Goal: Task Accomplishment & Management: Use online tool/utility

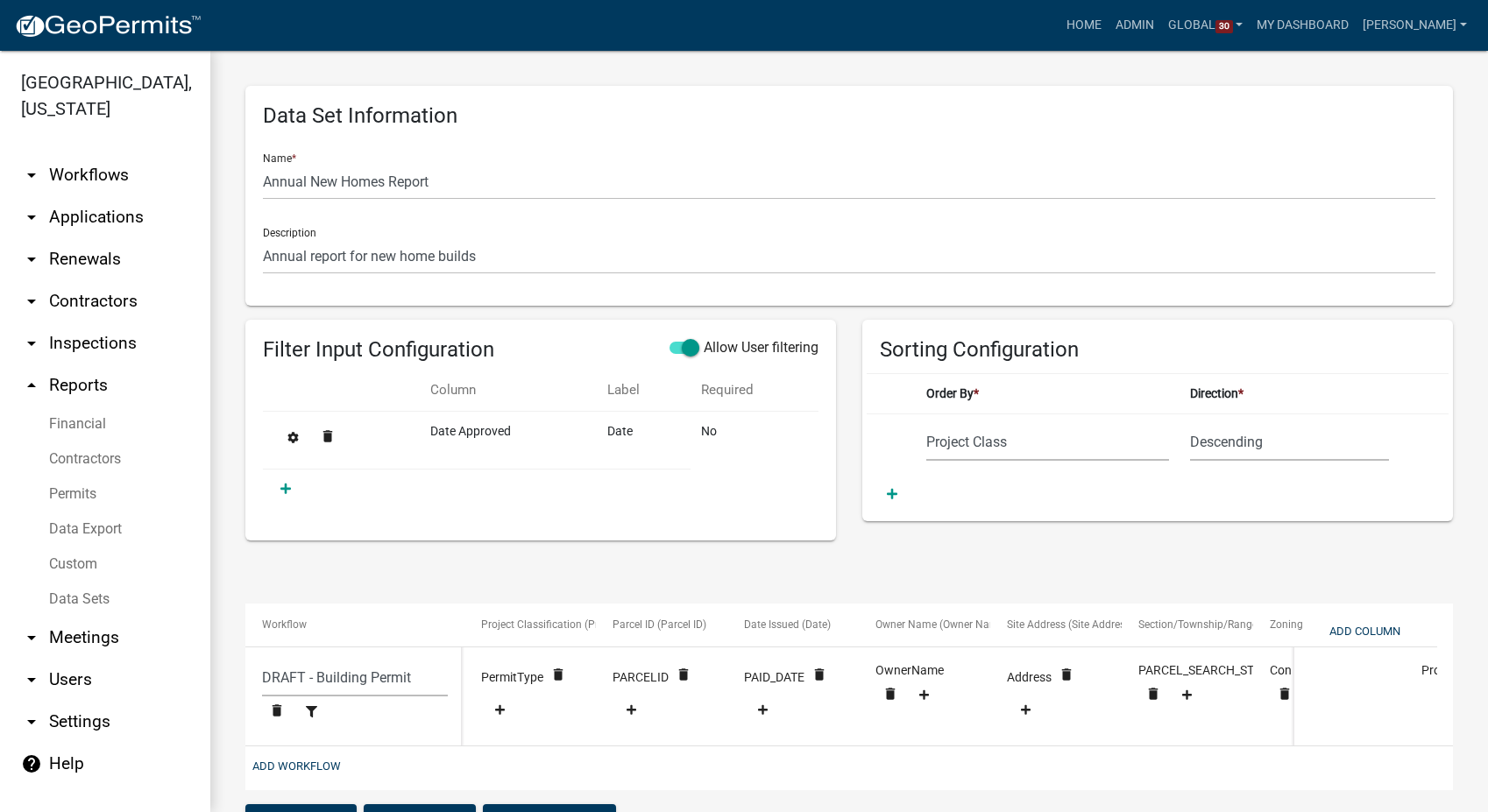
select select "Project Class"
select select "2"
select select "9c29a269-5a21-4359-ac5e-a9534e4e13bf"
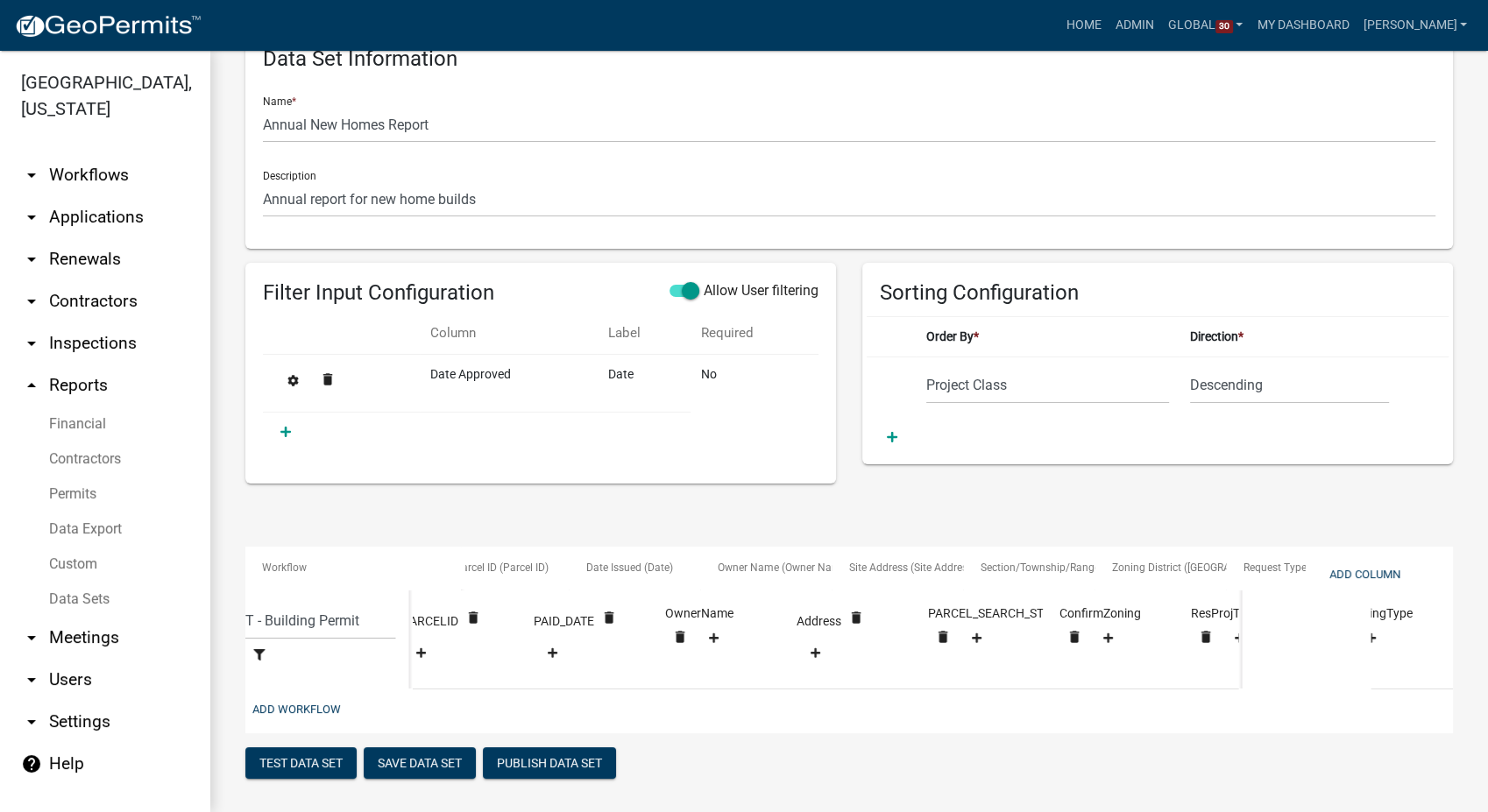
scroll to position [0, 341]
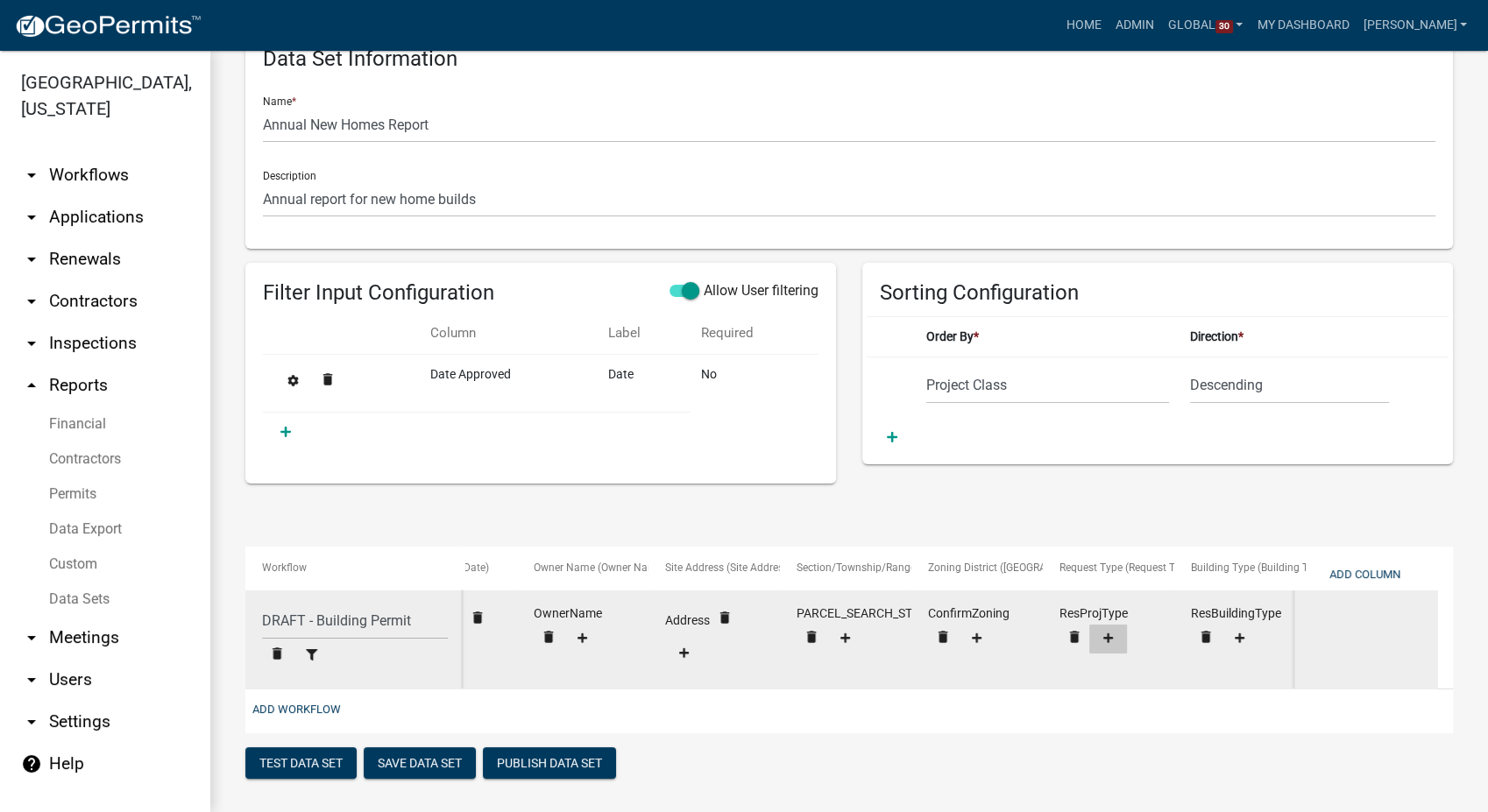
click at [1108, 644] on fa-icon at bounding box center [1108, 639] width 24 height 14
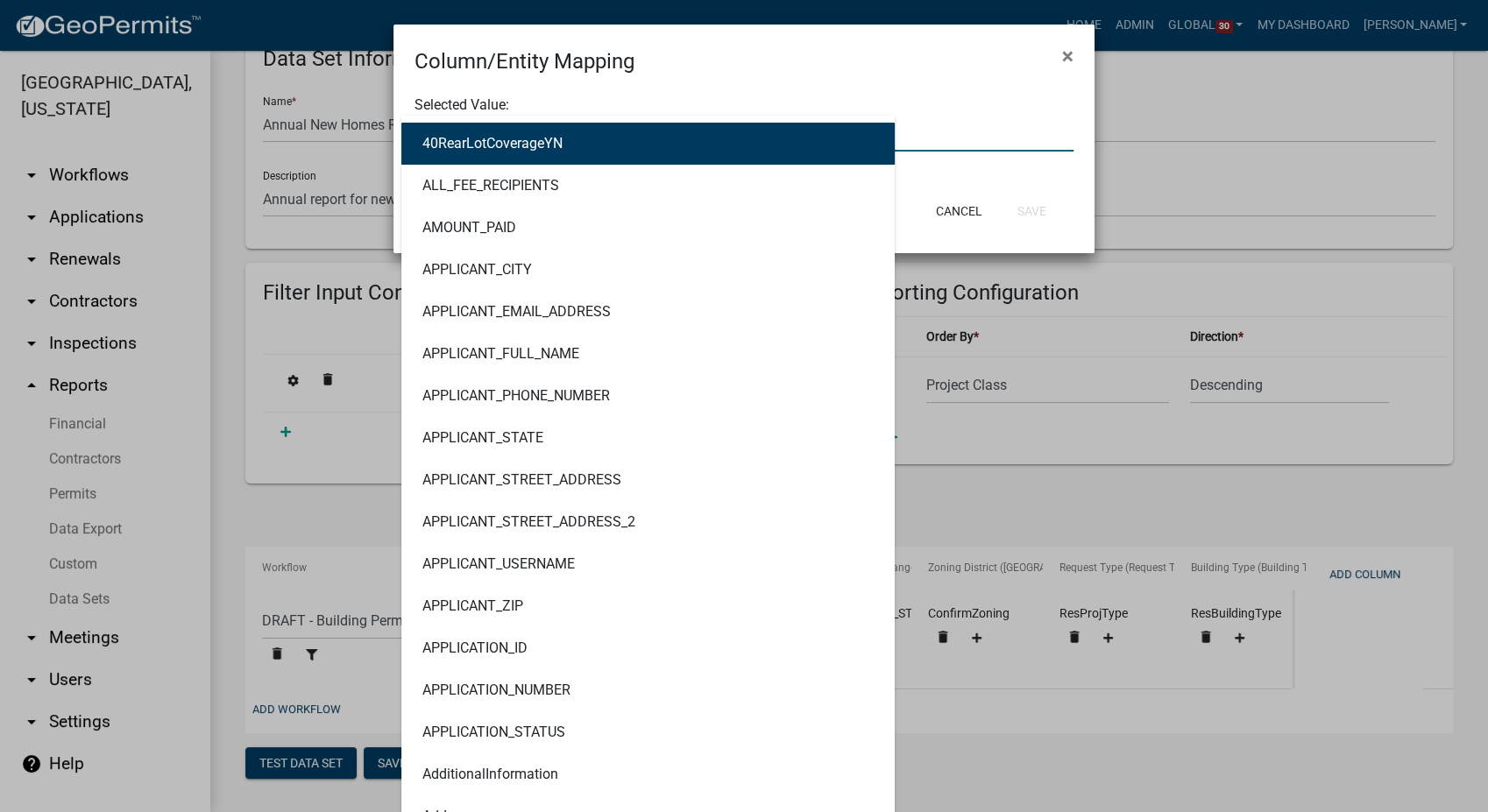
click at [477, 133] on div "40RearLotCoverageYN ALL_FEE_RECIPIENTS AMOUNT_PAID APPLICANT_CITY APPLICANT_EMA…" at bounding box center [744, 133] width 686 height 36
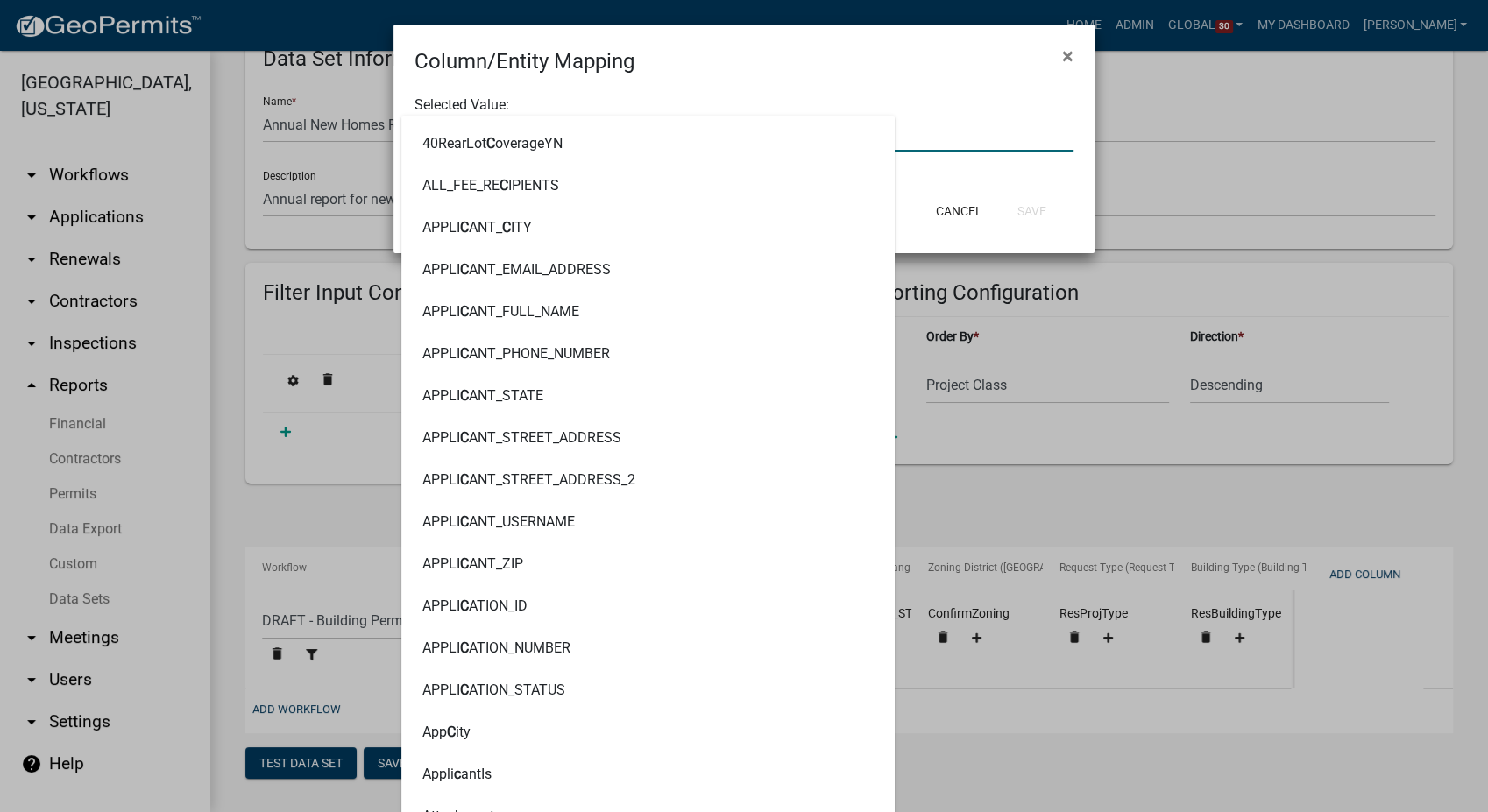
type input "Com"
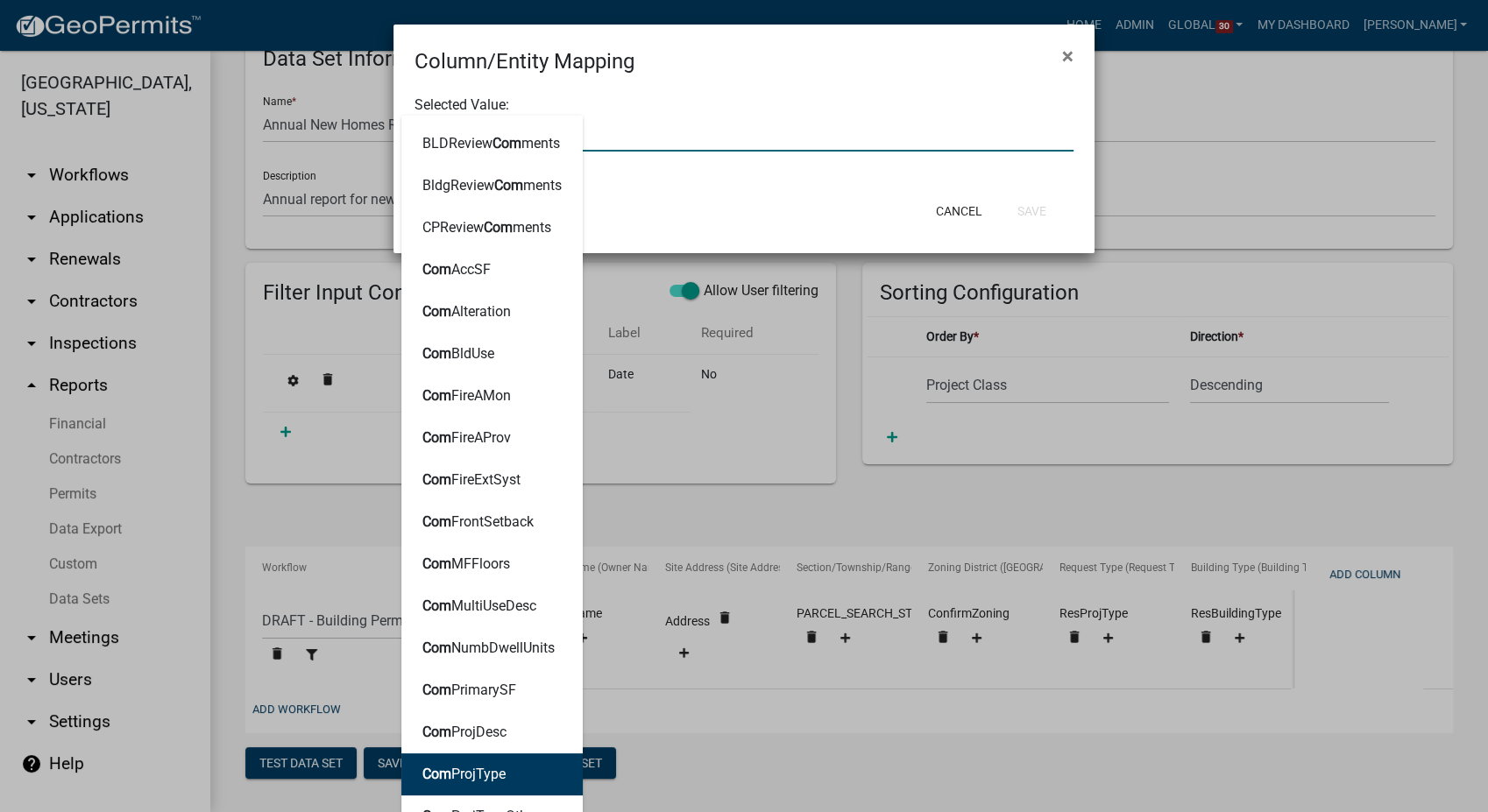
click at [456, 760] on button "Com ProjType" at bounding box center [492, 774] width 181 height 42
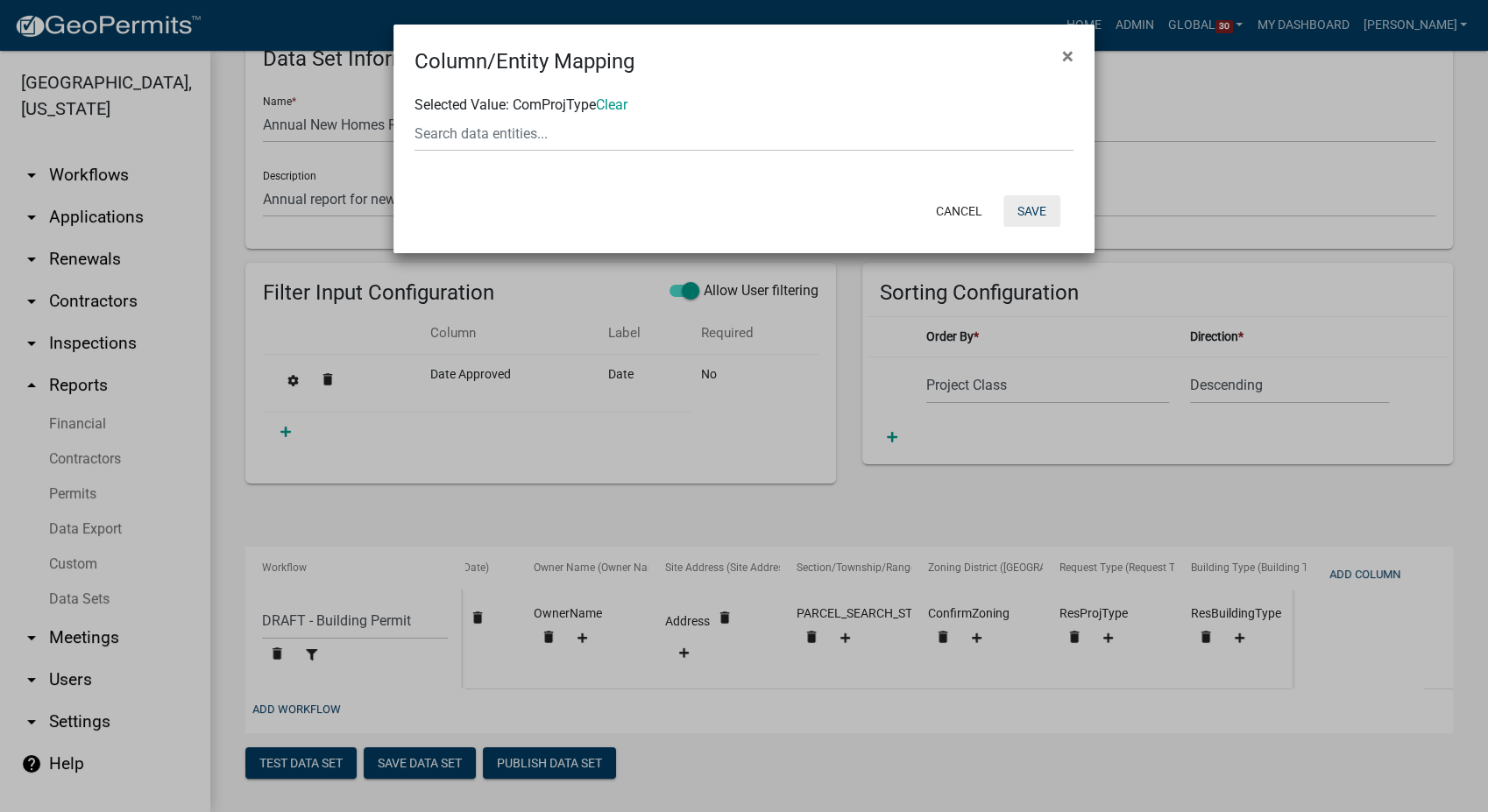
click at [1031, 206] on button "Save" at bounding box center [1031, 211] width 57 height 32
select select "9c29a269-5a21-4359-ac5e-a9534e4e13bf"
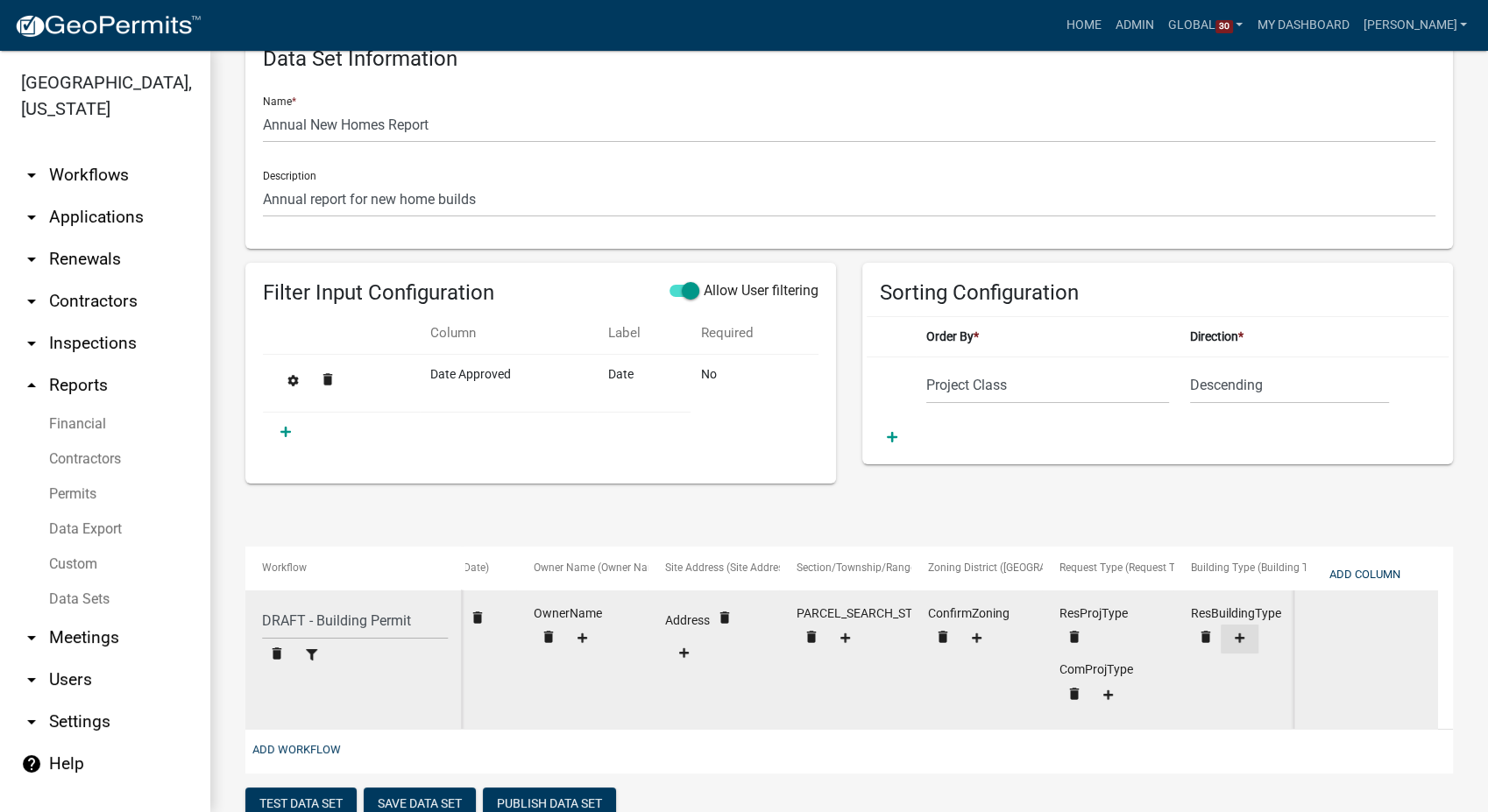
click at [1243, 640] on icon at bounding box center [1239, 639] width 10 height 12
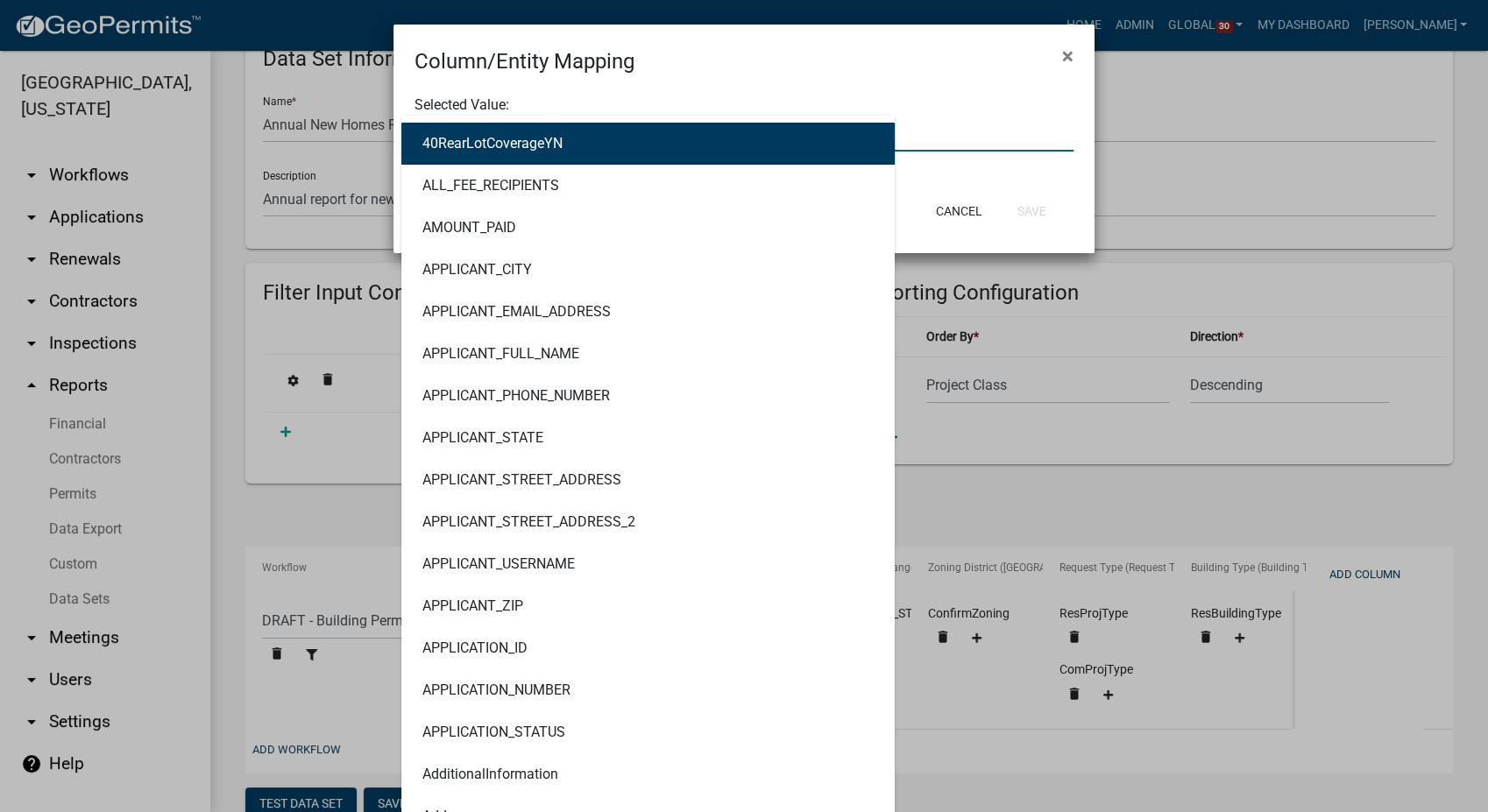
click at [478, 140] on div "40RearLotCoverageYN ALL_FEE_RECIPIENTS AMOUNT_PAID APPLICANT_CITY APPLICANT_EMA…" at bounding box center [744, 133] width 686 height 36
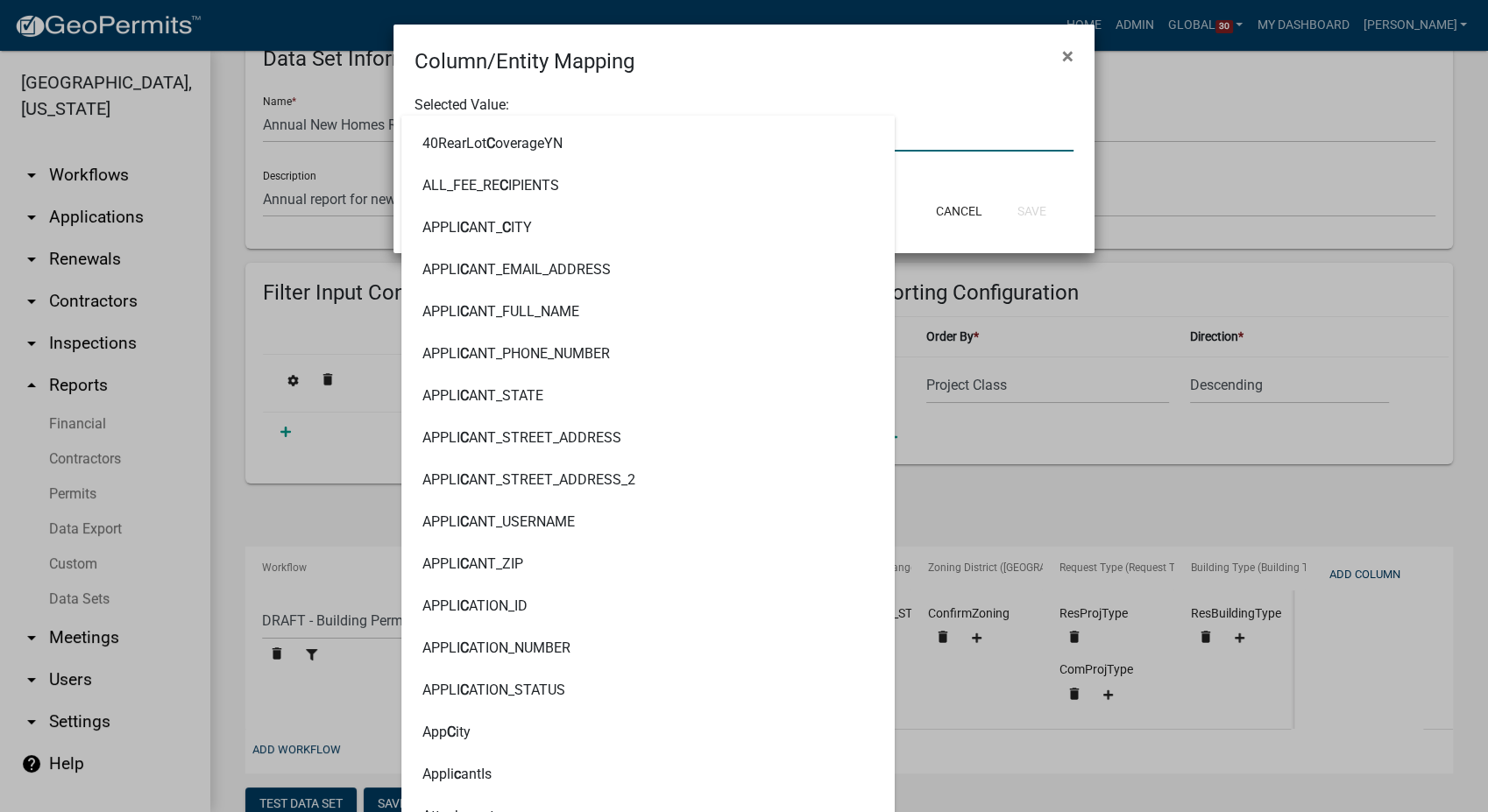
type input "Com"
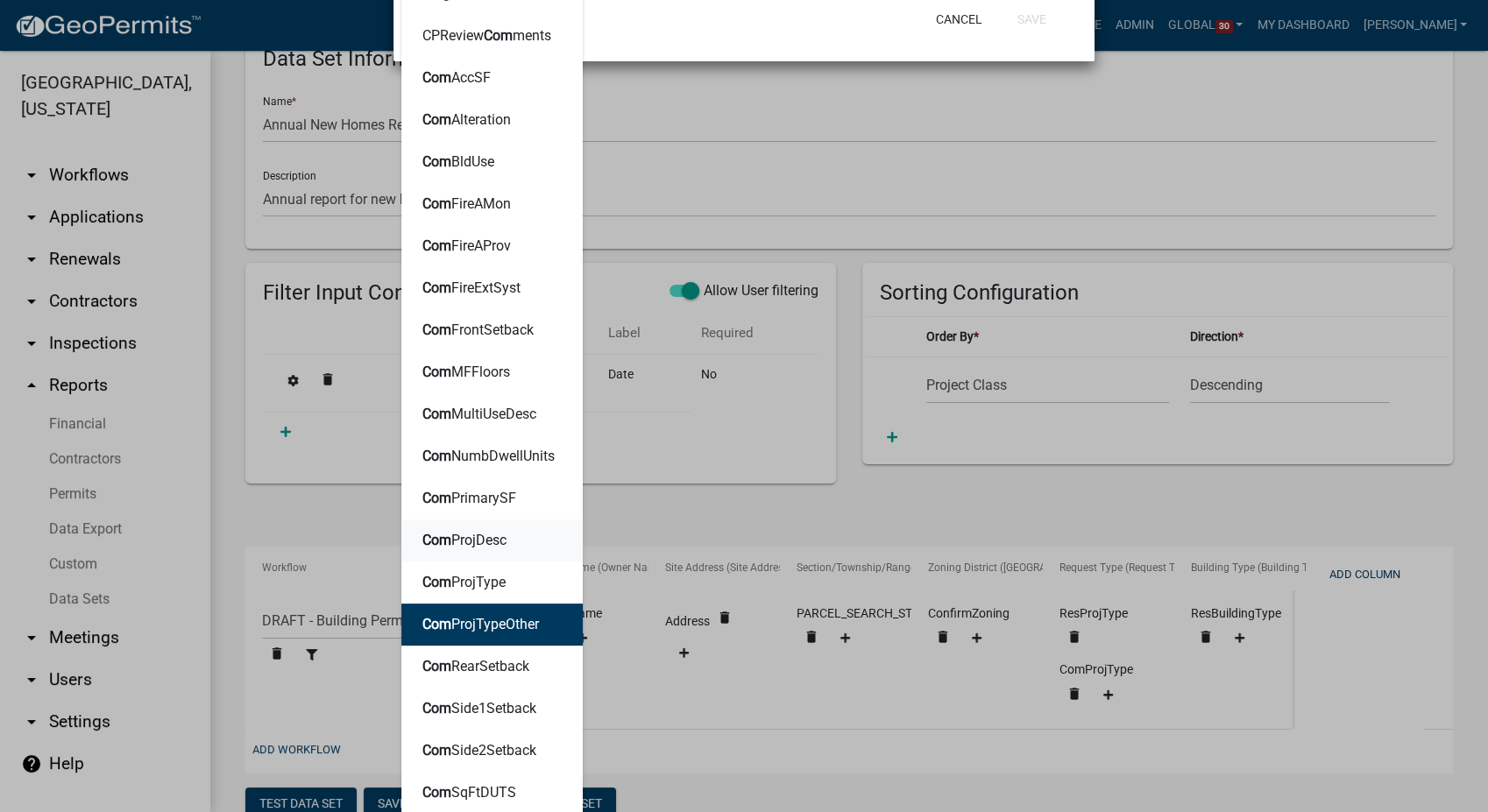
scroll to position [189, 0]
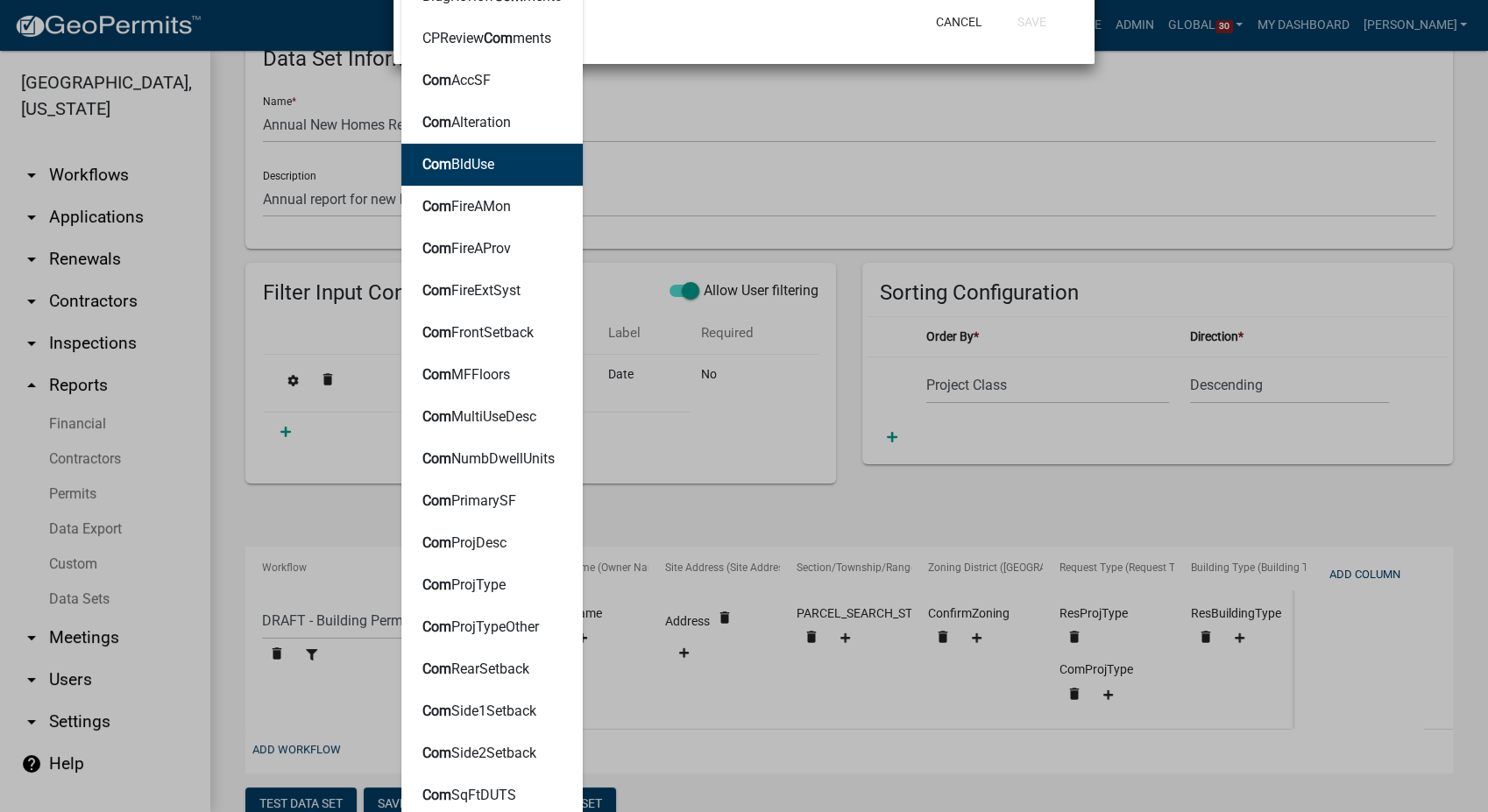
click at [448, 177] on button "Com BldUse" at bounding box center [492, 165] width 181 height 42
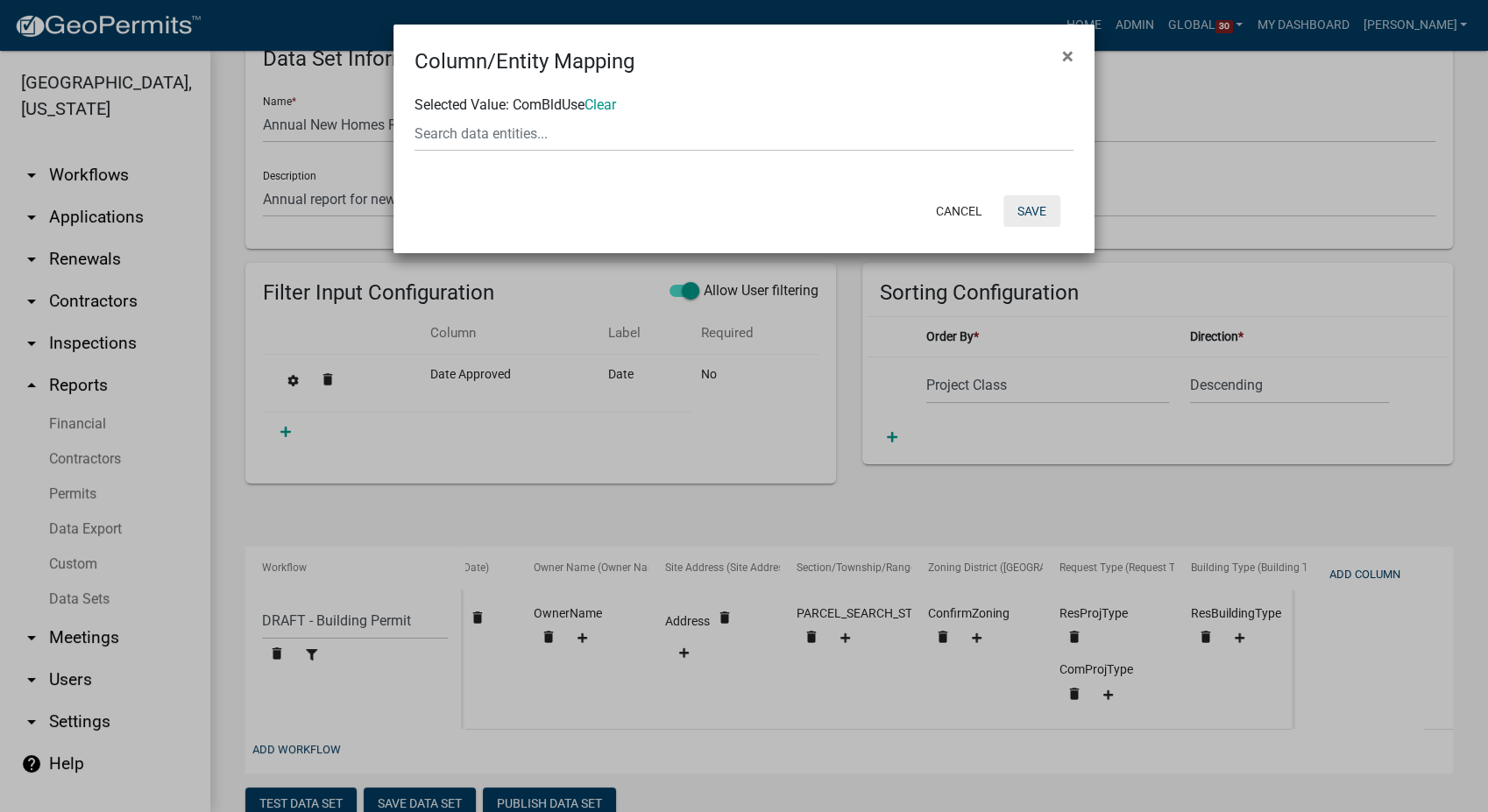
click at [1042, 210] on button "Save" at bounding box center [1031, 211] width 57 height 32
select select "9c29a269-5a21-4359-ac5e-a9534e4e13bf"
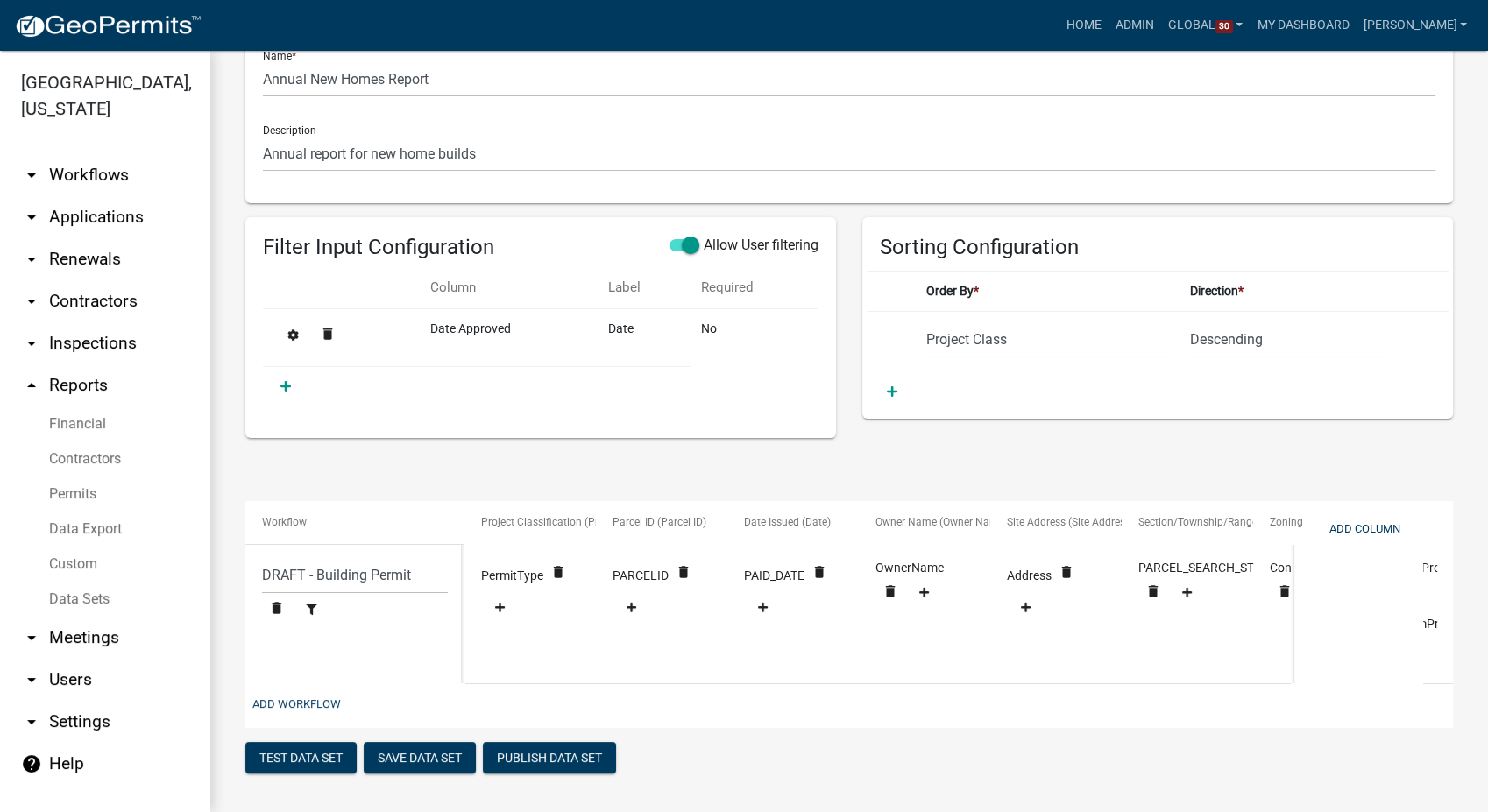
scroll to position [119, 0]
click at [406, 757] on button "Save Data Set" at bounding box center [419, 758] width 112 height 32
click at [439, 751] on button "Save Data Set" at bounding box center [419, 758] width 112 height 32
click at [421, 753] on button "Save Data Set" at bounding box center [419, 758] width 112 height 32
click at [295, 753] on button "Test Data Set" at bounding box center [300, 758] width 111 height 32
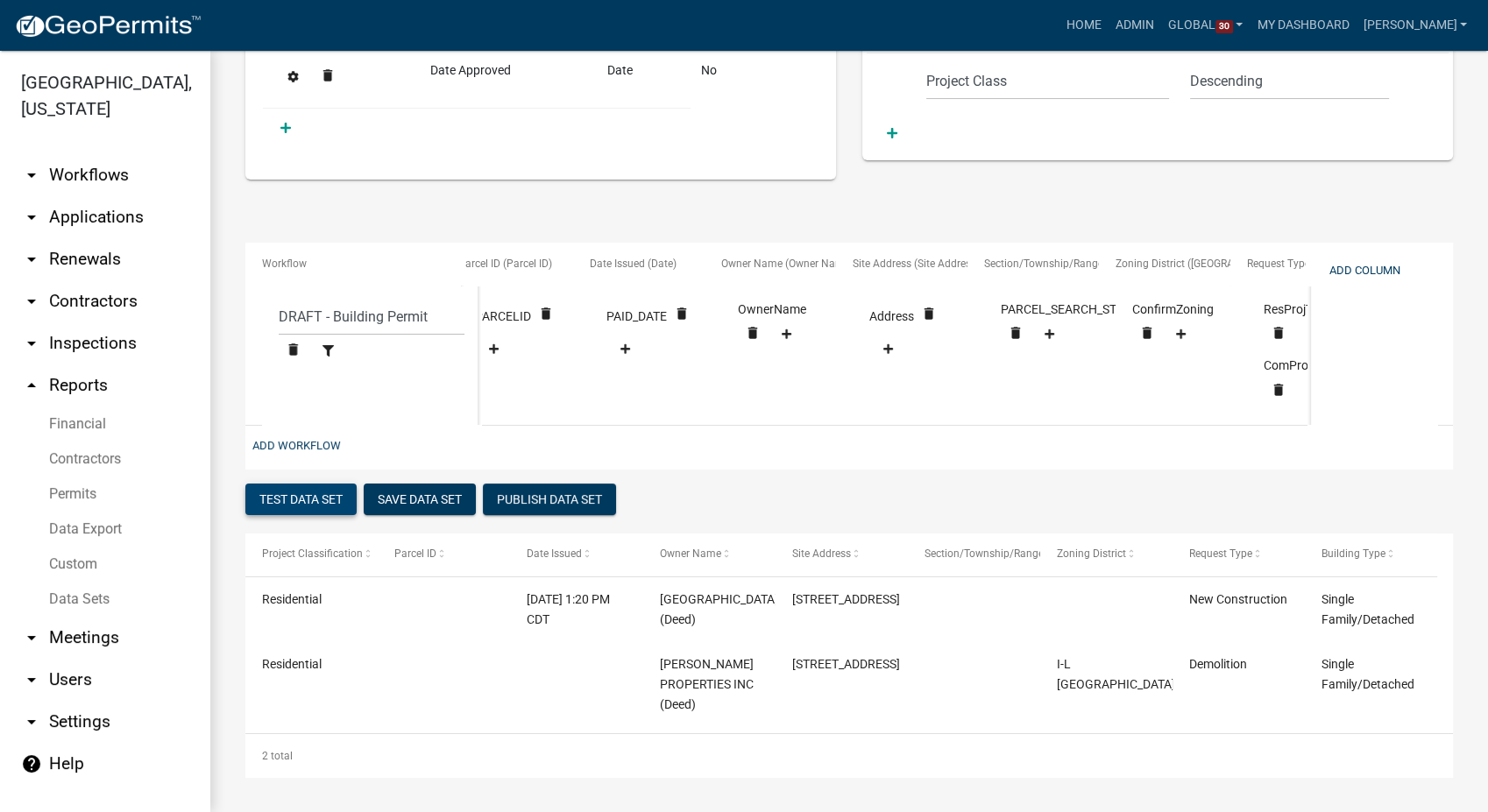
scroll to position [0, 154]
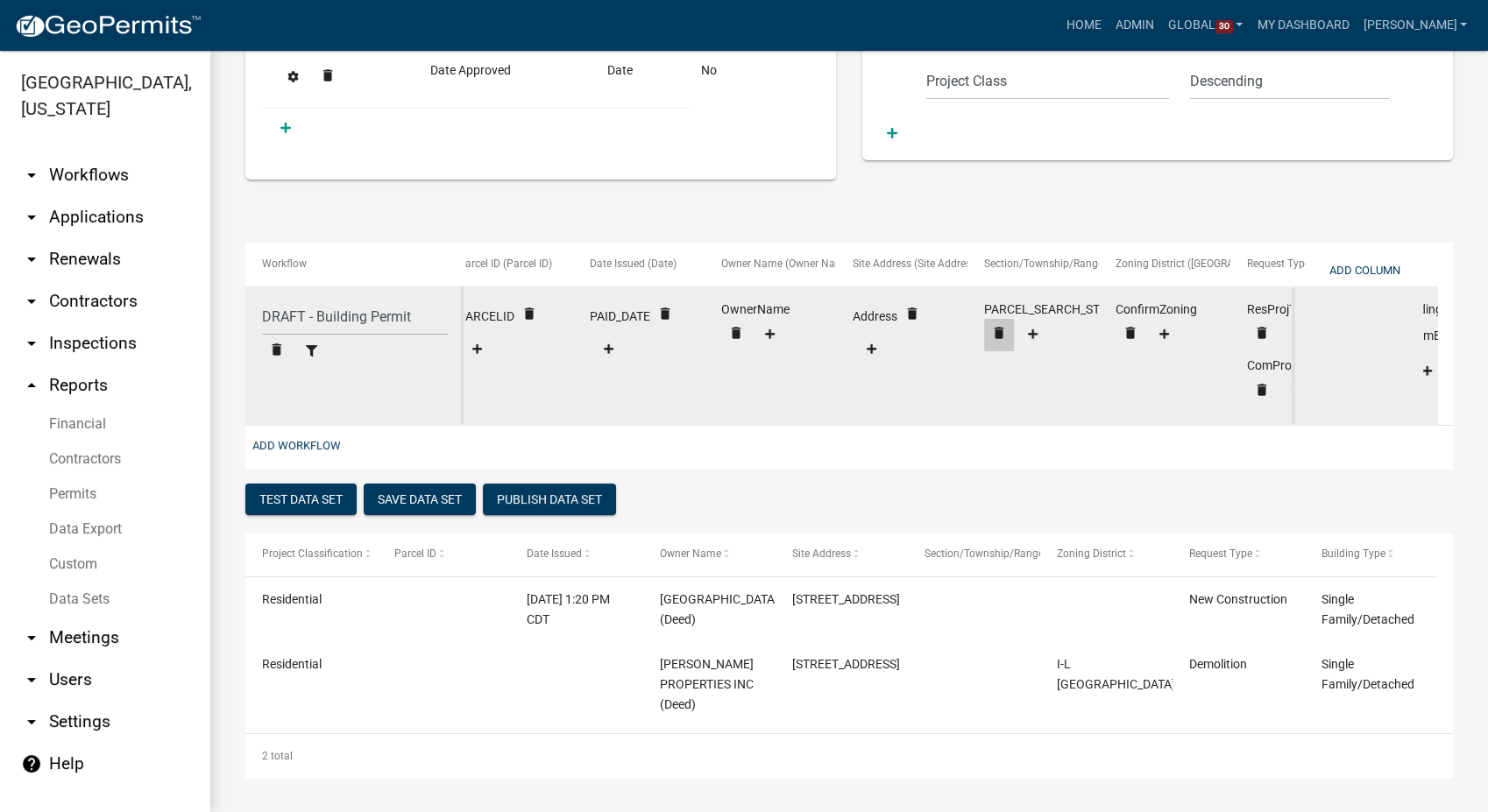
click at [995, 325] on icon "delete" at bounding box center [999, 333] width 15 height 15
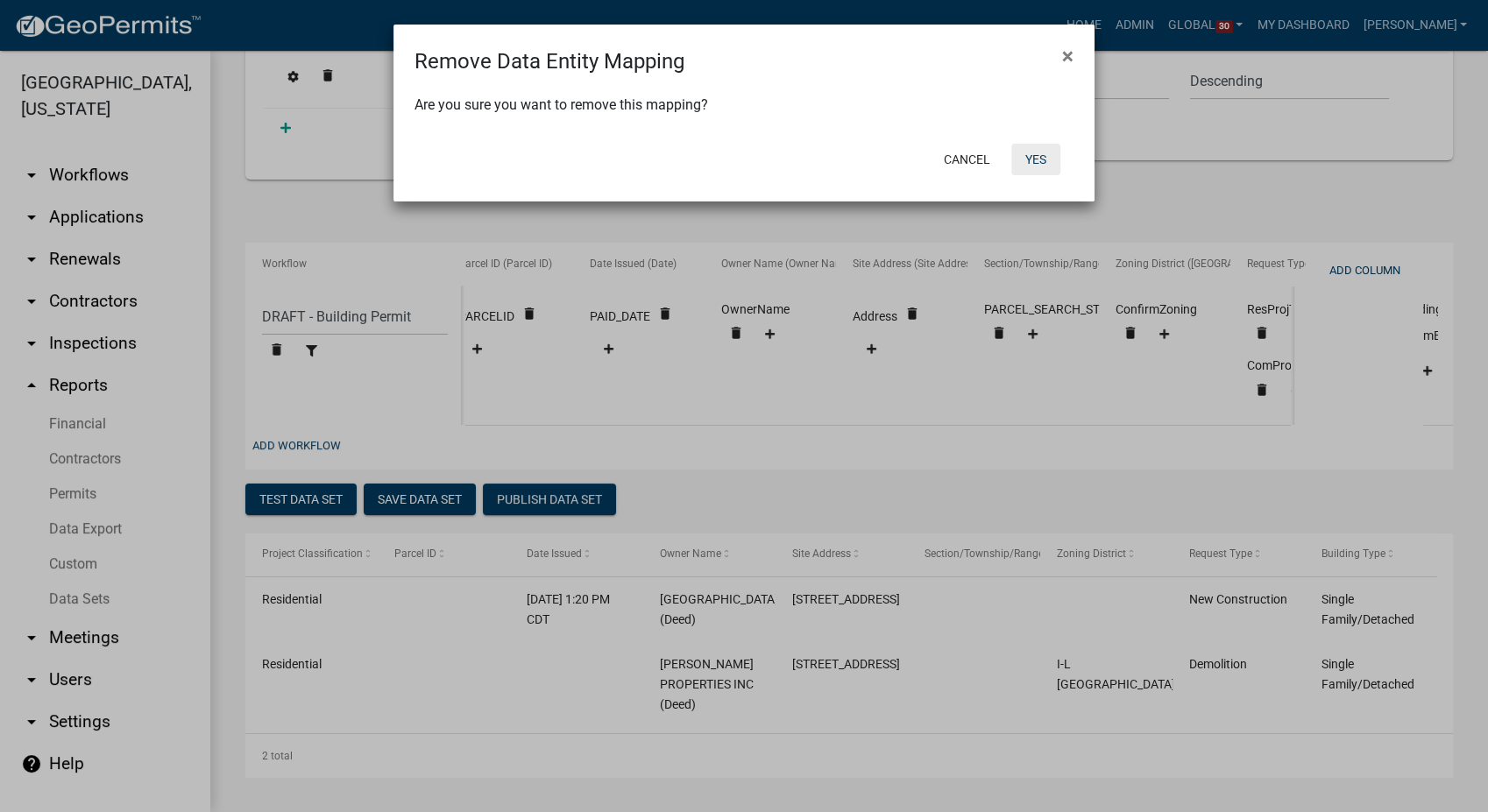
click at [1022, 149] on button "Yes" at bounding box center [1036, 159] width 49 height 32
select select "9c29a269-5a21-4359-ac5e-a9534e4e13bf"
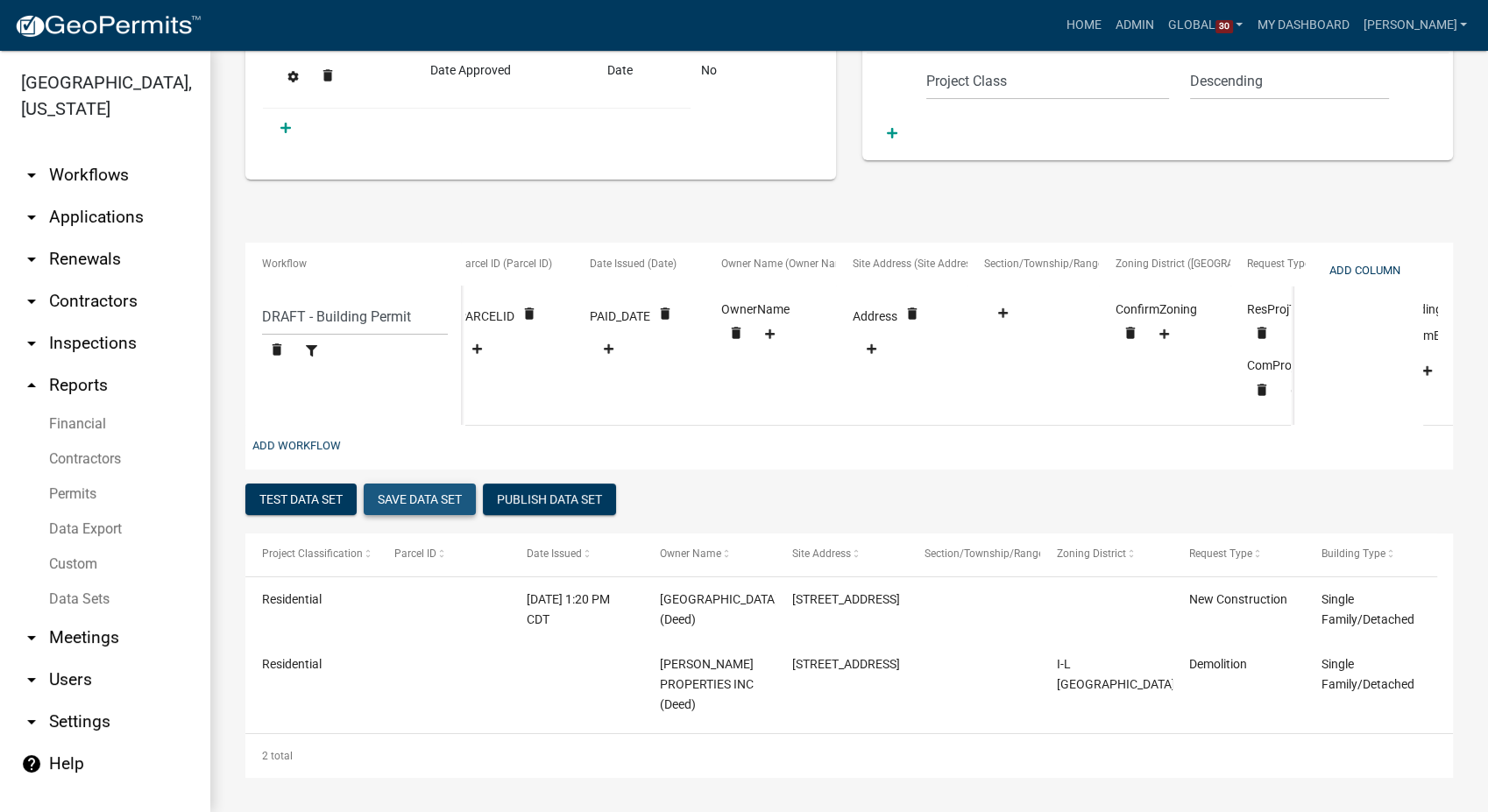
click at [382, 484] on button "Save Data Set" at bounding box center [419, 500] width 112 height 32
click at [554, 484] on button "Publish Data Set" at bounding box center [550, 500] width 133 height 32
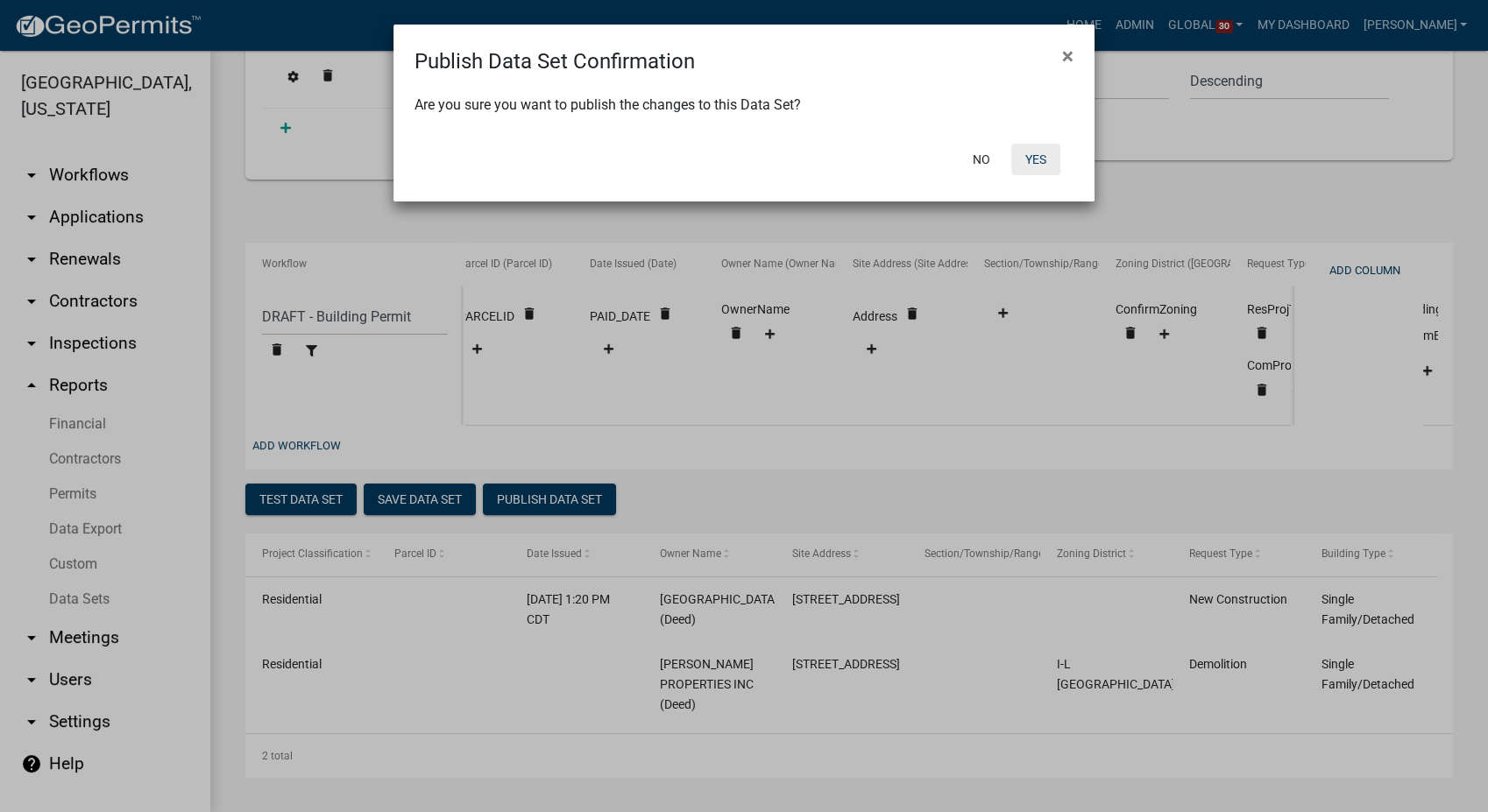
click at [1050, 158] on button "Yes" at bounding box center [1036, 159] width 49 height 32
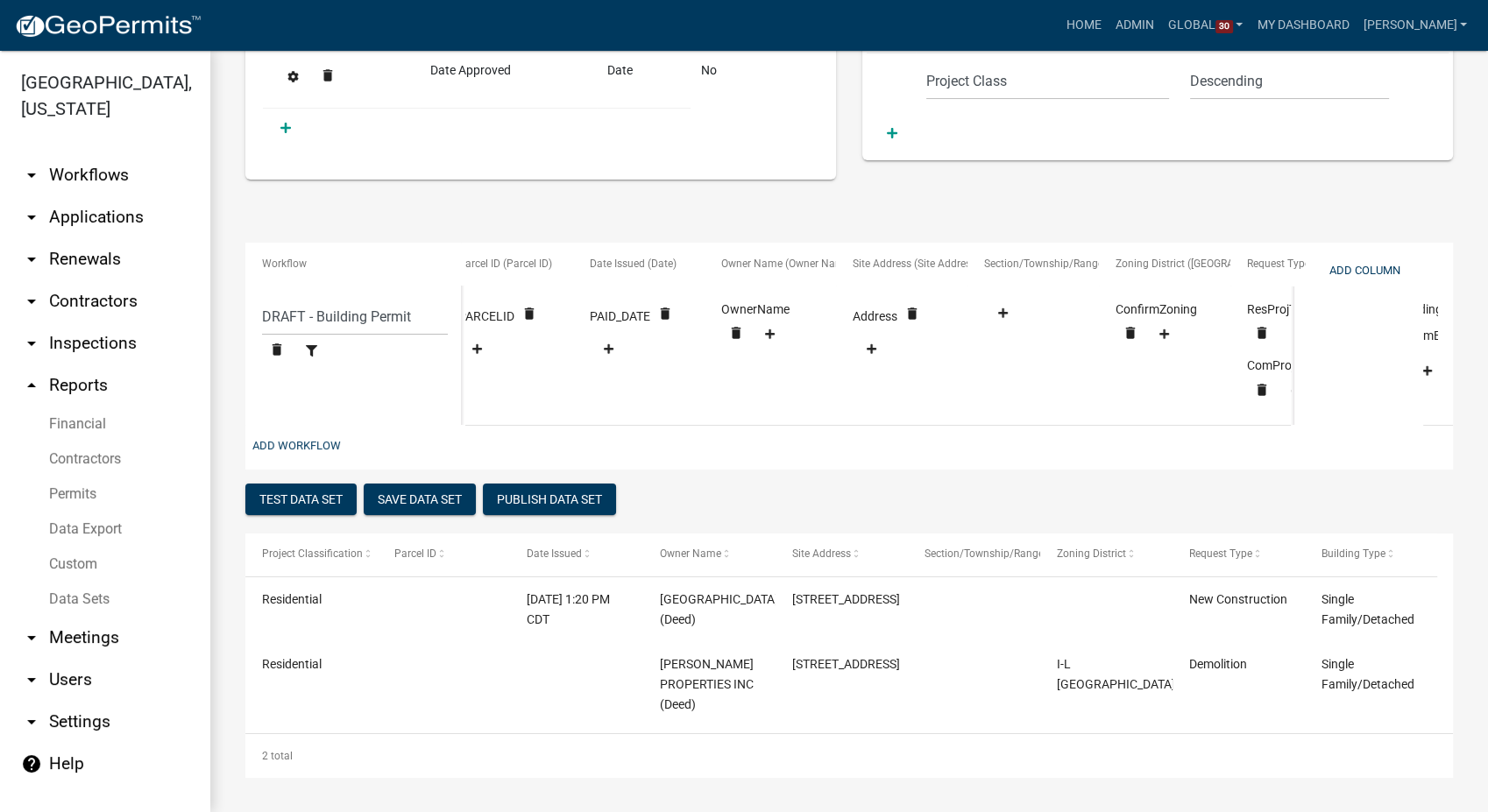
click at [91, 154] on link "arrow_drop_down Workflows" at bounding box center [105, 176] width 210 height 42
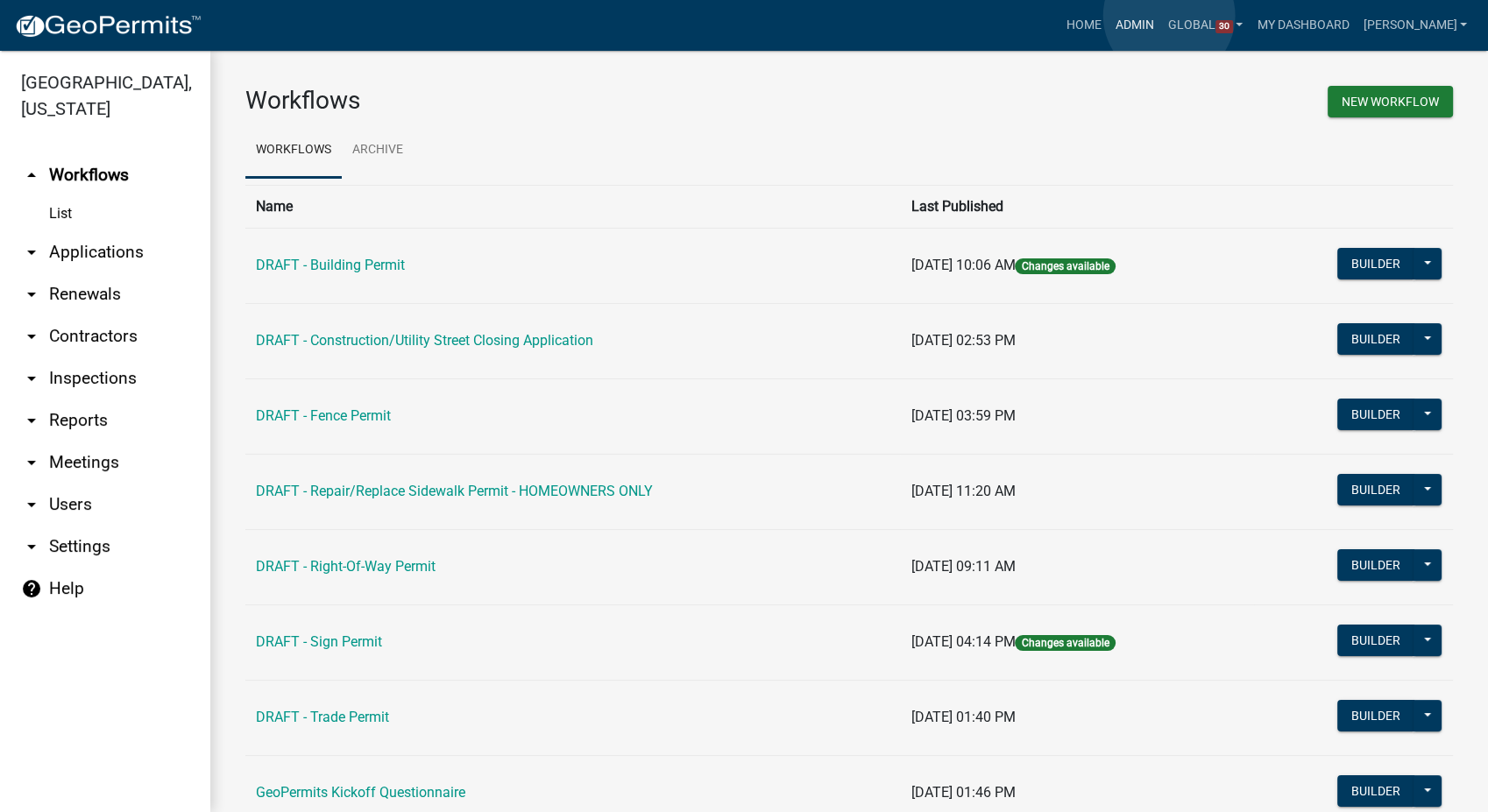
click at [1161, 15] on link "Admin" at bounding box center [1134, 25] width 53 height 34
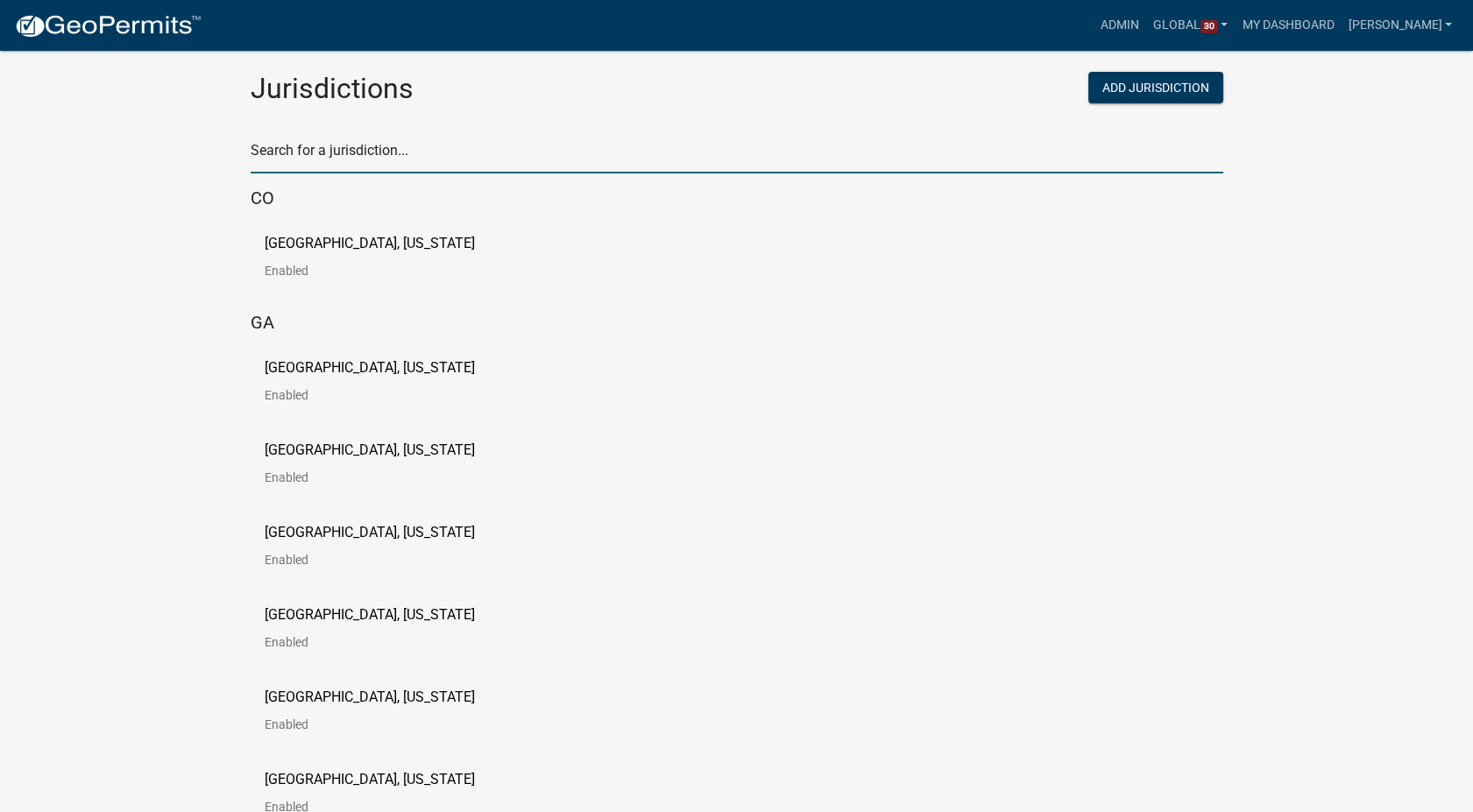
click at [396, 144] on input "text" at bounding box center [737, 155] width 973 height 36
type input "howard"
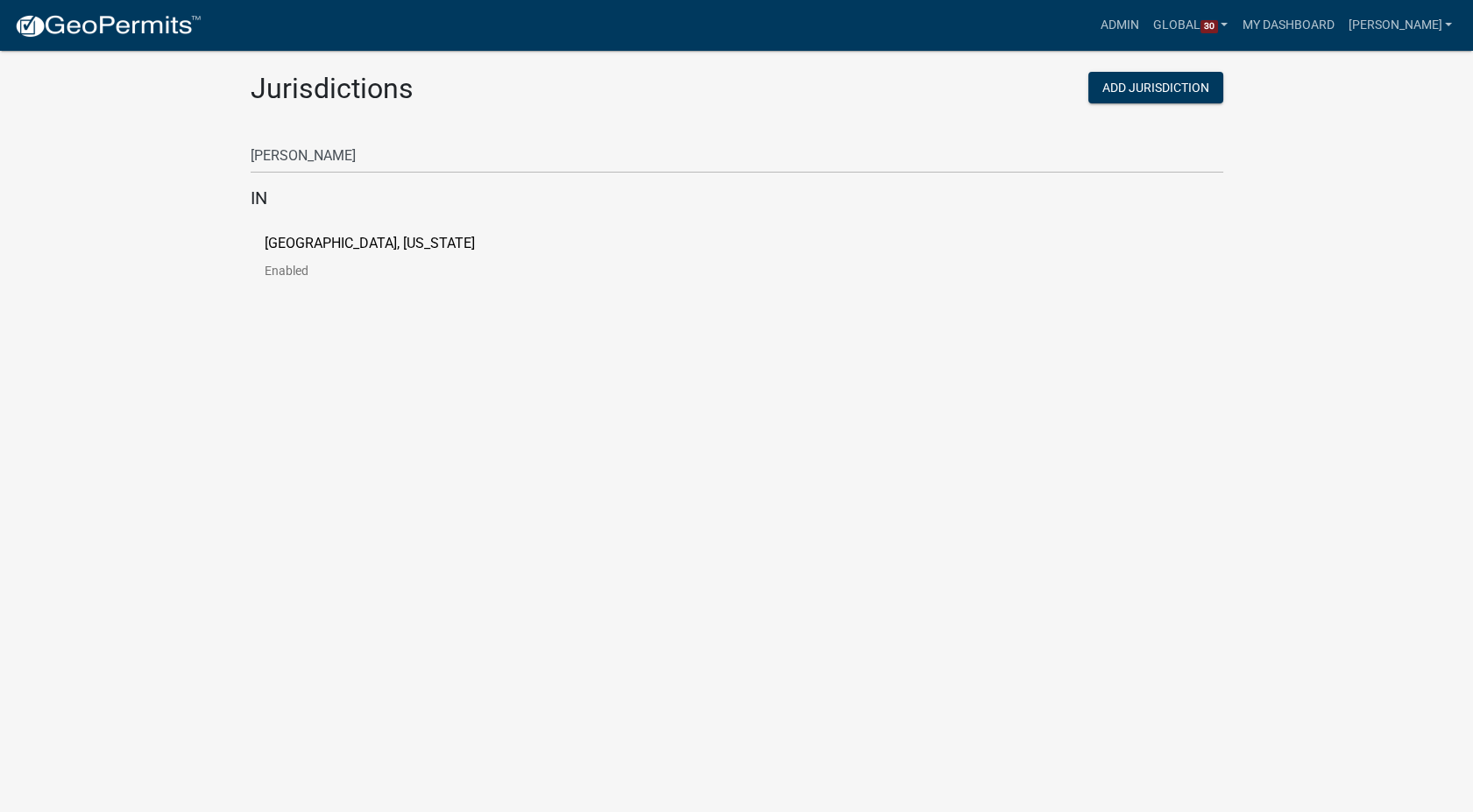
click at [311, 246] on p "[GEOGRAPHIC_DATA], [US_STATE]" at bounding box center [369, 243] width 210 height 14
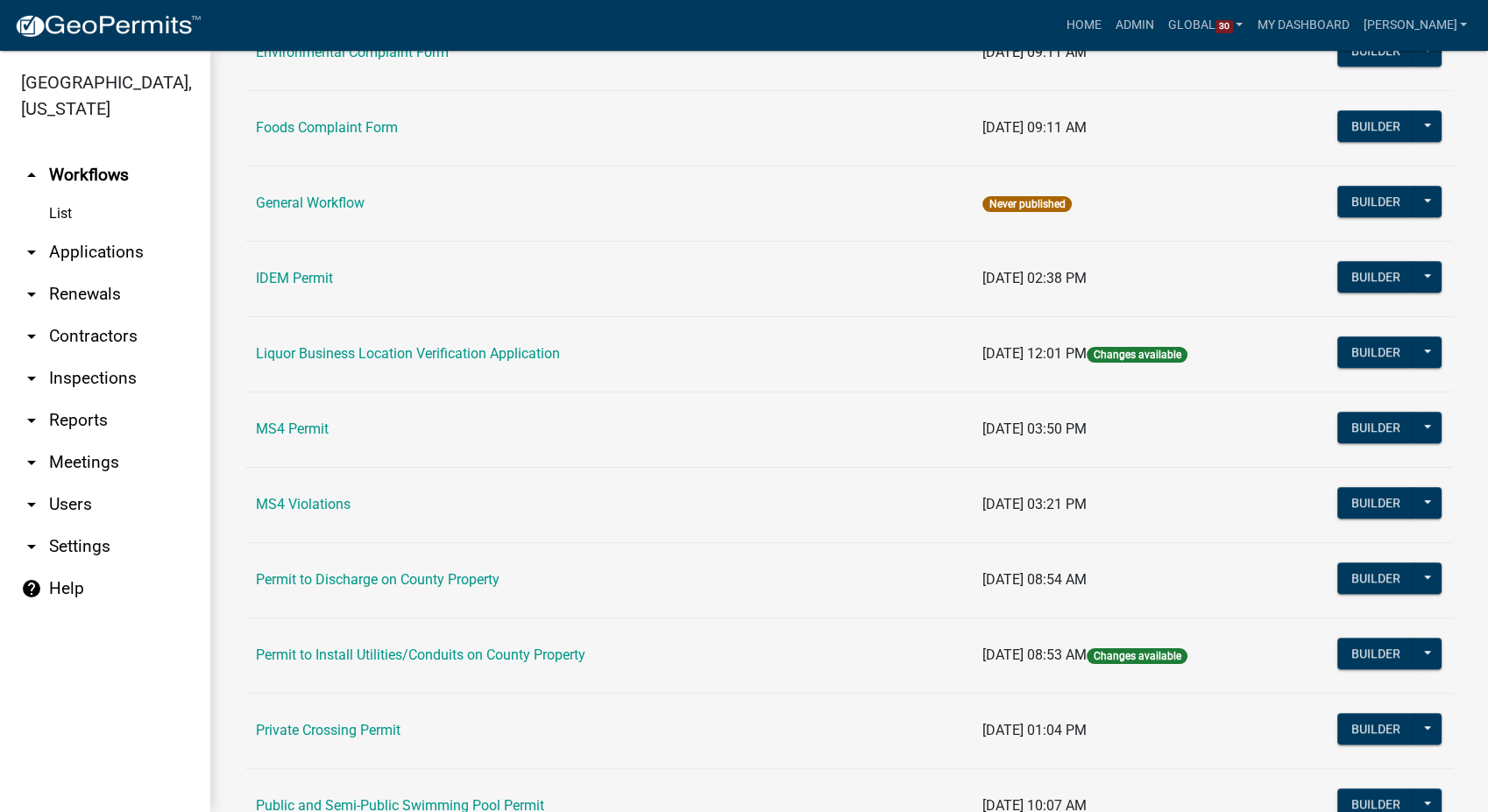
scroll to position [911, 0]
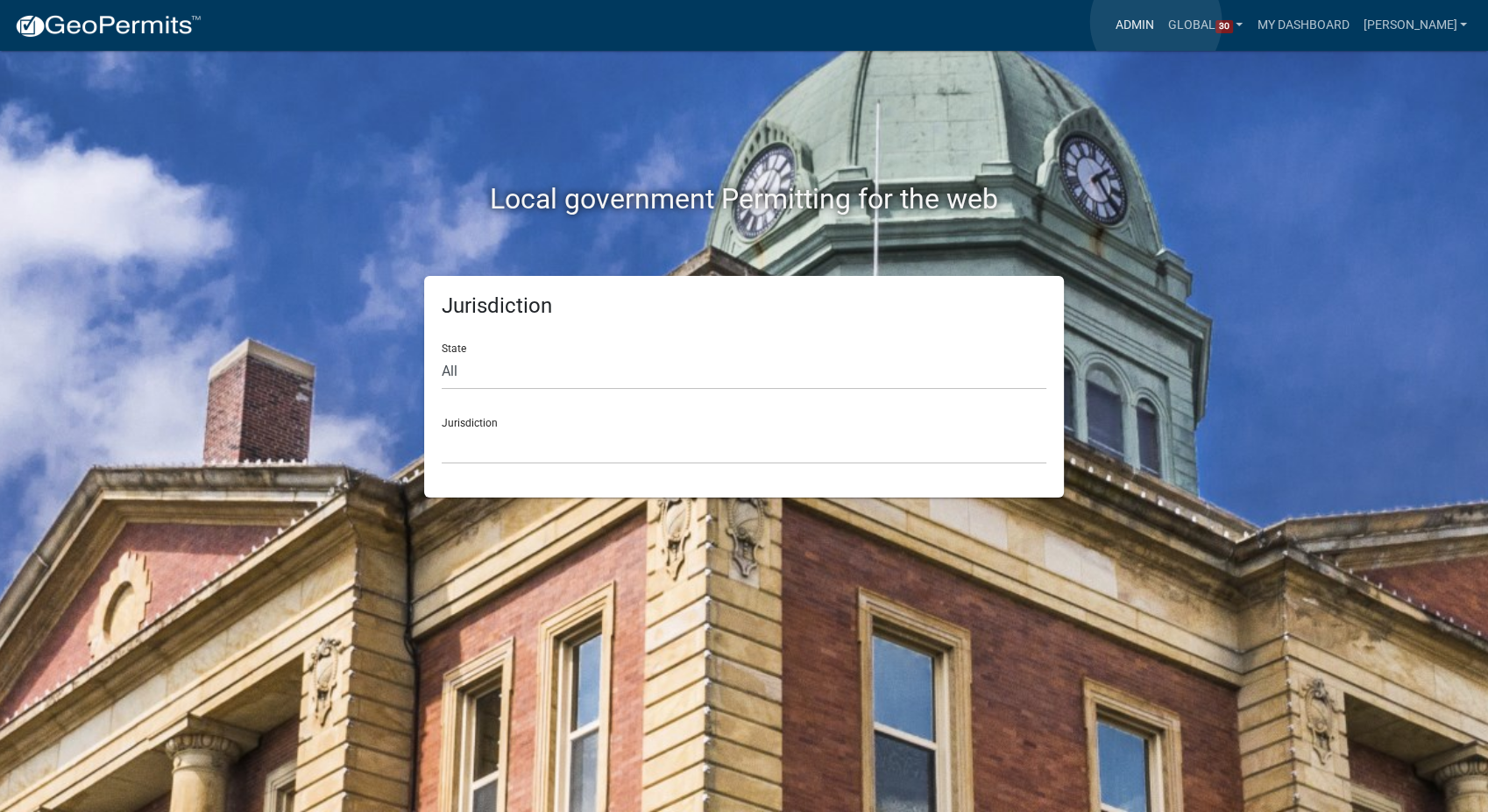
click at [1155, 22] on link "Admin" at bounding box center [1134, 25] width 53 height 34
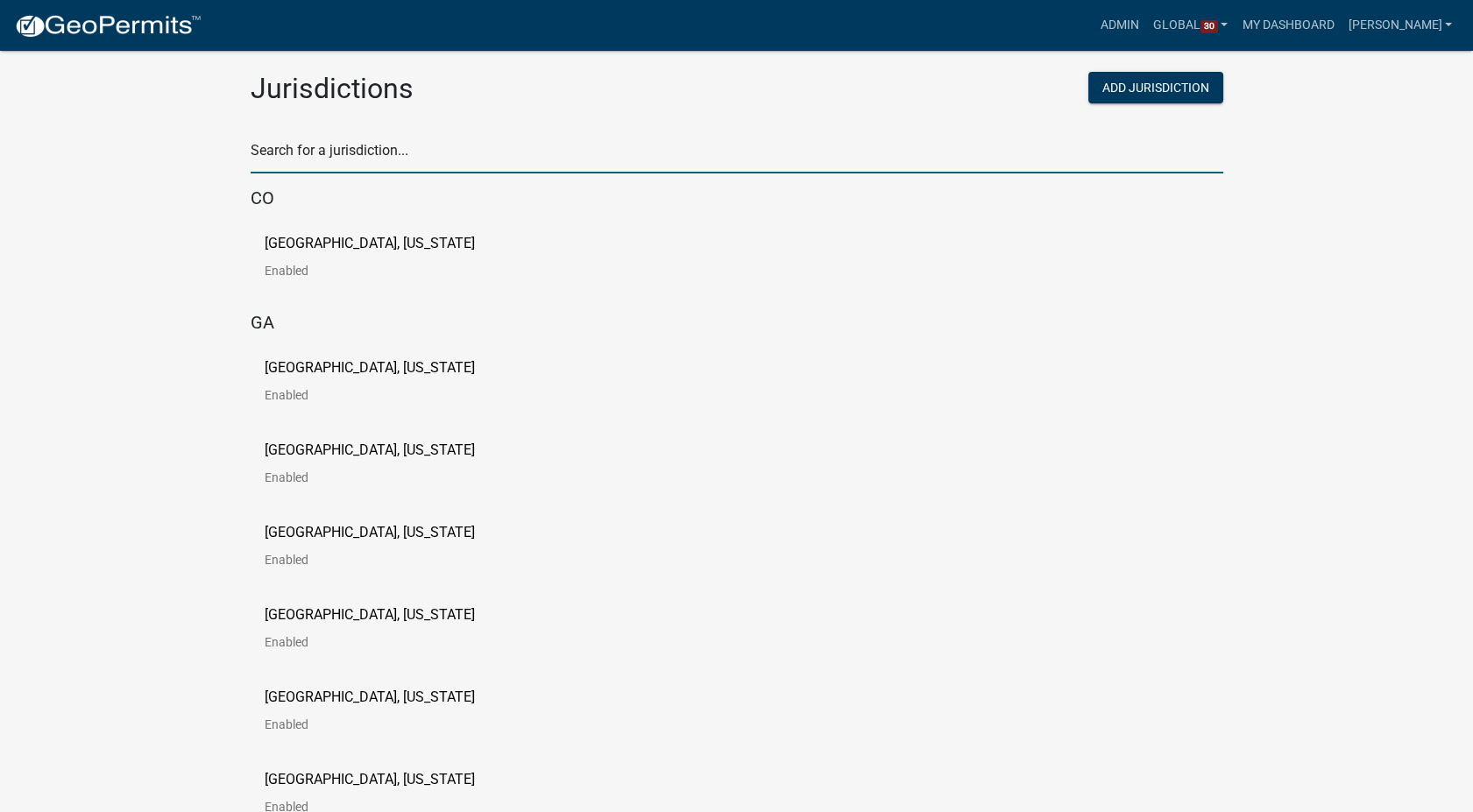
click at [374, 145] on input "text" at bounding box center [737, 155] width 973 height 36
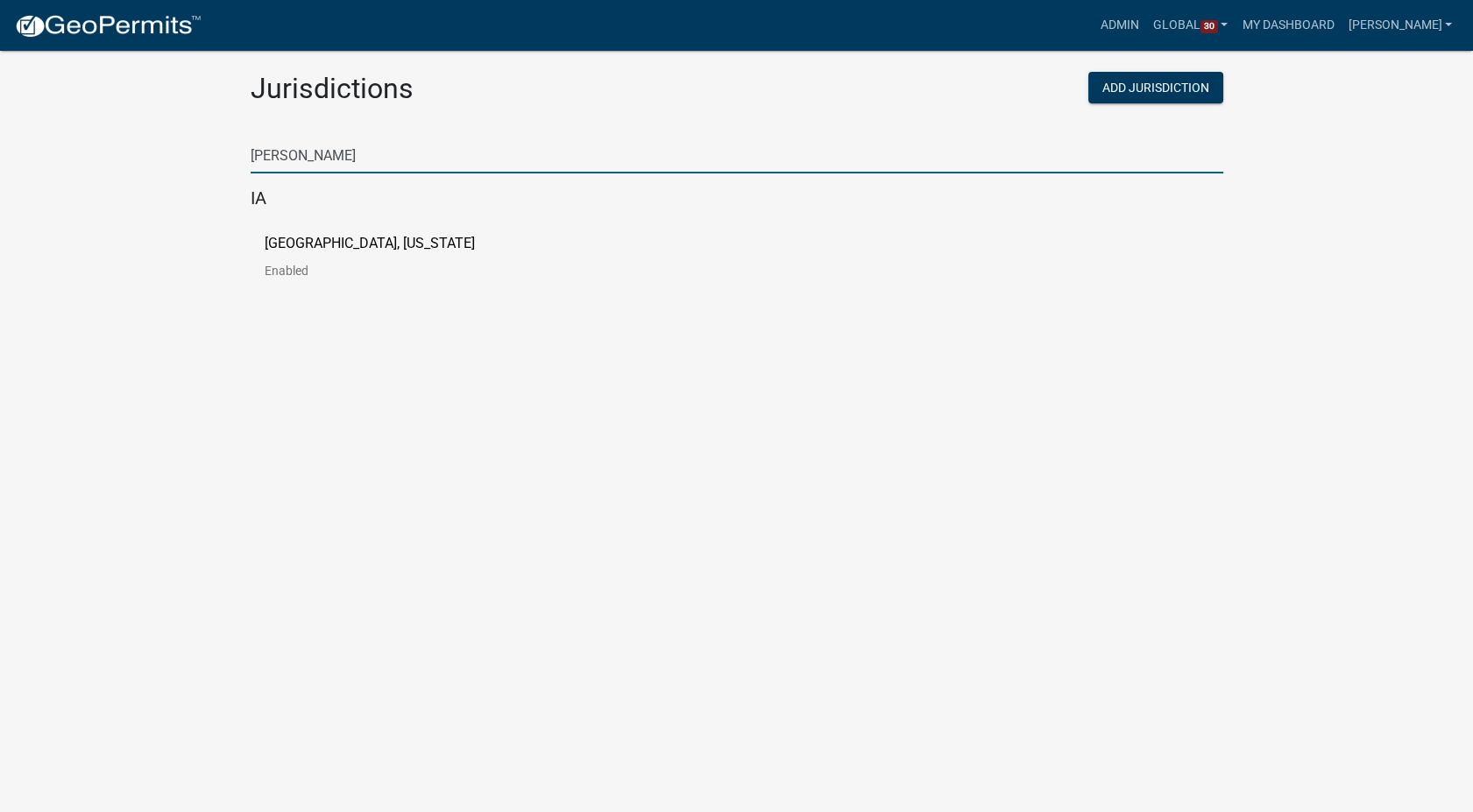
type input "warren"
click at [292, 236] on p "[GEOGRAPHIC_DATA], [US_STATE]" at bounding box center [369, 243] width 210 height 14
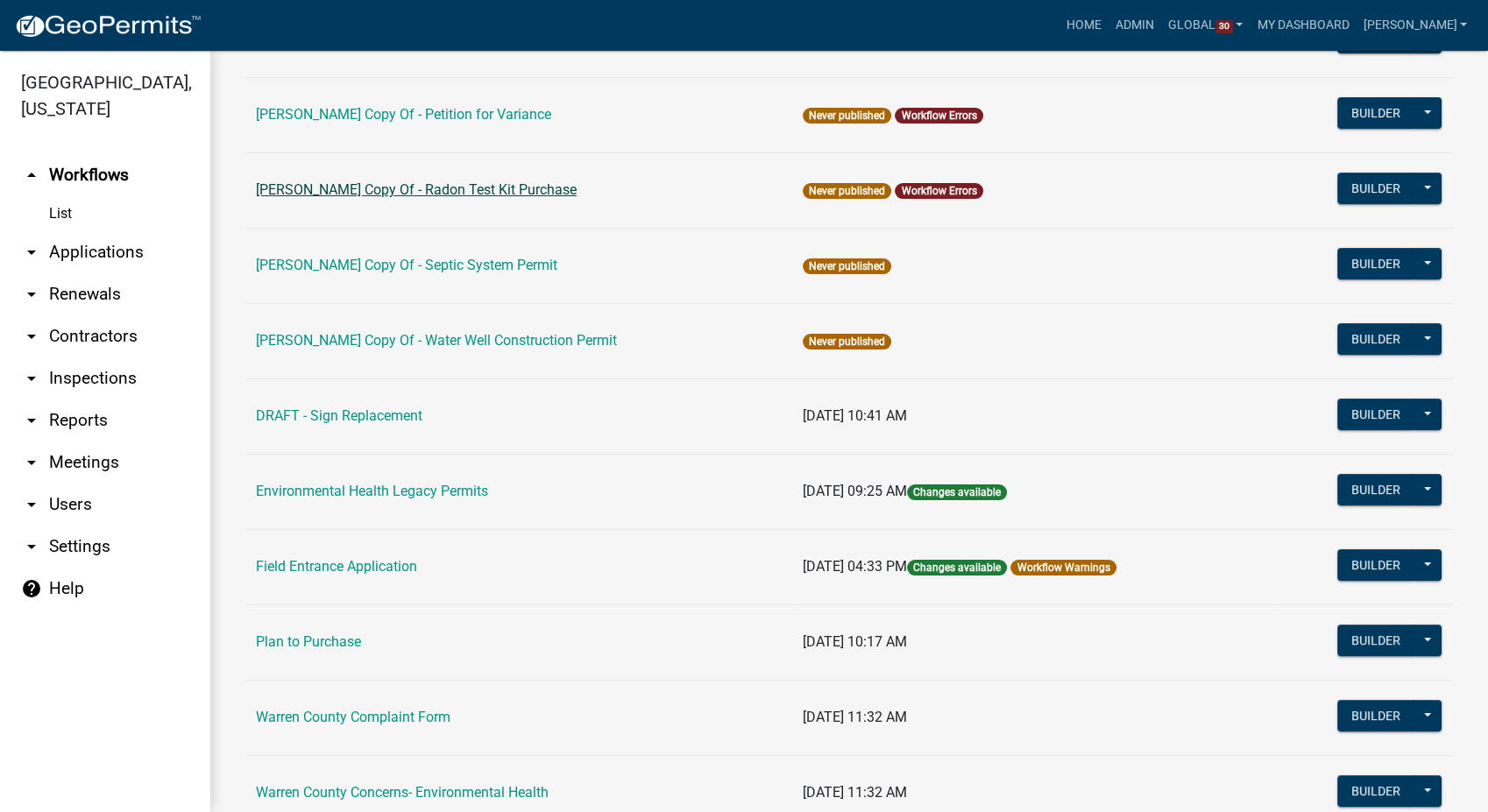
scroll to position [389, 0]
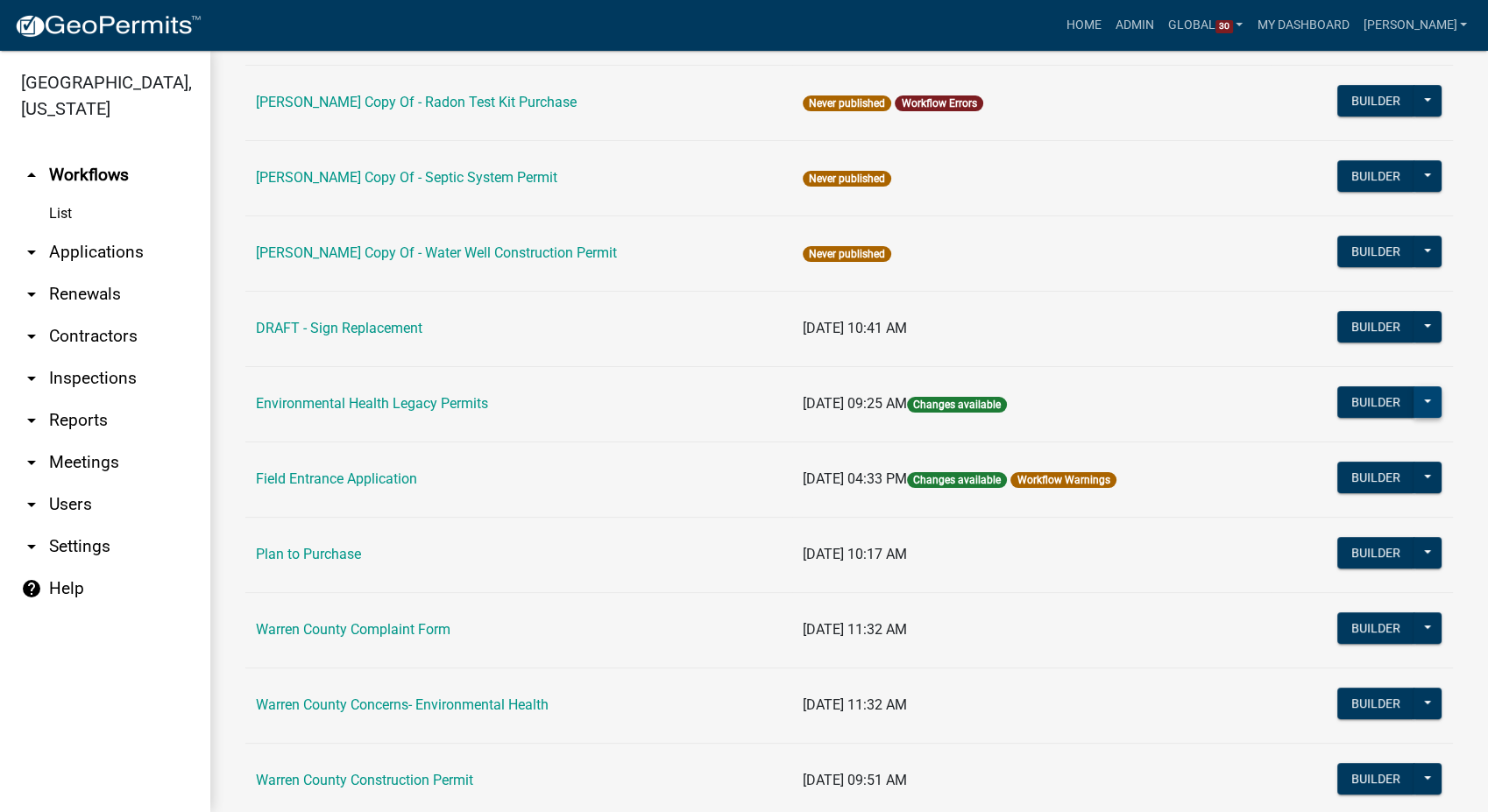
click at [1414, 396] on button at bounding box center [1427, 402] width 28 height 32
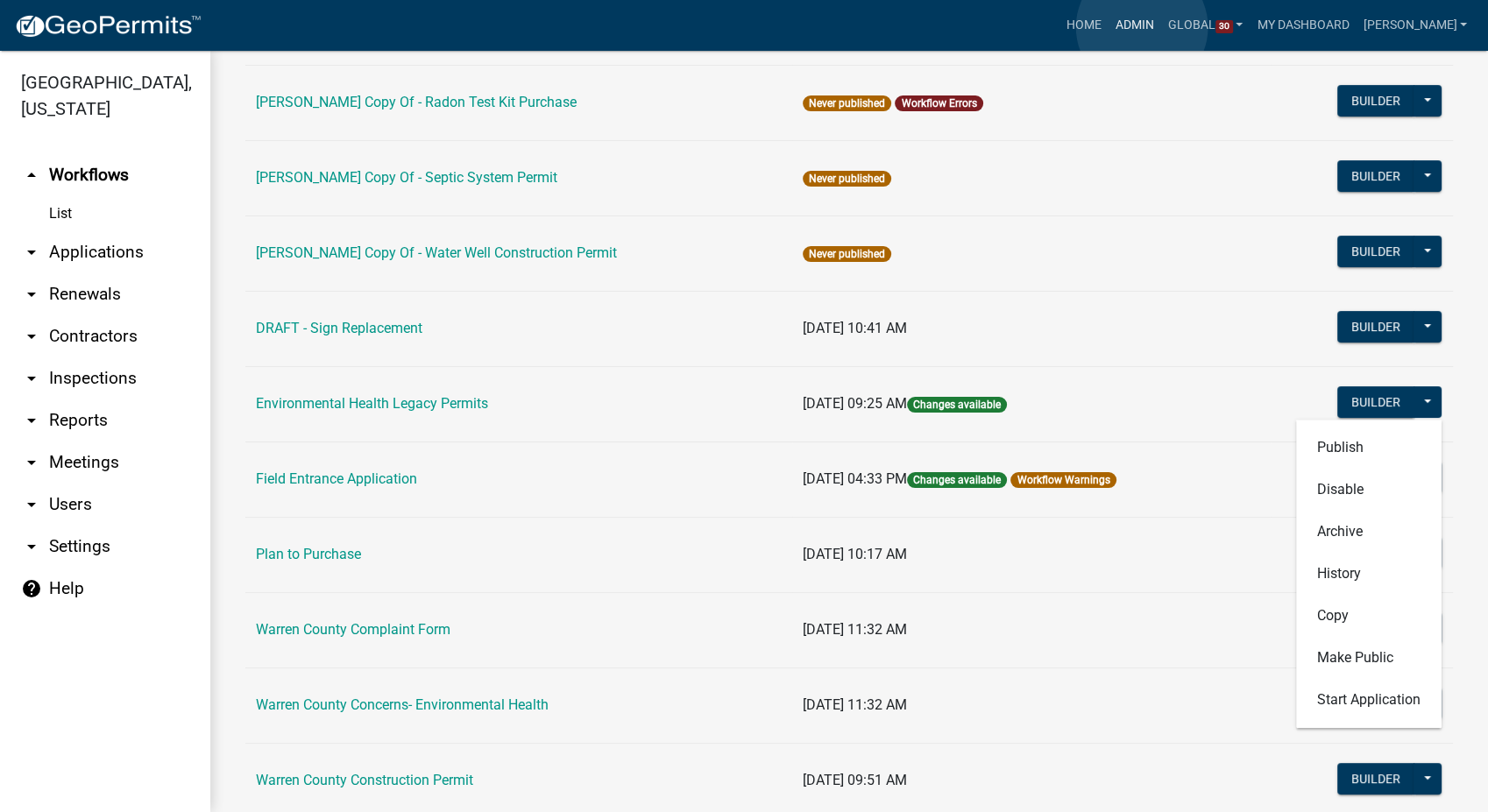
click at [1142, 27] on link "Admin" at bounding box center [1134, 25] width 53 height 34
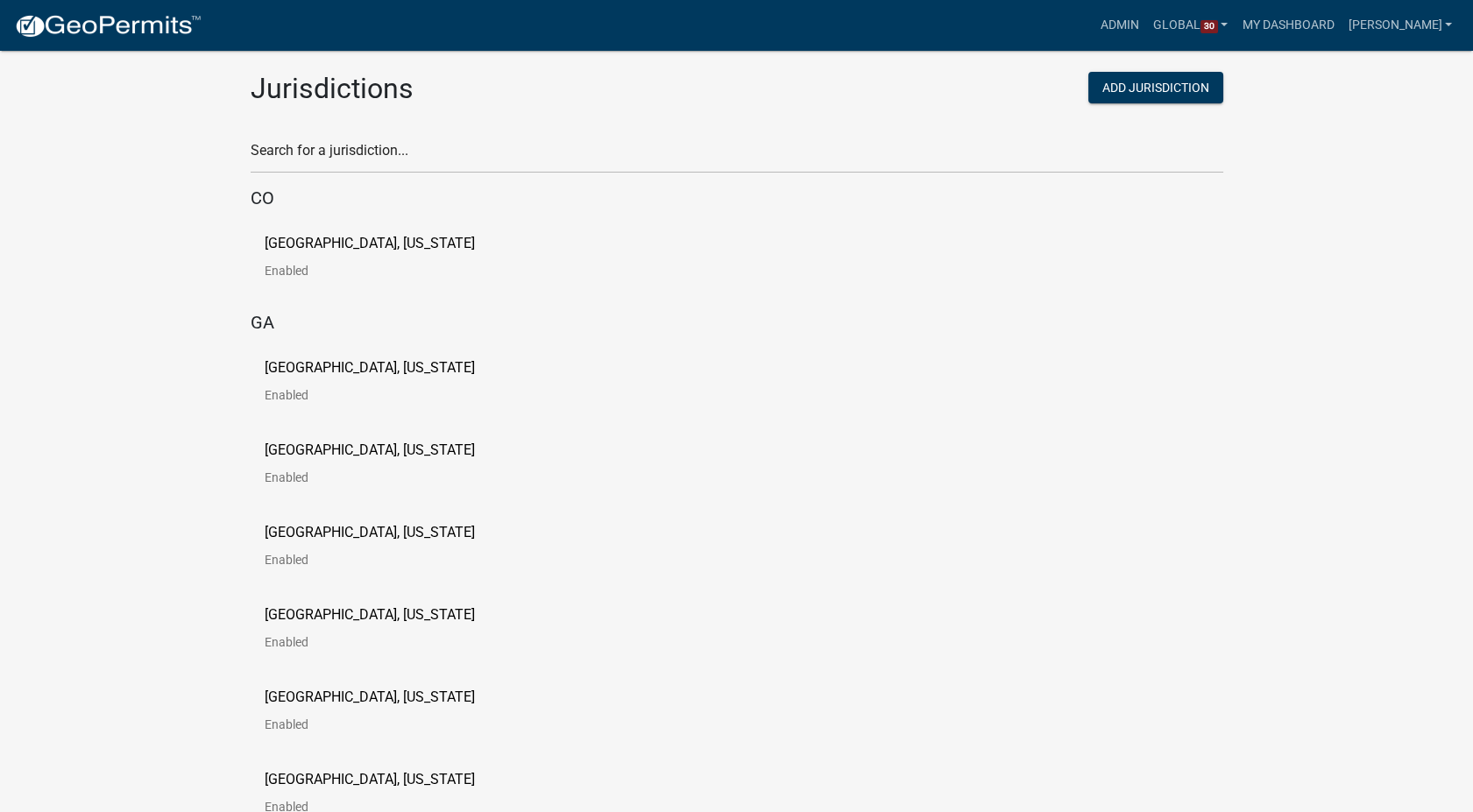
click at [367, 132] on div "Search for a jurisdiction..." at bounding box center [737, 143] width 973 height 61
click at [350, 158] on input "text" at bounding box center [737, 155] width 973 height 36
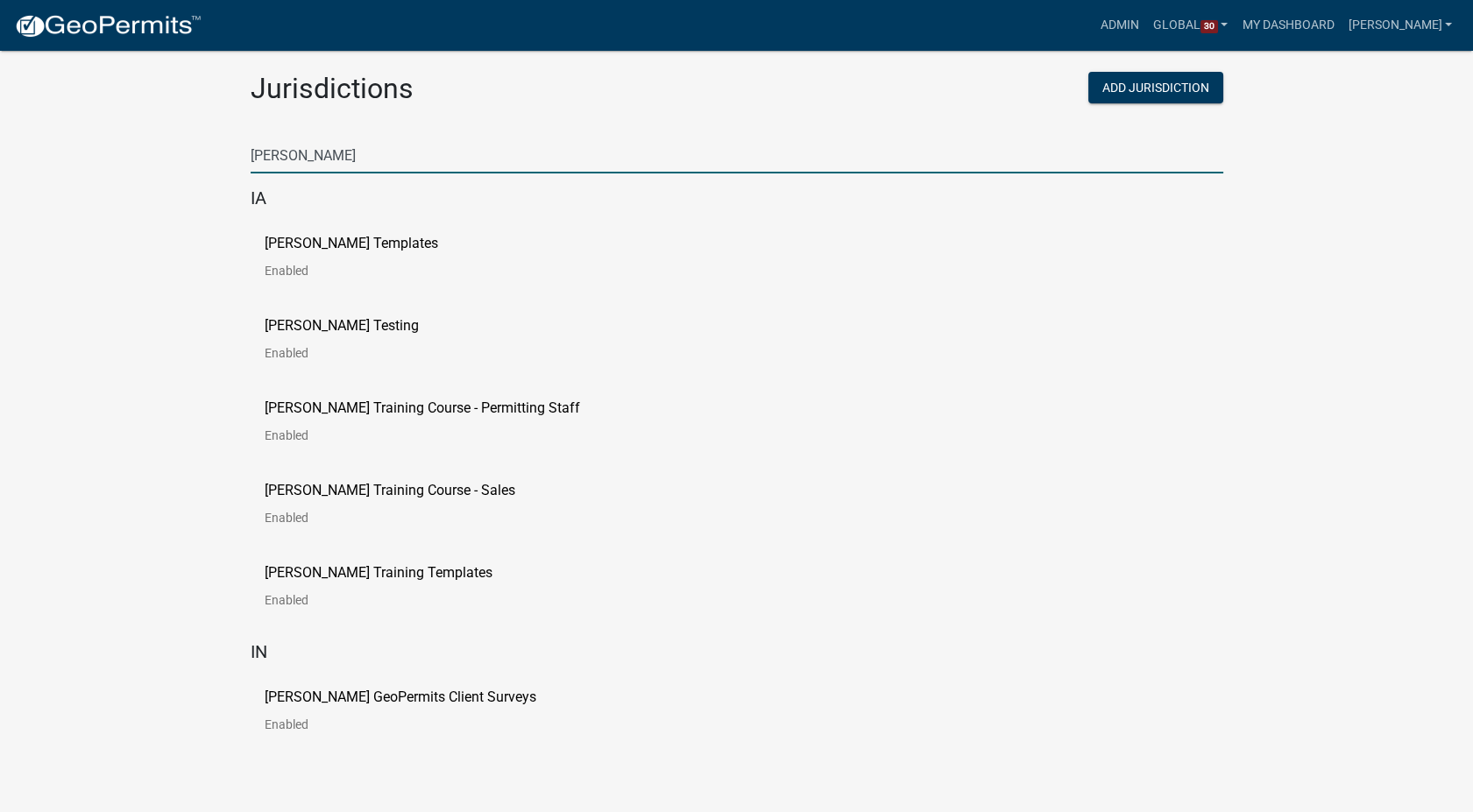
type input "schneider"
click at [272, 245] on p "[PERSON_NAME] Templates" at bounding box center [351, 243] width 174 height 14
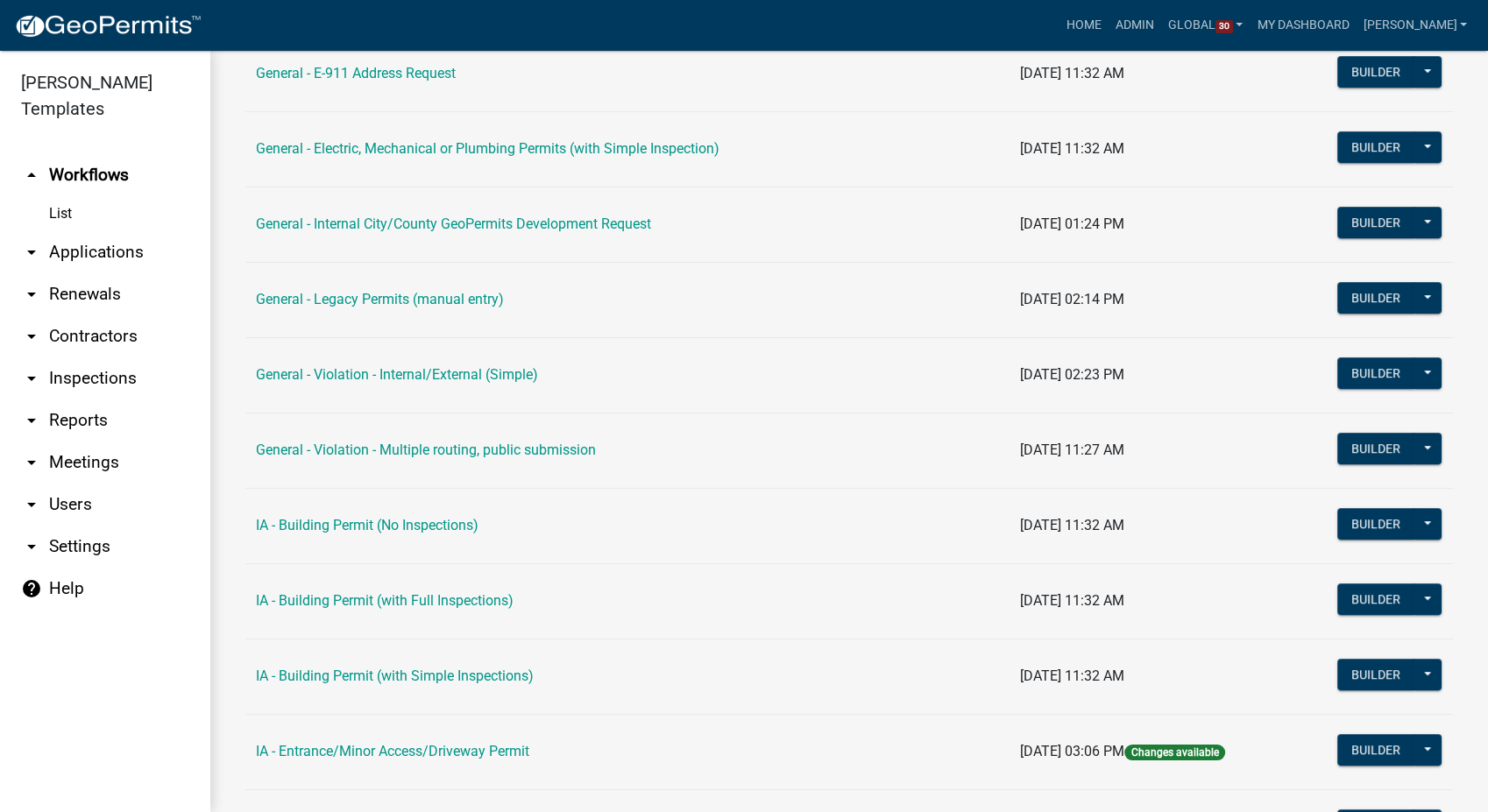
scroll to position [872, 0]
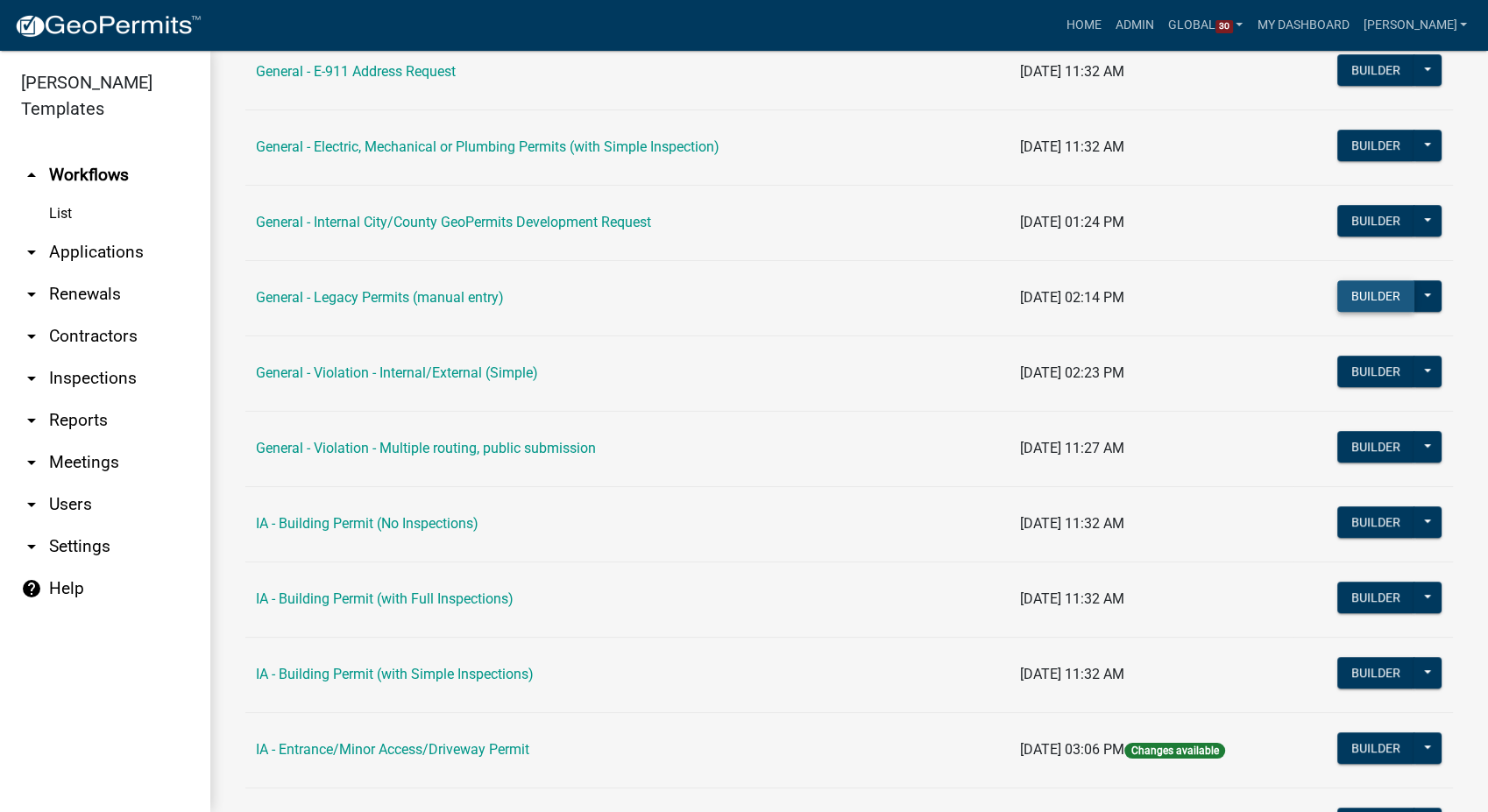
click at [1350, 281] on button "Builder" at bounding box center [1376, 296] width 77 height 32
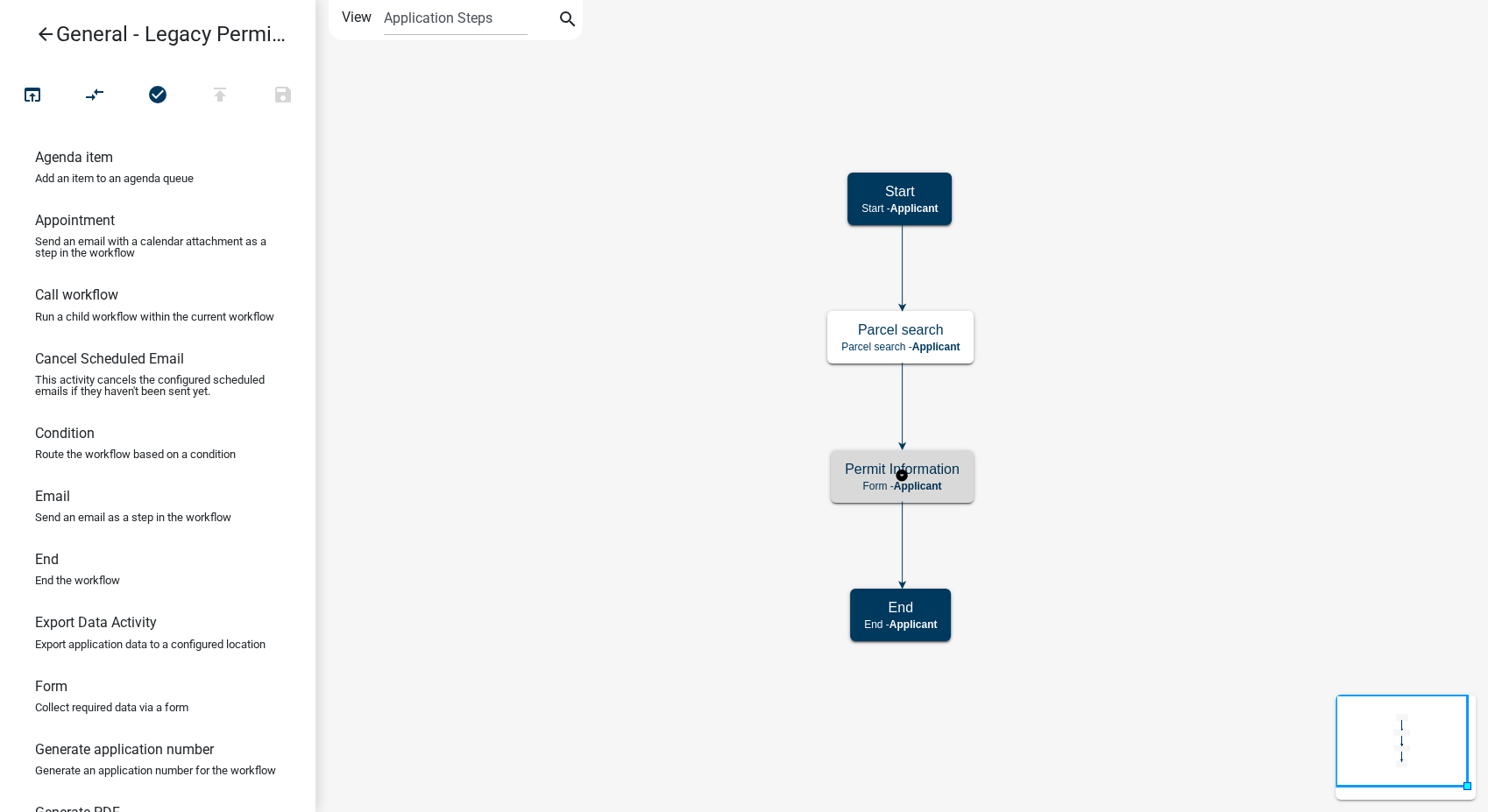
click at [946, 482] on p "Form - Applicant" at bounding box center [902, 486] width 115 height 13
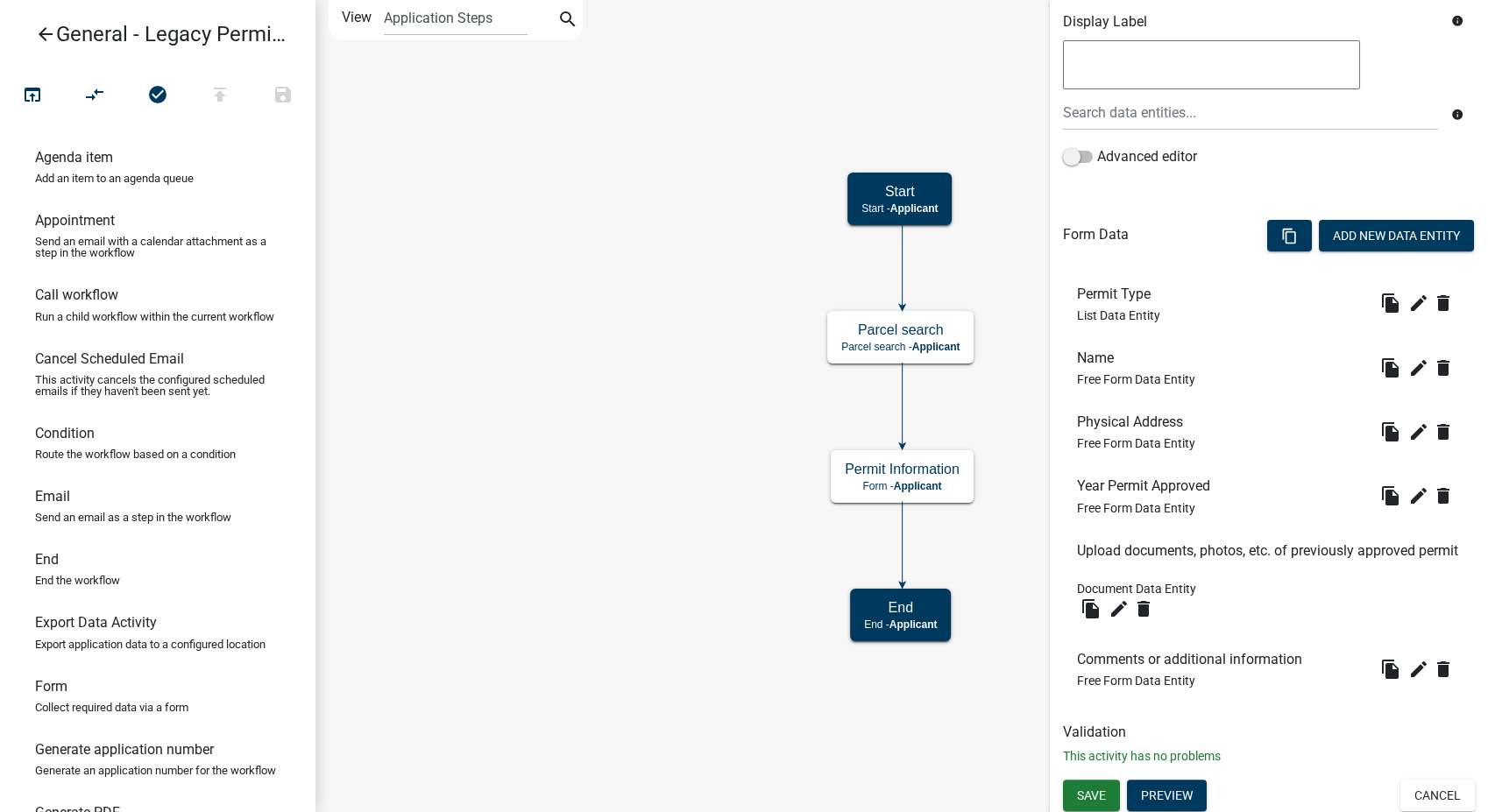
scroll to position [315, 0]
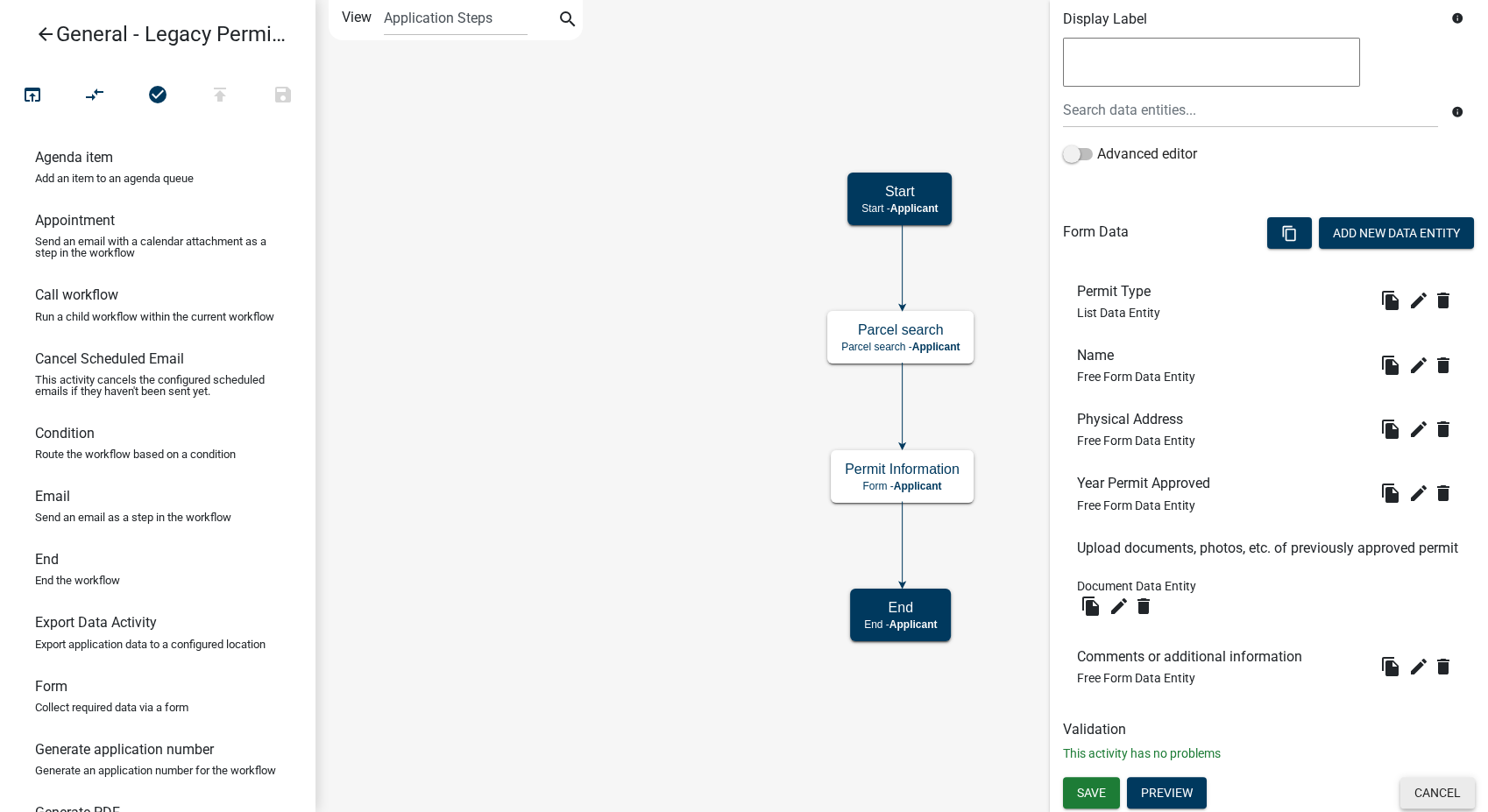
click at [1413, 798] on button "Cancel" at bounding box center [1437, 793] width 74 height 32
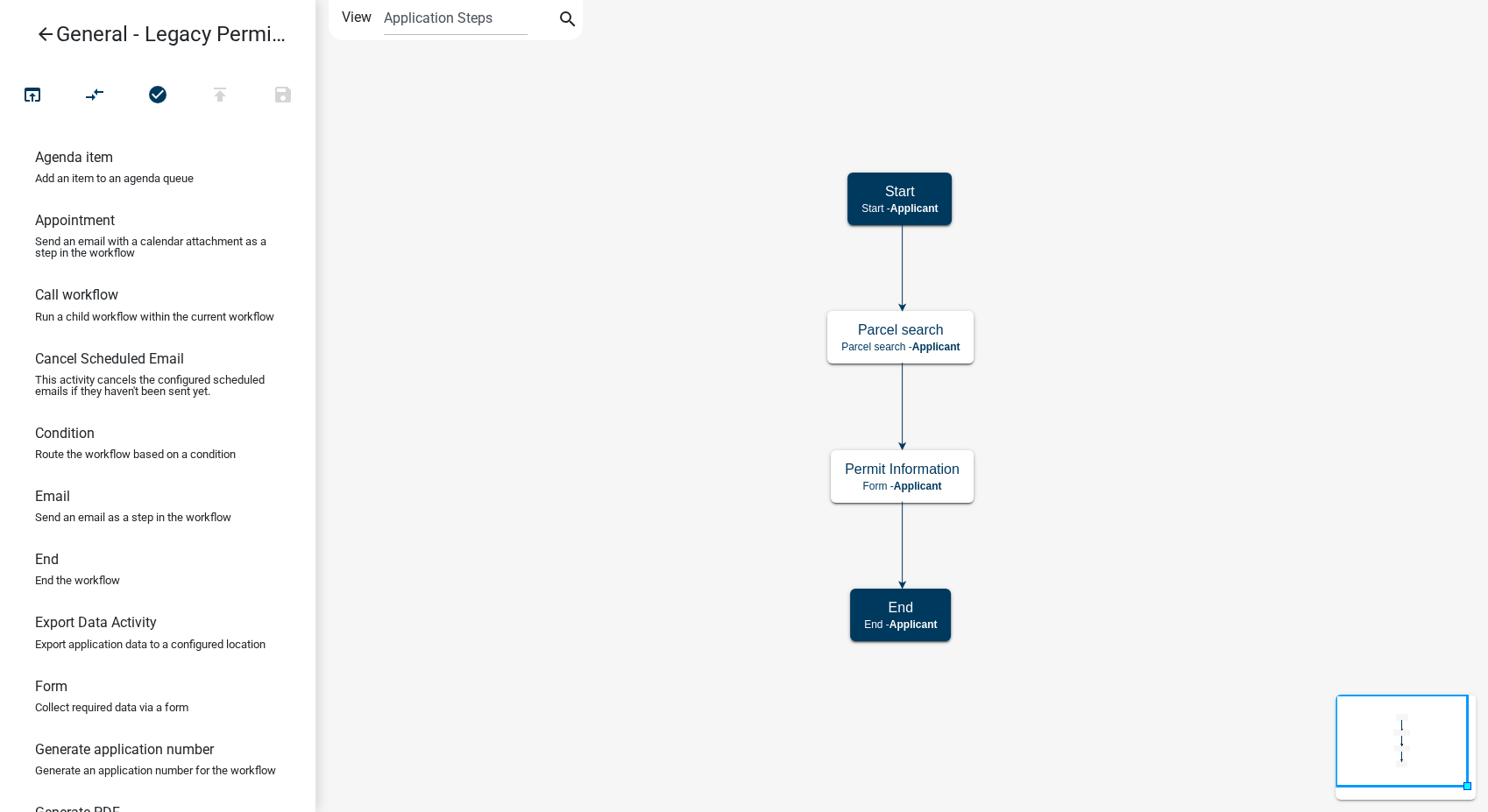
scroll to position [0, 0]
click at [44, 38] on icon "arrow_back" at bounding box center [45, 36] width 21 height 24
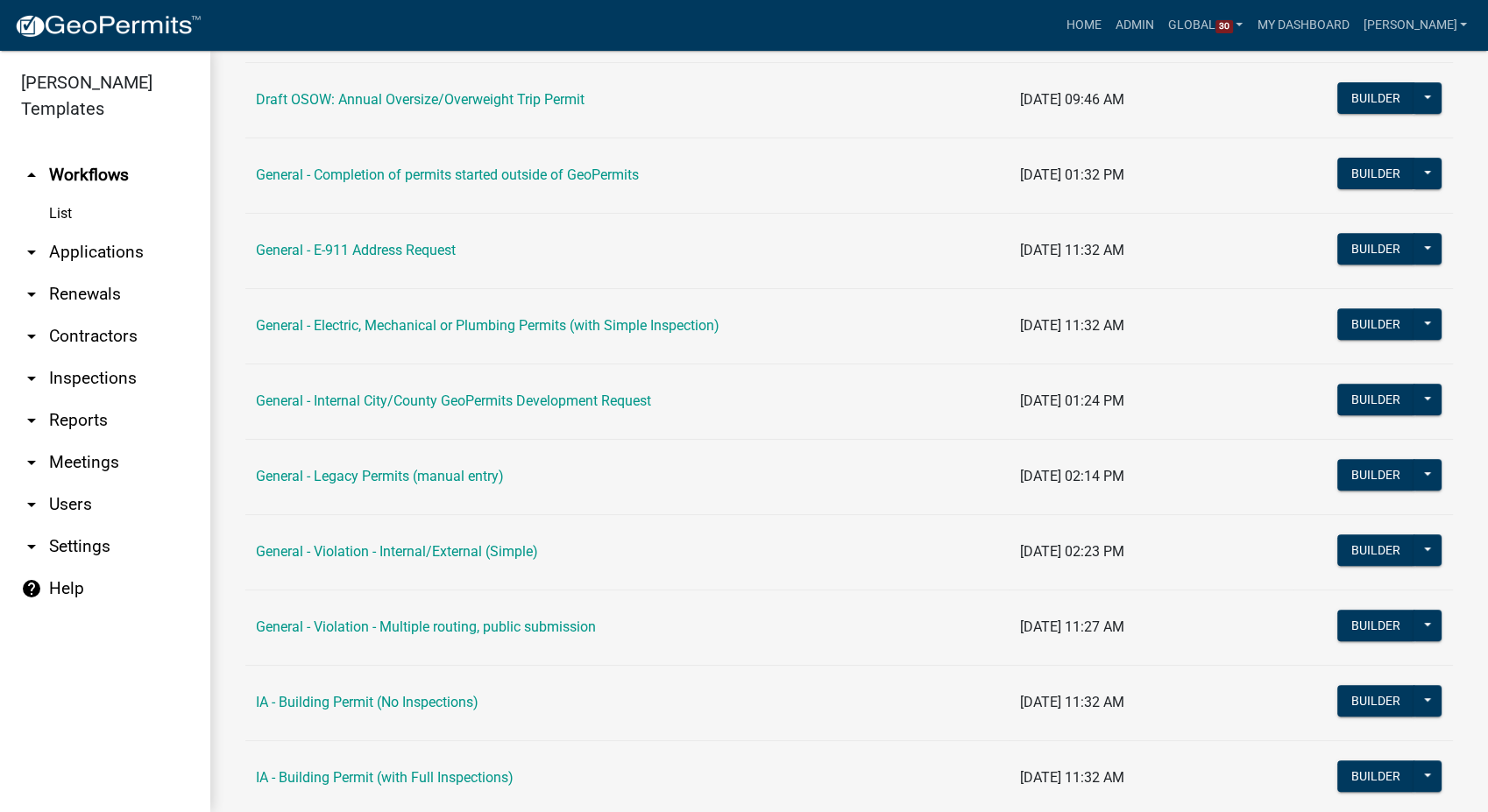
scroll to position [778, 0]
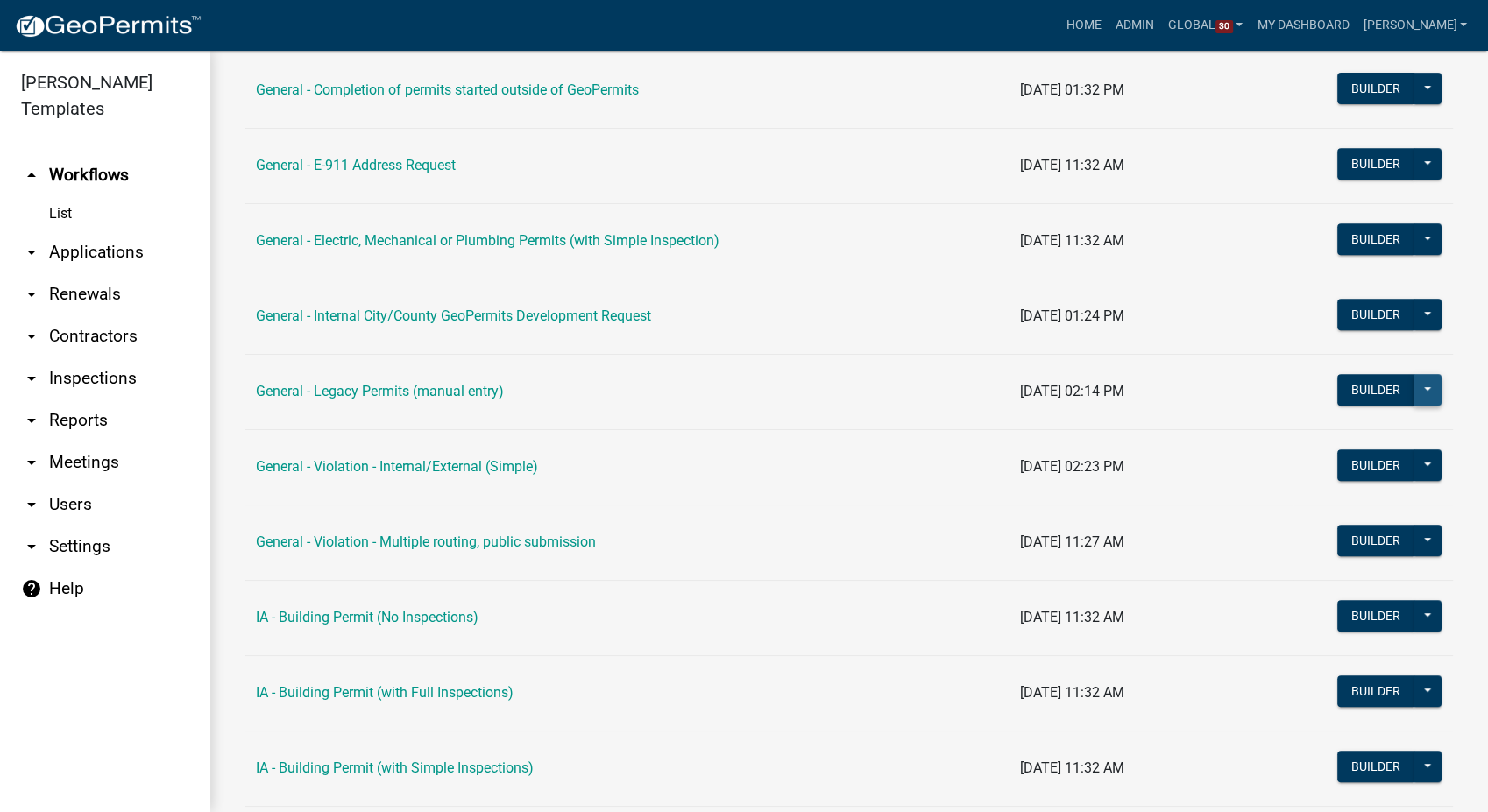
click at [1414, 389] on button at bounding box center [1427, 390] width 28 height 32
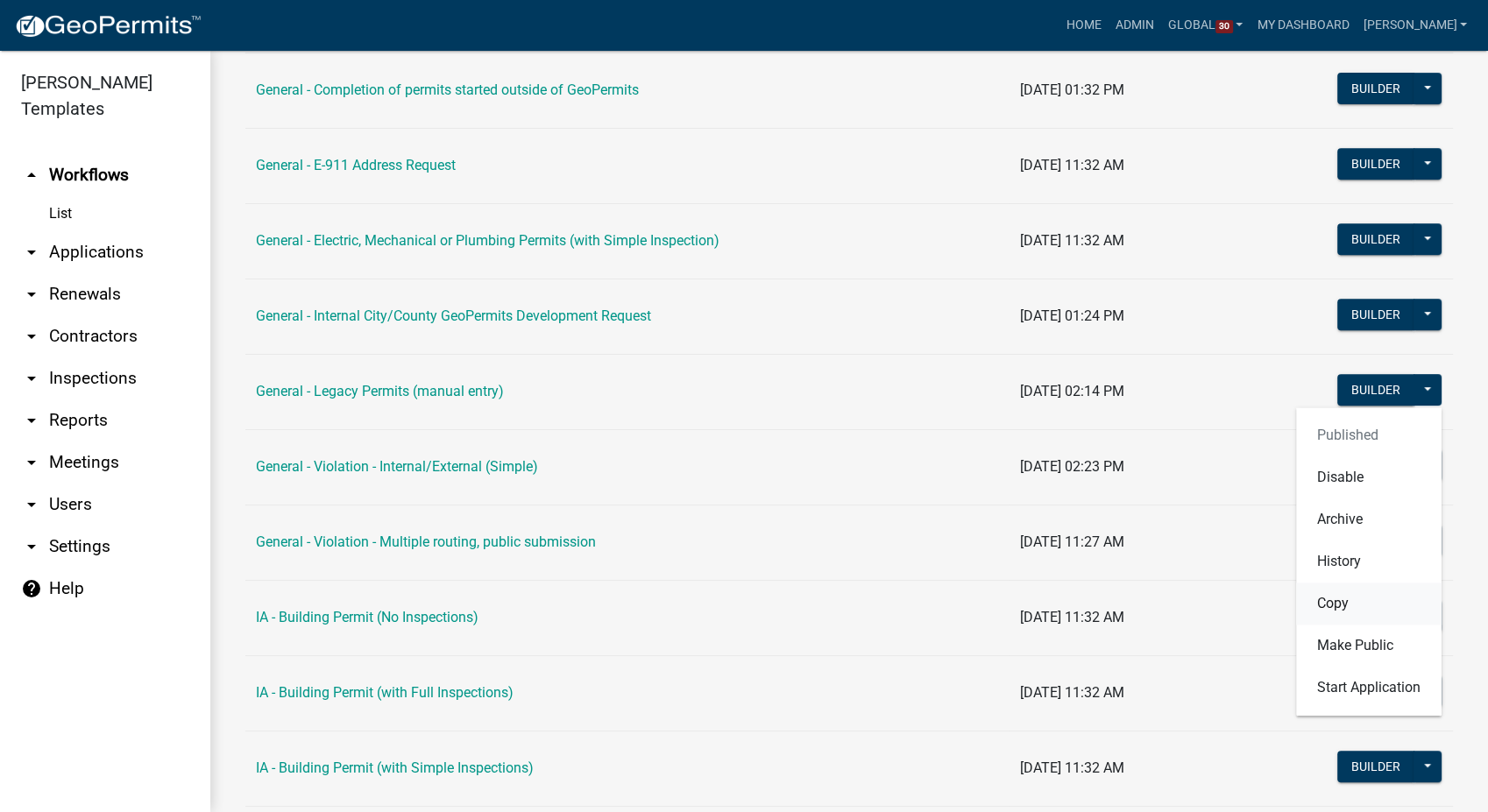
click at [1320, 607] on button "Copy" at bounding box center [1368, 604] width 146 height 42
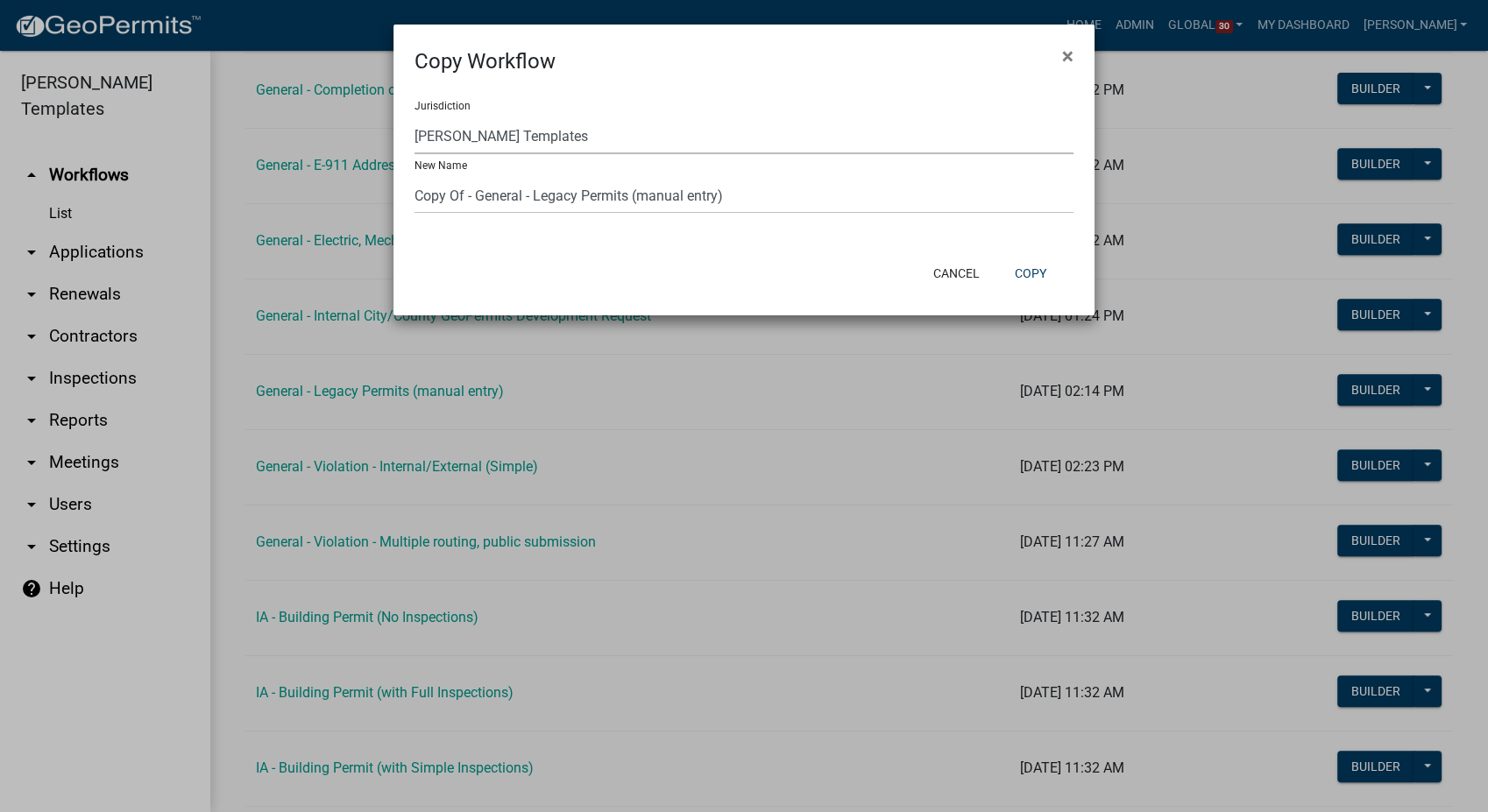
click at [474, 129] on select "Yankton County, South Dakota (Canceled) Wright County, Iowa Winneshiek County, …" at bounding box center [744, 136] width 659 height 36
select select "e50d0c29-55b5-4aa5-a264-d76fae4d5ff7"
click at [415, 119] on select "Yankton County, South Dakota (Canceled) Wright County, Iowa Winneshiek County, …" at bounding box center [744, 136] width 659 height 36
click at [1033, 270] on button "Copy" at bounding box center [1031, 273] width 60 height 32
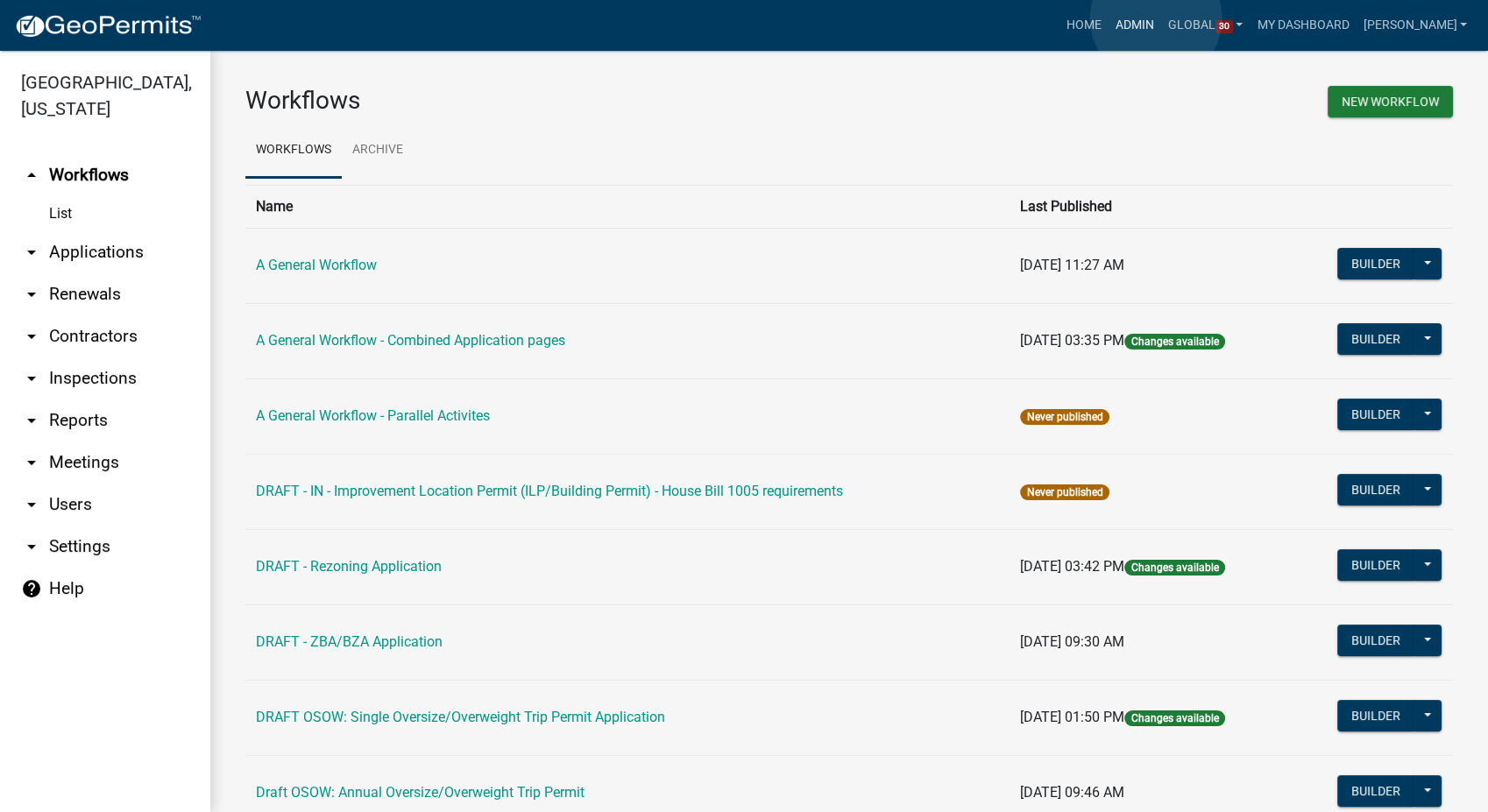
click at [1155, 18] on link "Admin" at bounding box center [1134, 25] width 53 height 34
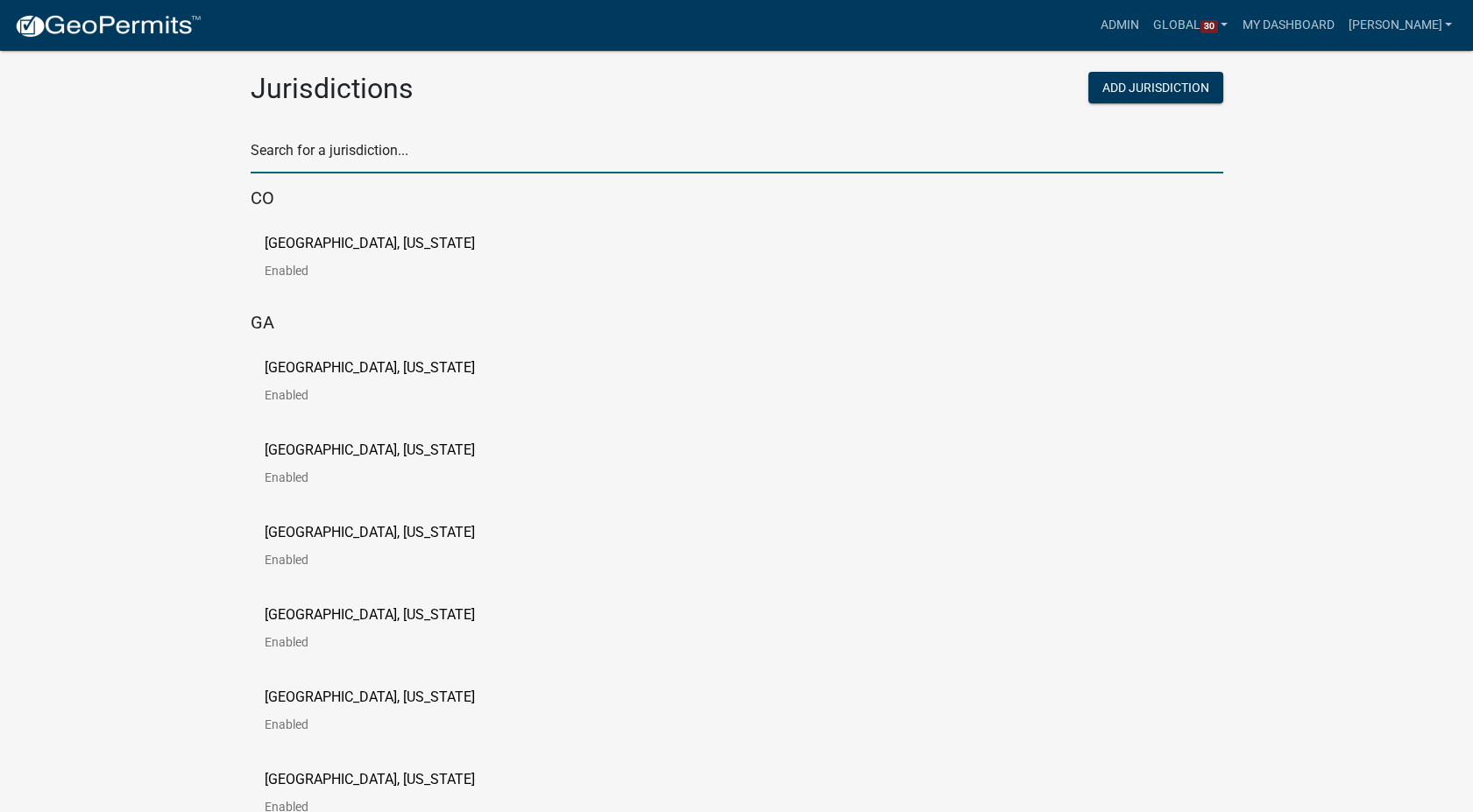
click at [299, 153] on input "text" at bounding box center [737, 155] width 973 height 36
type input "[PERSON_NAME]"
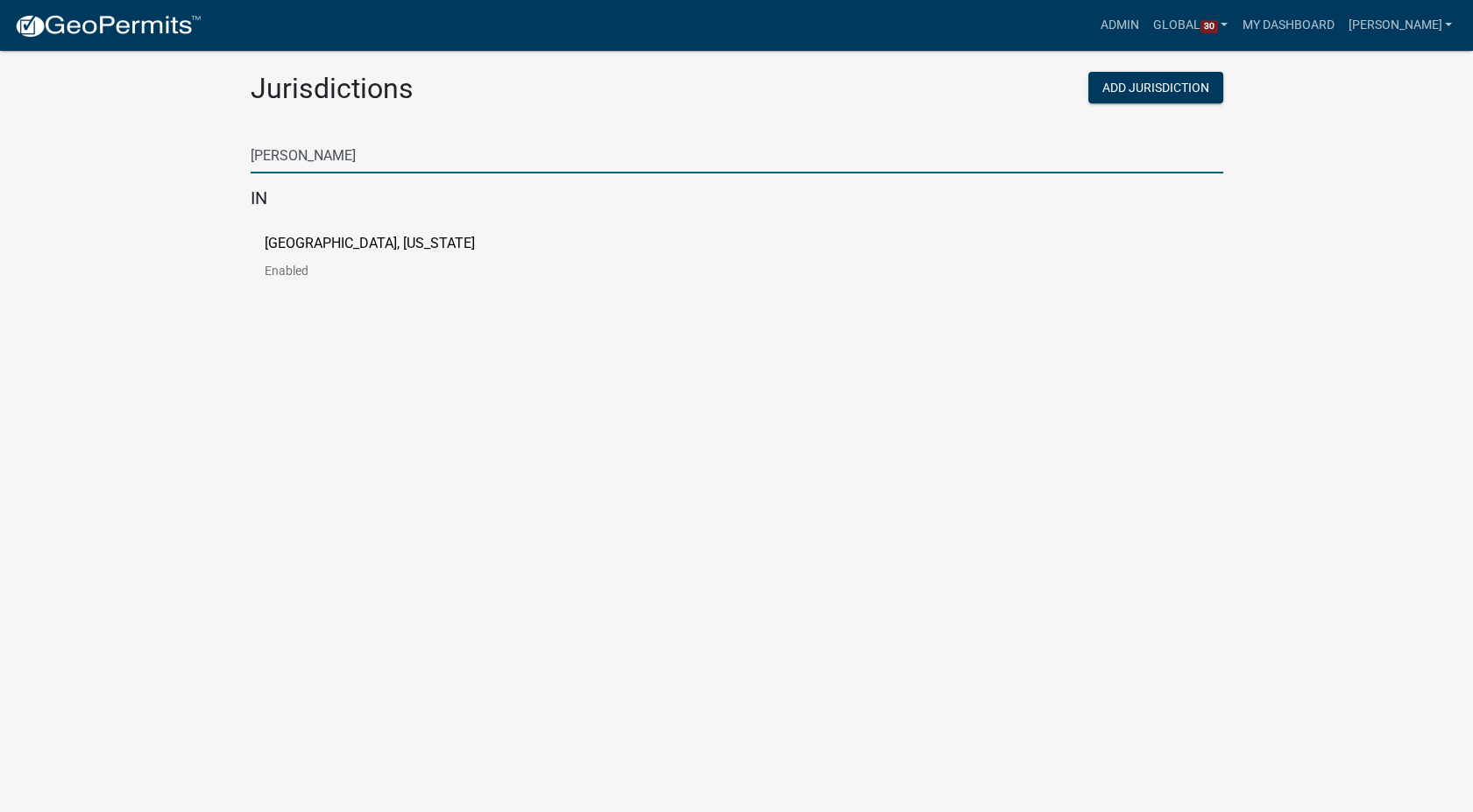
click at [341, 246] on p "[GEOGRAPHIC_DATA], [US_STATE]" at bounding box center [369, 243] width 210 height 14
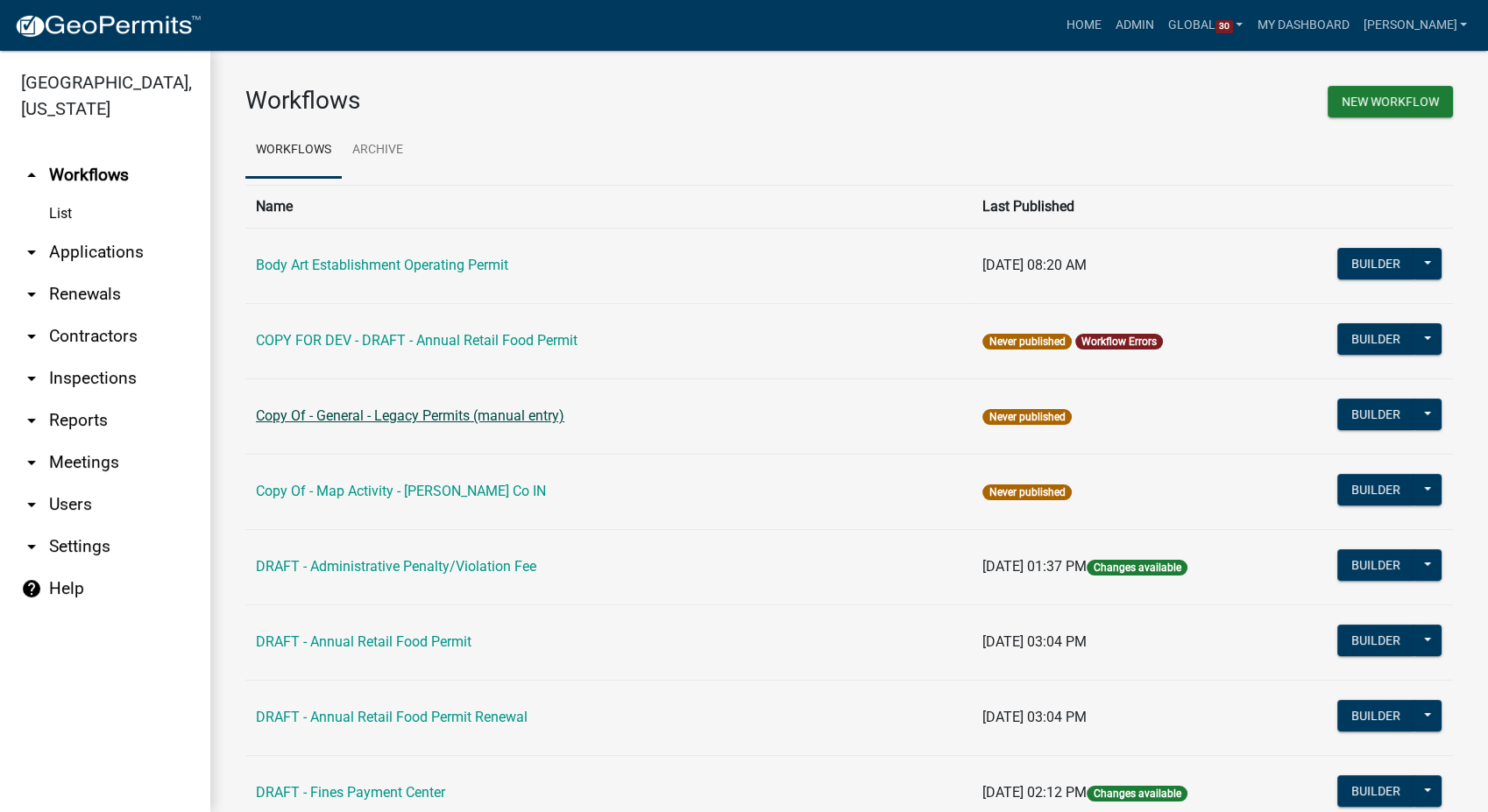
click at [364, 424] on link "Copy Of - General - Legacy Permits (manual entry)" at bounding box center [410, 416] width 309 height 16
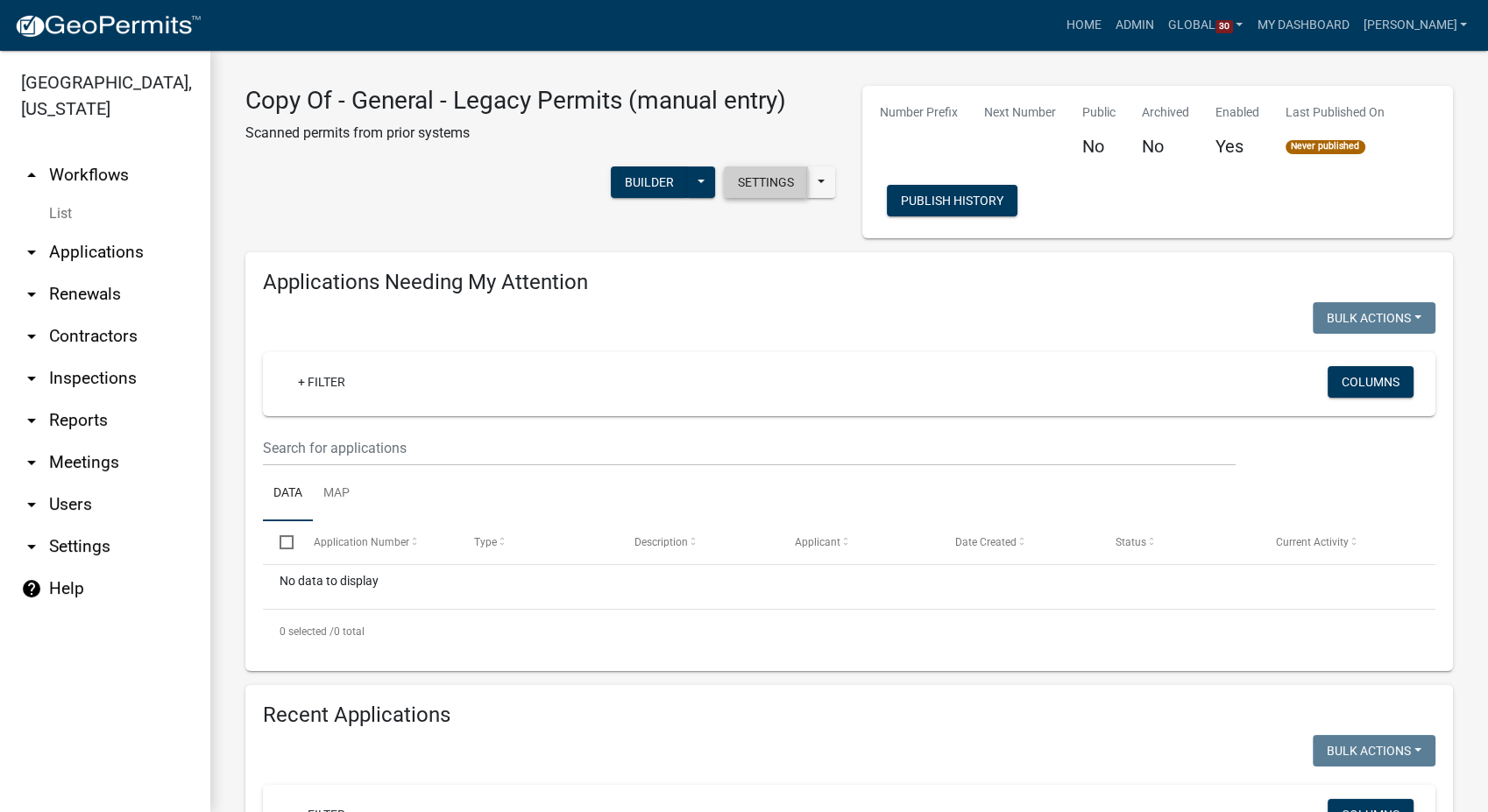
click at [749, 180] on button "Settings" at bounding box center [766, 182] width 84 height 32
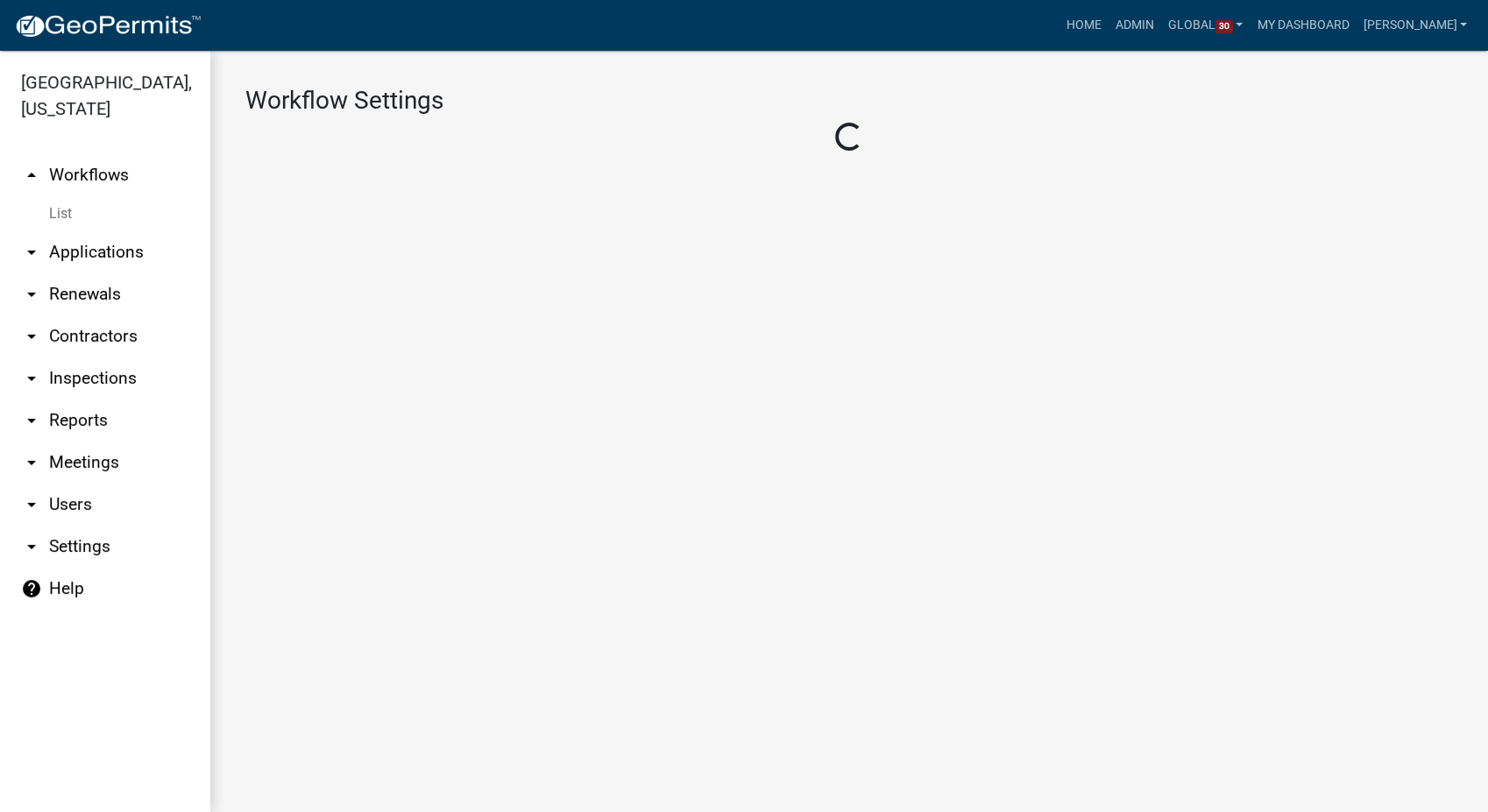
select select "9c9deb39-280e-482d-88ce-bc094a2fb335"
select select
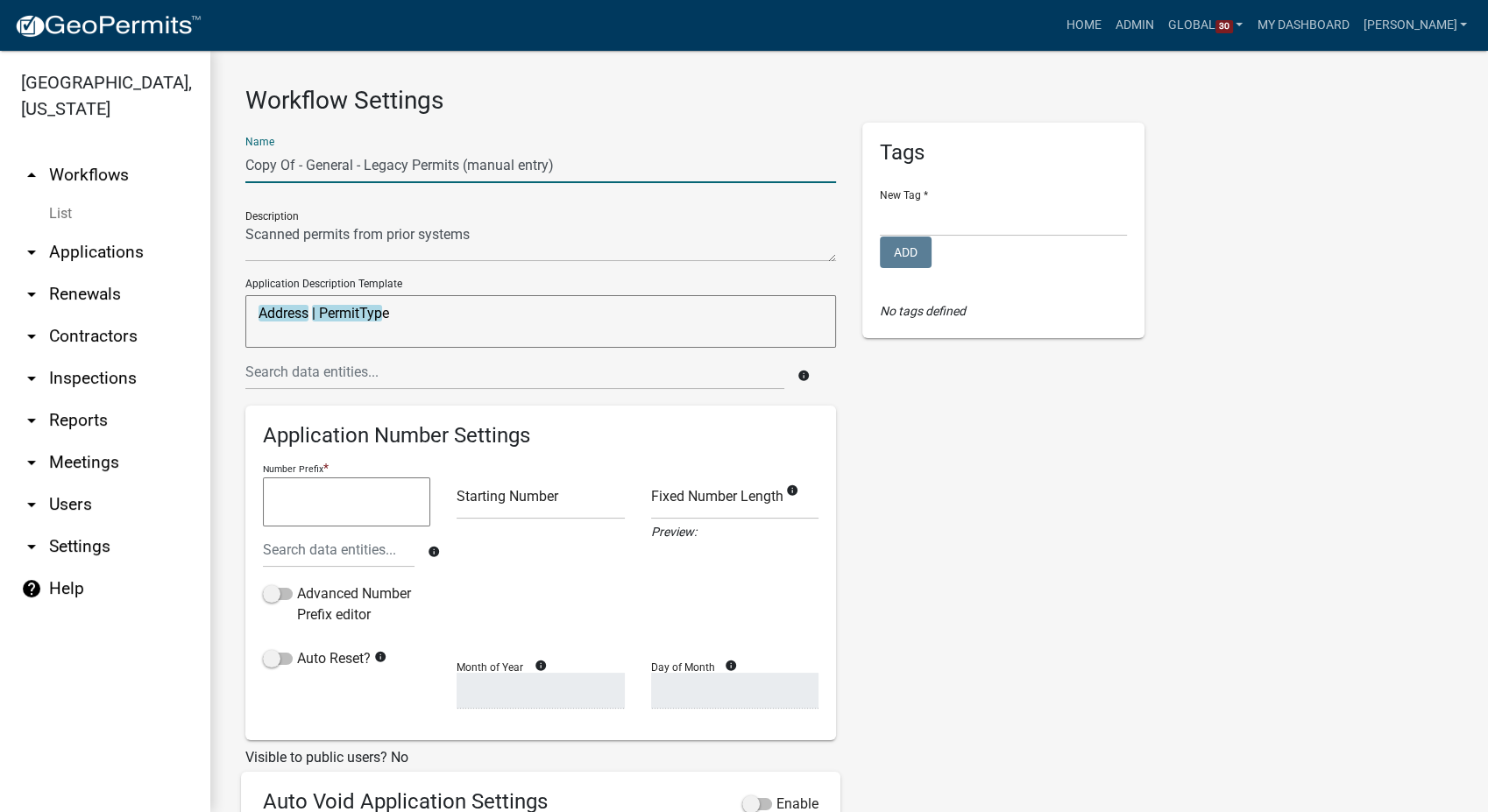
click at [364, 164] on input "Copy Of - General - Legacy Permits (manual entry)" at bounding box center [540, 165] width 590 height 36
type input "Septic Legacy Permits (manual entry)"
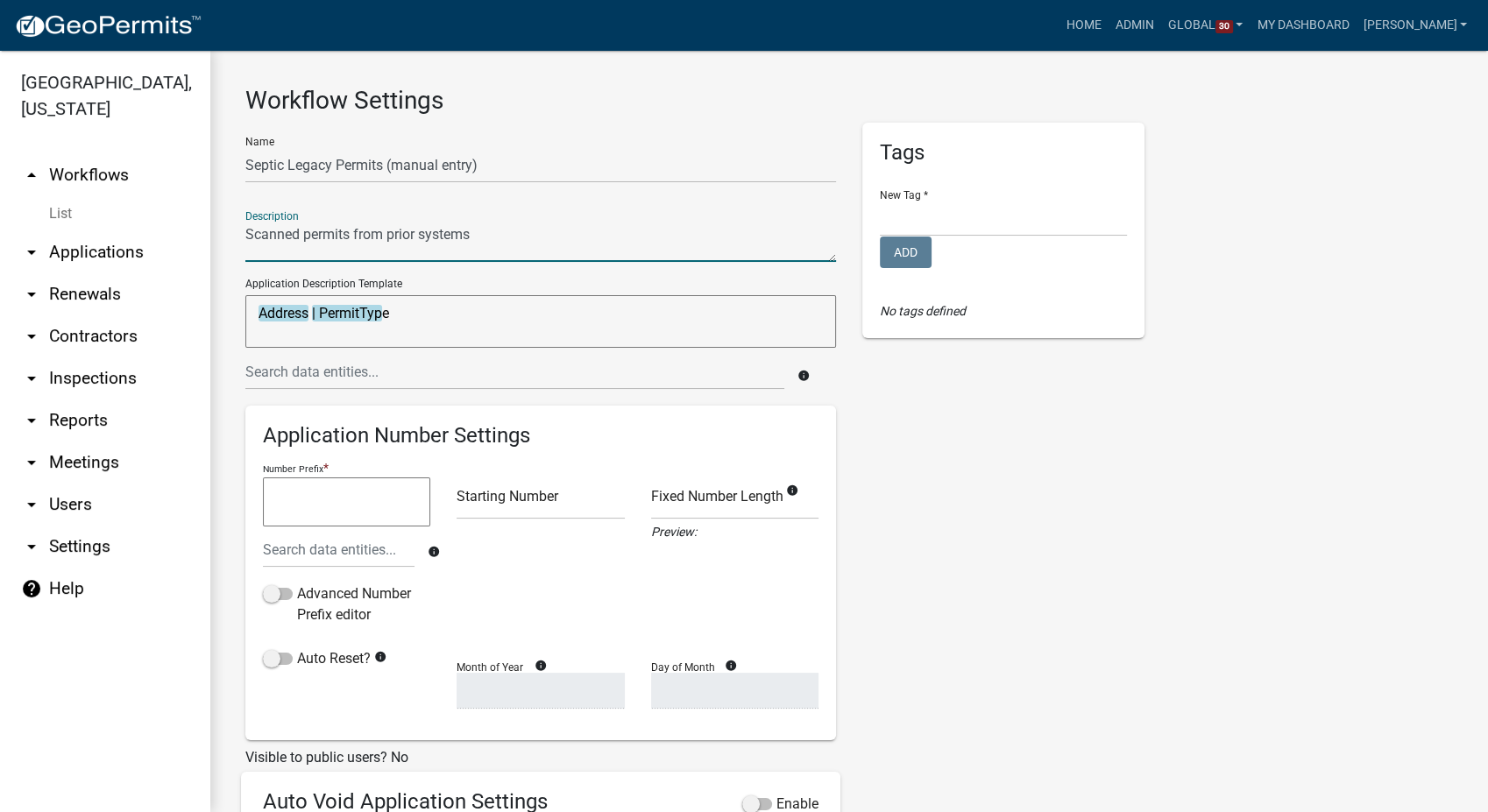
click at [302, 234] on textarea at bounding box center [540, 242] width 590 height 41
type textarea "Scanned septic permits from prior systems"
type textarea "Address | PermitType |"
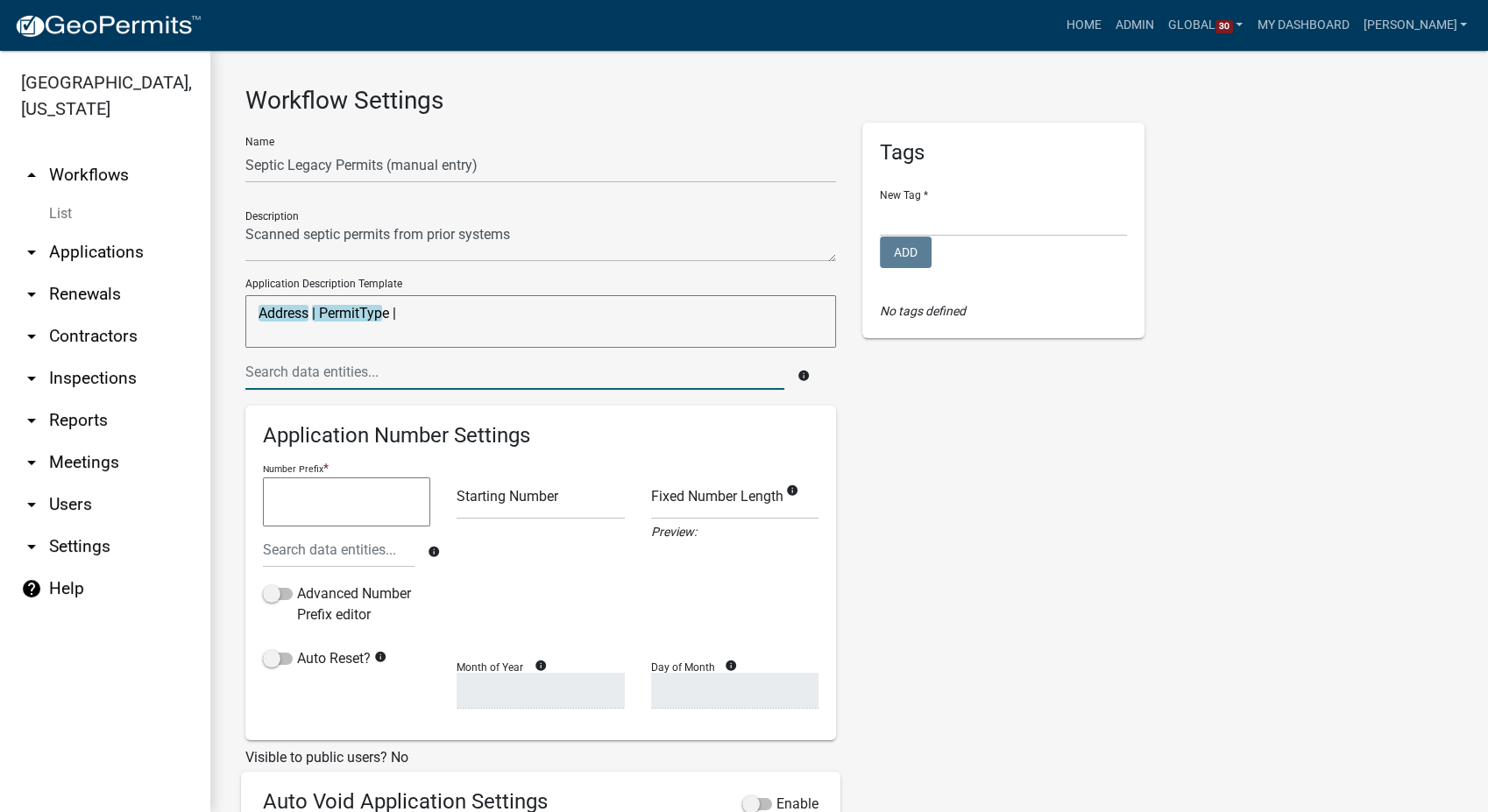
click at [316, 382] on input "text" at bounding box center [514, 371] width 539 height 36
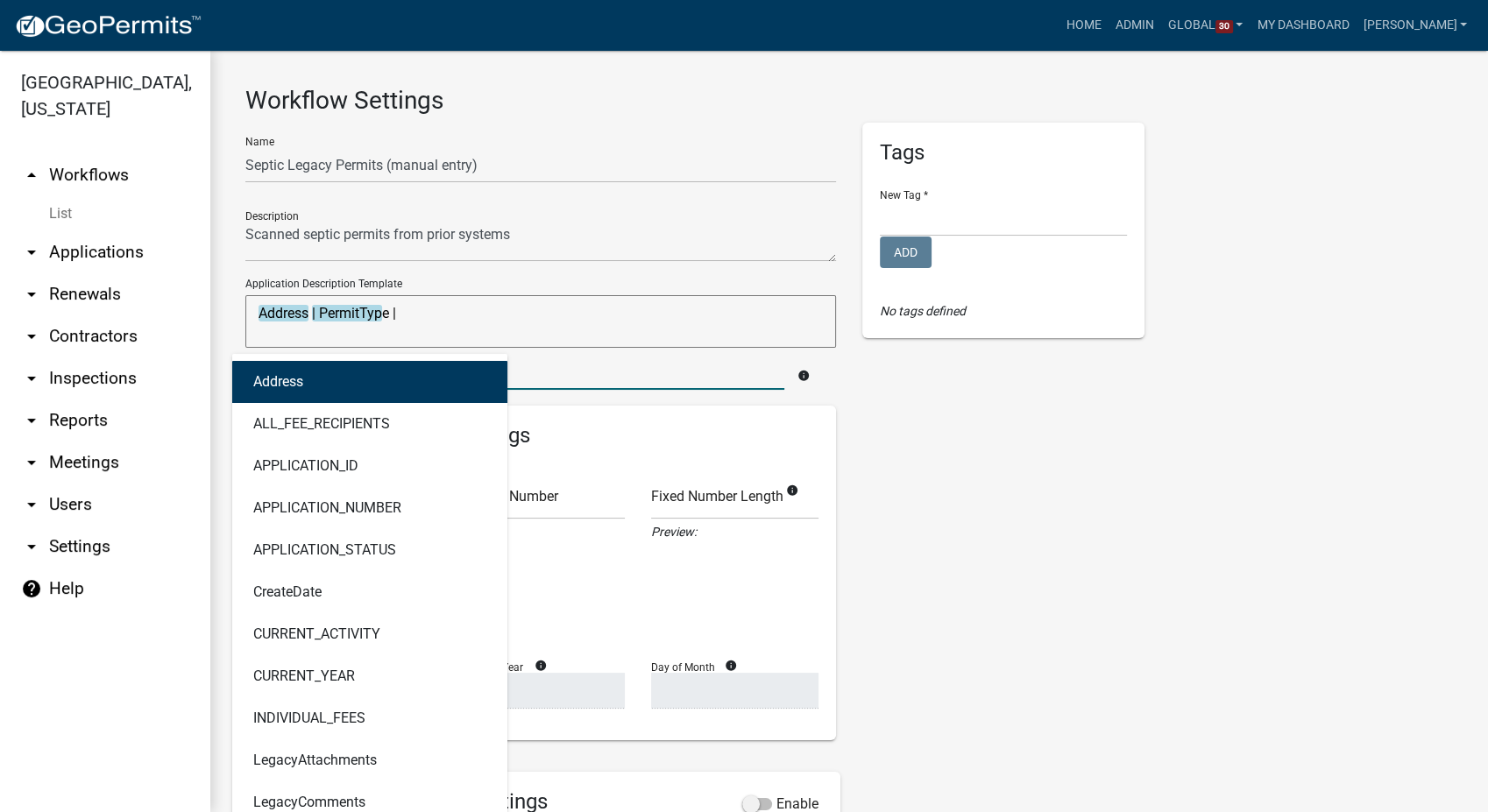
type input "legal"
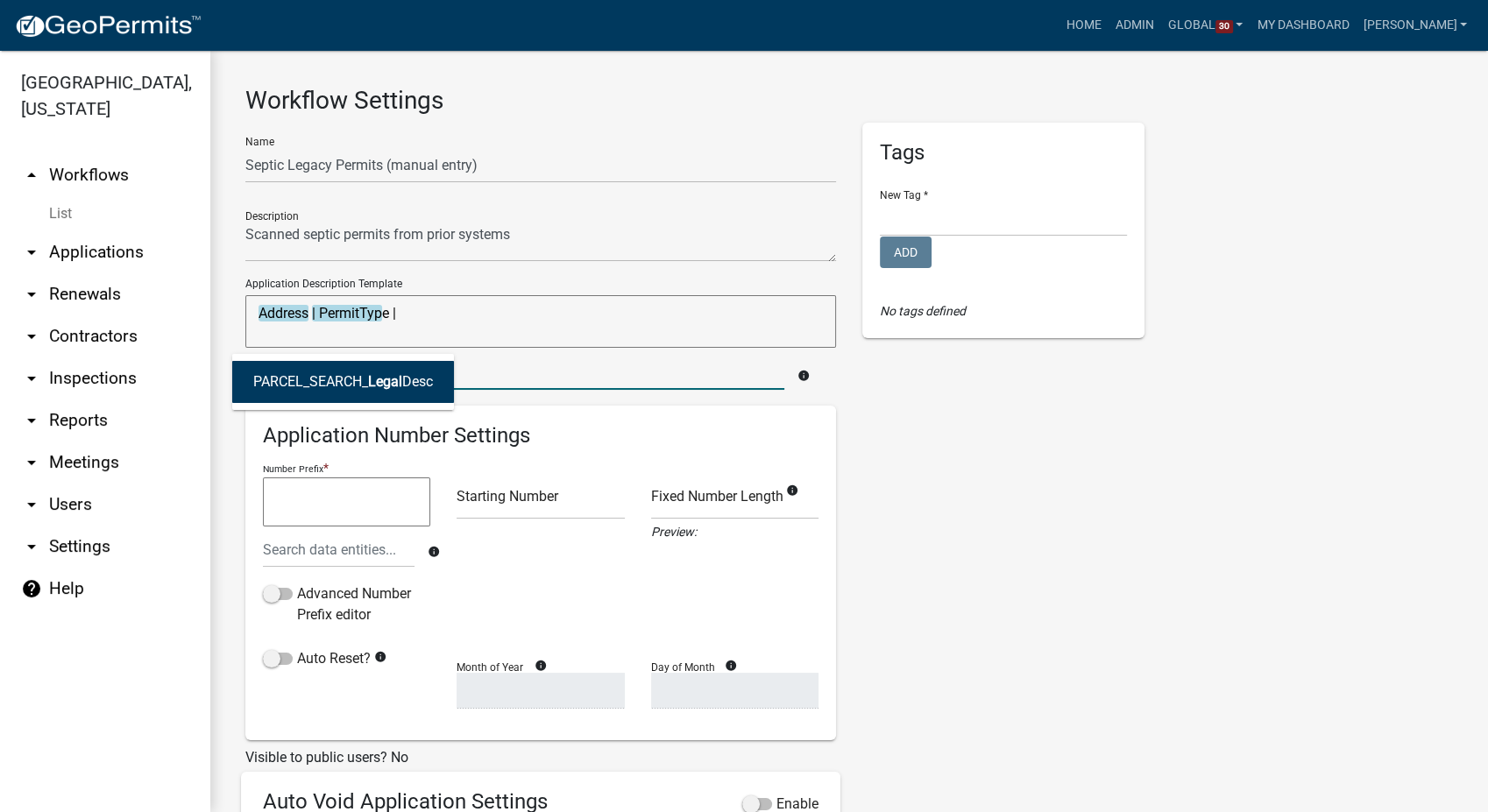
click at [316, 382] on ngb-highlight "PARCEL_SEARCH_ Legal Desc" at bounding box center [343, 382] width 179 height 14
type textarea "Address | PermitType | PARCEL_SEARCH_LegalDesc"
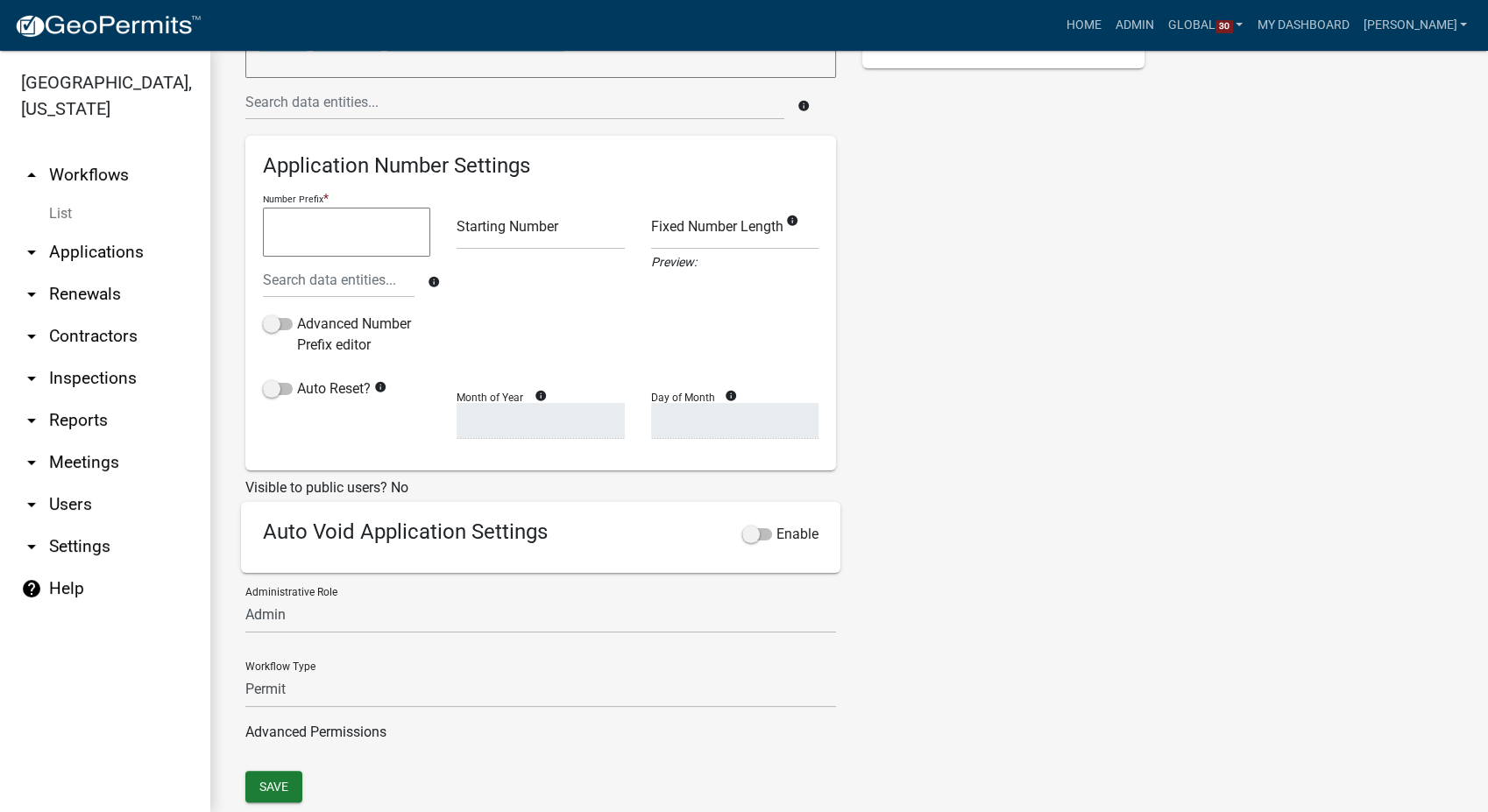
scroll to position [292, 0]
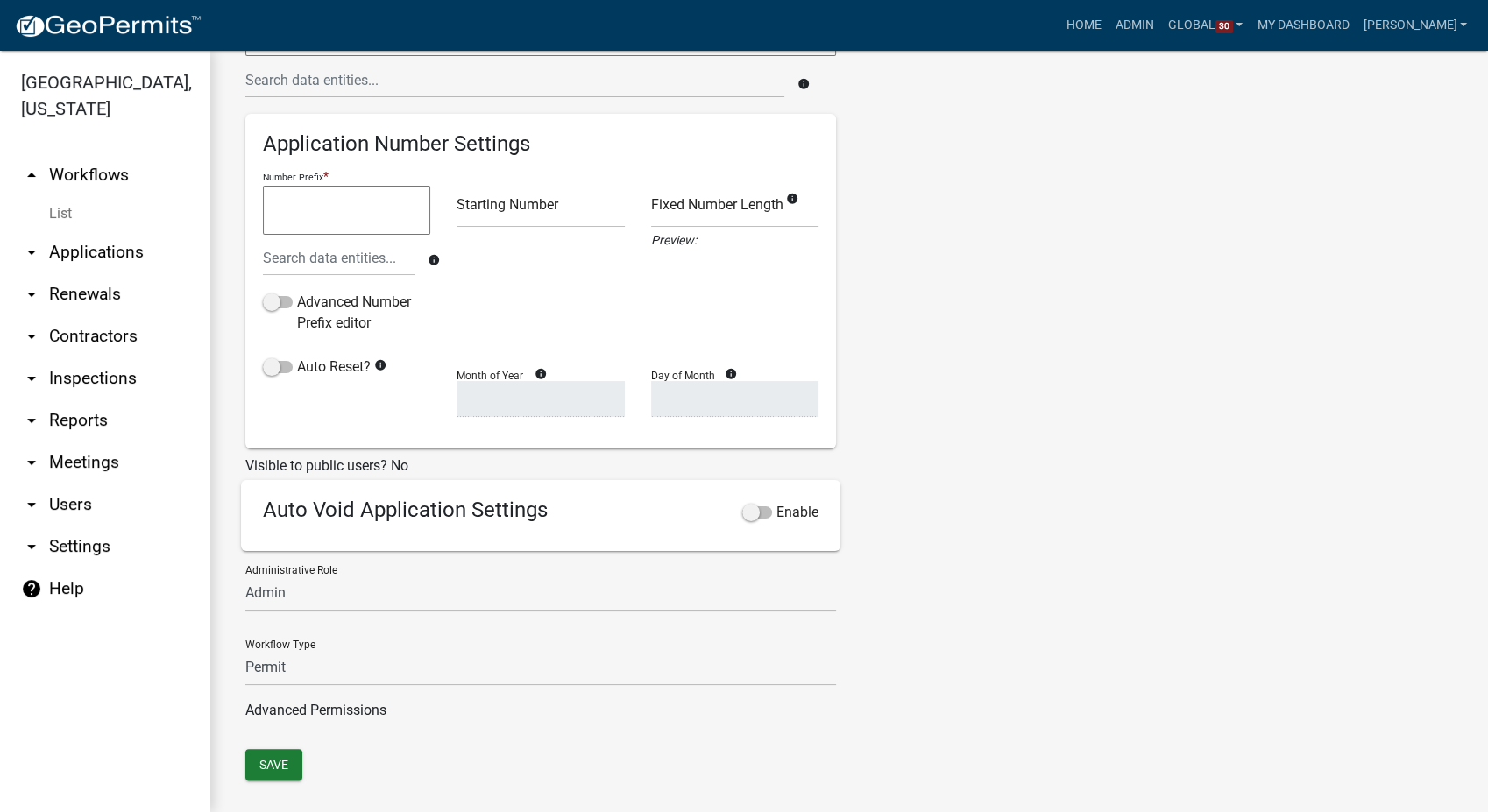
click at [311, 595] on select "Surveyor Admin Section C Reviewer Stormwater Administrator HD Admin Admin EH Ad…" at bounding box center [540, 593] width 590 height 36
select select "59c43f69-6cd4-4167-9837-dbeca8800153"
click at [245, 576] on select "Surveyor Admin Section C Reviewer Stormwater Administrator HD Admin Admin EH Ad…" at bounding box center [540, 593] width 590 height 36
click at [310, 665] on select "Permit Renewable Other" at bounding box center [540, 667] width 590 height 36
select select "3"
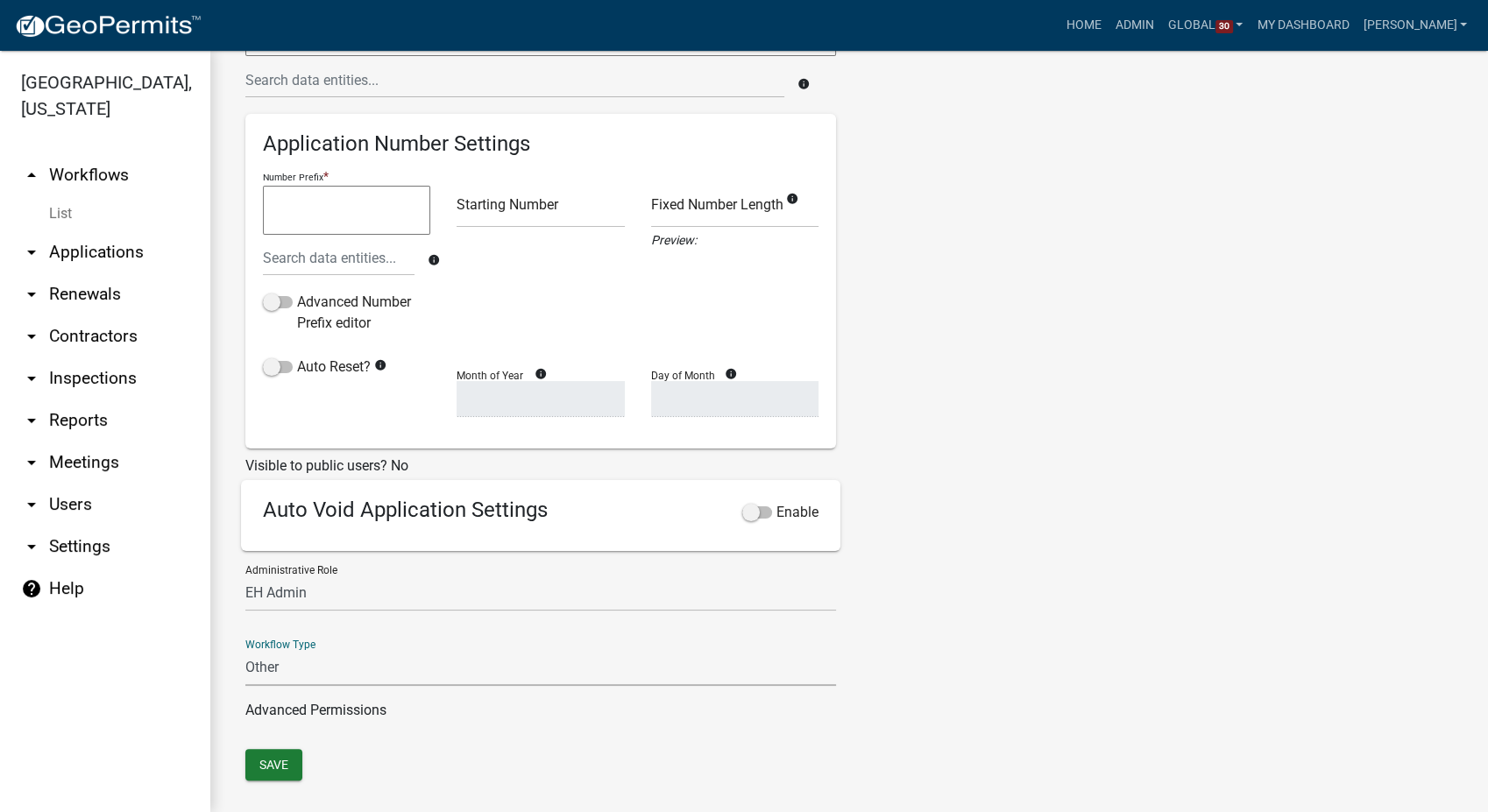
click at [245, 650] on select "Permit Renewable Other" at bounding box center [540, 667] width 590 height 36
click at [274, 771] on button "Save" at bounding box center [273, 765] width 57 height 32
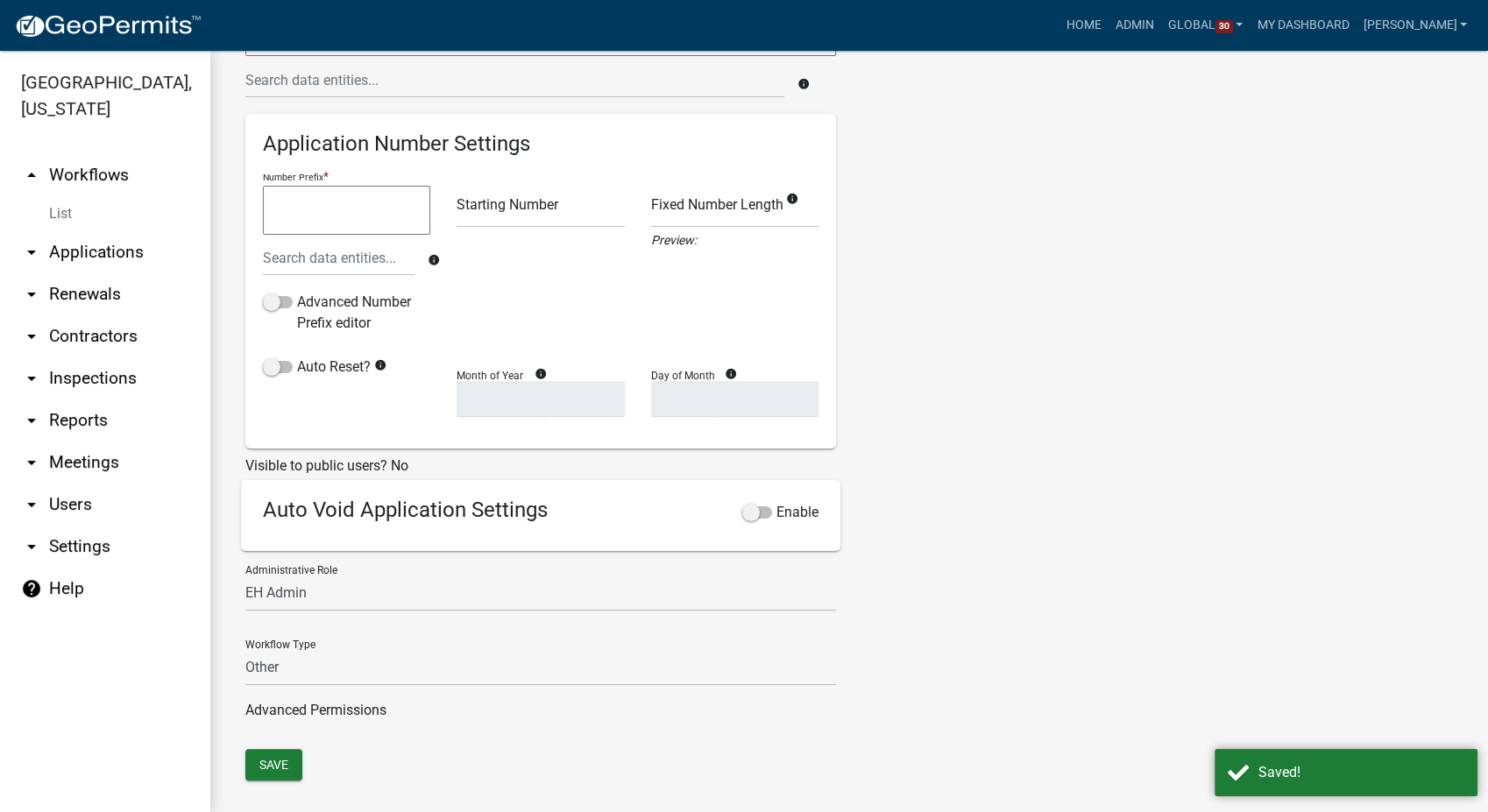
click at [66, 210] on link "List" at bounding box center [105, 214] width 210 height 35
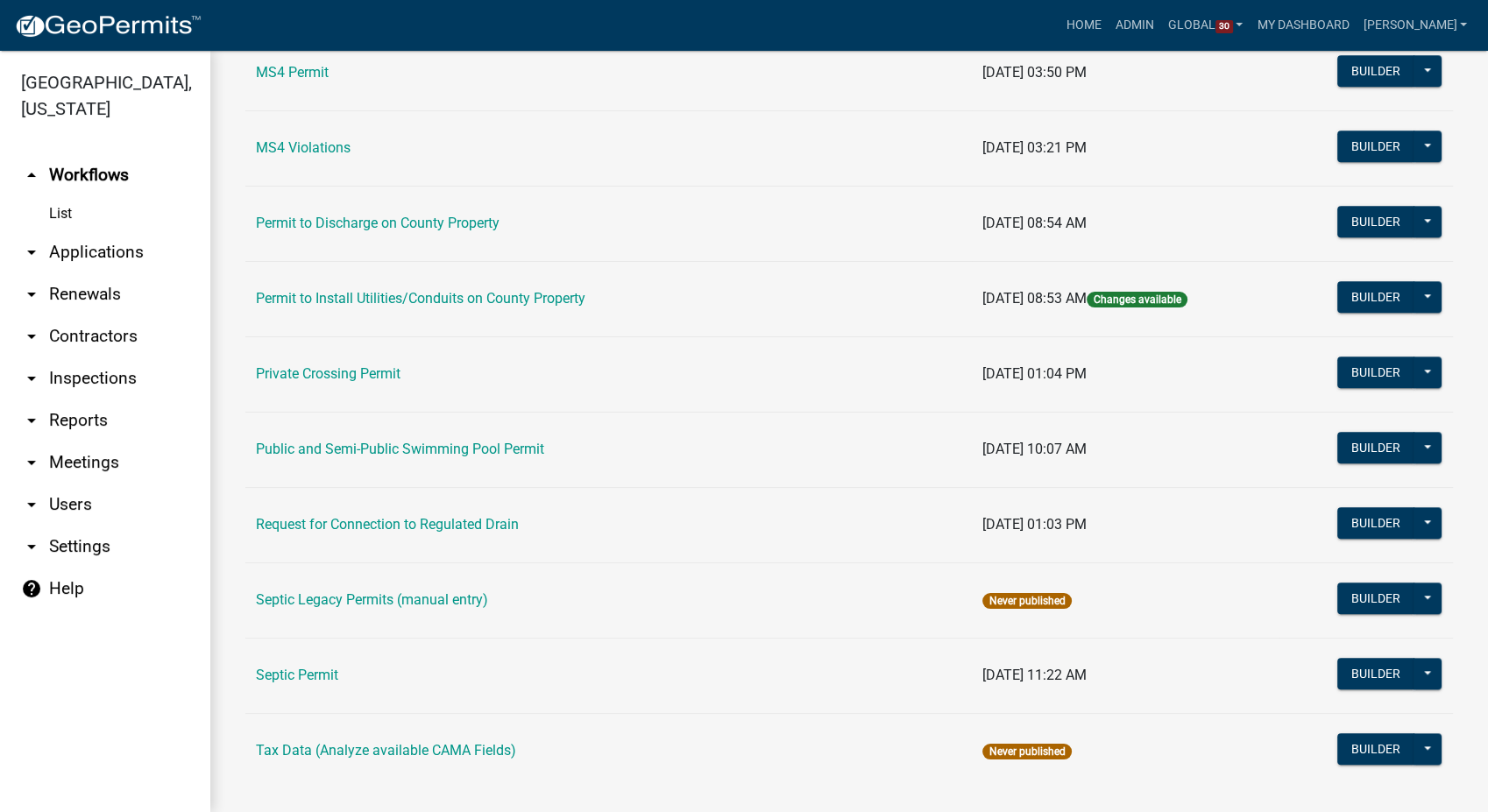
scroll to position [1570, 0]
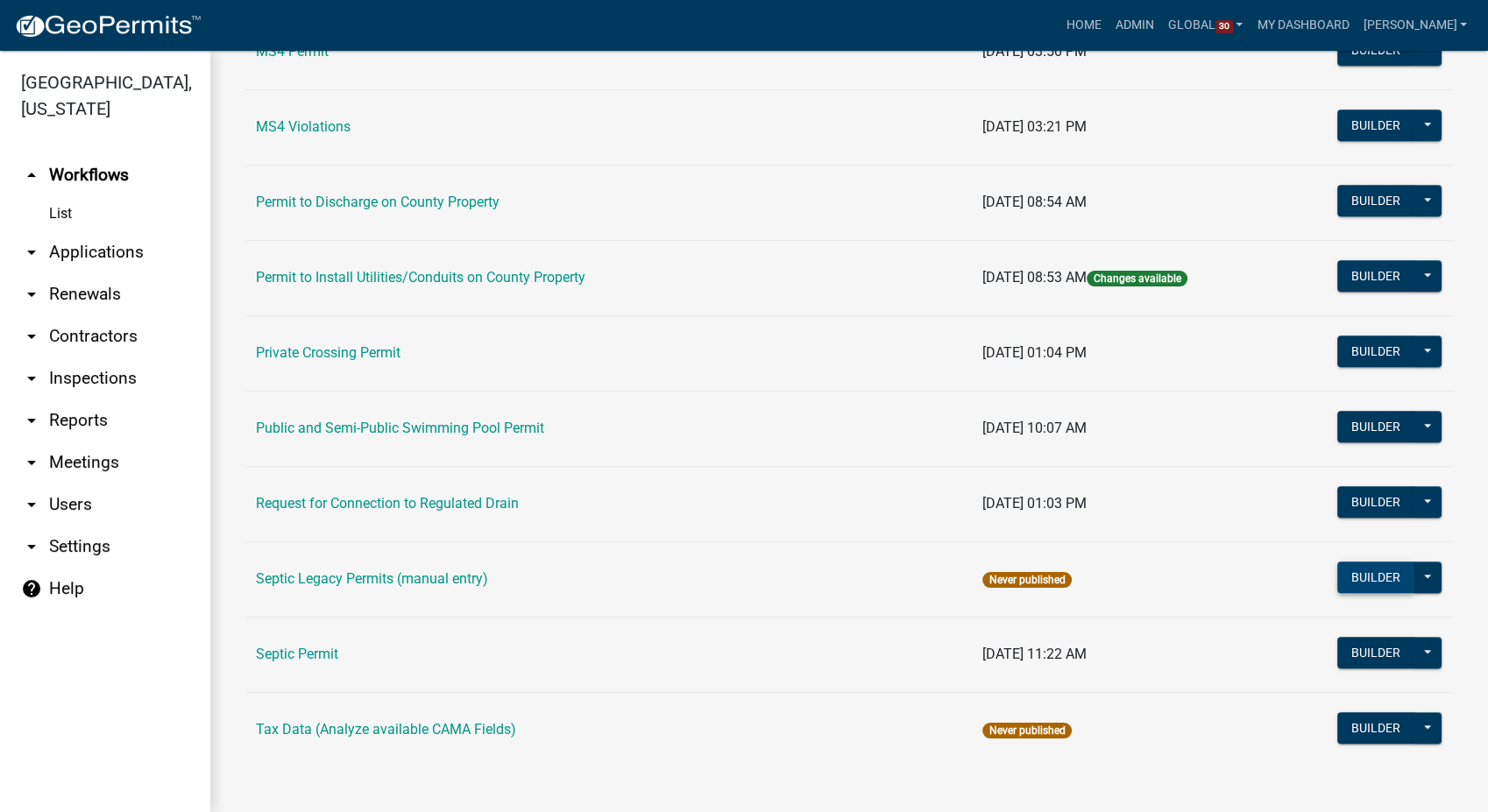
click at [1353, 572] on button "Builder" at bounding box center [1376, 577] width 77 height 32
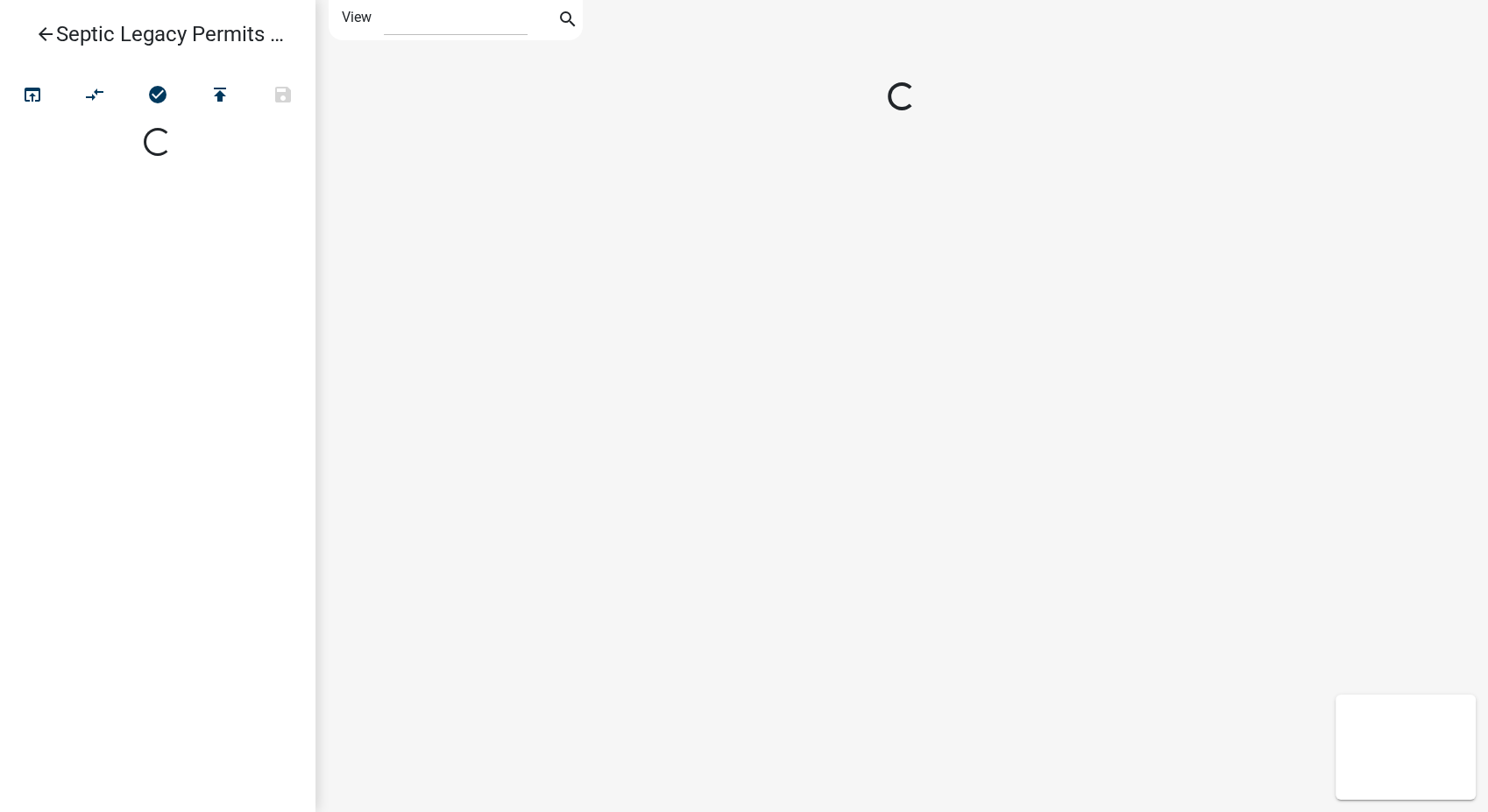
select select "1"
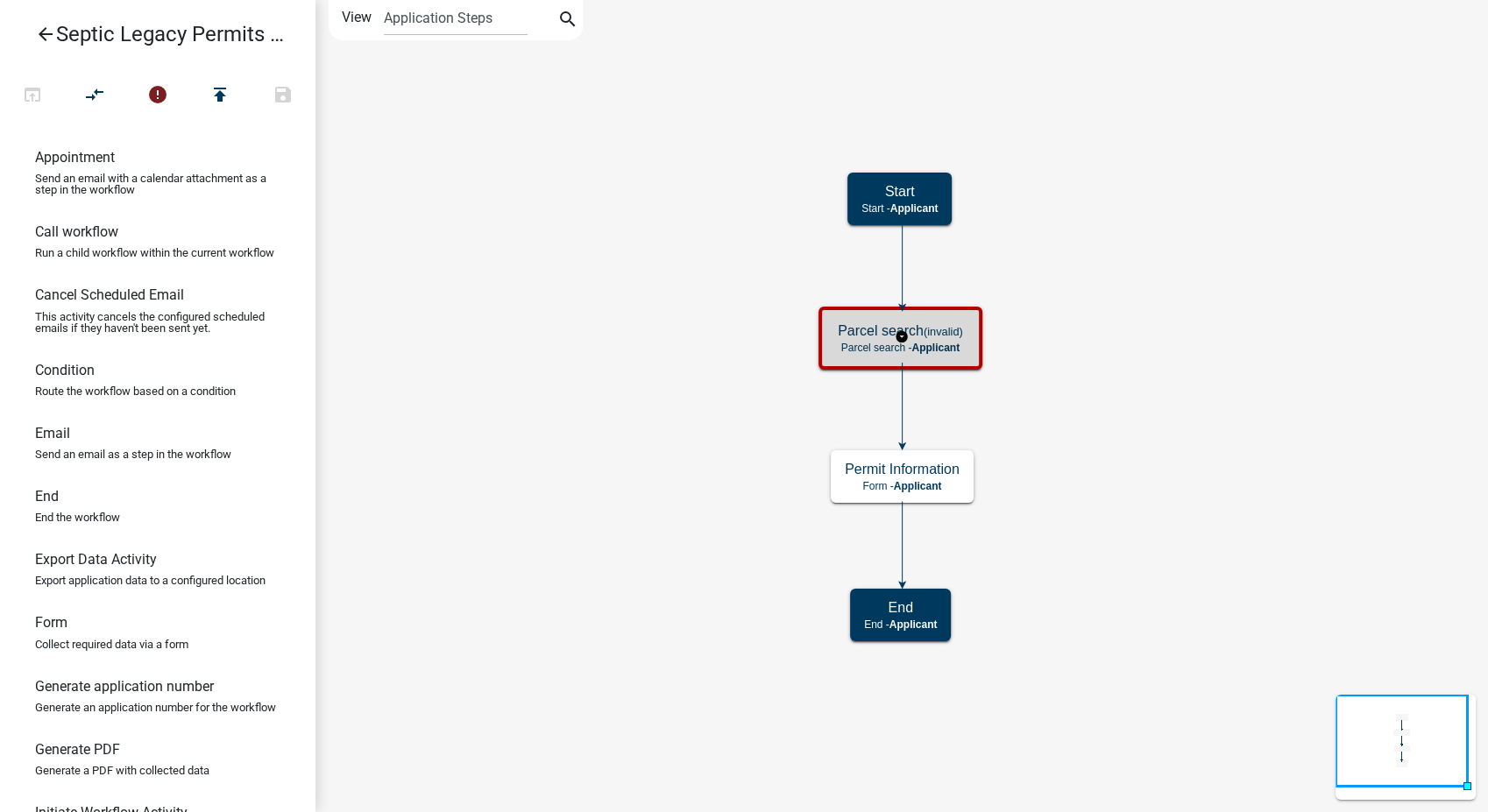
click at [974, 340] on div "Parcel search (invalid) Parcel search - Applicant" at bounding box center [900, 338] width 153 height 53
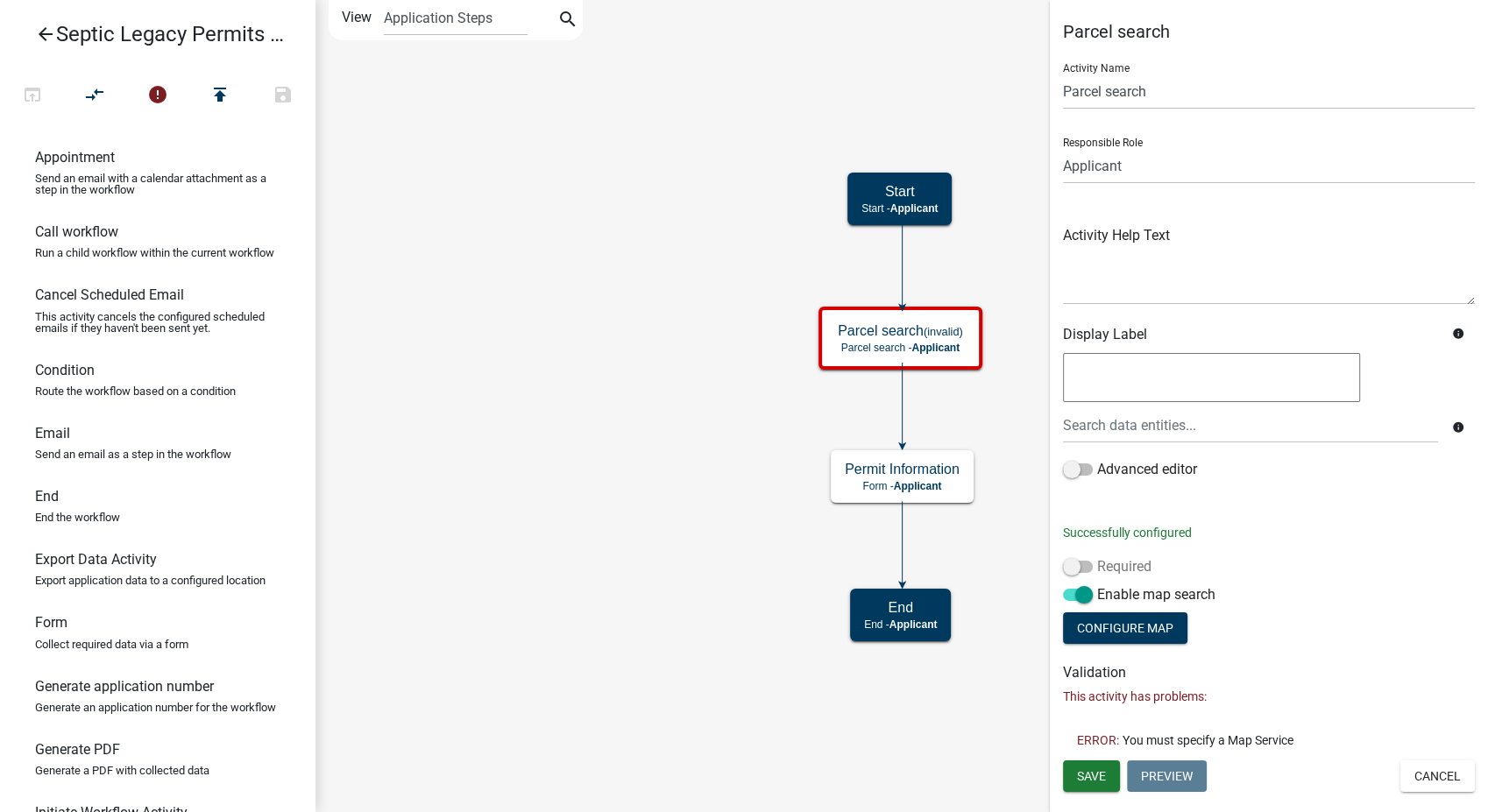
click at [1069, 563] on span at bounding box center [1077, 567] width 30 height 13
click at [1097, 556] on input "Required" at bounding box center [1097, 556] width 0 height 0
click at [1130, 633] on button "Configure Map" at bounding box center [1124, 628] width 124 height 32
select select
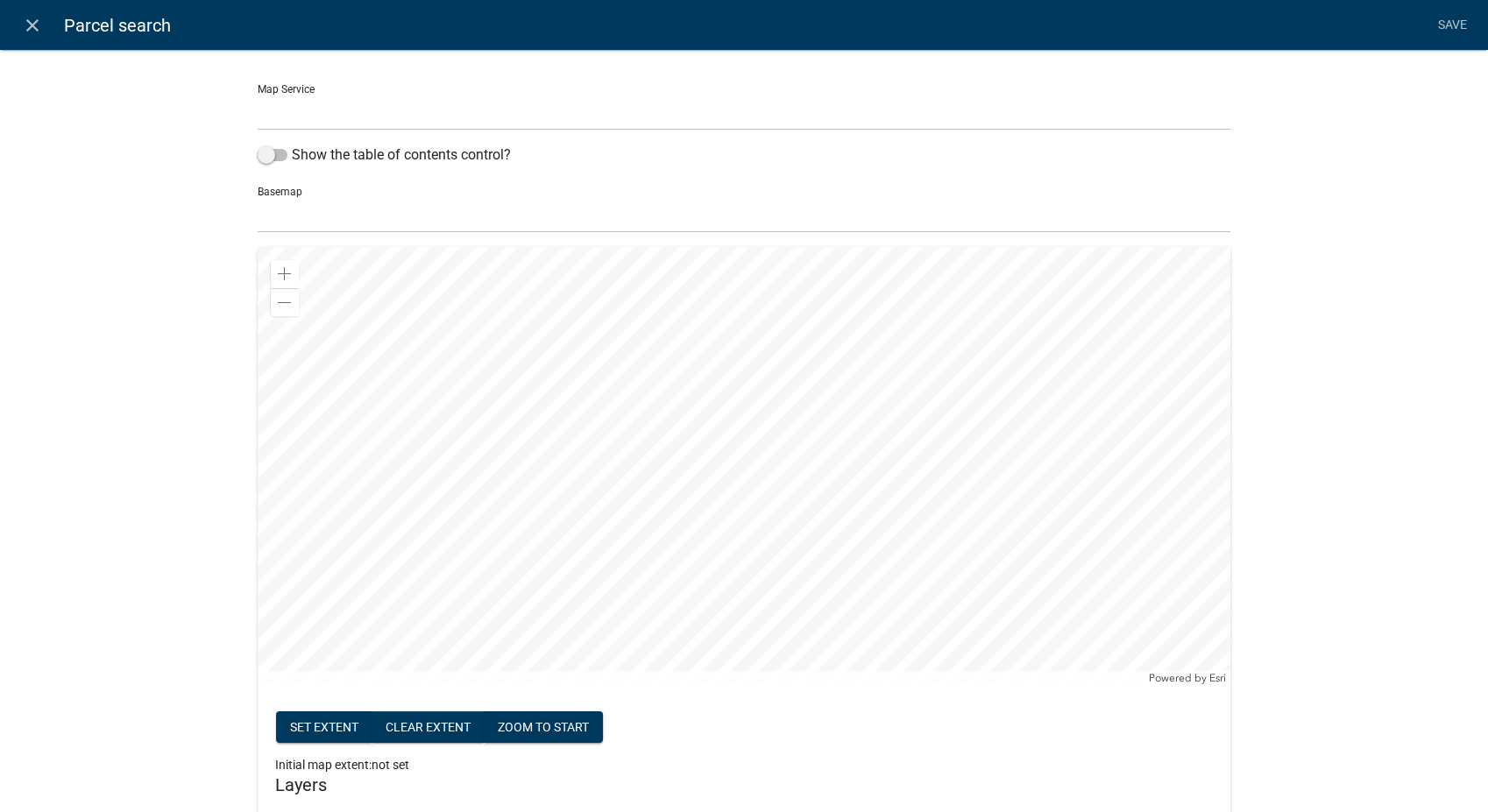
click at [343, 110] on select "Parcel Data Source (http://permits-map-01:6080/arcgis/rest/services/PermittingS…" at bounding box center [744, 112] width 973 height 36
select select "0: Object"
click at [257, 95] on select "Parcel Data Source (http://permits-map-01:6080/arcgis/rest/services/PermittingS…" at bounding box center [744, 112] width 973 height 36
click at [265, 157] on span at bounding box center [272, 154] width 30 height 13
click at [292, 145] on input "Show the table of contents control?" at bounding box center [292, 145] width 0 height 0
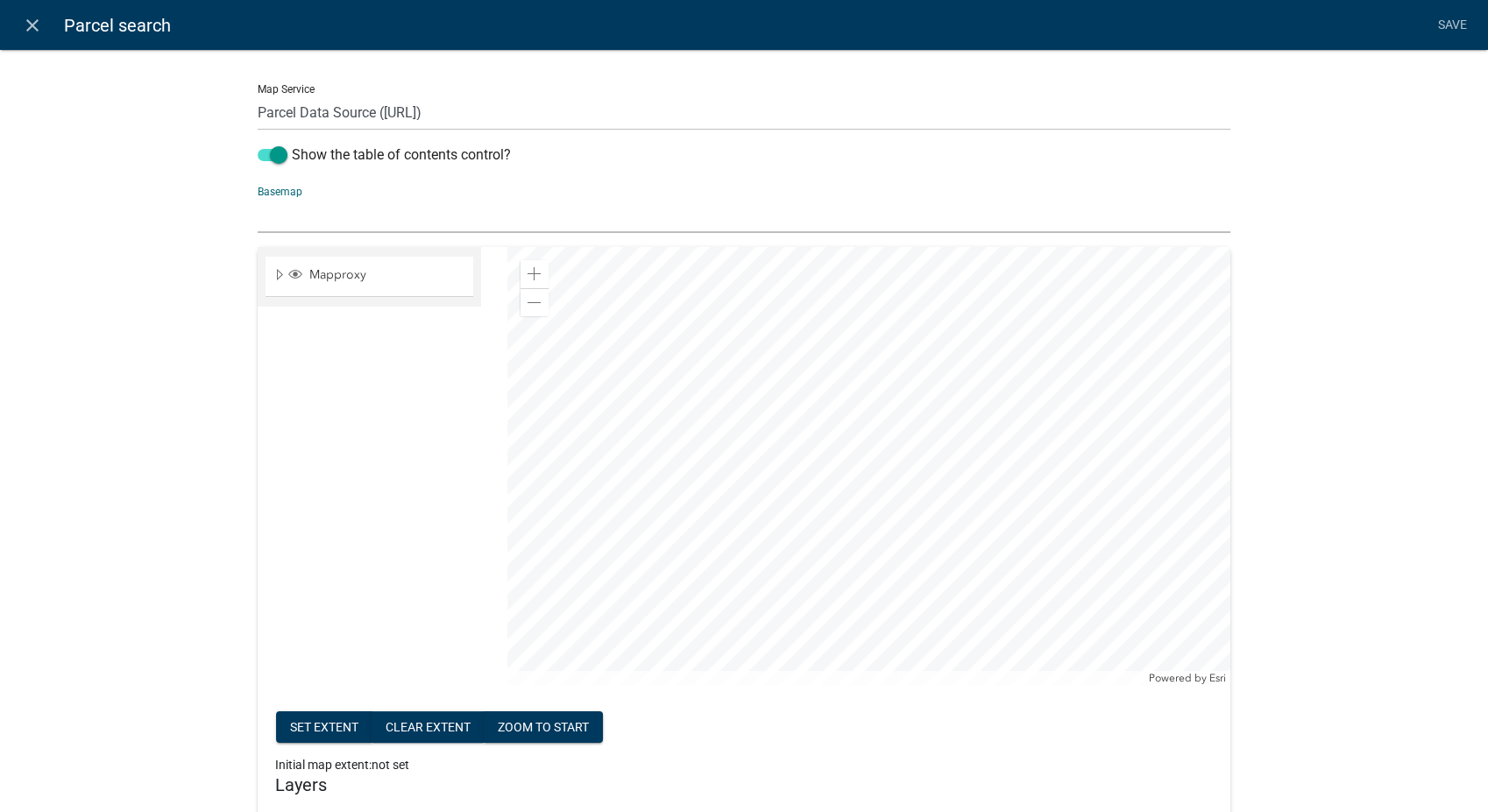
click at [293, 211] on select "no basemap topo satellite hybrid gray terrain osm topo-vector streets-relief-ve…" at bounding box center [744, 214] width 973 height 36
select select "hybrid"
click at [257, 197] on select "no basemap topo satellite hybrid gray terrain osm topo-vector streets-relief-ve…" at bounding box center [744, 214] width 973 height 36
click at [890, 438] on div at bounding box center [869, 466] width 723 height 438
click at [302, 720] on button "Set extent" at bounding box center [324, 727] width 96 height 32
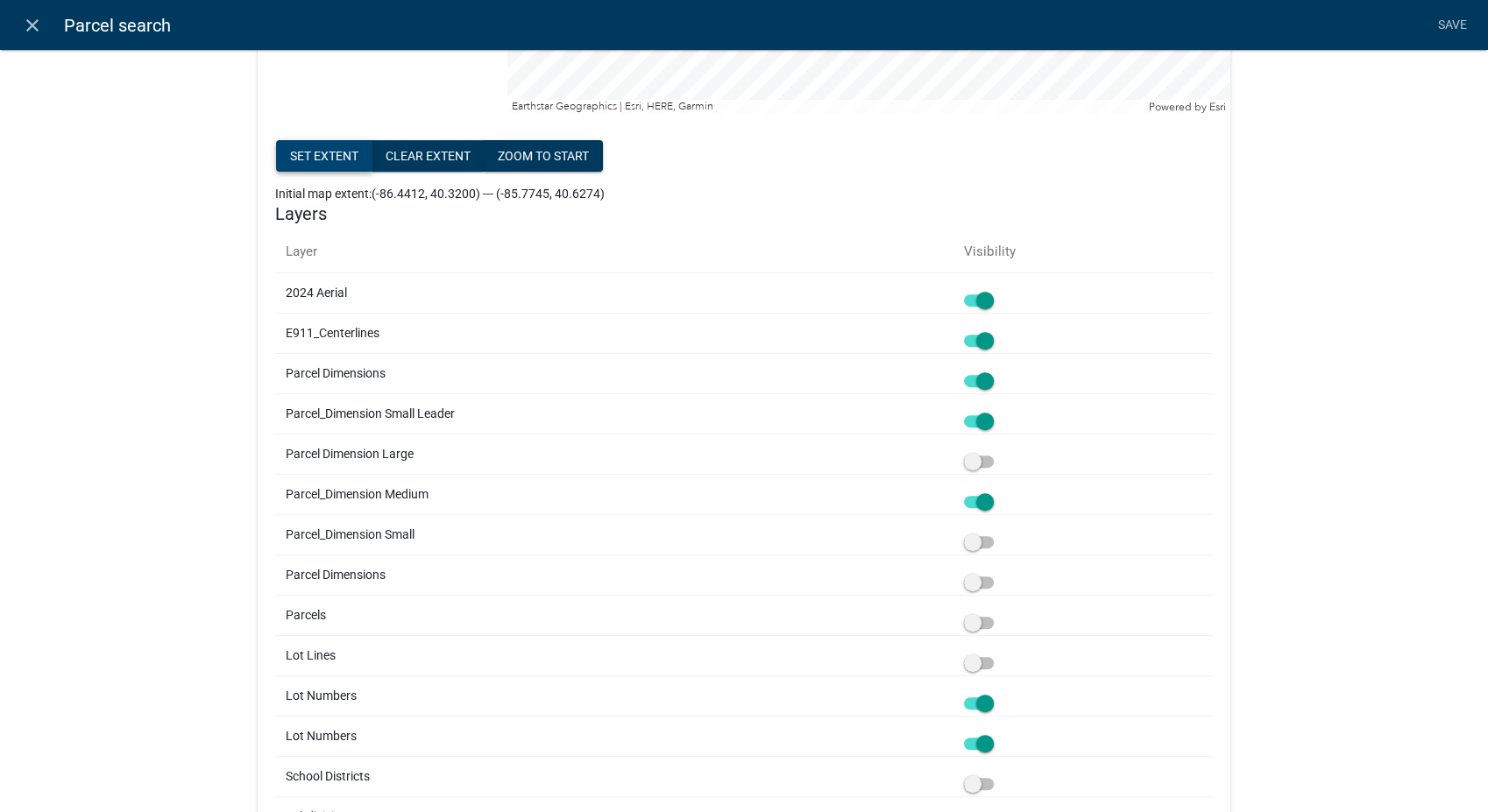
scroll to position [583, 0]
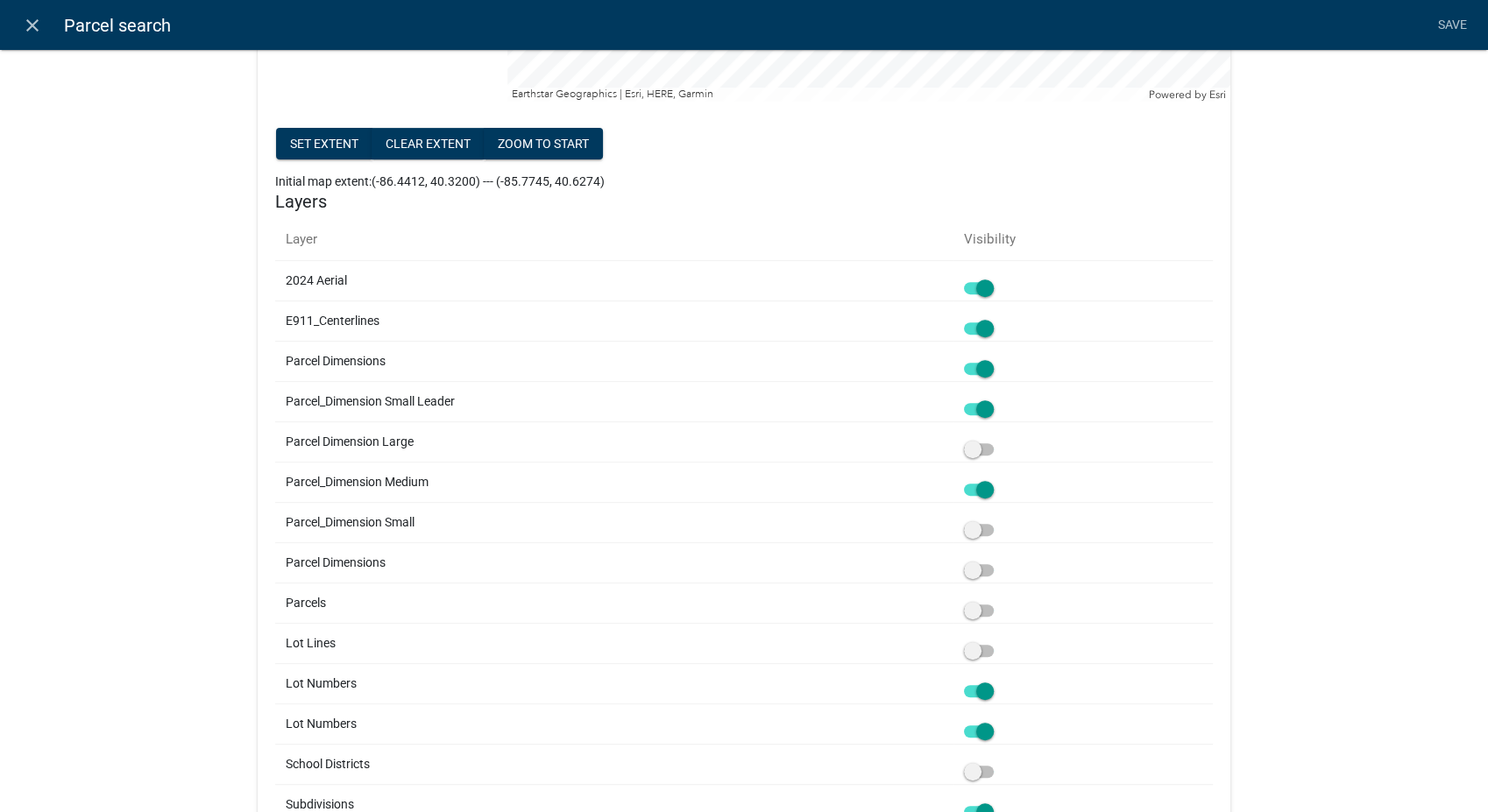
click at [983, 369] on span at bounding box center [979, 368] width 30 height 13
click at [998, 359] on input "checkbox" at bounding box center [998, 359] width 0 height 0
click at [972, 372] on span at bounding box center [979, 368] width 30 height 13
click at [998, 359] on input "checkbox" at bounding box center [998, 359] width 0 height 0
click at [983, 323] on span at bounding box center [979, 328] width 30 height 13
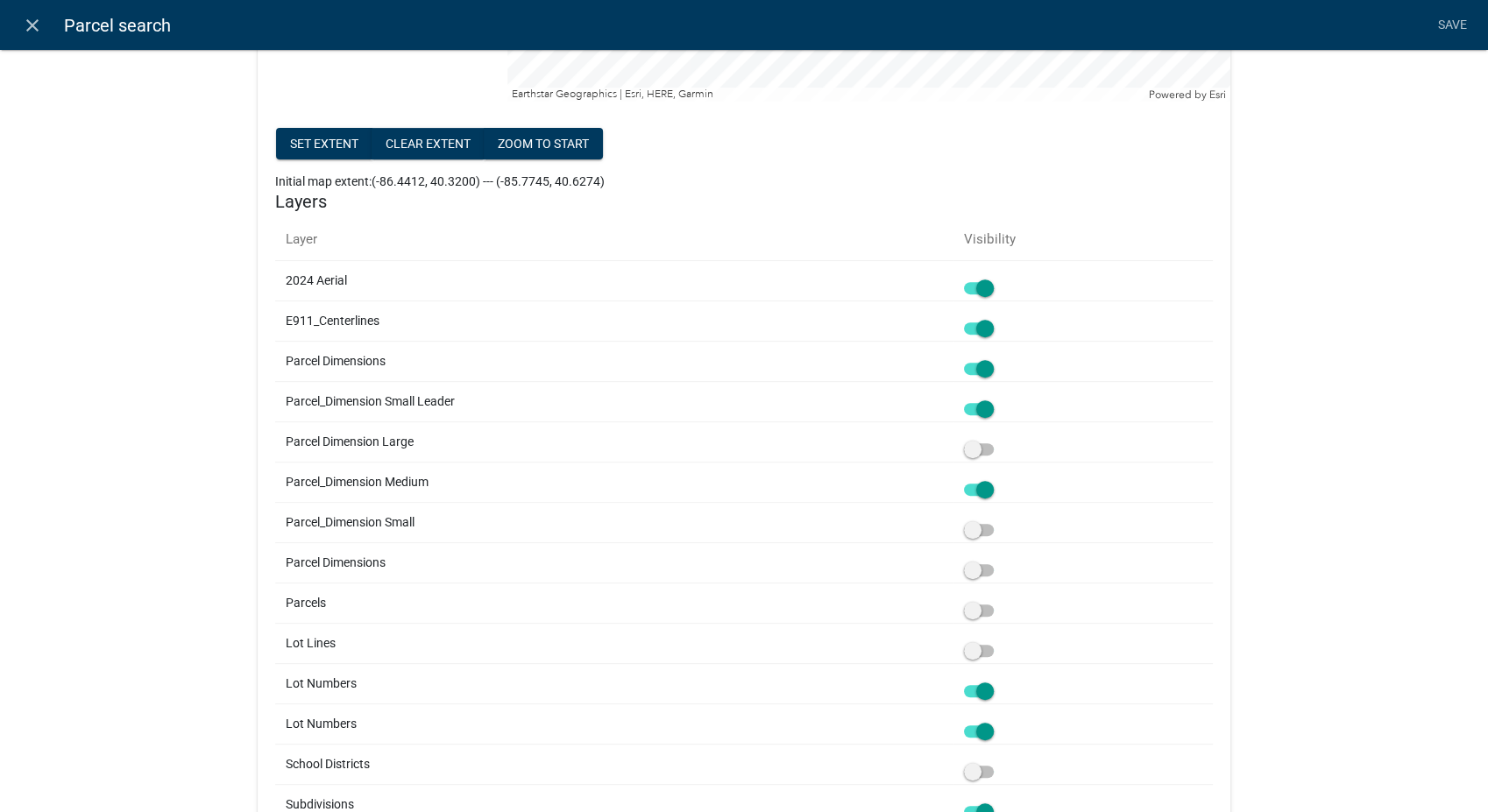
click at [998, 318] on input "checkbox" at bounding box center [998, 318] width 0 height 0
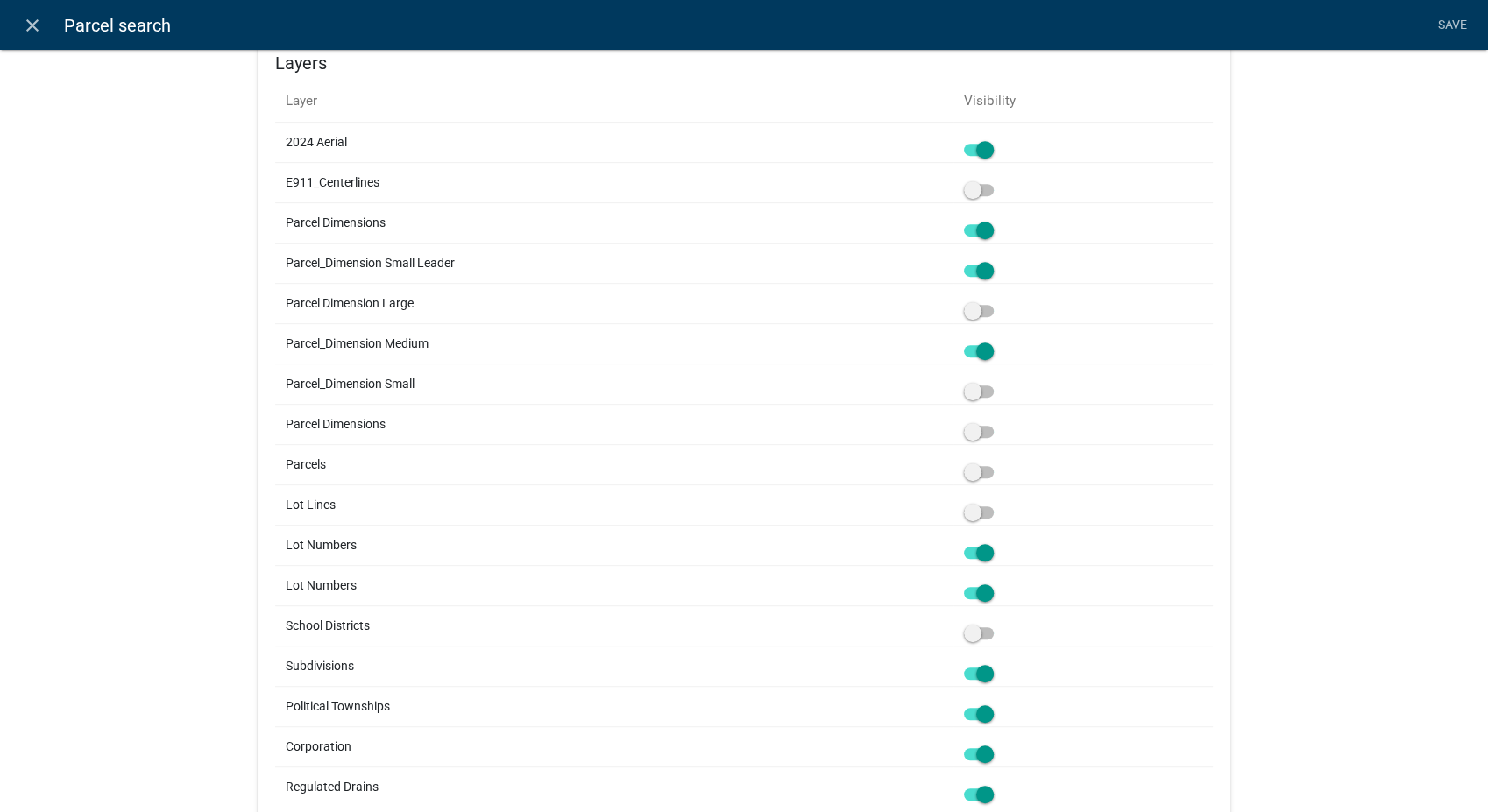
scroll to position [799, 0]
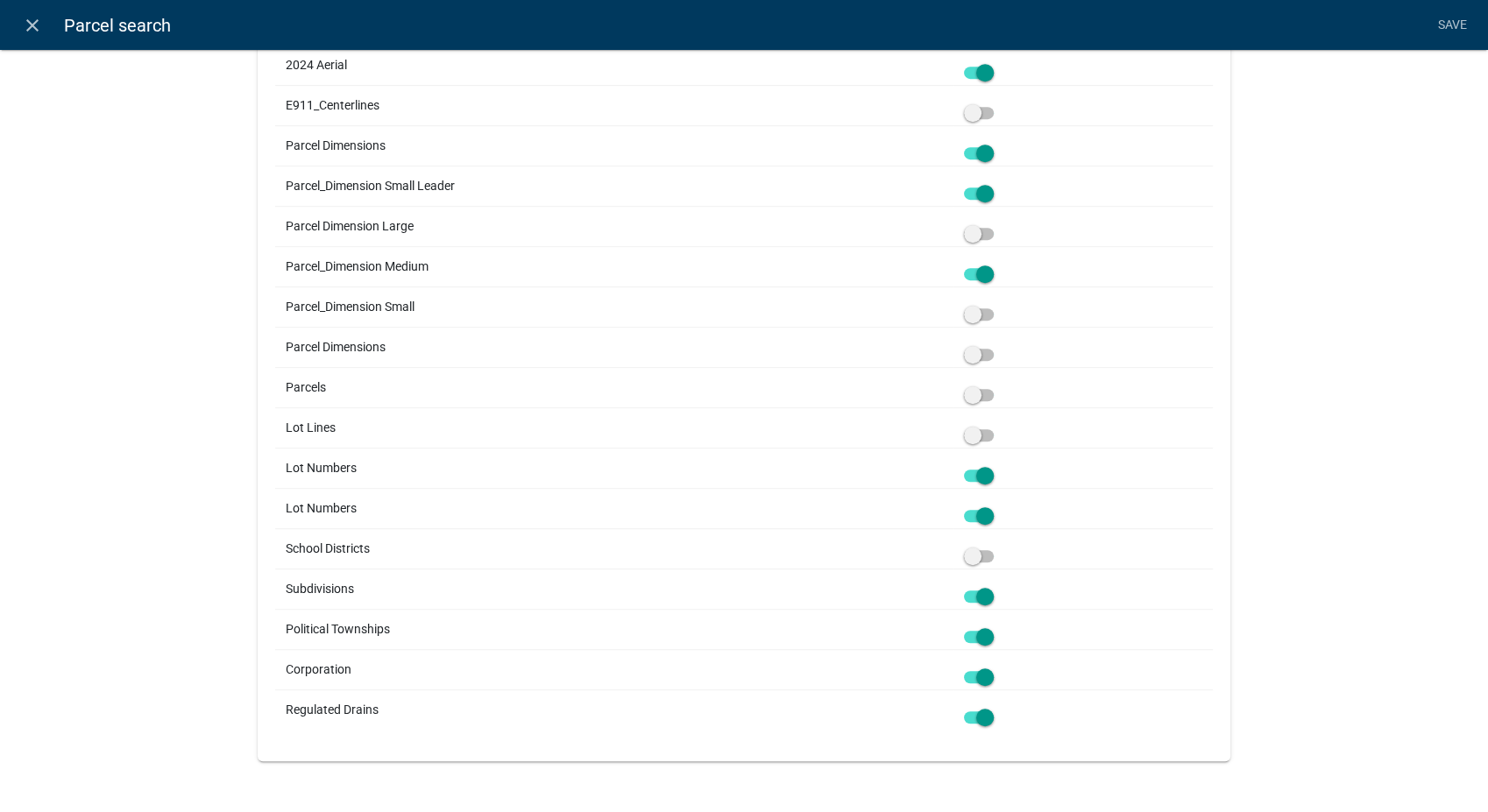
click at [965, 396] on span at bounding box center [979, 394] width 30 height 13
click at [998, 385] on input "checkbox" at bounding box center [998, 385] width 0 height 0
click at [1444, 29] on link "Save" at bounding box center [1451, 25] width 43 height 34
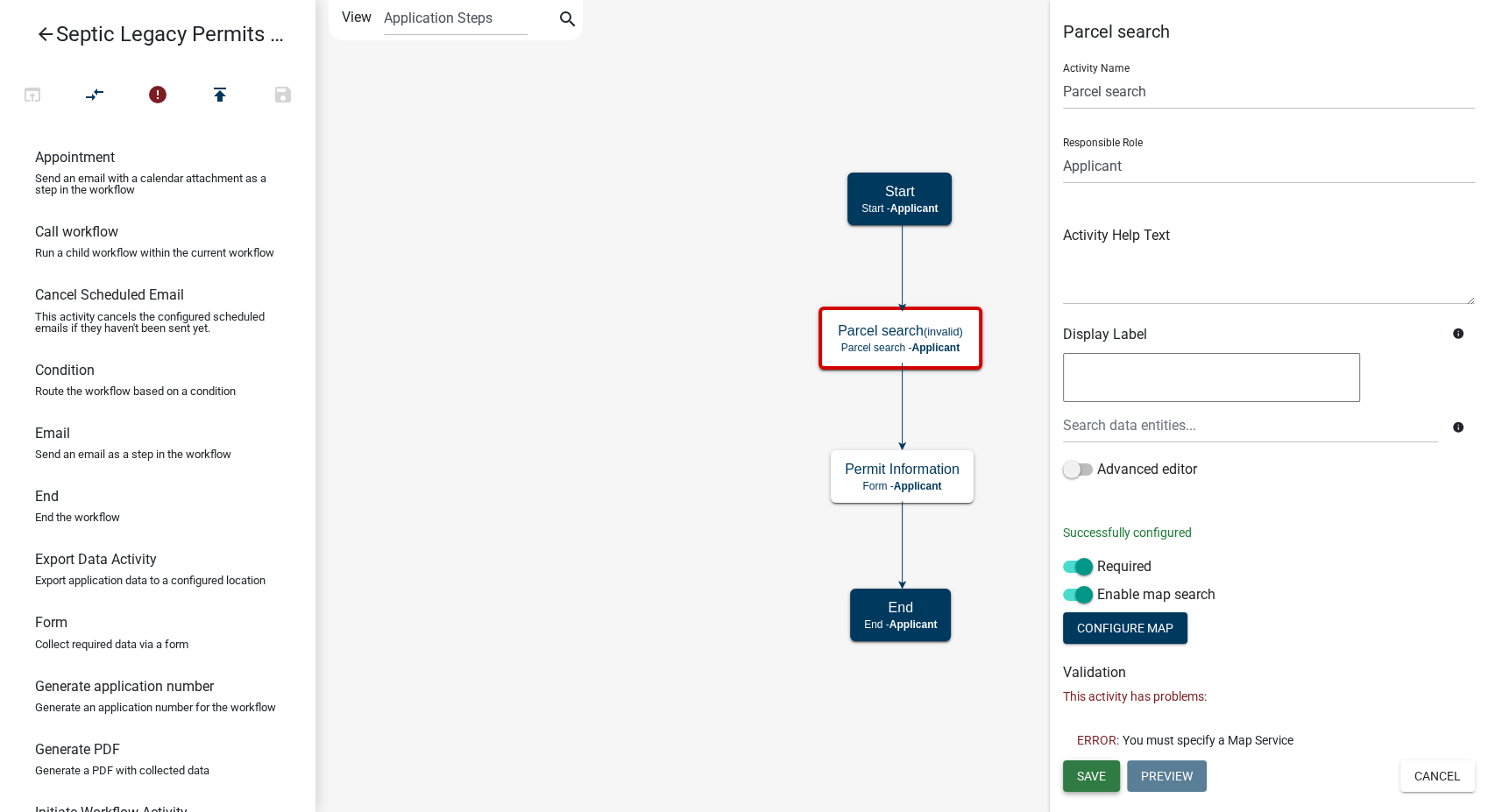
click at [1088, 769] on span "Save" at bounding box center [1092, 775] width 29 height 14
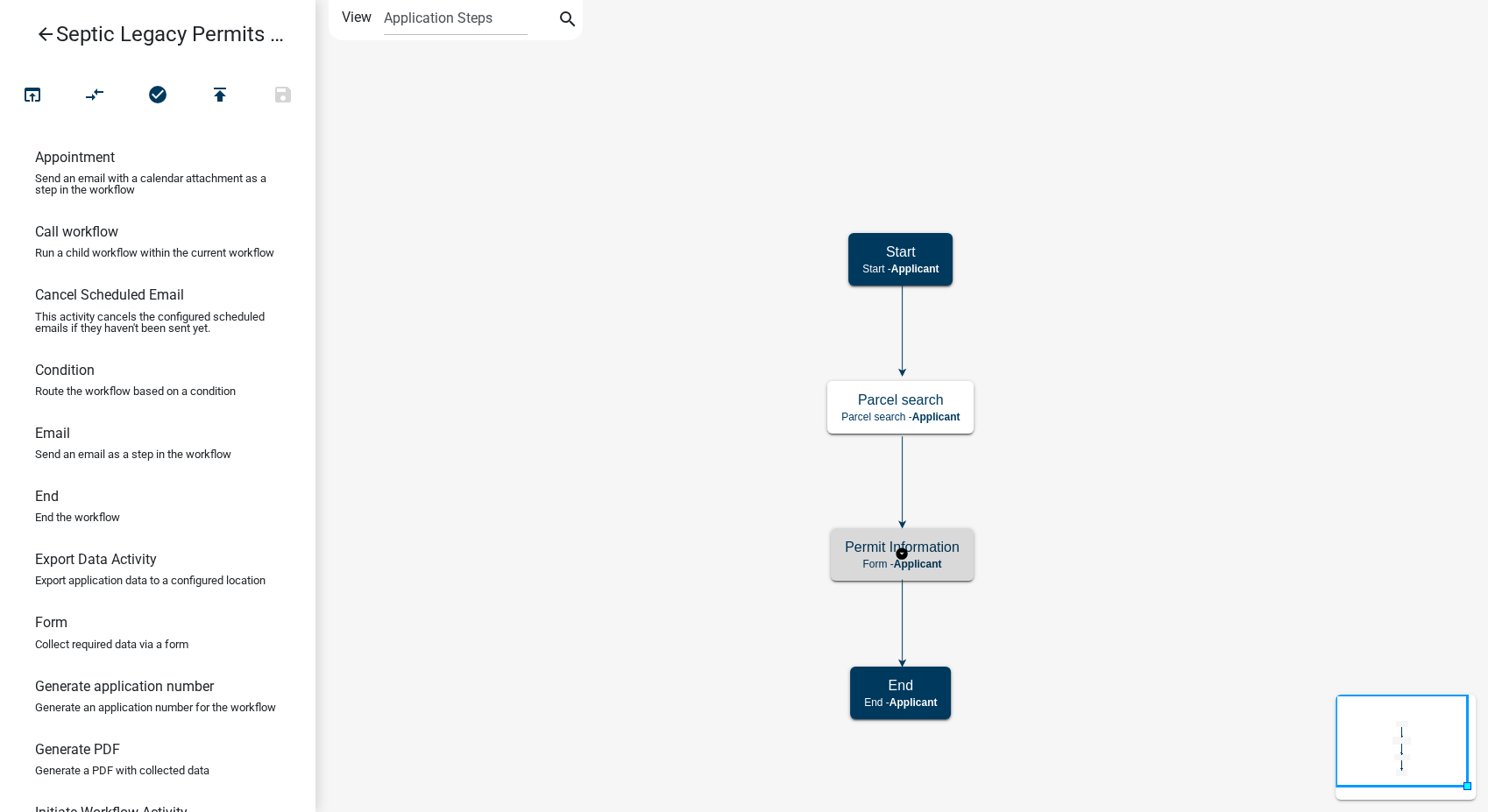
click at [938, 552] on h5 "Permit Information" at bounding box center [902, 547] width 115 height 16
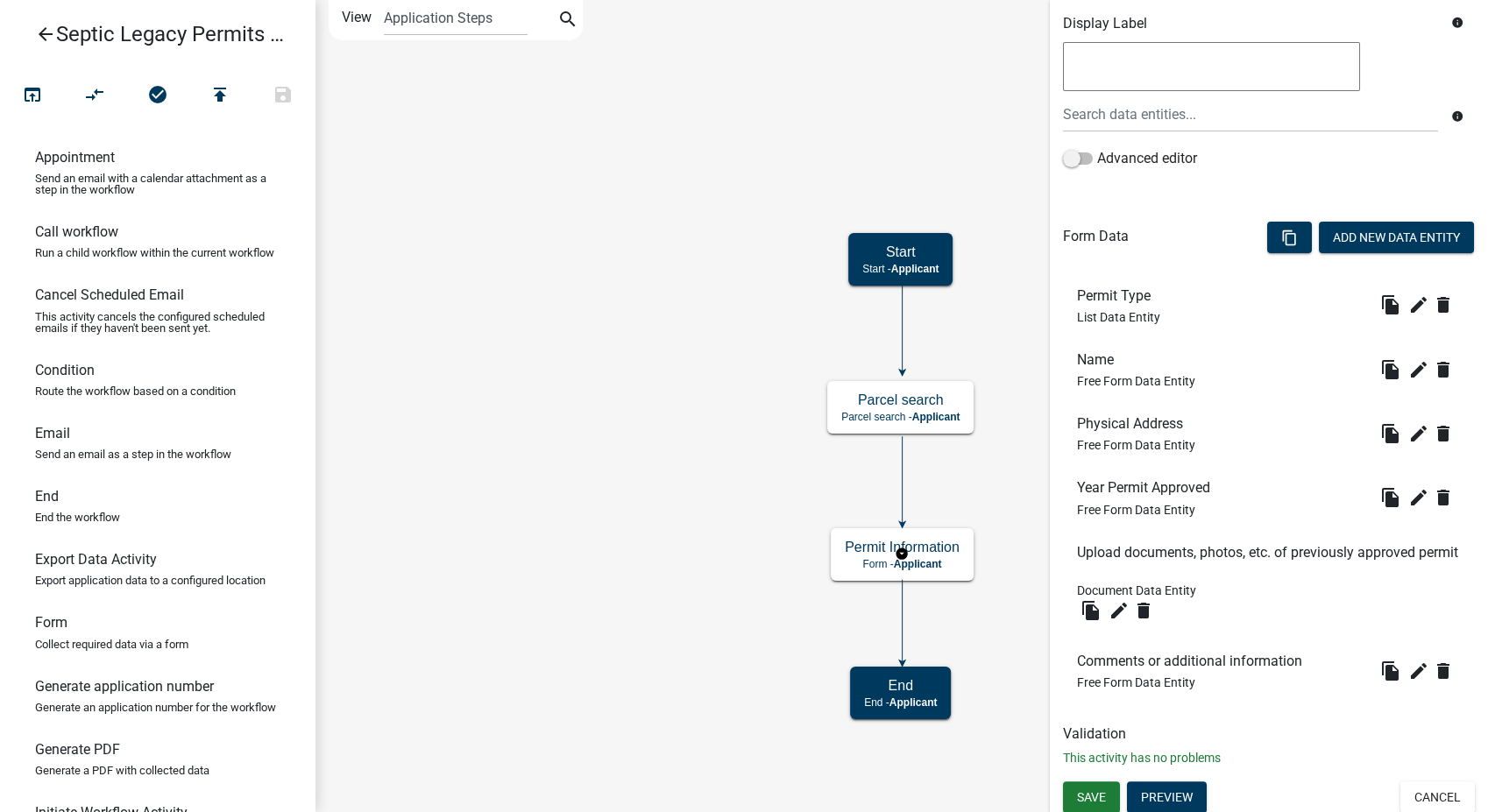
scroll to position [315, 0]
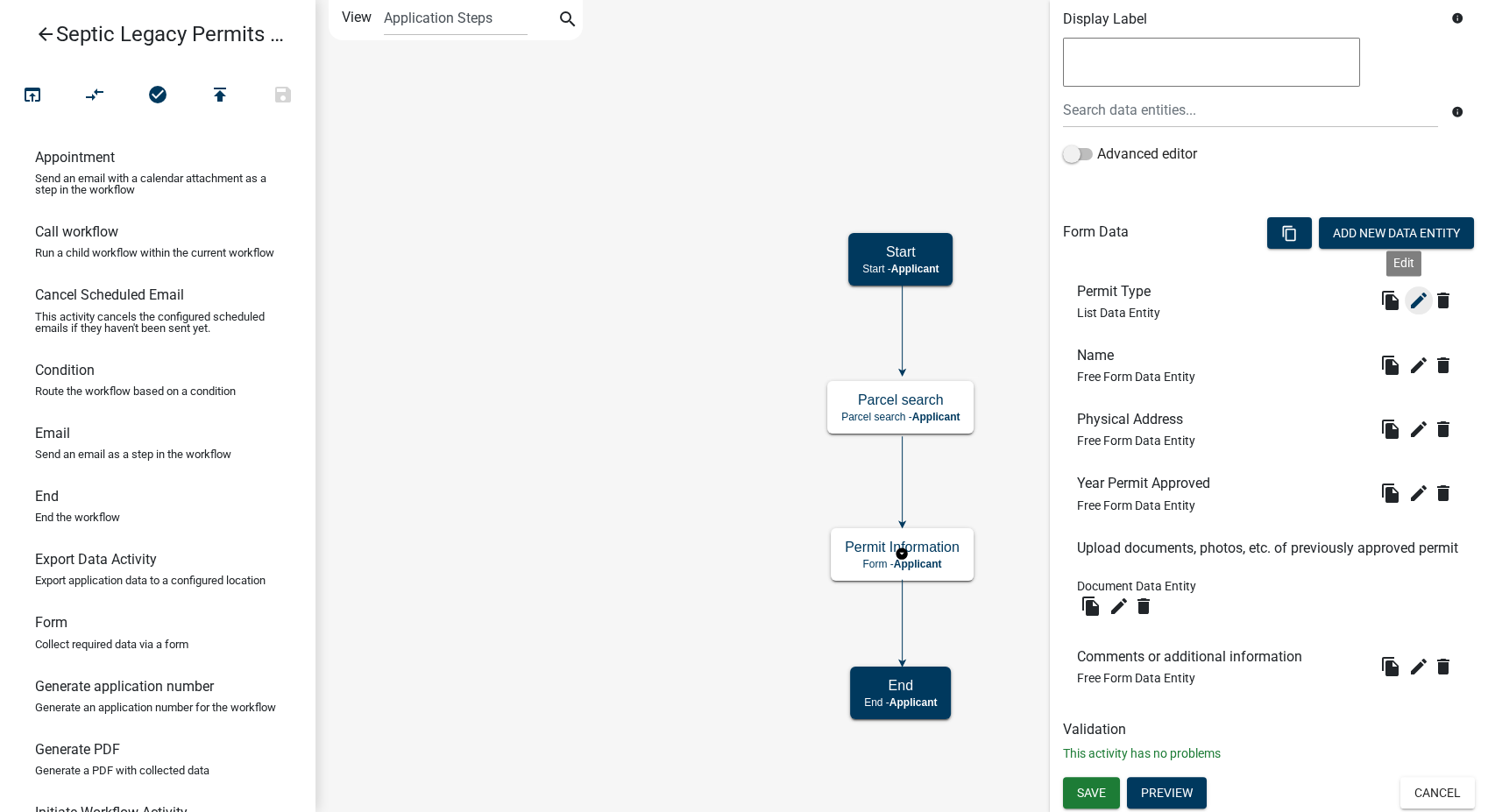
click at [1408, 297] on icon "edit" at bounding box center [1419, 301] width 21 height 21
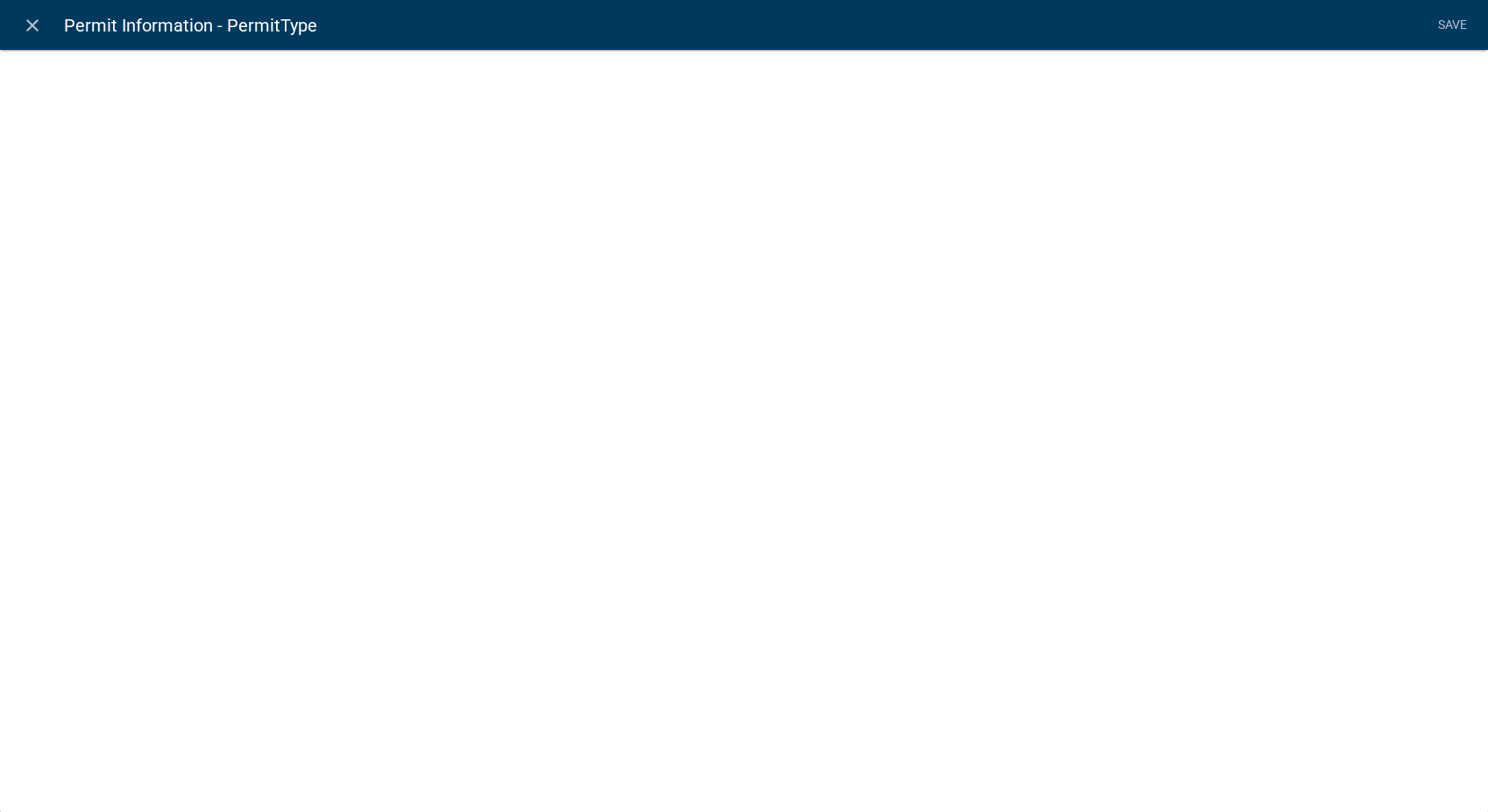
select select "list-data"
select select
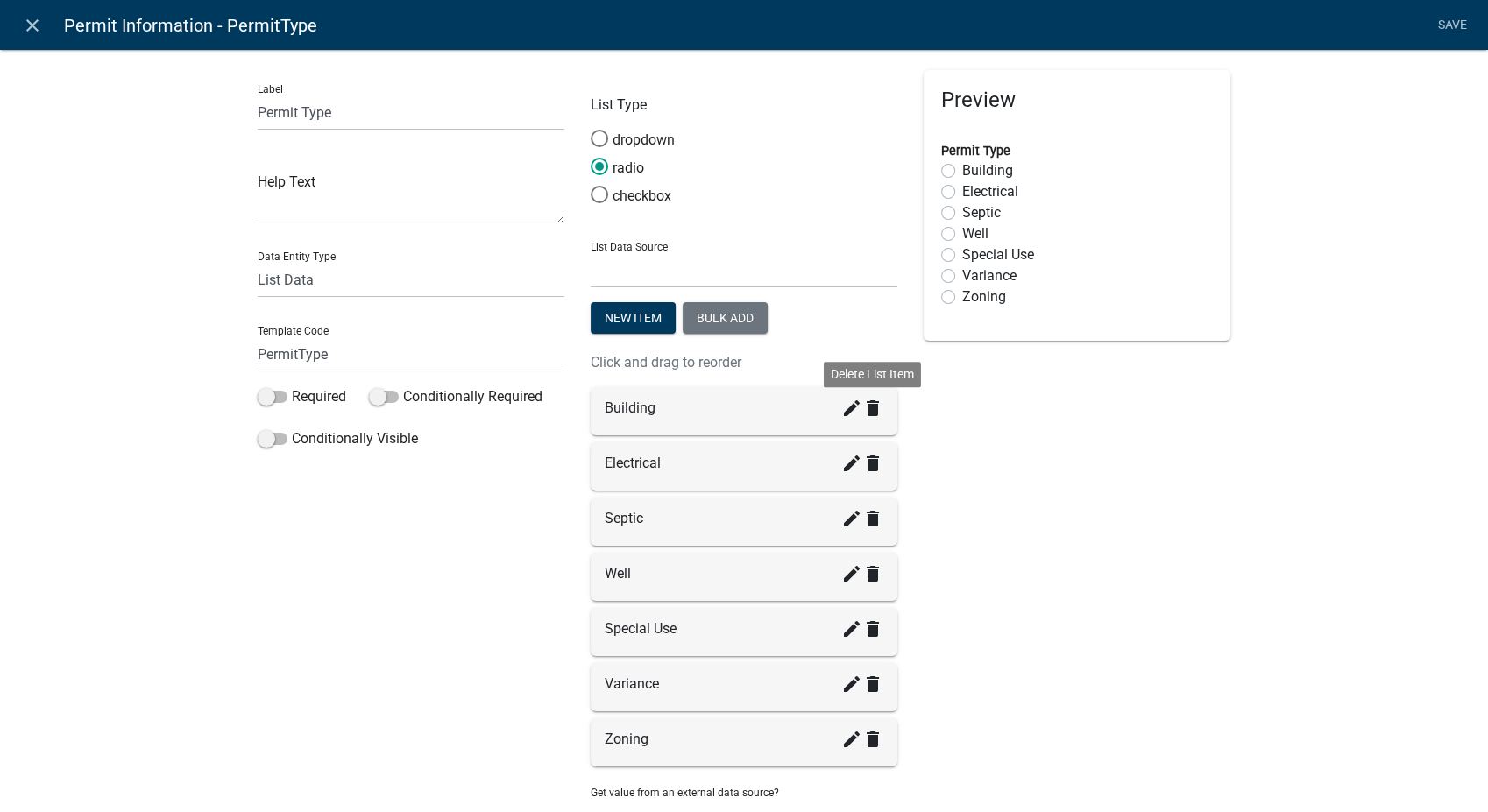
click at [863, 410] on icon "delete" at bounding box center [873, 409] width 21 height 21
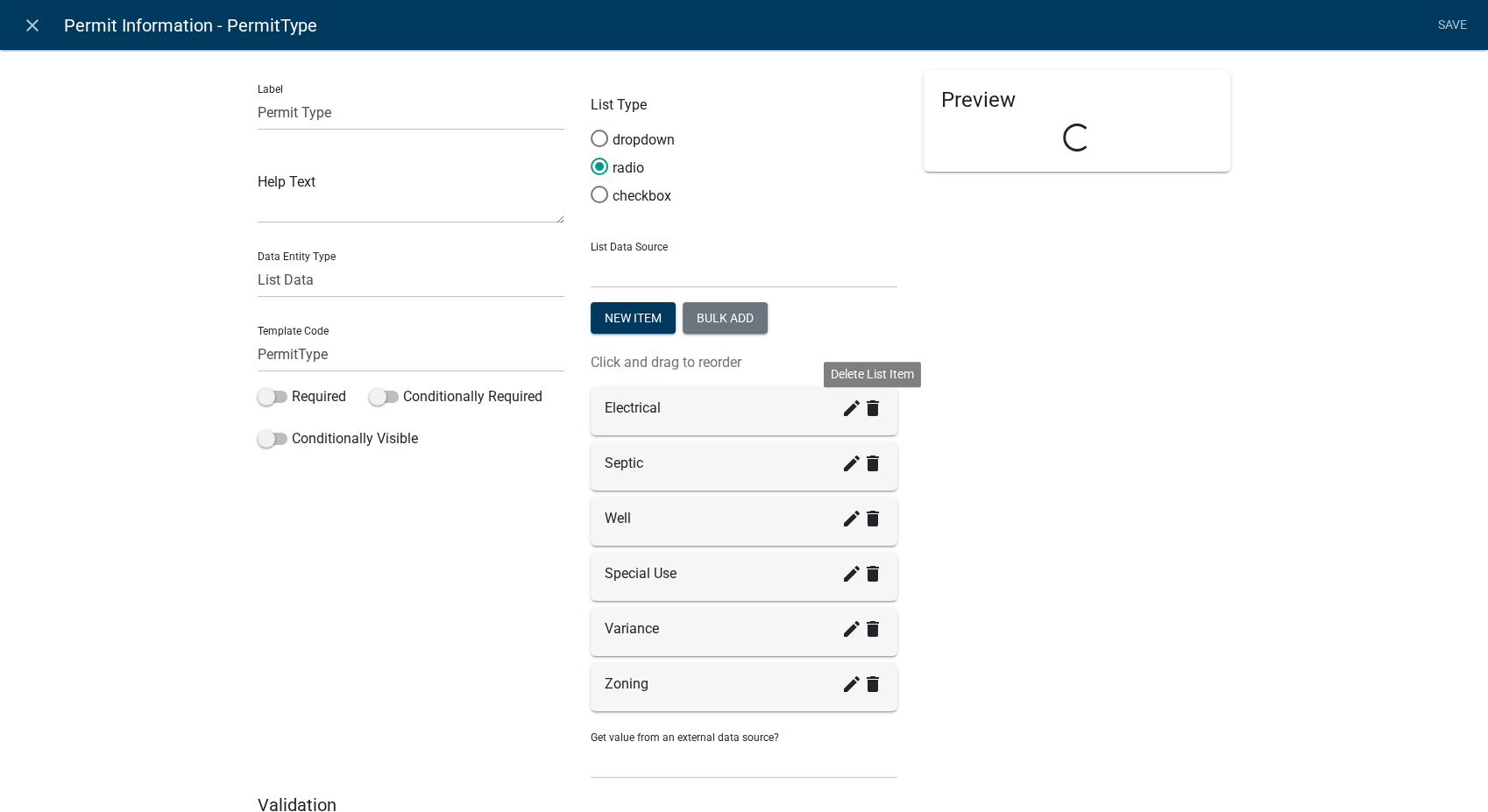
click at [863, 410] on icon "delete" at bounding box center [873, 409] width 21 height 21
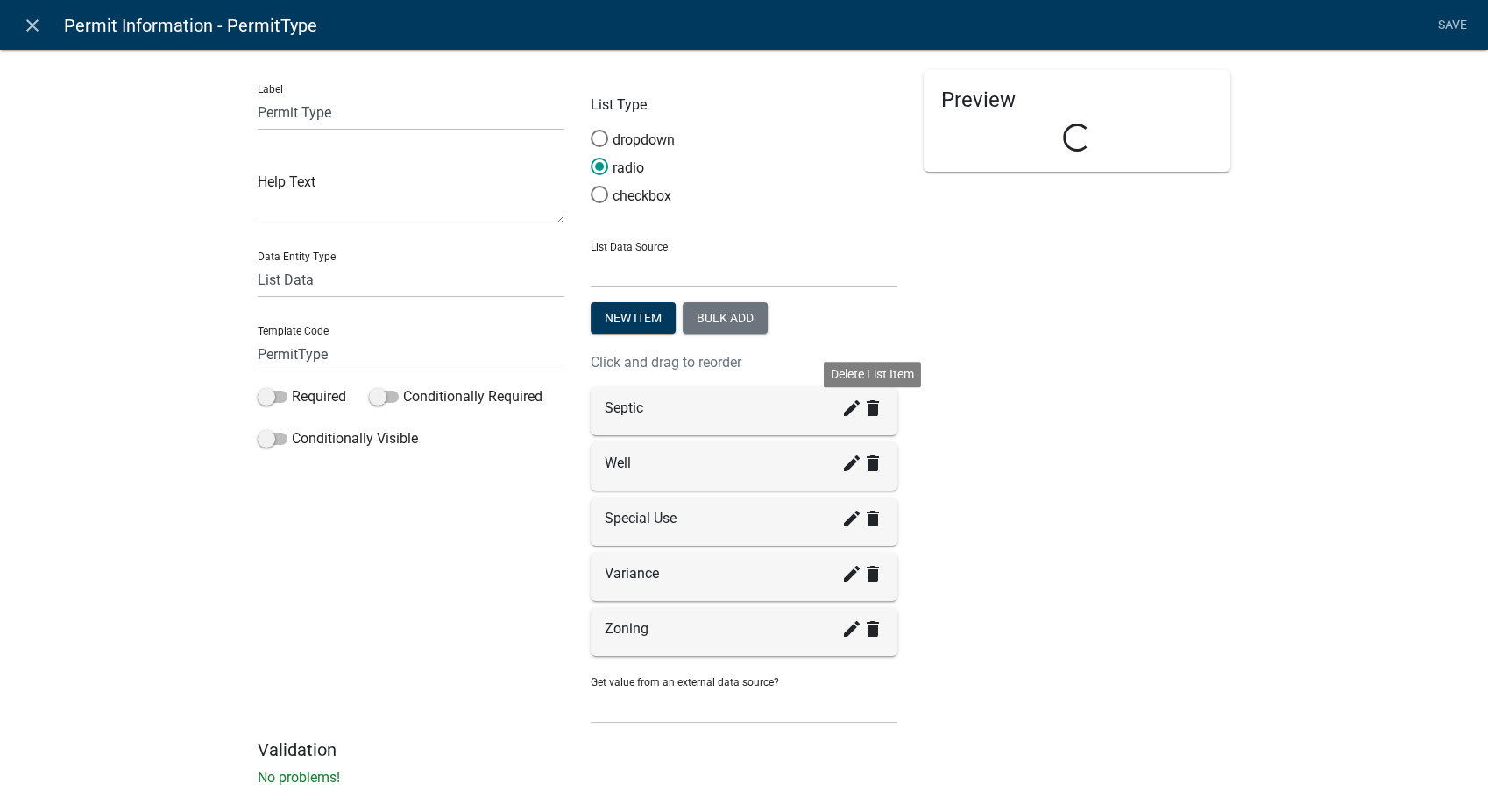
click at [863, 410] on icon "delete" at bounding box center [873, 409] width 21 height 21
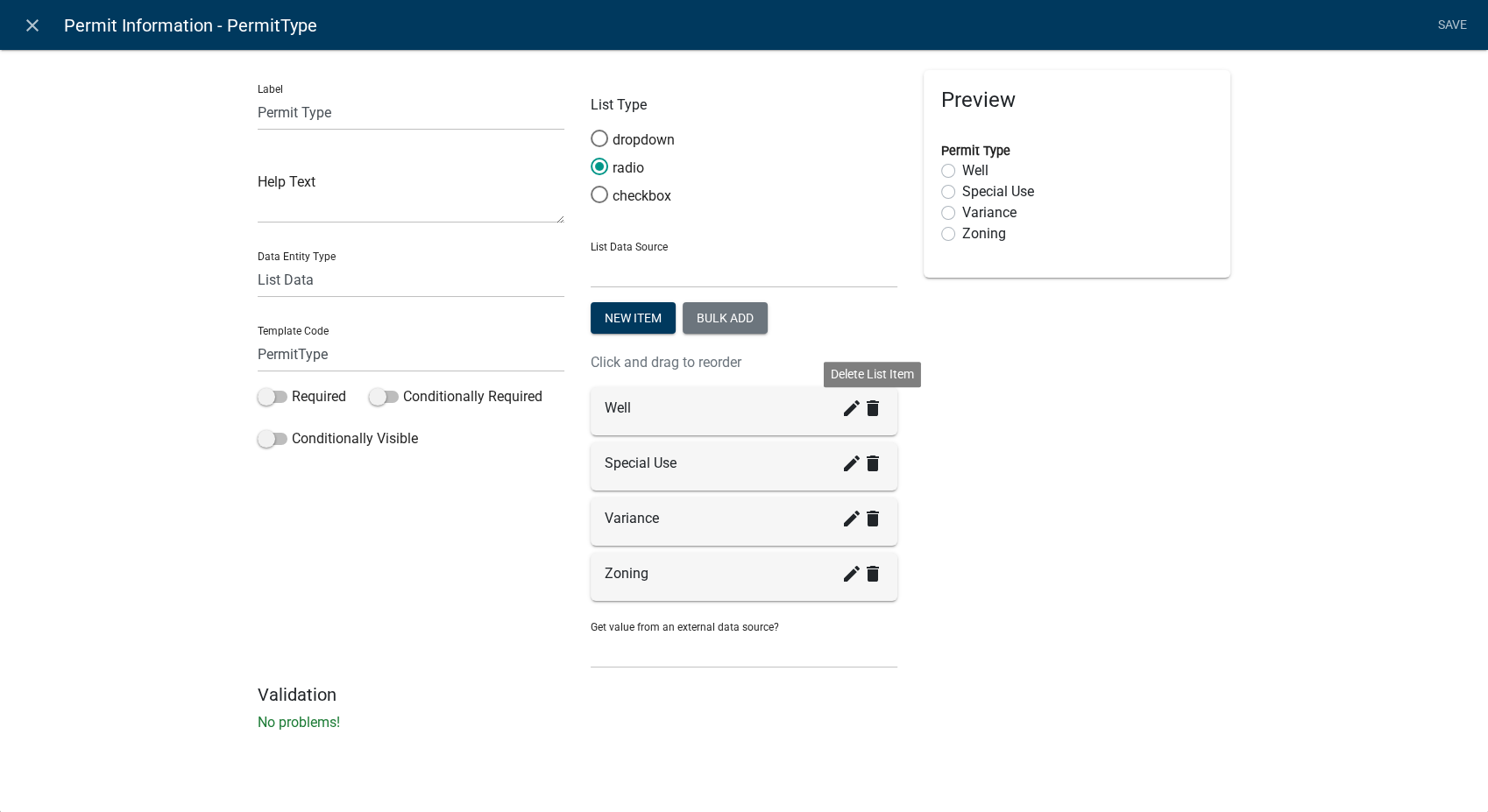
click at [863, 410] on icon "delete" at bounding box center [873, 409] width 21 height 21
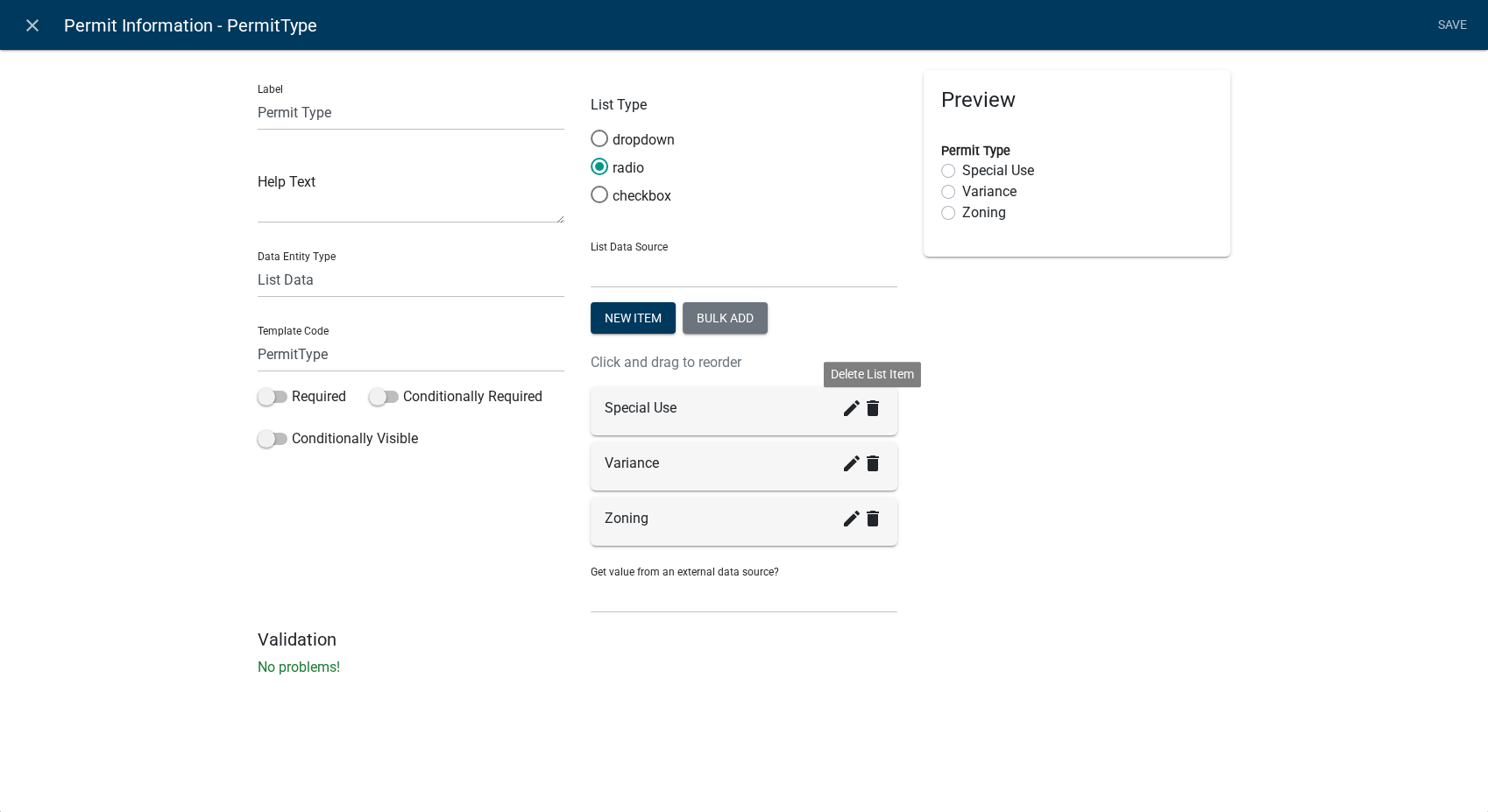
click at [863, 410] on icon "delete" at bounding box center [873, 409] width 21 height 21
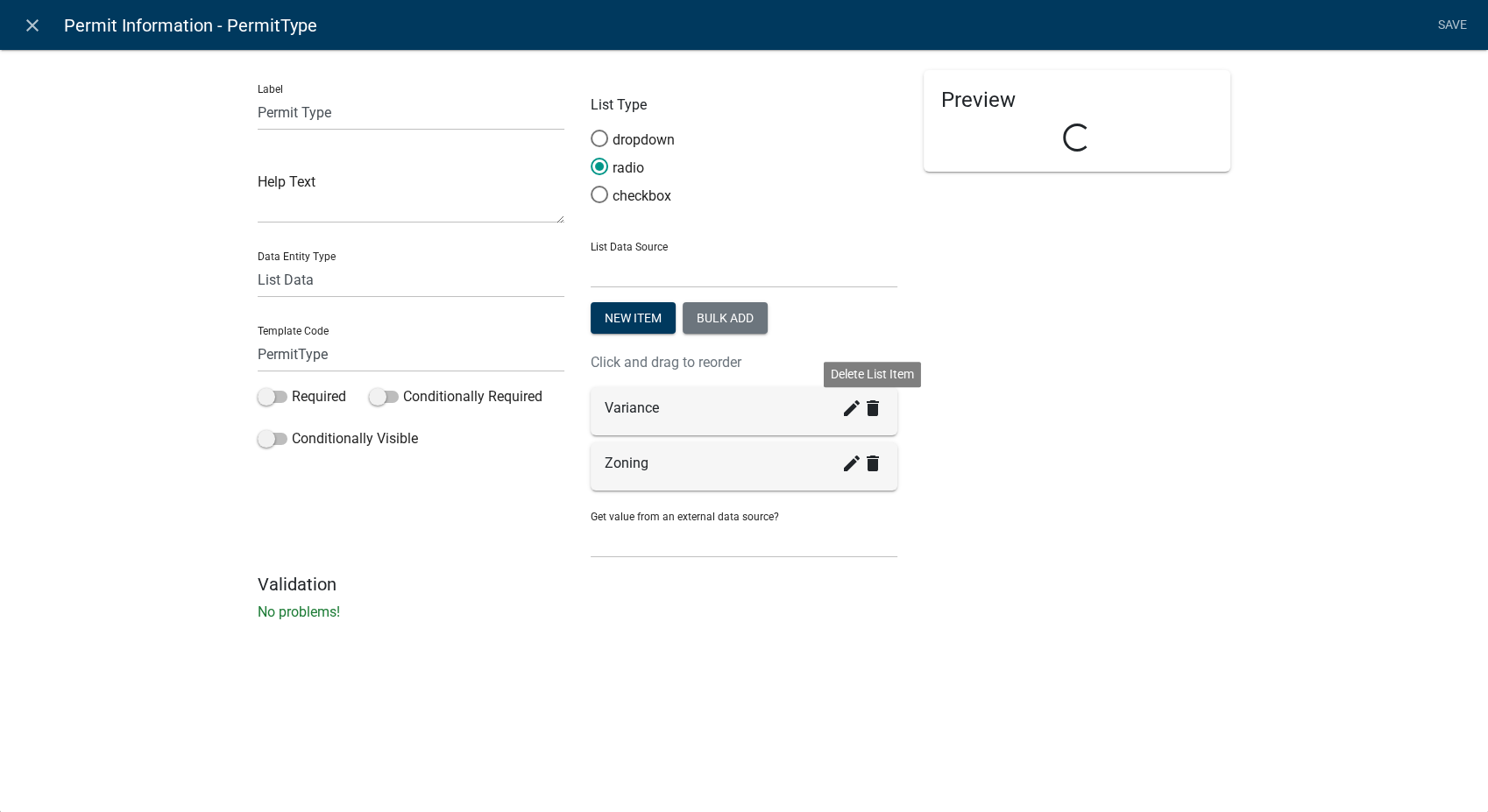
click at [863, 410] on icon "delete" at bounding box center [873, 409] width 21 height 21
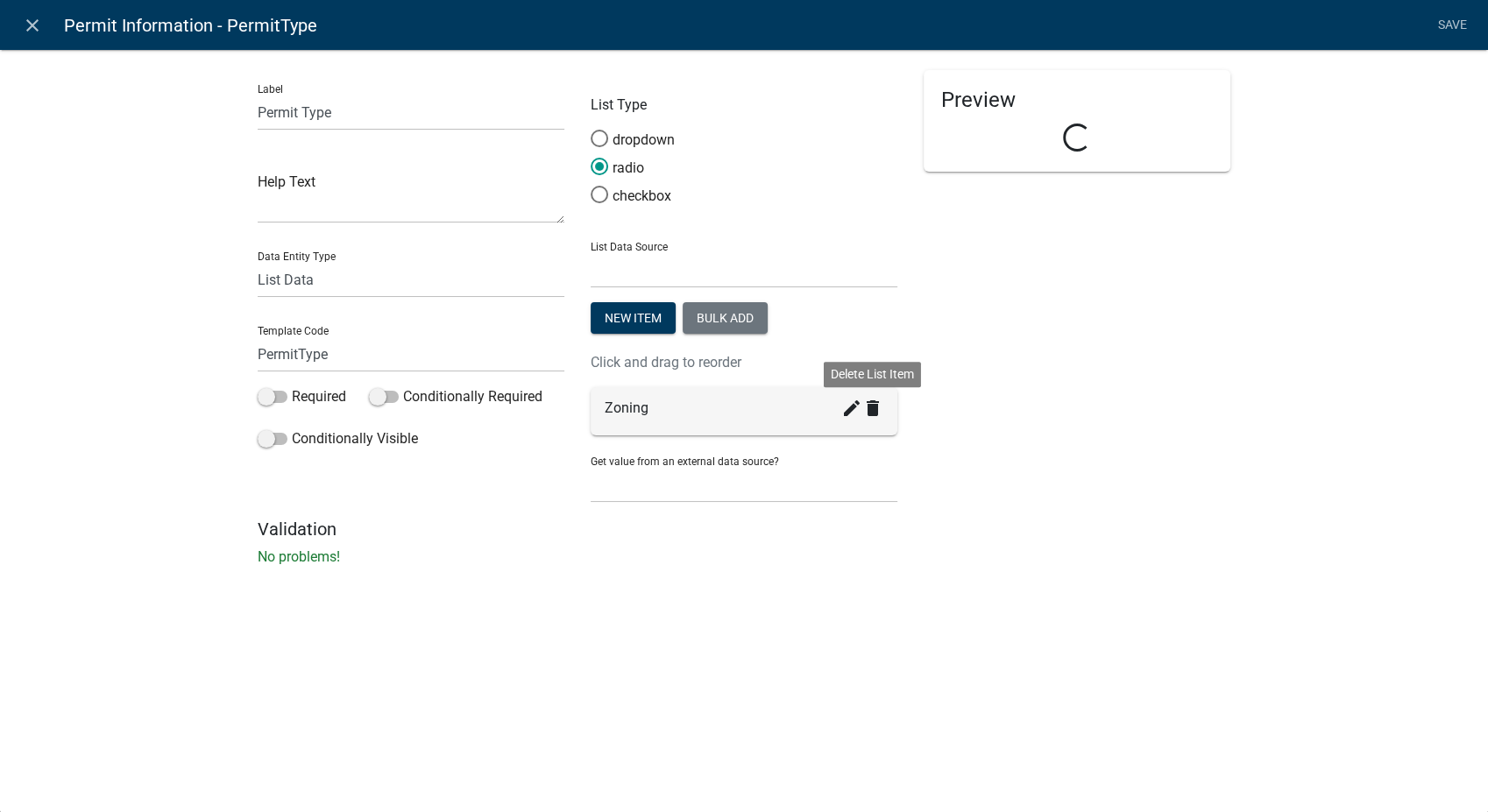
click at [863, 410] on icon "delete" at bounding box center [873, 409] width 21 height 21
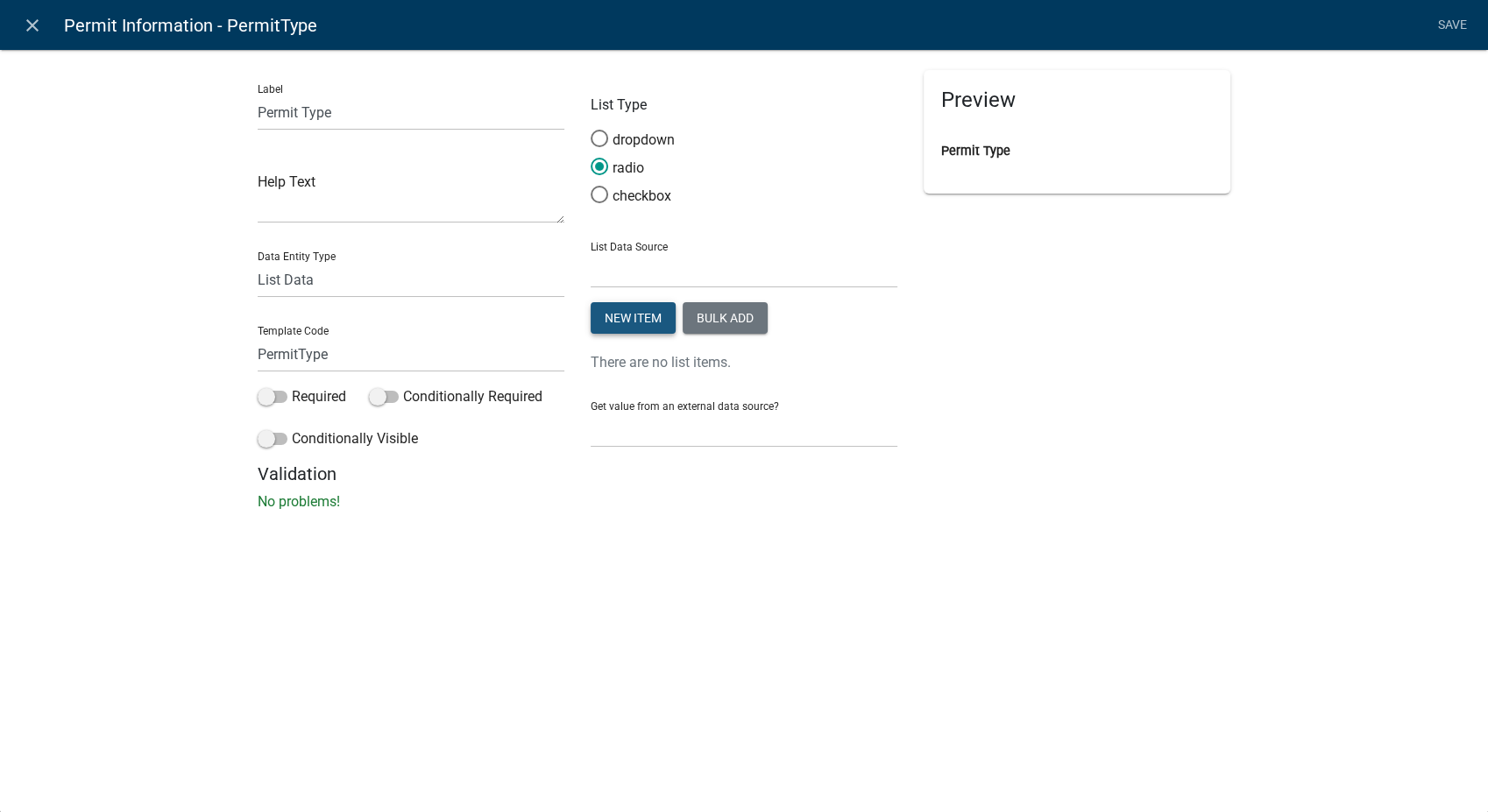
click at [652, 322] on button "New item" at bounding box center [633, 317] width 85 height 32
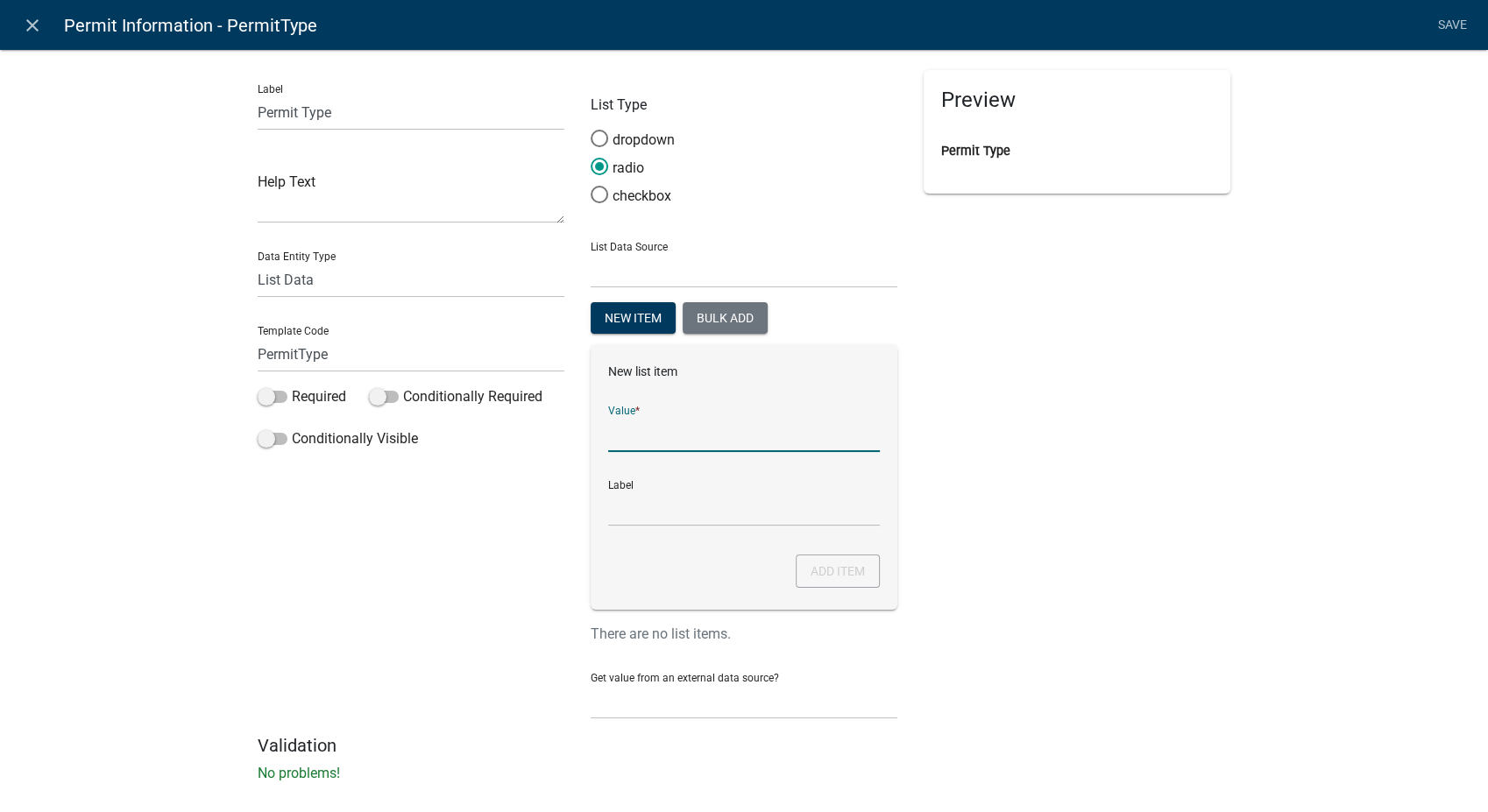
click at [633, 439] on input "List Data Source" at bounding box center [744, 434] width 272 height 36
type input "Septic"
click at [609, 501] on input "Septic" at bounding box center [744, 508] width 272 height 36
click at [841, 574] on button "Add item" at bounding box center [837, 571] width 84 height 34
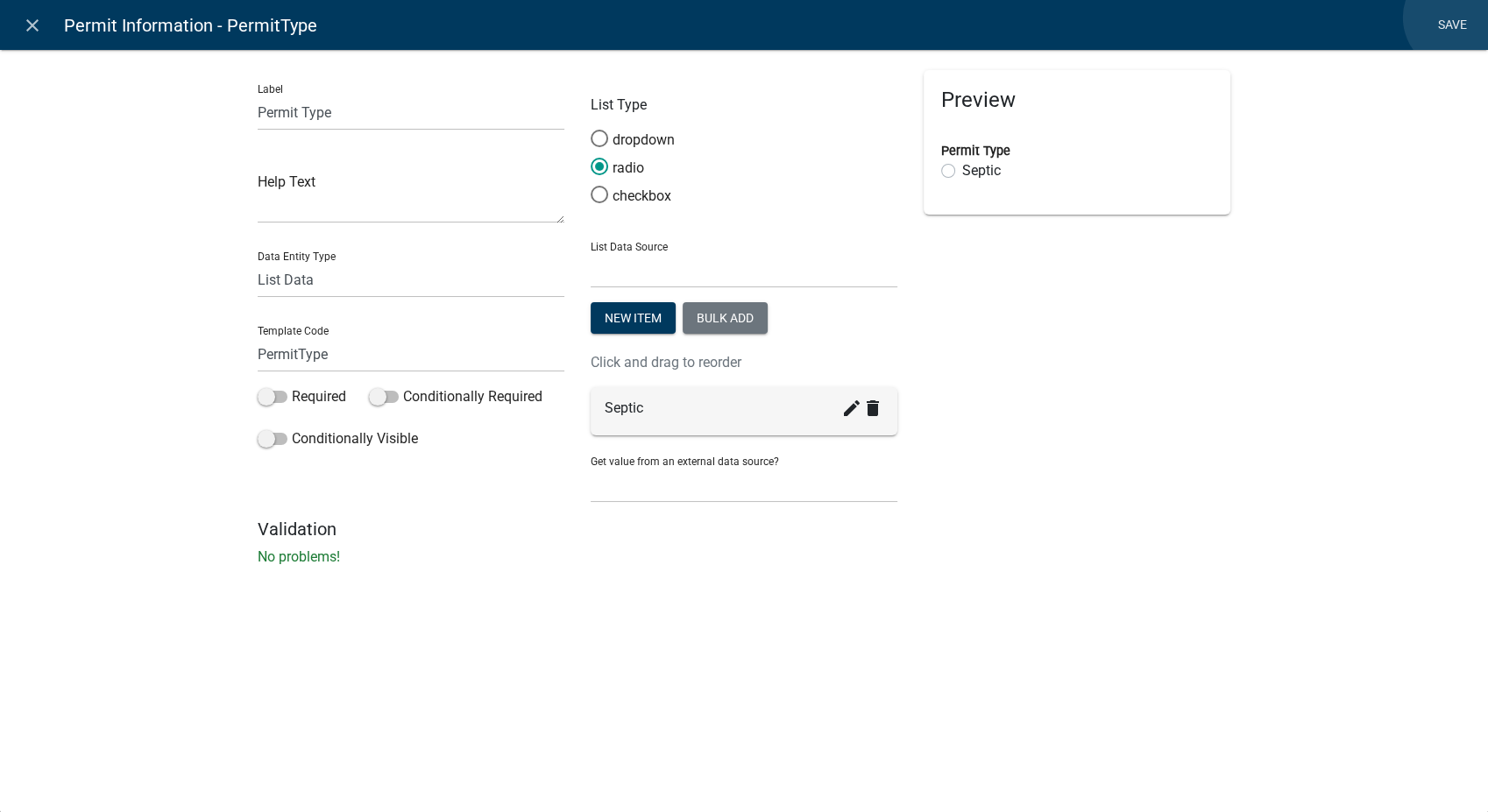
click at [1458, 17] on link "Save" at bounding box center [1451, 25] width 43 height 34
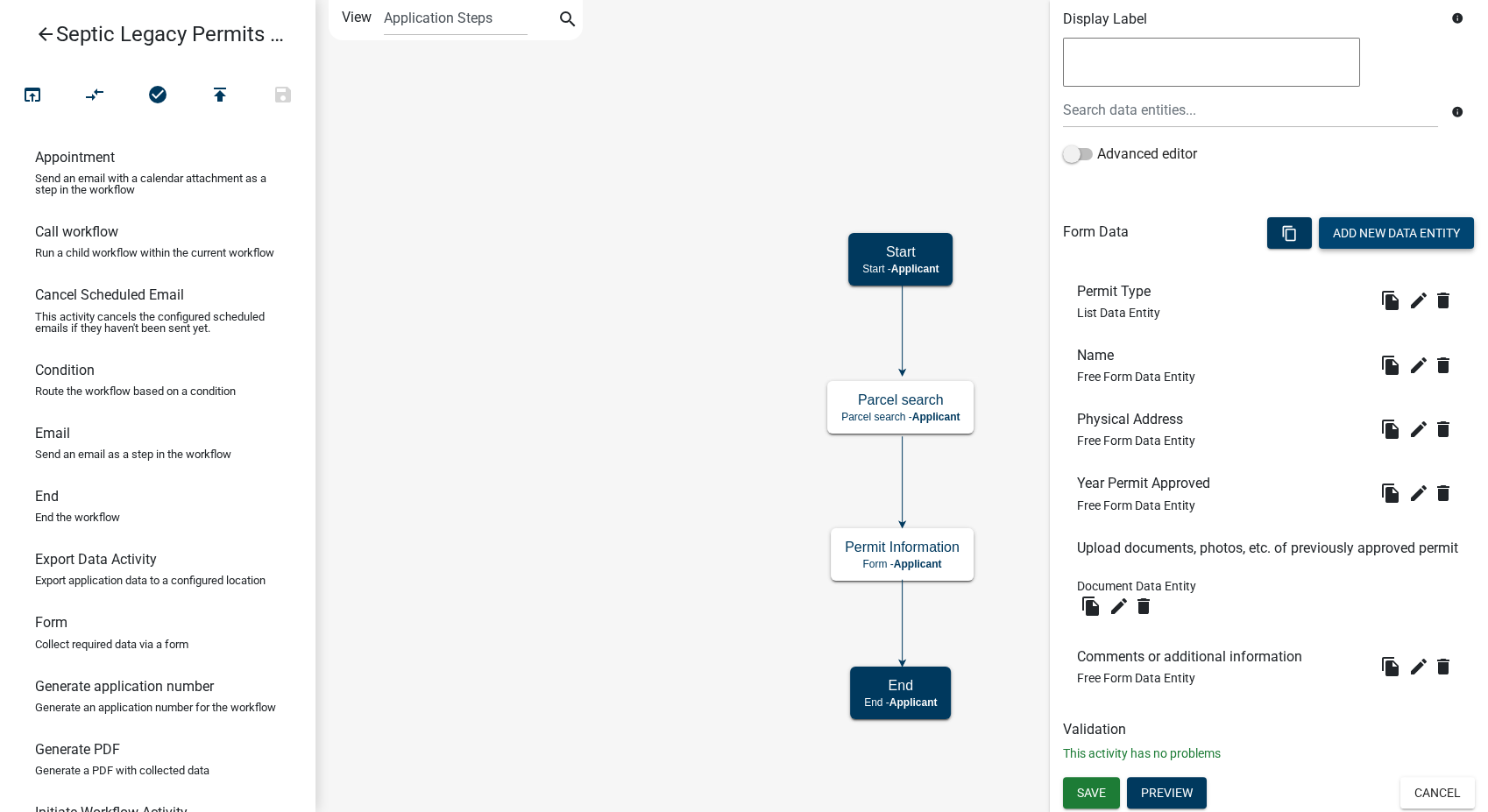
click at [1357, 228] on button "Add New Data Entity" at bounding box center [1396, 232] width 155 height 32
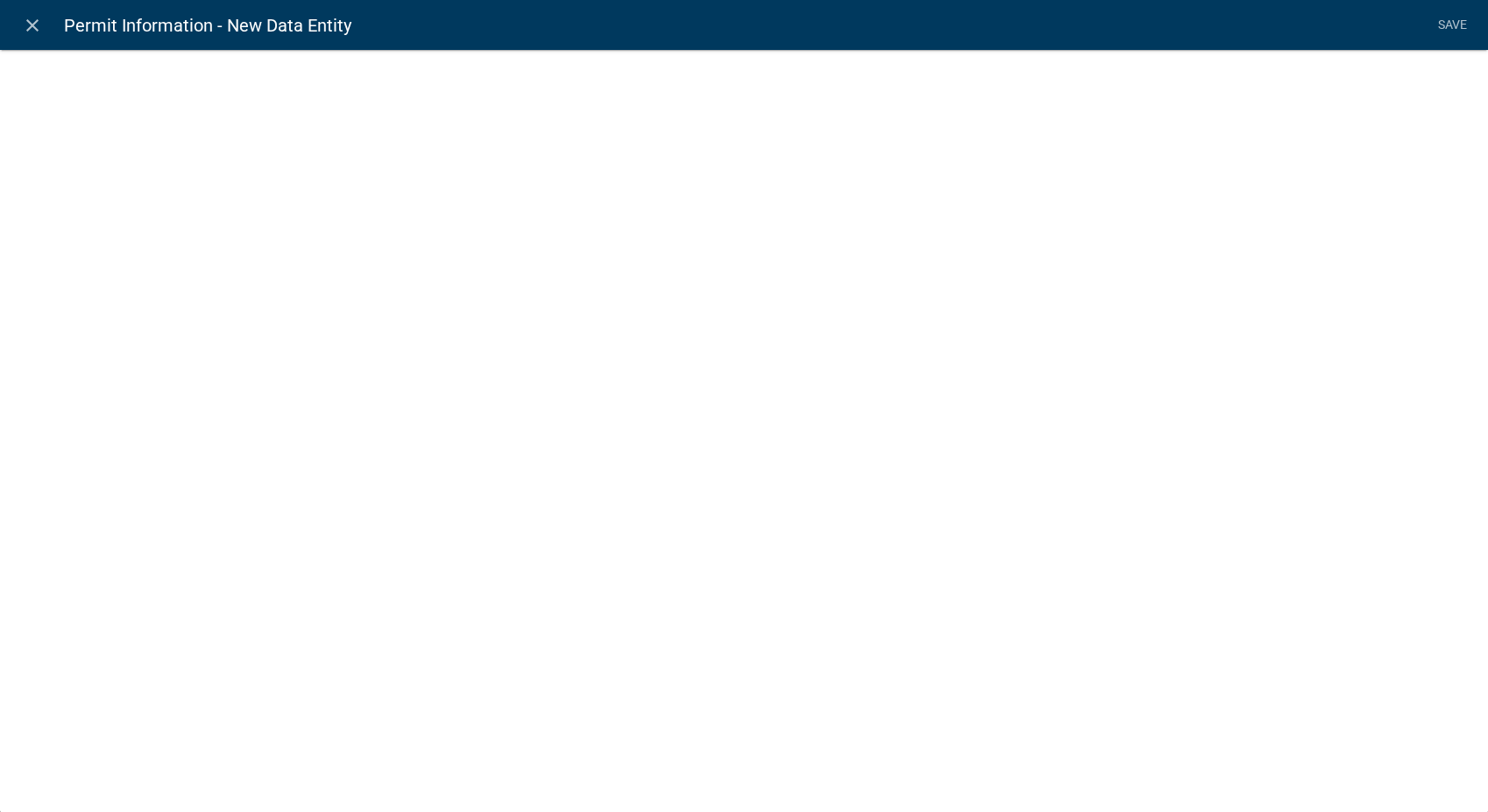
select select
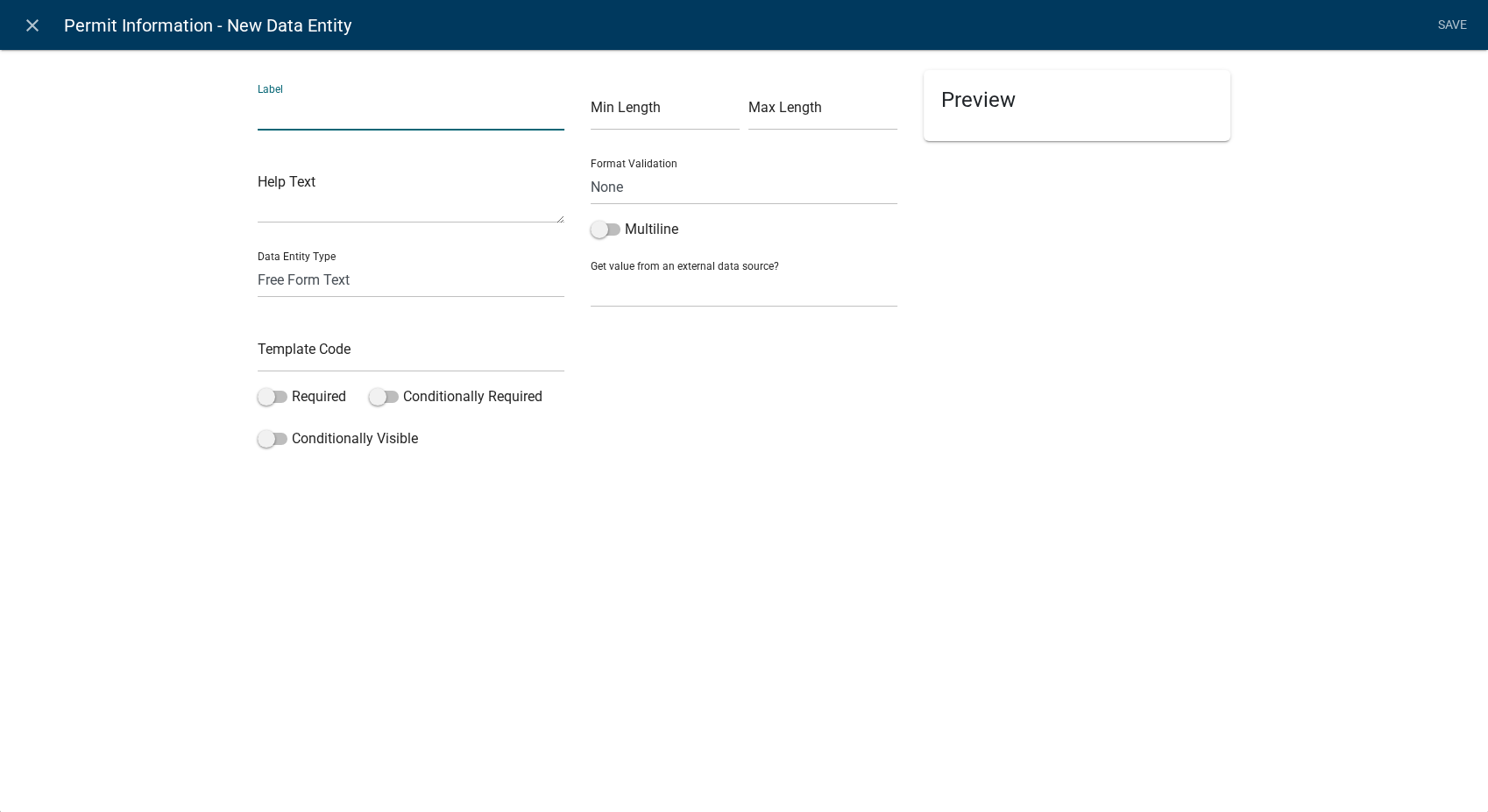
click at [305, 109] on input "text" at bounding box center [411, 112] width 307 height 36
type input "Parcel ID"
click at [301, 358] on input "text" at bounding box center [411, 354] width 307 height 36
type input "ParcelID"
click at [693, 290] on select "None Parcel search" at bounding box center [744, 289] width 307 height 36
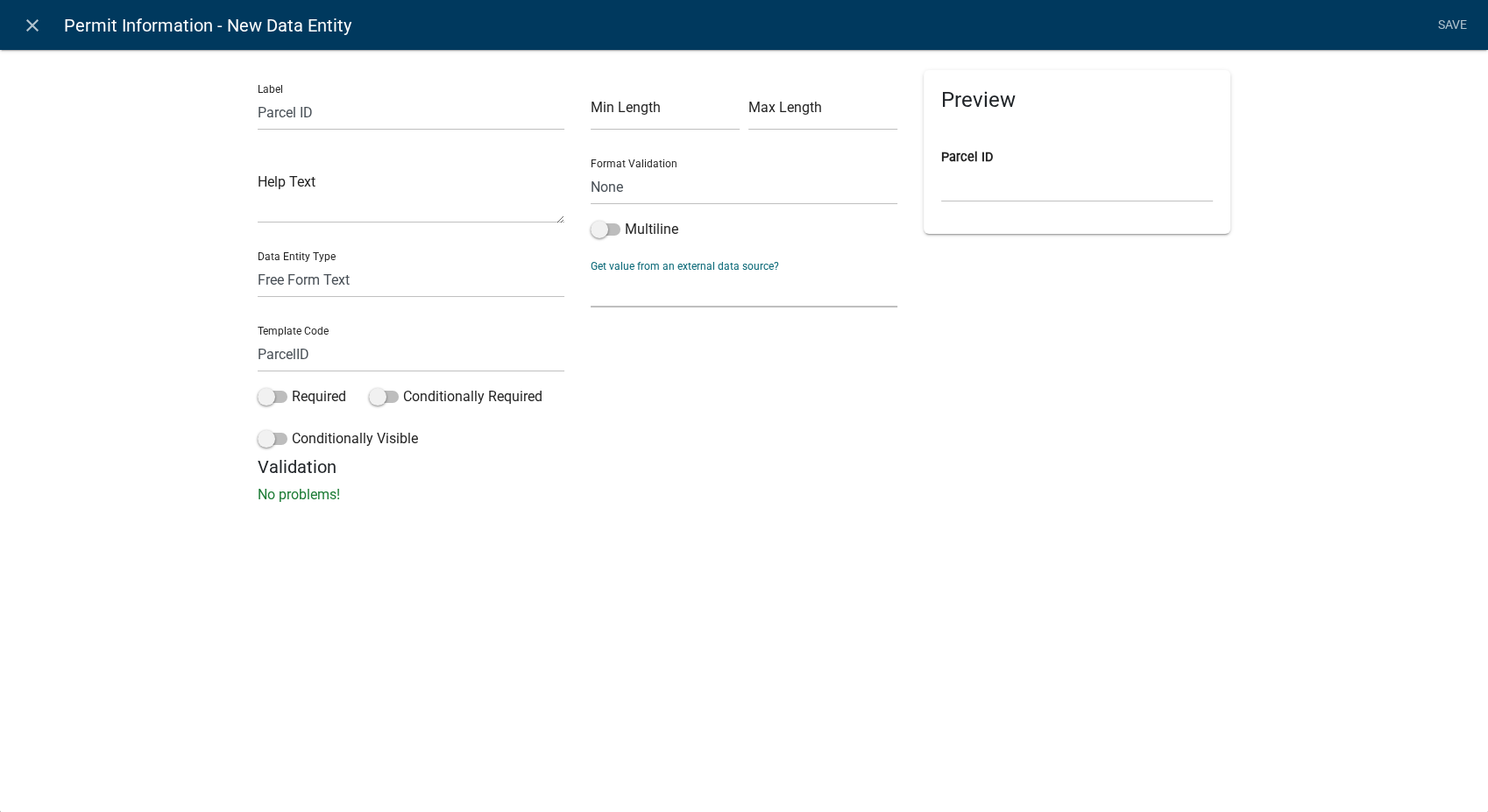
select select "1: Object"
click at [590, 272] on select "None Parcel search" at bounding box center [744, 289] width 307 height 36
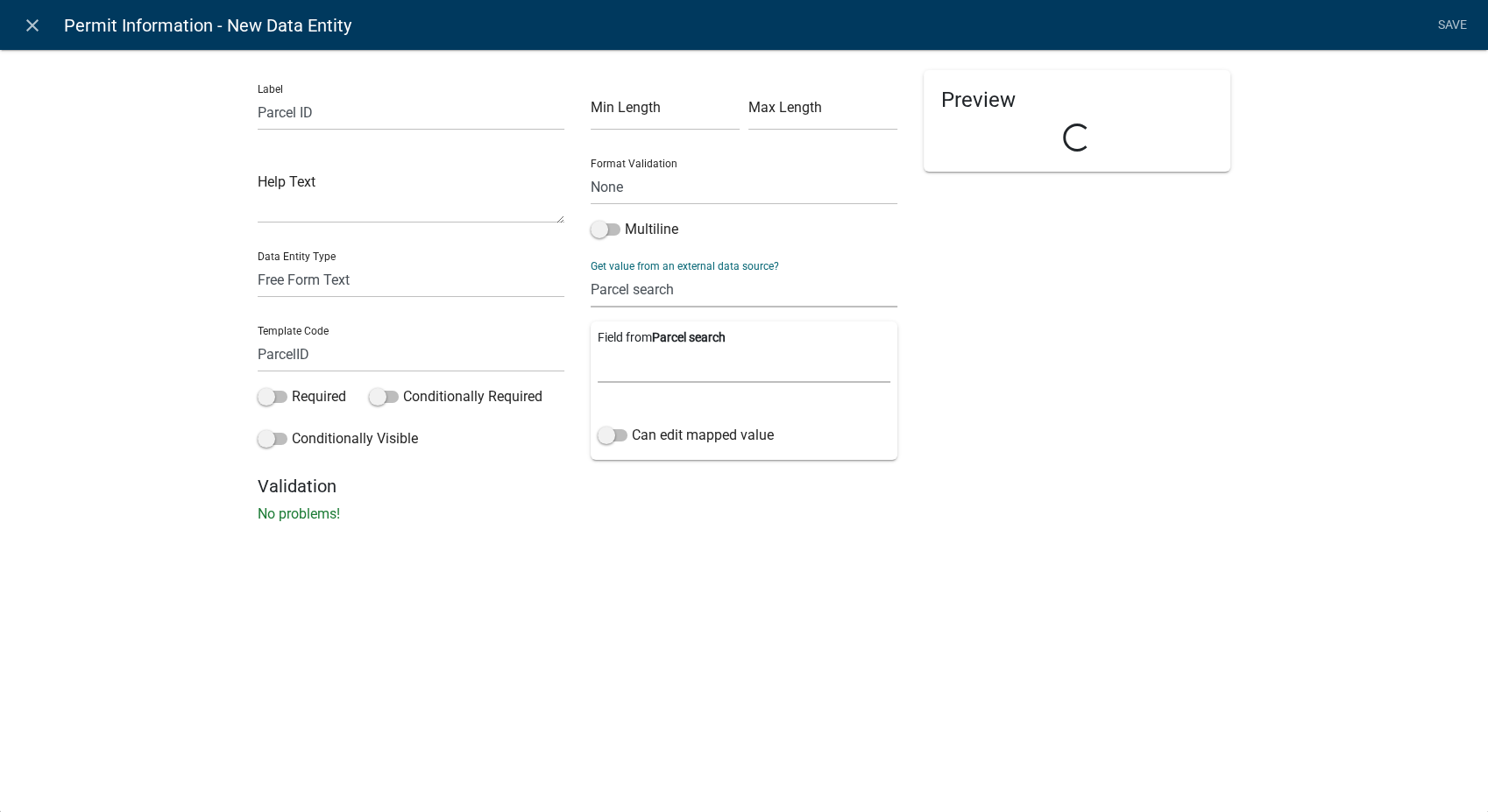
click at [673, 377] on select "Parcel ID Owner Name Owner City Owner State Owner Zip Owner Address 1 Owner Add…" at bounding box center [744, 365] width 292 height 36
select select "0: Object"
click at [598, 347] on select "Parcel ID Owner Name Owner City Owner State Owner Zip Owner Address 1 Owner Add…" at bounding box center [744, 365] width 292 height 36
click at [609, 442] on span at bounding box center [612, 435] width 30 height 13
click at [632, 425] on input "Can edit mapped value" at bounding box center [632, 425] width 0 height 0
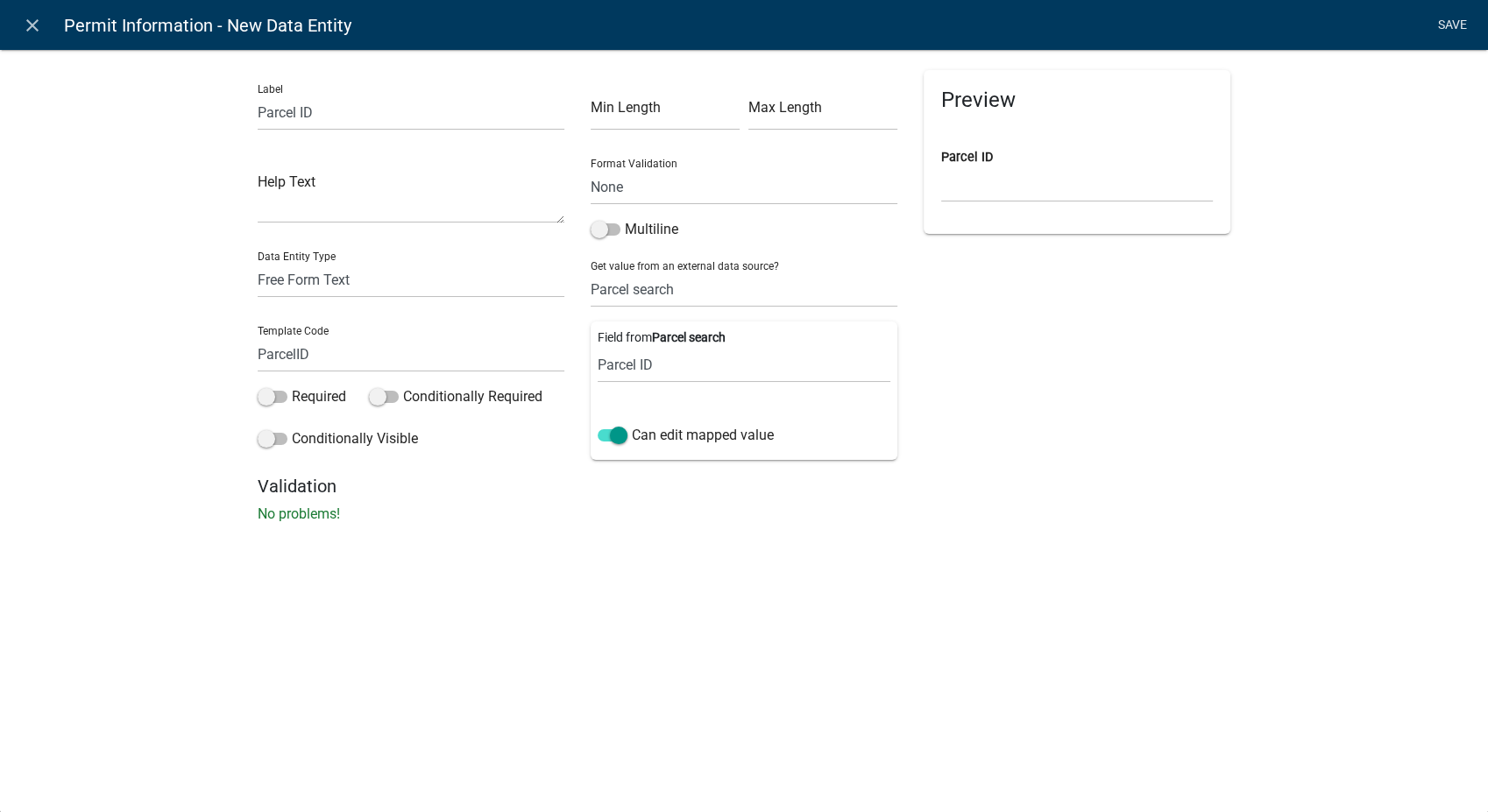
click at [1458, 18] on link "Save" at bounding box center [1451, 25] width 43 height 34
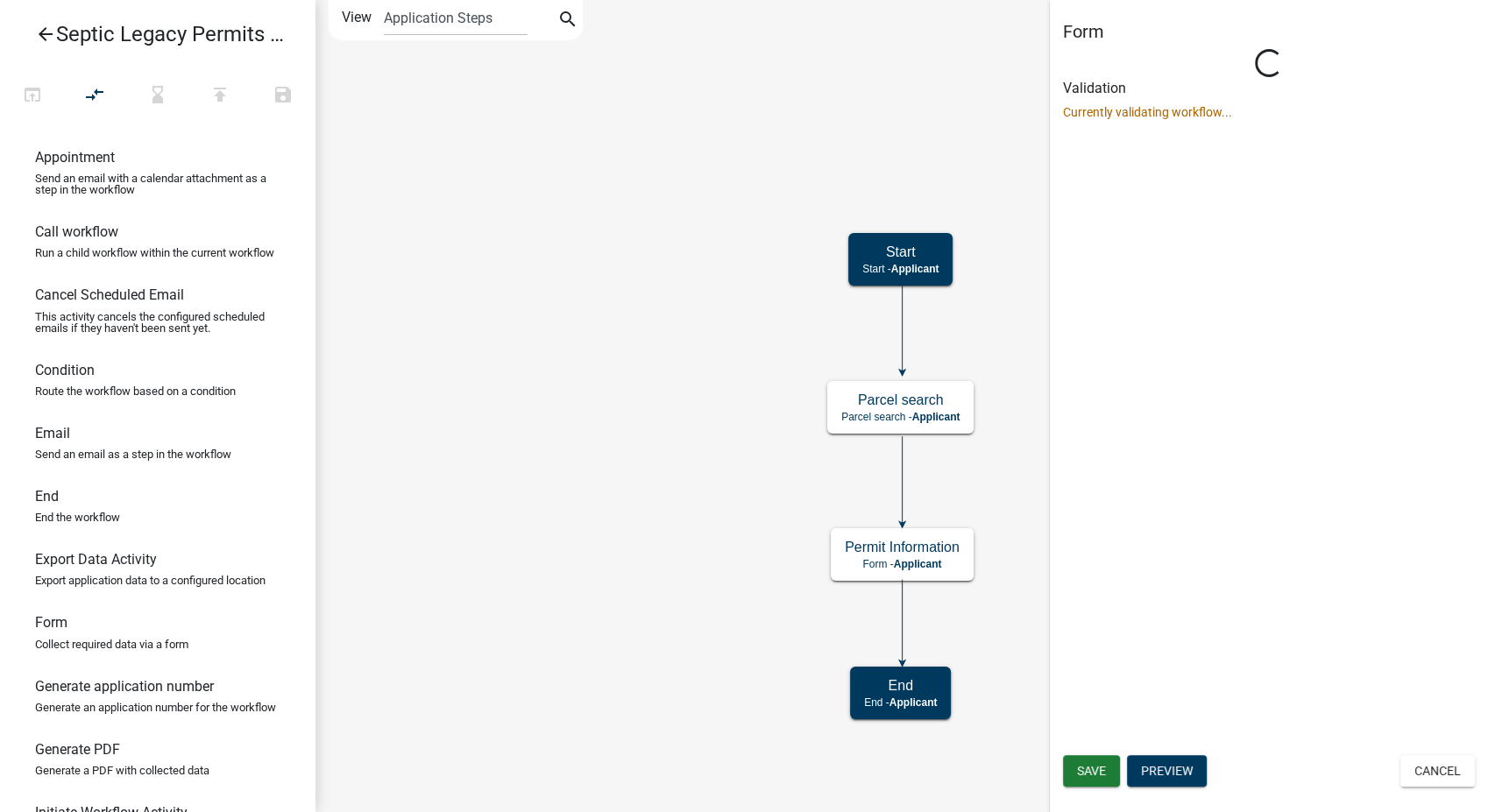
scroll to position [0, 0]
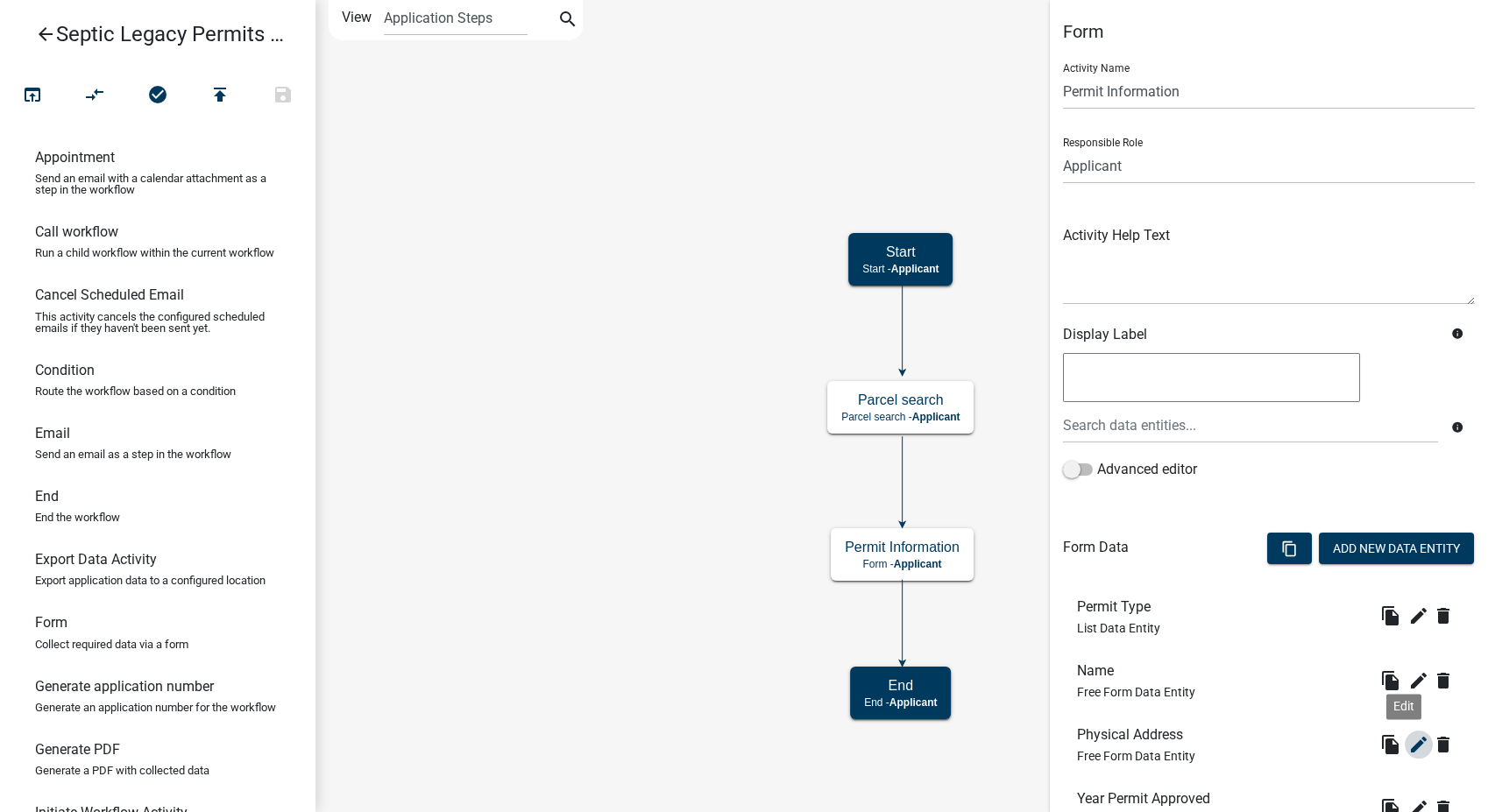
click at [1408, 748] on icon "edit" at bounding box center [1419, 744] width 21 height 21
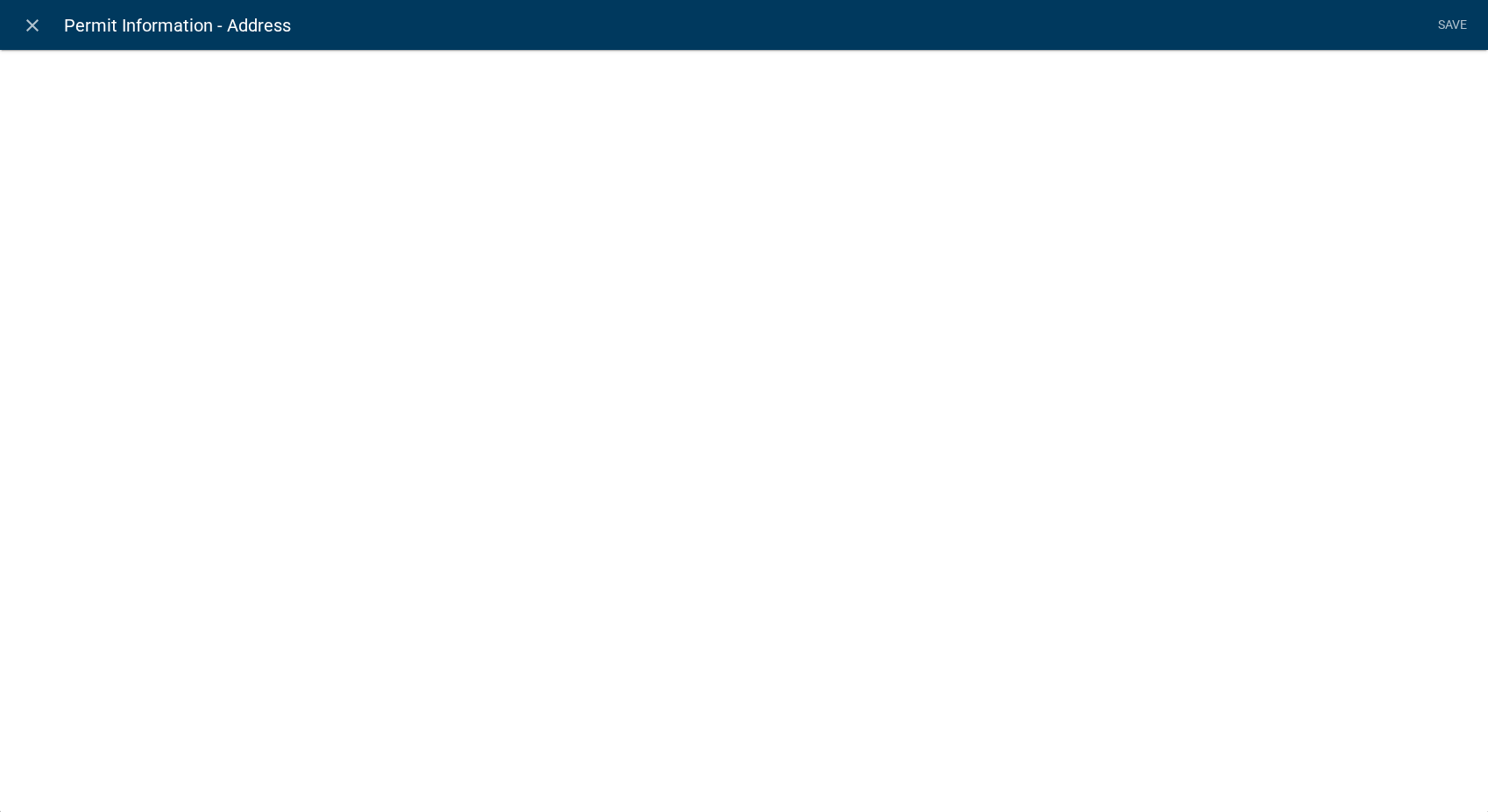
select select "1: Object"
select select "15: Object"
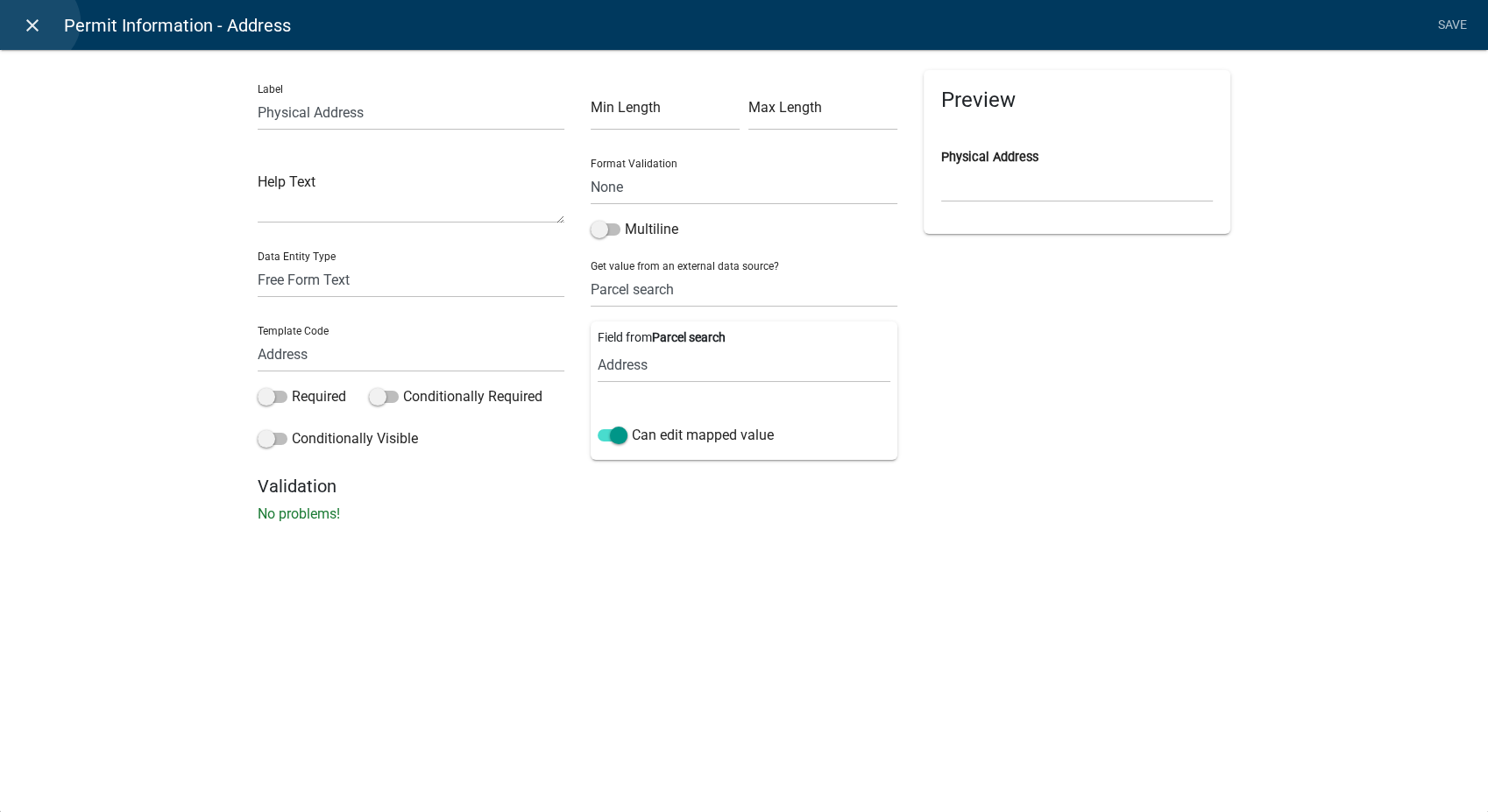
click at [36, 22] on icon "close" at bounding box center [33, 25] width 21 height 21
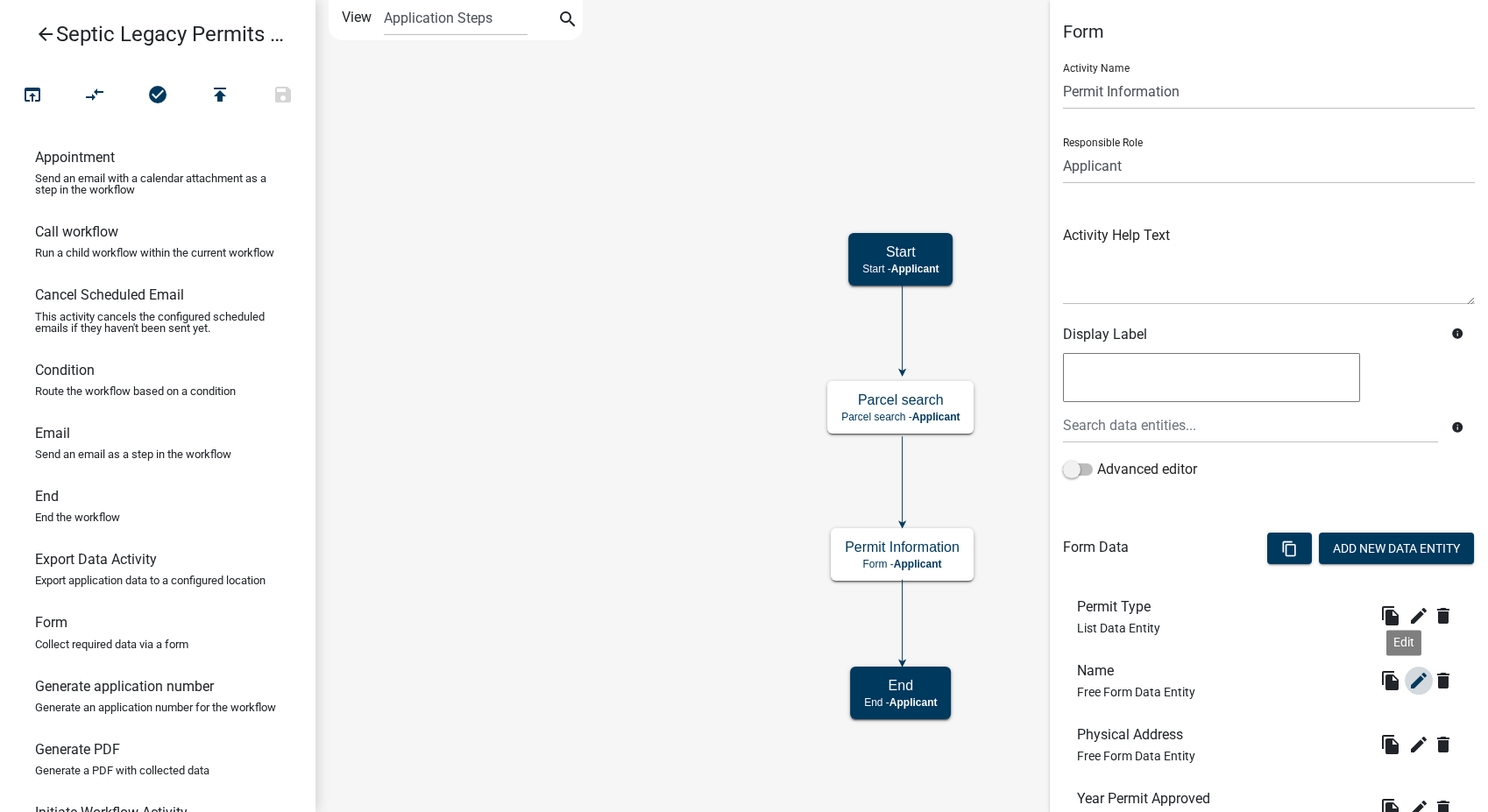
click at [1408, 676] on icon "edit" at bounding box center [1419, 681] width 21 height 21
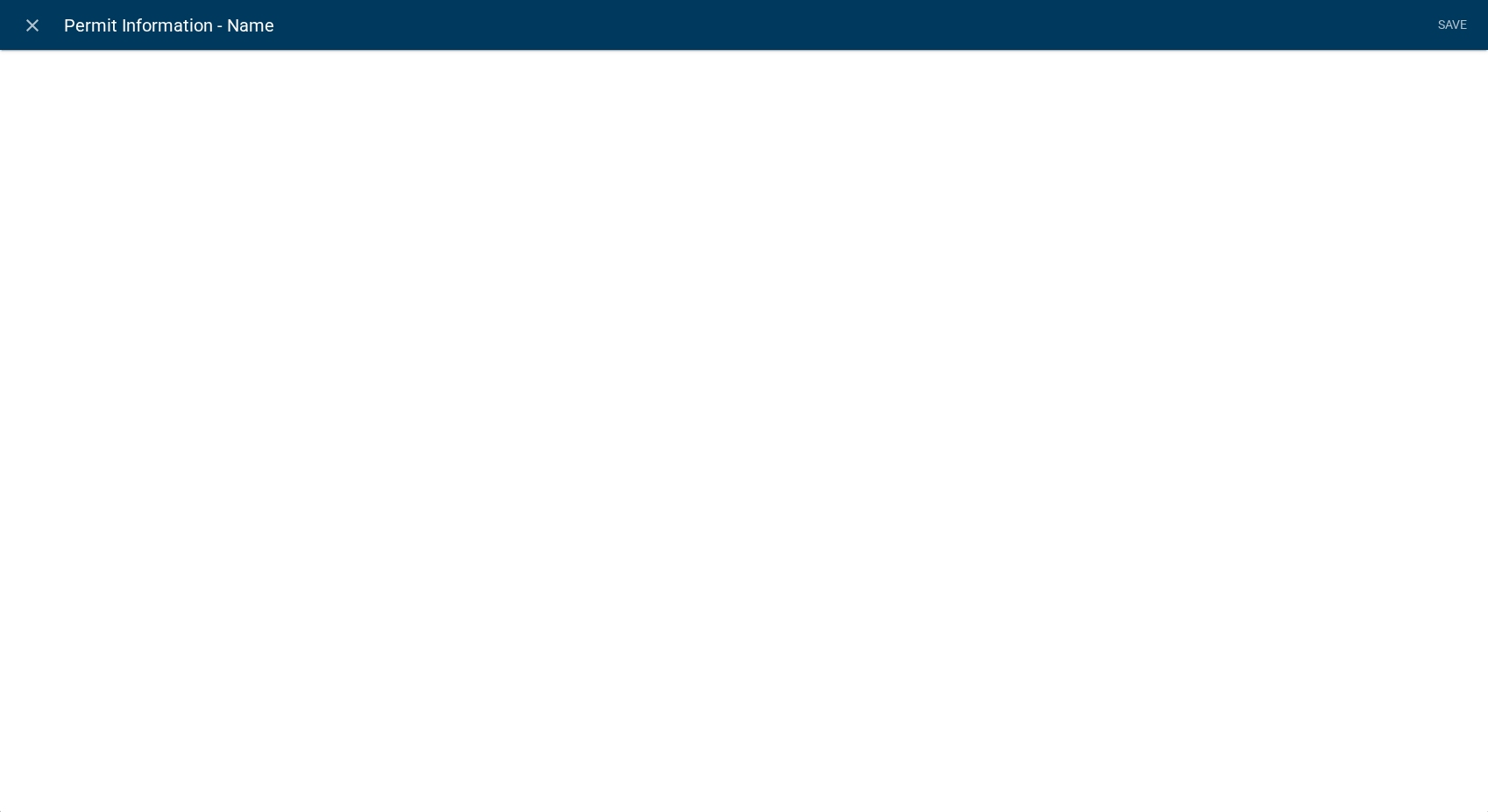
select select "1: Object"
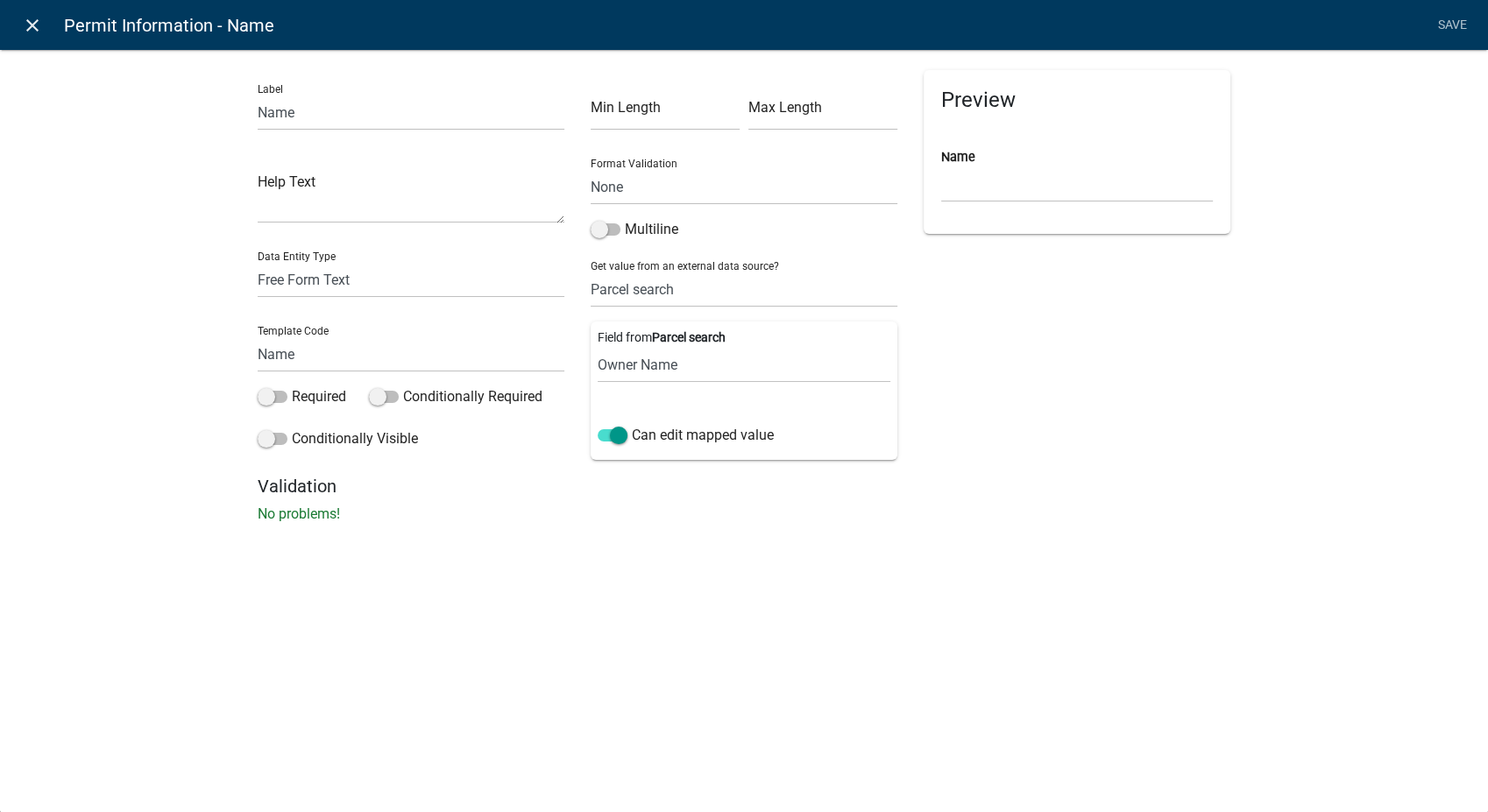
click at [35, 33] on icon "close" at bounding box center [33, 25] width 21 height 21
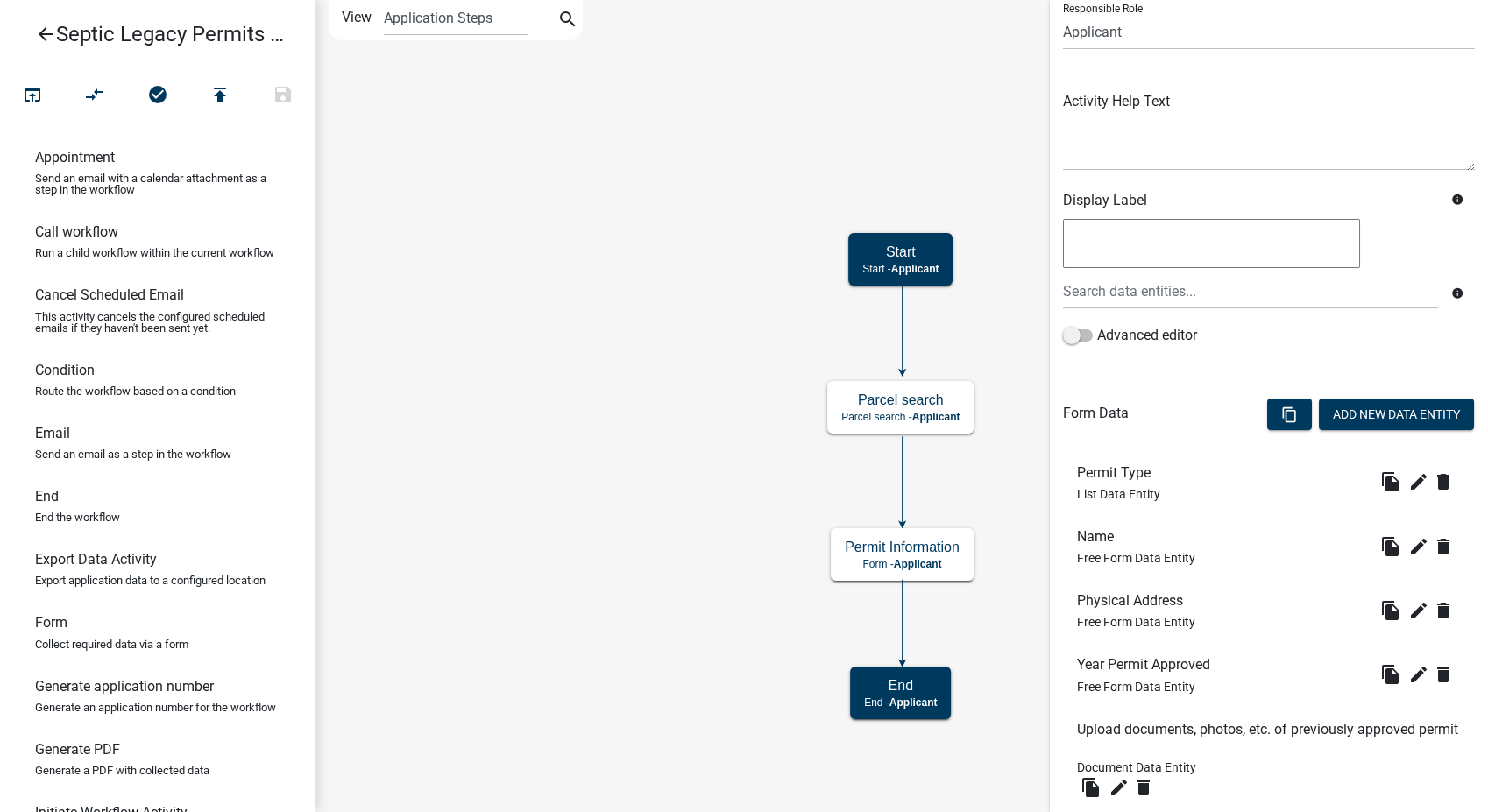
scroll to position [195, 0]
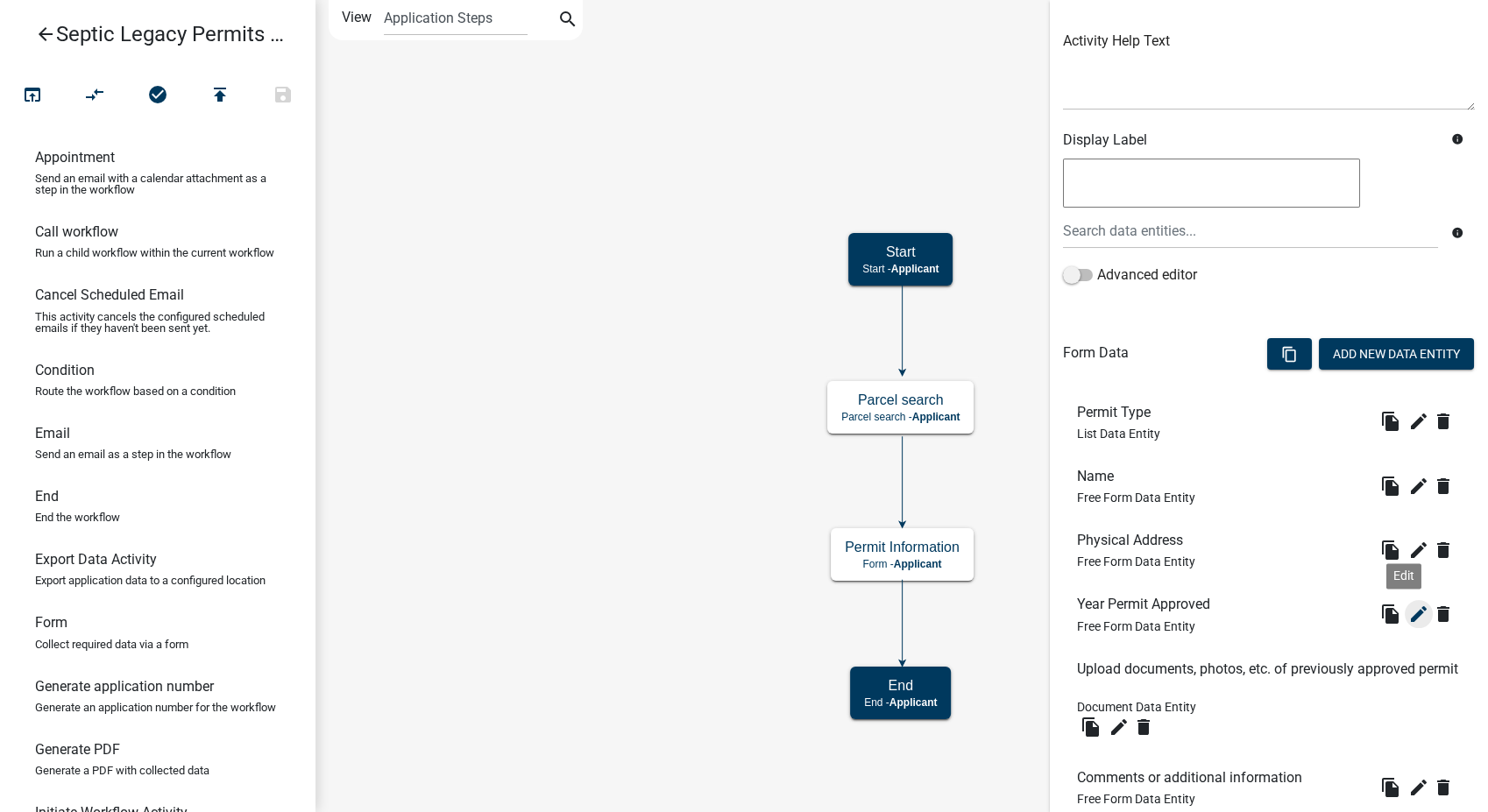
click at [1408, 614] on icon "edit" at bounding box center [1419, 614] width 21 height 21
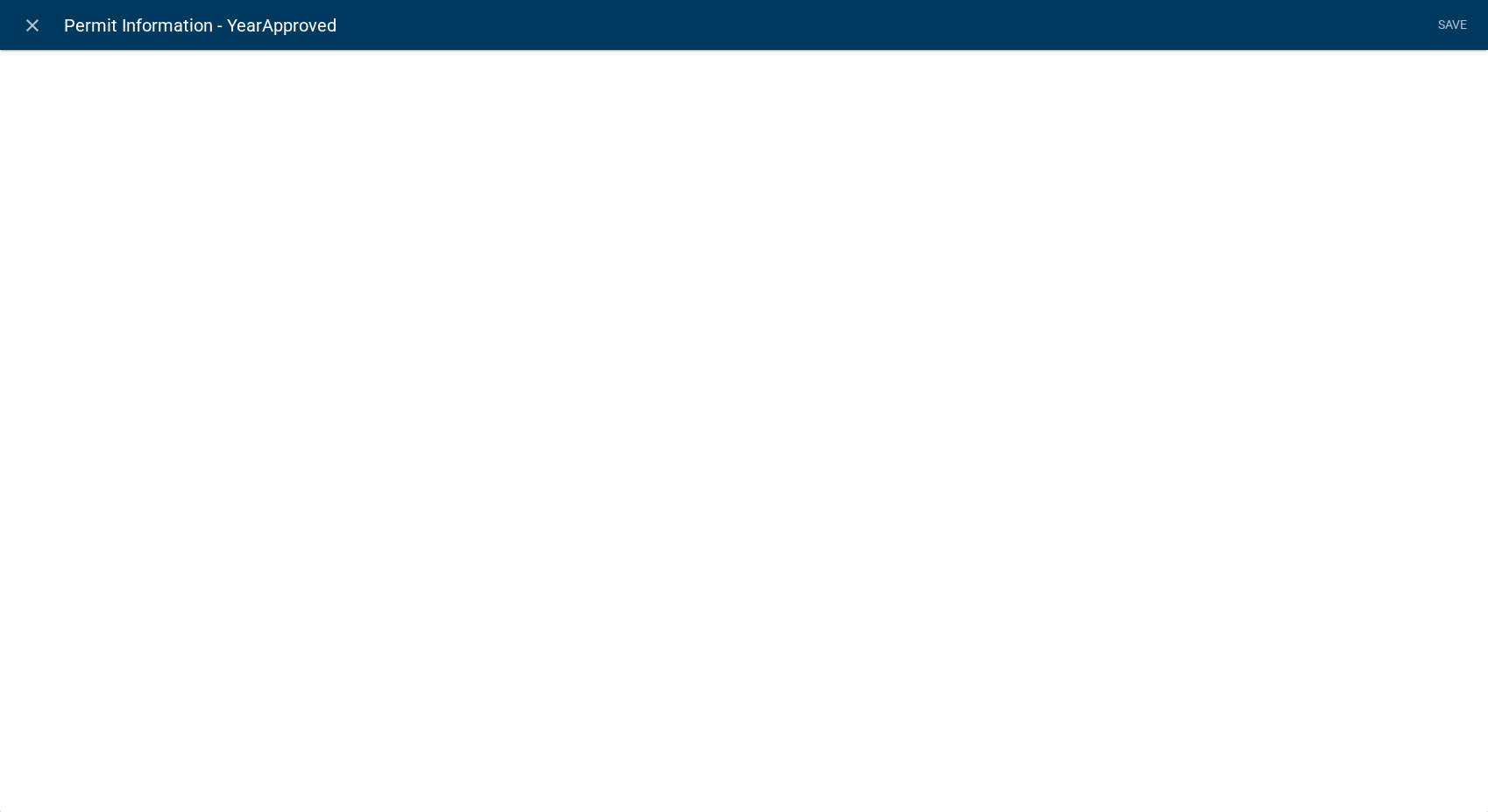
select select
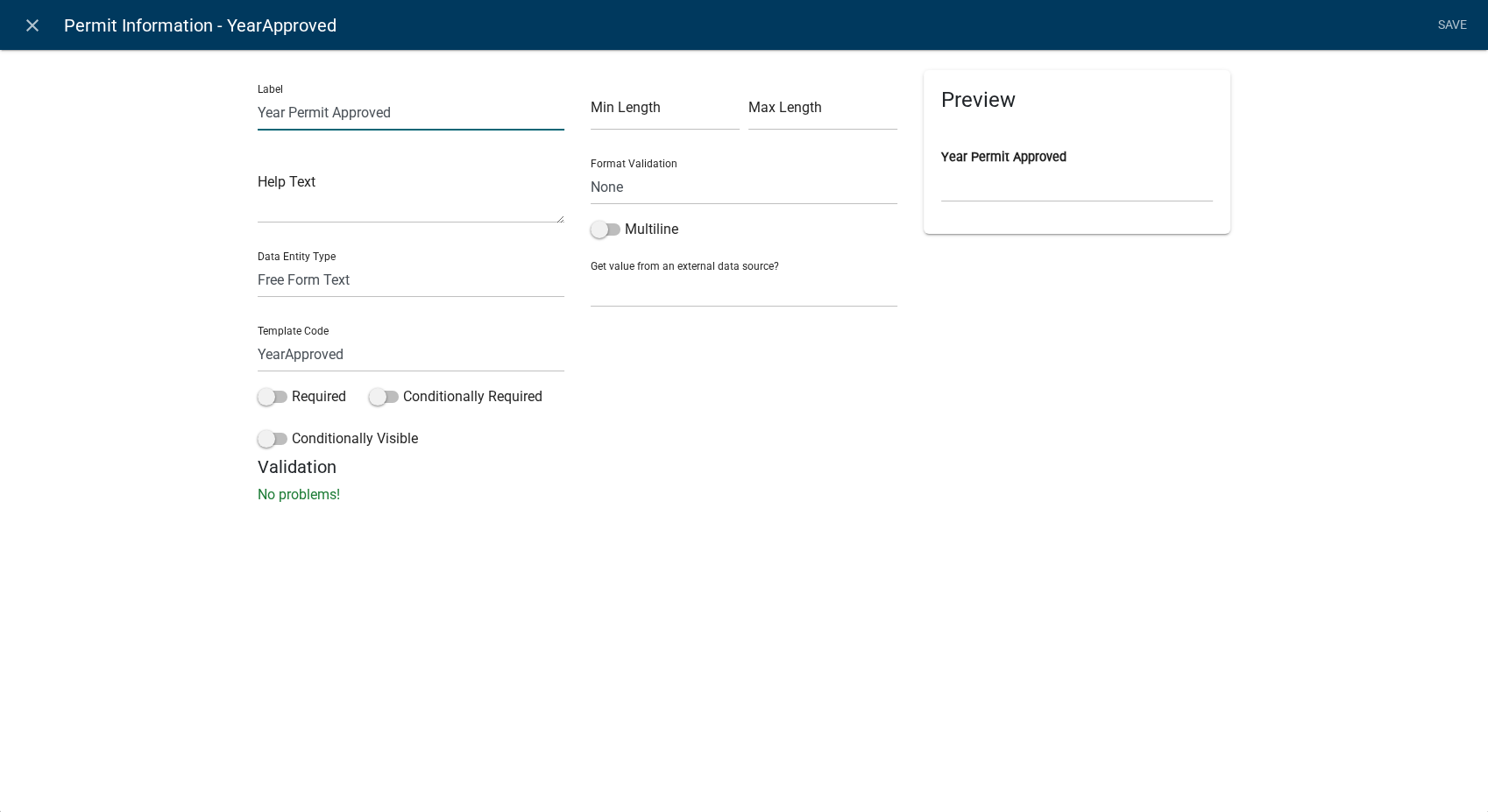
click at [286, 107] on input "Year Permit Approved" at bounding box center [411, 112] width 307 height 36
type input "Date Permit Approved"
type input "DateApproved"
click at [379, 275] on select "Free Form Text Document Display Entity Value Fee Numeric Data Date Map Sketch D…" at bounding box center [411, 280] width 307 height 36
select select "date"
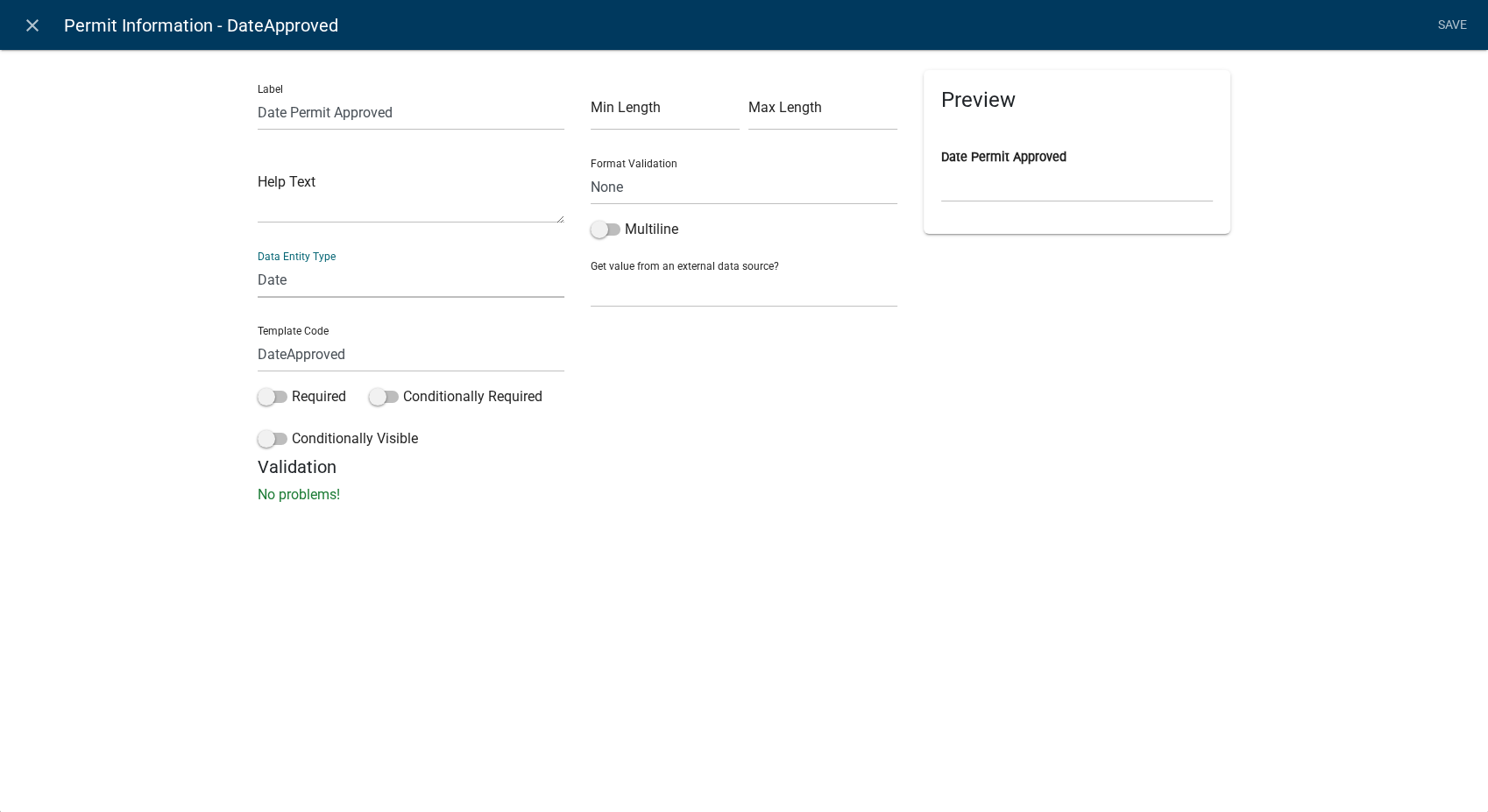
click at [257, 262] on select "Free Form Text Document Display Entity Value Fee Numeric Data Date Map Sketch D…" at bounding box center [411, 280] width 307 height 36
select select "date"
select select
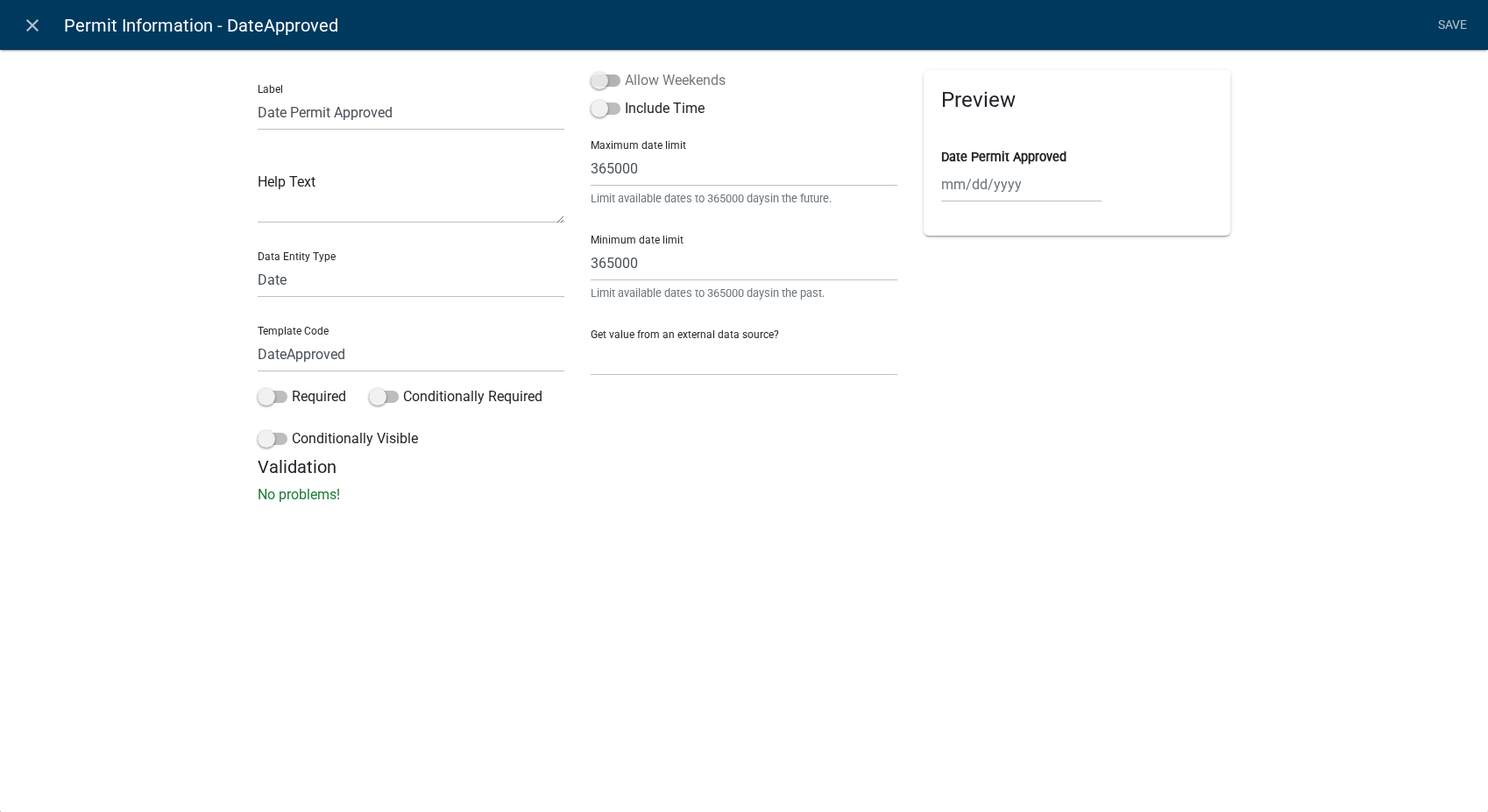
click at [605, 75] on span at bounding box center [605, 80] width 30 height 13
click at [625, 70] on input "Allow Weekends" at bounding box center [625, 70] width 0 height 0
click at [1461, 23] on link "Save" at bounding box center [1451, 25] width 43 height 34
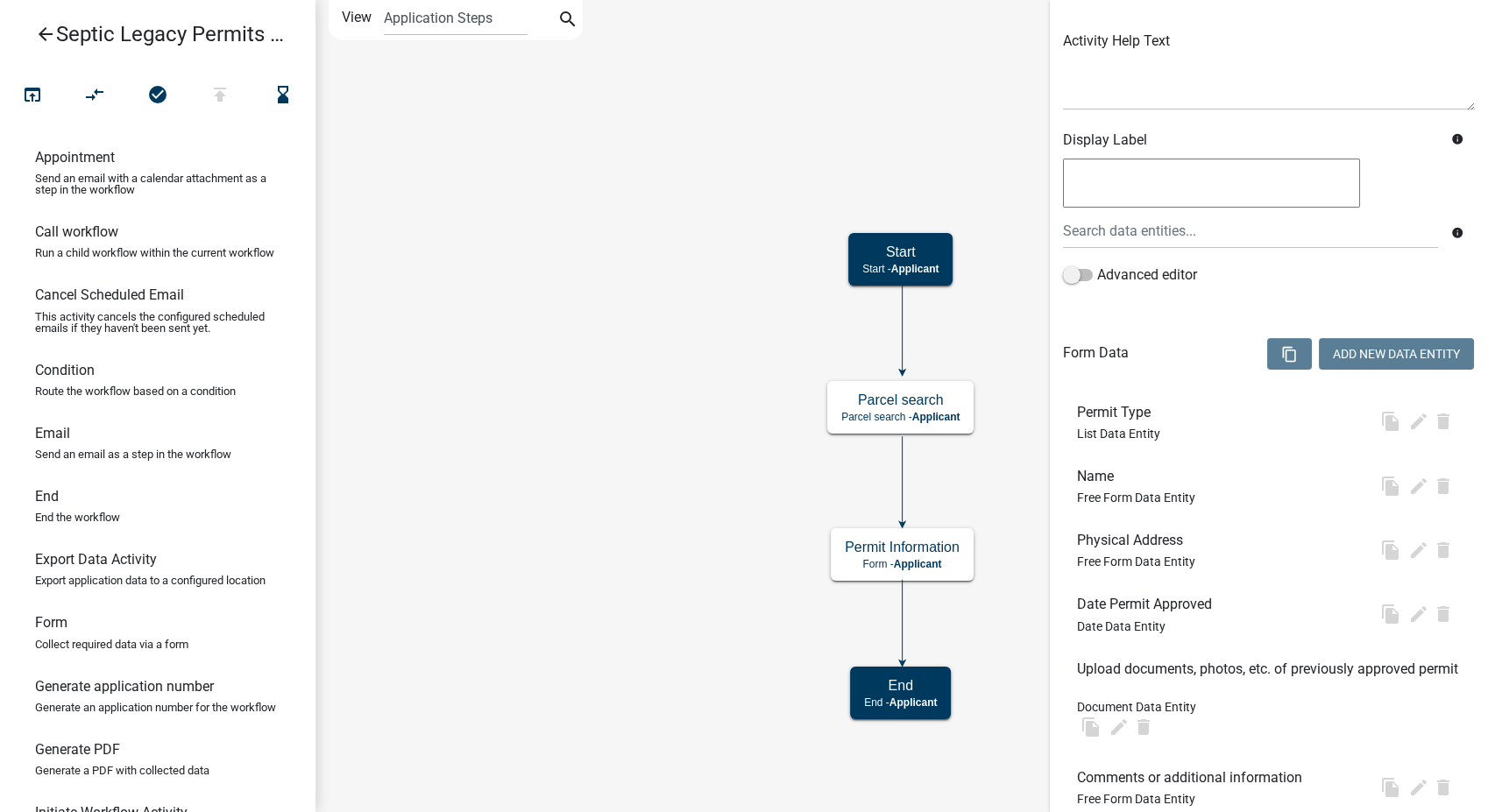
scroll to position [0, 0]
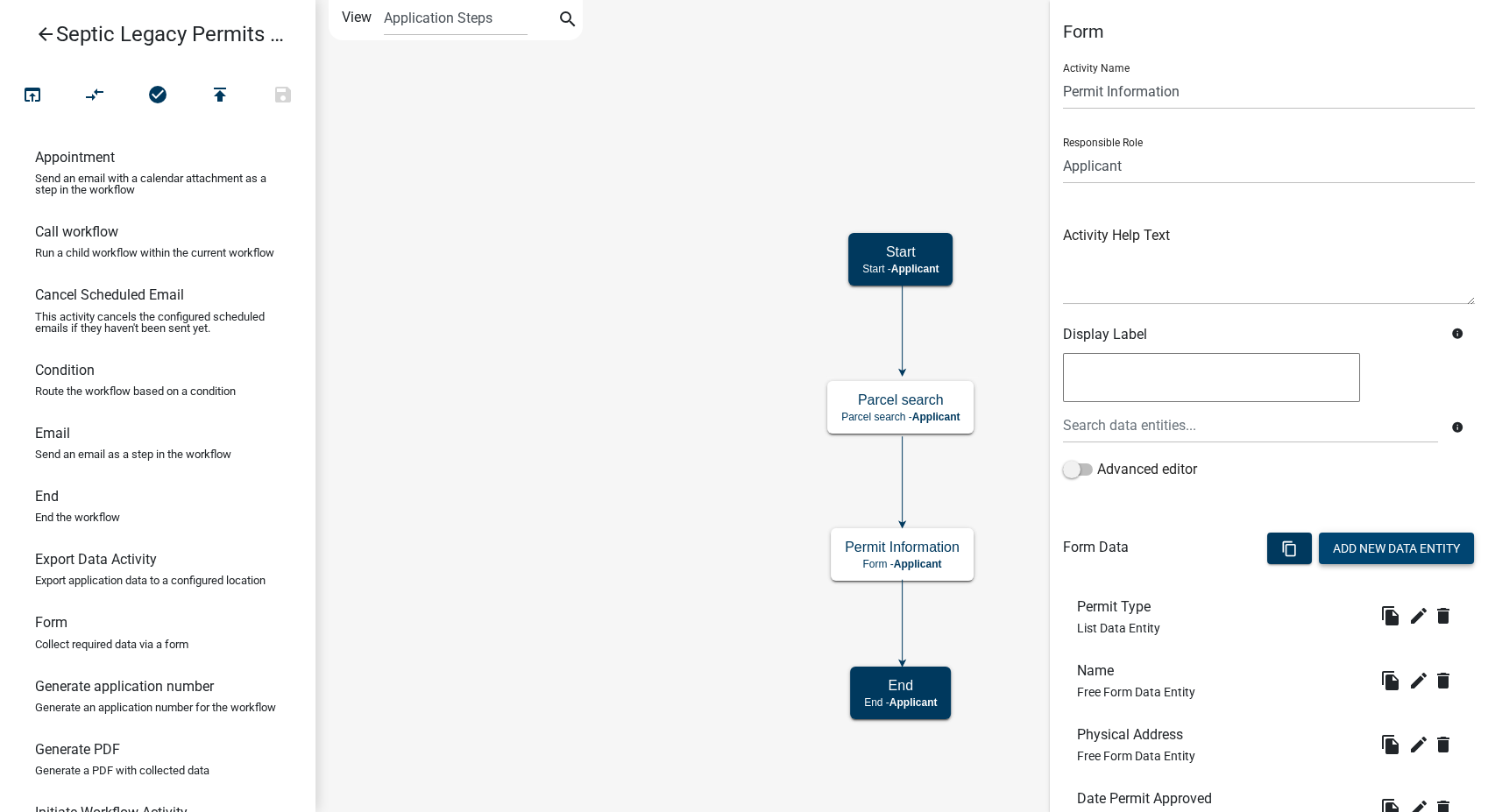
click at [1347, 542] on button "Add New Data Entity" at bounding box center [1396, 548] width 155 height 32
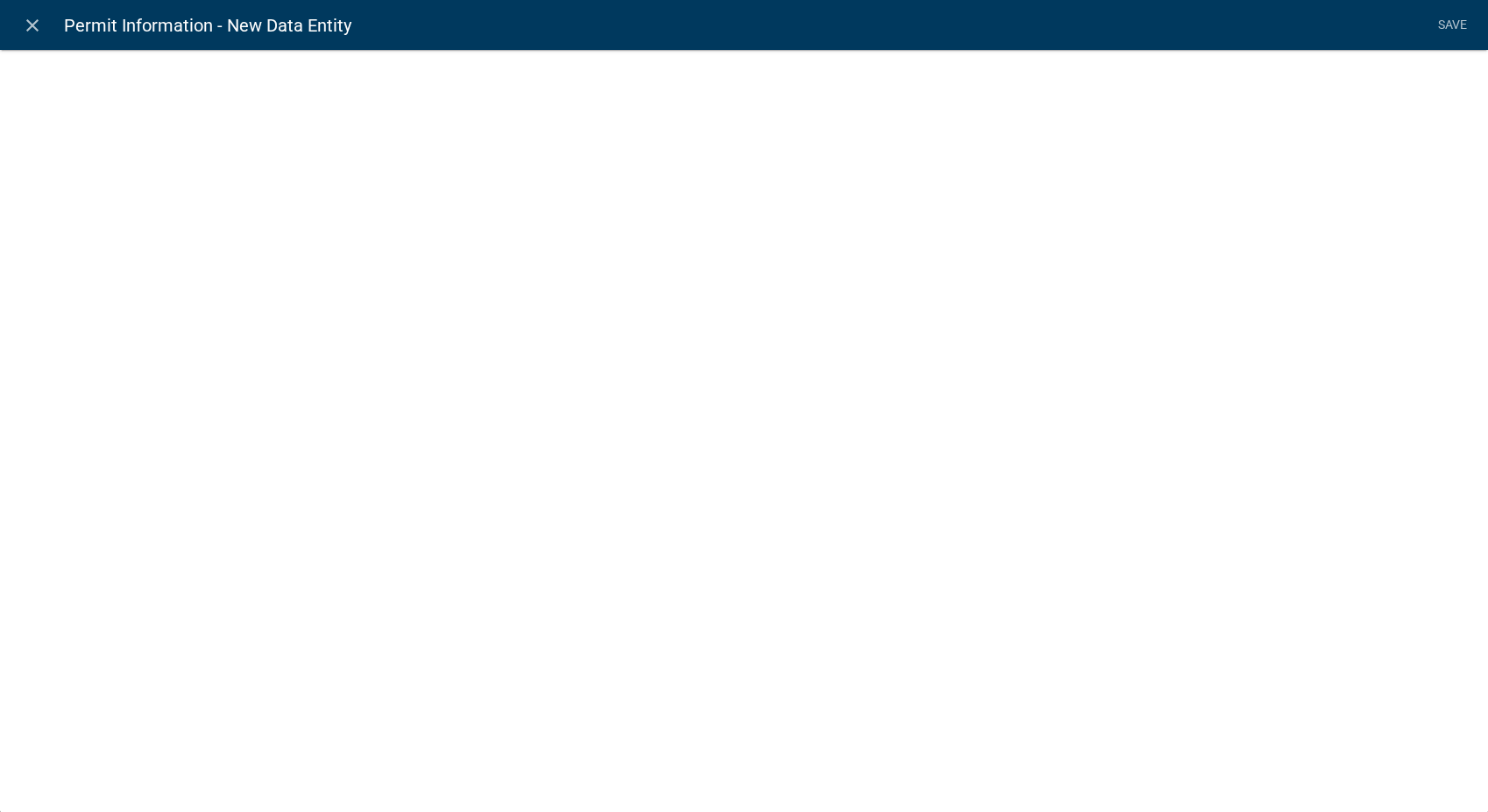
select select
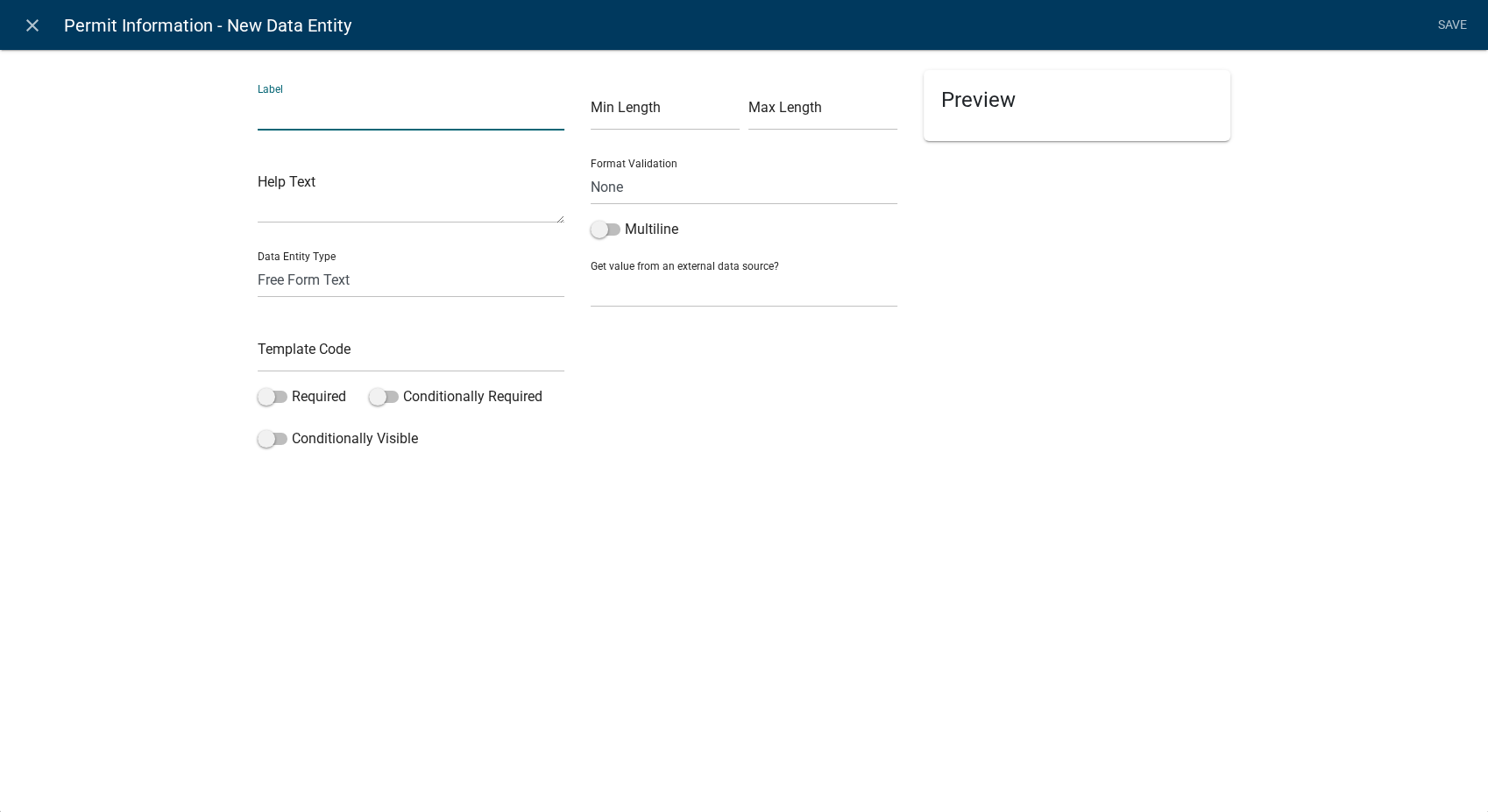
click at [333, 116] on input "text" at bounding box center [411, 112] width 307 height 36
type input "Legal Description:"
click at [299, 359] on input "text" at bounding box center [411, 354] width 307 height 36
type input "LegalDescription"
click at [634, 305] on select "None Parcel search" at bounding box center [744, 289] width 307 height 36
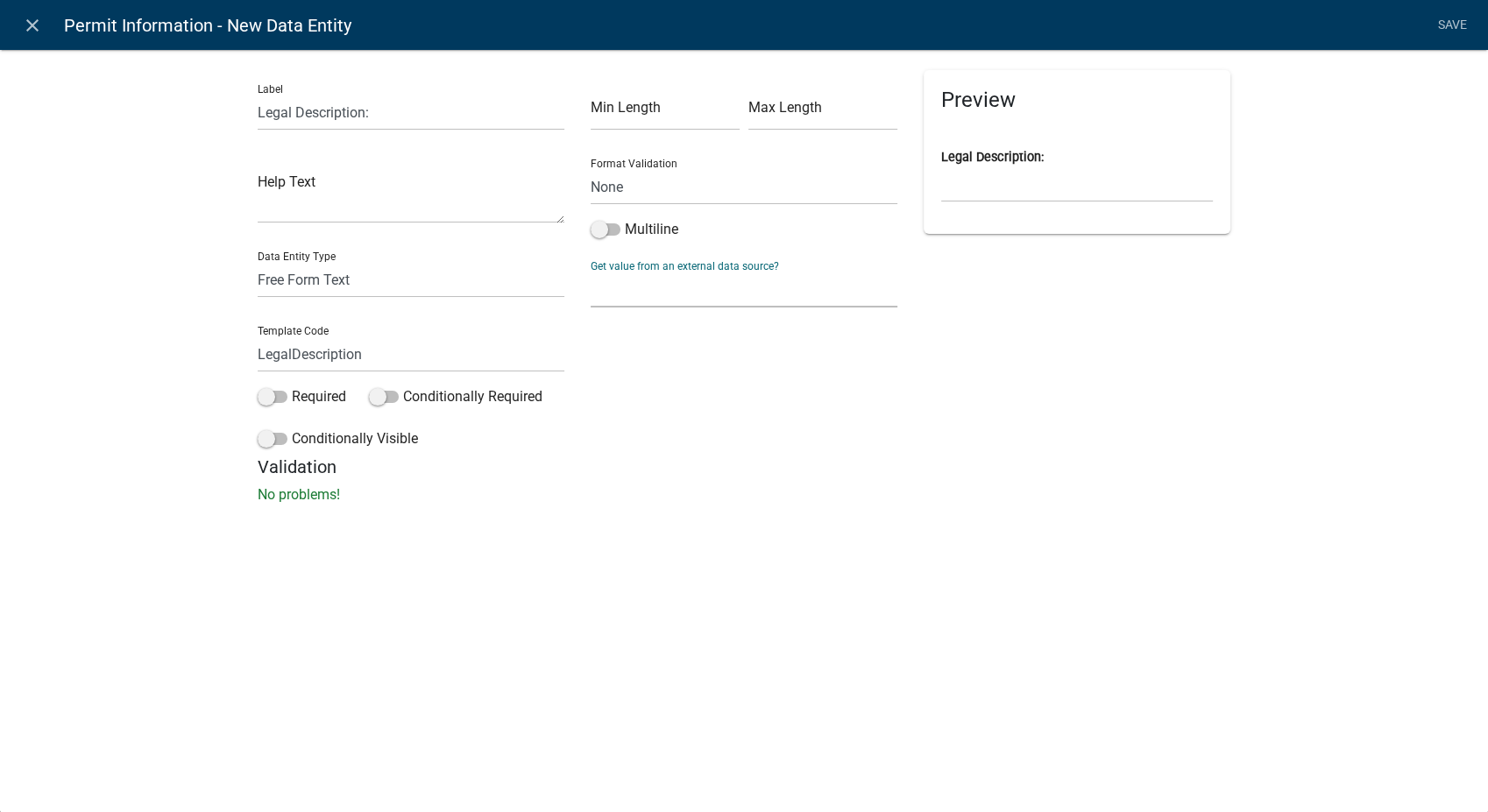
select select "1: Object"
click at [590, 272] on select "None Parcel search" at bounding box center [744, 289] width 307 height 36
click at [663, 369] on select "Parcel ID Owner Name Owner City Owner State Owner Zip Owner Address 1 Owner Add…" at bounding box center [744, 365] width 292 height 36
select select "17: Object"
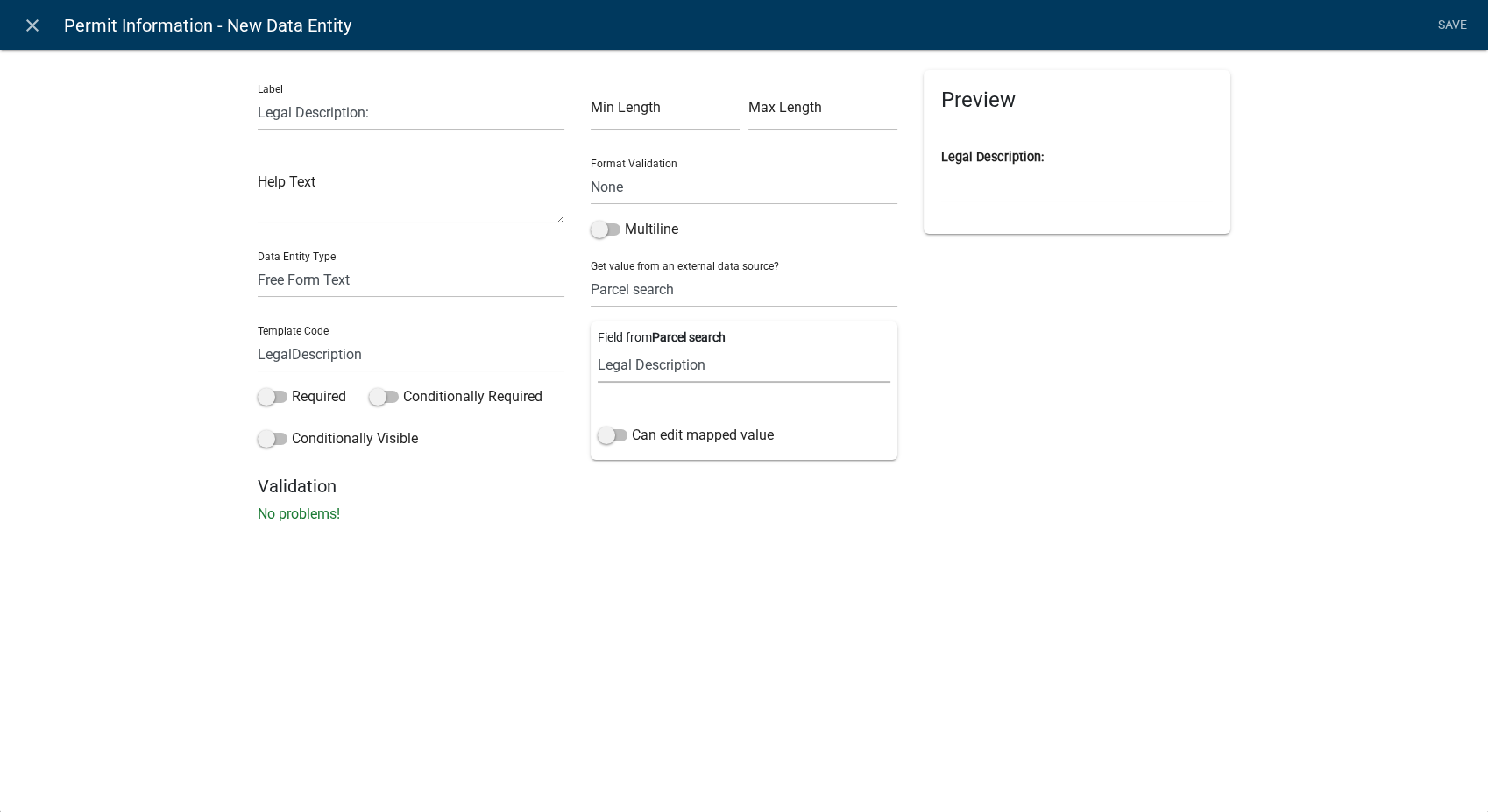
click at [598, 347] on select "Parcel ID Owner Name Owner City Owner State Owner Zip Owner Address 1 Owner Add…" at bounding box center [744, 365] width 292 height 36
click at [609, 432] on span at bounding box center [612, 435] width 30 height 13
click at [632, 425] on input "Can edit mapped value" at bounding box center [632, 425] width 0 height 0
click at [1446, 22] on link "Save" at bounding box center [1451, 25] width 43 height 34
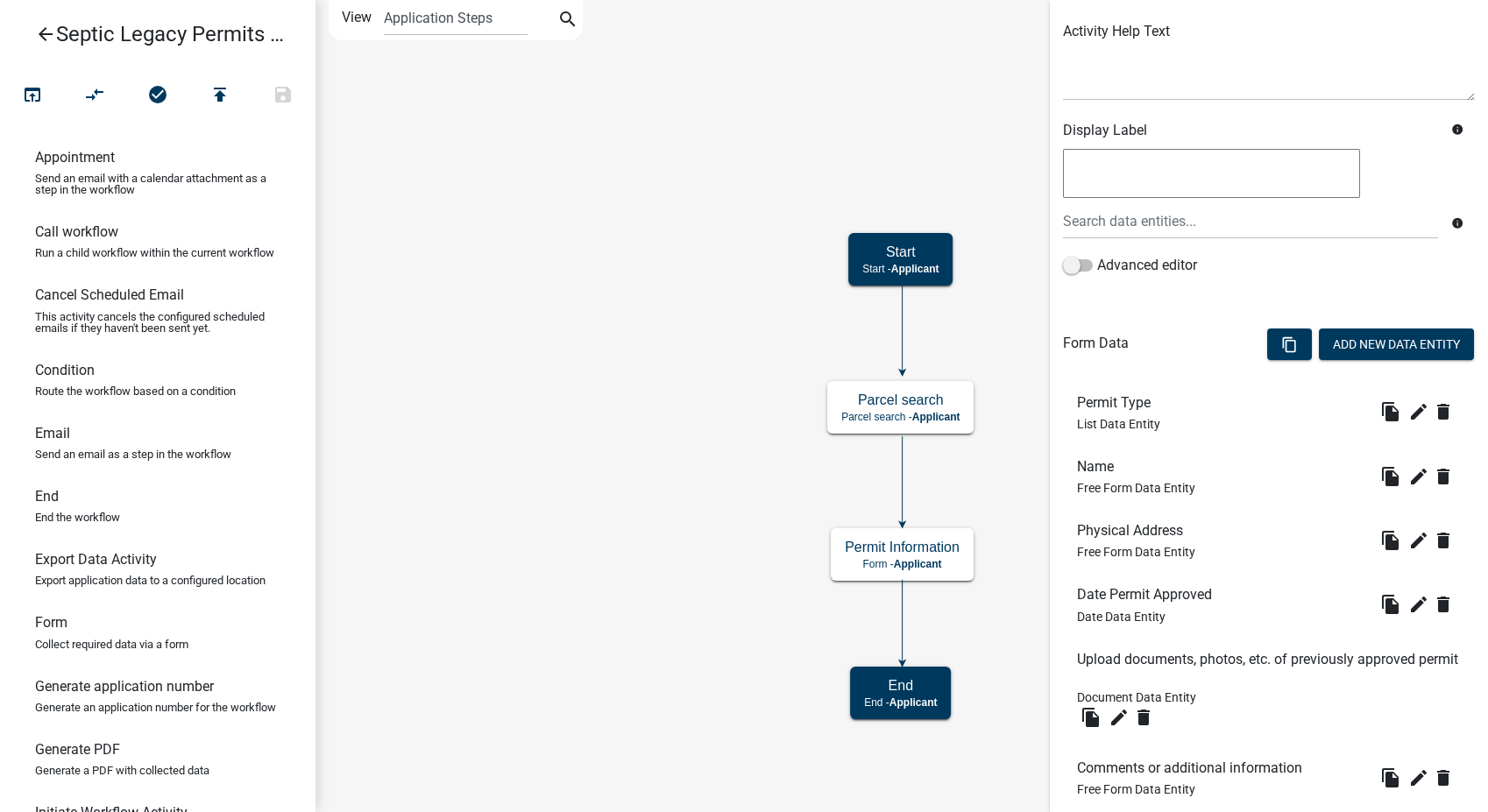
scroll to position [389, 0]
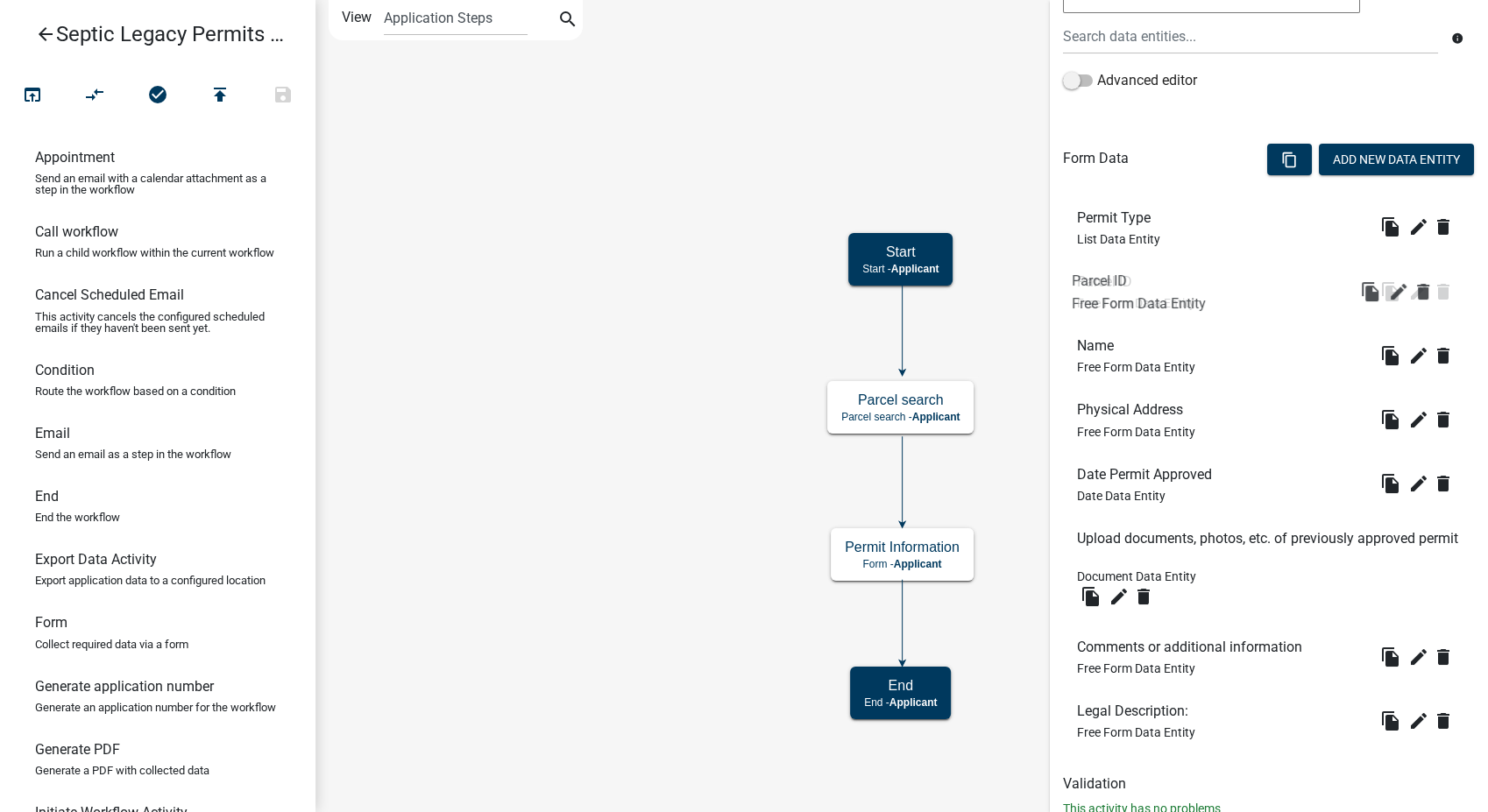
drag, startPoint x: 1106, startPoint y: 642, endPoint x: 1100, endPoint y: 272, distance: 370.0
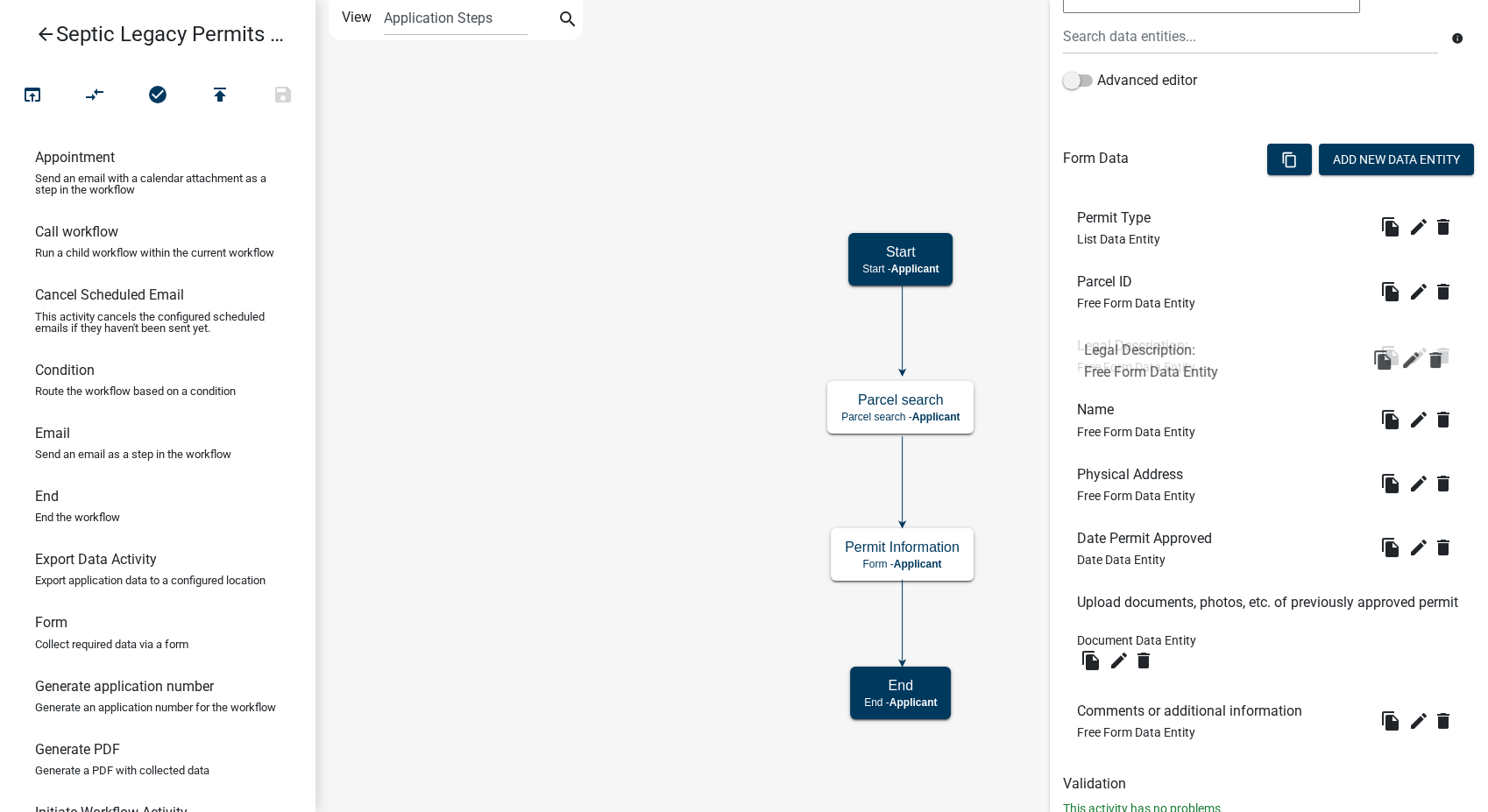
drag, startPoint x: 1106, startPoint y: 712, endPoint x: 1108, endPoint y: 330, distance: 382.0
drag, startPoint x: 1137, startPoint y: 481, endPoint x: 1137, endPoint y: 396, distance: 85.0
click at [1408, 356] on icon "edit" at bounding box center [1419, 356] width 21 height 21
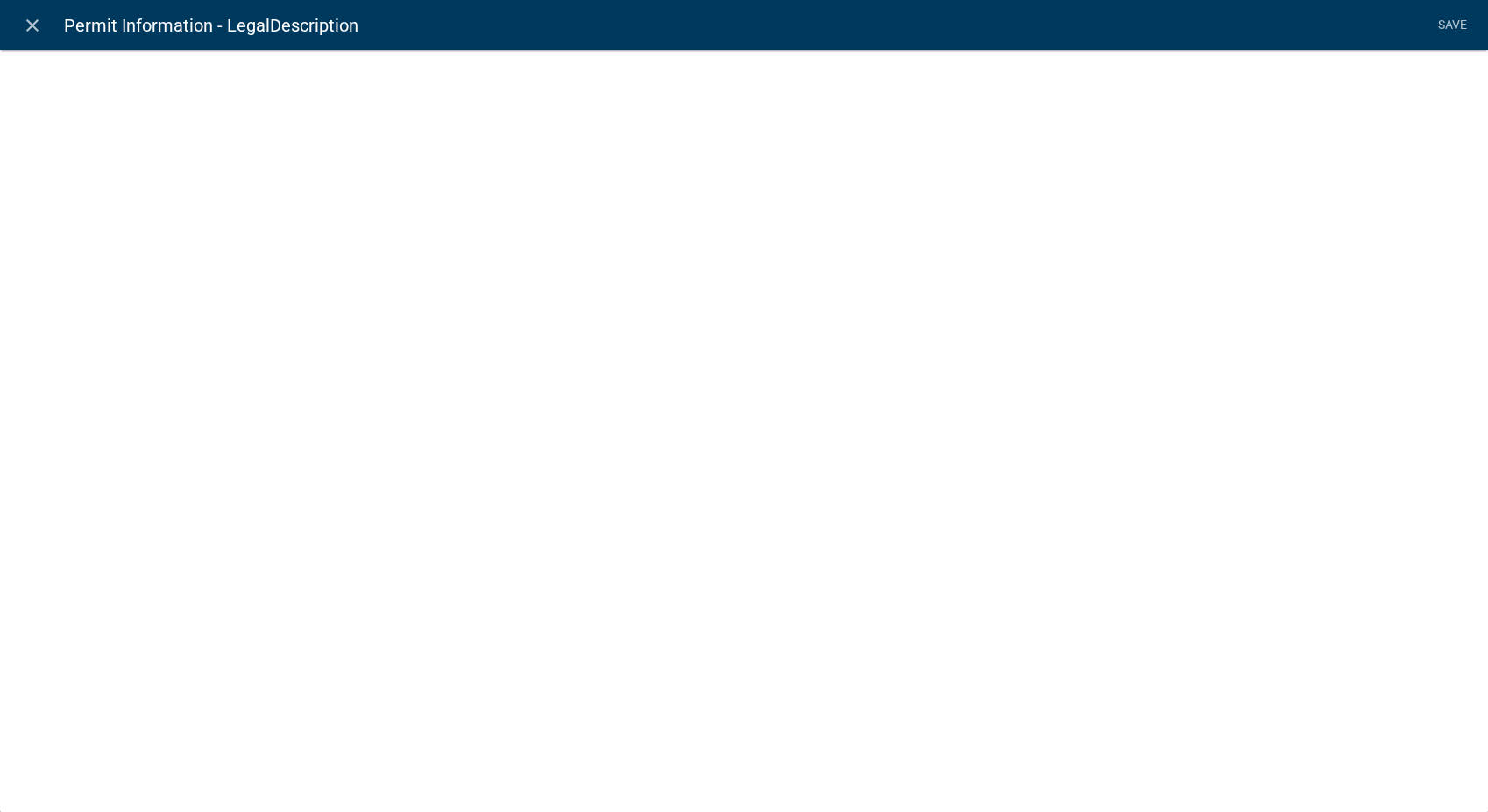
select select "1: Object"
select select "17: Object"
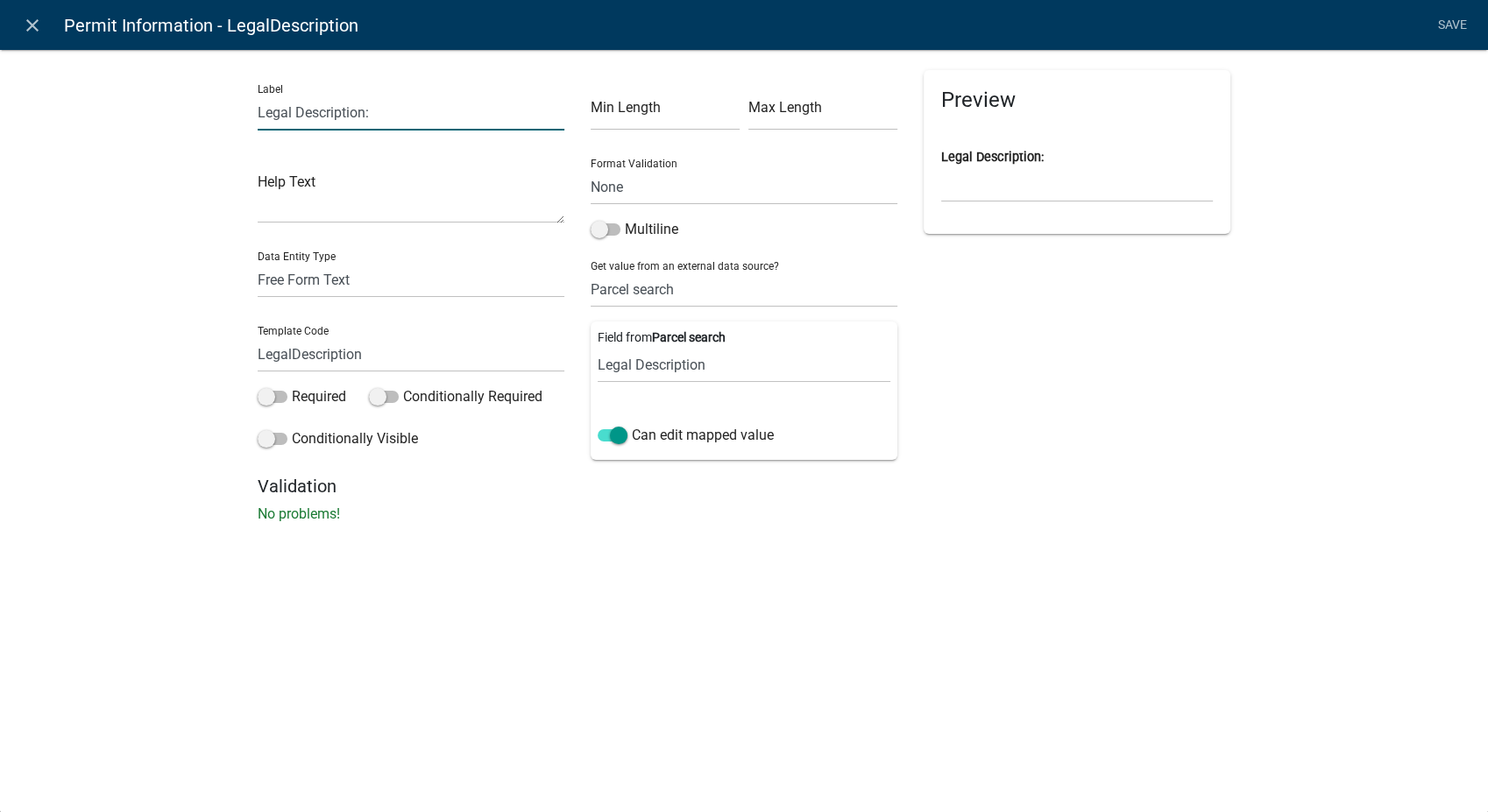
click at [372, 116] on input "Legal Description:" at bounding box center [411, 112] width 307 height 36
type input "Legal Description"
click at [1458, 22] on link "Save" at bounding box center [1451, 25] width 43 height 34
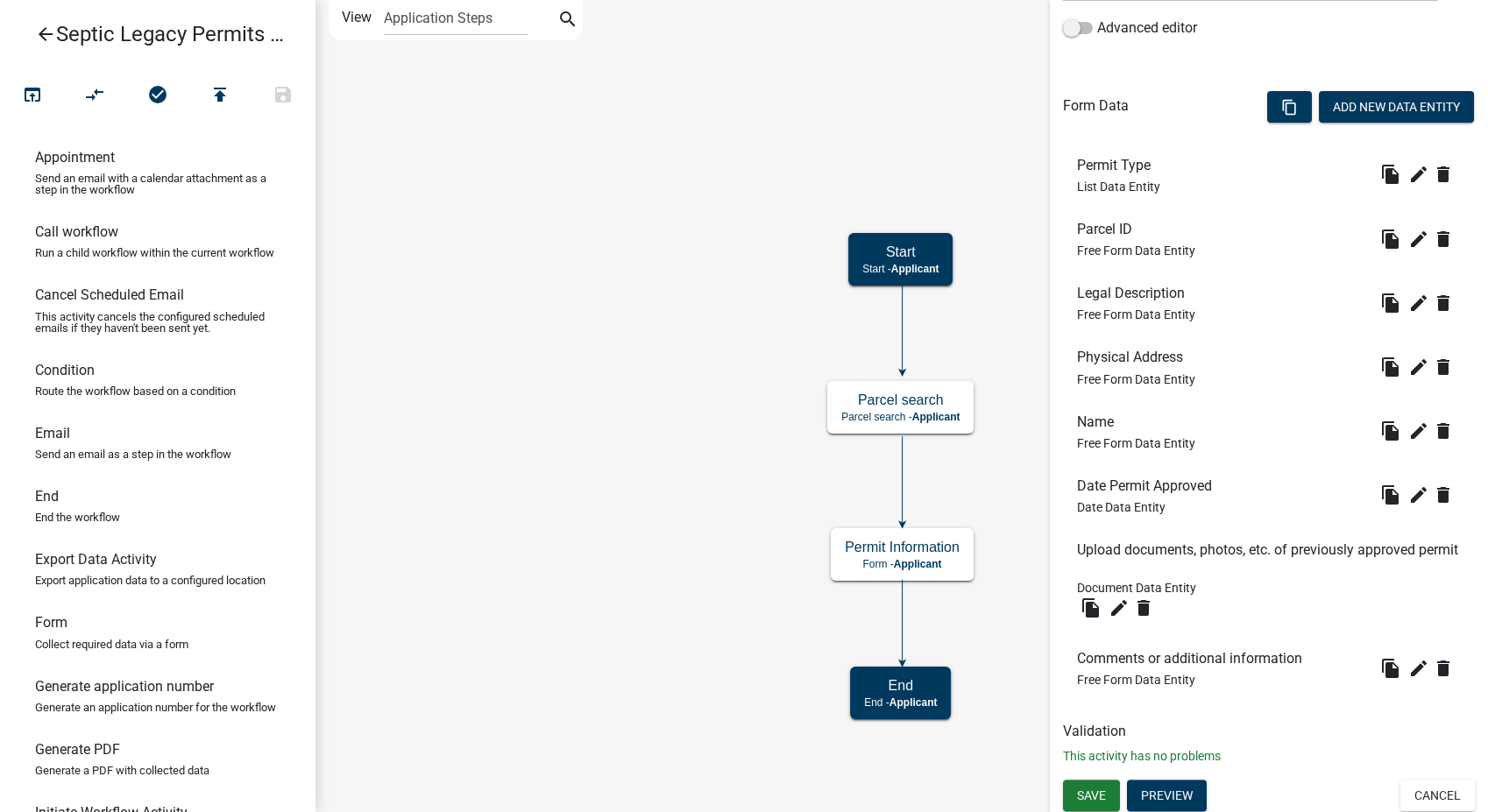
scroll to position [445, 0]
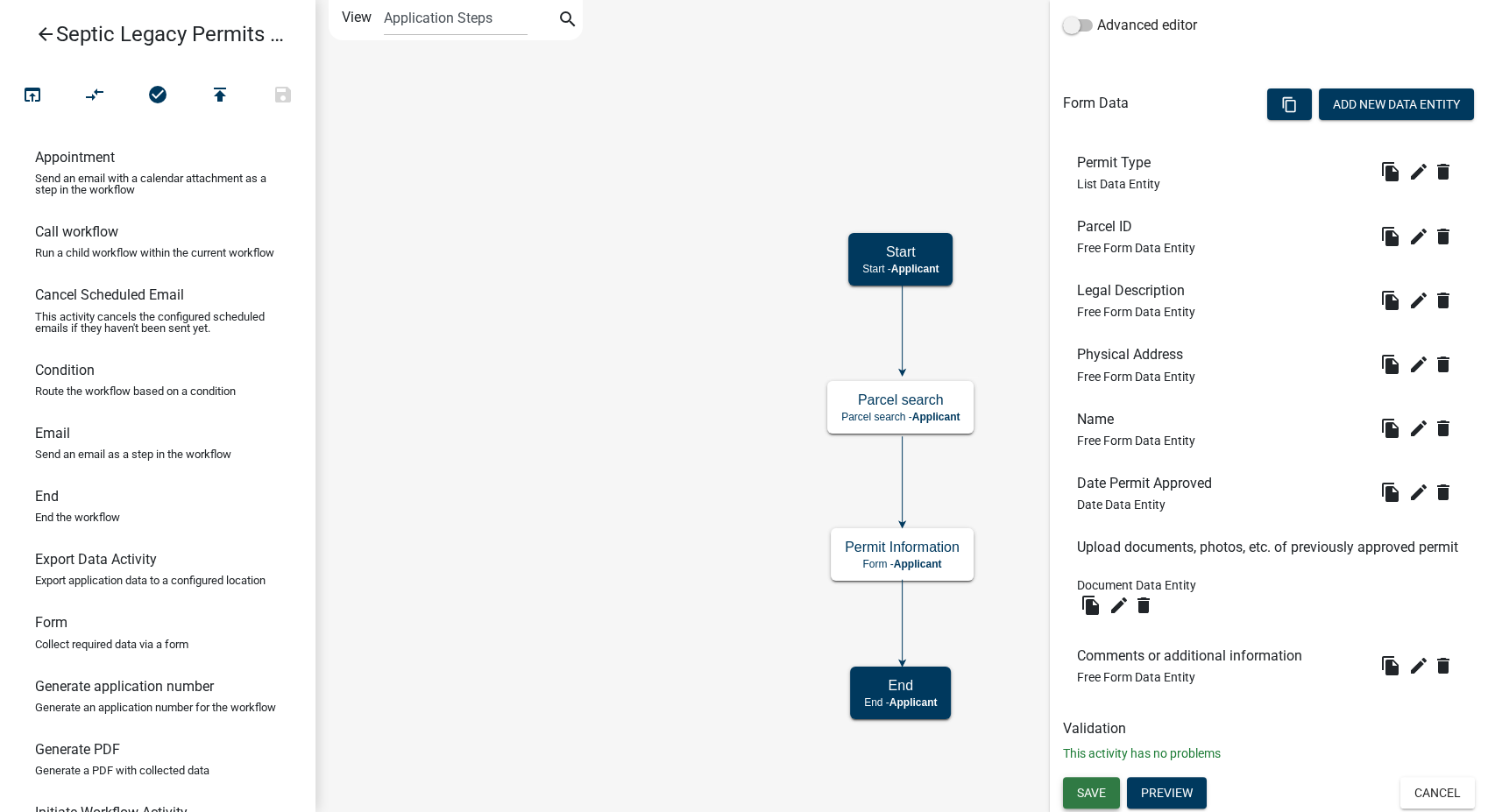
click at [1095, 793] on span "Save" at bounding box center [1092, 792] width 29 height 14
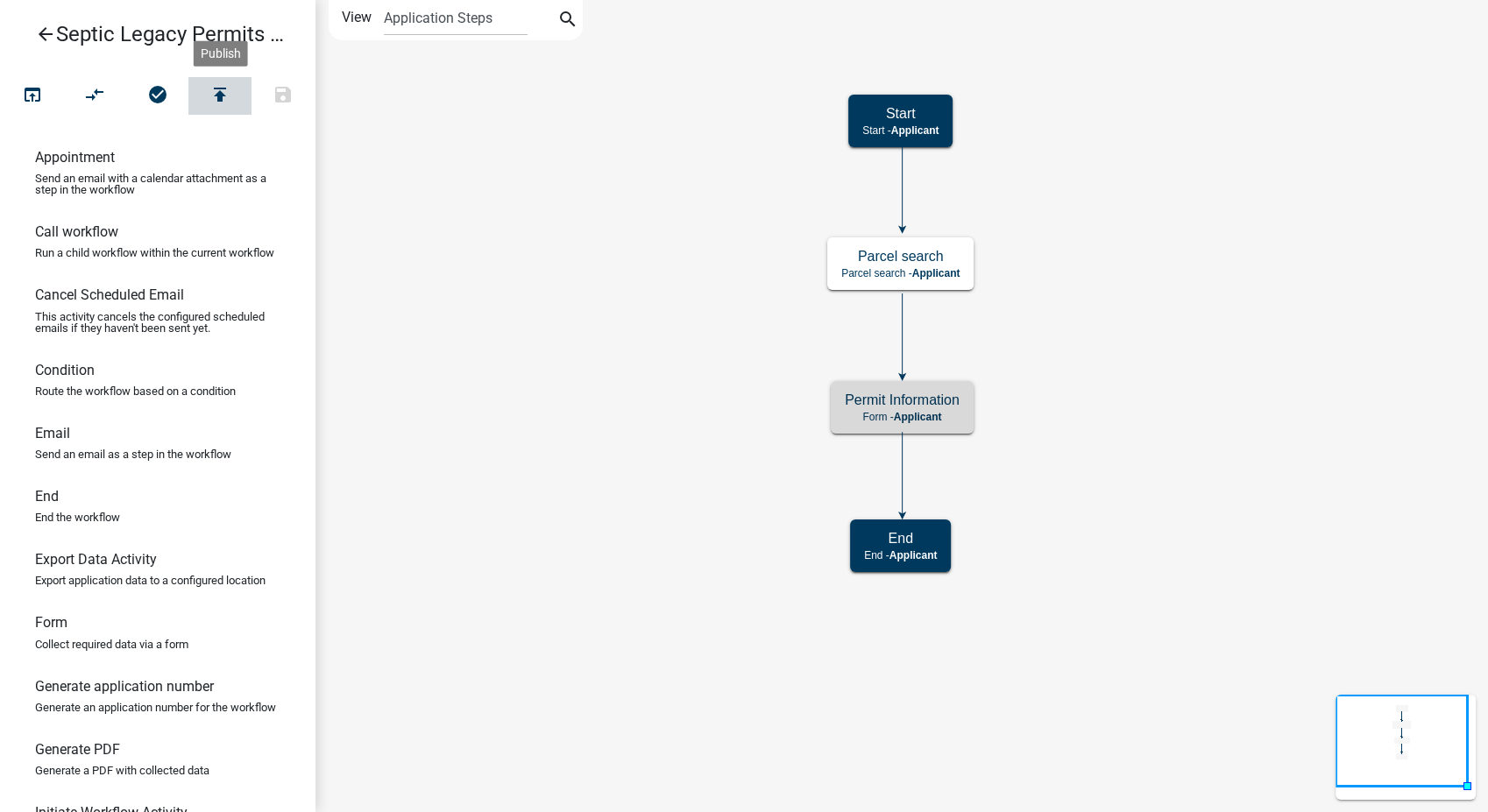
click at [219, 85] on icon "publish" at bounding box center [220, 95] width 21 height 24
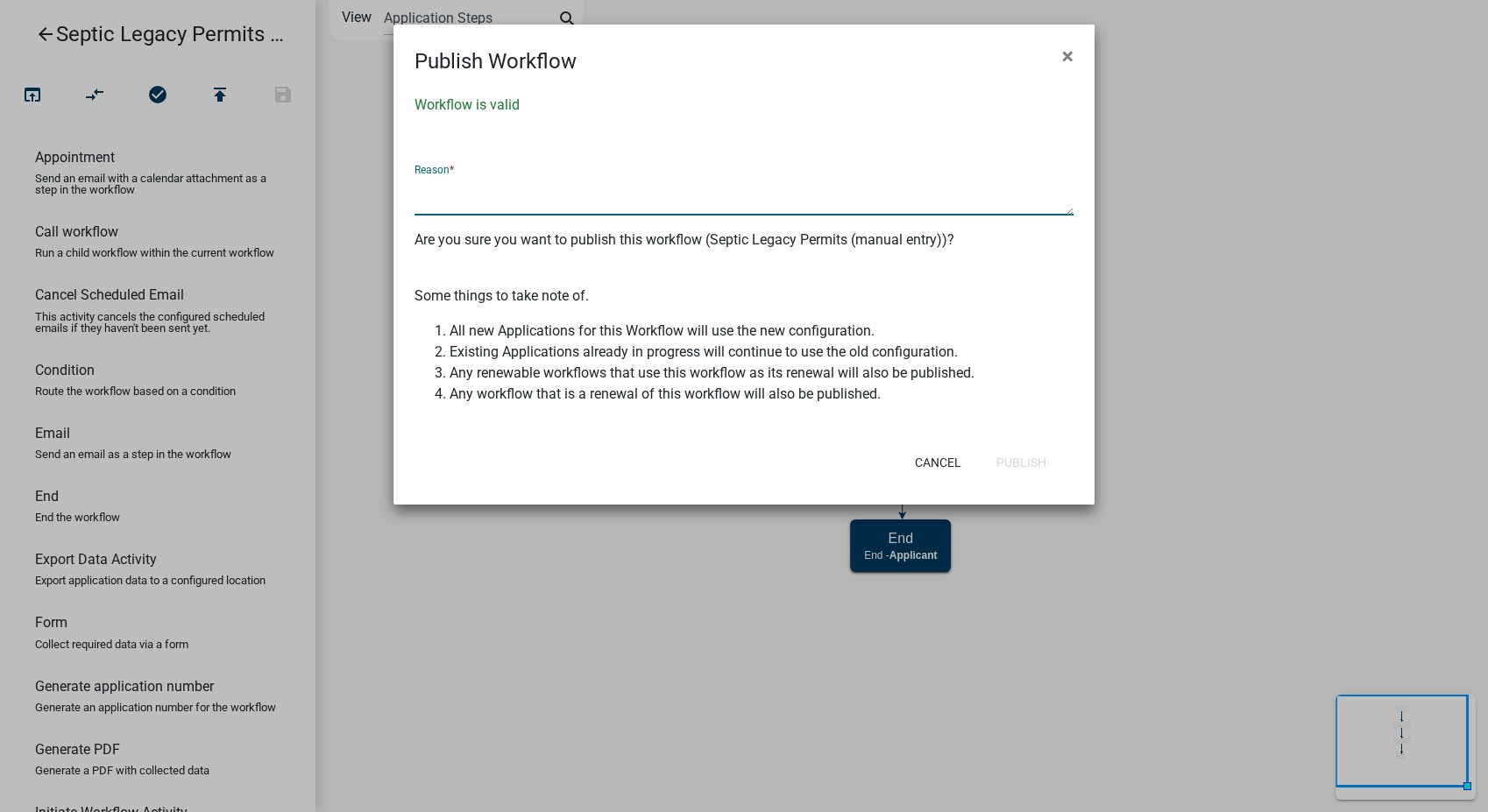
click at [510, 191] on textarea at bounding box center [744, 196] width 659 height 41
type textarea "Initial build"
click at [1003, 464] on button "Publish" at bounding box center [1021, 462] width 78 height 32
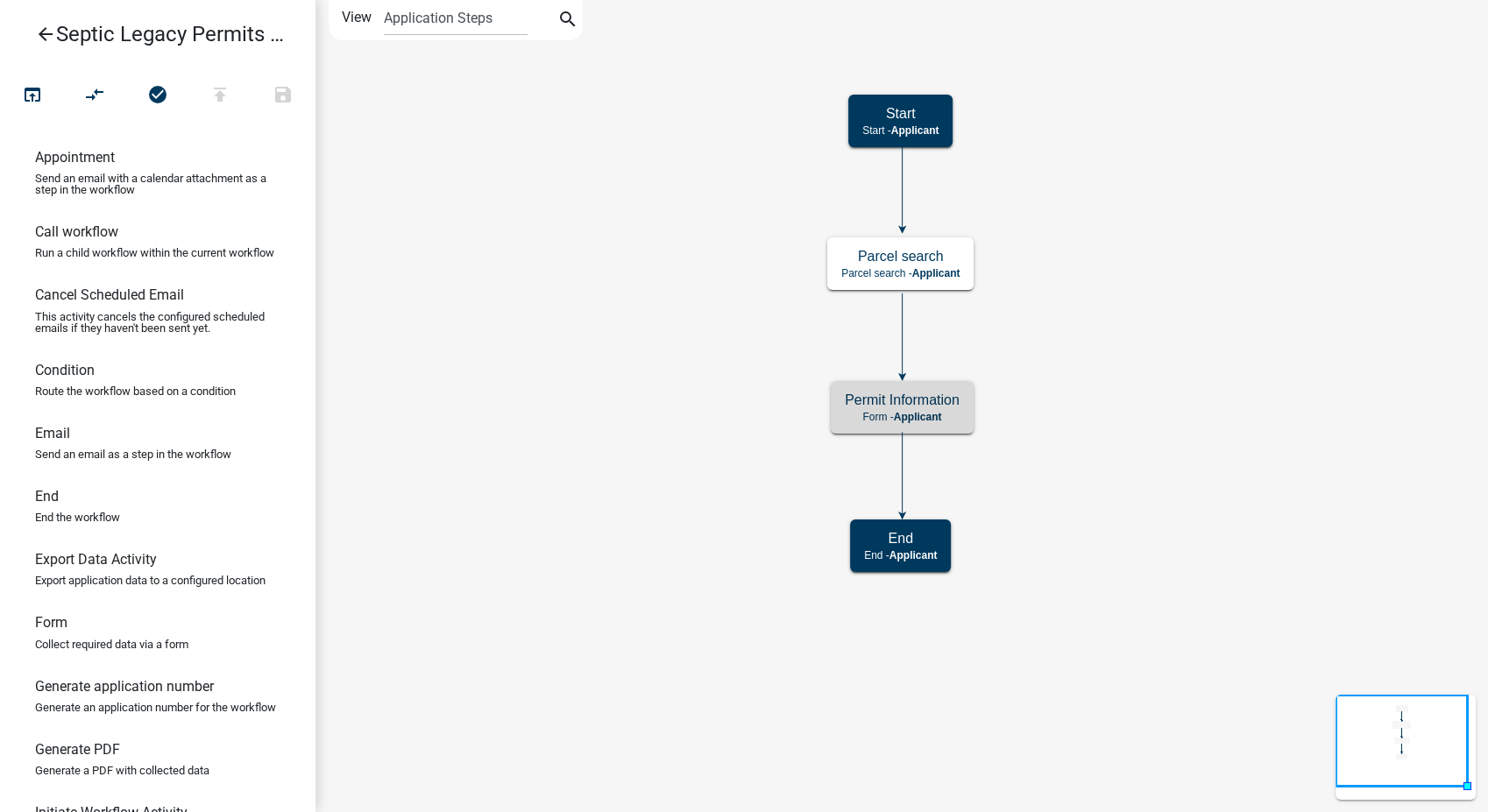
click at [41, 34] on icon "arrow_back" at bounding box center [45, 36] width 21 height 24
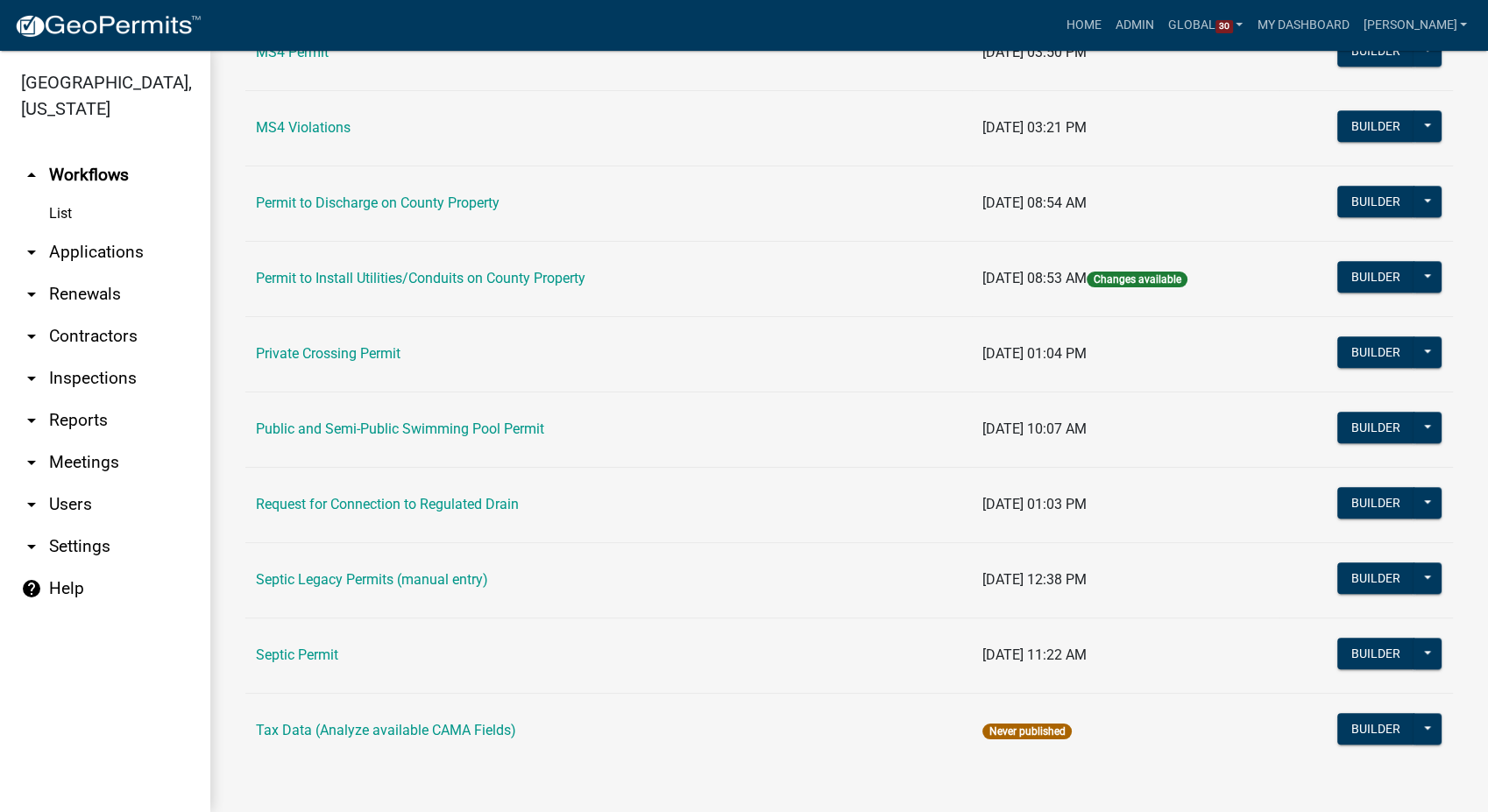
scroll to position [1570, 0]
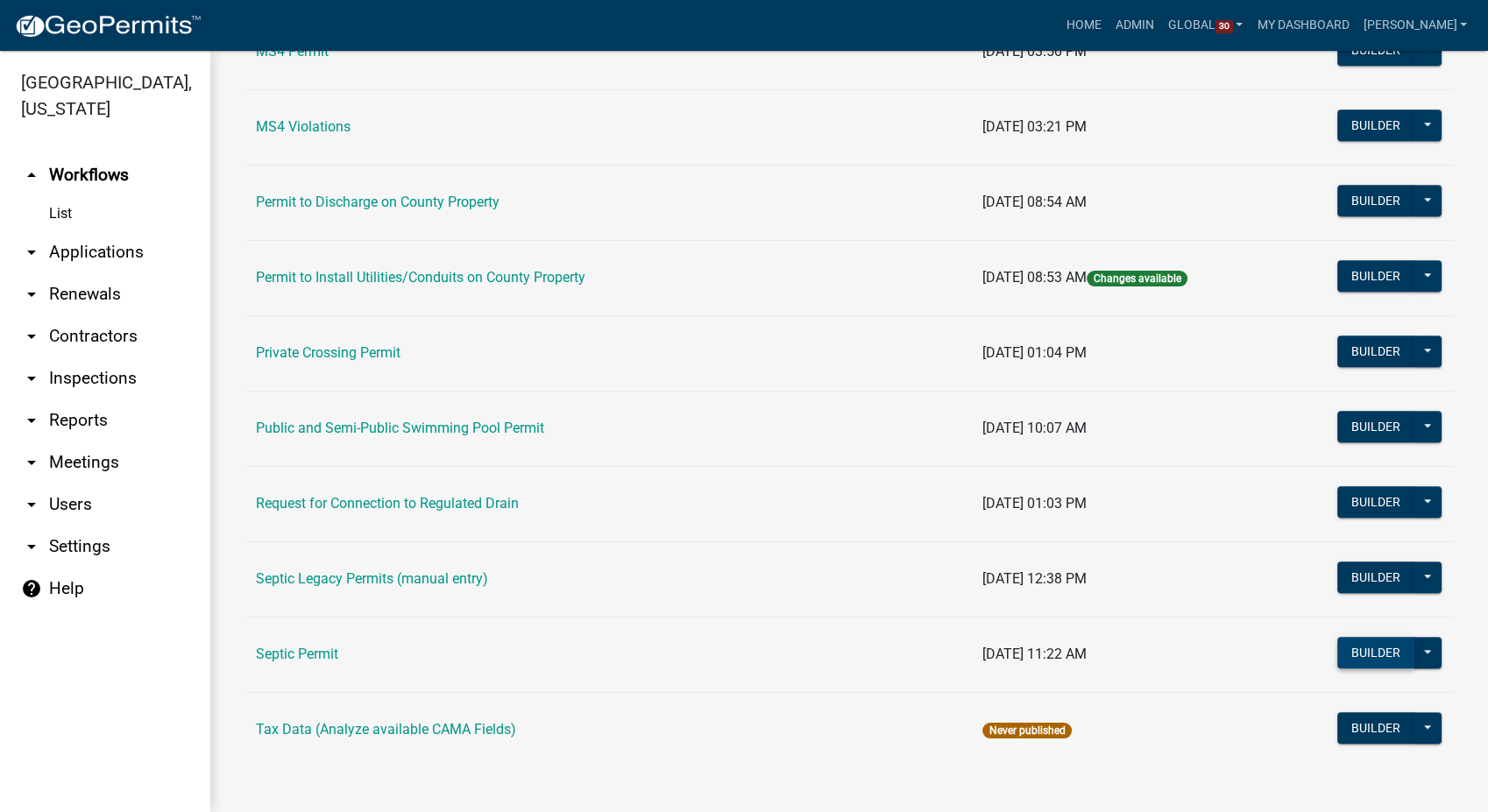
click at [1360, 650] on button "Builder" at bounding box center [1376, 653] width 77 height 32
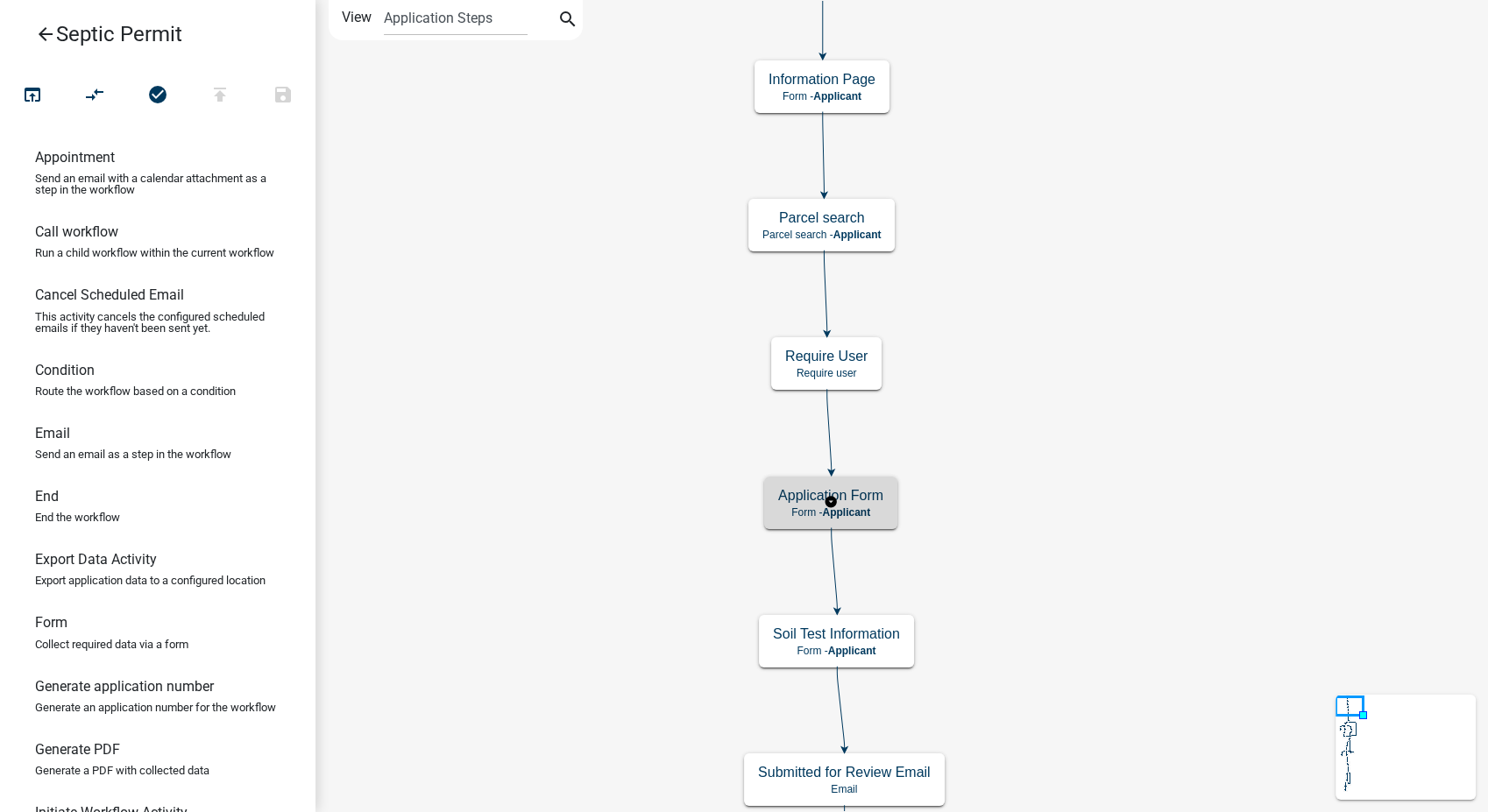
click at [852, 503] on div "Application Form Form - Applicant" at bounding box center [830, 502] width 133 height 53
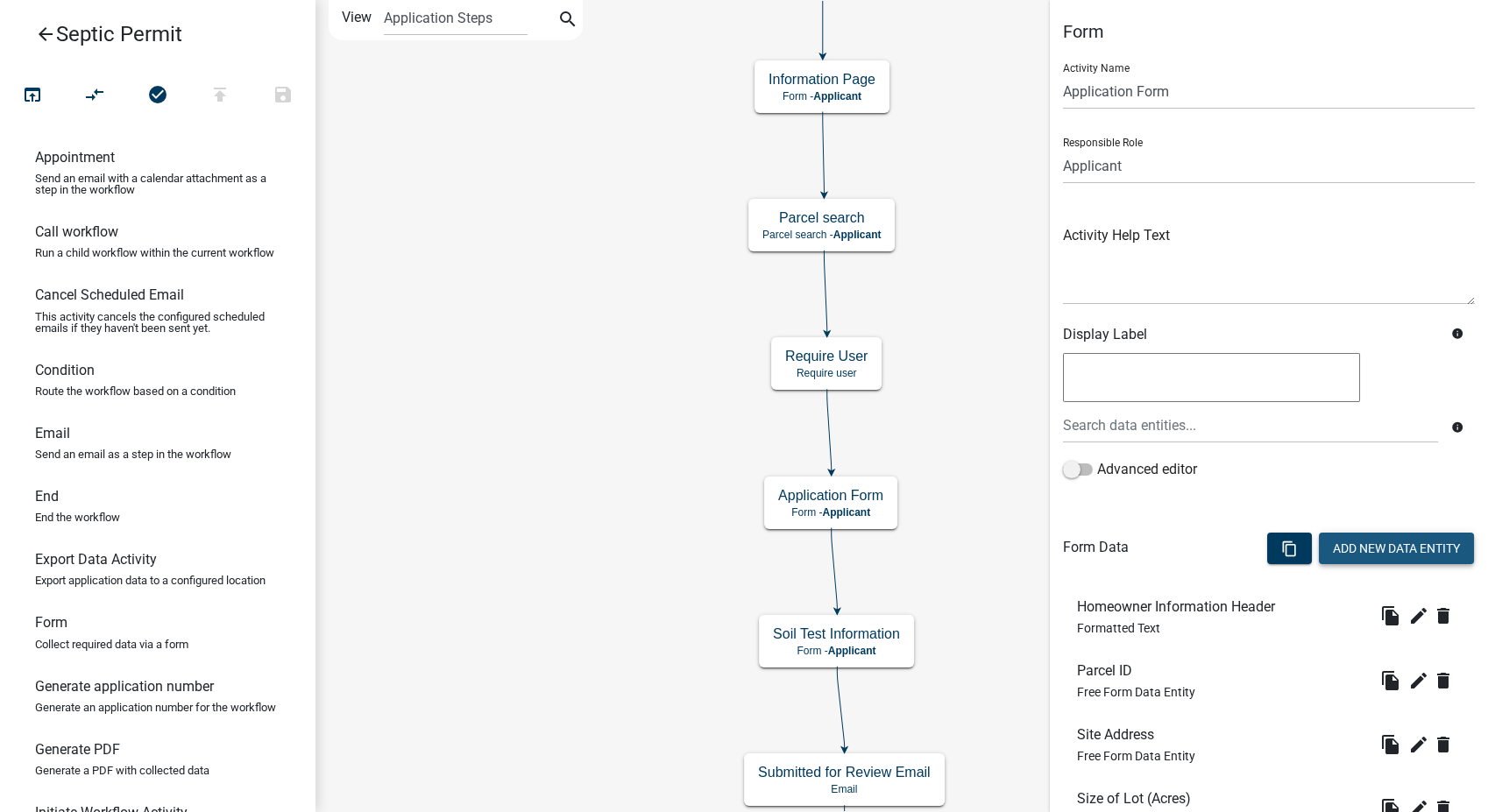
click at [1339, 552] on button "Add New Data Entity" at bounding box center [1396, 548] width 155 height 32
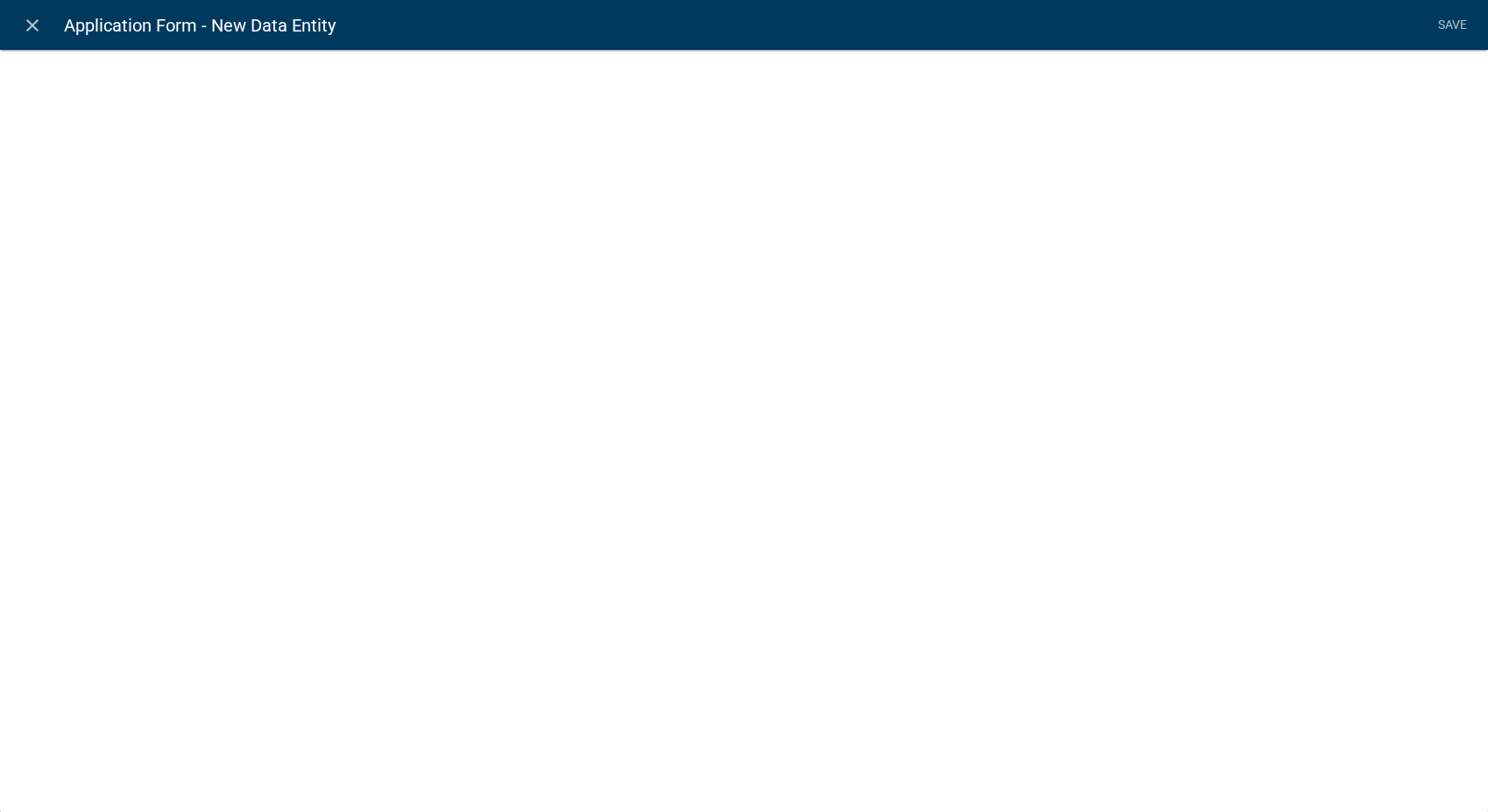
select select
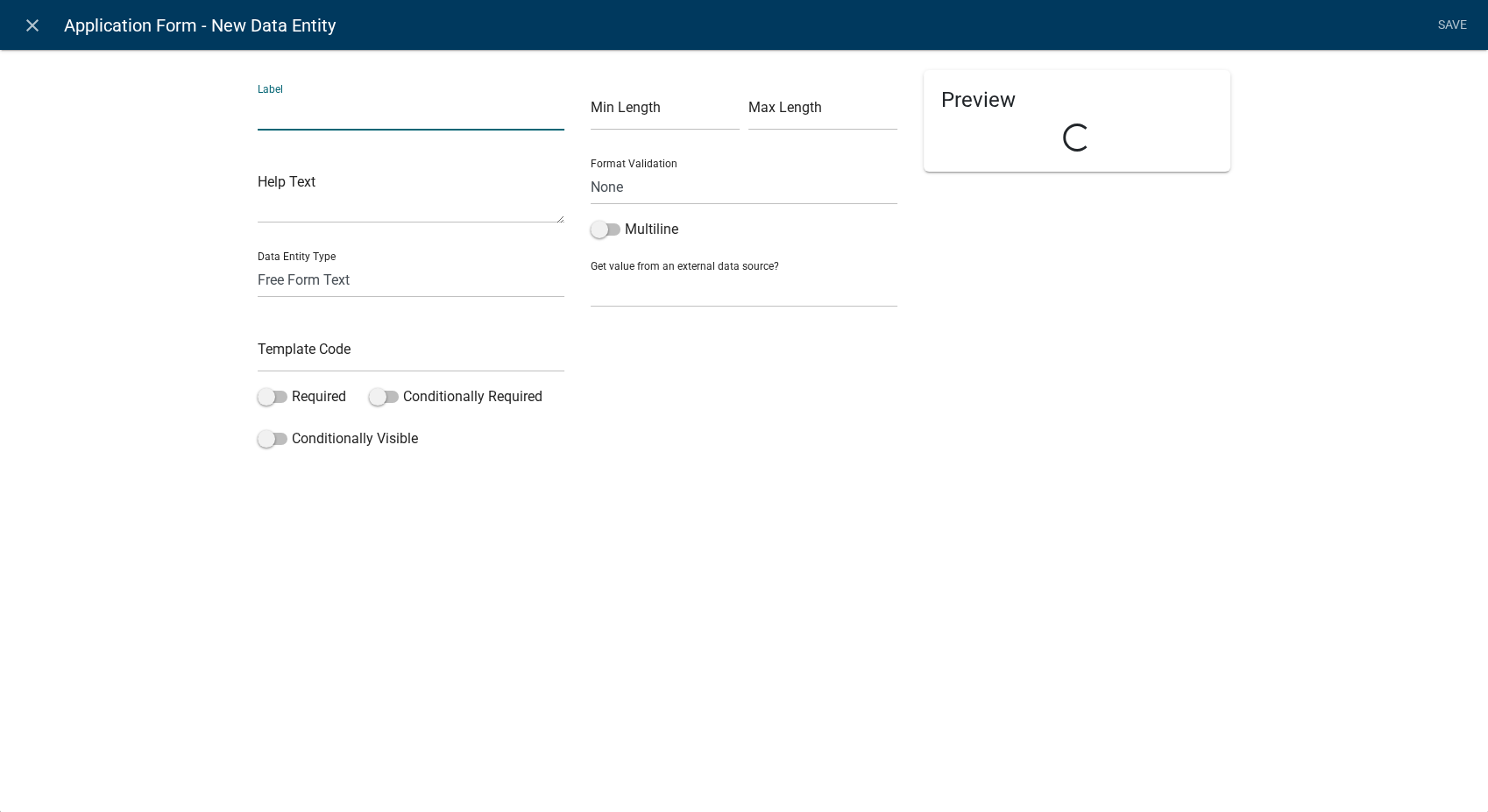
click at [330, 115] on input "text" at bounding box center [411, 112] width 307 height 36
type input "Legal Description"
click at [315, 349] on input "text" at bounding box center [411, 354] width 307 height 36
type input "LegalDescription"
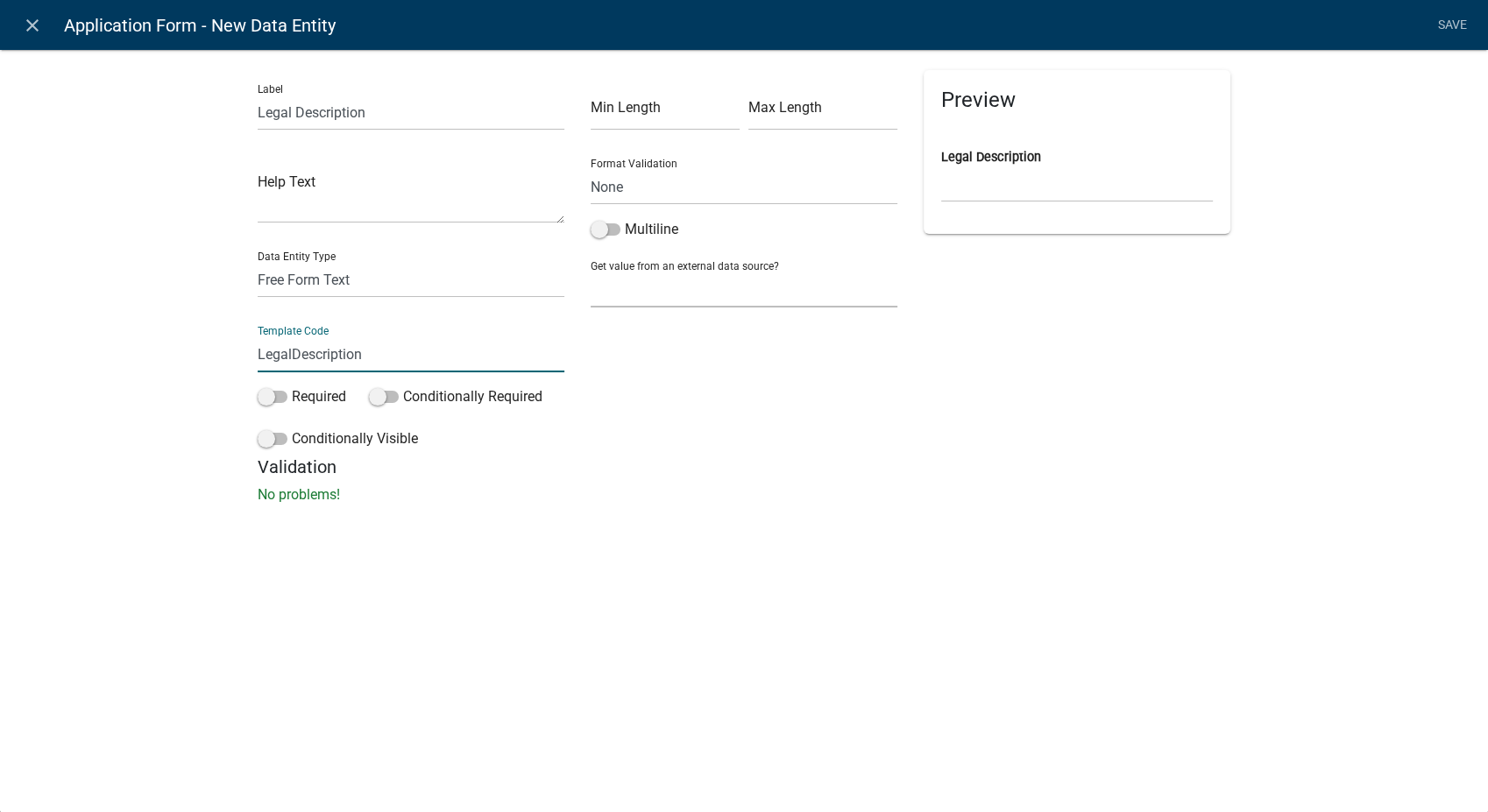
click at [682, 284] on select "None Parcel search Applicant Data" at bounding box center [744, 289] width 307 height 36
select select "1: Object"
click at [590, 272] on select "None Parcel search Applicant Data" at bounding box center [744, 289] width 307 height 36
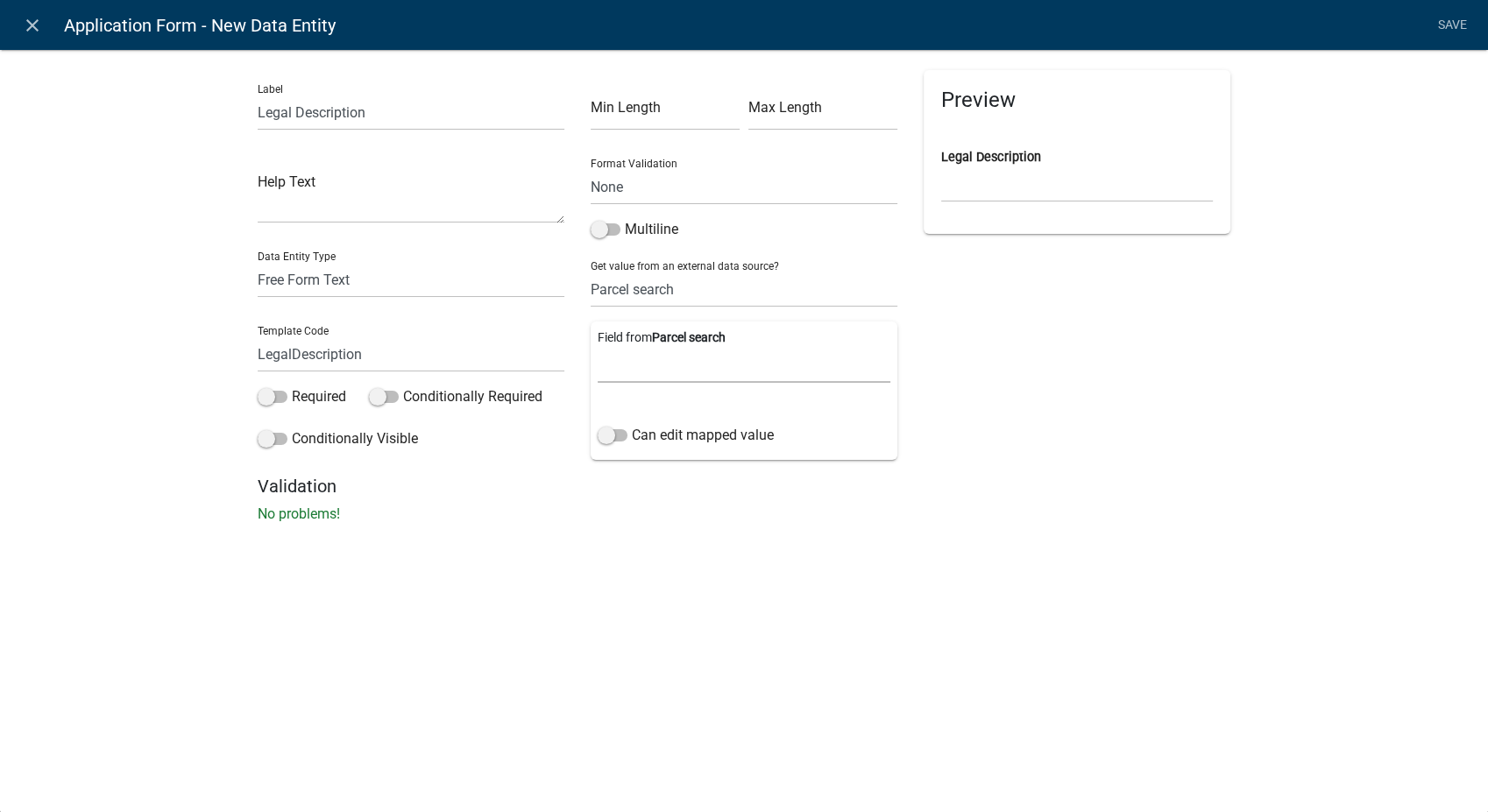
click at [679, 362] on select "Parcel ID Owner Name Owner City Owner State Owner Zip Owner Address 1 Owner Add…" at bounding box center [744, 365] width 292 height 36
select select "17: Object"
click at [598, 347] on select "Parcel ID Owner Name Owner City Owner State Owner Zip Owner Address 1 Owner Add…" at bounding box center [744, 365] width 292 height 36
click at [1457, 17] on link "Save" at bounding box center [1451, 25] width 43 height 34
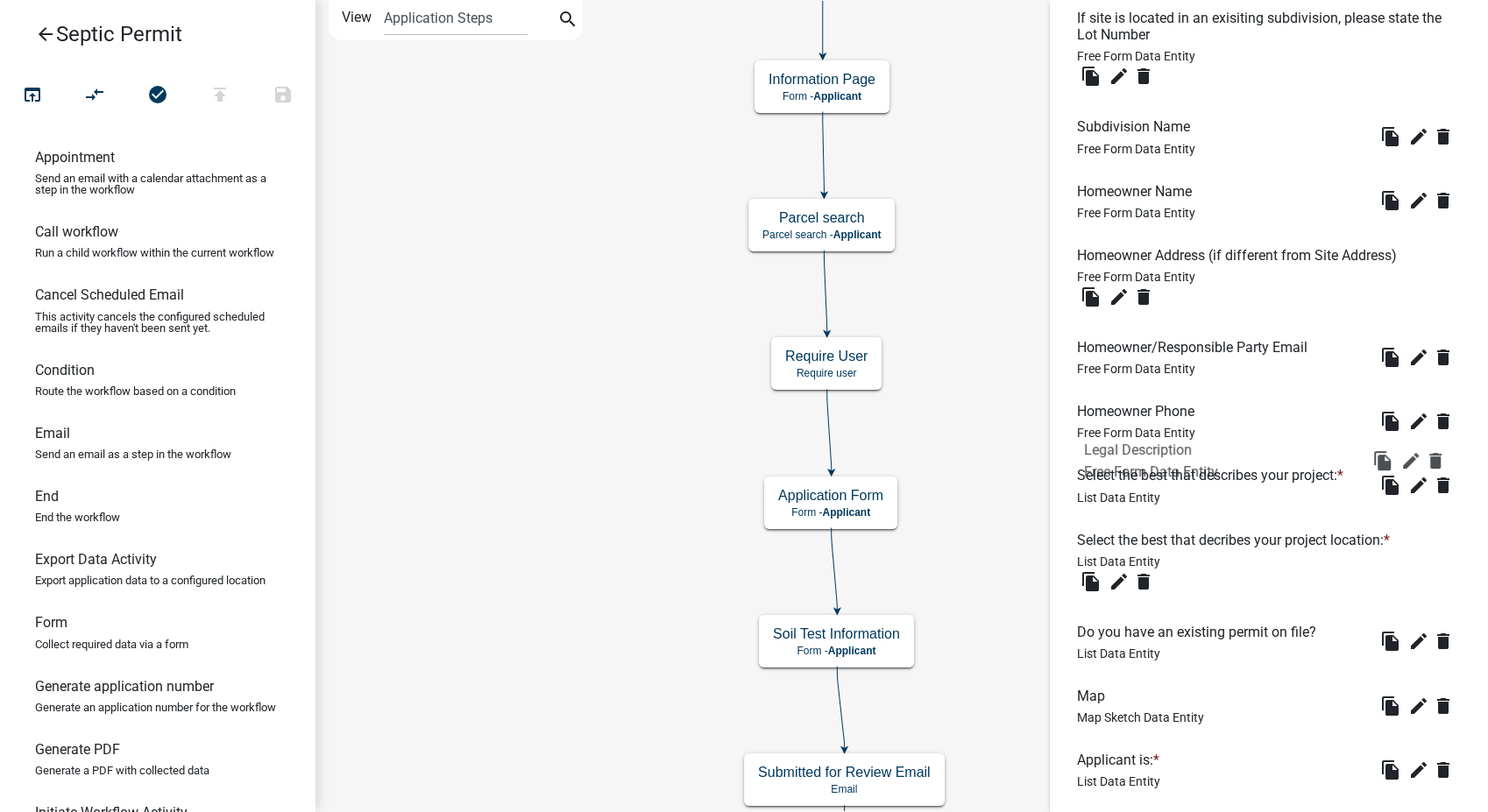
scroll to position [870, 0]
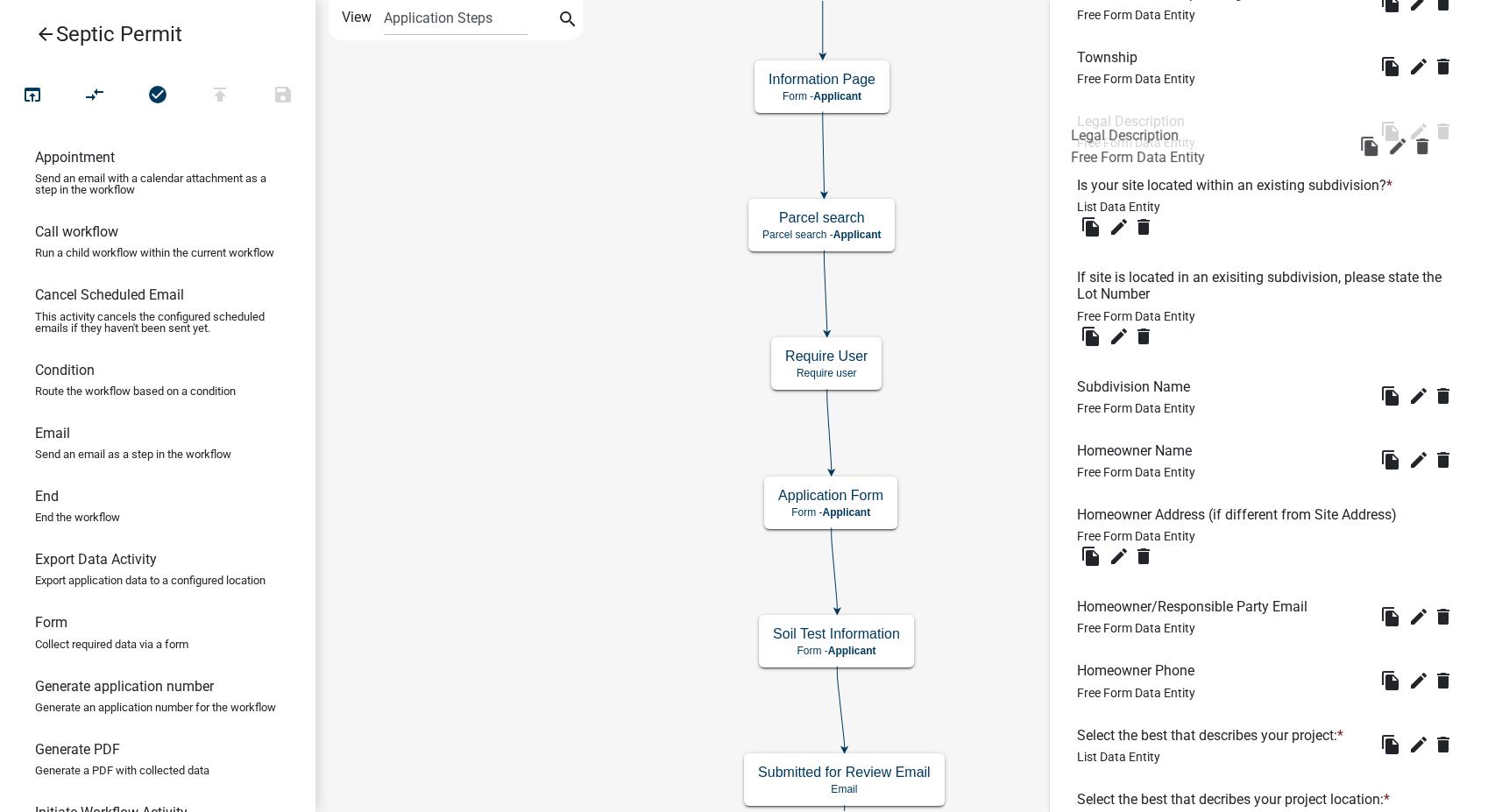
drag, startPoint x: 1140, startPoint y: 753, endPoint x: 1134, endPoint y: 103, distance: 650.0
click at [1144, 228] on icon "delete" at bounding box center [1144, 227] width 21 height 21
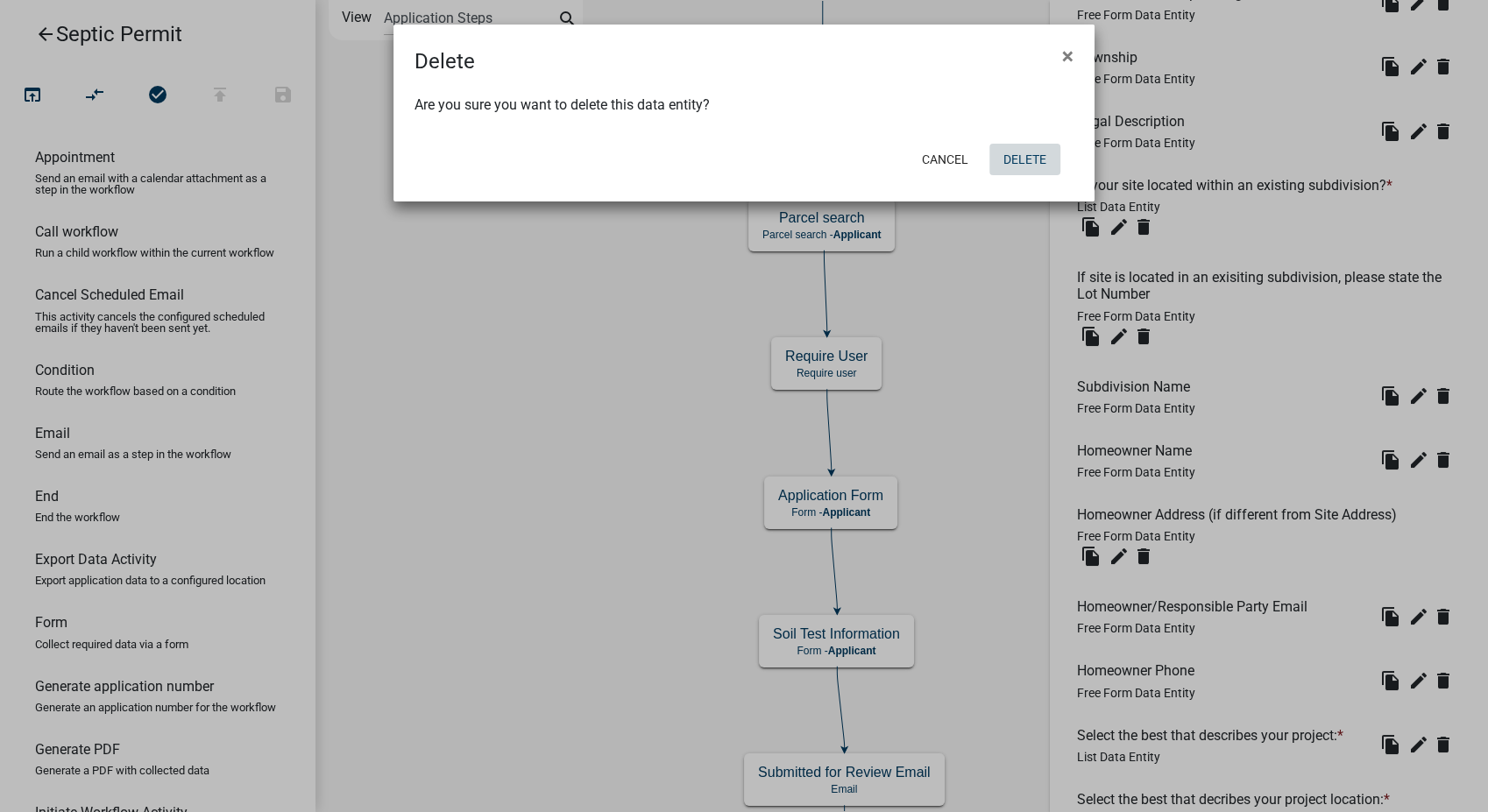
click at [1050, 158] on button "Delete" at bounding box center [1025, 159] width 71 height 32
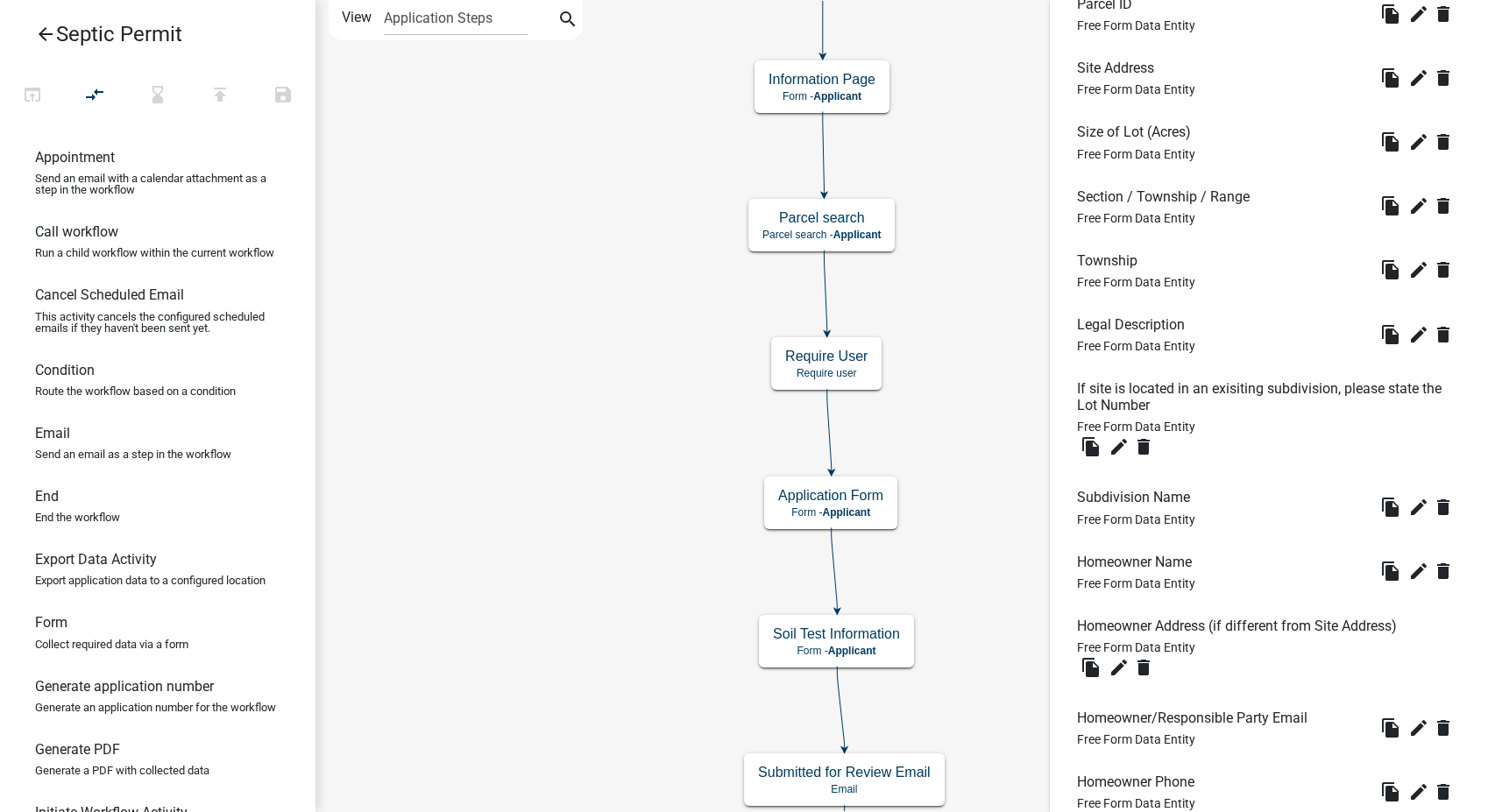
scroll to position [877, 0]
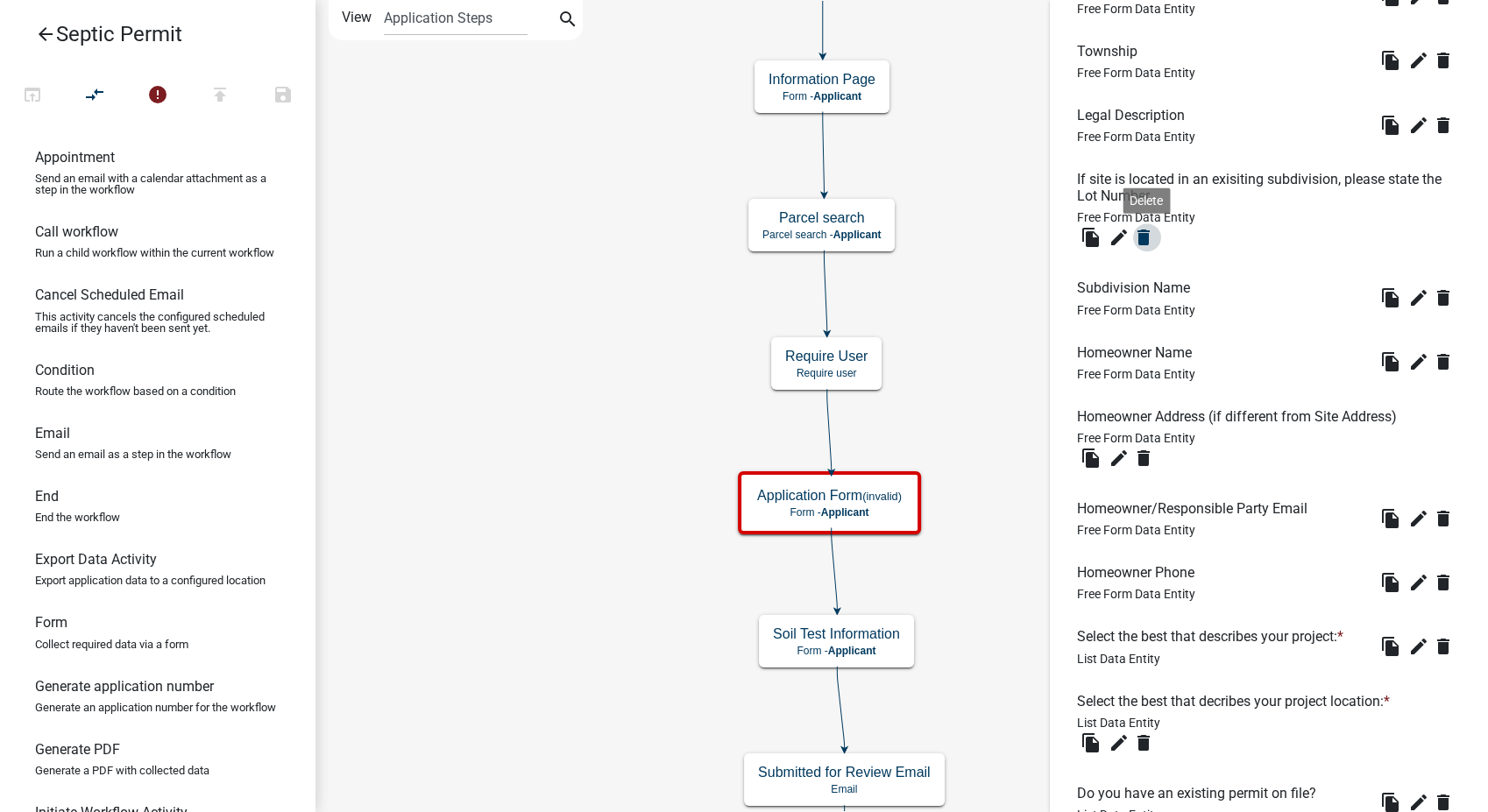
click at [1142, 235] on icon "delete" at bounding box center [1144, 237] width 21 height 21
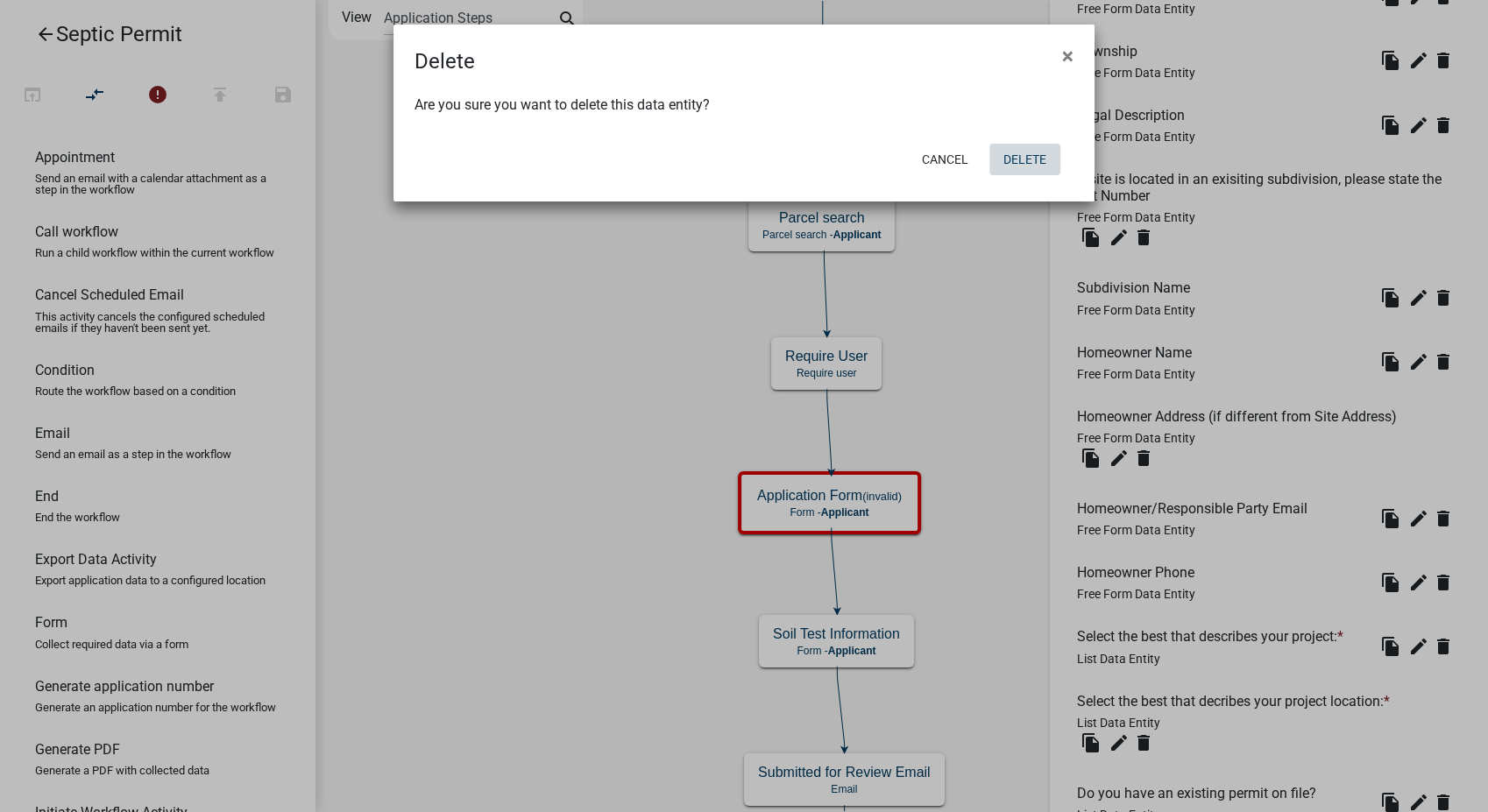
click at [1017, 160] on button "Delete" at bounding box center [1025, 159] width 71 height 32
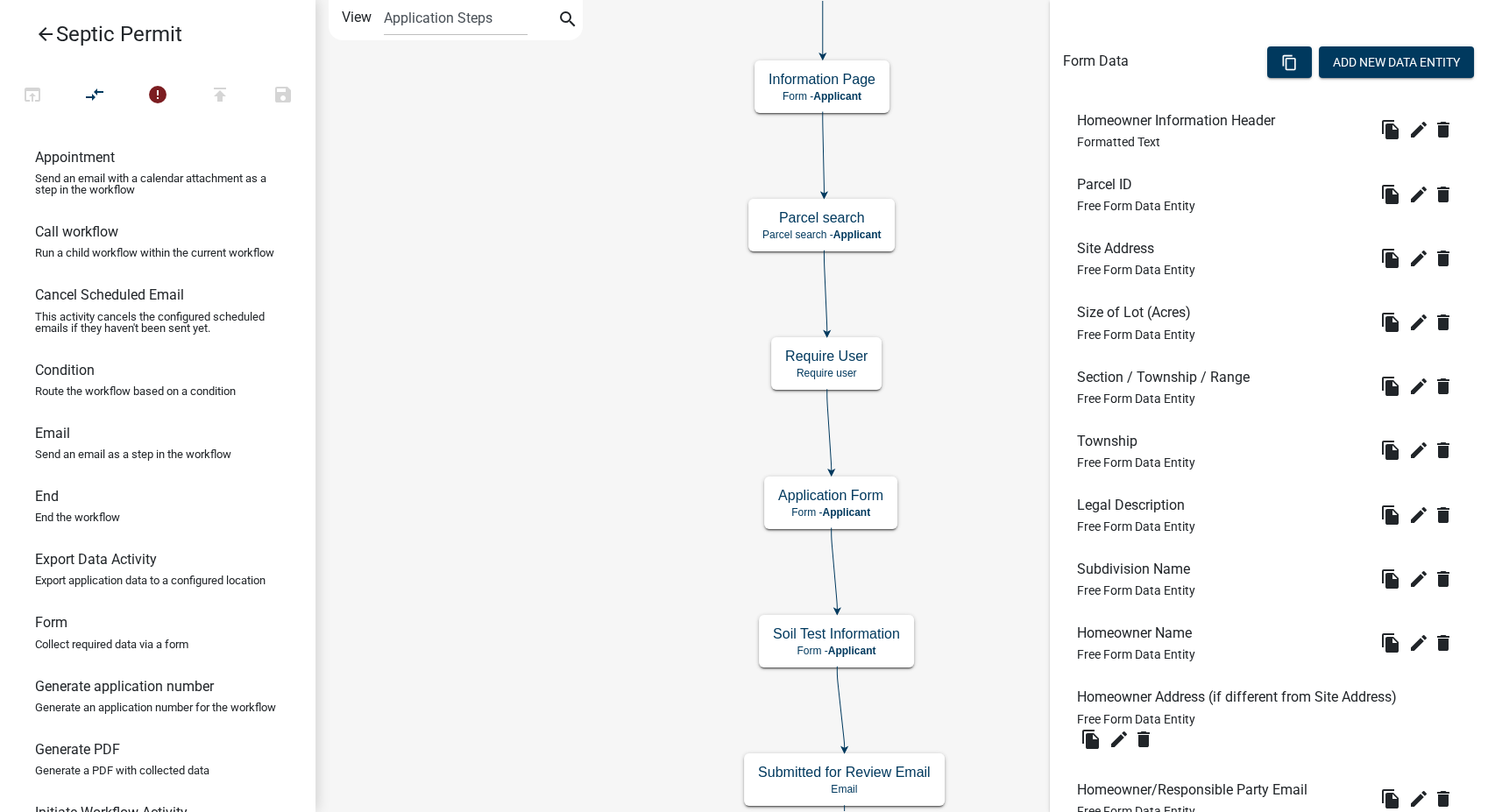
scroll to position [583, 0]
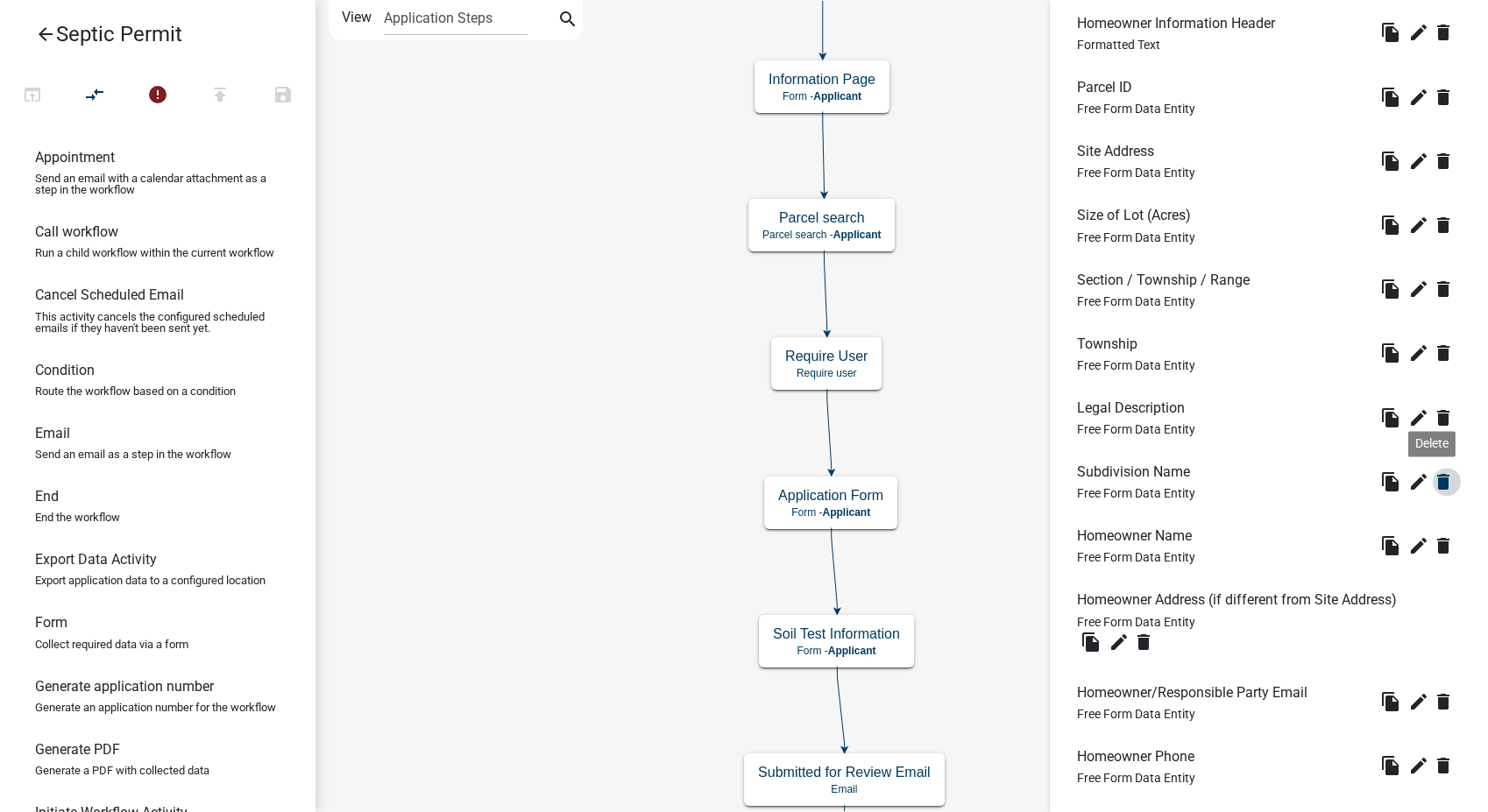
click at [1433, 482] on icon "delete" at bounding box center [1444, 482] width 21 height 21
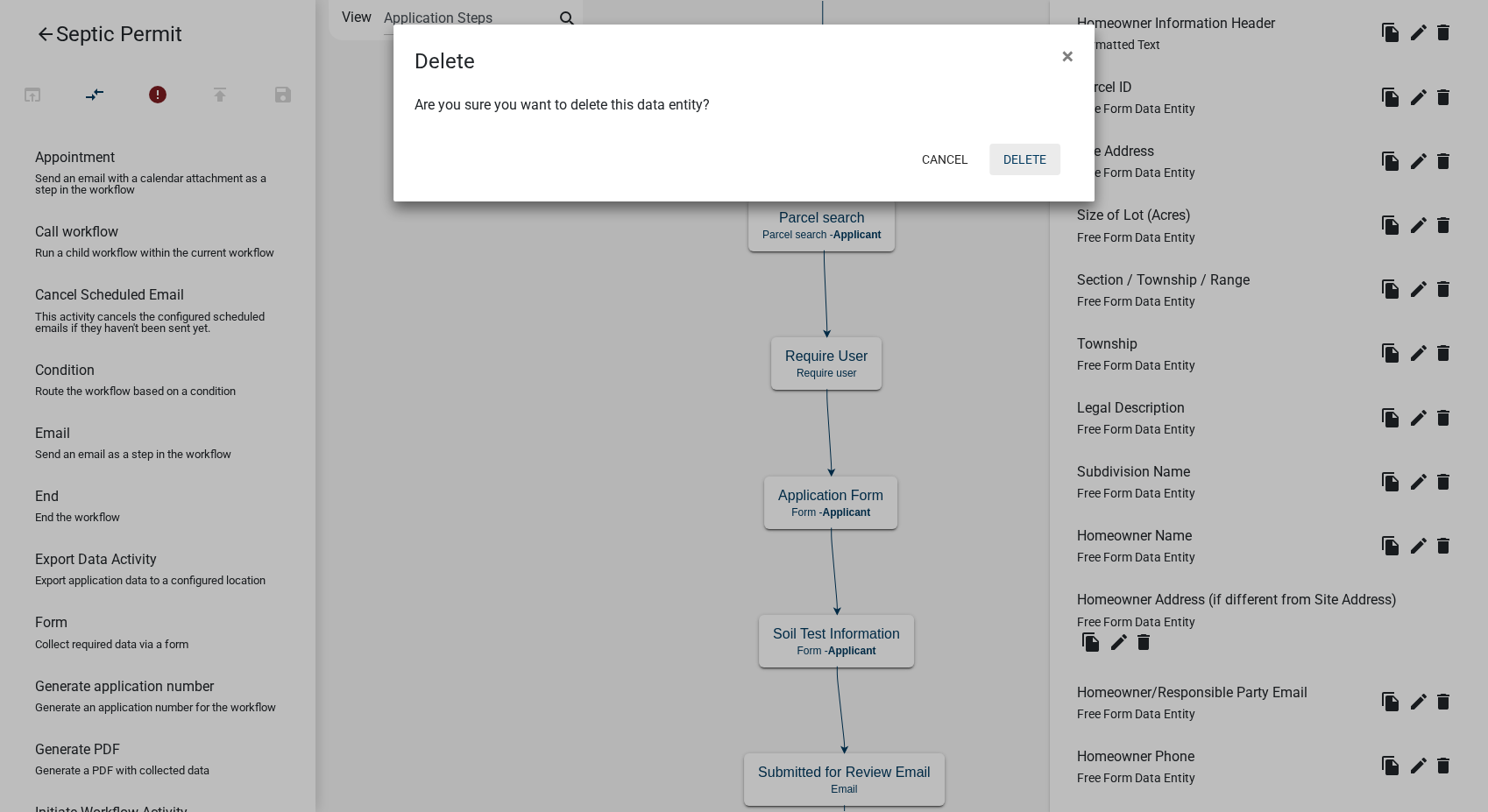
click at [1002, 147] on button "Delete" at bounding box center [1025, 159] width 71 height 32
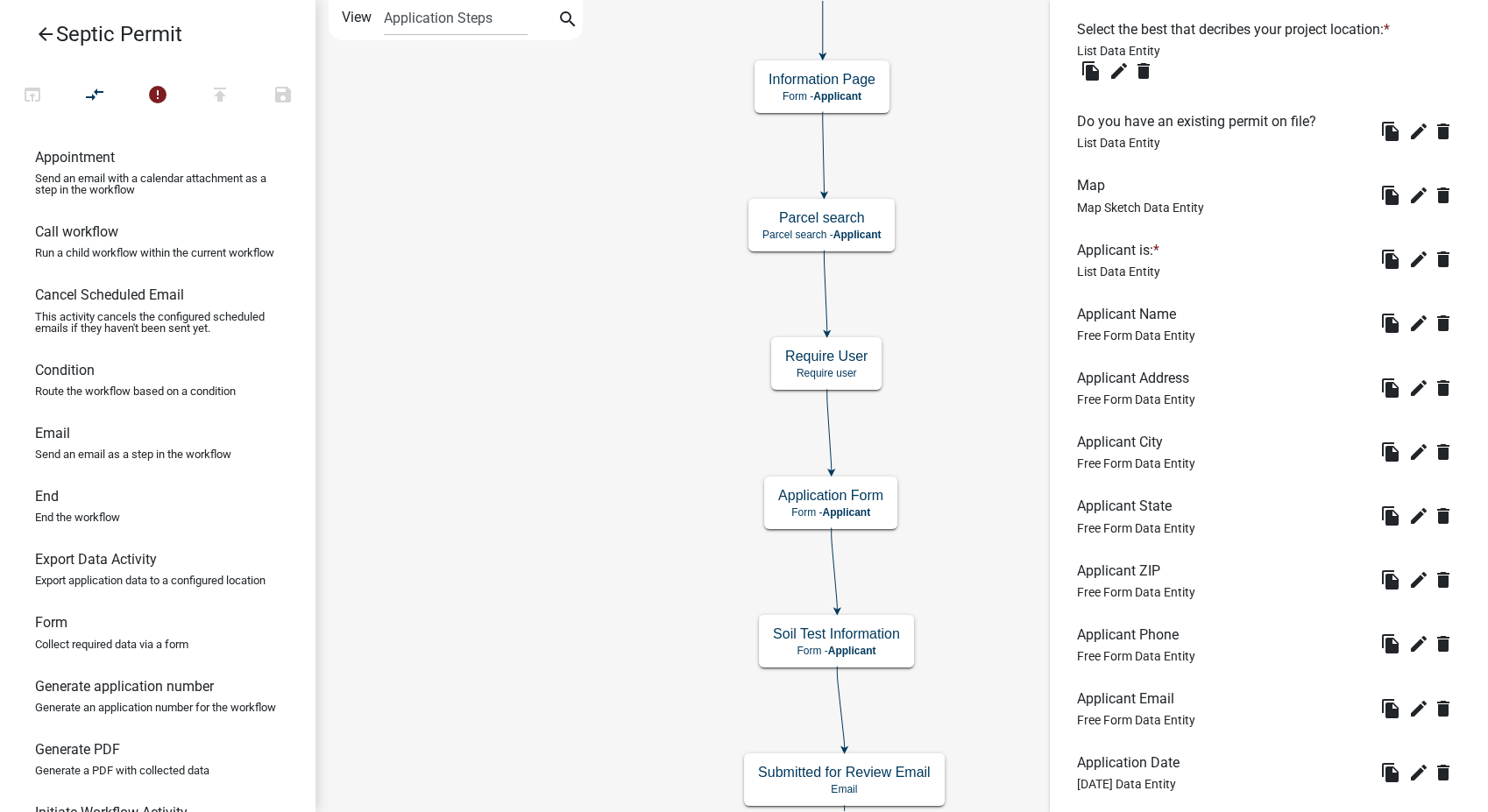
scroll to position [1482, 0]
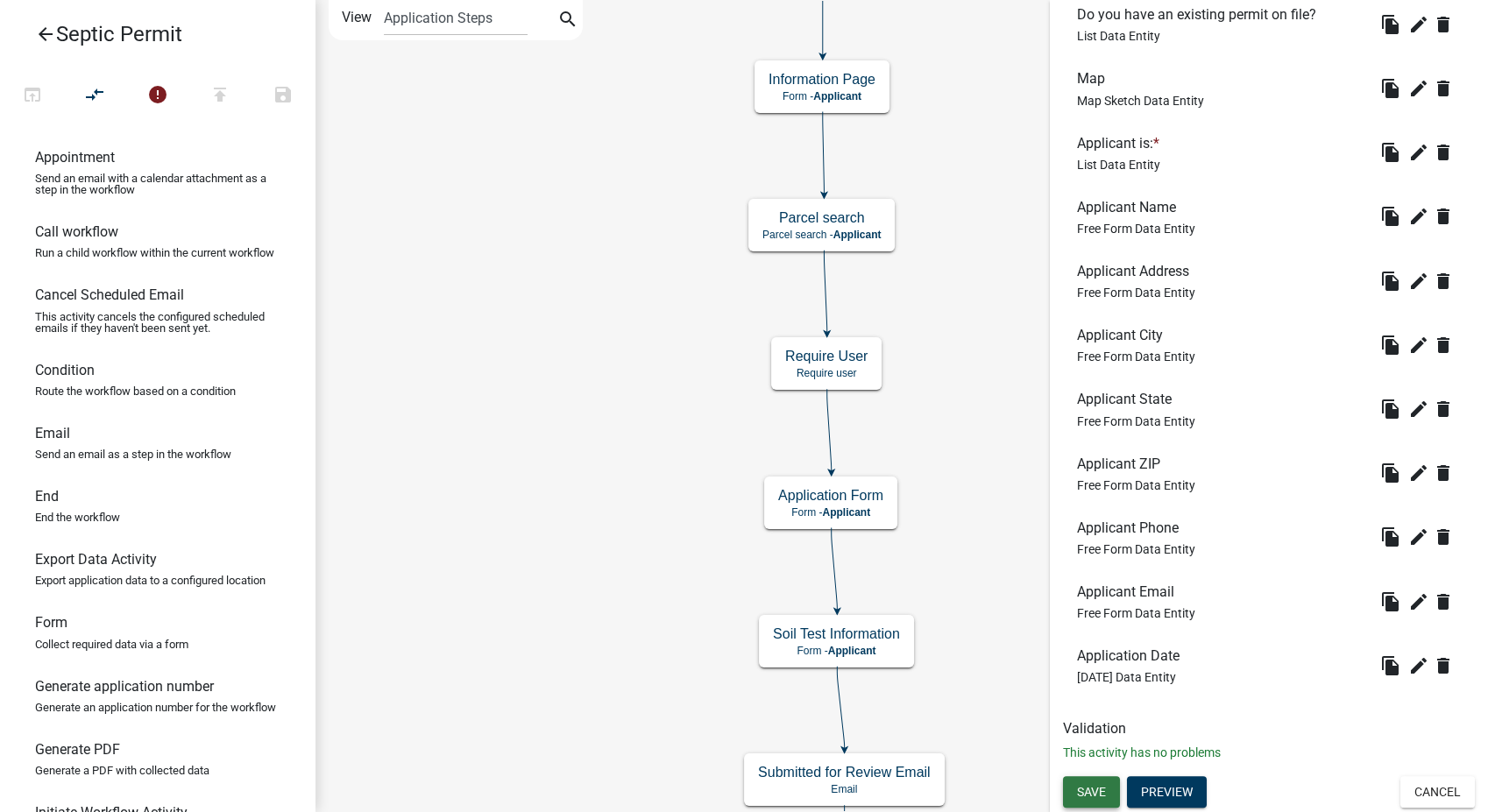
click at [1094, 779] on button "Save" at bounding box center [1091, 792] width 57 height 32
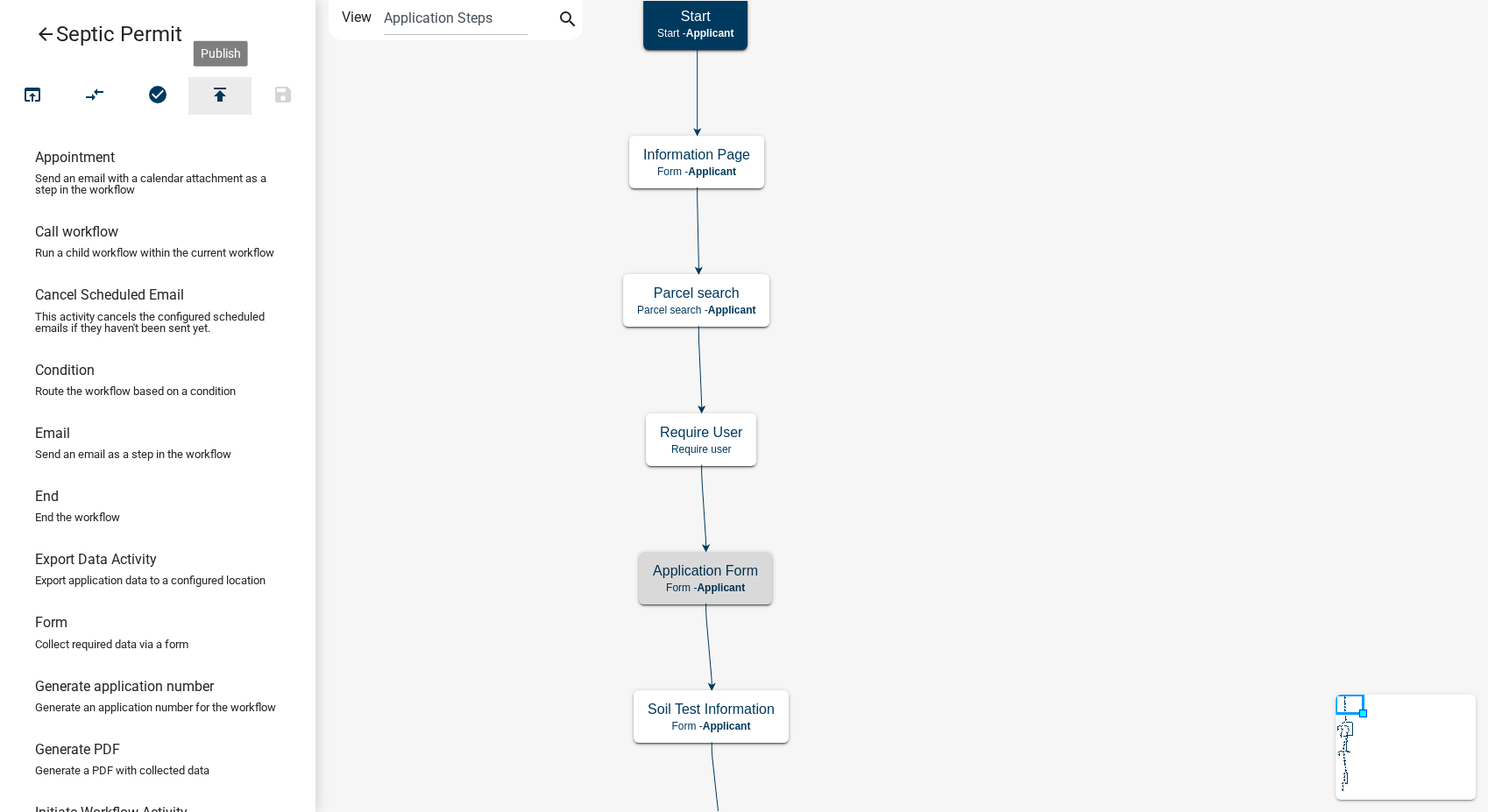
click at [216, 88] on icon "publish" at bounding box center [220, 95] width 21 height 24
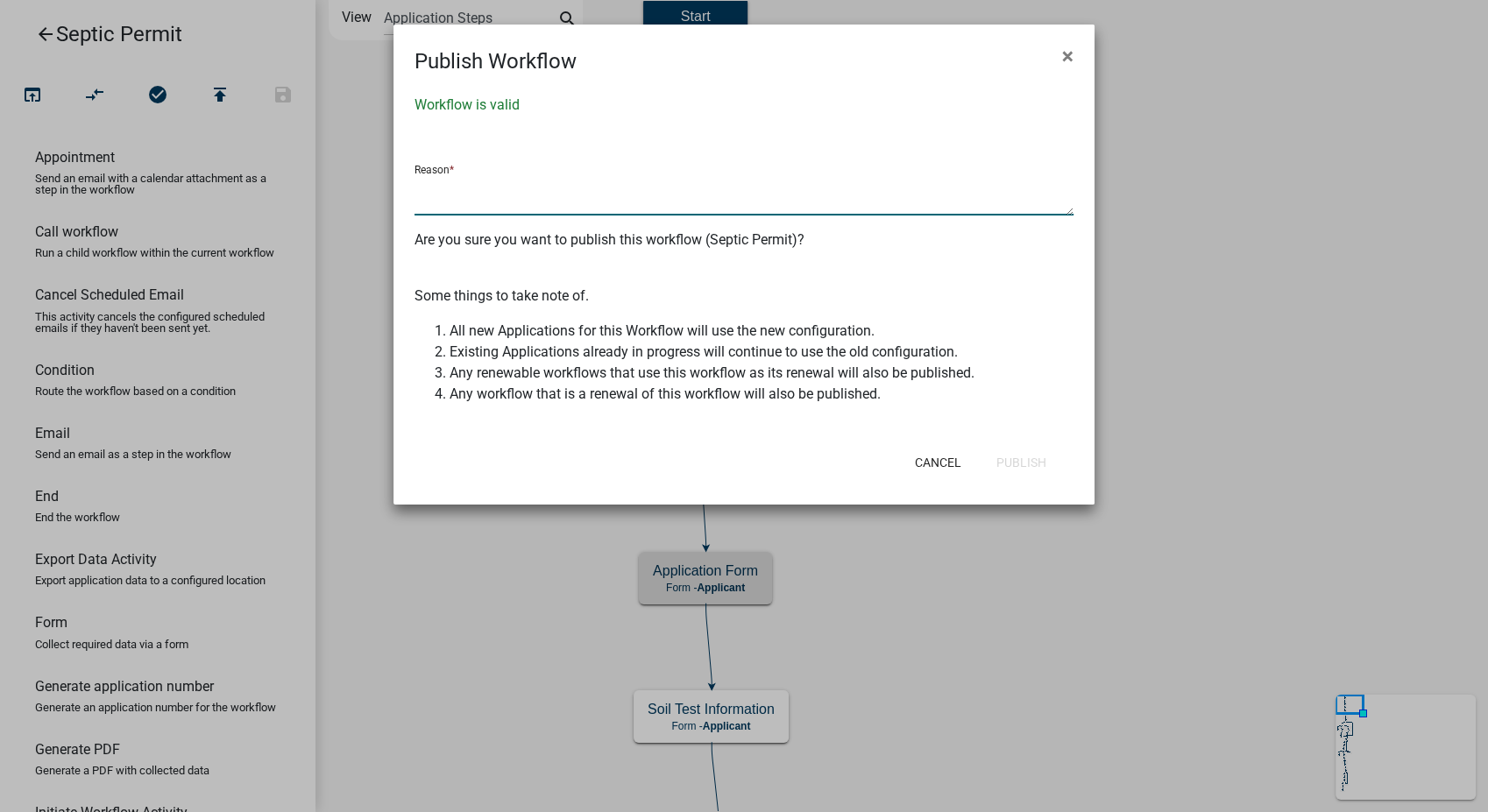
click at [445, 199] on textarea at bounding box center [744, 196] width 659 height 41
type textarea "Added legal description to Application form"
click at [1033, 474] on button "Publish" at bounding box center [1021, 462] width 78 height 32
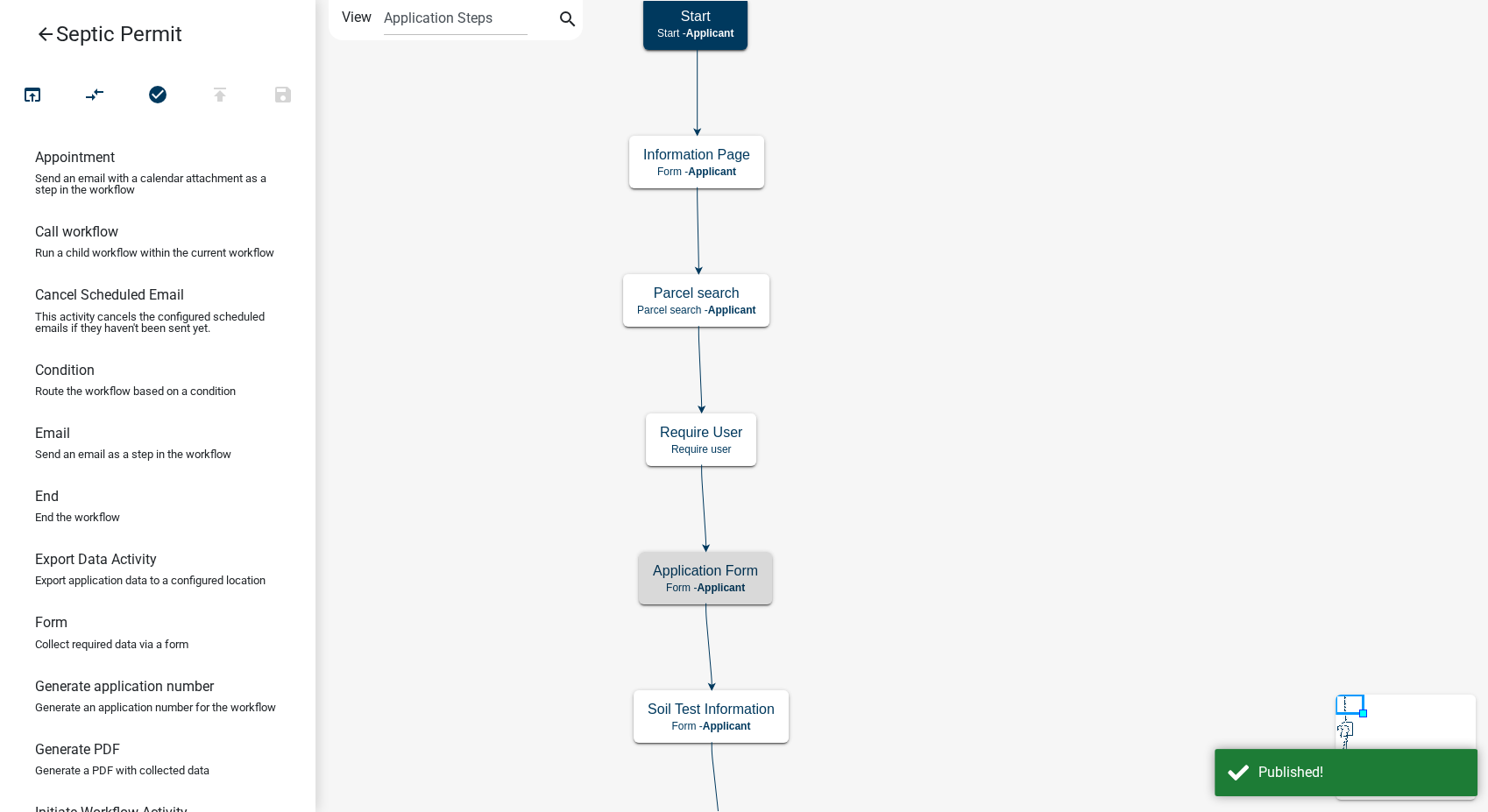
click at [44, 41] on icon "arrow_back" at bounding box center [45, 36] width 21 height 24
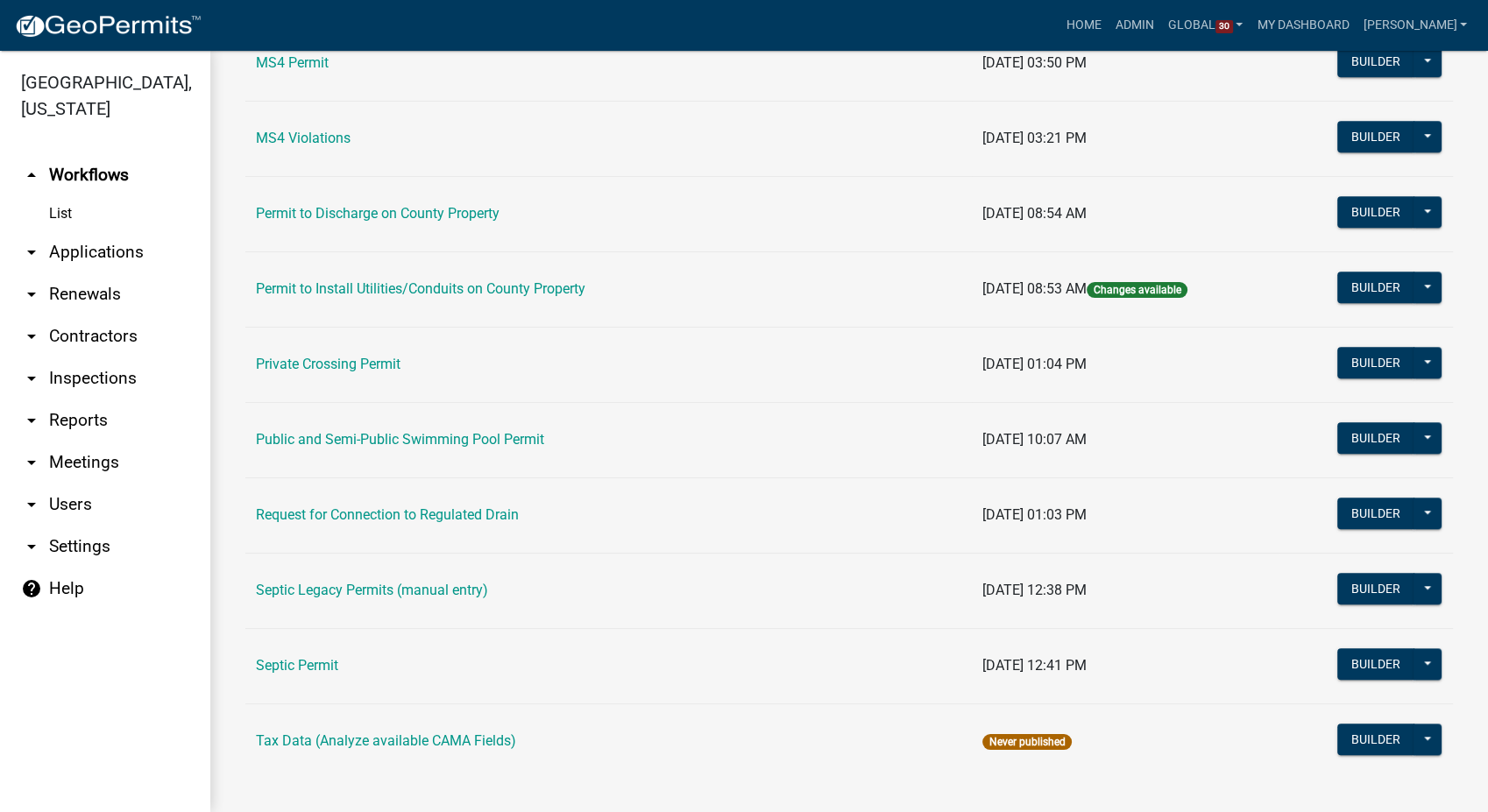
scroll to position [1570, 0]
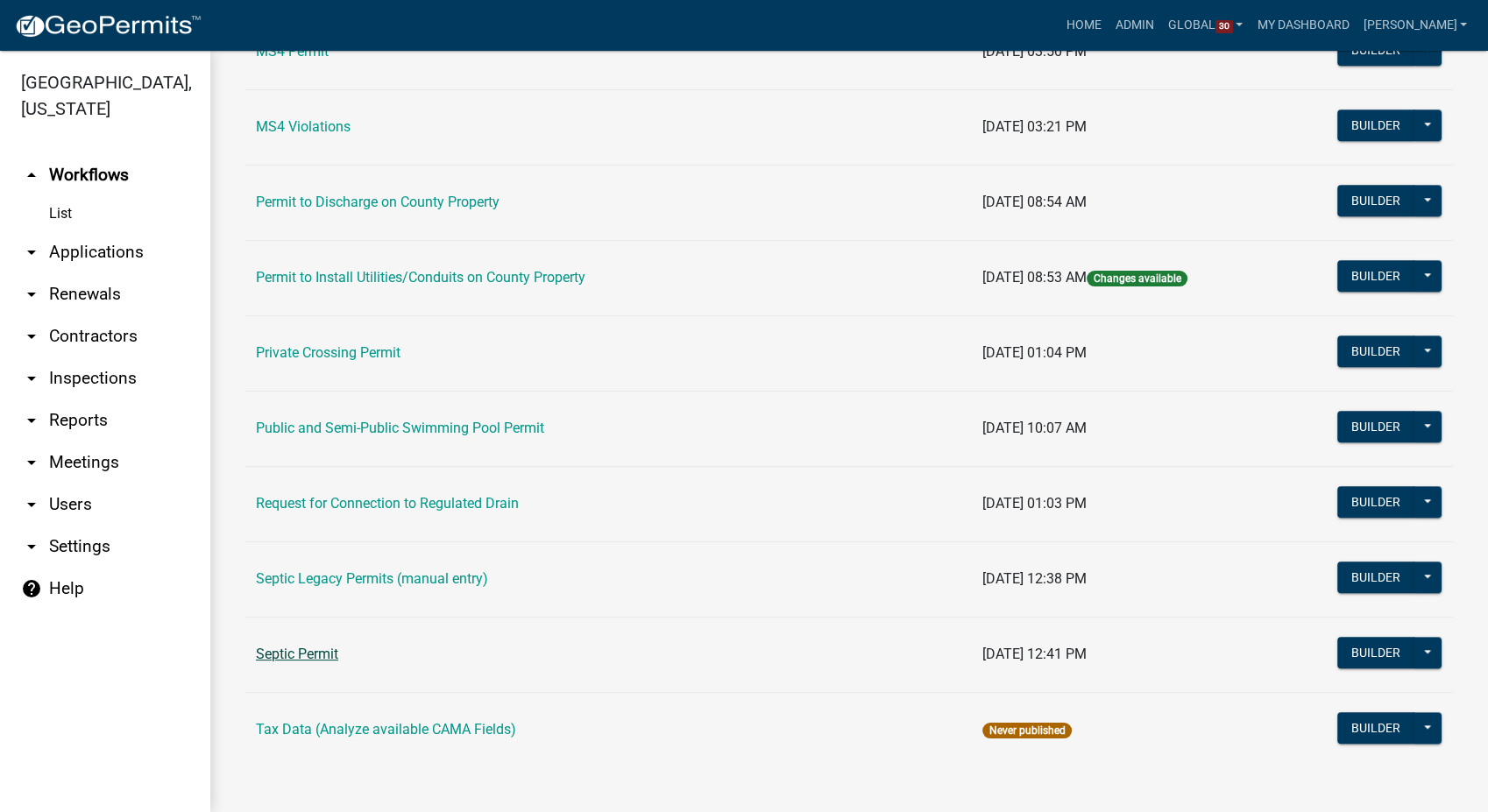
click at [289, 652] on link "Septic Permit" at bounding box center [296, 654] width 82 height 16
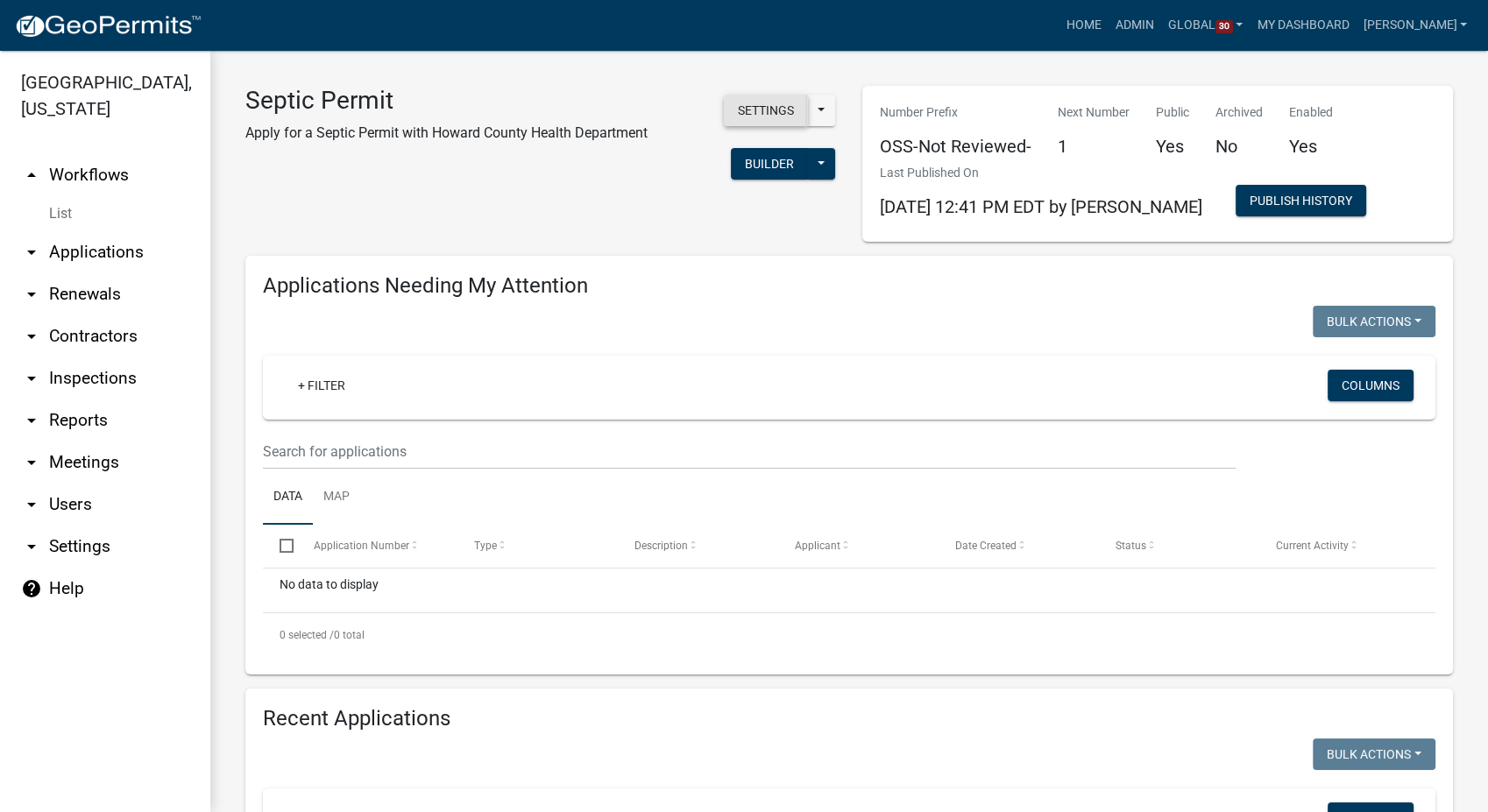
click at [734, 100] on button "Settings" at bounding box center [766, 110] width 84 height 32
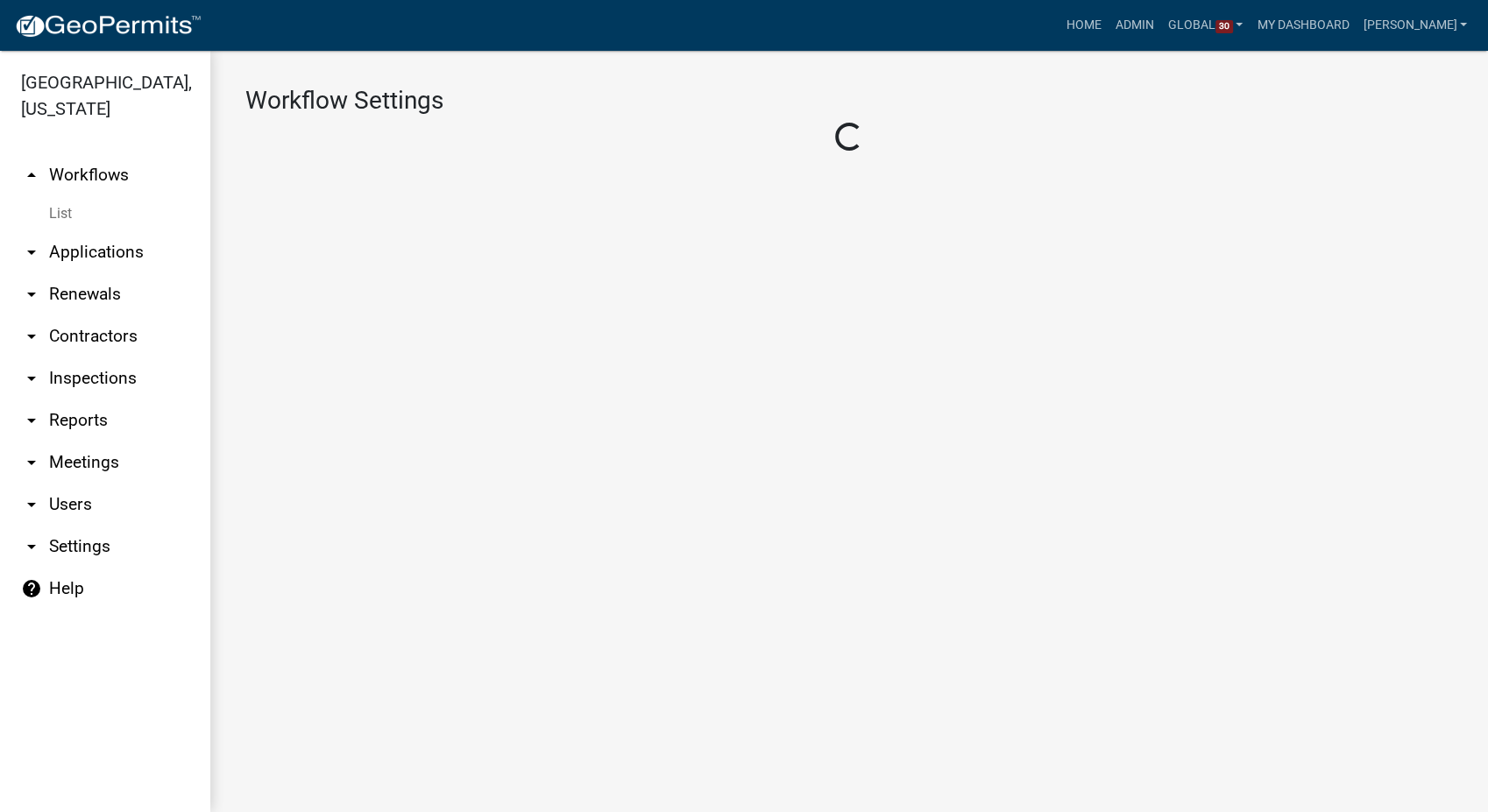
select select "1"
select select "f09fc15c-f581-4412-bbe4-8ffd5d4639ae"
select select "59c43f69-6cd4-4167-9837-dbeca8800153"
select select
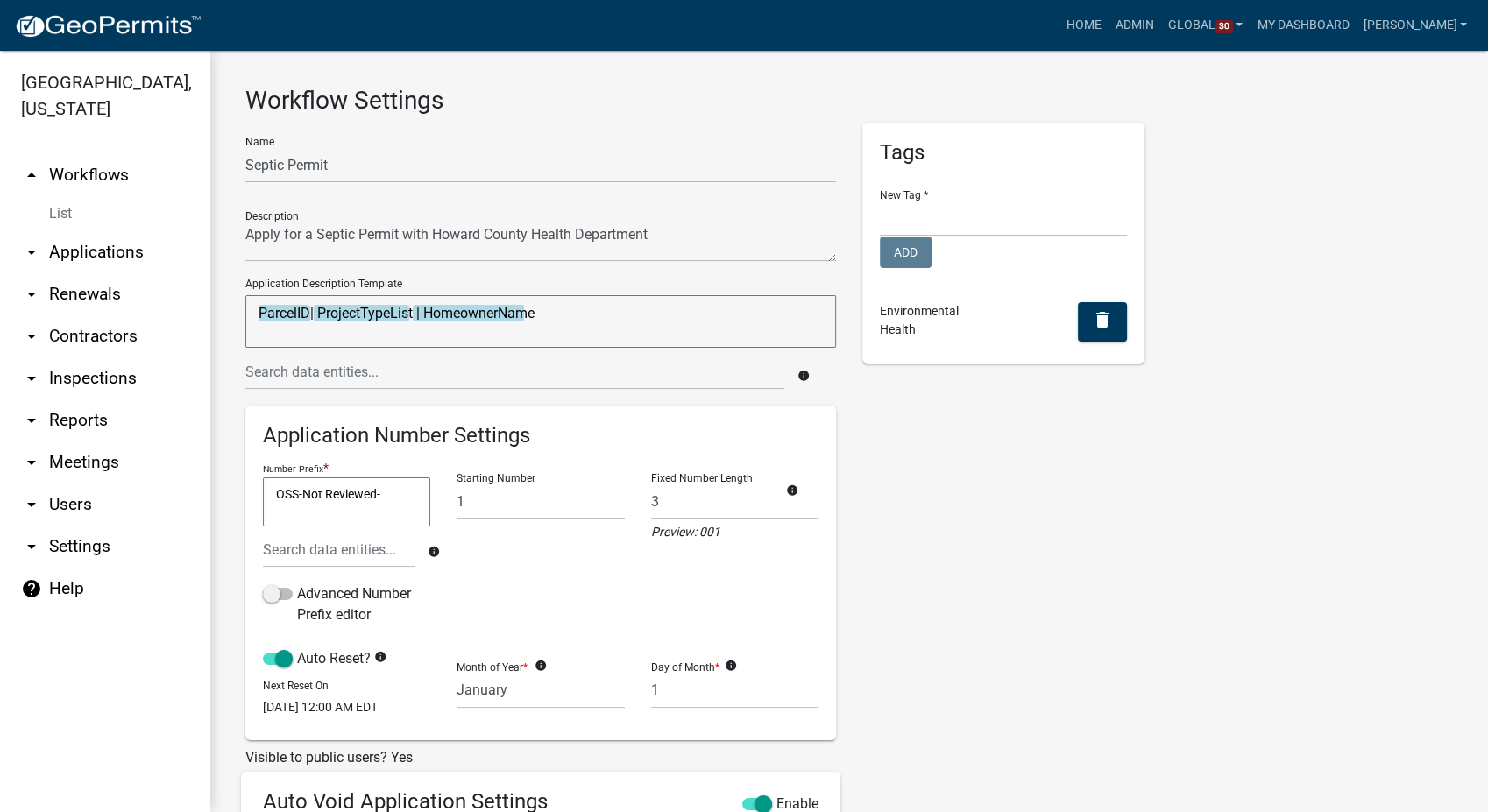
click at [547, 311] on textarea "ParcelID| ProjectTypeList | HomeownerName" at bounding box center [540, 321] width 590 height 53
type textarea "ParcelID| ProjectTypeList | HomeownerName |"
click at [463, 382] on input "text" at bounding box center [514, 371] width 539 height 36
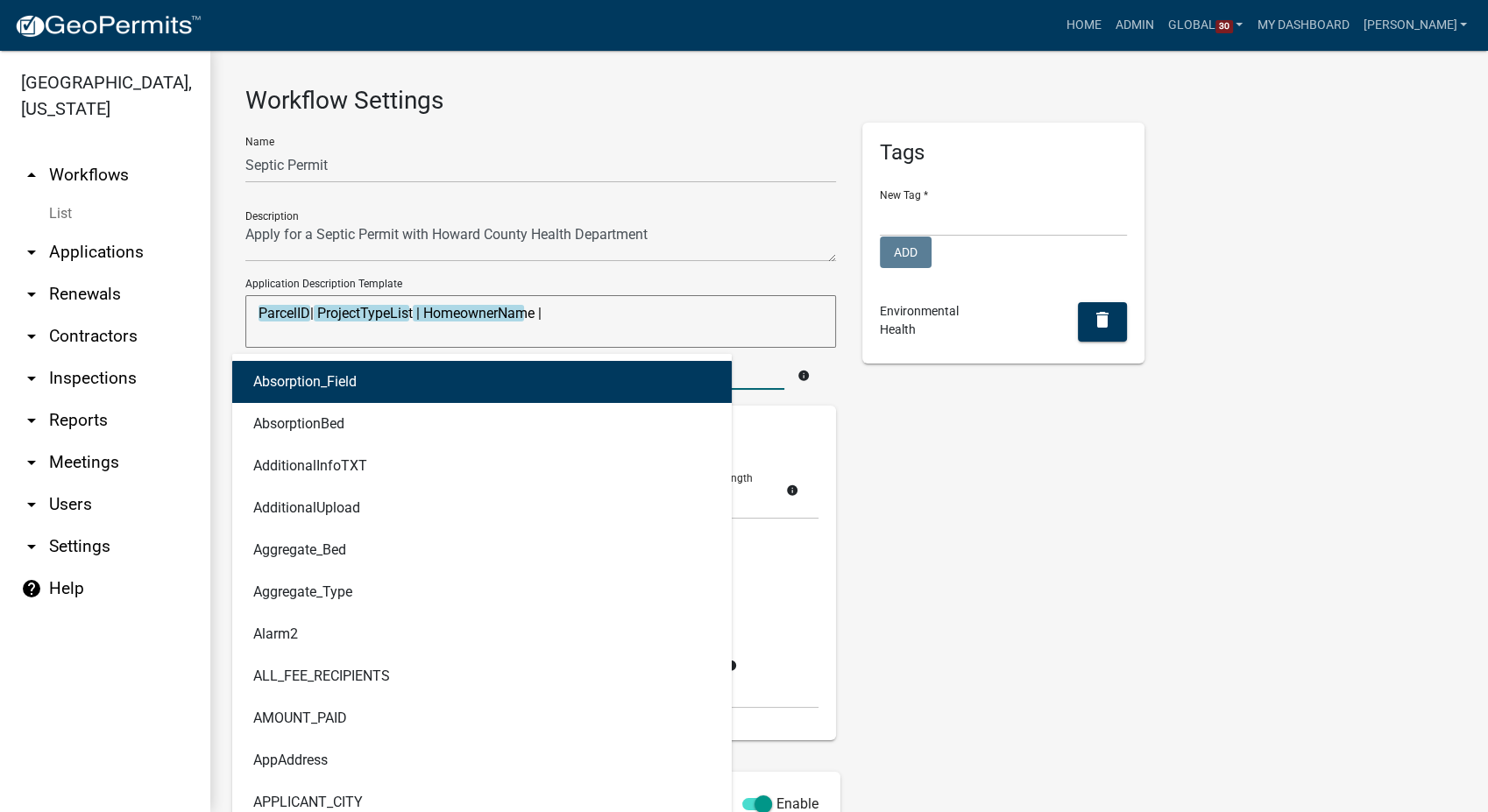
type input "legal"
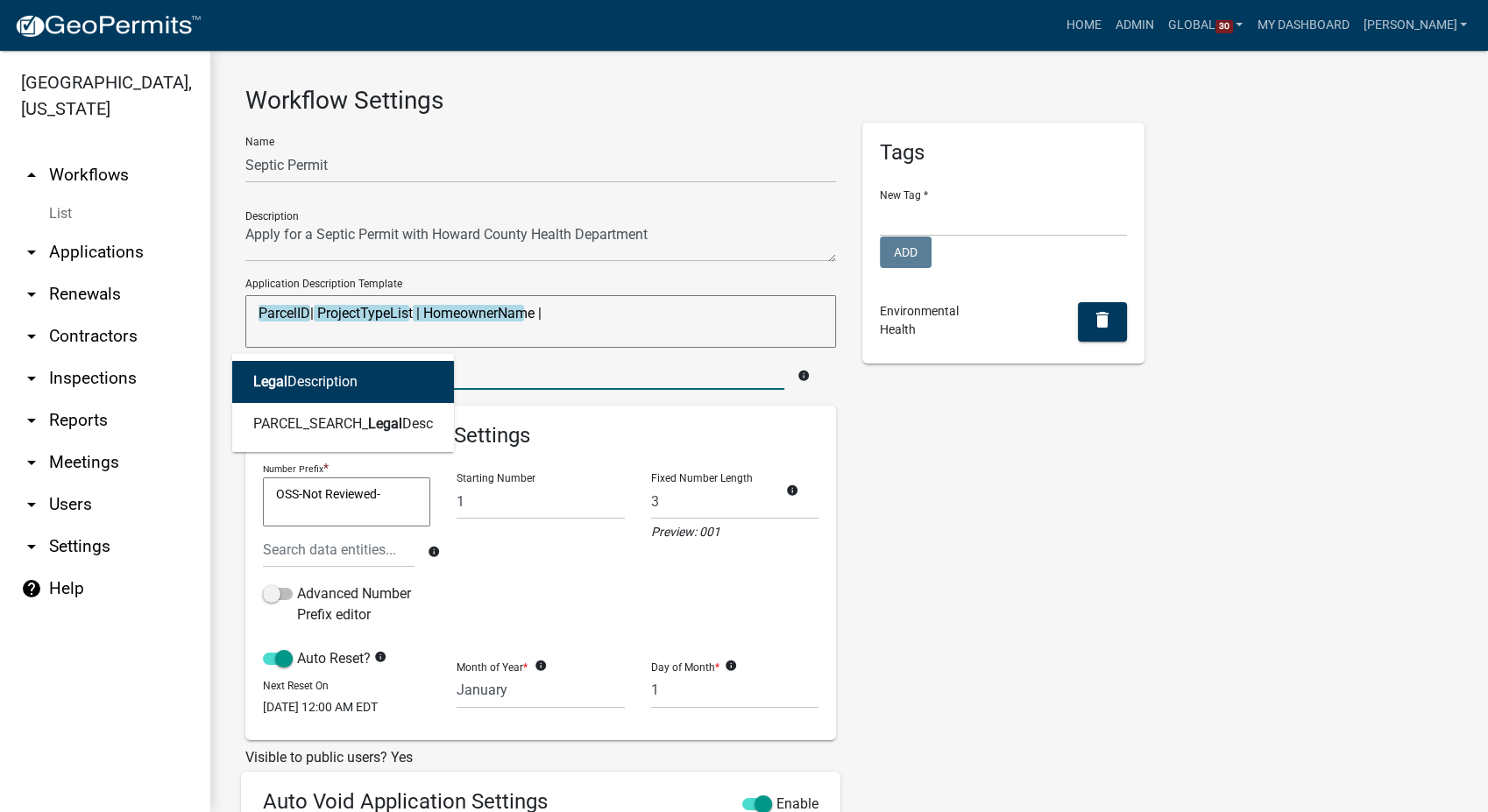
click at [291, 398] on button "Legal Description" at bounding box center [343, 382] width 222 height 42
type textarea "ParcelID| ProjectTypeList | HomeownerName | LegalDescription"
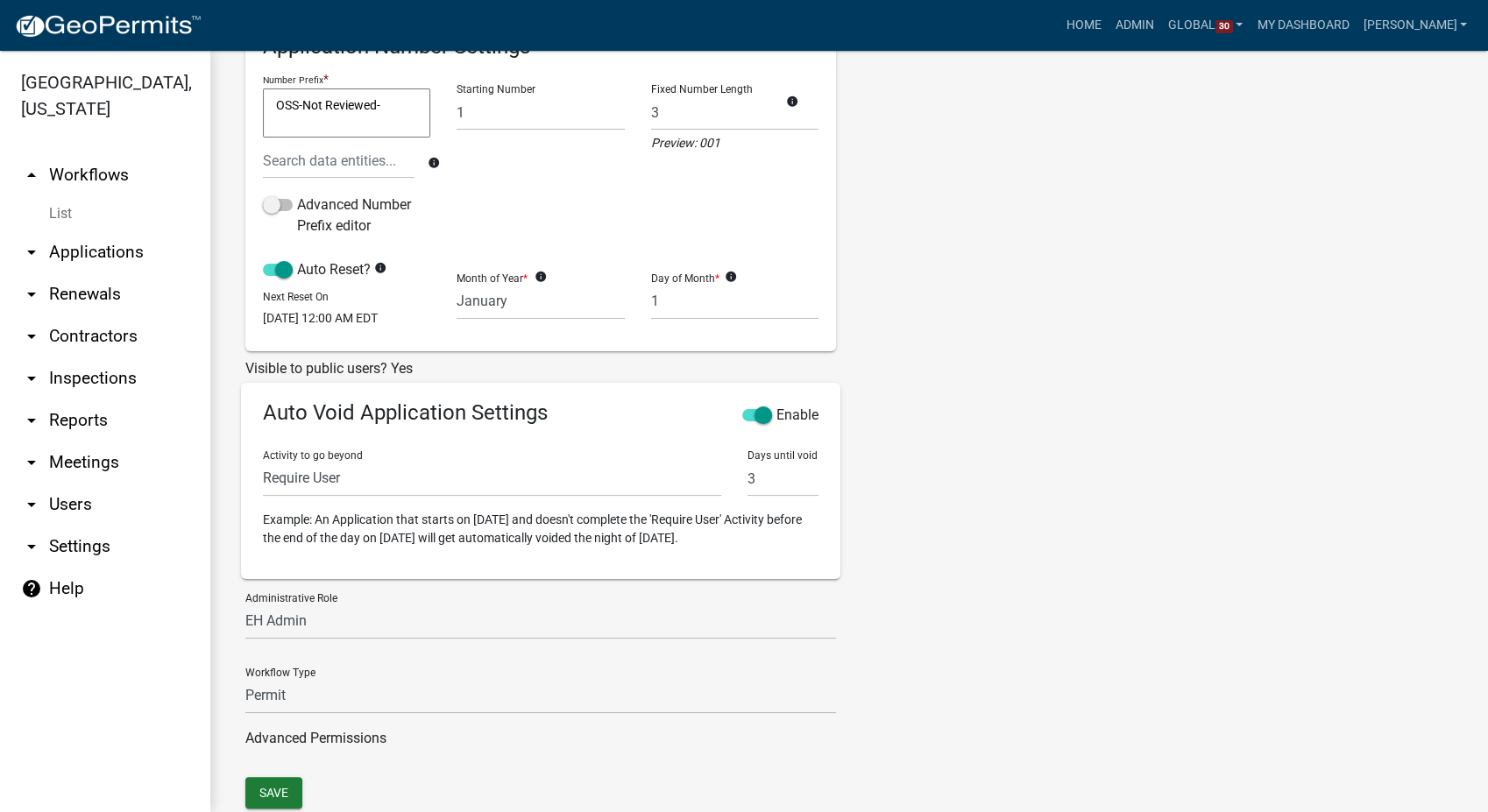
scroll to position [451, 0]
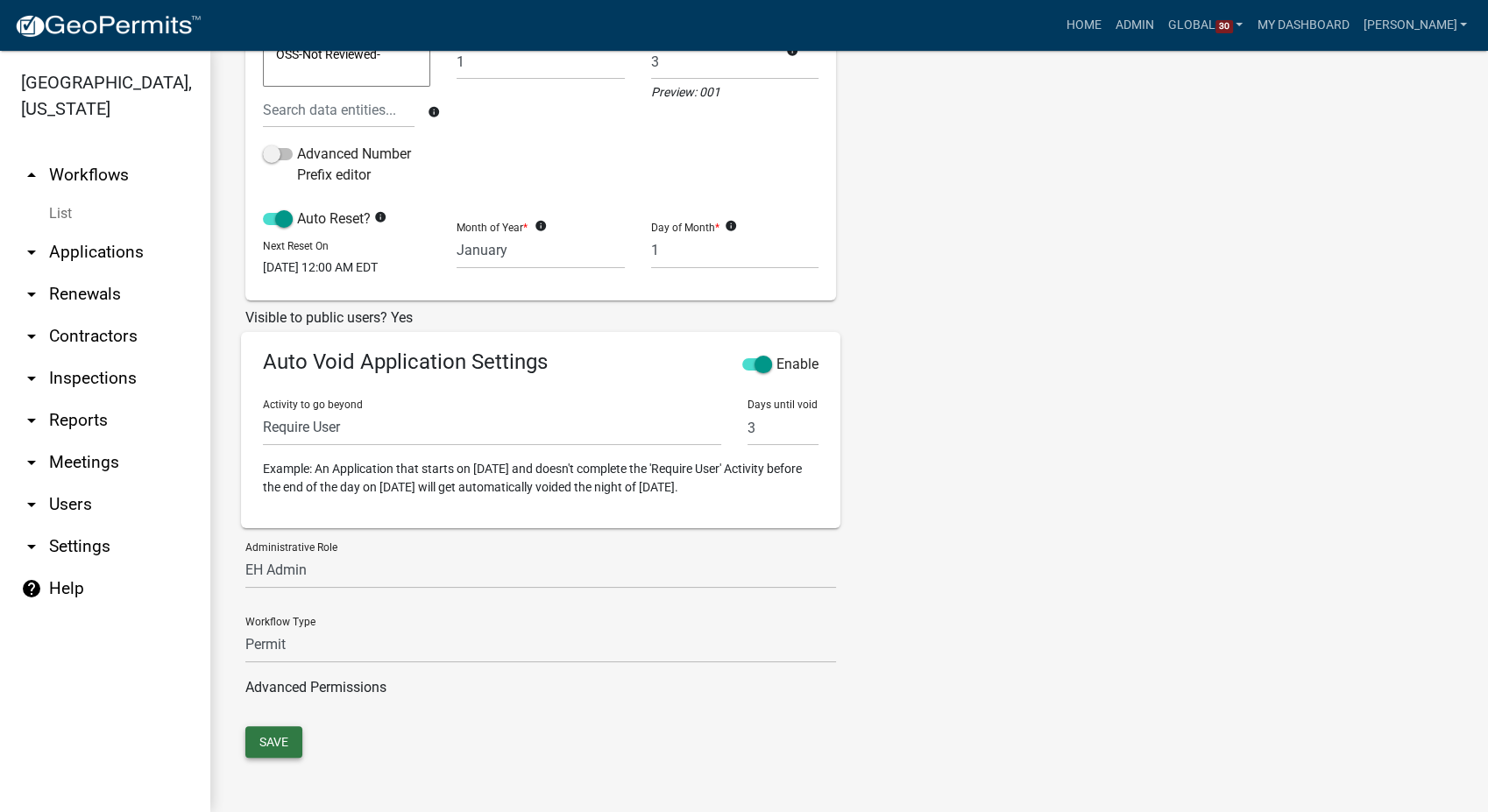
click at [284, 728] on button "Save" at bounding box center [273, 742] width 57 height 32
click at [77, 207] on link "List" at bounding box center [105, 214] width 210 height 35
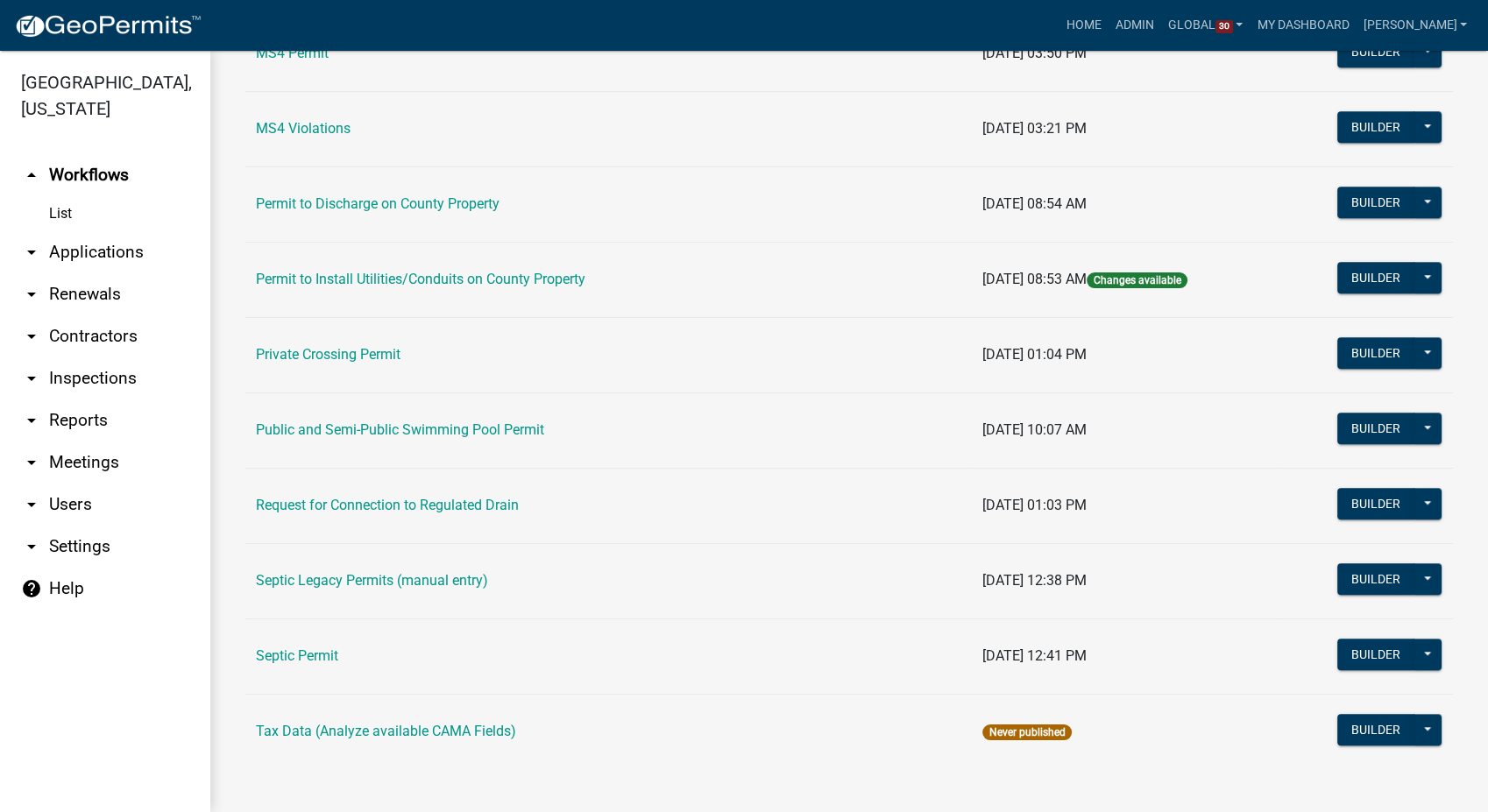
scroll to position [1570, 0]
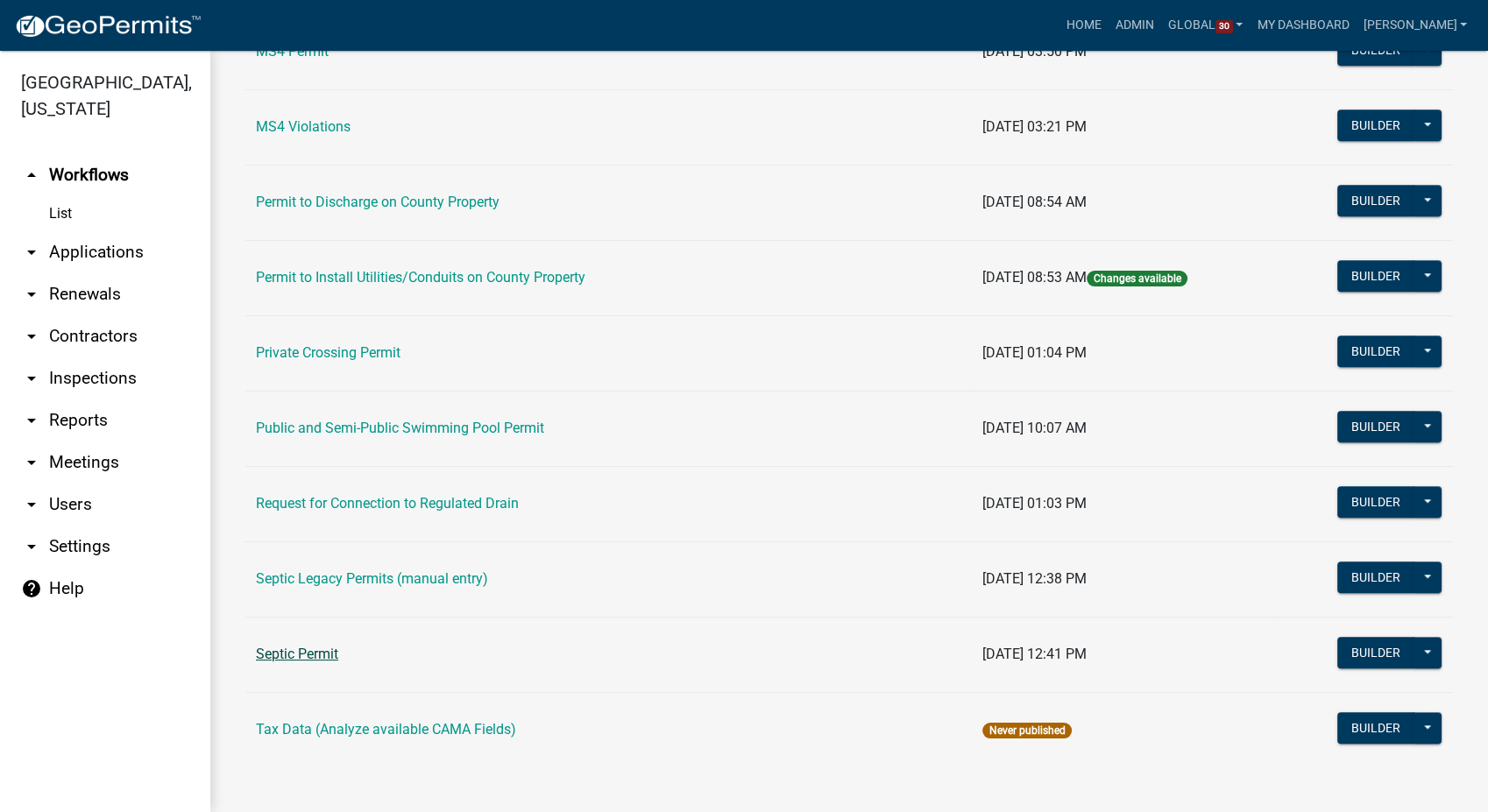
click at [300, 650] on link "Septic Permit" at bounding box center [296, 654] width 82 height 16
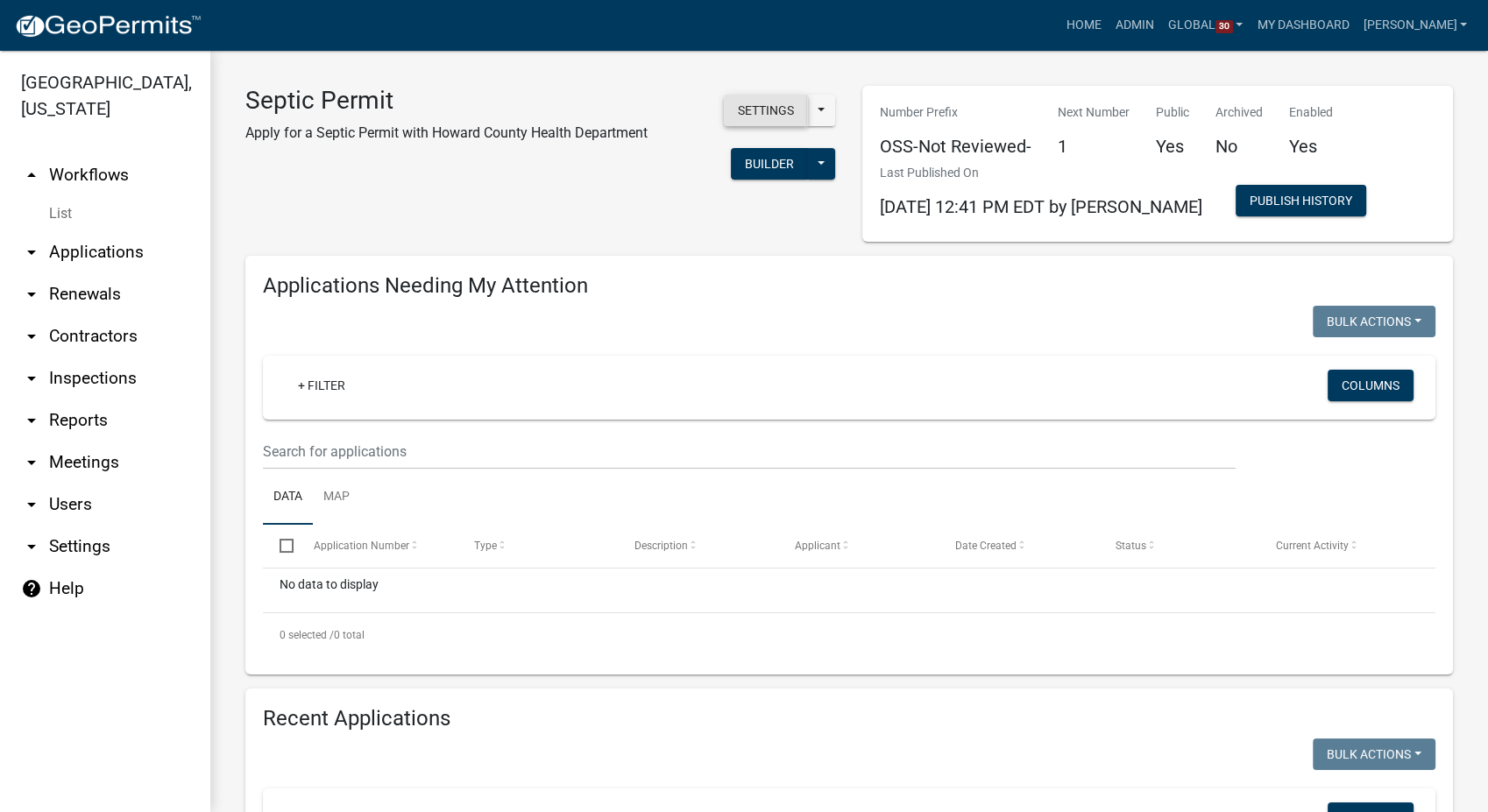
click at [766, 113] on button "Settings" at bounding box center [766, 110] width 84 height 32
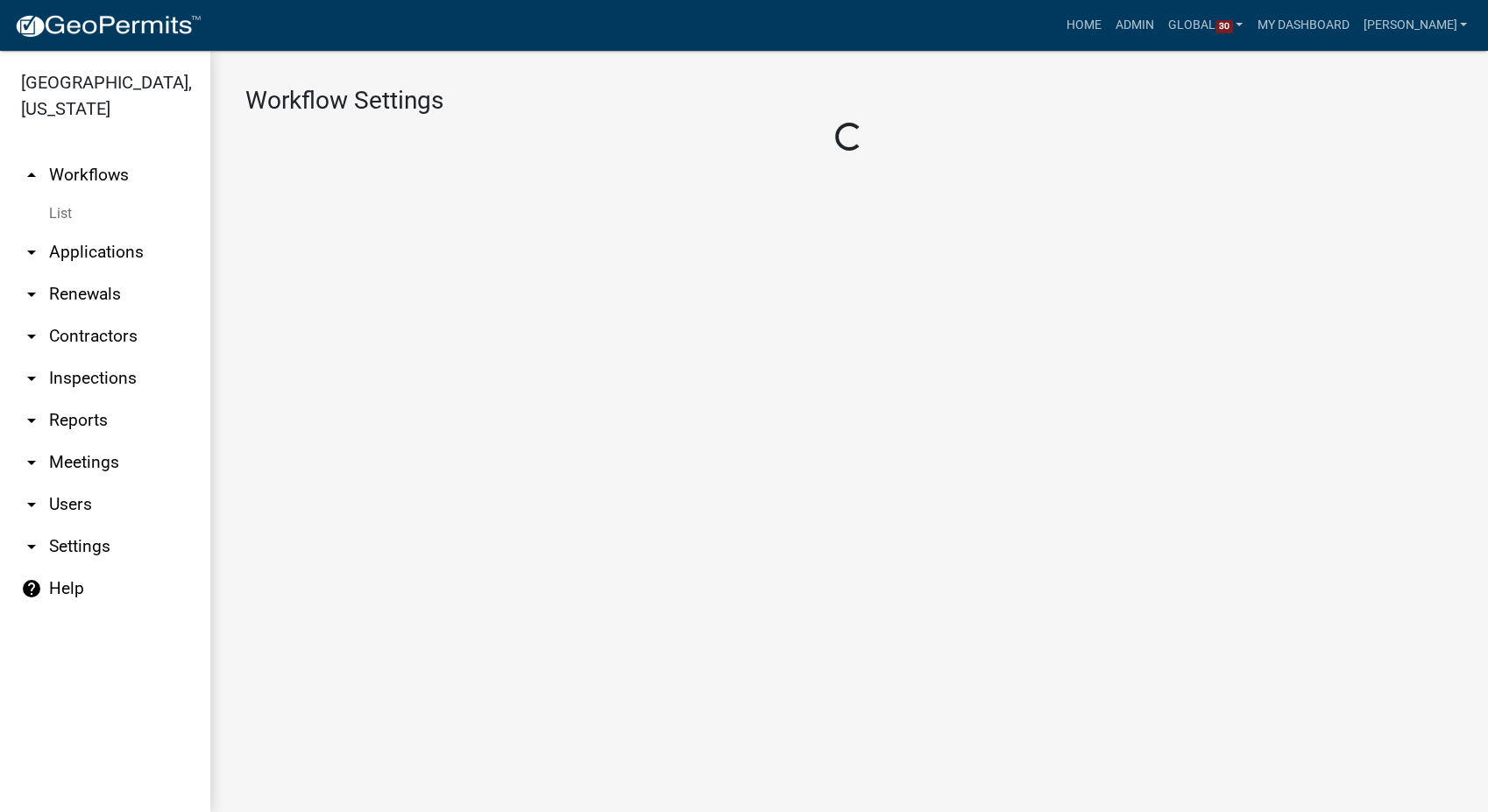
select select "1"
select select "f09fc15c-f581-4412-bbe4-8ffd5d4639ae"
select select "59c43f69-6cd4-4167-9837-dbeca8800153"
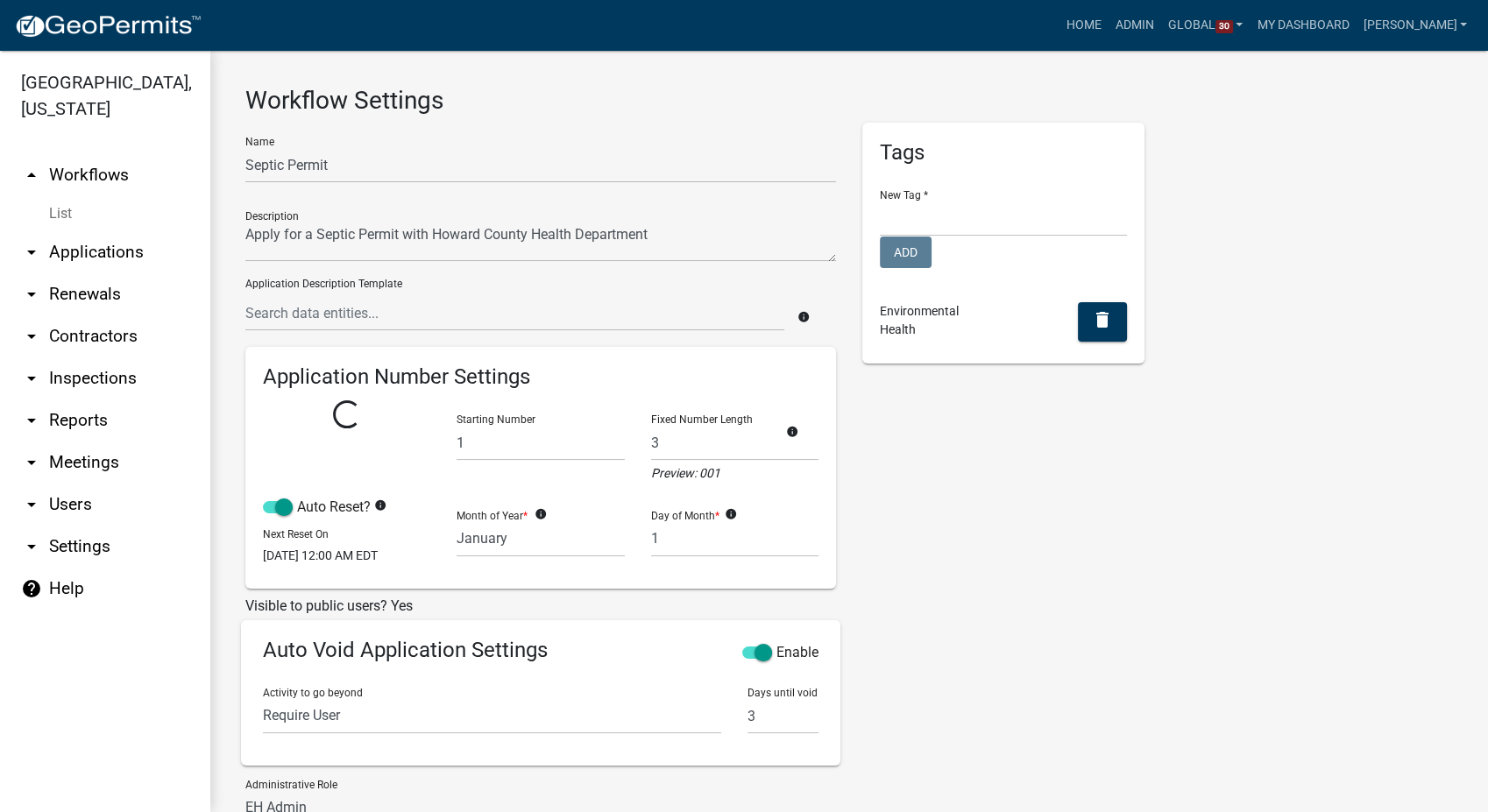
select select
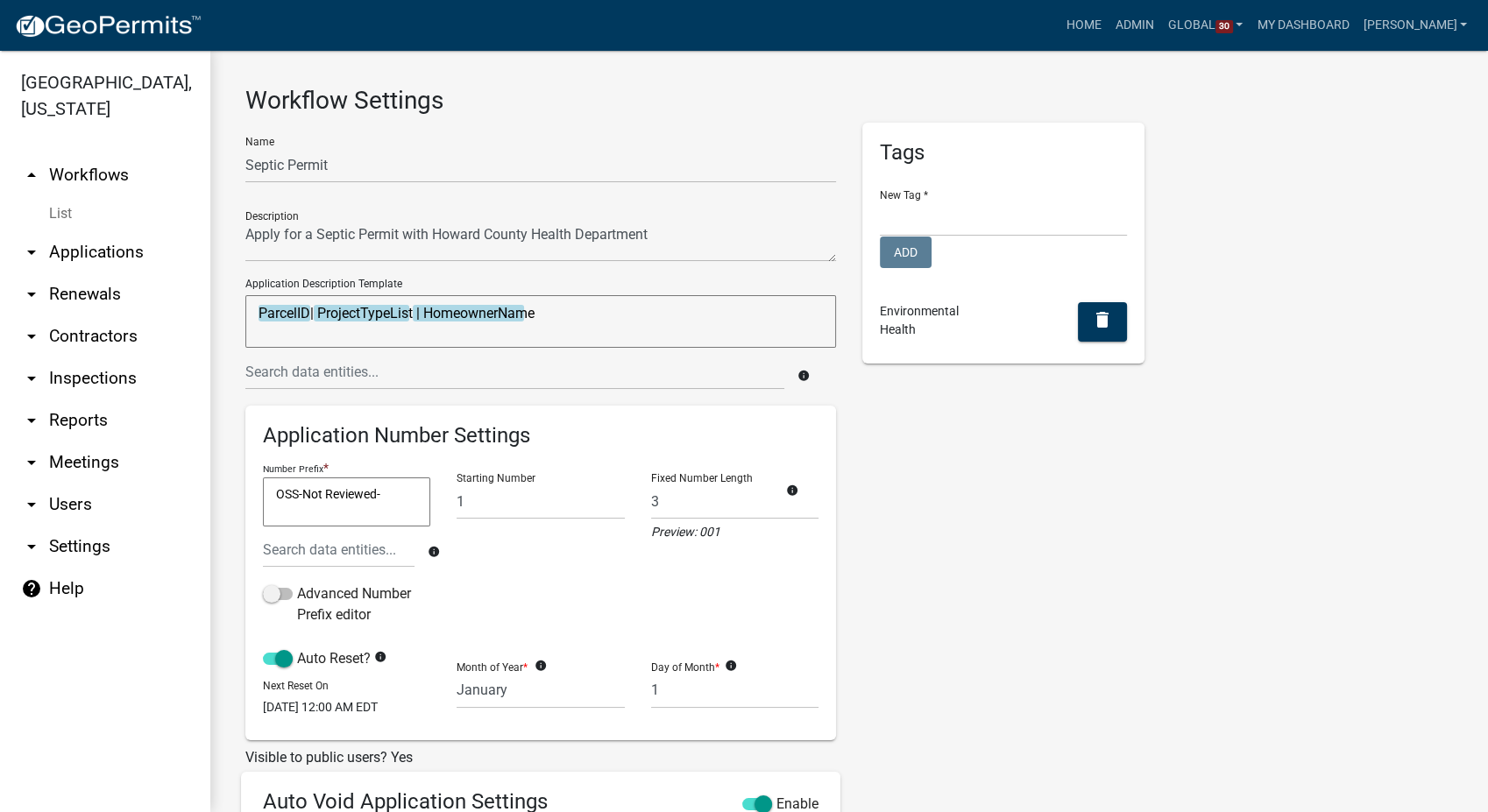
click at [571, 307] on textarea "ParcelID| ProjectTypeList | HomeownerName" at bounding box center [540, 321] width 590 height 53
type textarea "ParcelID| ProjectTypeList | HomeownerName |"
click at [335, 376] on input "text" at bounding box center [514, 371] width 539 height 36
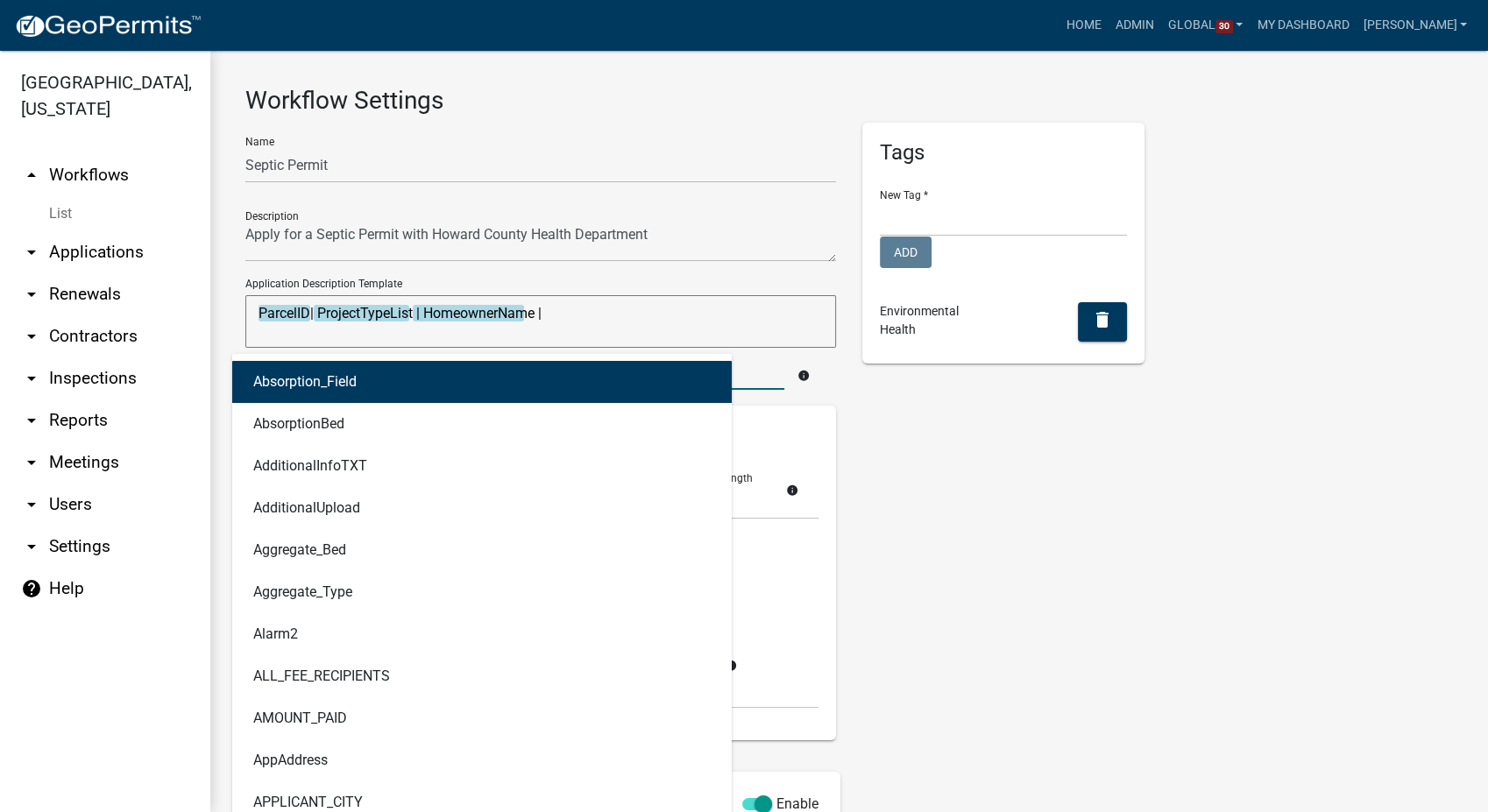
type input "legal"
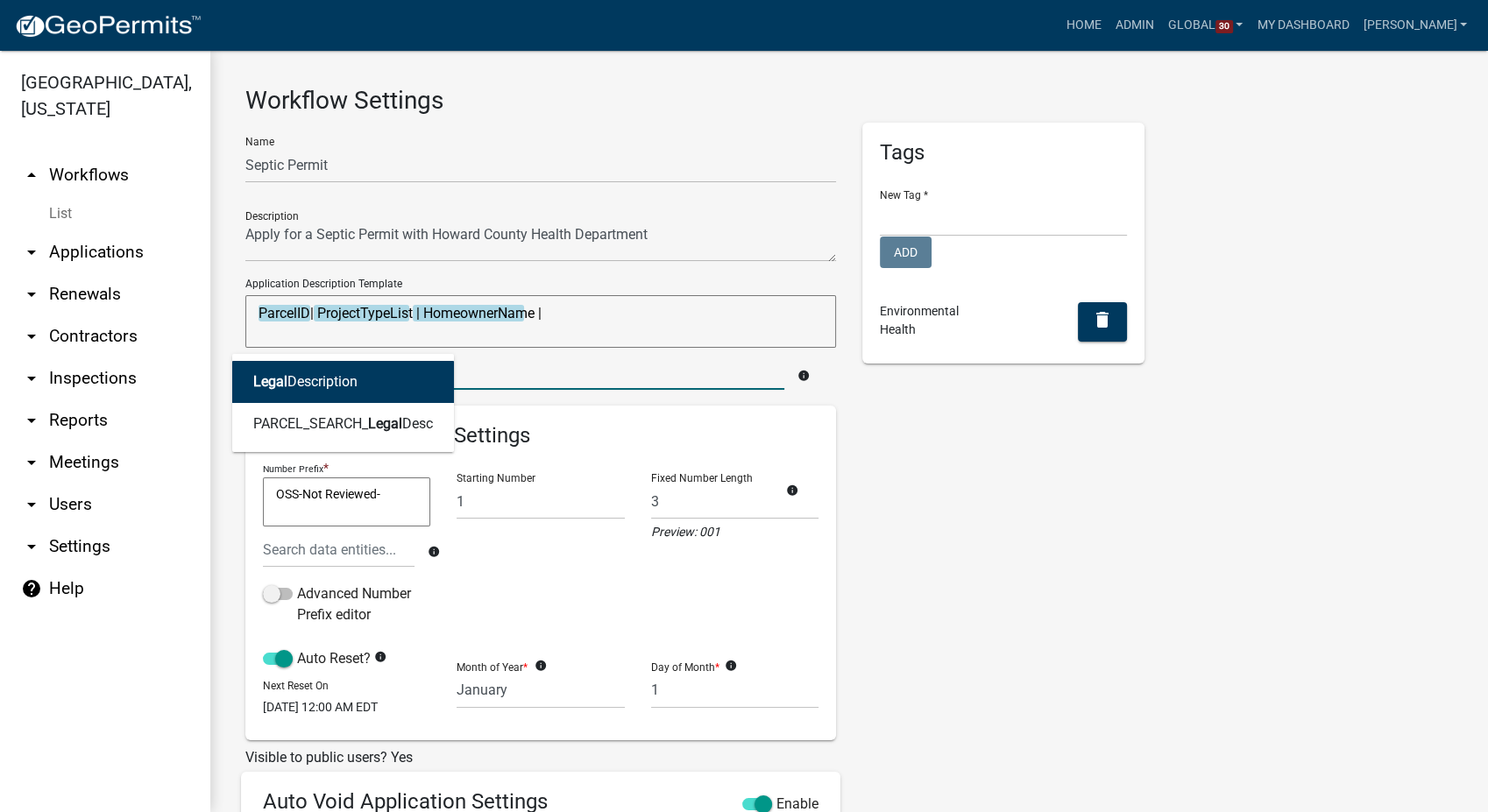
click at [302, 389] on ngb-highlight "Legal Description" at bounding box center [306, 382] width 104 height 14
type textarea "ParcelID| ProjectTypeList | HomeownerName | LegalDescription"
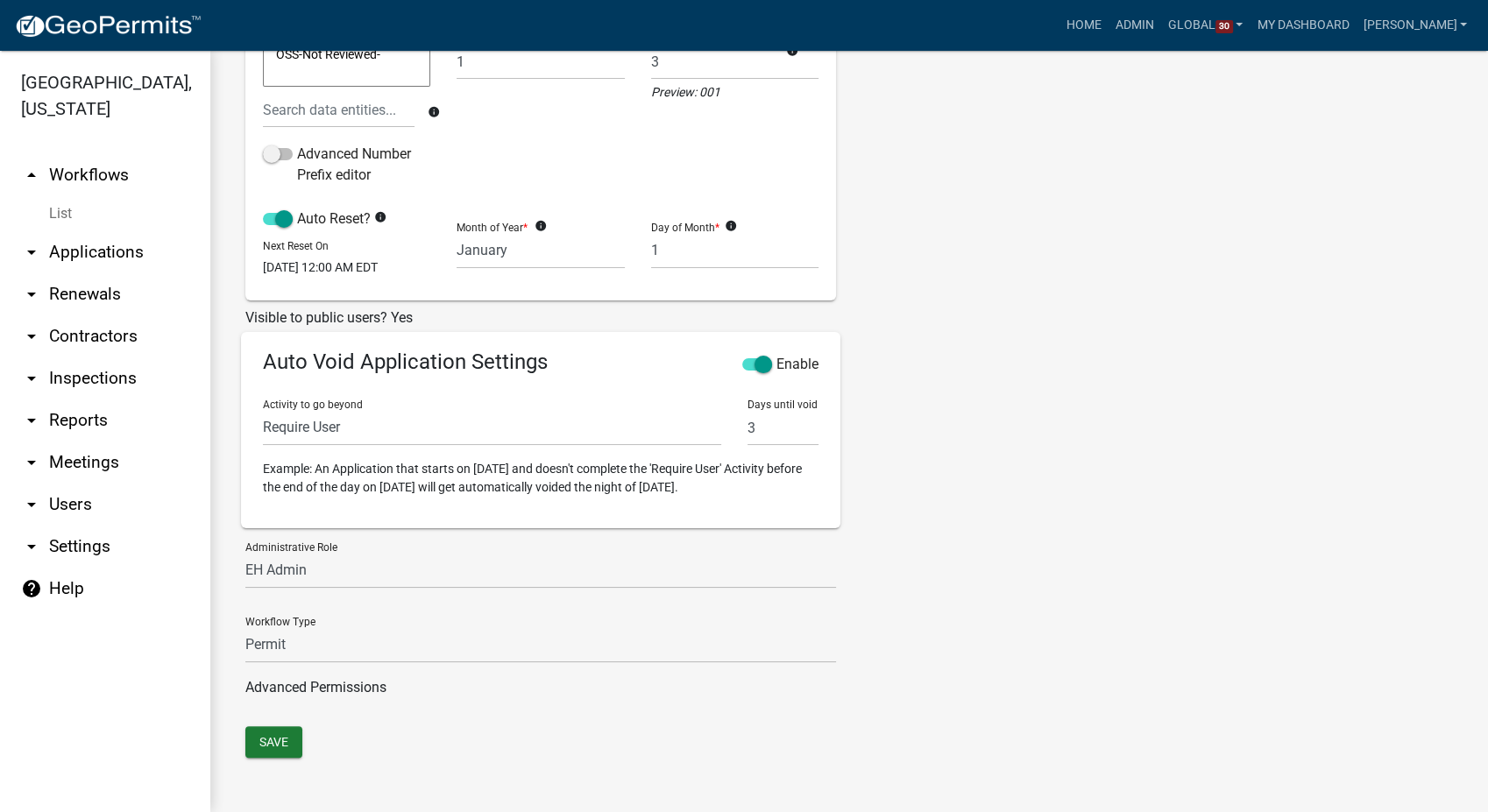
scroll to position [451, 0]
click at [276, 728] on button "Save" at bounding box center [273, 742] width 57 height 32
click at [65, 206] on link "List" at bounding box center [105, 214] width 210 height 35
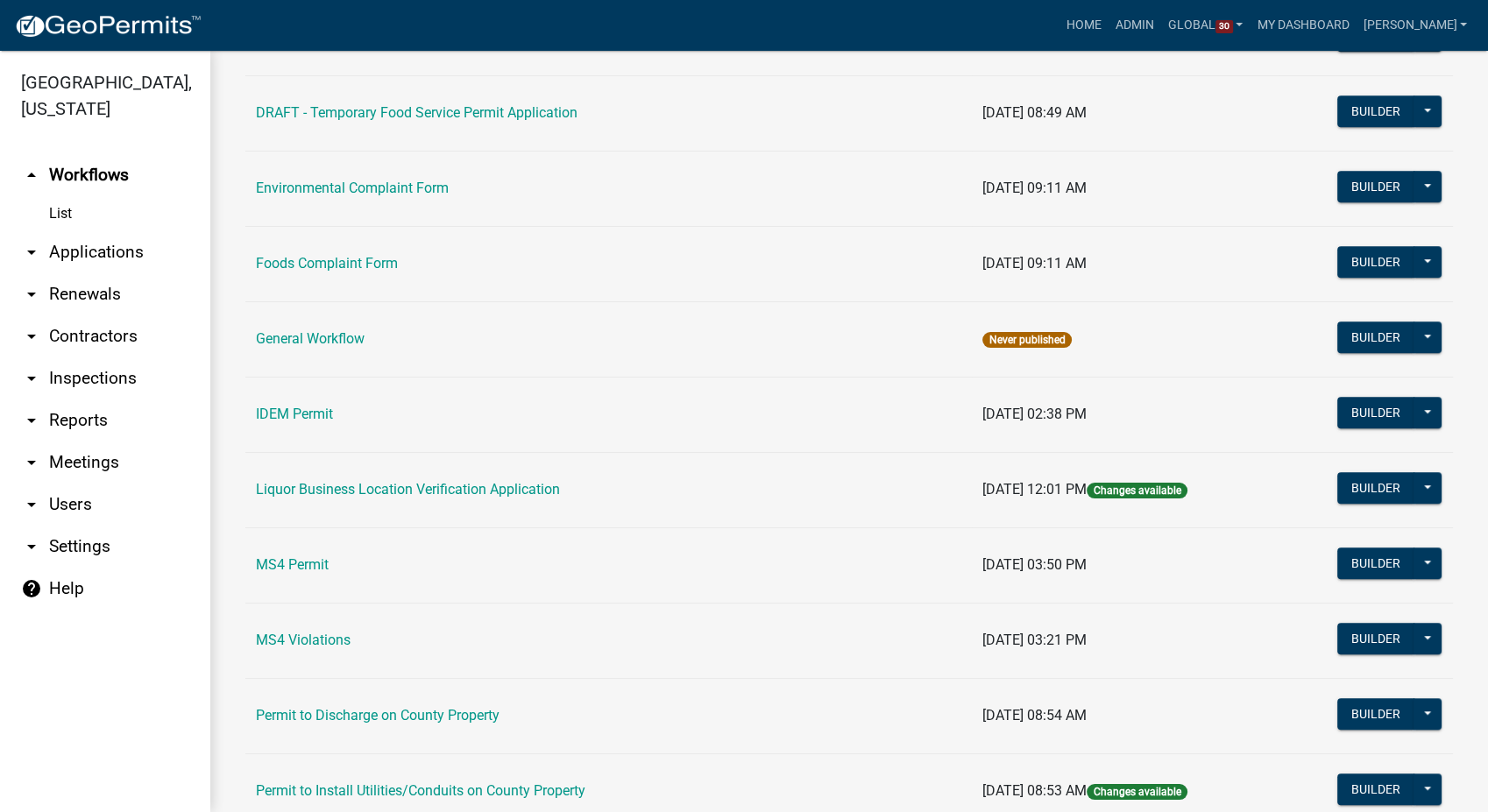
scroll to position [1070, 0]
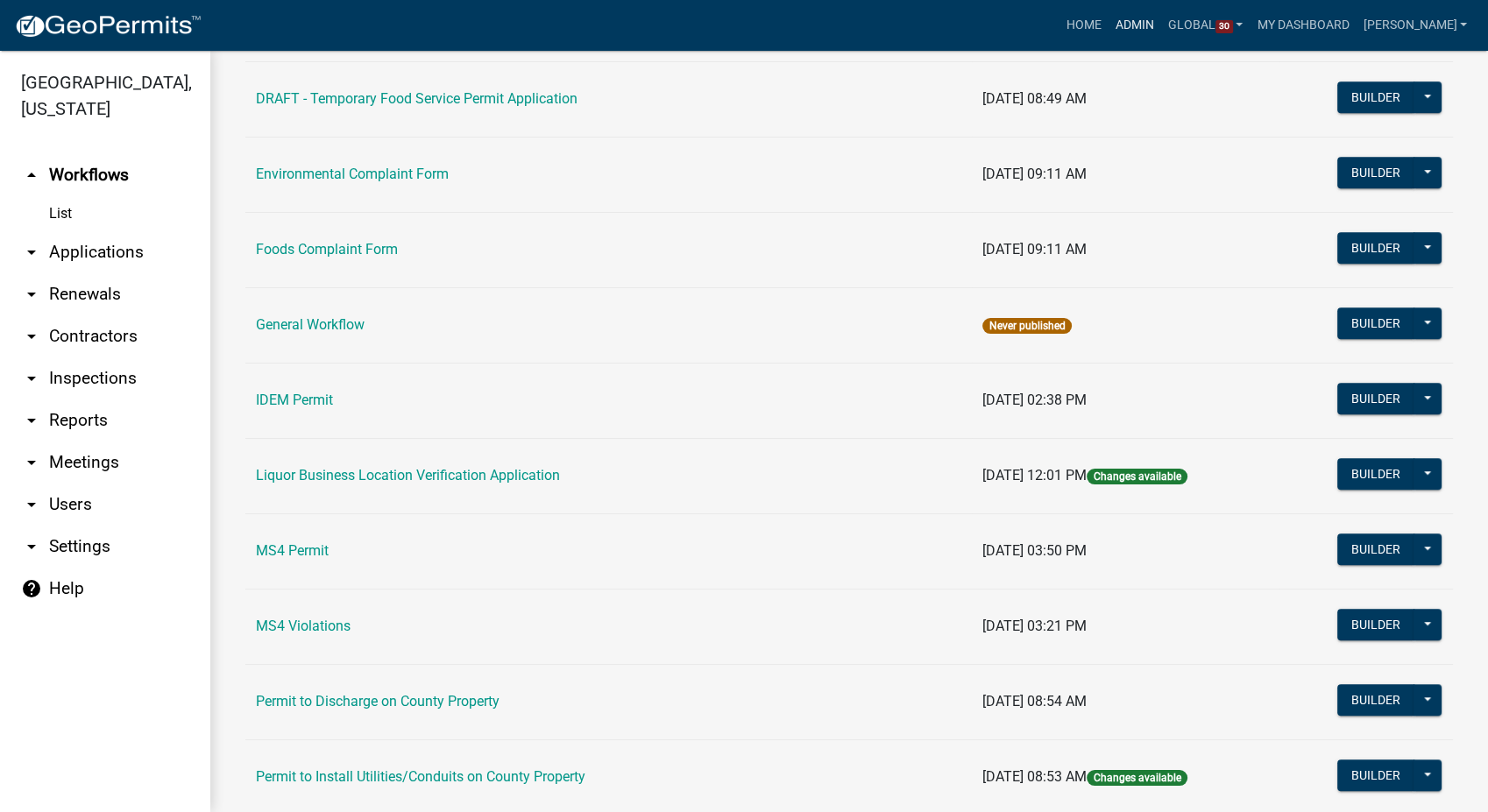
click at [1160, 18] on link "Admin" at bounding box center [1134, 25] width 53 height 34
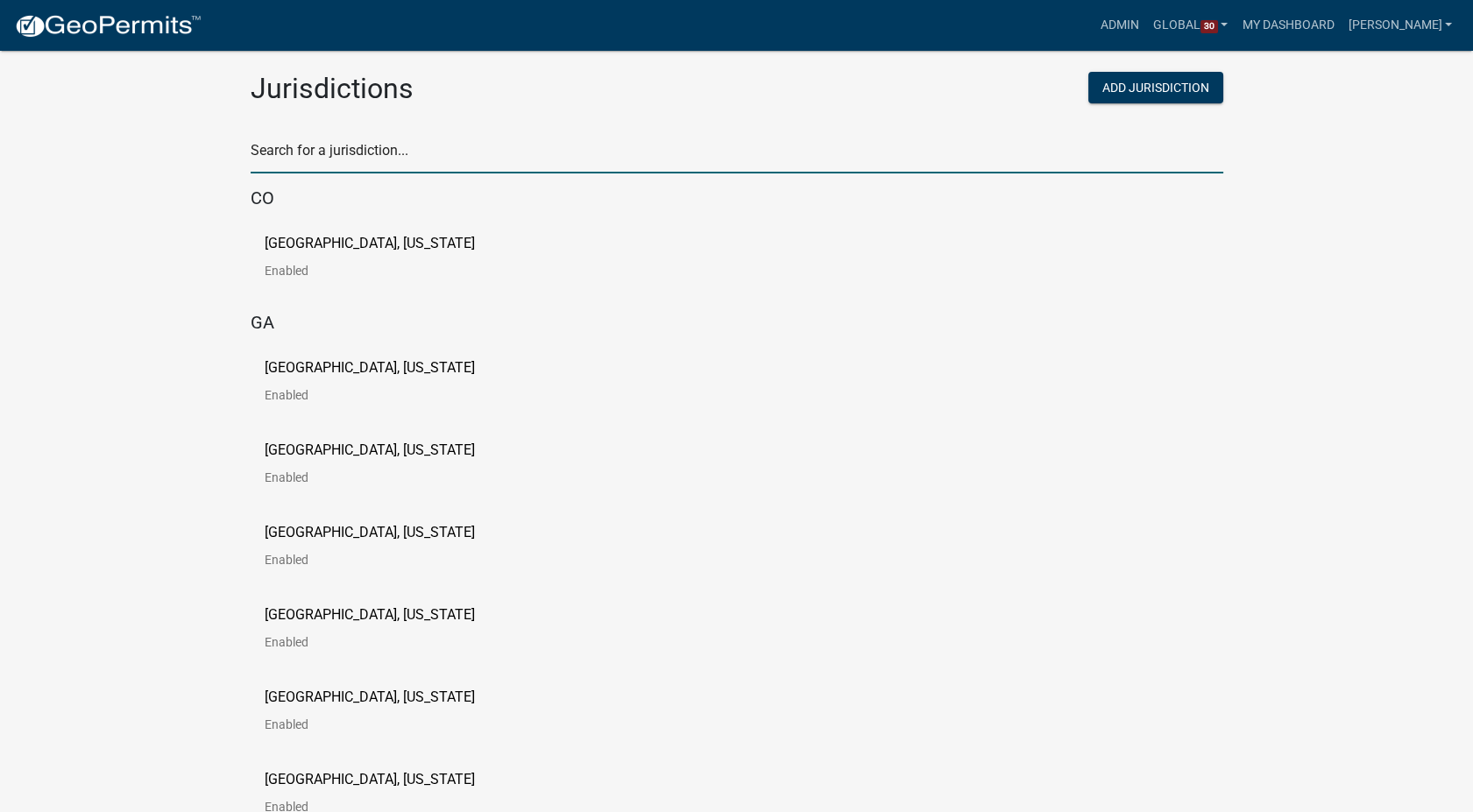
click at [312, 150] on input "text" at bounding box center [737, 155] width 973 height 36
type input "buchanan"
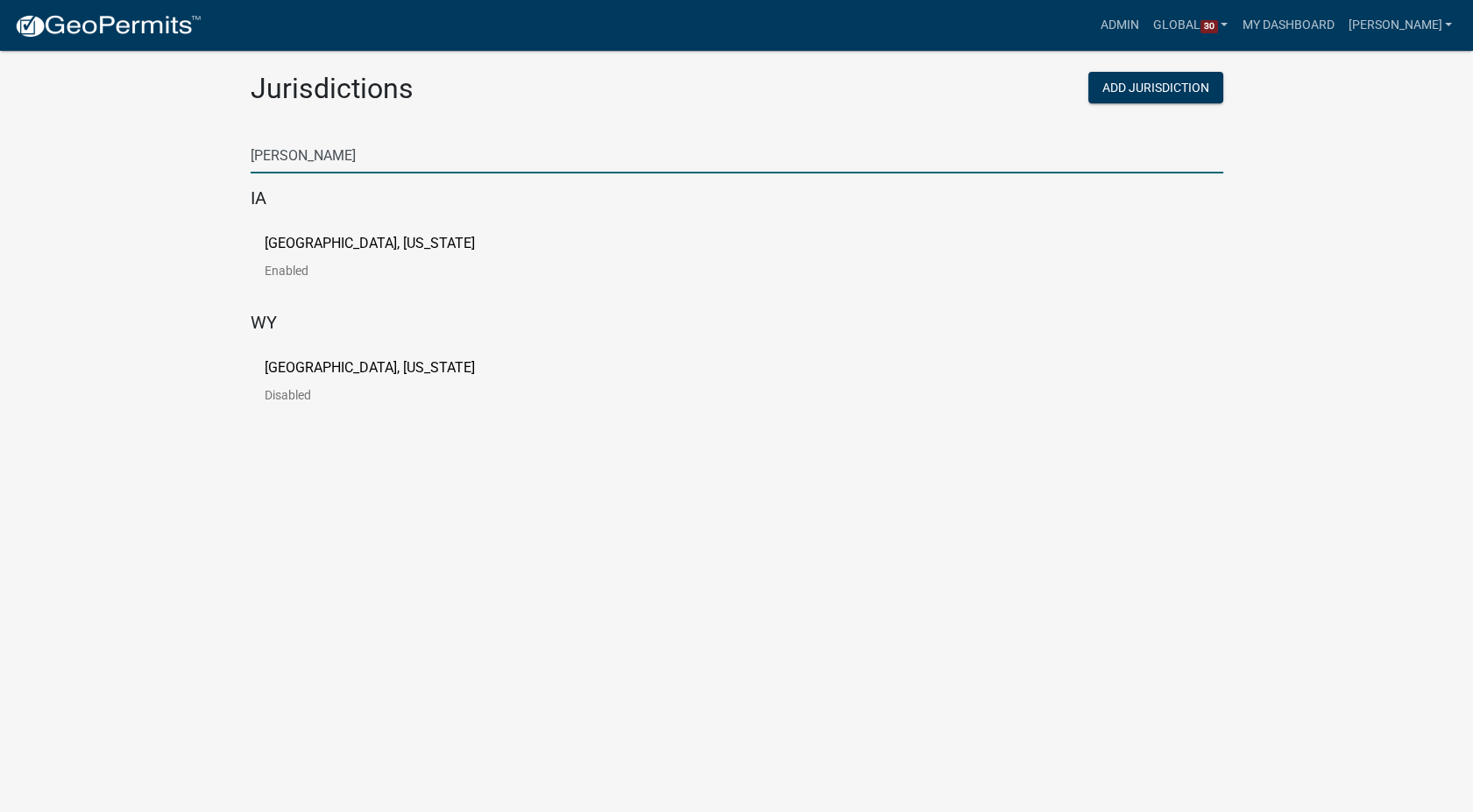
click at [349, 242] on p "[GEOGRAPHIC_DATA], [US_STATE]" at bounding box center [369, 243] width 210 height 14
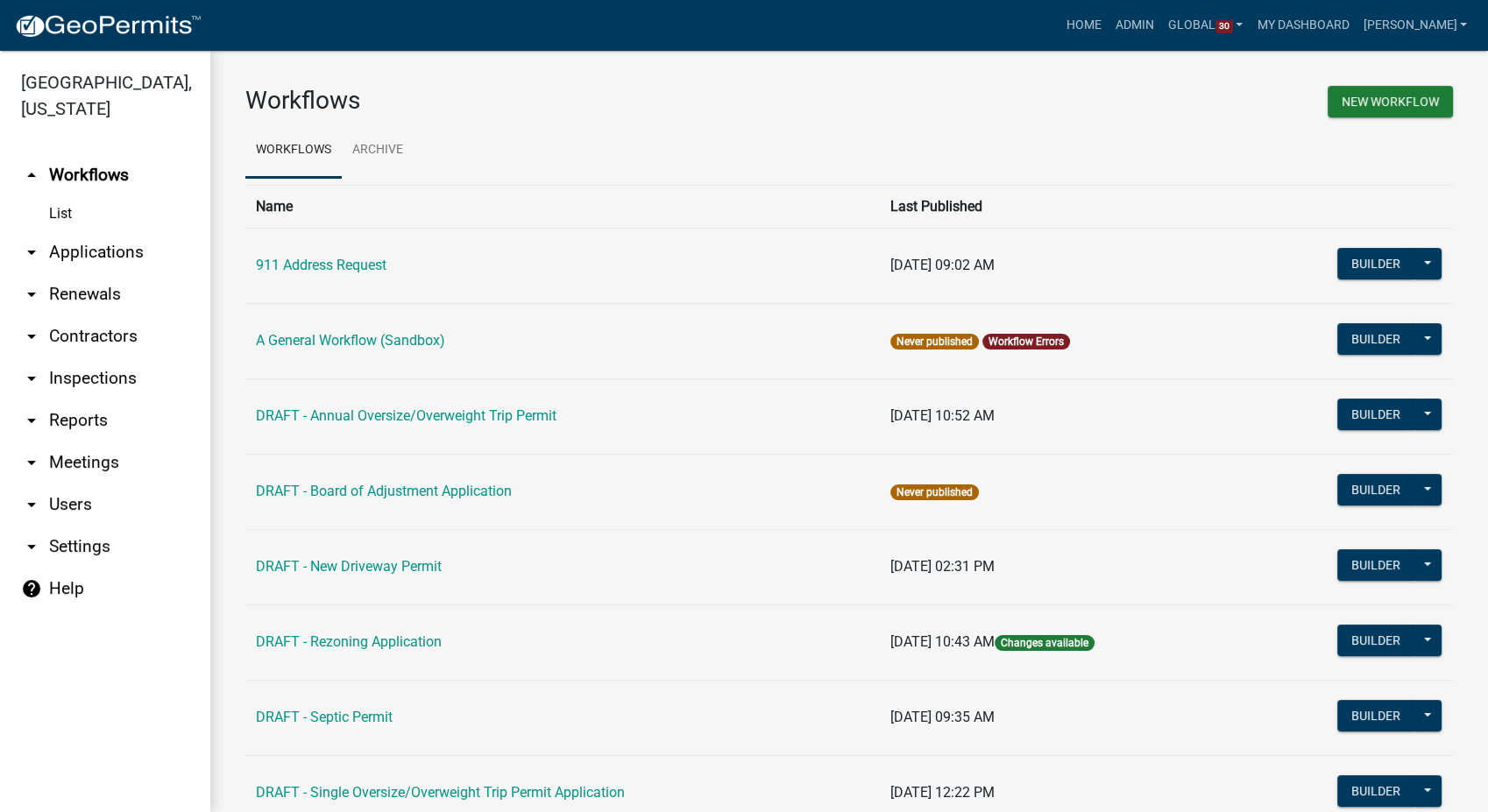
click at [91, 331] on link "arrow_drop_down Contractors" at bounding box center [105, 337] width 210 height 42
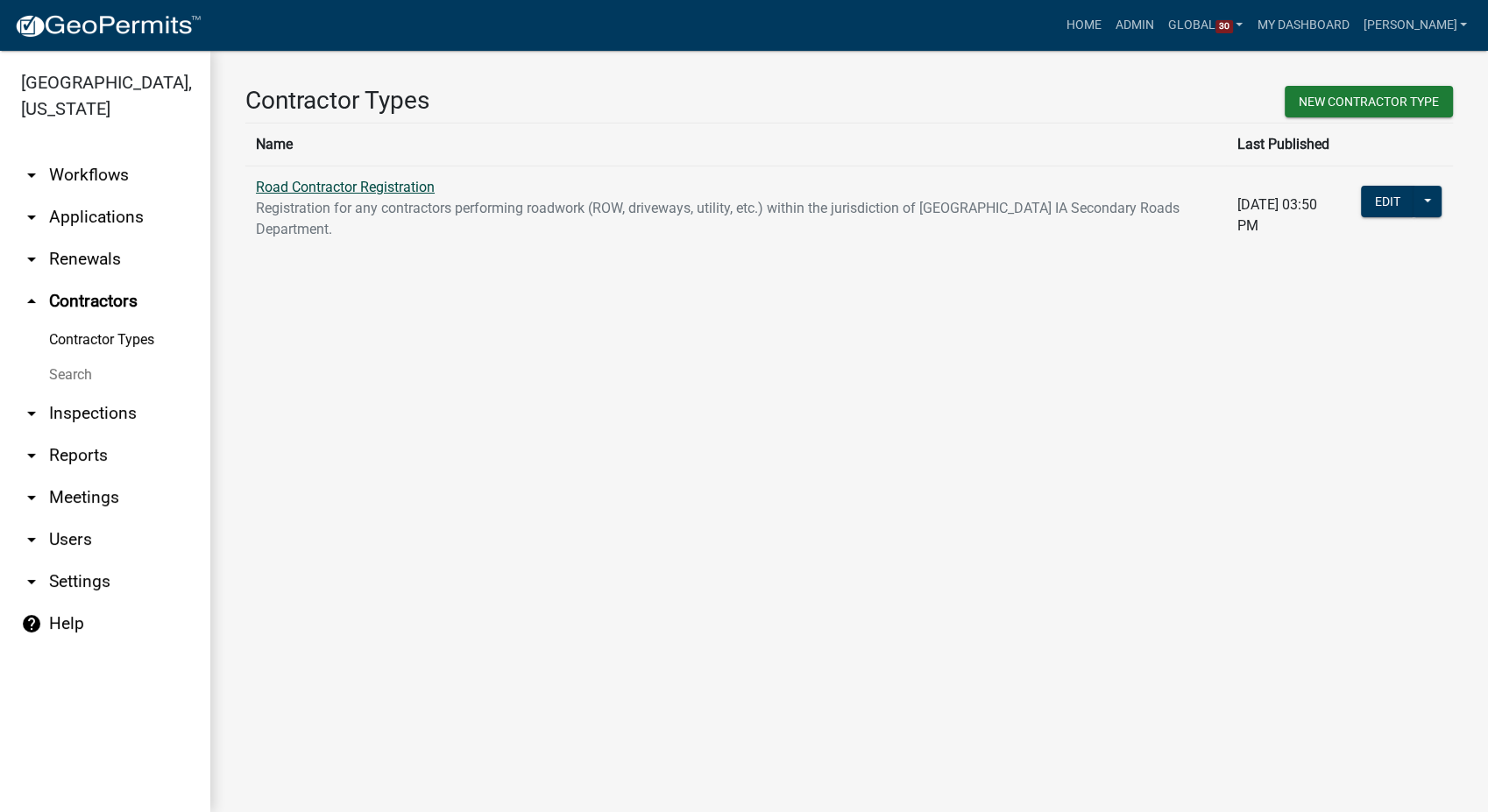
click at [351, 181] on link "Road Contractor Registration" at bounding box center [344, 186] width 178 height 16
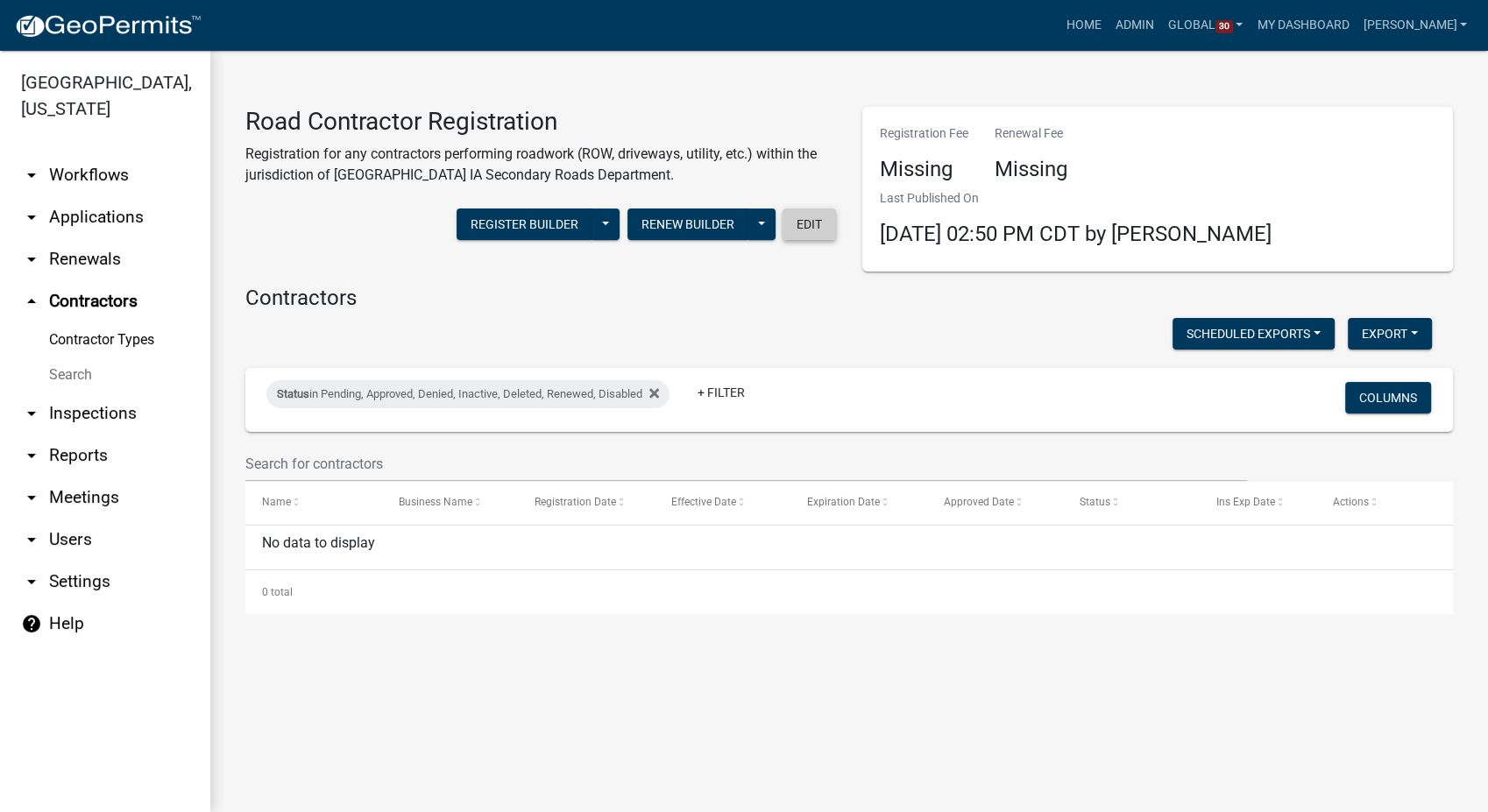
click at [802, 226] on button "Edit" at bounding box center [808, 224] width 53 height 32
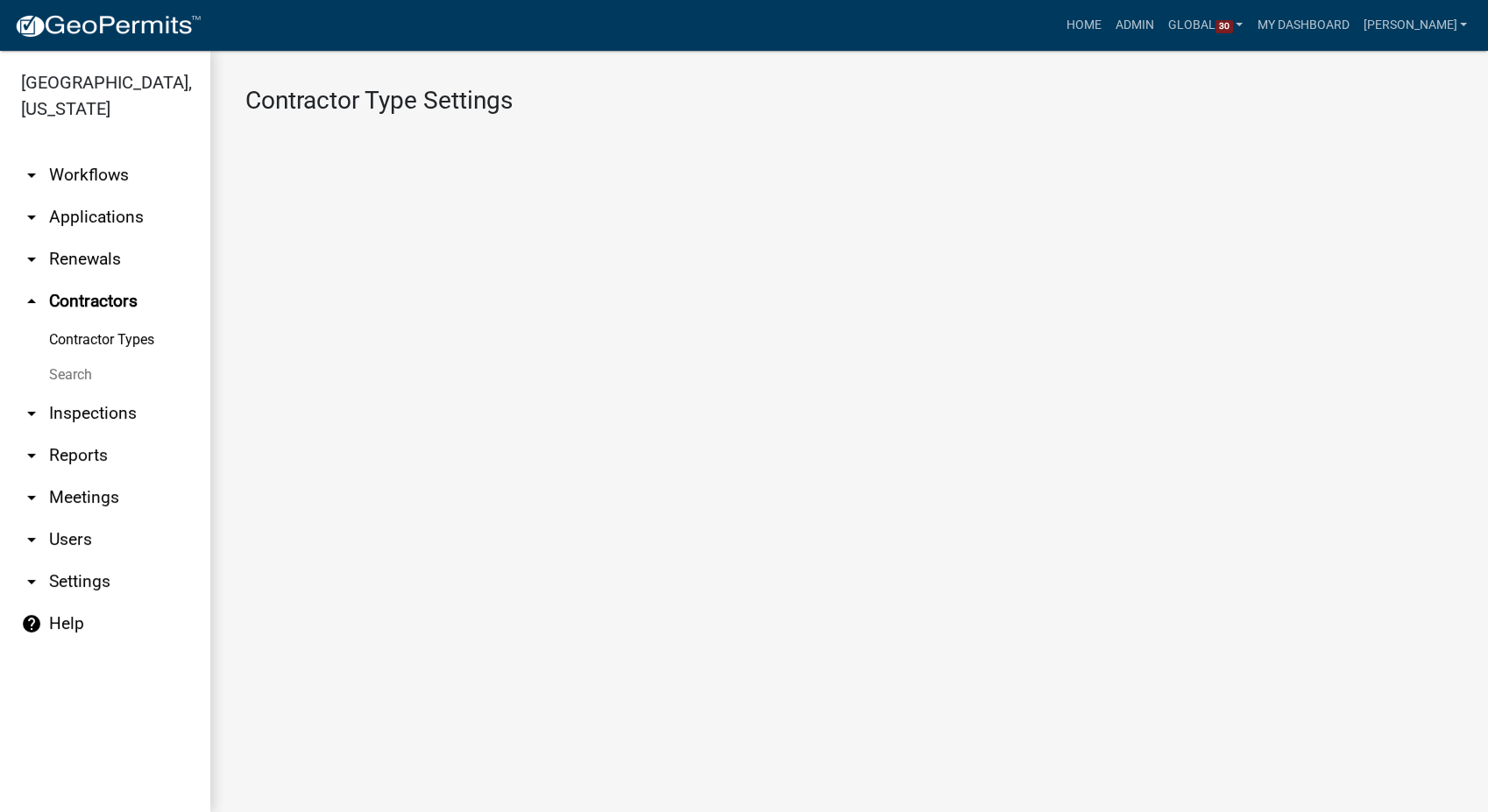
select select "1: 4ef63fe7-b19a-425e-ac95-467e066f44a3"
select select "3: Object"
select select
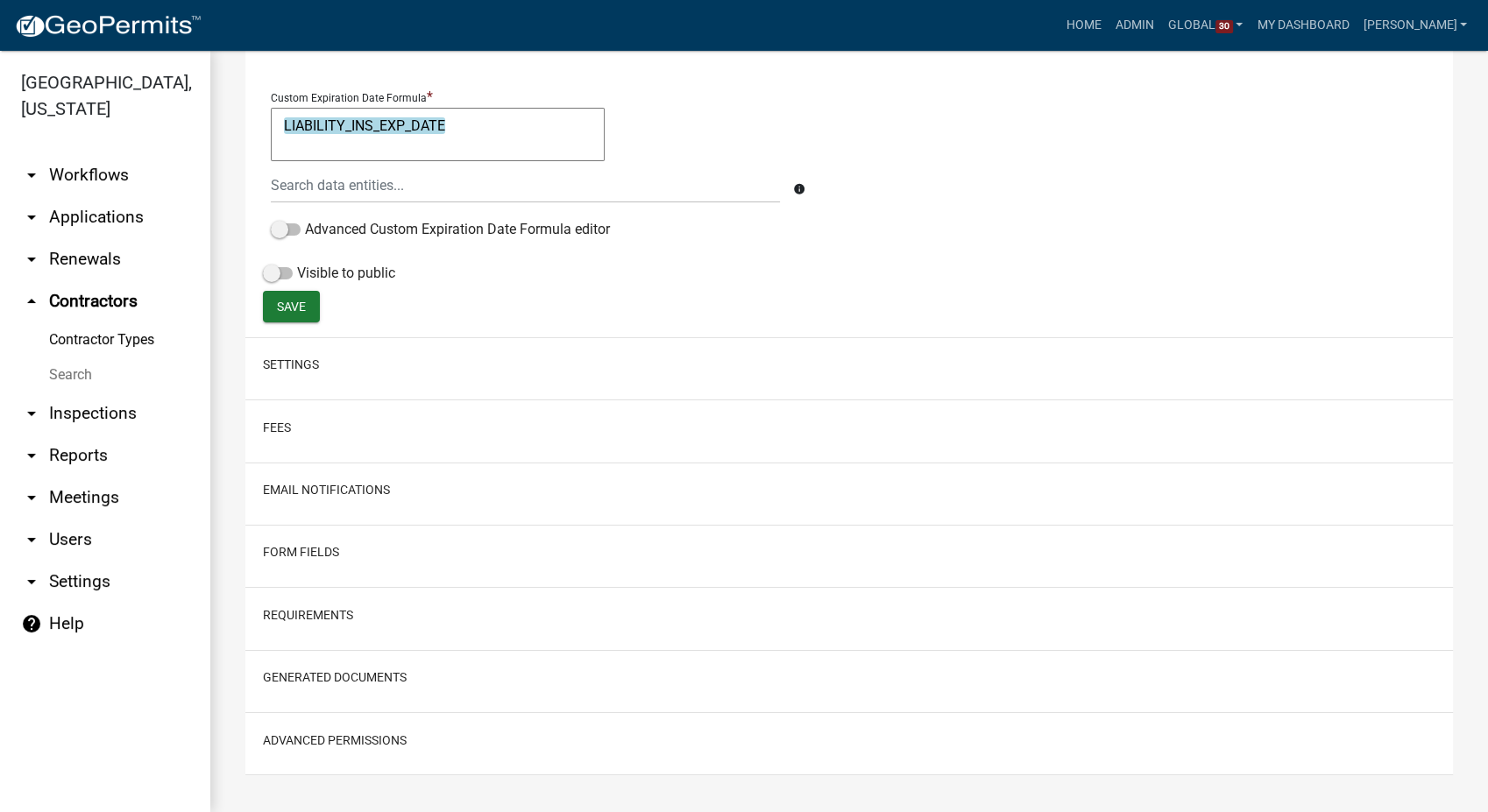
scroll to position [570, 0]
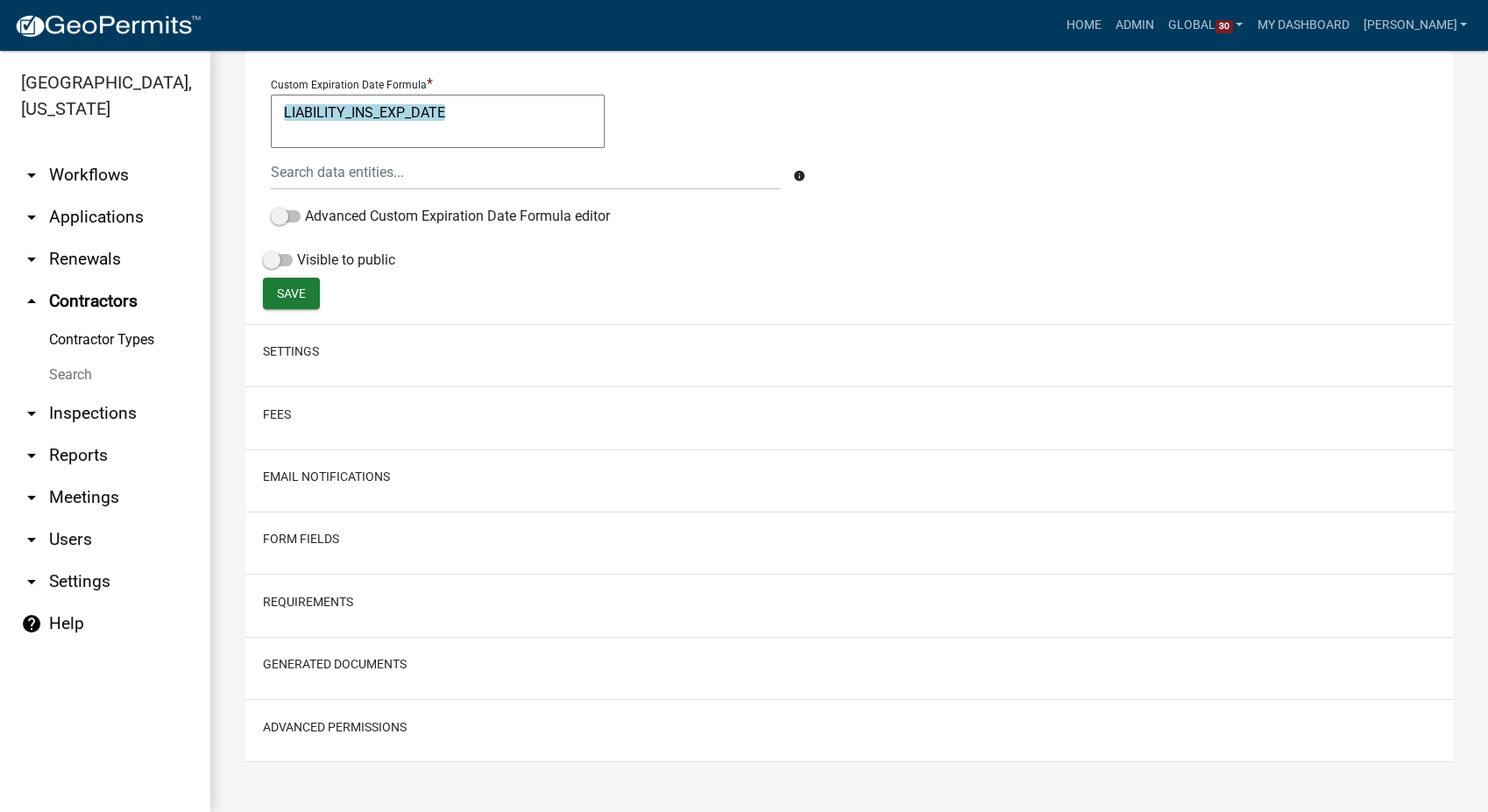
click at [92, 171] on link "arrow_drop_down Workflows" at bounding box center [105, 176] width 210 height 42
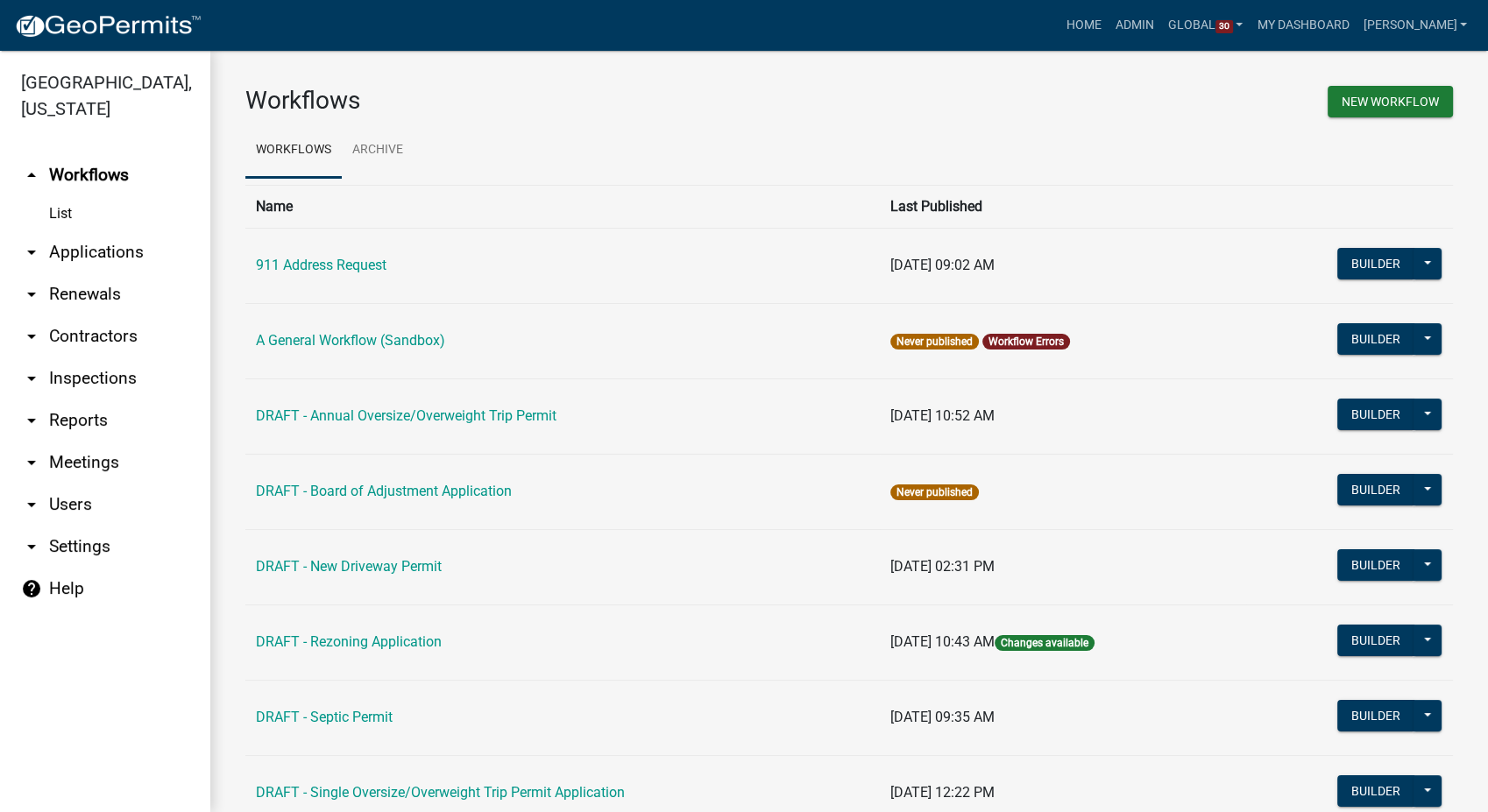
click at [63, 339] on link "arrow_drop_down Contractors" at bounding box center [105, 337] width 210 height 42
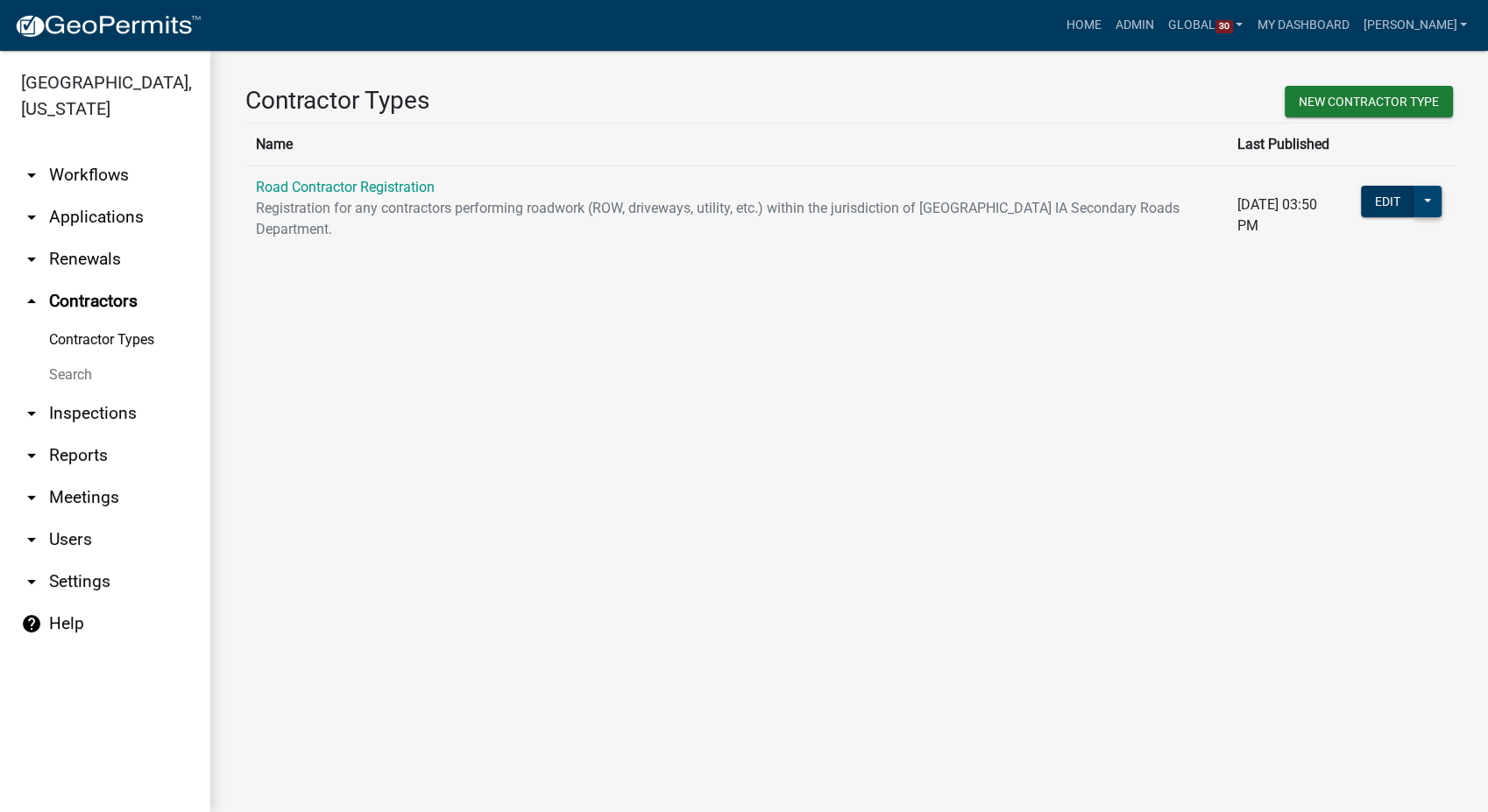
click at [1434, 200] on button at bounding box center [1427, 202] width 28 height 32
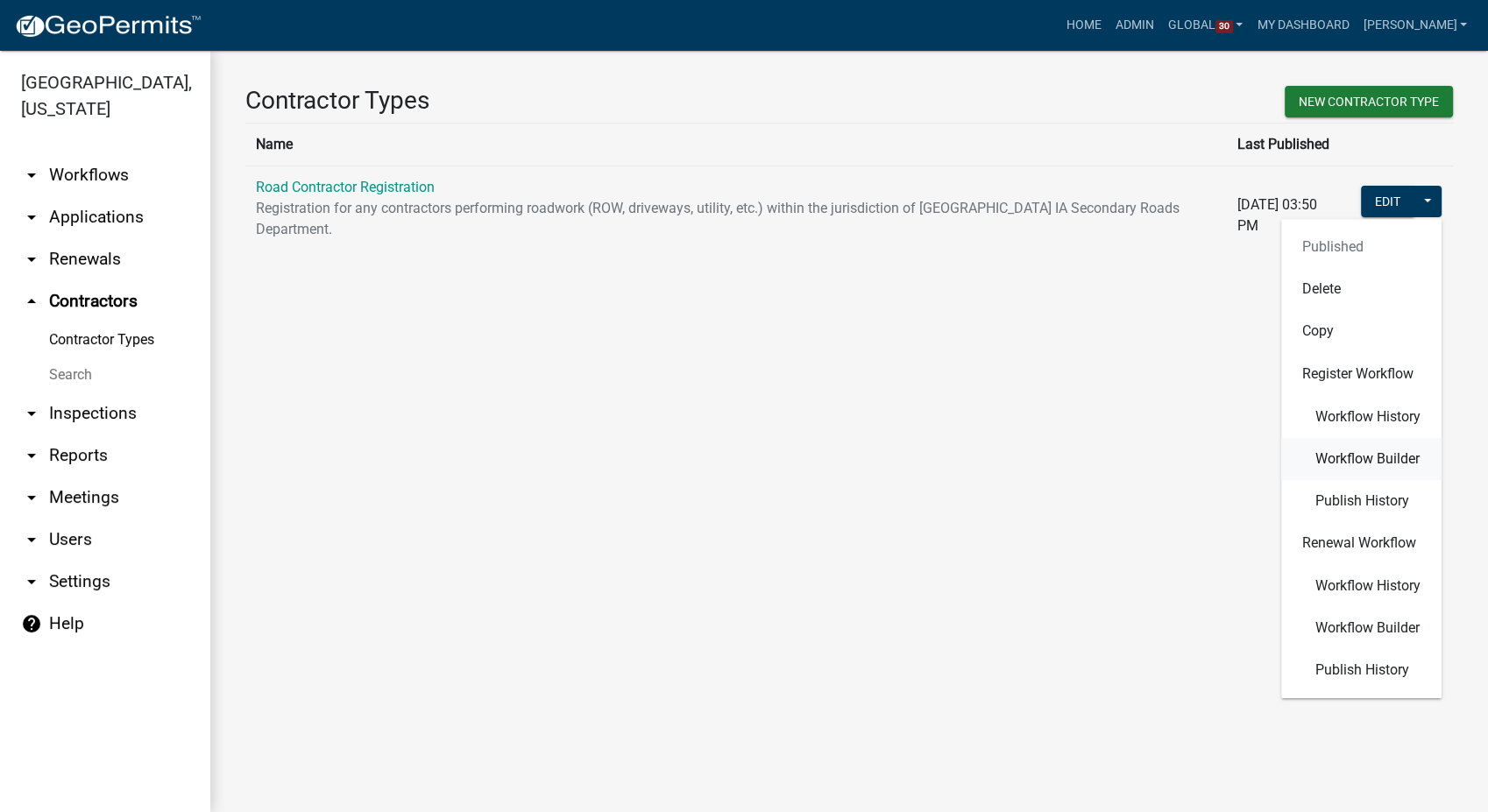
click at [1330, 473] on button "Workflow Builder" at bounding box center [1361, 459] width 160 height 42
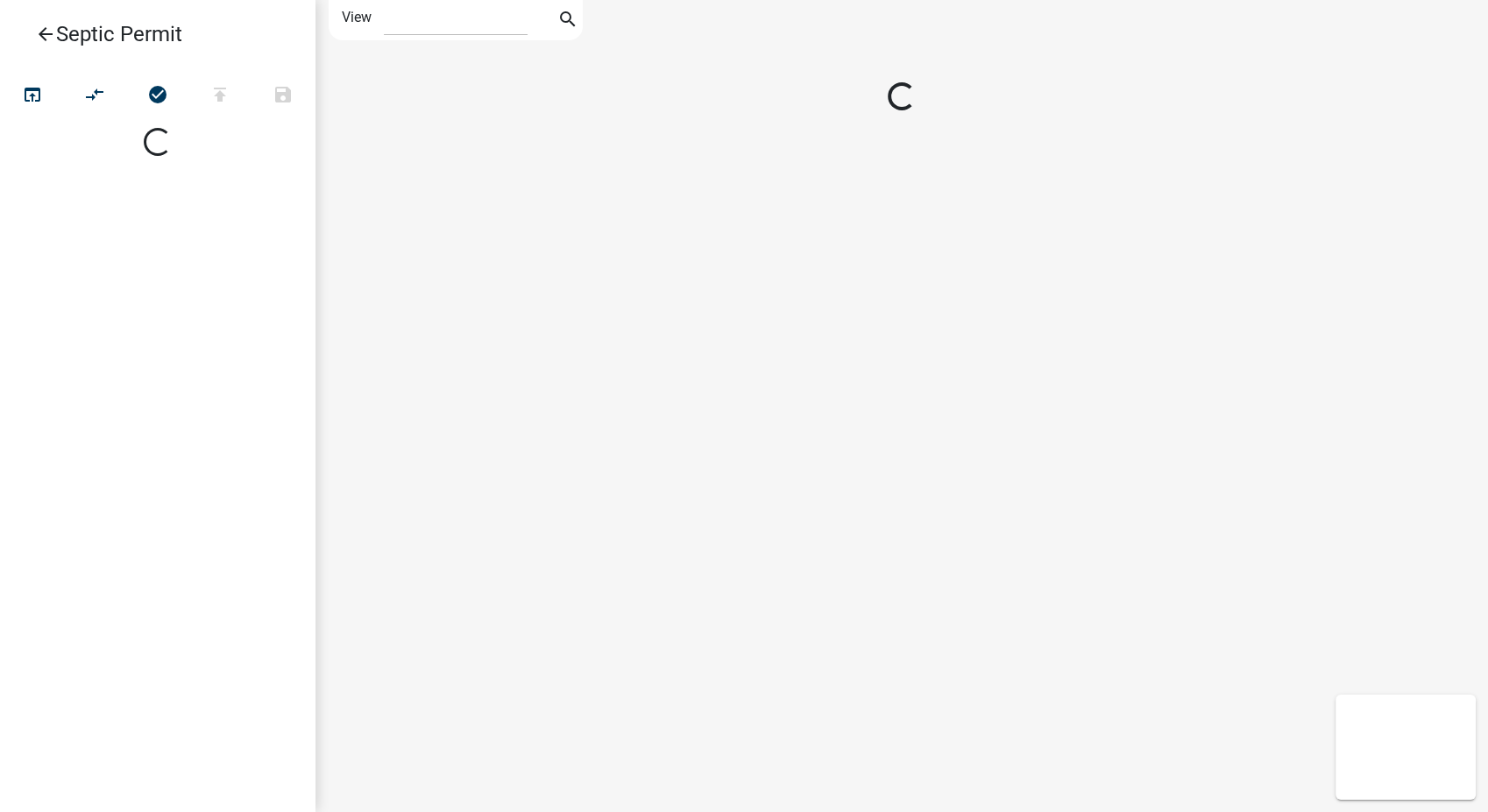
select select "1"
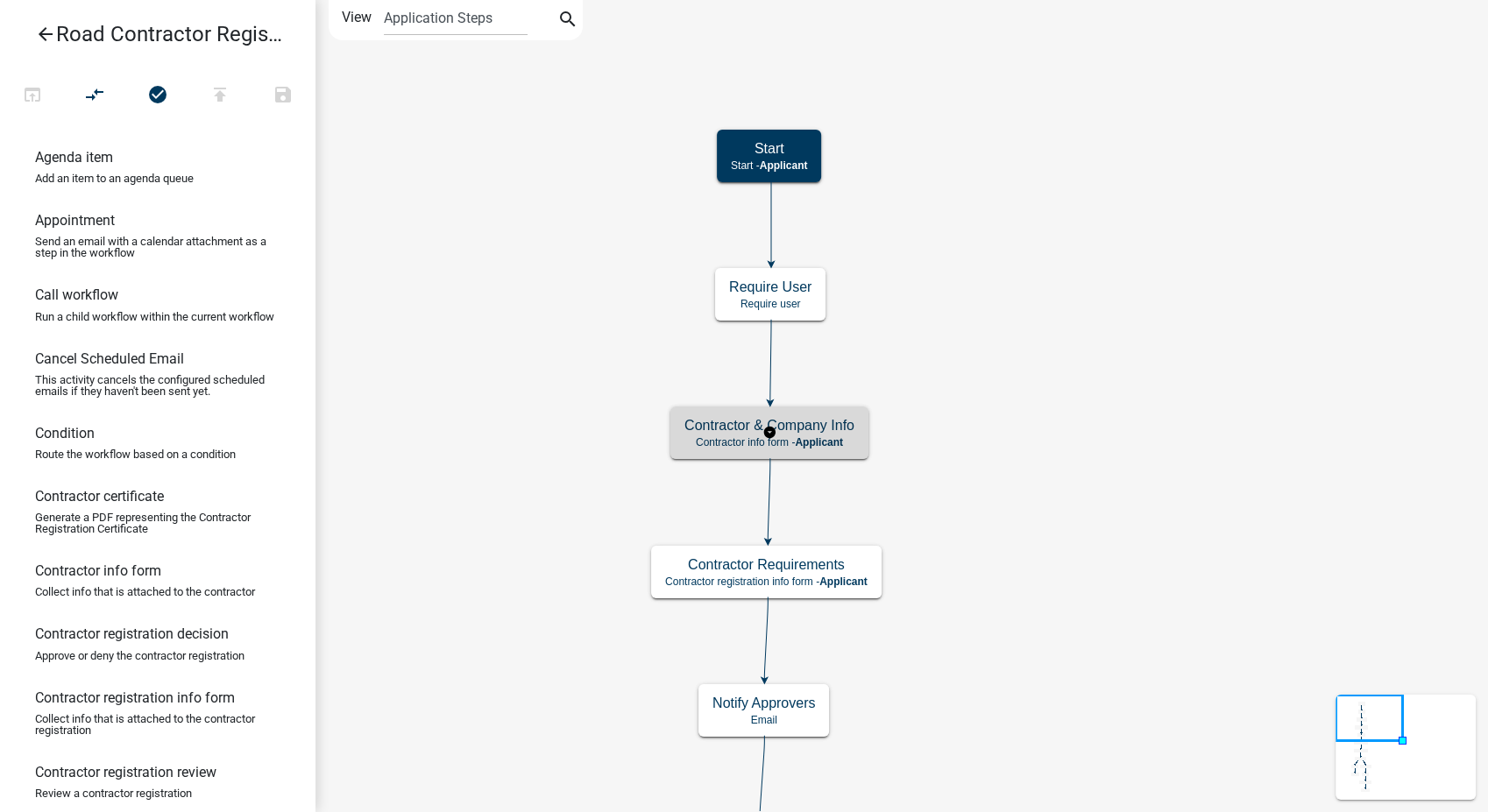
click at [838, 431] on h5 "Contractor & Company Info" at bounding box center [770, 425] width 170 height 16
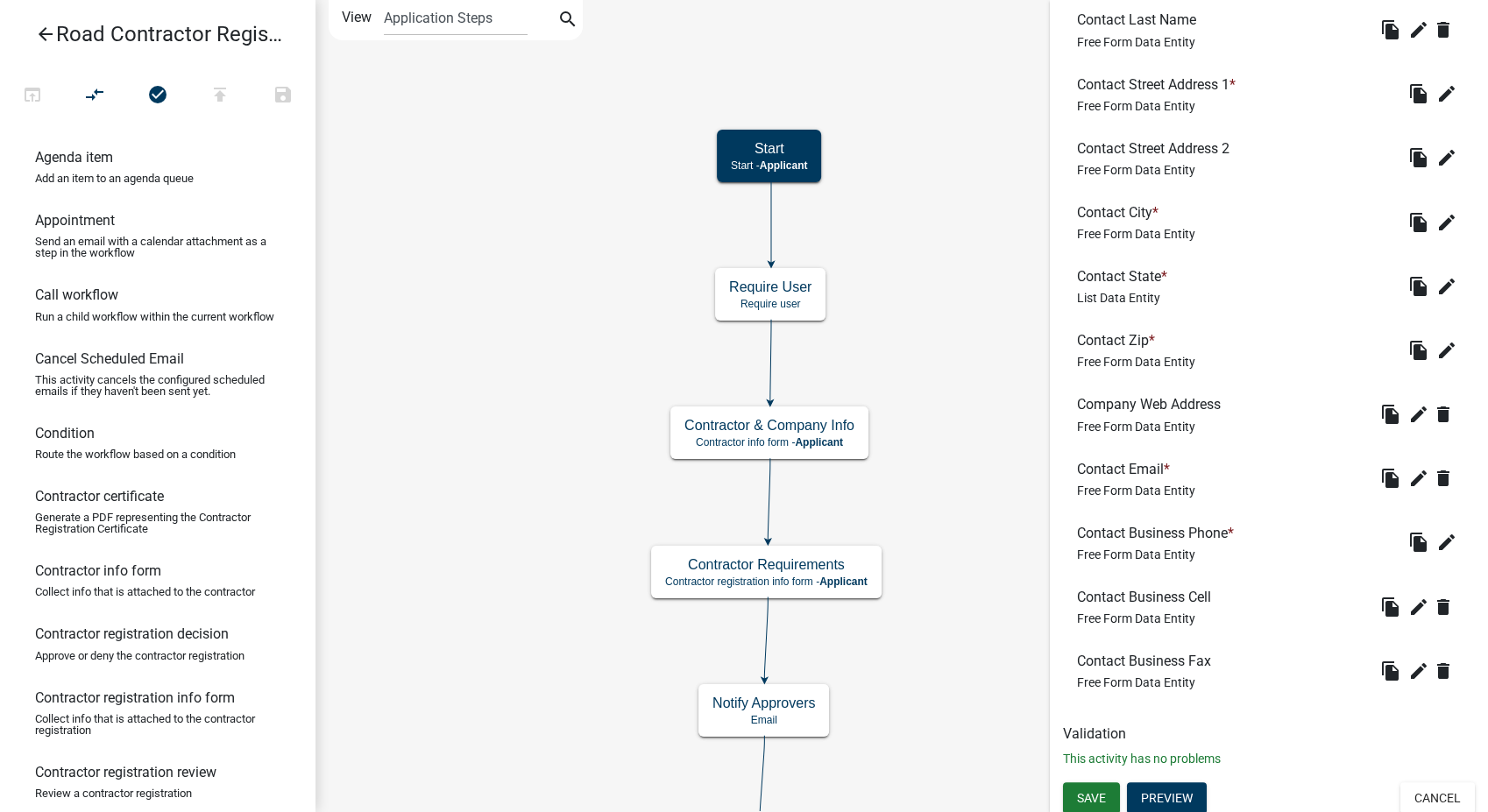
scroll to position [784, 0]
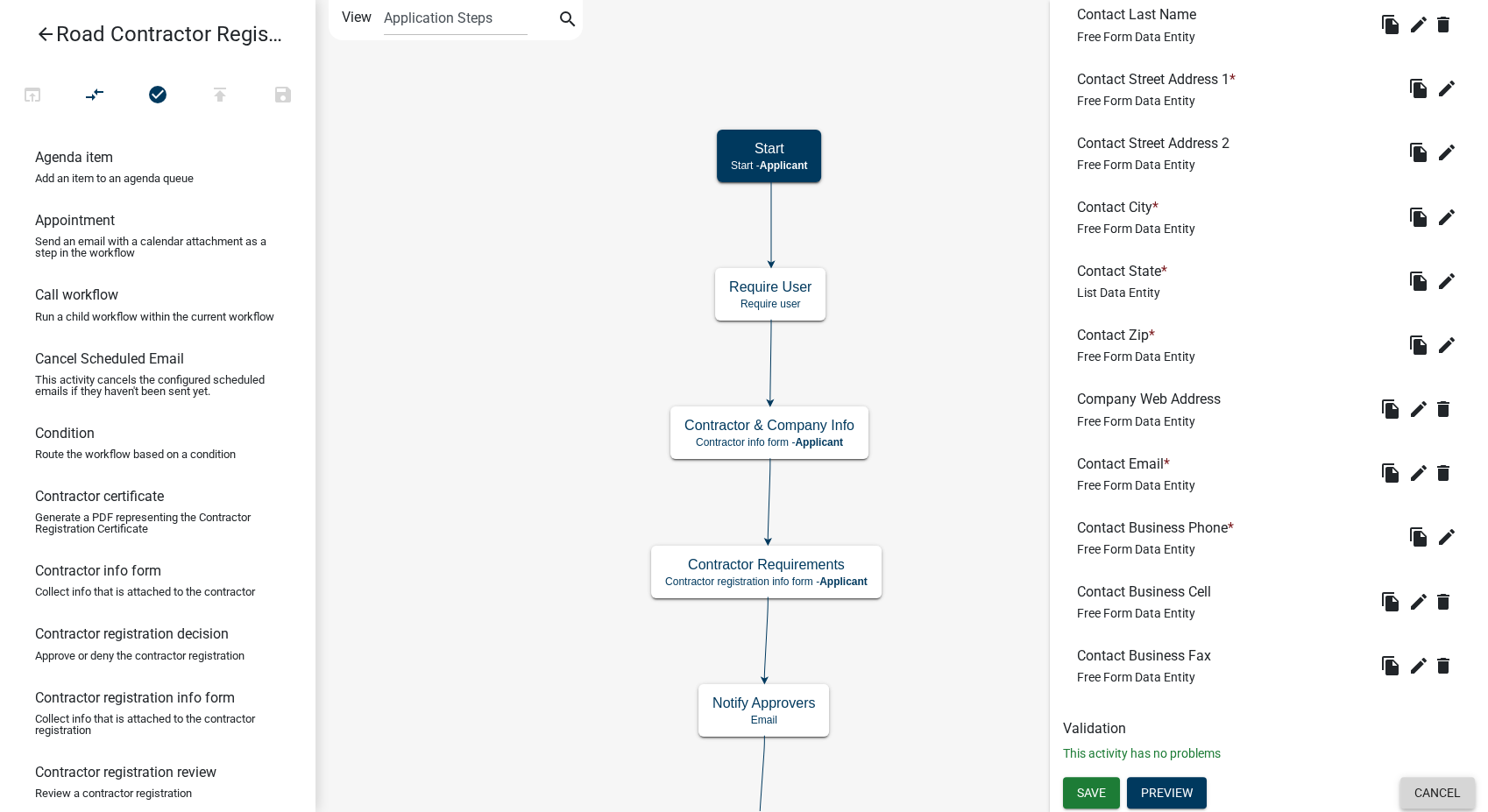
click at [1430, 782] on button "Cancel" at bounding box center [1437, 793] width 74 height 32
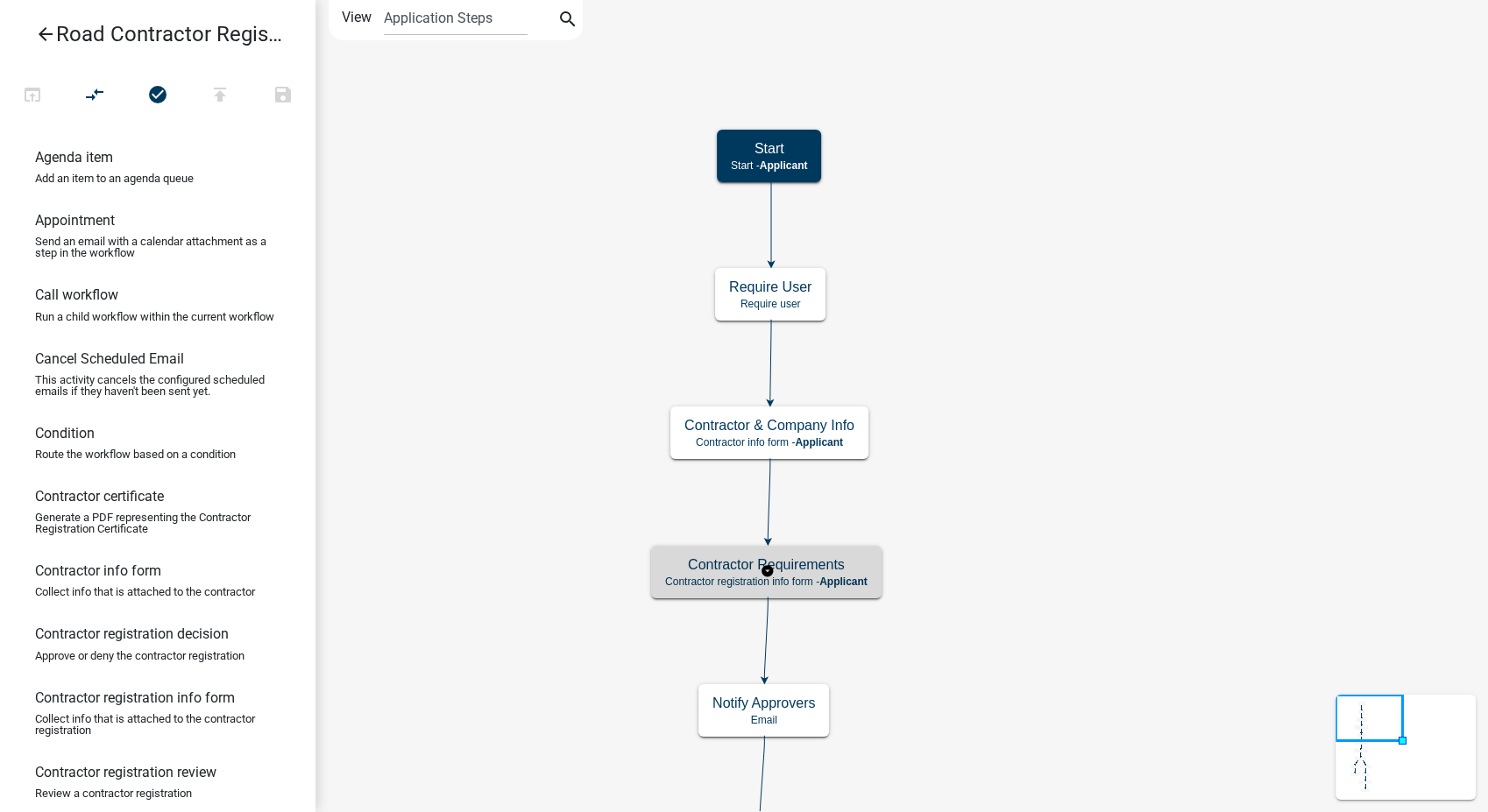
click at [832, 594] on div "Contractor Requirements Contractor registration info form - Applicant" at bounding box center [766, 572] width 230 height 53
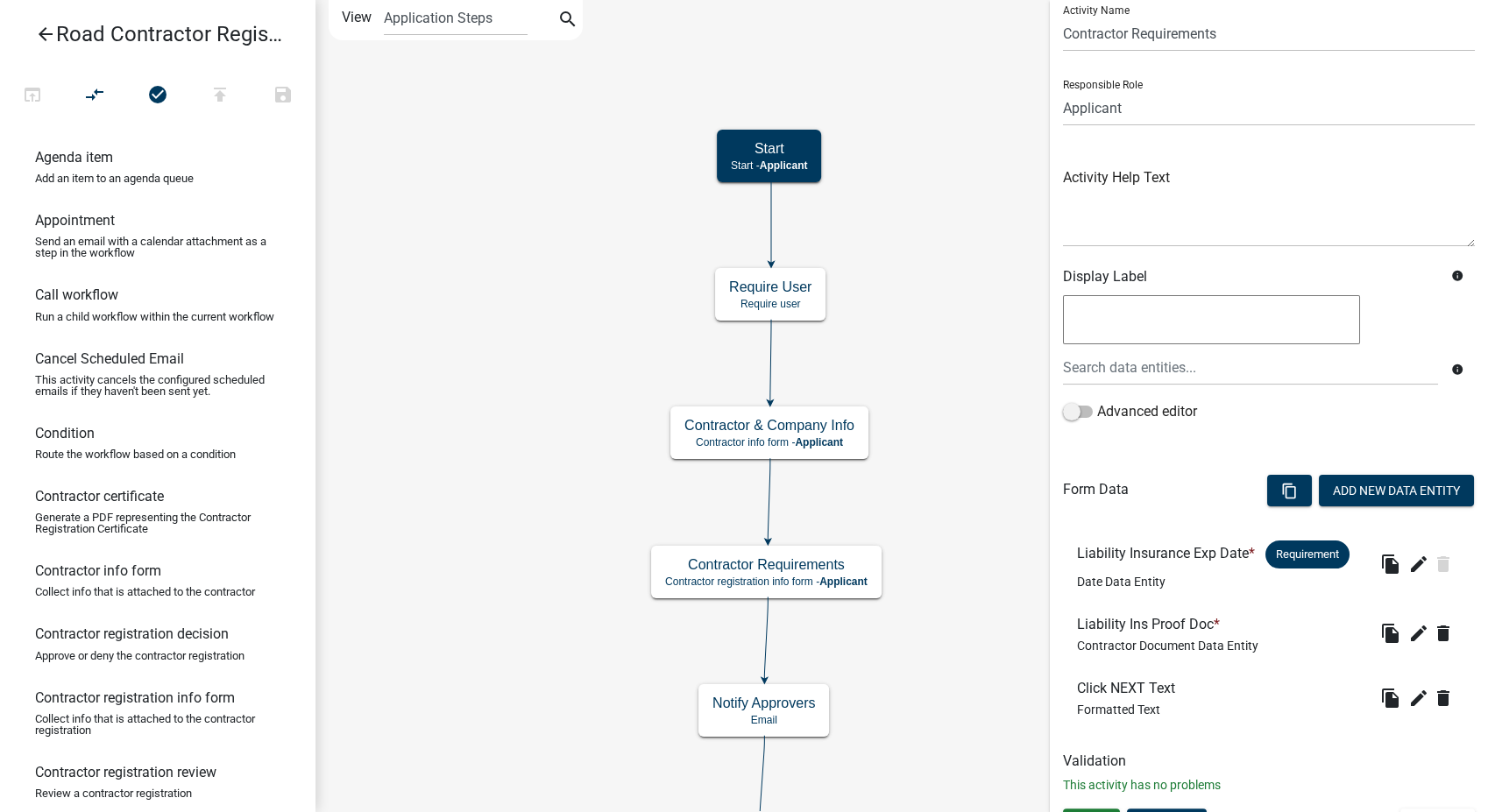
scroll to position [91, 0]
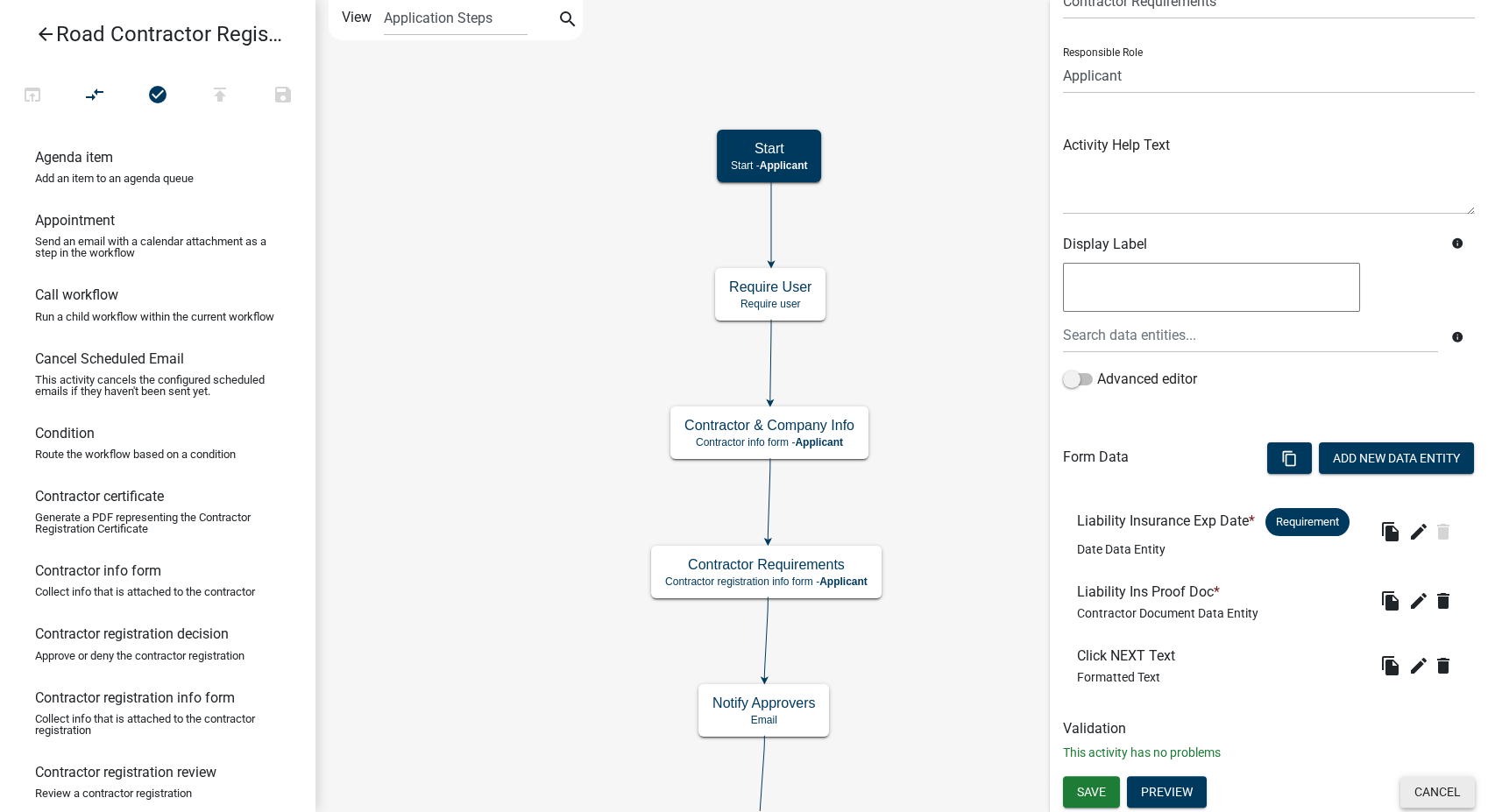
click at [1423, 785] on button "Cancel" at bounding box center [1437, 792] width 74 height 32
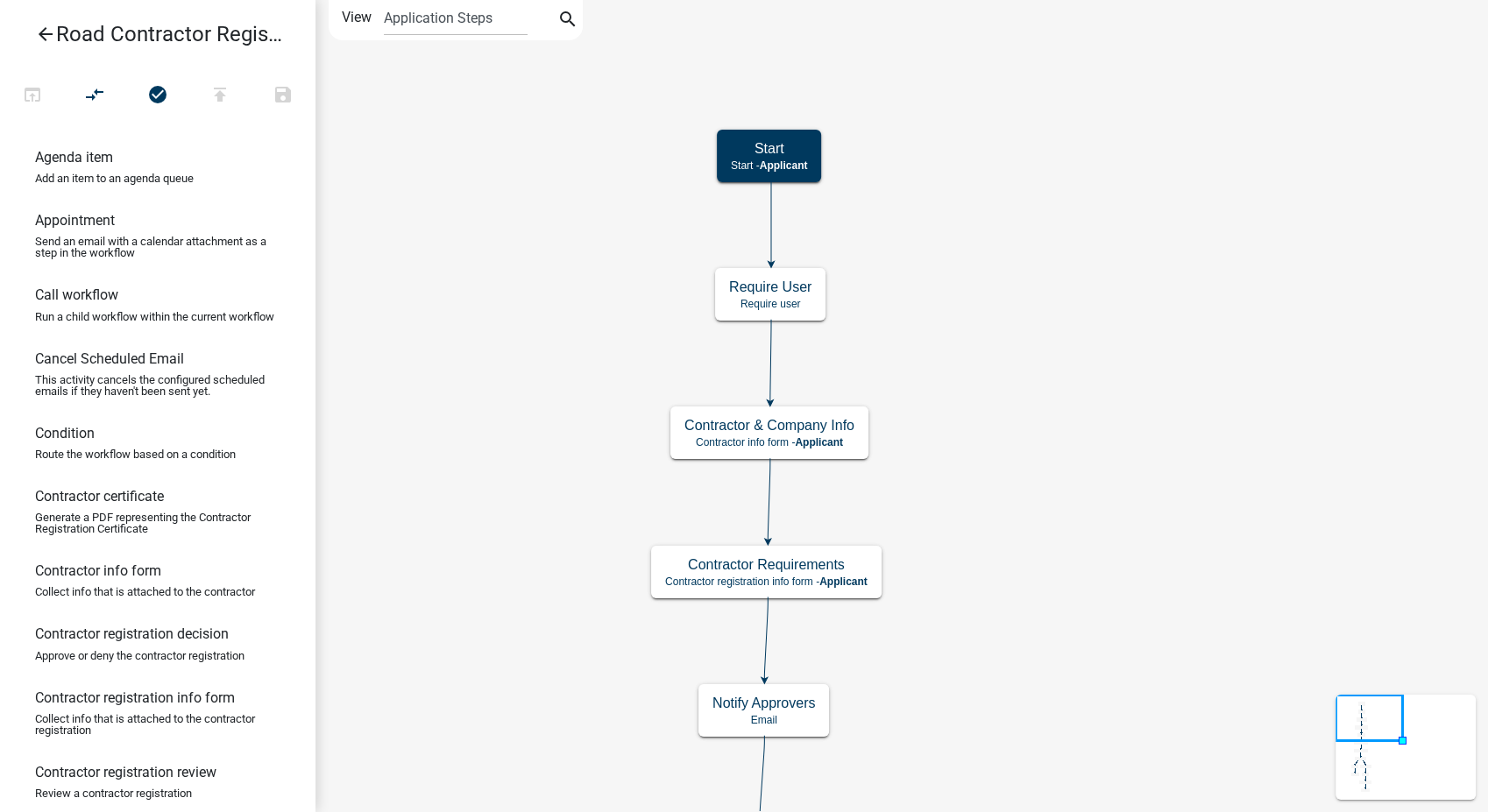
scroll to position [0, 0]
click at [818, 706] on div "Notify Approvers Email" at bounding box center [763, 711] width 130 height 53
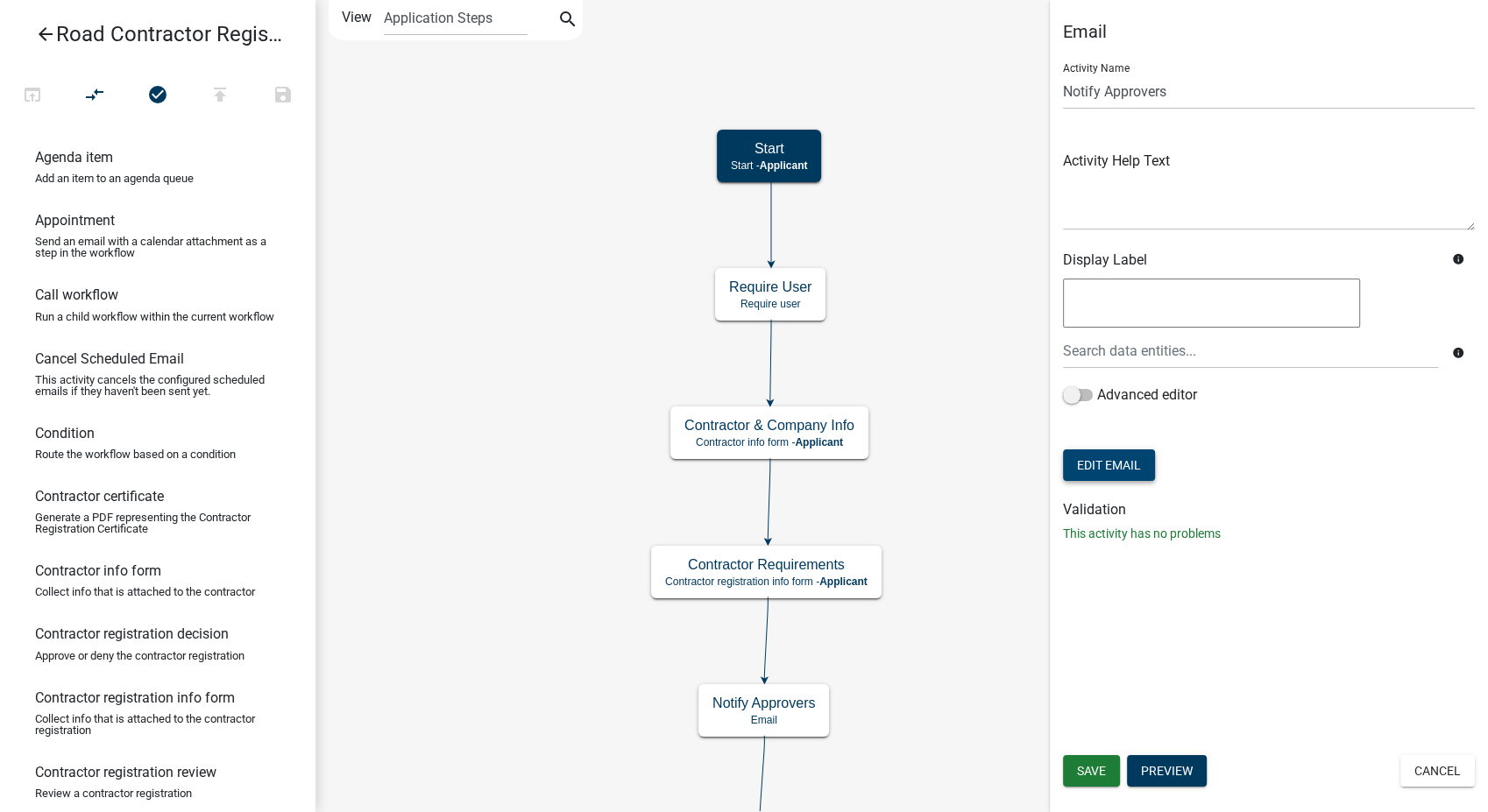
click at [1123, 459] on button "Edit Email" at bounding box center [1108, 465] width 92 height 32
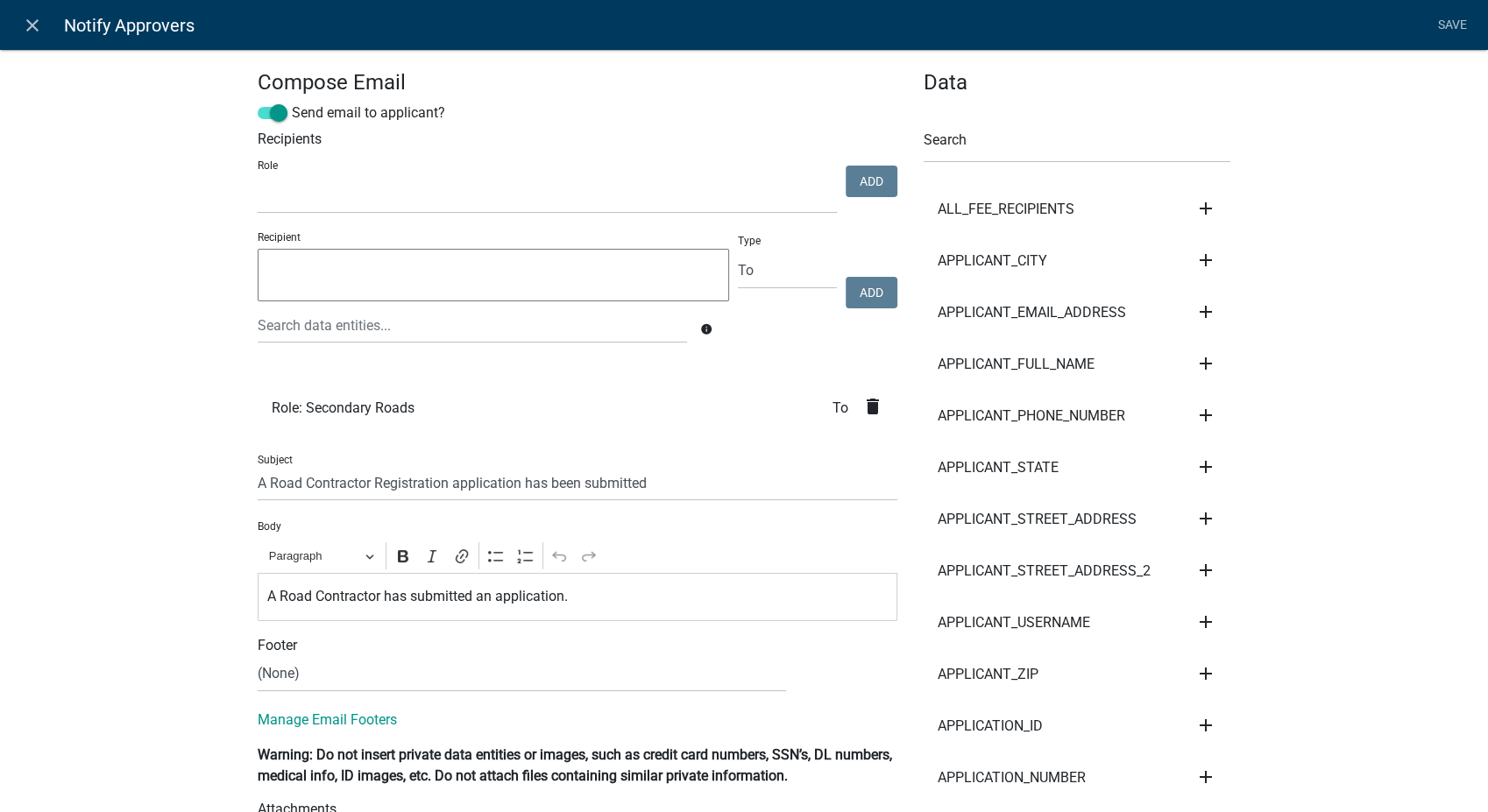
select select
click at [340, 669] on select "(None) Planning & Zoning Secondary Roads" at bounding box center [522, 674] width 528 height 36
select select "af937625-4716-422d-9dec-b0b4a857efd0"
click at [257, 657] on select "(None) Planning & Zoning Secondary Roads" at bounding box center [522, 674] width 528 height 36
click at [1449, 11] on link "Save" at bounding box center [1451, 25] width 43 height 34
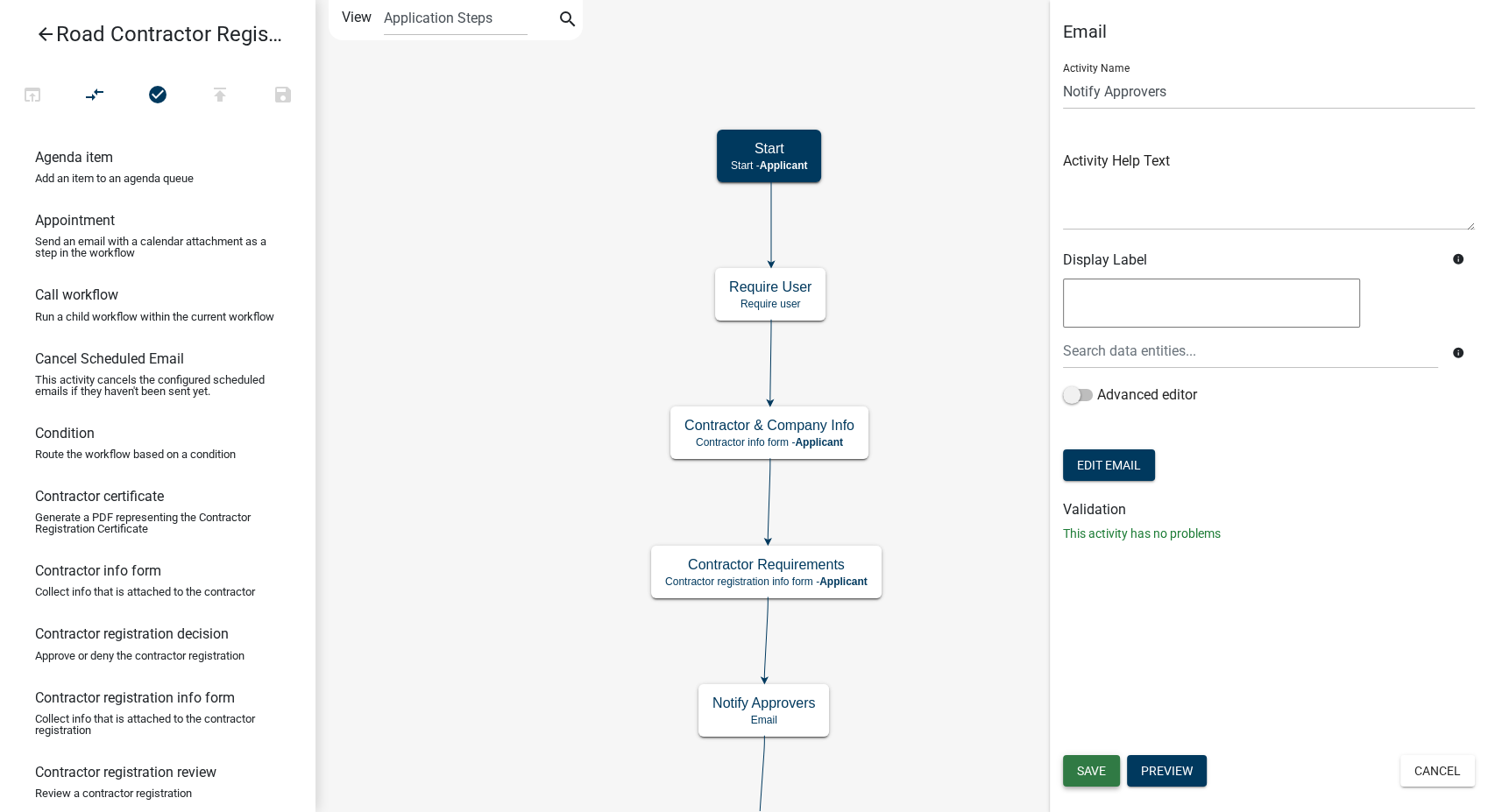
click at [1100, 760] on button "Save" at bounding box center [1091, 771] width 57 height 32
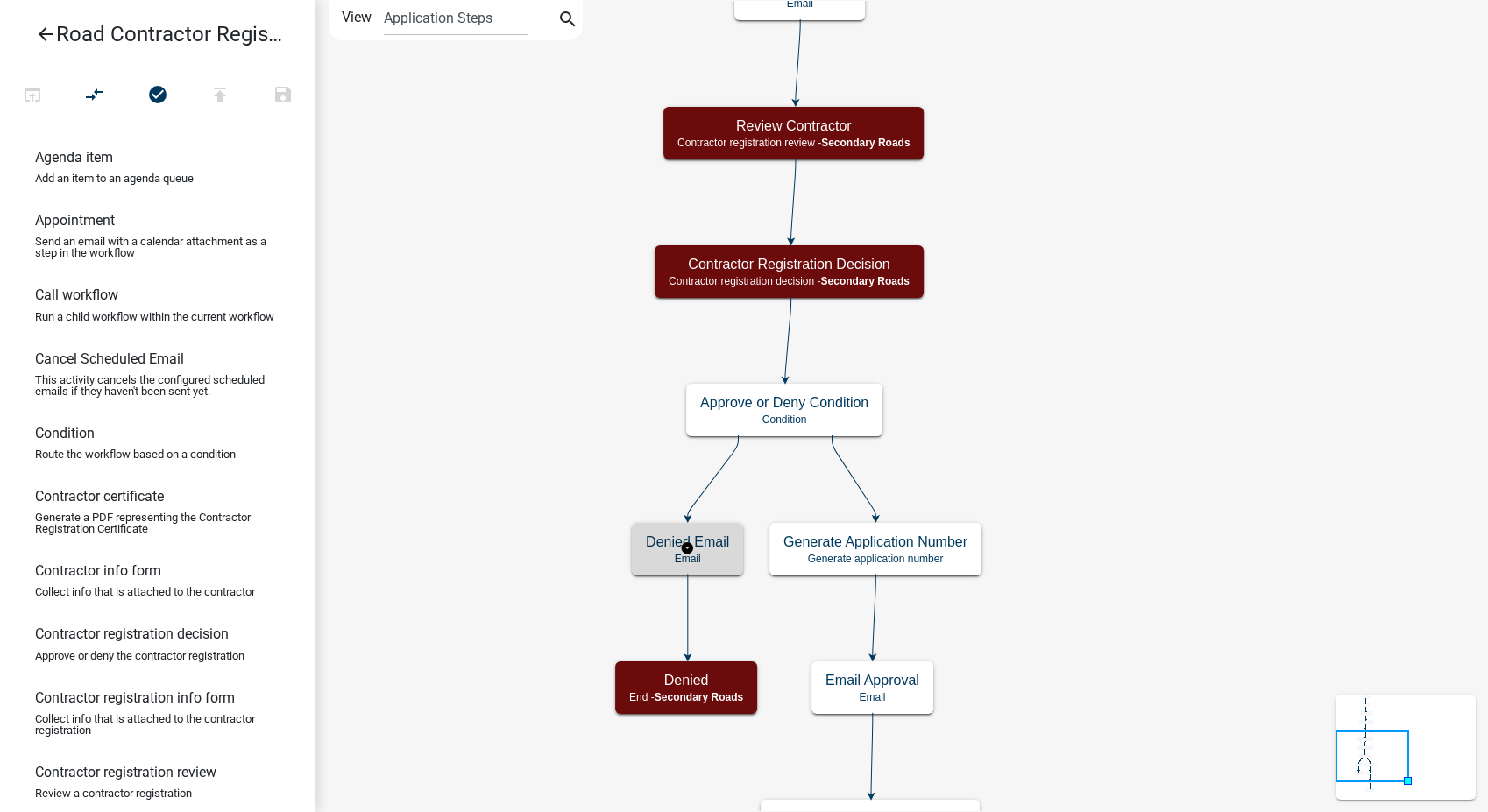
click at [732, 551] on div "Denied Email Email" at bounding box center [687, 549] width 111 height 53
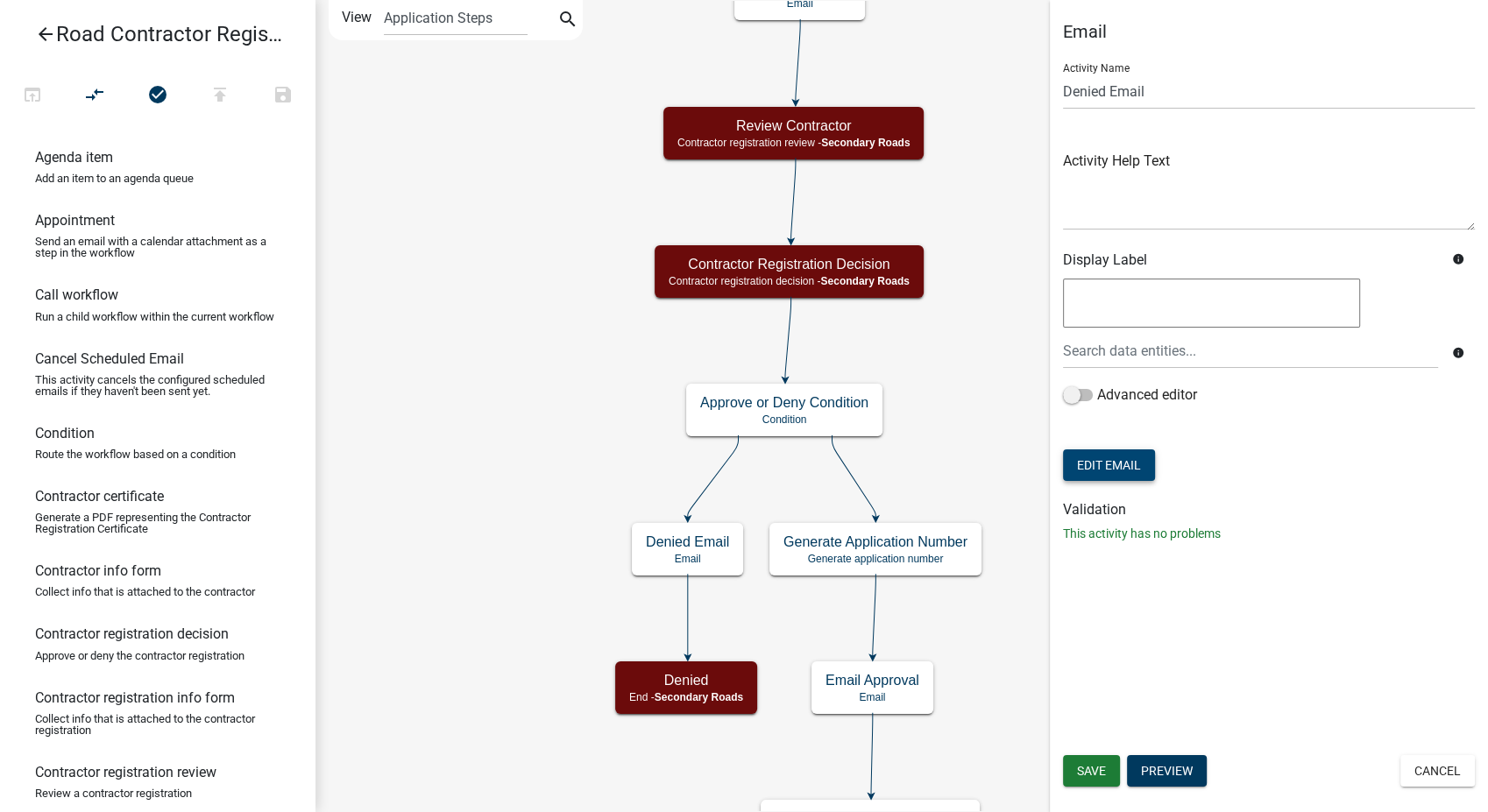
click at [1122, 455] on button "Edit Email" at bounding box center [1108, 465] width 92 height 32
select select "af937625-4716-422d-9dec-b0b4a857efd0"
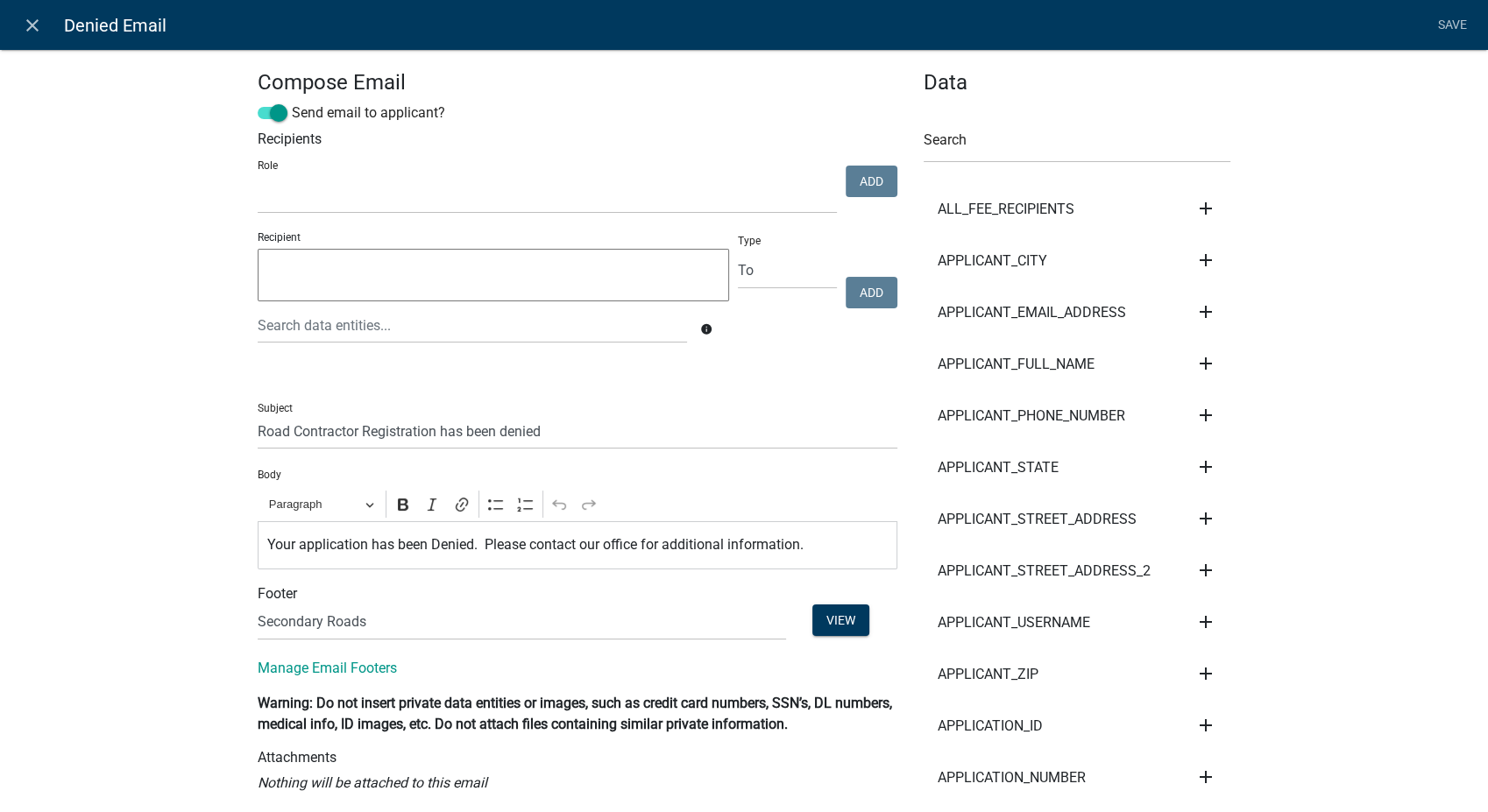
select select
click at [30, 14] on icon "close" at bounding box center [33, 25] width 21 height 21
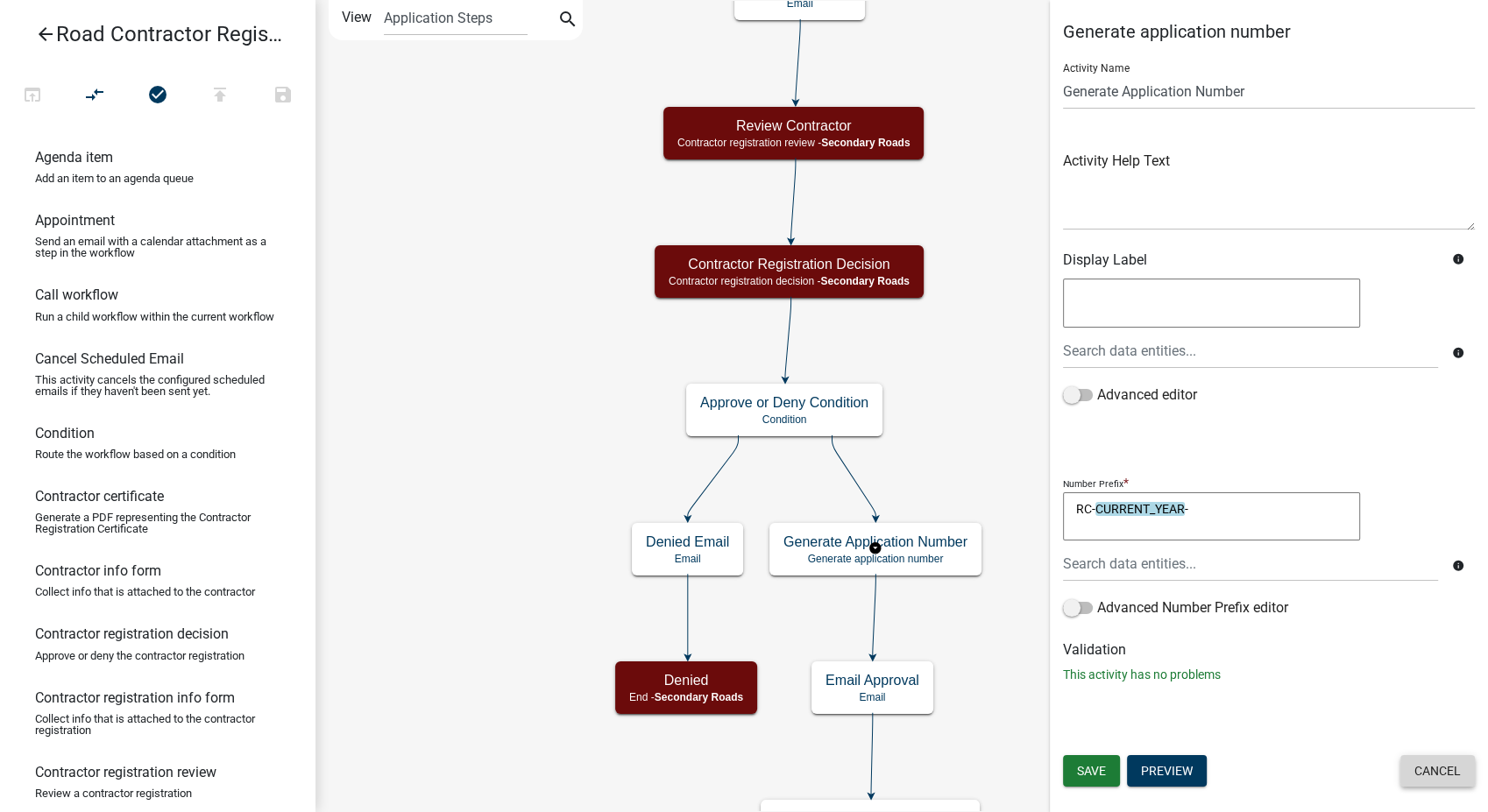
click at [1453, 772] on button "Cancel" at bounding box center [1437, 771] width 74 height 32
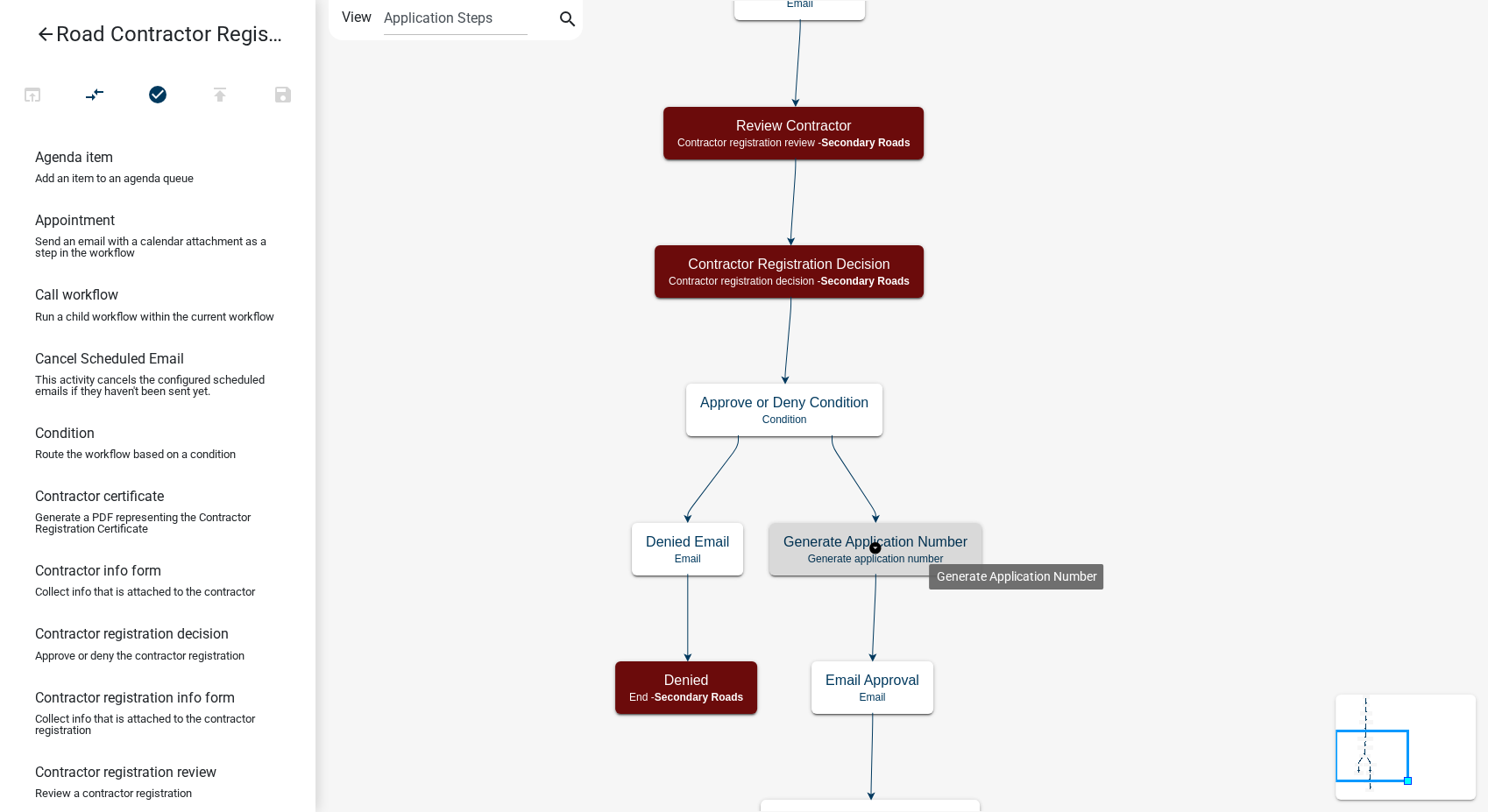
click at [929, 551] on h5 "Generate Application Number" at bounding box center [875, 541] width 184 height 16
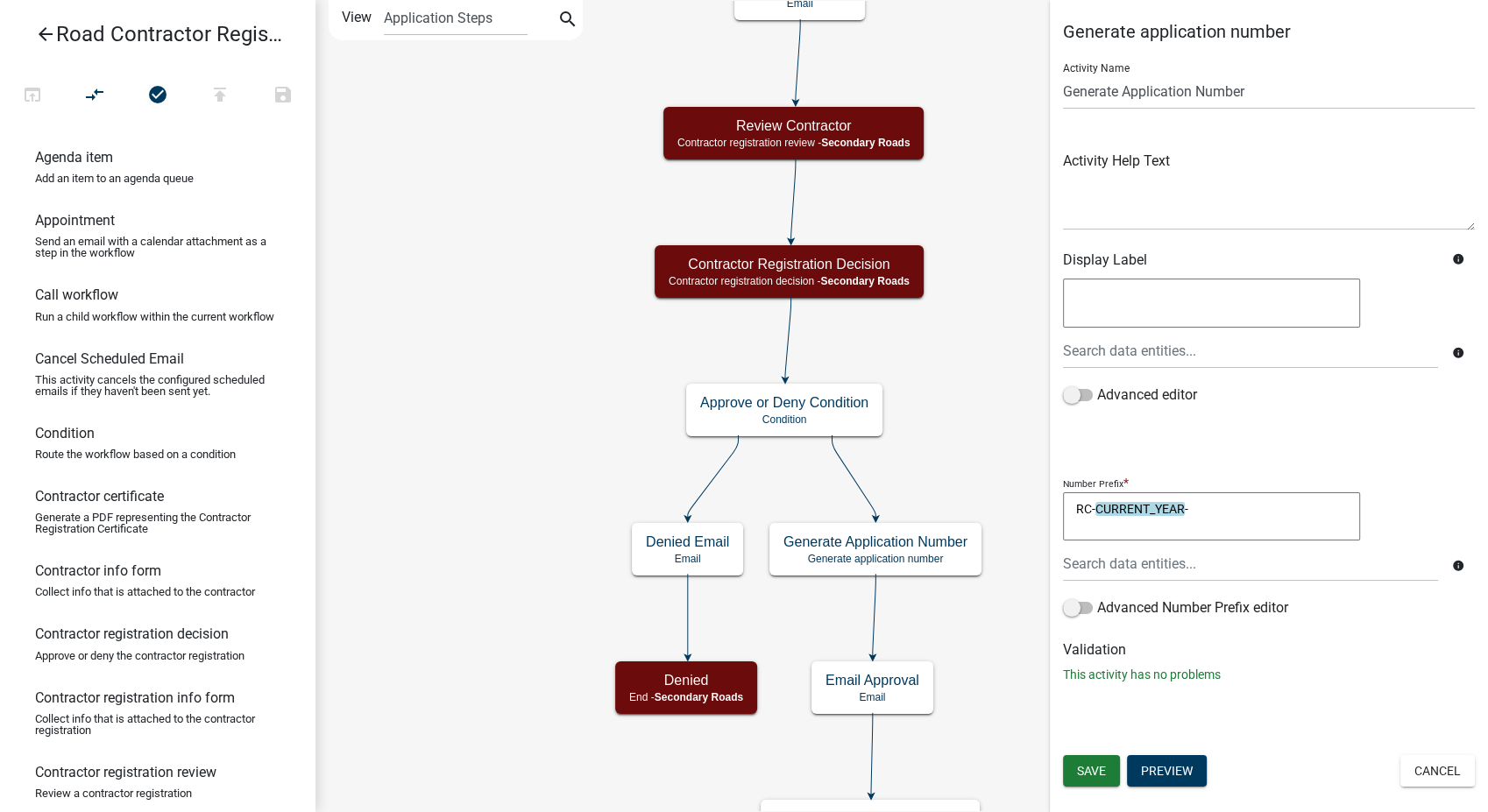
click at [1075, 506] on textarea "RC-CURRENT_YEAR-" at bounding box center [1211, 517] width 297 height 49
click at [1100, 508] on textarea ""RC-CURRENT_YEAR-" at bounding box center [1211, 517] width 297 height 49
click at [1100, 507] on textarea "RC-"-" at bounding box center [1211, 517] width 297 height 49
type textarea "RC-""
click at [1091, 565] on div at bounding box center [1251, 563] width 401 height 36
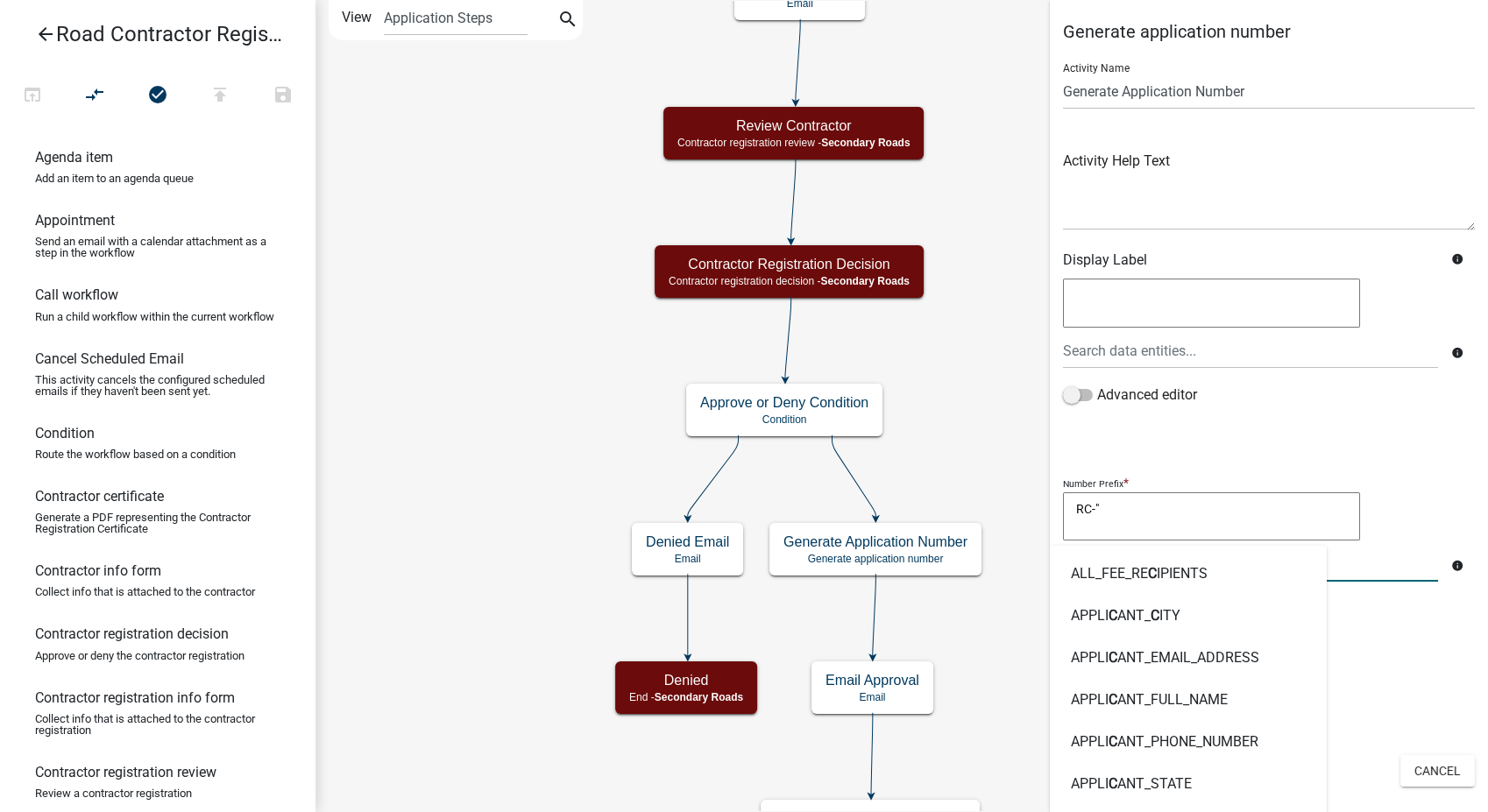
type input "curr"
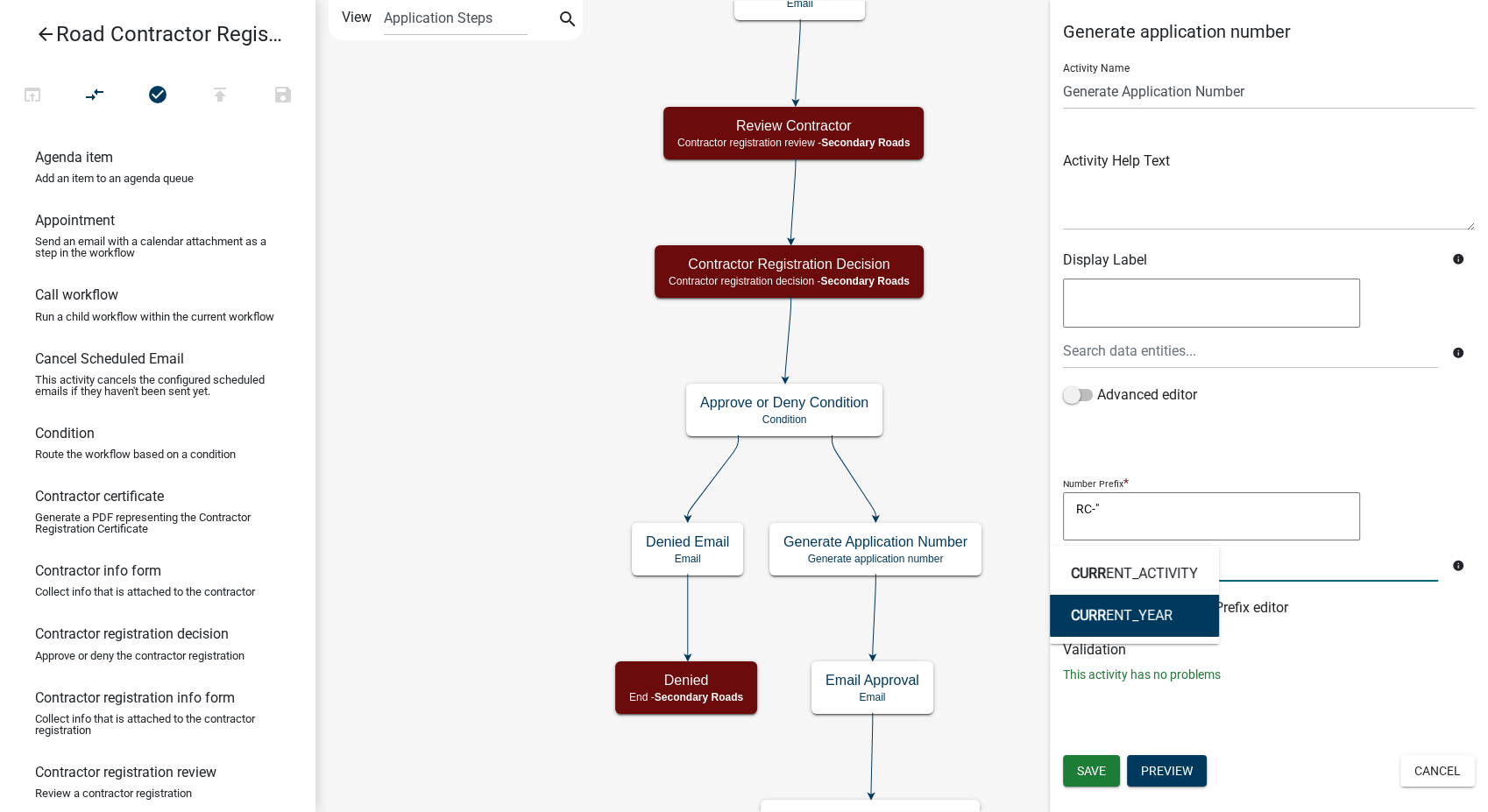
click at [1065, 607] on button "CURR ENT_YEAR" at bounding box center [1134, 616] width 169 height 42
type textarea "RC-"CURRENT_YEAR"
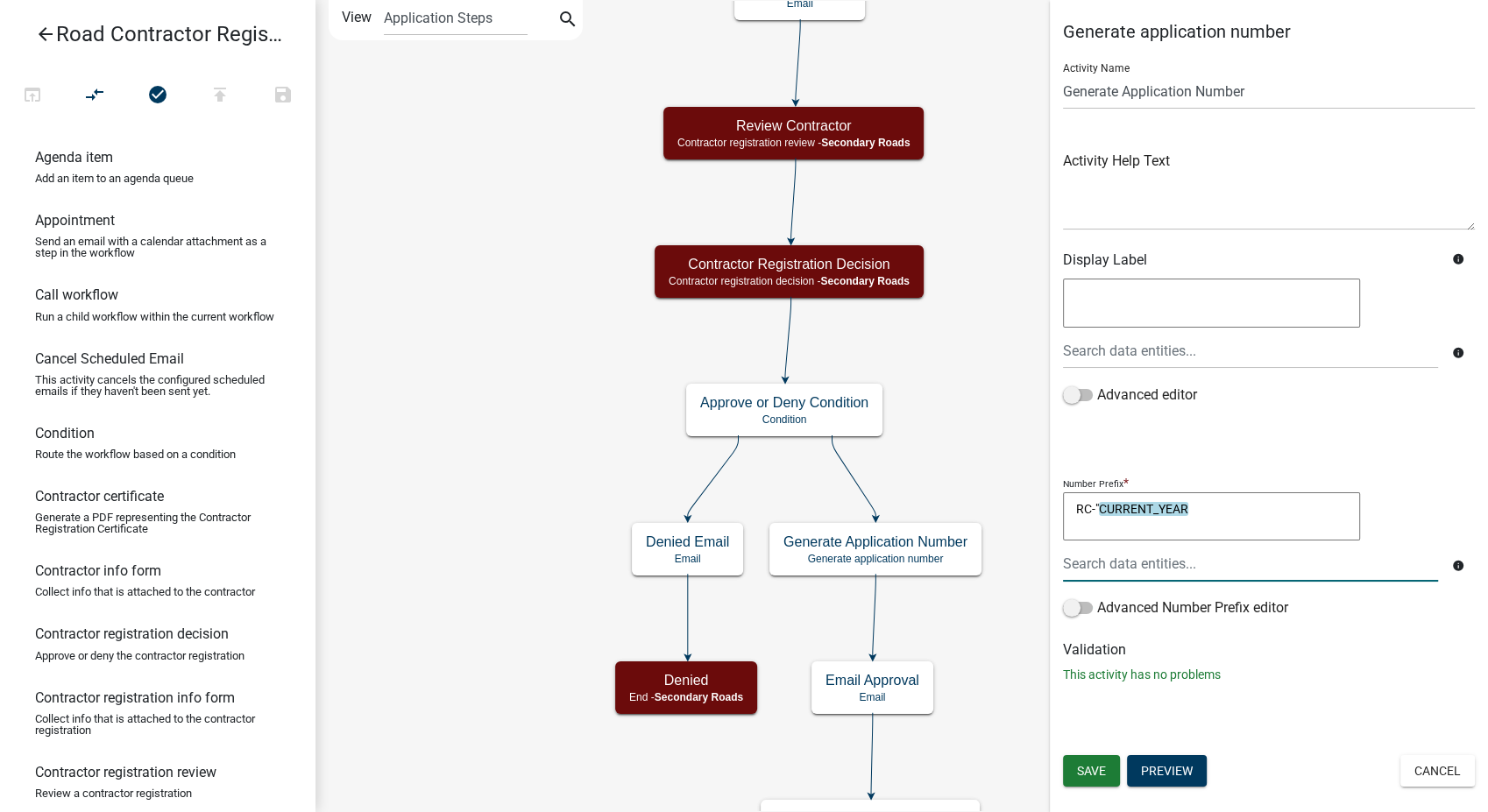
click at [1213, 513] on textarea "RC-"CURRENT_YEAR" at bounding box center [1211, 517] width 297 height 49
click at [1095, 512] on textarea "RC-"CURRENT_YEAR"-"" at bounding box center [1211, 517] width 297 height 49
type textarea ""RC-"CURRENT_YEAR"-""
click at [1087, 771] on span "Save" at bounding box center [1092, 771] width 29 height 14
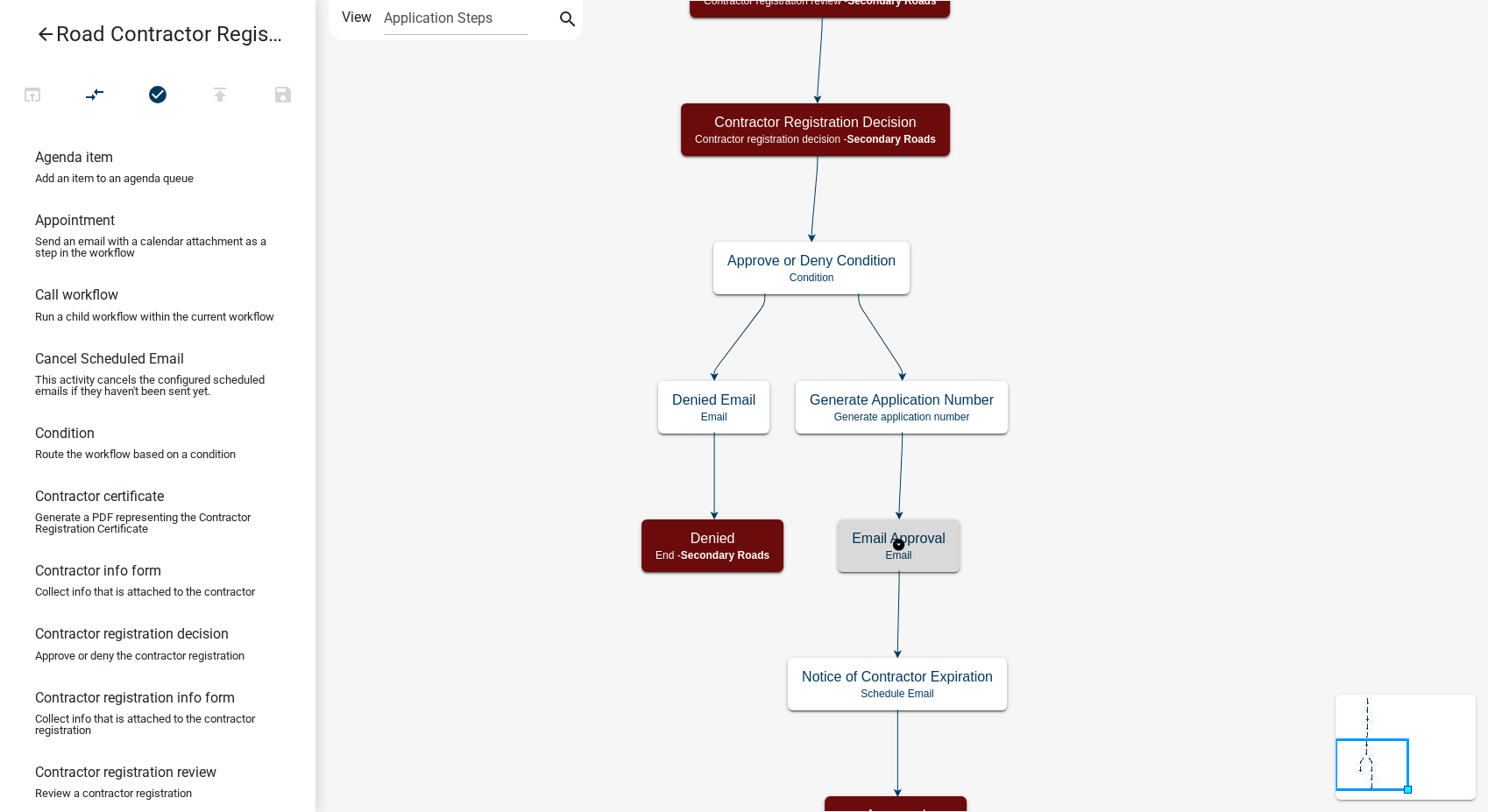
click at [925, 552] on p "Email" at bounding box center [898, 555] width 94 height 13
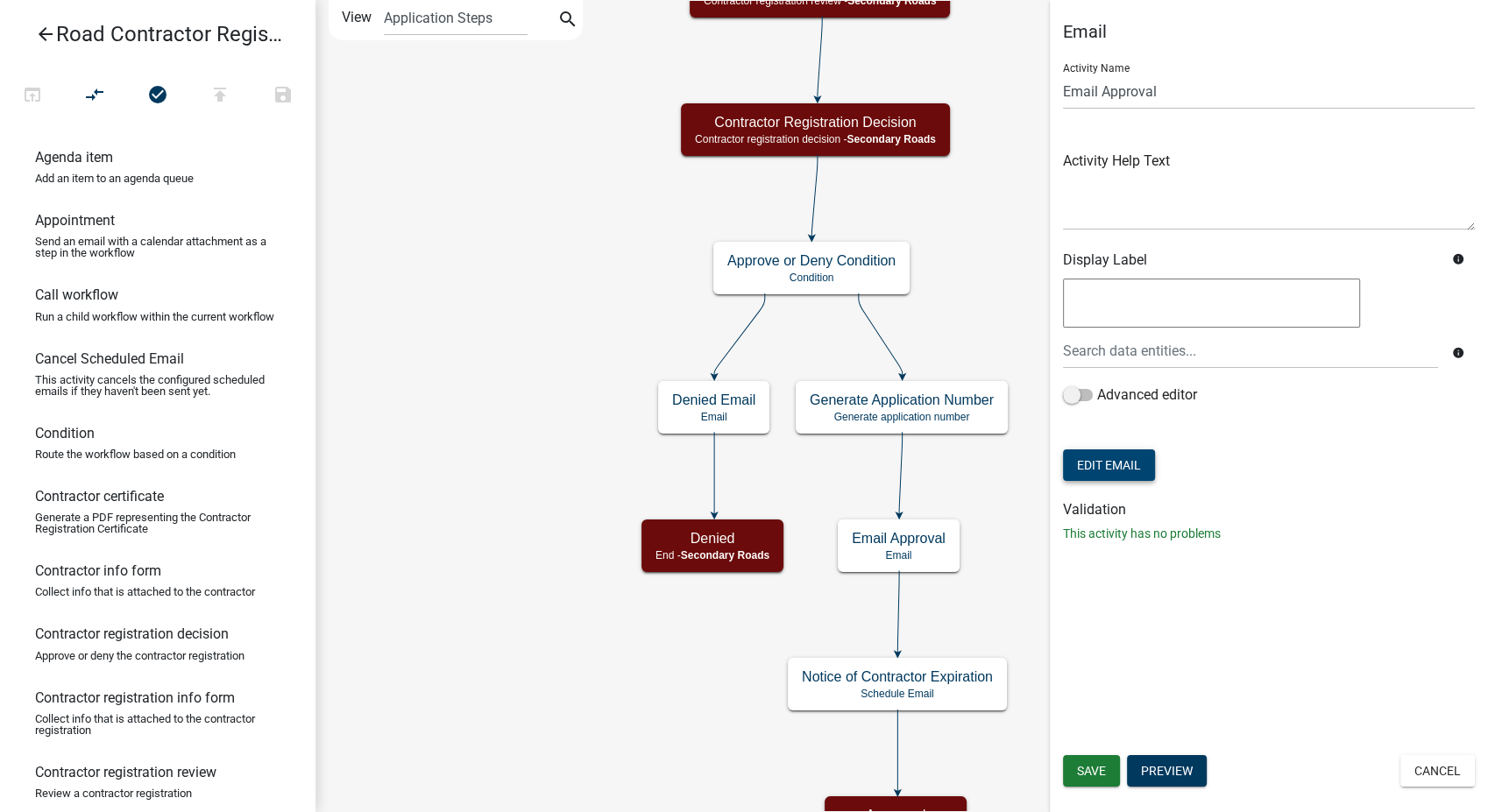
click at [1109, 473] on button "Edit Email" at bounding box center [1108, 465] width 92 height 32
select select "af937625-4716-422d-9dec-b0b4a857efd0"
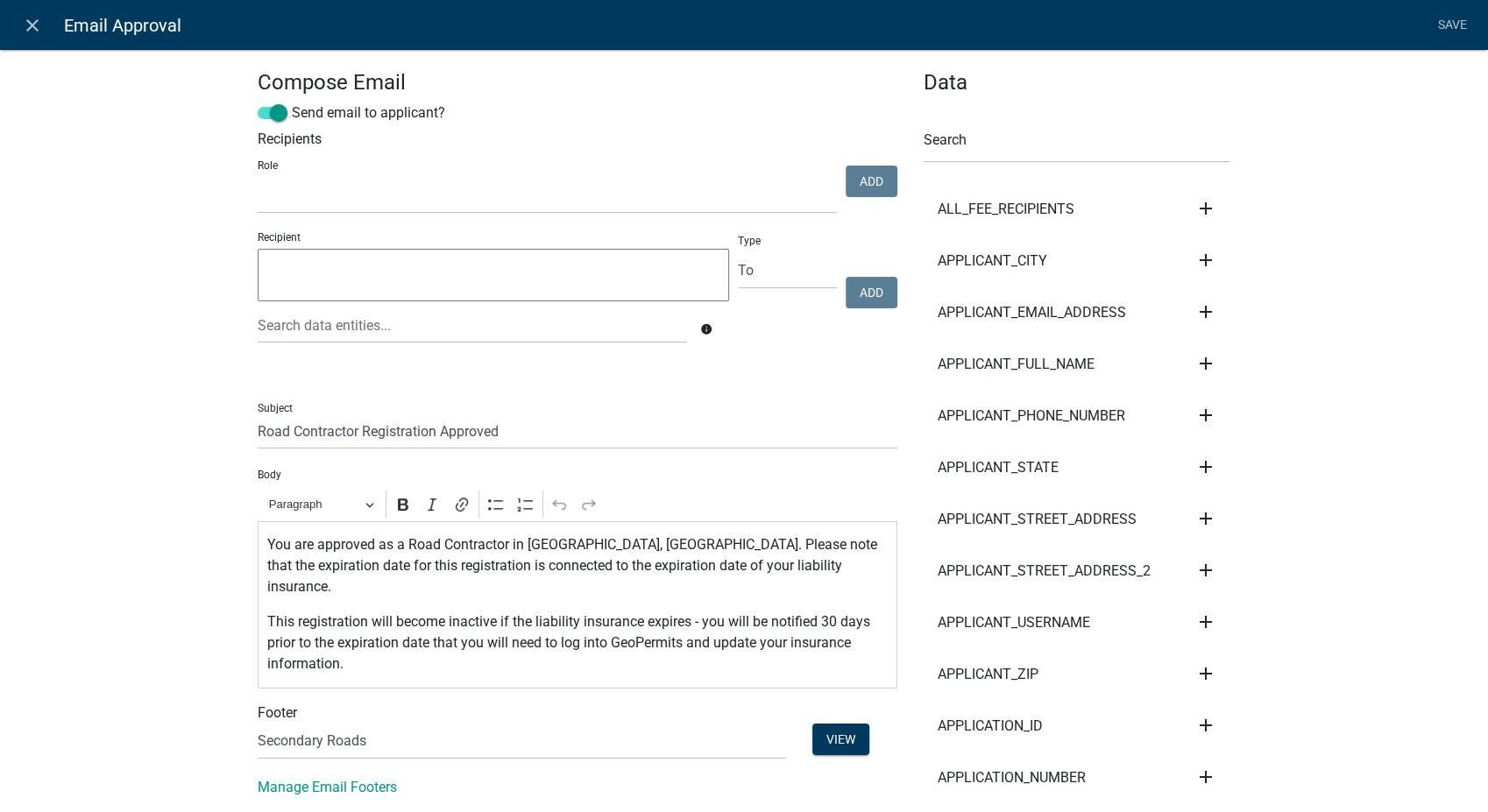
select select
click at [30, 24] on icon "close" at bounding box center [33, 25] width 21 height 21
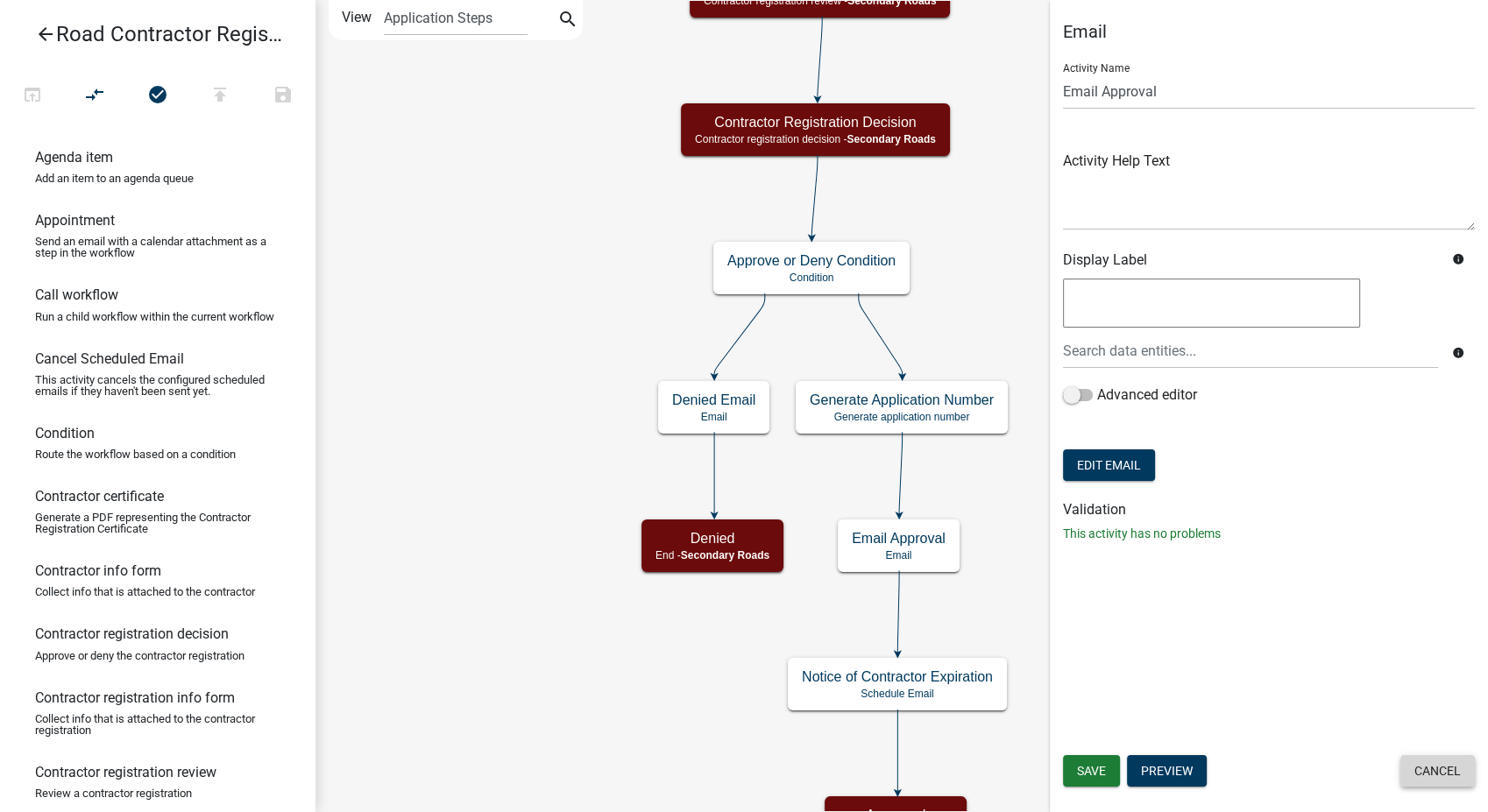
click at [1424, 782] on button "Cancel" at bounding box center [1437, 771] width 74 height 32
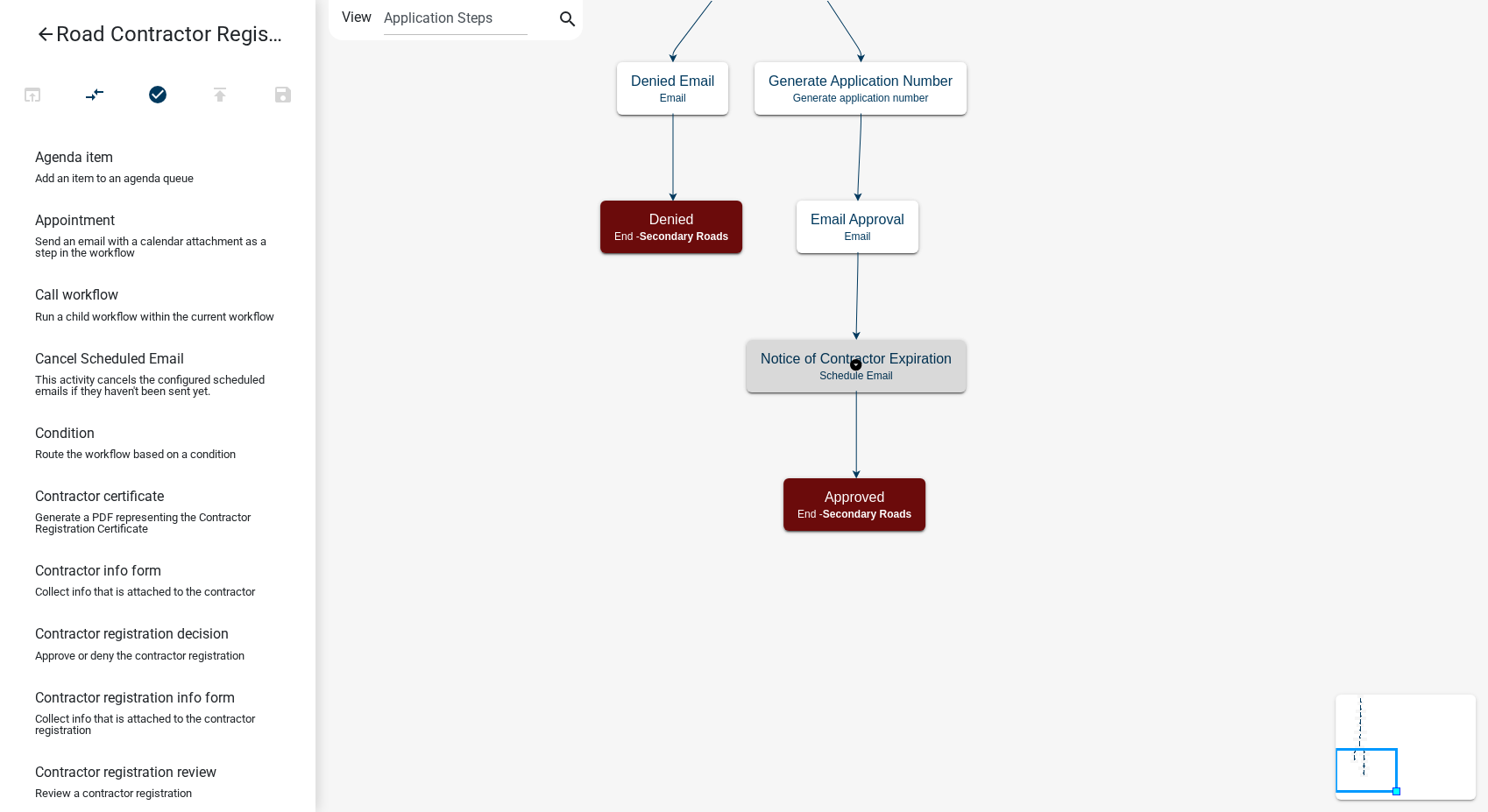
click at [927, 349] on div "Notice of Contractor Expiration Schedule Email" at bounding box center [855, 366] width 219 height 53
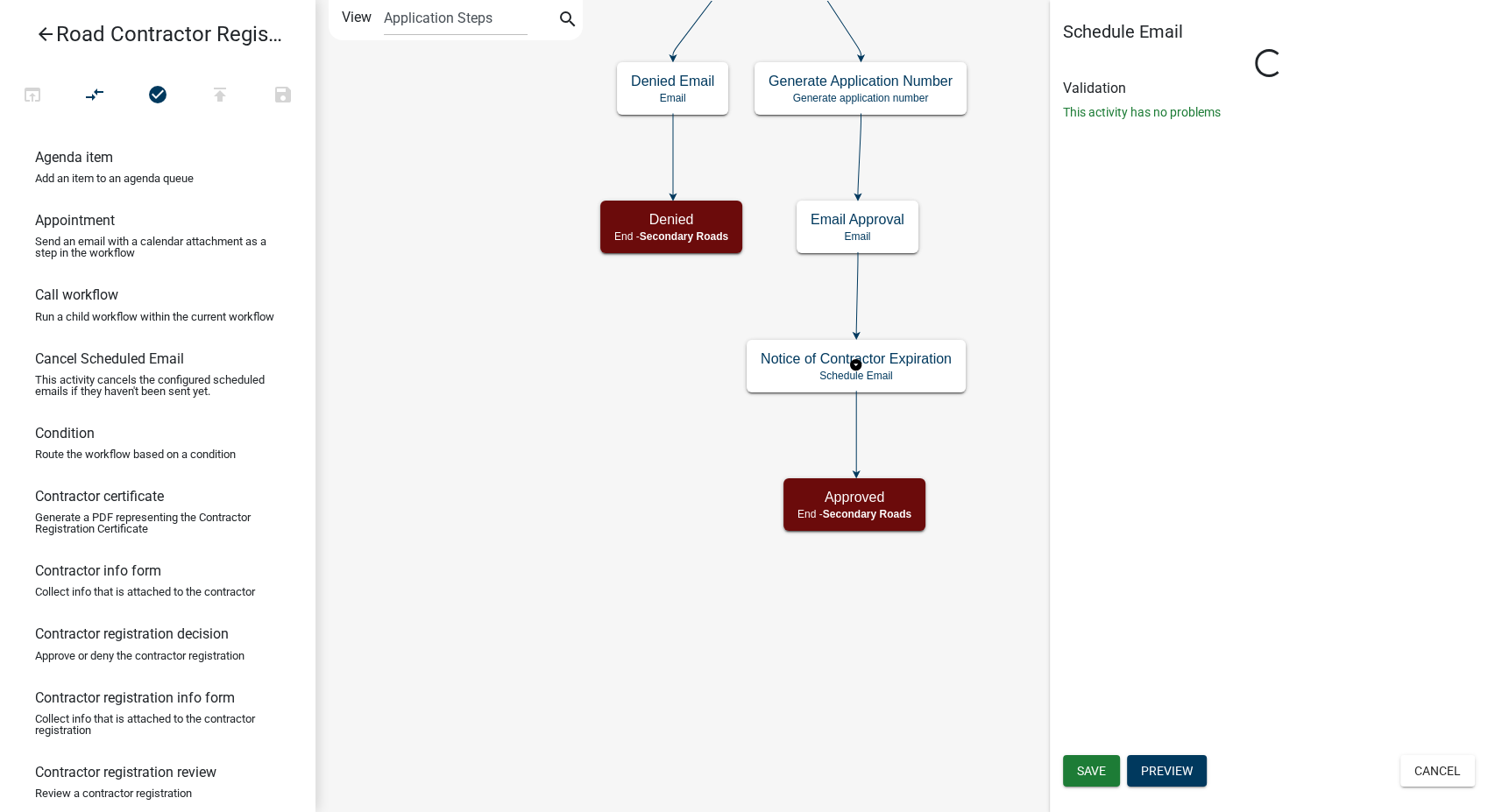
select select "12: 12:00 PM"
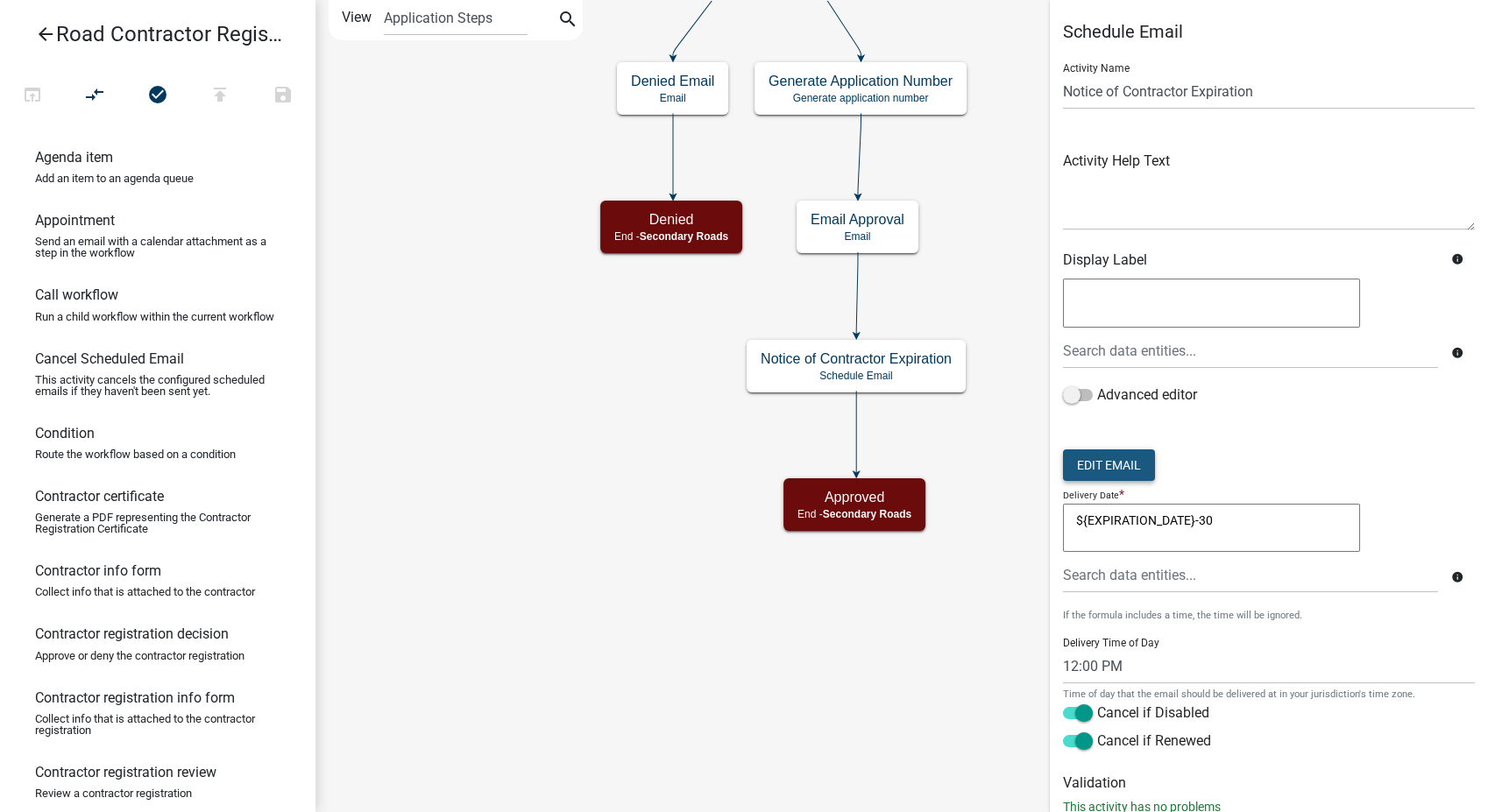
click at [1092, 463] on button "Edit Email" at bounding box center [1108, 465] width 92 height 32
select select "af937625-4716-422d-9dec-b0b4a857efd0"
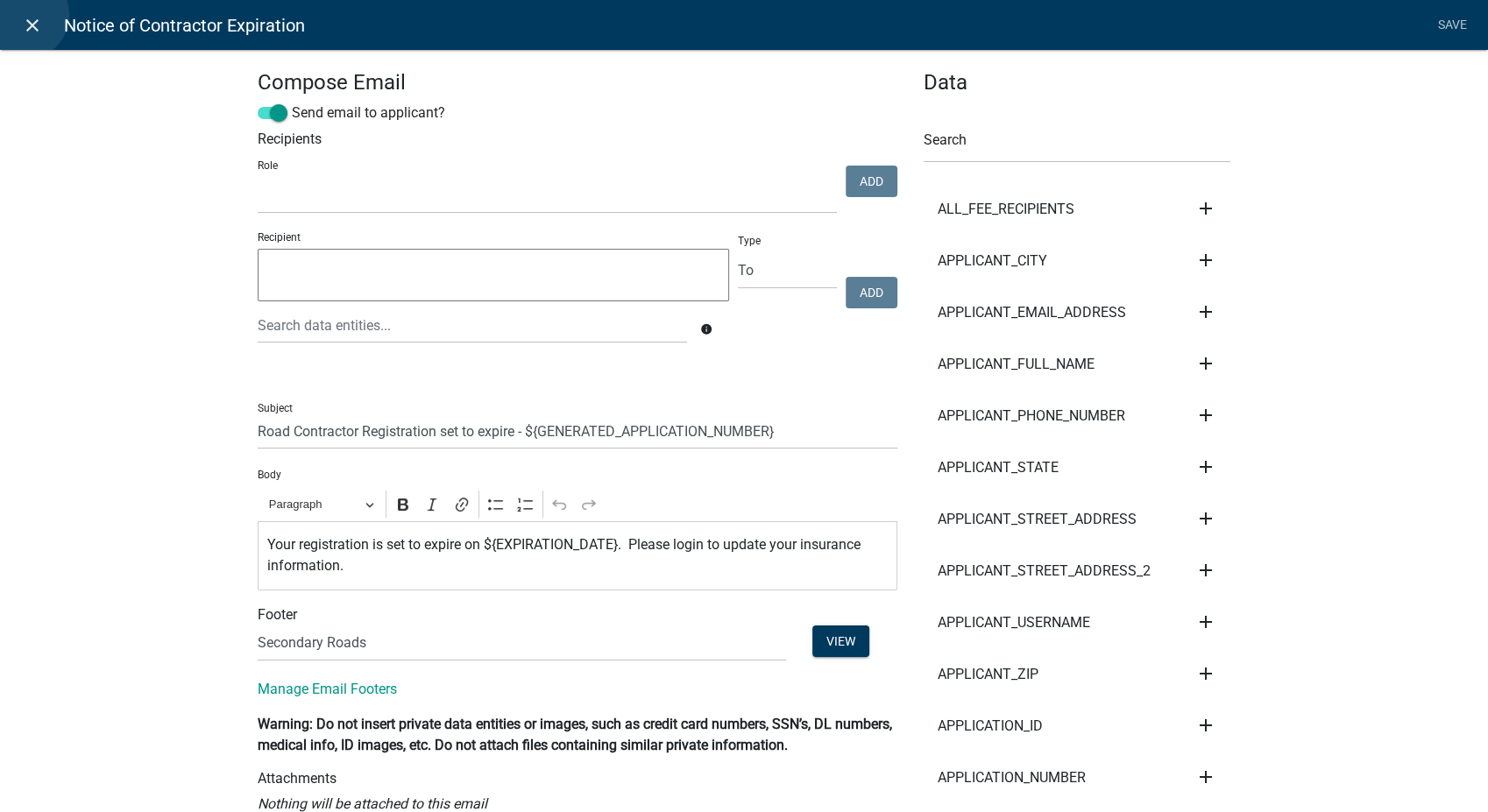
click at [24, 14] on icon "close" at bounding box center [33, 25] width 21 height 21
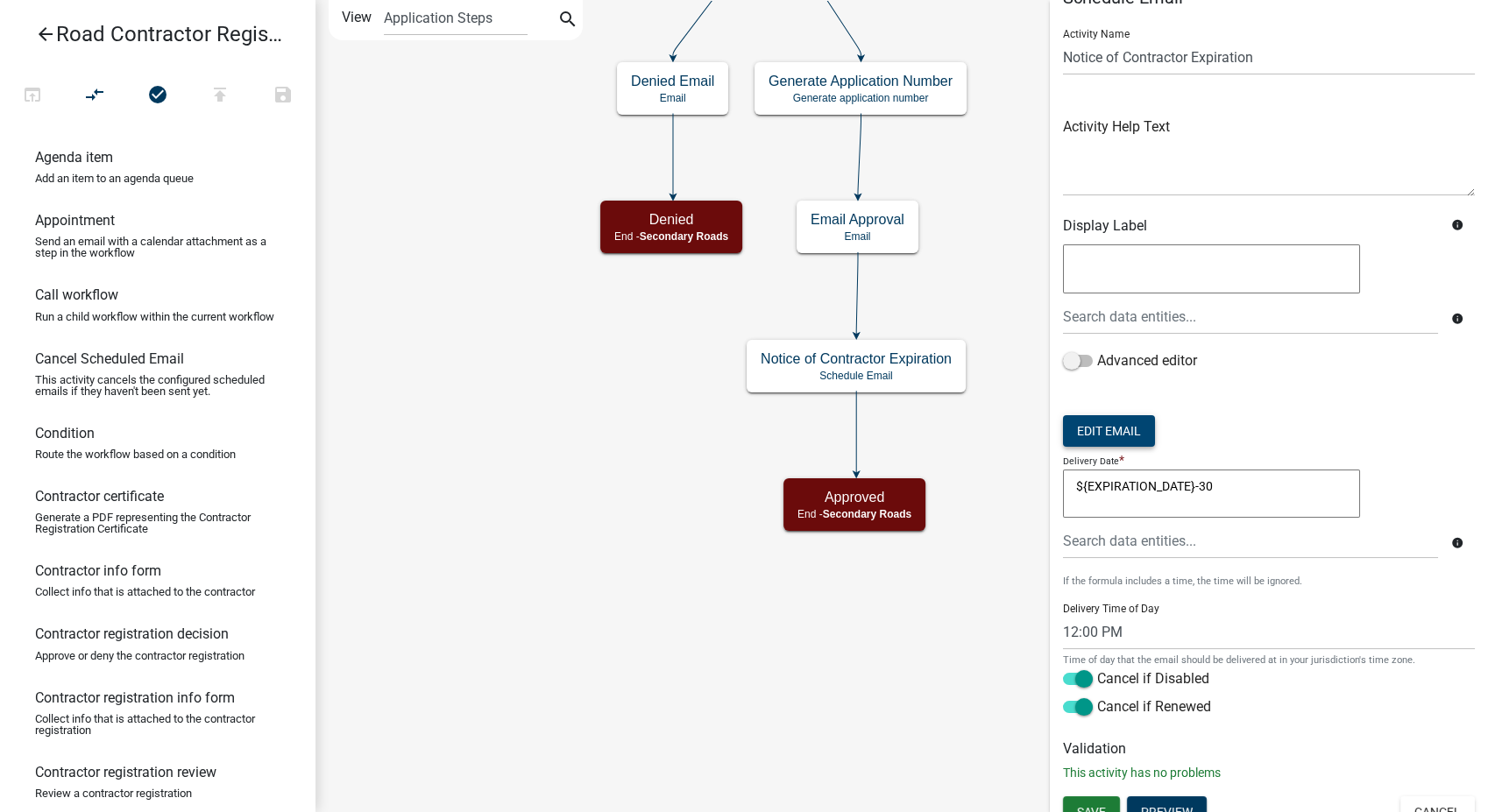
scroll to position [53, 0]
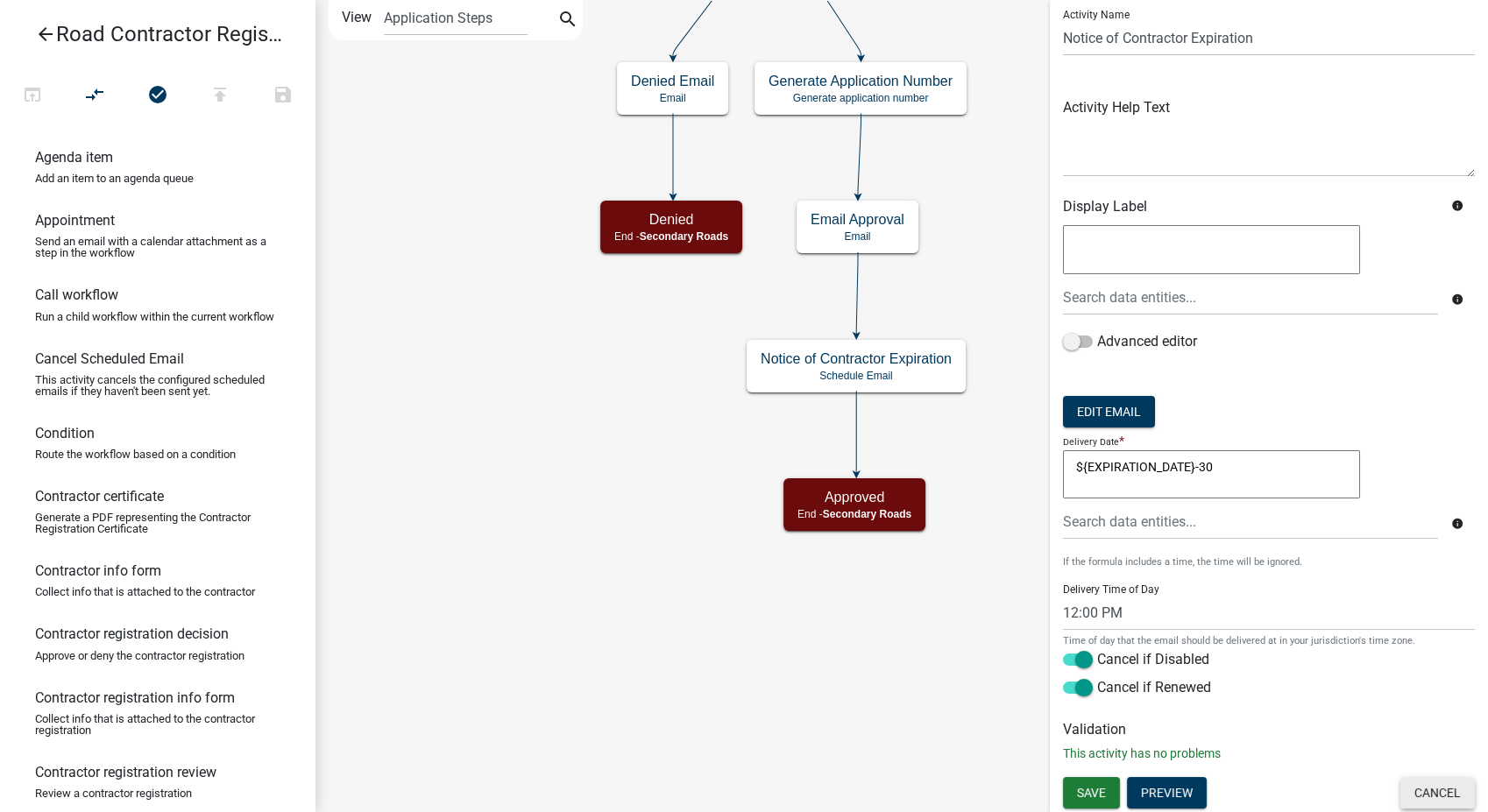
click at [1415, 798] on button "Cancel" at bounding box center [1437, 793] width 74 height 32
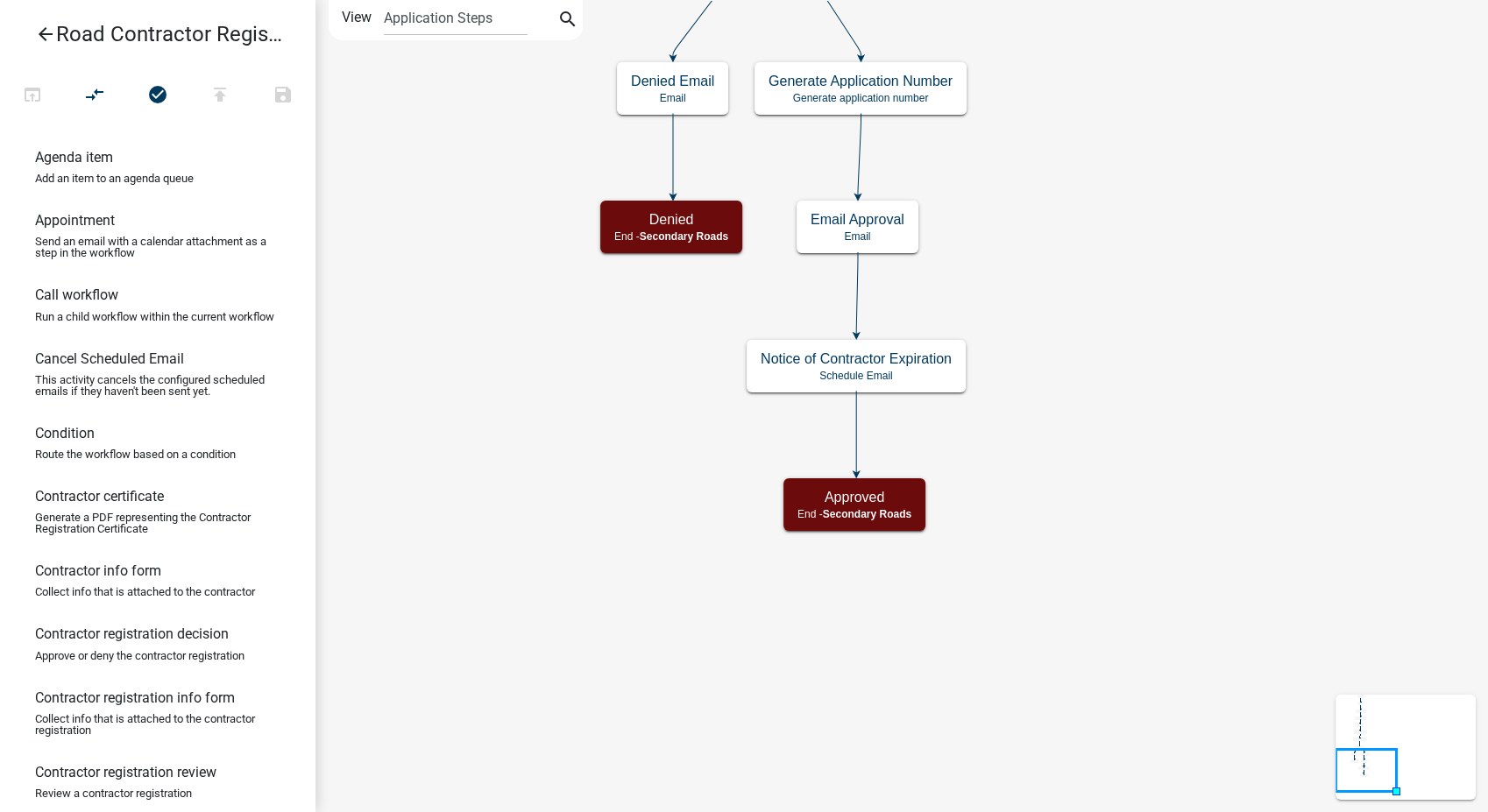
scroll to position [0, 0]
click at [51, 35] on icon "arrow_back" at bounding box center [45, 36] width 21 height 24
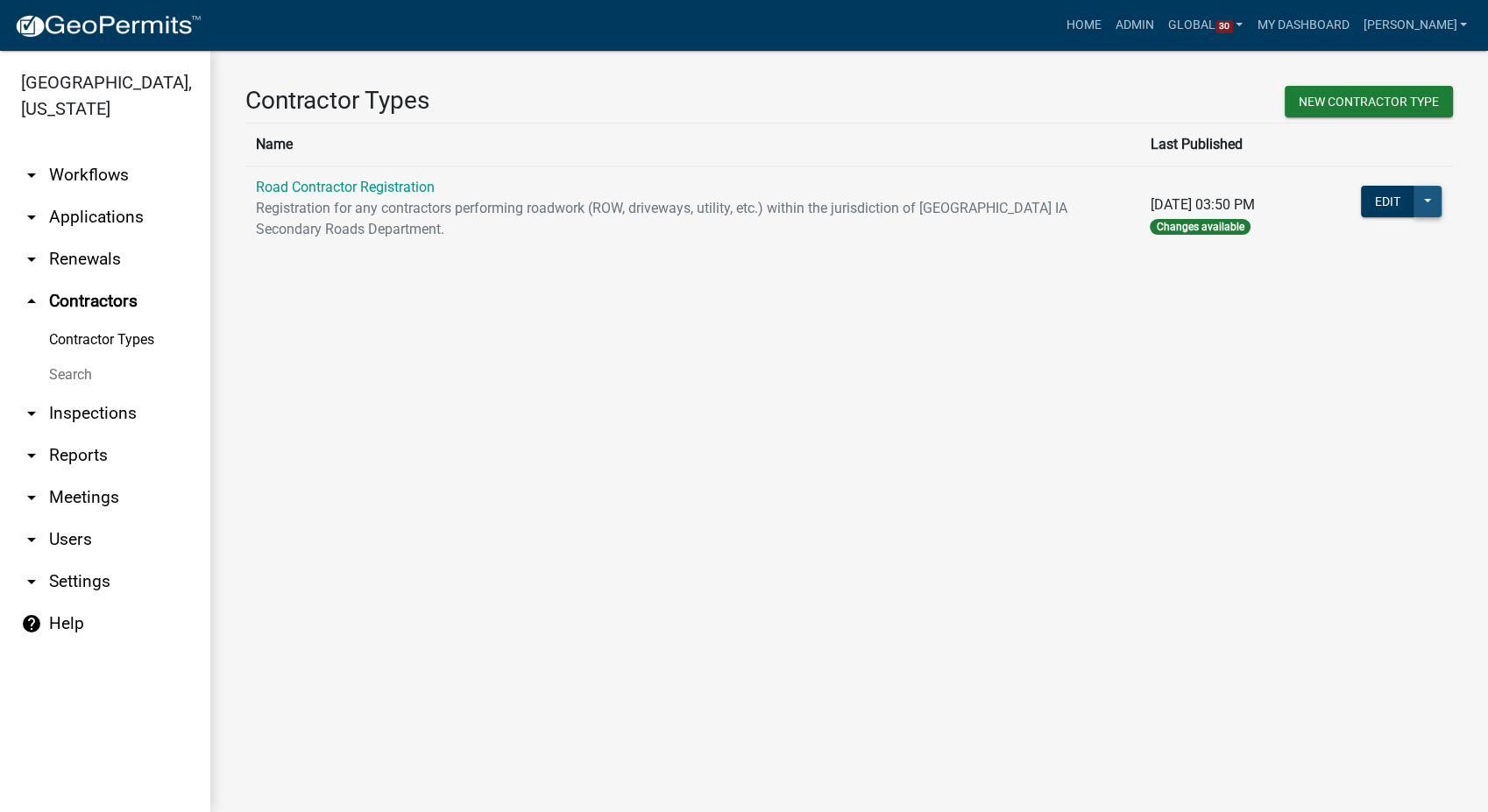
click at [1431, 202] on button at bounding box center [1427, 202] width 28 height 32
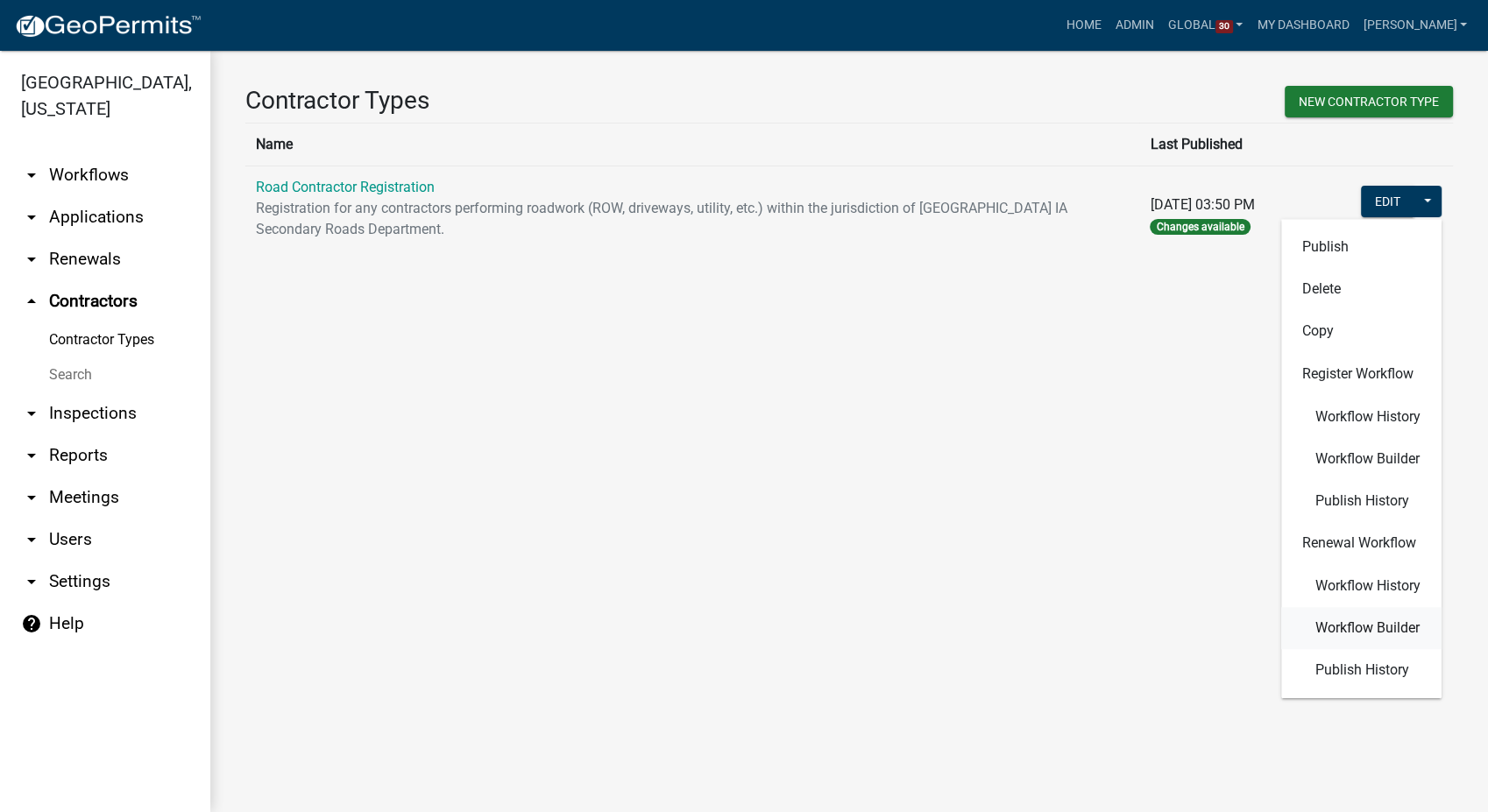
click at [1352, 613] on button "Workflow Builder" at bounding box center [1361, 629] width 160 height 42
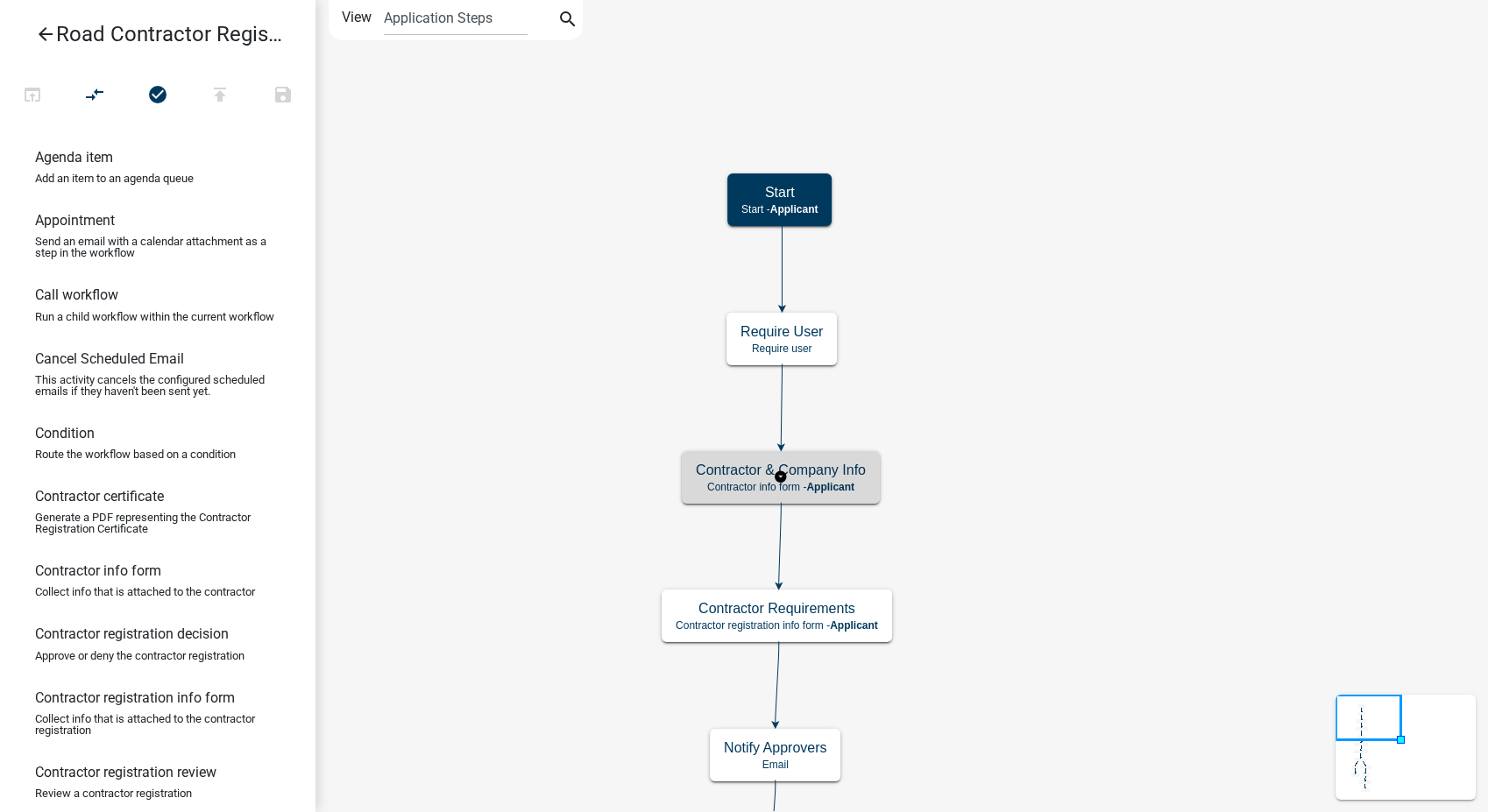
click at [859, 491] on p "Contractor info form - Applicant" at bounding box center [780, 487] width 170 height 13
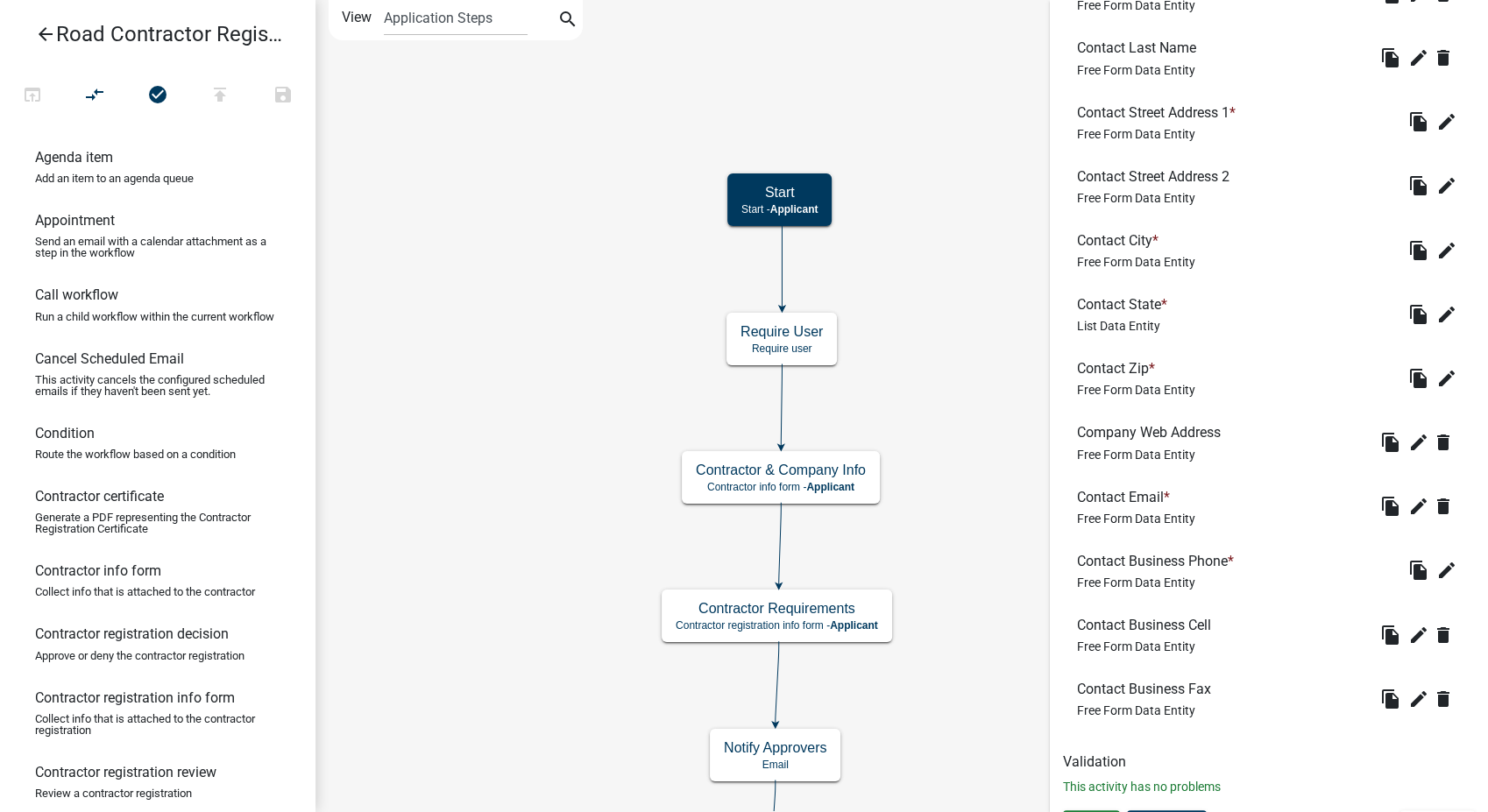
scroll to position [784, 0]
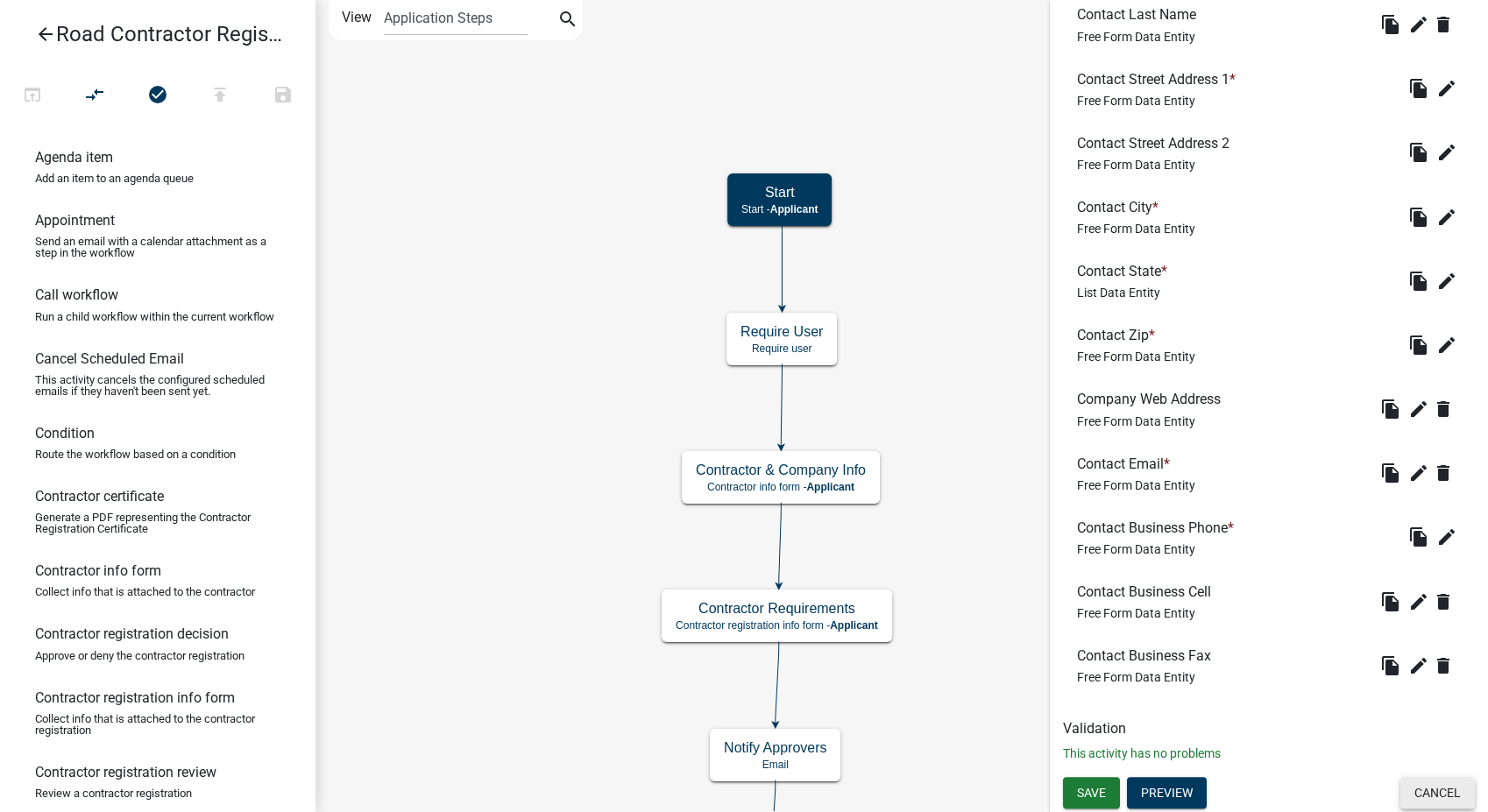
click at [1415, 783] on button "Cancel" at bounding box center [1437, 793] width 74 height 32
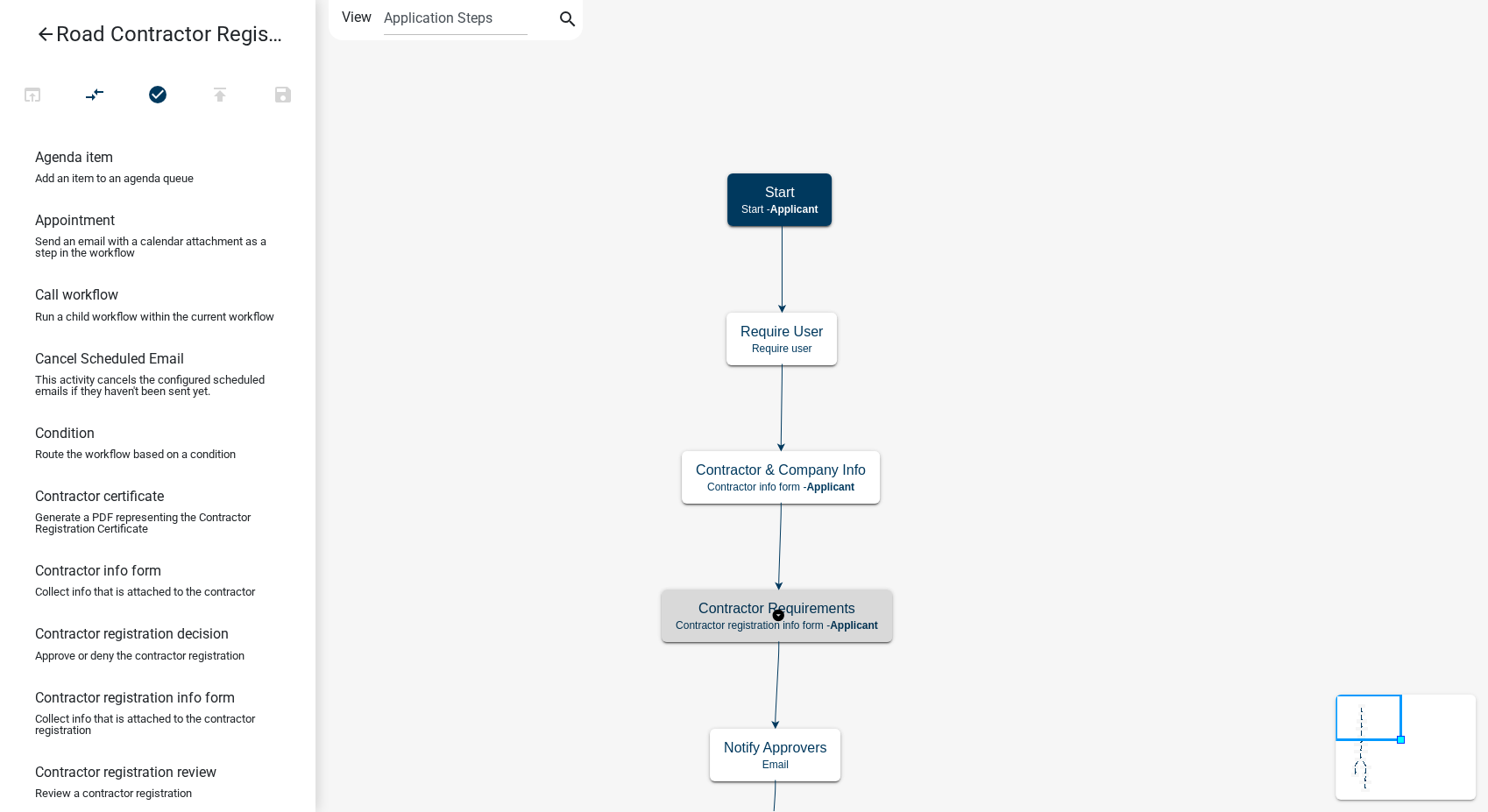
click at [824, 610] on h5 "Contractor Requirements" at bounding box center [777, 608] width 203 height 16
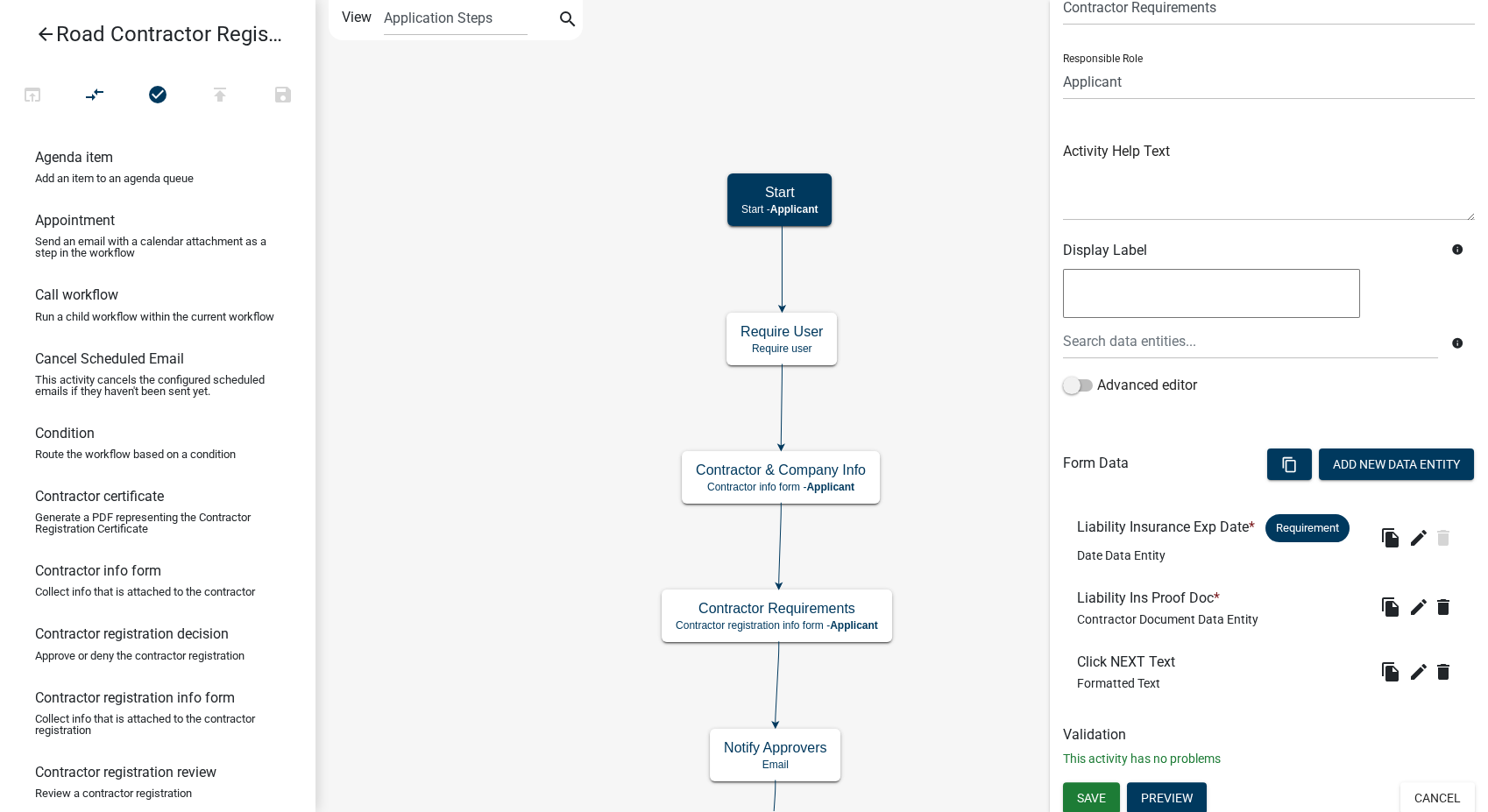
scroll to position [91, 0]
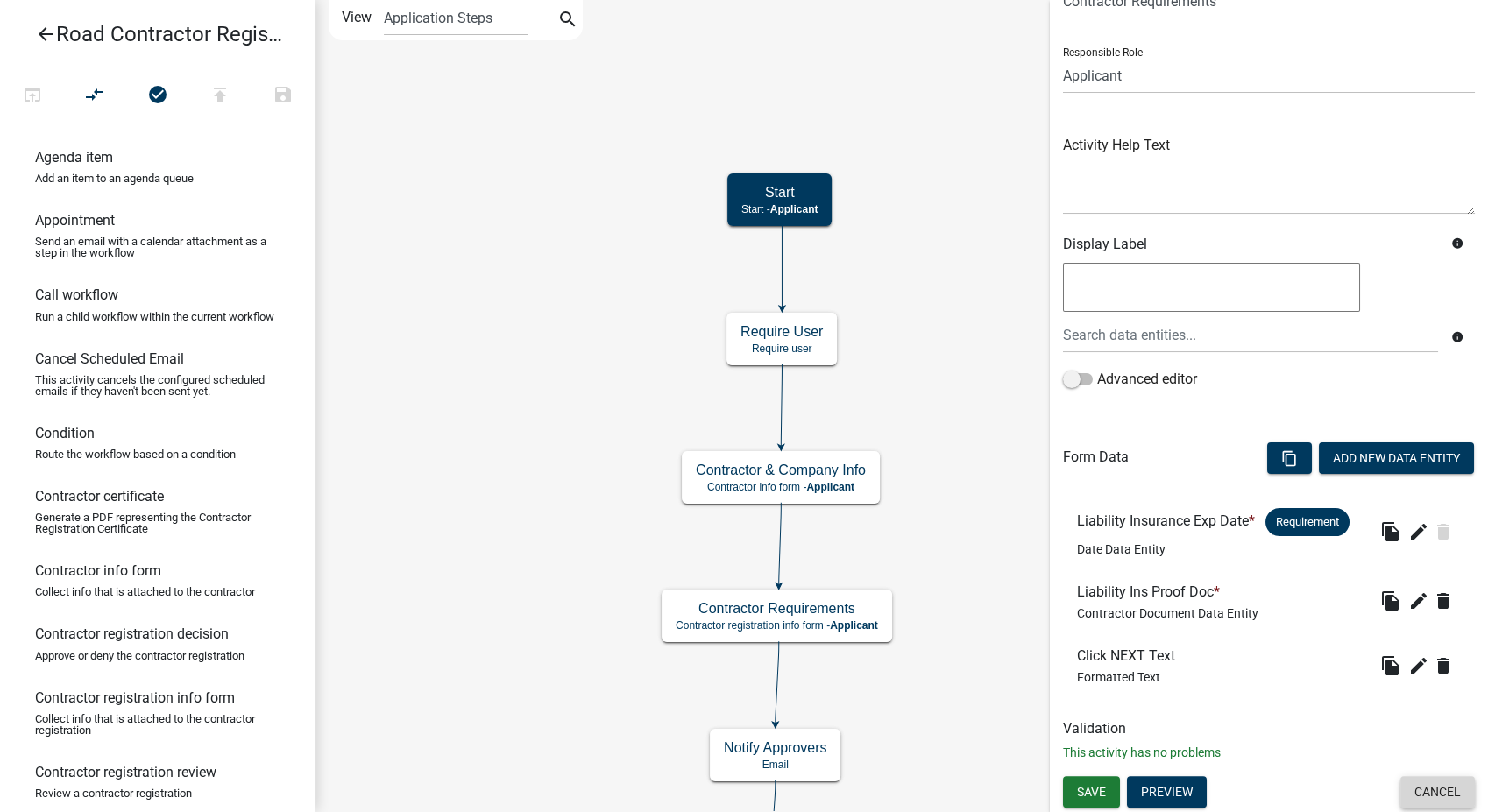
click at [1420, 789] on button "Cancel" at bounding box center [1437, 792] width 74 height 32
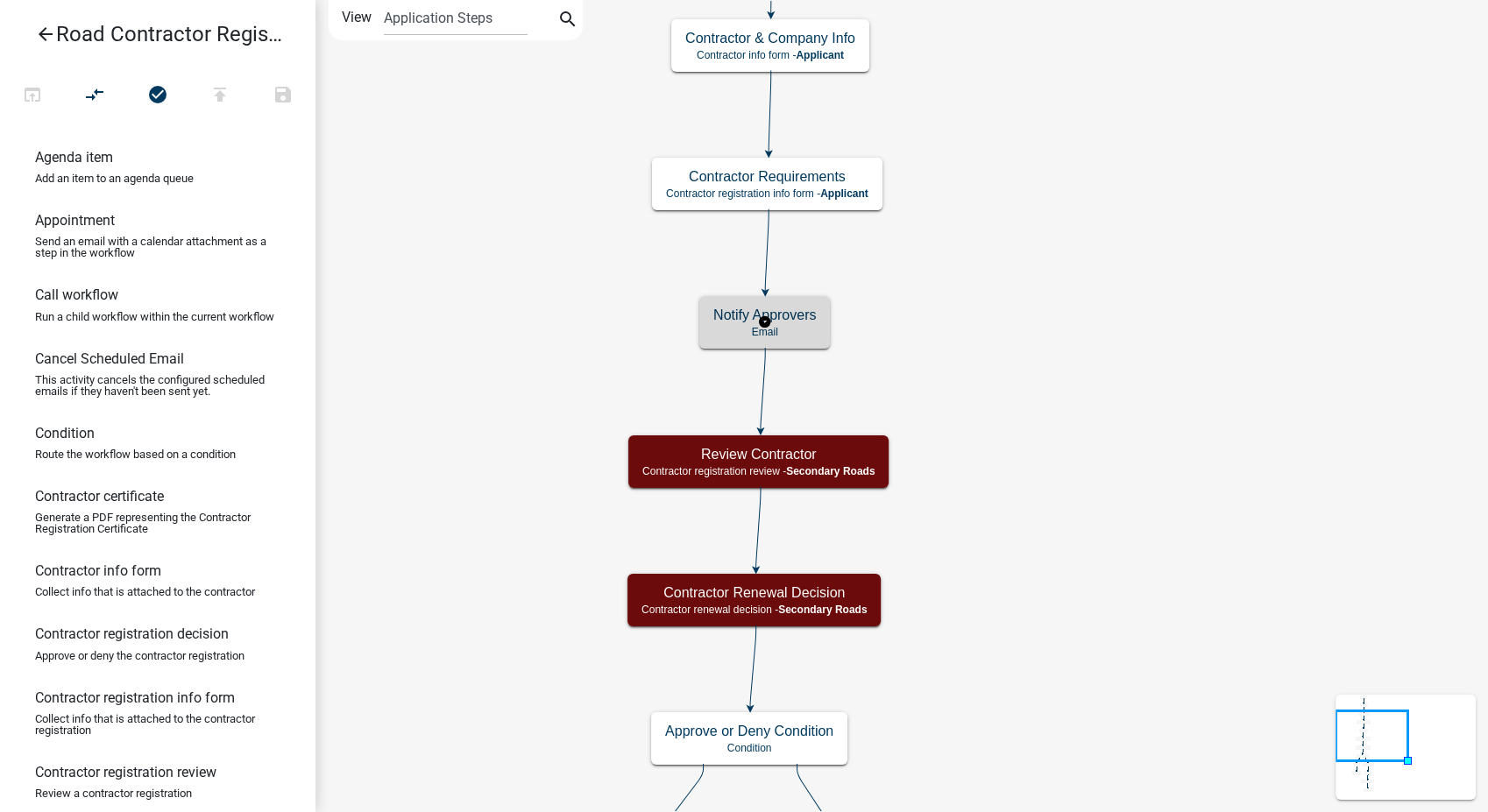
click at [753, 326] on p "Email" at bounding box center [765, 332] width 102 height 13
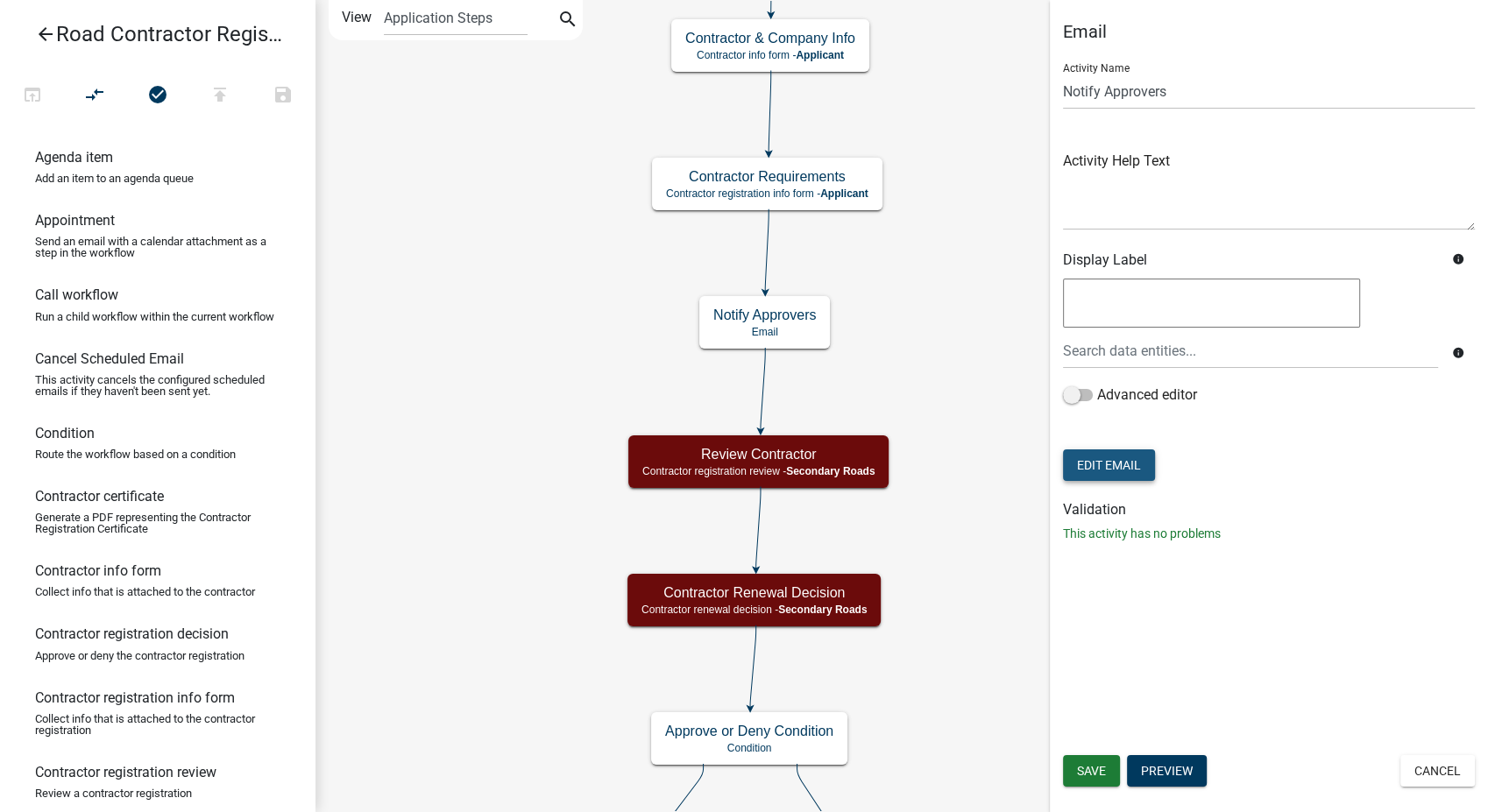
click at [1128, 465] on button "Edit Email" at bounding box center [1108, 465] width 92 height 32
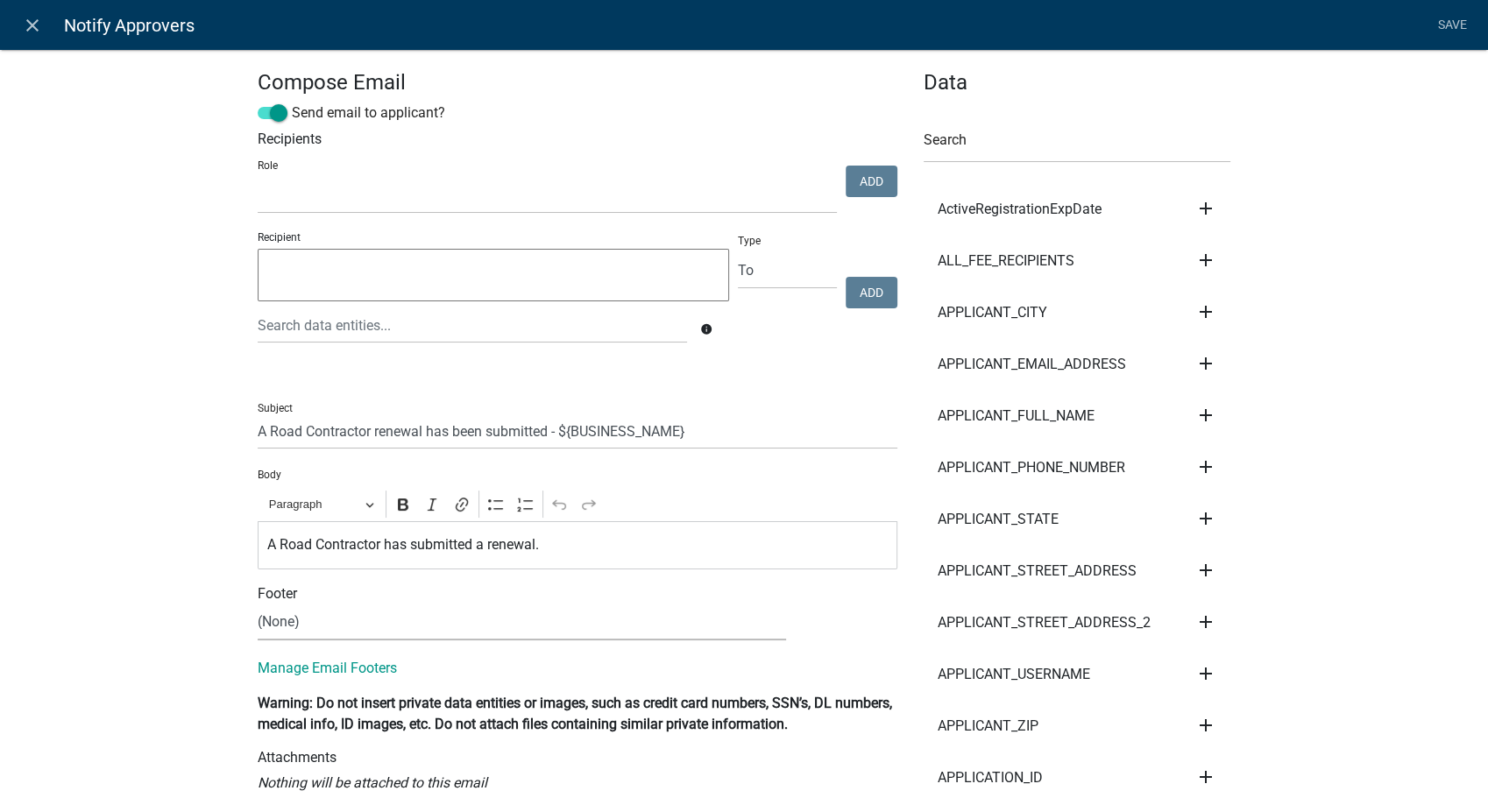
click at [262, 614] on select "(None) Planning & Zoning Secondary Roads" at bounding box center [522, 622] width 528 height 36
select select "af937625-4716-422d-9dec-b0b4a857efd0"
click at [257, 605] on select "(None) Planning & Zoning Secondary Roads" at bounding box center [522, 622] width 528 height 36
click at [1453, 24] on link "Save" at bounding box center [1451, 25] width 43 height 34
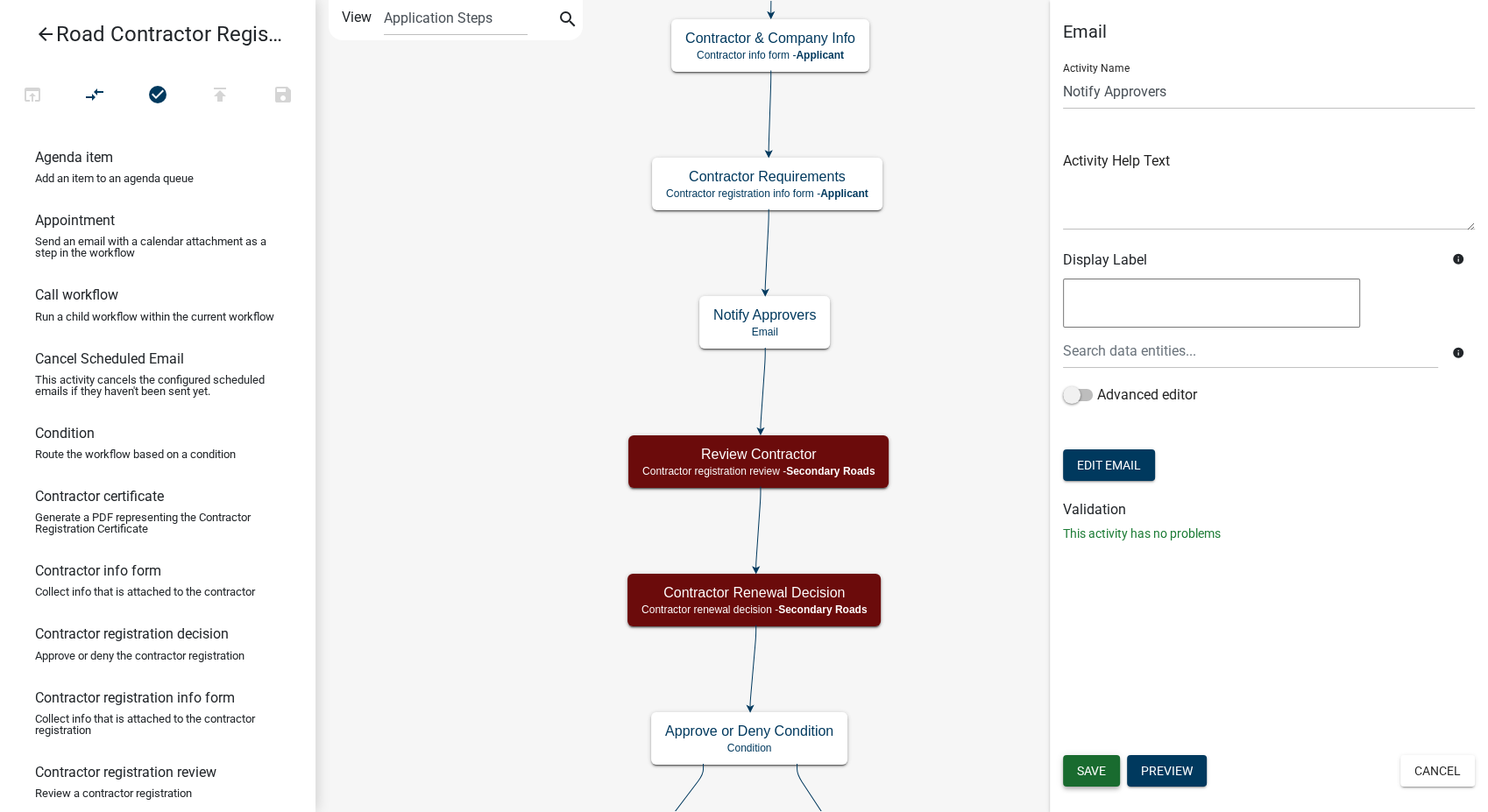
click at [1097, 766] on span "Save" at bounding box center [1092, 771] width 29 height 14
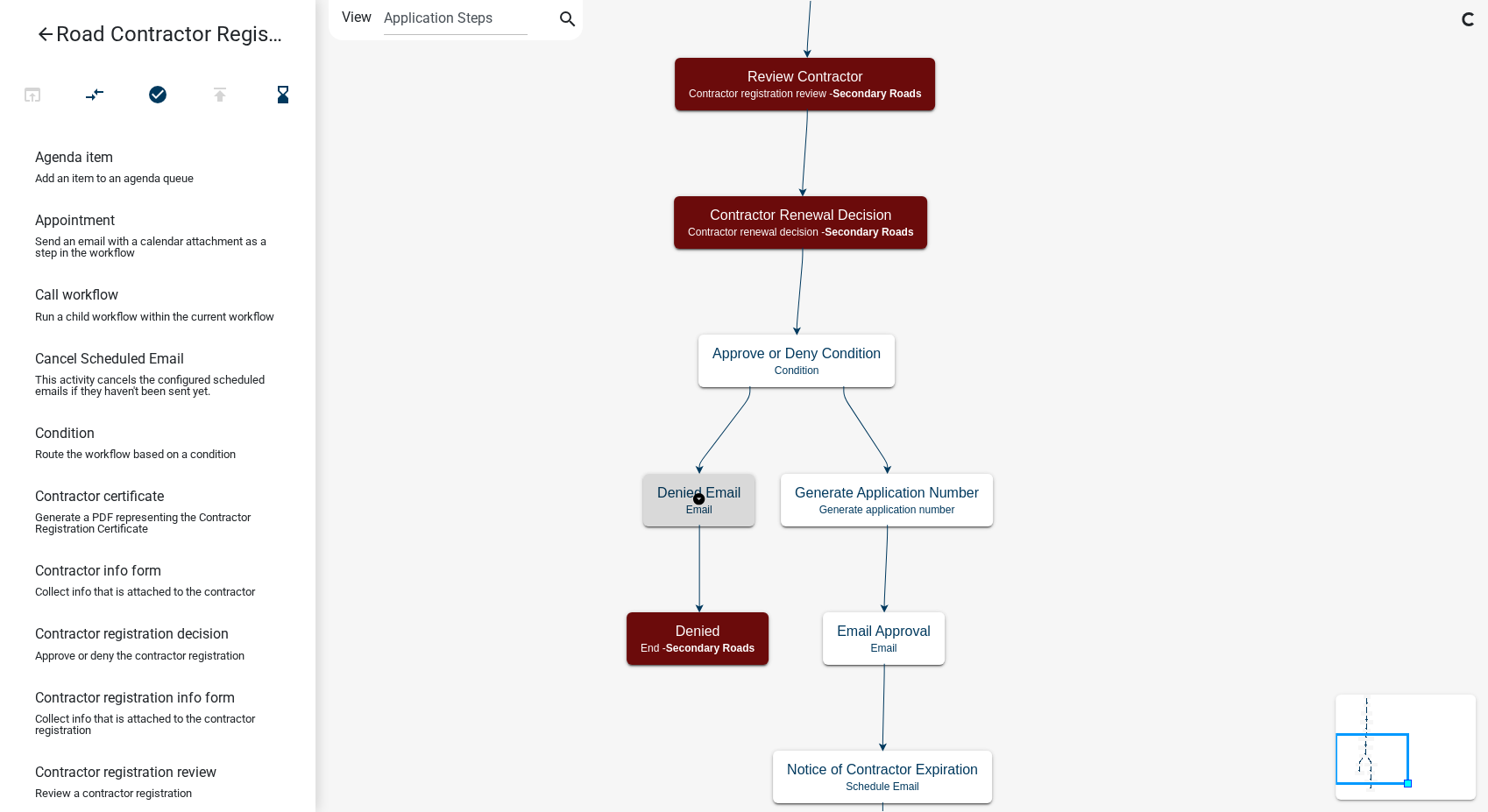
click at [715, 504] on p "Email" at bounding box center [698, 509] width 83 height 13
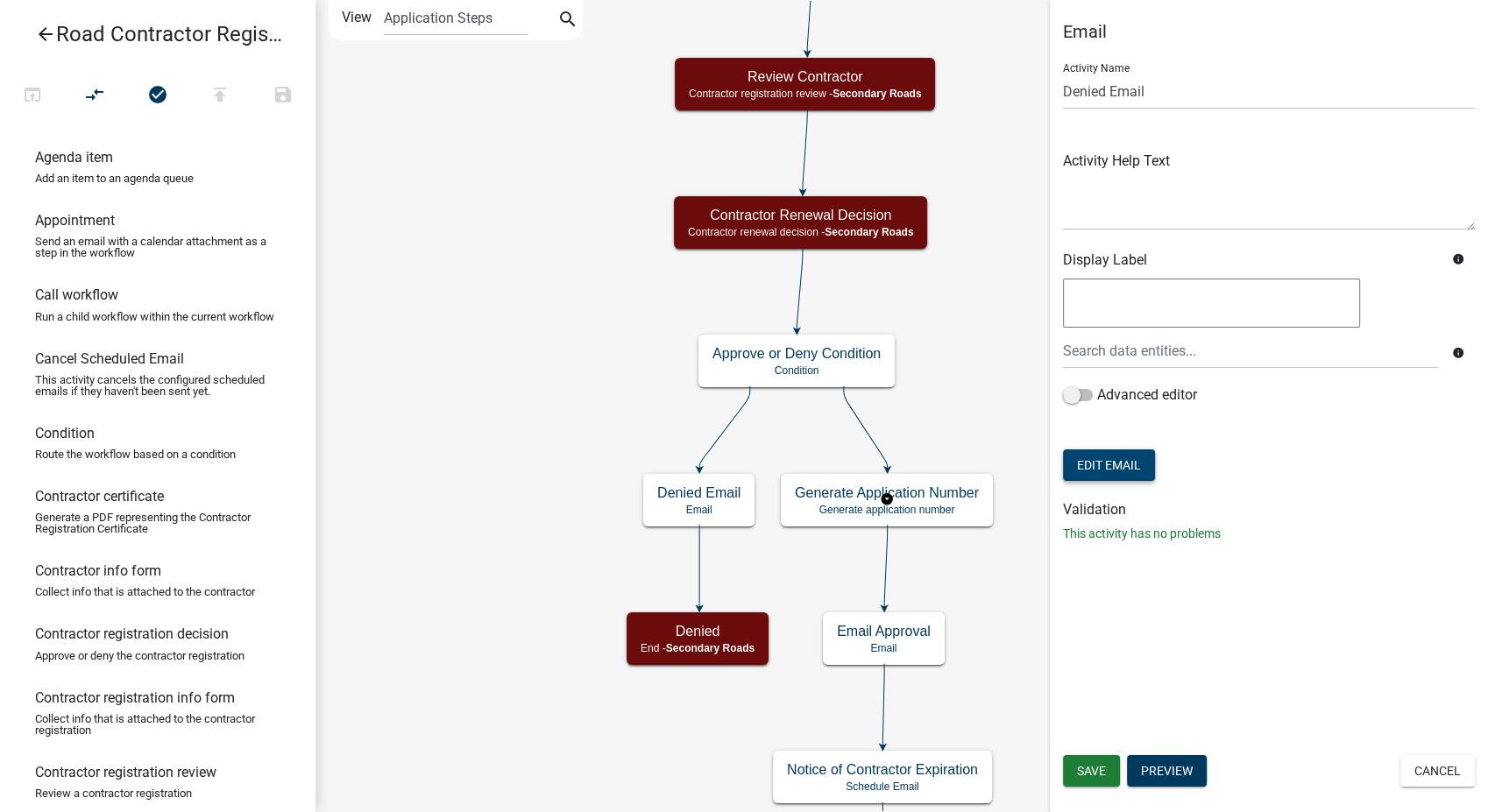
click at [1127, 462] on button "Edit Email" at bounding box center [1108, 465] width 92 height 32
select select "af937625-4716-422d-9dec-b0b4a857efd0"
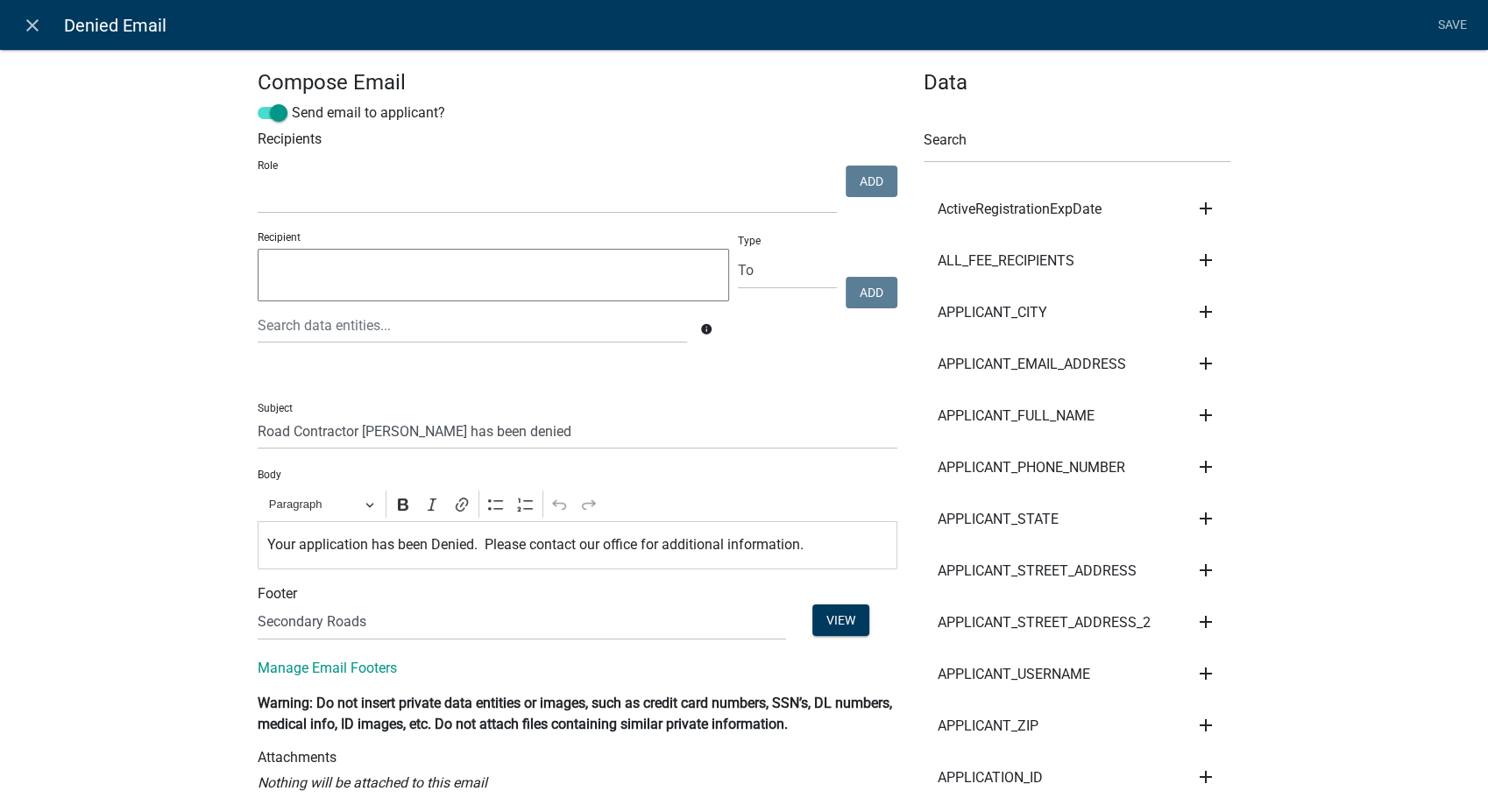
select select
click at [40, 27] on icon "close" at bounding box center [33, 25] width 21 height 21
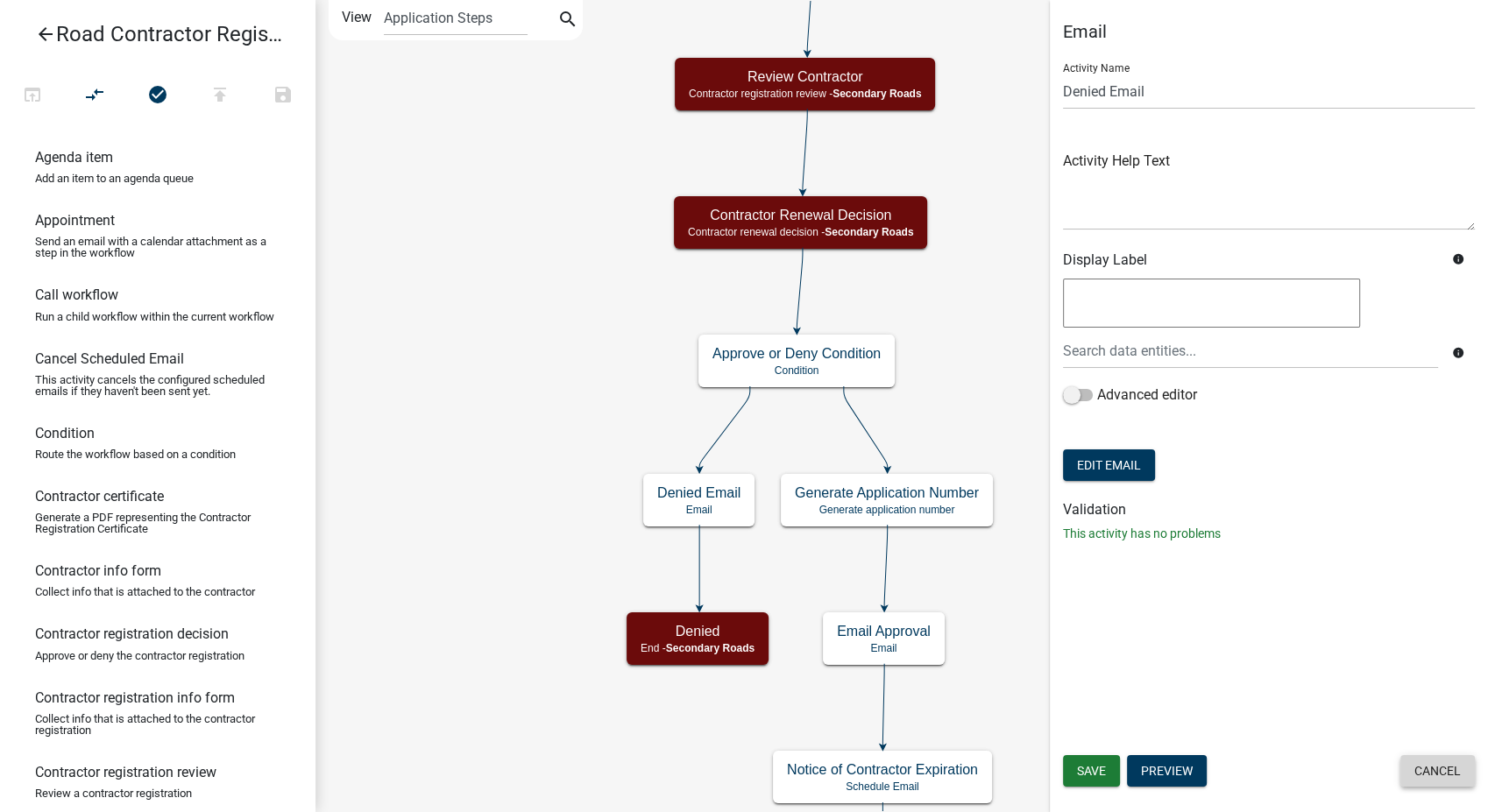
click at [1428, 761] on button "Cancel" at bounding box center [1437, 771] width 74 height 32
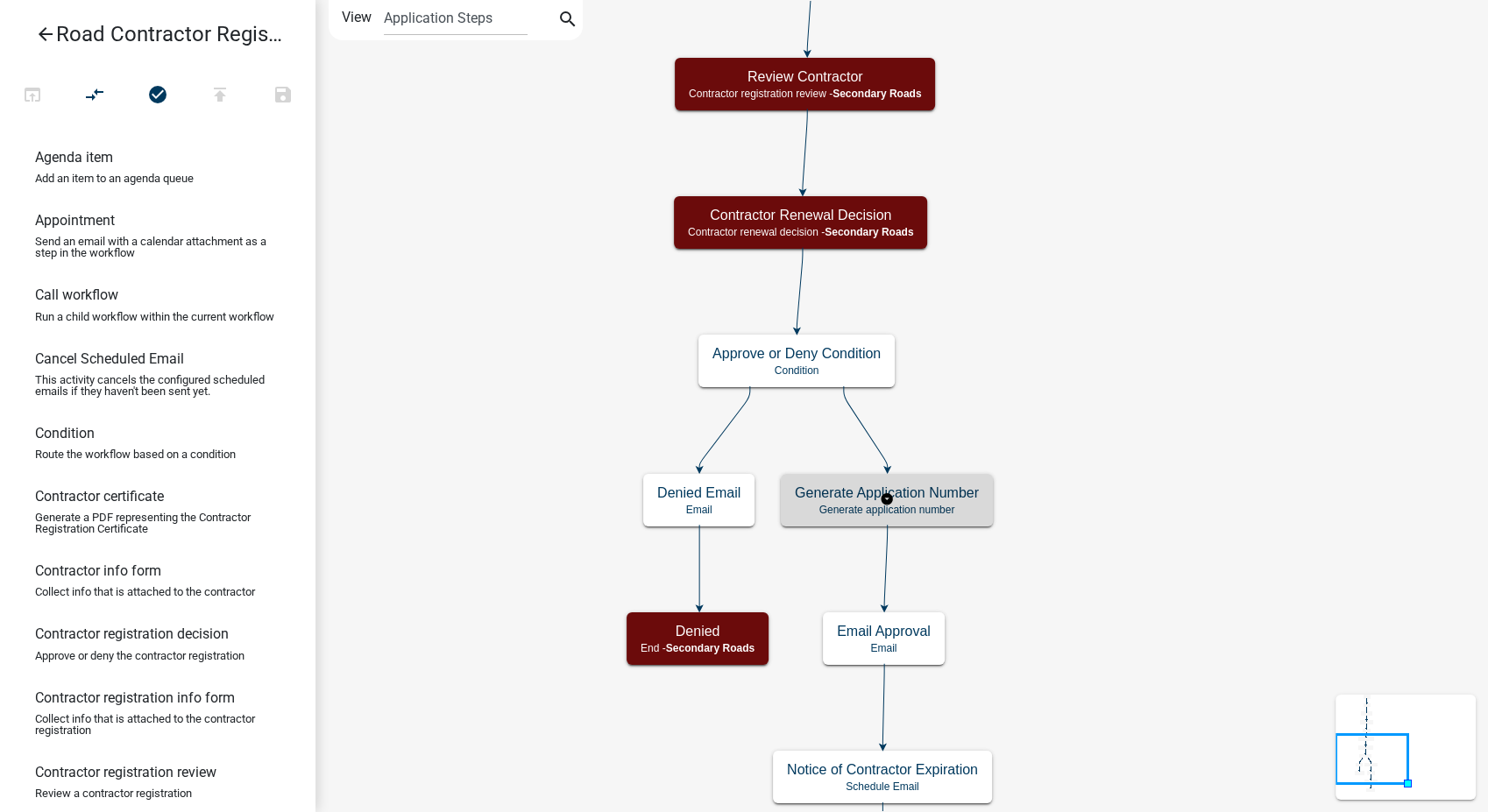
click at [981, 507] on div "Generate Application Number Generate application number" at bounding box center [887, 501] width 212 height 53
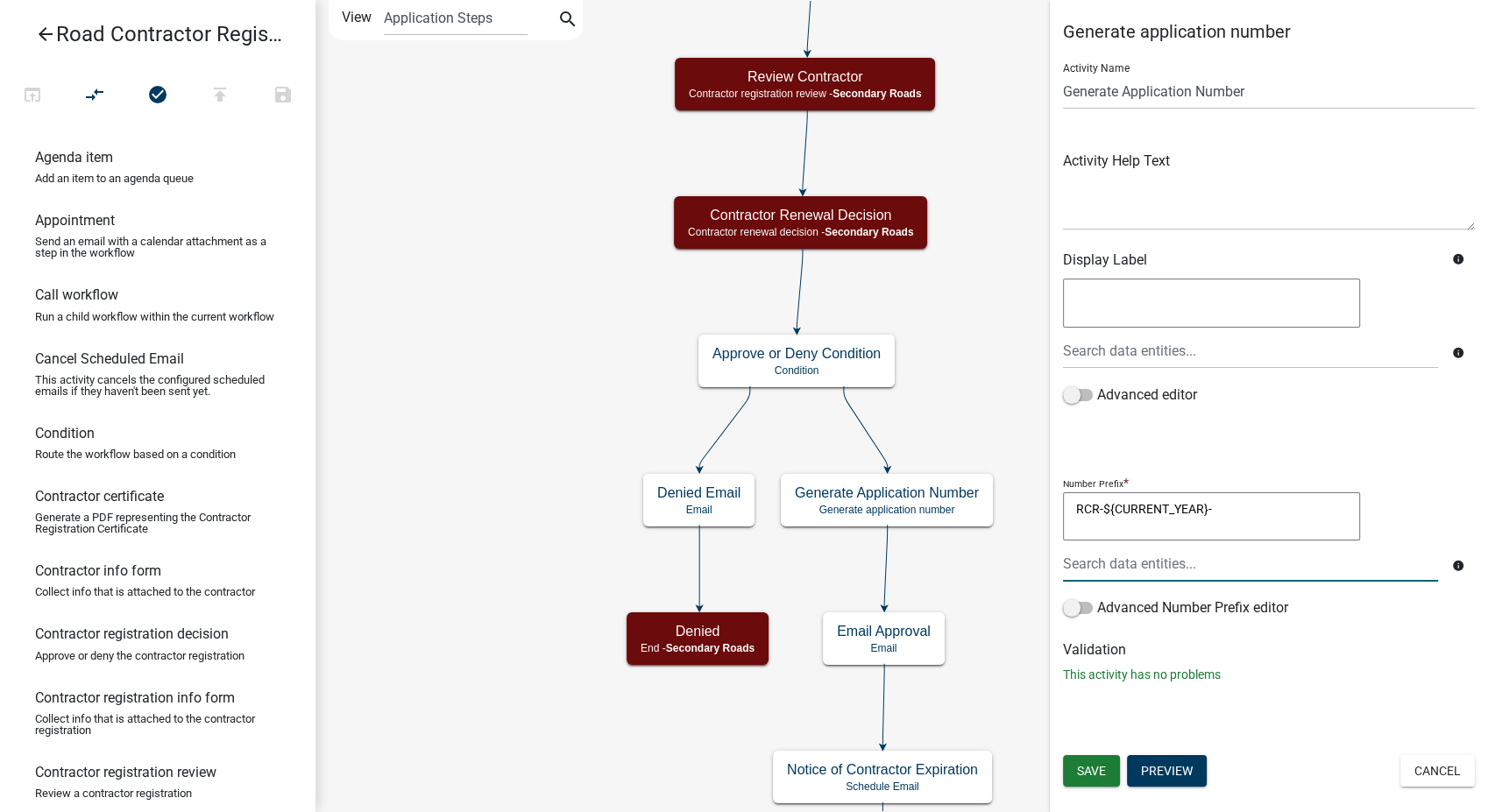
drag, startPoint x: 1227, startPoint y: 509, endPoint x: 999, endPoint y: 509, distance: 228.0
click at [999, 509] on main "Start Start - Applicant Notify Approvers Email Email Approval Email Approved En…" at bounding box center [902, 406] width 1173 height 812
type textarea ""RCR-""
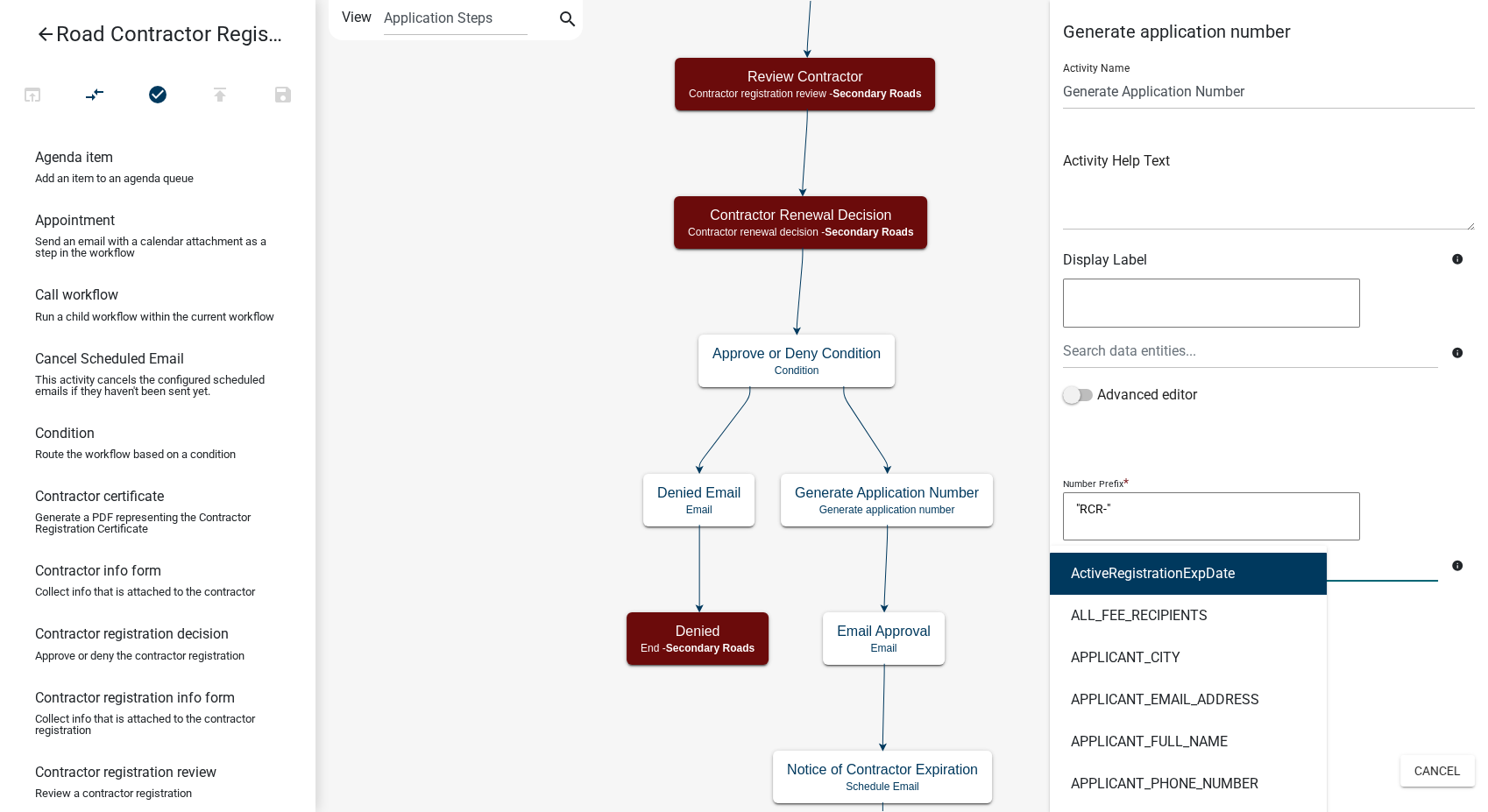
click at [1106, 572] on div "ActiveRegistrationExpDate ALL_FEE_RECIPIENTS APPLICANT_CITY APPLICANT_EMAIL_ADD…" at bounding box center [1251, 563] width 401 height 36
type input "current"
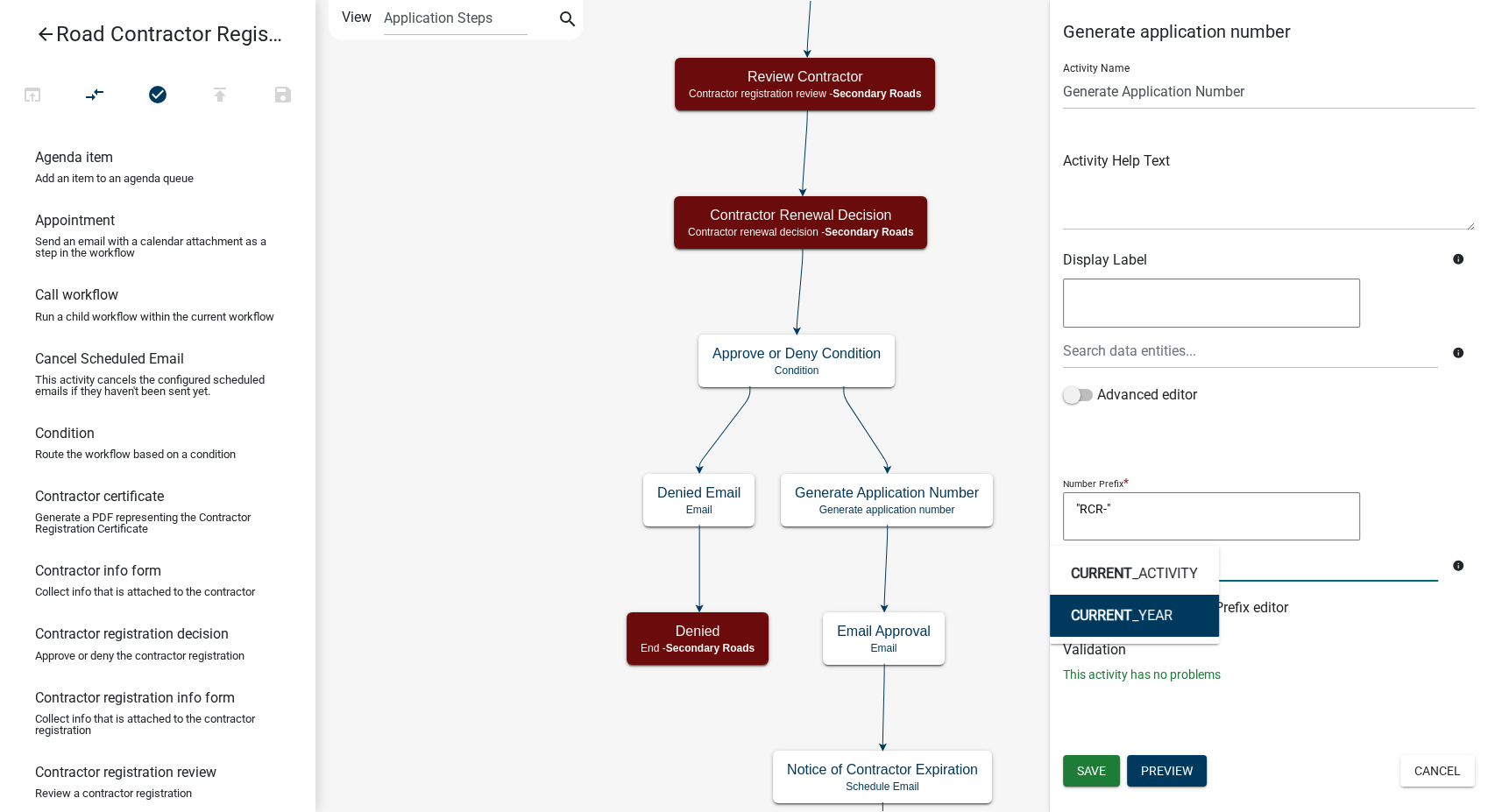
click at [1104, 620] on span "CURRENT" at bounding box center [1101, 615] width 62 height 16
type textarea ""RCR-"CURRENT_YEAR"
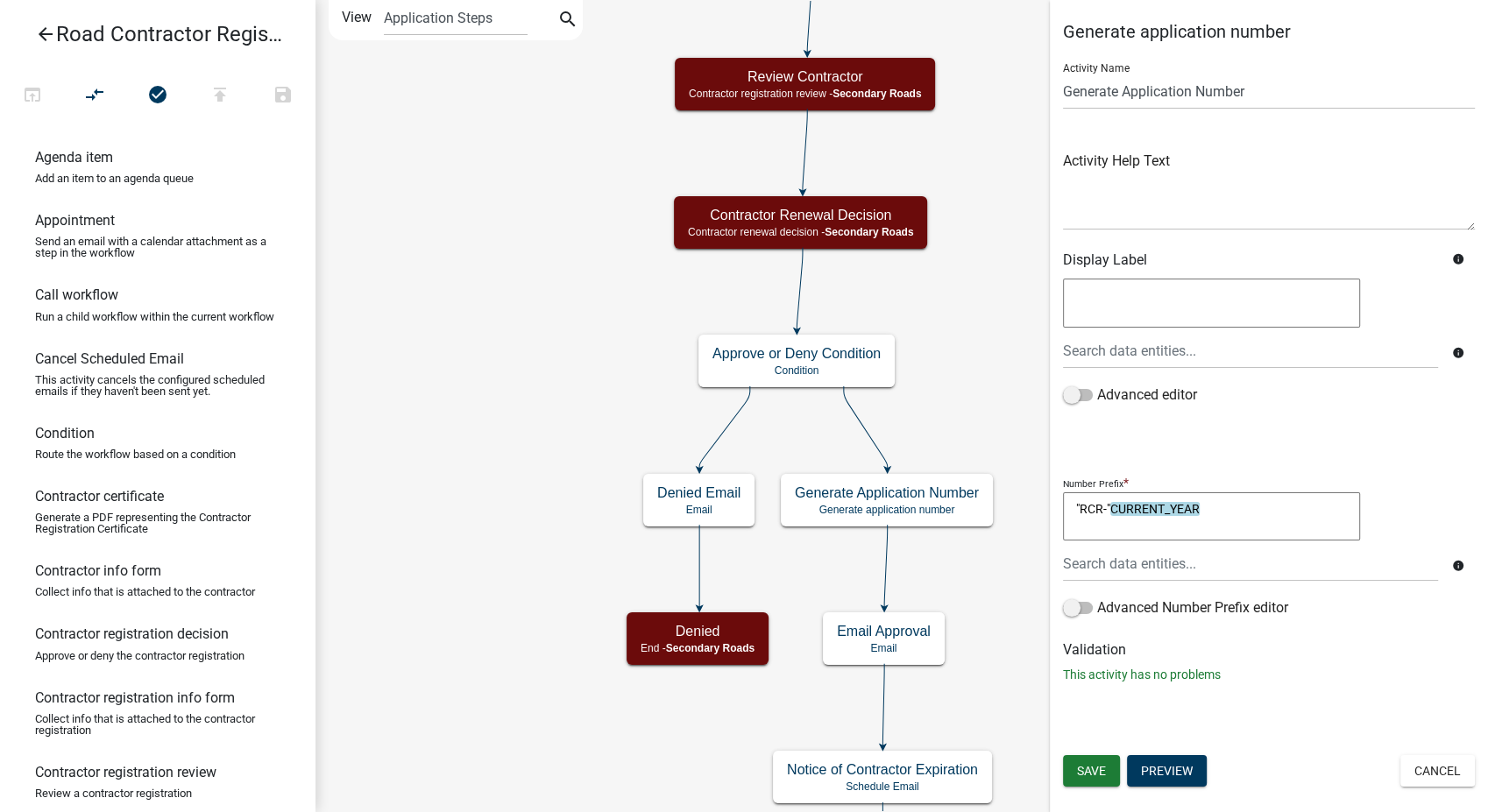
click at [1242, 506] on textarea ""RCR-"CURRENT_YEAR" at bounding box center [1211, 517] width 297 height 49
type textarea ""RCR-"CURRENT_YEAR"-""
click at [1093, 764] on span "Save" at bounding box center [1092, 771] width 29 height 14
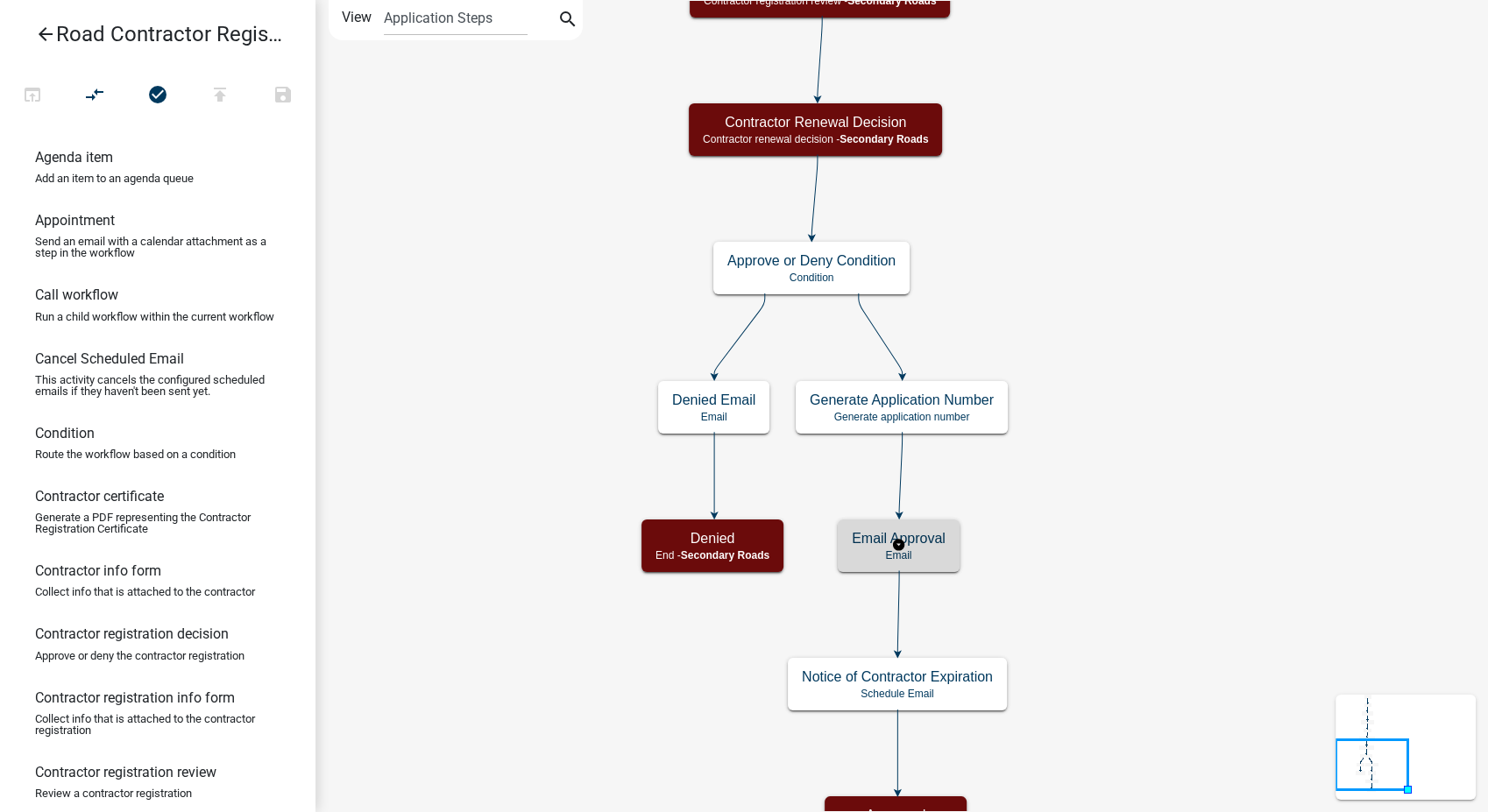
click at [873, 545] on h5 "Email Approval" at bounding box center [898, 538] width 94 height 16
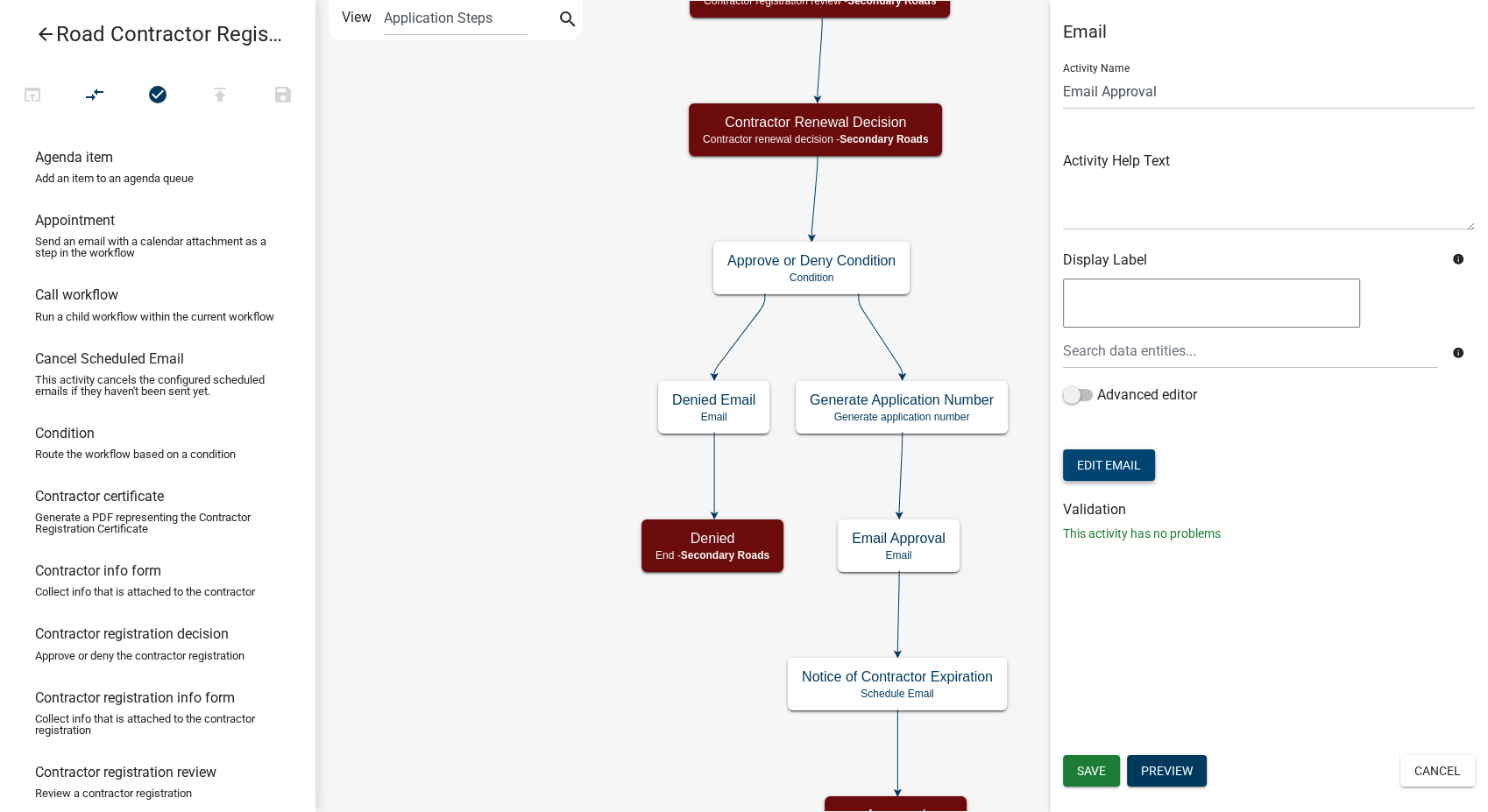
click at [1095, 457] on button "Edit Email" at bounding box center [1108, 465] width 92 height 32
select select "af937625-4716-422d-9dec-b0b4a857efd0"
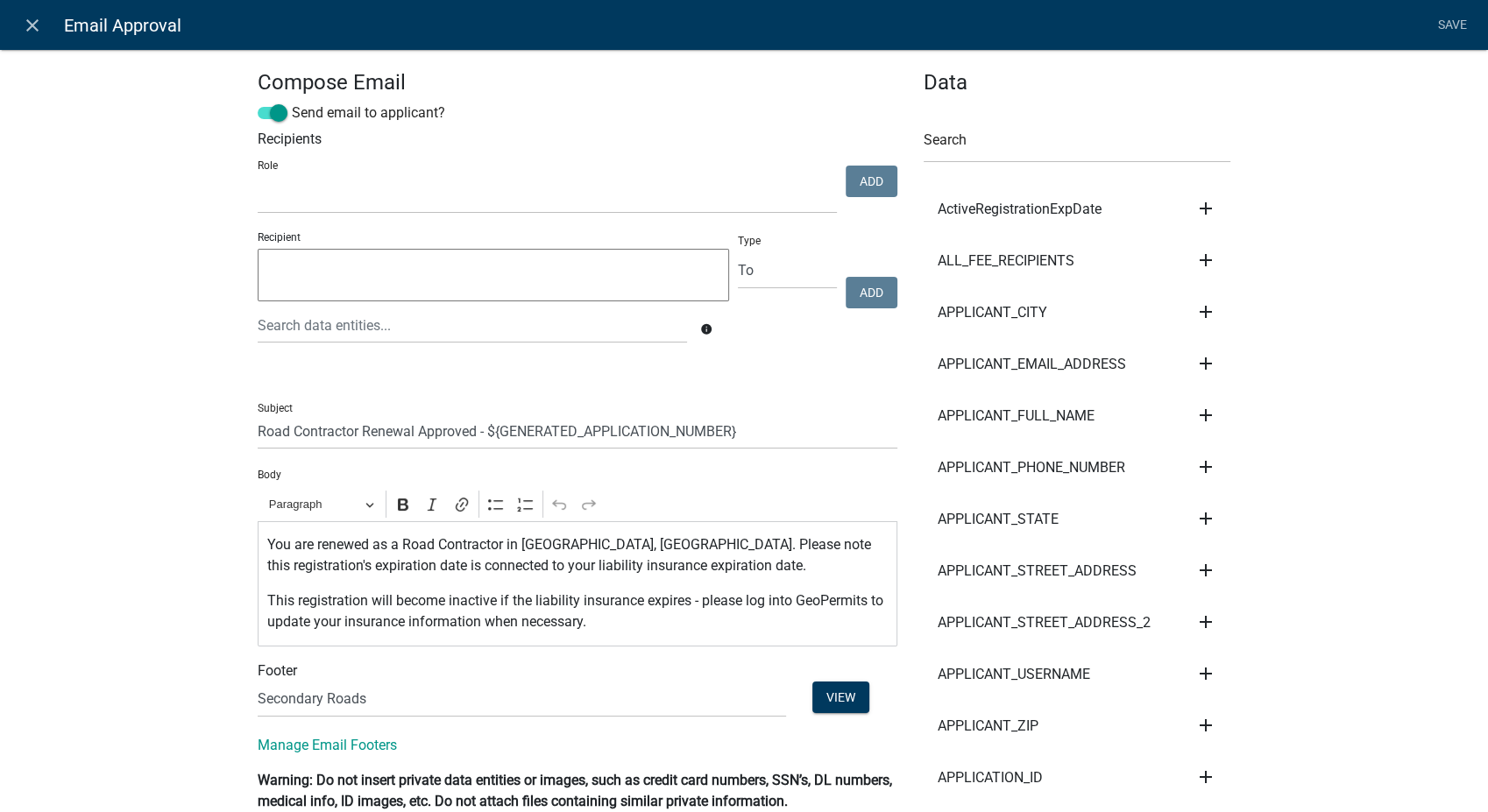
select select
click at [28, 29] on icon "close" at bounding box center [33, 25] width 21 height 21
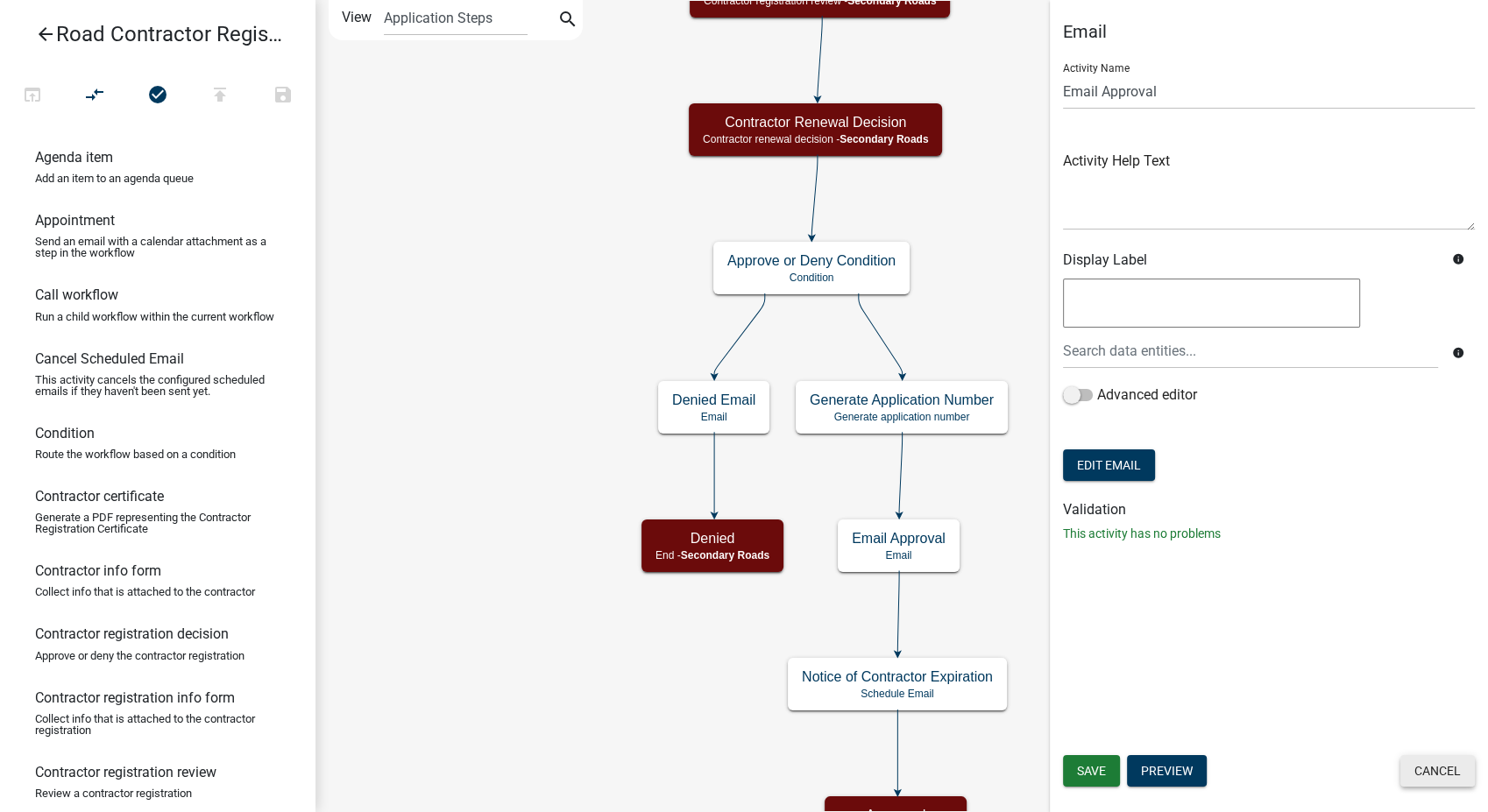
click at [1425, 772] on button "Cancel" at bounding box center [1437, 771] width 74 height 32
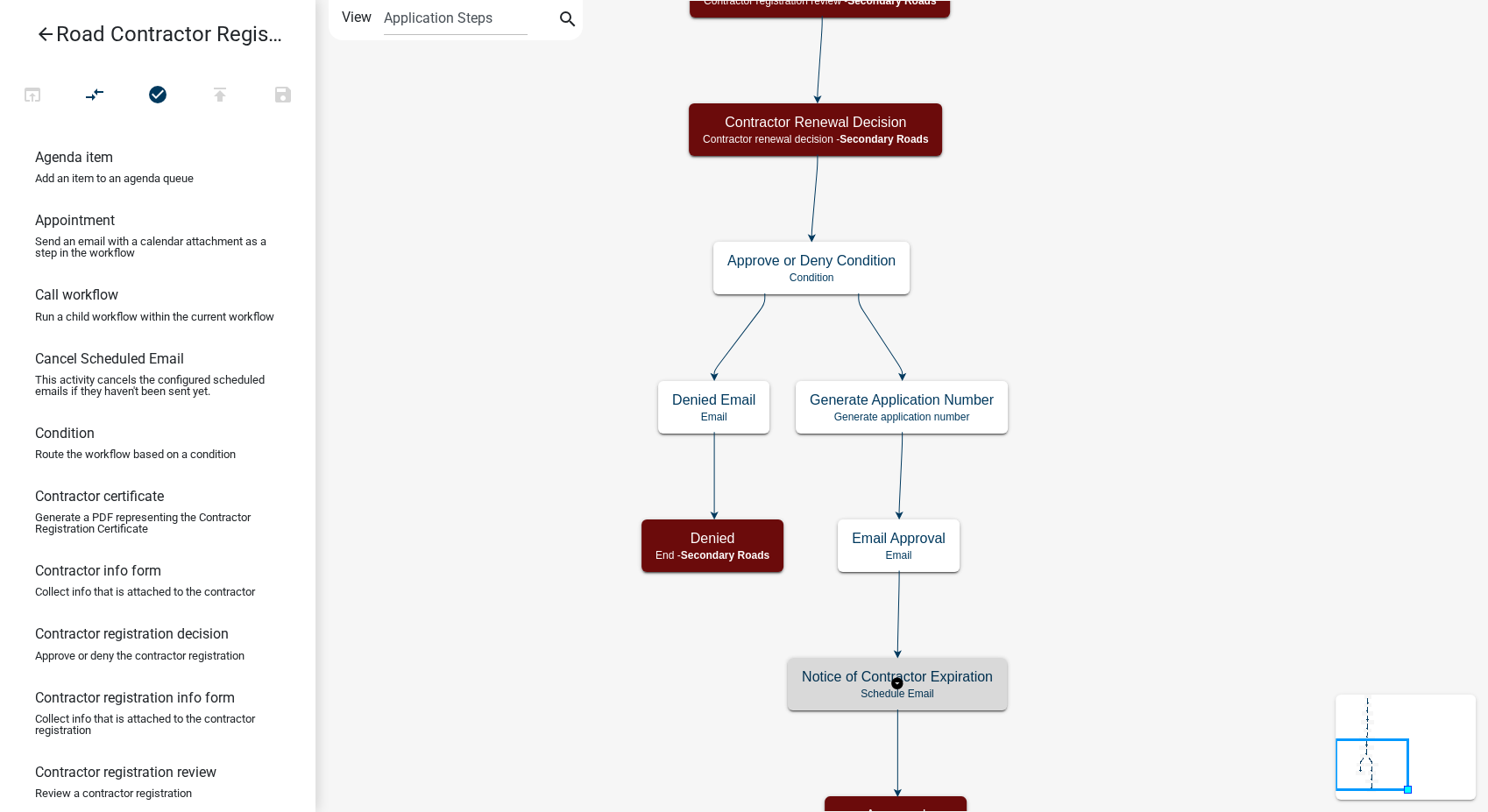
click at [955, 683] on h5 "Notice of Contractor Expiration" at bounding box center [897, 676] width 191 height 16
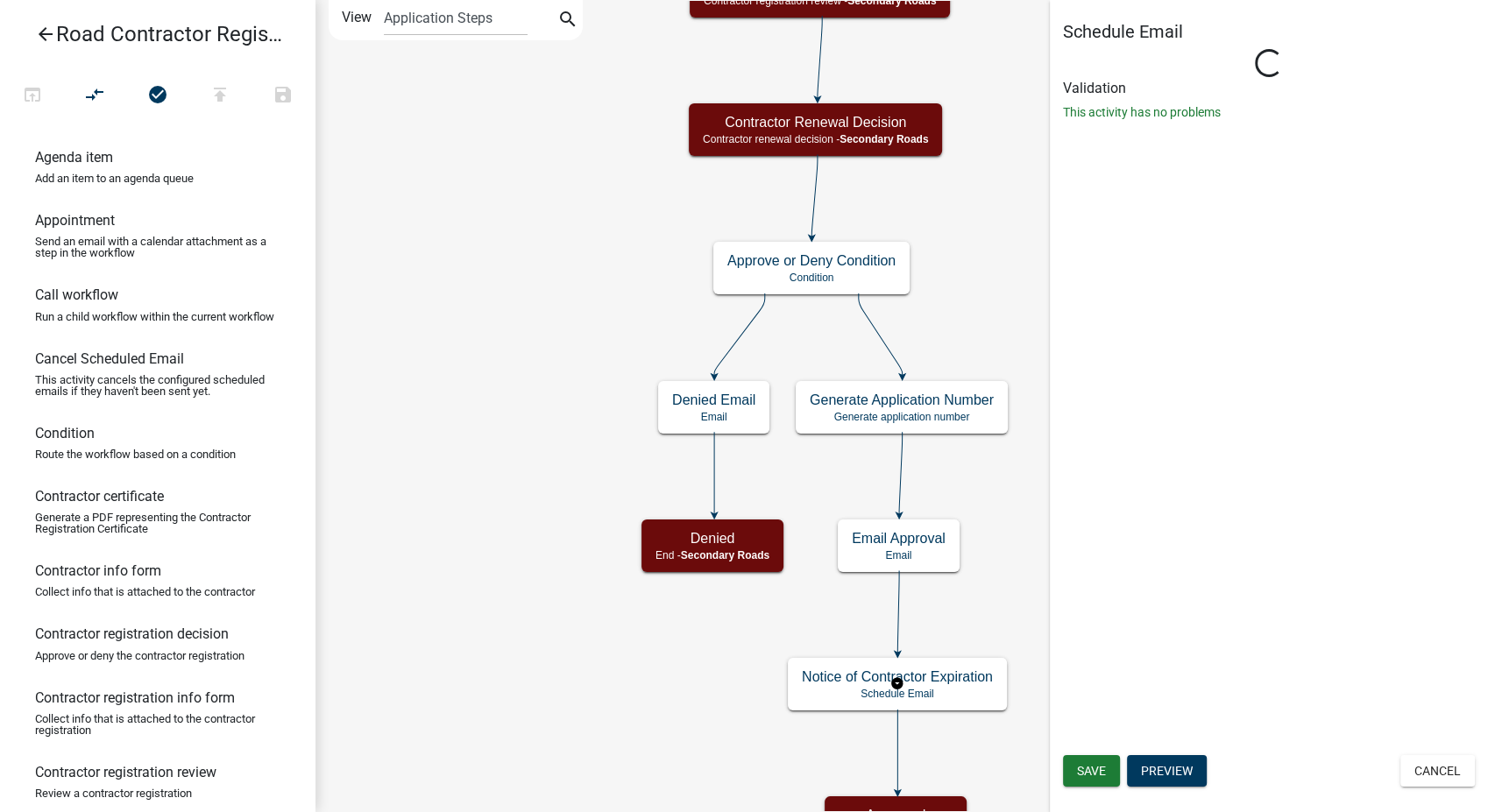
select select "12: 12:00 PM"
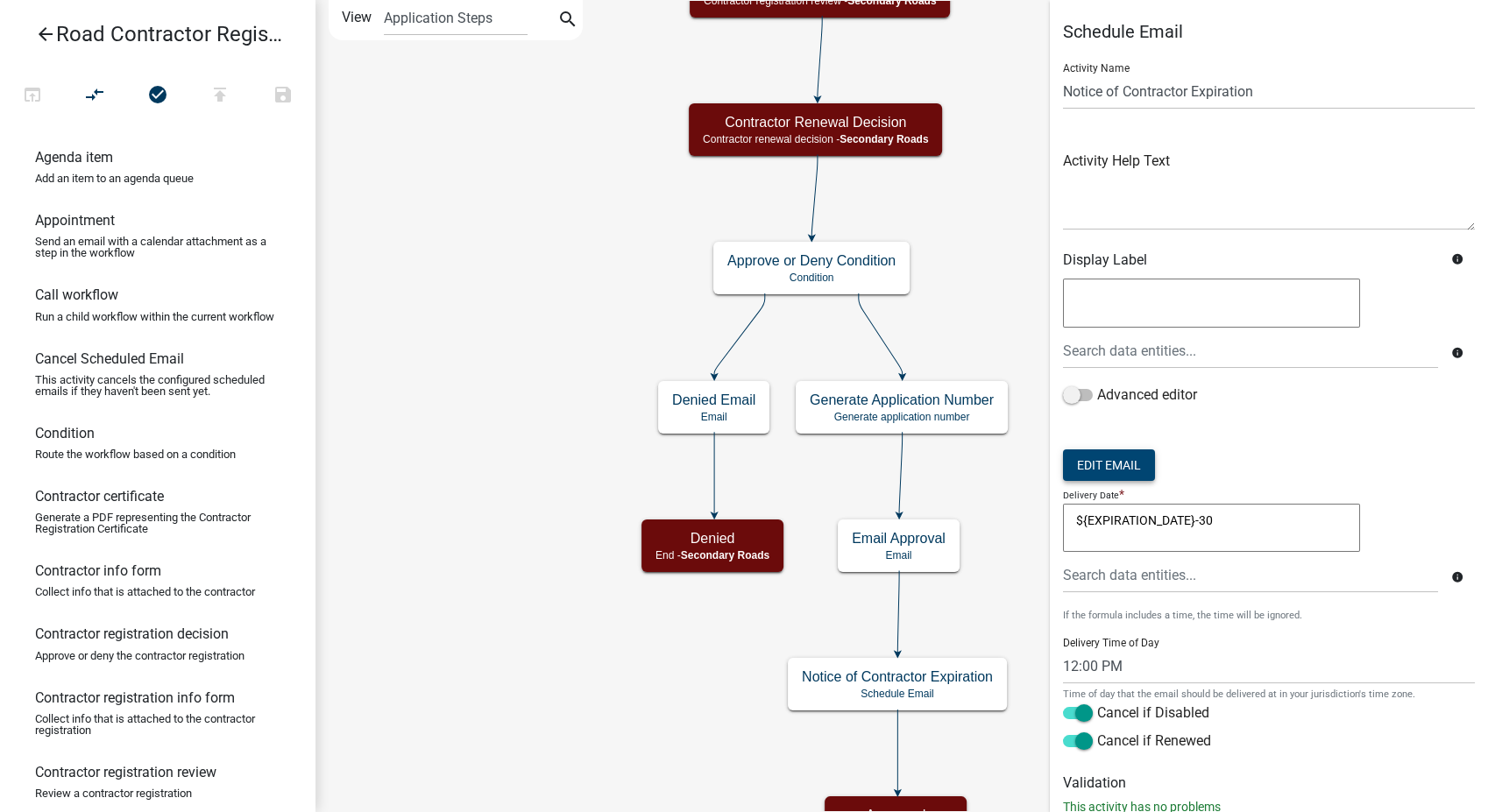
click at [1084, 471] on button "Edit Email" at bounding box center [1108, 465] width 92 height 32
select select "af937625-4716-422d-9dec-b0b4a857efd0"
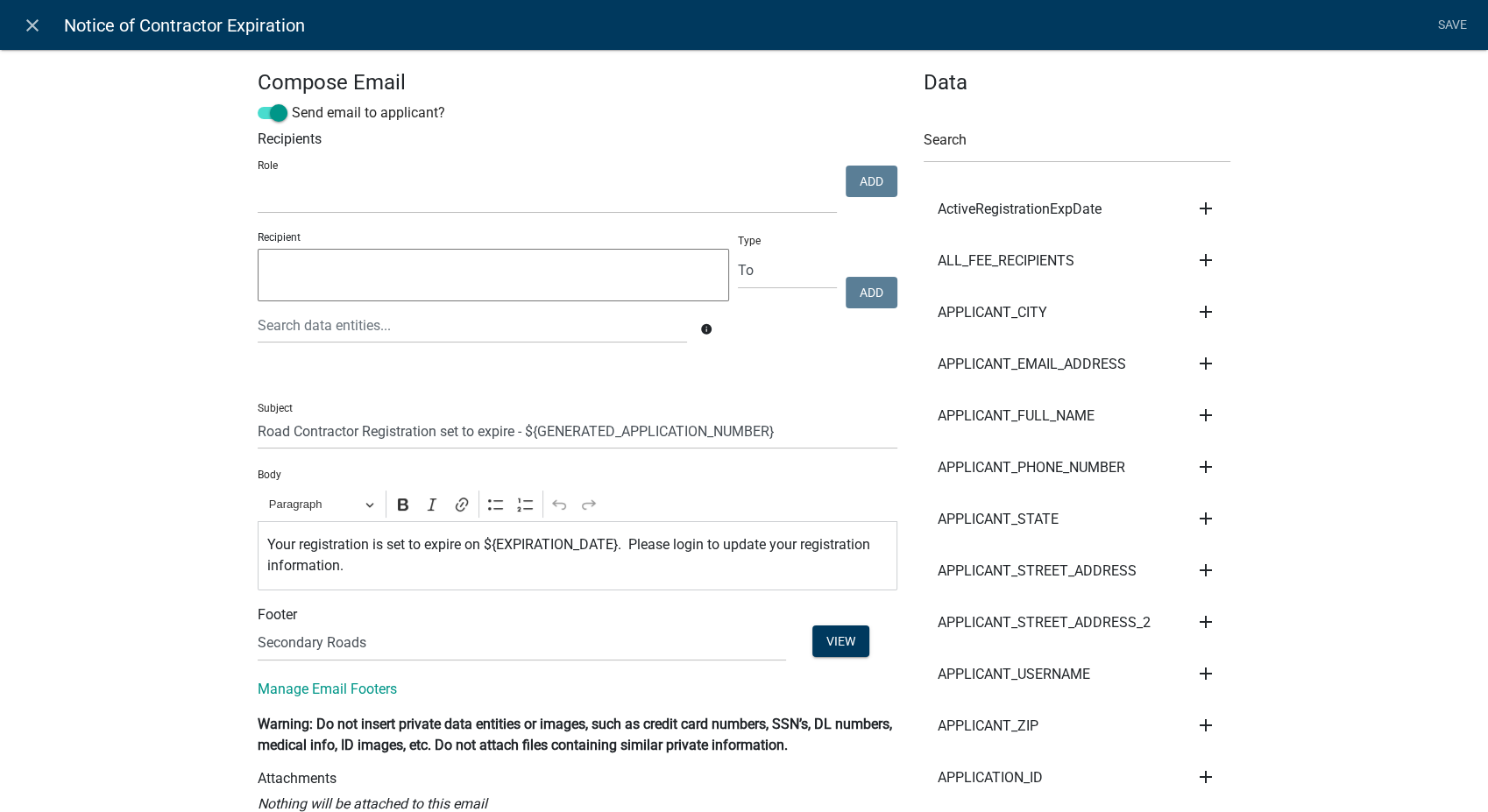
select select
click at [32, 14] on link "close" at bounding box center [32, 24] width 36 height 36
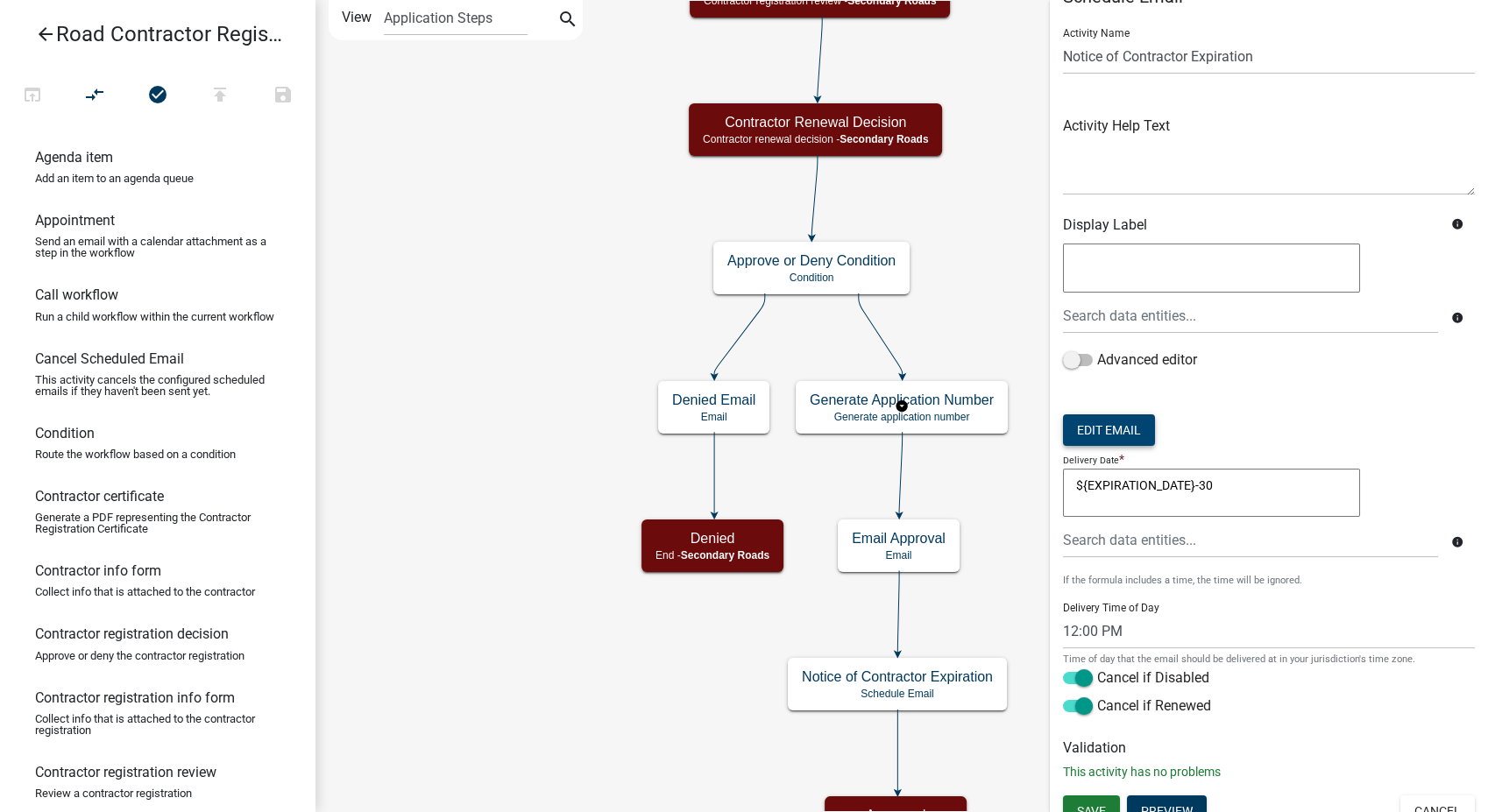
scroll to position [53, 0]
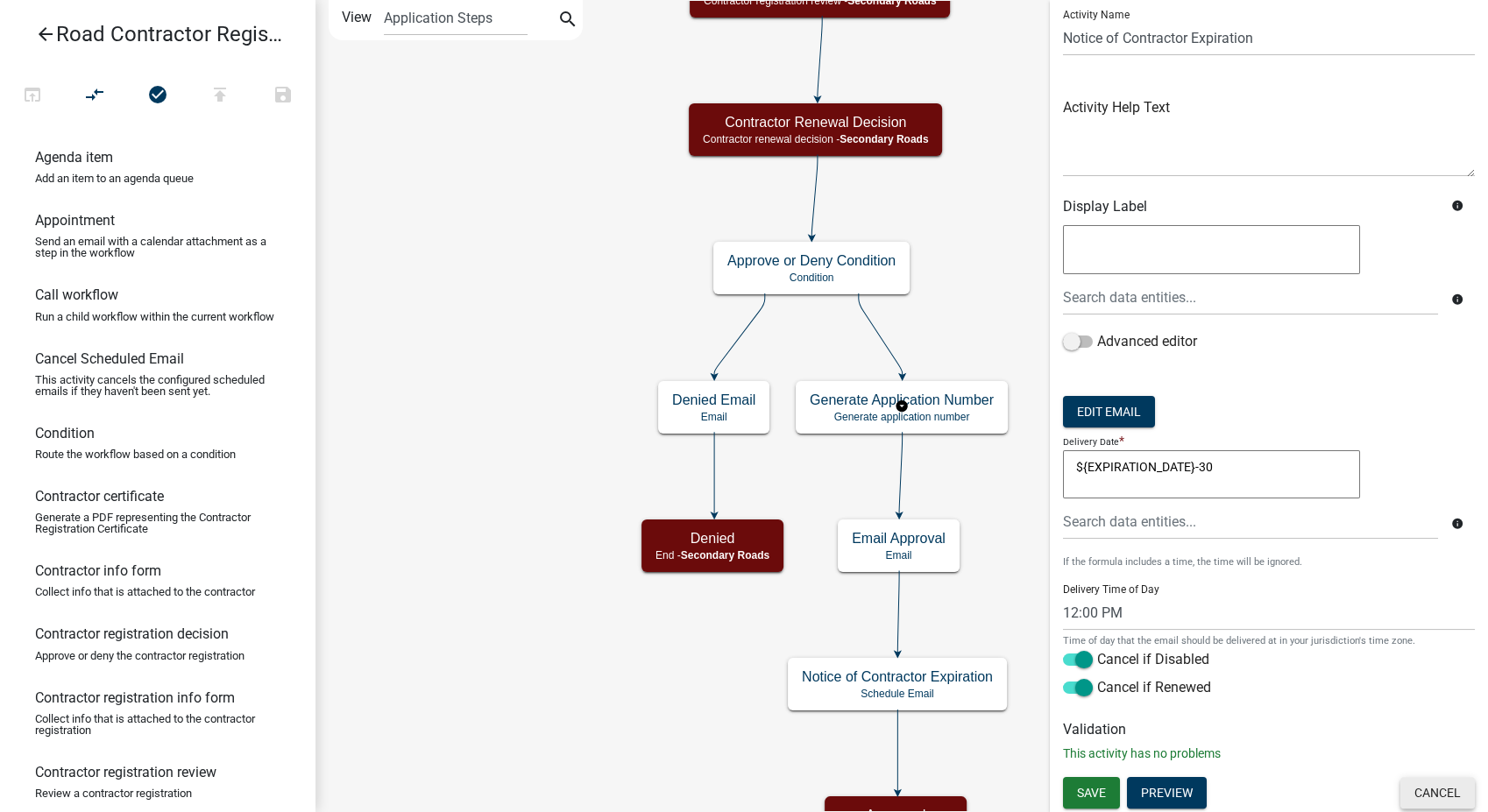
click at [1430, 791] on button "Cancel" at bounding box center [1437, 793] width 74 height 32
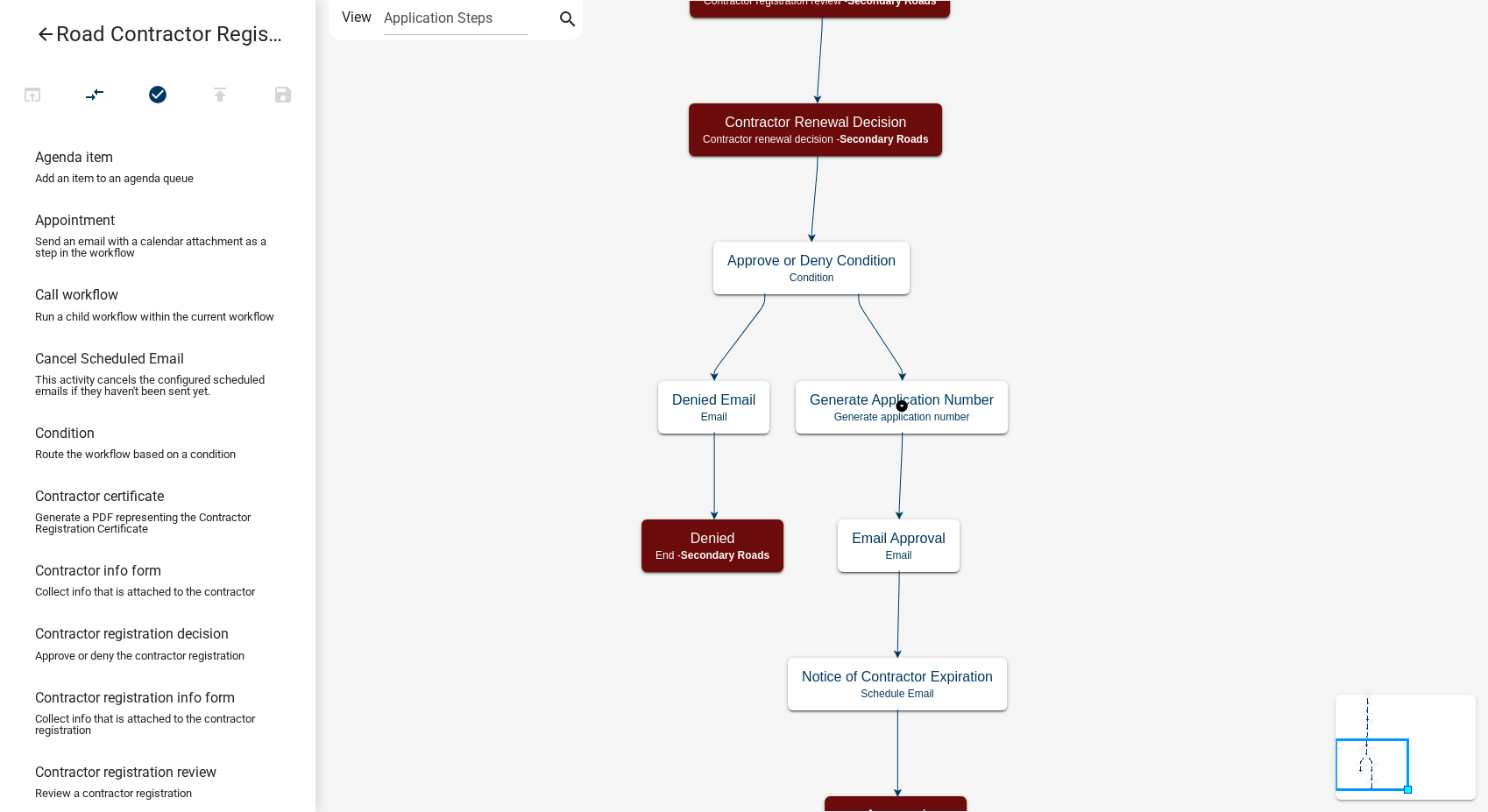
scroll to position [0, 0]
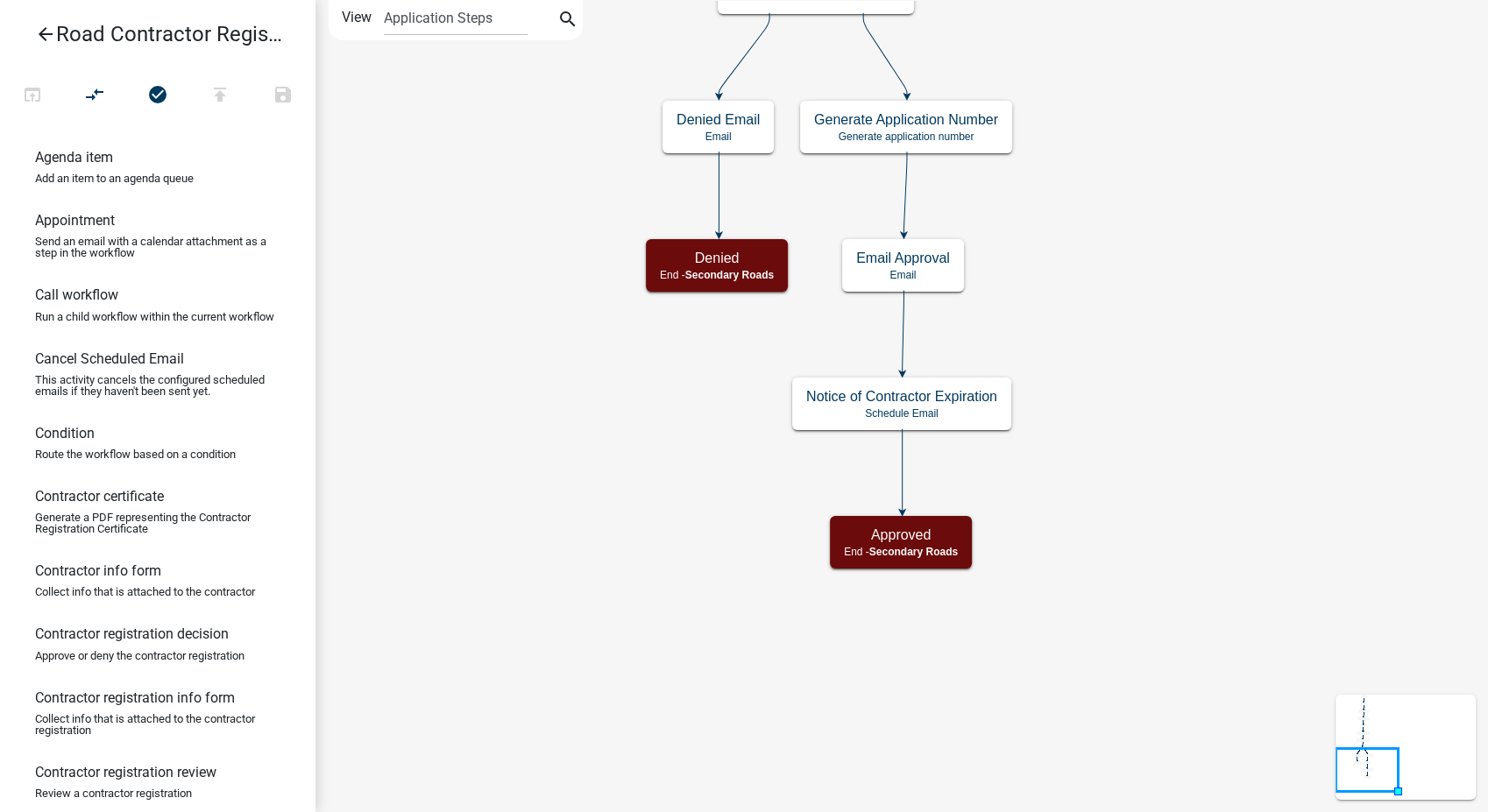
click at [42, 32] on icon "arrow_back" at bounding box center [45, 36] width 21 height 24
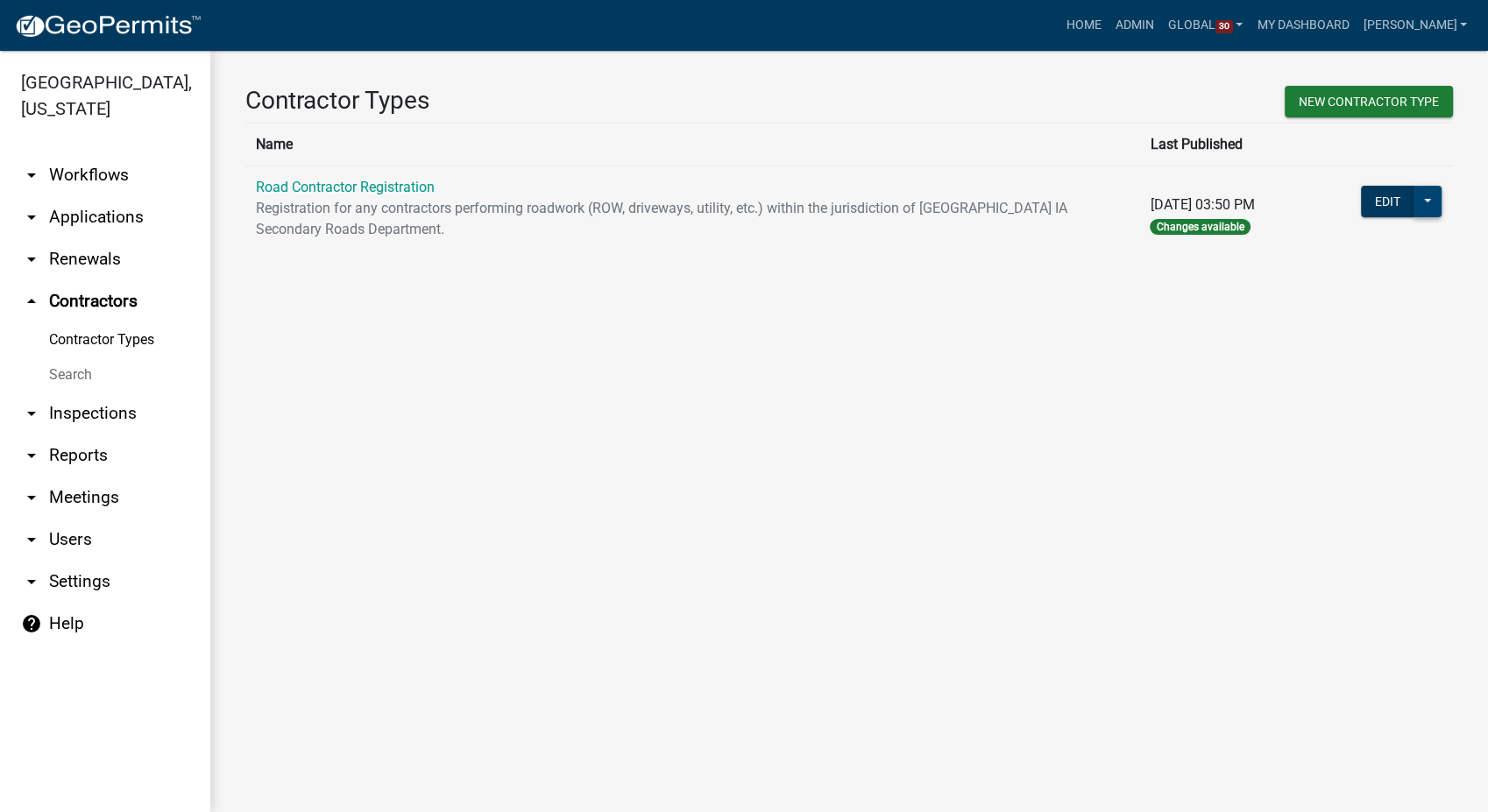
click at [1434, 208] on button at bounding box center [1427, 202] width 28 height 32
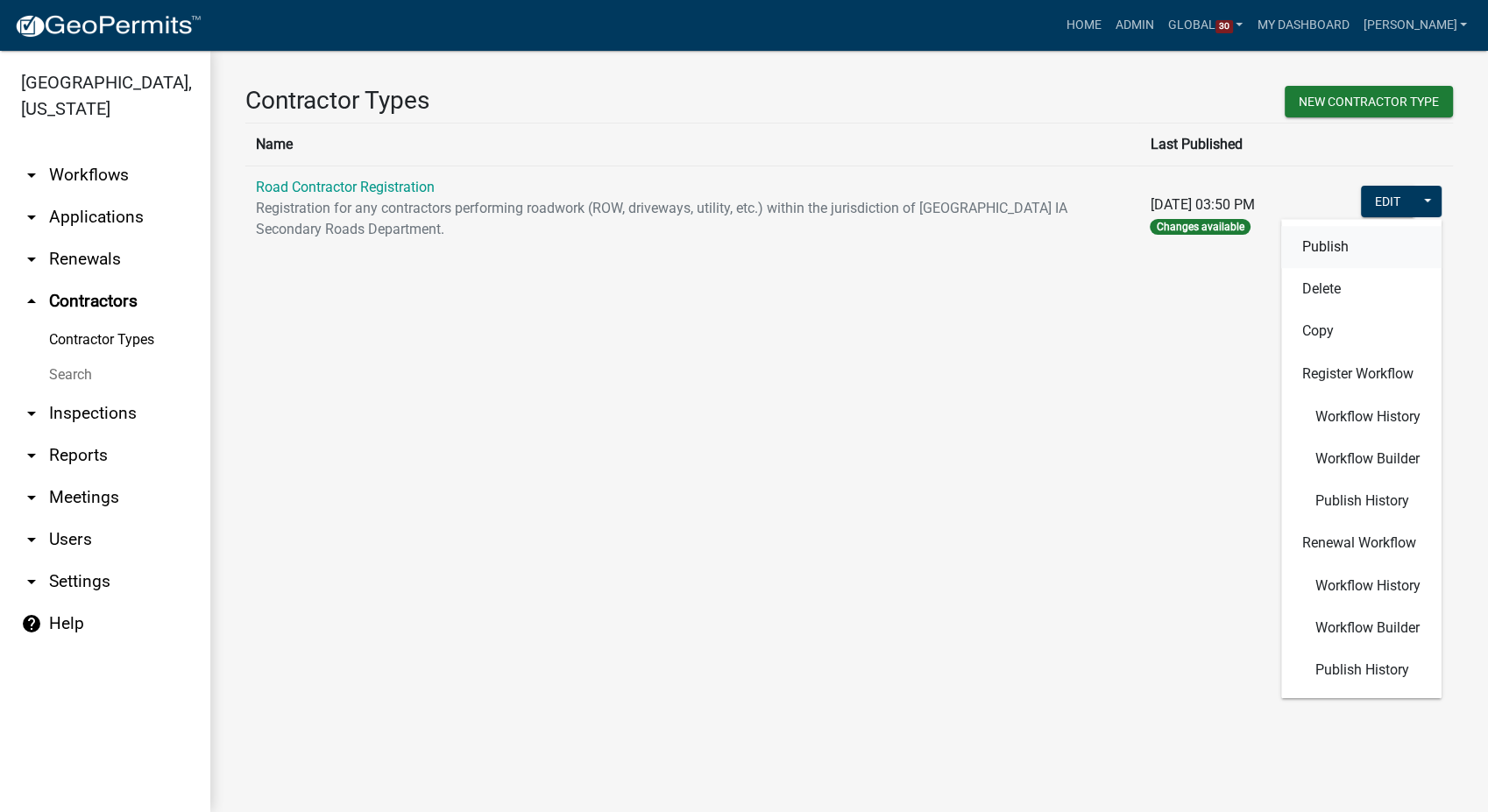
click at [1310, 235] on button "Publish" at bounding box center [1361, 247] width 160 height 42
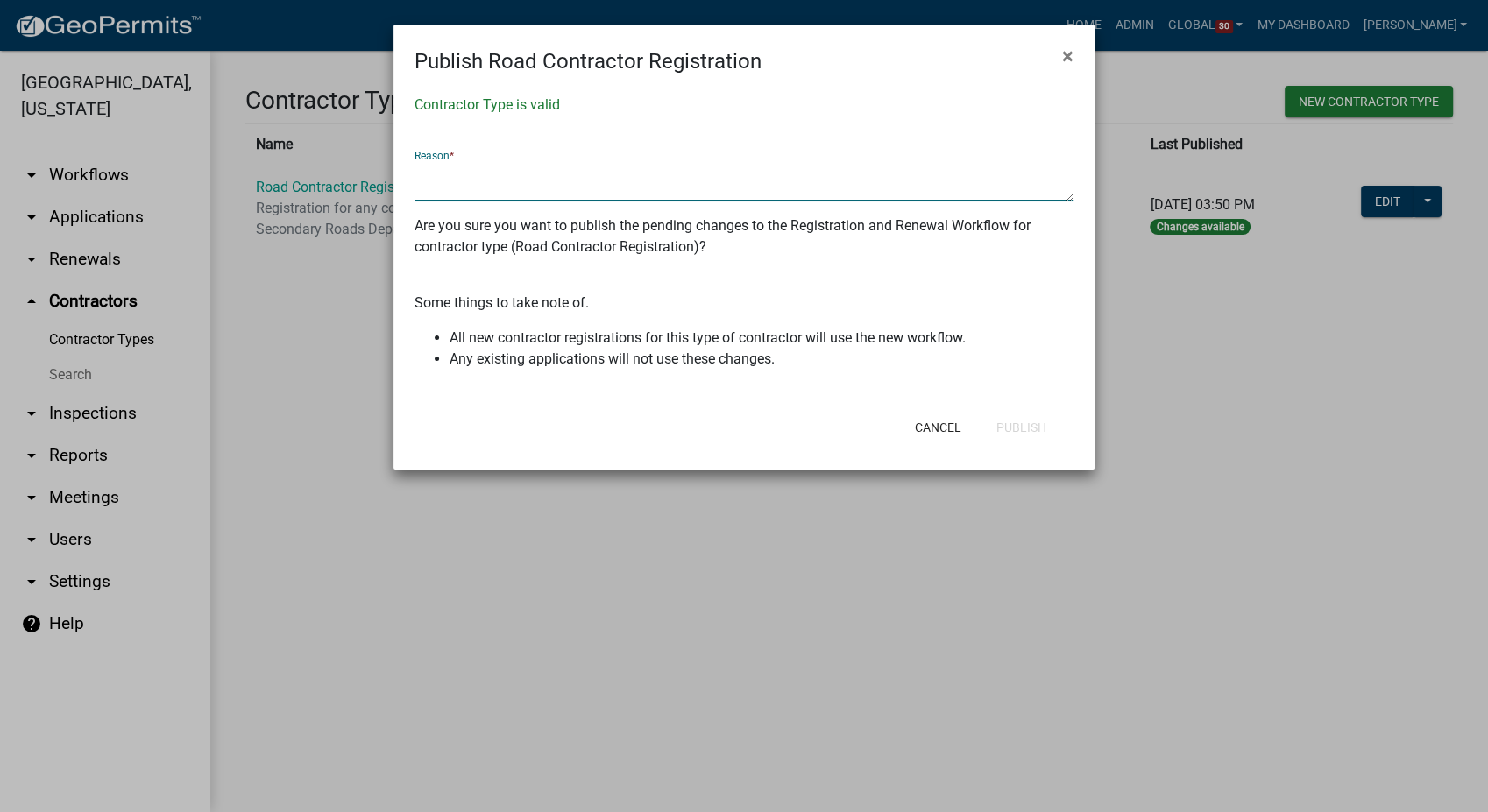
click at [498, 180] on textarea at bounding box center [744, 181] width 659 height 41
type textarea "QC/QA Completed"
click at [1023, 431] on button "Publish" at bounding box center [1021, 427] width 78 height 32
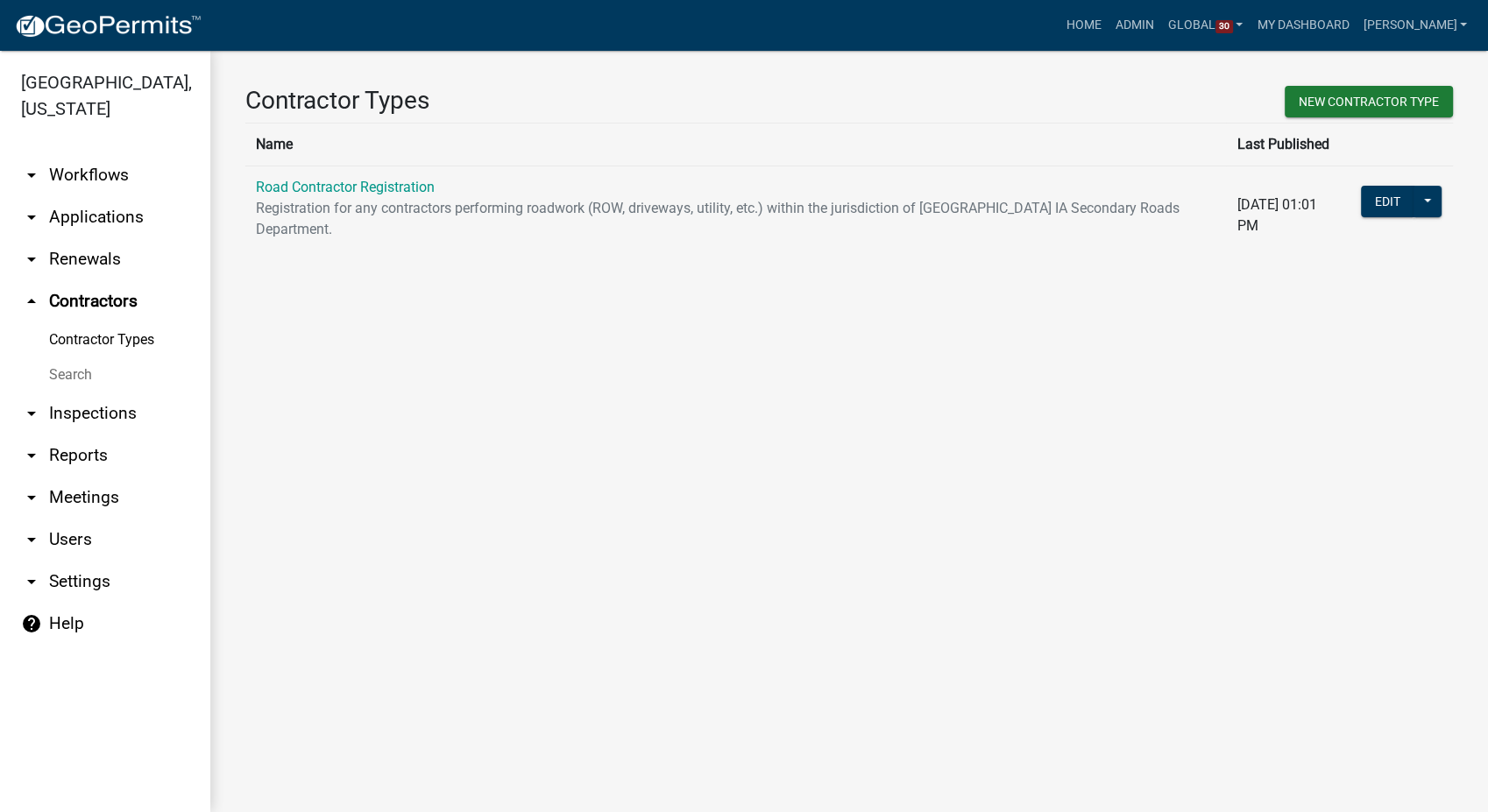
click at [78, 178] on link "arrow_drop_down Workflows" at bounding box center [105, 176] width 210 height 42
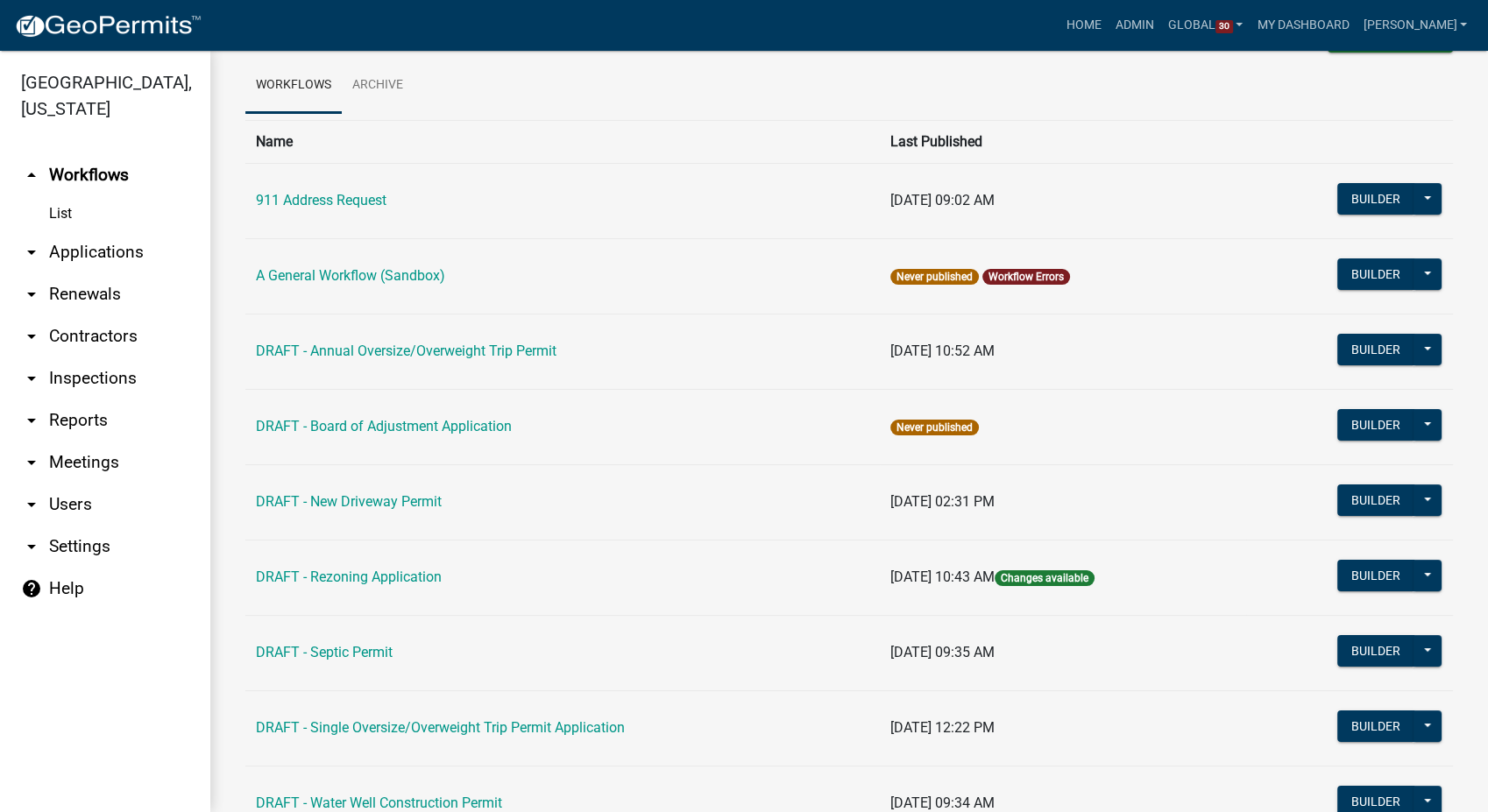
scroll to position [97, 0]
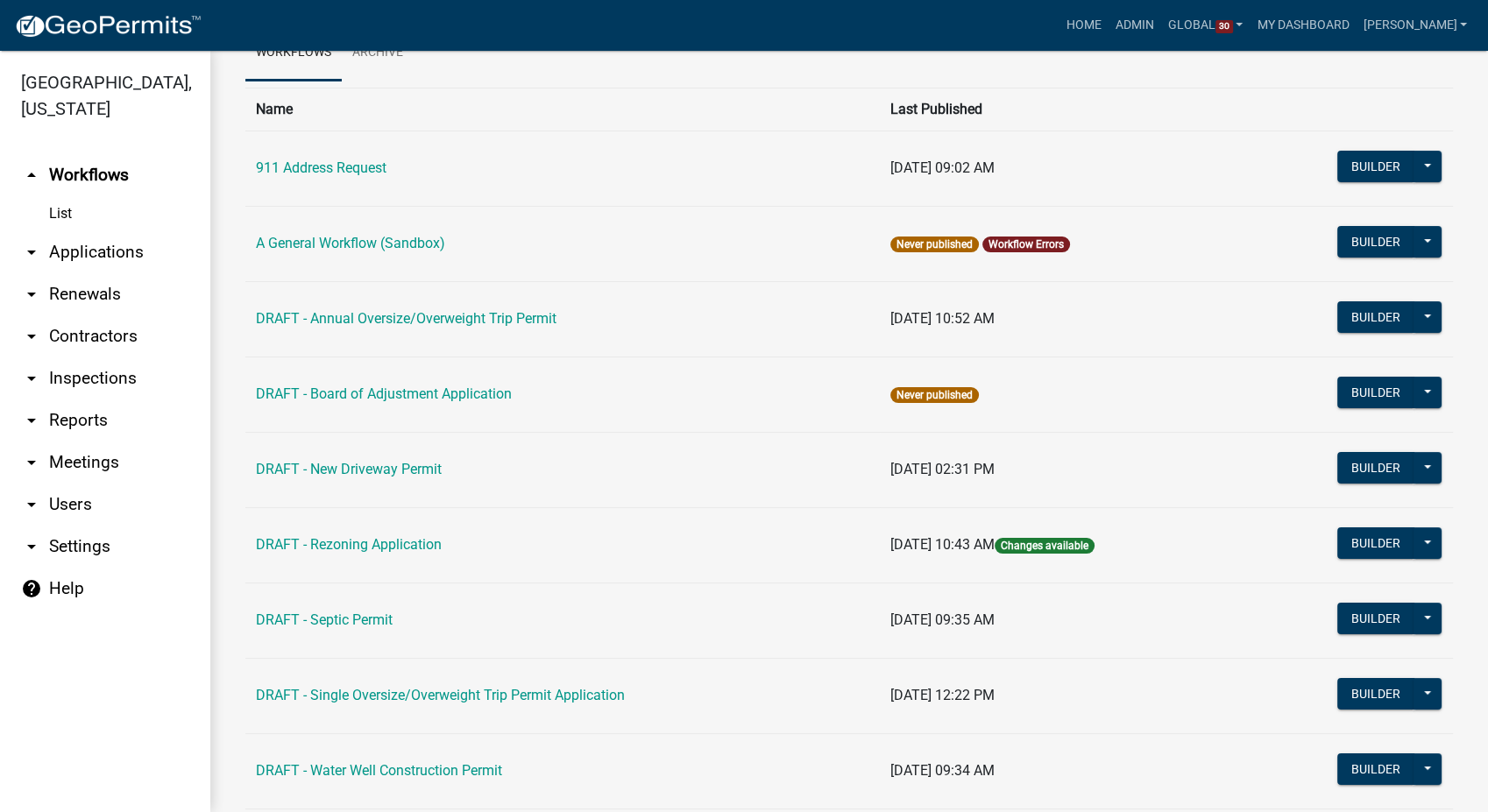
click at [85, 333] on link "arrow_drop_down Contractors" at bounding box center [105, 337] width 210 height 42
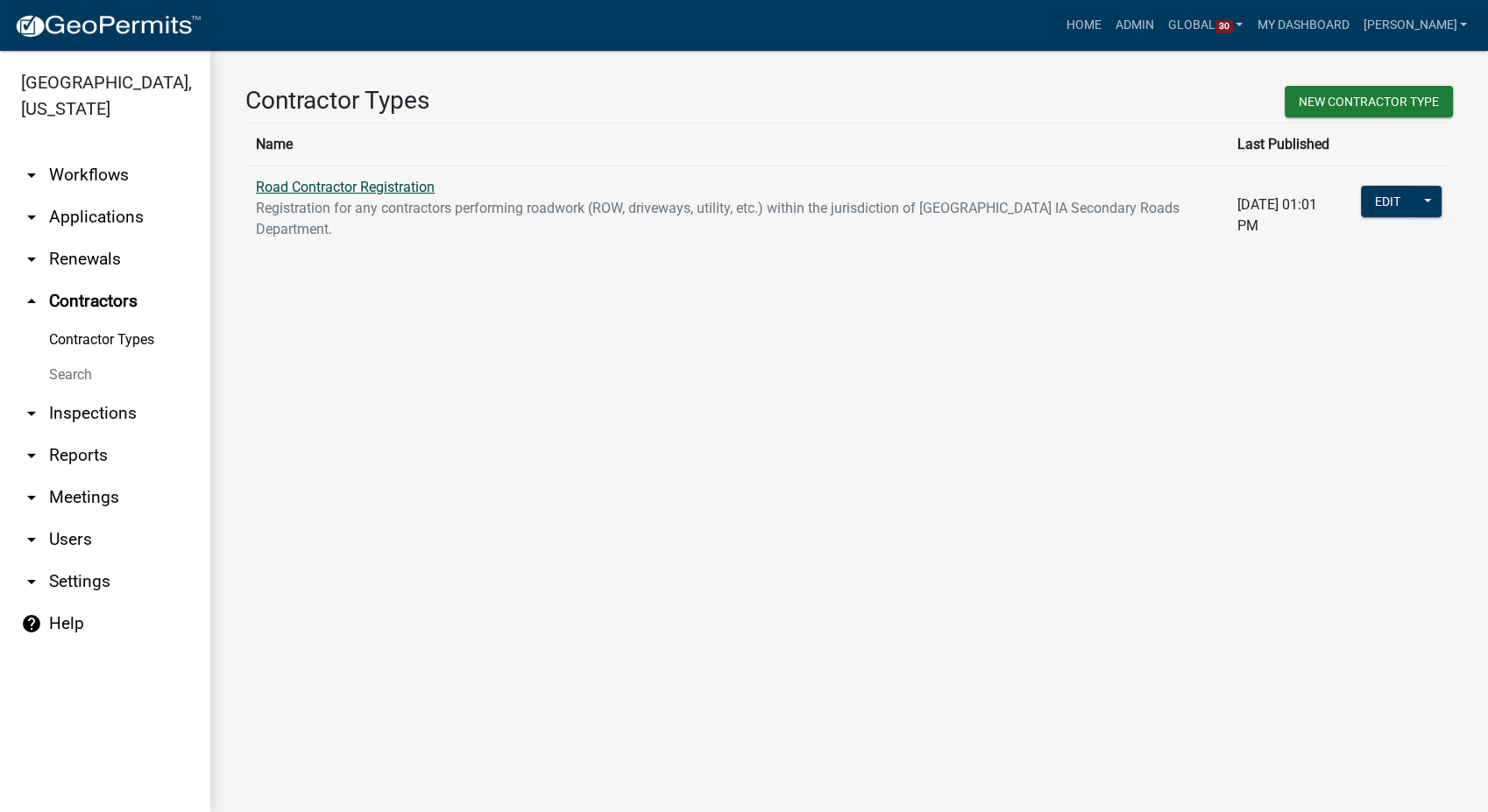
click at [289, 193] on link "Road Contractor Registration" at bounding box center [344, 186] width 178 height 16
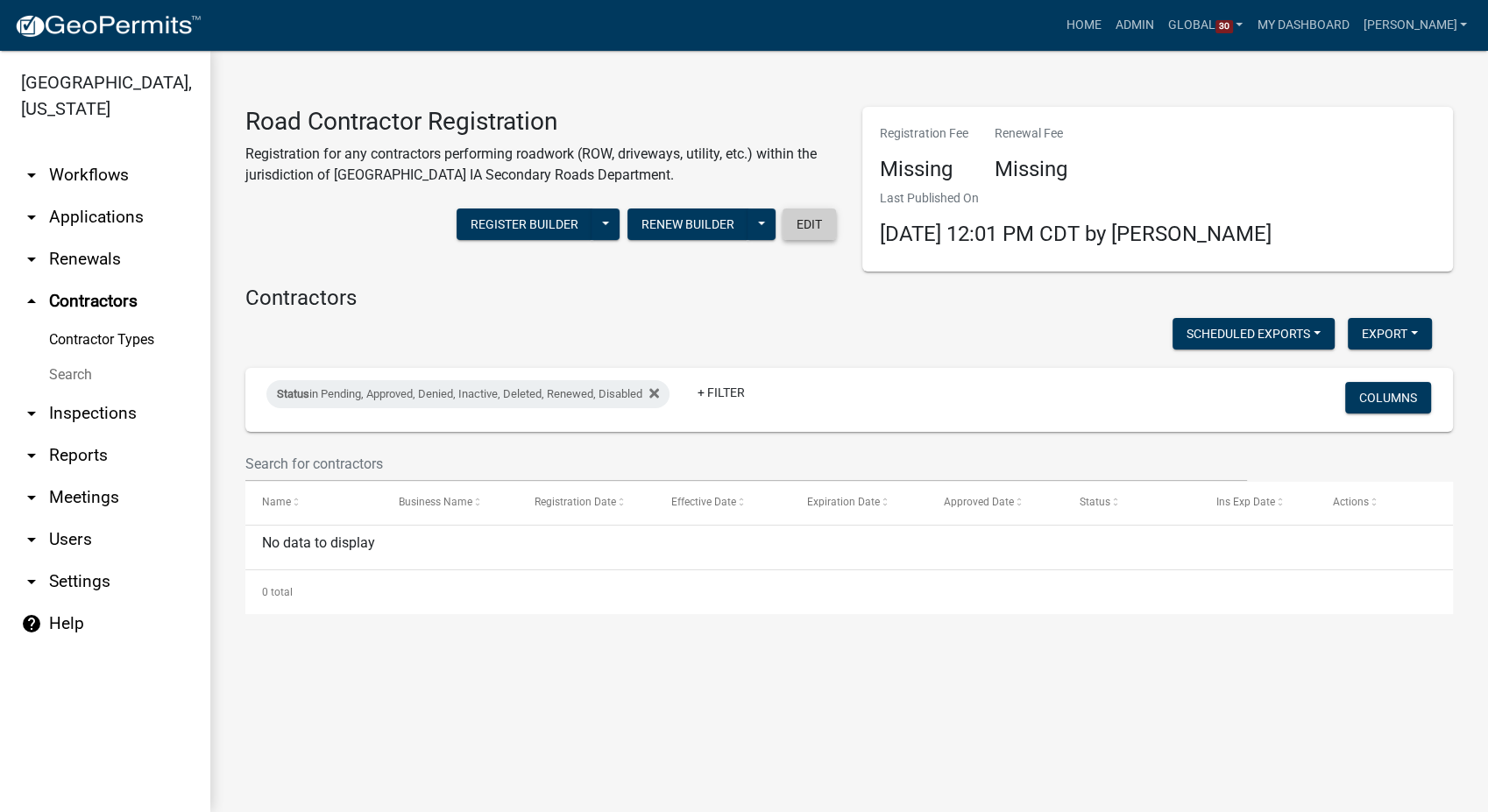
click at [813, 226] on button "Edit" at bounding box center [808, 224] width 53 height 32
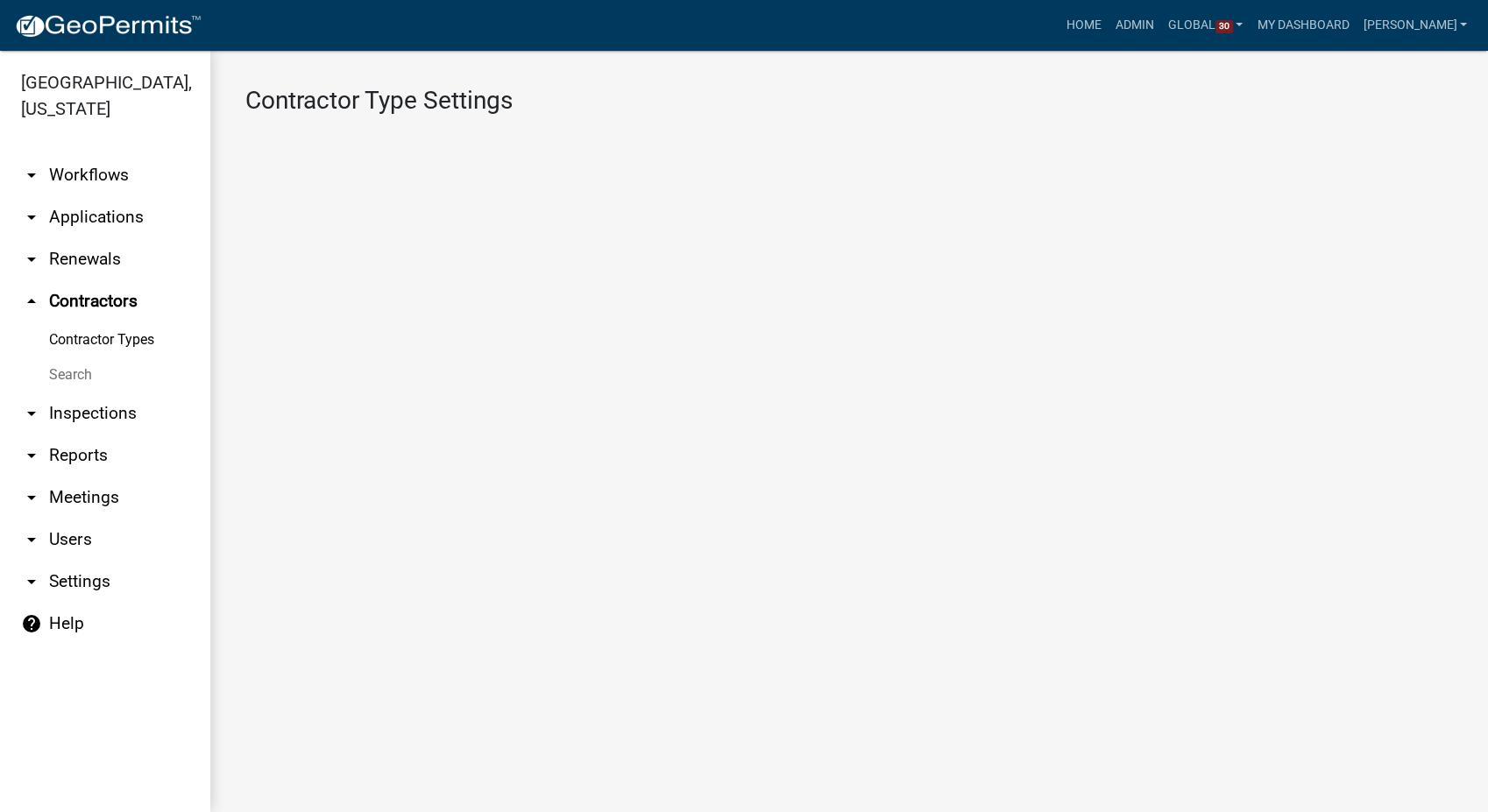
select select "1: 4ef63fe7-b19a-425e-ac95-467e066f44a3"
select select "3: Object"
select select
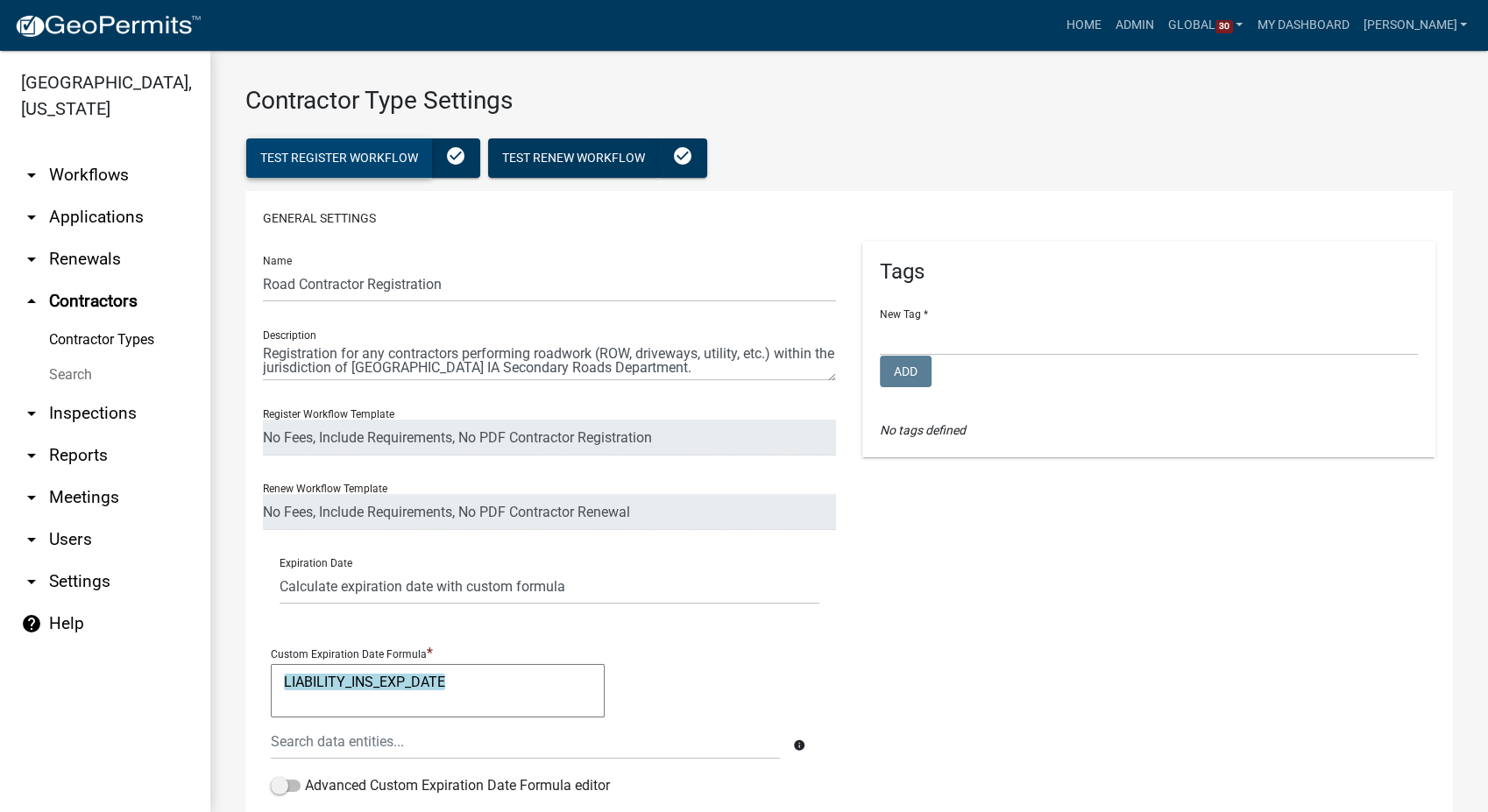
click at [399, 171] on button "Test Register Workflow" at bounding box center [338, 158] width 186 height 40
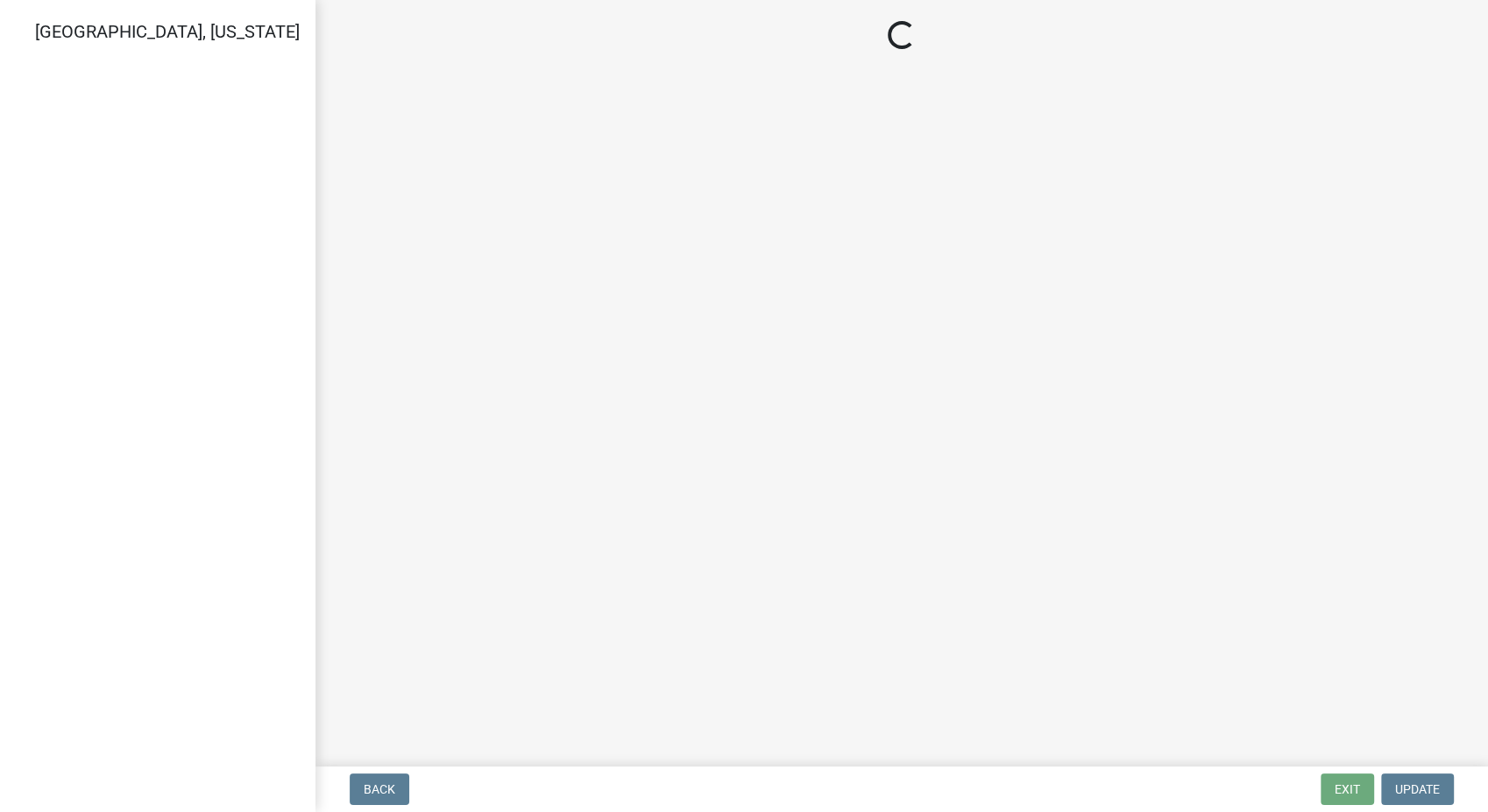
select select "IN"
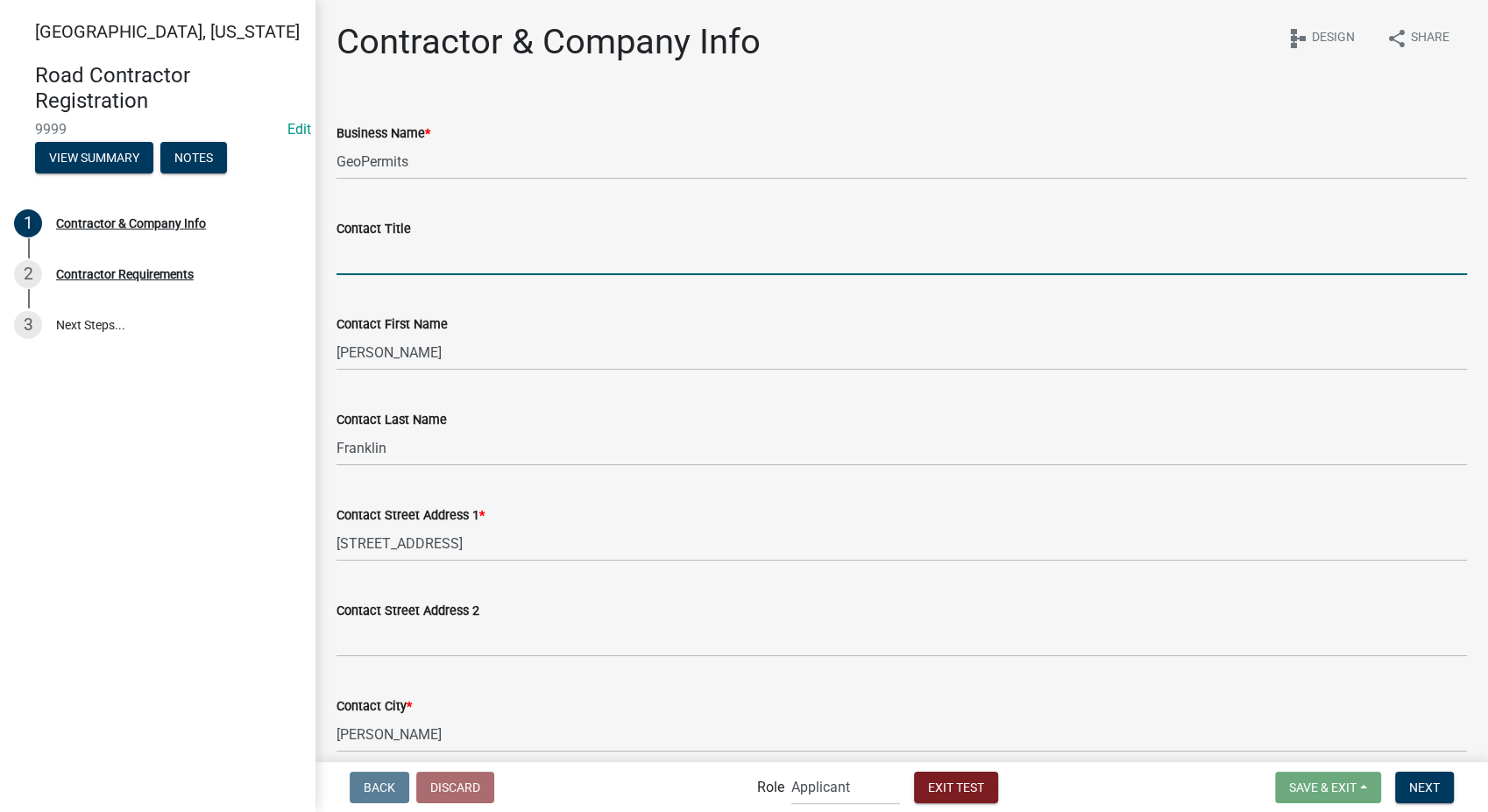
click at [389, 257] on input "Contact Title" at bounding box center [902, 257] width 1130 height 36
type input "Owner"
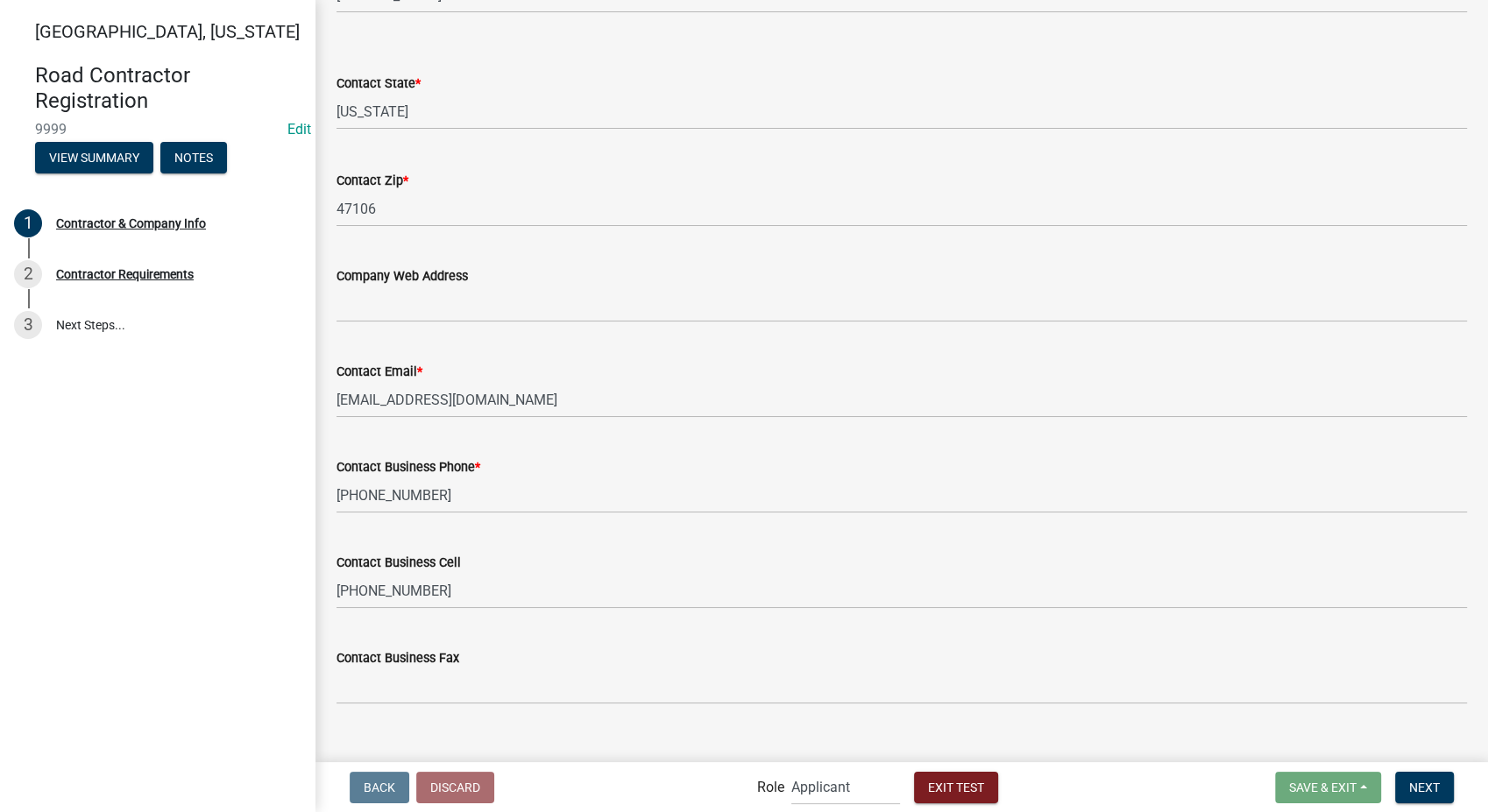
scroll to position [766, 0]
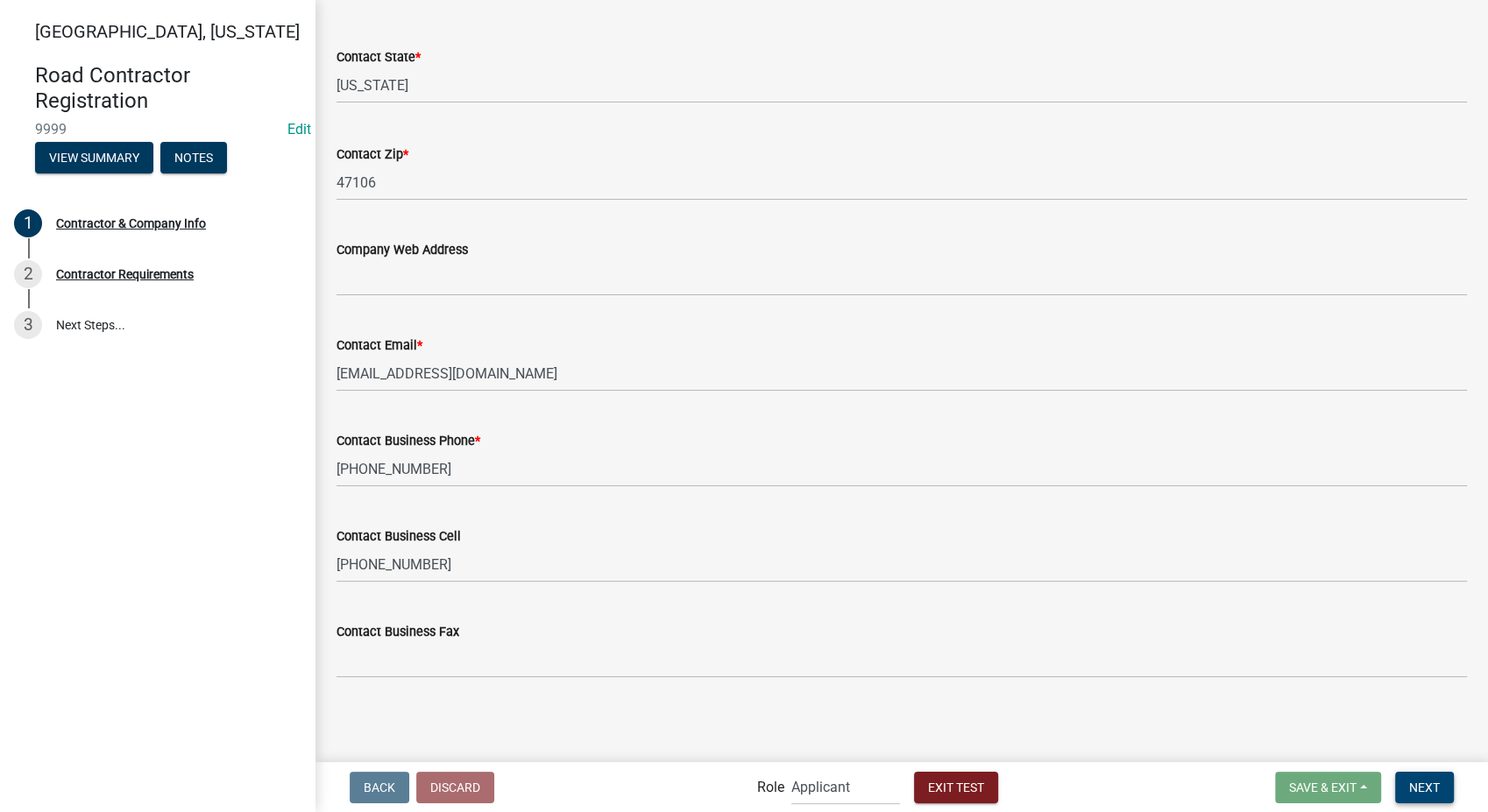
click at [1407, 788] on button "Next" at bounding box center [1424, 788] width 59 height 32
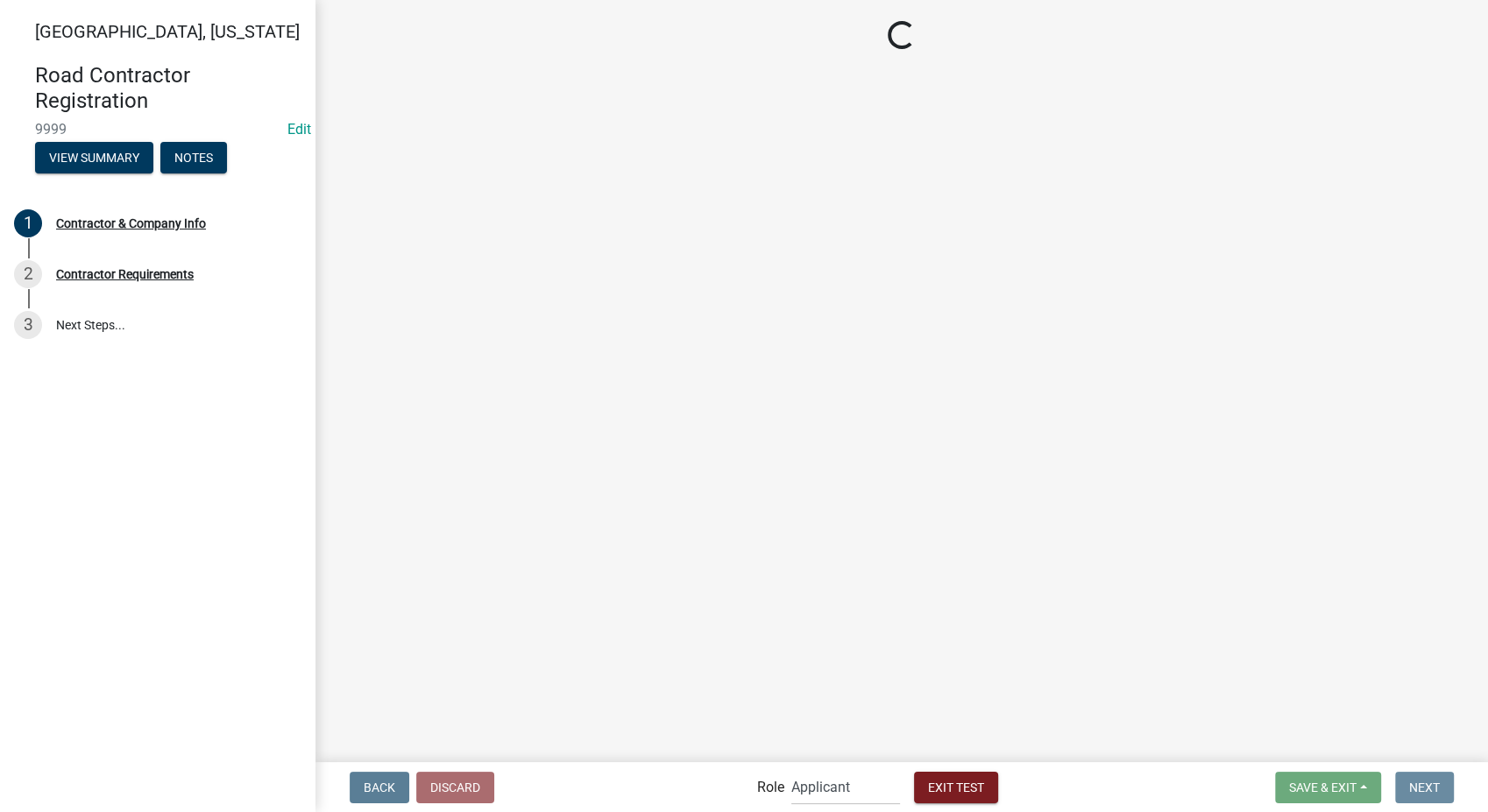
scroll to position [0, 0]
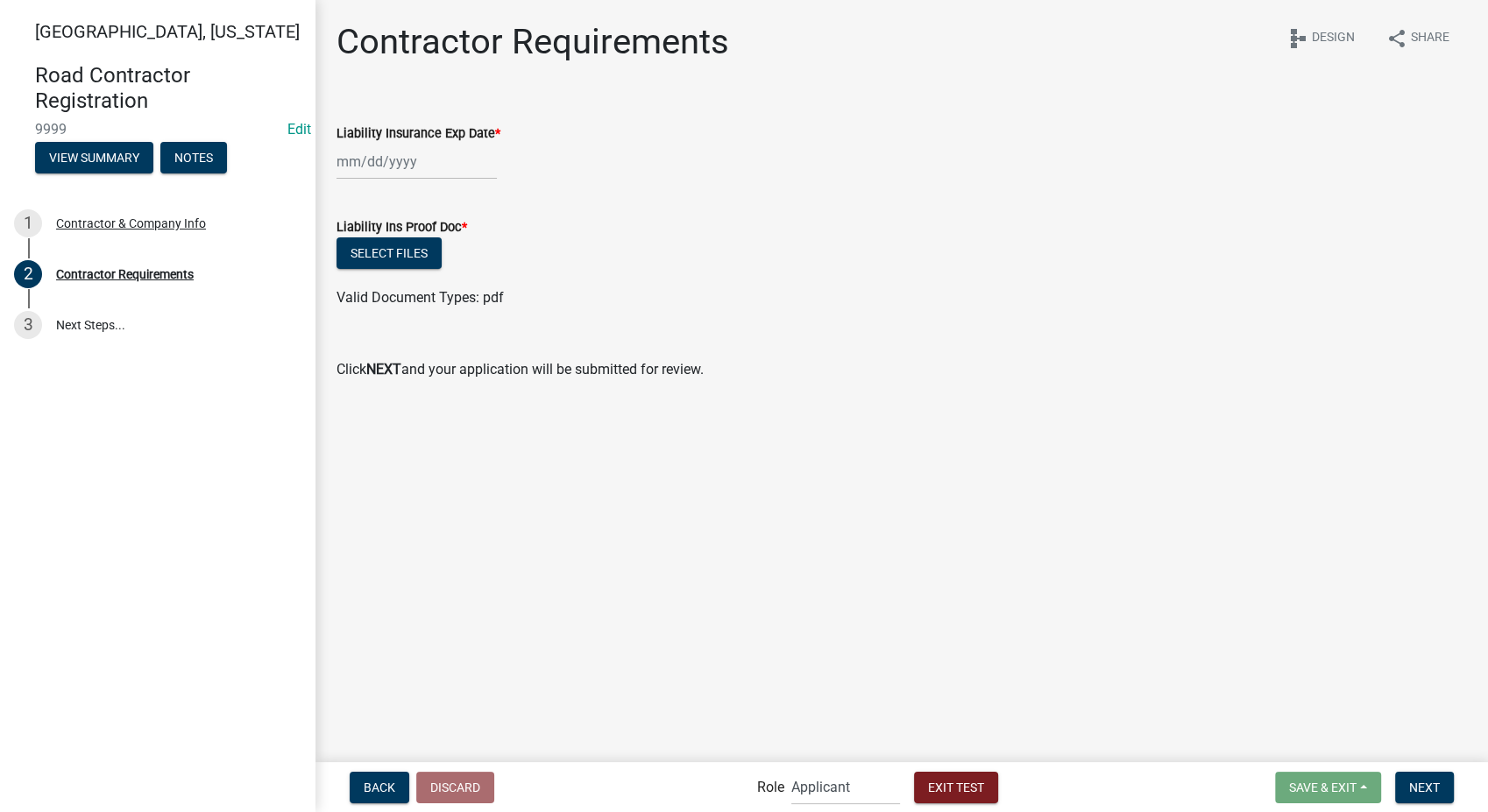
click at [418, 169] on div at bounding box center [417, 161] width 160 height 36
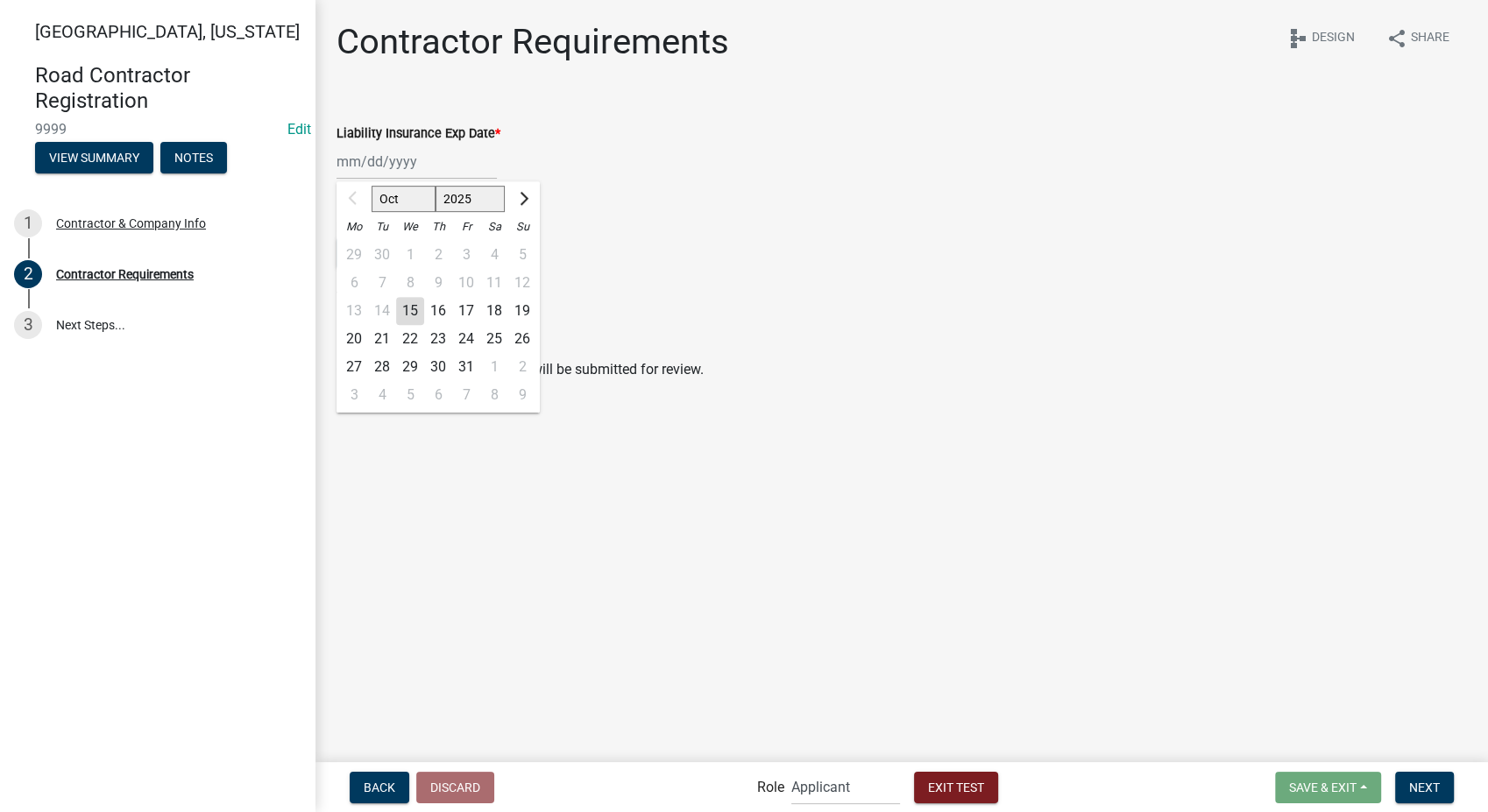
click at [488, 197] on select "2025 2026 2027 2028 2029 2030 2031 2032 2033 2034 2035 2036 2037 2038 2039 2040…" at bounding box center [471, 199] width 70 height 26
select select "2030"
click at [436, 186] on select "2025 2026 2027 2028 2029 2030 2031 2032 2033 2034 2035 2036 2037 2038 2039 2040…" at bounding box center [471, 199] width 70 height 26
click at [382, 257] on div "1" at bounding box center [382, 255] width 28 height 28
type input "10/01/2030"
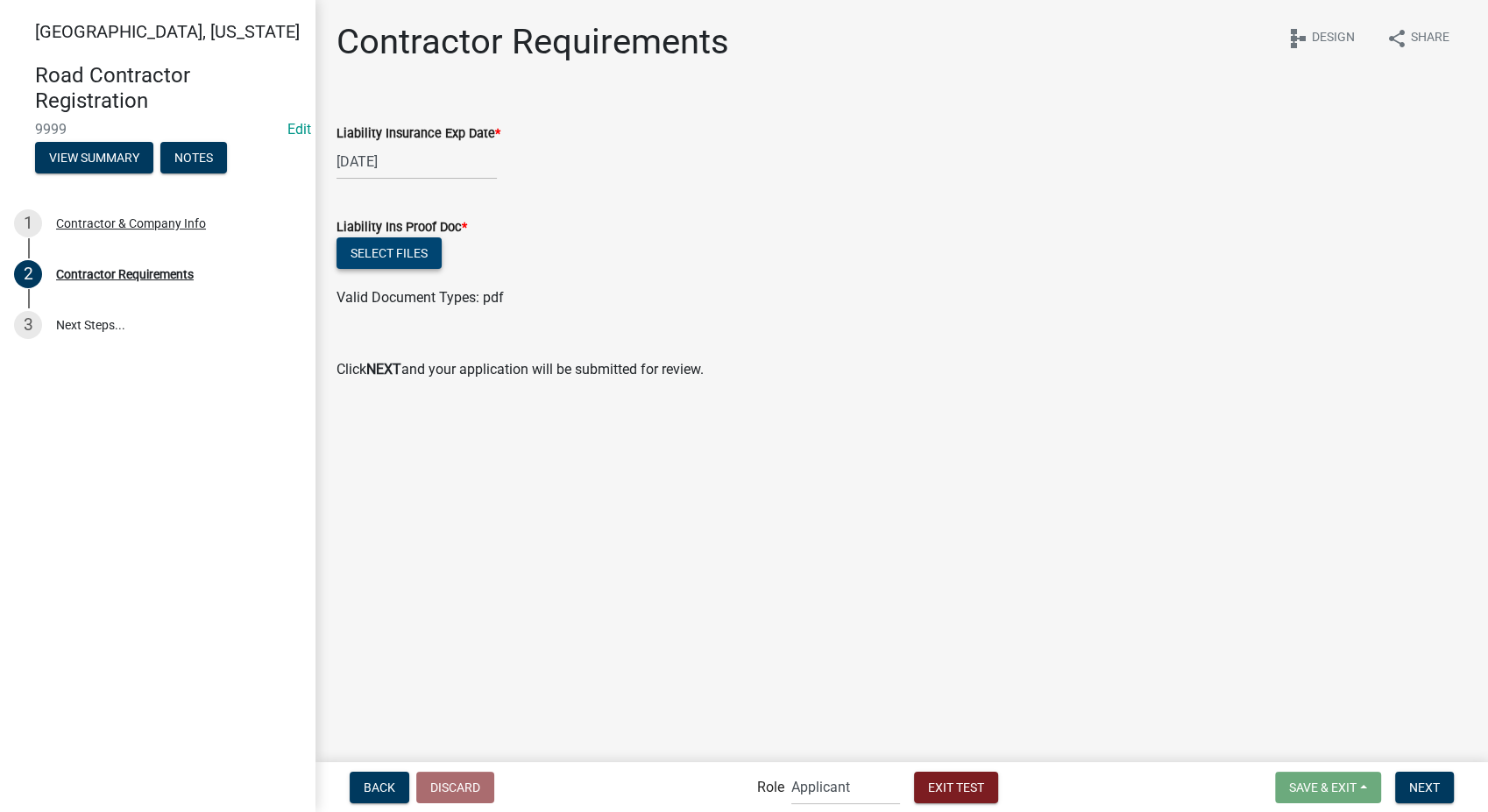
click at [369, 257] on button "Select files" at bounding box center [389, 253] width 105 height 32
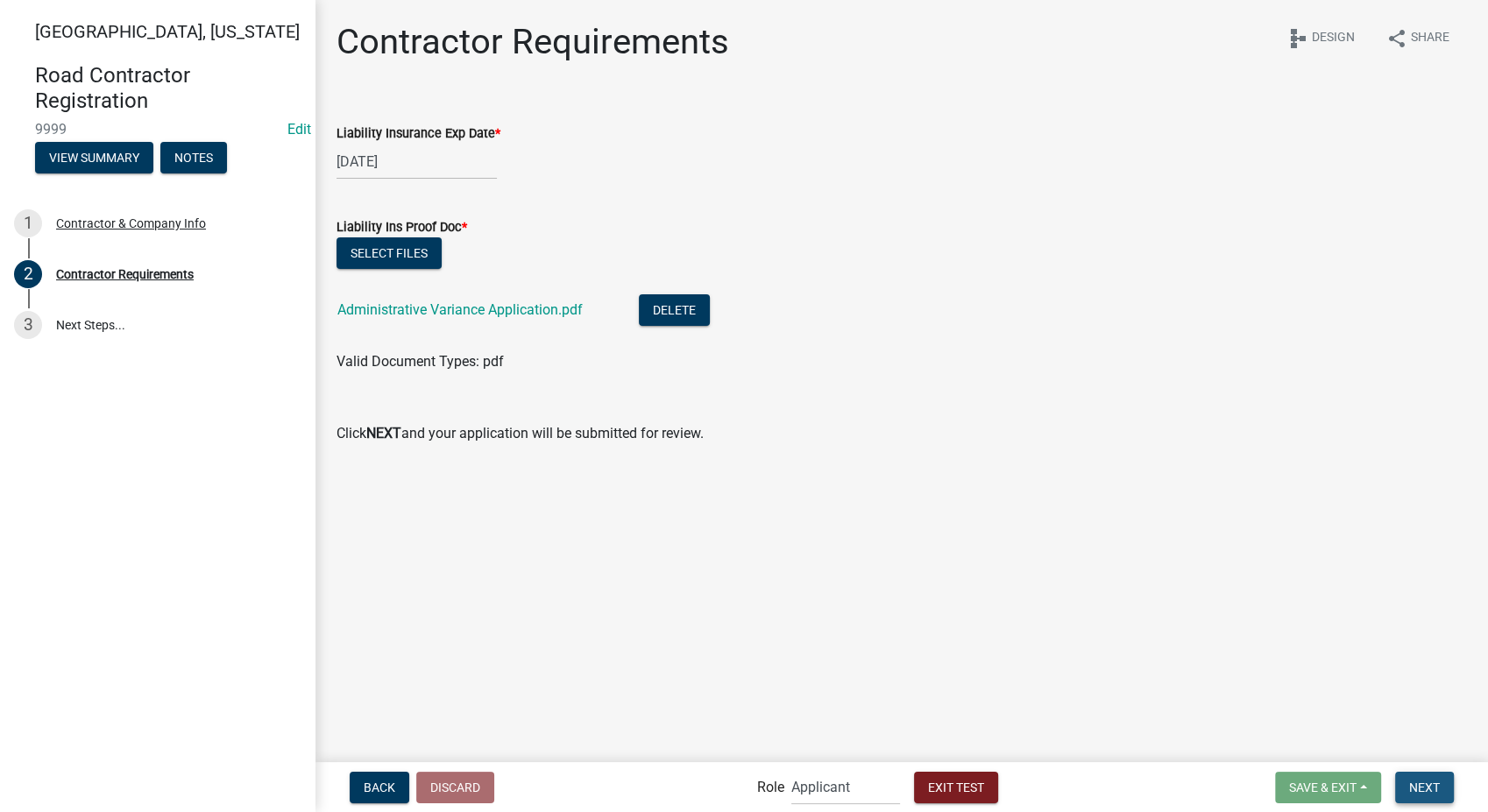
click at [1409, 781] on span "Next" at bounding box center [1424, 787] width 31 height 14
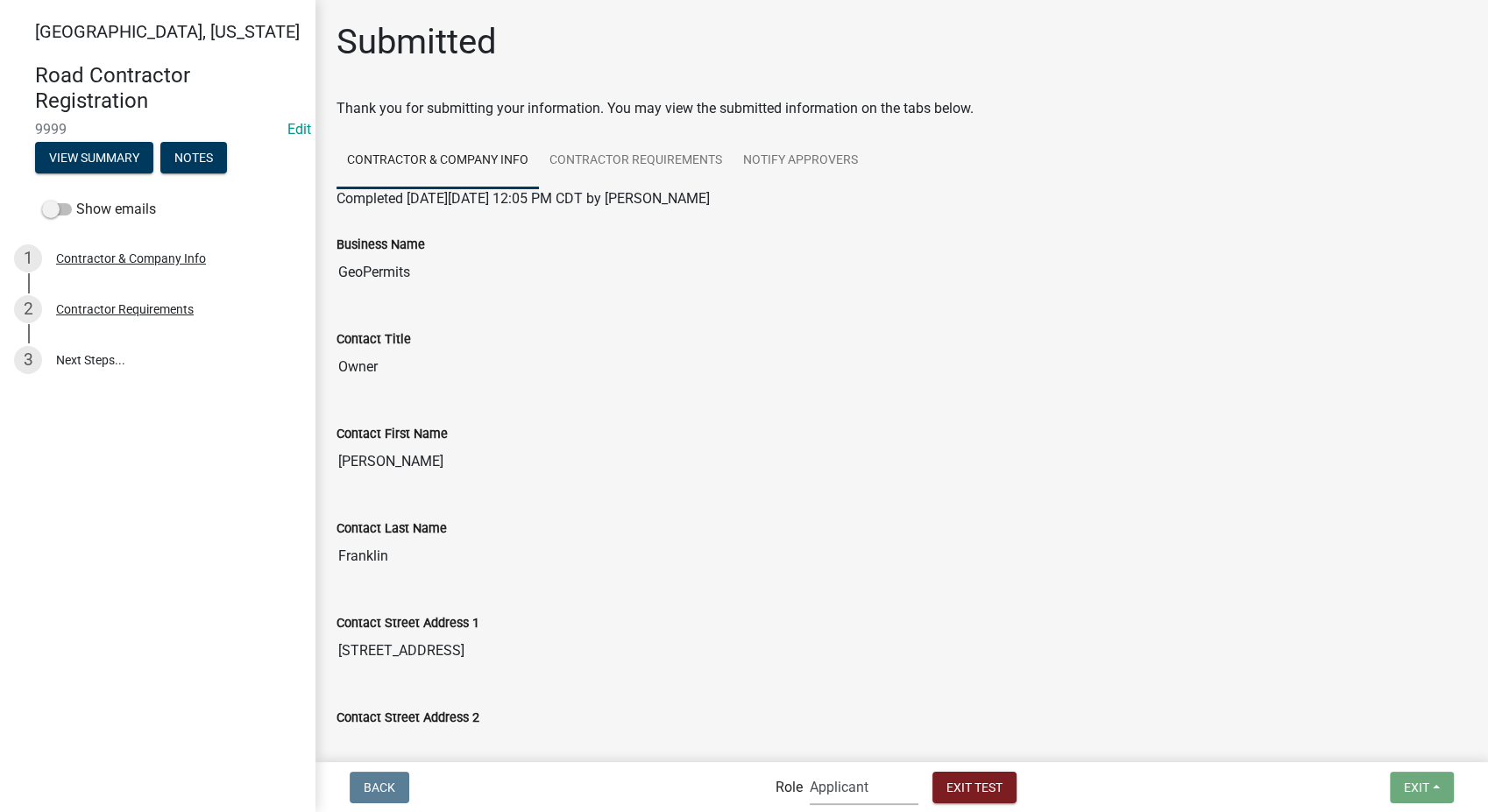
click at [834, 786] on select "Applicant Secondary Roads Admin" at bounding box center [864, 787] width 109 height 36
select select "0557c259-9306-4102-b35b-3b386a3e7b44"
click at [810, 770] on select "Applicant Secondary Roads Admin" at bounding box center [864, 787] width 109 height 36
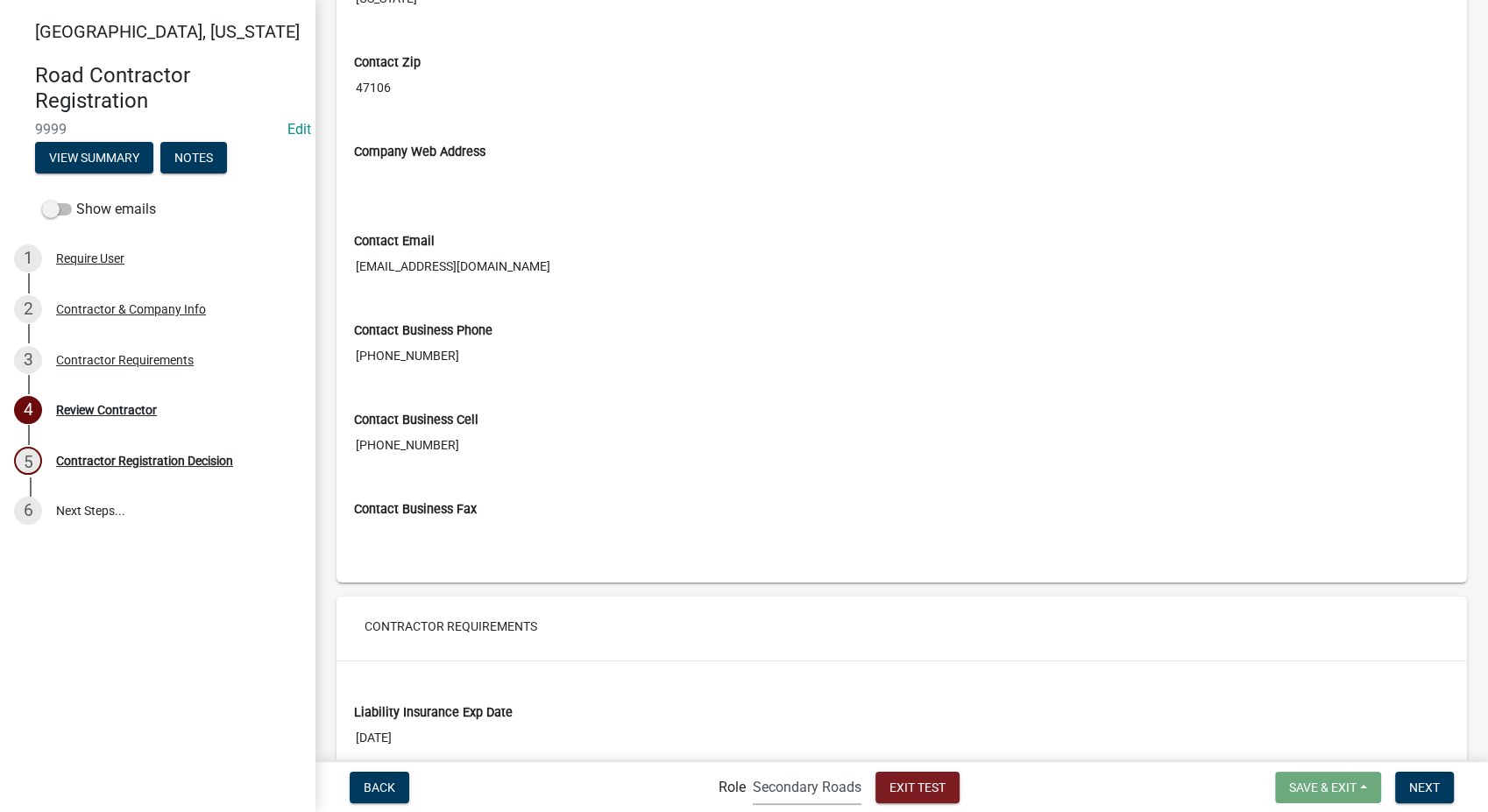
scroll to position [1108, 0]
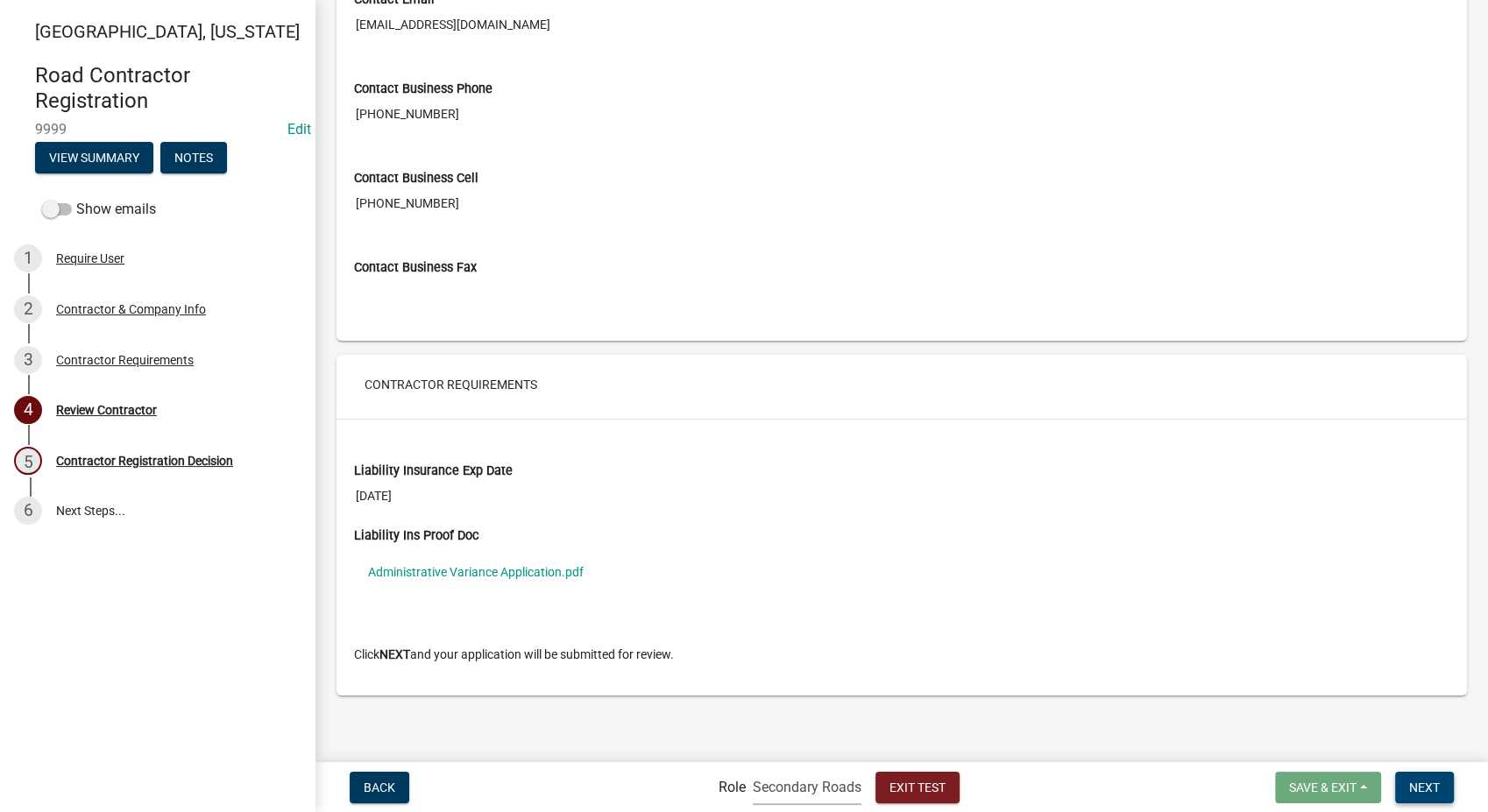
click at [1436, 783] on span "Next" at bounding box center [1424, 787] width 31 height 14
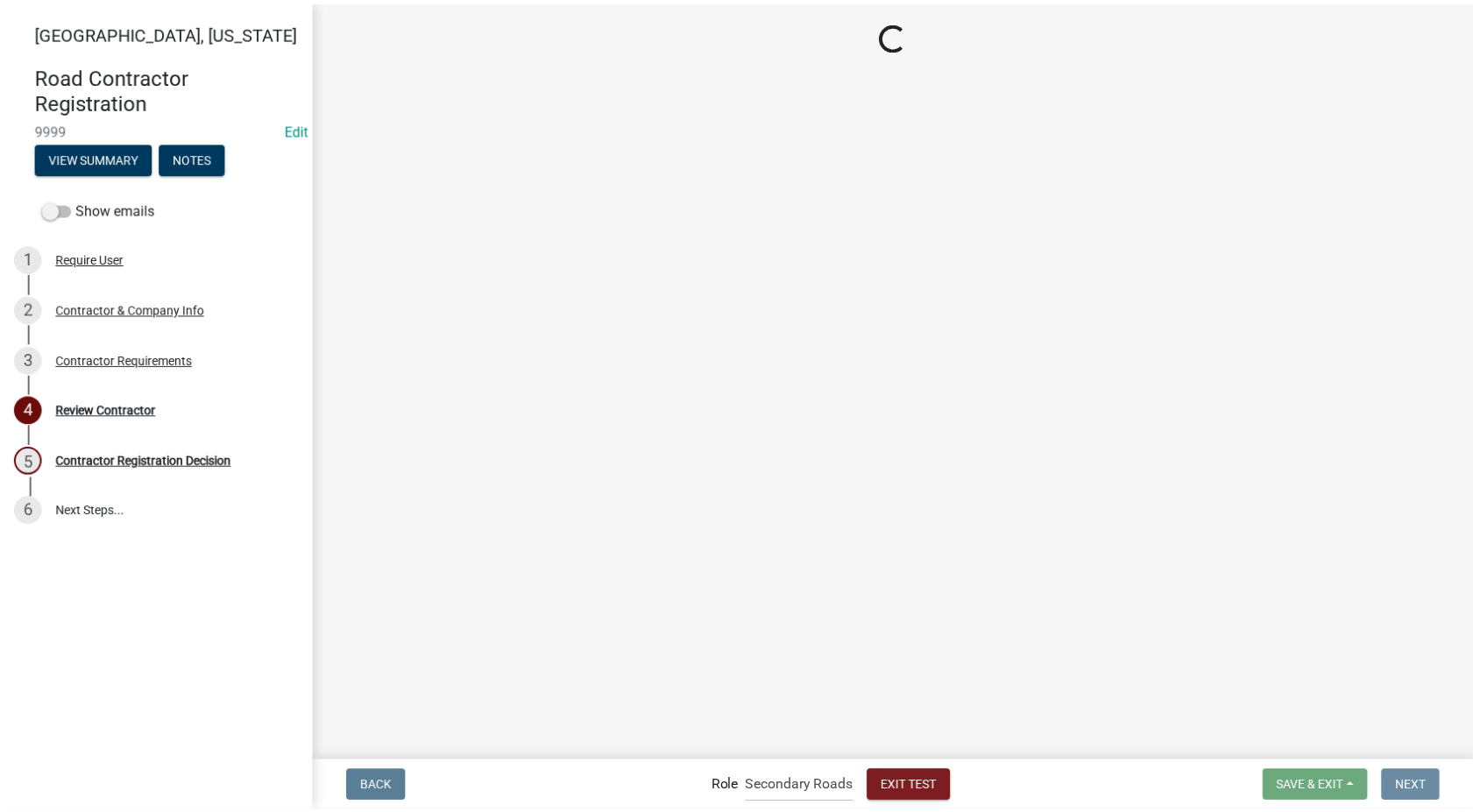
scroll to position [0, 0]
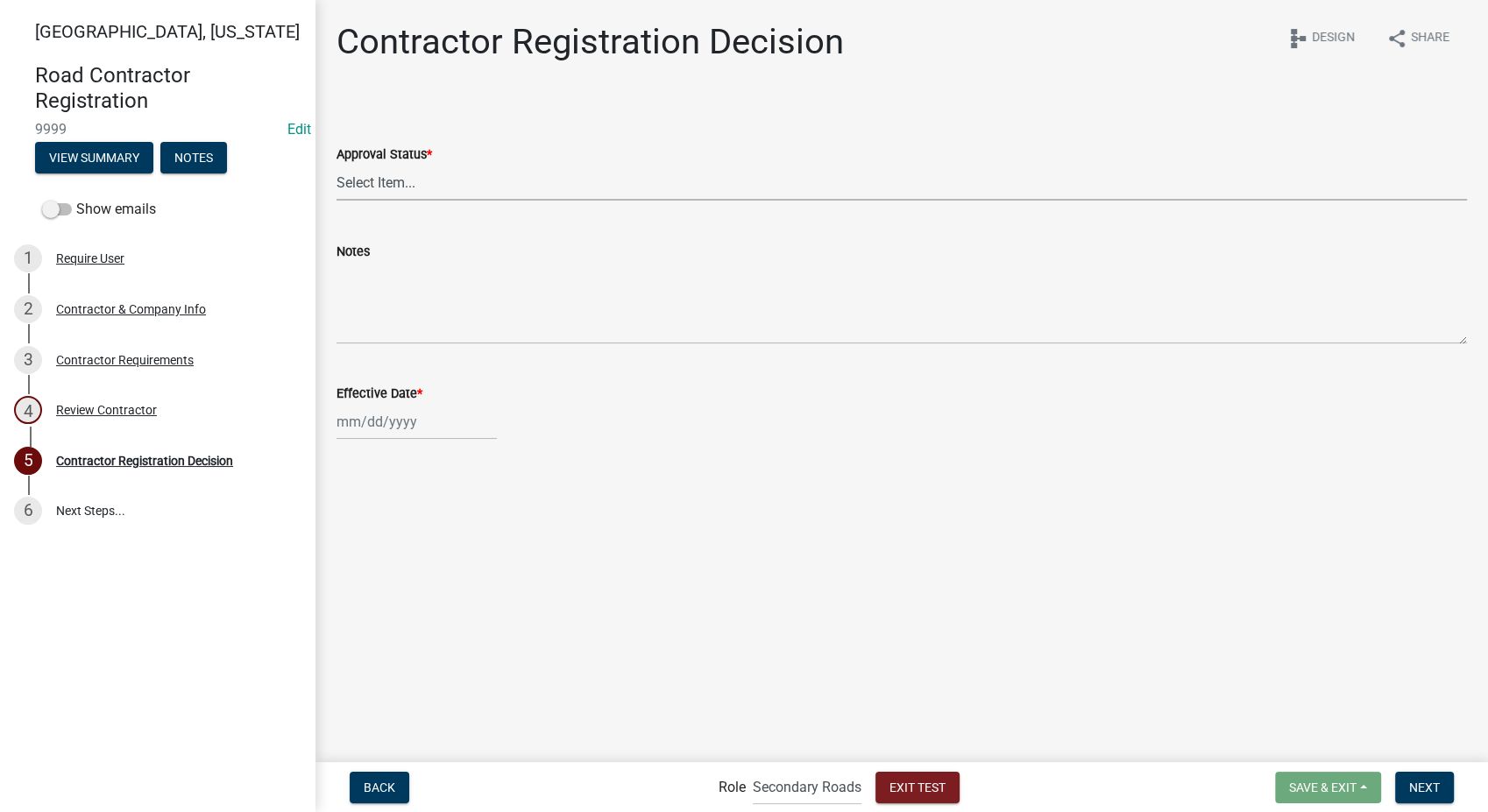
click at [389, 177] on select "Select Item... Approved Denied" at bounding box center [902, 182] width 1130 height 36
click at [337, 165] on select "Select Item... Approved Denied" at bounding box center [902, 182] width 1130 height 36
click at [396, 182] on select "Select Item... Approved Denied" at bounding box center [902, 182] width 1130 height 36
click at [337, 165] on select "Select Item... Approved Denied" at bounding box center [902, 182] width 1130 height 36
click at [389, 171] on select "Select Item... Approved Denied" at bounding box center [902, 182] width 1130 height 36
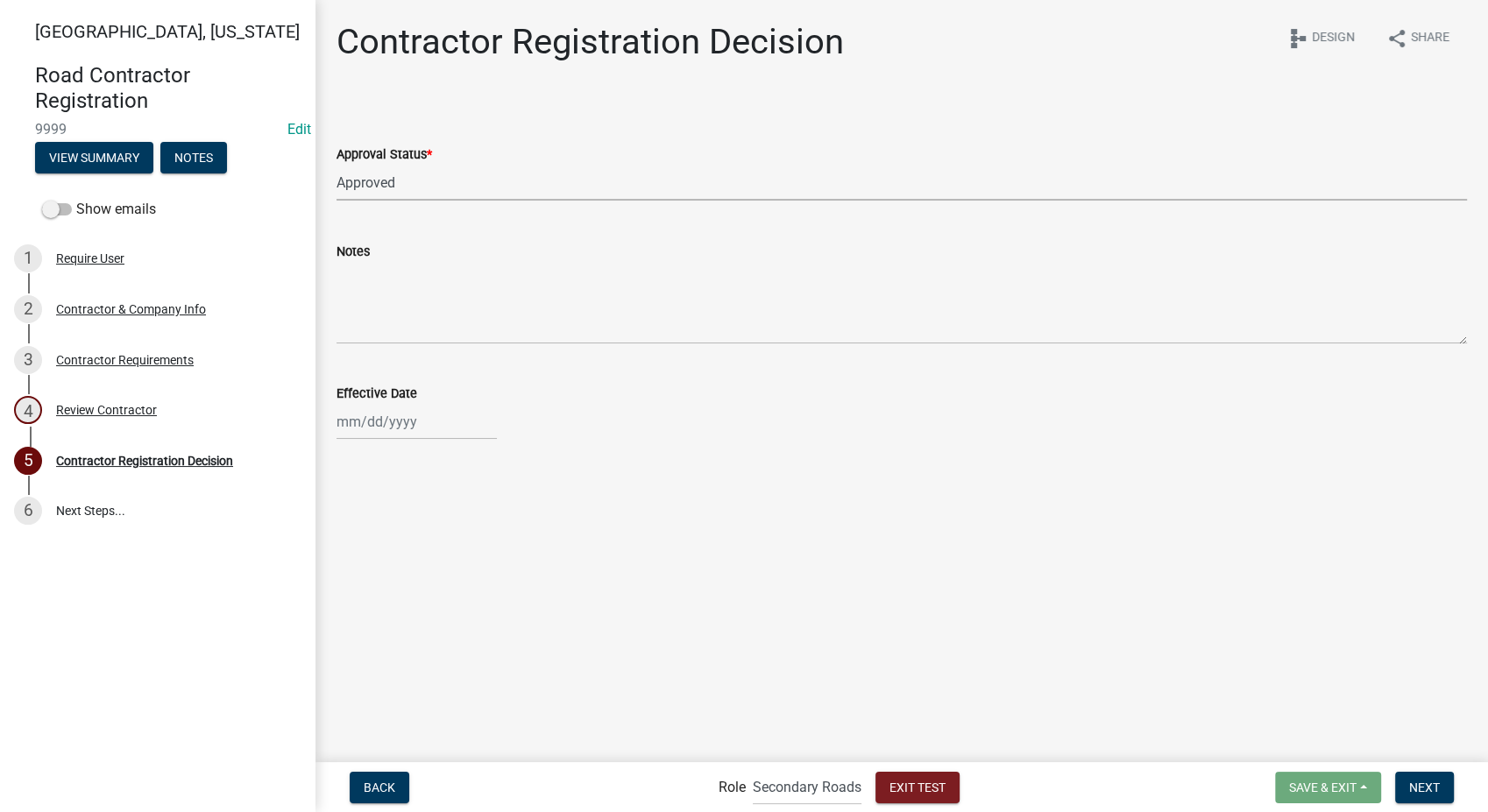
click at [337, 165] on select "Select Item... Approved Denied" at bounding box center [902, 182] width 1130 height 36
select select "4b86b809-39dd-4c68-9f3d-fdb3e7050482"
click at [385, 418] on div at bounding box center [417, 421] width 160 height 36
select select "10"
select select "2025"
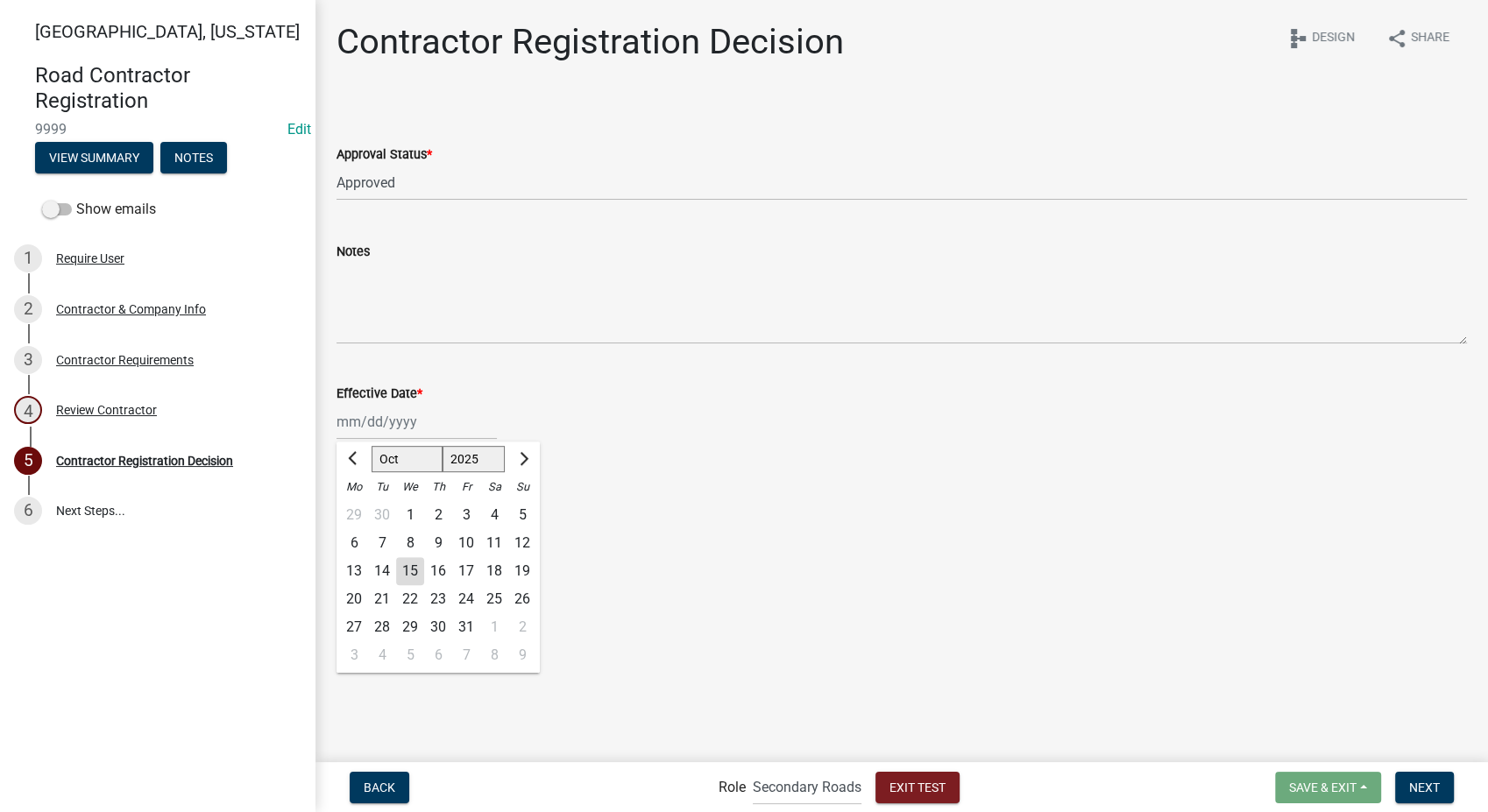
click at [403, 565] on div "15" at bounding box center [410, 571] width 28 height 28
type input "10/15/2025"
click at [1430, 793] on span "Next" at bounding box center [1424, 787] width 31 height 14
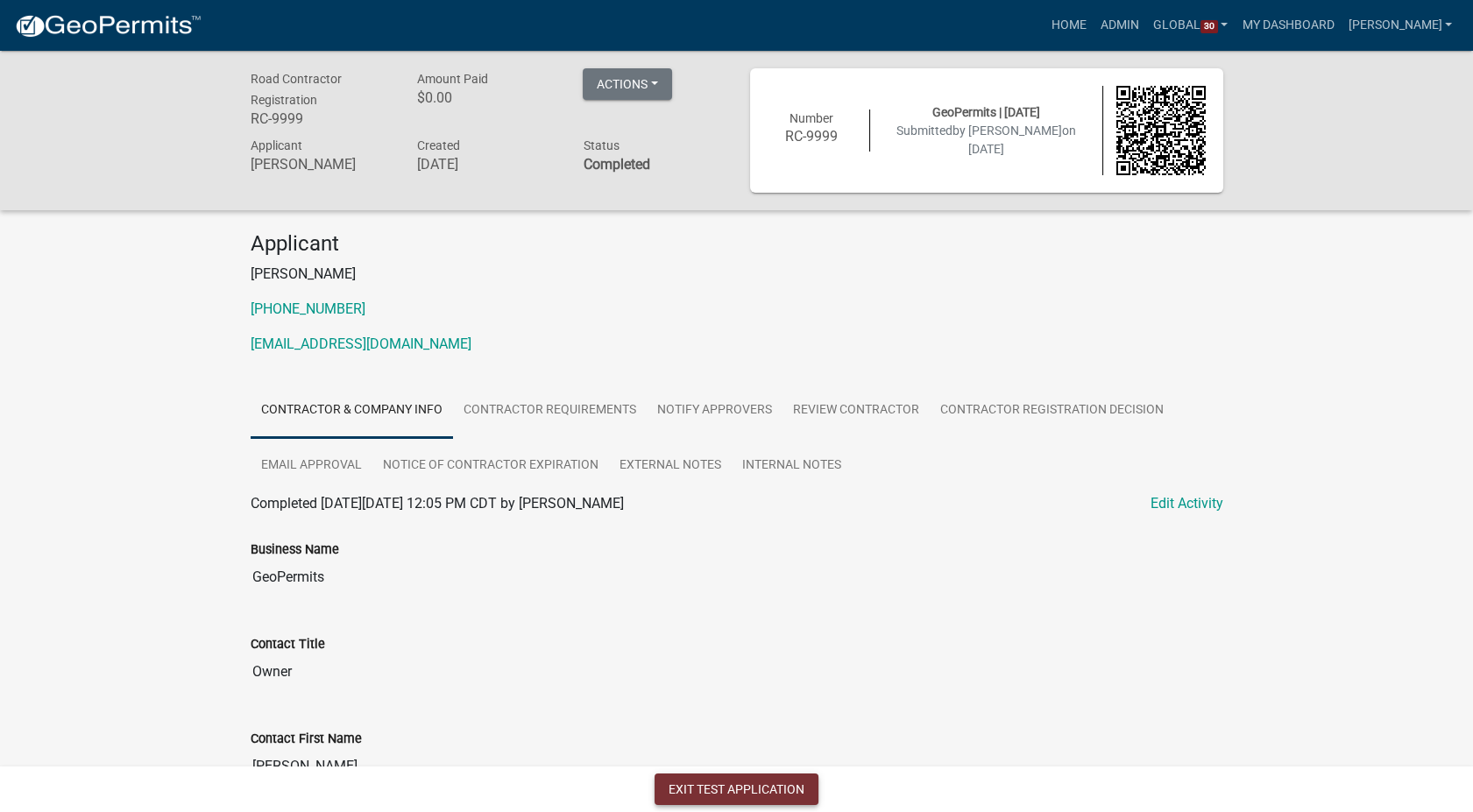
click at [696, 785] on button "Exit Test Application" at bounding box center [737, 789] width 164 height 32
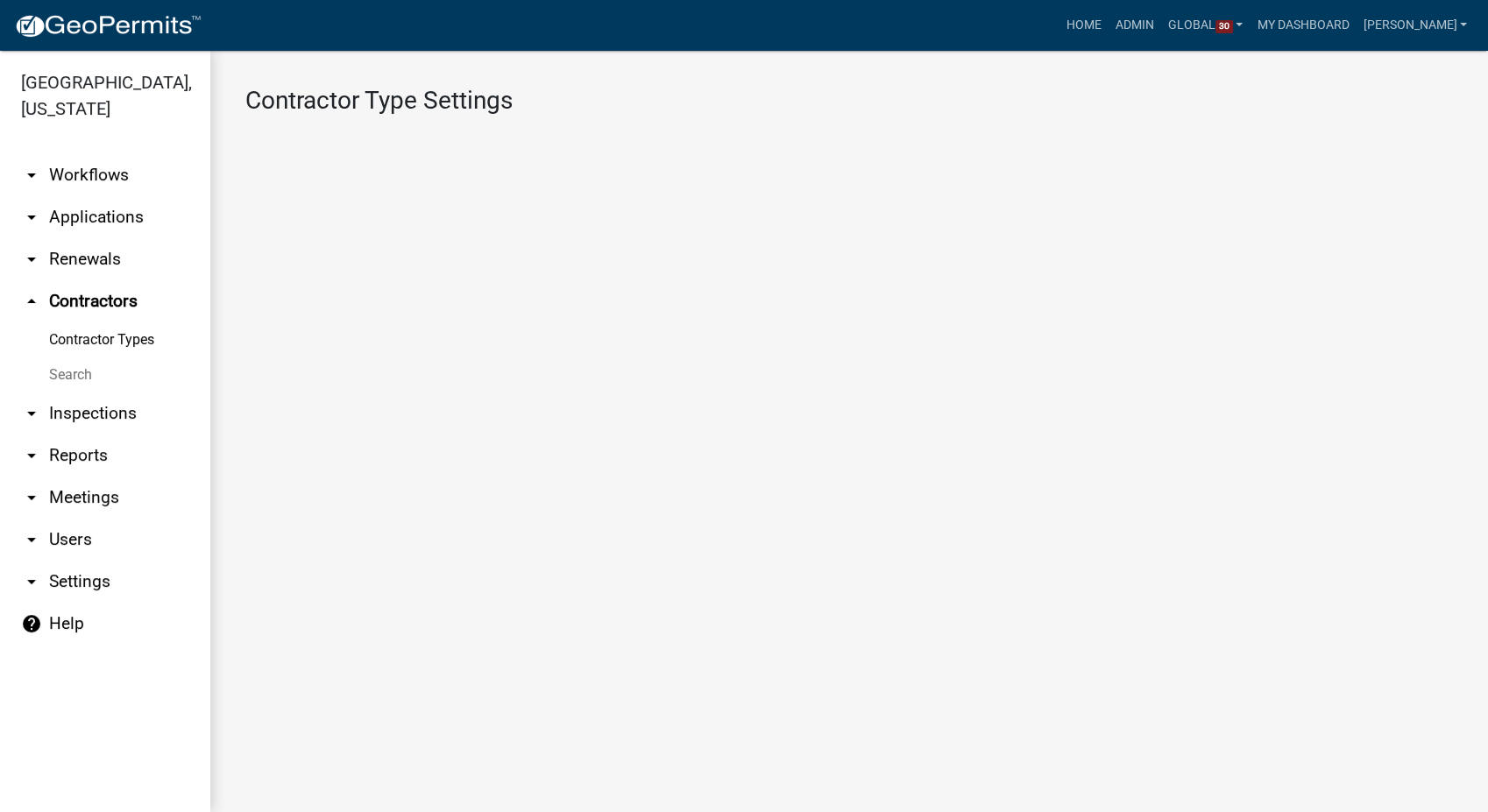
select select "1: 4ef63fe7-b19a-425e-ac95-467e066f44a3"
select select "3: Object"
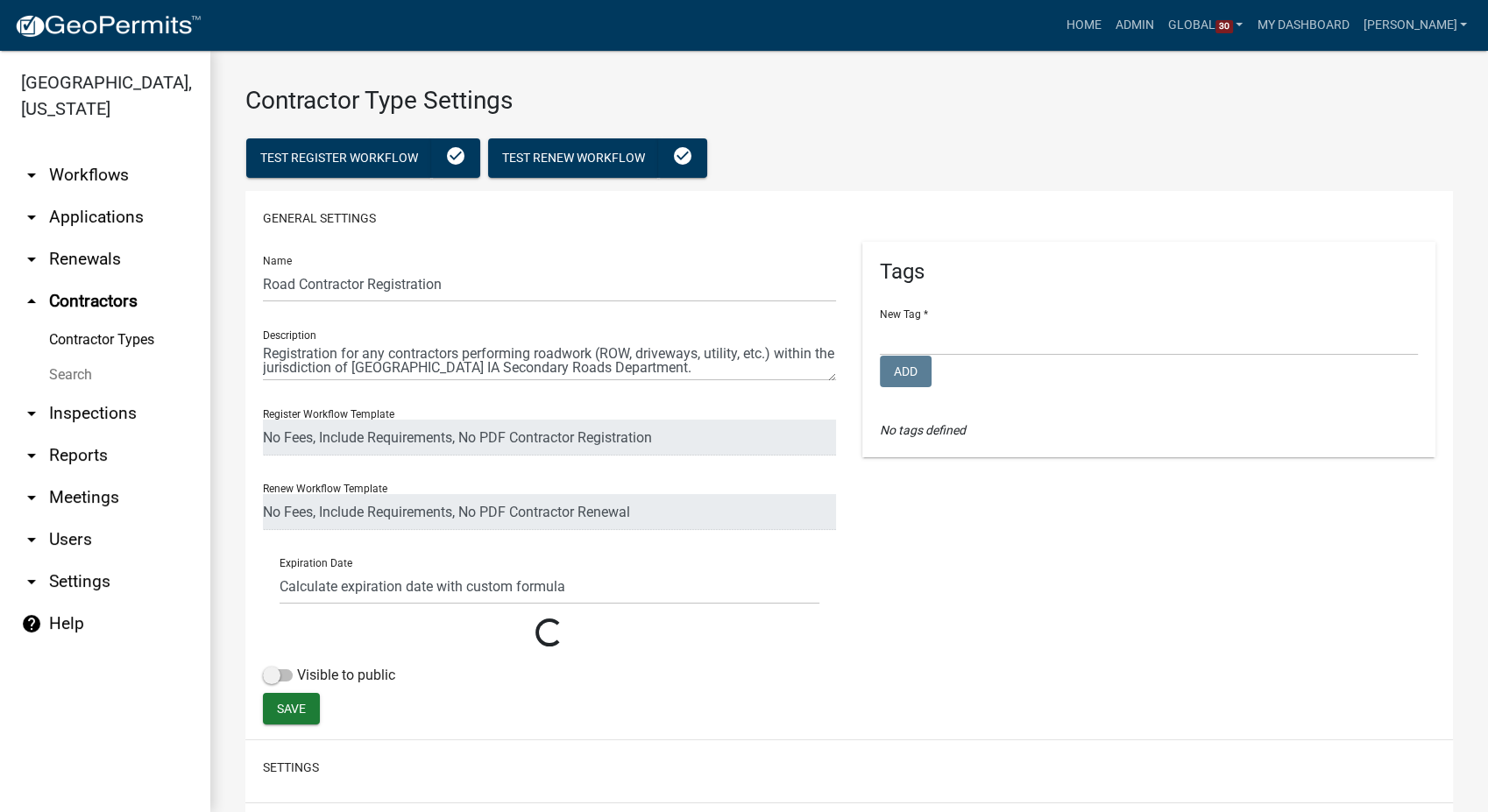
select select
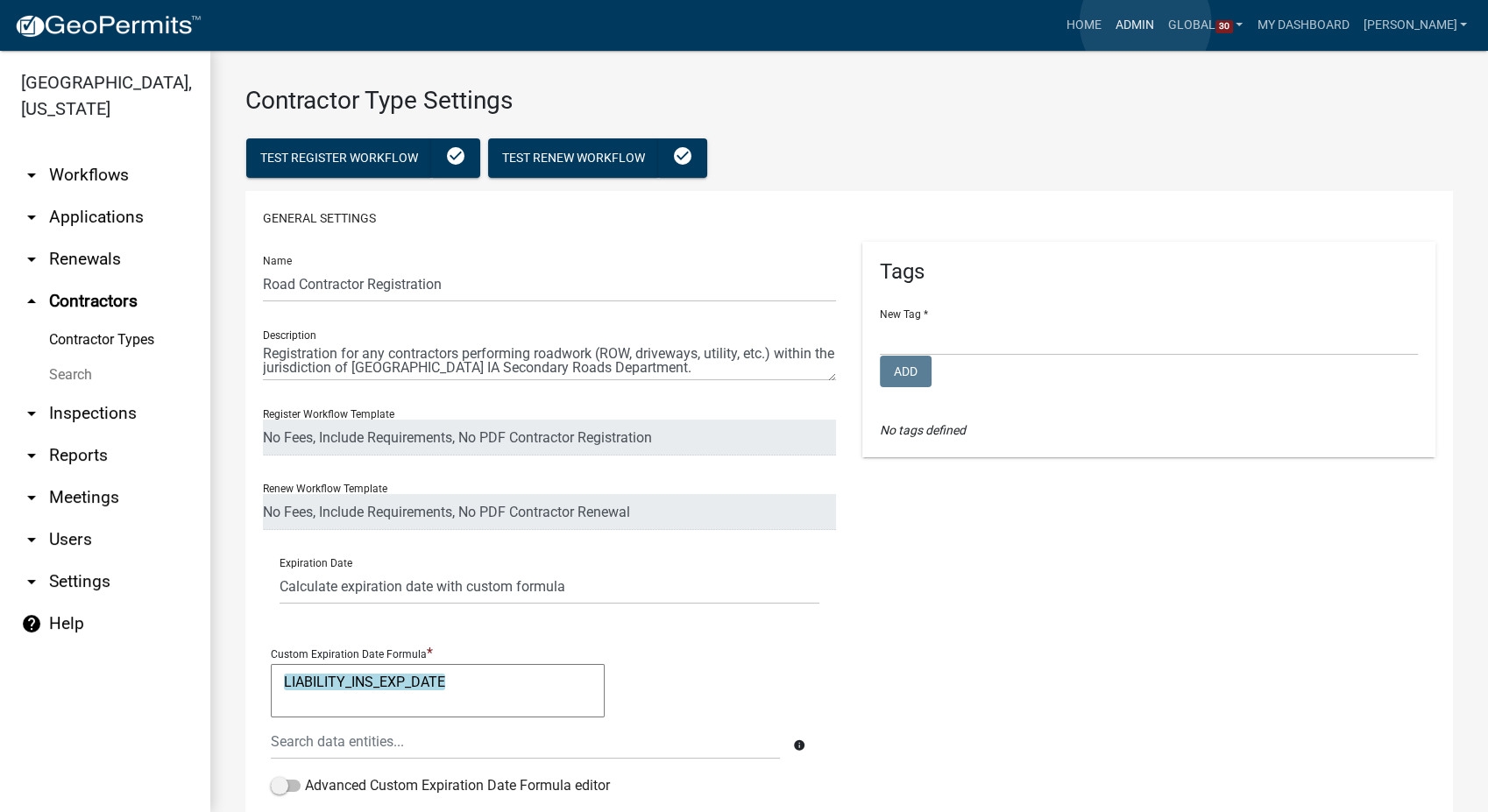
click at [1146, 23] on link "Admin" at bounding box center [1134, 25] width 53 height 34
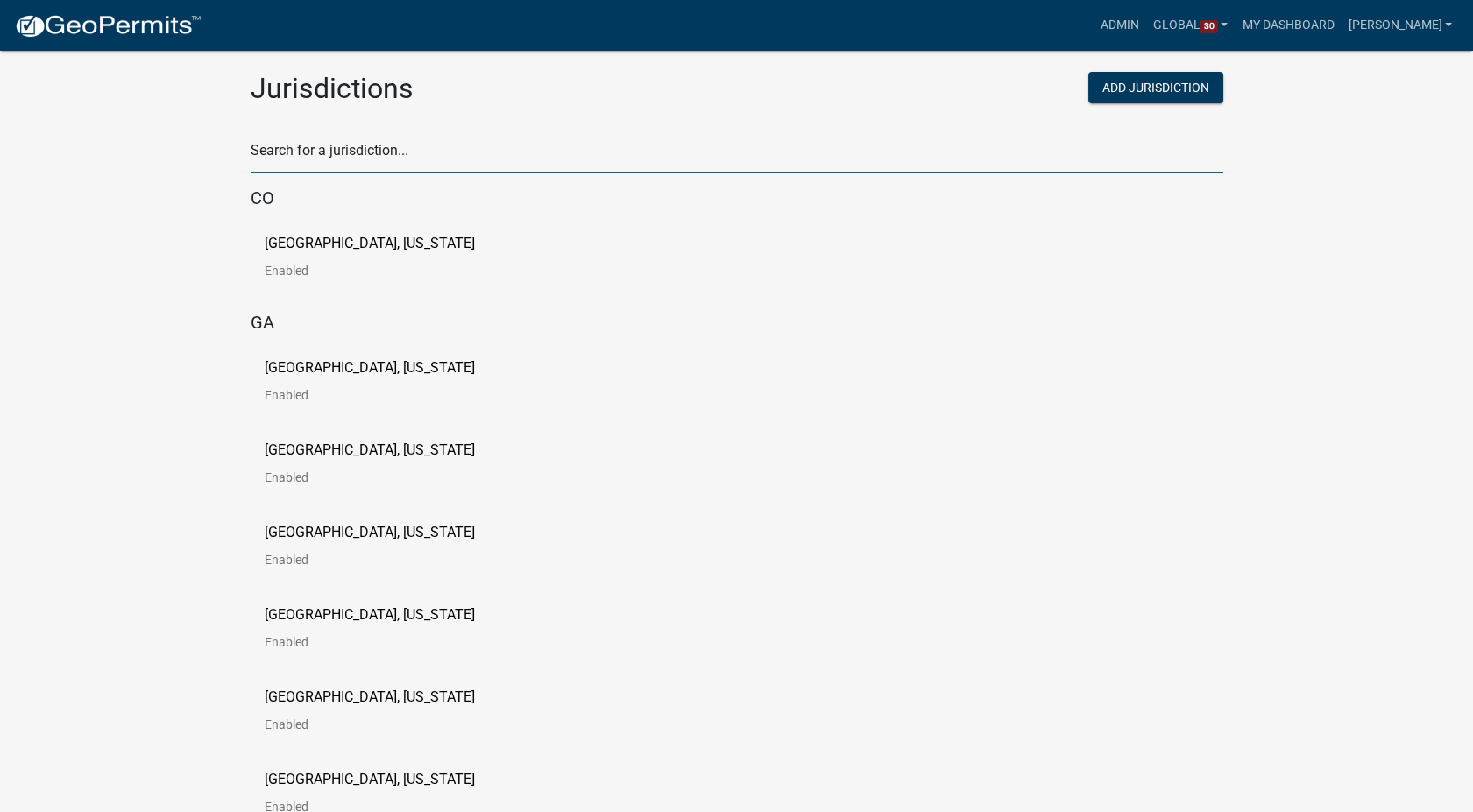
click at [283, 161] on input "text" at bounding box center [737, 155] width 973 height 36
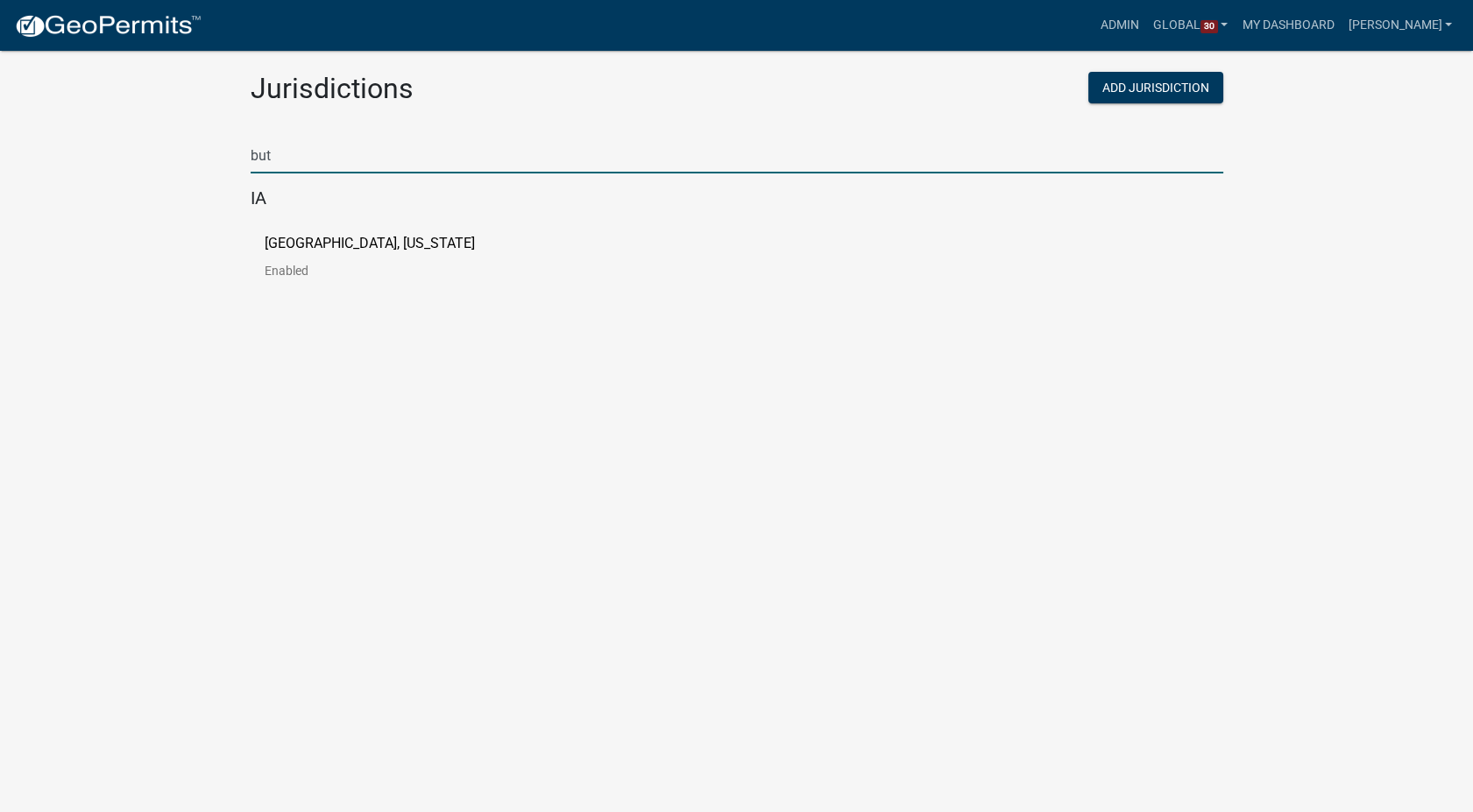
type input "but"
click at [279, 242] on p "[GEOGRAPHIC_DATA], [US_STATE]" at bounding box center [369, 243] width 210 height 14
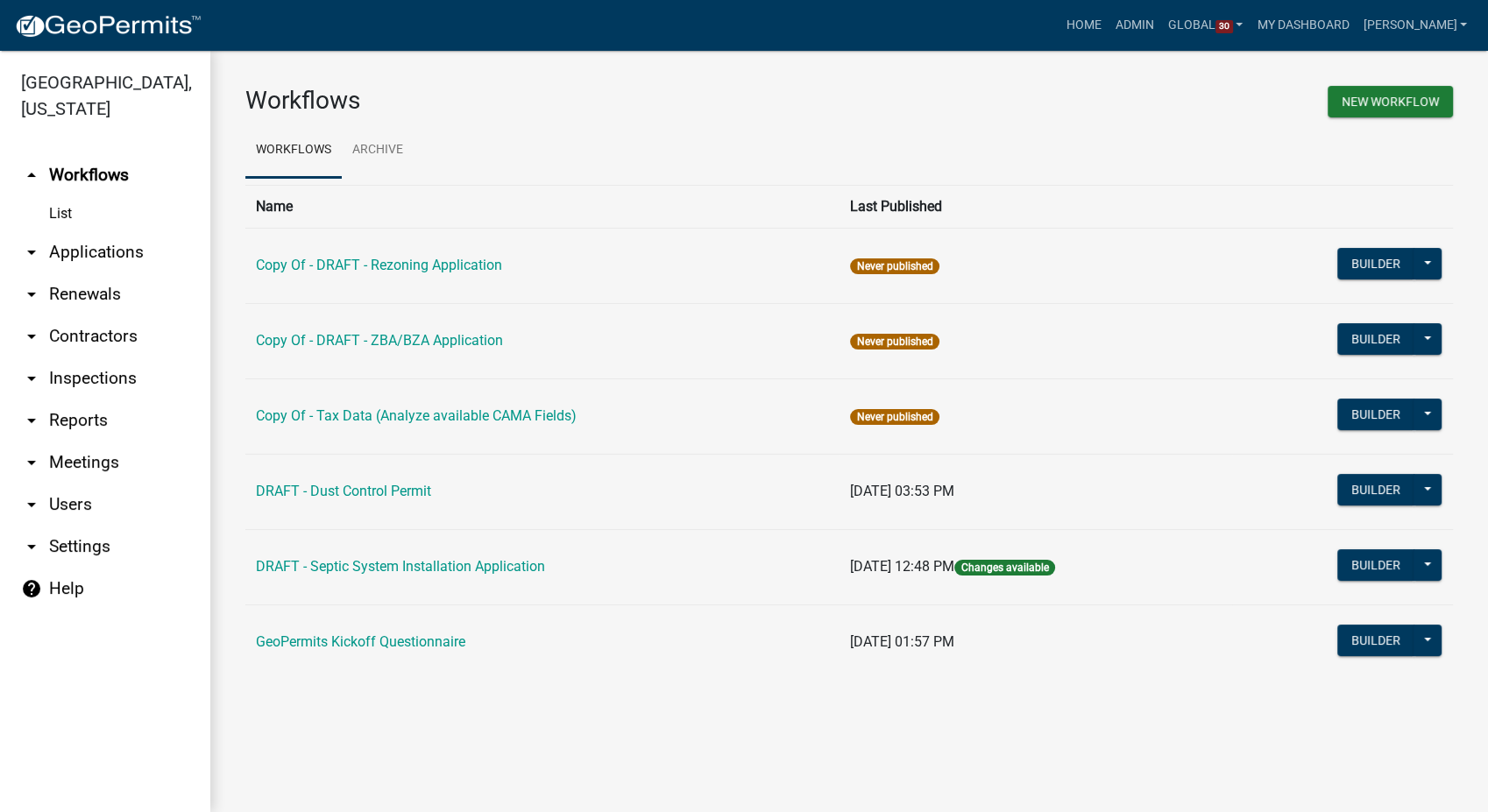
click at [112, 317] on link "arrow_drop_down Contractors" at bounding box center [105, 337] width 210 height 42
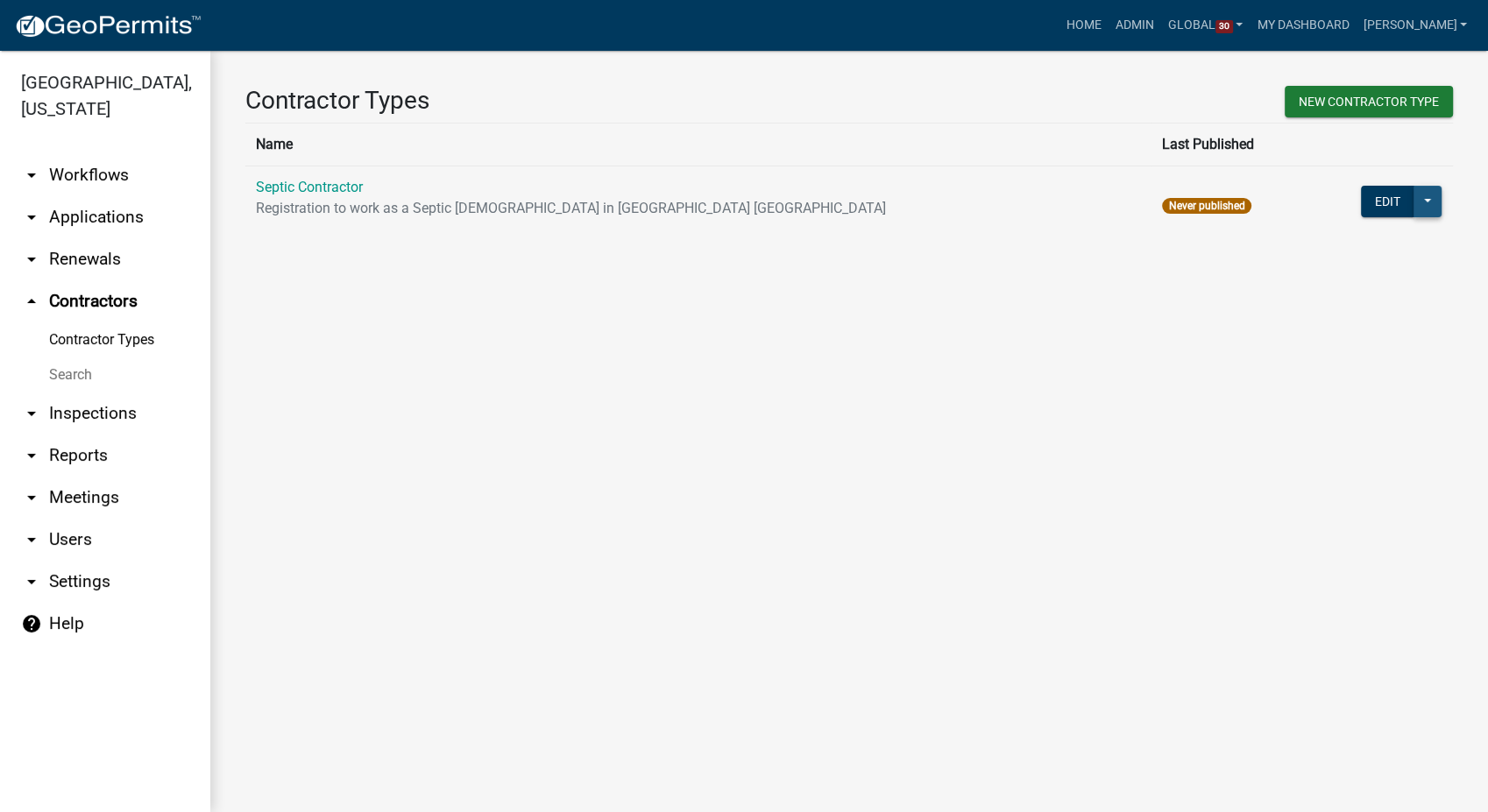
click at [1424, 207] on button at bounding box center [1427, 202] width 28 height 32
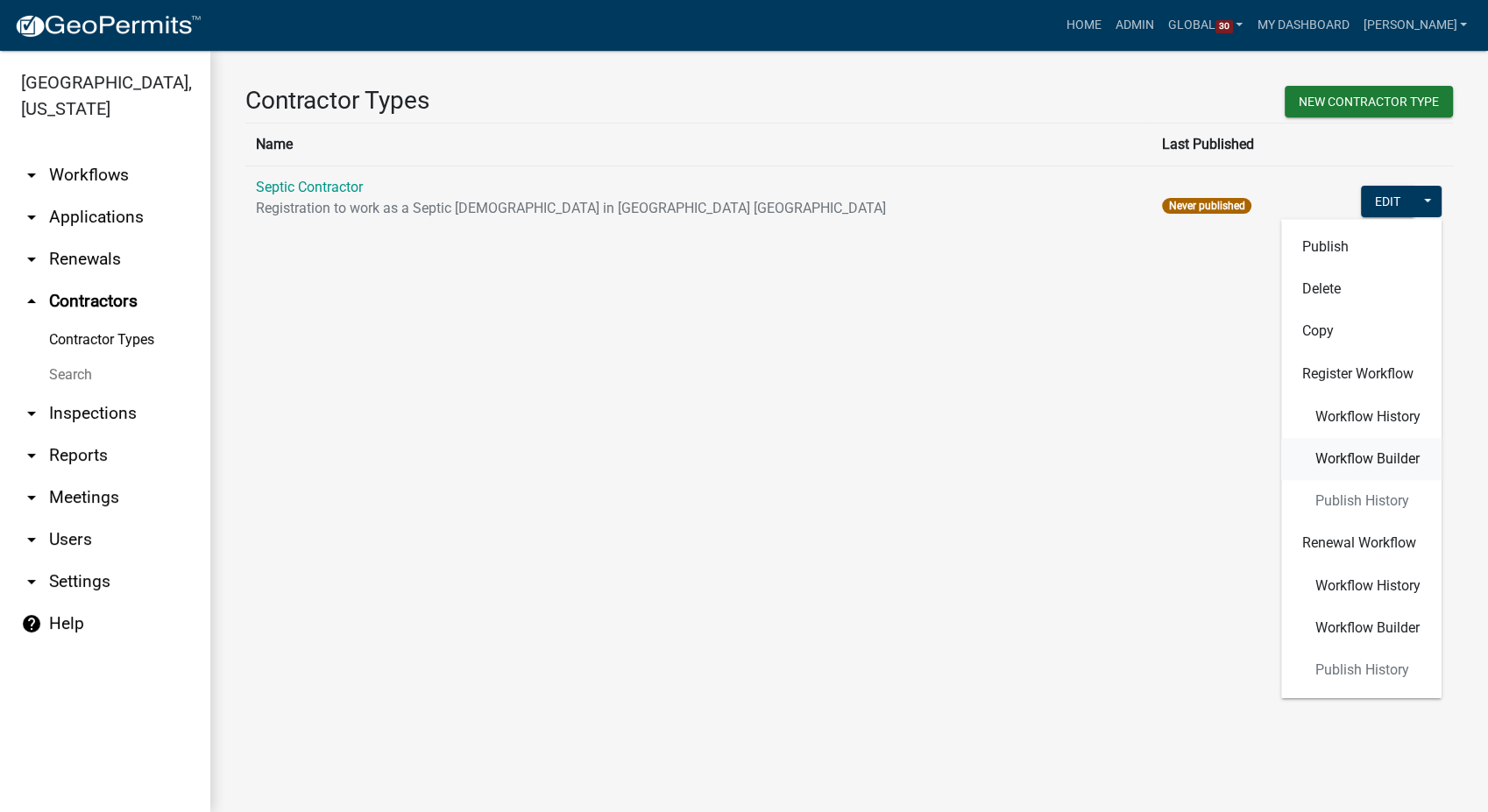
click at [1353, 462] on span "Workflow Builder" at bounding box center [1367, 459] width 104 height 14
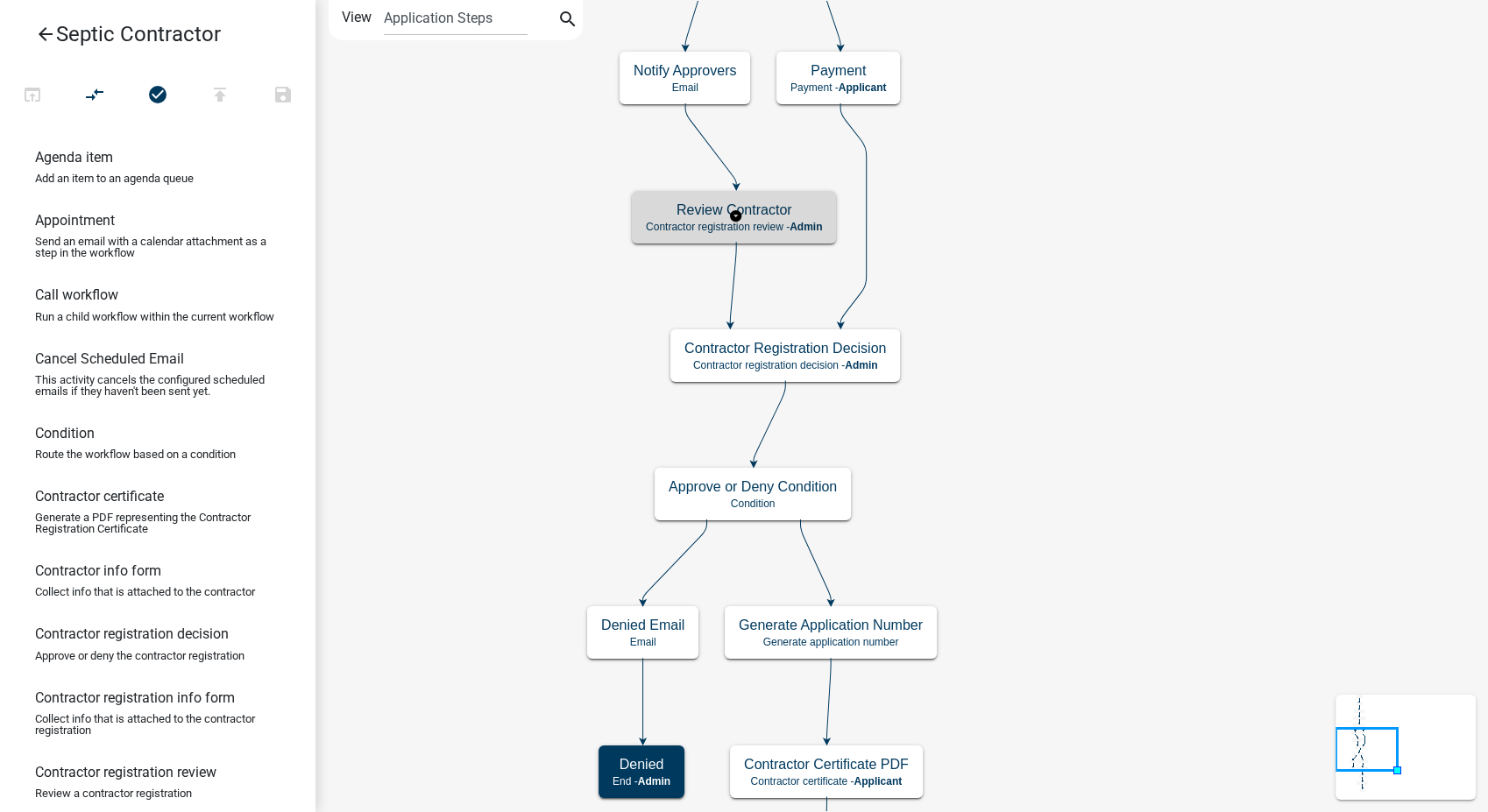
click at [782, 217] on h5 "Review Contractor" at bounding box center [734, 209] width 176 height 16
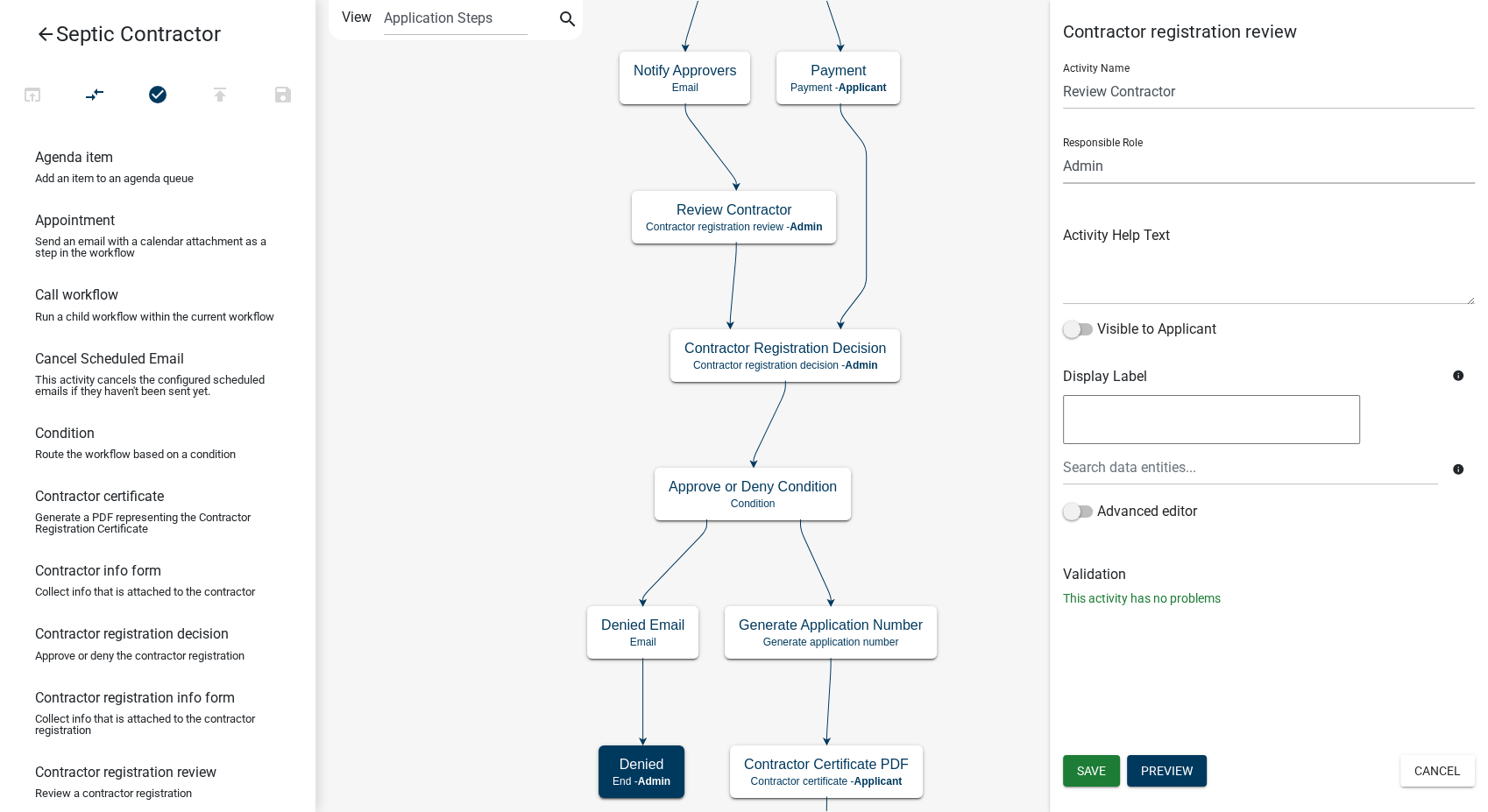
click at [1173, 166] on select "Applicant Environmental Health & Zoning Admin Secondary Roads Admin" at bounding box center [1268, 166] width 412 height 36
select select "F06A1D65-B43C-4930-9D9A-3CB2ED09DA96"
click at [1063, 149] on select "Applicant Environmental Health & Zoning Admin Secondary Roads Admin" at bounding box center [1268, 166] width 412 height 36
click at [1105, 775] on span "Save" at bounding box center [1092, 771] width 29 height 14
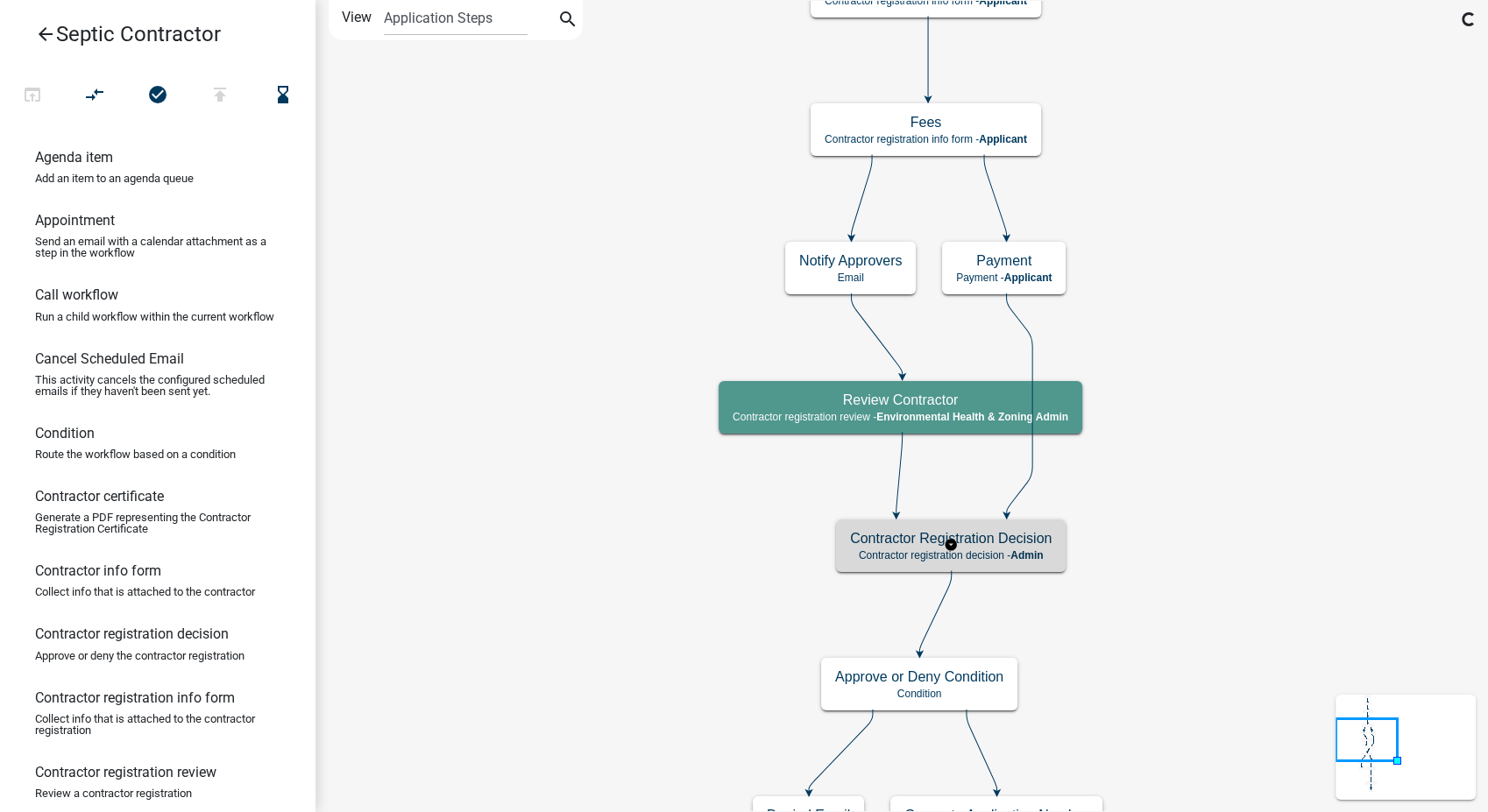
click at [1025, 564] on div "Contractor Registration Decision Contractor registration decision - Admin" at bounding box center [951, 546] width 230 height 53
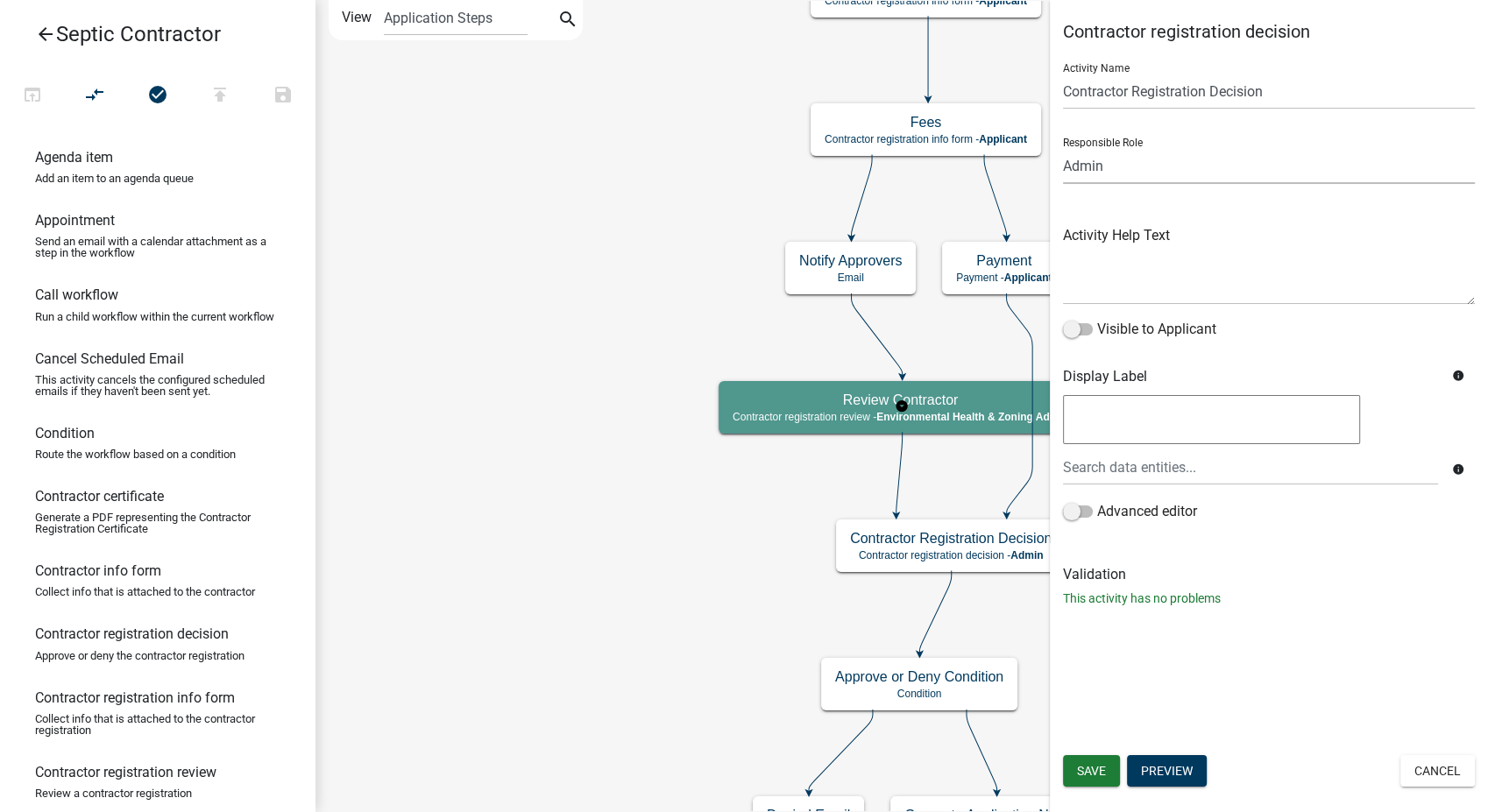
click at [1122, 171] on select "Applicant Environmental Health & Zoning Admin Secondary Roads Admin" at bounding box center [1268, 166] width 412 height 36
select select "F06A1D65-B43C-4930-9D9A-3CB2ED09DA96"
click at [1063, 149] on select "Applicant Environmental Health & Zoning Admin Secondary Roads Admin" at bounding box center [1268, 166] width 412 height 36
click at [1094, 761] on button "Save" at bounding box center [1091, 771] width 57 height 32
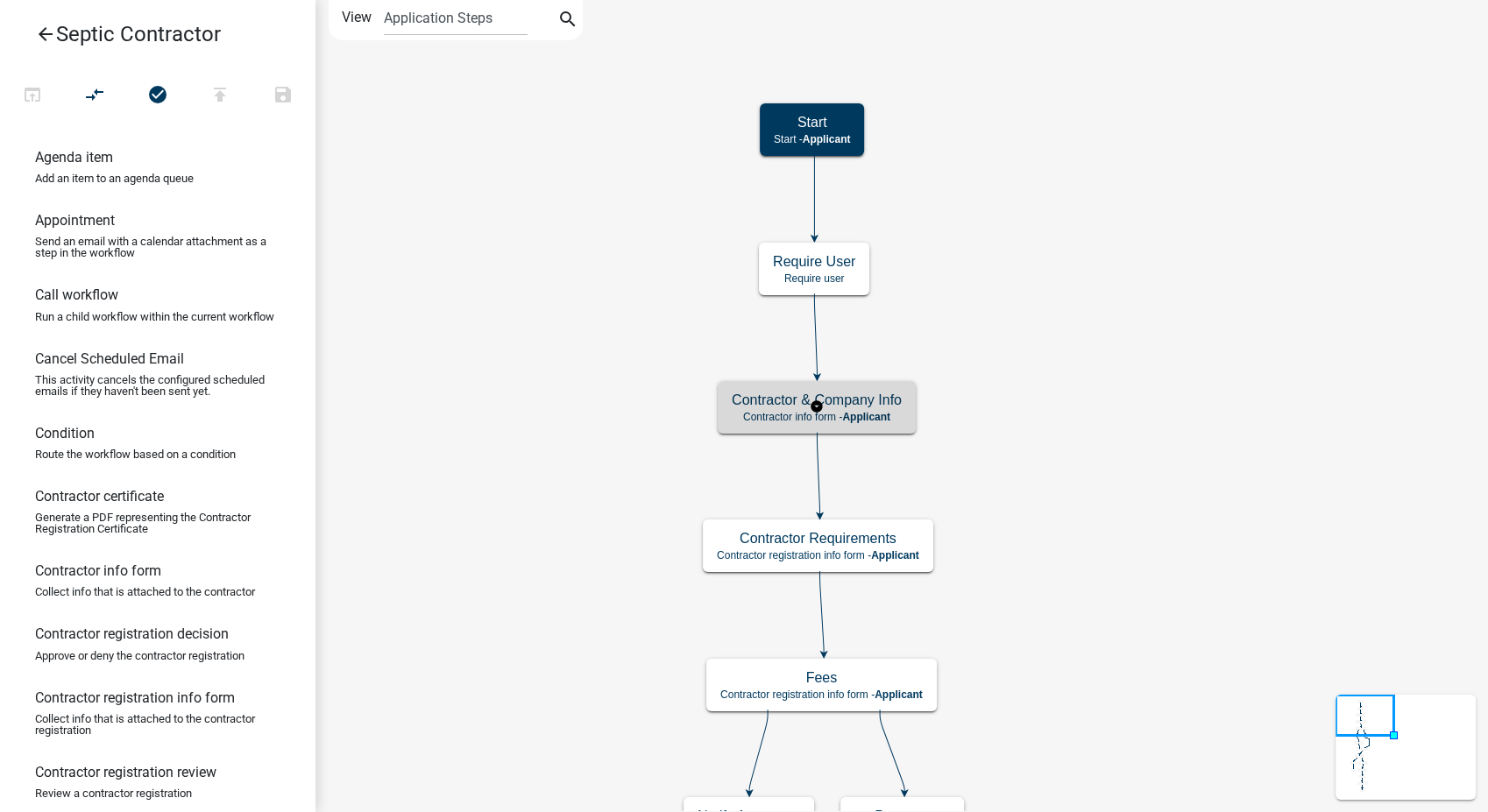
click at [826, 400] on h5 "Contractor & Company Info" at bounding box center [817, 399] width 170 height 16
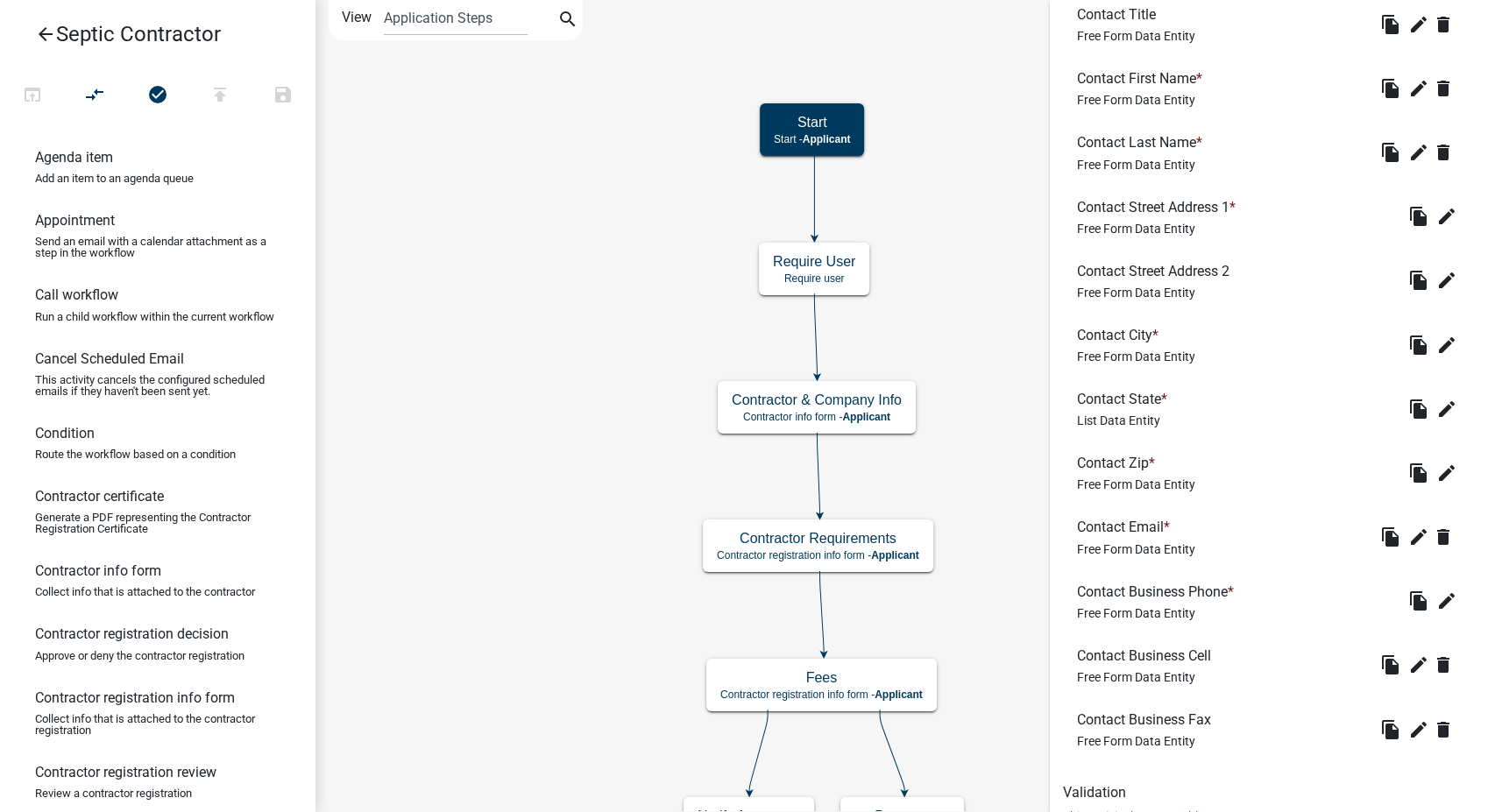
scroll to position [720, 0]
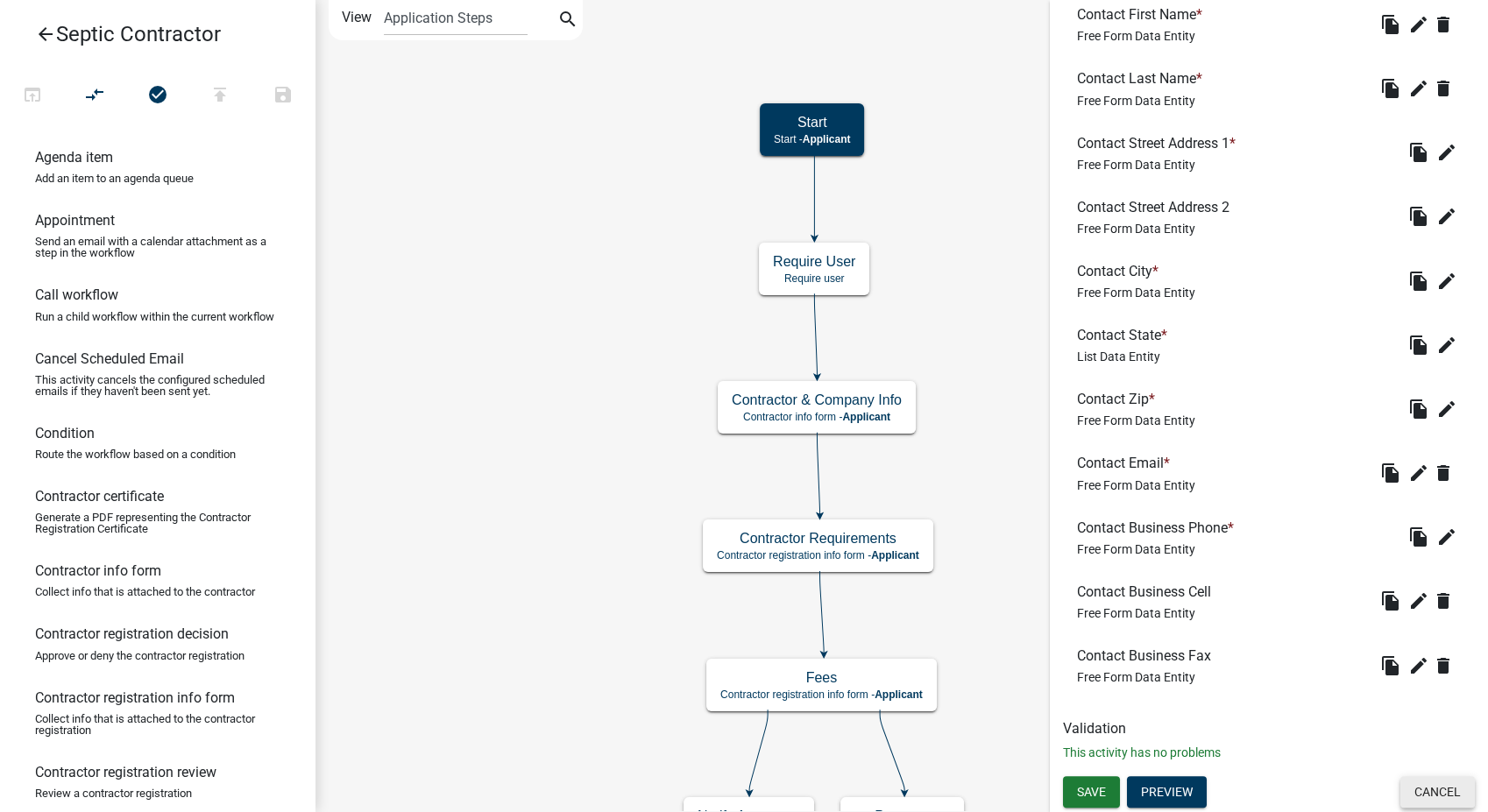
click at [1419, 778] on button "Cancel" at bounding box center [1437, 792] width 74 height 32
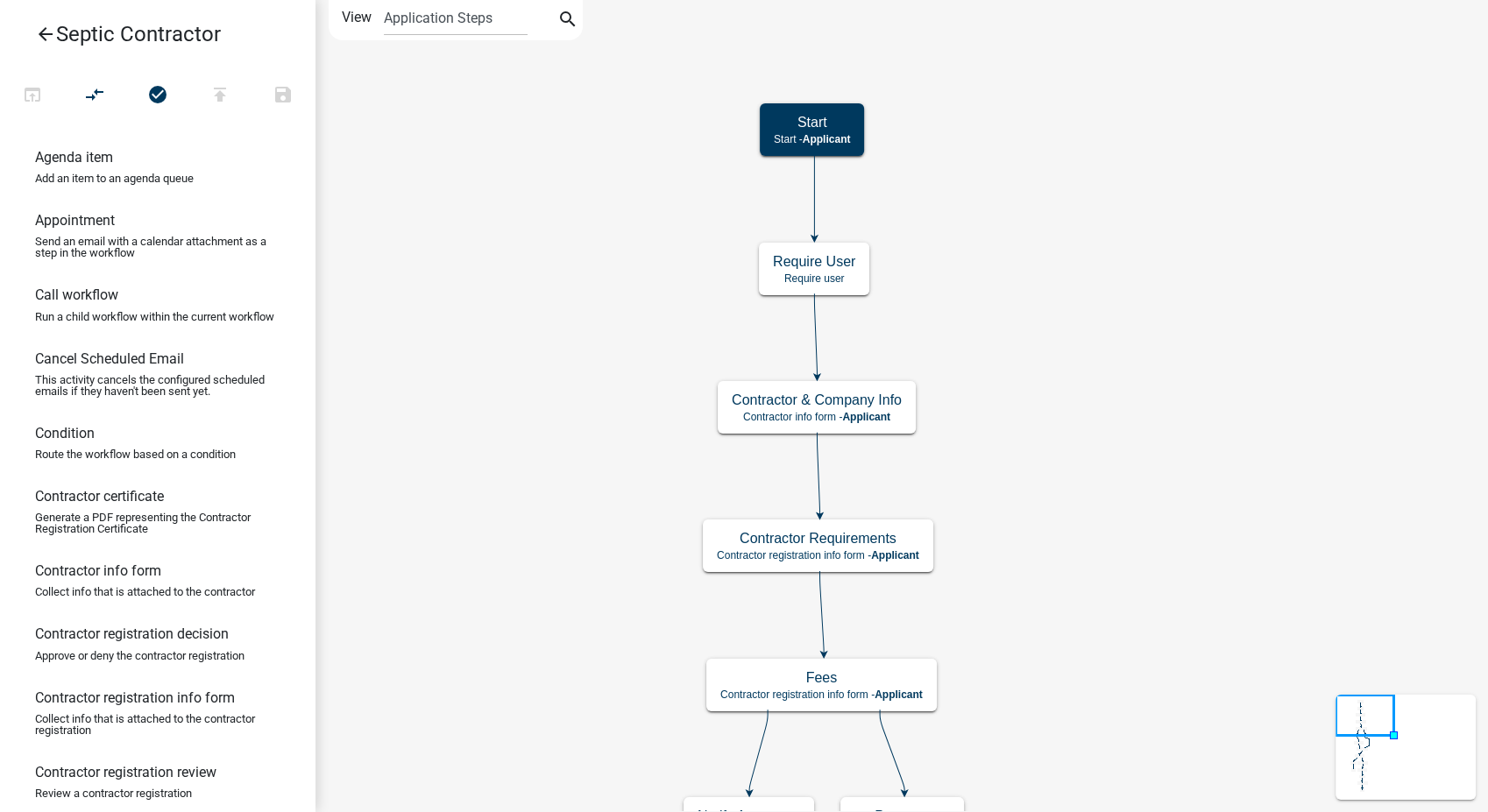
scroll to position [0, 0]
click at [863, 556] on p "Contractor registration info form - Applicant" at bounding box center [818, 555] width 203 height 13
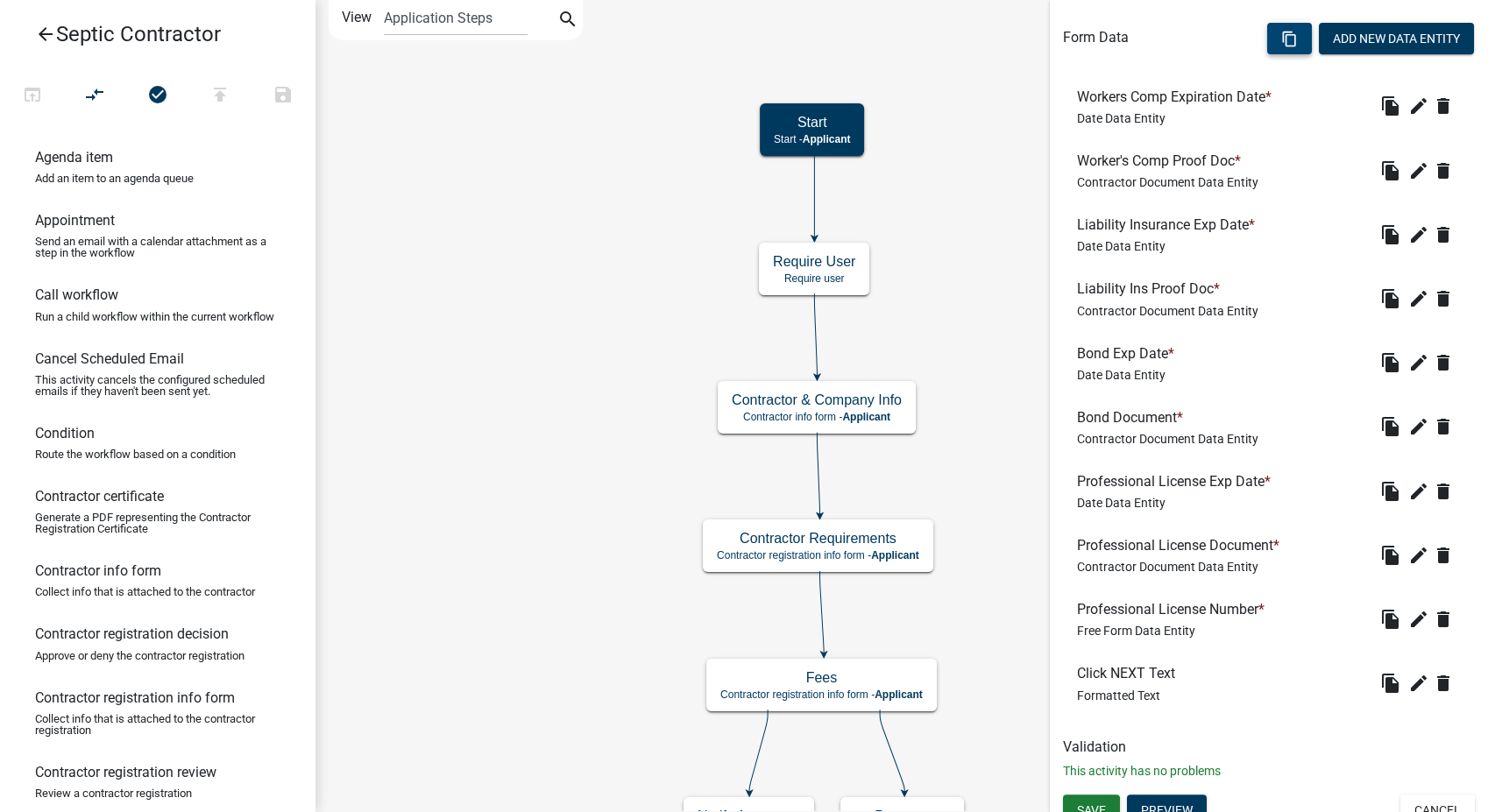
scroll to position [528, 0]
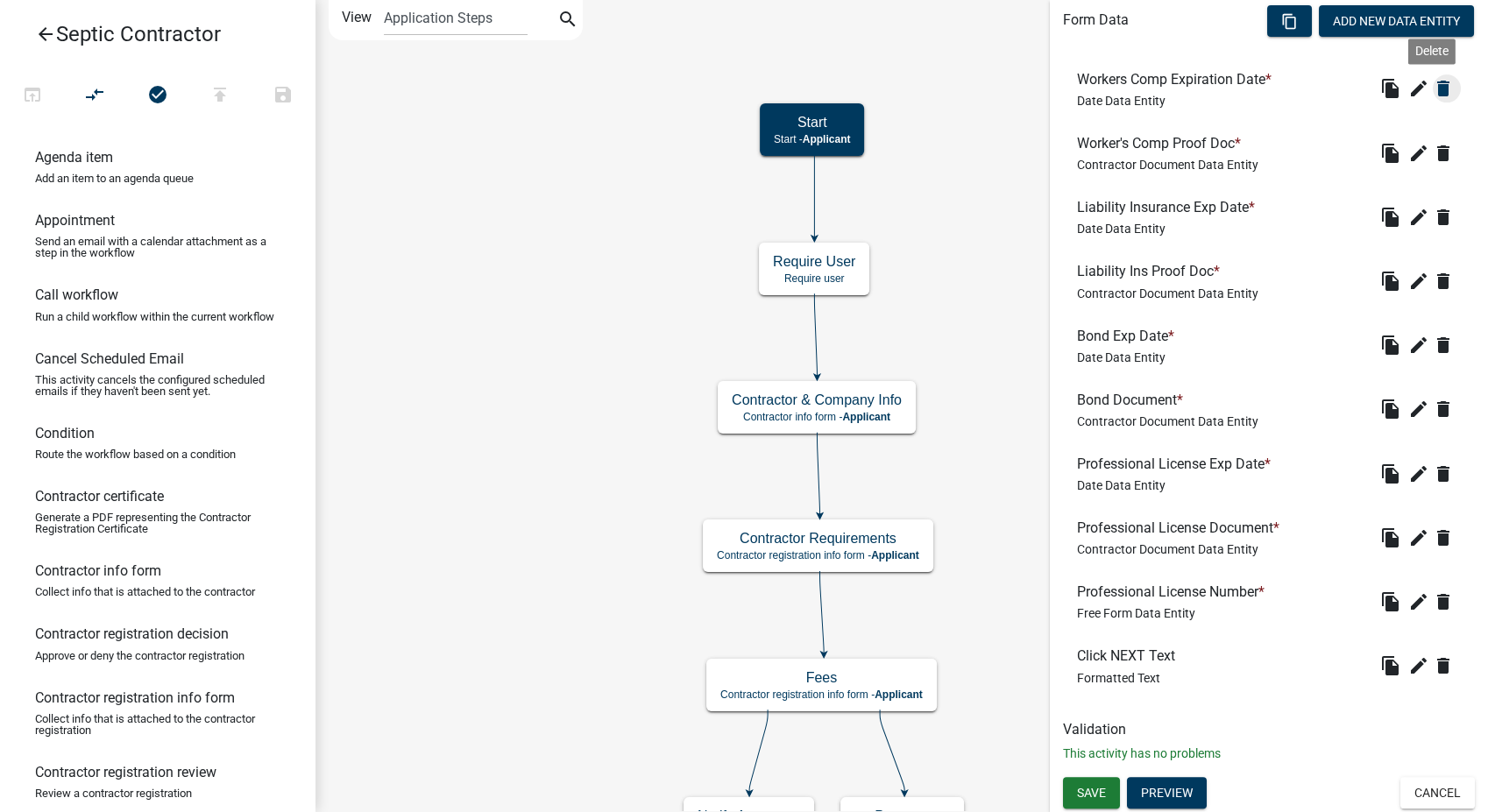
click at [1433, 88] on icon "delete" at bounding box center [1444, 89] width 21 height 21
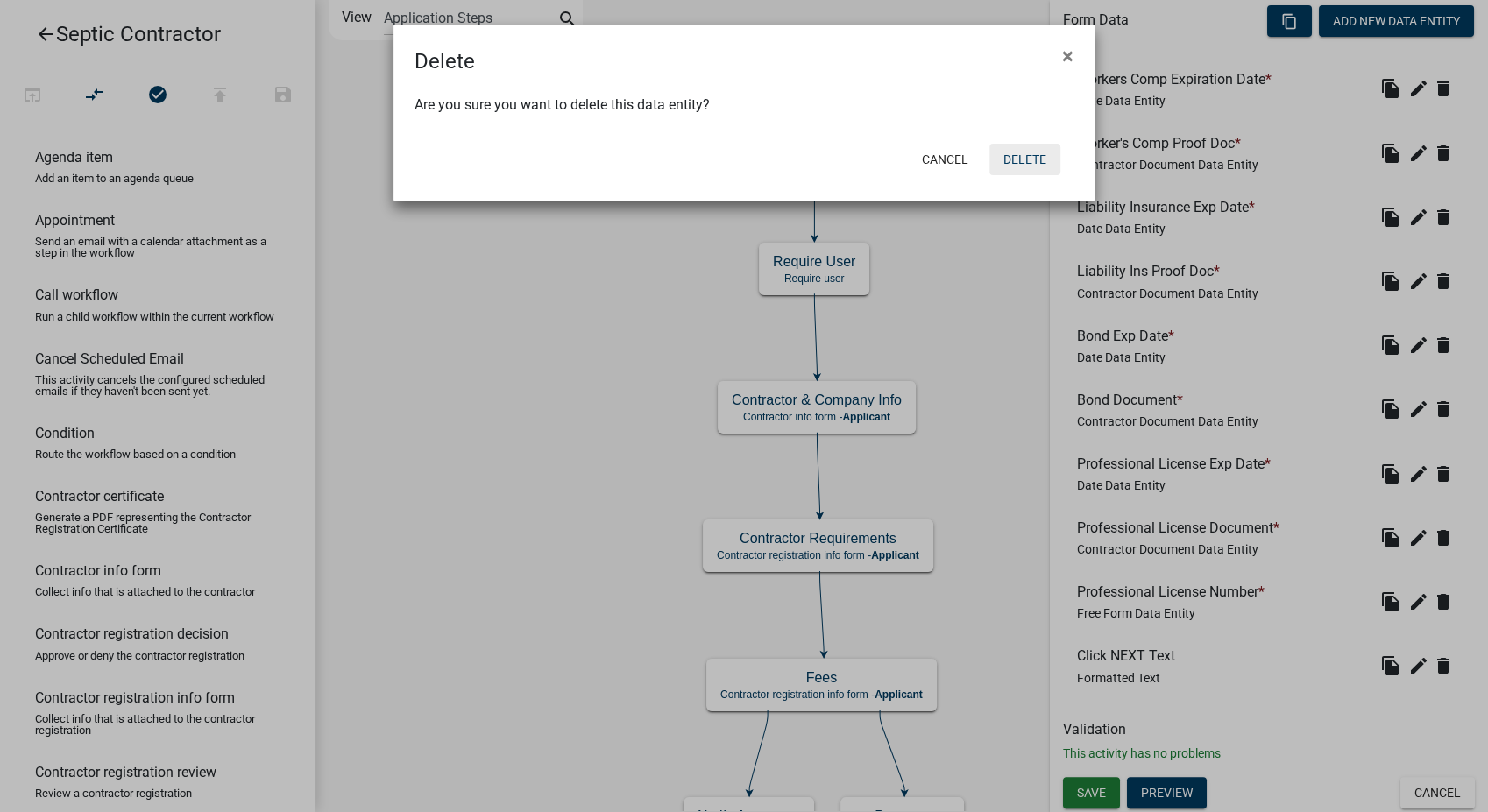
click at [1042, 168] on button "Delete" at bounding box center [1025, 159] width 71 height 32
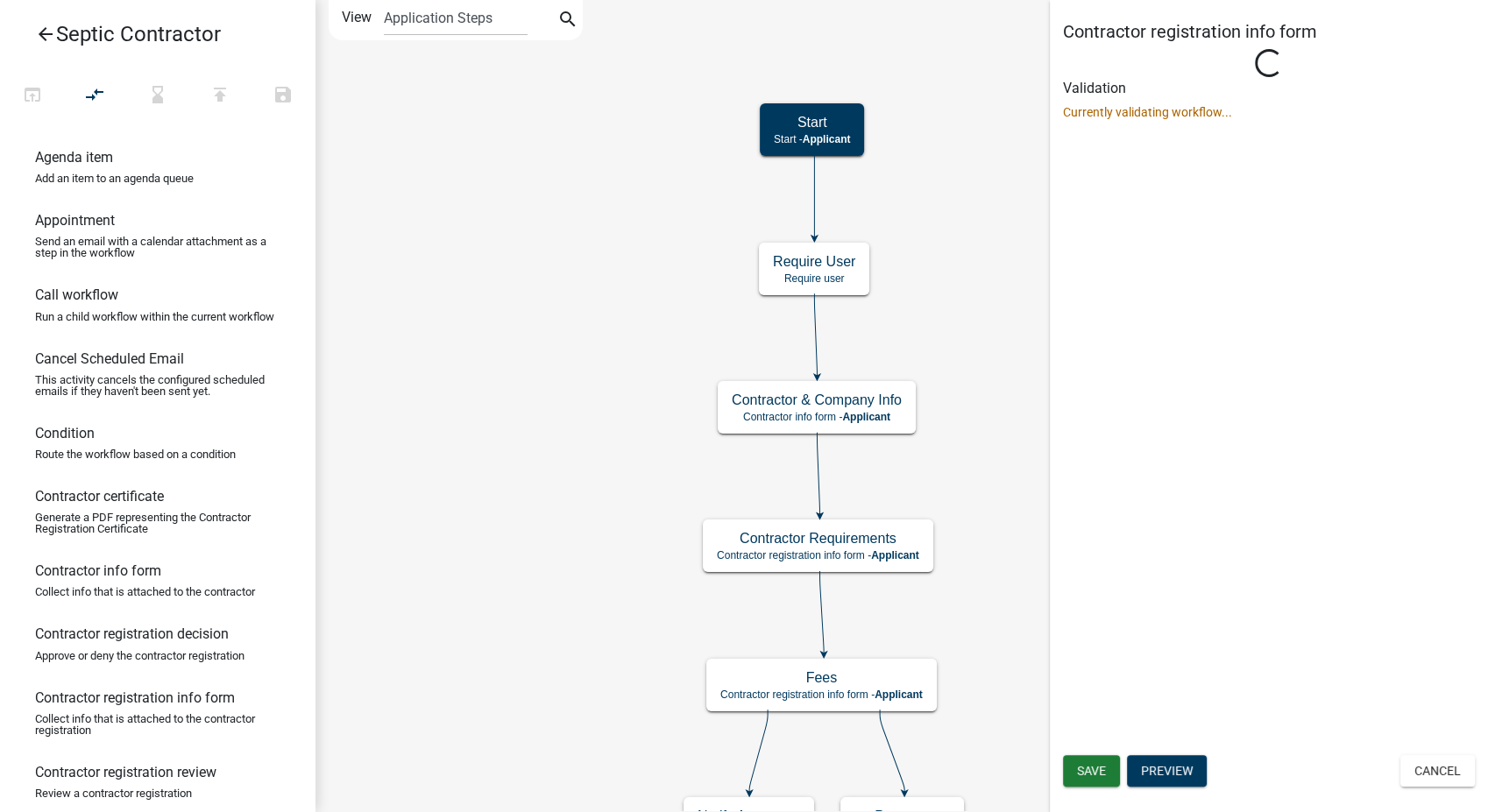
scroll to position [0, 0]
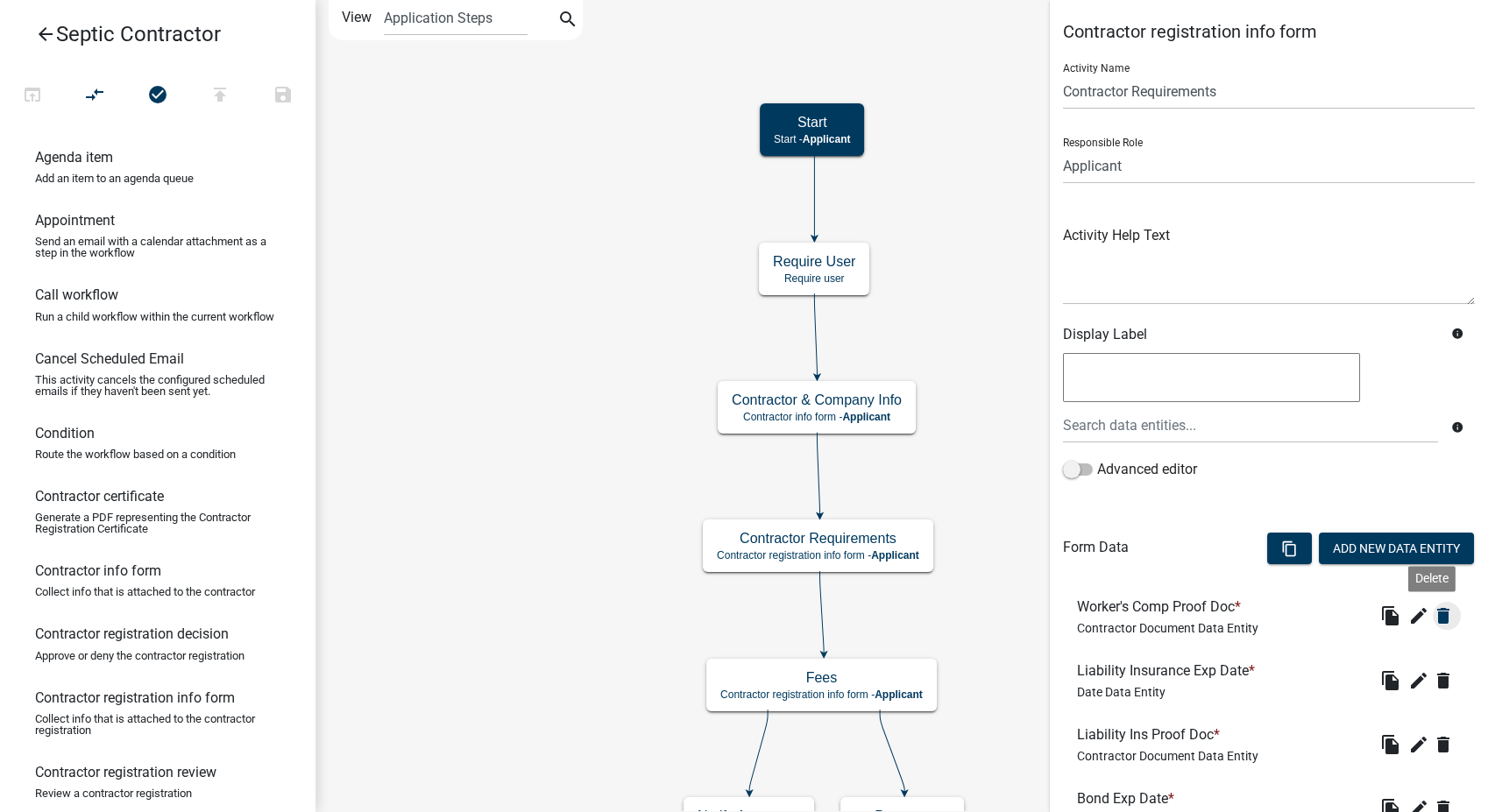
click at [1433, 620] on icon "delete" at bounding box center [1444, 616] width 21 height 21
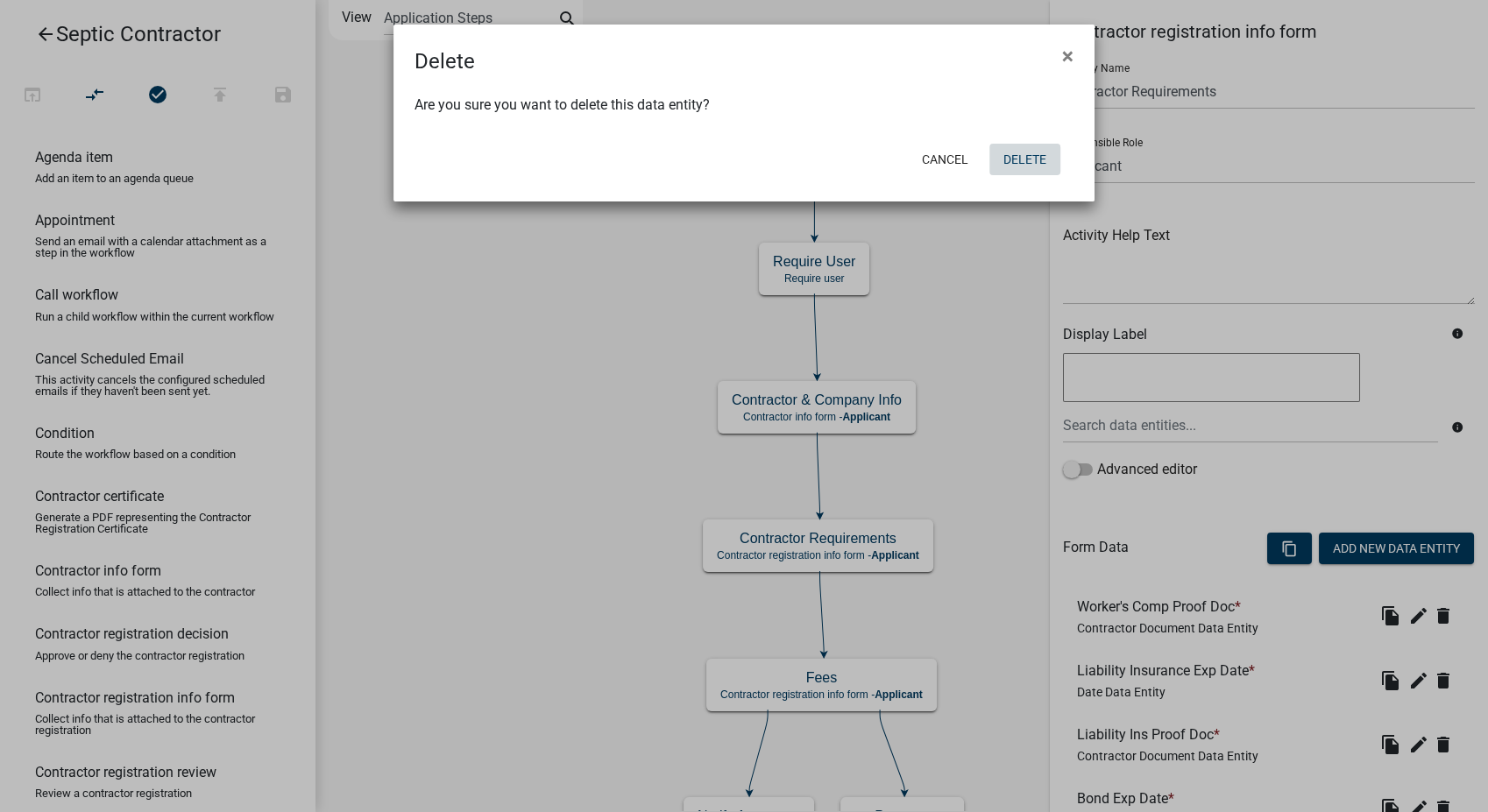
click at [1015, 158] on button "Delete" at bounding box center [1025, 159] width 71 height 32
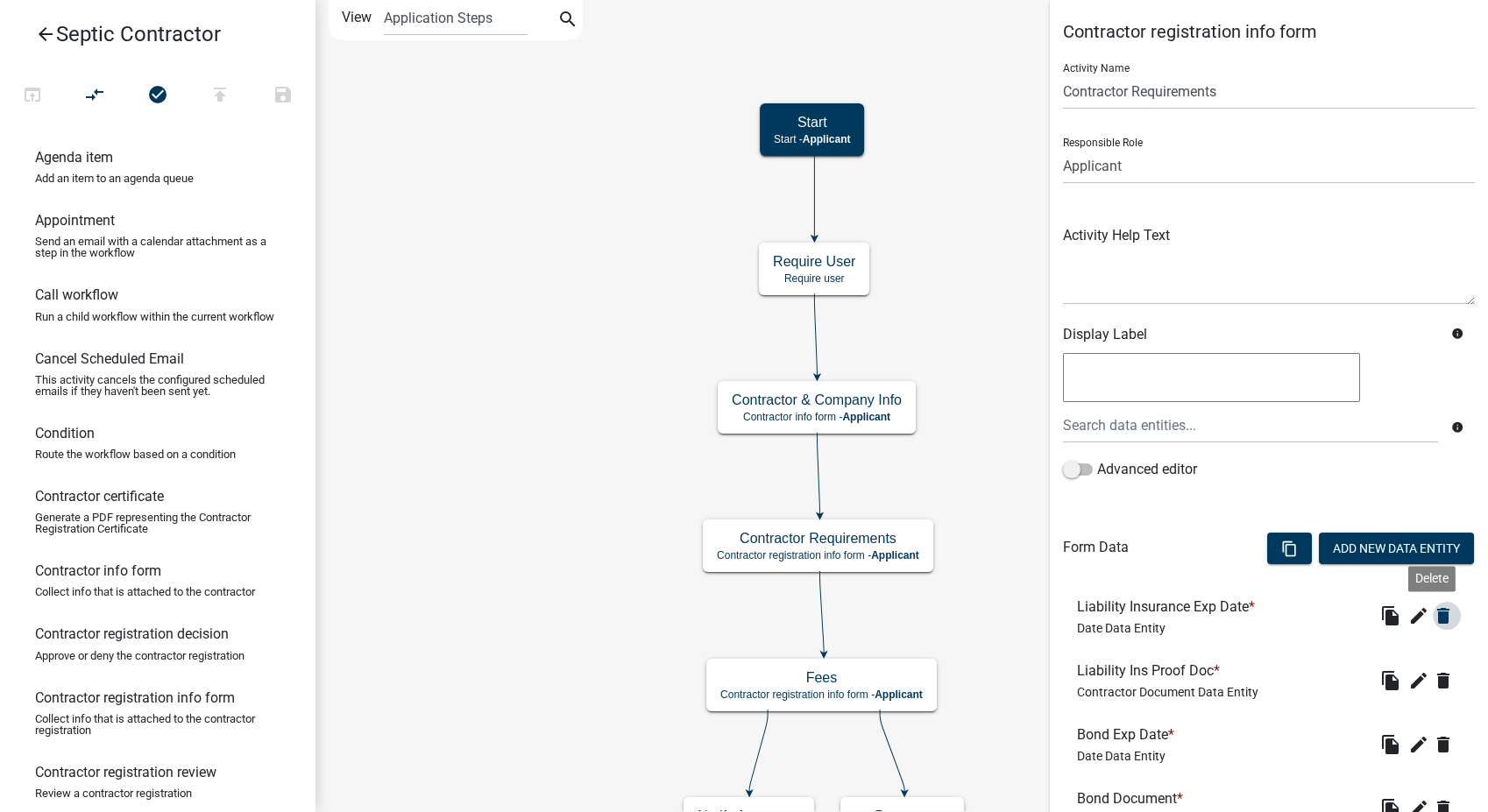
click at [1433, 616] on icon "delete" at bounding box center [1444, 616] width 21 height 21
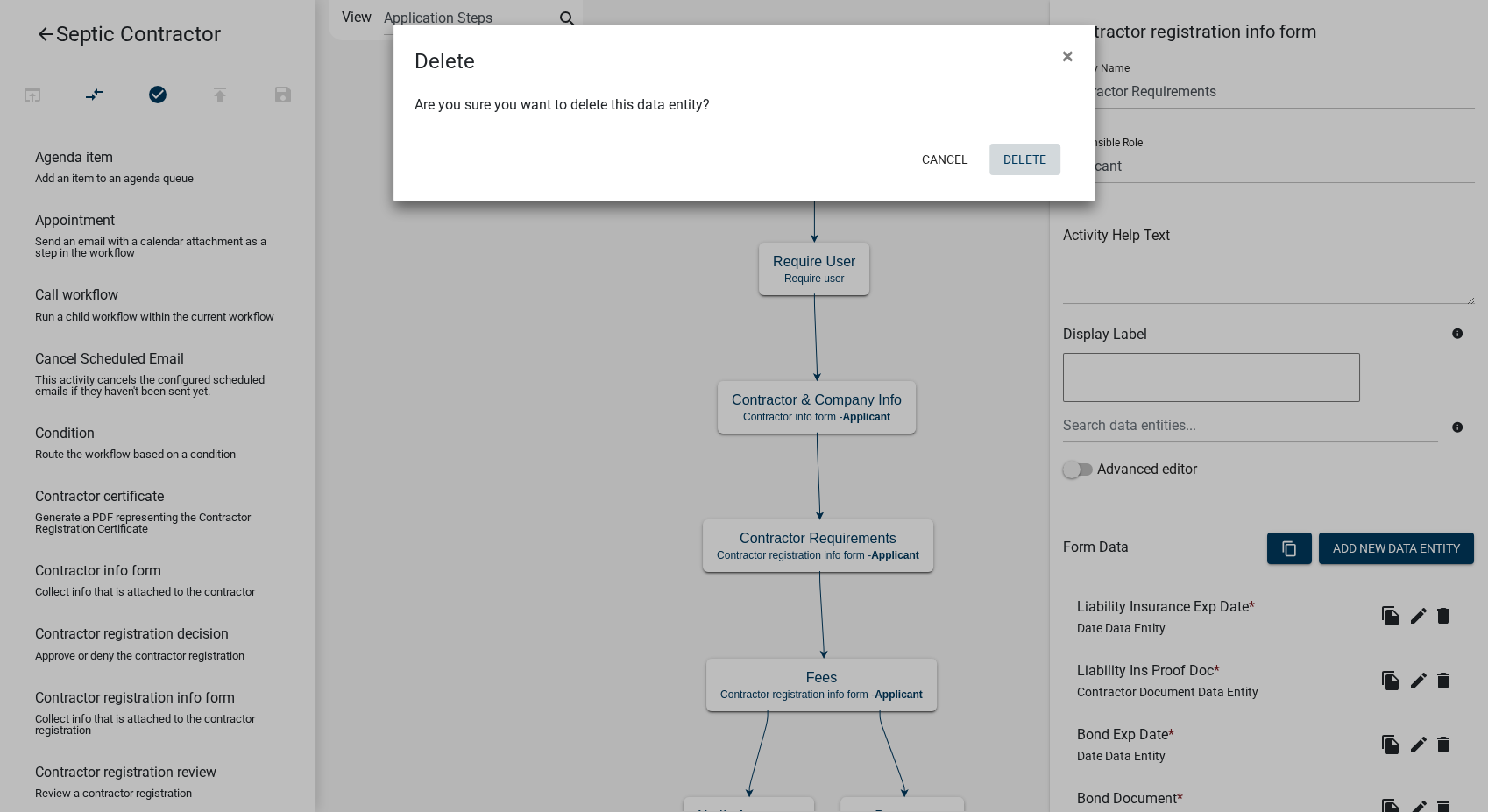
click at [1042, 168] on button "Delete" at bounding box center [1025, 159] width 71 height 32
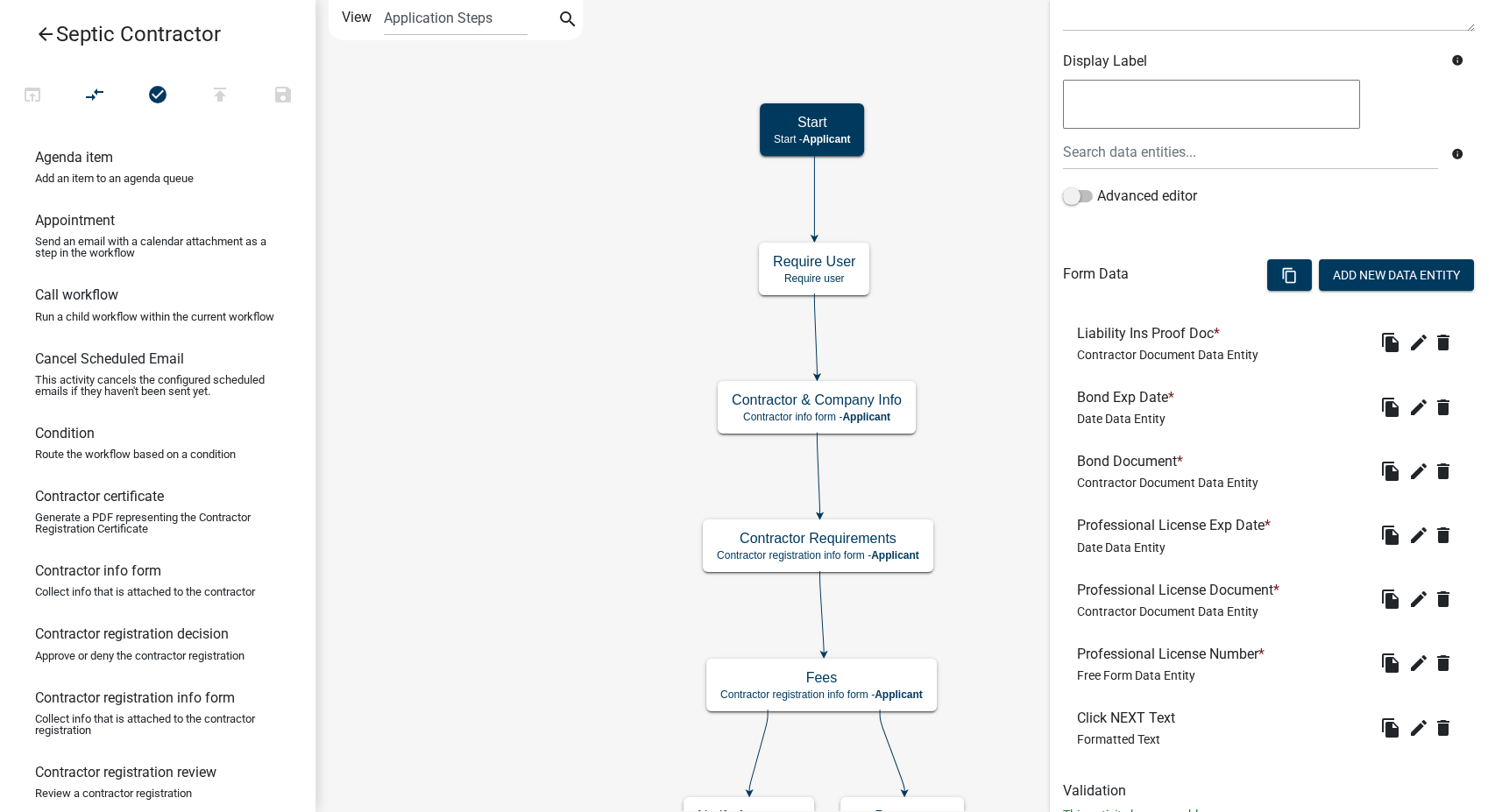
scroll to position [292, 0]
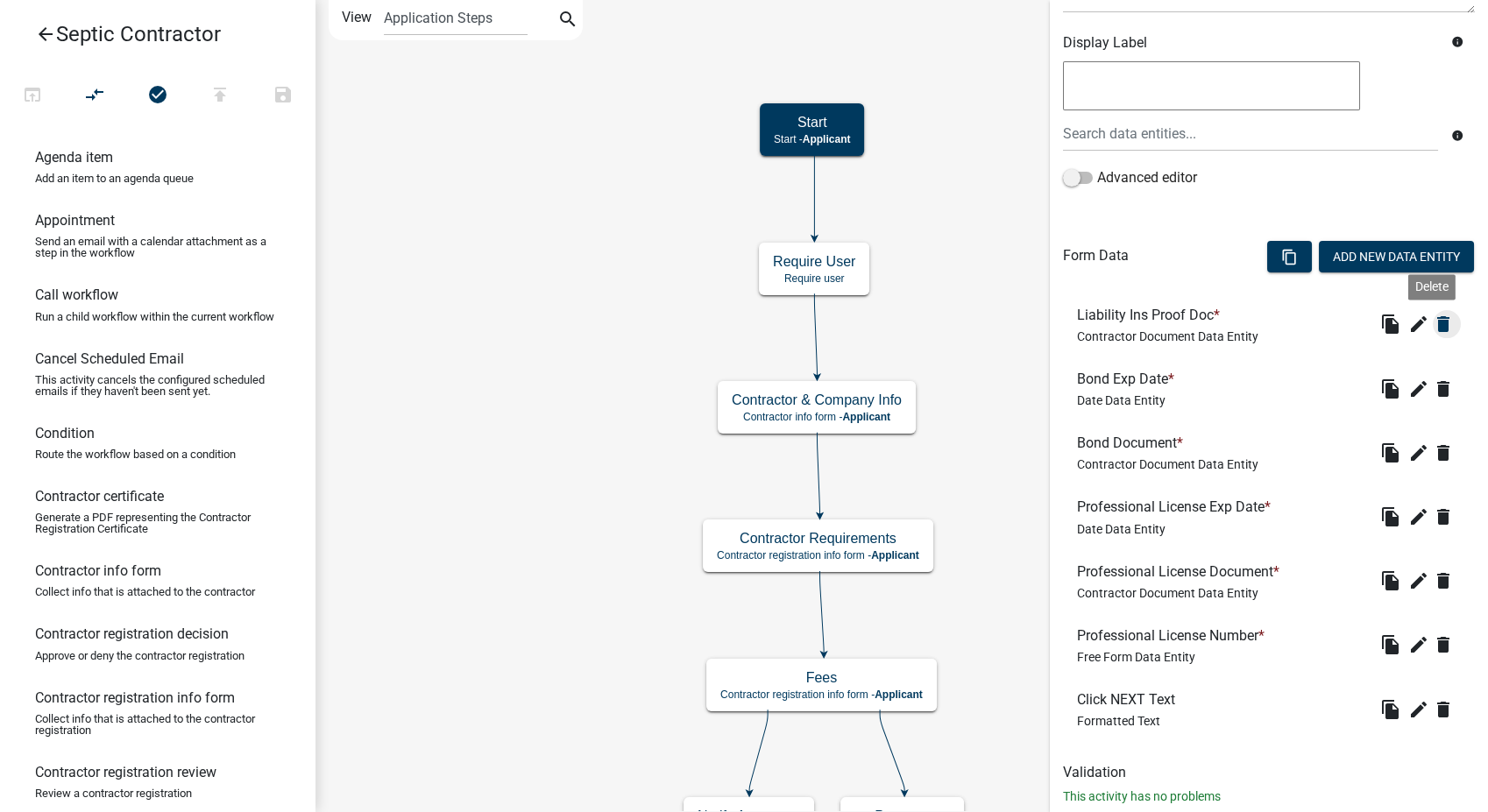
click at [1433, 322] on icon "delete" at bounding box center [1444, 324] width 21 height 21
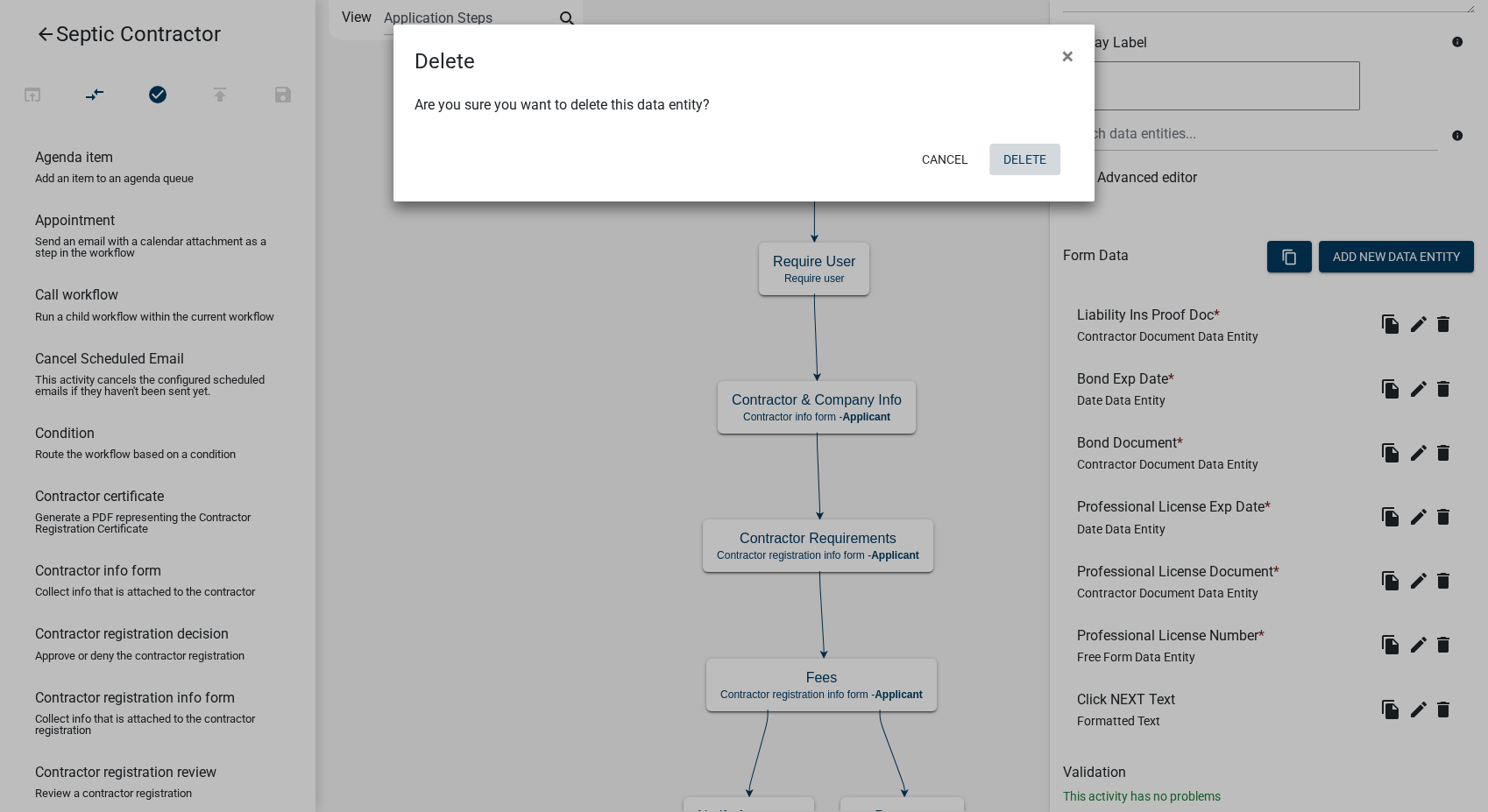
click at [1036, 171] on button "Delete" at bounding box center [1025, 159] width 71 height 32
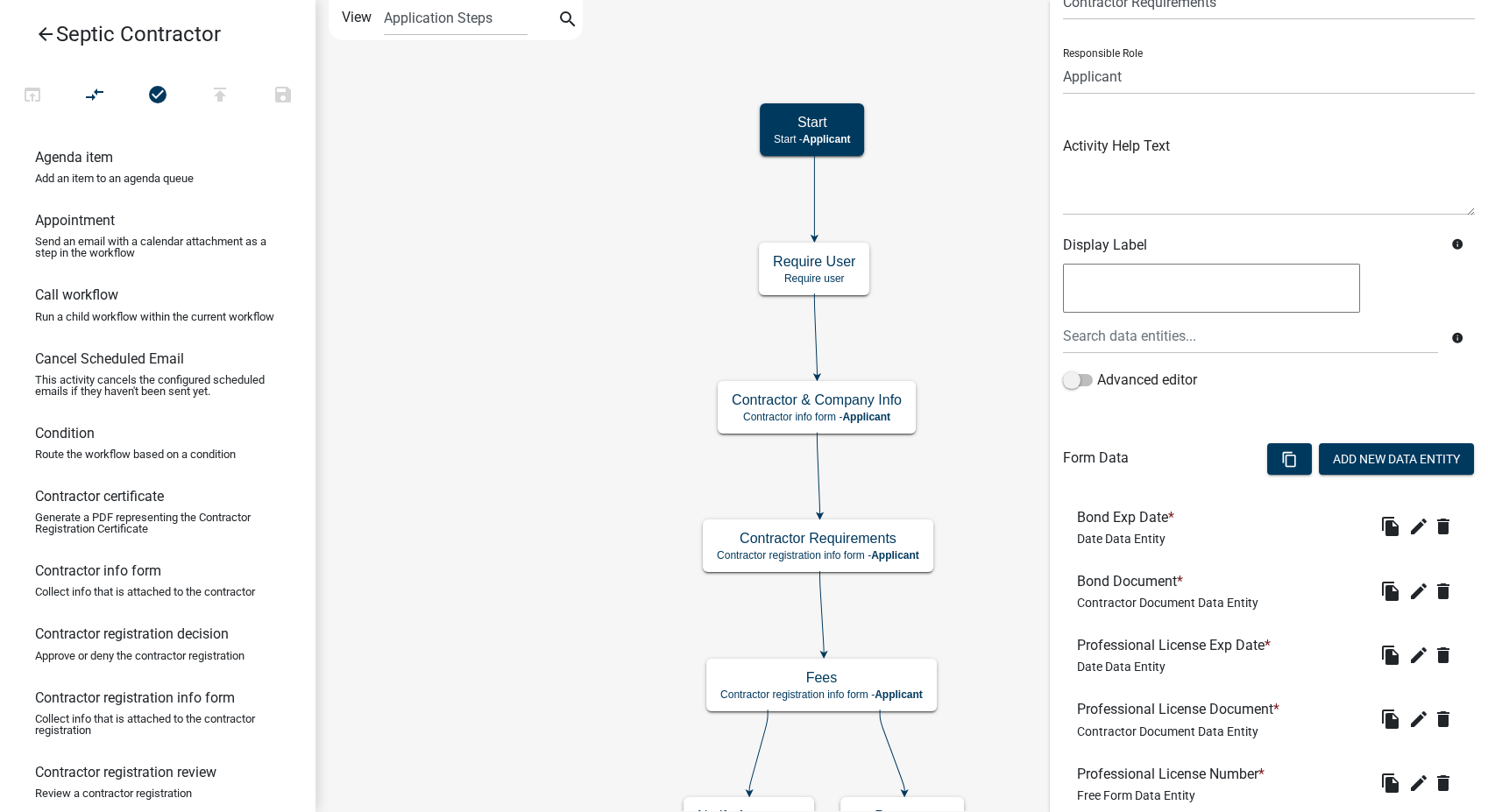
scroll to position [174, 0]
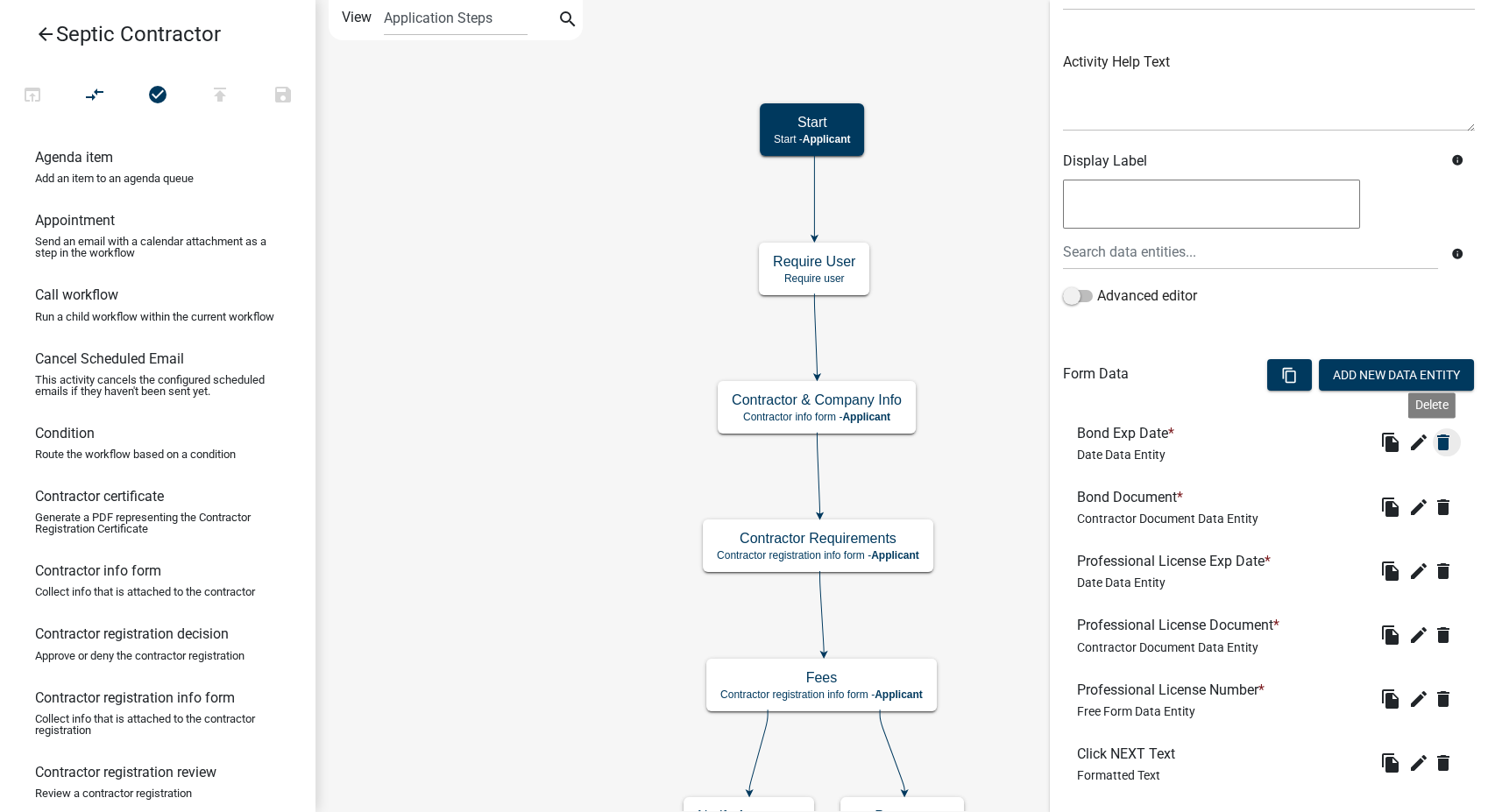
click at [1433, 438] on icon "delete" at bounding box center [1444, 443] width 21 height 21
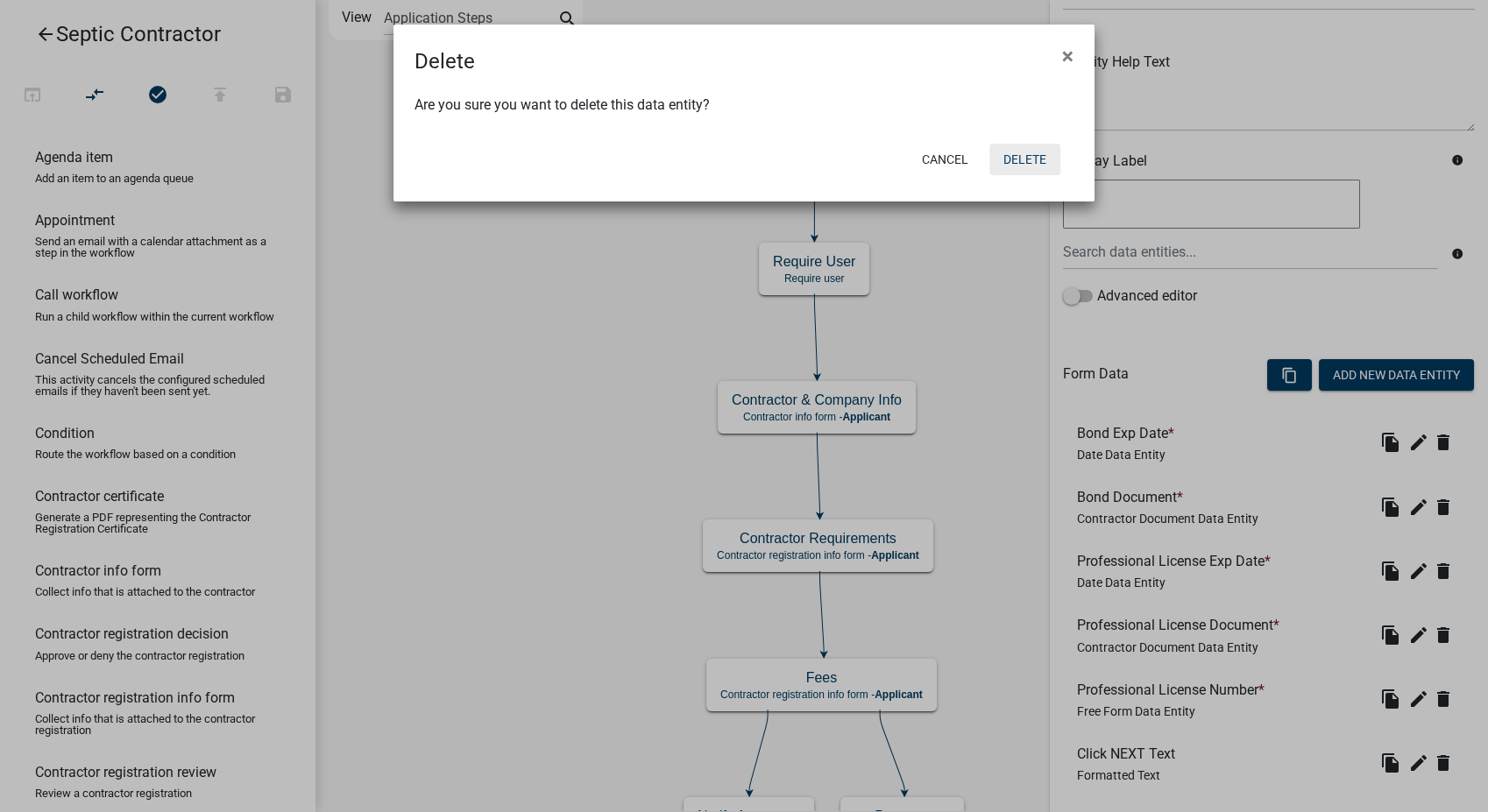
click at [1038, 167] on button "Delete" at bounding box center [1025, 159] width 71 height 32
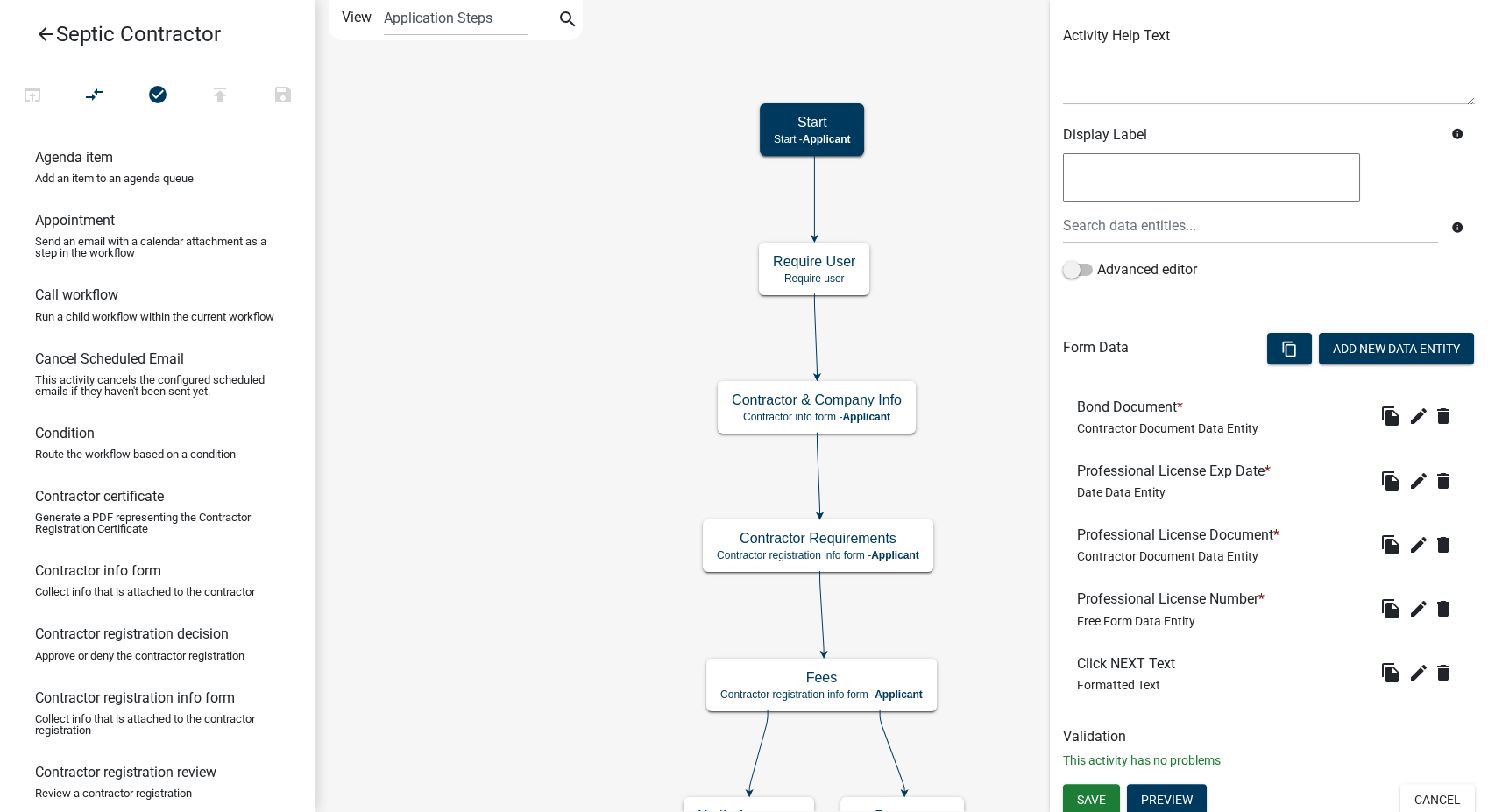
scroll to position [206, 0]
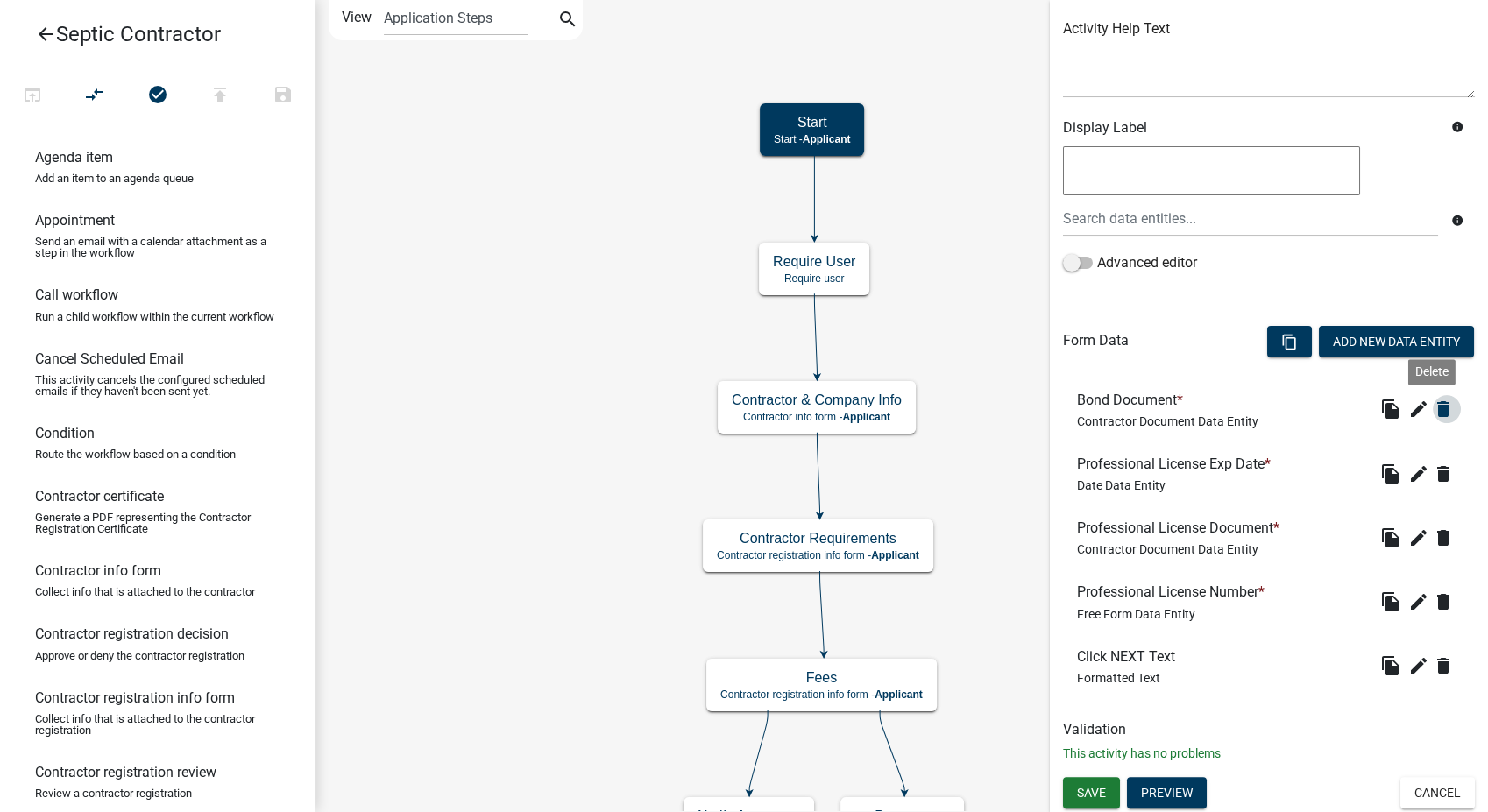
click at [1433, 399] on icon "delete" at bounding box center [1444, 409] width 21 height 21
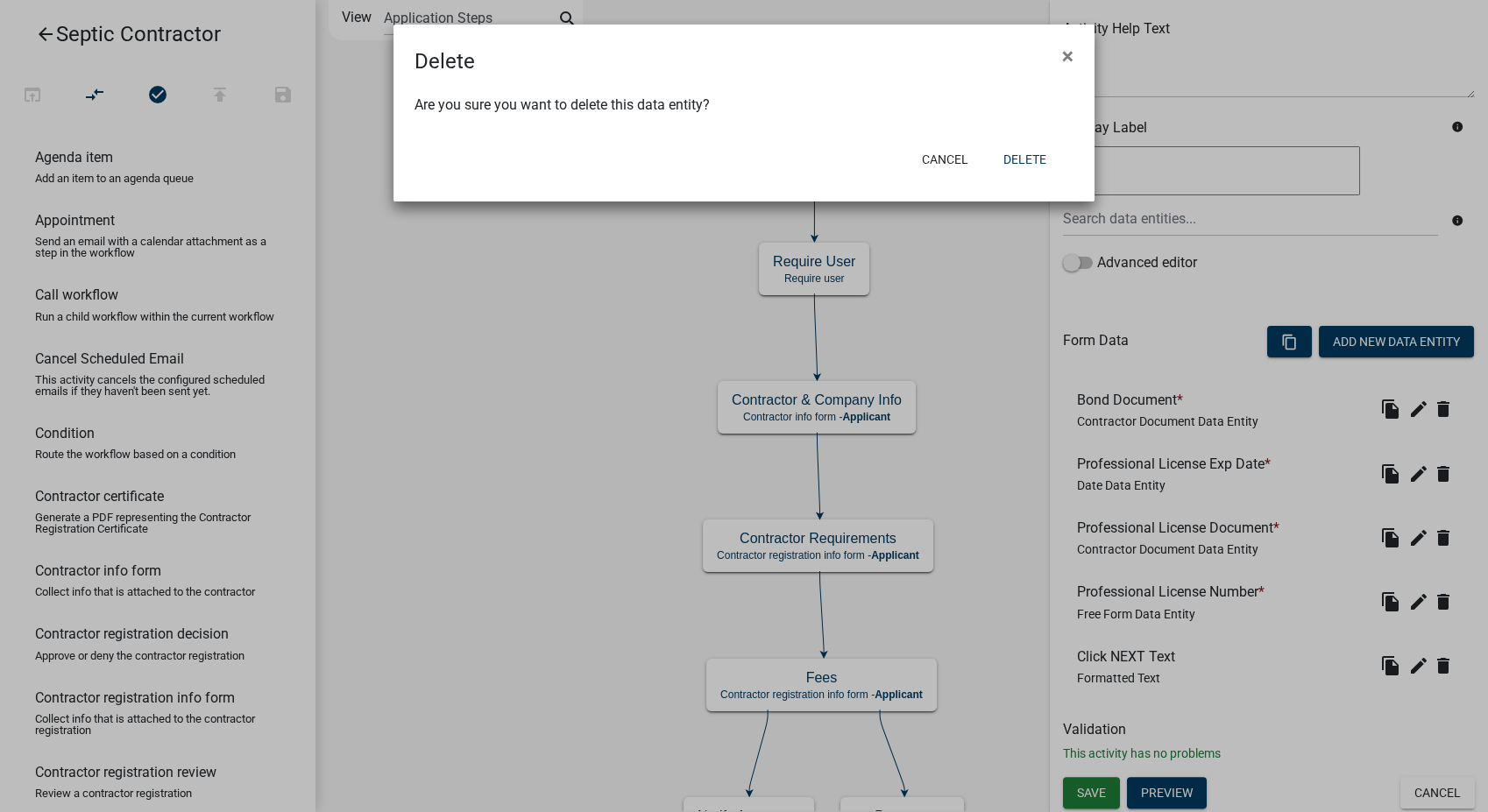
click at [1021, 143] on div "Cancel Delete" at bounding box center [858, 159] width 432 height 45
click at [1021, 151] on button "Delete" at bounding box center [1025, 159] width 71 height 32
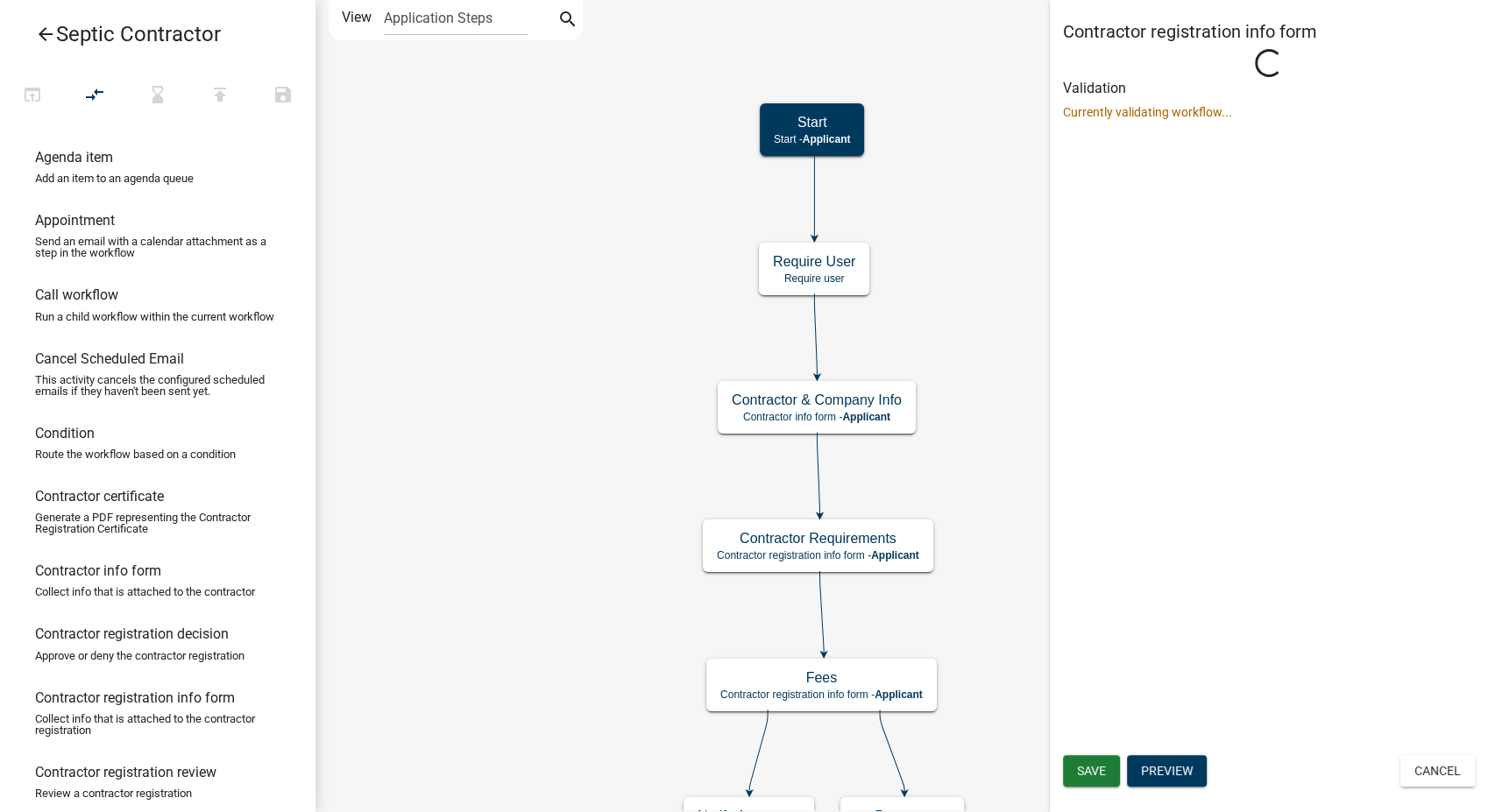
scroll to position [0, 0]
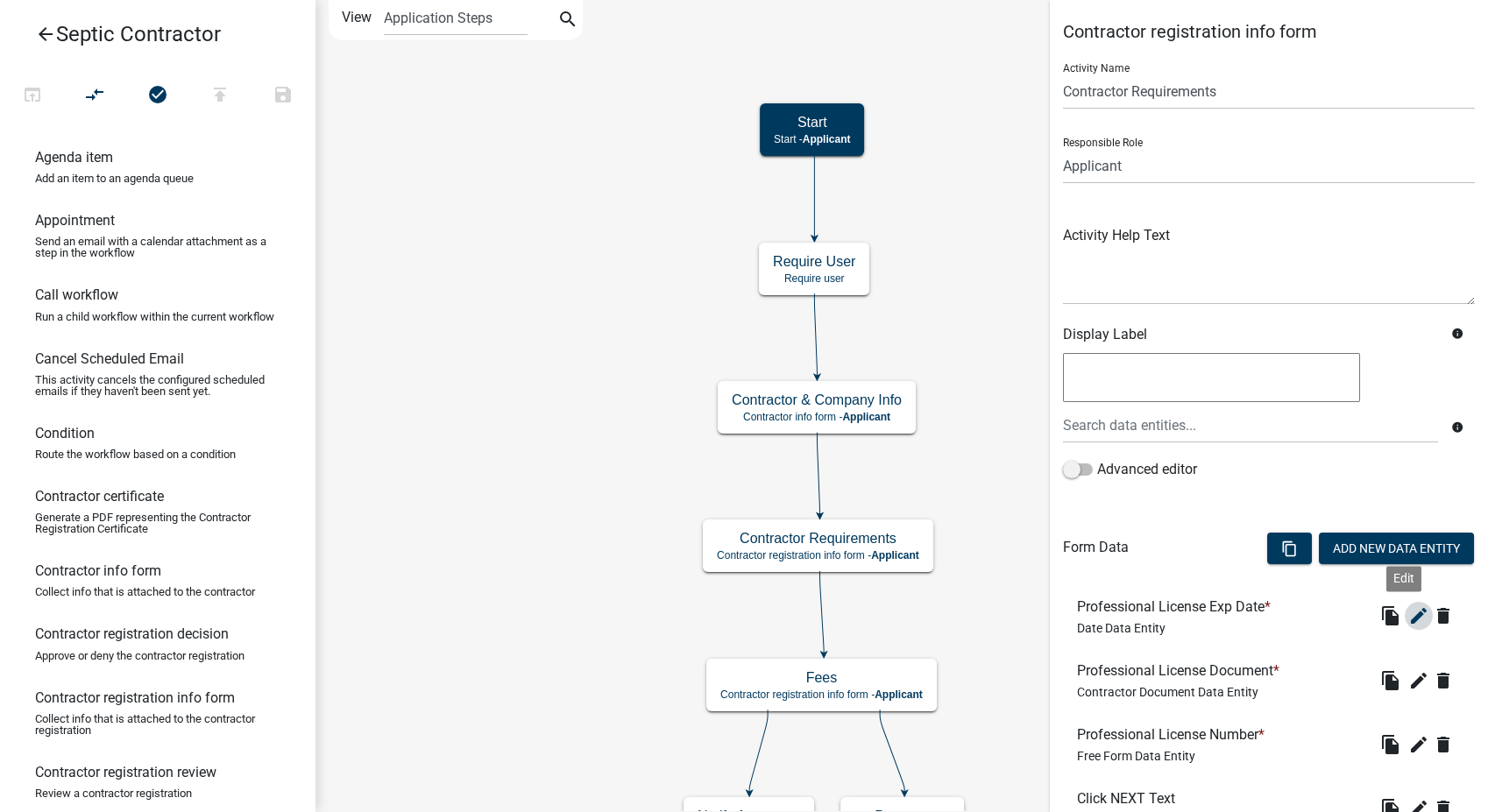
click at [1408, 613] on icon "edit" at bounding box center [1419, 616] width 21 height 21
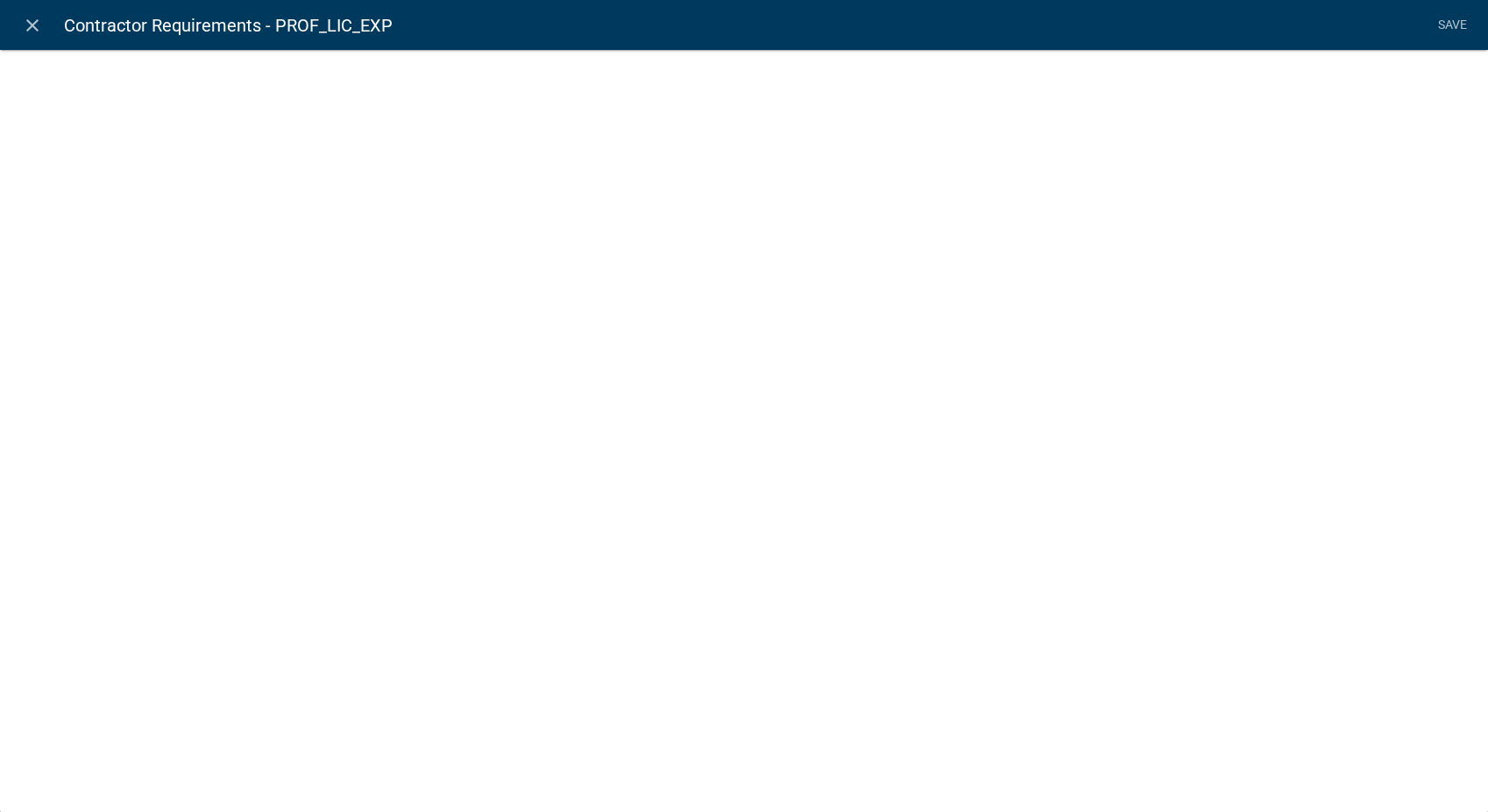
select select "date"
select select
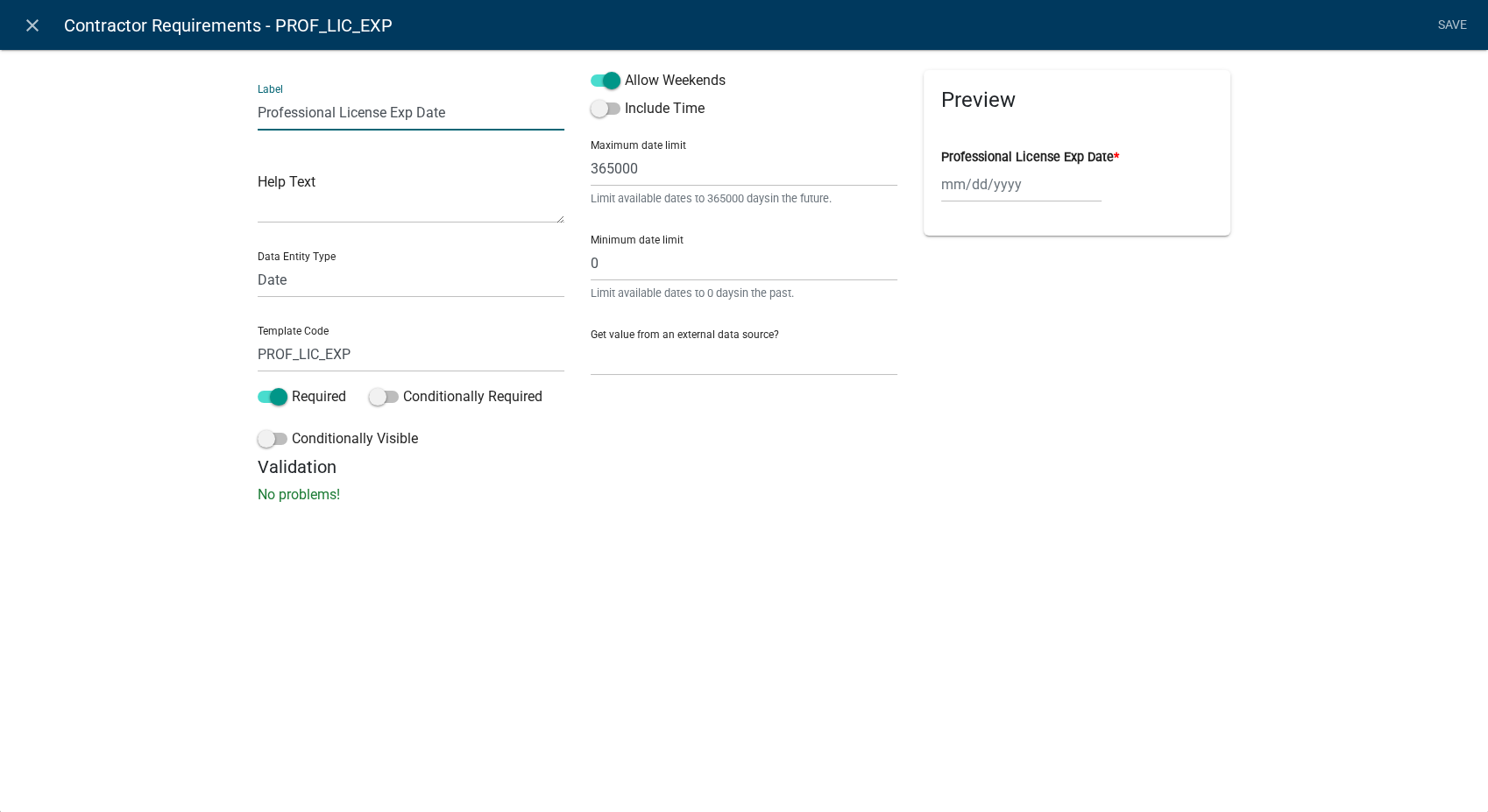
click at [386, 118] on input "Professional License Exp Date" at bounding box center [411, 112] width 307 height 36
type input "CIOWT Certification Exp Date"
click at [1437, 21] on link "Save" at bounding box center [1451, 25] width 43 height 34
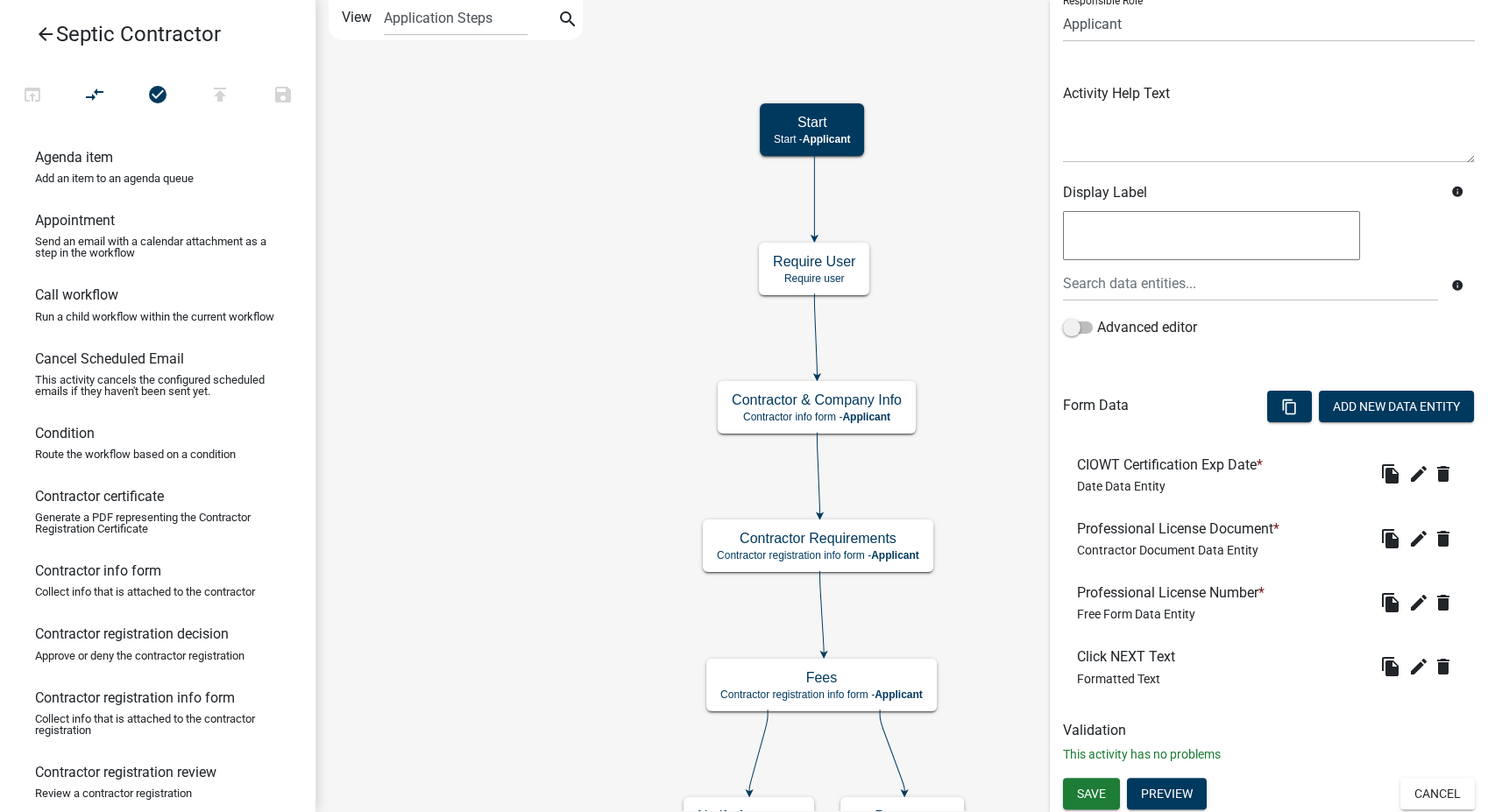
scroll to position [143, 0]
click at [1408, 542] on icon "edit" at bounding box center [1419, 538] width 21 height 21
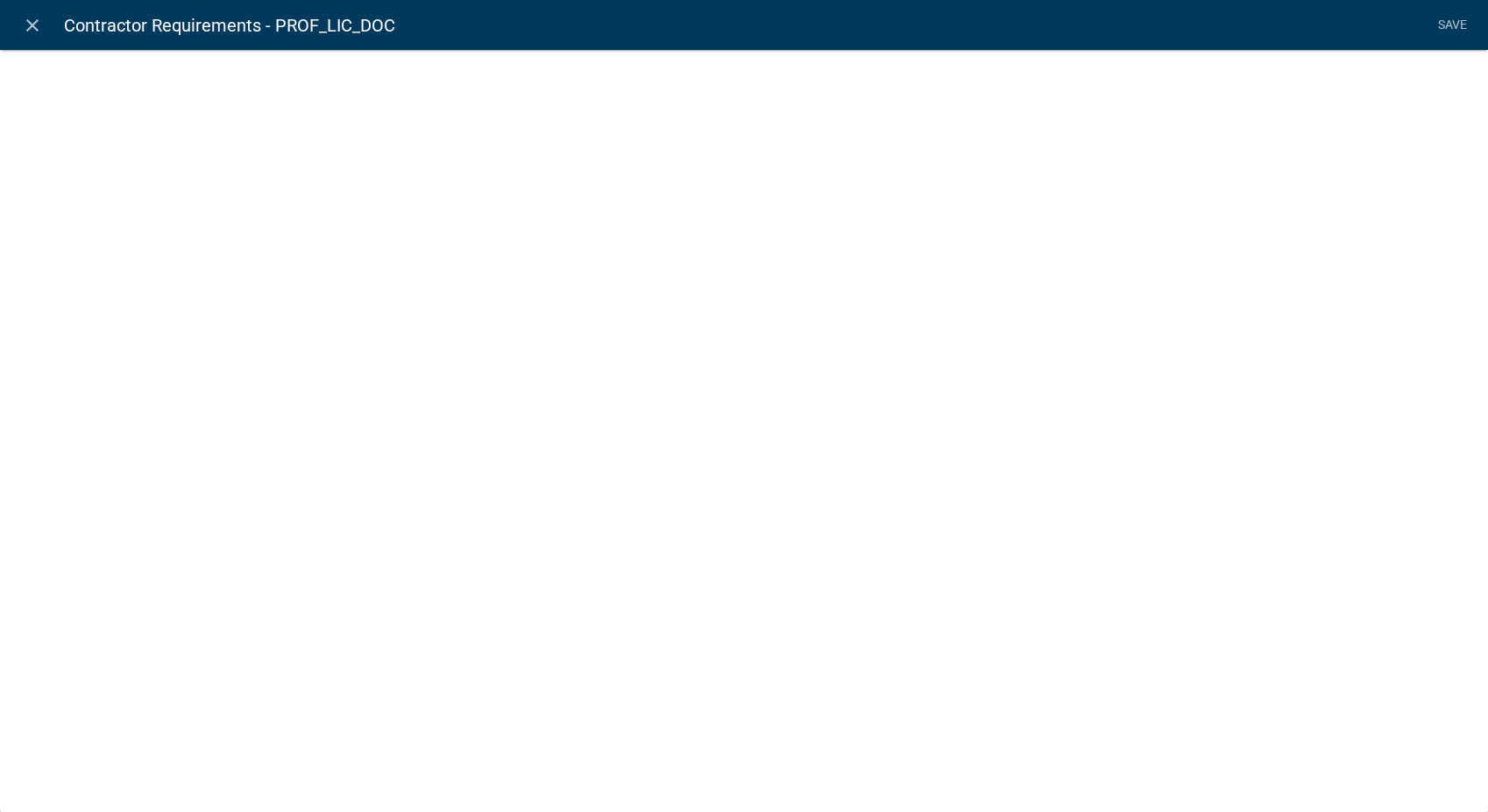
select select "contractor-document"
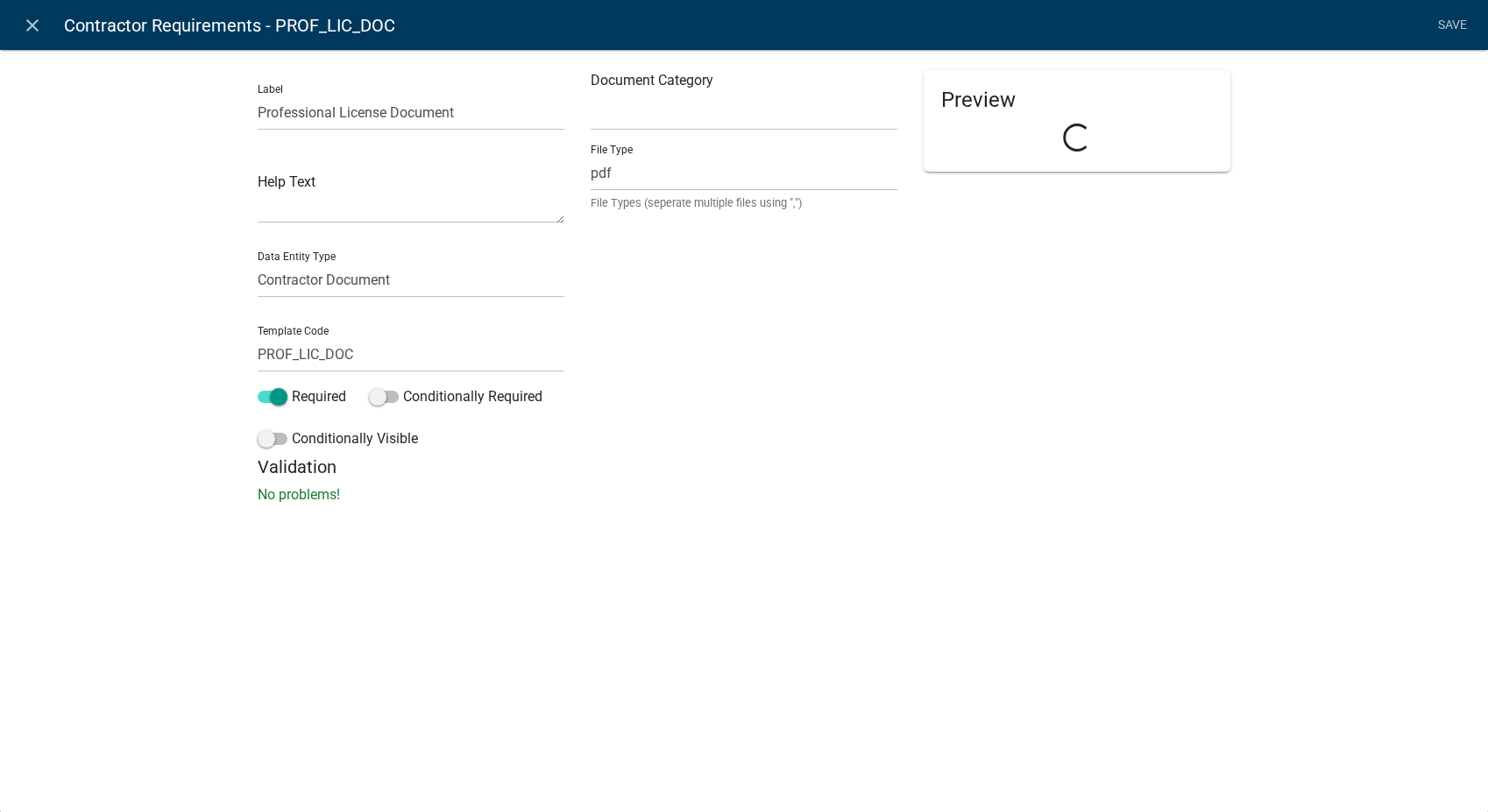
select select "c59e751a-8e8a-471b-bd9e-b978ee3e3655"
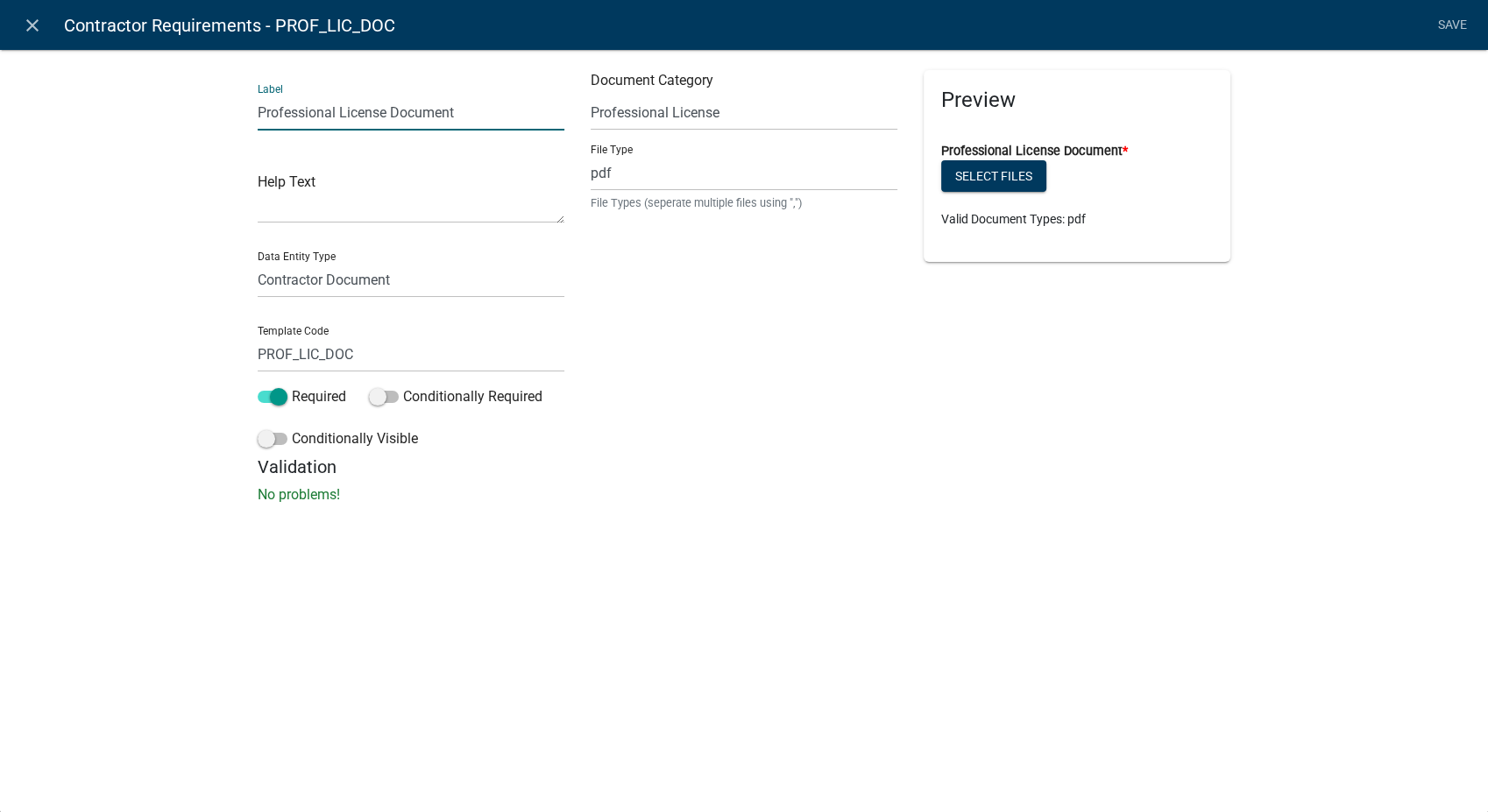
click at [383, 116] on input "Professional License Document" at bounding box center [411, 112] width 307 height 36
type input "CIOWT Certification Document"
click at [809, 113] on select "Select Item... Other Affidavit Liability Insurance Bond Professional License Wo…" at bounding box center [744, 112] width 307 height 36
click at [847, 508] on div "Label CIOWT Certification Document Help Text Data Entity Type Free Form Text Di…" at bounding box center [744, 282] width 1488 height 522
click at [703, 178] on input "pdf" at bounding box center [744, 173] width 307 height 36
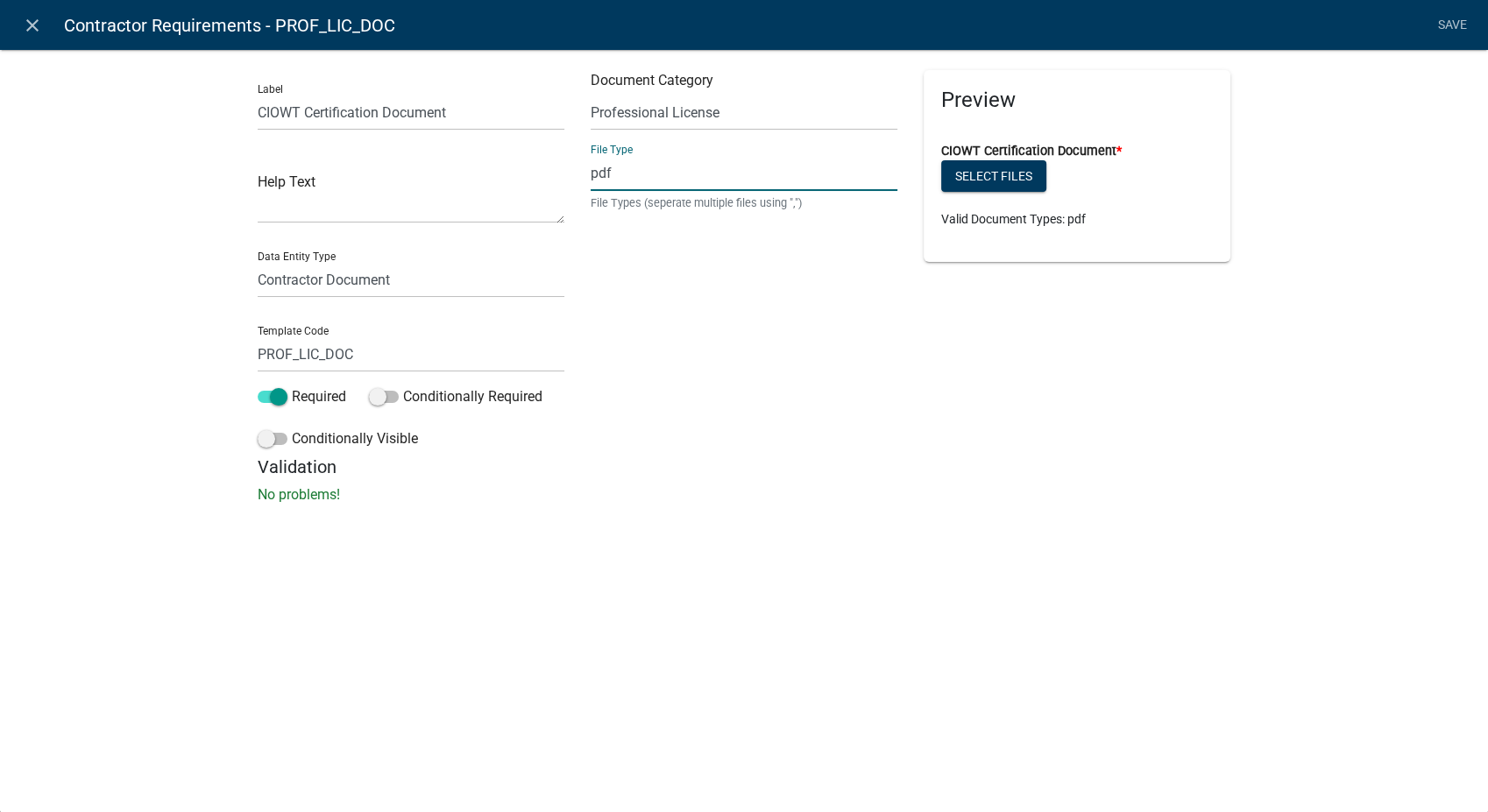
type input "pdf,jpeg,jpg,xls,doc,docx,xlsx"
click at [1453, 17] on link "Save" at bounding box center [1451, 25] width 43 height 34
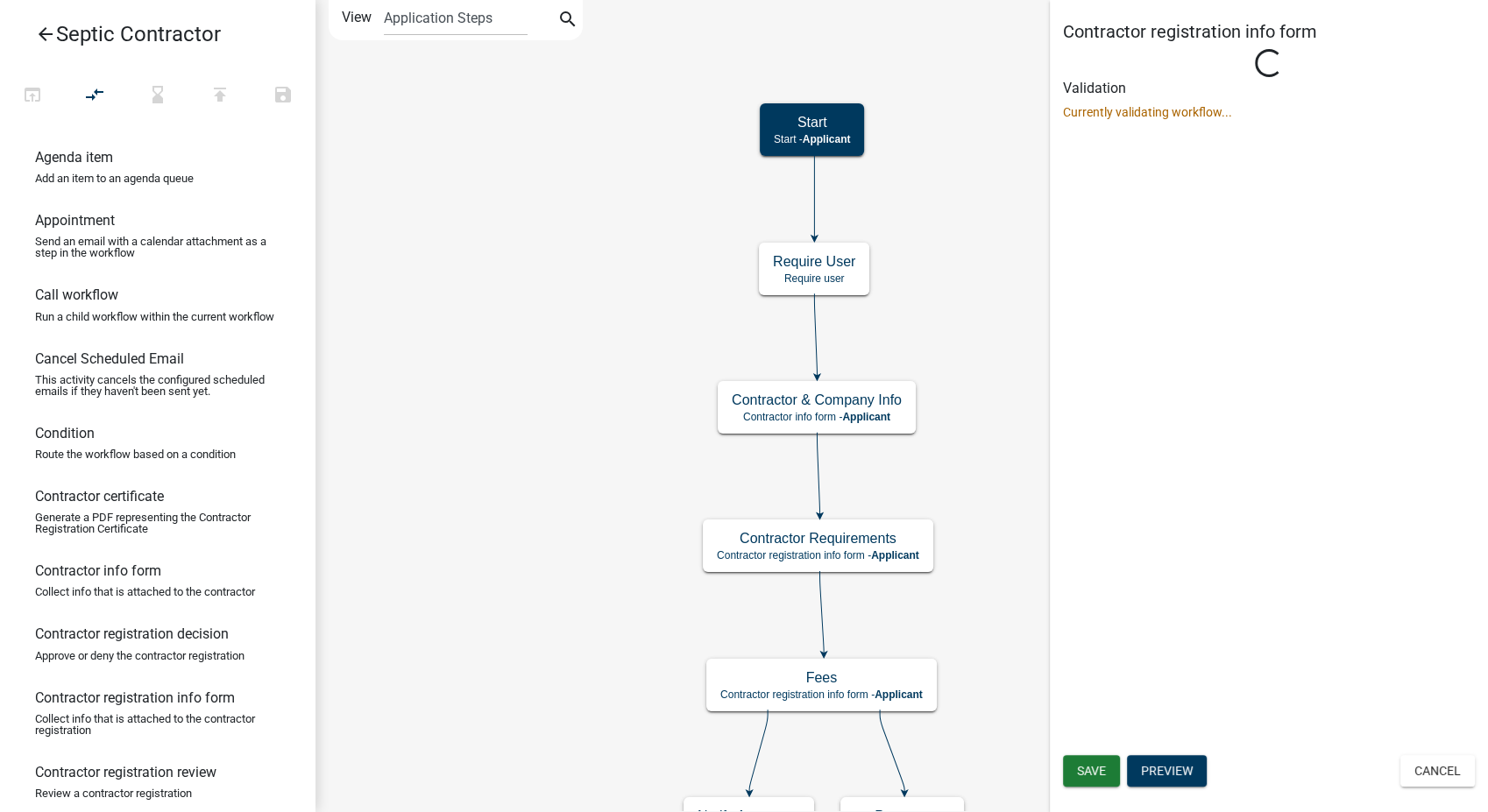
scroll to position [0, 0]
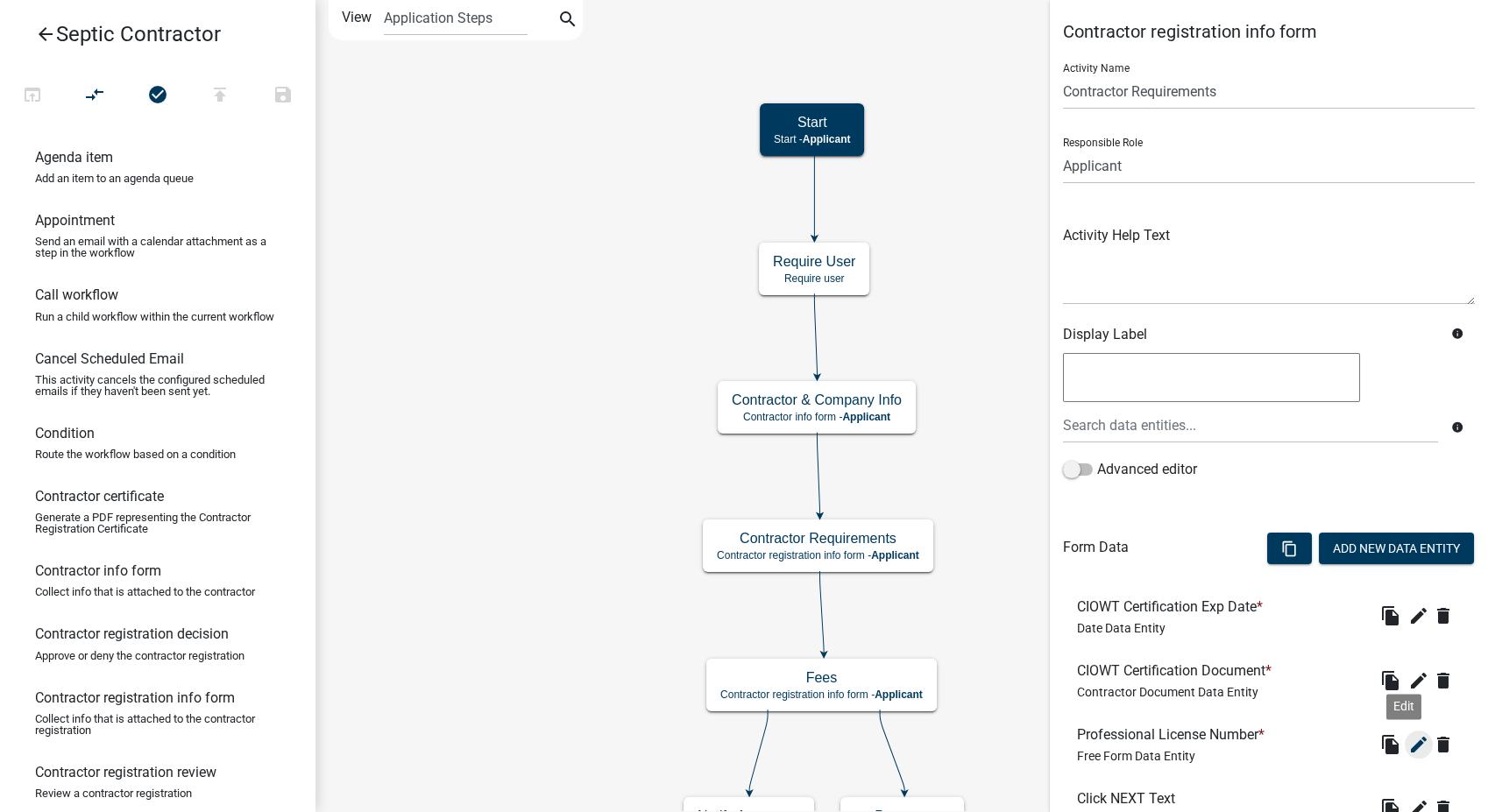
click at [1408, 745] on icon "edit" at bounding box center [1419, 744] width 21 height 21
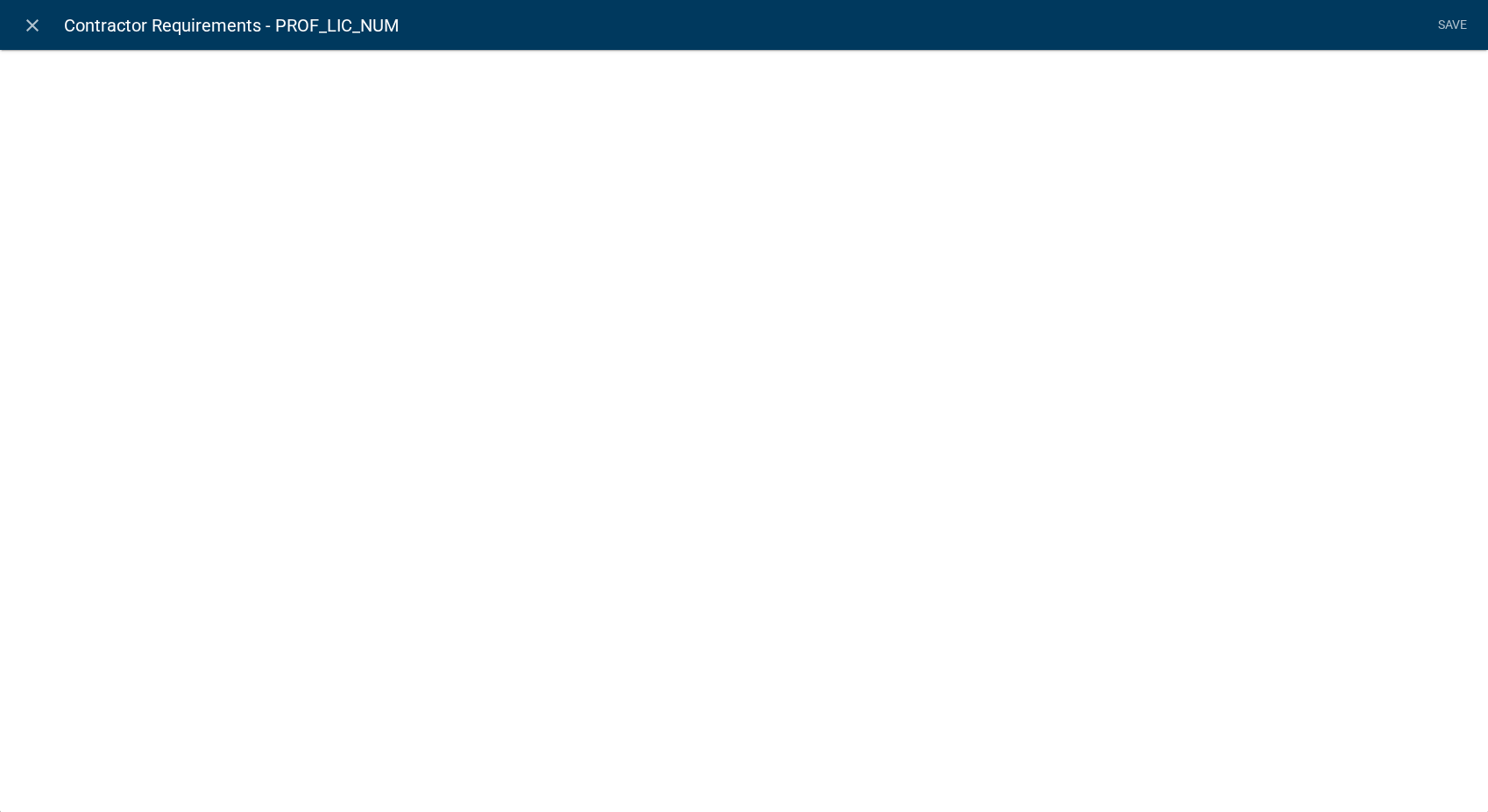
select select
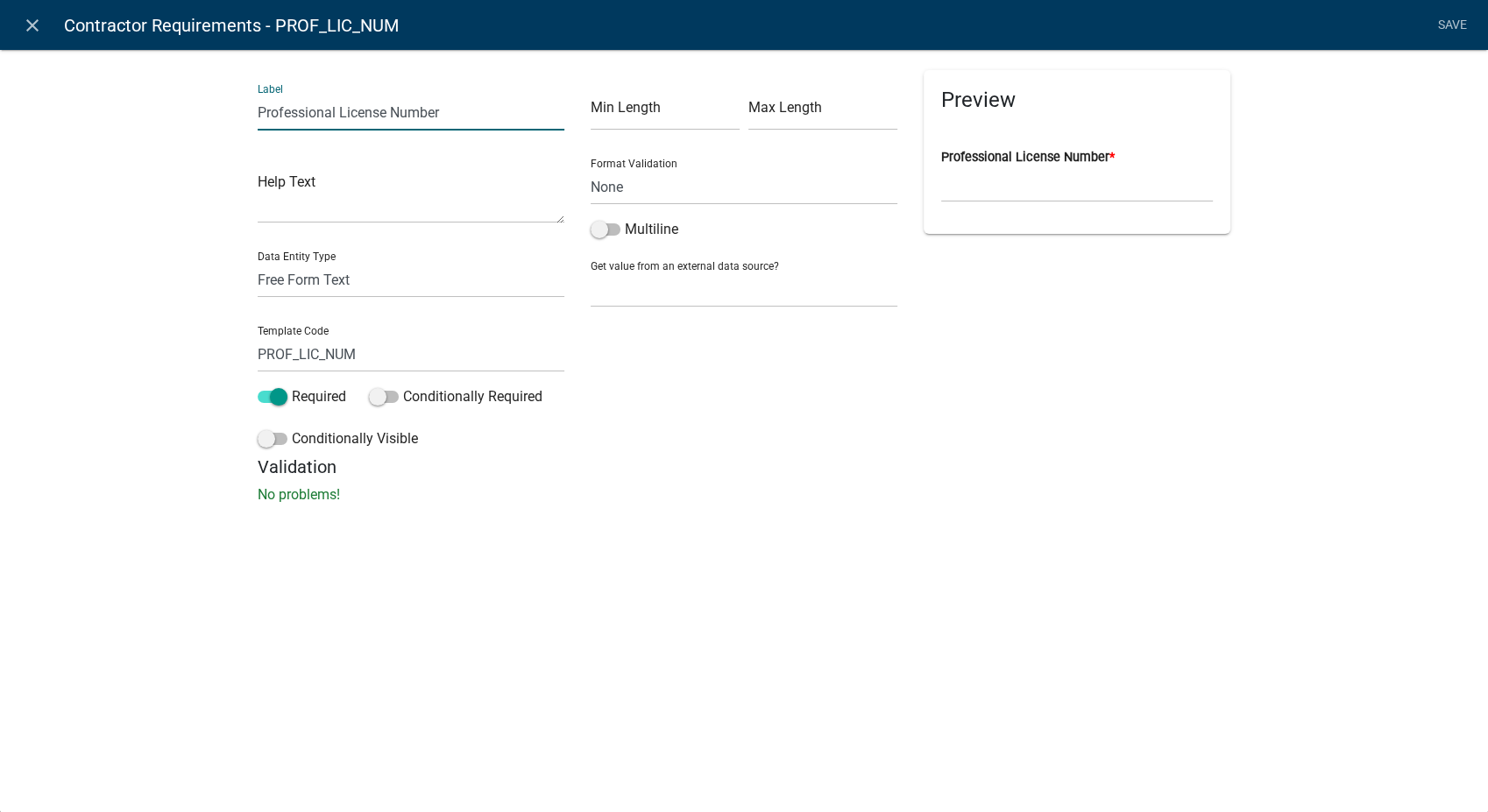
click at [386, 120] on input "Professional License Number" at bounding box center [411, 112] width 307 height 36
type input "CIOWT Number"
click at [1439, 34] on link "Save" at bounding box center [1451, 25] width 43 height 34
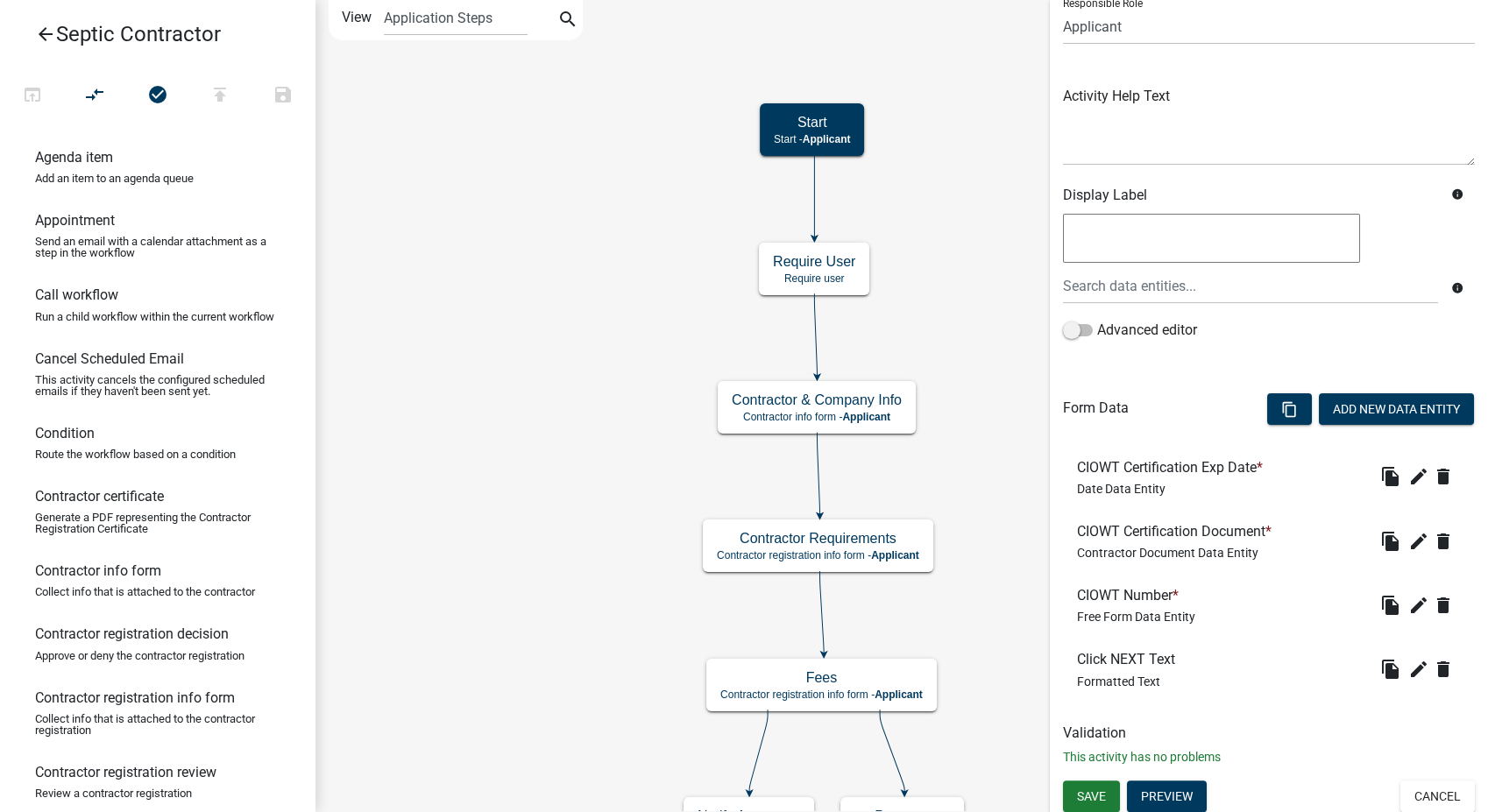
scroll to position [143, 0]
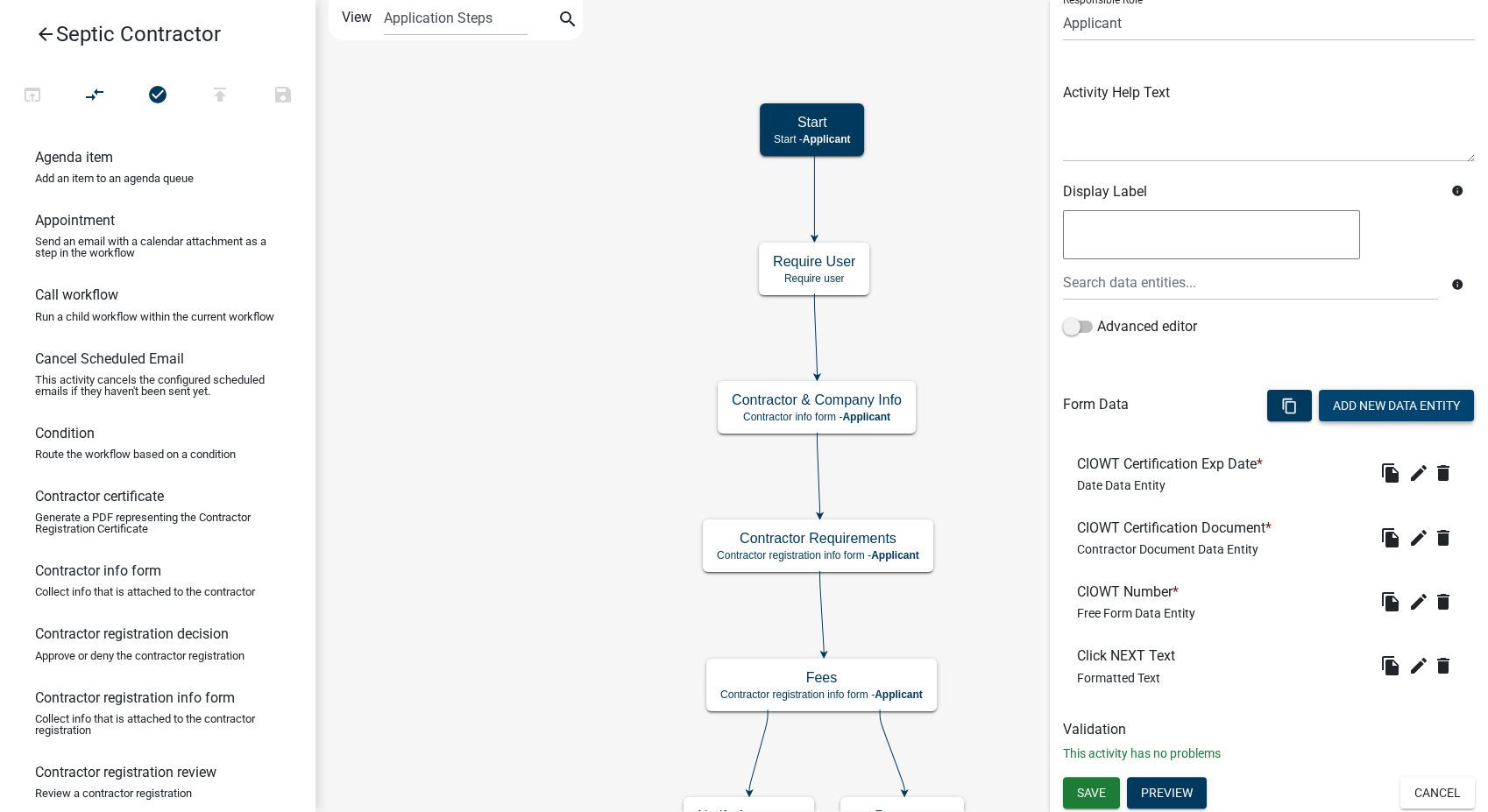
click at [1339, 418] on button "Add New Data Entity" at bounding box center [1396, 405] width 155 height 32
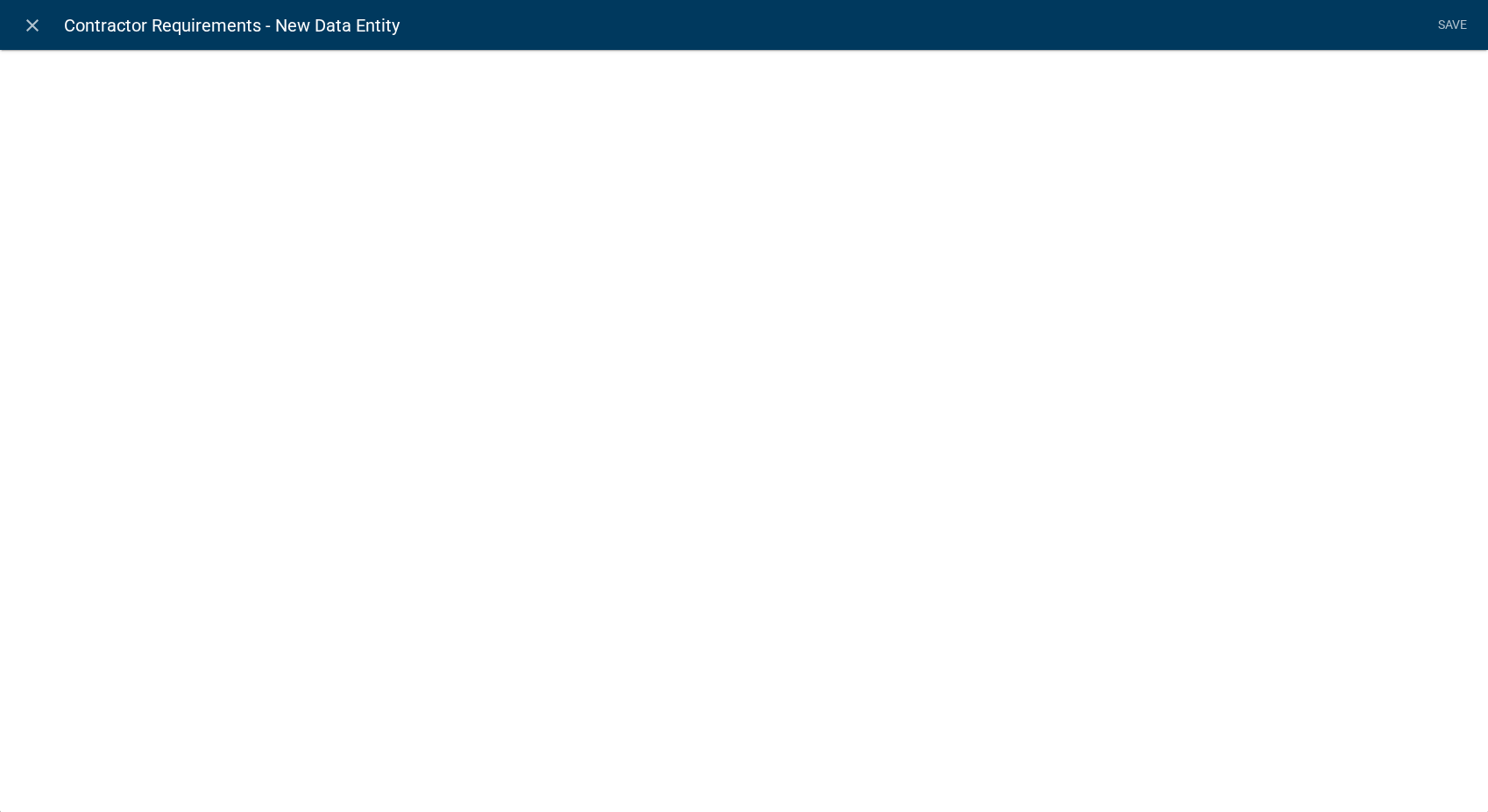
select select
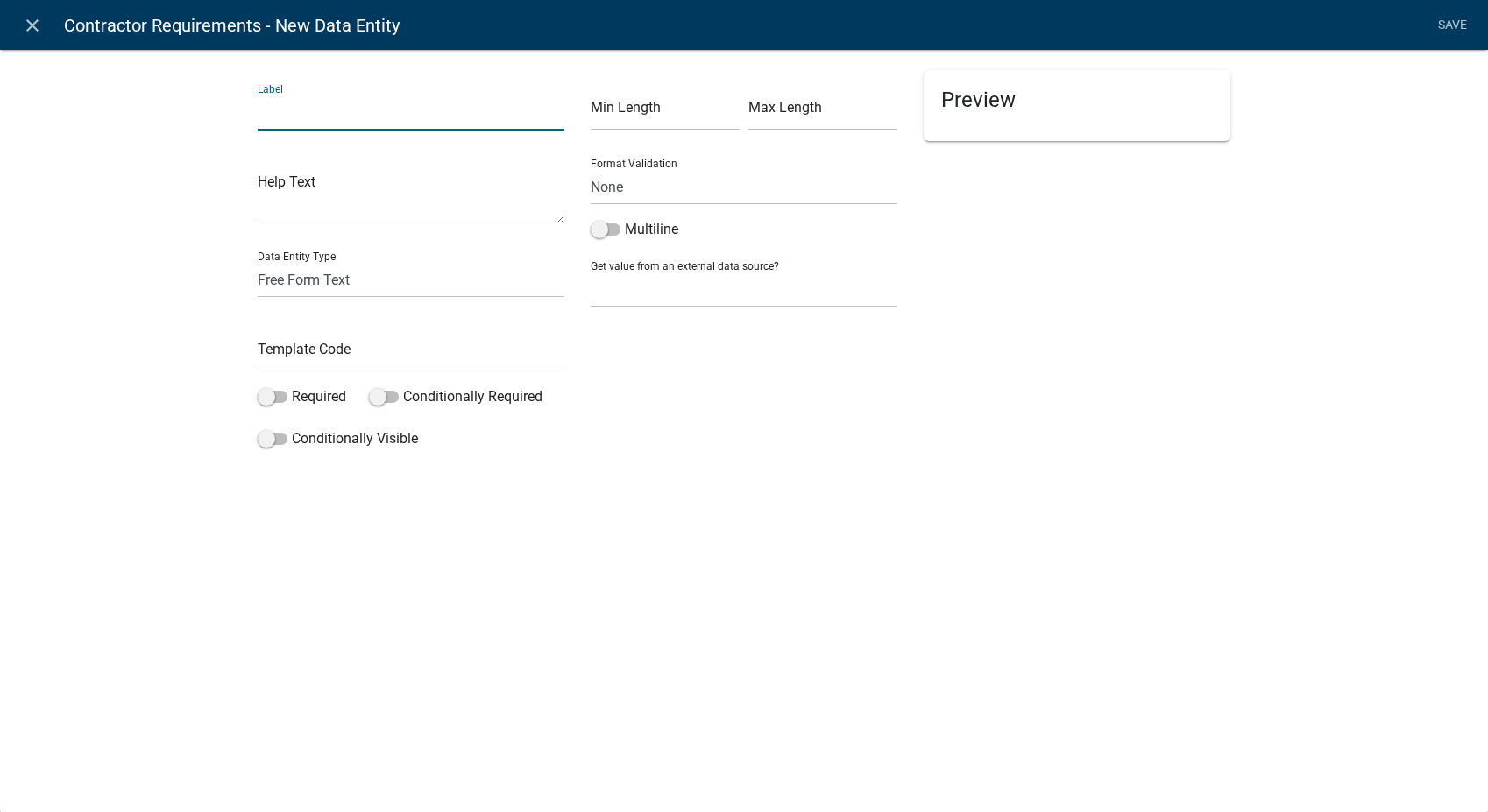
click at [349, 111] on input "text" at bounding box center [411, 112] width 307 height 36
type input "Copy of Driver's License"
click at [292, 269] on select "Free Form Text Display Entity Value Fee Numeric Data Date Map Sketch Data List …" at bounding box center [411, 280] width 307 height 36
select select "contractor-document"
click at [257, 262] on select "Free Form Text Display Entity Value Fee Numeric Data Date Map Sketch Data List …" at bounding box center [411, 280] width 307 height 36
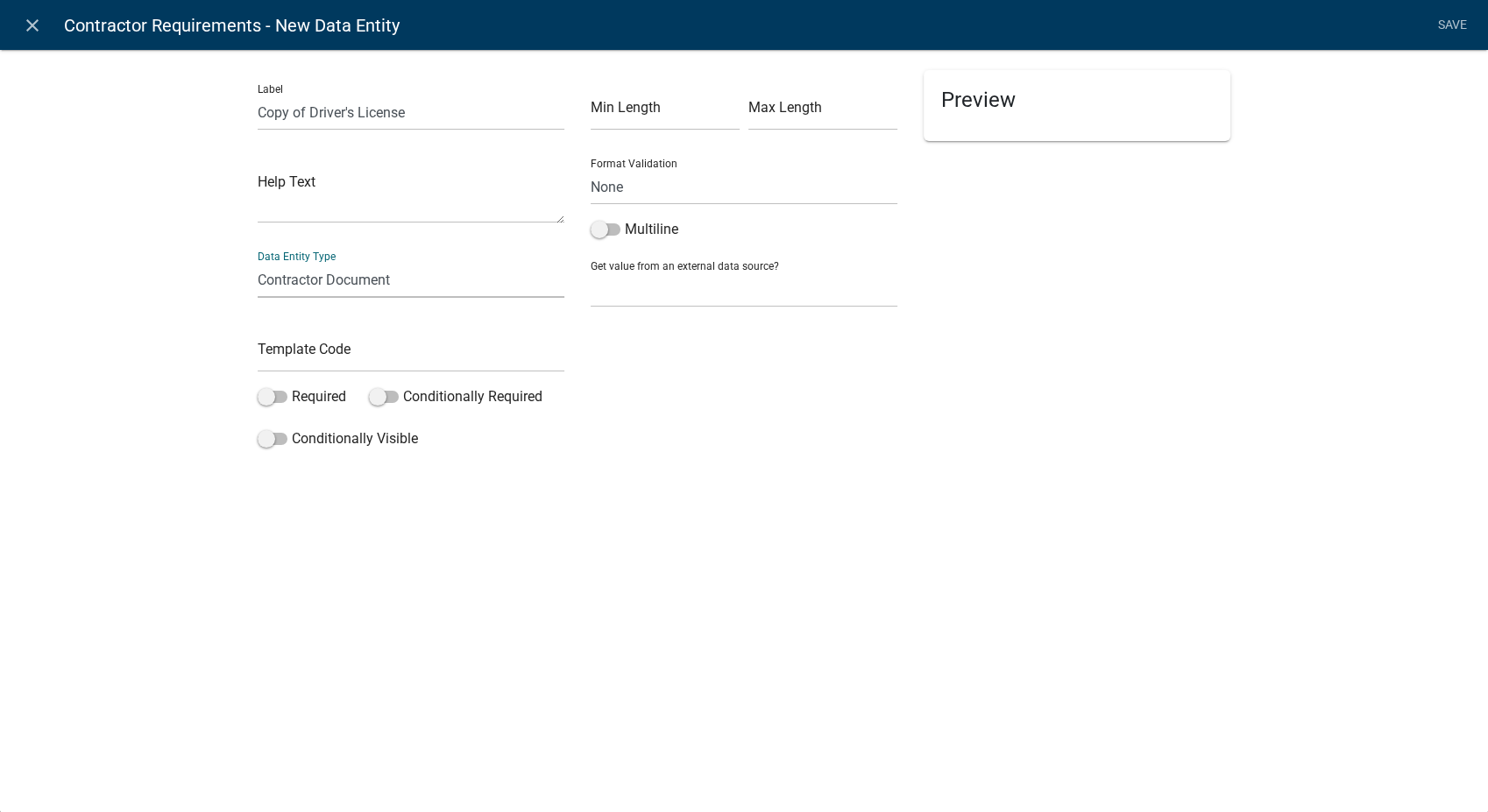
select select "contractor-document"
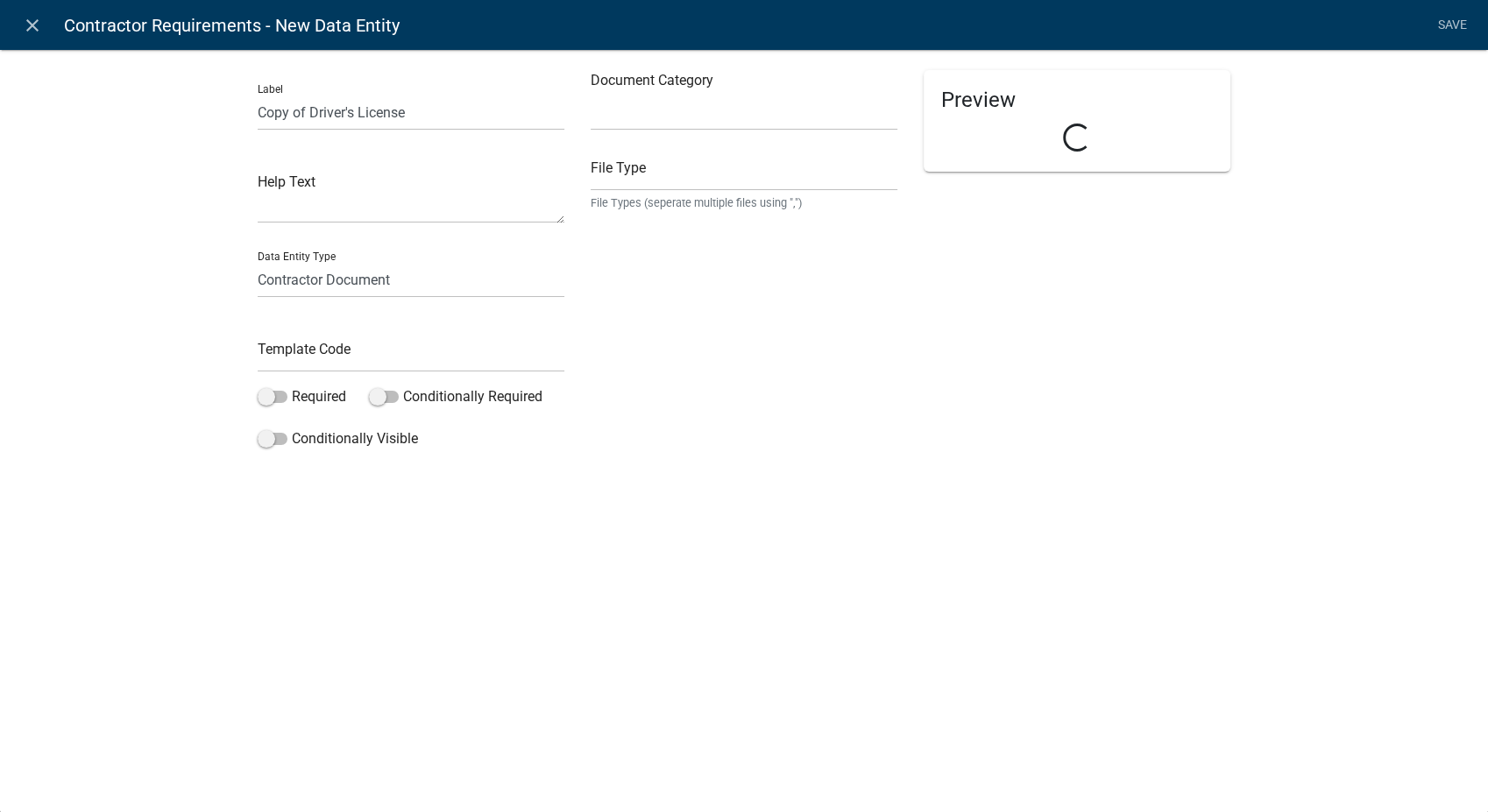
select select
click at [281, 361] on input "text" at bounding box center [411, 354] width 307 height 36
type input "DriversLicense"
click at [657, 88] on label "Document Category" at bounding box center [651, 80] width 122 height 14
click at [657, 95] on select "Select Item... Other Affidavit Liability Insurance Bond Professional License Wo…" at bounding box center [744, 112] width 307 height 36
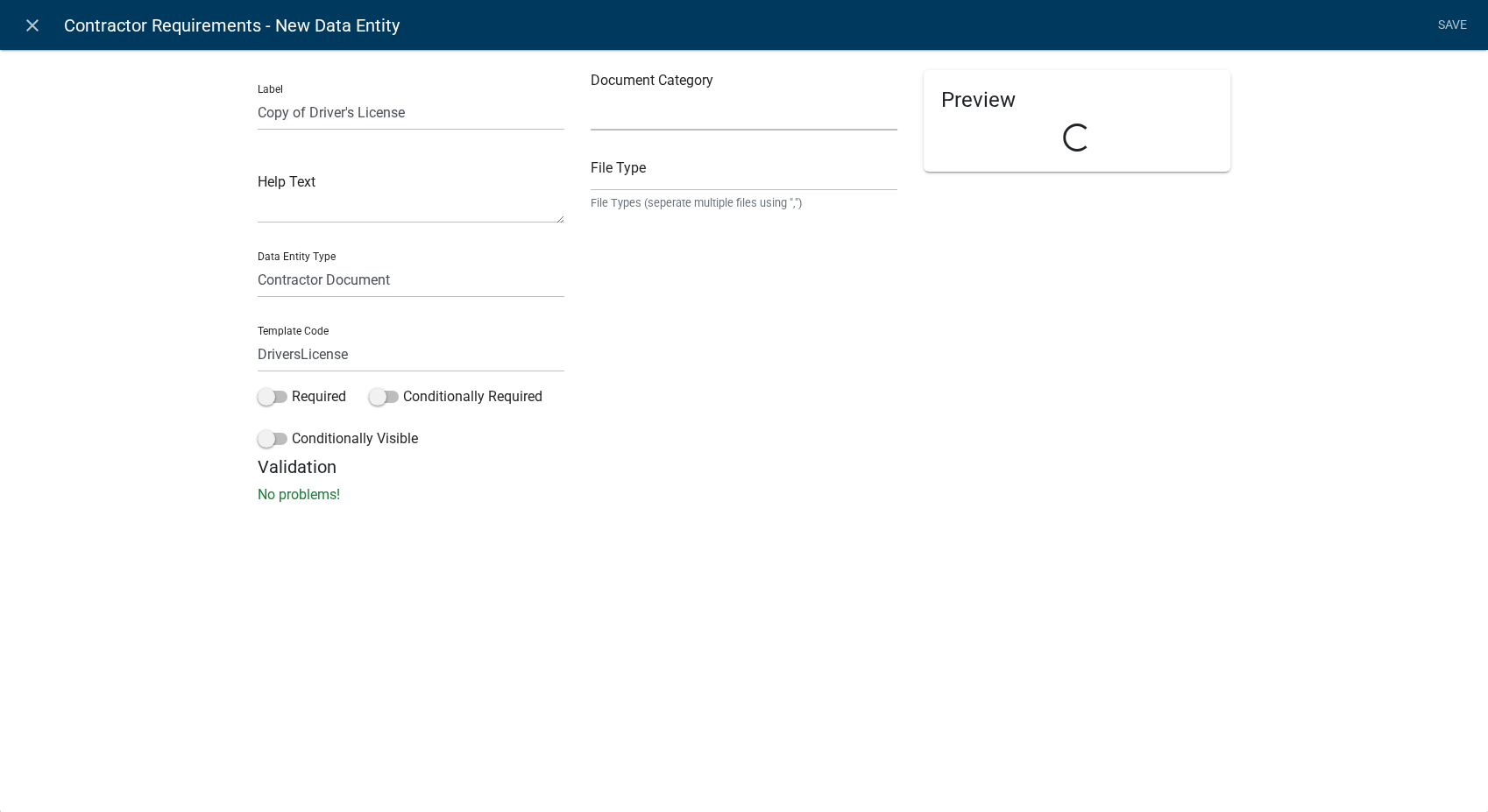
click at [657, 100] on select "Select Item... Other Affidavit Liability Insurance Bond Professional License Wo…" at bounding box center [744, 112] width 307 height 36
select select "d15c5efd-cfee-4d8f-bd3b-2c2524fbd9f4"
click at [590, 95] on select "Select Item... Other Affidavit Liability Insurance Bond Professional License Wo…" at bounding box center [744, 112] width 307 height 36
click at [681, 168] on input "text" at bounding box center [744, 173] width 307 height 36
type input "pdf,jpeg,jpg,xls,doc,docx,xlsx"
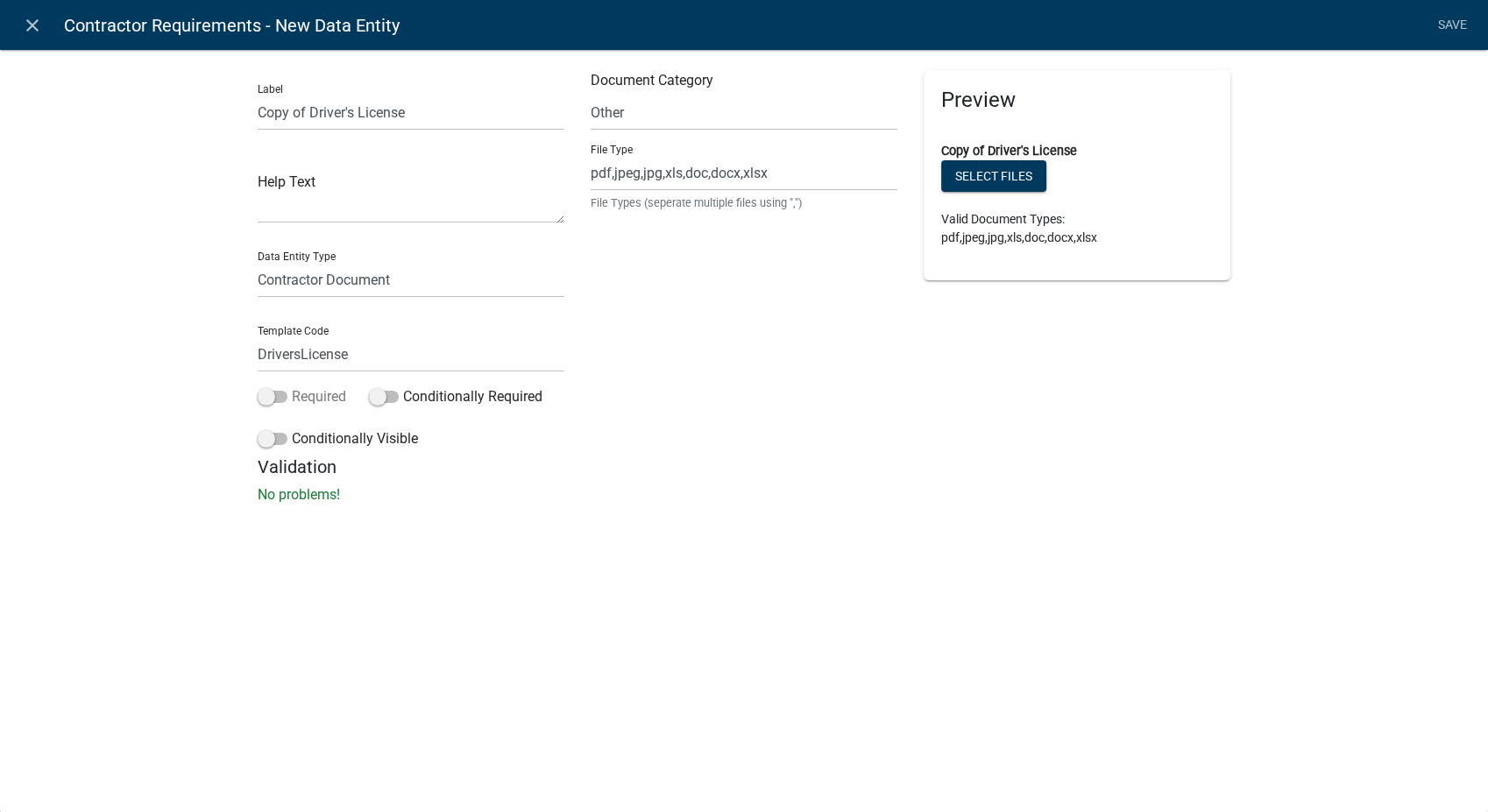
click at [259, 404] on label "Required" at bounding box center [302, 397] width 89 height 21
click at [292, 387] on input "Required" at bounding box center [292, 387] width 0 height 0
click at [1452, 18] on link "Save" at bounding box center [1451, 25] width 43 height 34
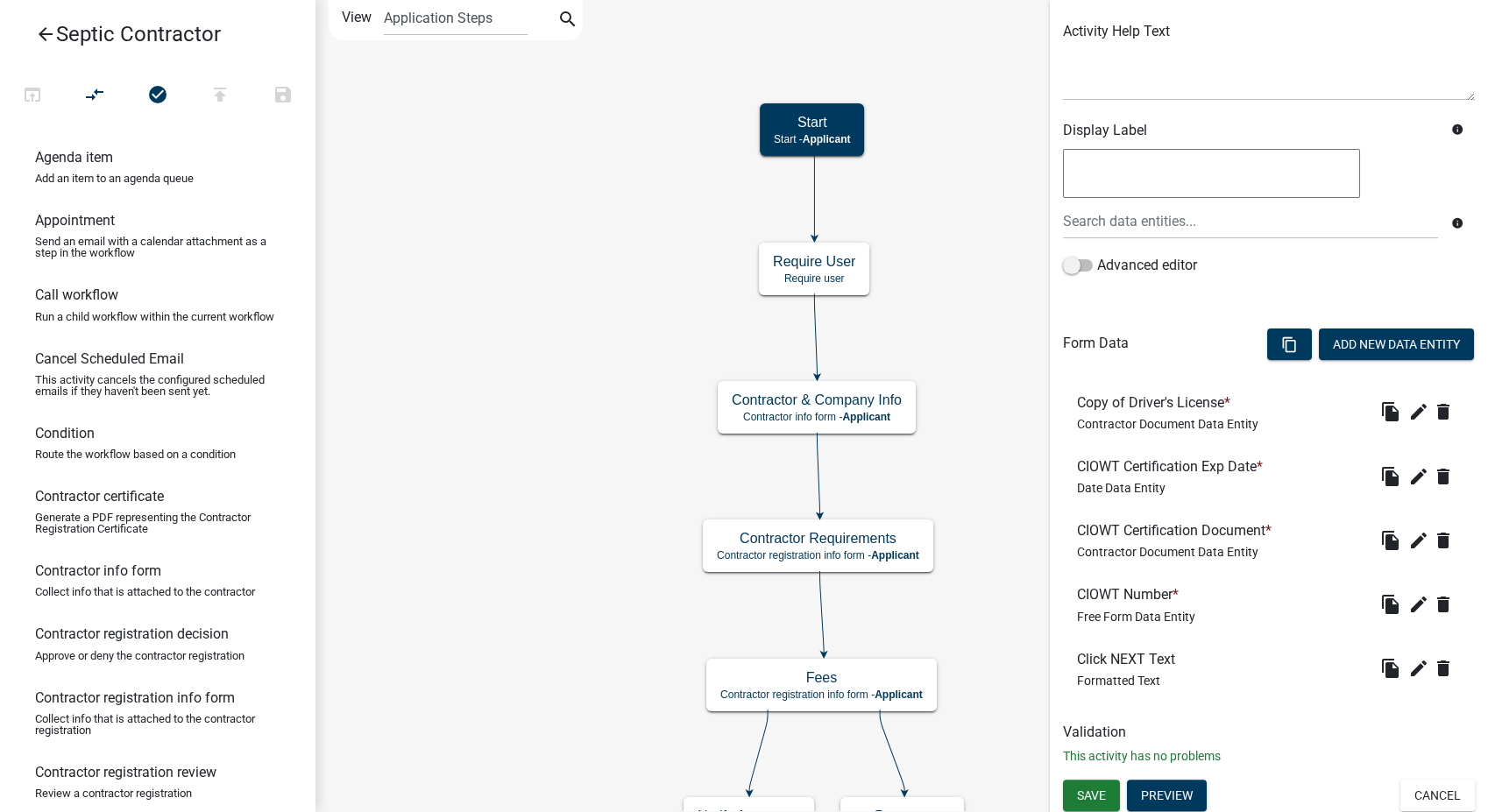
scroll to position [206, 0]
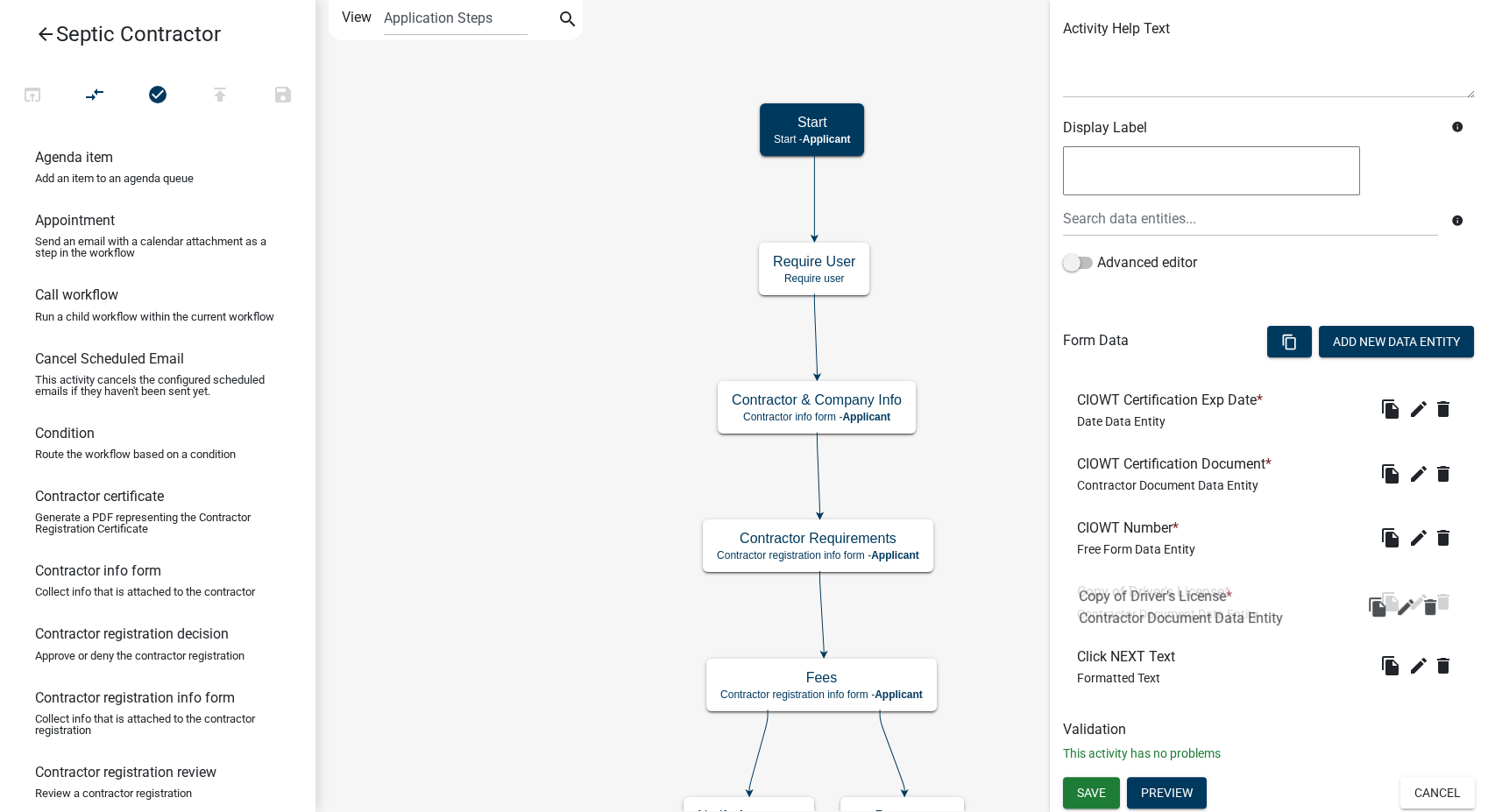
drag, startPoint x: 1112, startPoint y: 398, endPoint x: 1114, endPoint y: 604, distance: 206.0
click at [1094, 800] on button "Save" at bounding box center [1091, 793] width 57 height 32
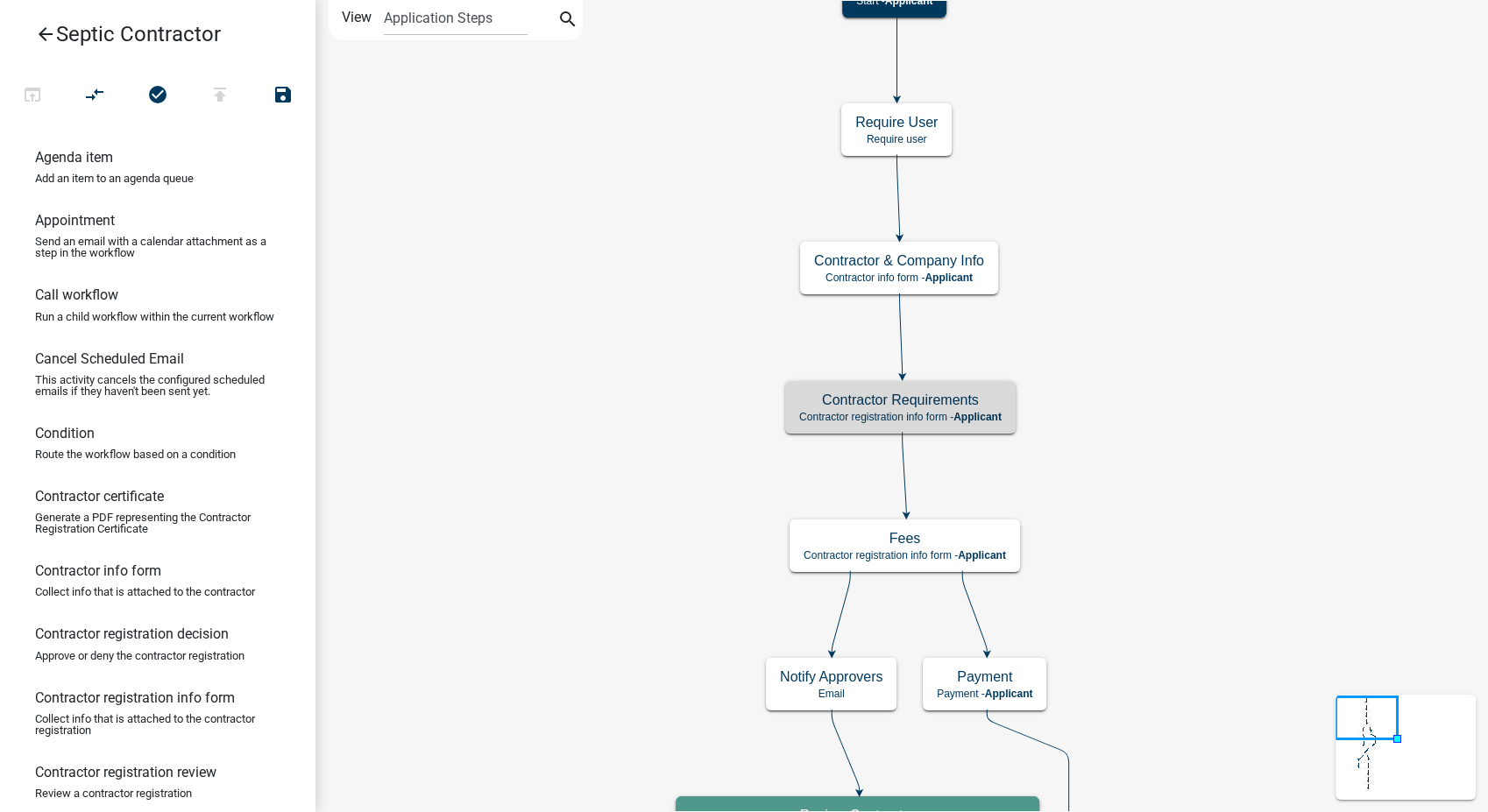
scroll to position [0, 0]
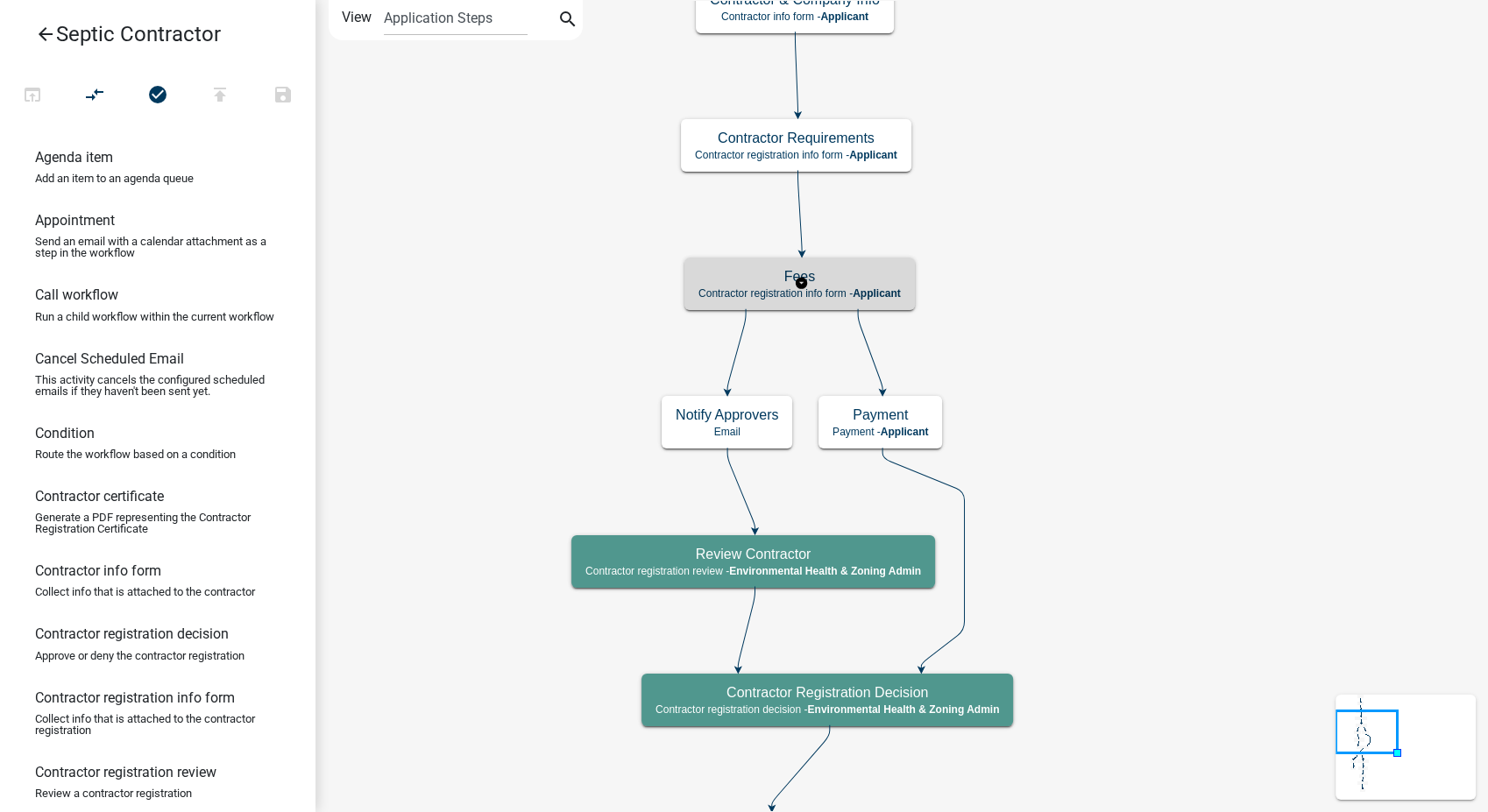
click at [890, 266] on div "Fees Contractor registration info form - Applicant" at bounding box center [799, 284] width 230 height 53
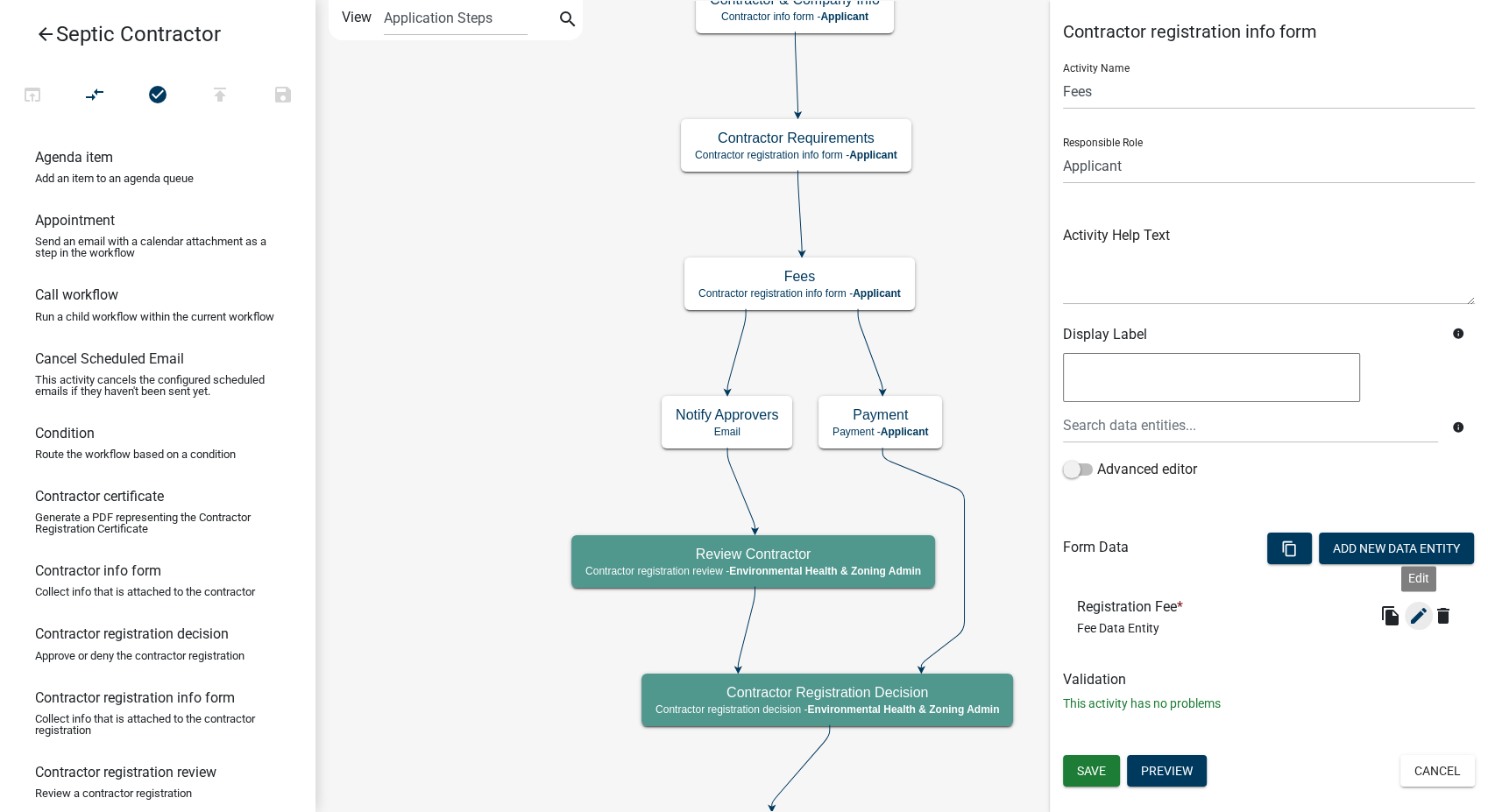
click at [1416, 609] on icon "edit" at bounding box center [1419, 616] width 21 height 21
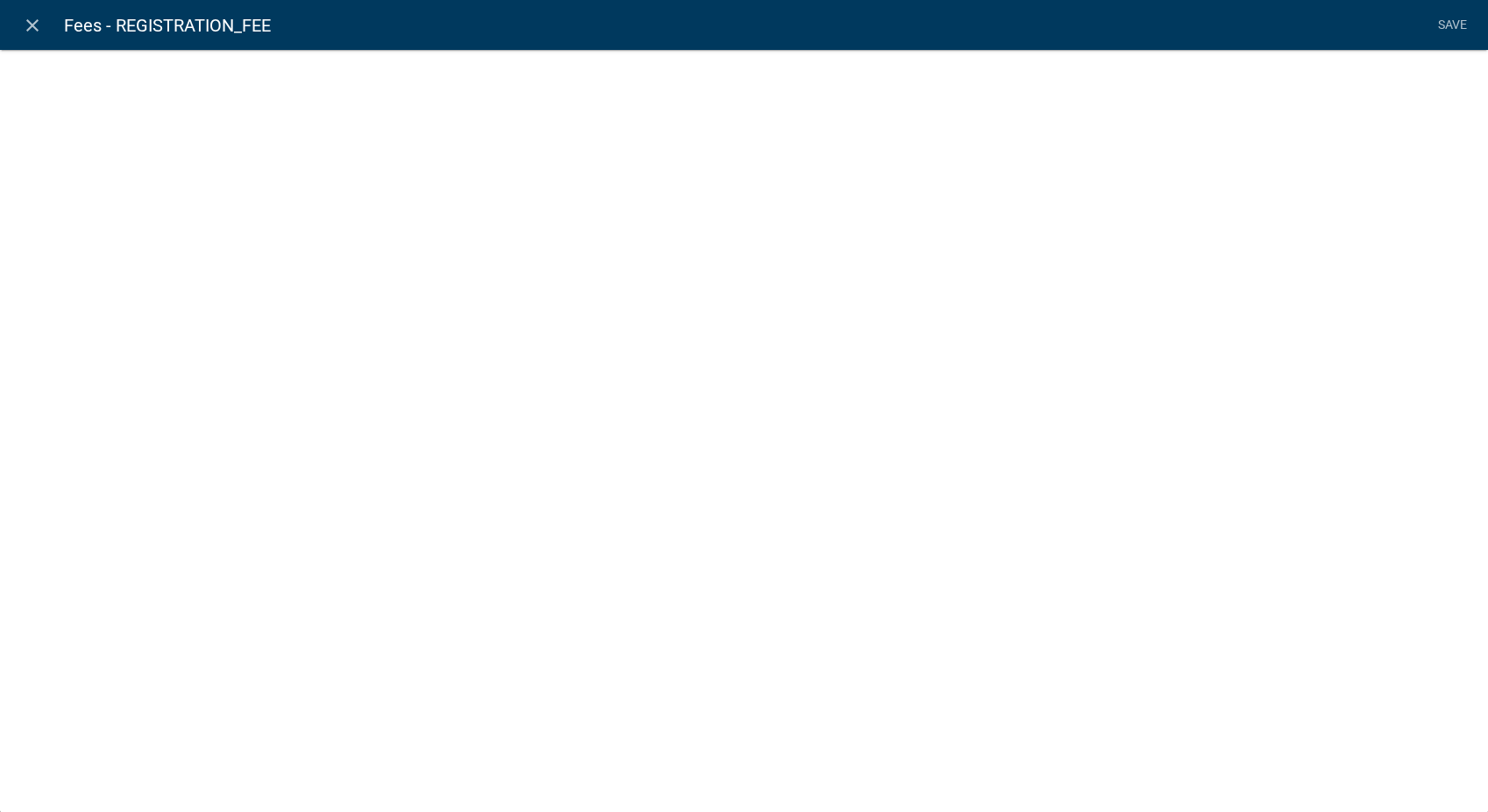
select select "fee"
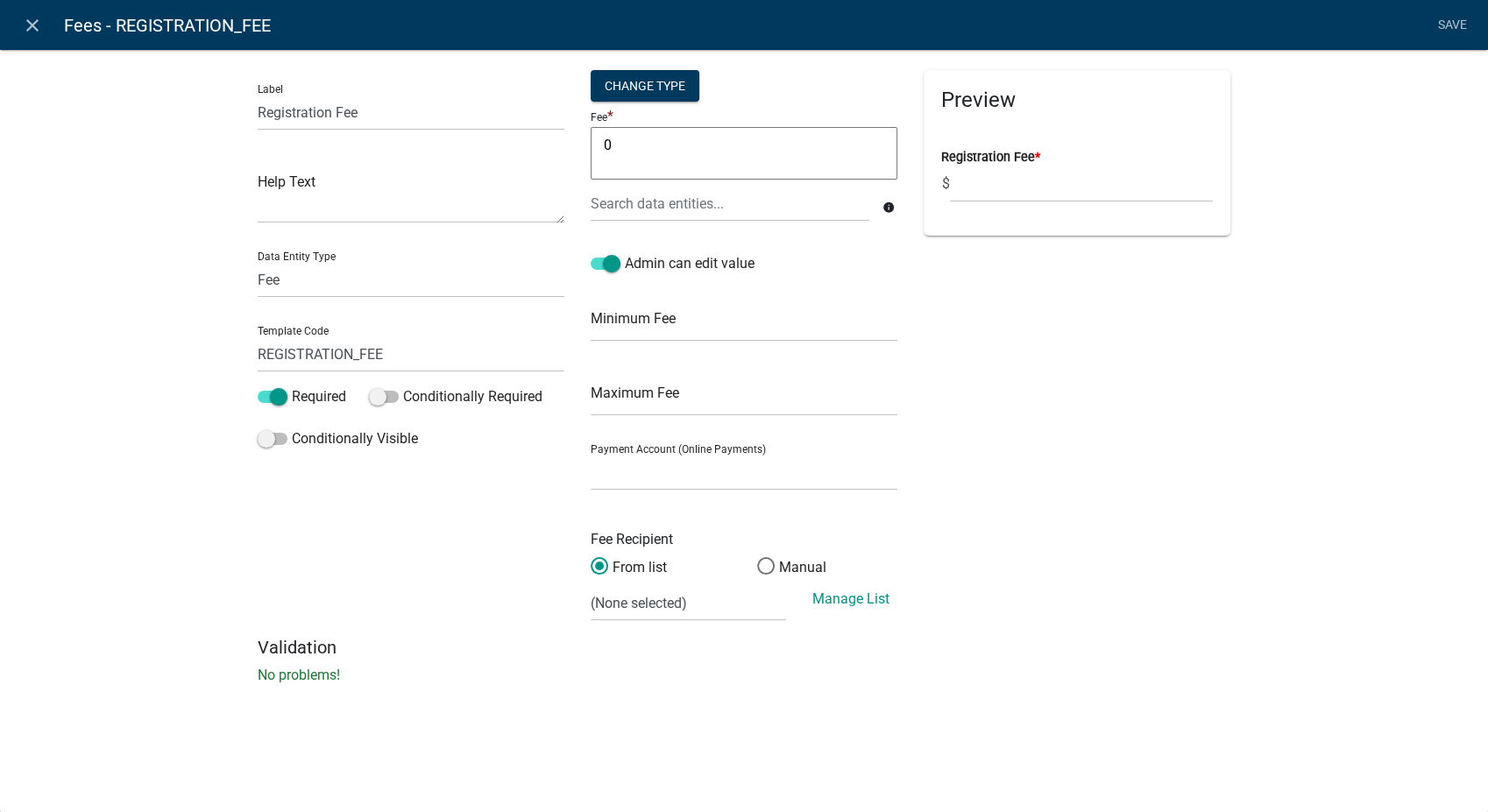
click at [618, 145] on textarea "0" at bounding box center [744, 153] width 307 height 53
type textarea "25"
click at [631, 469] on select at bounding box center [744, 473] width 307 height 36
click at [1443, 23] on link "Save" at bounding box center [1451, 25] width 43 height 34
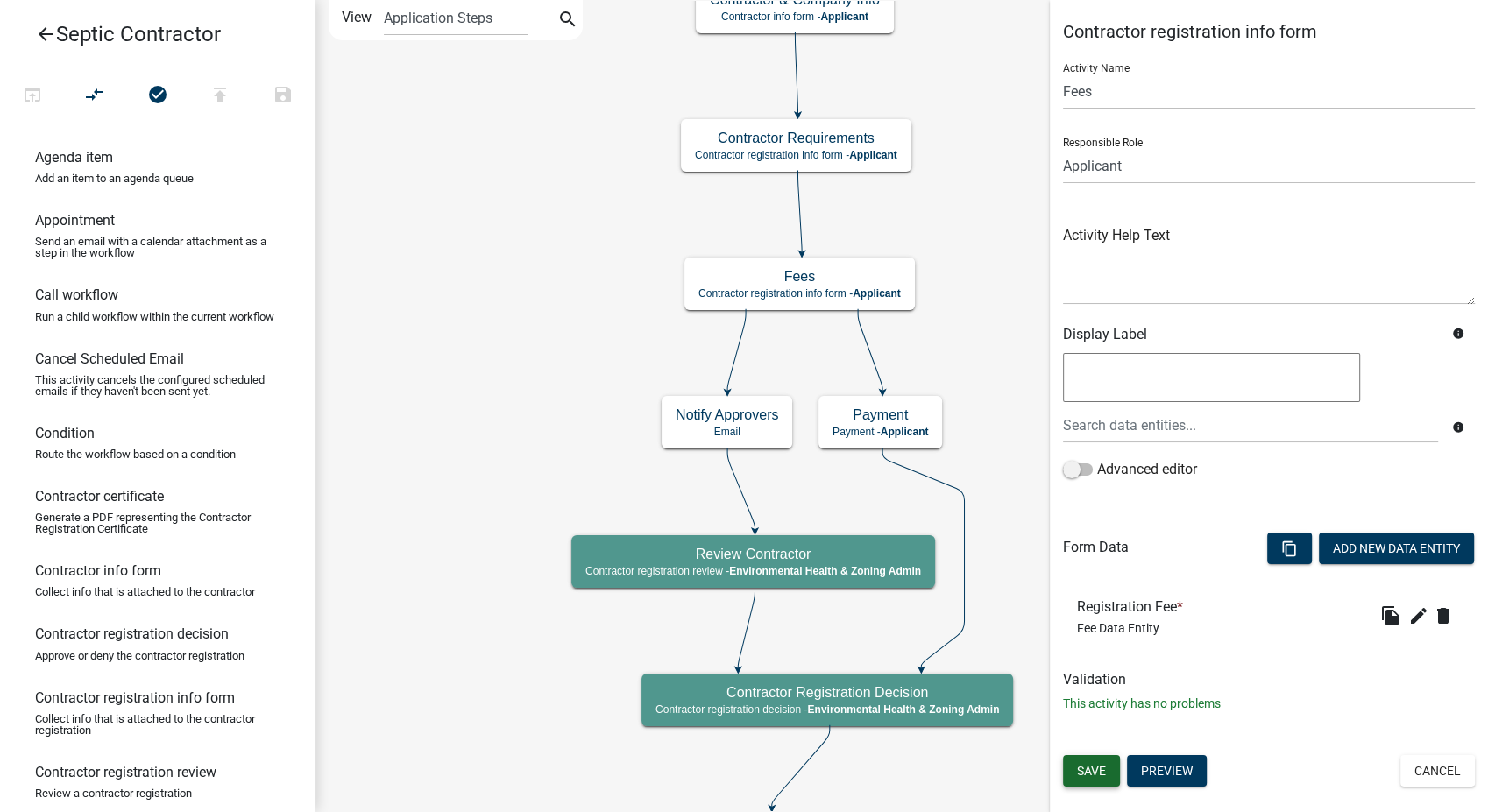
click at [1089, 774] on span "Save" at bounding box center [1092, 771] width 29 height 14
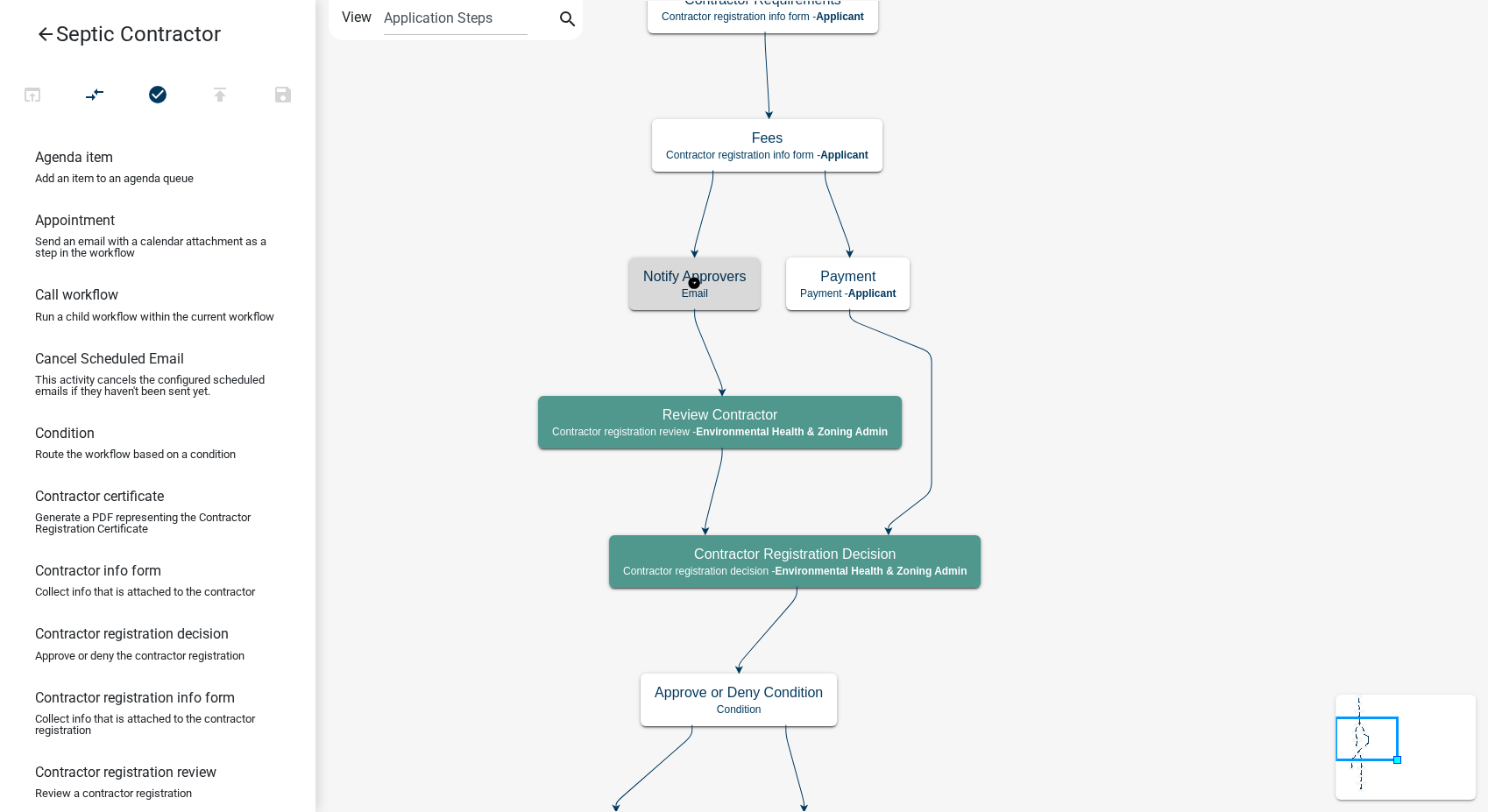
click at [713, 273] on h5 "Notify Approvers" at bounding box center [694, 276] width 102 height 16
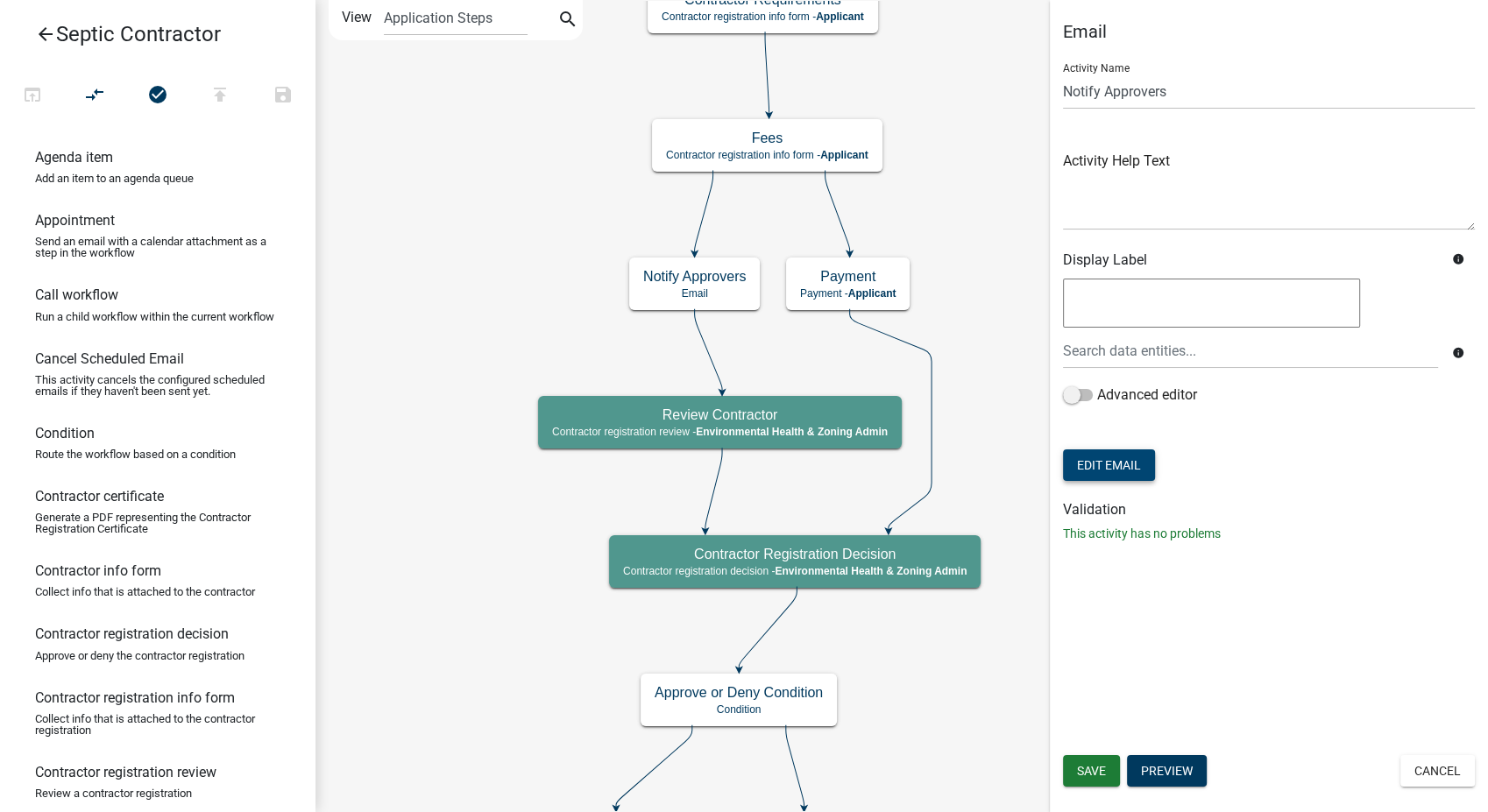
click at [1112, 463] on button "Edit Email" at bounding box center [1108, 465] width 92 height 32
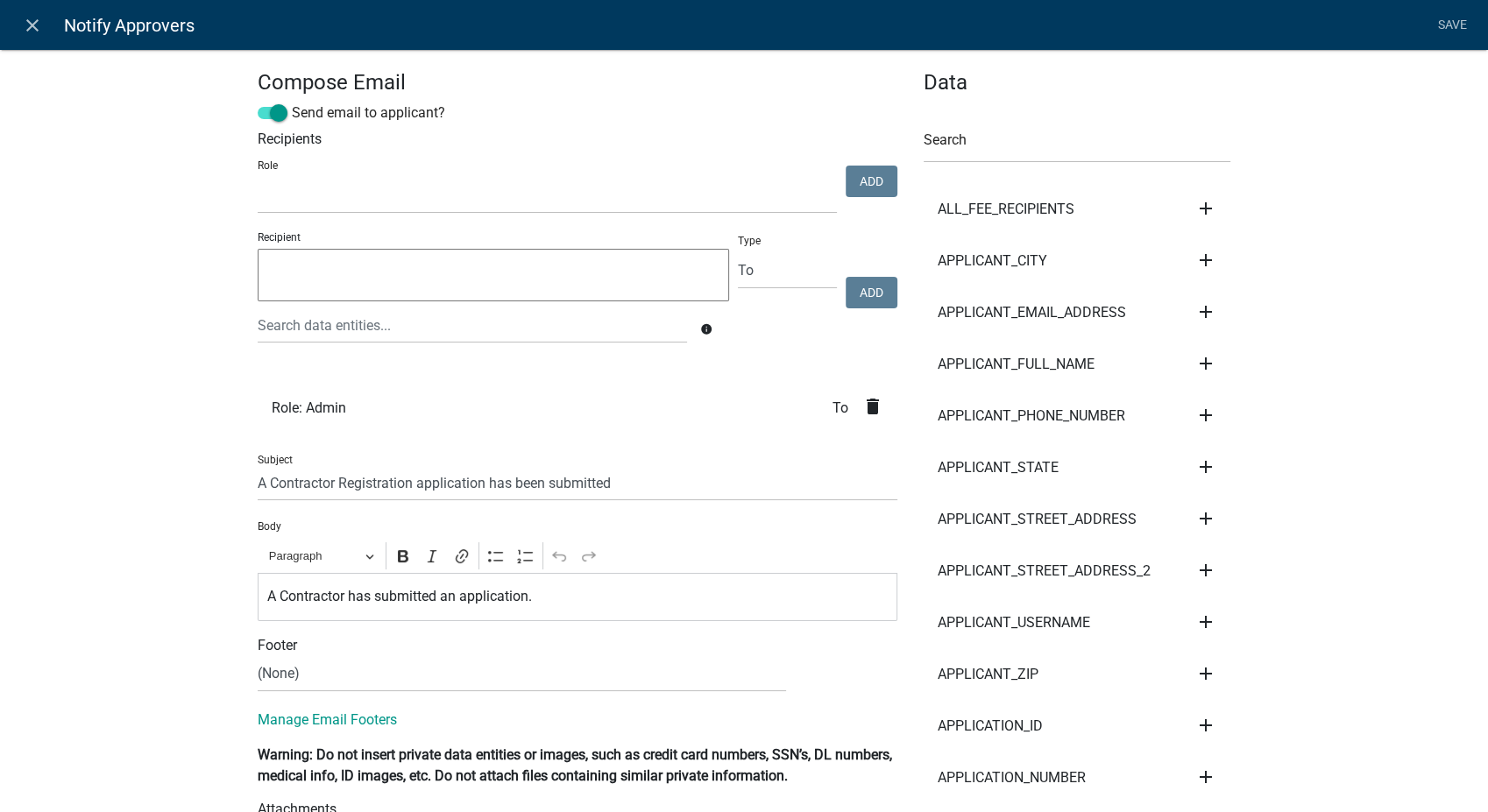
drag, startPoint x: 867, startPoint y: 407, endPoint x: 841, endPoint y: 399, distance: 27.2
click at [865, 407] on icon "delete" at bounding box center [873, 407] width 21 height 21
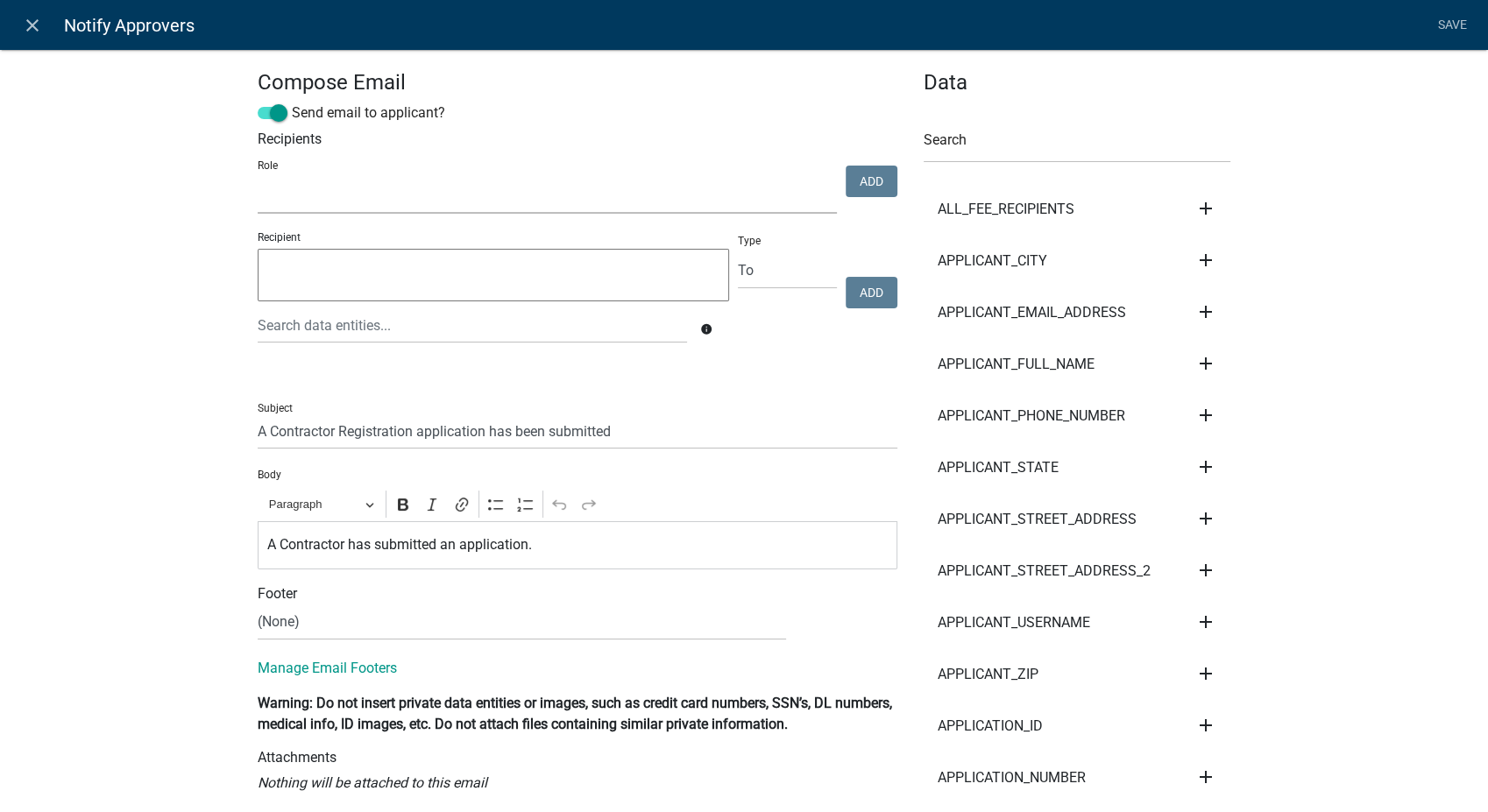
click at [306, 194] on select "Environmental Health & Zoning Admin Secondary Roads Admin" at bounding box center [547, 195] width 580 height 36
select select "f06a1d65-b43c-4930-9d9a-3cb2ed09da96"
click at [257, 177] on select "Environmental Health & Zoning Admin Secondary Roads Admin" at bounding box center [547, 195] width 580 height 36
click at [873, 181] on button "Add" at bounding box center [872, 181] width 52 height 32
select select
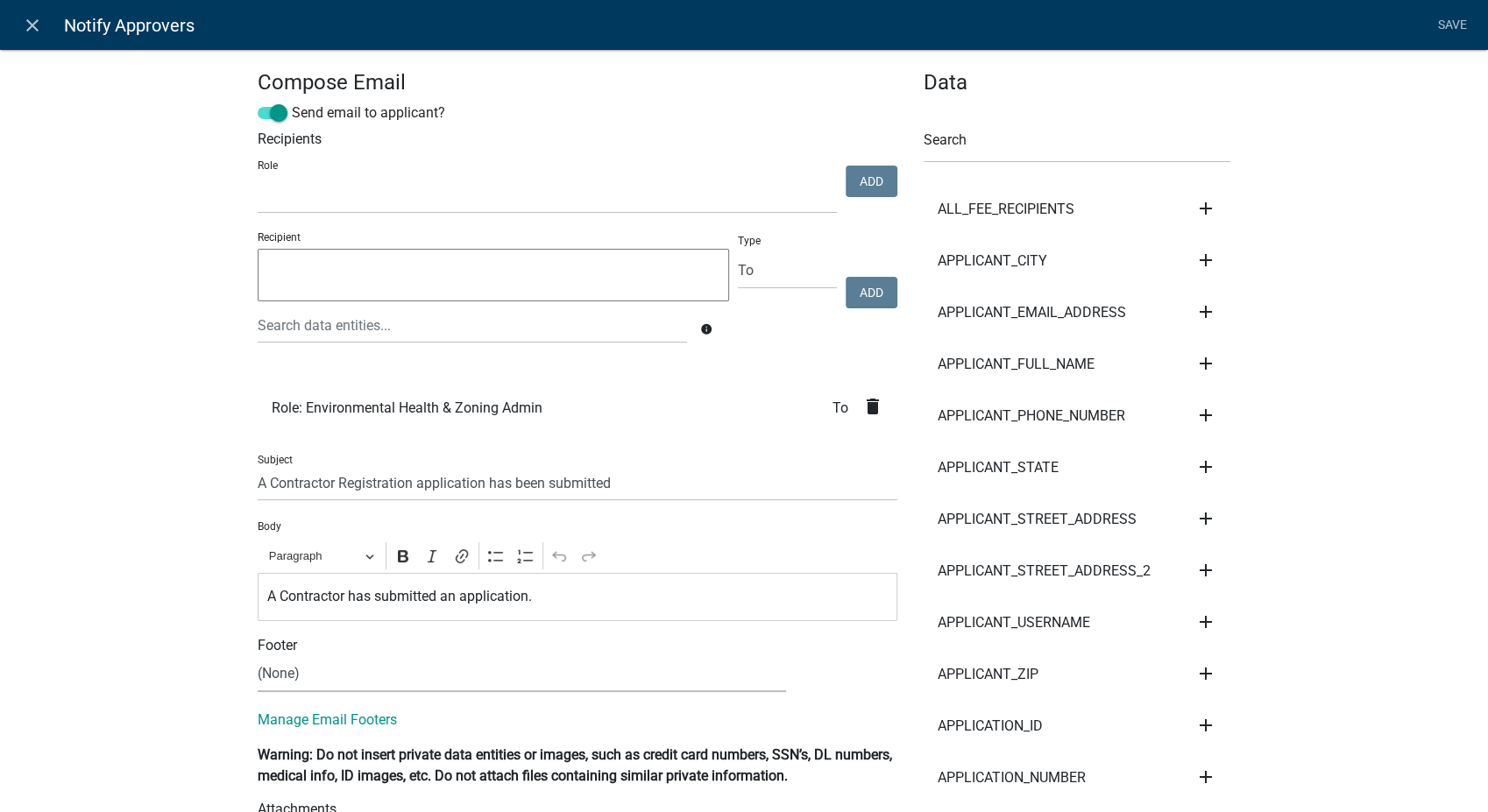
click at [418, 679] on select "(None) Environmental Health Secondary Roads" at bounding box center [522, 674] width 528 height 36
select select "760aa54f-ed77-4682-82be-679e409b8c9e"
click at [257, 657] on select "(None) Environmental Health Secondary Roads" at bounding box center [522, 674] width 528 height 36
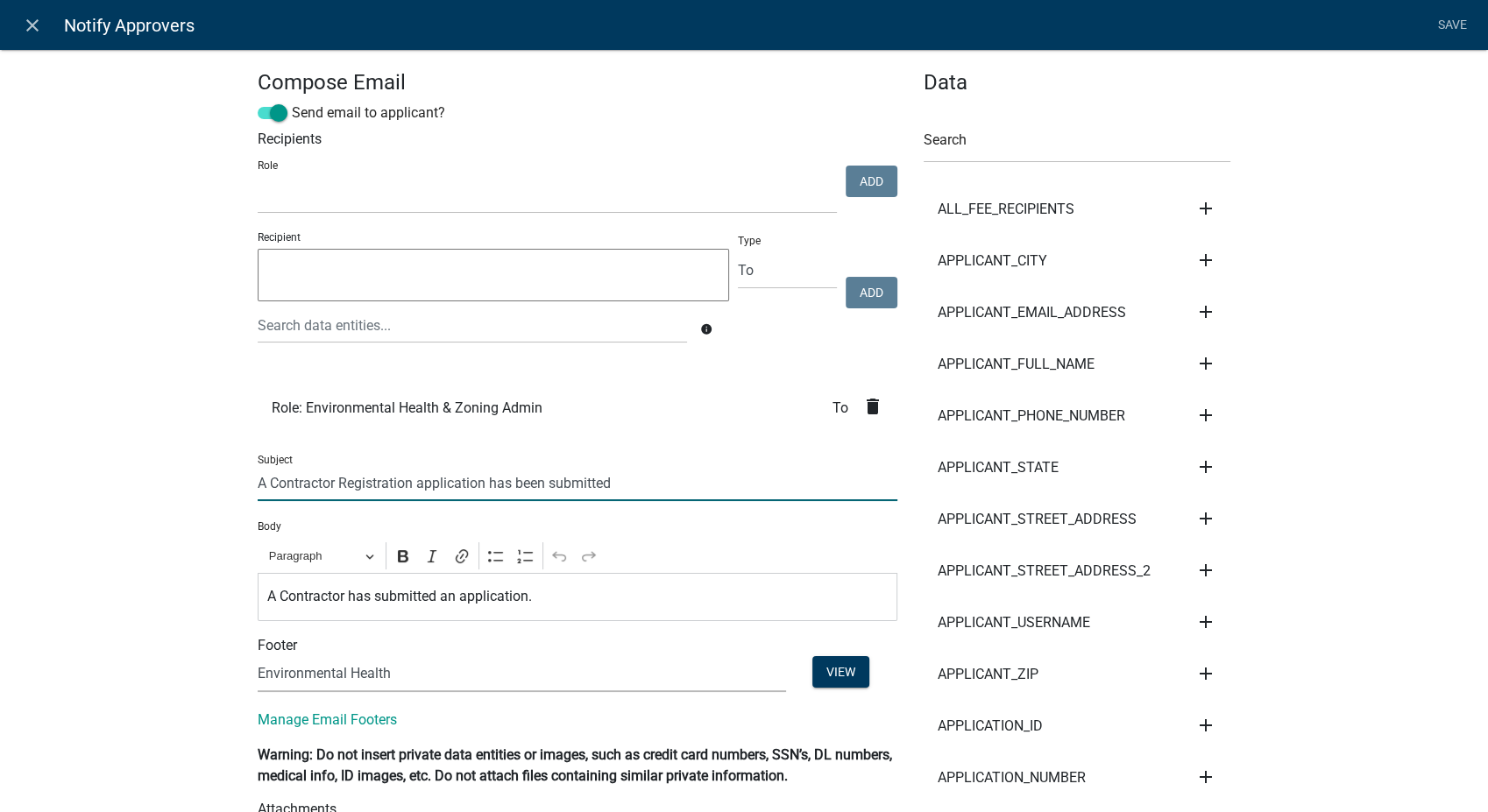
click at [261, 484] on input "A Contractor Registration application has been submitted" at bounding box center [577, 482] width 639 height 36
type input "A Septic Contractor Registration application has been submitted"
click at [273, 600] on p "A Contractor has submitted an application." at bounding box center [578, 597] width 621 height 21
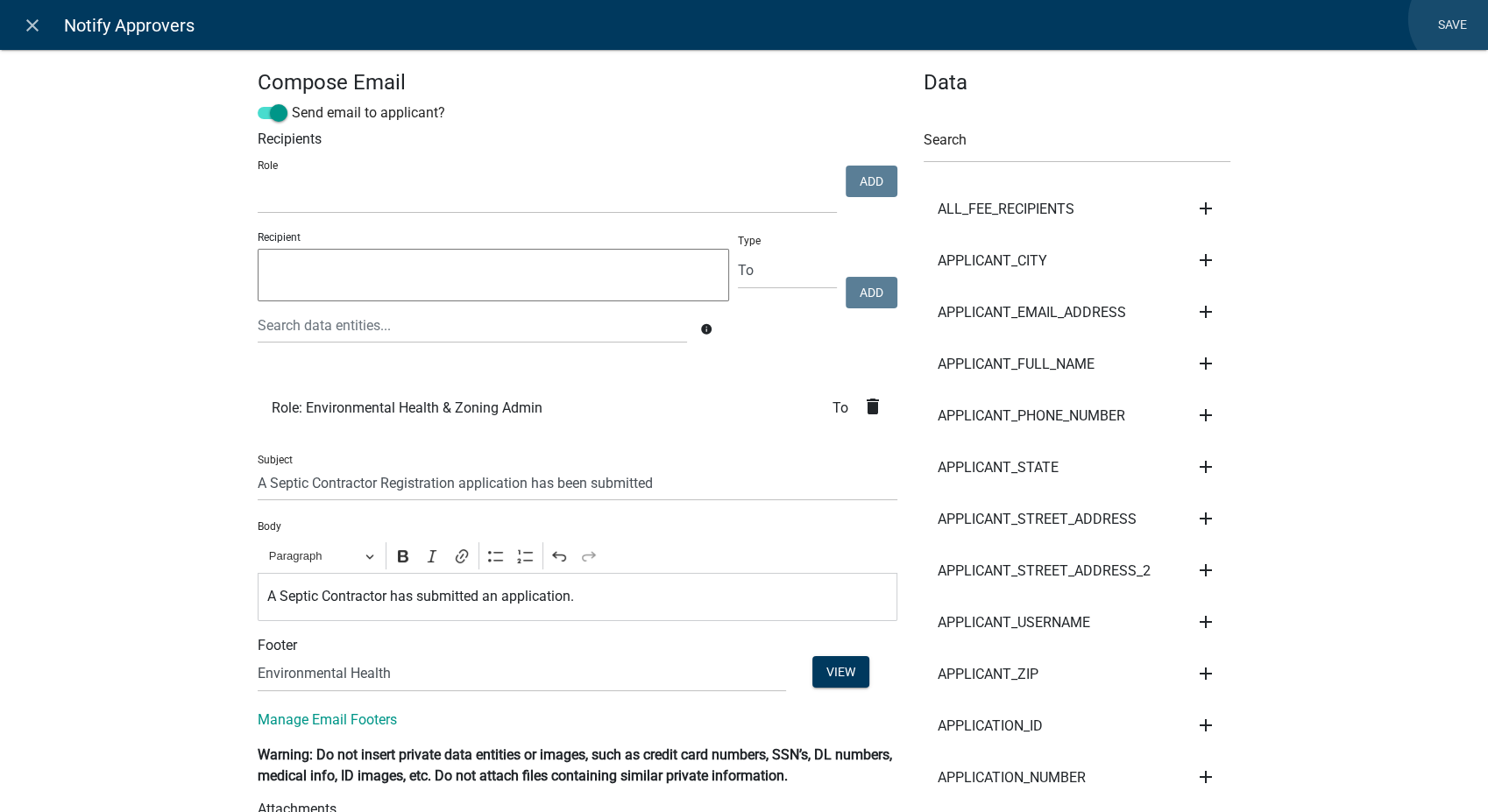
click at [1463, 19] on link "Save" at bounding box center [1451, 25] width 43 height 34
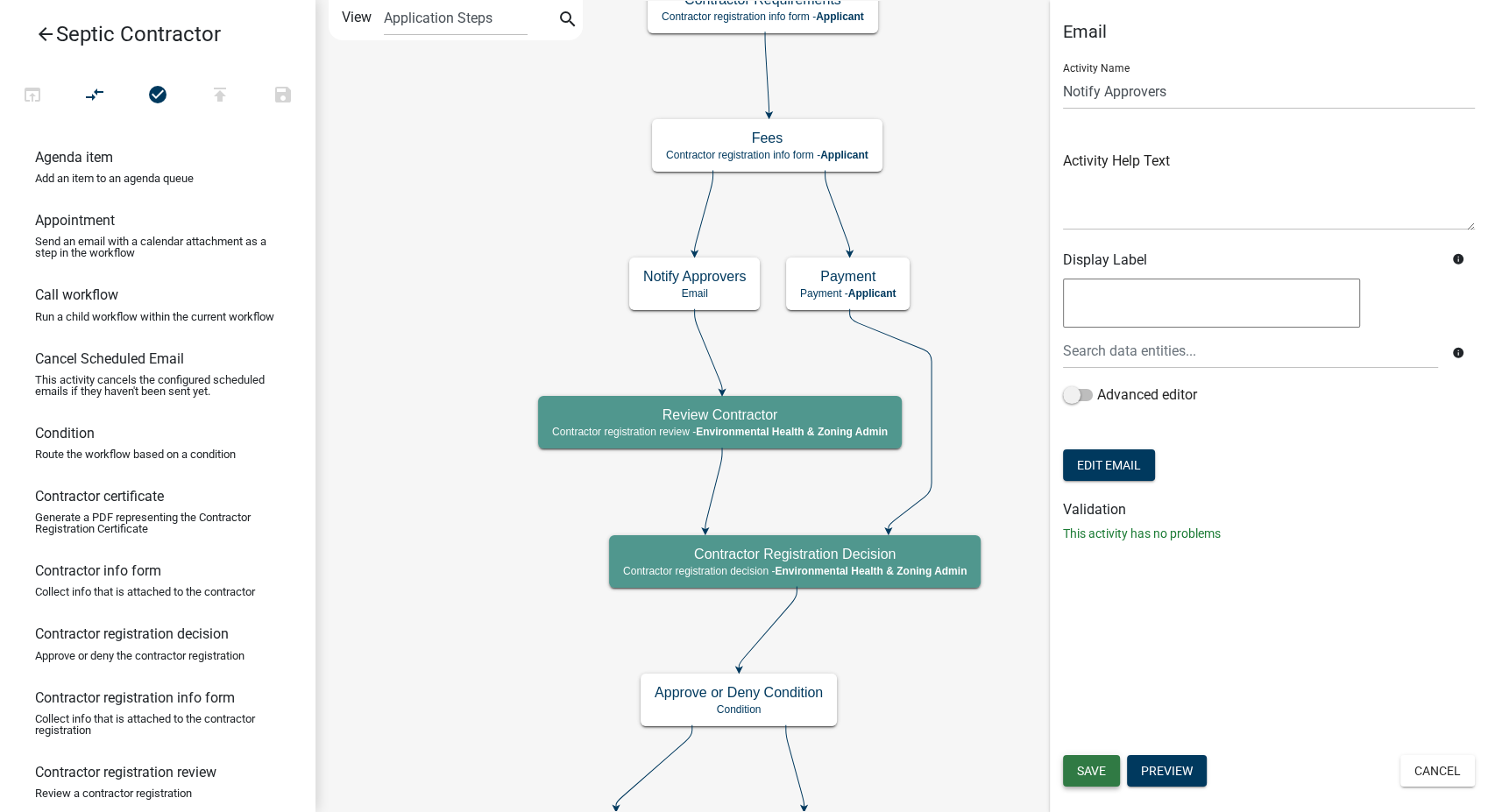
click at [1088, 773] on span "Save" at bounding box center [1092, 771] width 29 height 14
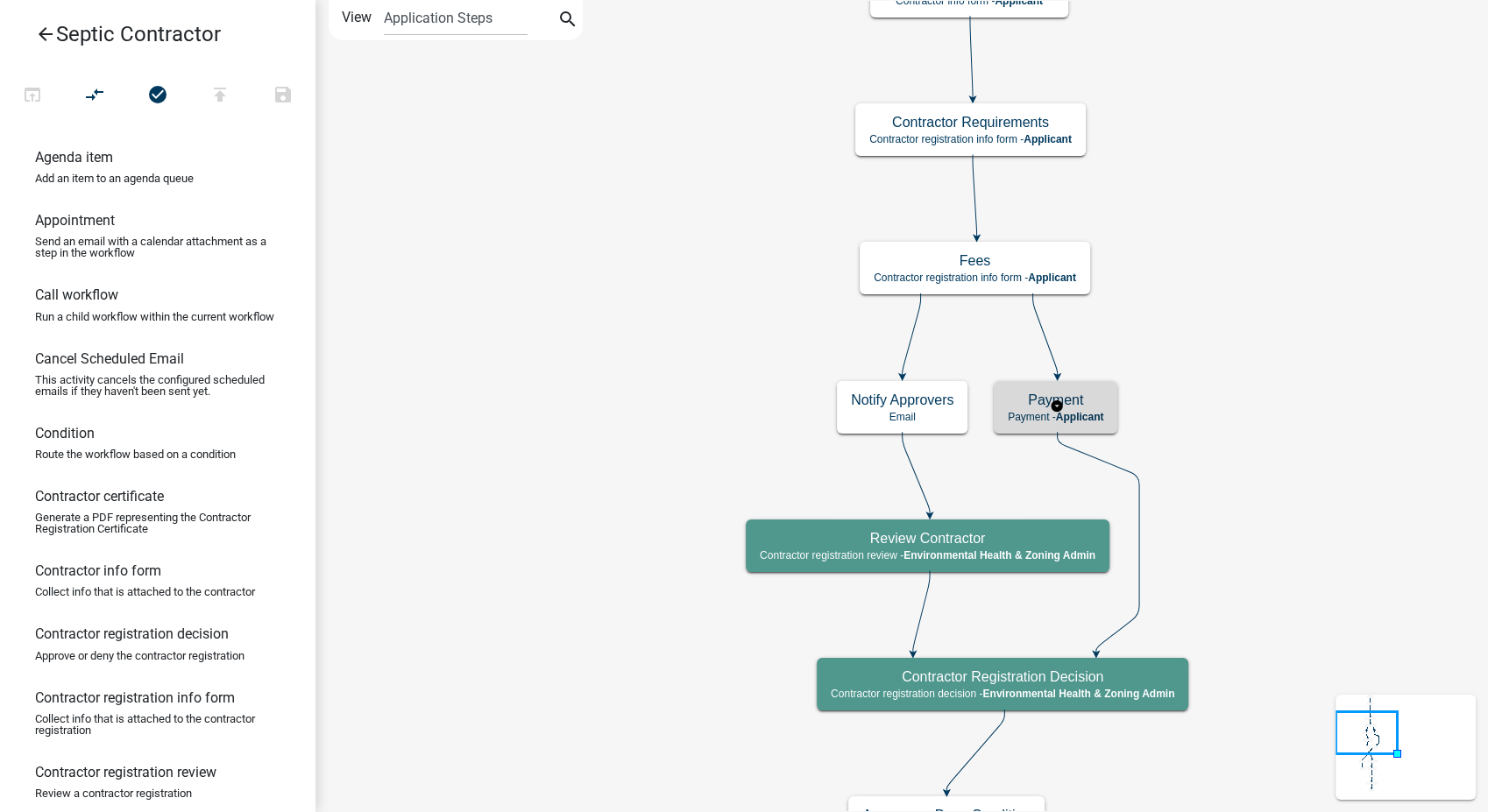
click at [1094, 408] on div "Payment Payment - Applicant" at bounding box center [1055, 407] width 123 height 53
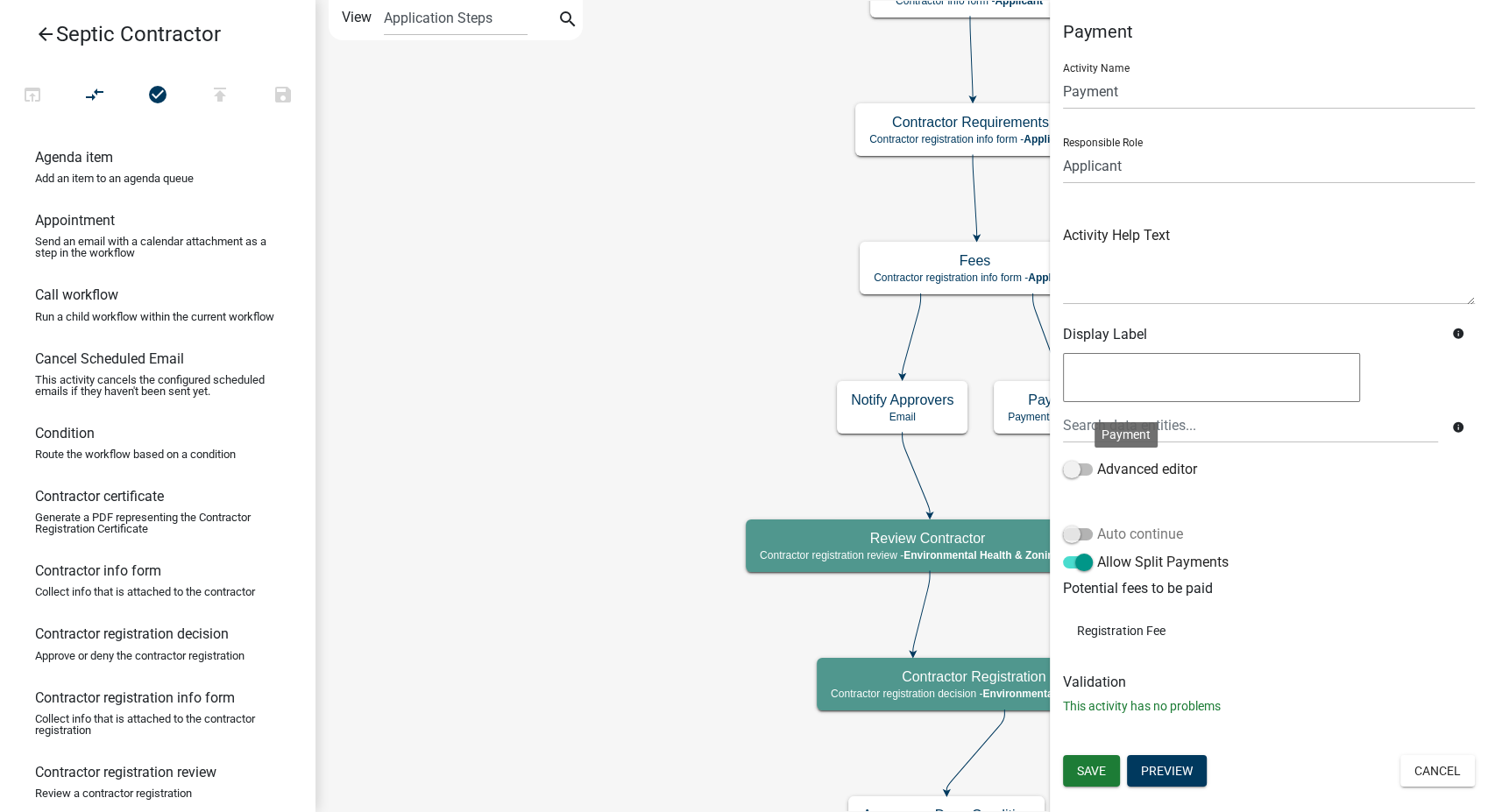
click at [1072, 529] on span at bounding box center [1077, 534] width 30 height 13
click at [1097, 524] on input "Auto continue" at bounding box center [1097, 524] width 0 height 0
click at [1093, 563] on label "Allow Split Payments" at bounding box center [1146, 562] width 166 height 21
click at [1097, 552] on input "Allow Split Payments" at bounding box center [1097, 552] width 0 height 0
click at [1094, 764] on span "Save" at bounding box center [1092, 771] width 29 height 14
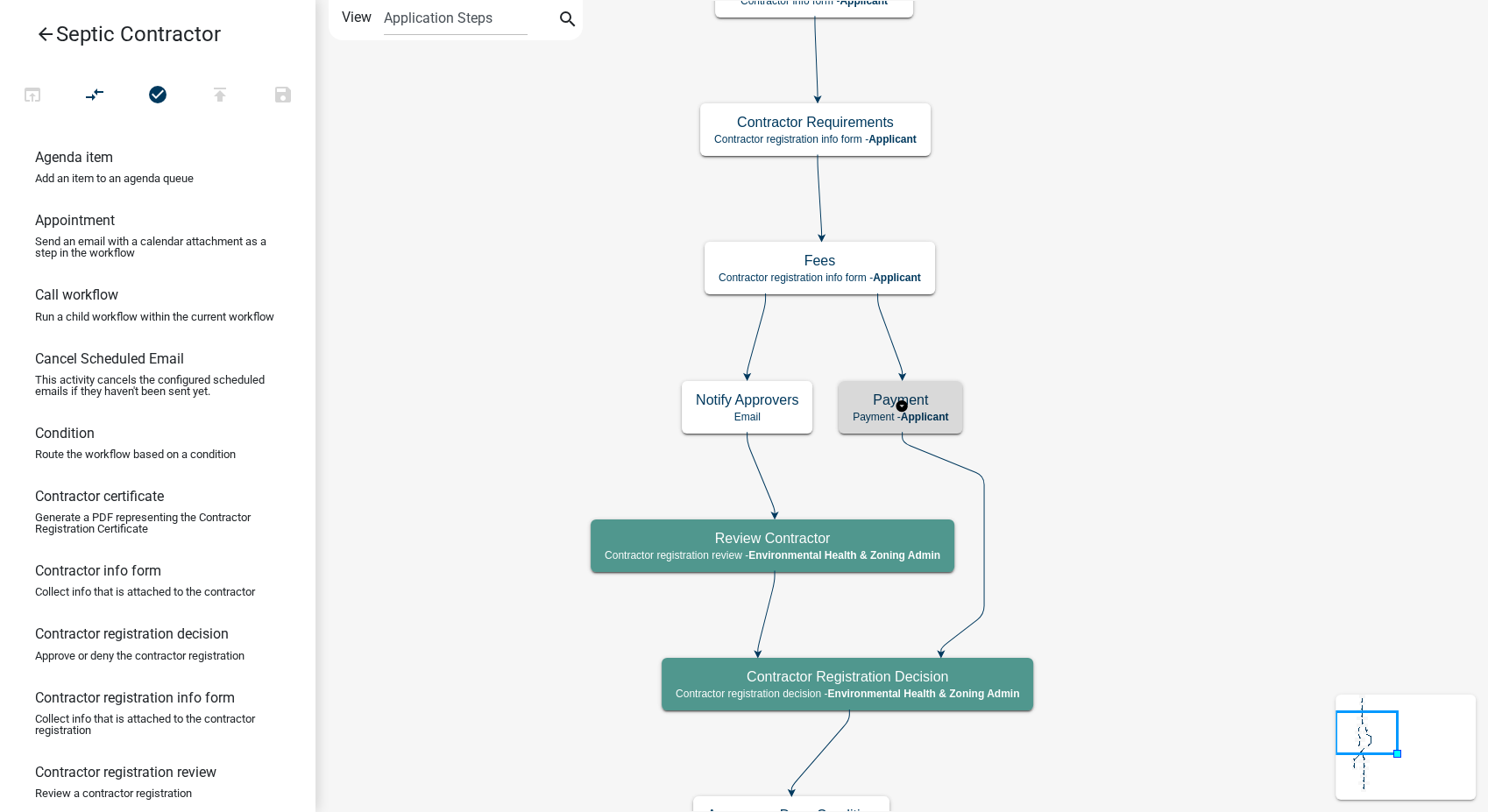
click at [945, 407] on h5 "Payment" at bounding box center [900, 399] width 95 height 16
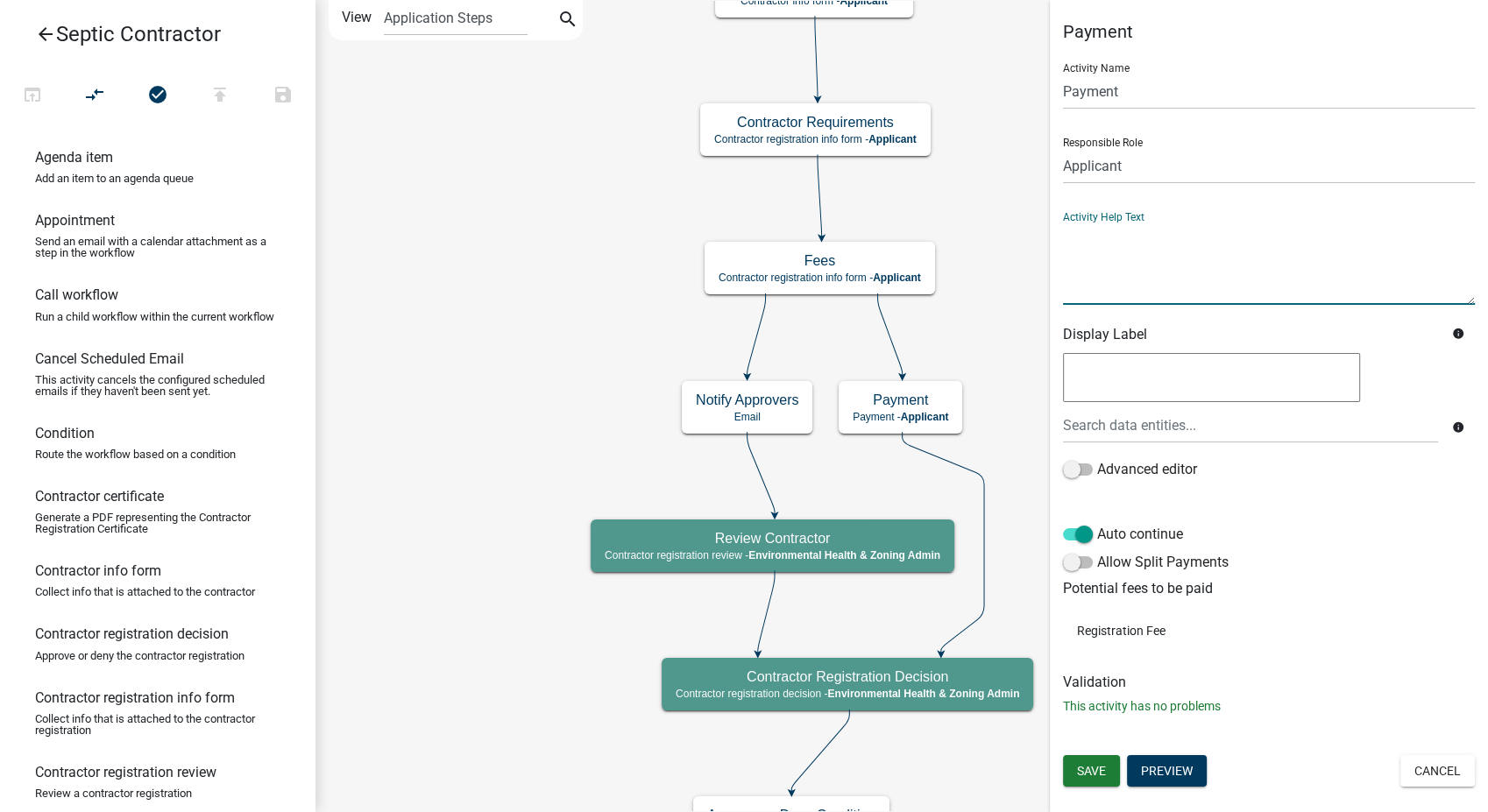
click at [1175, 281] on textarea at bounding box center [1268, 263] width 412 height 82
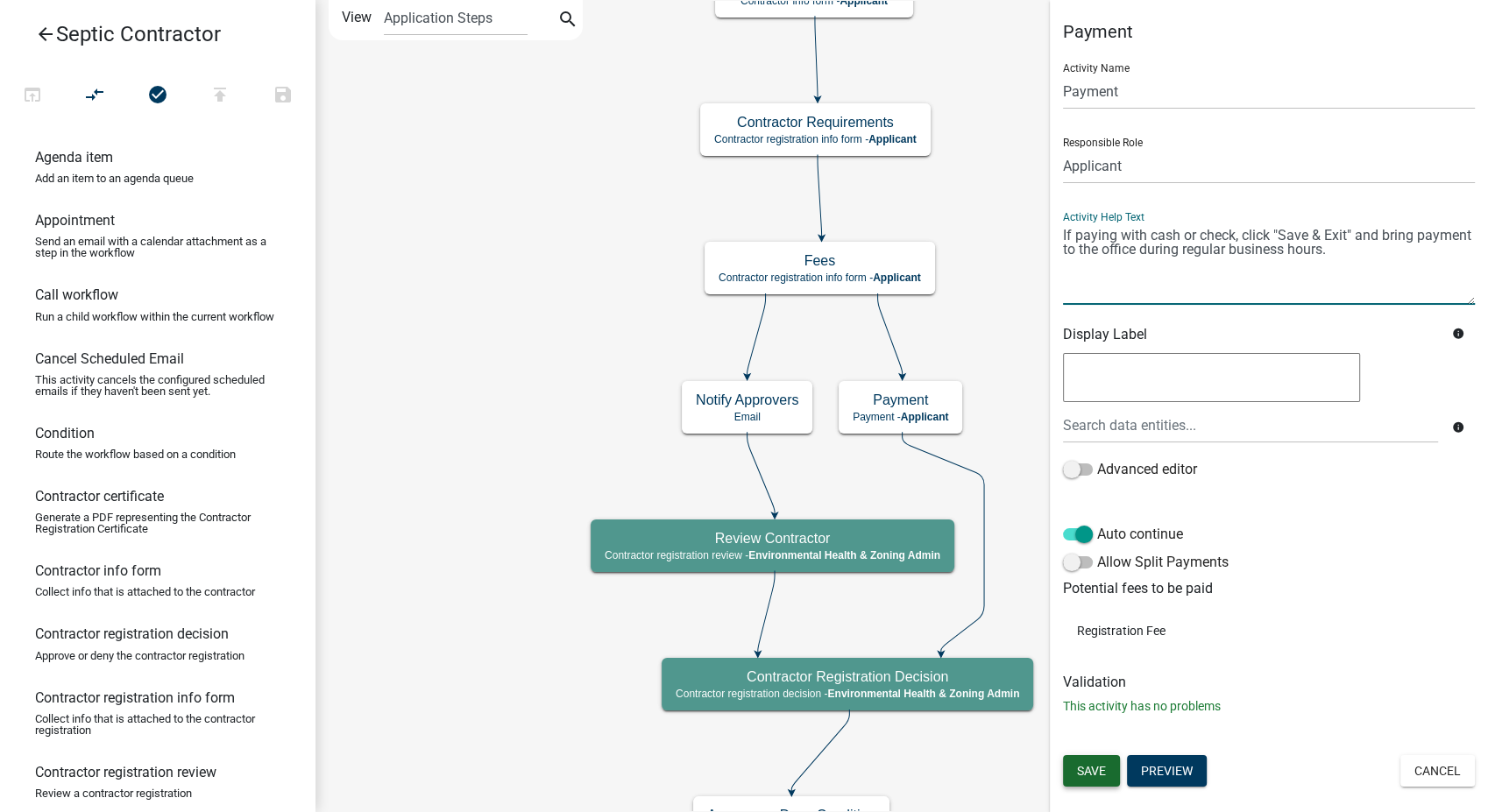
type textarea "If paying with cash or check, click "Save & Exit" and bring payment to the offi…"
click at [1091, 770] on span "Save" at bounding box center [1092, 771] width 29 height 14
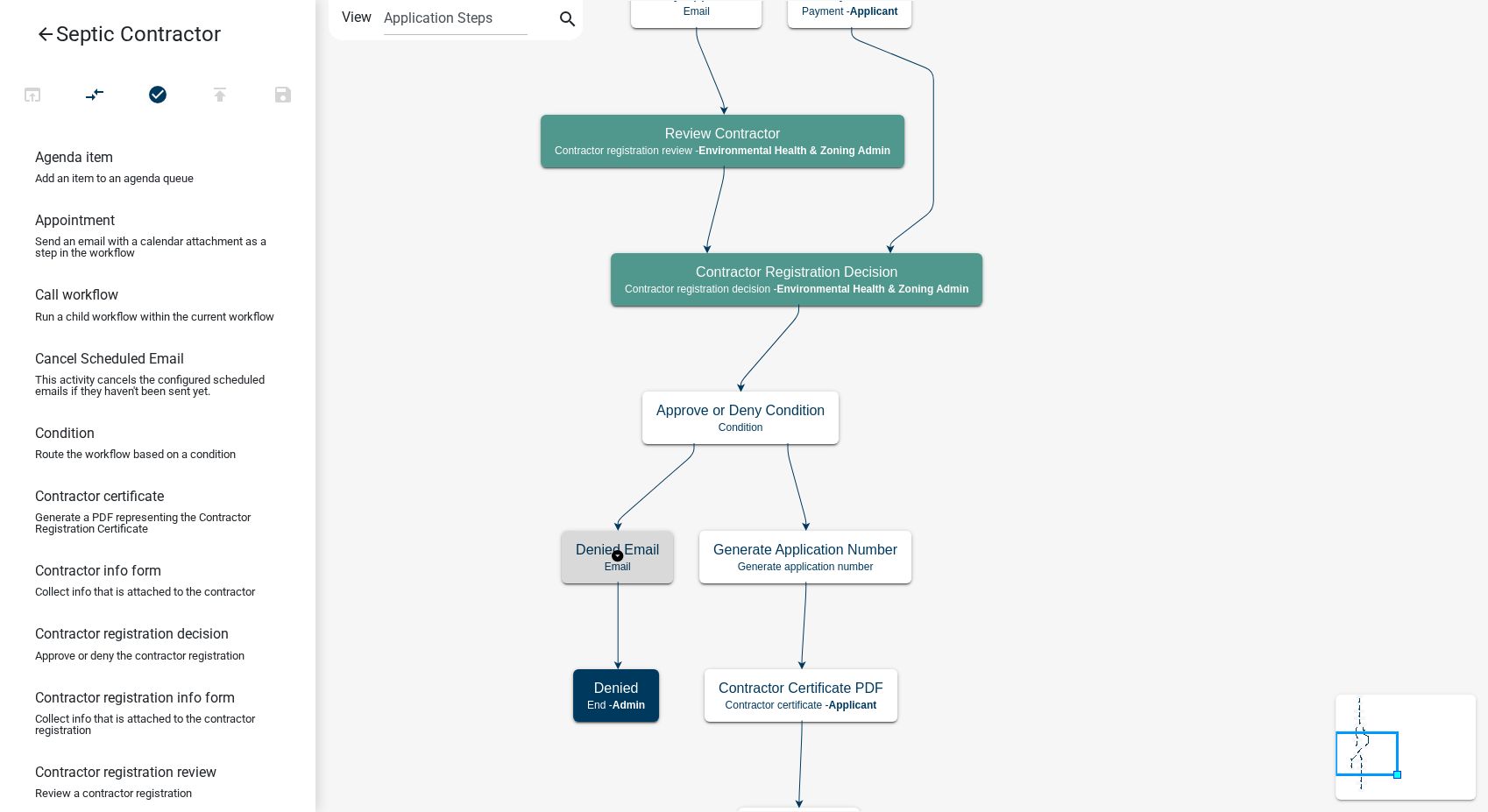
click at [638, 551] on h5 "Denied Email" at bounding box center [617, 550] width 83 height 16
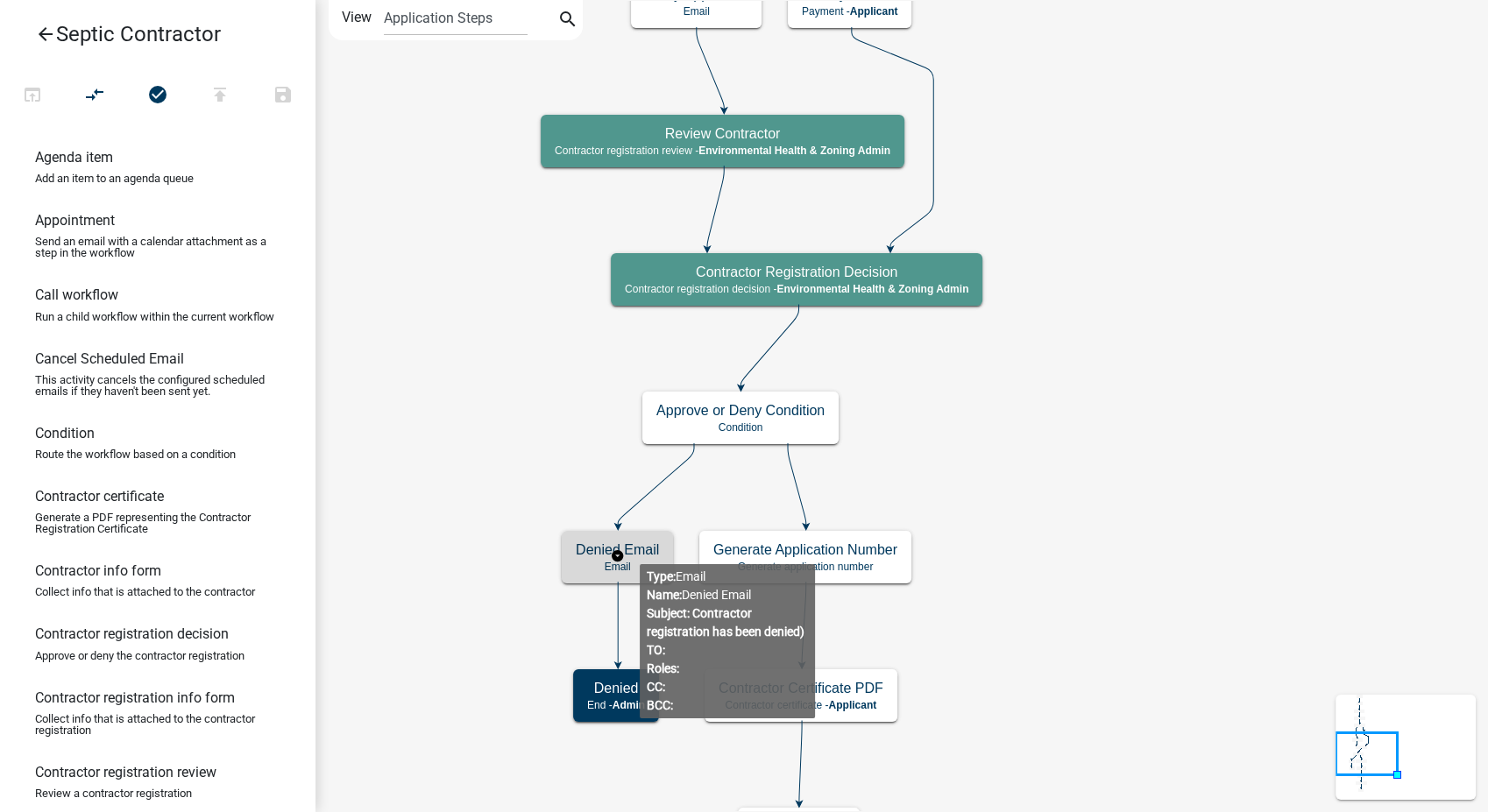
click at [652, 555] on h5 "Denied Email" at bounding box center [617, 550] width 83 height 16
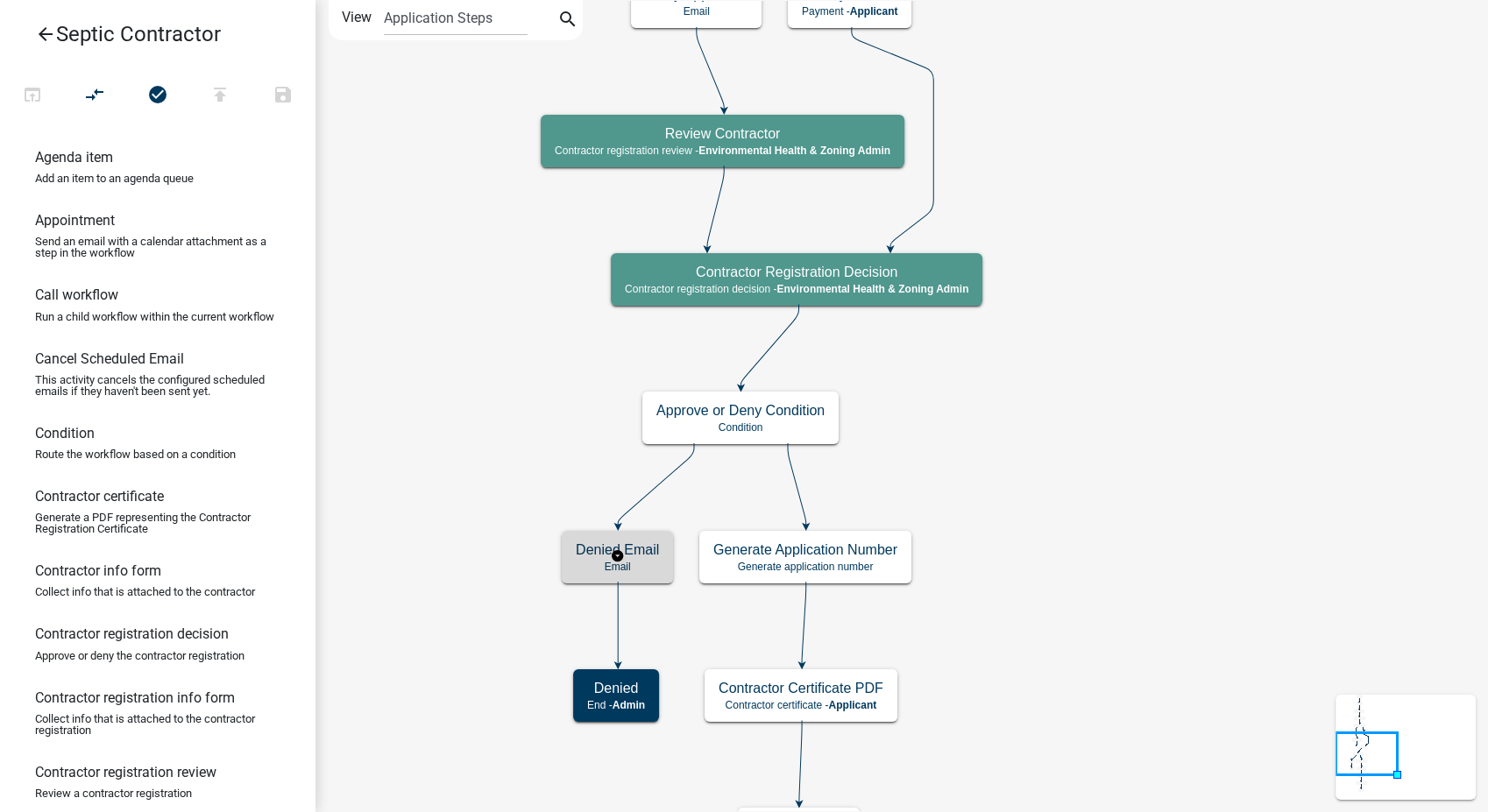
click at [652, 555] on h5 "Denied Email" at bounding box center [617, 550] width 83 height 16
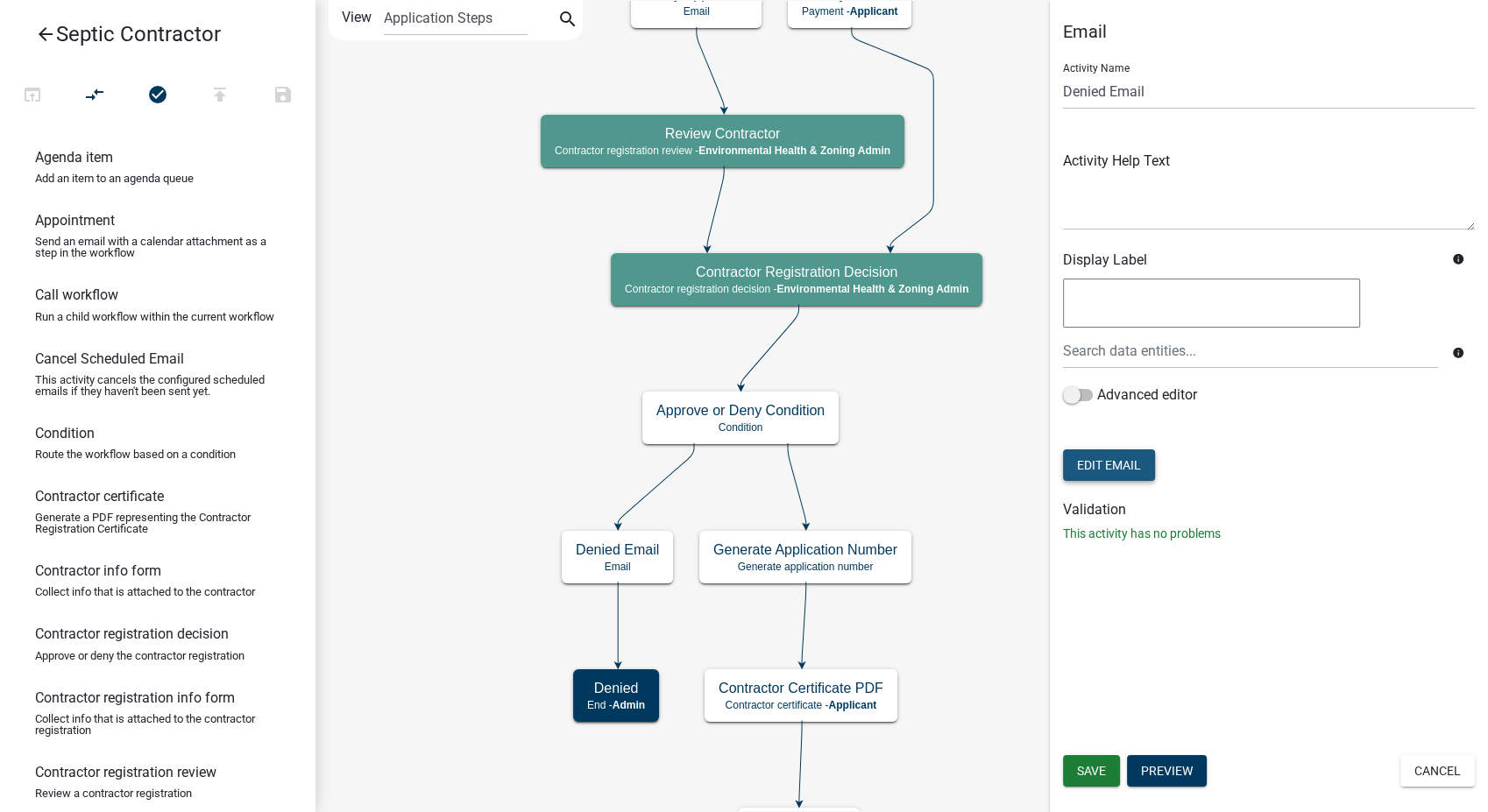
click at [1069, 461] on button "Edit Email" at bounding box center [1108, 465] width 92 height 32
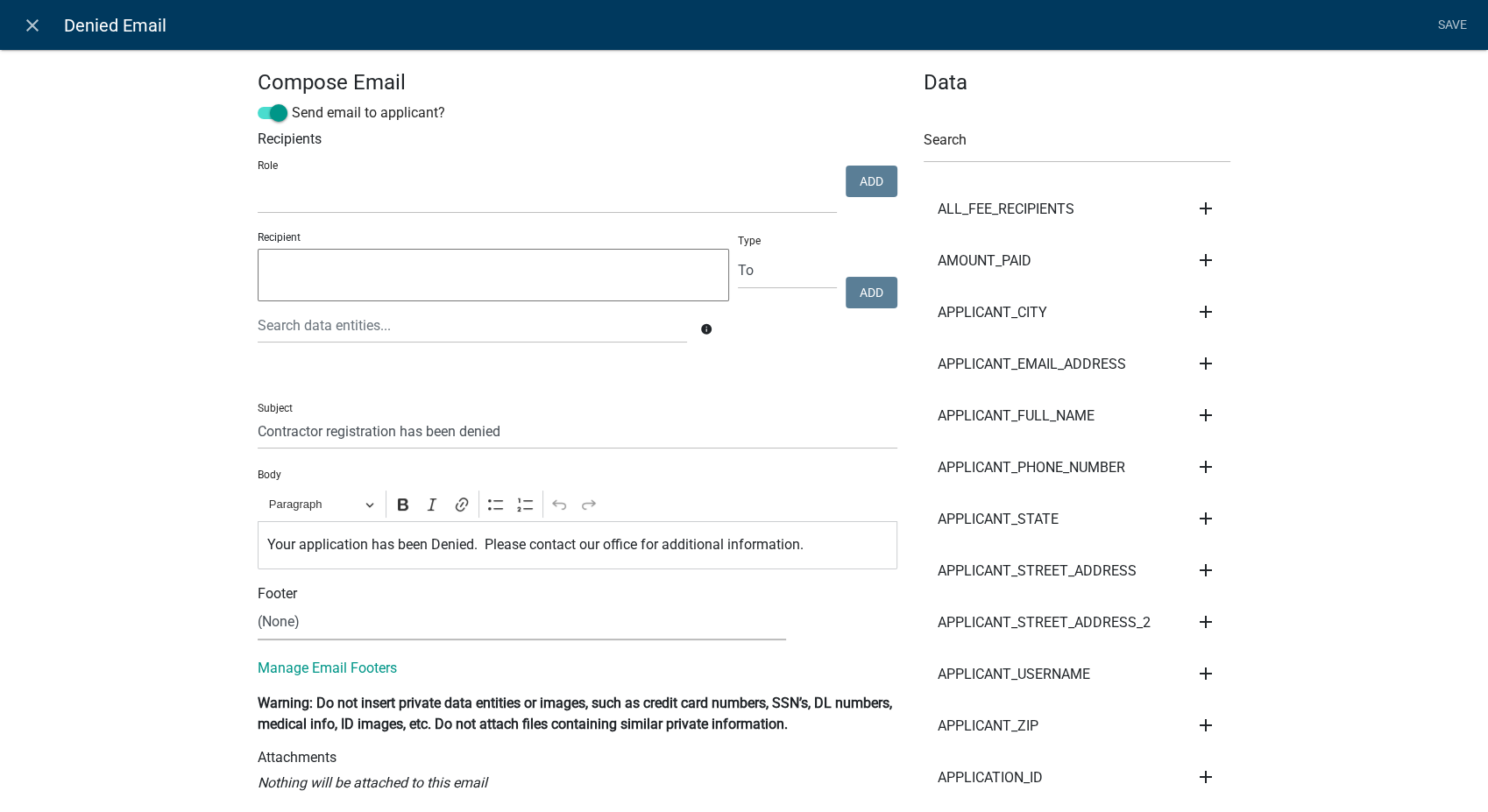
click at [308, 620] on select "(None) Environmental Health Secondary Roads" at bounding box center [522, 622] width 528 height 36
select select "760aa54f-ed77-4682-82be-679e409b8c9e"
click at [257, 605] on select "(None) Environmental Health Secondary Roads" at bounding box center [522, 622] width 528 height 36
click at [257, 437] on input "Contractor registration has been denied" at bounding box center [577, 431] width 639 height 36
type input "Septic Contractor registration has been denied"
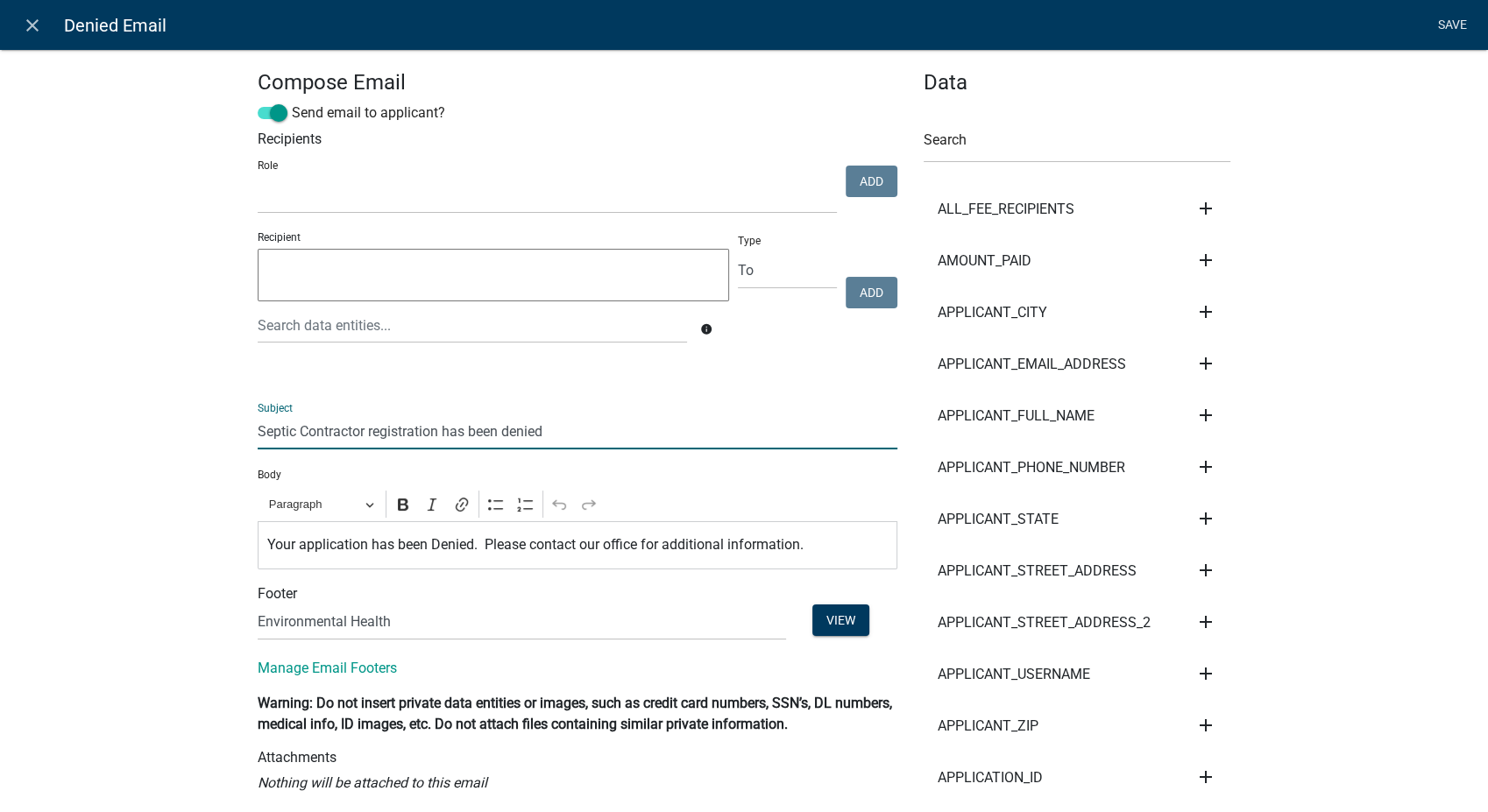
click at [1453, 19] on link "Save" at bounding box center [1451, 25] width 43 height 34
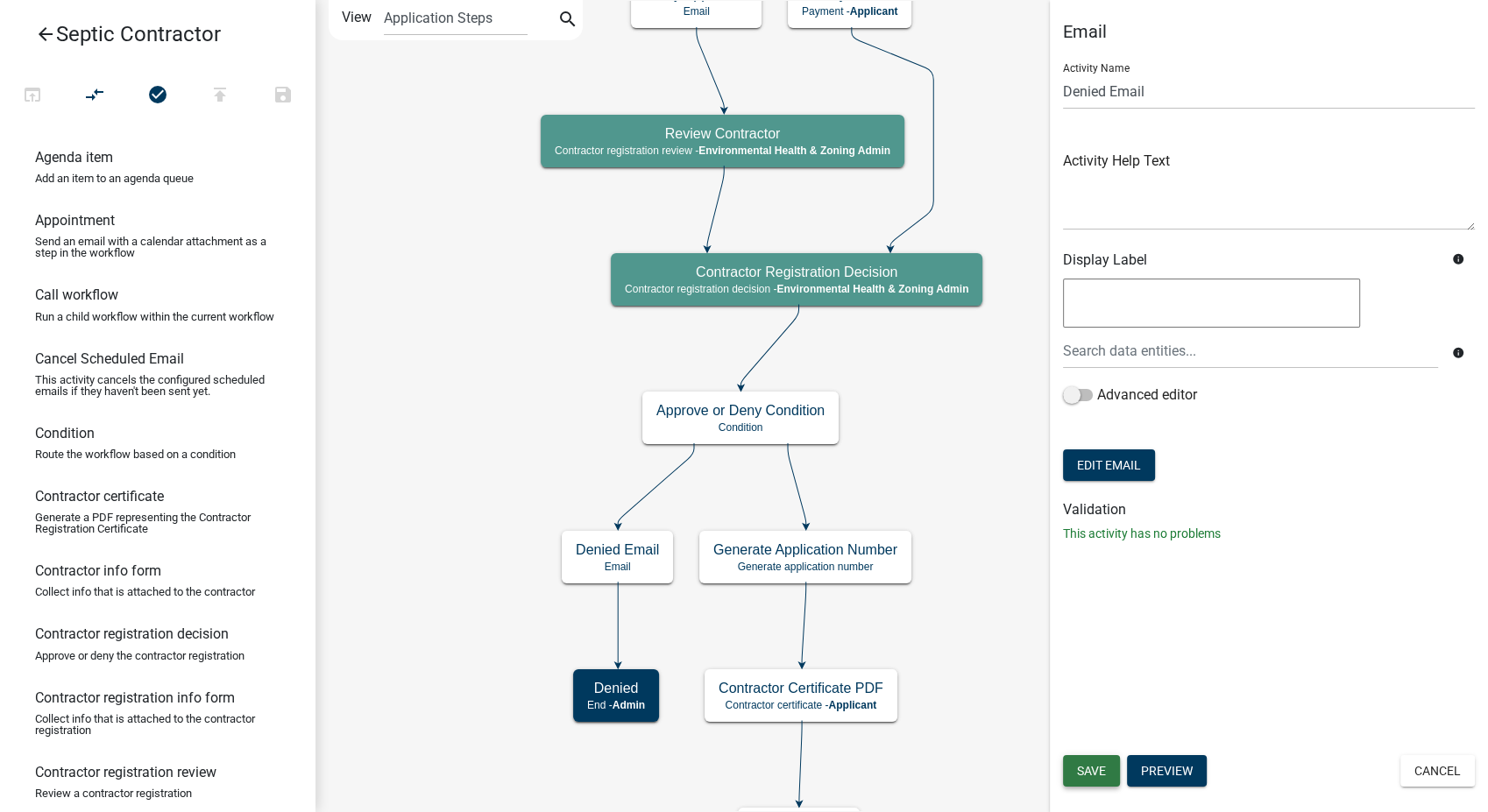
click at [1092, 771] on span "Save" at bounding box center [1092, 771] width 29 height 14
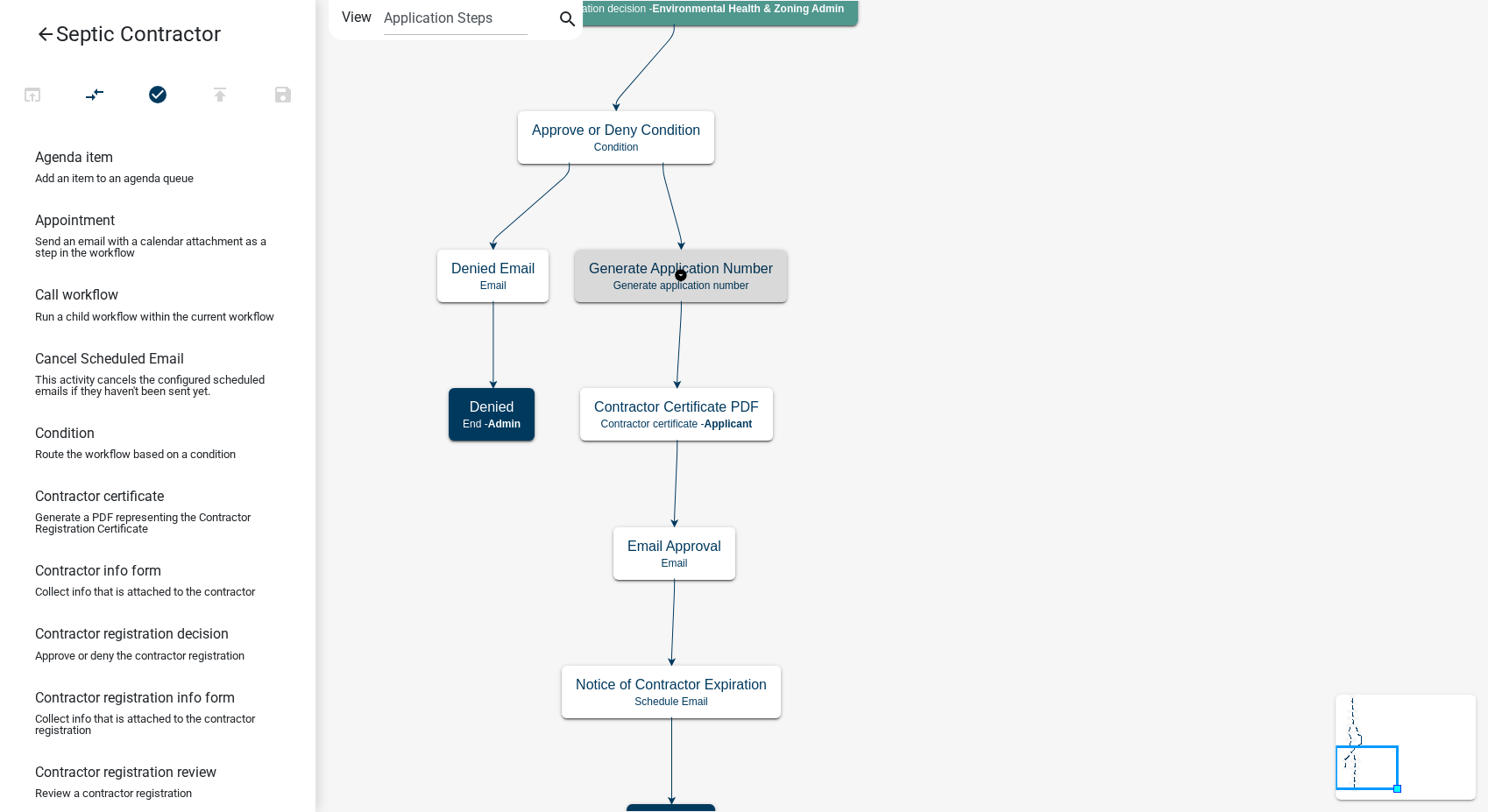
click at [744, 268] on h5 "Generate Application Number" at bounding box center [681, 268] width 184 height 16
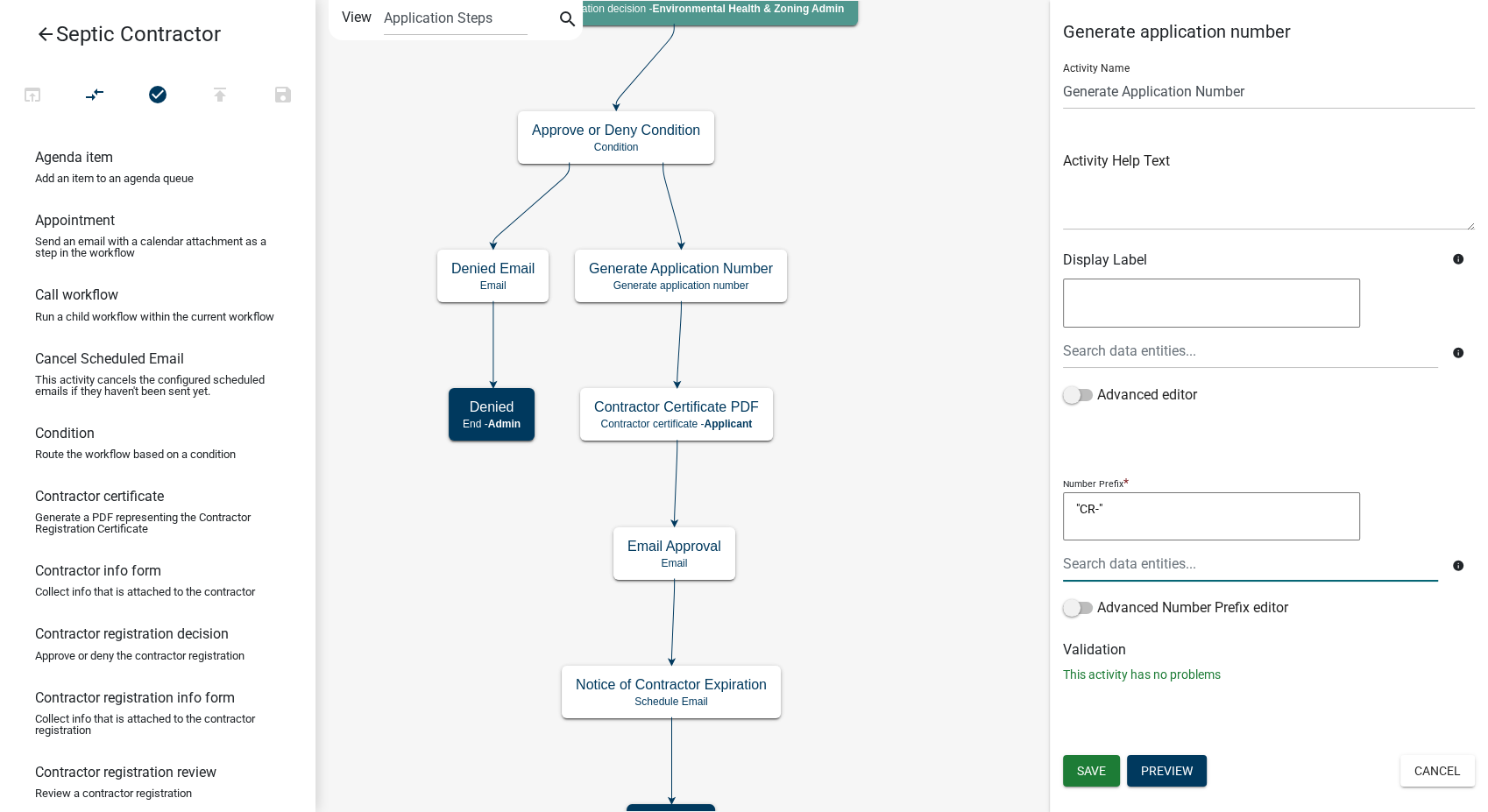
click at [1114, 507] on textarea ""CR-"" at bounding box center [1211, 517] width 297 height 49
type textarea ""SC-""
click at [1194, 572] on div at bounding box center [1251, 563] width 401 height 36
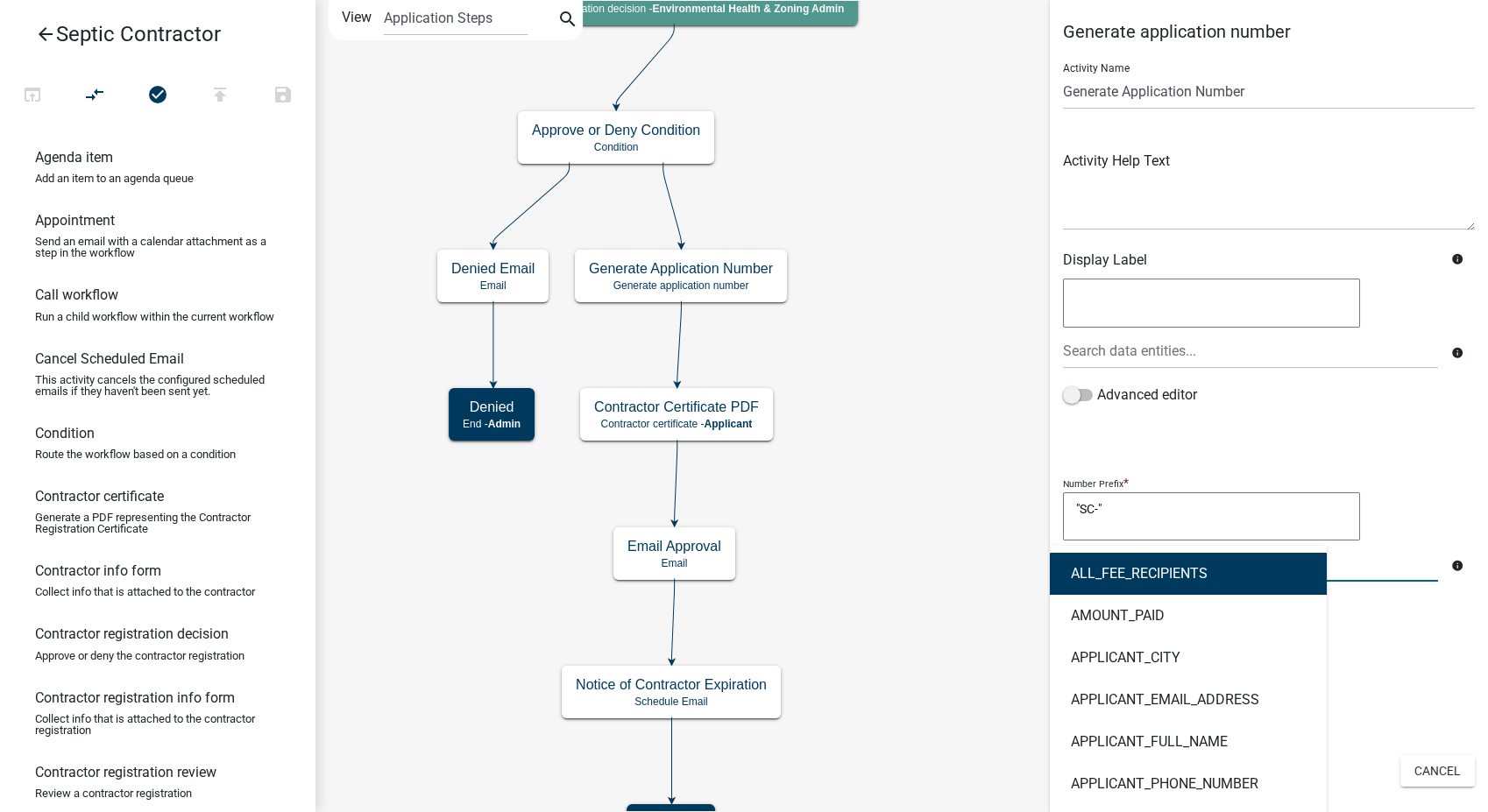
type input "current"
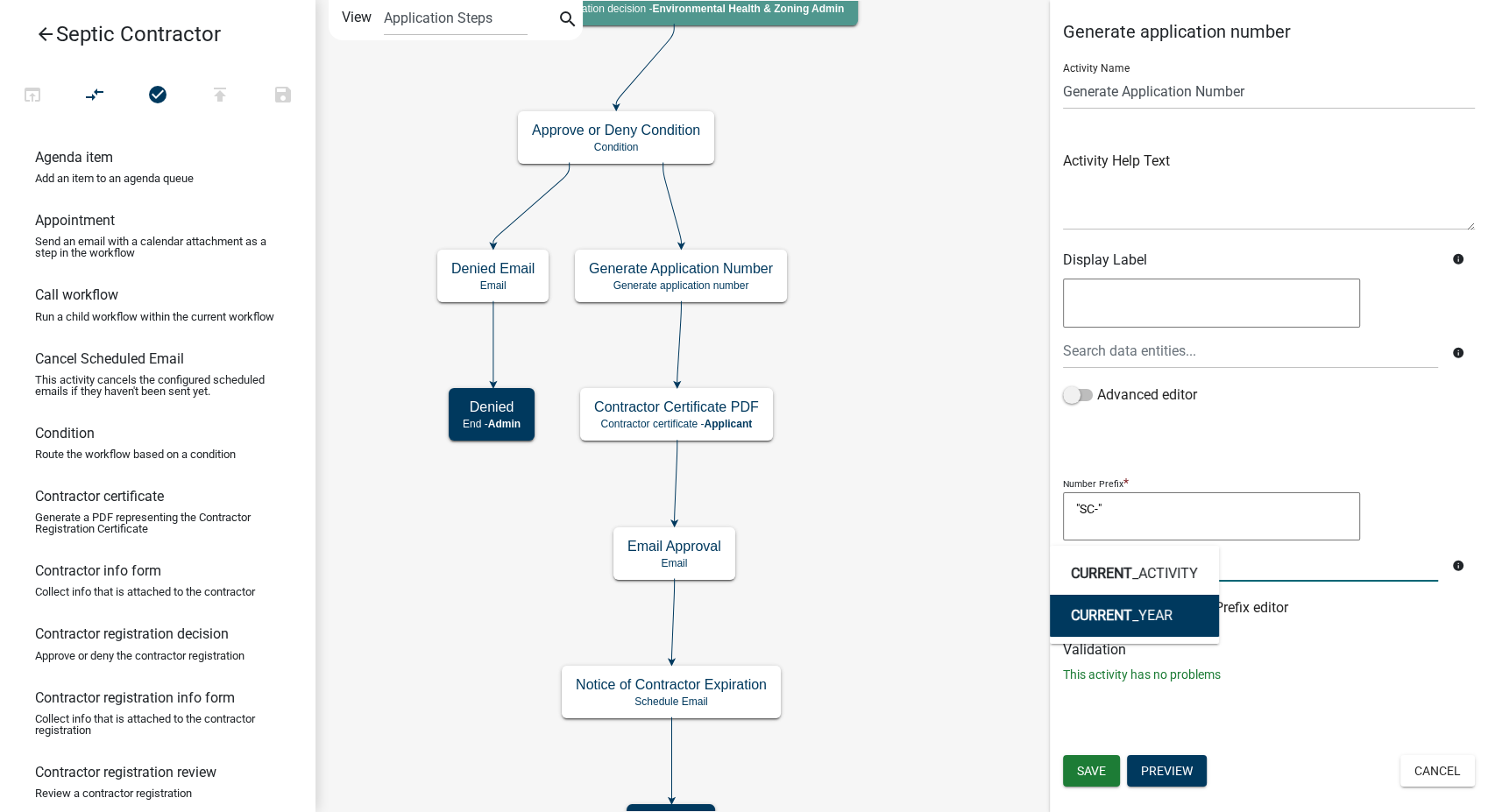
click at [1161, 597] on button "CURRENT _YEAR" at bounding box center [1134, 616] width 169 height 42
type textarea ""SC-"CURRENT_YEAR"
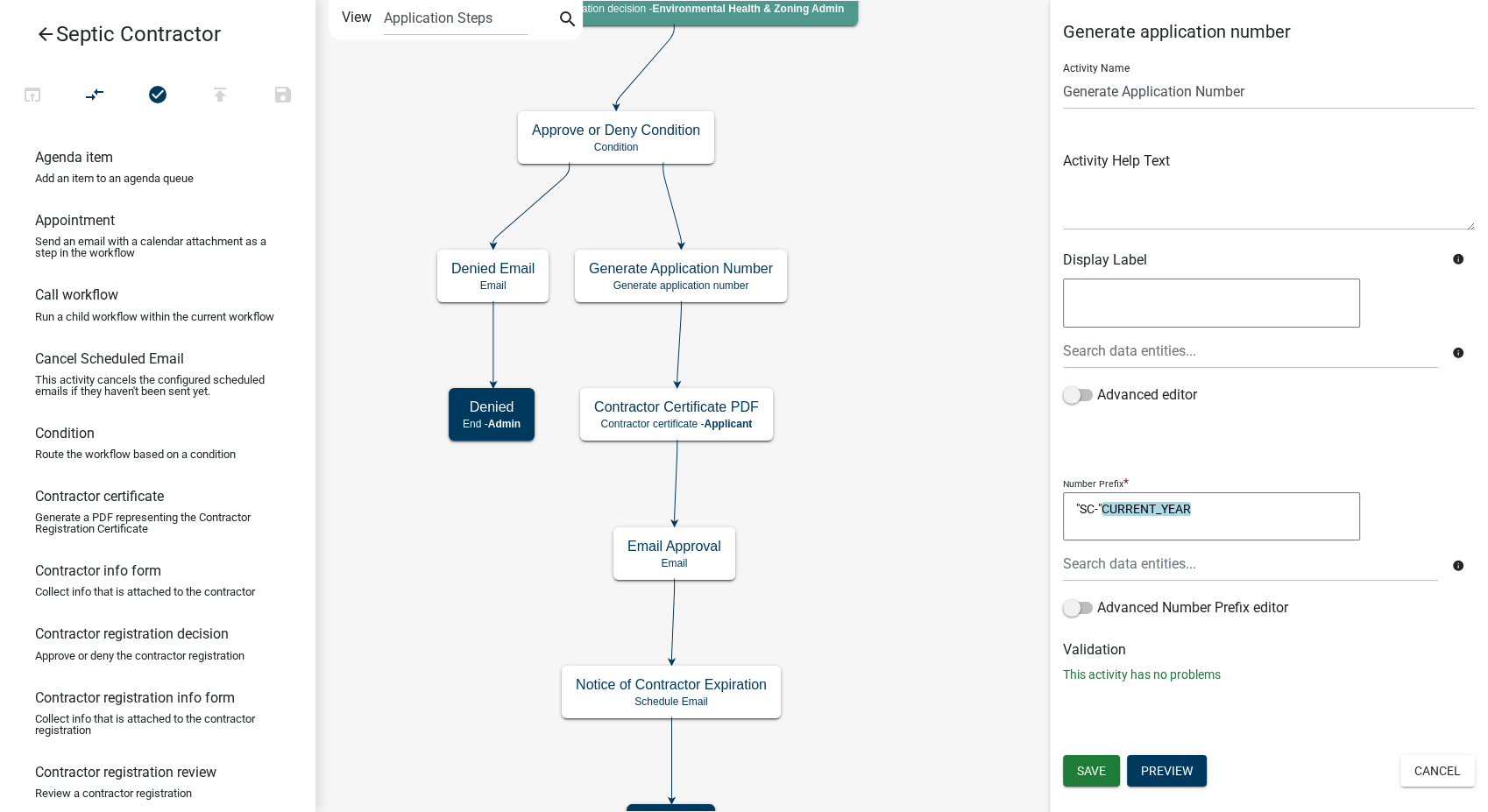
click at [1239, 518] on textarea ""SC-"CURRENT_YEAR" at bounding box center [1211, 517] width 297 height 49
type textarea ""SC-"CURRENT_YEAR"-""
click at [1089, 771] on span "Save" at bounding box center [1092, 771] width 29 height 14
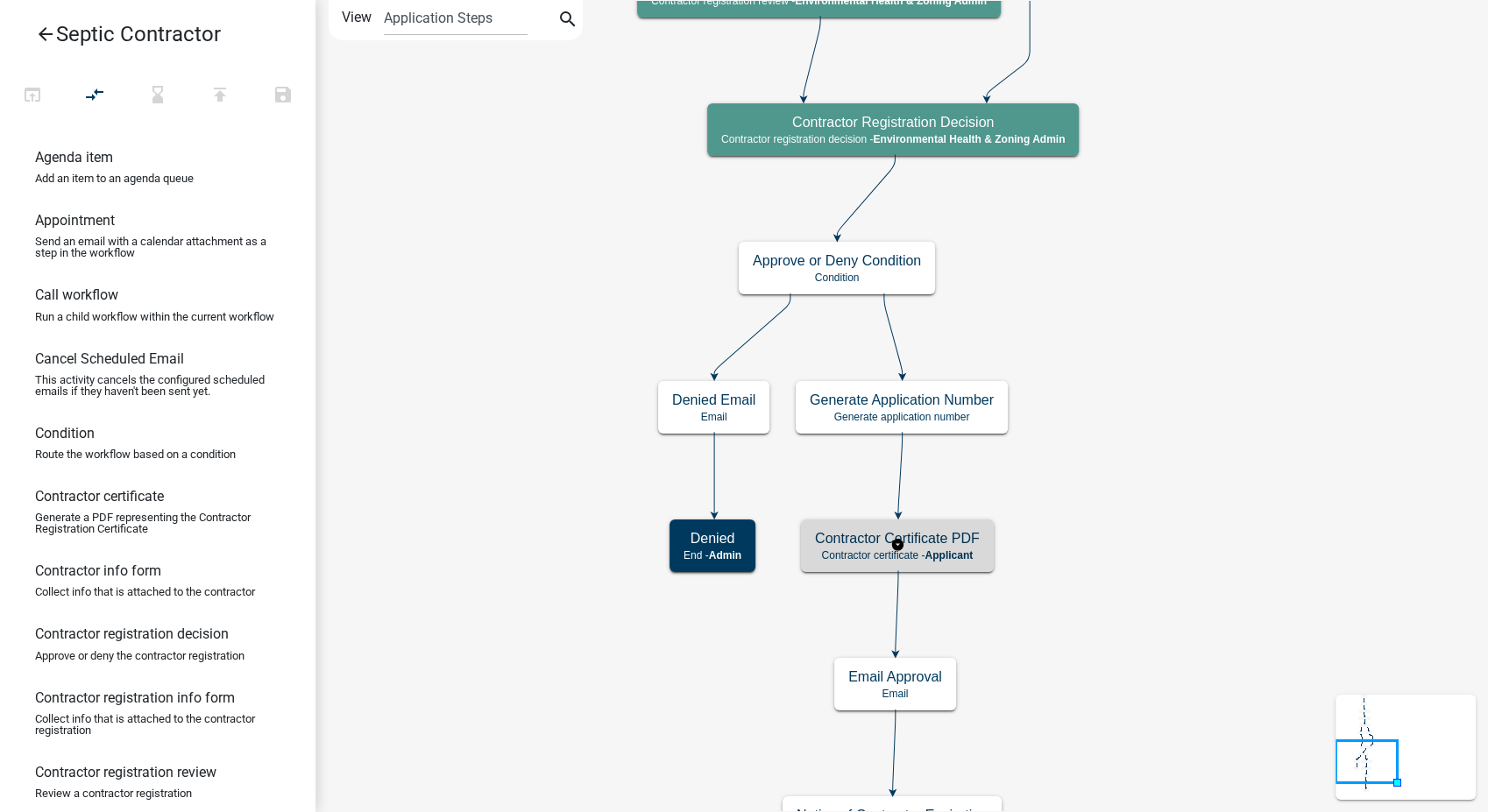
click at [962, 548] on div "Contractor Certificate PDF Contractor certificate - Applicant" at bounding box center [897, 546] width 193 height 53
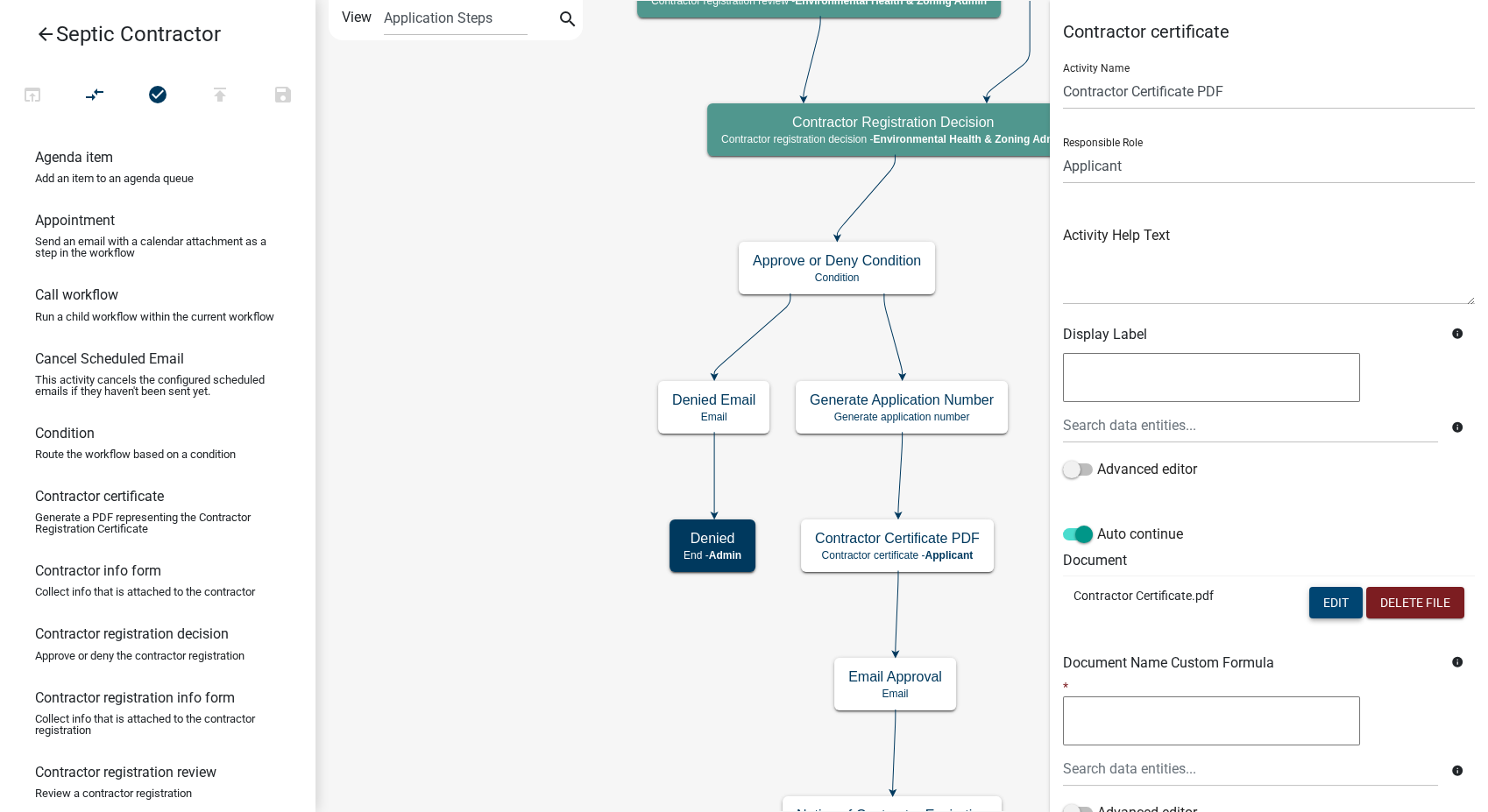
click at [1322, 607] on button "Edit" at bounding box center [1336, 603] width 53 height 32
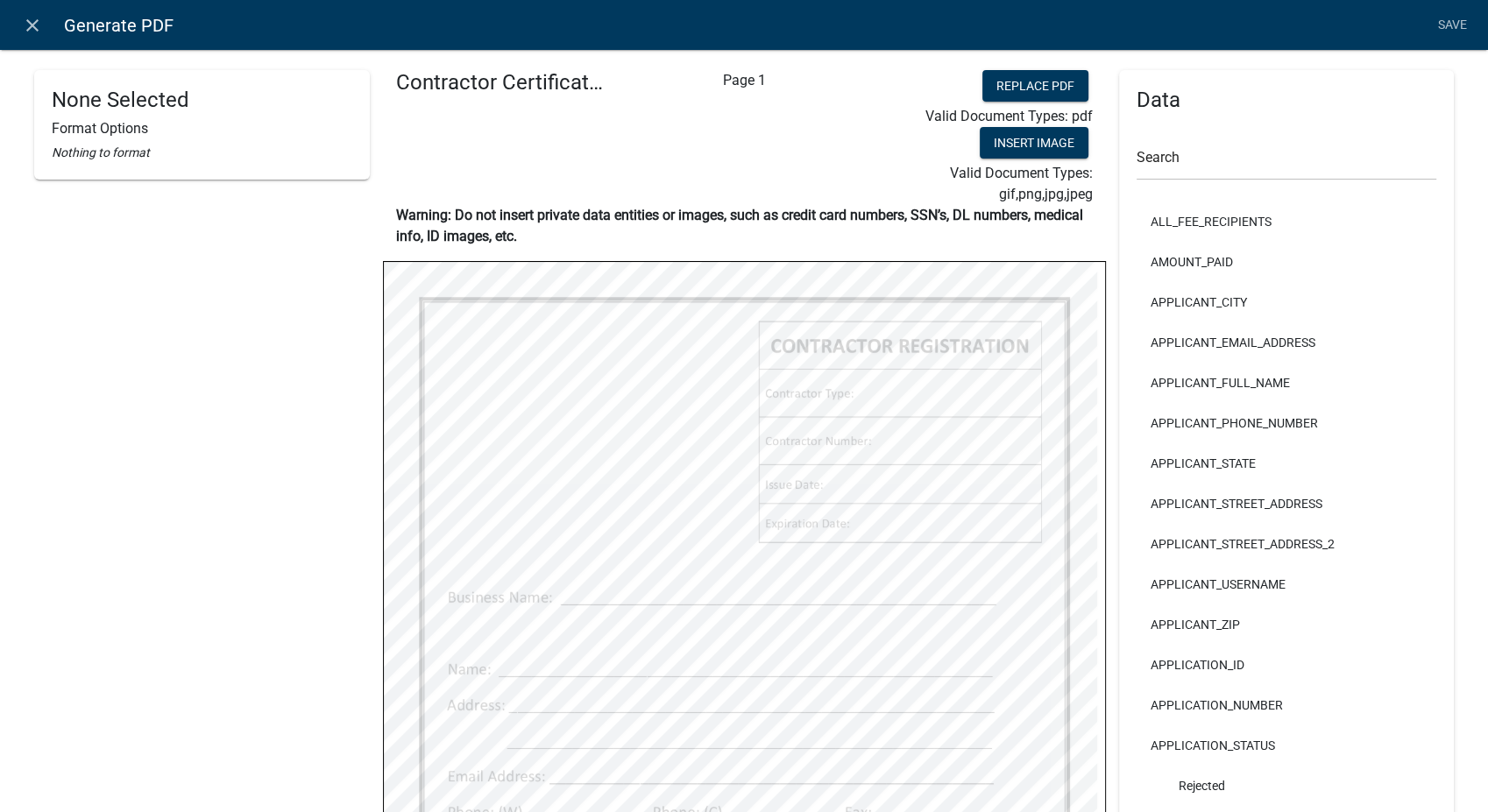
select select
click at [980, 144] on button "Insert Image" at bounding box center [1034, 143] width 109 height 32
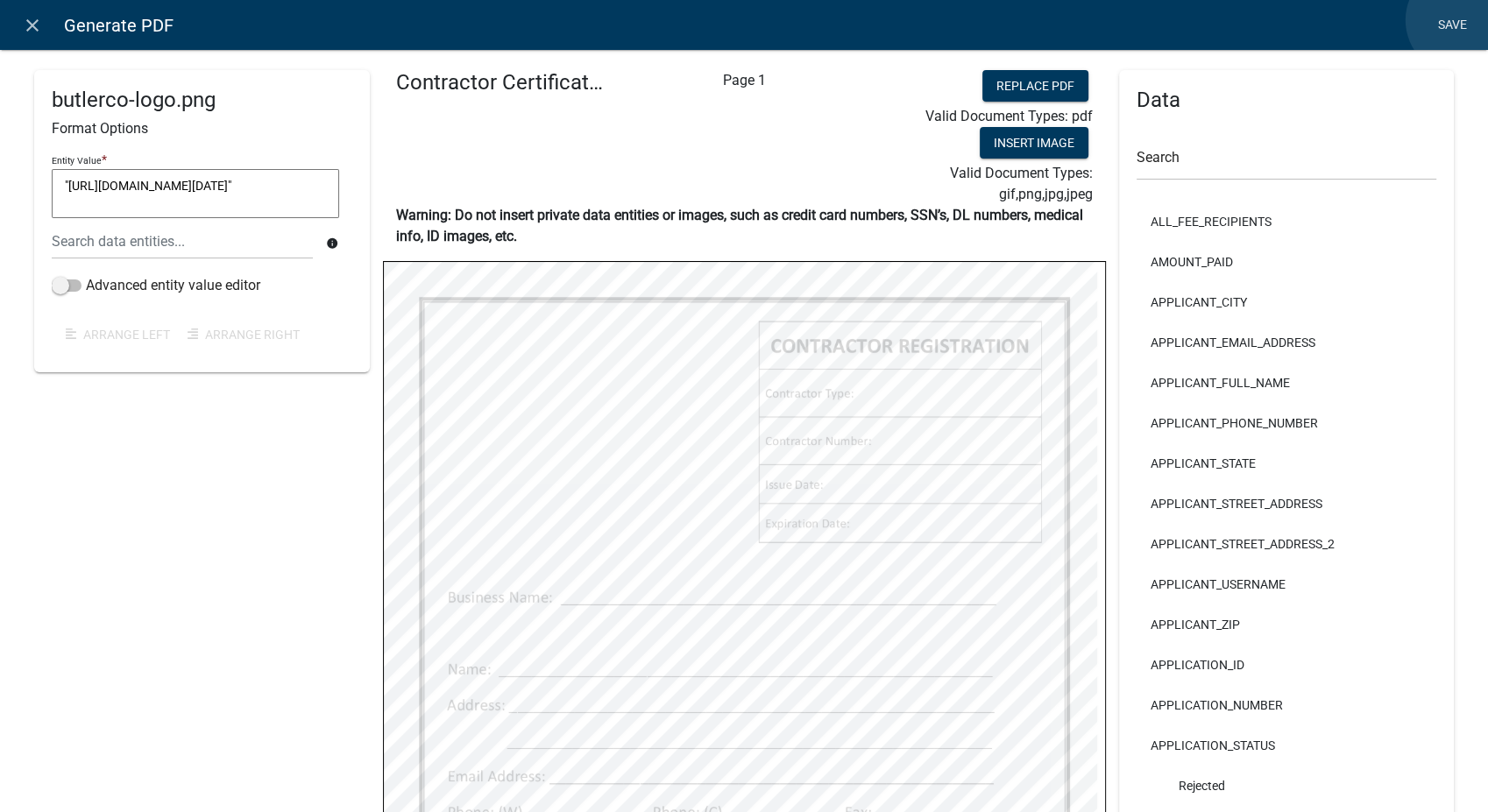
click at [1461, 20] on link "Save" at bounding box center [1451, 25] width 43 height 34
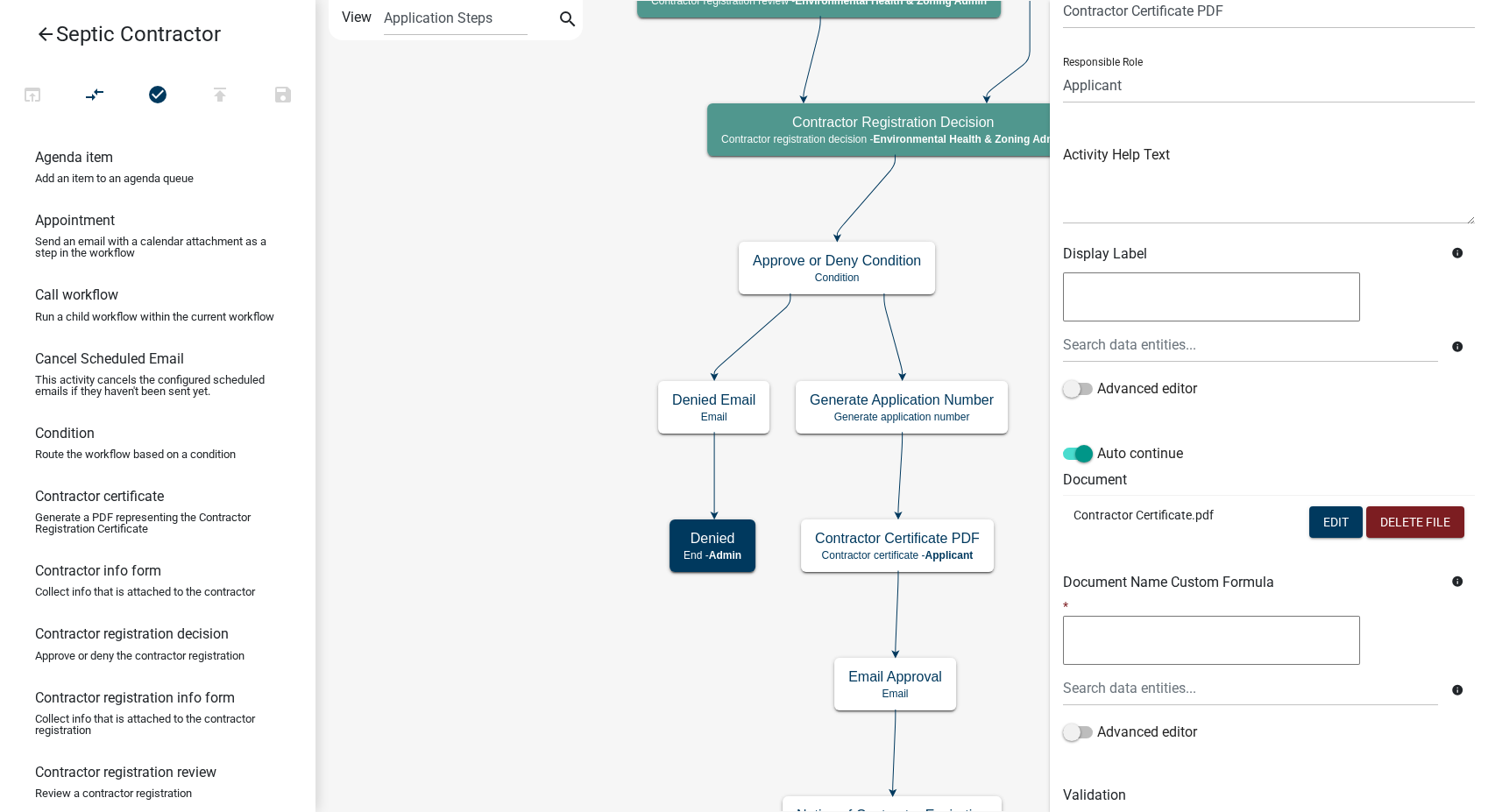
scroll to position [147, 0]
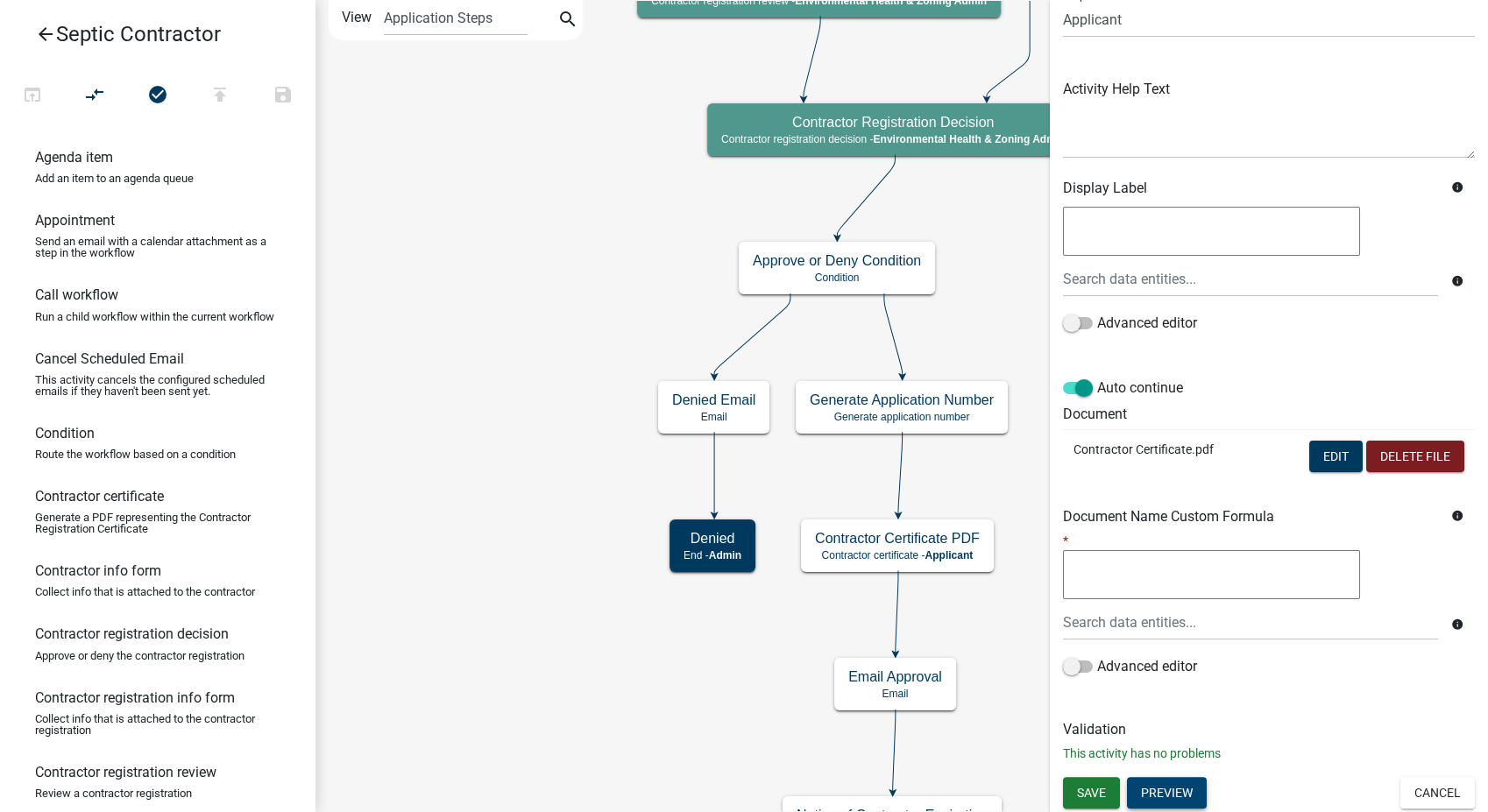
click at [1184, 793] on button "Preview" at bounding box center [1167, 793] width 80 height 32
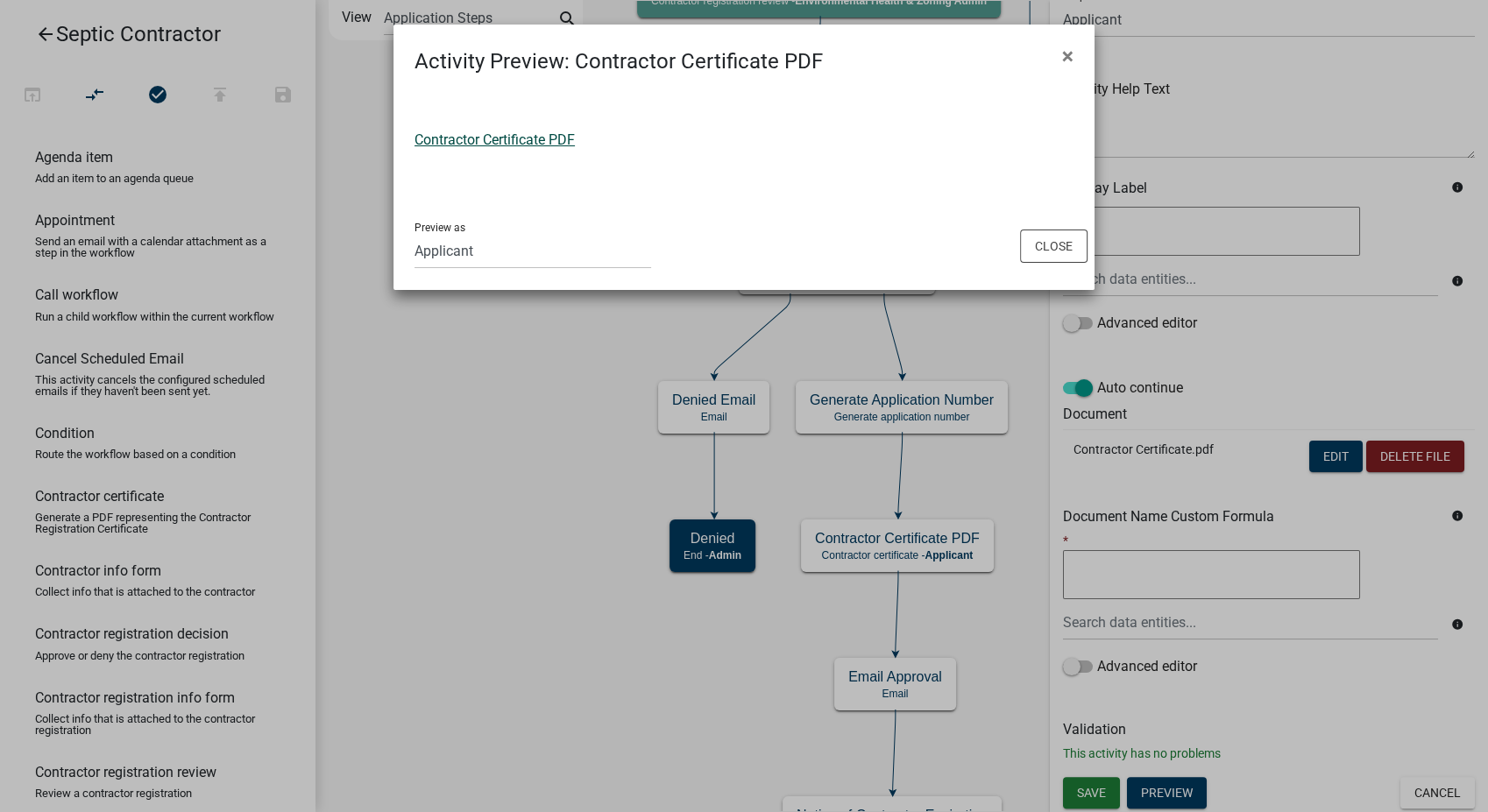
click at [464, 141] on link "Contractor Certificate PDF" at bounding box center [495, 139] width 160 height 16
click at [1064, 242] on button "Close" at bounding box center [1054, 246] width 68 height 34
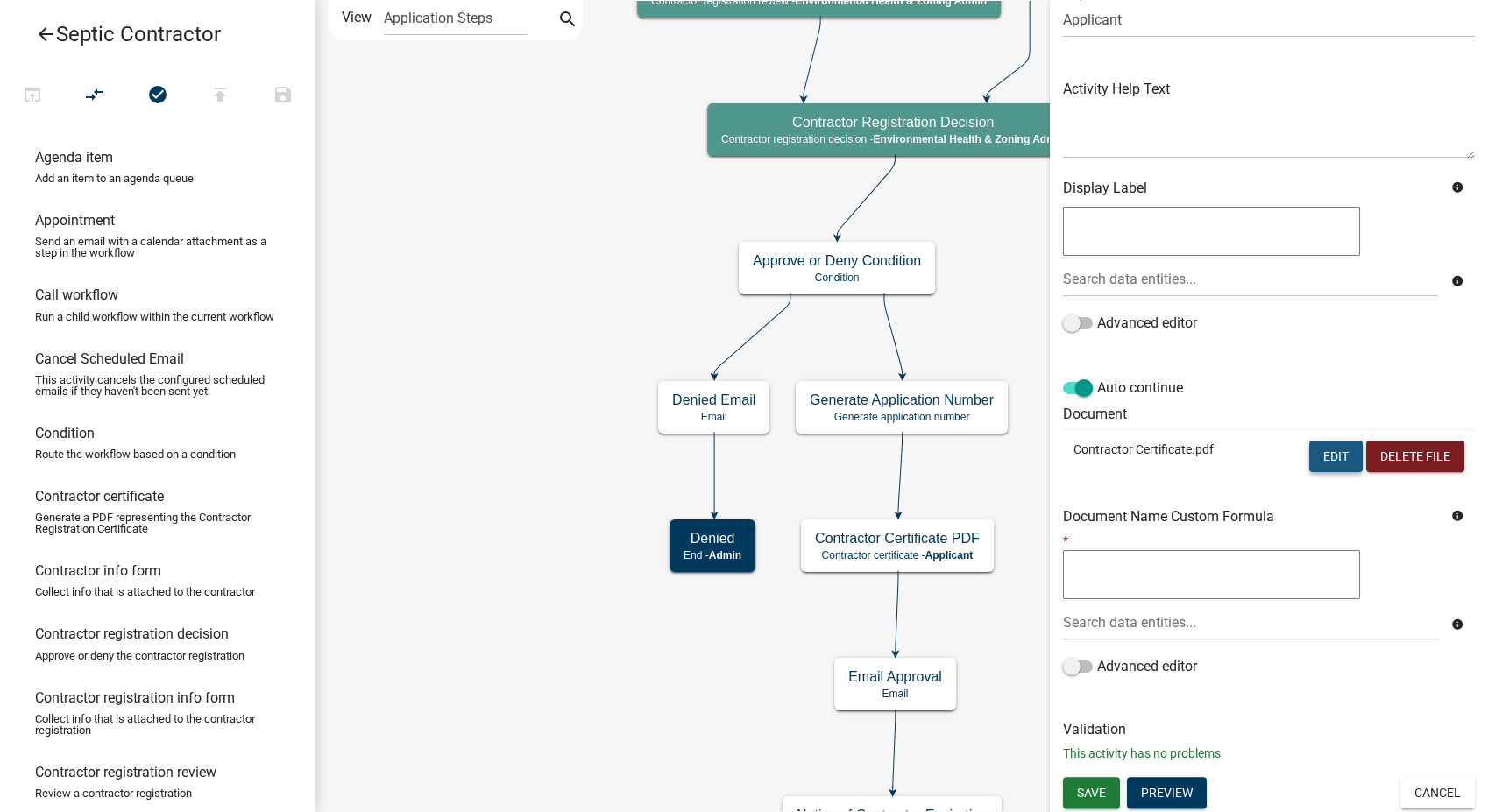
click at [1318, 459] on button "Edit" at bounding box center [1336, 456] width 53 height 32
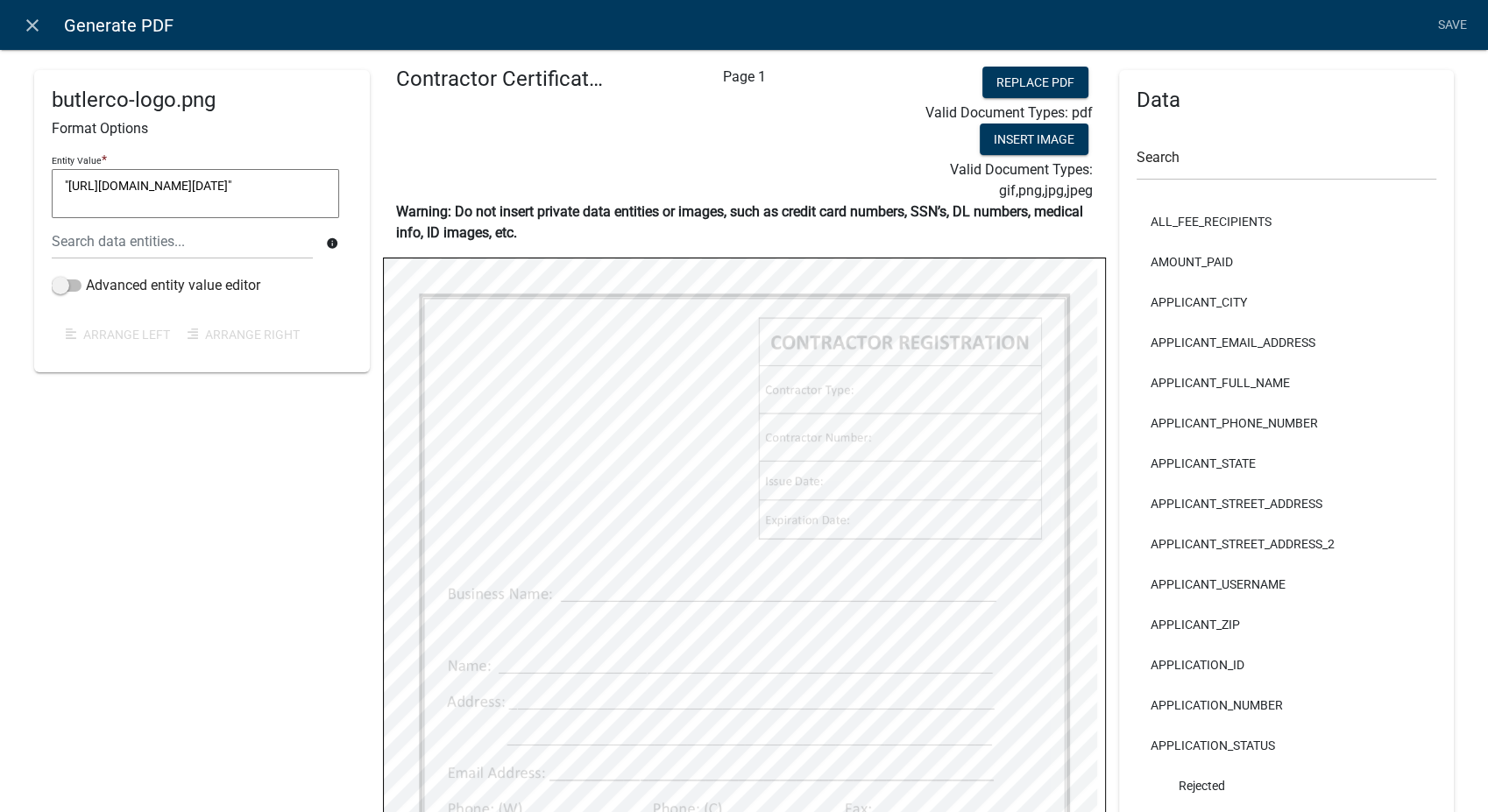
scroll to position [0, 0]
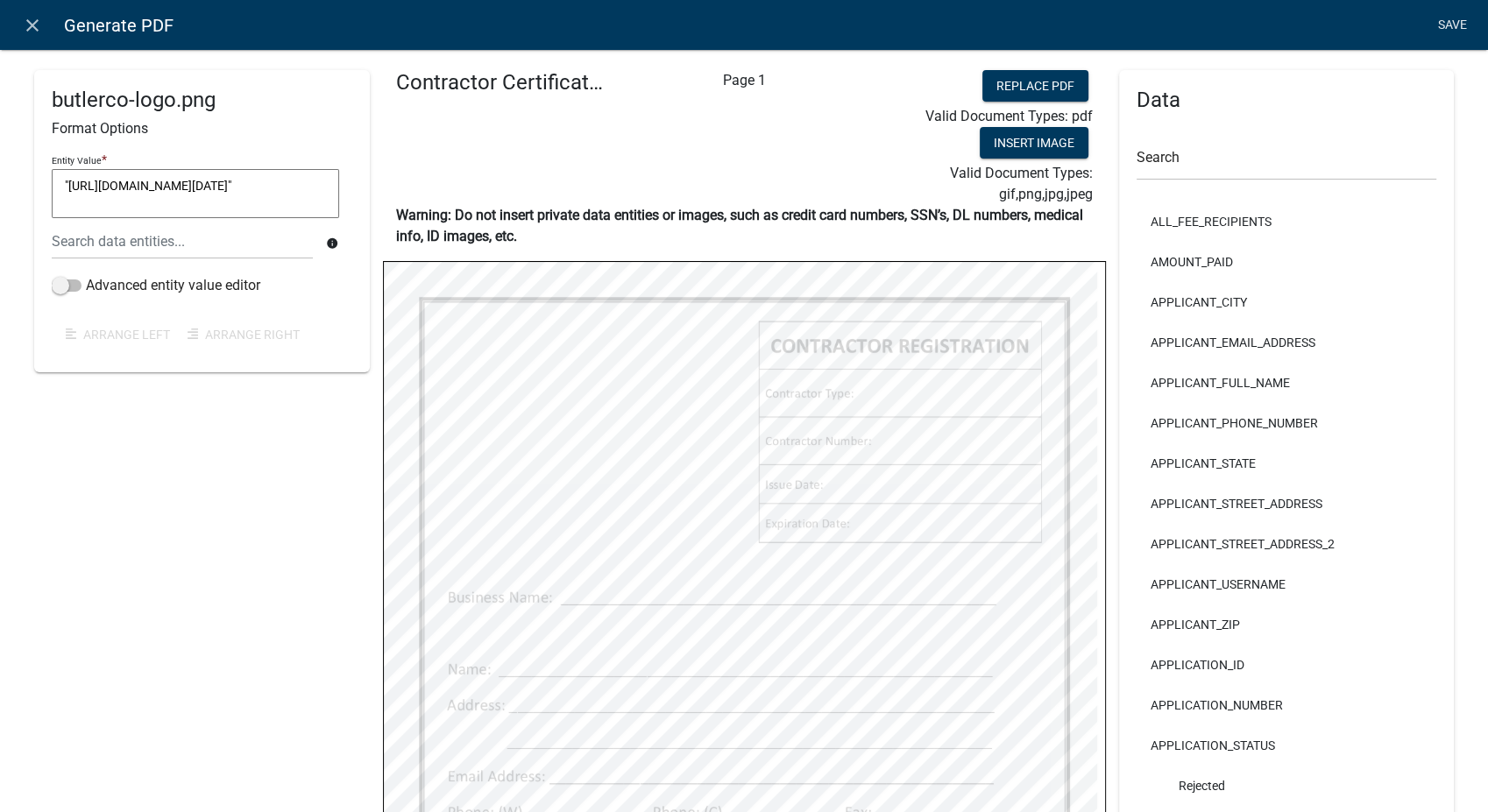
click at [1445, 32] on link "Save" at bounding box center [1451, 25] width 43 height 34
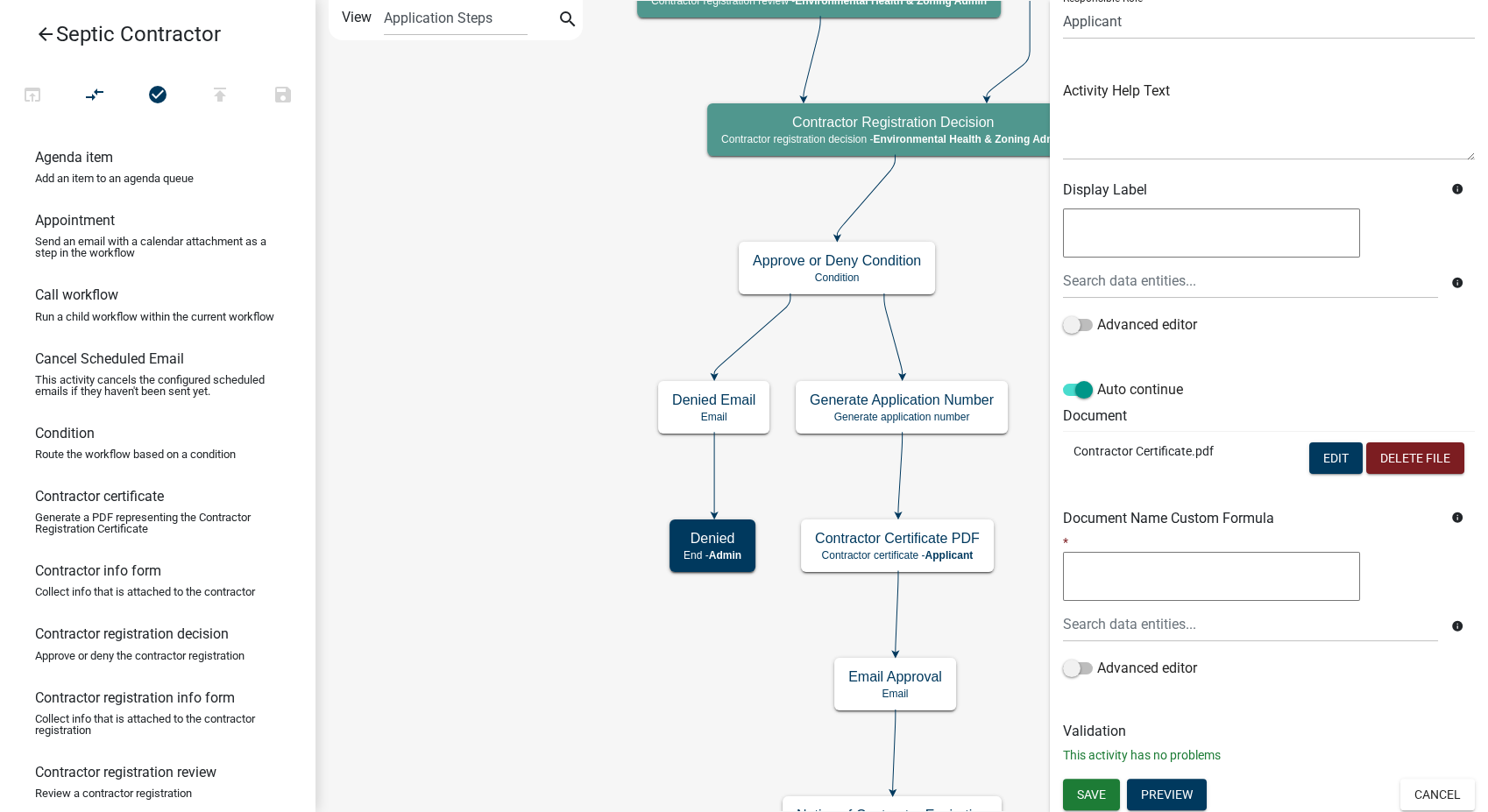
scroll to position [147, 0]
click at [1090, 790] on span "Save" at bounding box center [1092, 792] width 29 height 14
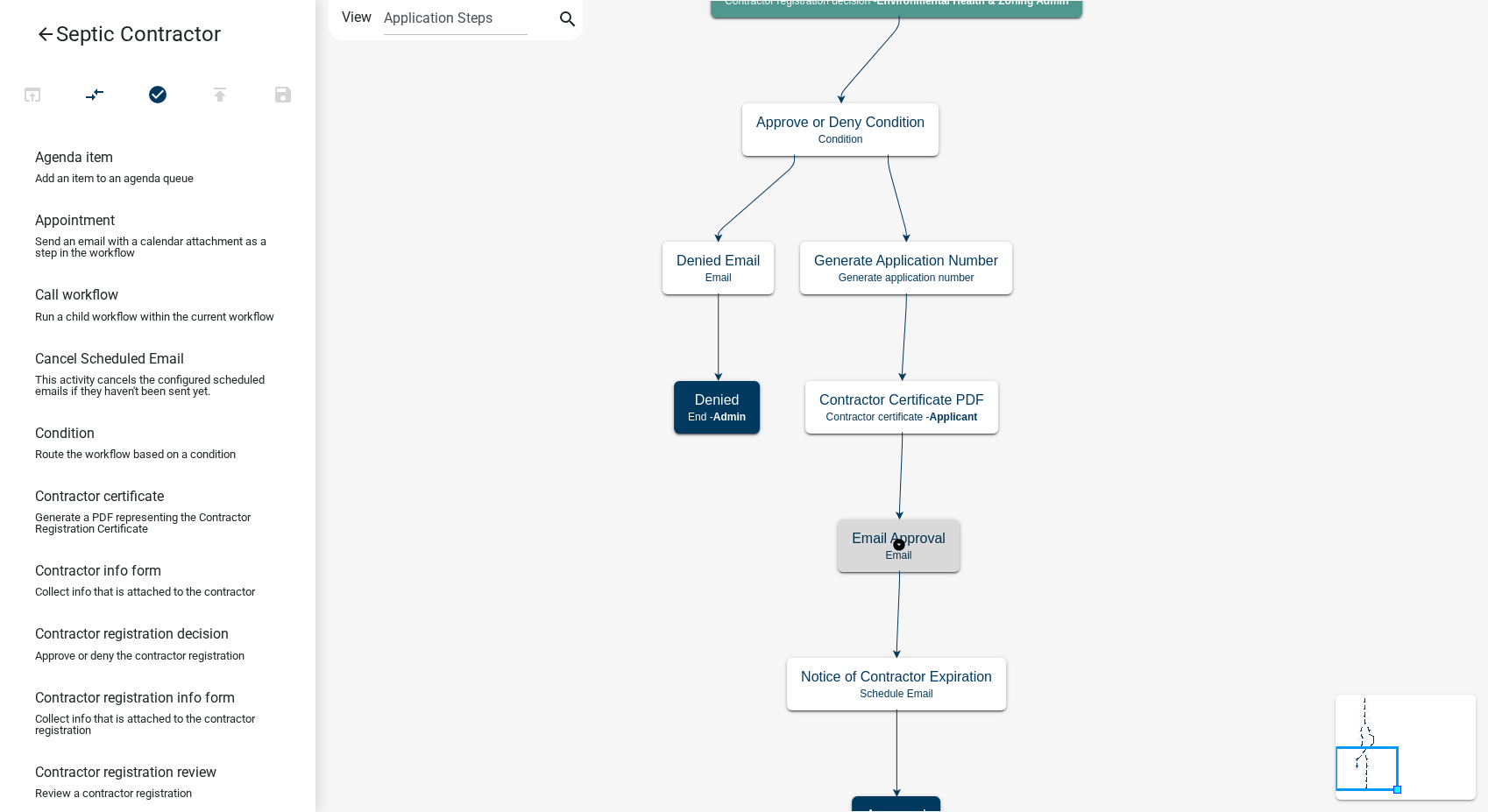
click at [923, 543] on h5 "Email Approval" at bounding box center [898, 538] width 94 height 16
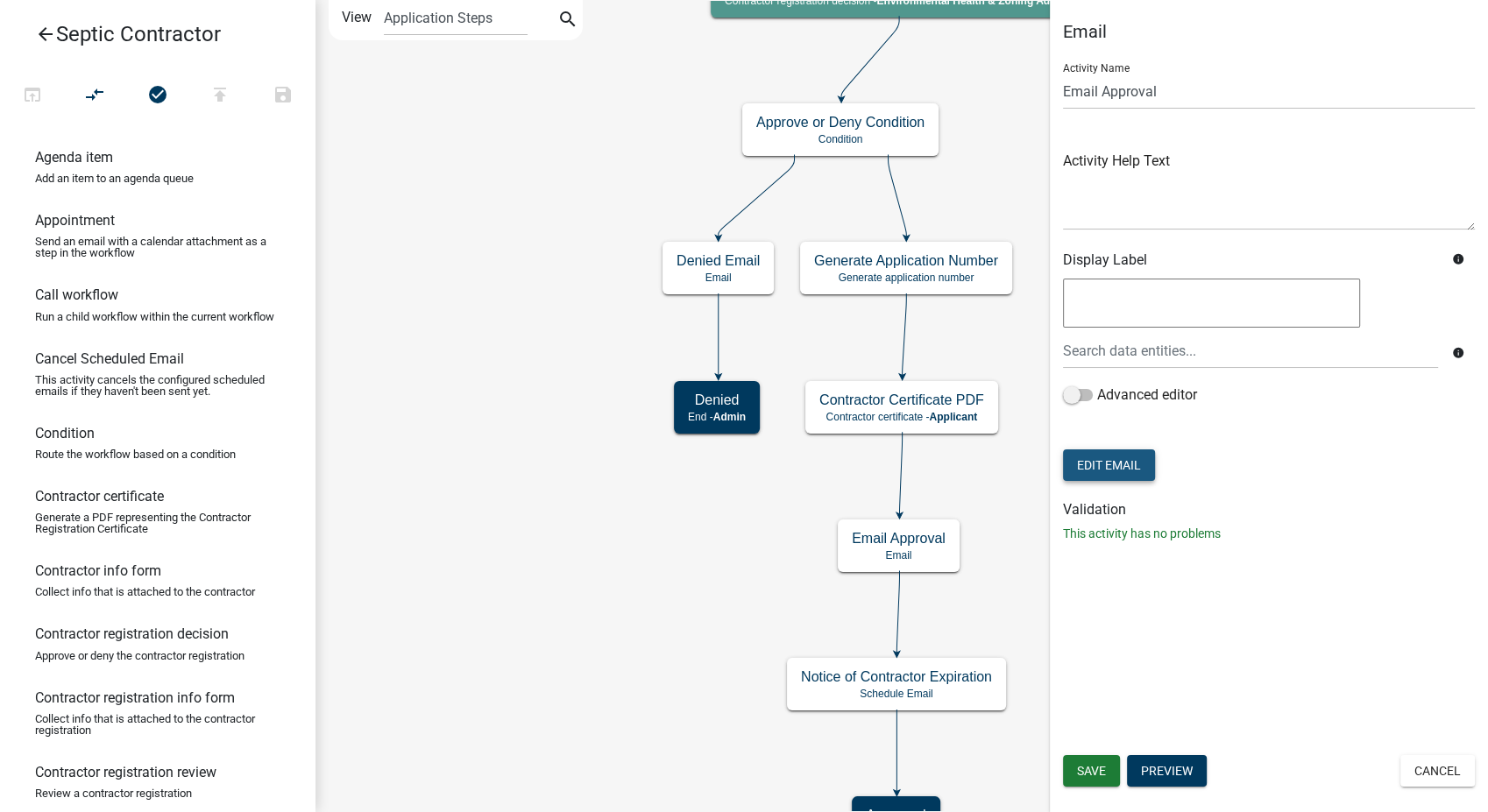
click at [1128, 470] on button "Edit Email" at bounding box center [1108, 465] width 92 height 32
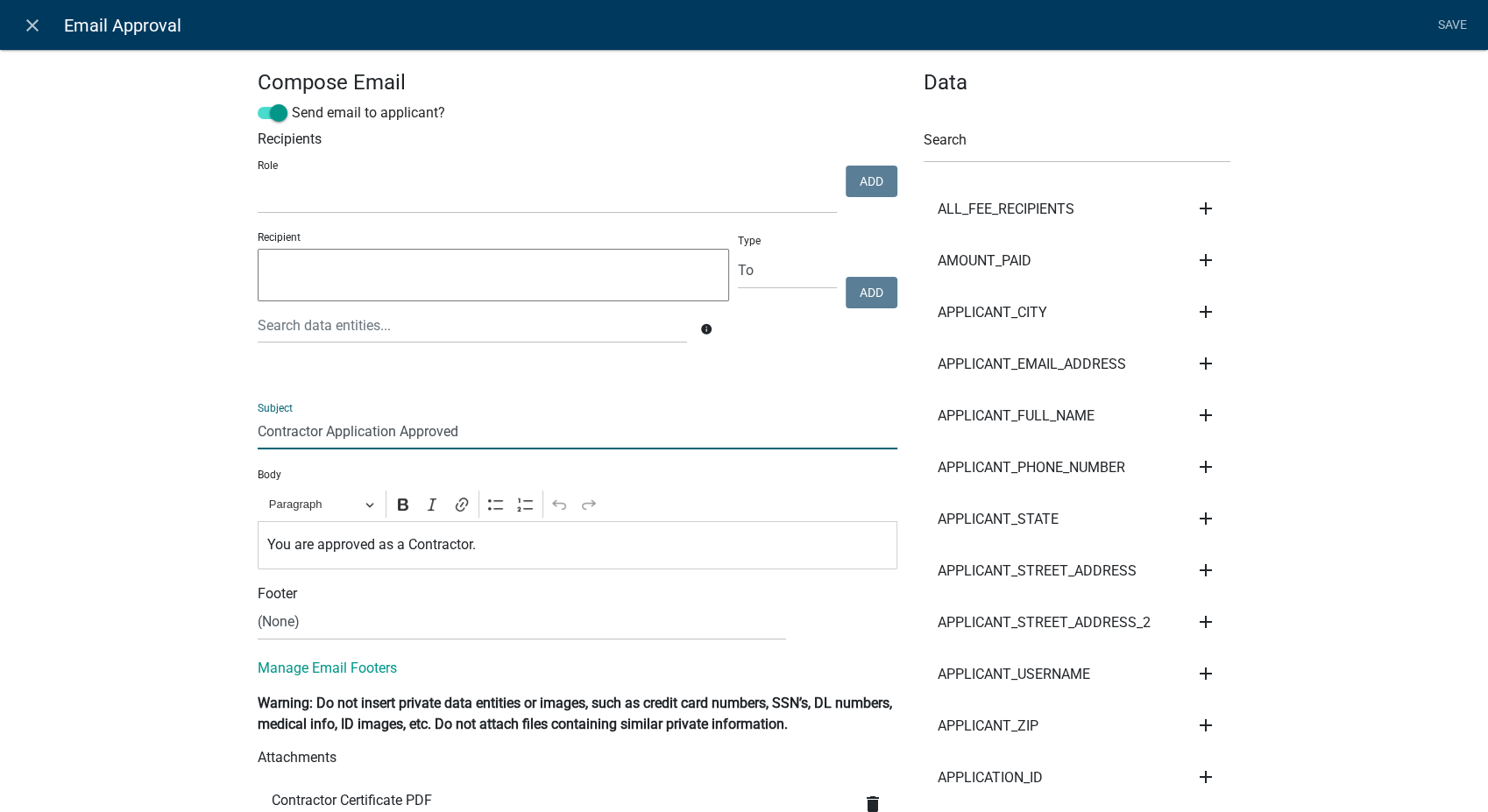
click at [257, 430] on input "Contractor Application Approved" at bounding box center [577, 431] width 639 height 36
type input "Septic Contractor Application Approved"
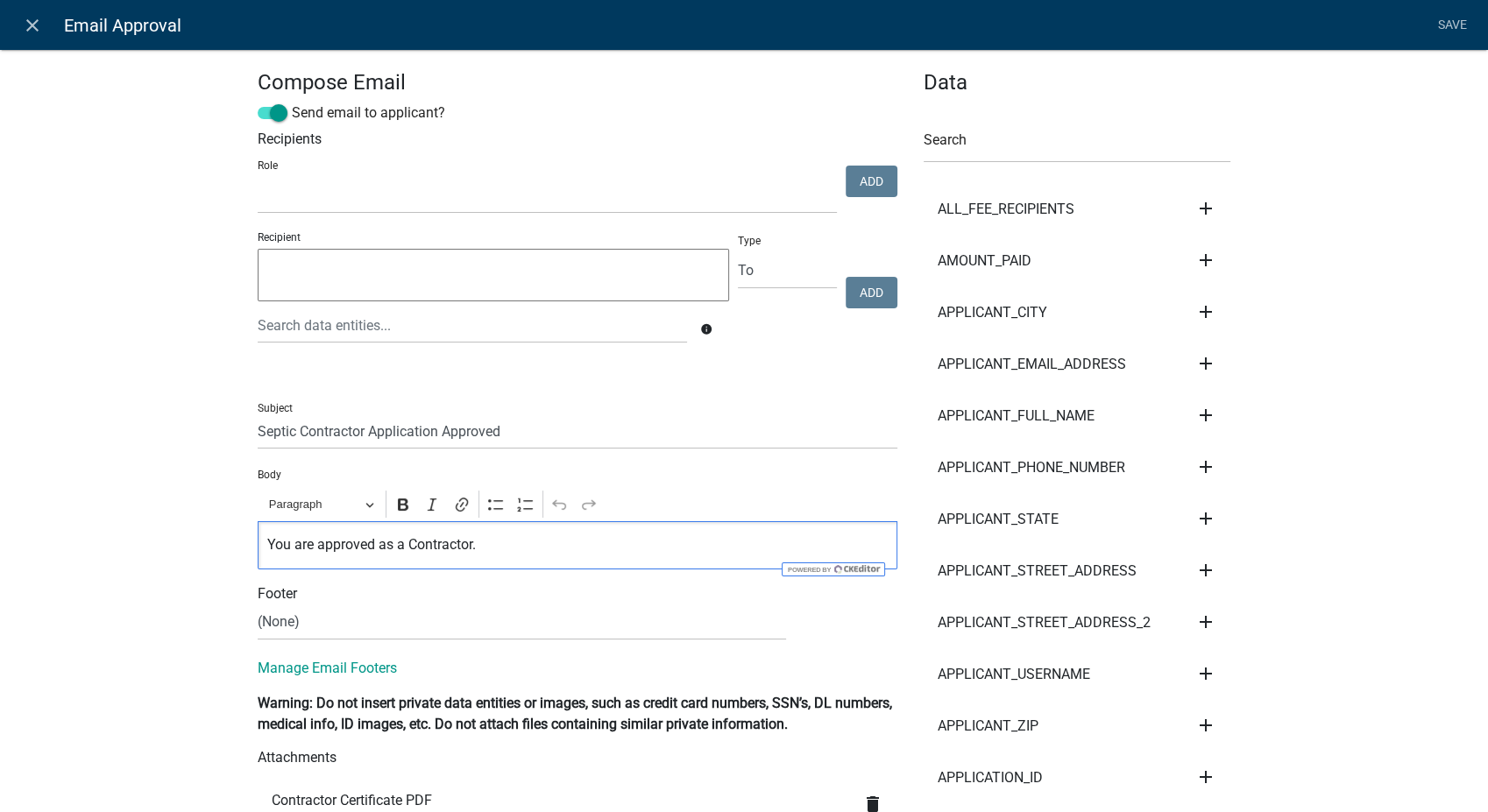
click at [403, 543] on p "You are approved as a Contractor." at bounding box center [578, 545] width 621 height 21
click at [320, 620] on select "(None) Environmental Health Secondary Roads" at bounding box center [522, 622] width 528 height 36
select select "760aa54f-ed77-4682-82be-679e409b8c9e"
click at [257, 605] on select "(None) Environmental Health Secondary Roads" at bounding box center [522, 622] width 528 height 36
click at [591, 542] on p "You are approved as a Septic Contractor." at bounding box center [578, 545] width 621 height 21
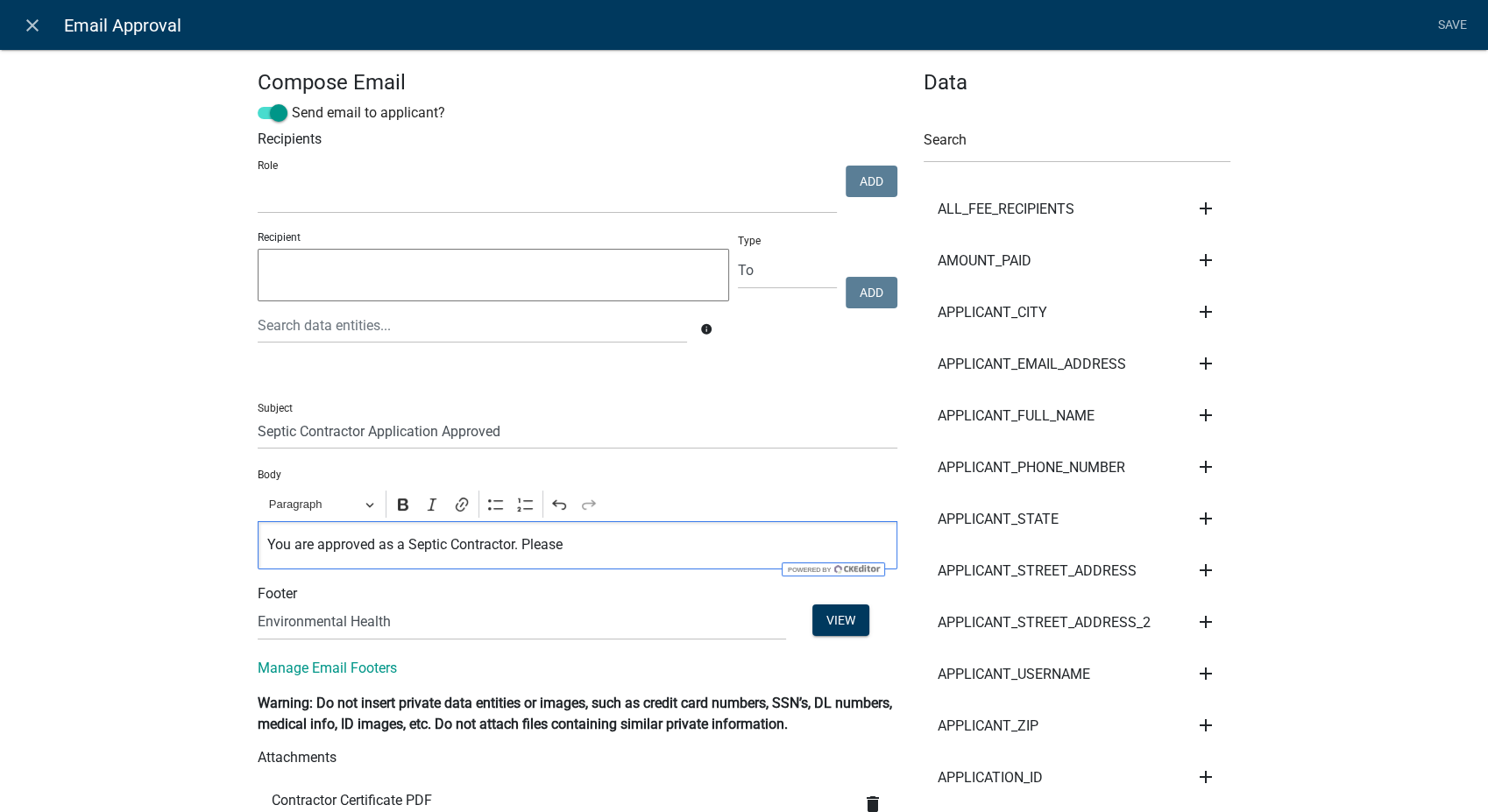
click at [575, 551] on p "You are approved as a Septic Contractor. Please" at bounding box center [578, 545] width 621 height 21
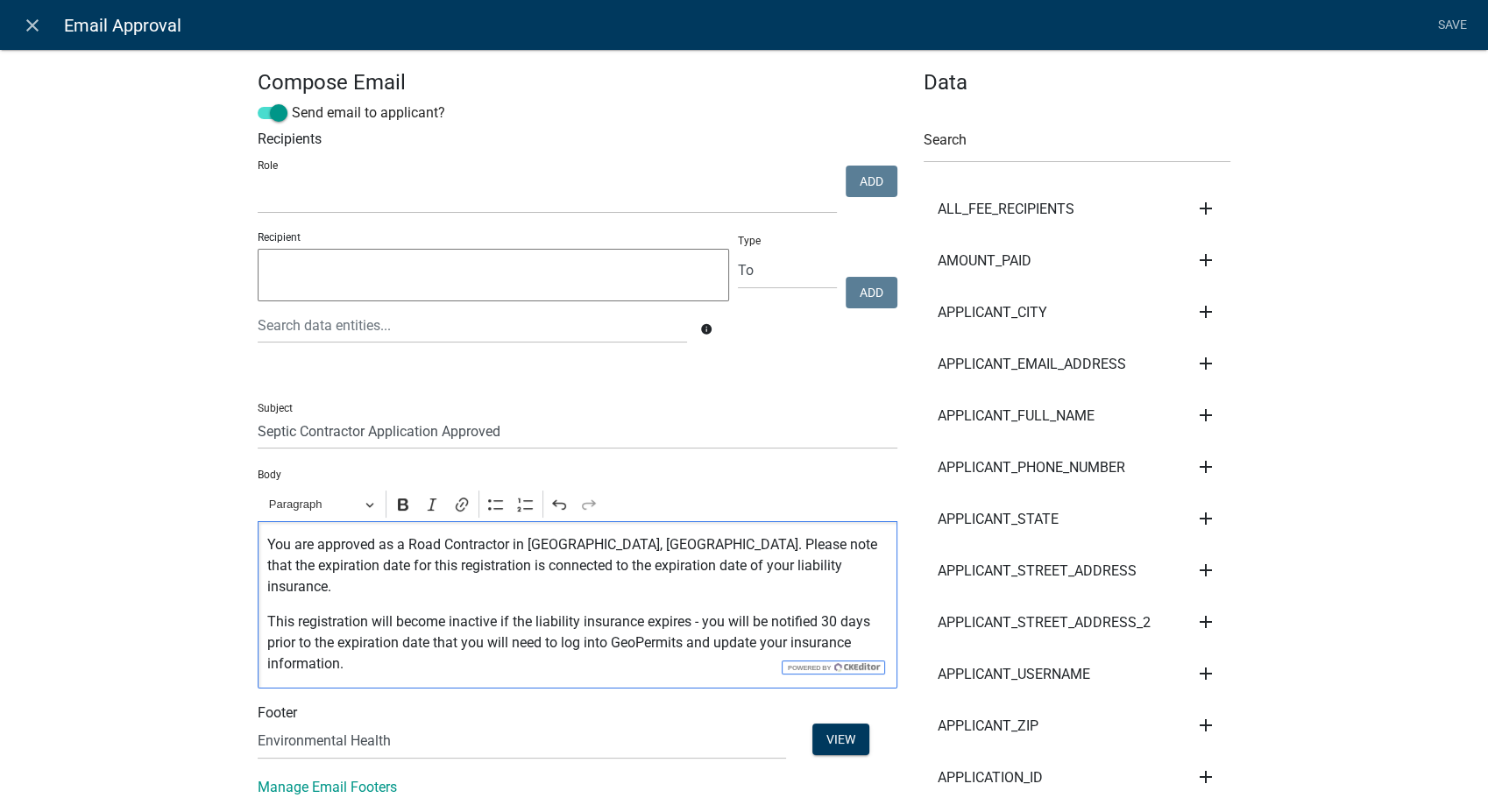
click at [429, 542] on p "You are approved as a Road Contractor in Buchanan County, IA. Please note that …" at bounding box center [578, 565] width 621 height 63
click at [587, 544] on p "You are approved as a Septic Contractor in Buchanan County, IA. Please note tha…" at bounding box center [578, 565] width 621 height 63
click at [729, 568] on p "You are approved as a Septic Contractor in Butler County, IA. Please note that …" at bounding box center [578, 565] width 621 height 63
click at [635, 611] on p "This registration will become inactive if the liability insurance expires - you…" at bounding box center [578, 642] width 621 height 63
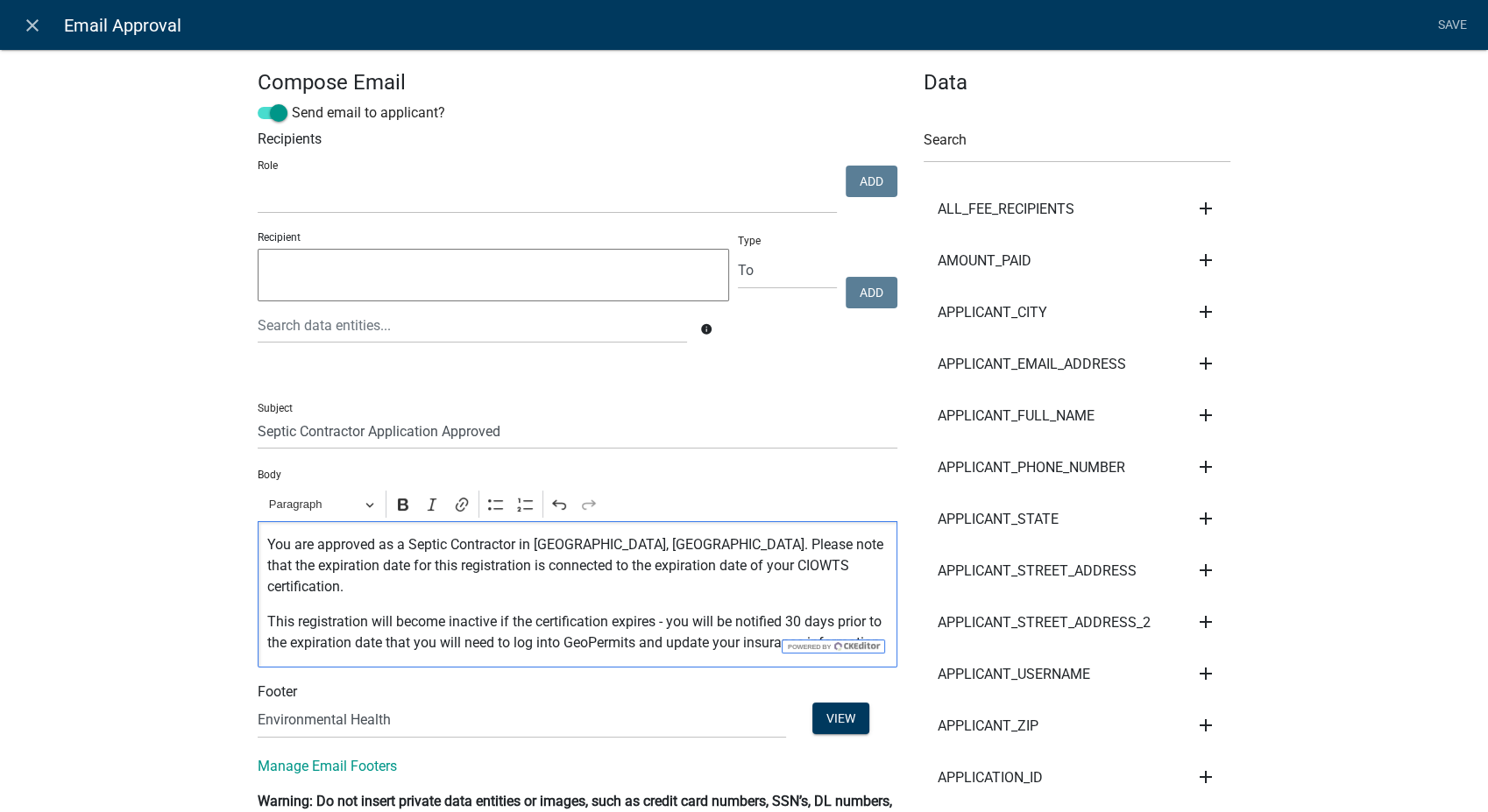
click at [796, 627] on p "This registration will become inactive if the certification expires - you will …" at bounding box center [578, 633] width 621 height 42
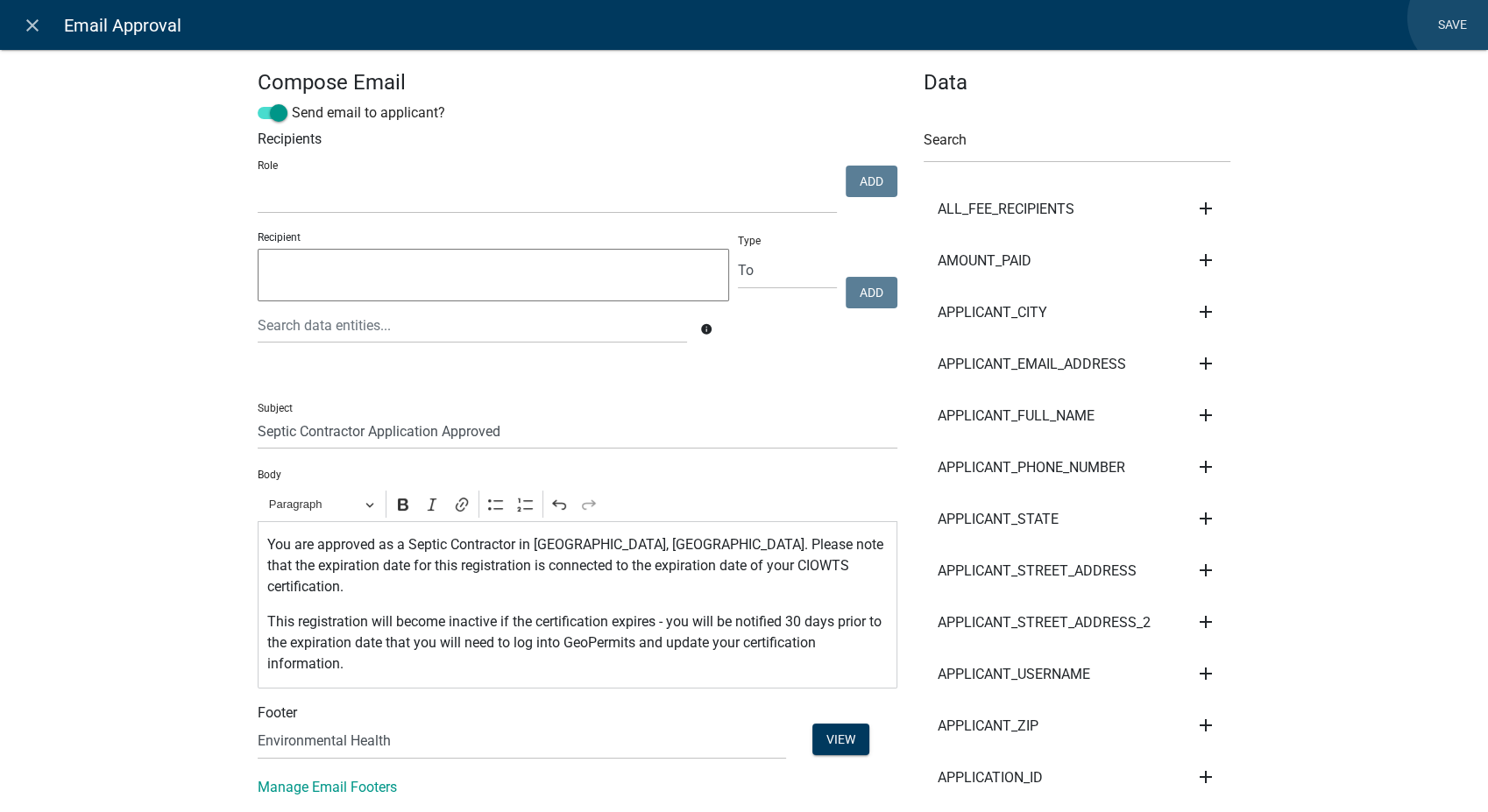
click at [1463, 17] on link "Save" at bounding box center [1451, 25] width 43 height 34
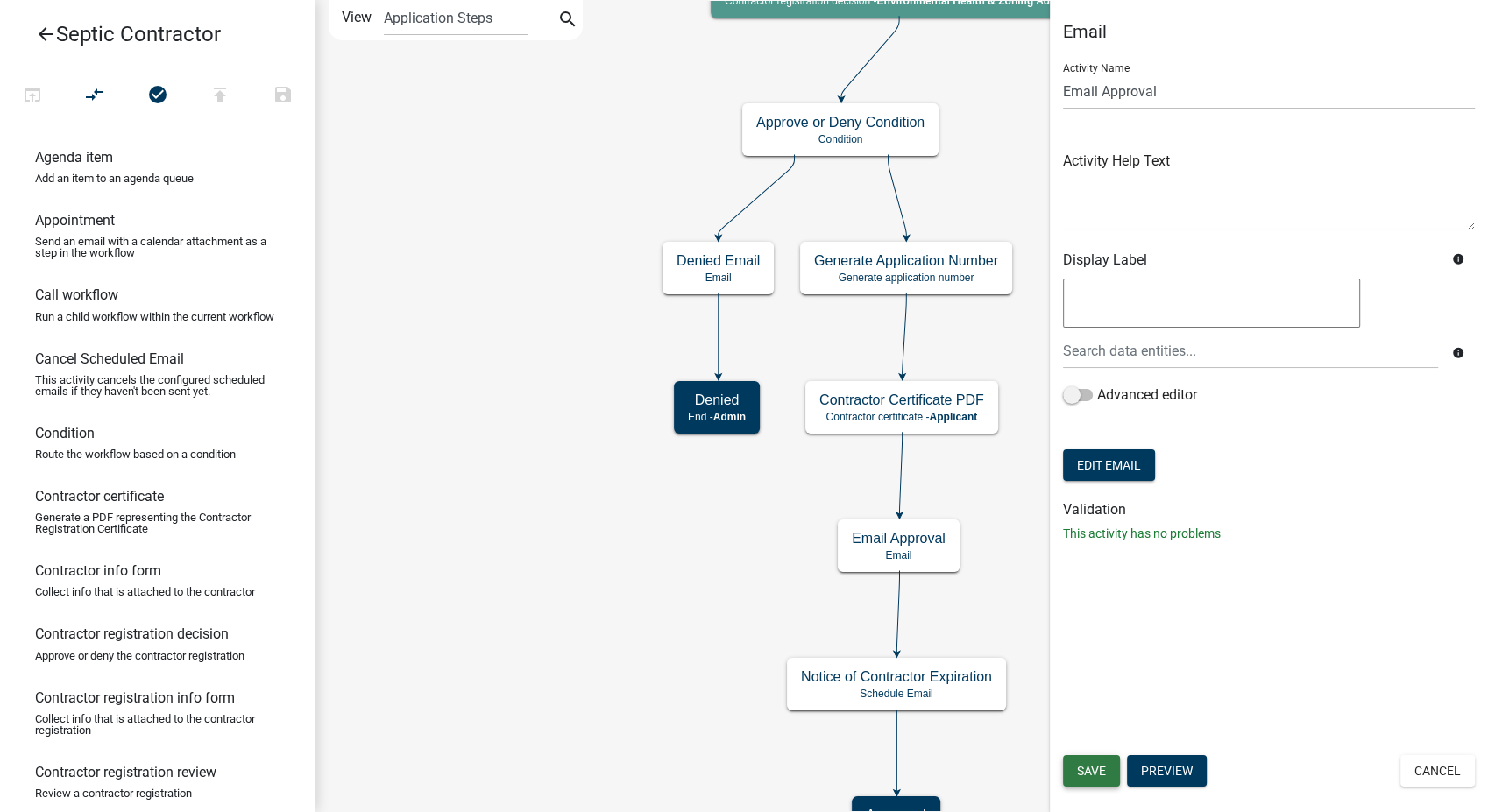
click at [1073, 774] on button "Save" at bounding box center [1091, 771] width 57 height 32
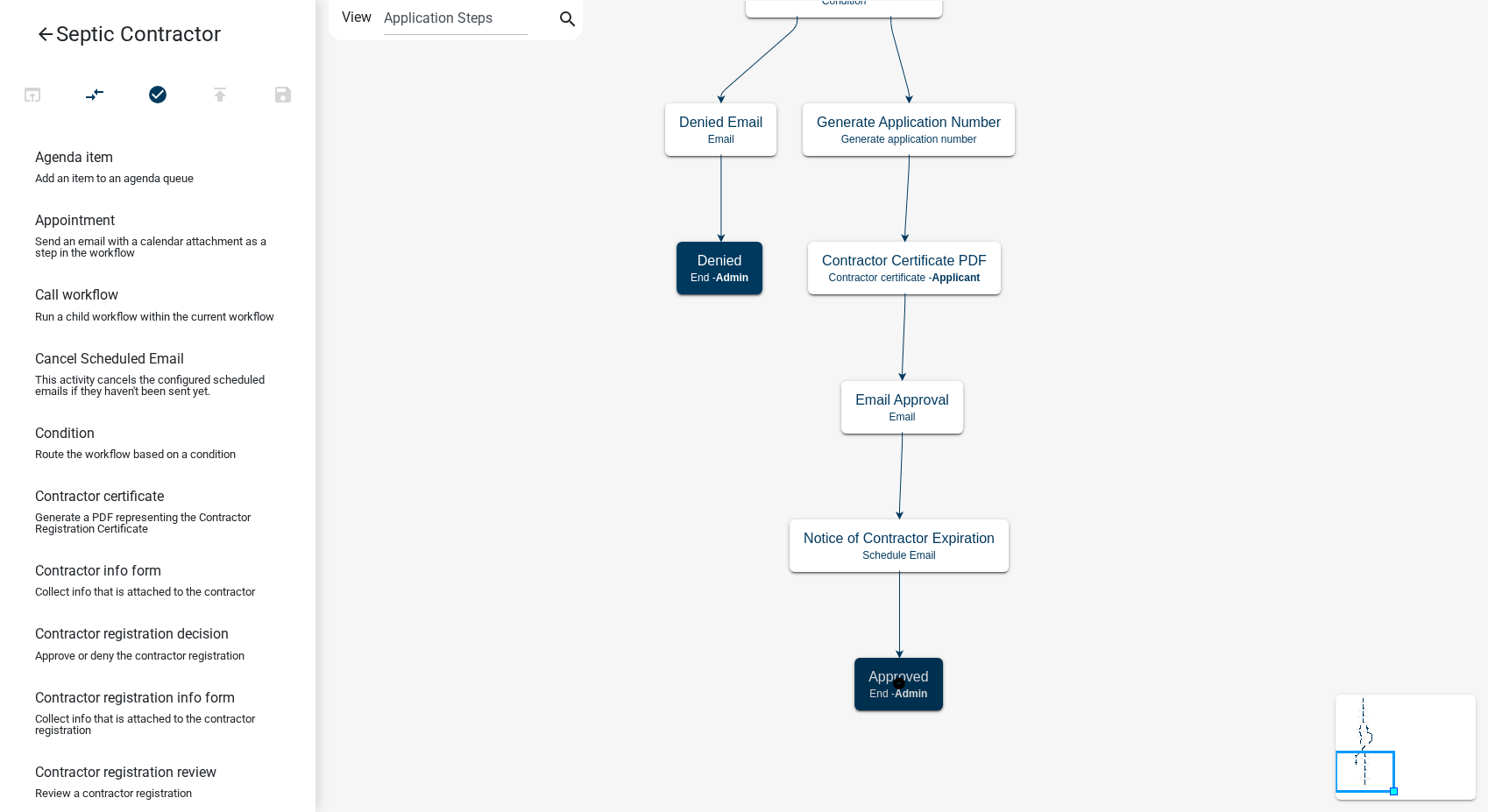
click at [926, 688] on span "Admin" at bounding box center [911, 693] width 33 height 13
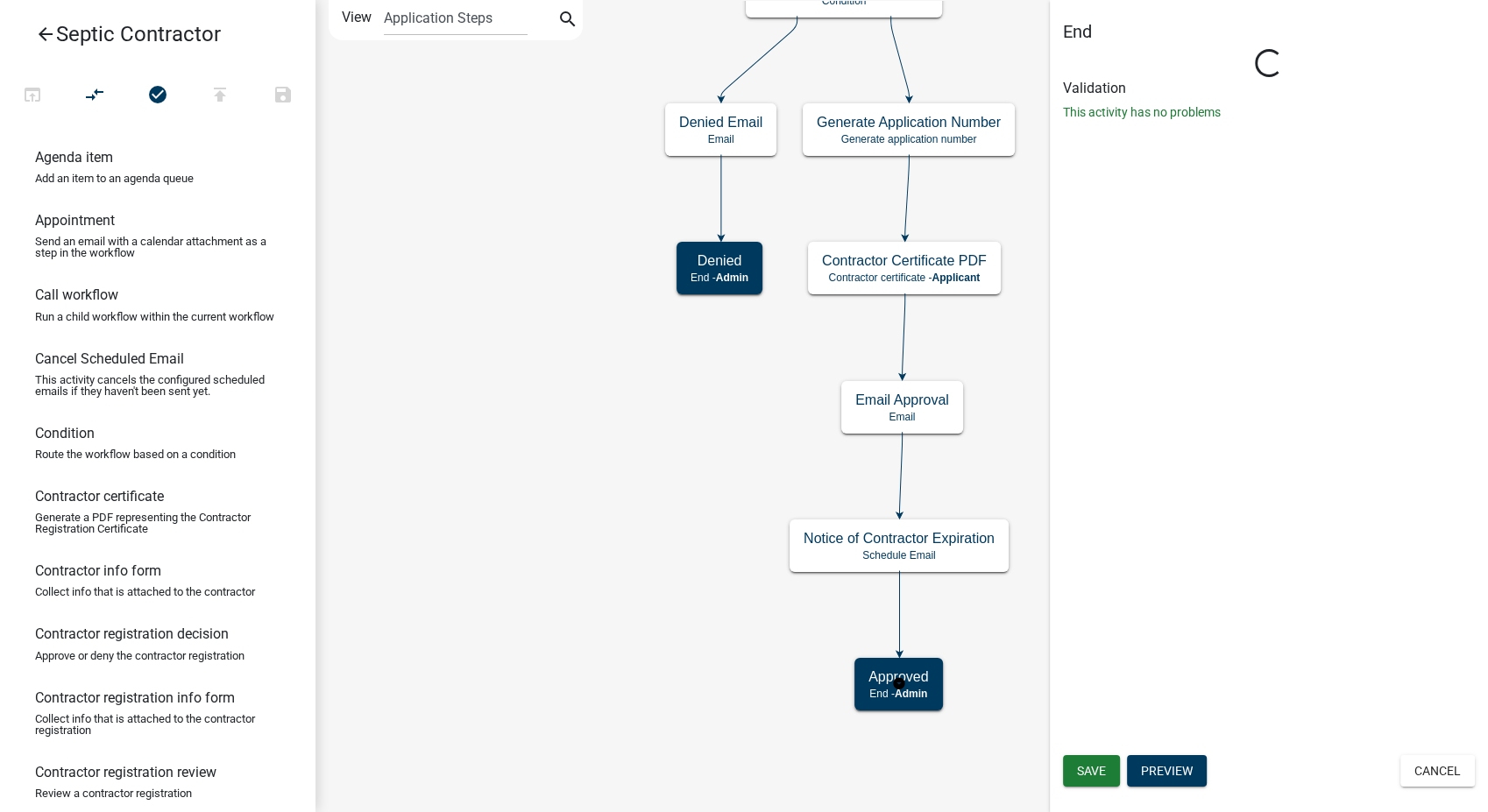
select select "13A5B504-AB47-4543-9957-CBE2A4EE44F0"
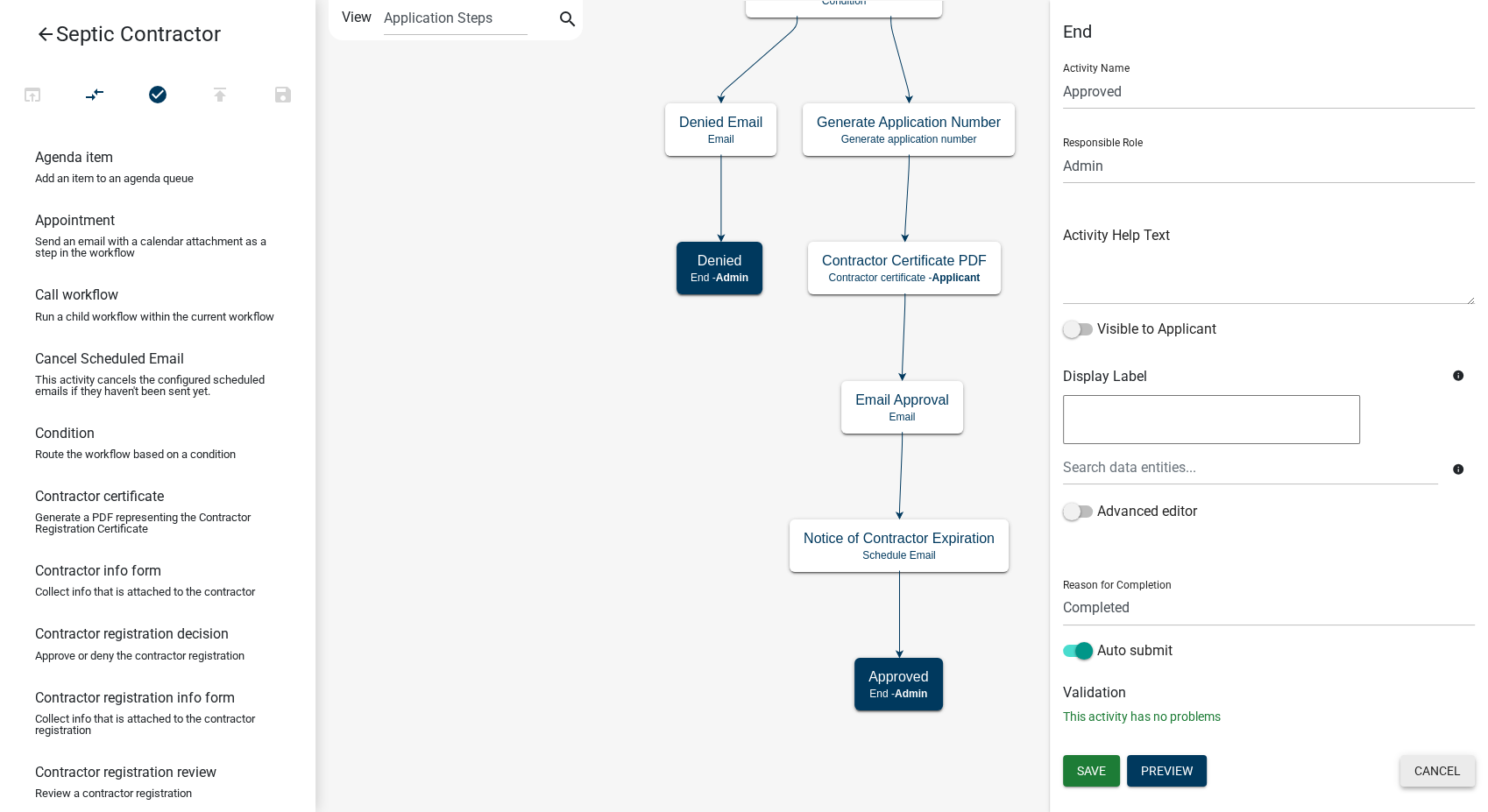
click at [1416, 771] on button "Cancel" at bounding box center [1437, 771] width 74 height 32
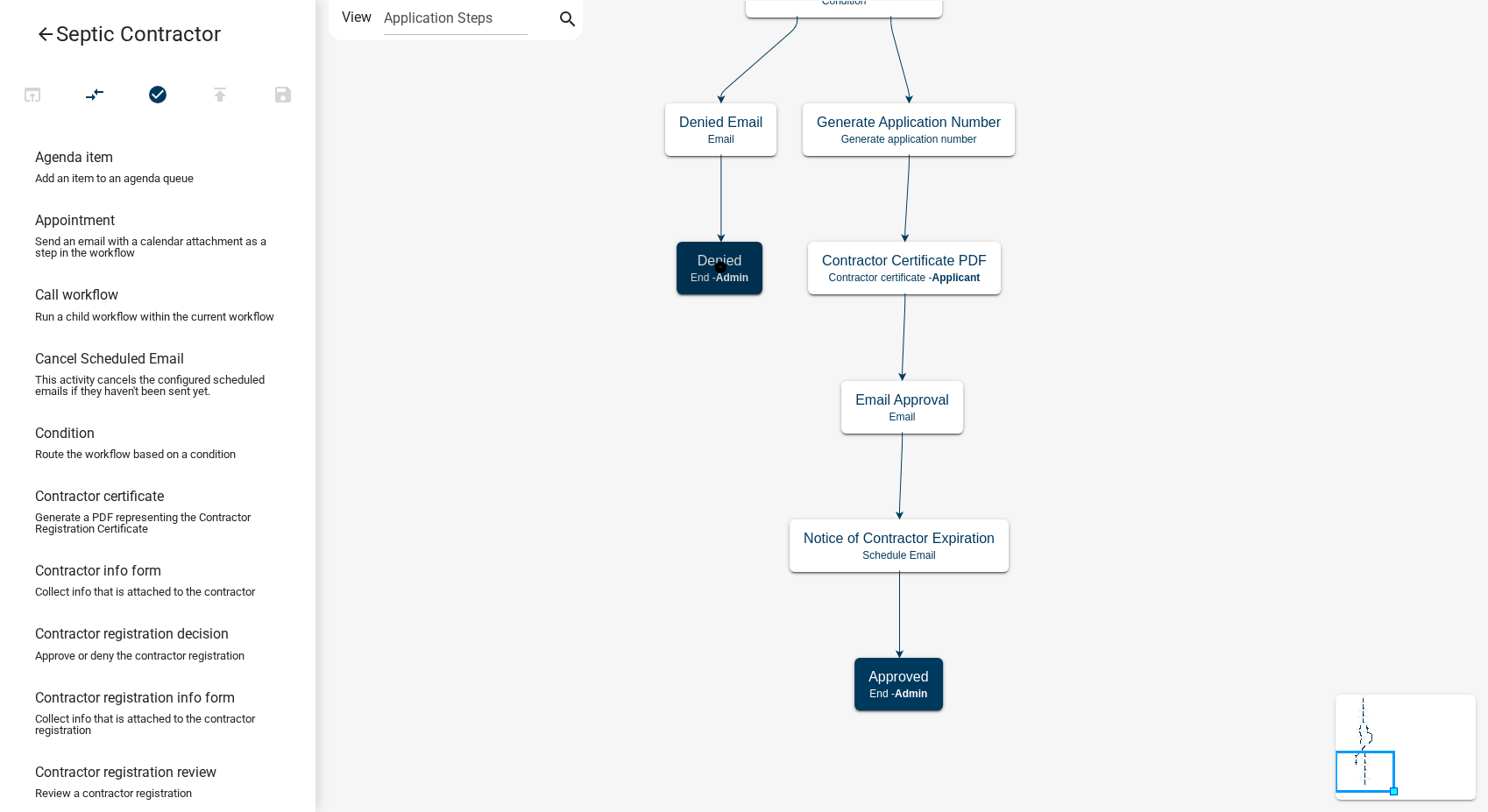
click at [706, 261] on h5 "Denied" at bounding box center [719, 260] width 58 height 16
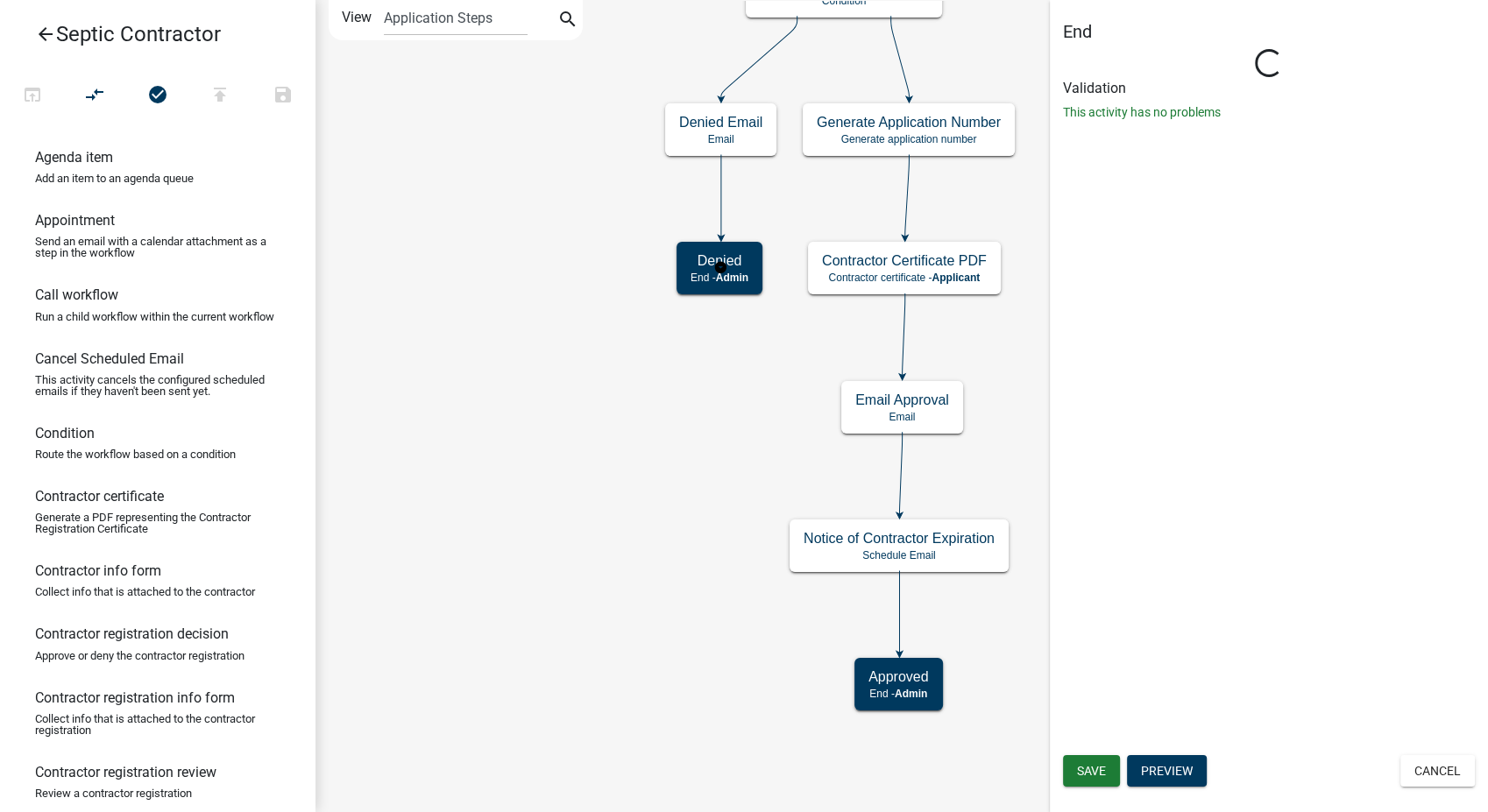
select select "Rejected"
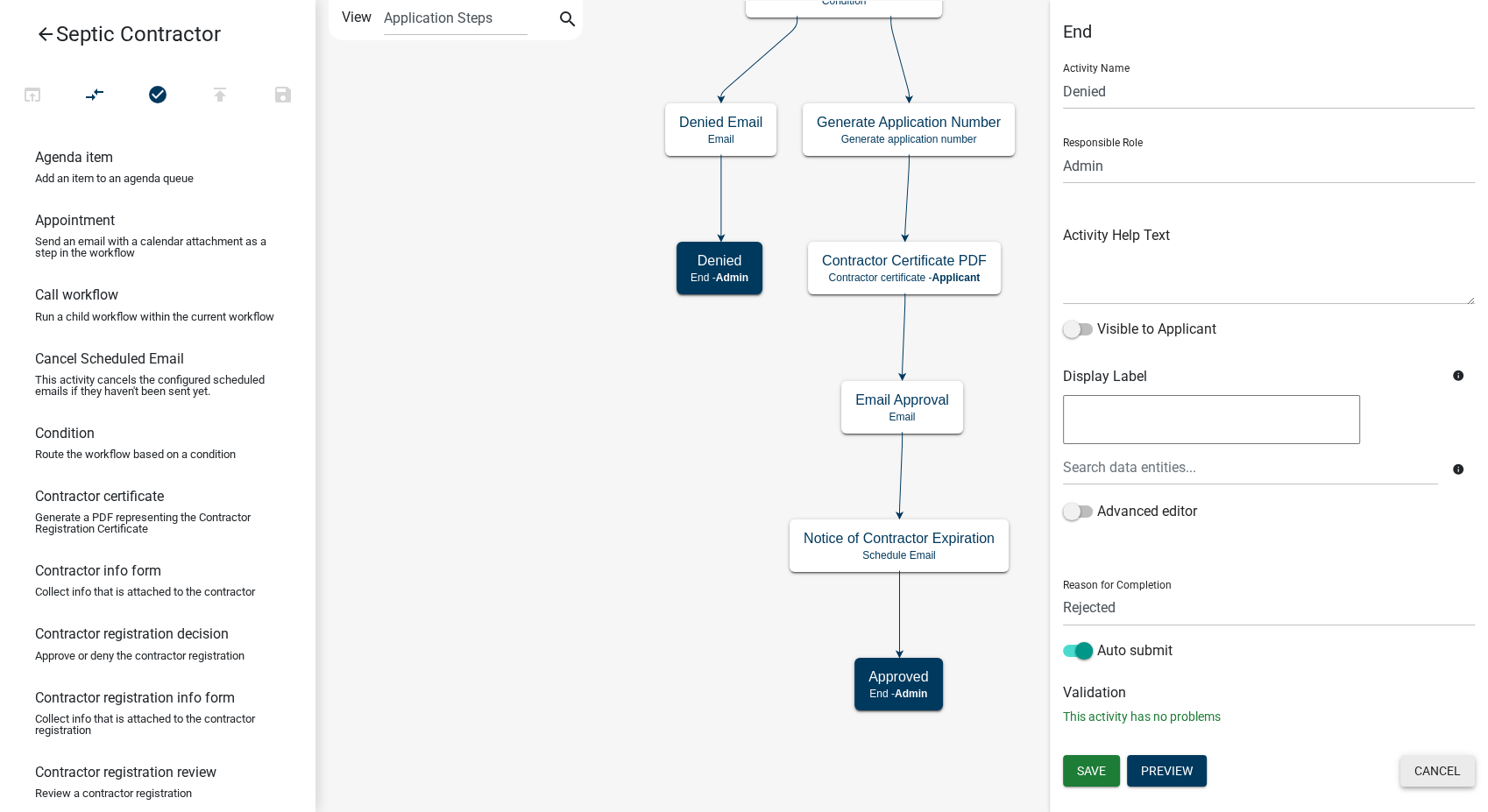
click at [1428, 764] on button "Cancel" at bounding box center [1437, 771] width 74 height 32
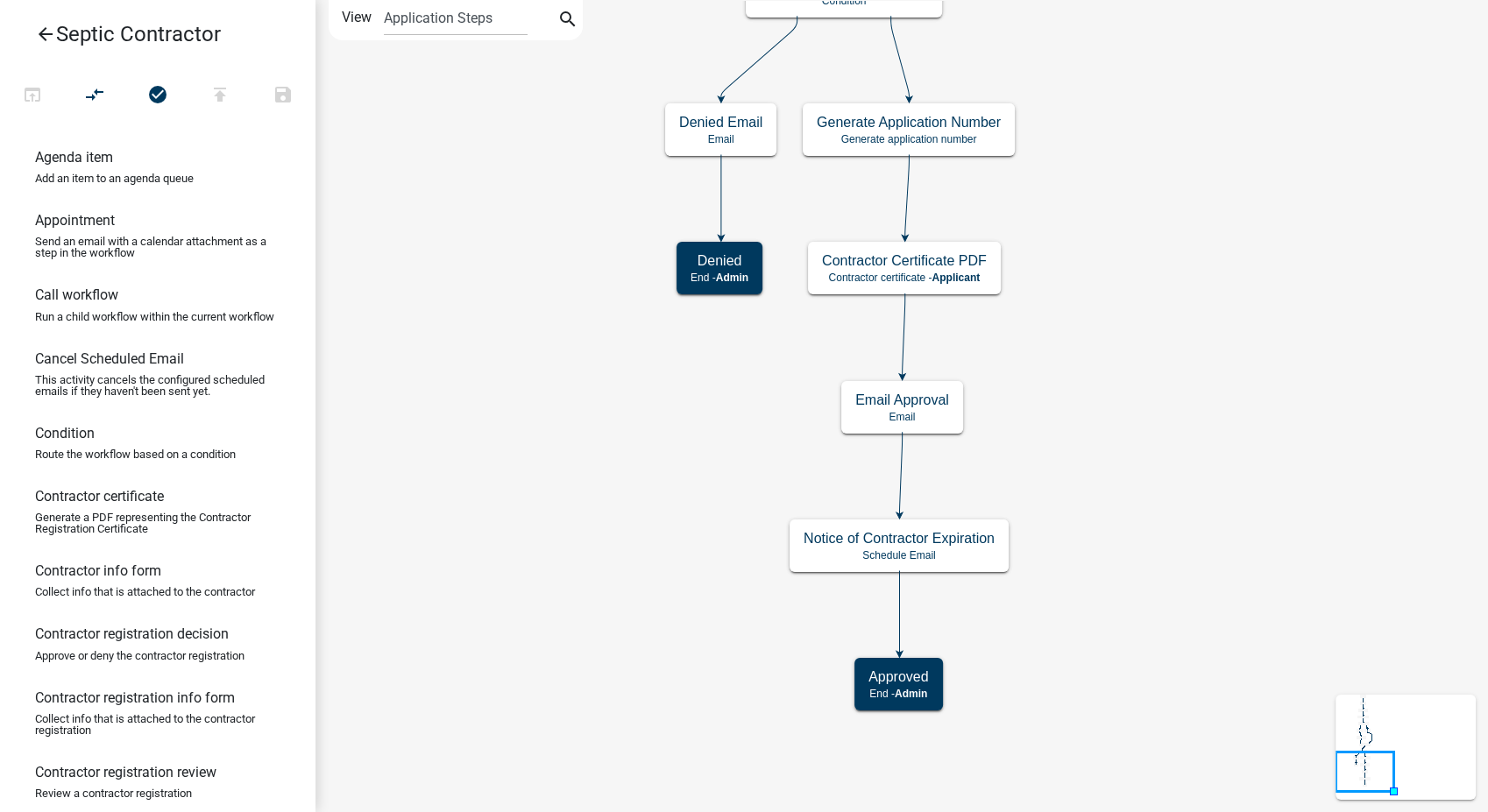
click at [45, 34] on icon "arrow_back" at bounding box center [45, 36] width 21 height 24
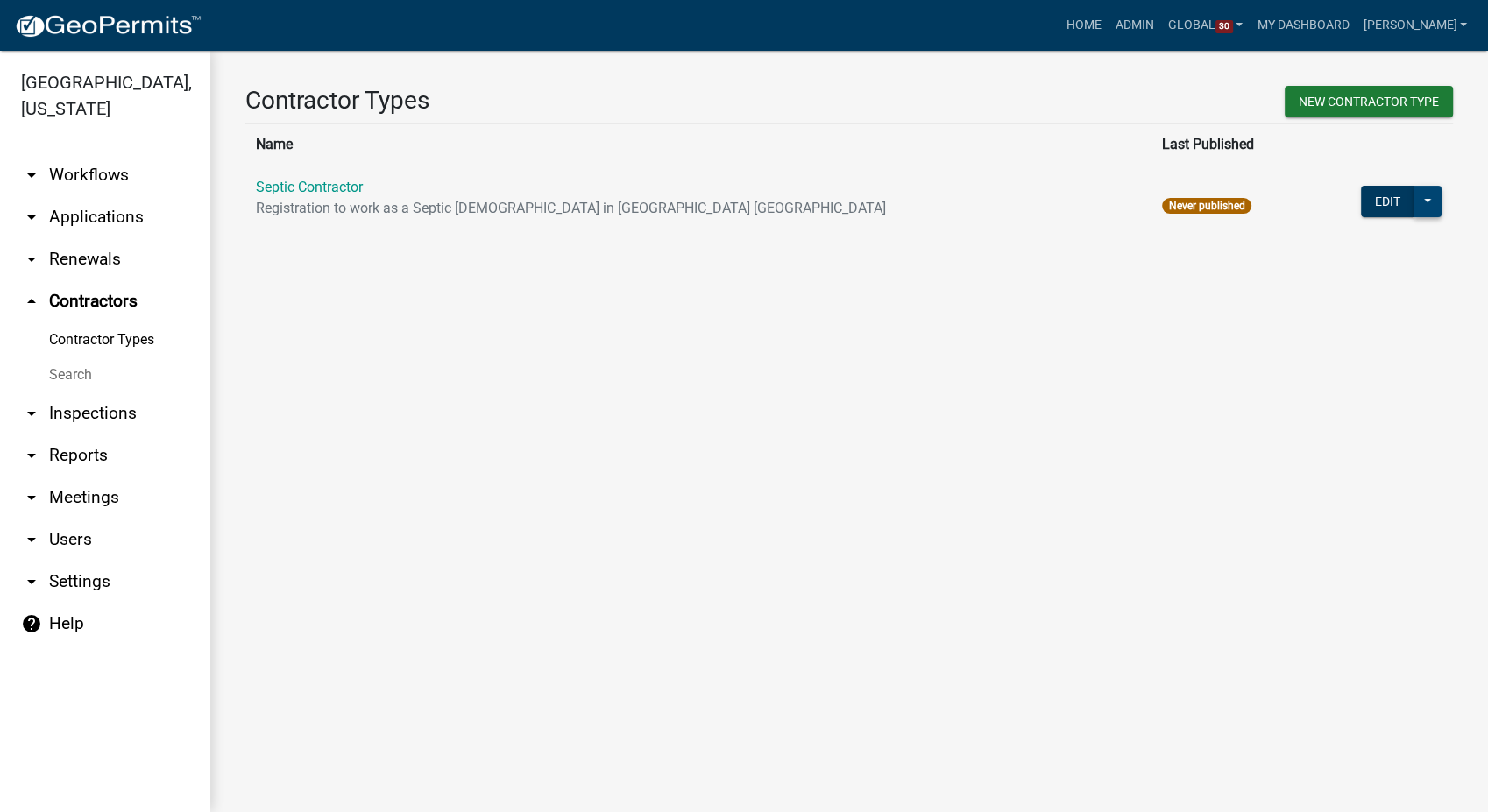
click at [1430, 205] on button at bounding box center [1427, 202] width 28 height 32
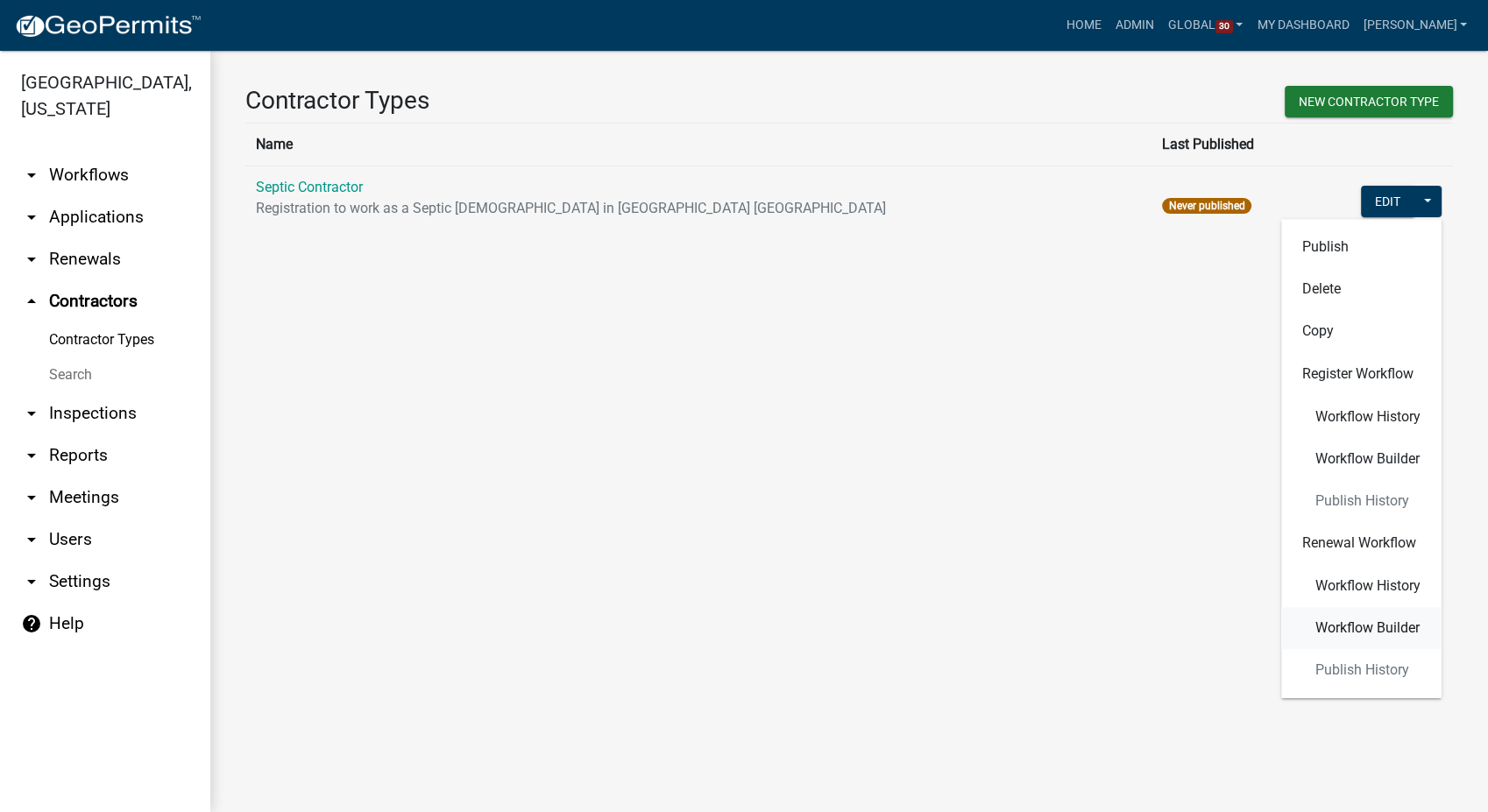
click at [1338, 626] on span "Workflow Builder" at bounding box center [1367, 628] width 104 height 14
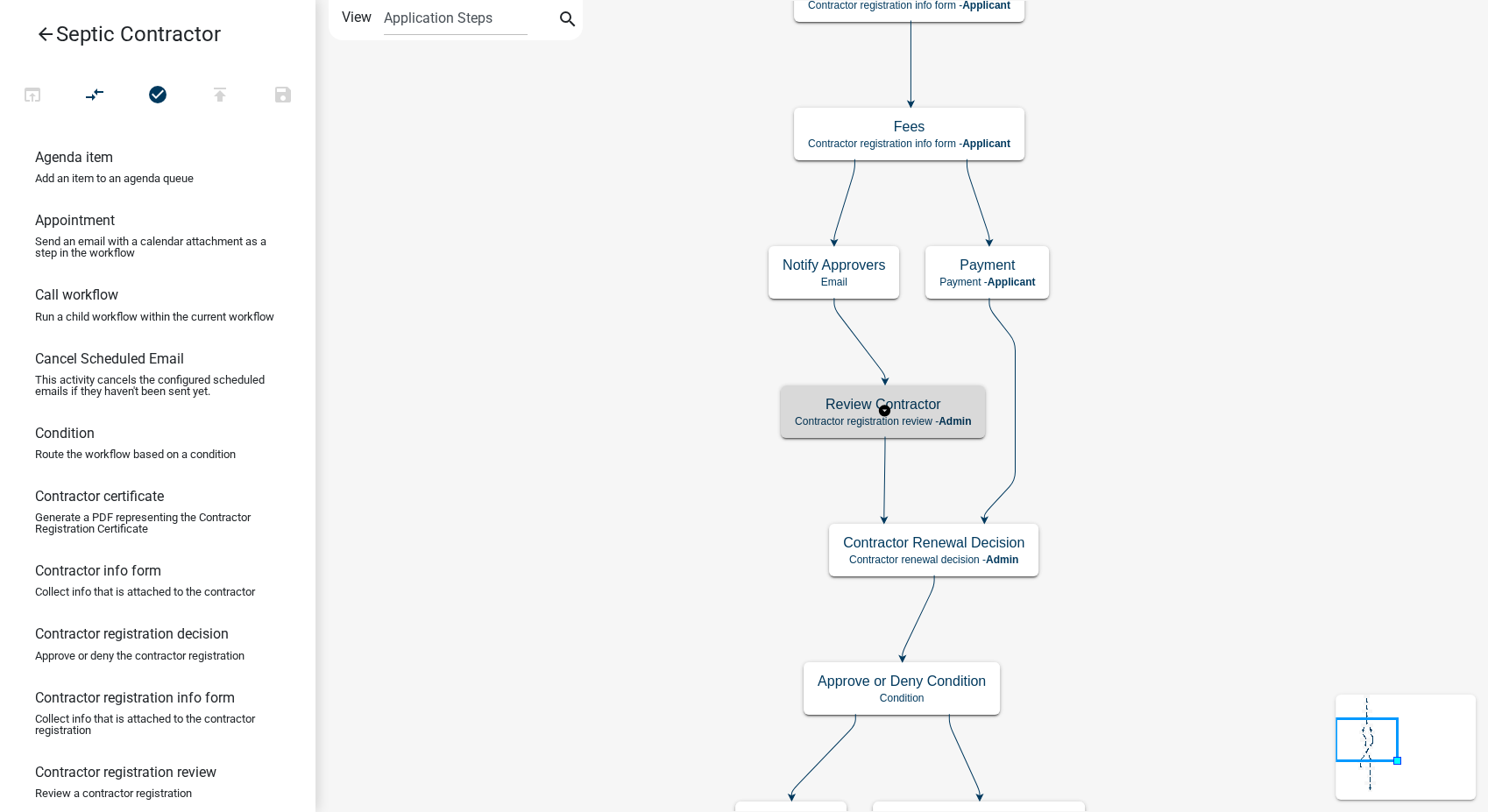
click at [933, 409] on h5 "Review Contractor" at bounding box center [882, 404] width 176 height 16
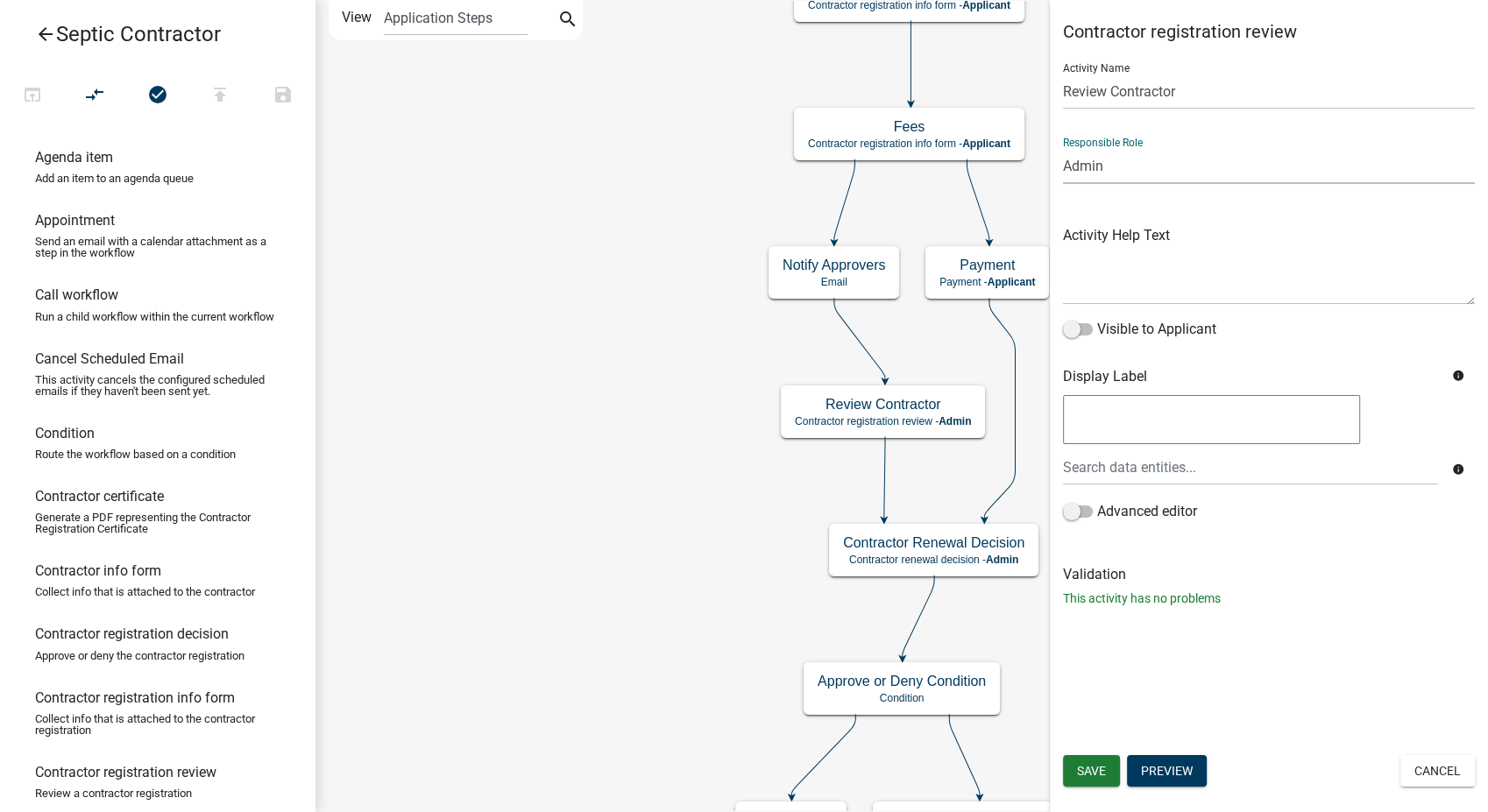
click at [1137, 162] on select "Applicant Environmental Health & Zoning Admin Secondary Roads Admin" at bounding box center [1268, 166] width 412 height 36
select select "F06A1D65-B43C-4930-9D9A-3CB2ED09DA96"
click at [1063, 149] on select "Applicant Environmental Health & Zoning Admin Secondary Roads Admin" at bounding box center [1268, 166] width 412 height 36
click at [1087, 772] on span "Save" at bounding box center [1092, 771] width 29 height 14
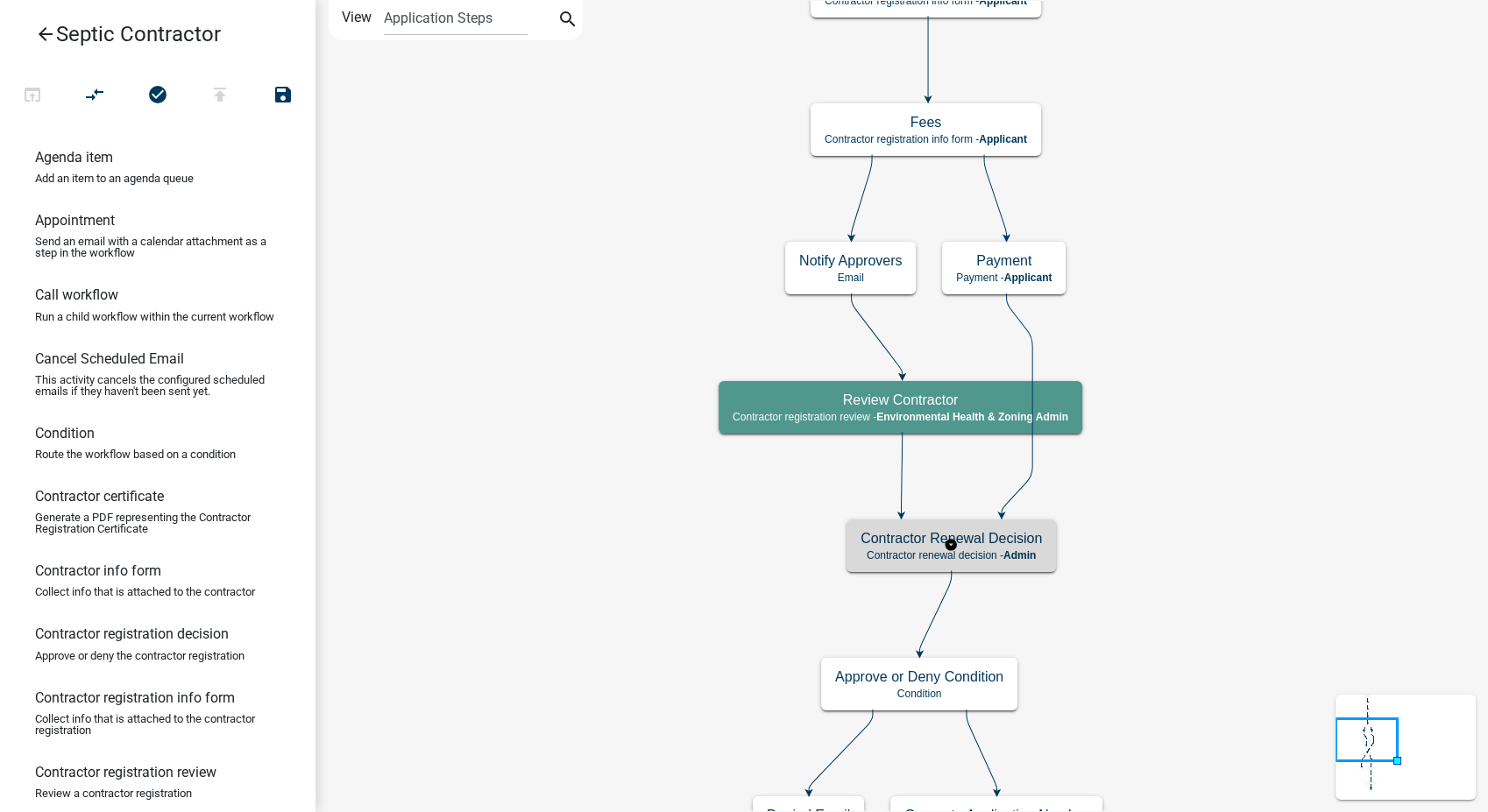
click at [974, 555] on p "Contractor renewal decision - Admin" at bounding box center [951, 555] width 181 height 13
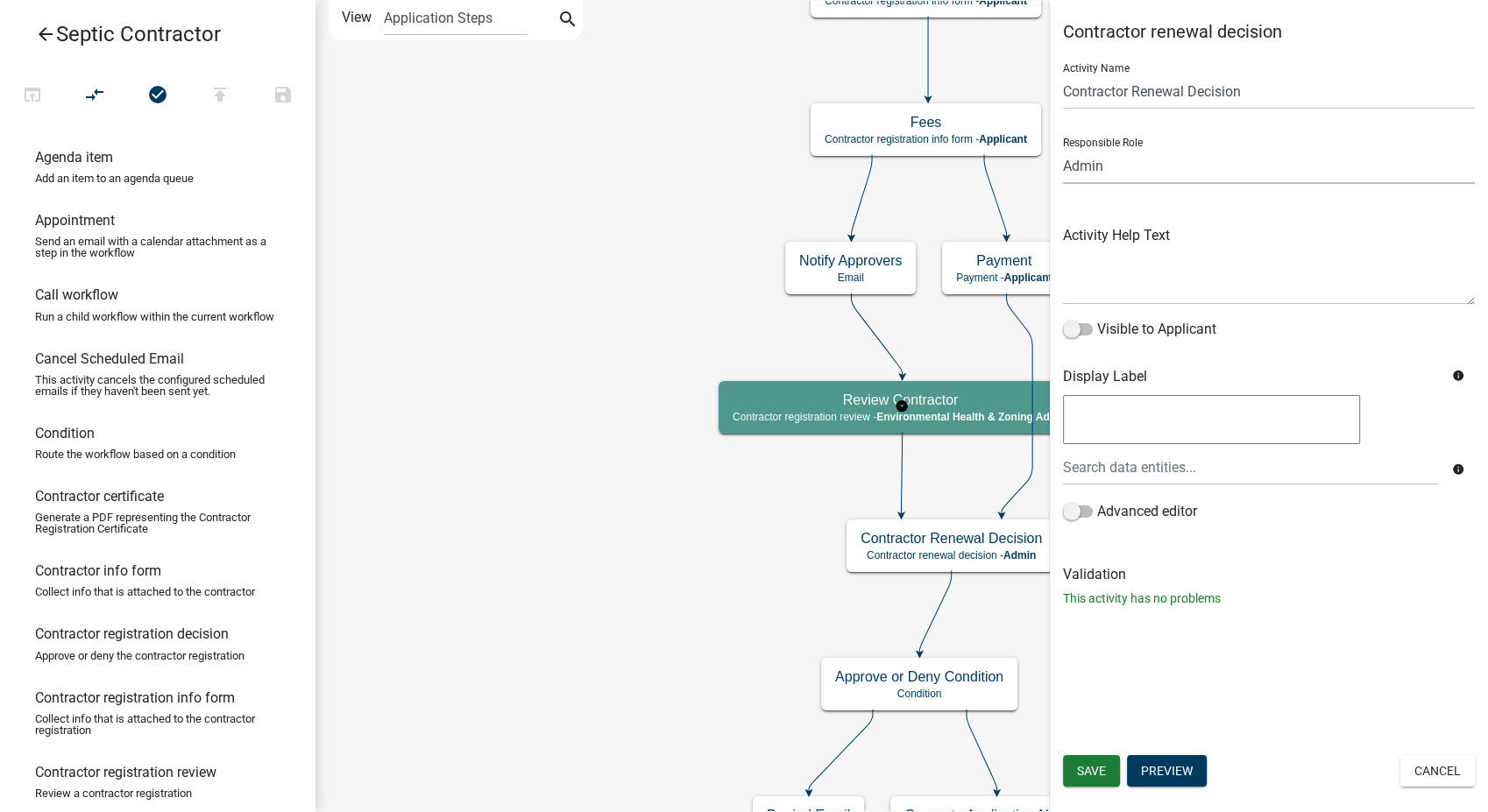
click at [1115, 166] on select "Applicant Environmental Health & Zoning Admin Secondary Roads Admin" at bounding box center [1268, 166] width 412 height 36
select select "F06A1D65-B43C-4930-9D9A-3CB2ED09DA96"
click at [1063, 149] on select "Applicant Environmental Health & Zoning Admin Secondary Roads Admin" at bounding box center [1268, 166] width 412 height 36
click at [1090, 765] on span "Save" at bounding box center [1092, 771] width 29 height 14
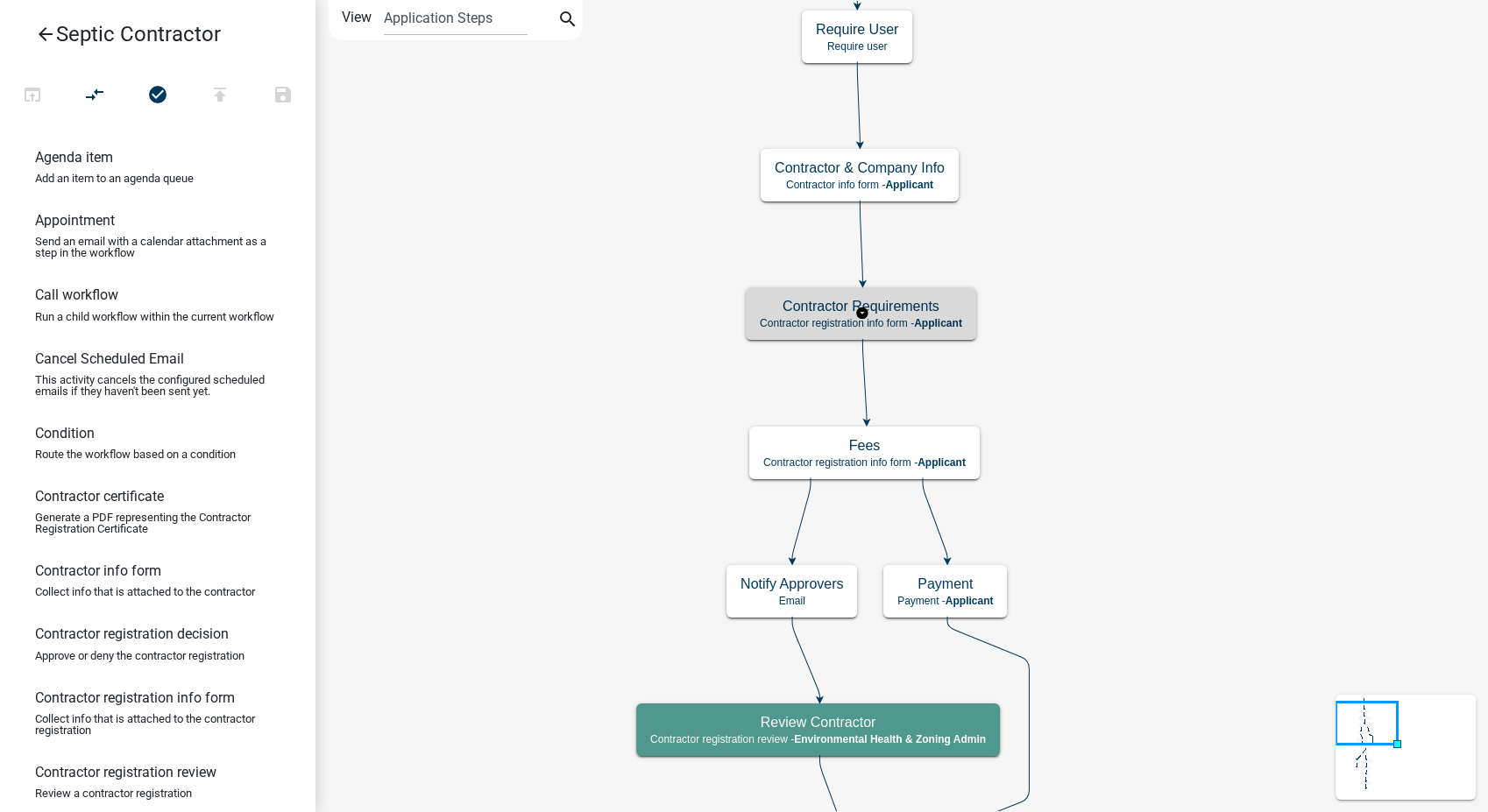
click at [939, 309] on h5 "Contractor Requirements" at bounding box center [861, 306] width 203 height 16
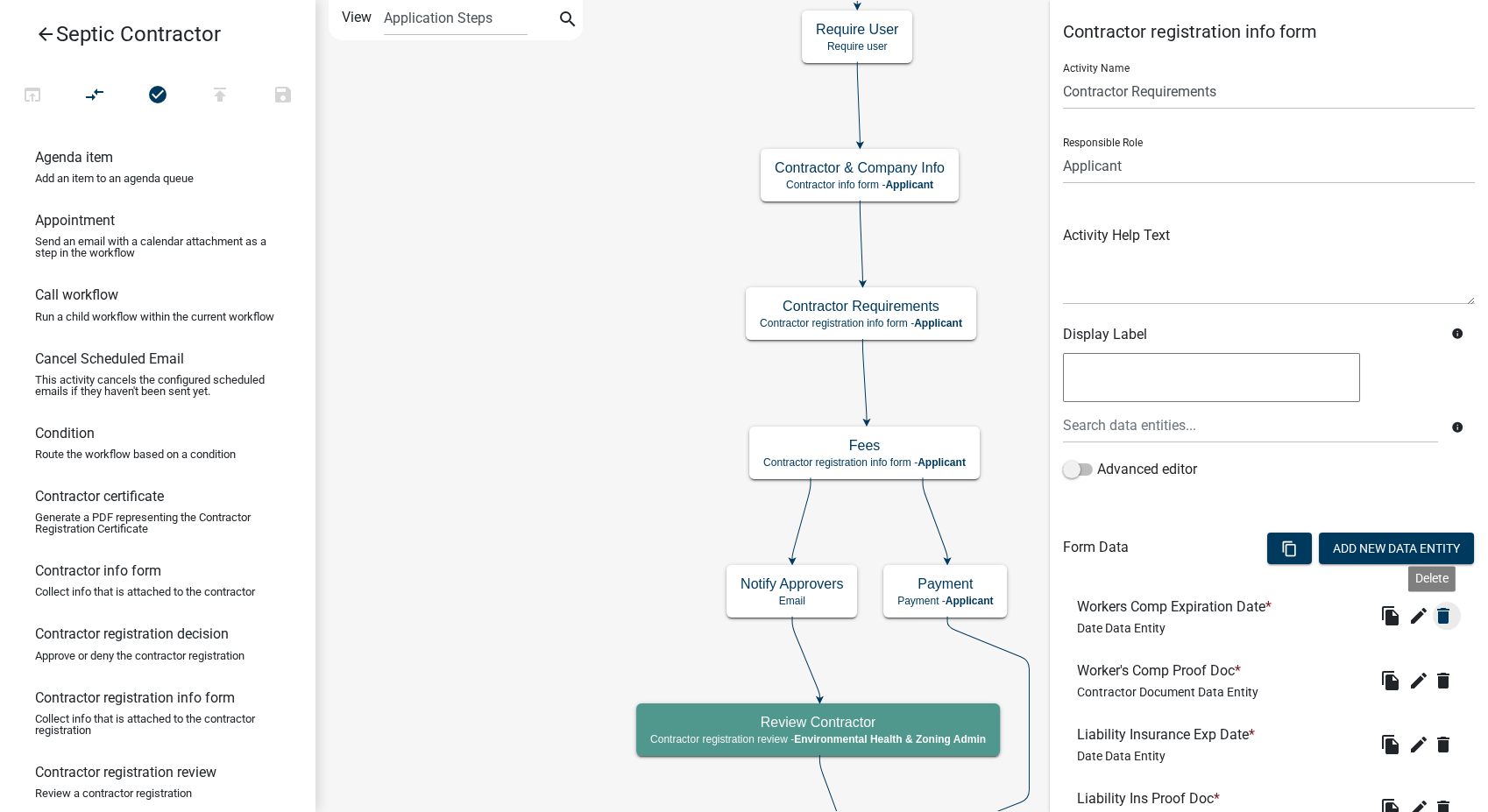
click at [1434, 618] on icon "delete" at bounding box center [1444, 616] width 21 height 21
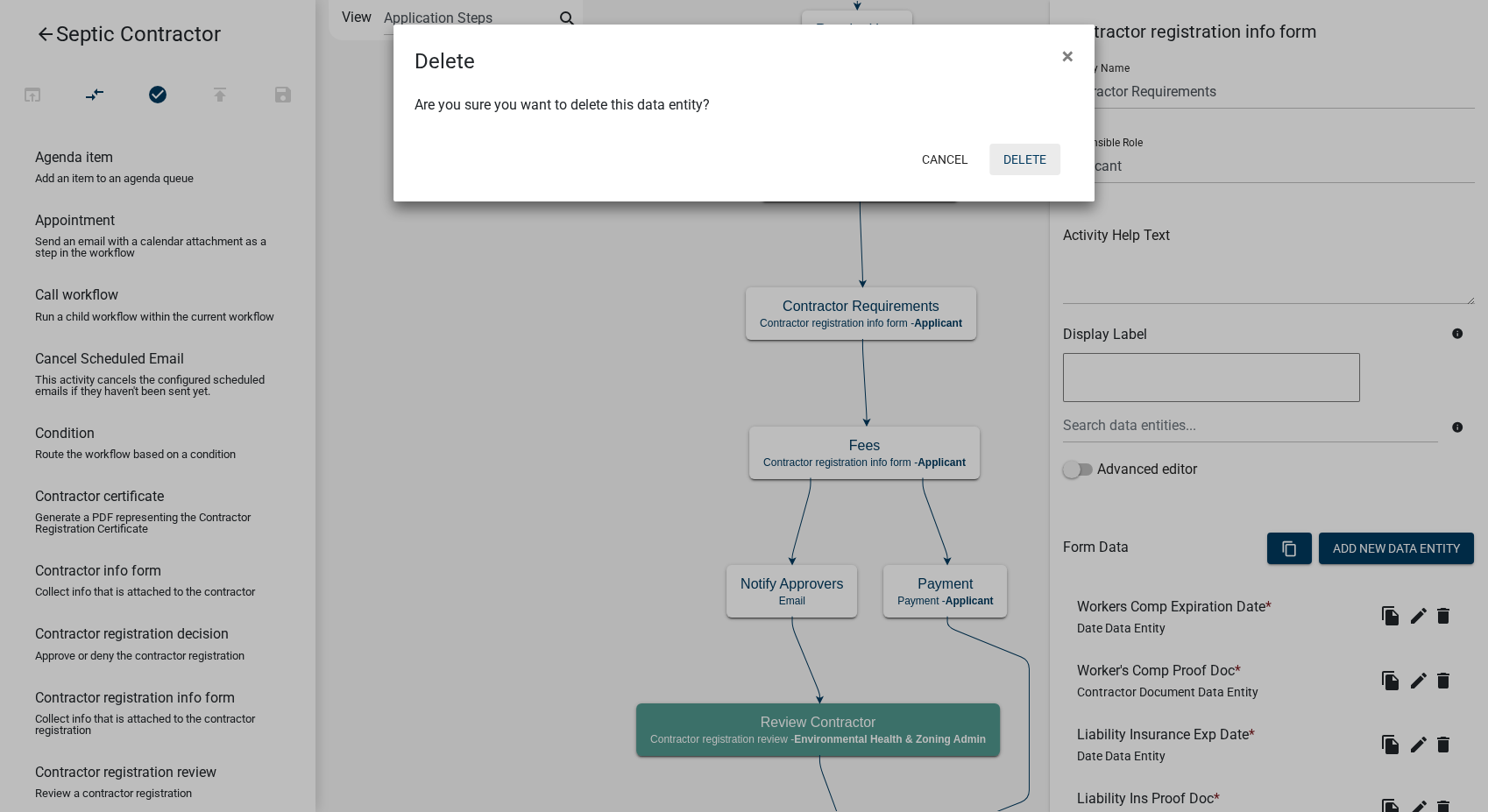
click at [1025, 158] on button "Delete" at bounding box center [1025, 159] width 71 height 32
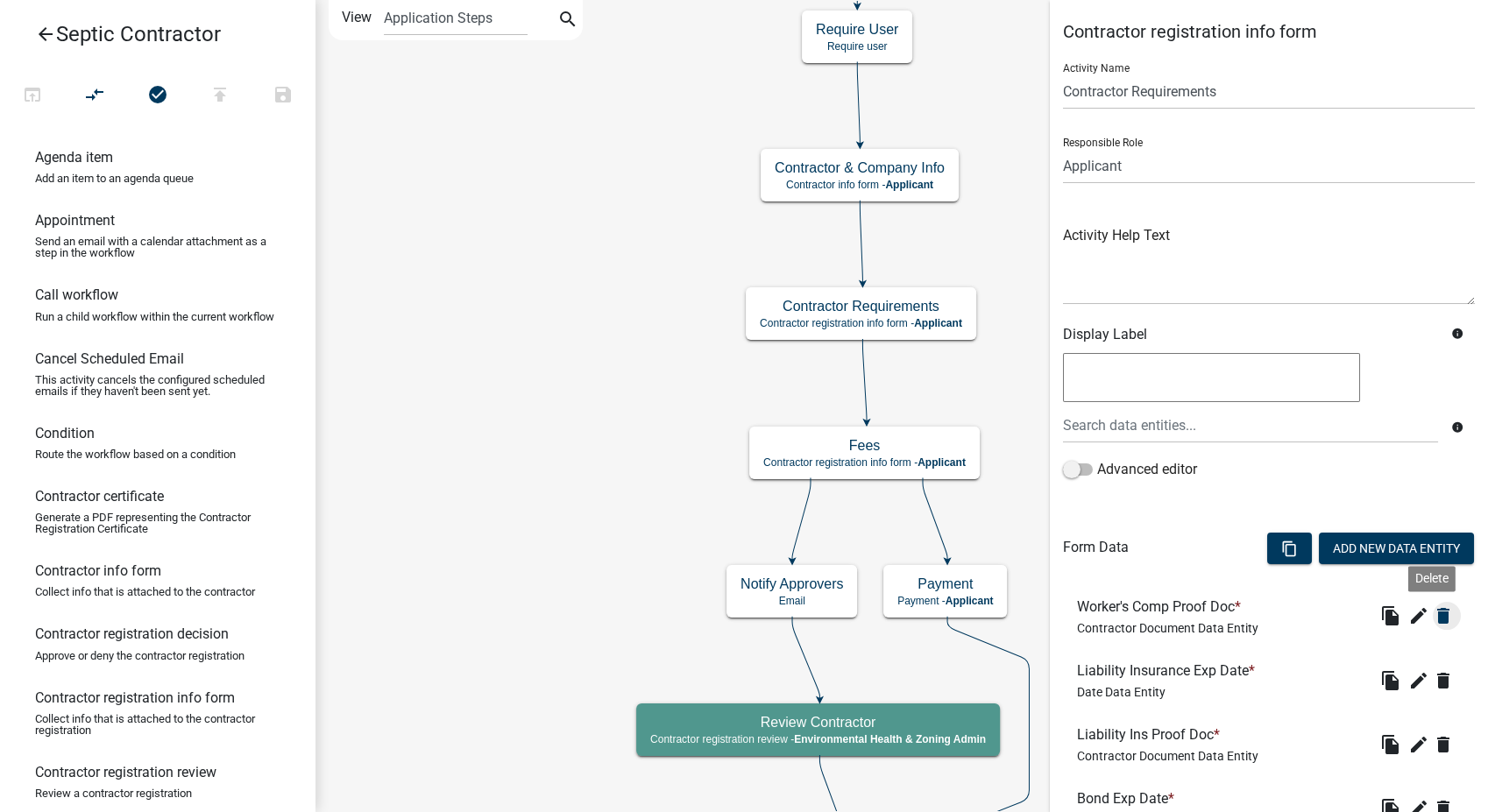
click at [1433, 620] on icon "delete" at bounding box center [1444, 616] width 21 height 21
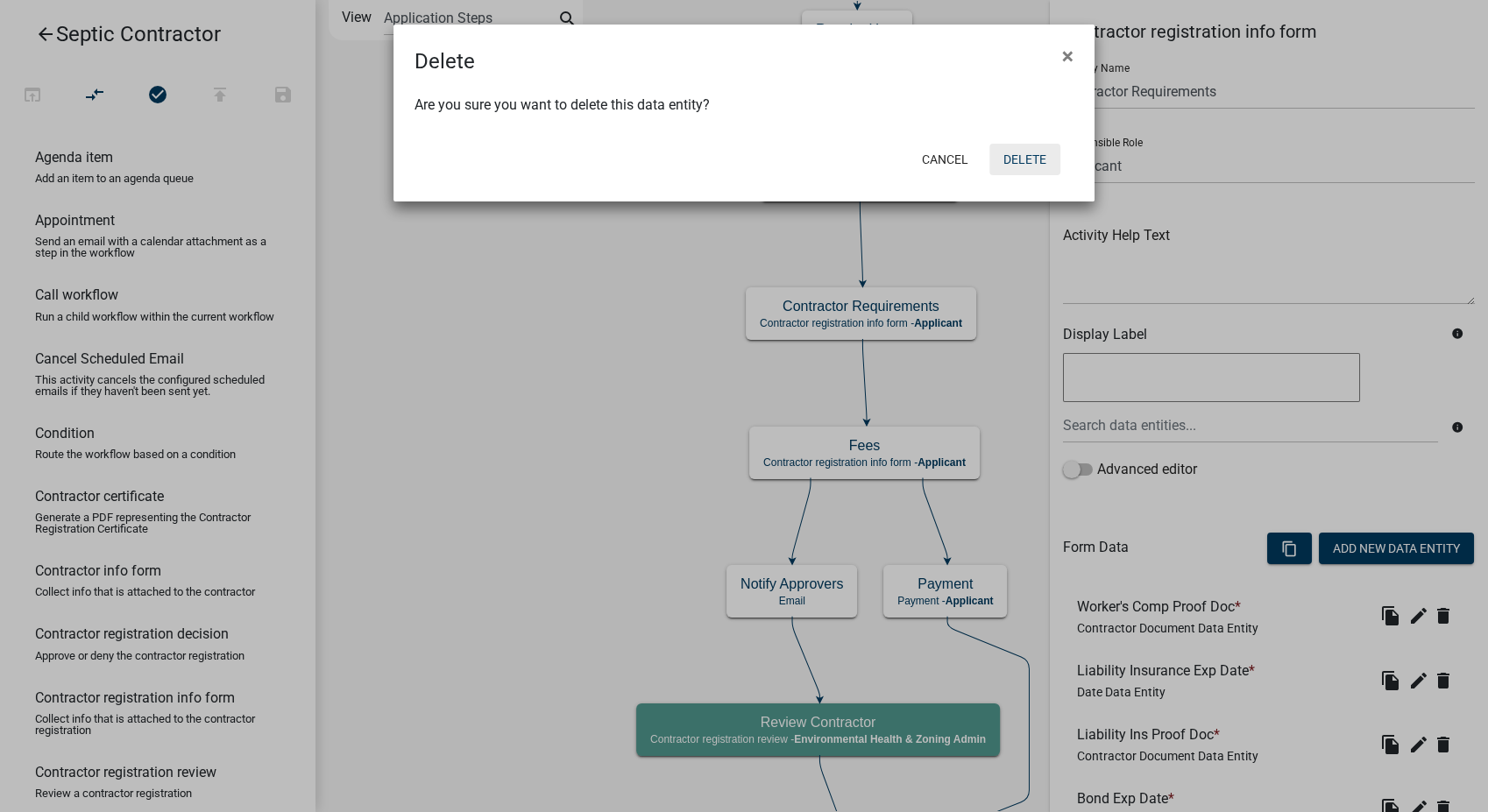
click at [1031, 146] on button "Delete" at bounding box center [1025, 159] width 71 height 32
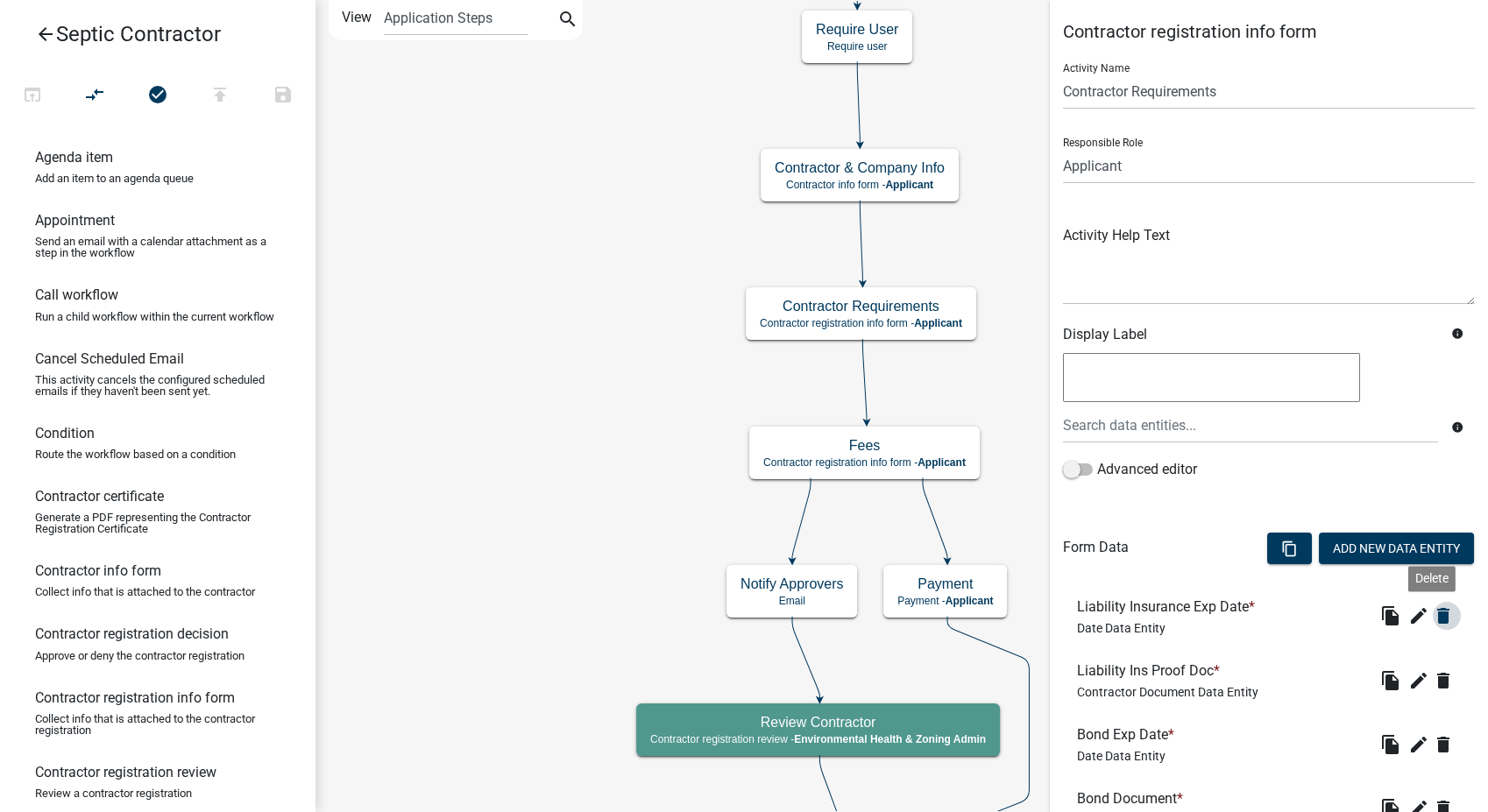
click at [1433, 623] on icon "delete" at bounding box center [1444, 616] width 21 height 21
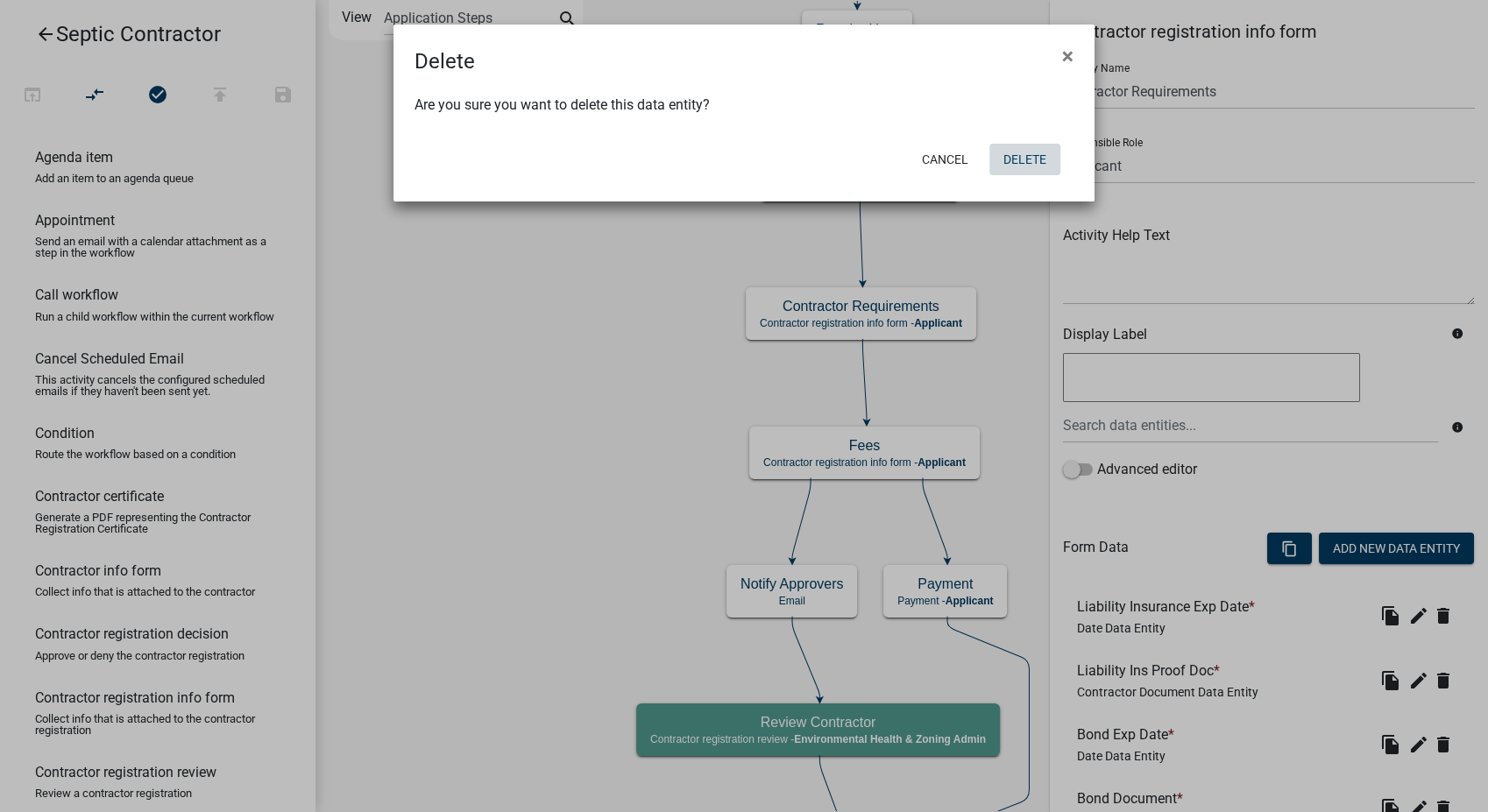
click at [1012, 174] on button "Delete" at bounding box center [1025, 159] width 71 height 32
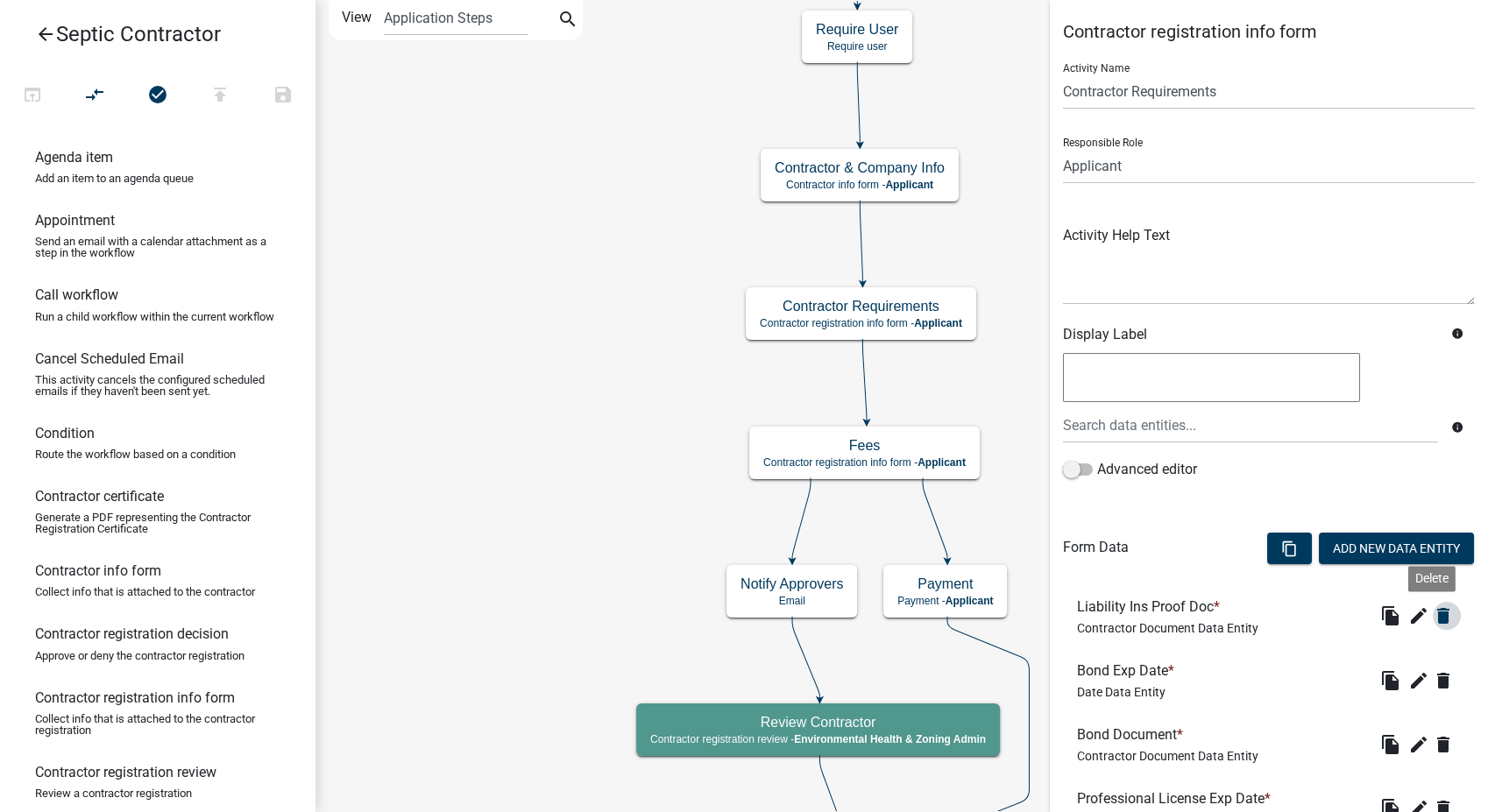
click at [1433, 611] on icon "delete" at bounding box center [1444, 616] width 21 height 21
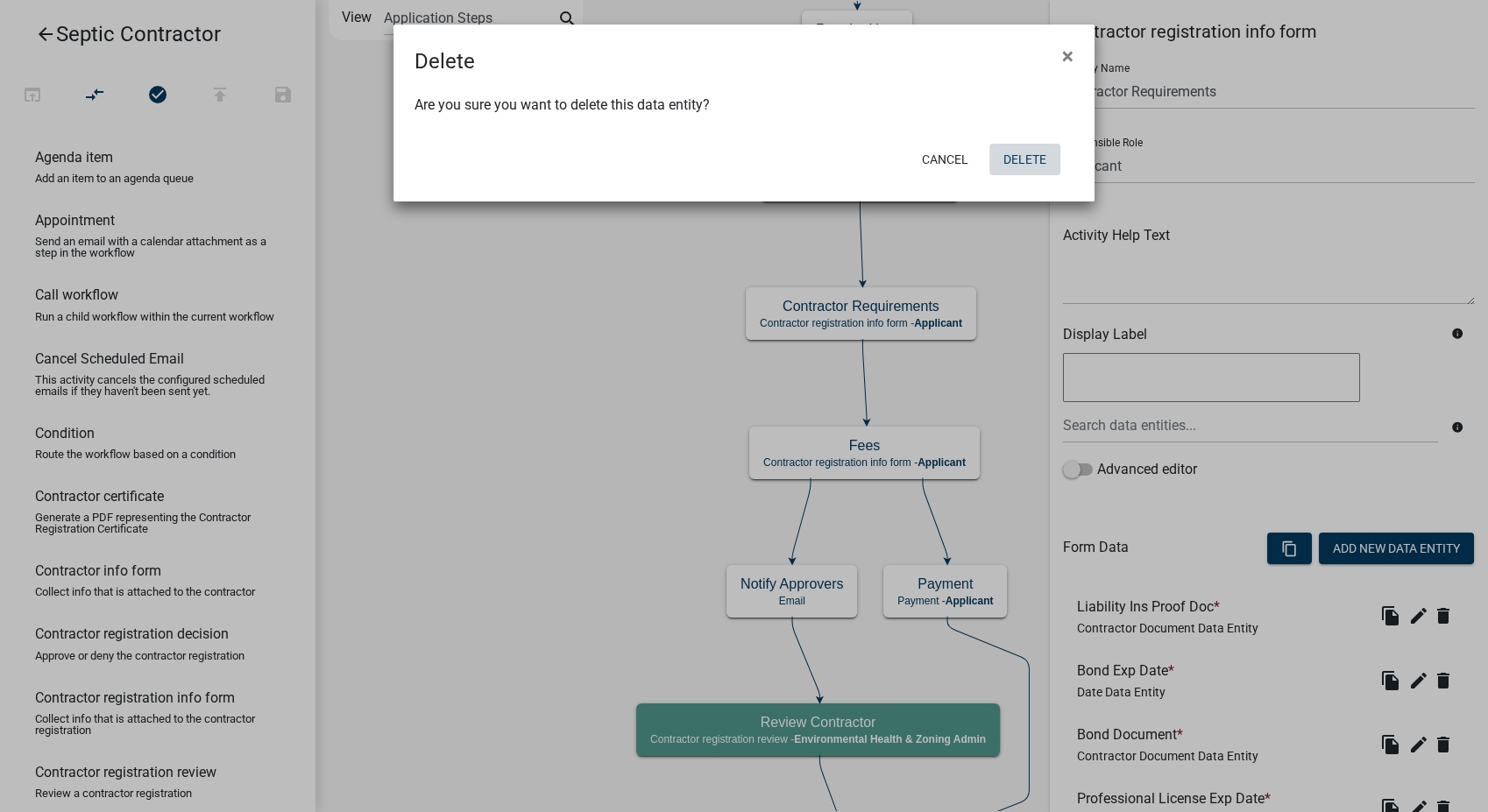
click at [1005, 161] on button "Delete" at bounding box center [1025, 159] width 71 height 32
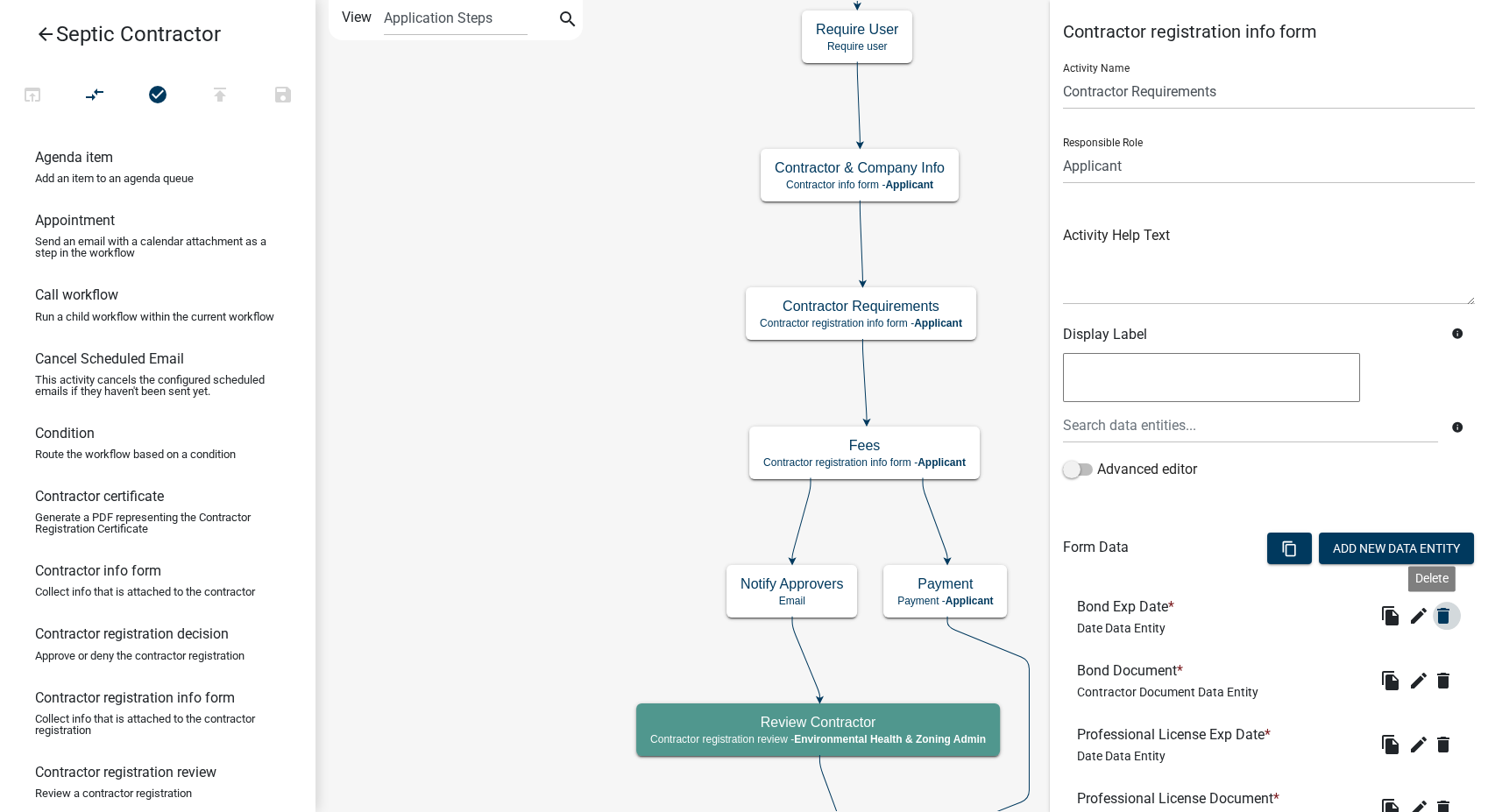
click at [1433, 622] on icon "delete" at bounding box center [1444, 616] width 21 height 21
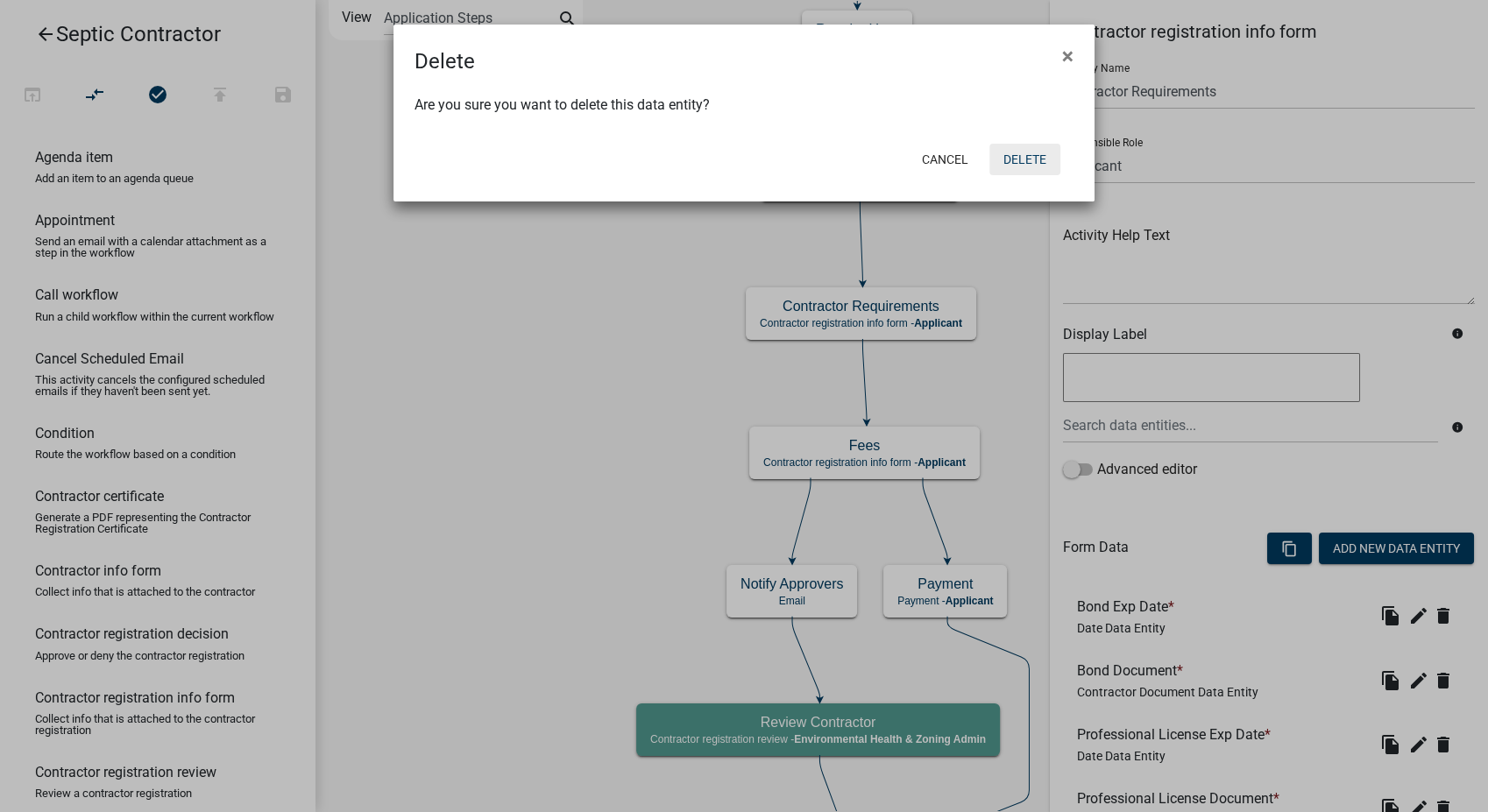
click at [1020, 156] on button "Delete" at bounding box center [1025, 159] width 71 height 32
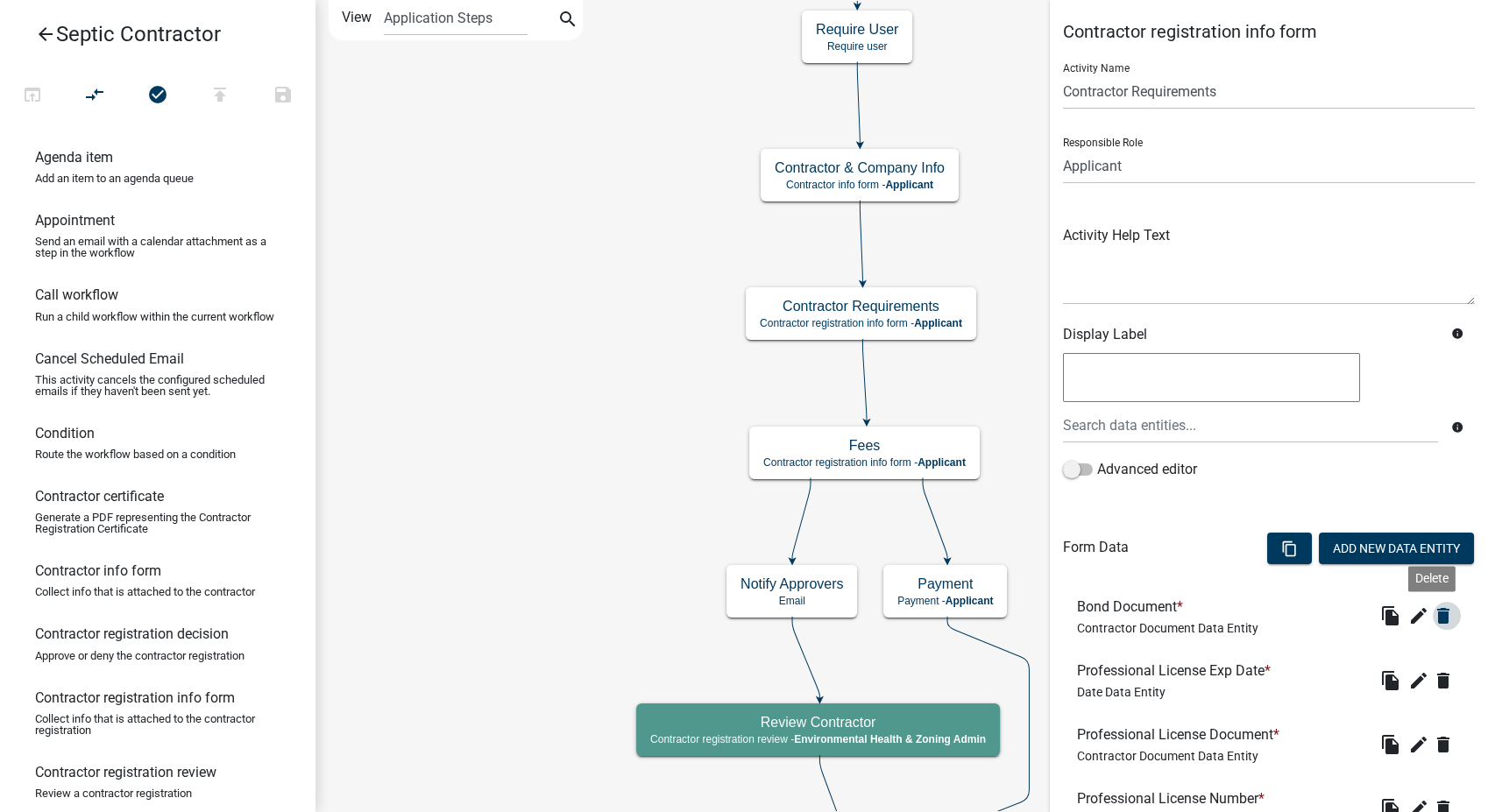
click at [1434, 617] on icon "delete" at bounding box center [1444, 616] width 21 height 21
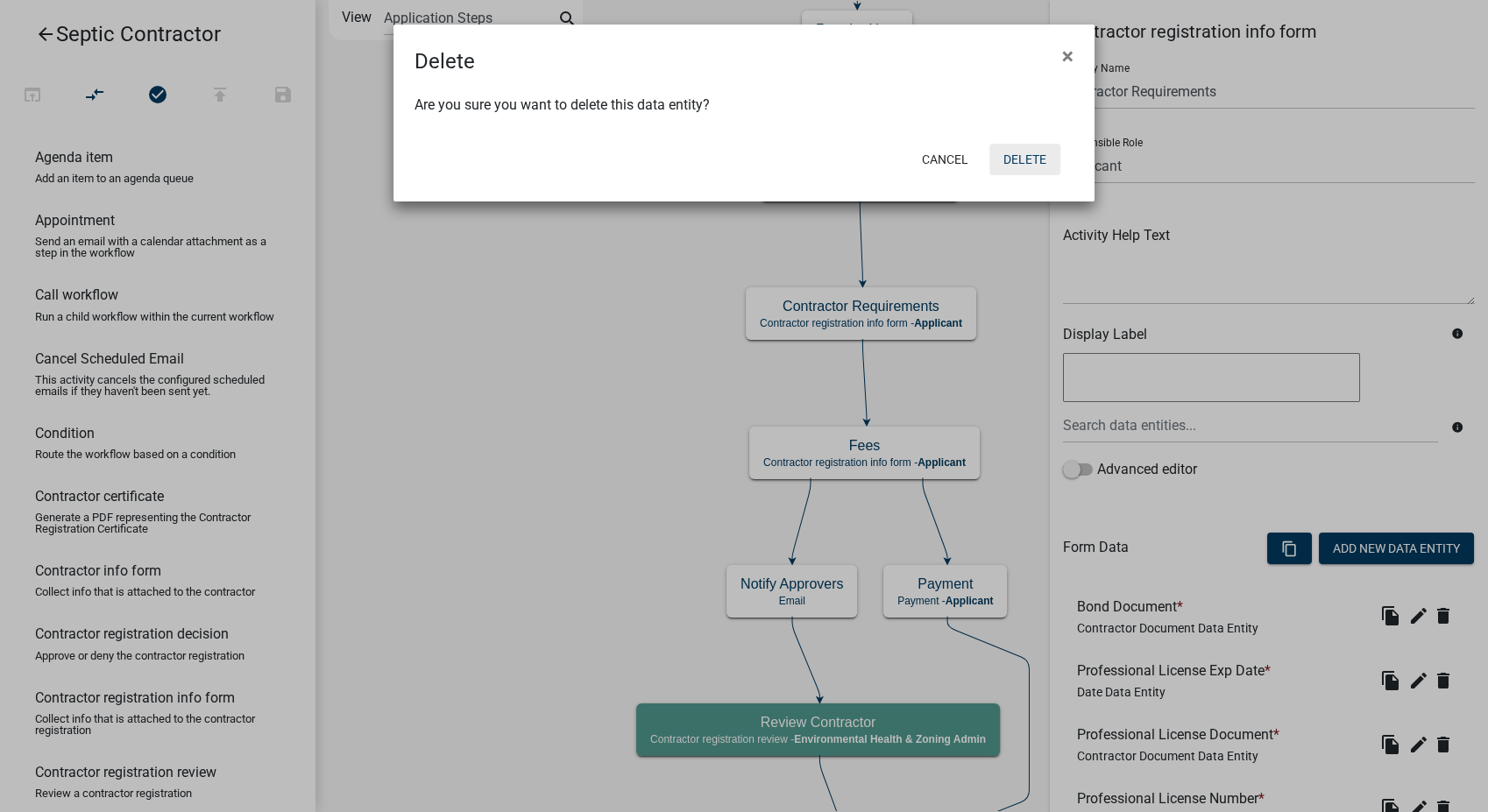
click at [1020, 162] on button "Delete" at bounding box center [1025, 159] width 71 height 32
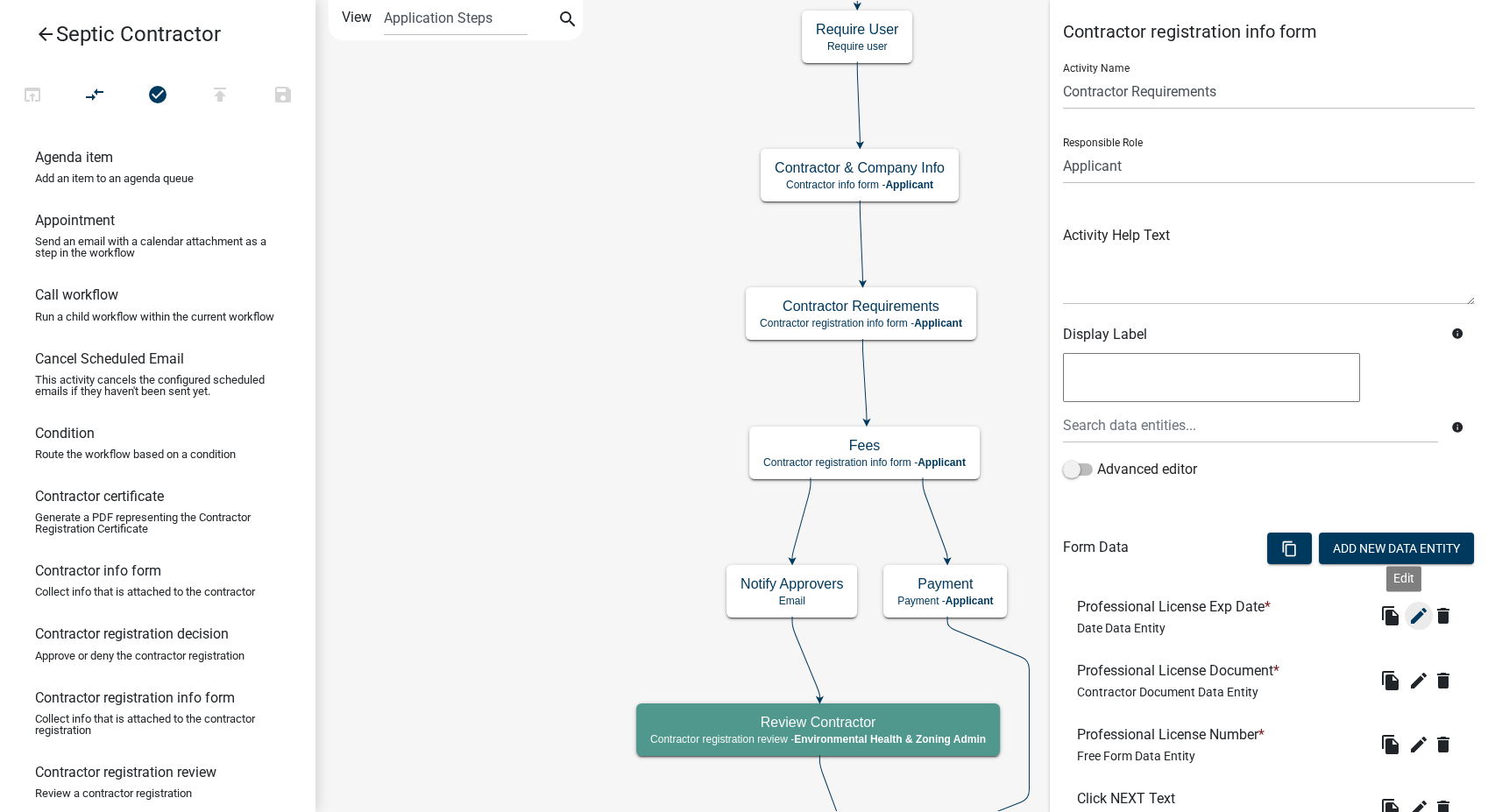
click at [1408, 610] on icon "edit" at bounding box center [1419, 616] width 21 height 21
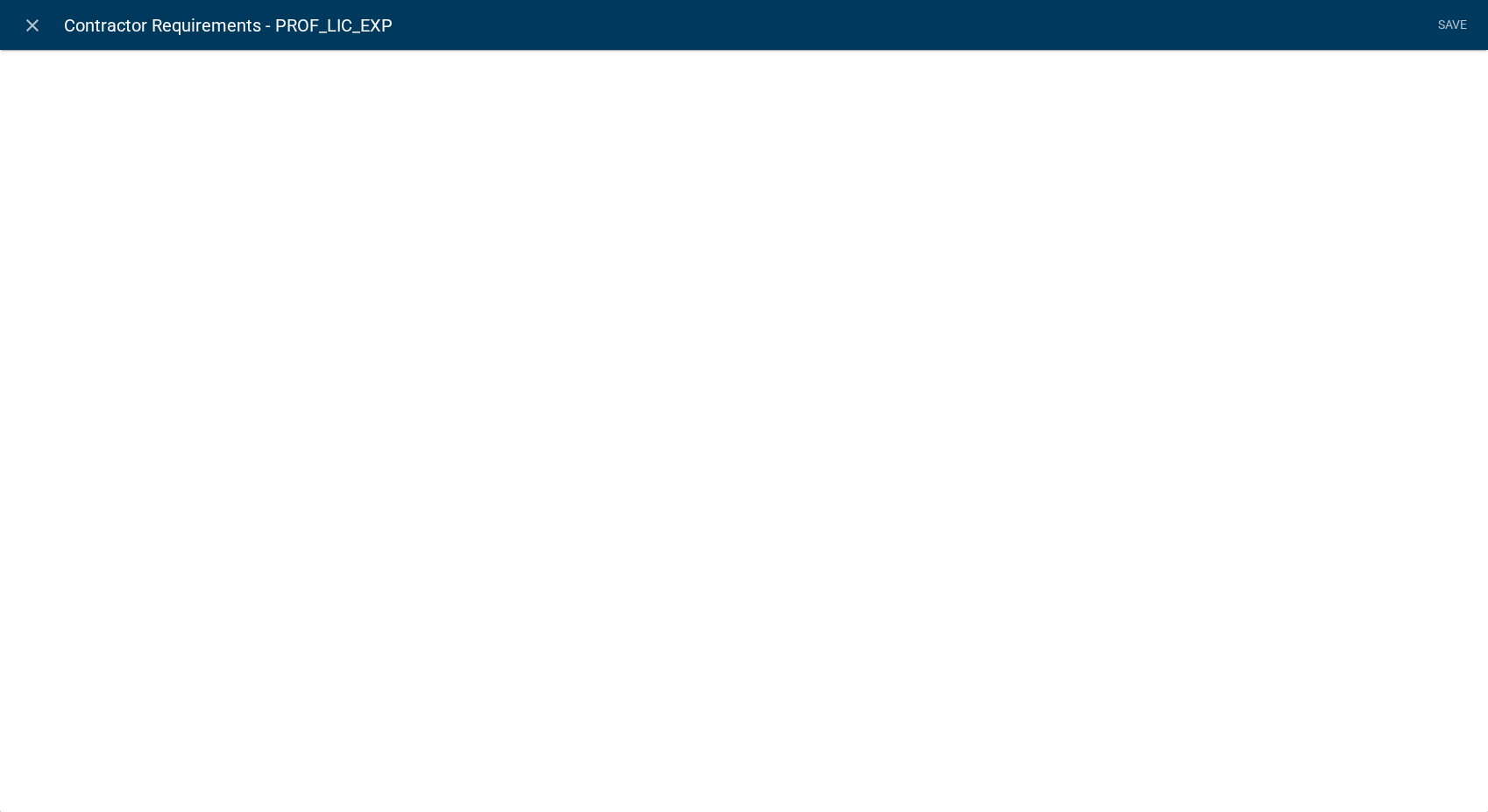
select select "date"
select select
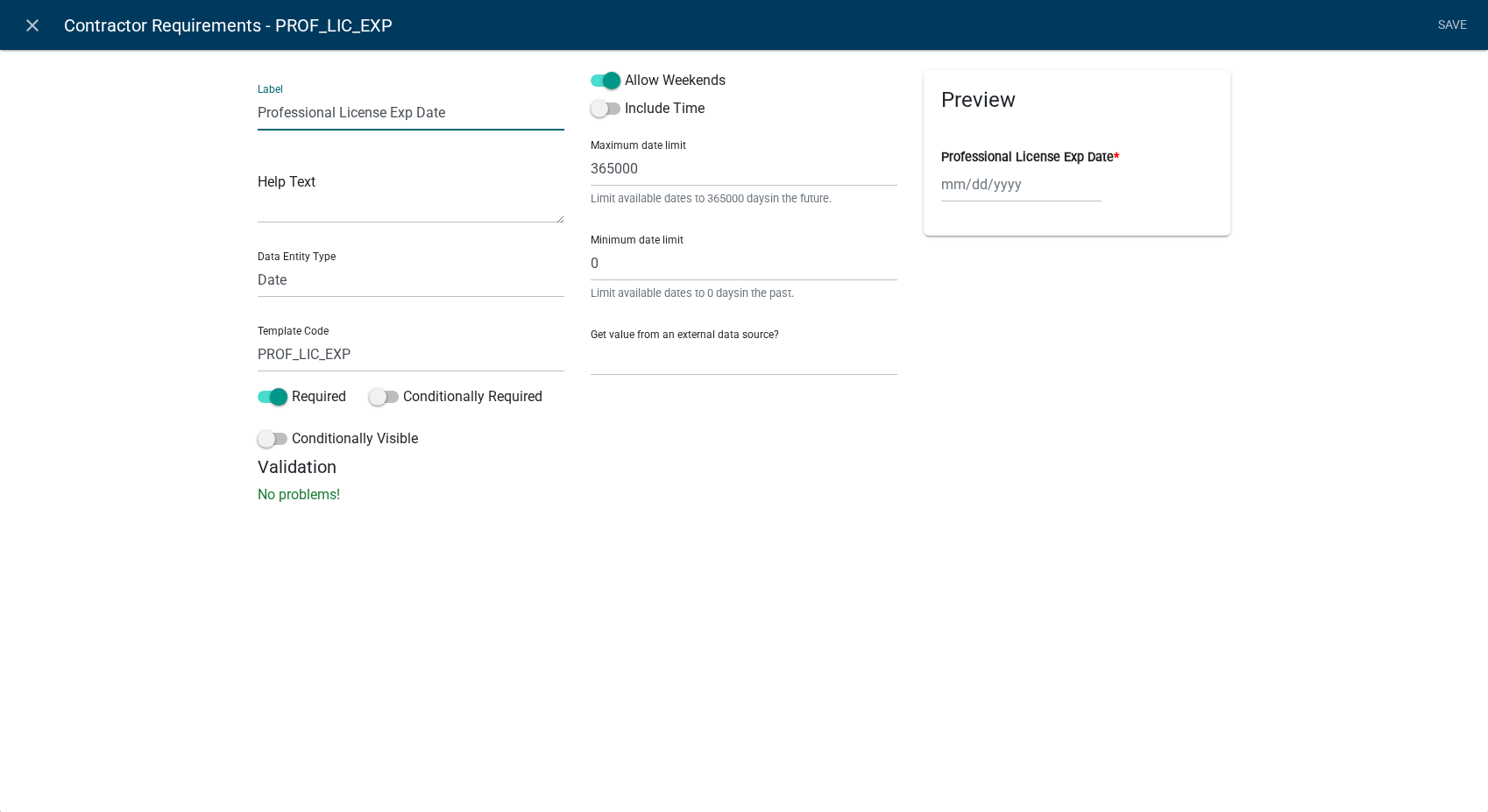
click at [389, 111] on input "Professional License Exp Date" at bounding box center [411, 112] width 307 height 36
type input "CIOWTS Certification Exp Date"
click at [1449, 24] on link "Save" at bounding box center [1451, 25] width 43 height 34
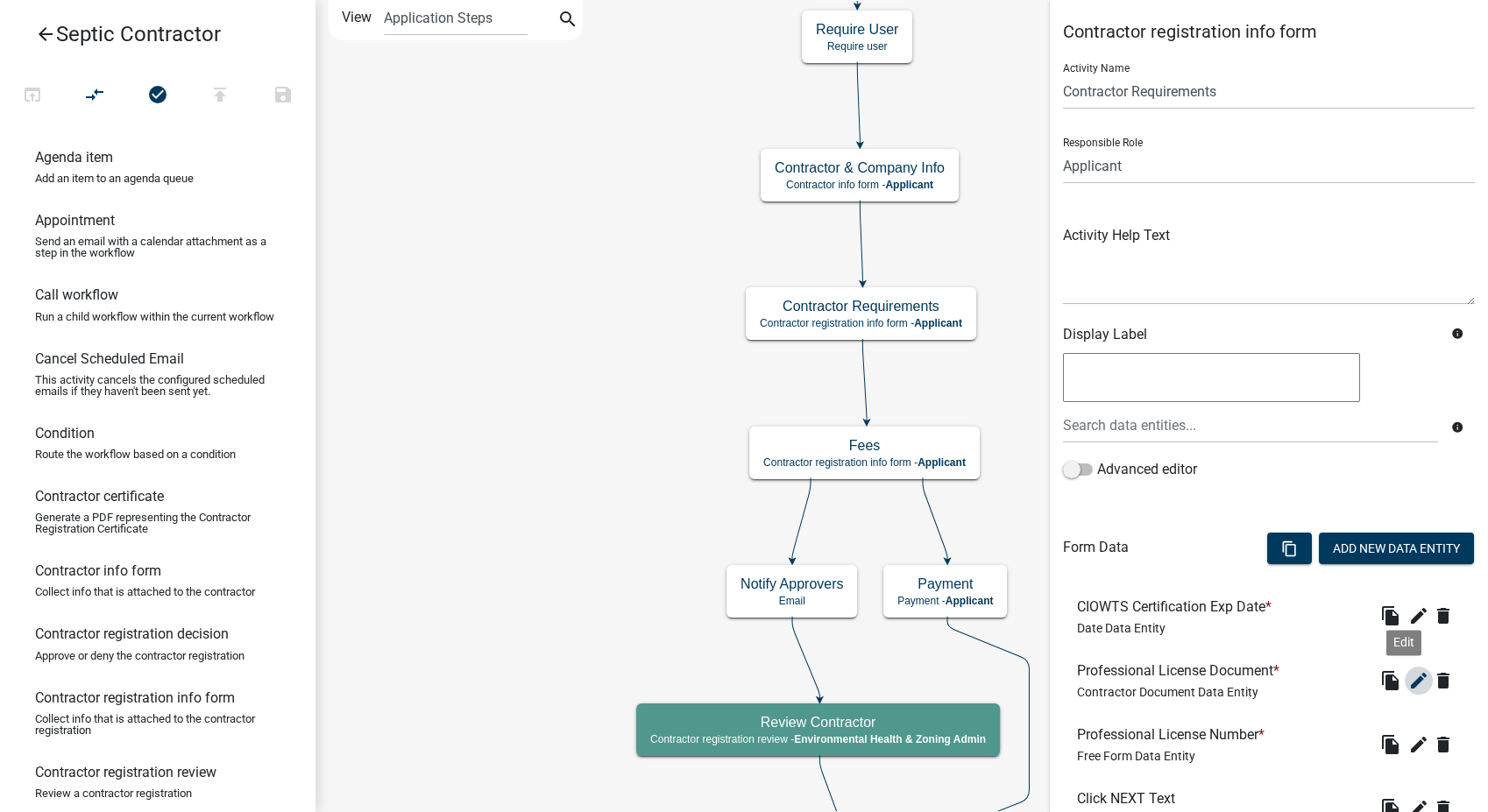
click at [1408, 674] on icon "edit" at bounding box center [1419, 681] width 21 height 21
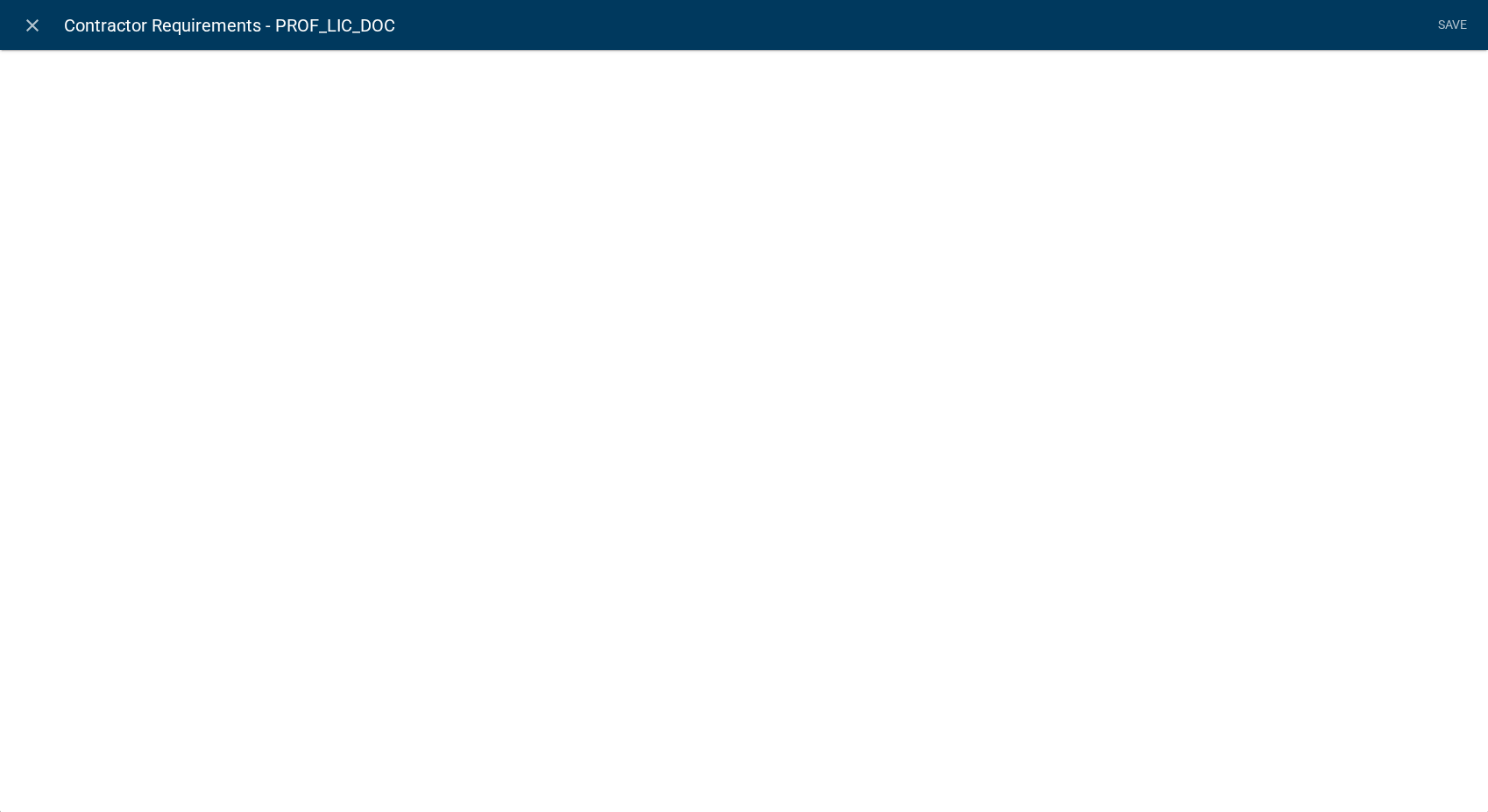
select select "contractor-document"
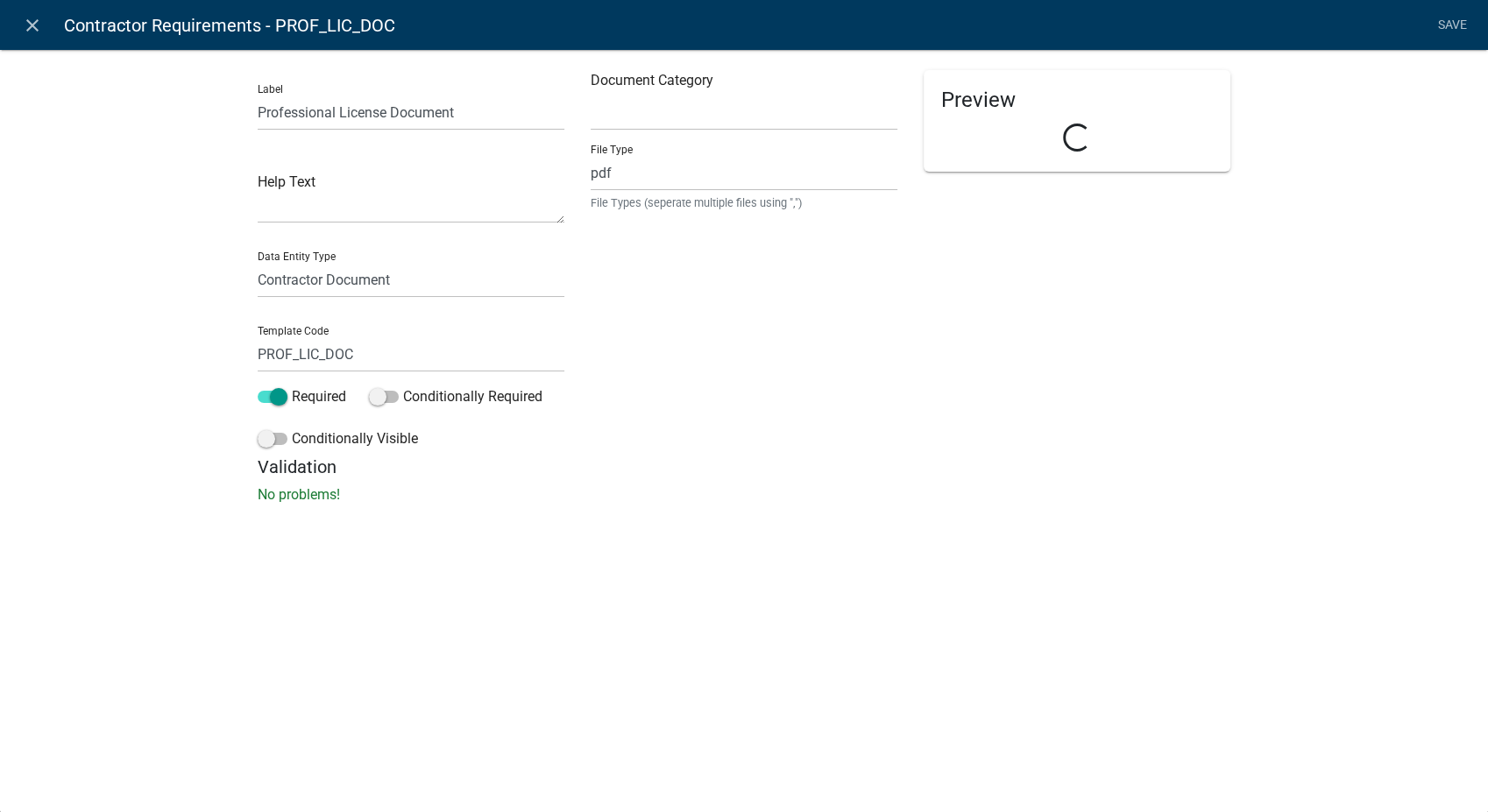
select select "c59e751a-8e8a-471b-bd9e-b978ee3e3655"
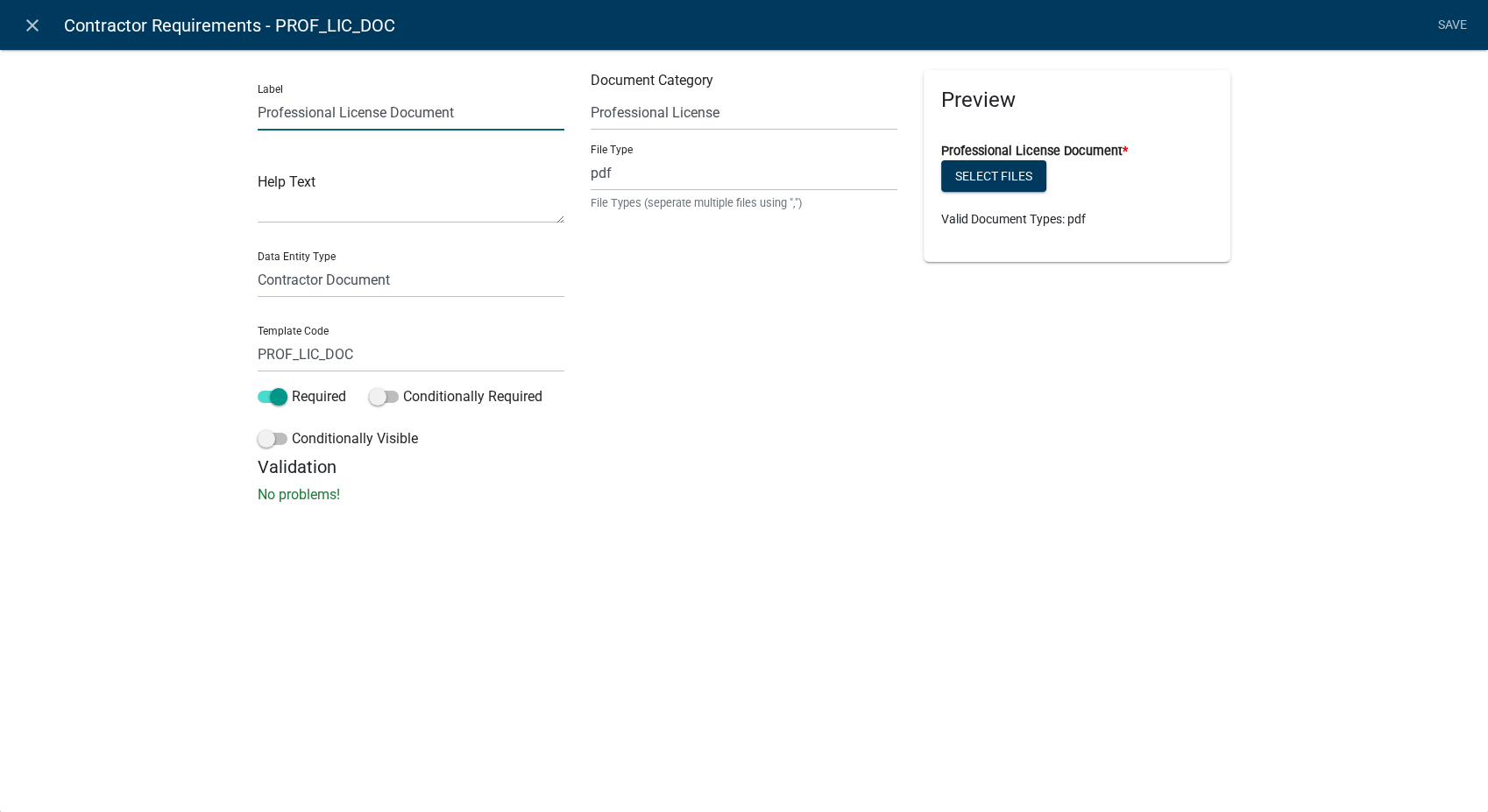
click at [386, 108] on input "Professional License Document" at bounding box center [411, 112] width 307 height 36
type input "CIOWTS Certification Document"
click at [673, 172] on input "pdf" at bounding box center [744, 173] width 307 height 36
type input "pdf,jpeg,jpg,xls,doc,docx,xlsx"
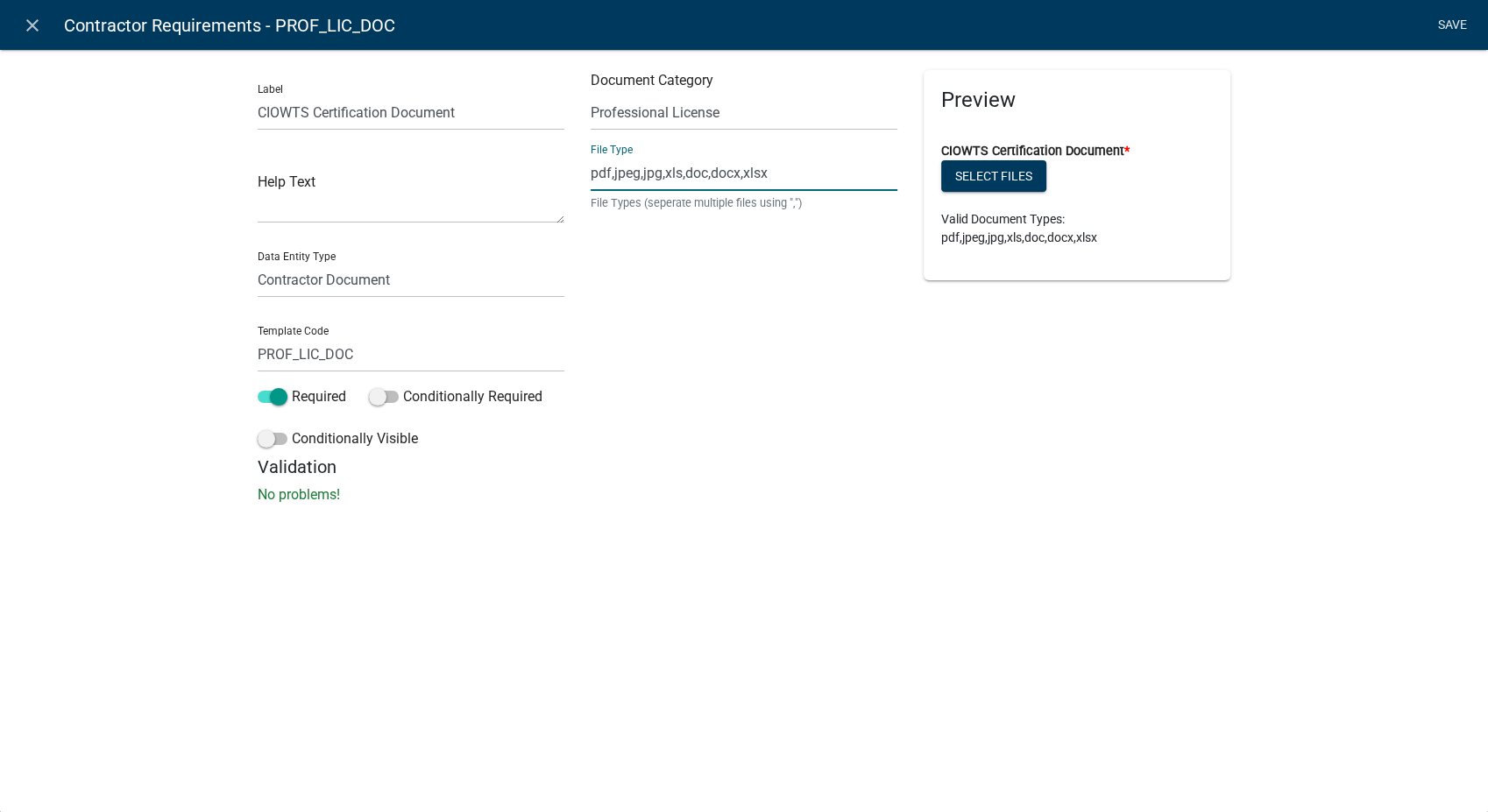
click at [1456, 23] on link "Save" at bounding box center [1451, 25] width 43 height 34
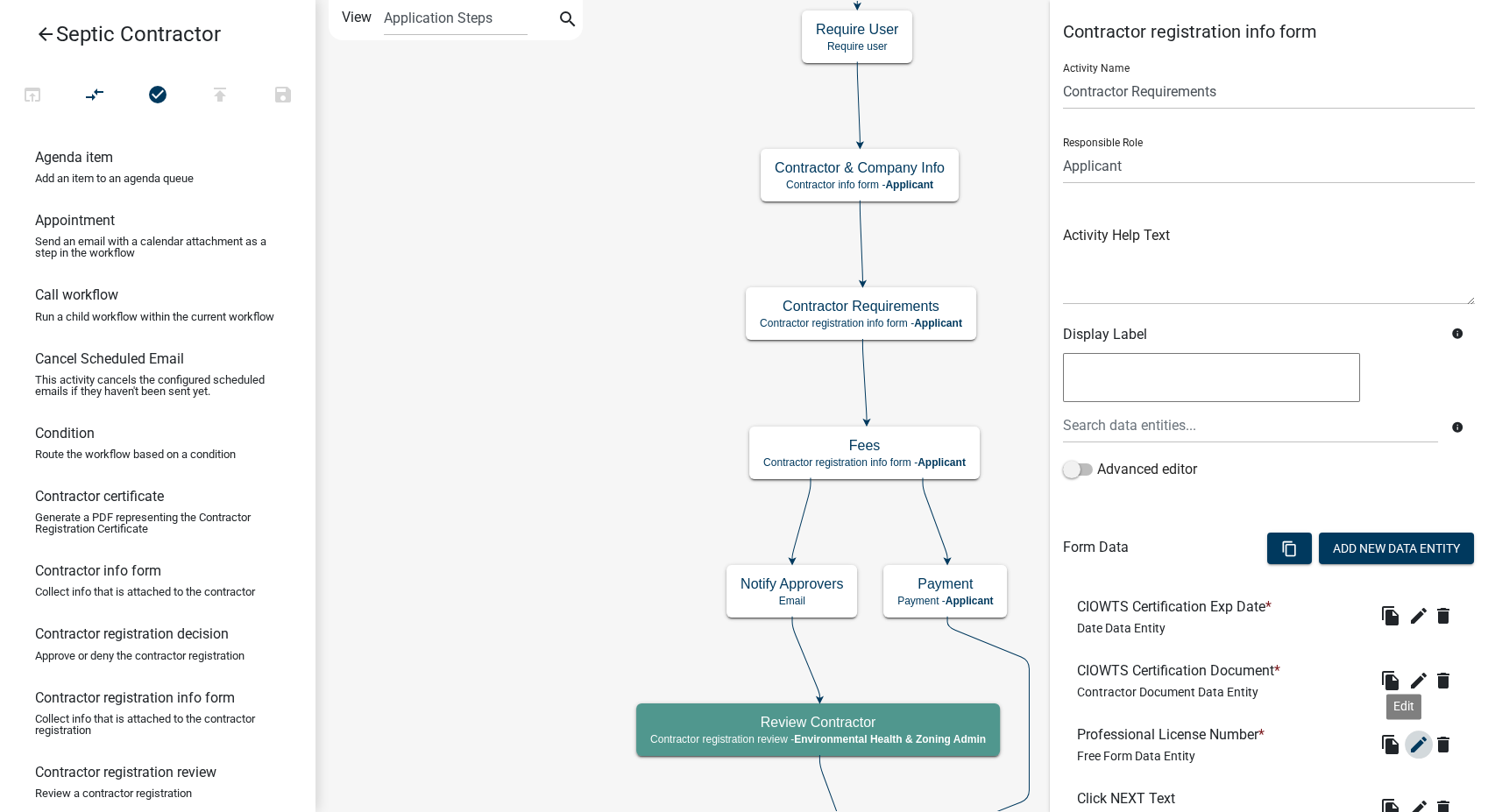
click at [1408, 746] on icon "edit" at bounding box center [1419, 744] width 21 height 21
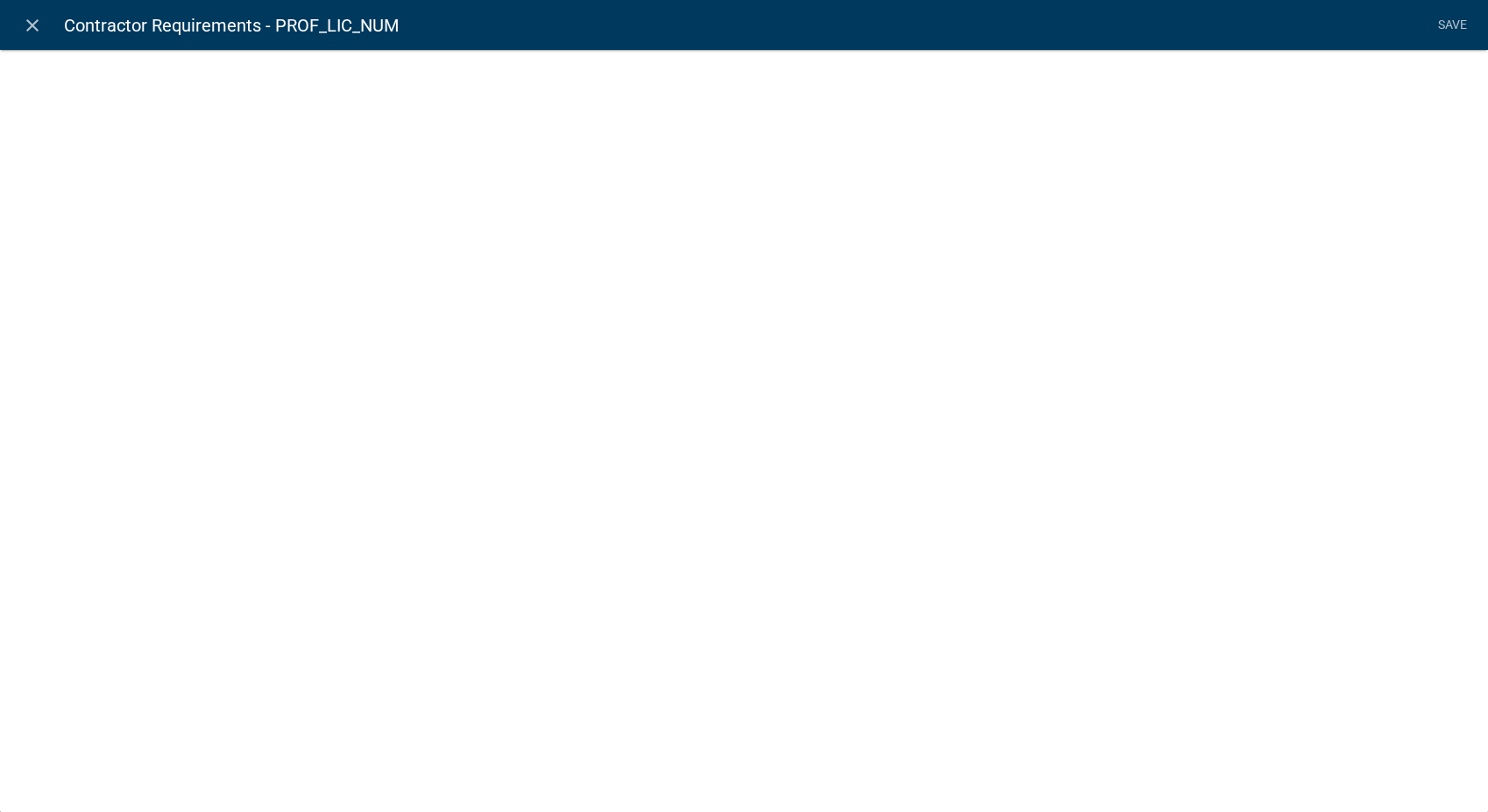
select select
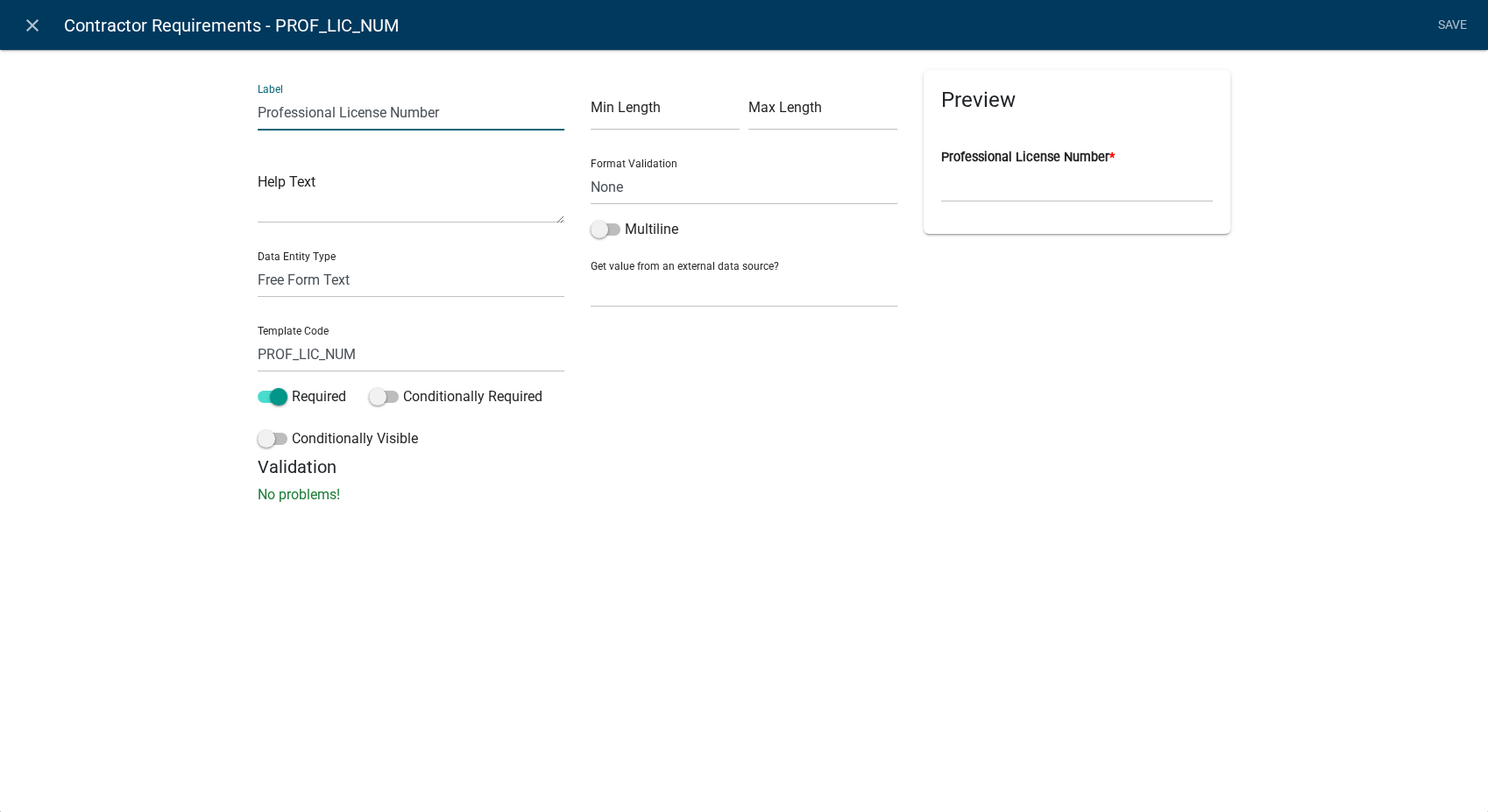
click at [389, 114] on input "Professional License Number" at bounding box center [411, 112] width 307 height 36
type input "CIOWTS Certification Number"
click at [1439, 17] on link "Save" at bounding box center [1451, 25] width 43 height 34
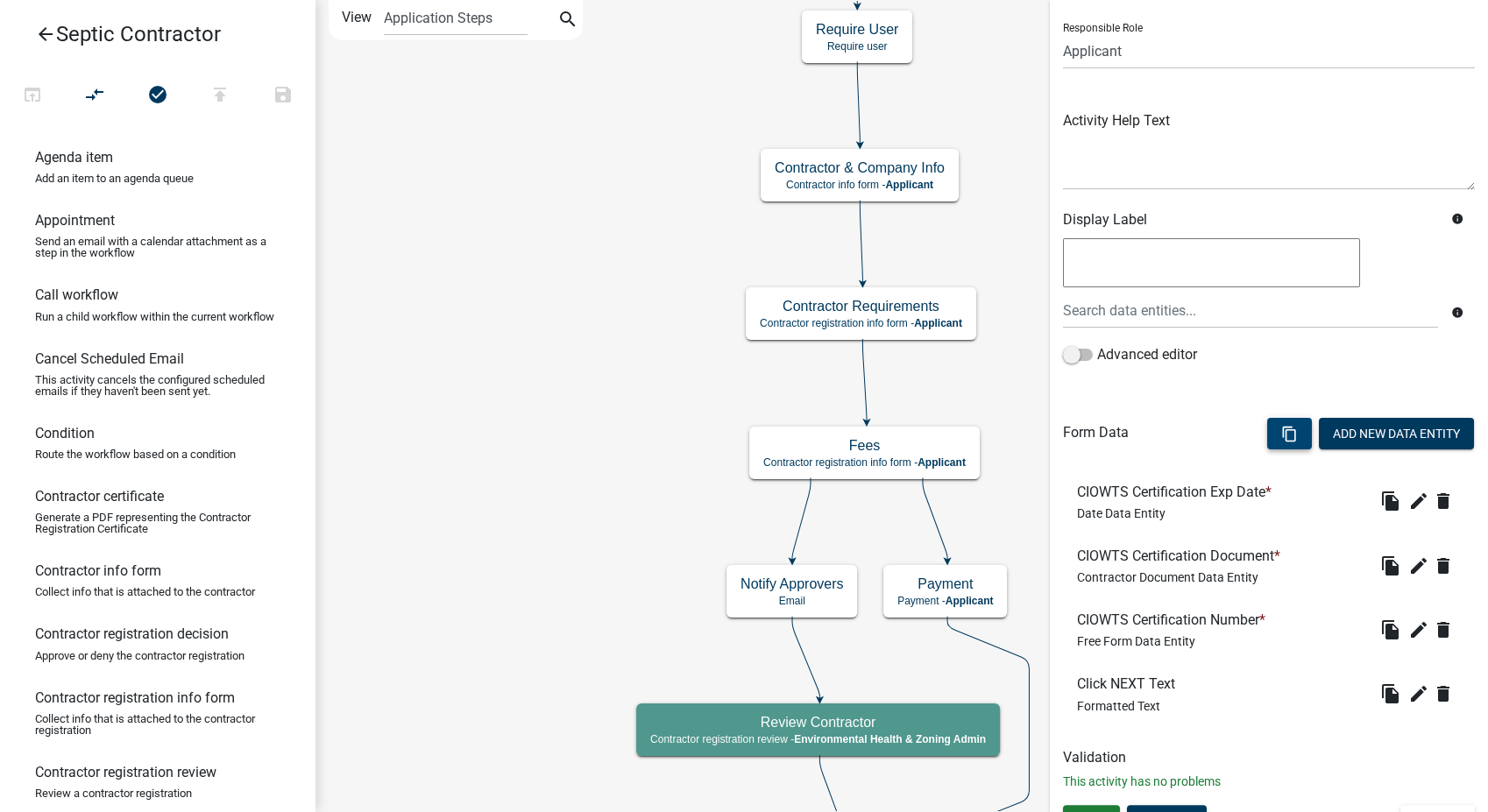
scroll to position [143, 0]
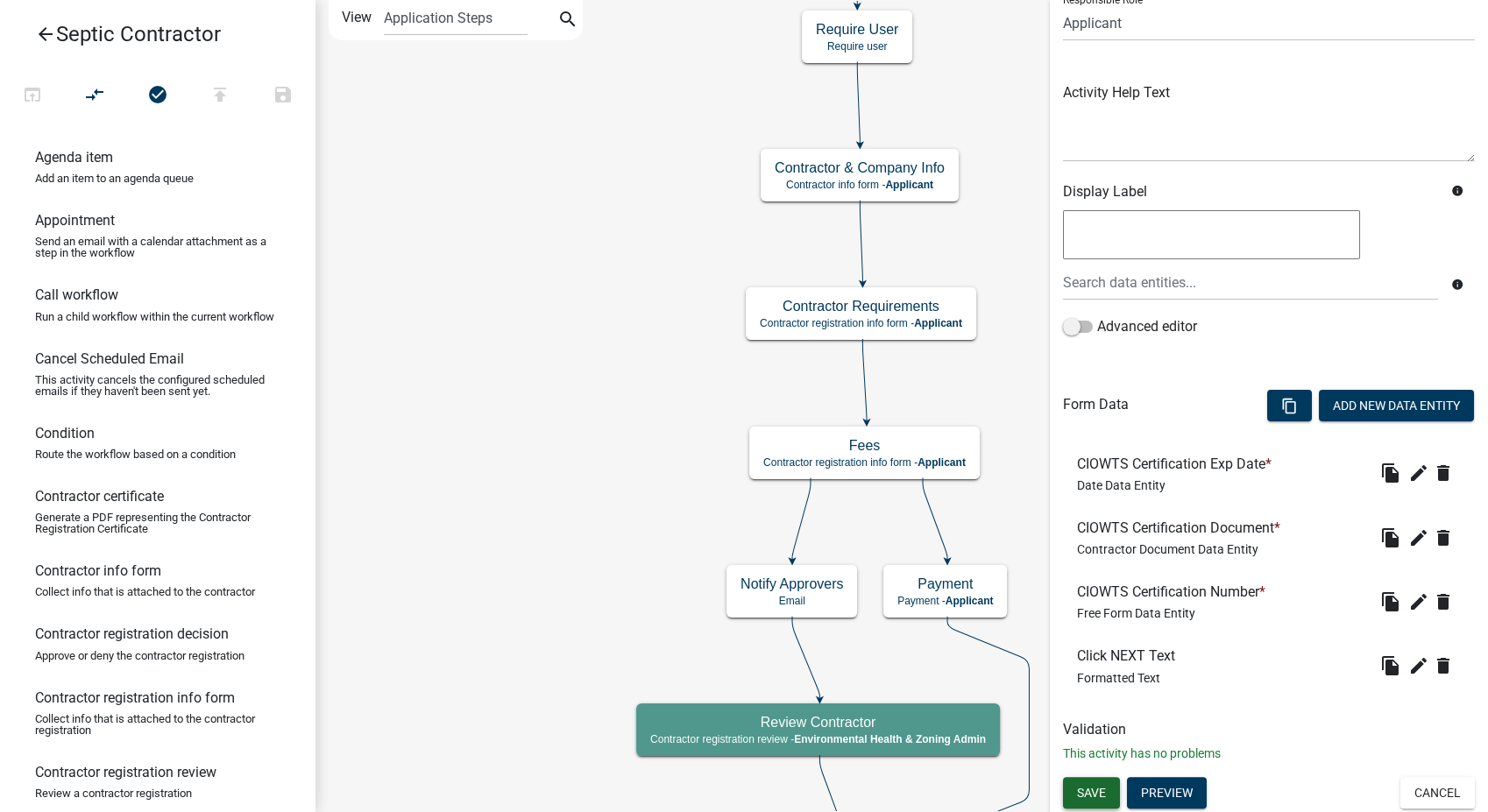
click at [1089, 794] on span "Save" at bounding box center [1092, 792] width 29 height 14
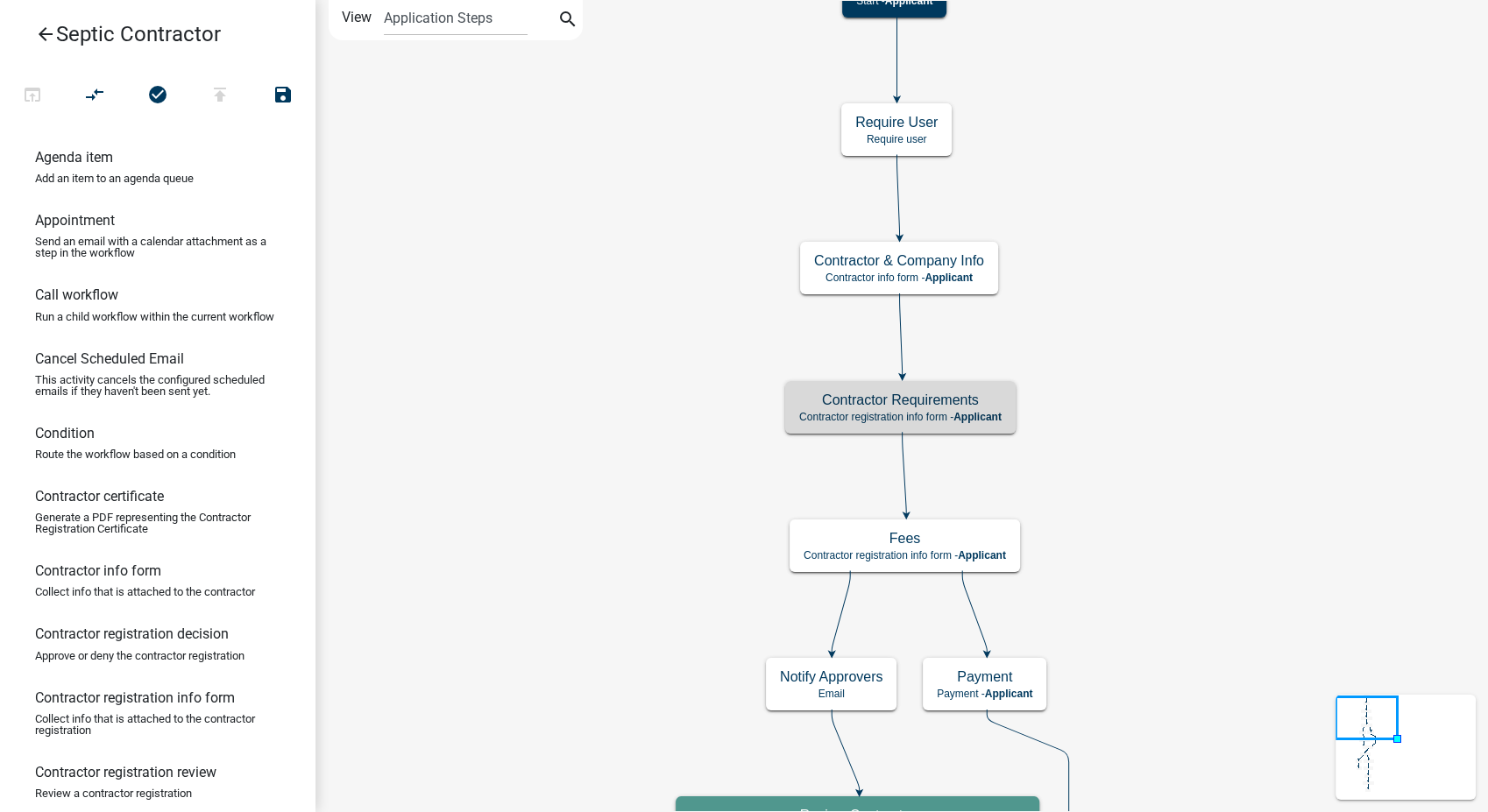
scroll to position [0, 0]
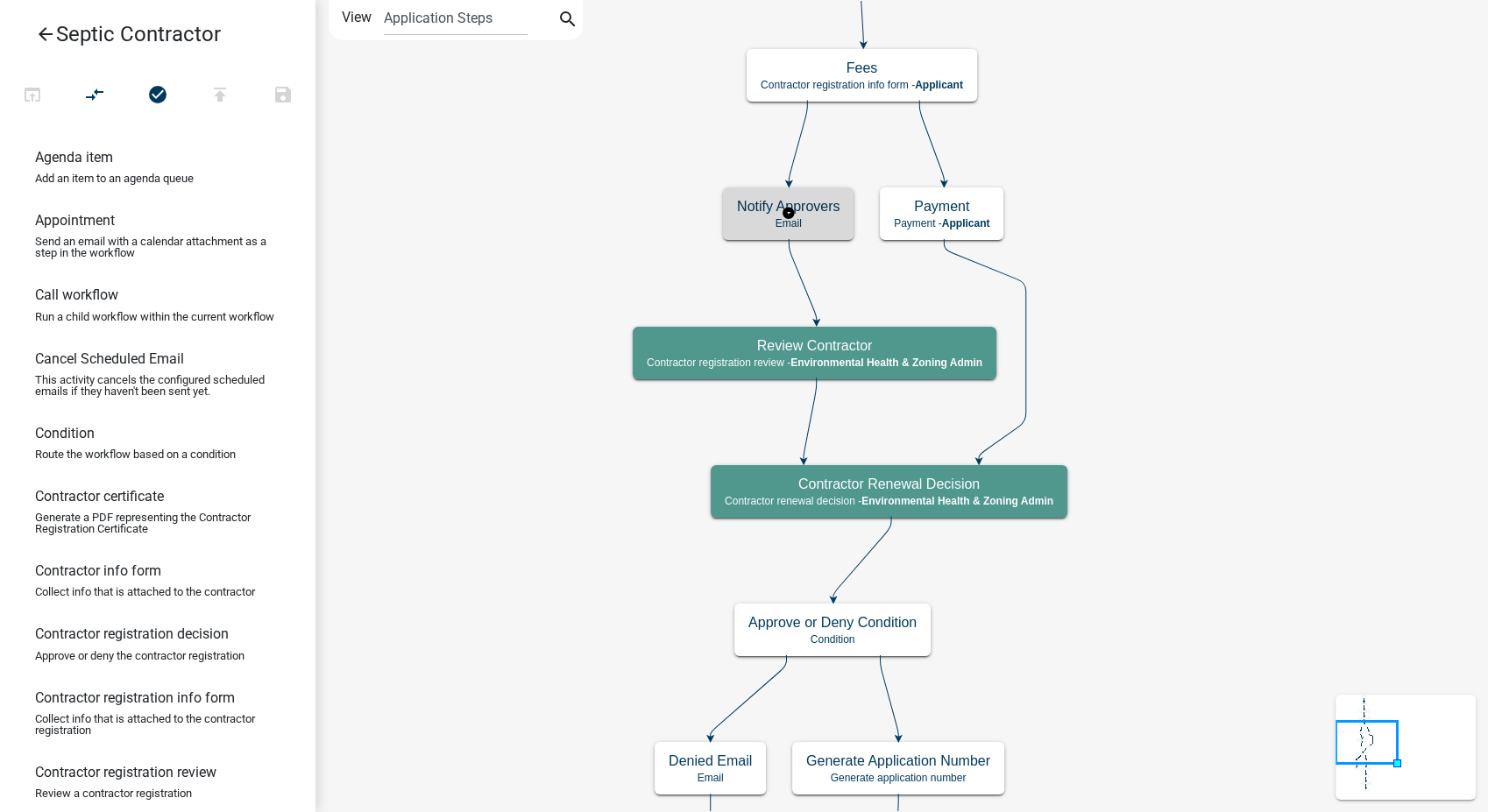
click at [811, 212] on h5 "Notify Approvers" at bounding box center [788, 205] width 102 height 16
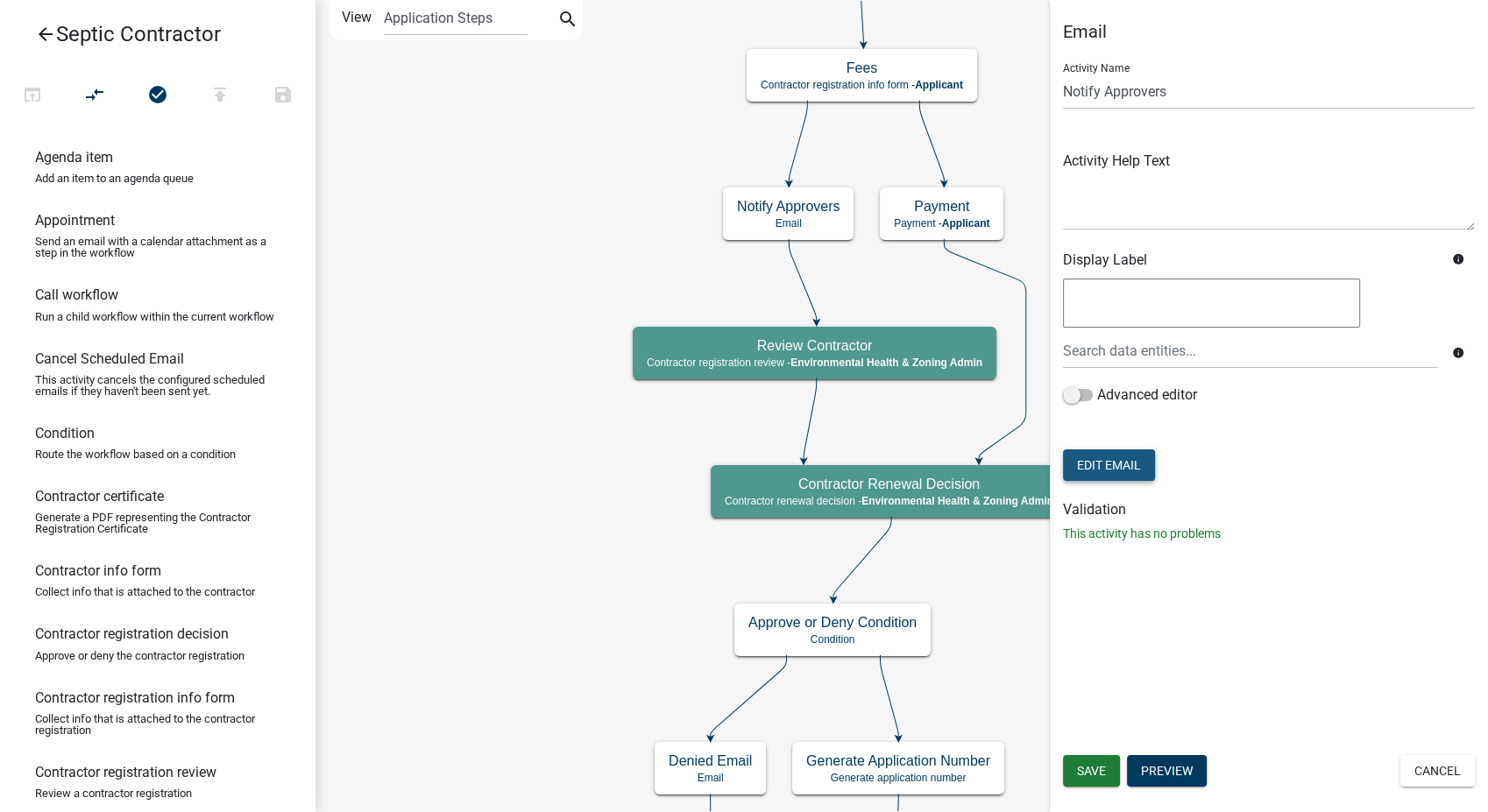
click at [1080, 473] on button "Edit Email" at bounding box center [1108, 465] width 92 height 32
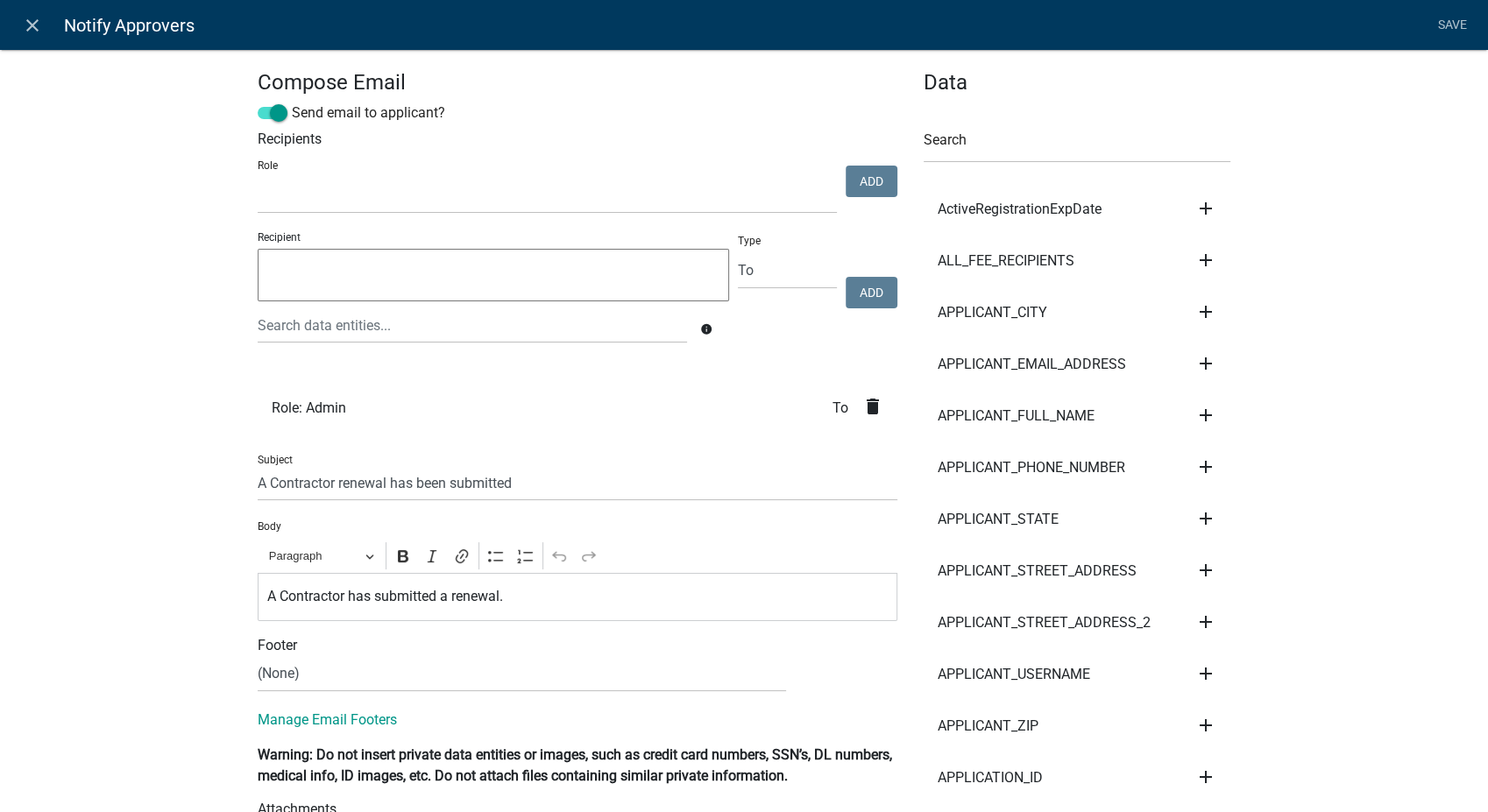
click at [868, 400] on icon "delete" at bounding box center [873, 407] width 21 height 21
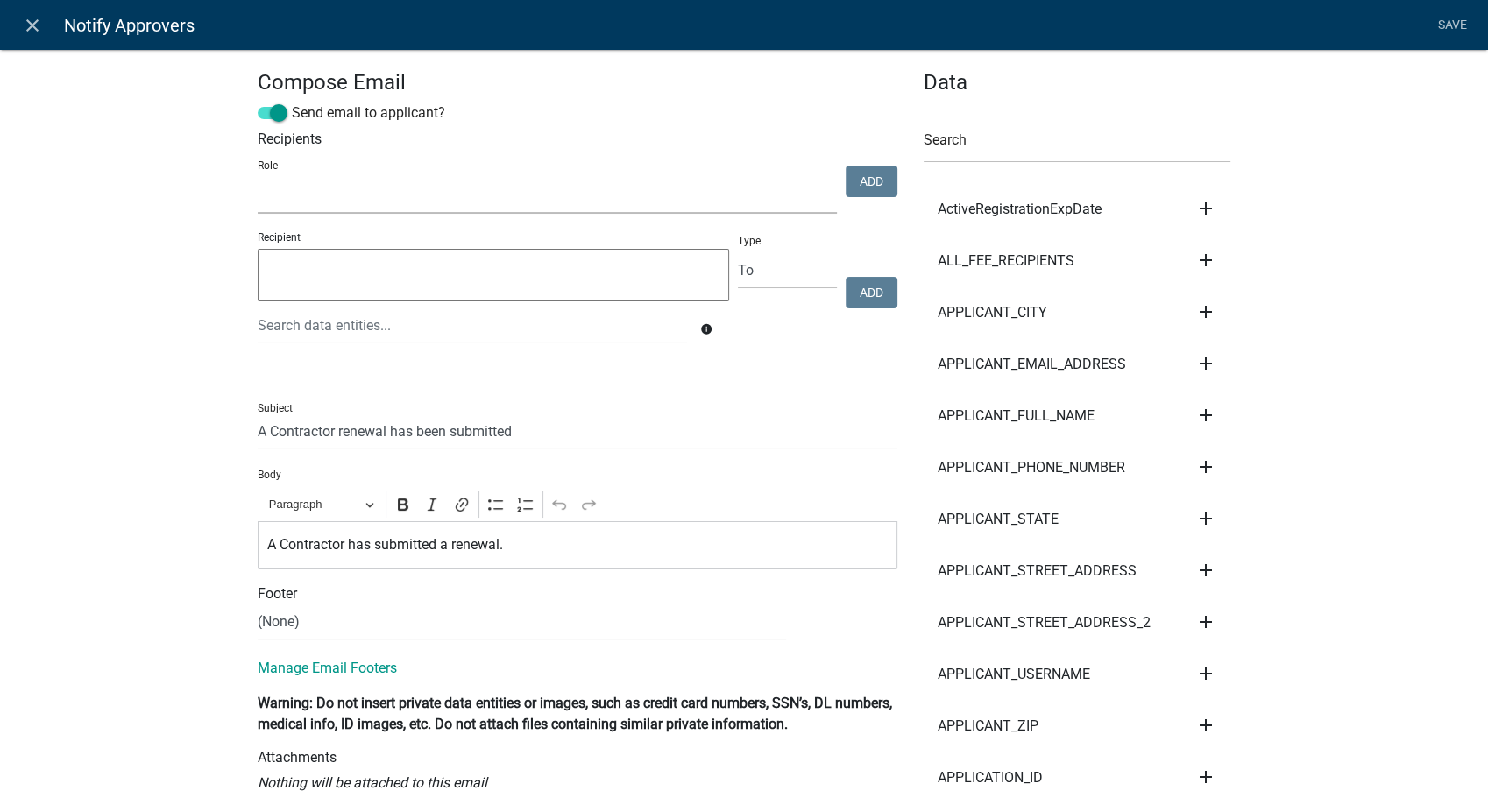
click at [360, 197] on select "Environmental Health & Zoning Admin Secondary Roads Admin" at bounding box center [547, 195] width 580 height 36
select select "f06a1d65-b43c-4930-9d9a-3cb2ed09da96"
click at [257, 177] on select "Environmental Health & Zoning Admin Secondary Roads Admin" at bounding box center [547, 195] width 580 height 36
click at [861, 167] on button "Add" at bounding box center [872, 181] width 52 height 32
select select
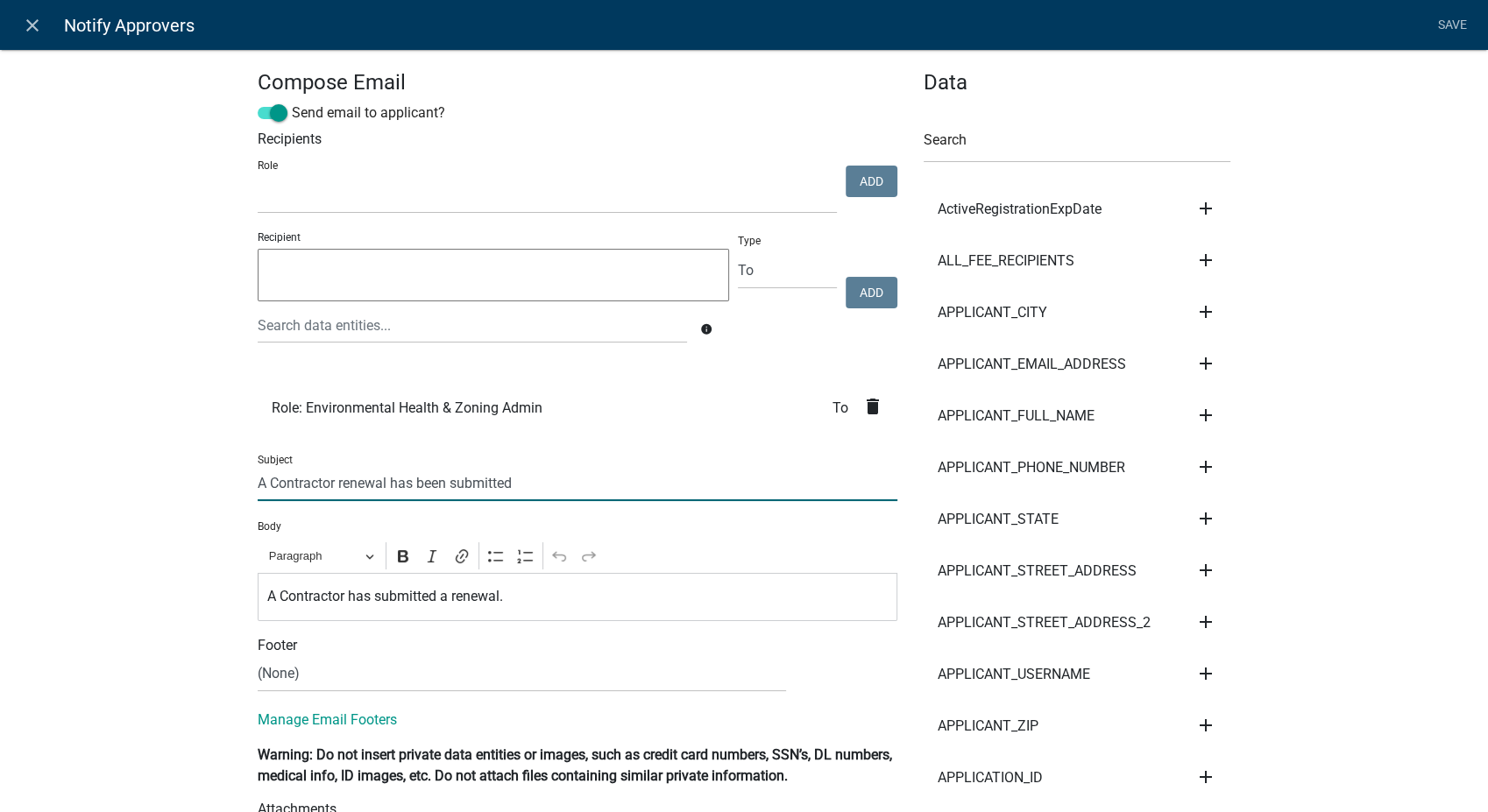
click at [260, 474] on input "A Contractor renewal has been submitted" at bounding box center [577, 482] width 639 height 36
type input "A Septic Contractor renewal has been submitted"
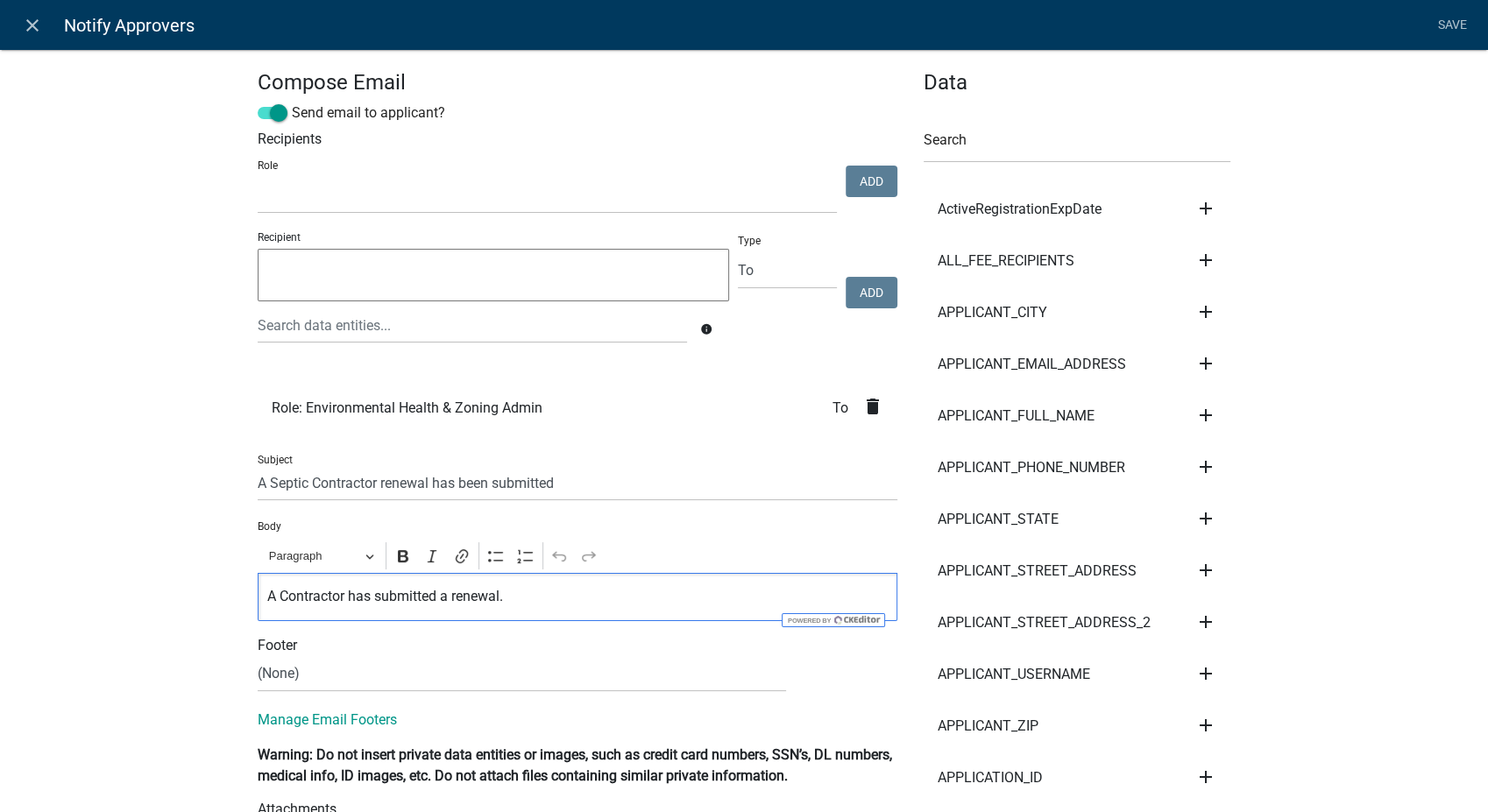
click at [279, 602] on p "A Contractor has submitted a renewal." at bounding box center [578, 597] width 621 height 21
click at [274, 678] on select "(None) Environmental Health Secondary Roads" at bounding box center [522, 674] width 528 height 36
select select "760aa54f-ed77-4682-82be-679e409b8c9e"
click at [257, 657] on select "(None) Environmental Health Secondary Roads" at bounding box center [522, 674] width 528 height 36
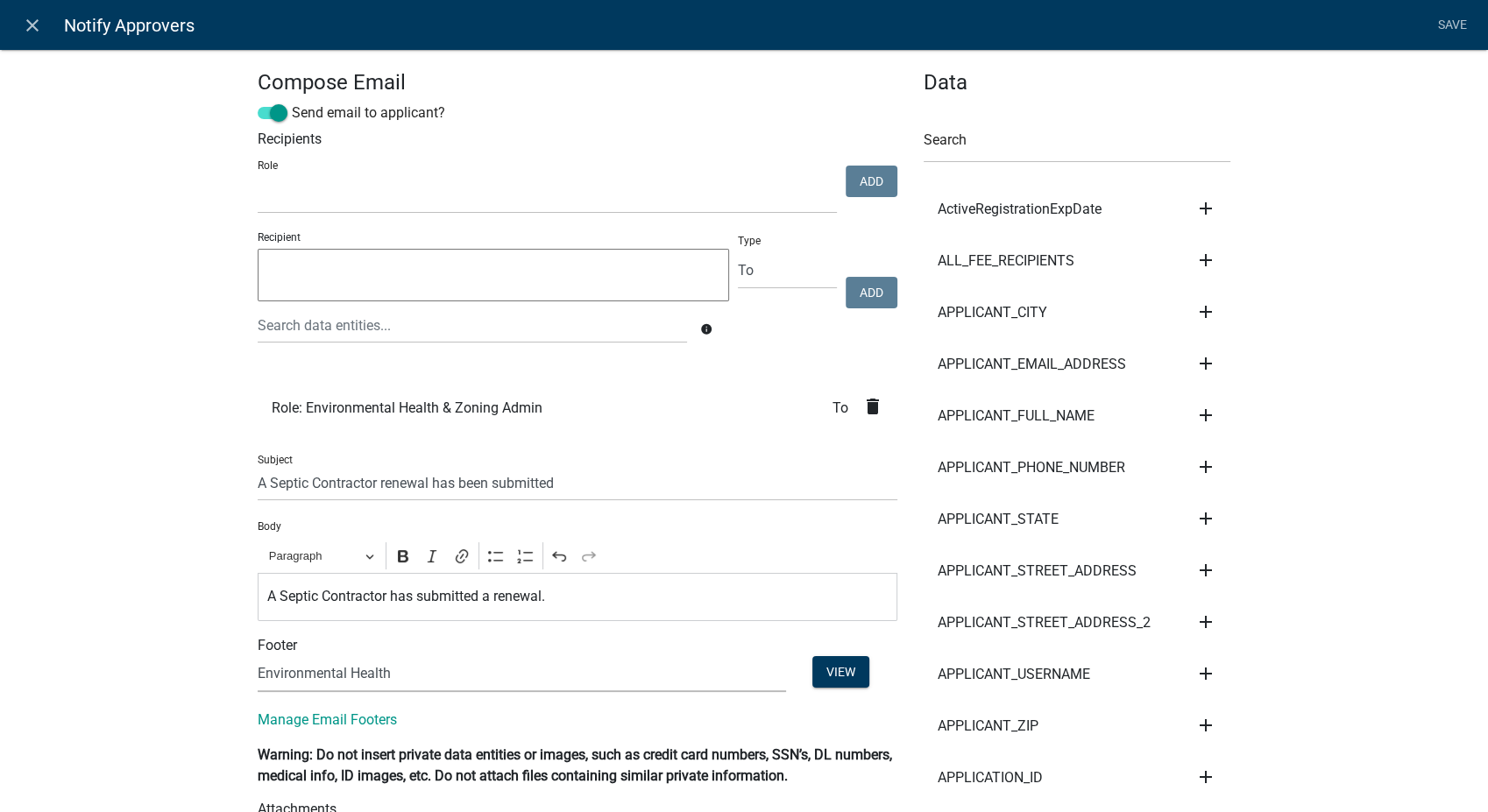
drag, startPoint x: 1456, startPoint y: 21, endPoint x: 1447, endPoint y: 36, distance: 17.5
click at [1456, 21] on link "Save" at bounding box center [1451, 25] width 43 height 34
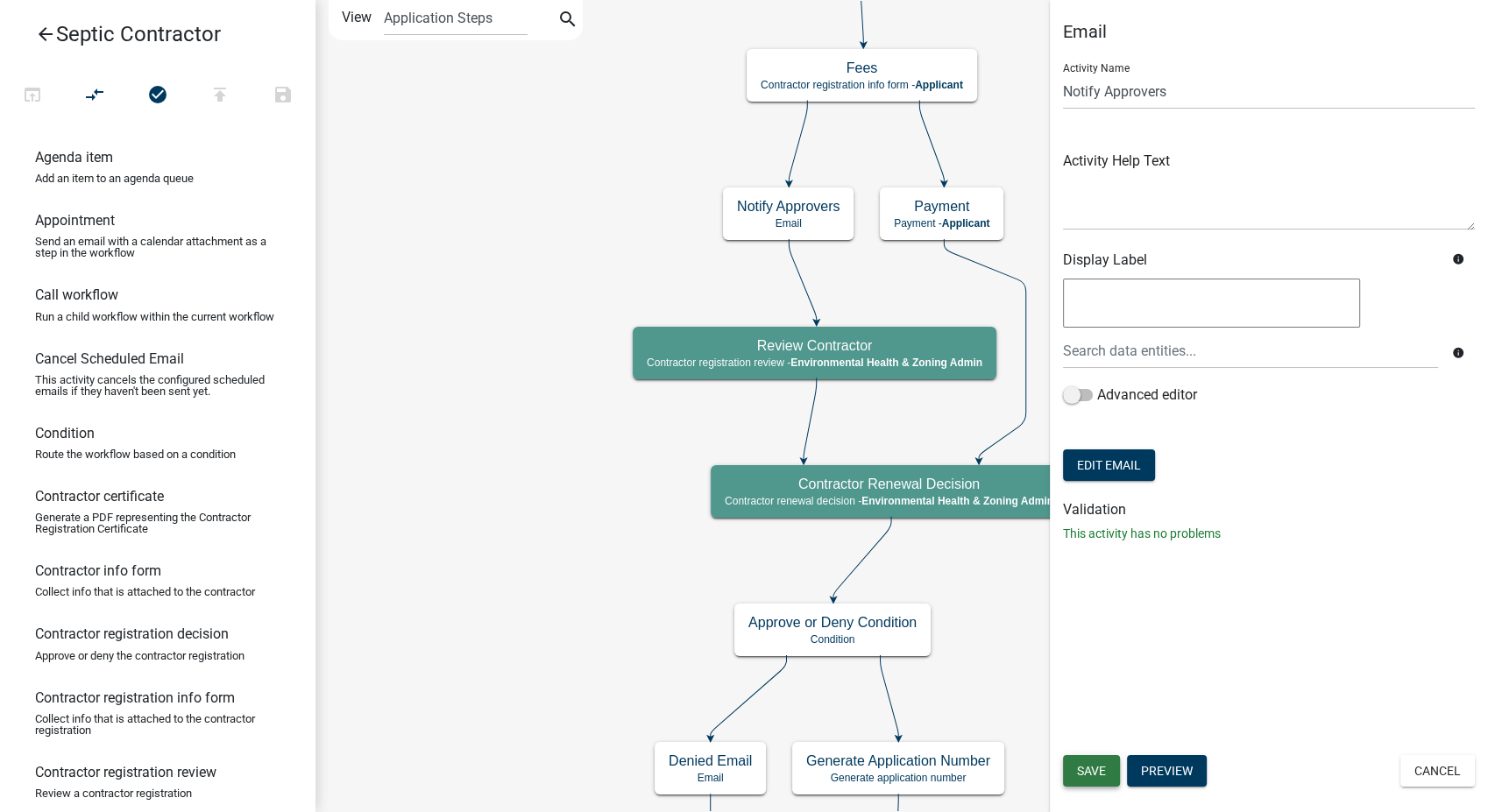
click at [1101, 768] on span "Save" at bounding box center [1092, 771] width 29 height 14
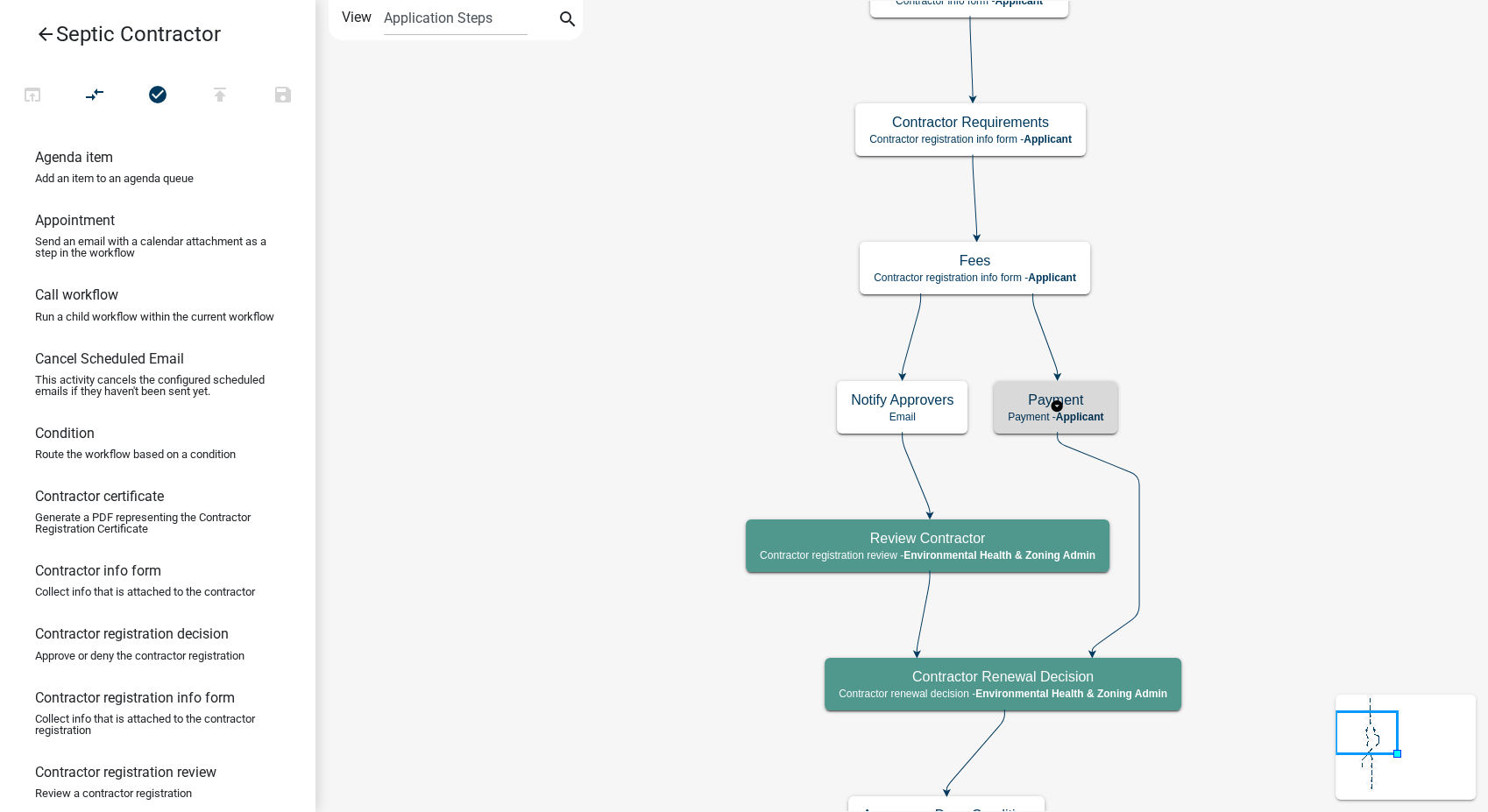
click at [1089, 399] on h5 "Payment" at bounding box center [1055, 399] width 95 height 16
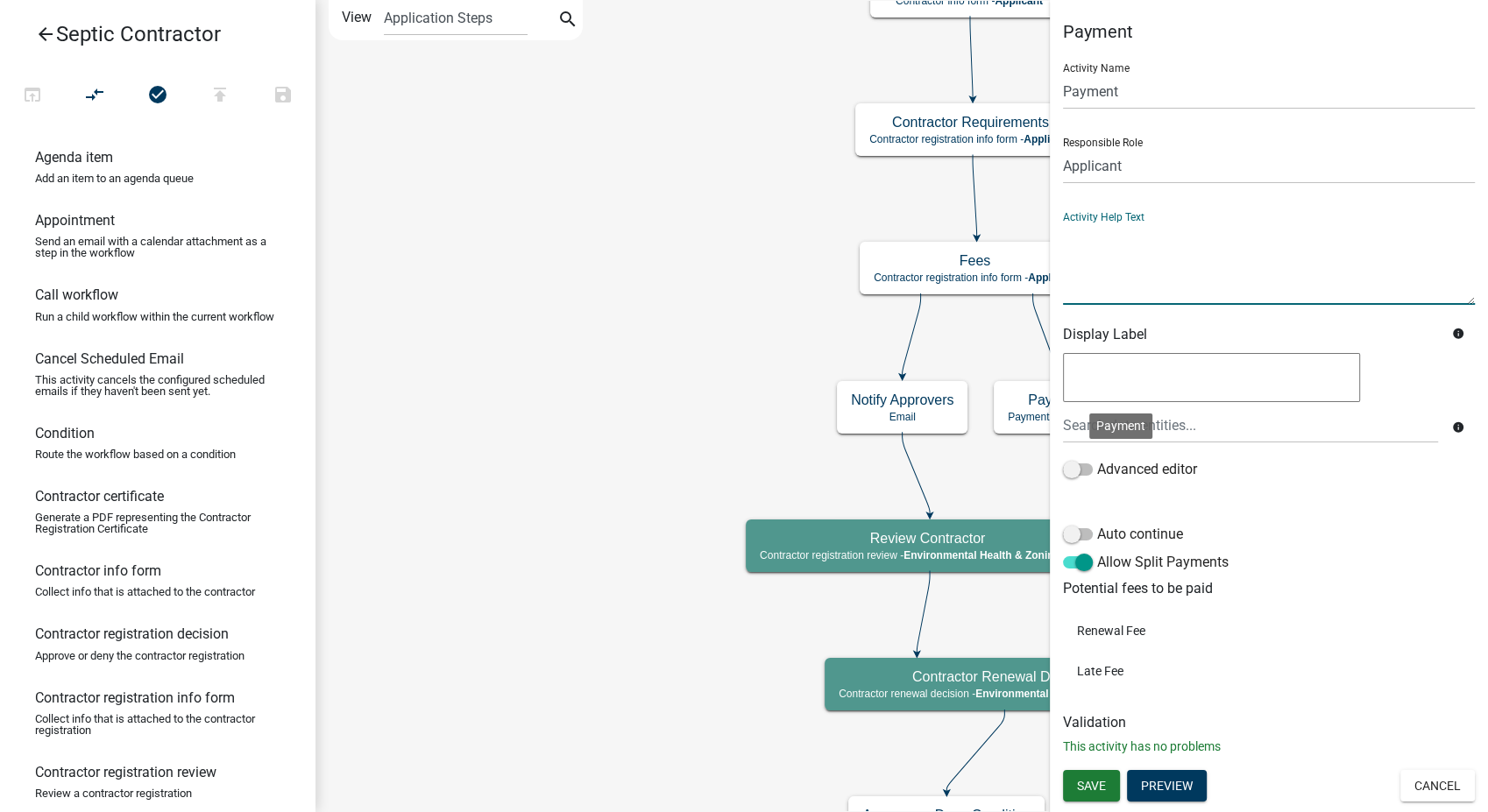
click at [1153, 260] on textarea at bounding box center [1268, 263] width 412 height 82
click at [1279, 241] on textarea at bounding box center [1268, 263] width 412 height 82
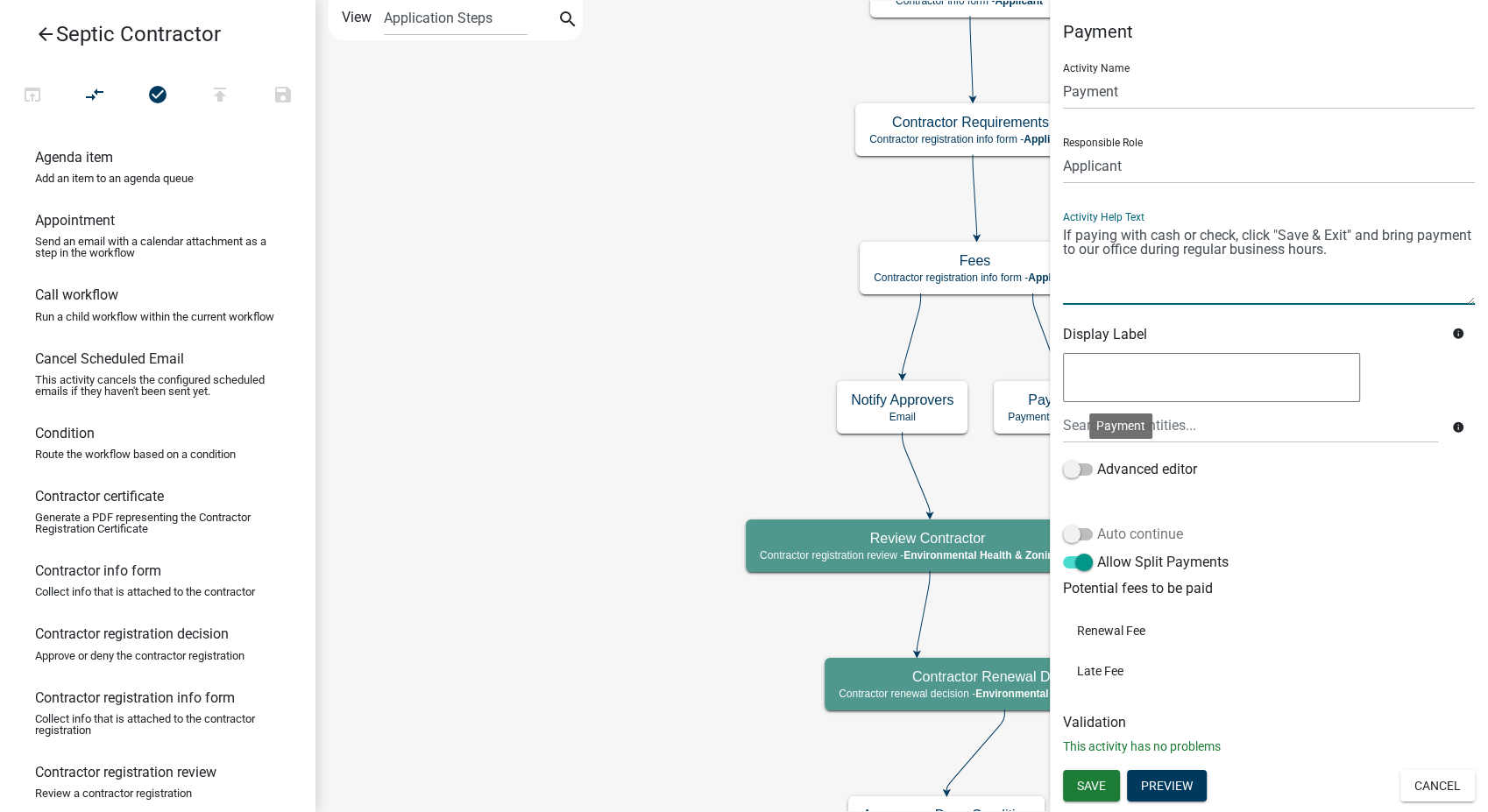
type textarea "If paying with cash or check, click "Save & Exit" and bring payment to our offi…"
click at [1066, 529] on span at bounding box center [1077, 534] width 30 height 13
click at [1097, 524] on input "Auto continue" at bounding box center [1097, 524] width 0 height 0
click at [1085, 573] on div "Allow Split Payments" at bounding box center [1268, 565] width 412 height 28
click at [1084, 567] on span at bounding box center [1077, 562] width 30 height 13
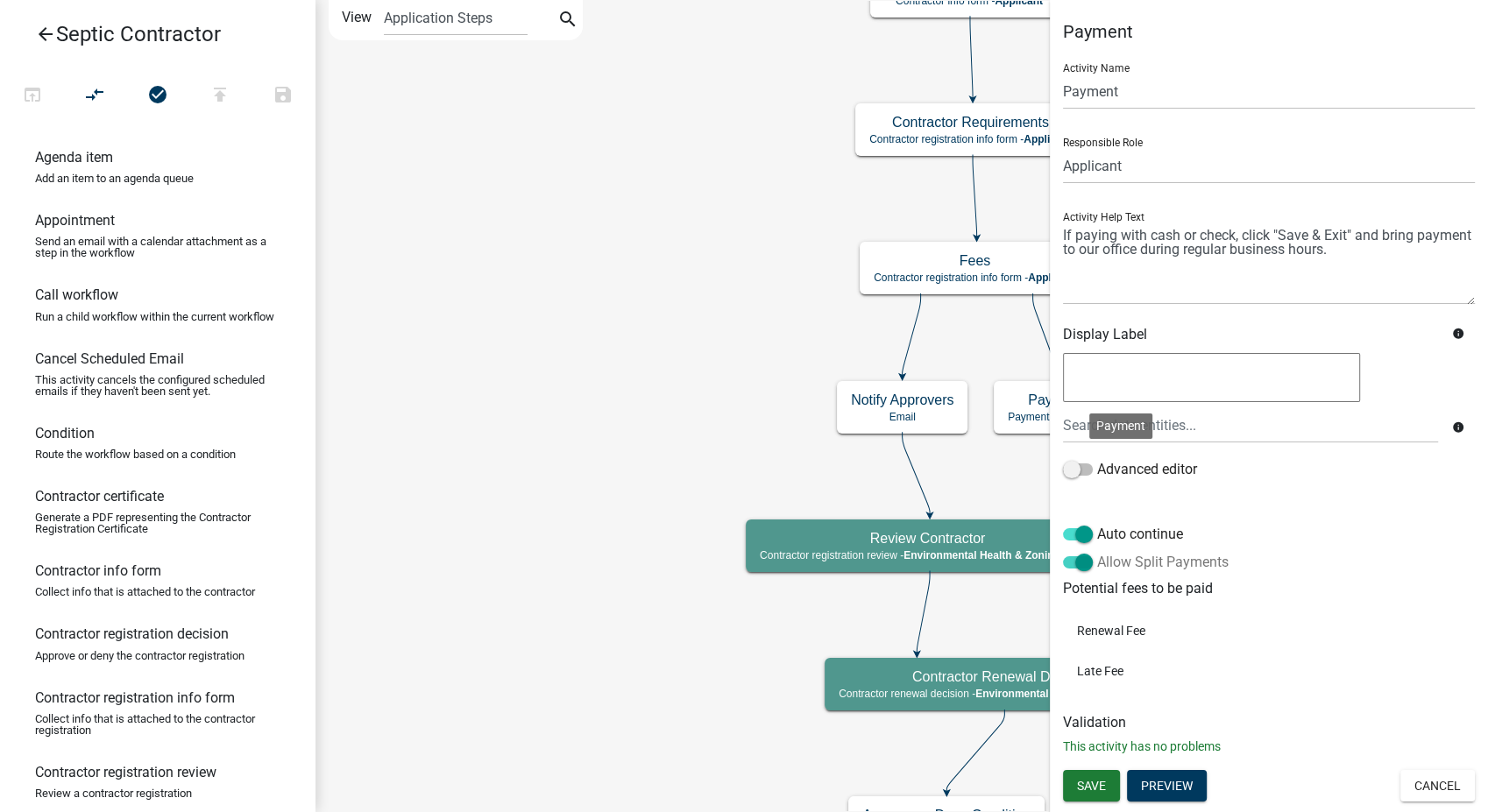
click at [1097, 552] on input "Allow Split Payments" at bounding box center [1097, 552] width 0 height 0
click at [1102, 779] on span "Save" at bounding box center [1092, 786] width 29 height 14
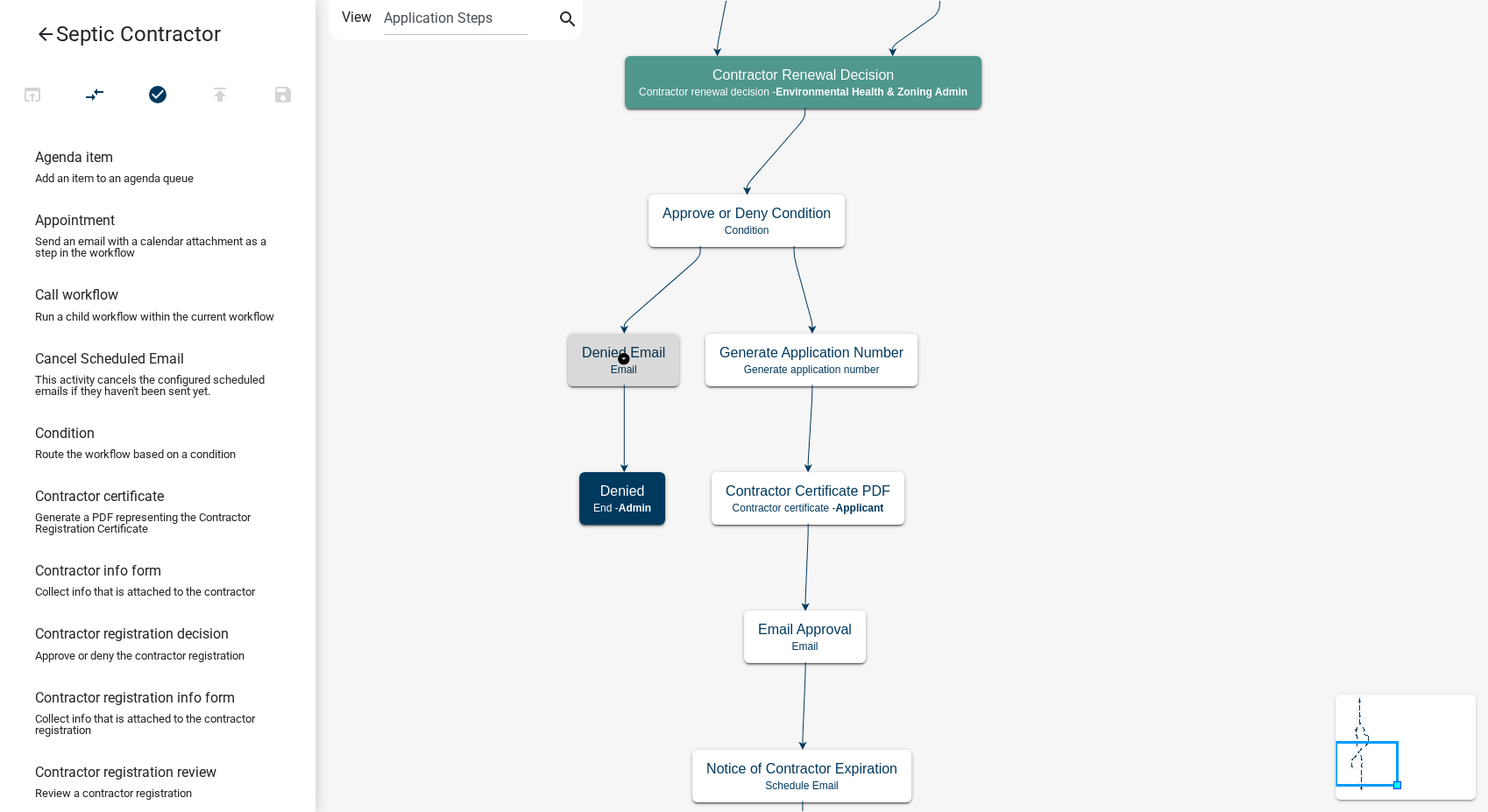
click at [628, 372] on p "Email" at bounding box center [623, 369] width 83 height 13
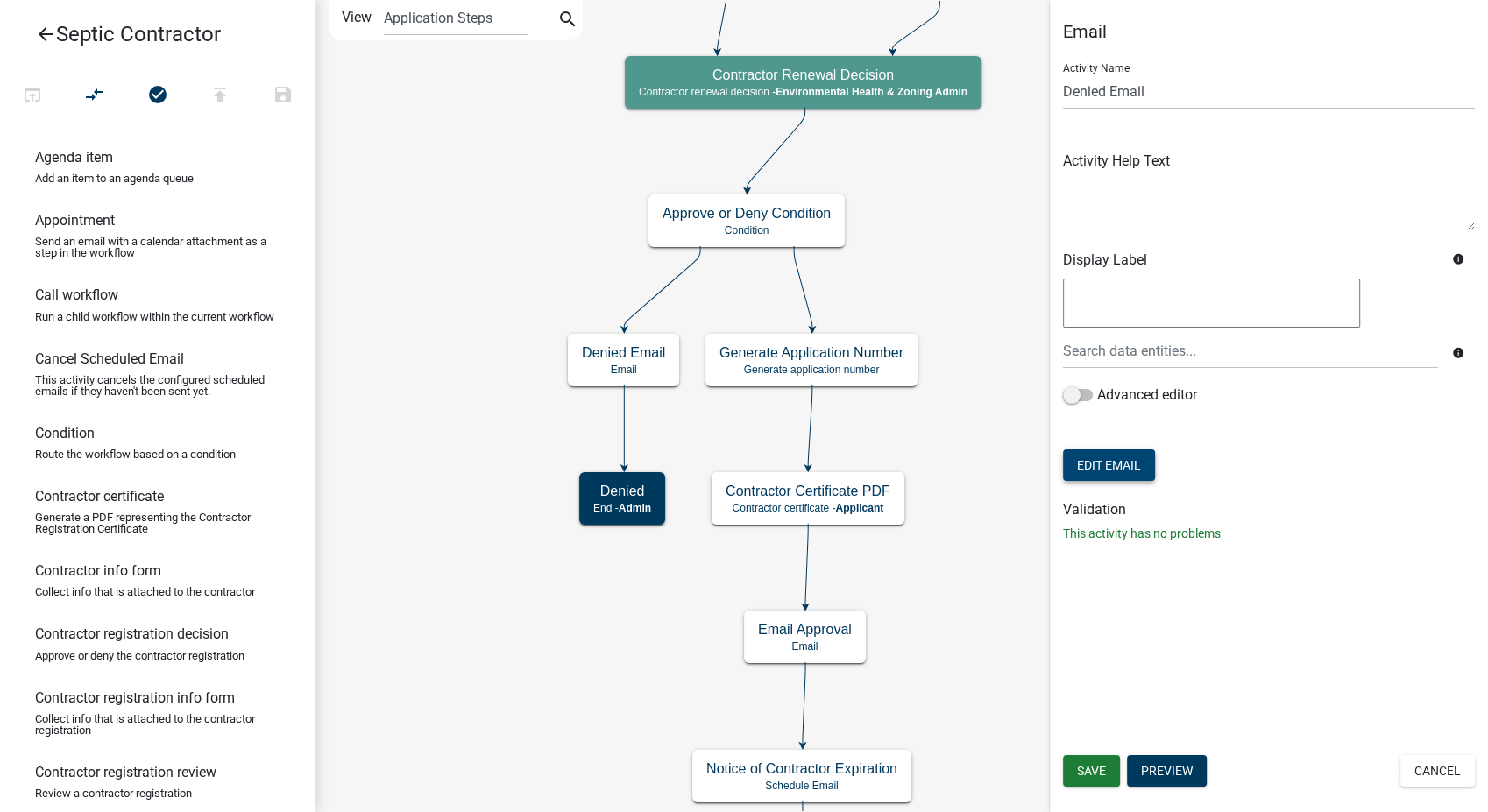
click at [1113, 465] on button "Edit Email" at bounding box center [1108, 465] width 92 height 32
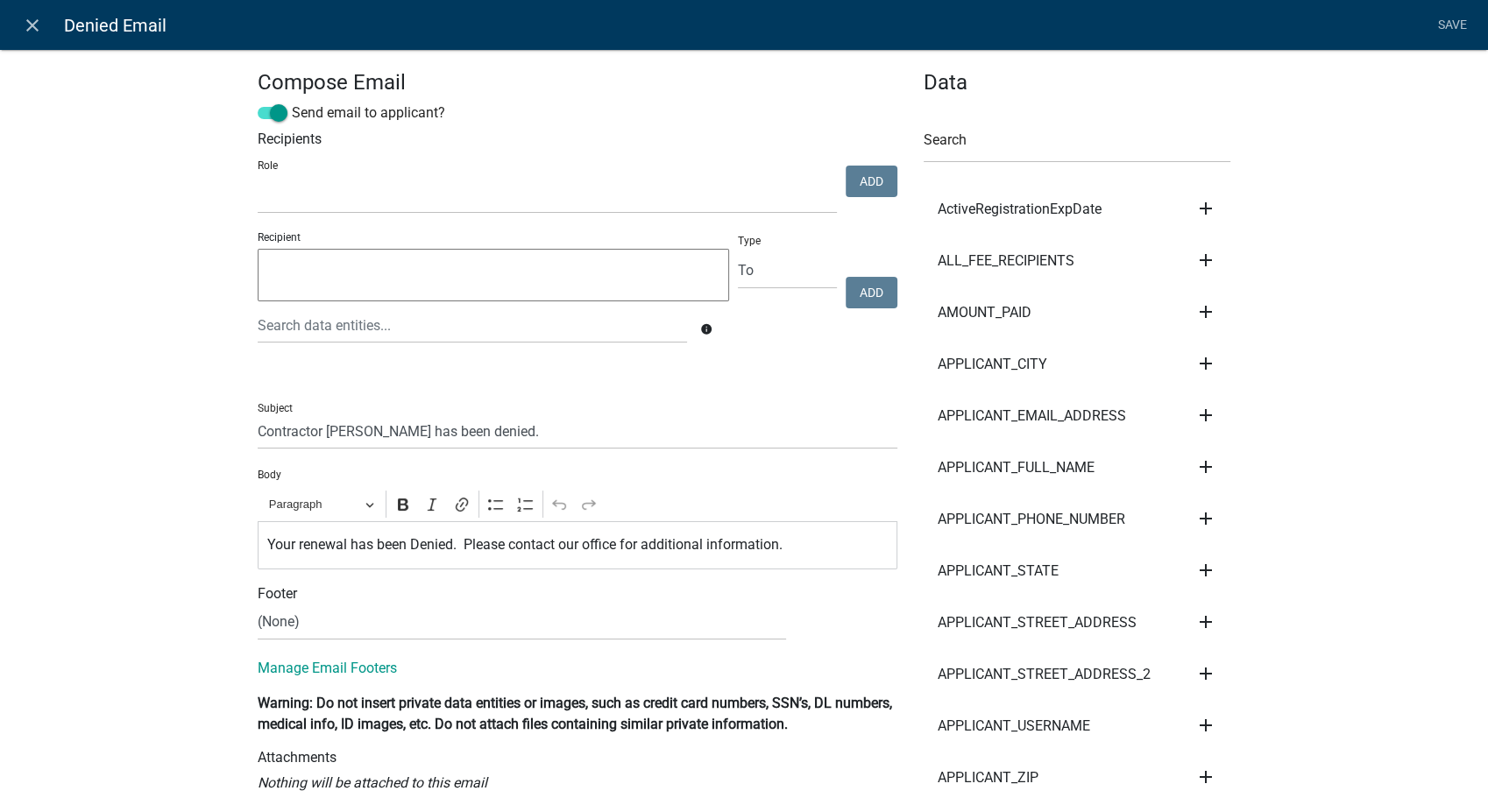
select select
click at [257, 431] on input "Contractor Renewal has been denied." at bounding box center [577, 431] width 639 height 36
type input "Septic Contractor Renewal has been denied."
click at [288, 547] on p "Your renewal has been Denied. Please contact our office for additional informat…" at bounding box center [578, 545] width 621 height 21
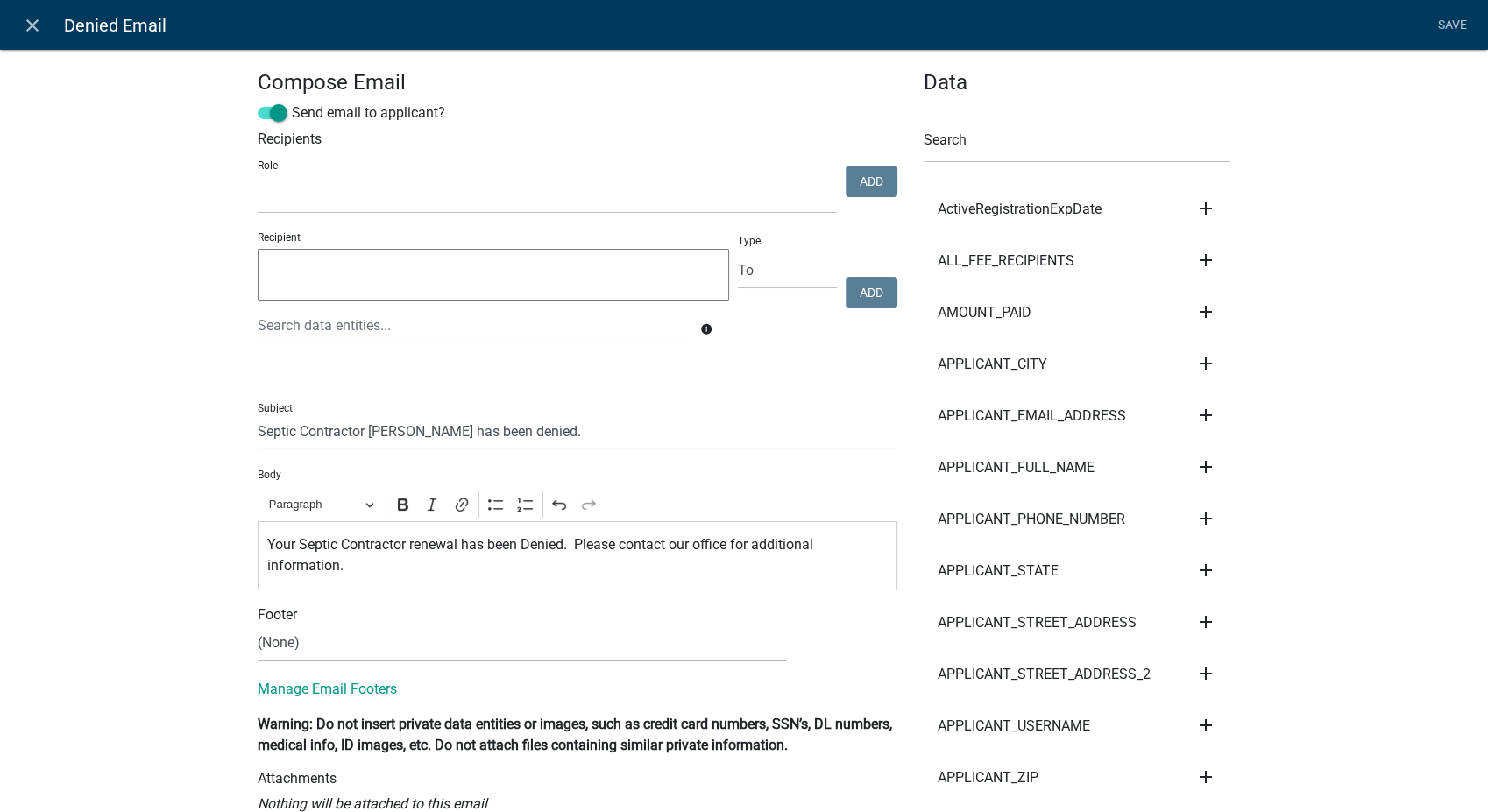
click at [294, 643] on select "(None) Environmental Health Secondary Roads" at bounding box center [522, 643] width 528 height 36
select select "760aa54f-ed77-4682-82be-679e409b8c9e"
click at [257, 626] on select "(None) Environmental Health Secondary Roads" at bounding box center [522, 643] width 528 height 36
click at [1450, 26] on link "Save" at bounding box center [1451, 25] width 43 height 34
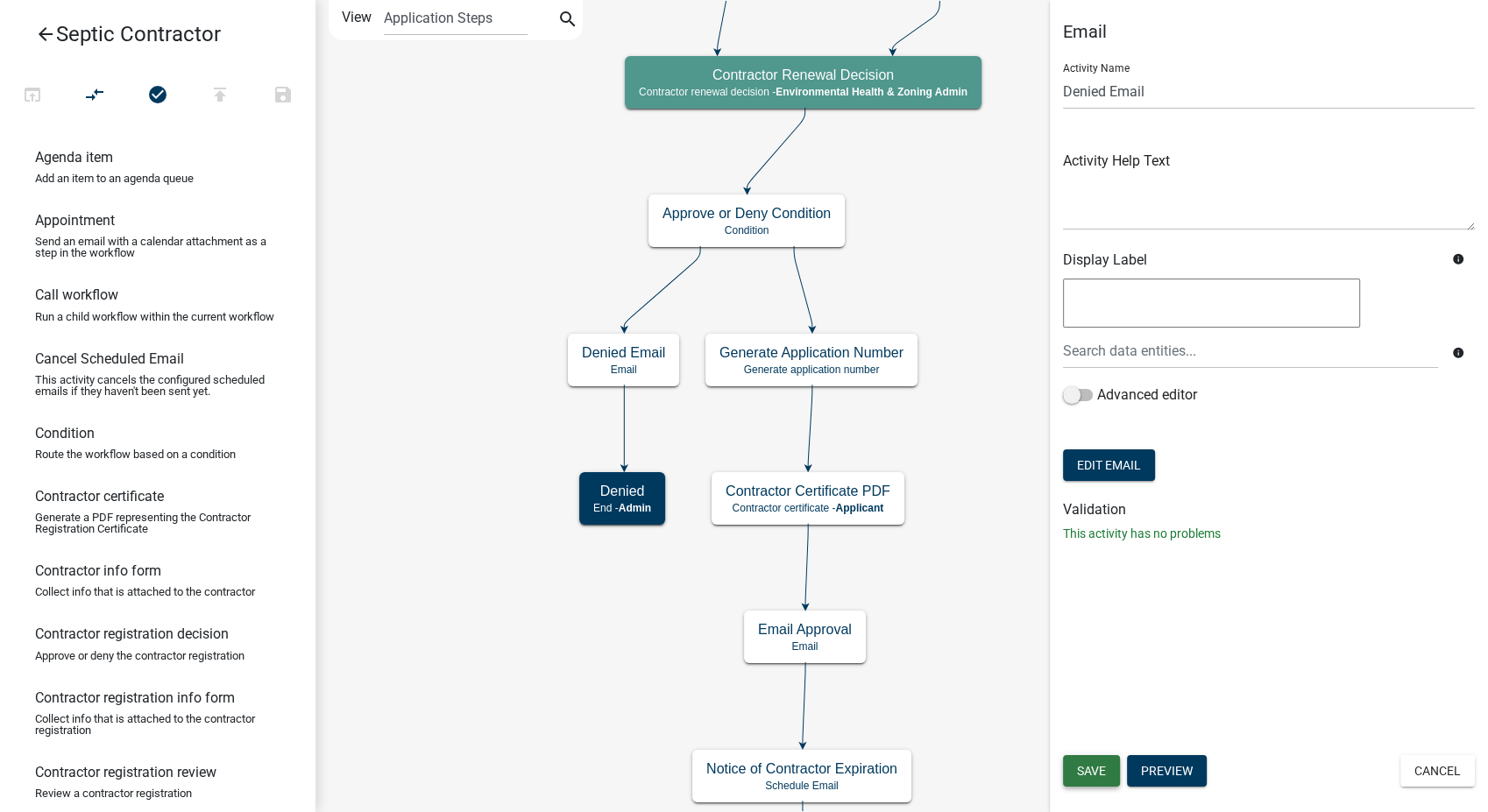
click at [1079, 758] on button "Save" at bounding box center [1091, 771] width 57 height 32
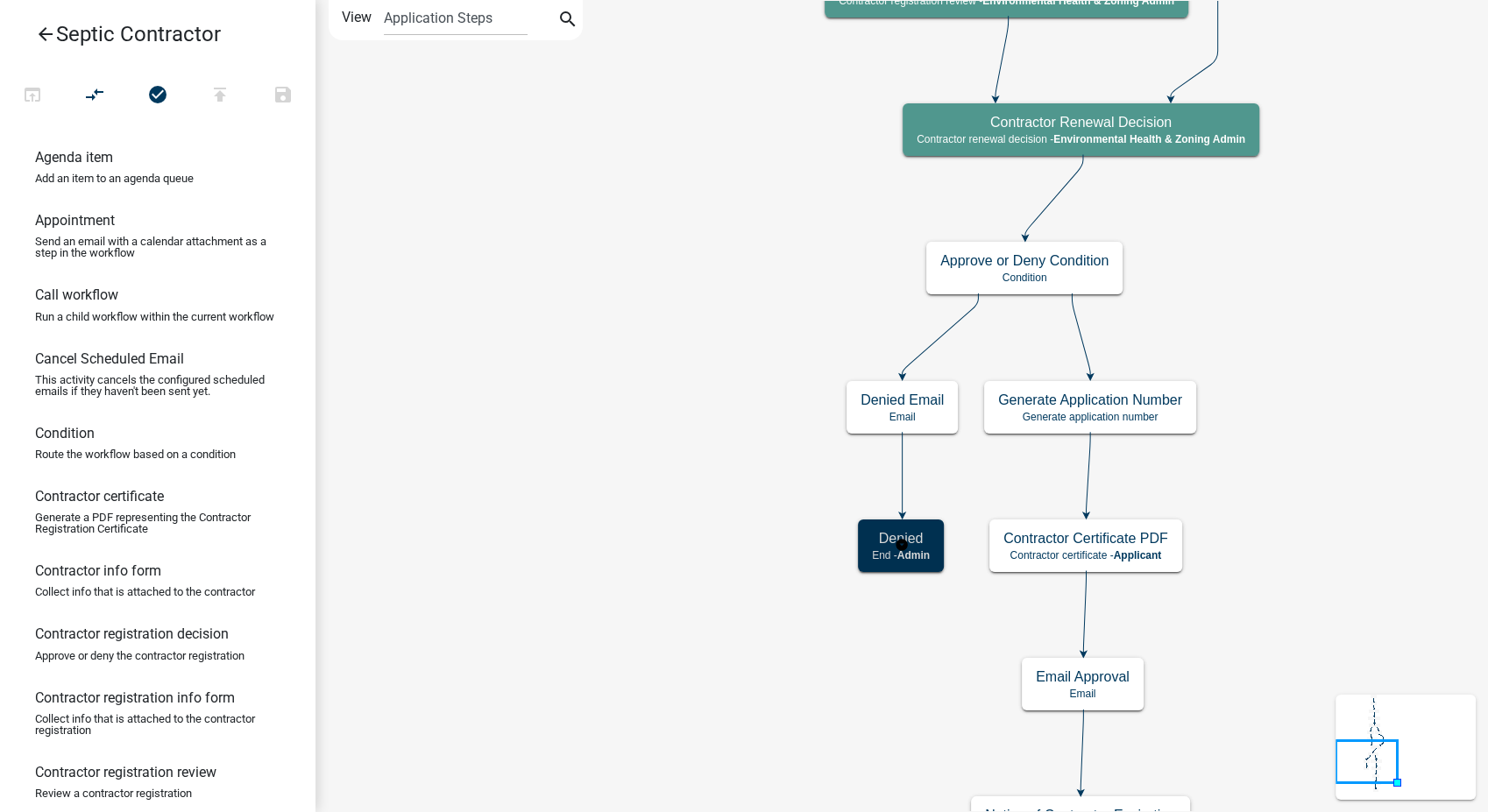
click at [895, 561] on div "Denied End - Admin" at bounding box center [901, 546] width 86 height 53
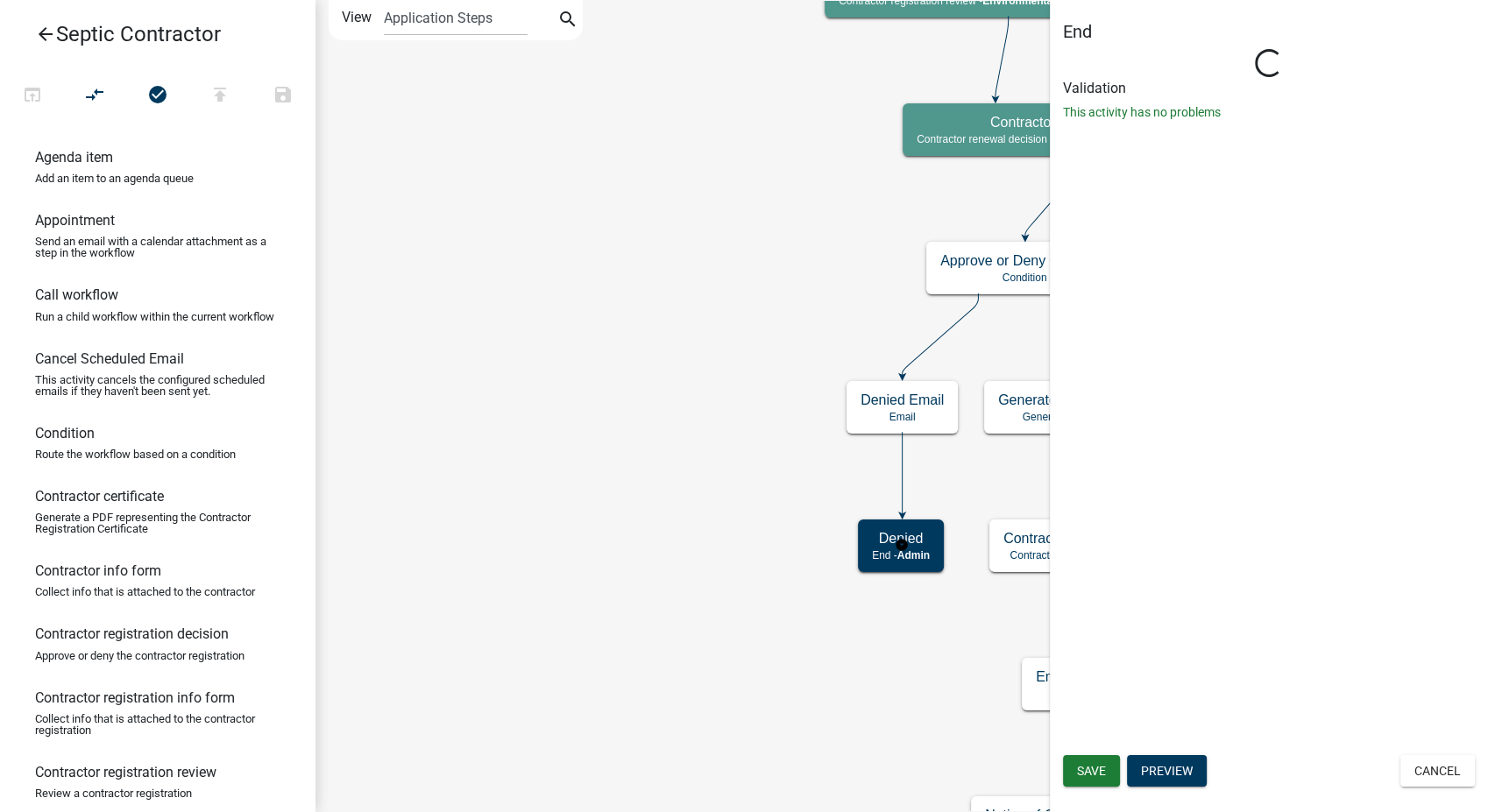
select select "Rejected"
select select "13A5B504-AB47-4543-9957-CBE2A4EE44F0"
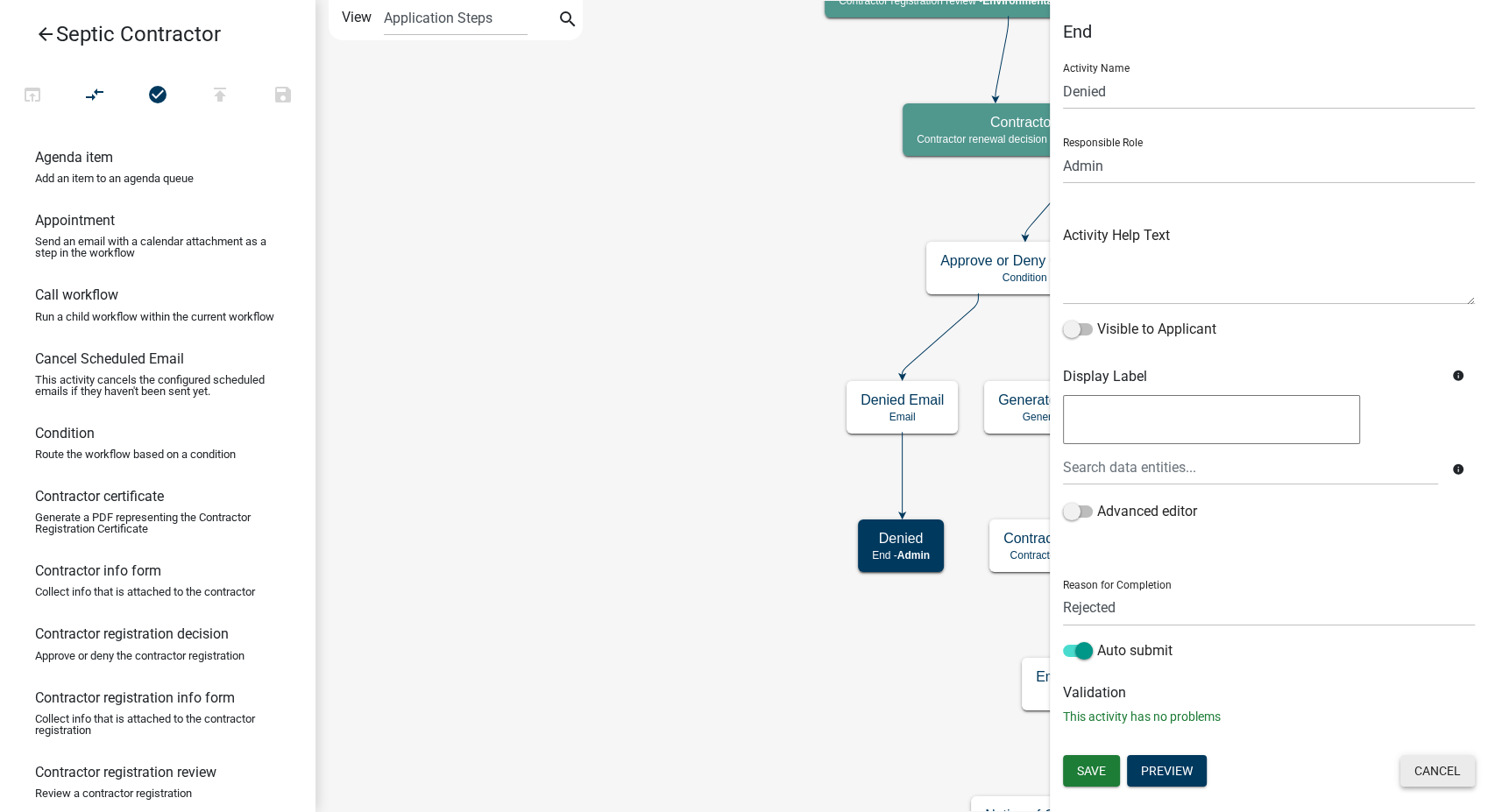
click at [1433, 771] on button "Cancel" at bounding box center [1437, 771] width 74 height 32
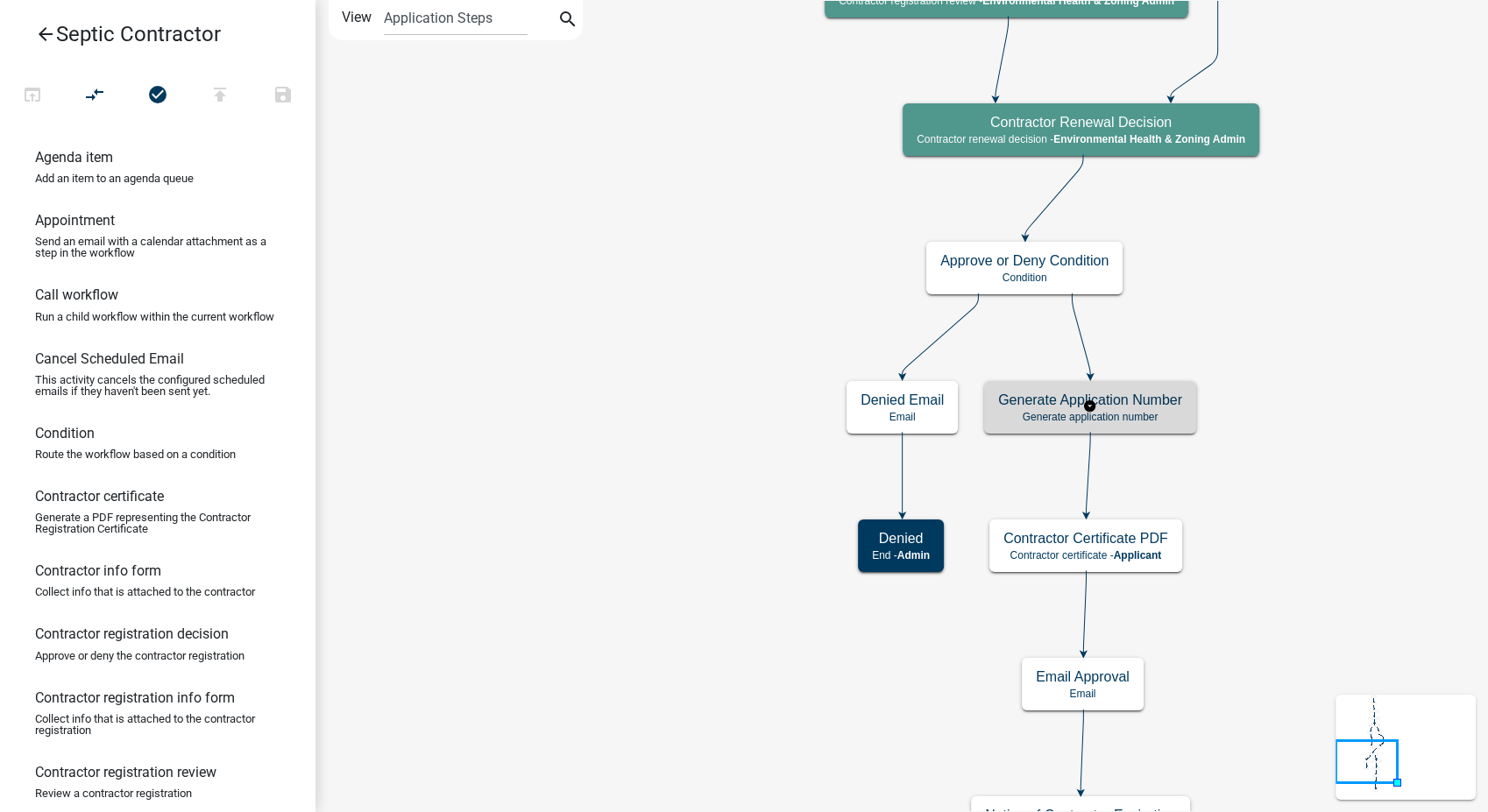
click at [1136, 407] on h5 "Generate Application Number" at bounding box center [1090, 399] width 184 height 16
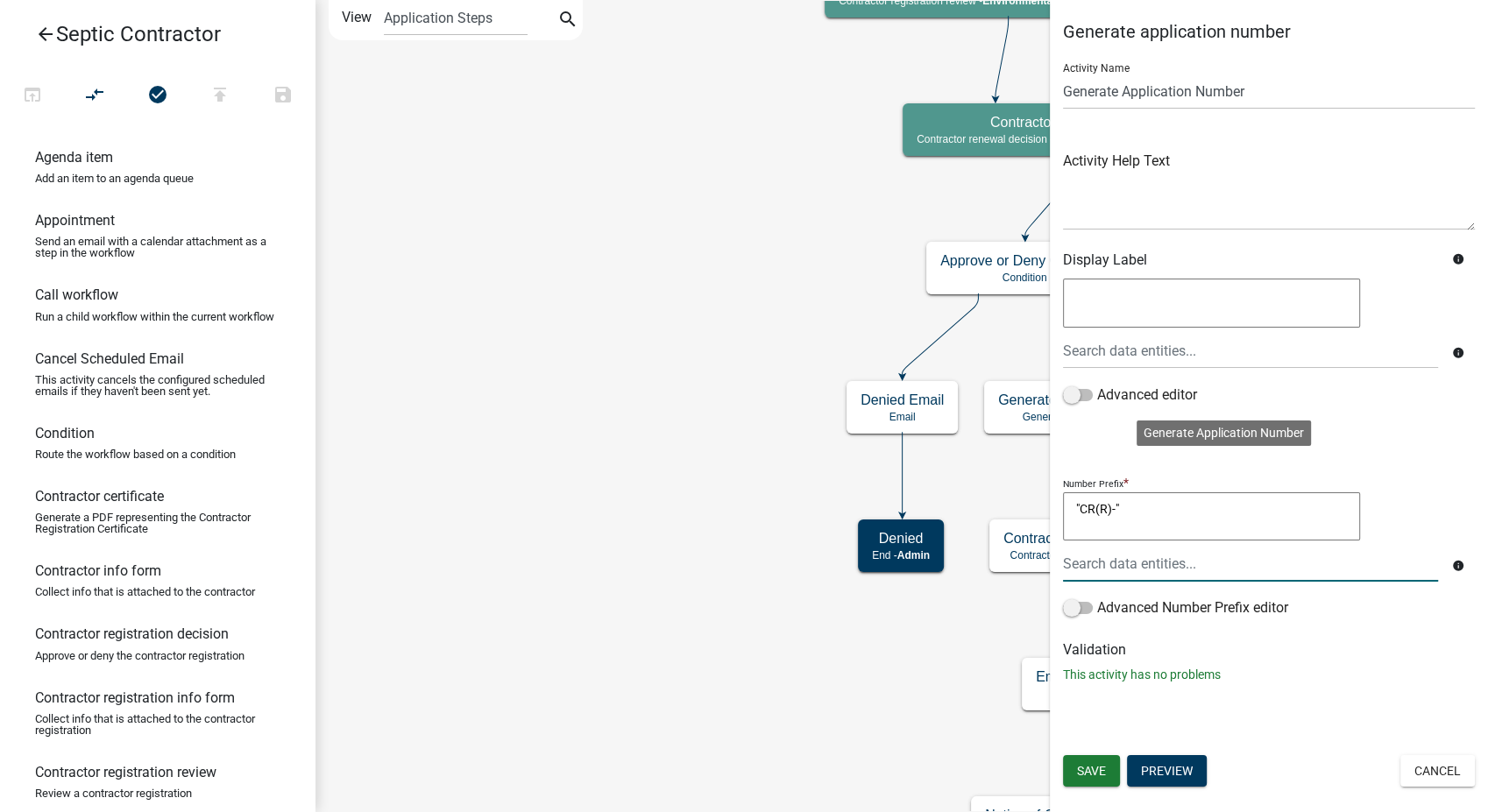
click at [1121, 508] on textarea ""CR(R)-"" at bounding box center [1211, 517] width 297 height 49
type textarea ""SCR-""
click at [1116, 569] on div at bounding box center [1251, 563] width 401 height 36
type input "current"
click at [1122, 603] on button "CURRENT _YEAR" at bounding box center [1134, 616] width 169 height 42
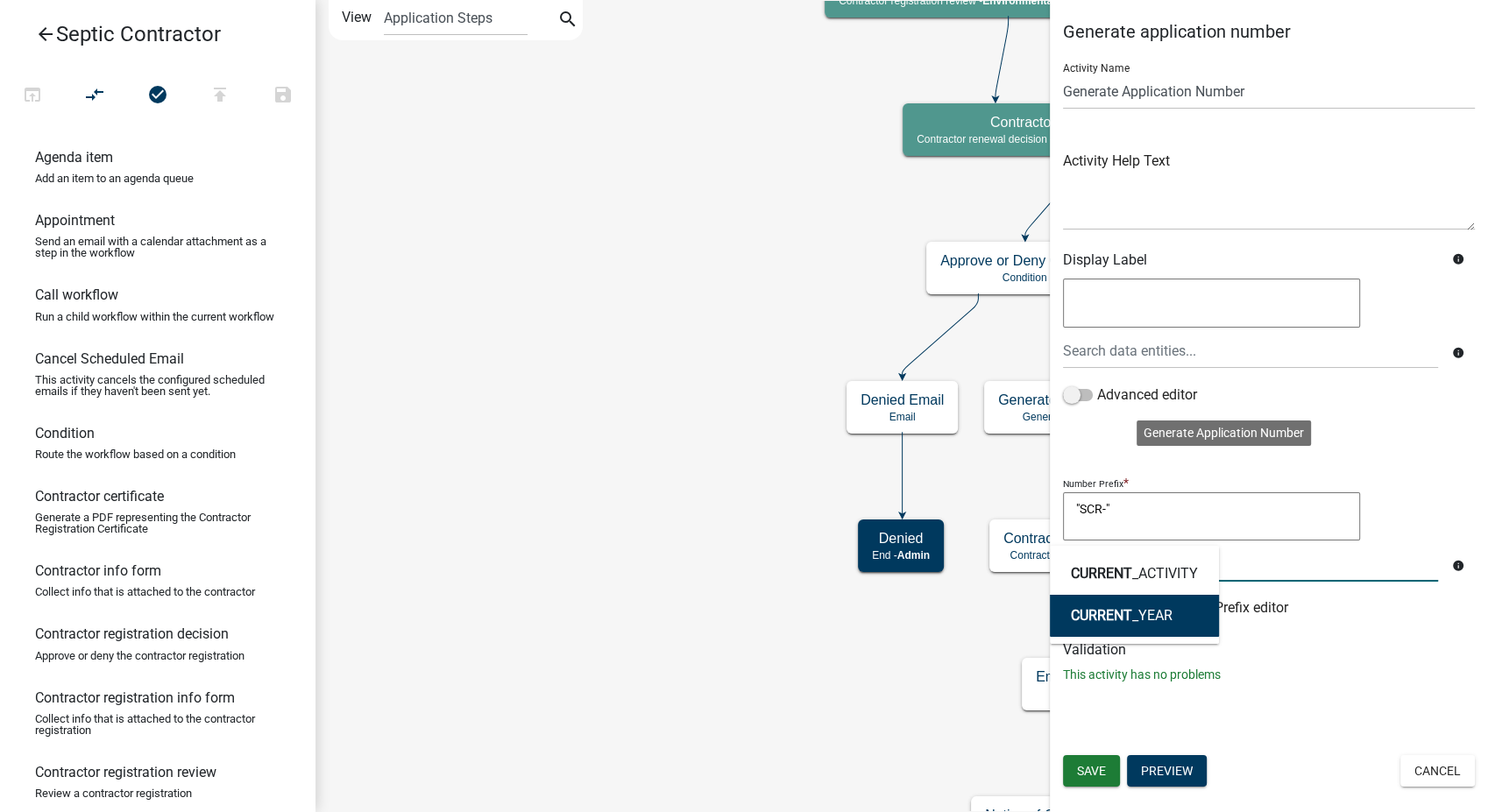
type textarea ""SCR-"CURRENT_YEAR"
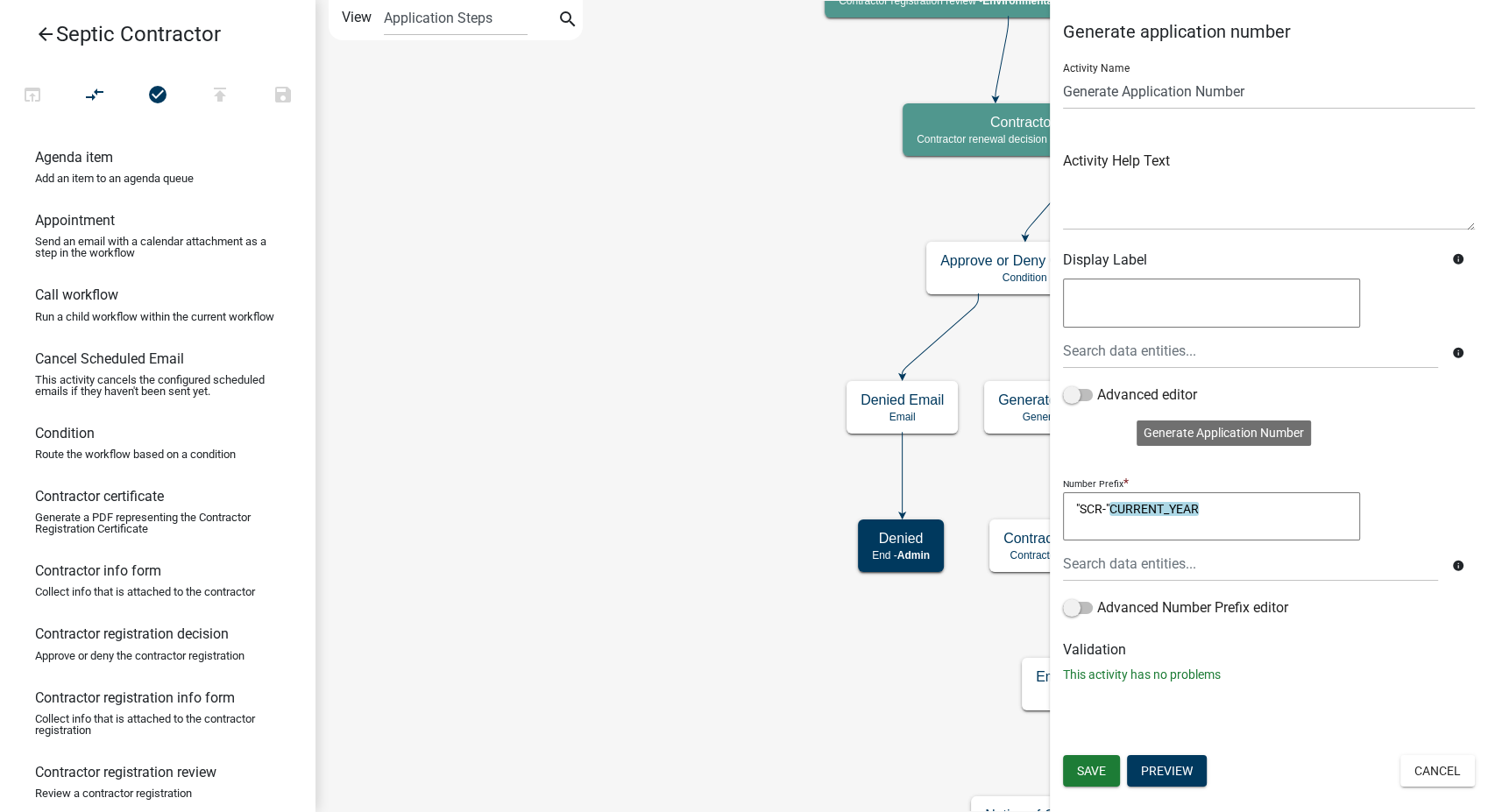
click at [1239, 513] on textarea ""SCR-"CURRENT_YEAR" at bounding box center [1211, 517] width 297 height 49
type textarea ""SCR-"CURRENT_YEAR"-""
click at [1100, 776] on span "Save" at bounding box center [1092, 771] width 29 height 14
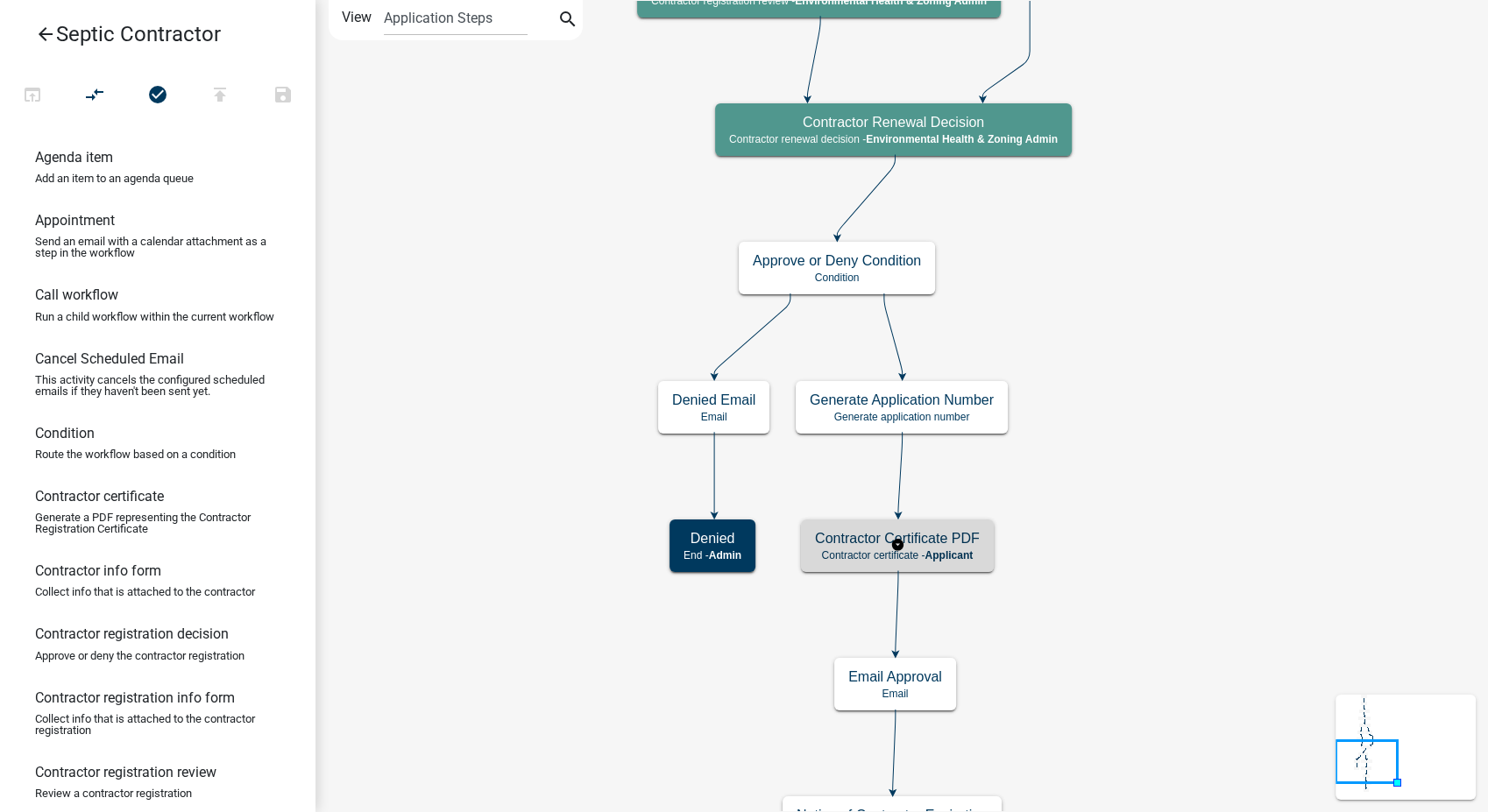
click at [961, 543] on h5 "Contractor Certificate PDF" at bounding box center [897, 538] width 165 height 16
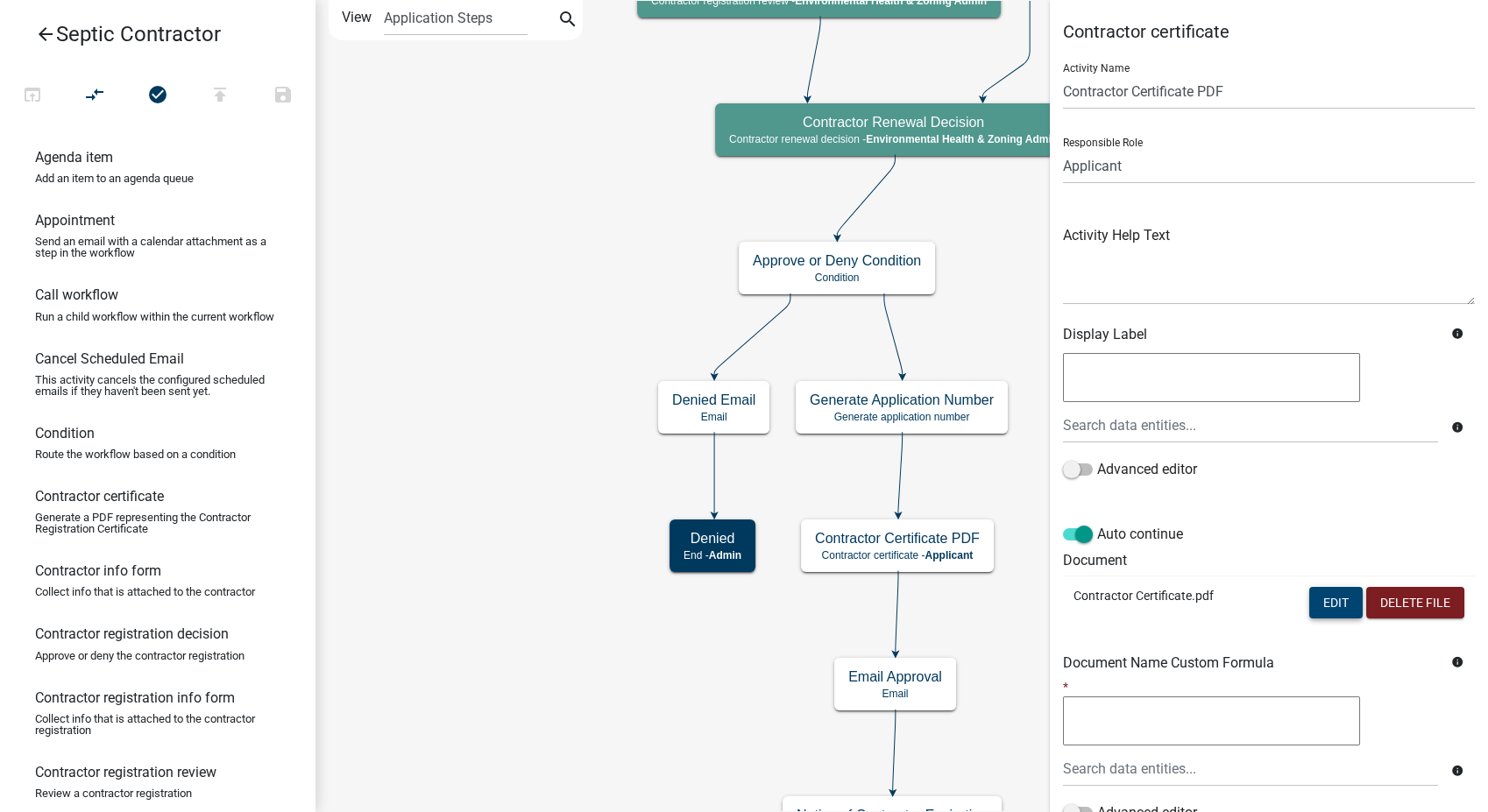
click at [1323, 592] on button "Edit" at bounding box center [1336, 603] width 53 height 32
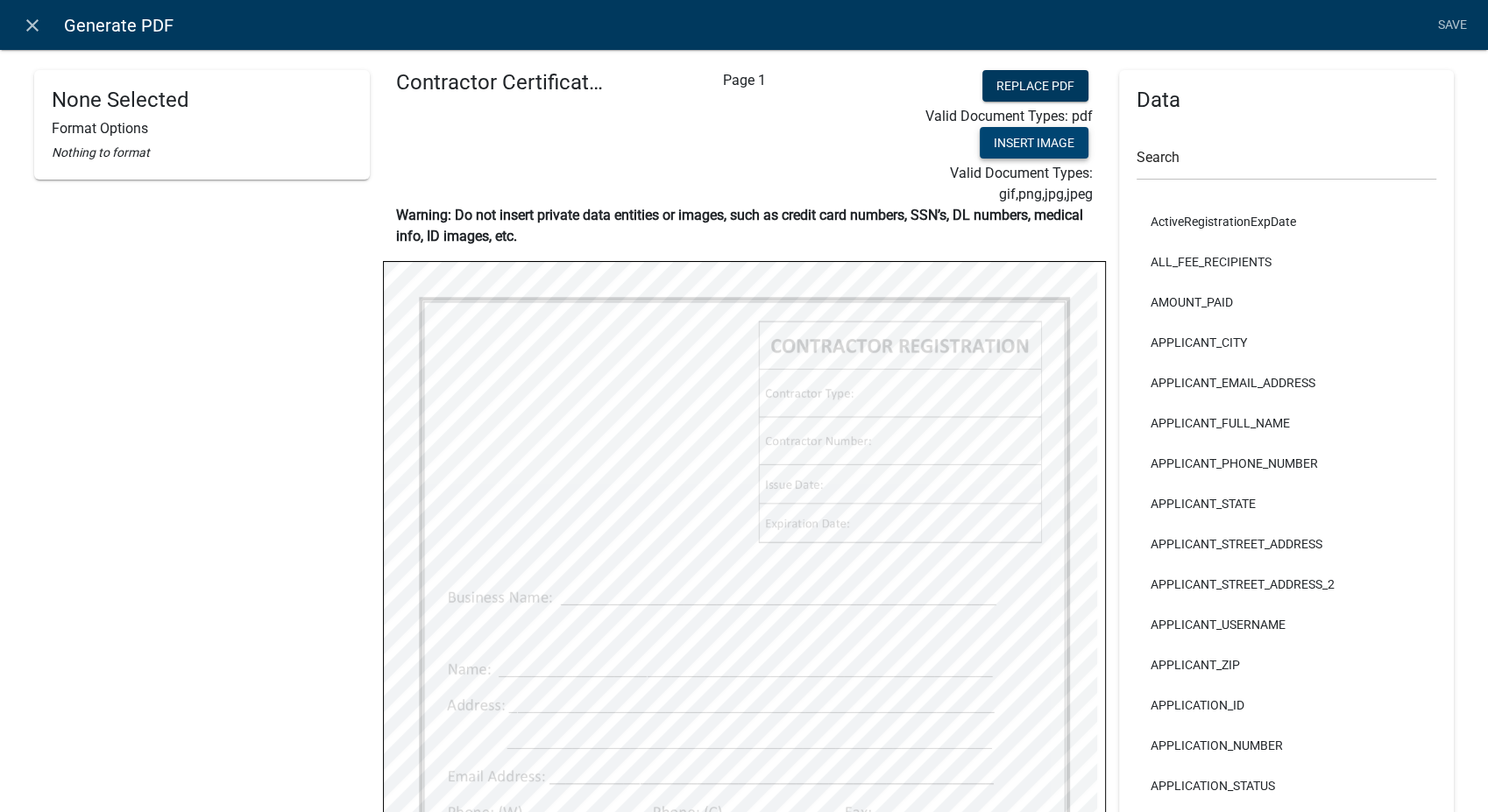
click at [983, 139] on button "Insert Image" at bounding box center [1034, 143] width 109 height 32
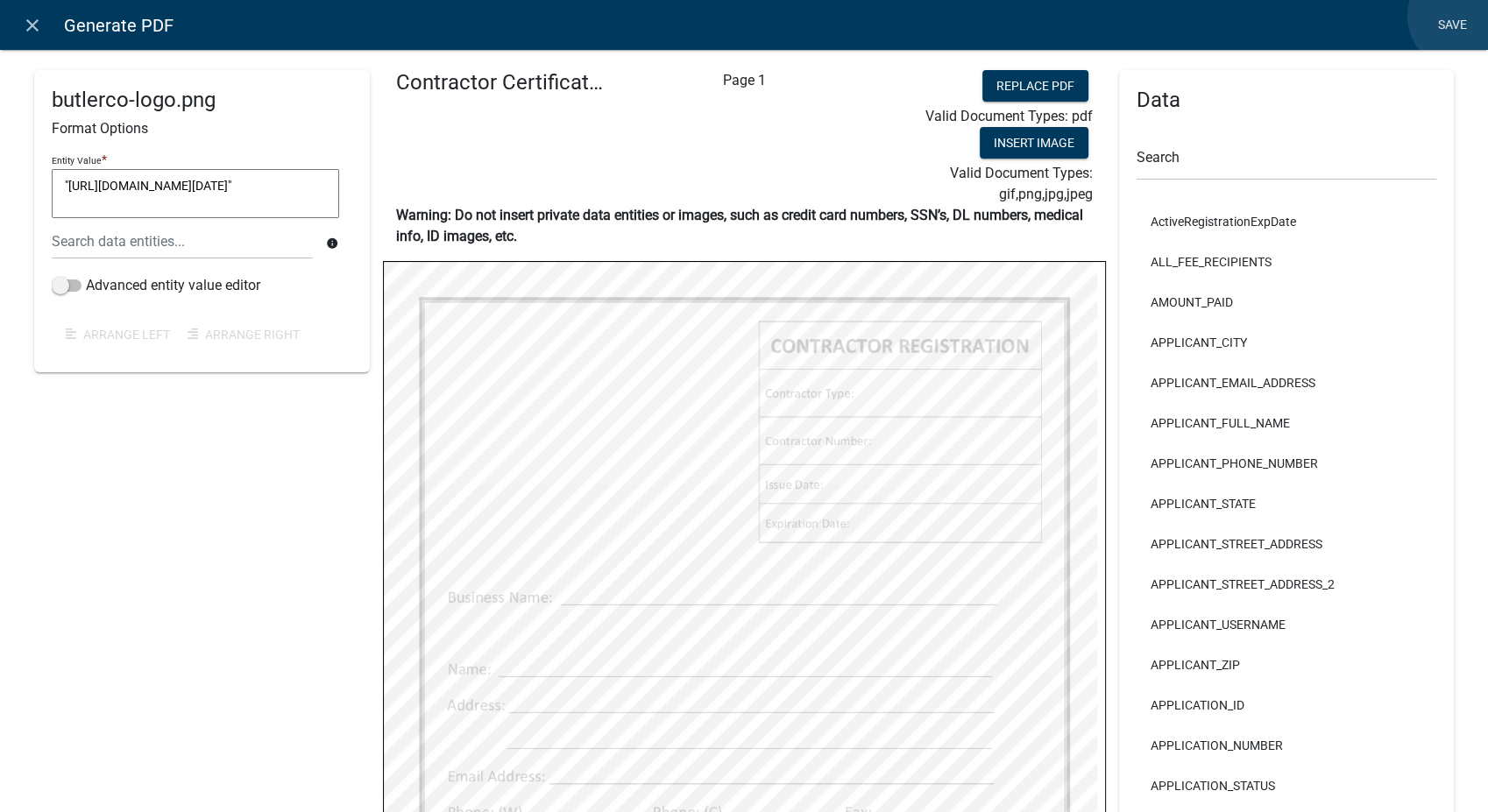
click at [1463, 15] on link "Save" at bounding box center [1451, 25] width 43 height 34
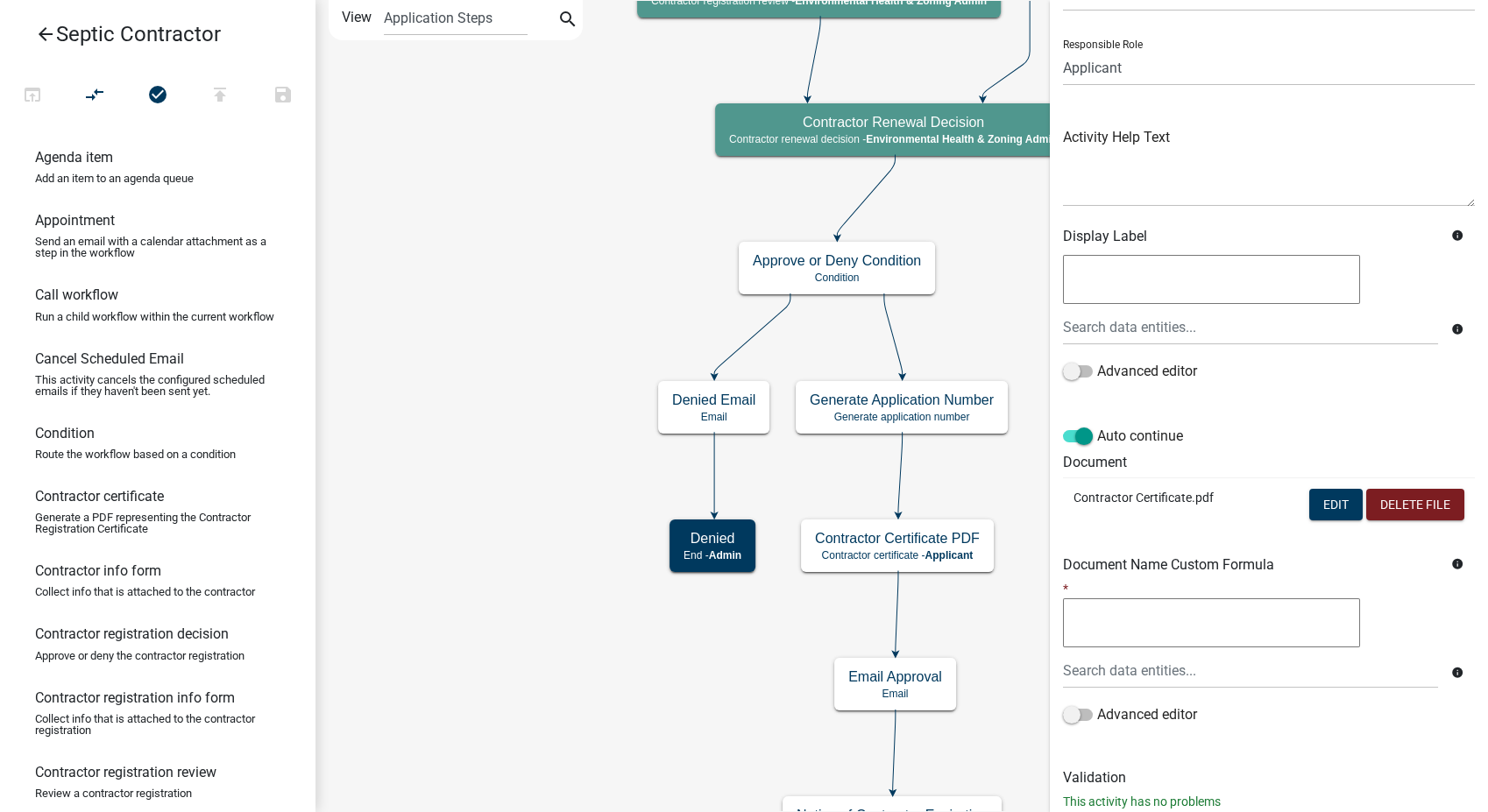
scroll to position [147, 0]
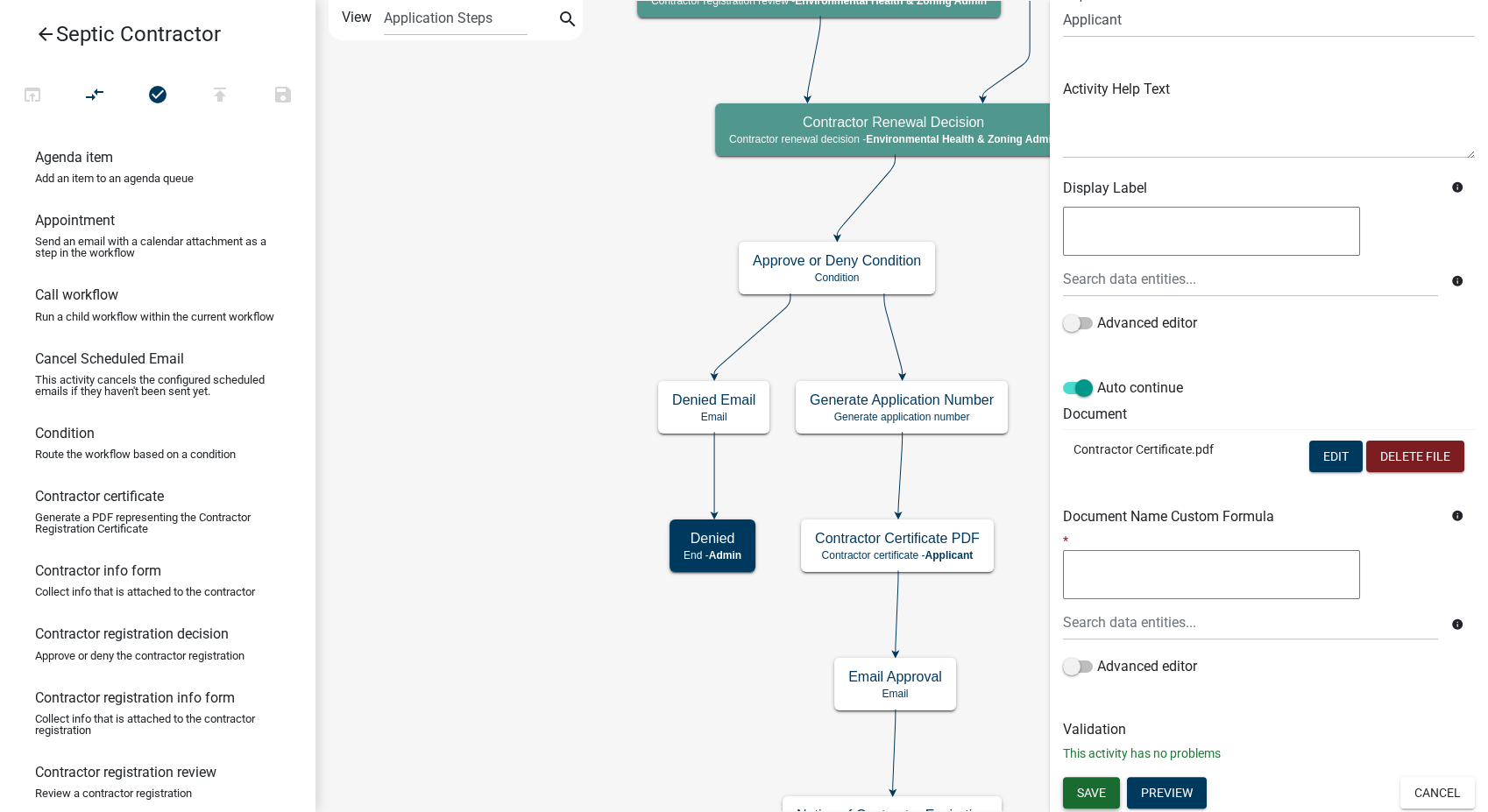
click at [1101, 792] on span "Save" at bounding box center [1092, 792] width 29 height 14
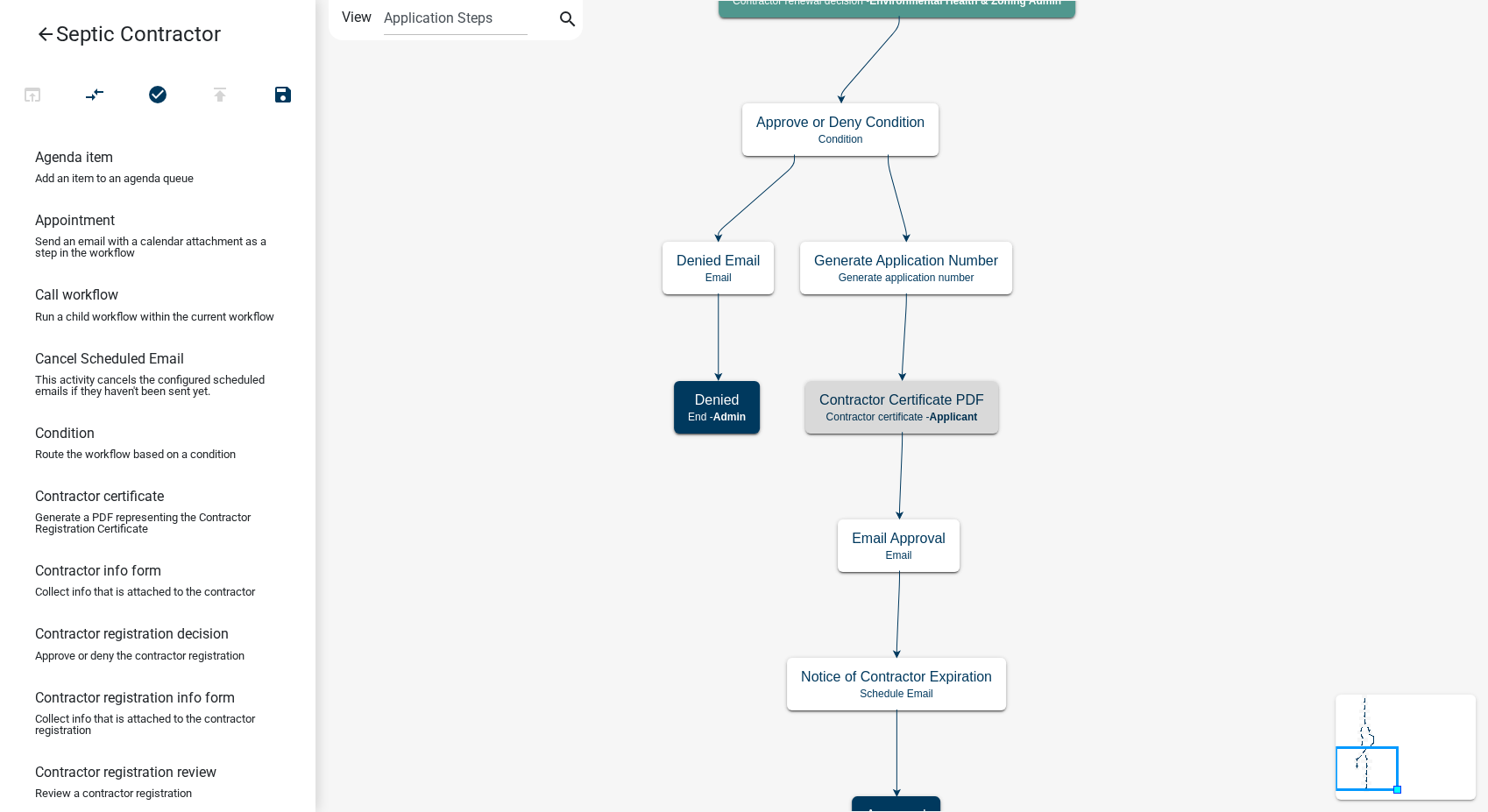
scroll to position [0, 0]
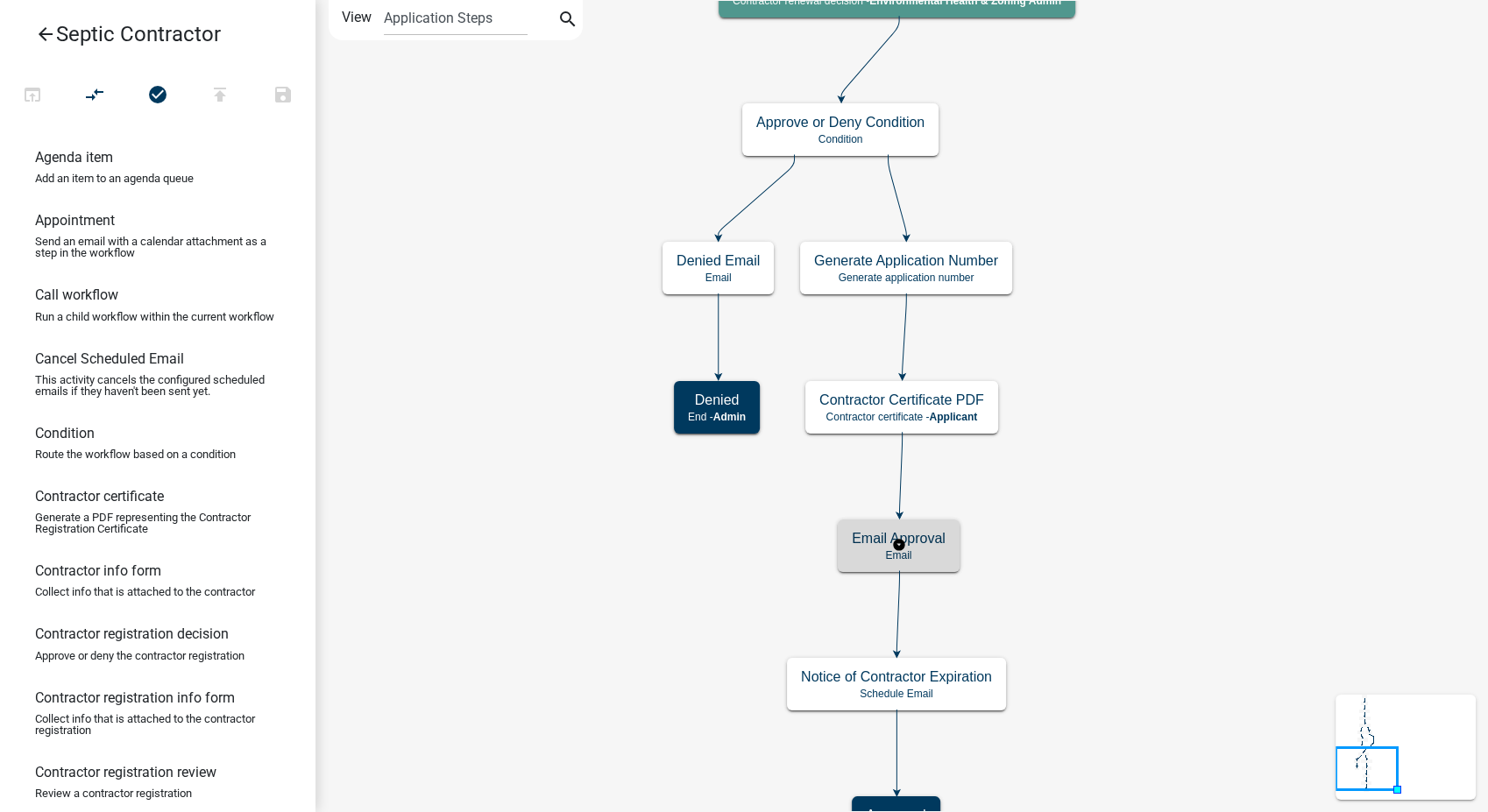
click at [933, 557] on p "Email" at bounding box center [898, 555] width 94 height 13
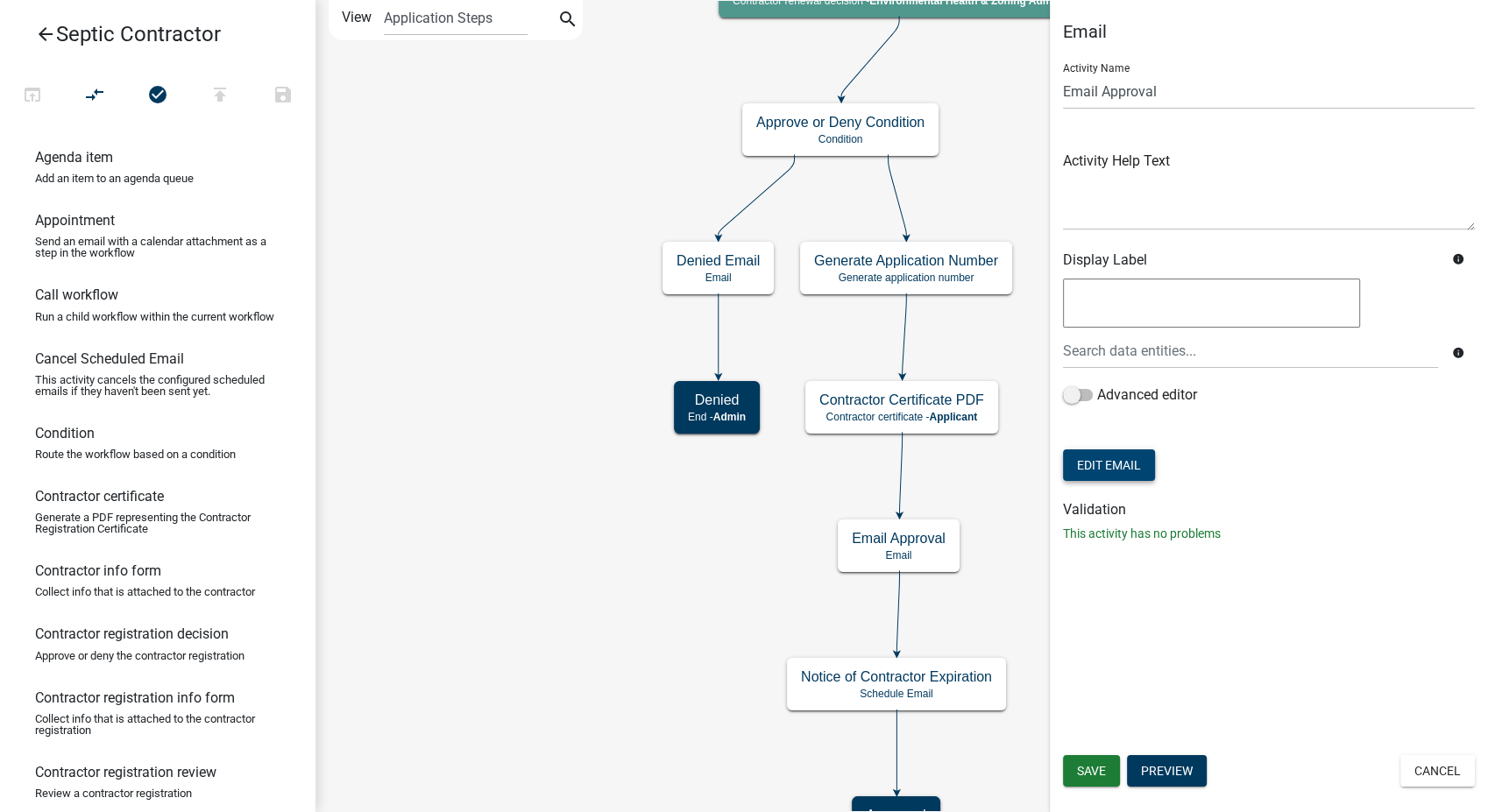
click at [1139, 460] on button "Edit Email" at bounding box center [1108, 465] width 92 height 32
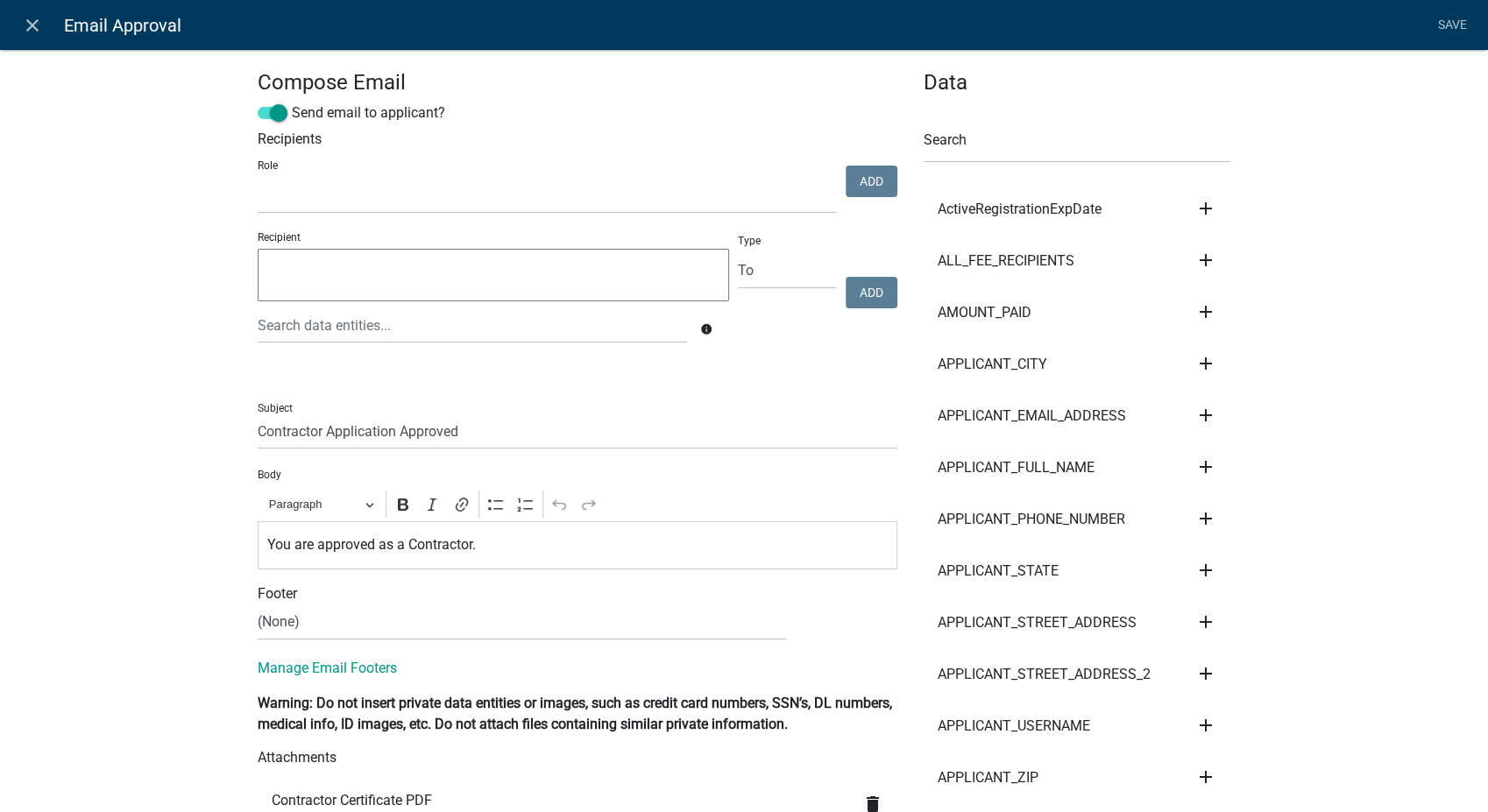
select select
click at [257, 433] on input "Contractor Application Approved" at bounding box center [577, 431] width 639 height 36
type input "Septic Contractor Application Approved"
click at [404, 542] on p "You are approved as a Contractor." at bounding box center [578, 545] width 621 height 21
click at [518, 551] on p "You are approved as a Septic Contractor." at bounding box center [578, 545] width 621 height 21
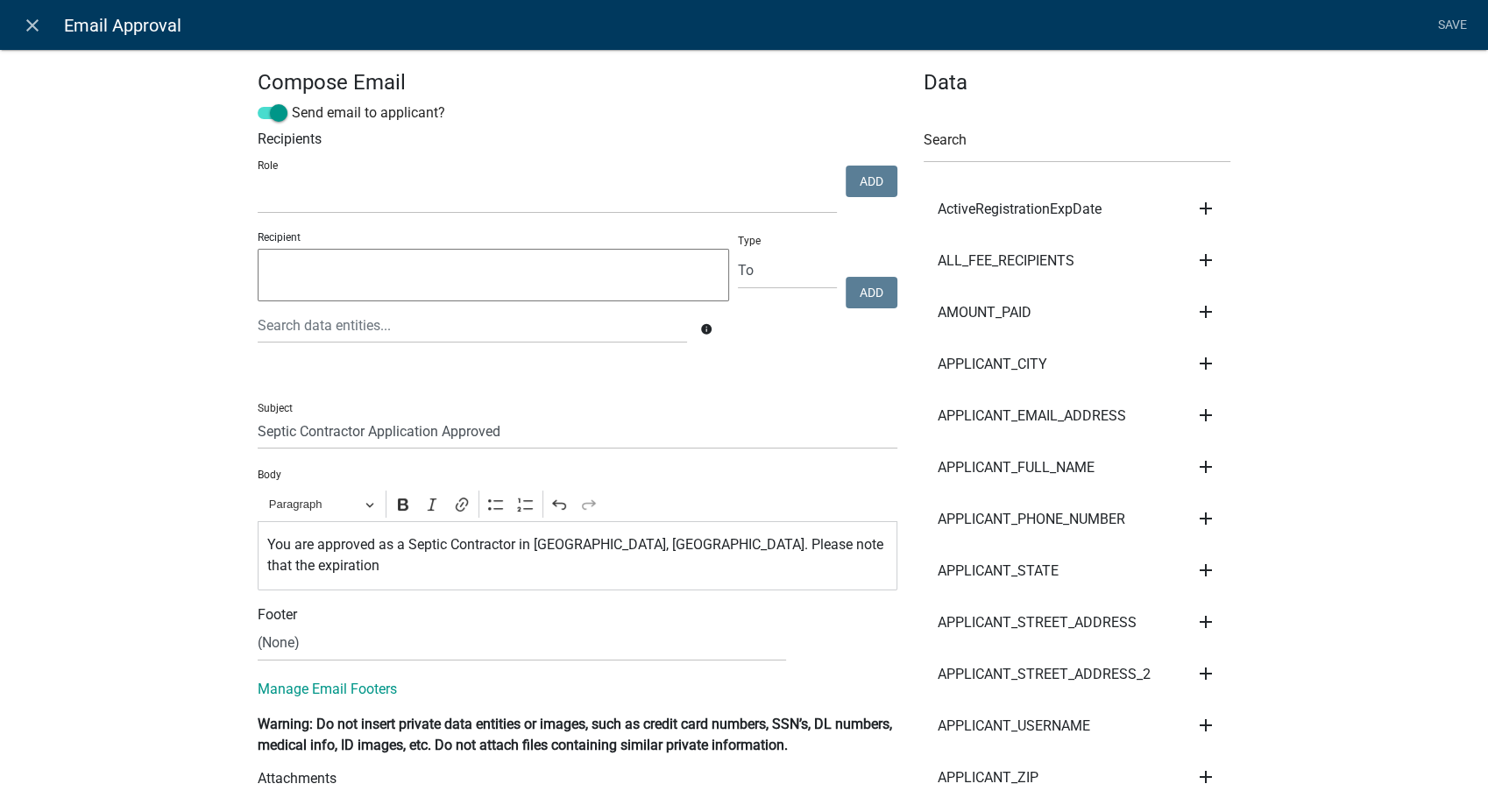
click at [841, 554] on p "You are approved as a Septic Contractor in Butler County, IA. Please note that …" at bounding box center [578, 555] width 621 height 42
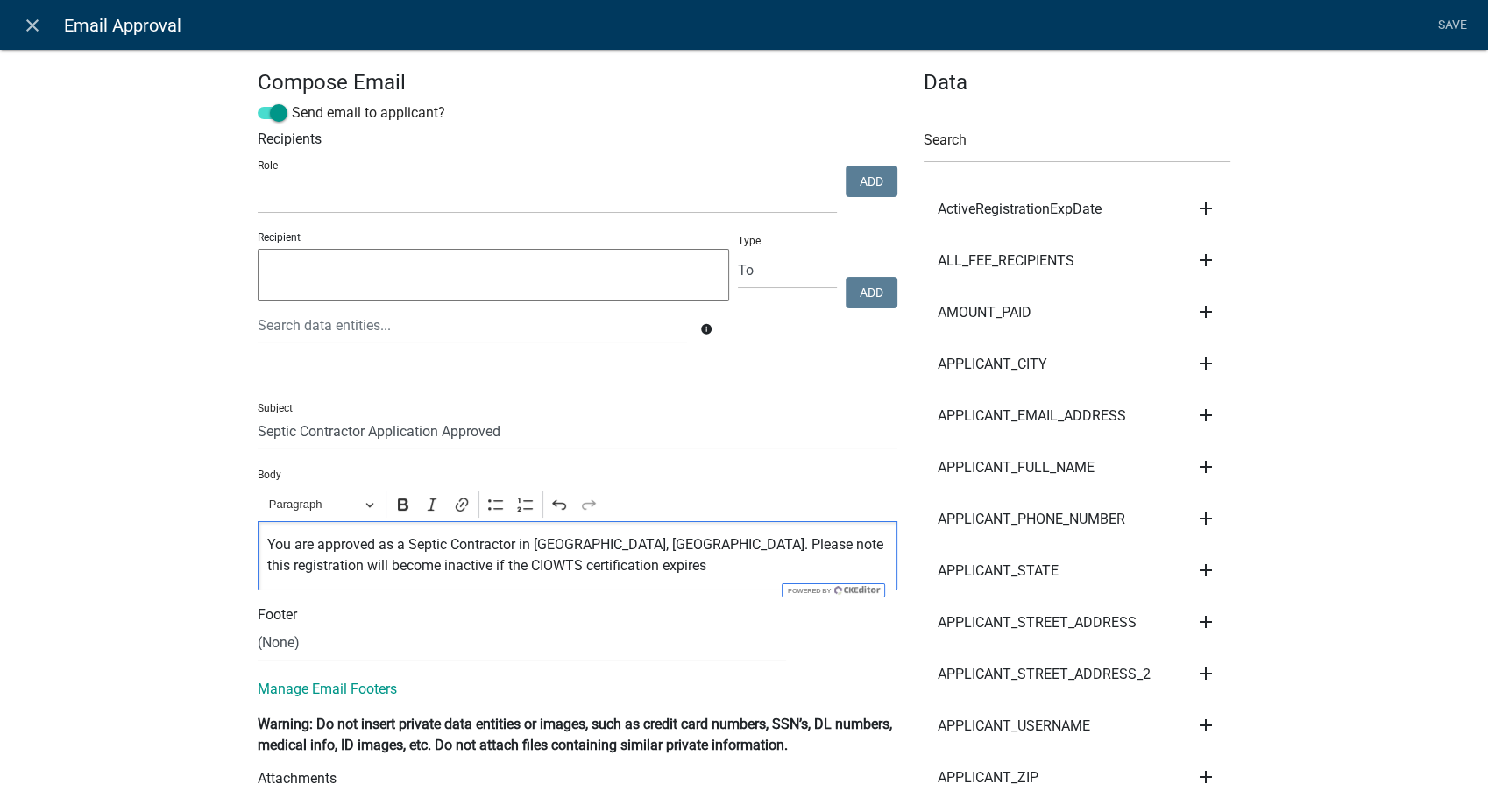
click at [598, 569] on p "You are approved as a Septic Contractor in Butler County, IA. Please note this …" at bounding box center [578, 555] width 621 height 42
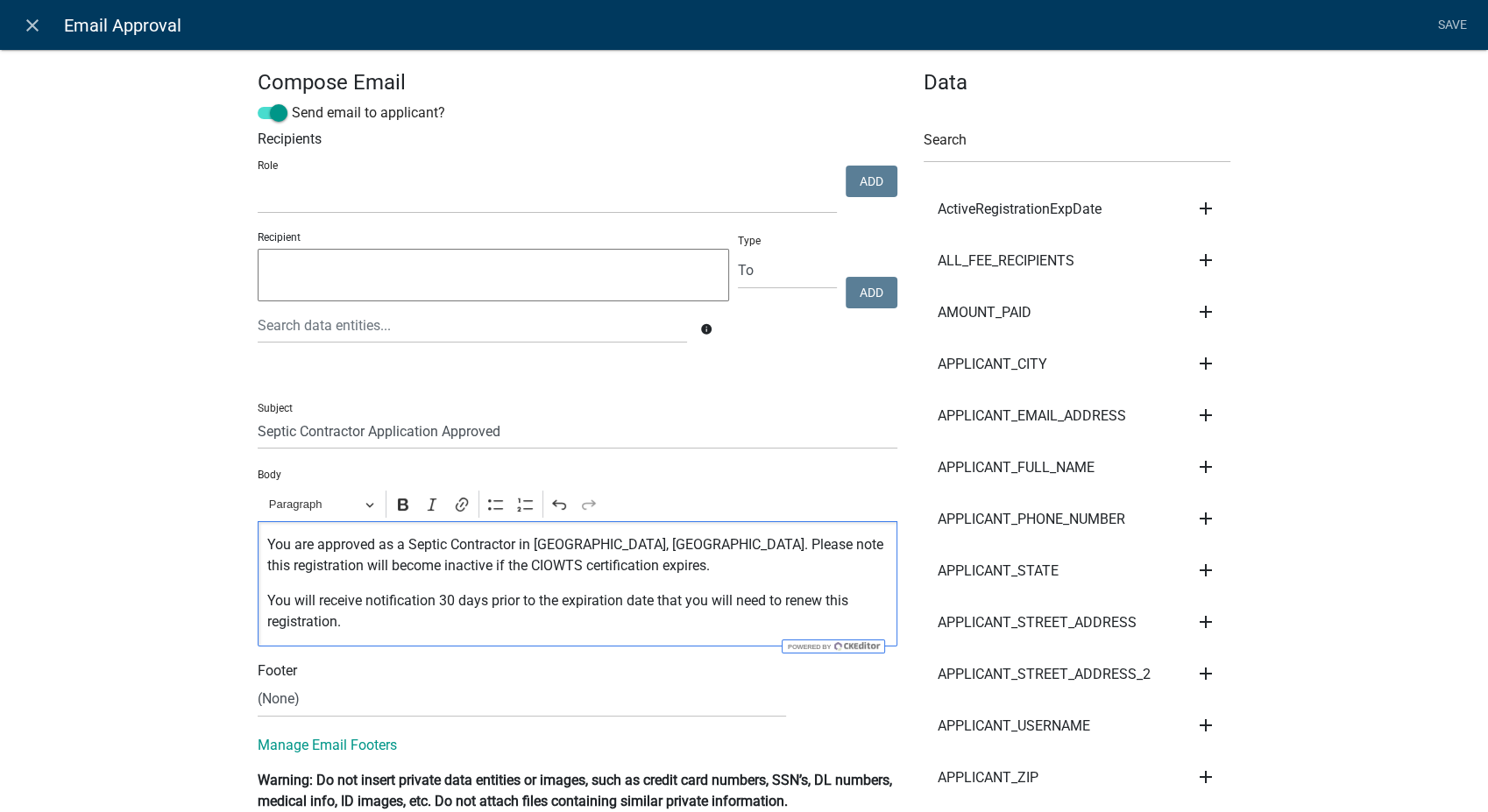
click at [813, 545] on p "You are approved as a Septic Contractor in Butler County, IA. Please note this …" at bounding box center [578, 555] width 621 height 42
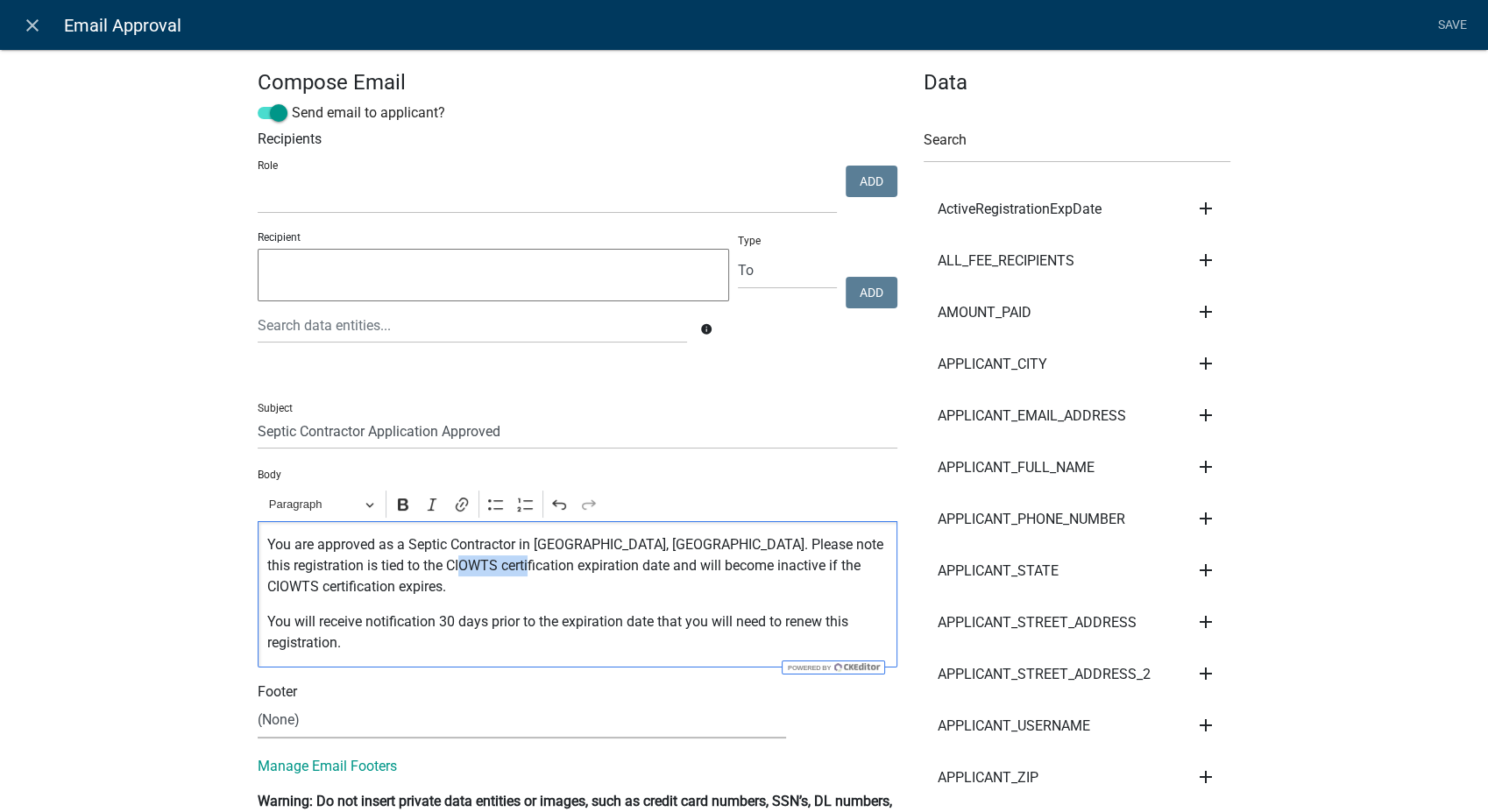
click at [322, 720] on select "(None) Environmental Health Secondary Roads" at bounding box center [522, 720] width 528 height 36
select select "760aa54f-ed77-4682-82be-679e409b8c9e"
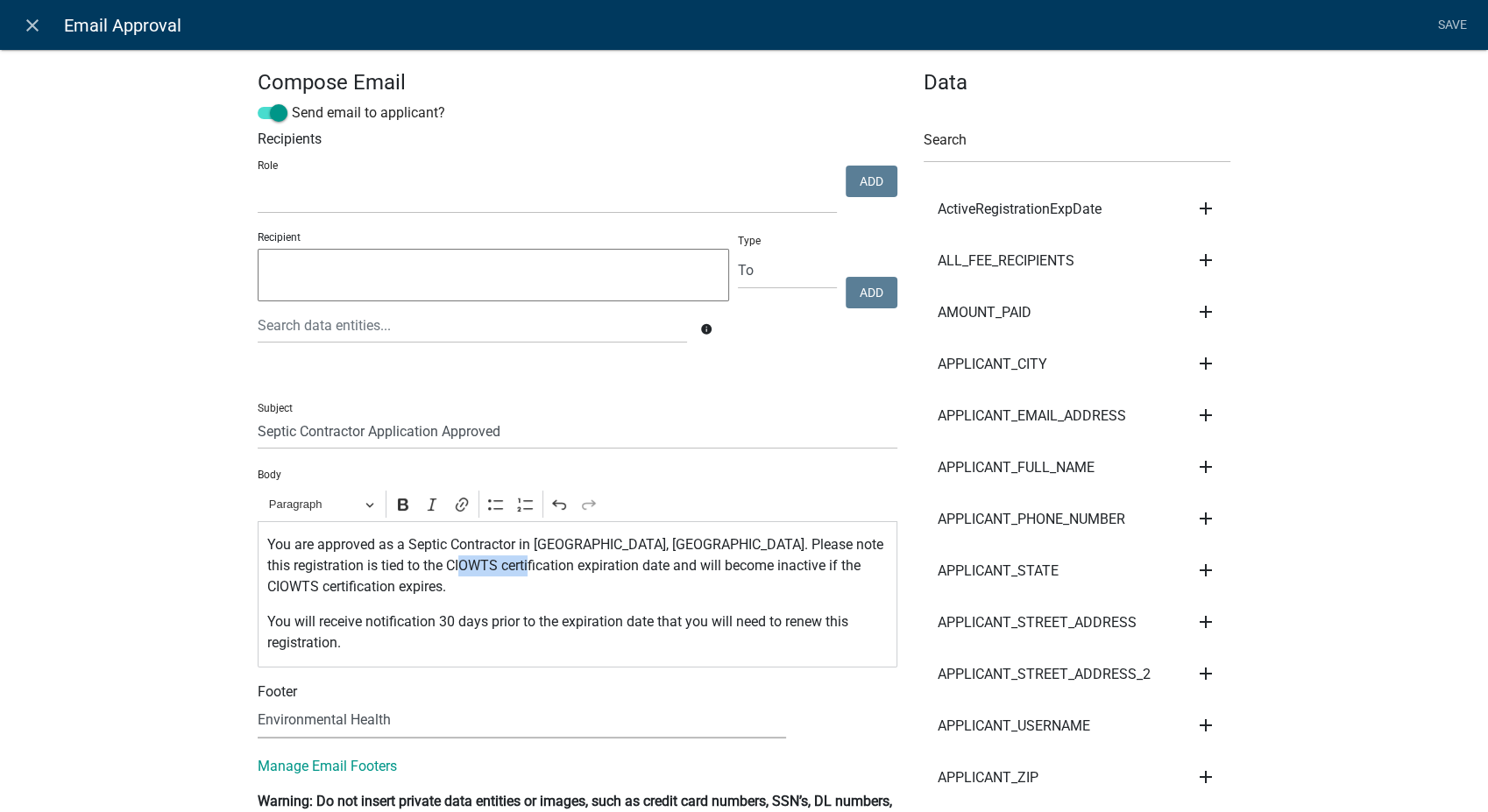
click at [257, 703] on select "(None) Environmental Health Secondary Roads" at bounding box center [522, 720] width 528 height 36
click at [1462, 18] on link "Save" at bounding box center [1451, 25] width 43 height 34
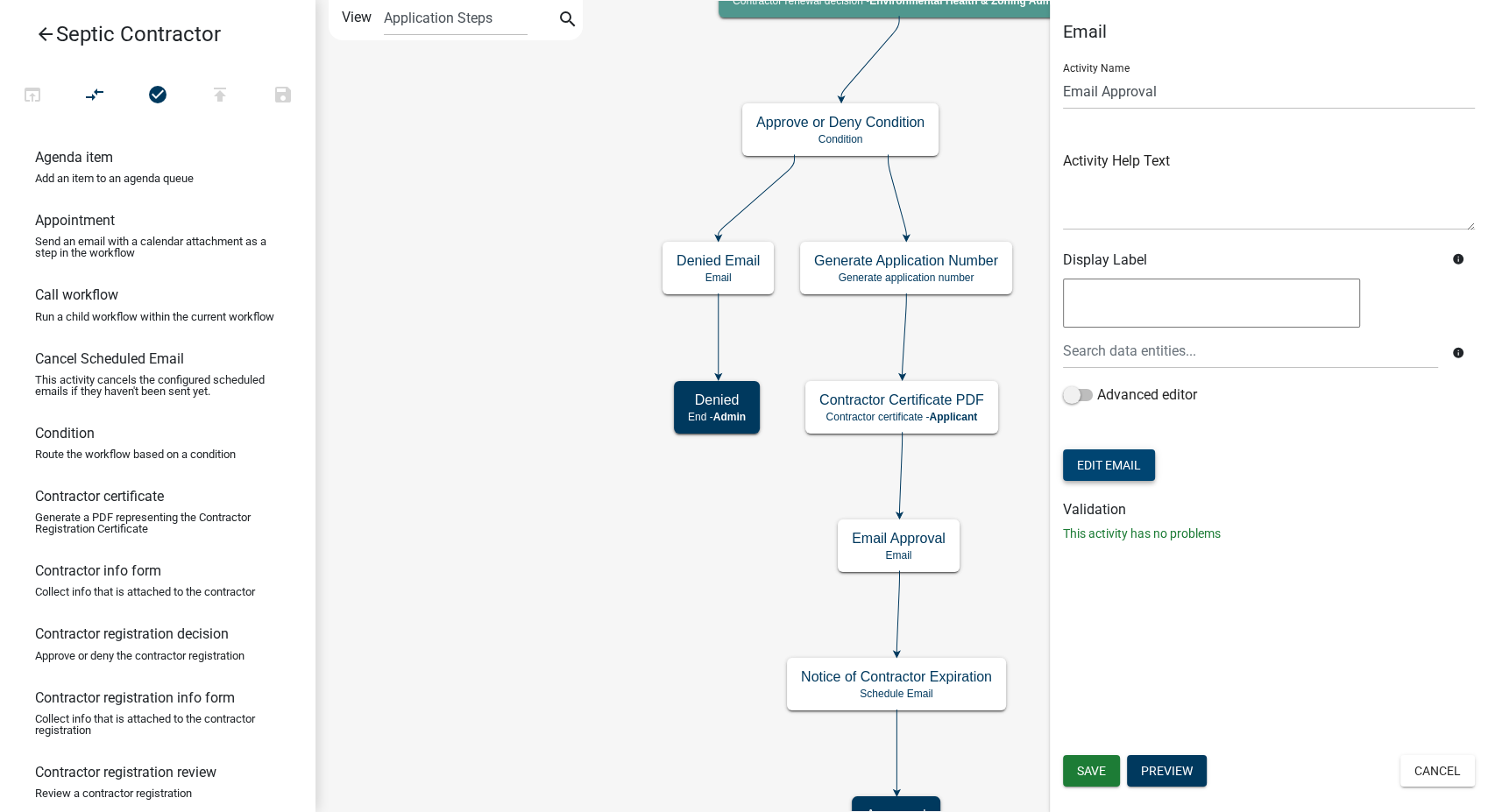
click at [1113, 461] on button "Edit Email" at bounding box center [1108, 465] width 92 height 32
select select "760aa54f-ed77-4682-82be-679e409b8c9e"
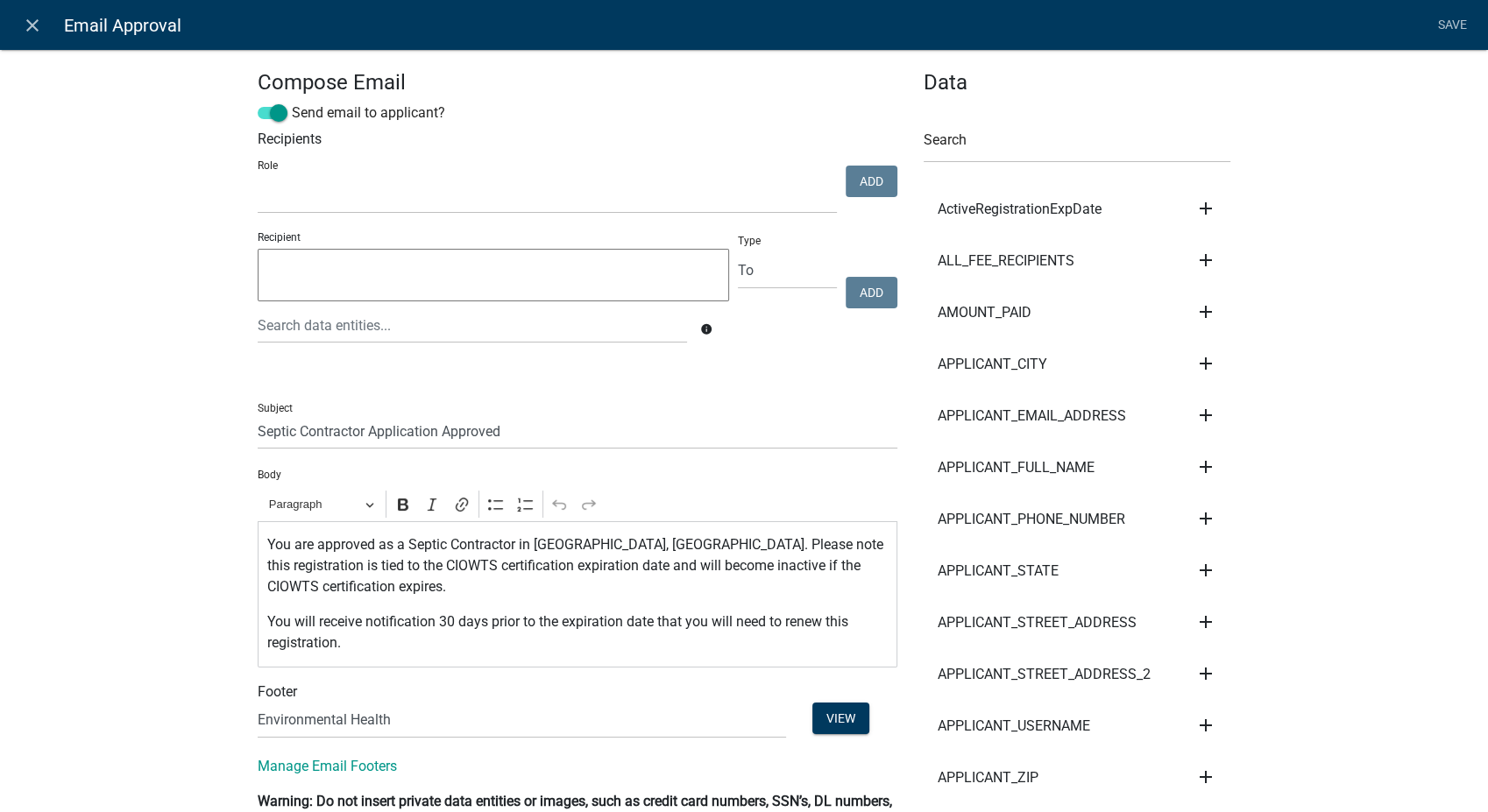
select select
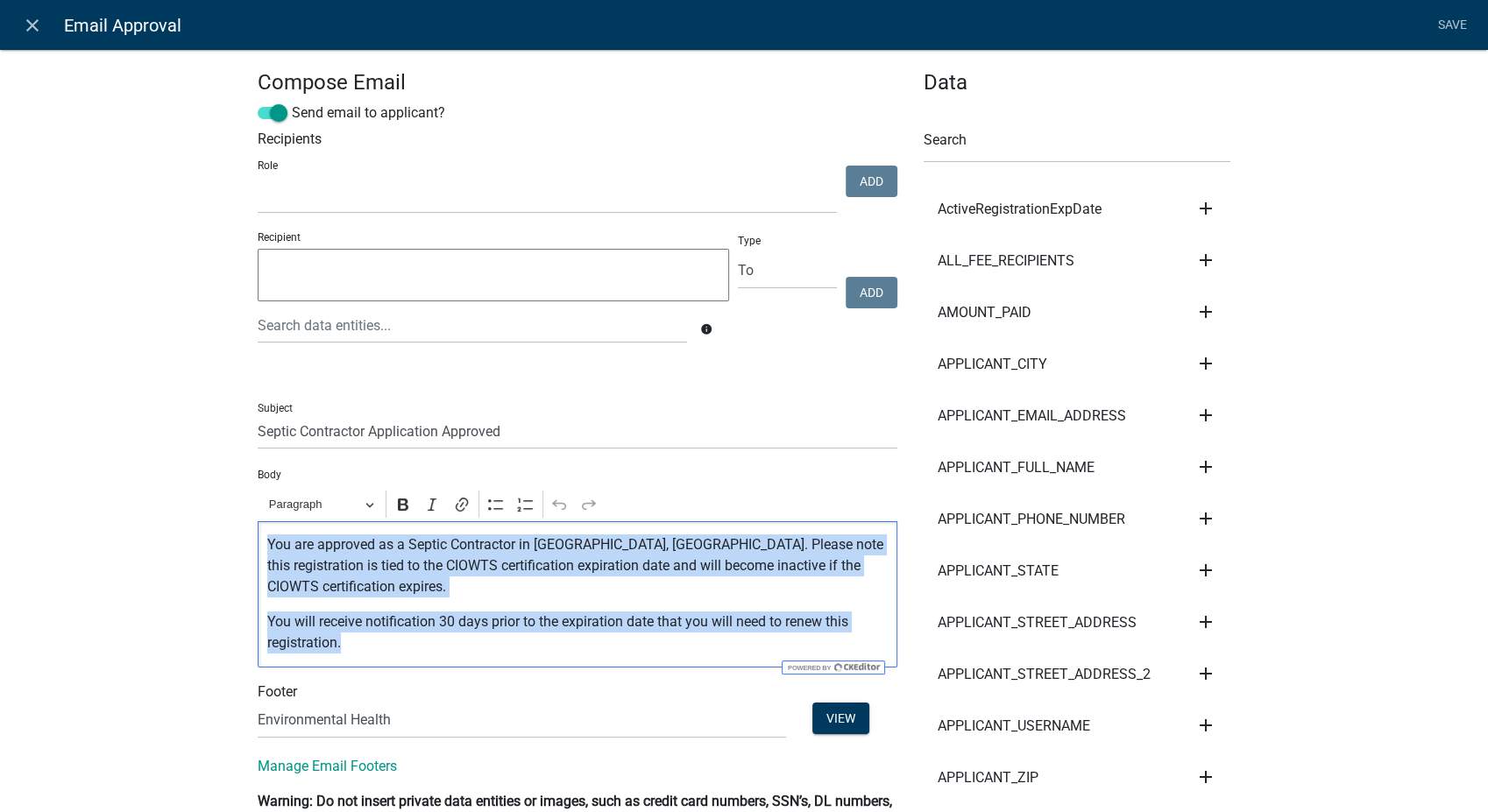
drag, startPoint x: 257, startPoint y: 538, endPoint x: 861, endPoint y: 647, distance: 613.8
click at [861, 647] on div "You are approved as a Septic Contractor in Butler County, IA. Please note this …" at bounding box center [577, 595] width 639 height 147
copy div "You are approved as a Septic Contractor in Butler County, IA. Please note this …"
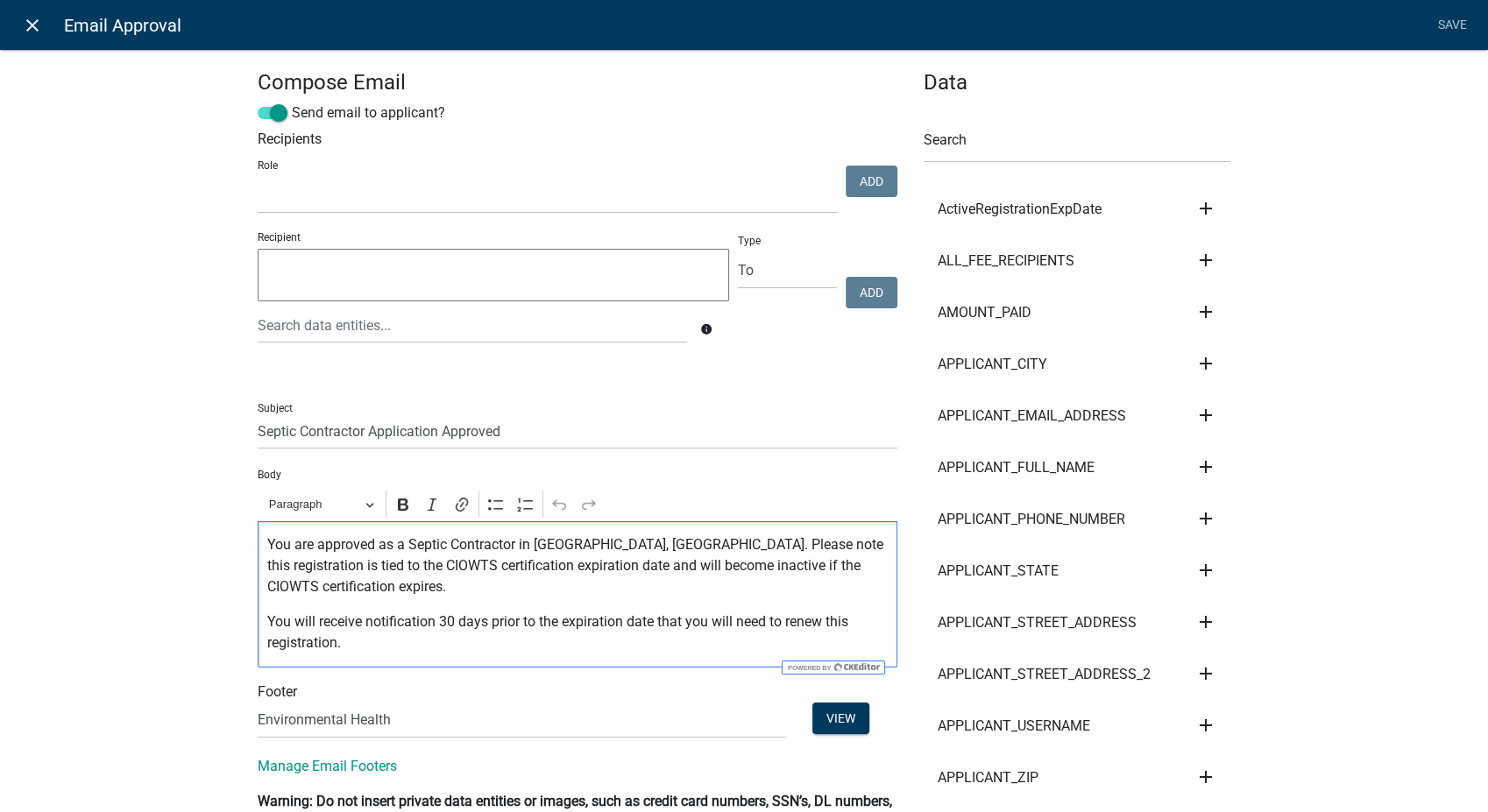
click at [32, 20] on icon "close" at bounding box center [33, 25] width 21 height 21
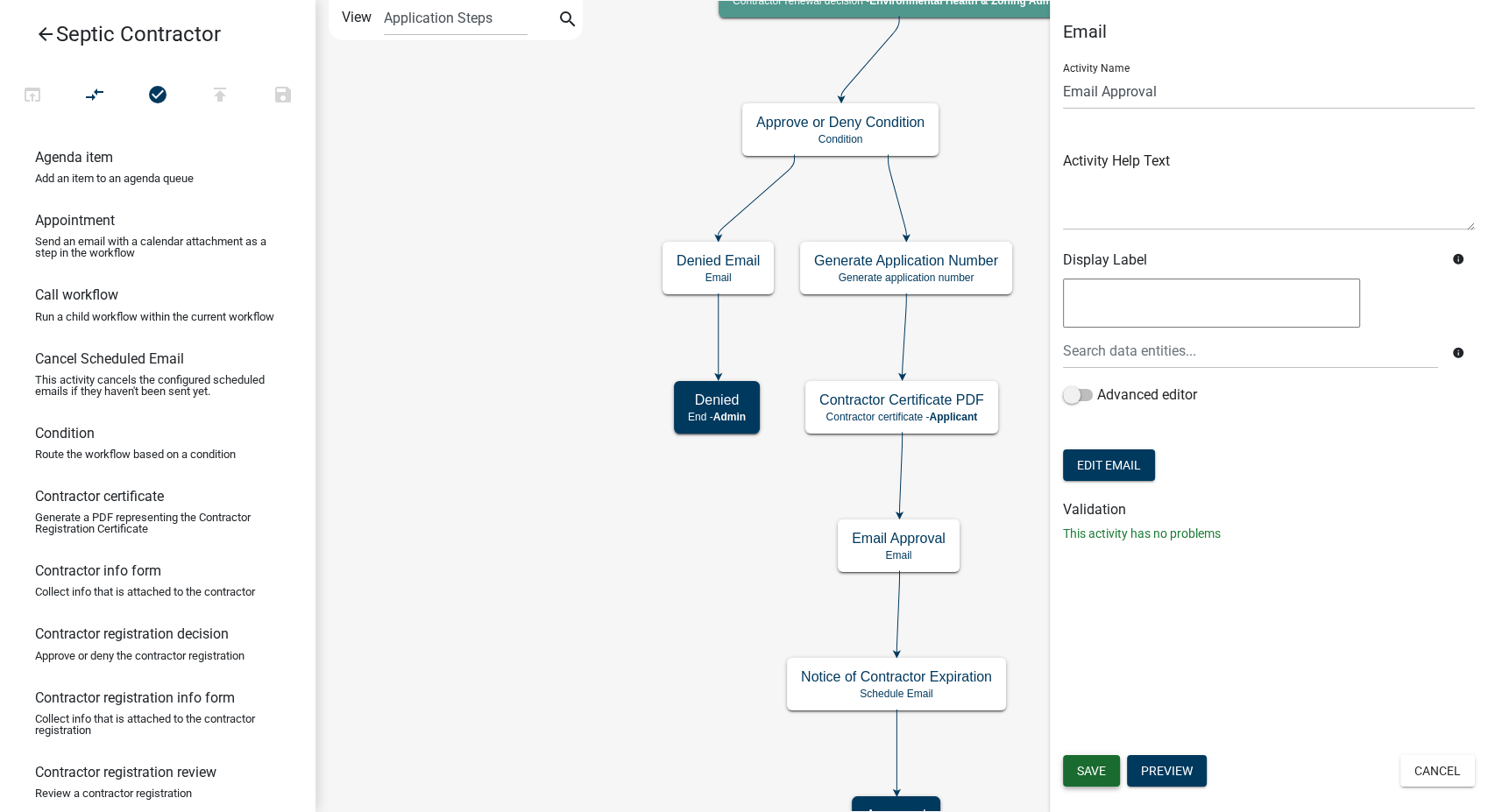
click at [1089, 768] on span "Save" at bounding box center [1092, 771] width 29 height 14
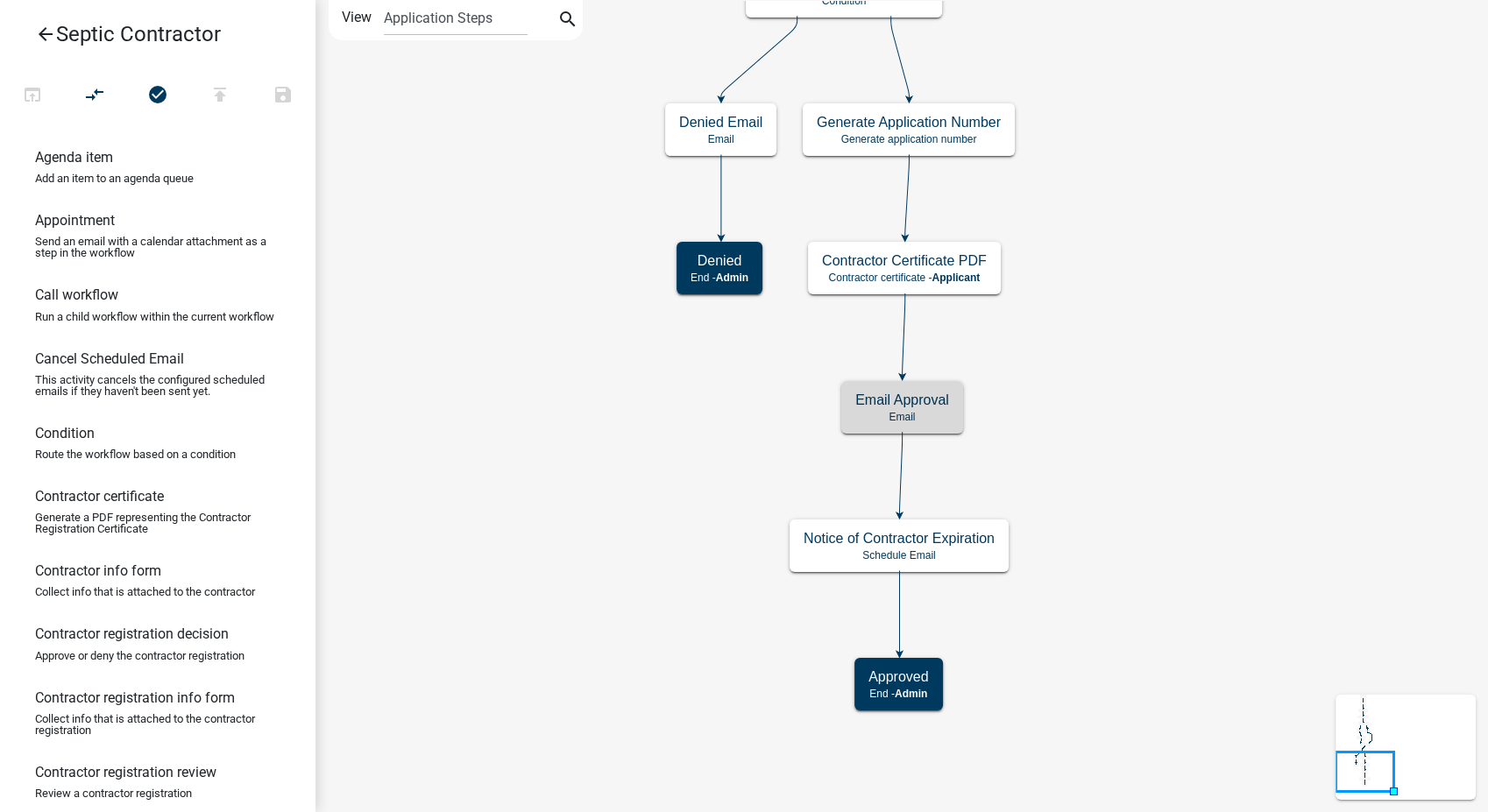
click at [37, 29] on icon "arrow_back" at bounding box center [45, 36] width 21 height 24
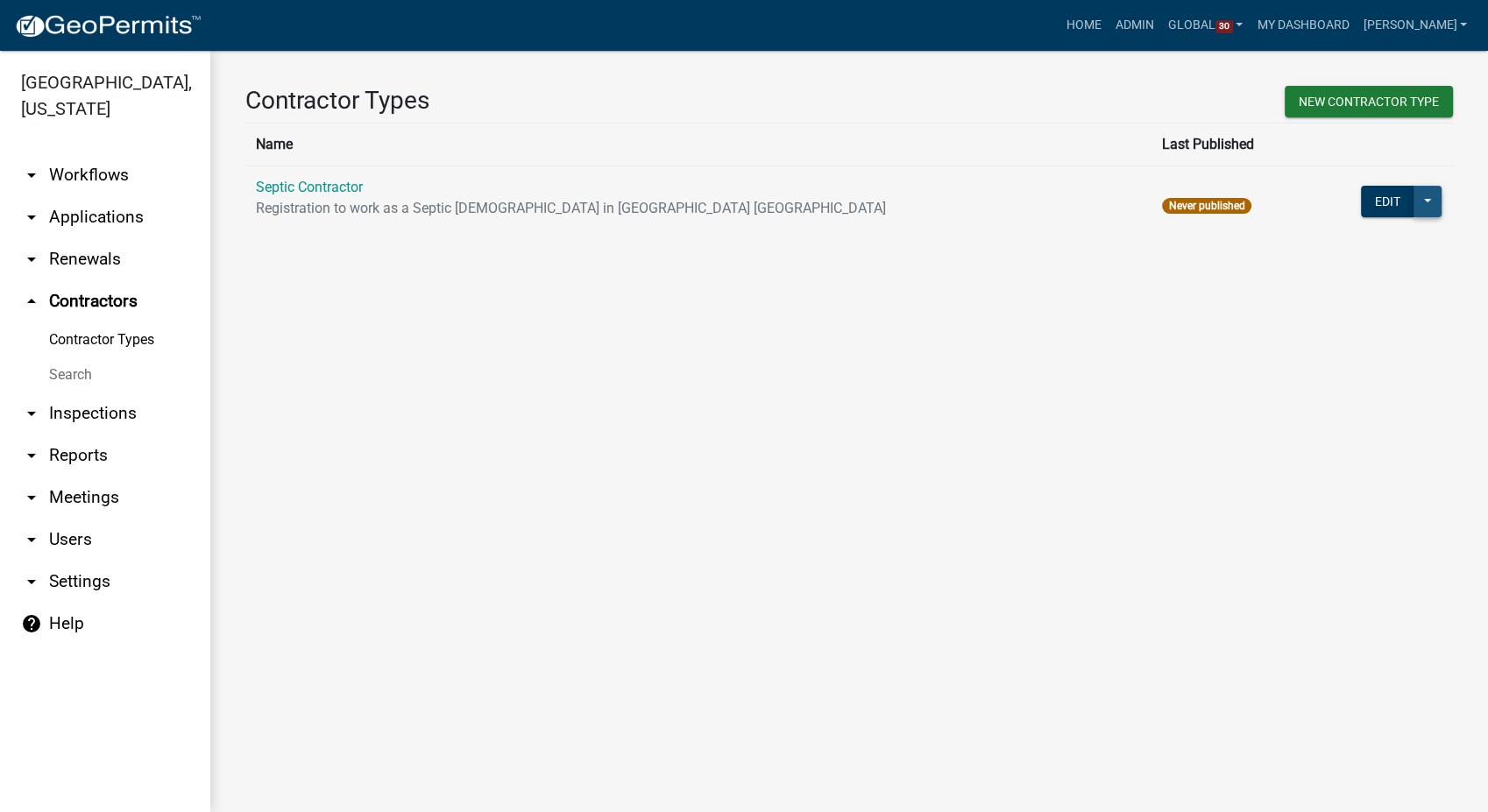
click at [1432, 200] on button at bounding box center [1427, 202] width 28 height 32
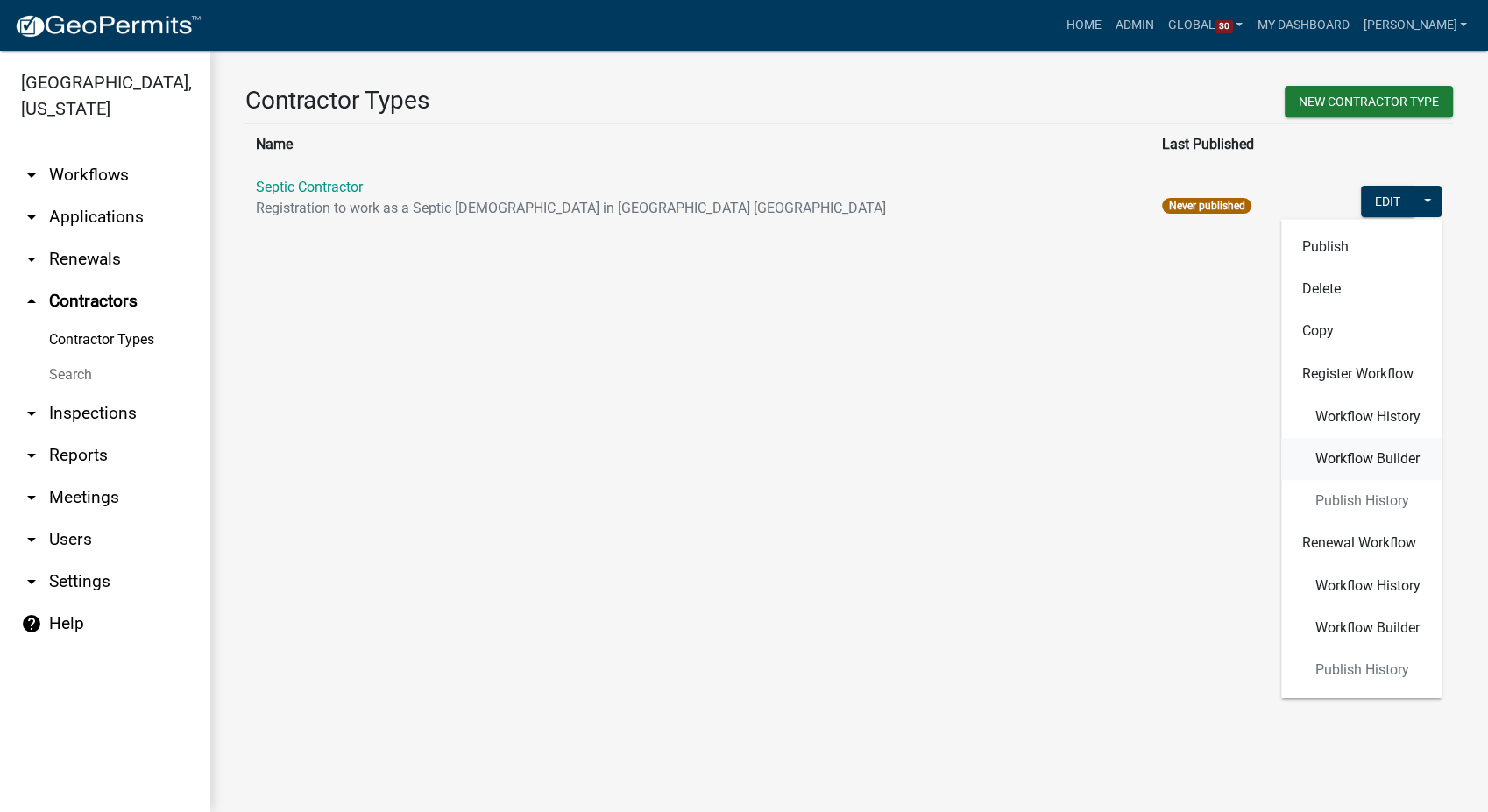
click at [1364, 467] on button "Workflow Builder" at bounding box center [1361, 459] width 160 height 42
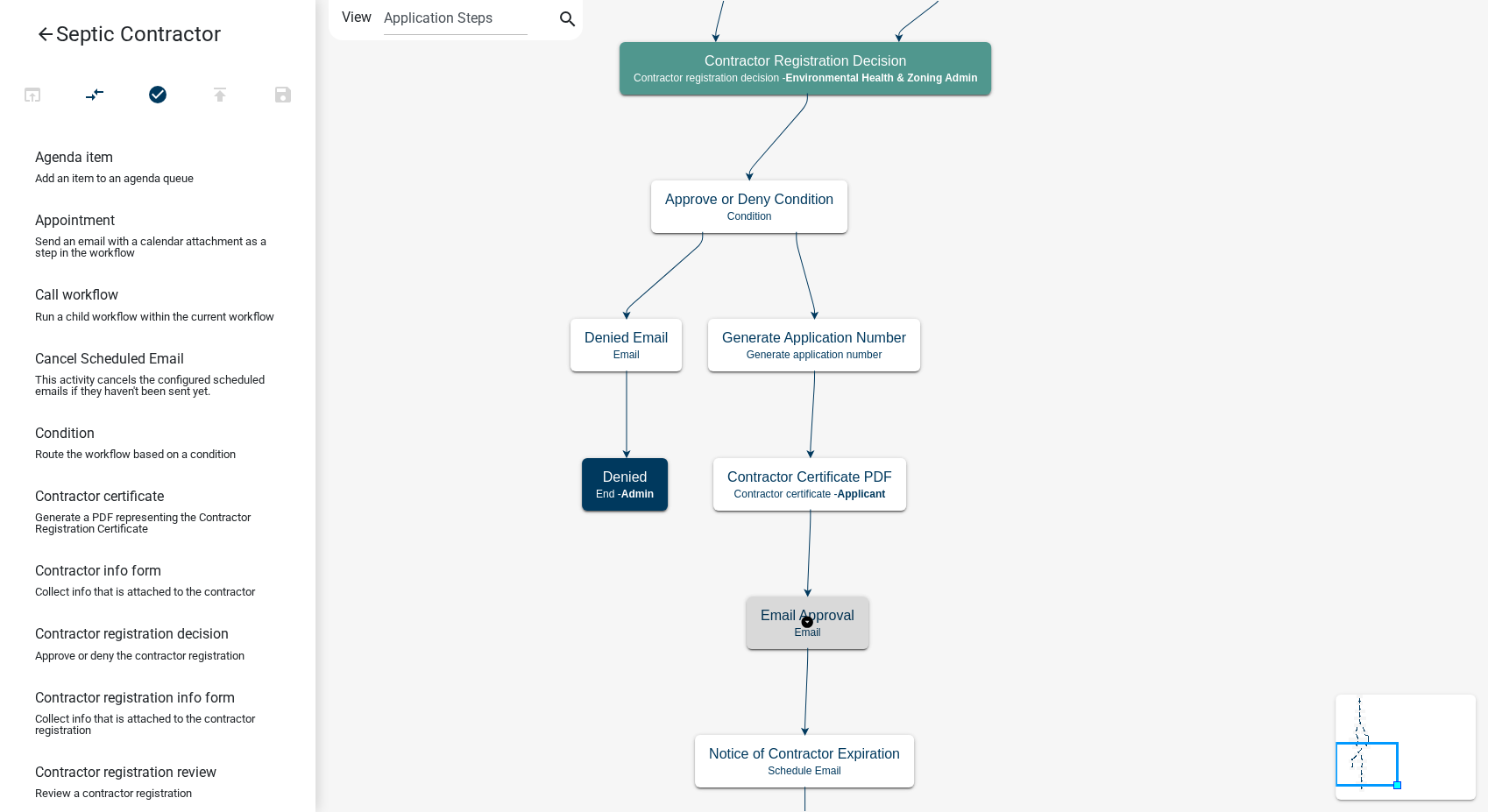
click at [846, 638] on div "Email Approval Email" at bounding box center [807, 623] width 122 height 53
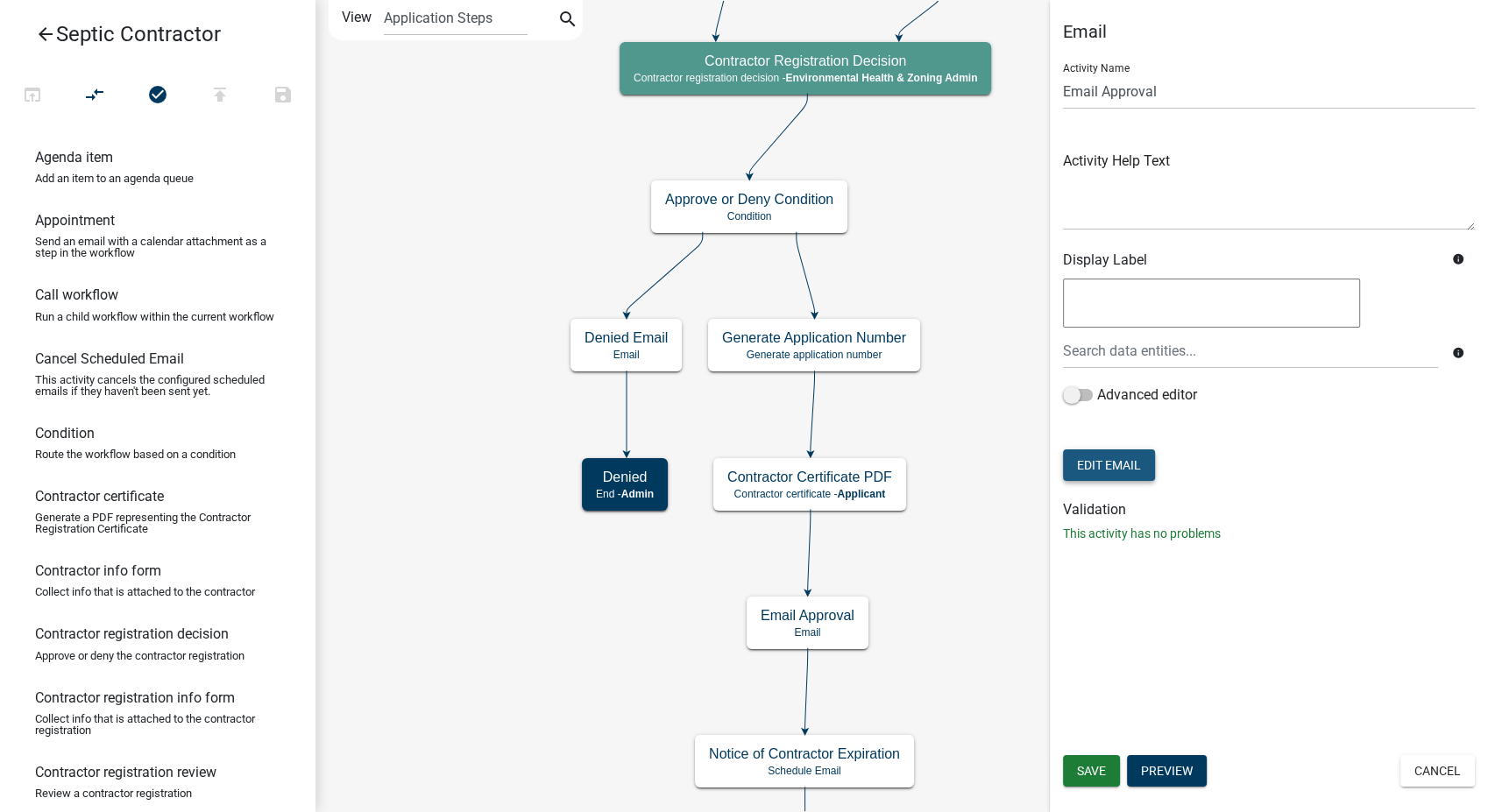
click at [1089, 466] on button "Edit Email" at bounding box center [1108, 465] width 92 height 32
select select "760aa54f-ed77-4682-82be-679e409b8c9e"
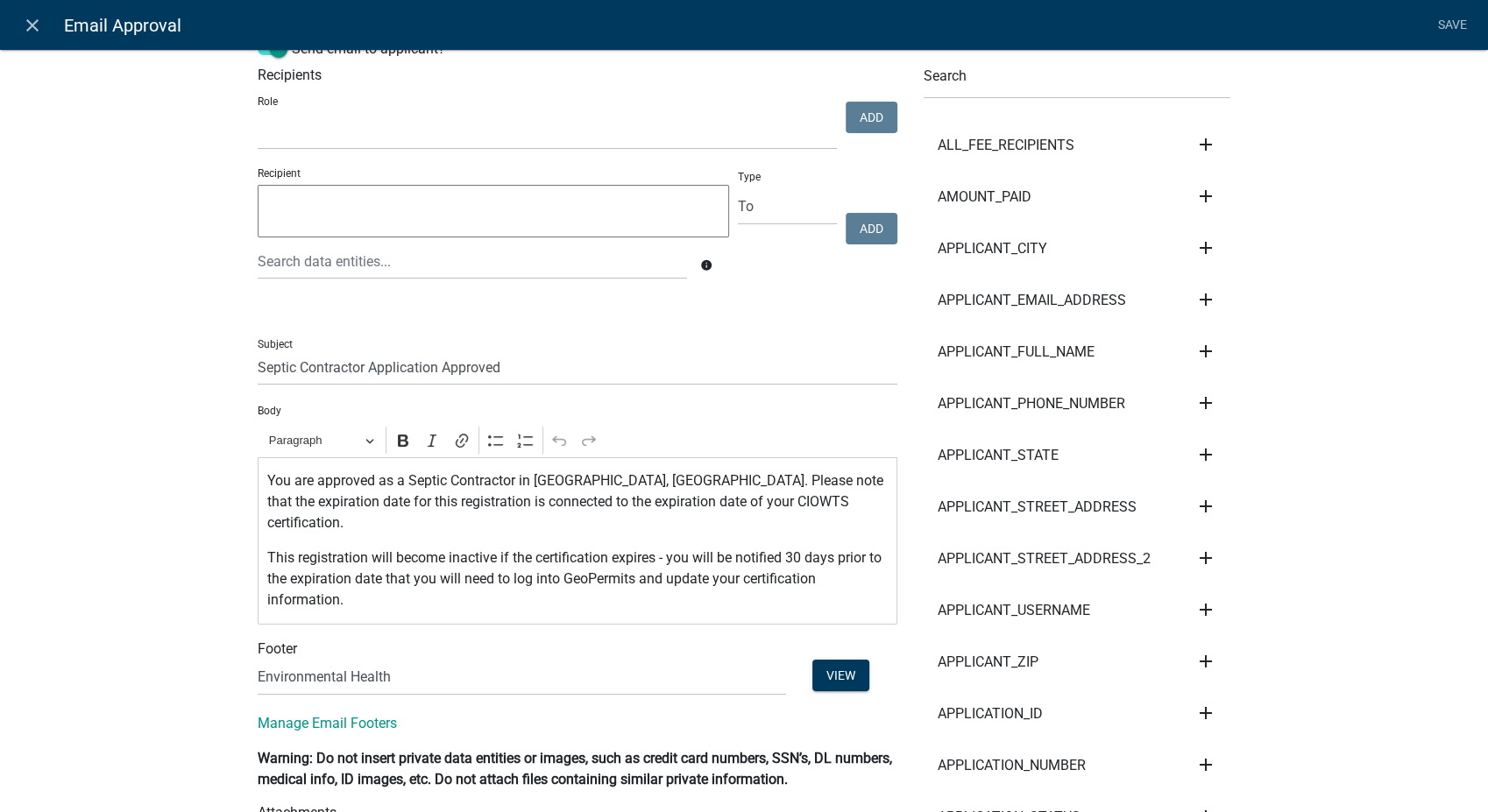
scroll to position [97, 0]
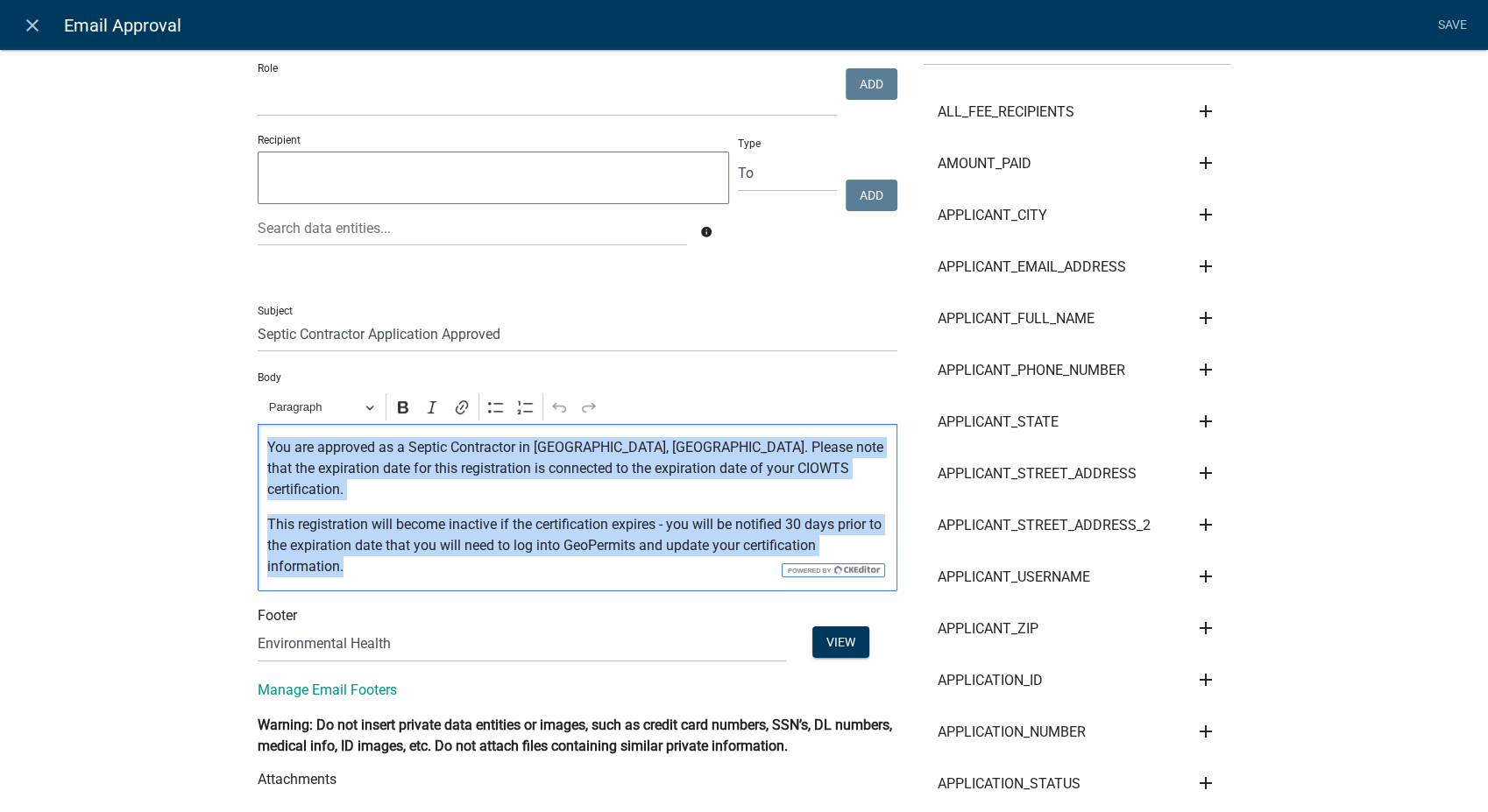
drag, startPoint x: 340, startPoint y: 546, endPoint x: 222, endPoint y: 446, distance: 154.7
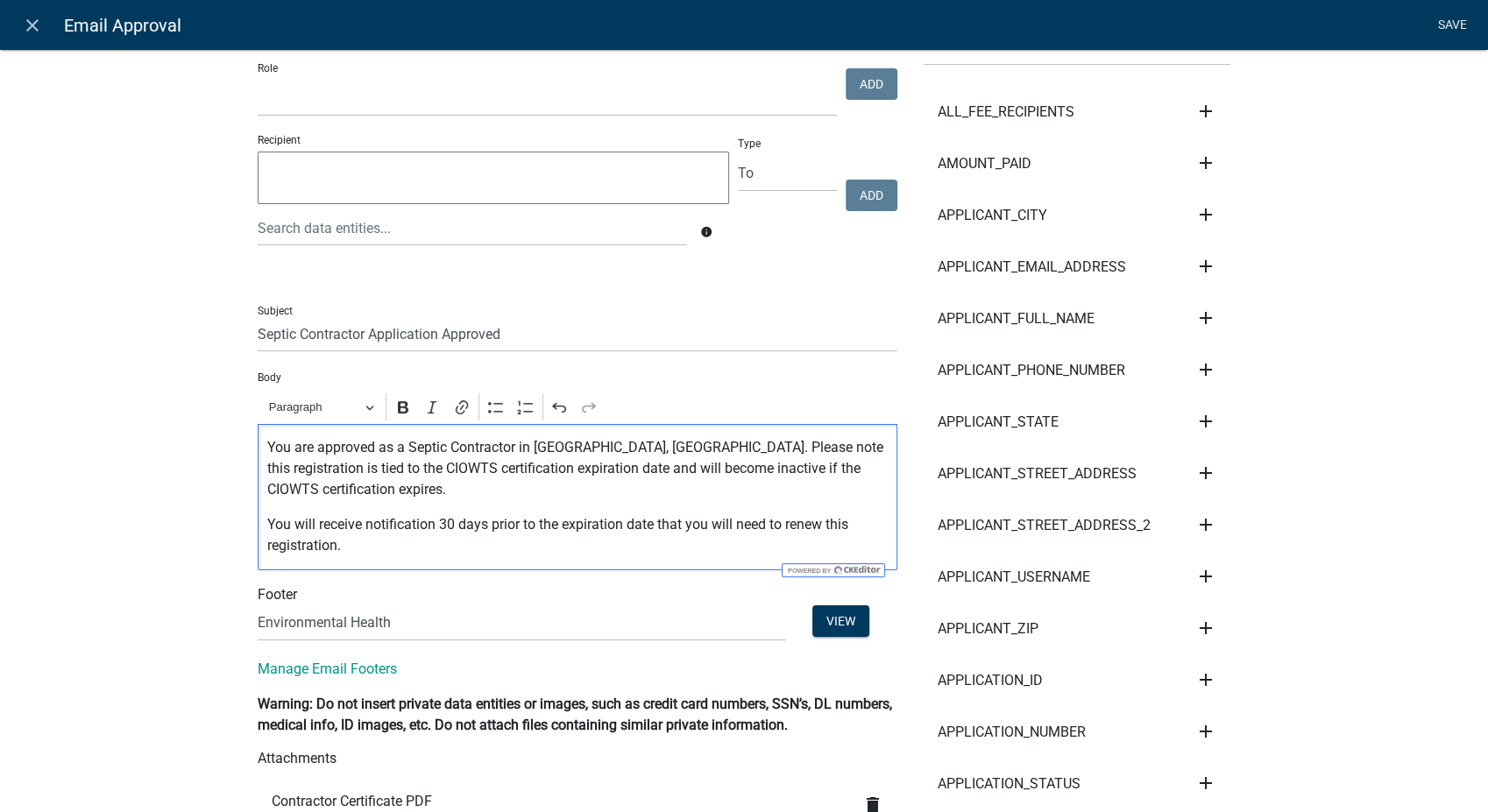
click at [1462, 21] on link "Save" at bounding box center [1451, 25] width 43 height 34
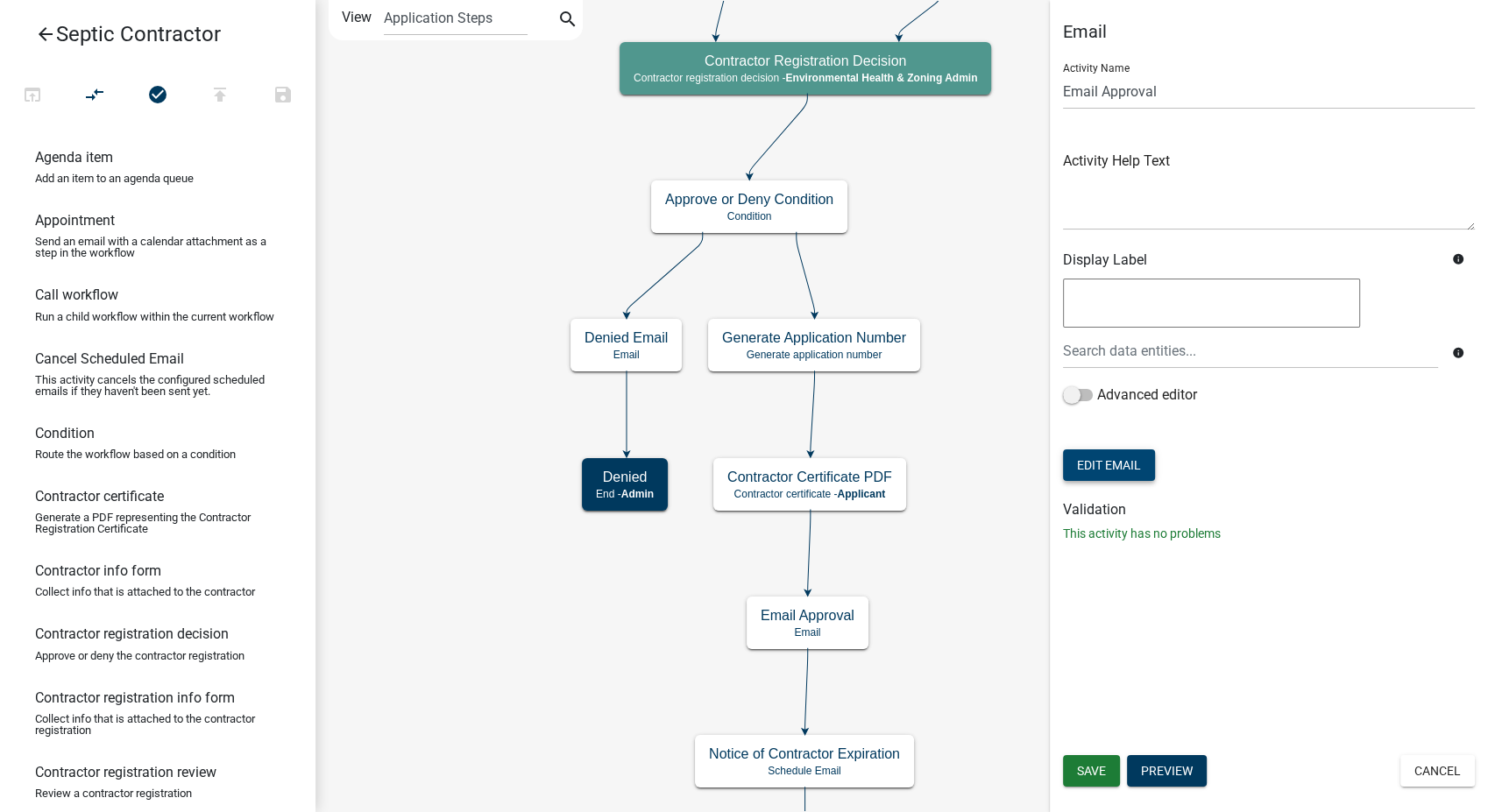
scroll to position [0, 0]
click at [1094, 766] on span "Save" at bounding box center [1092, 771] width 29 height 14
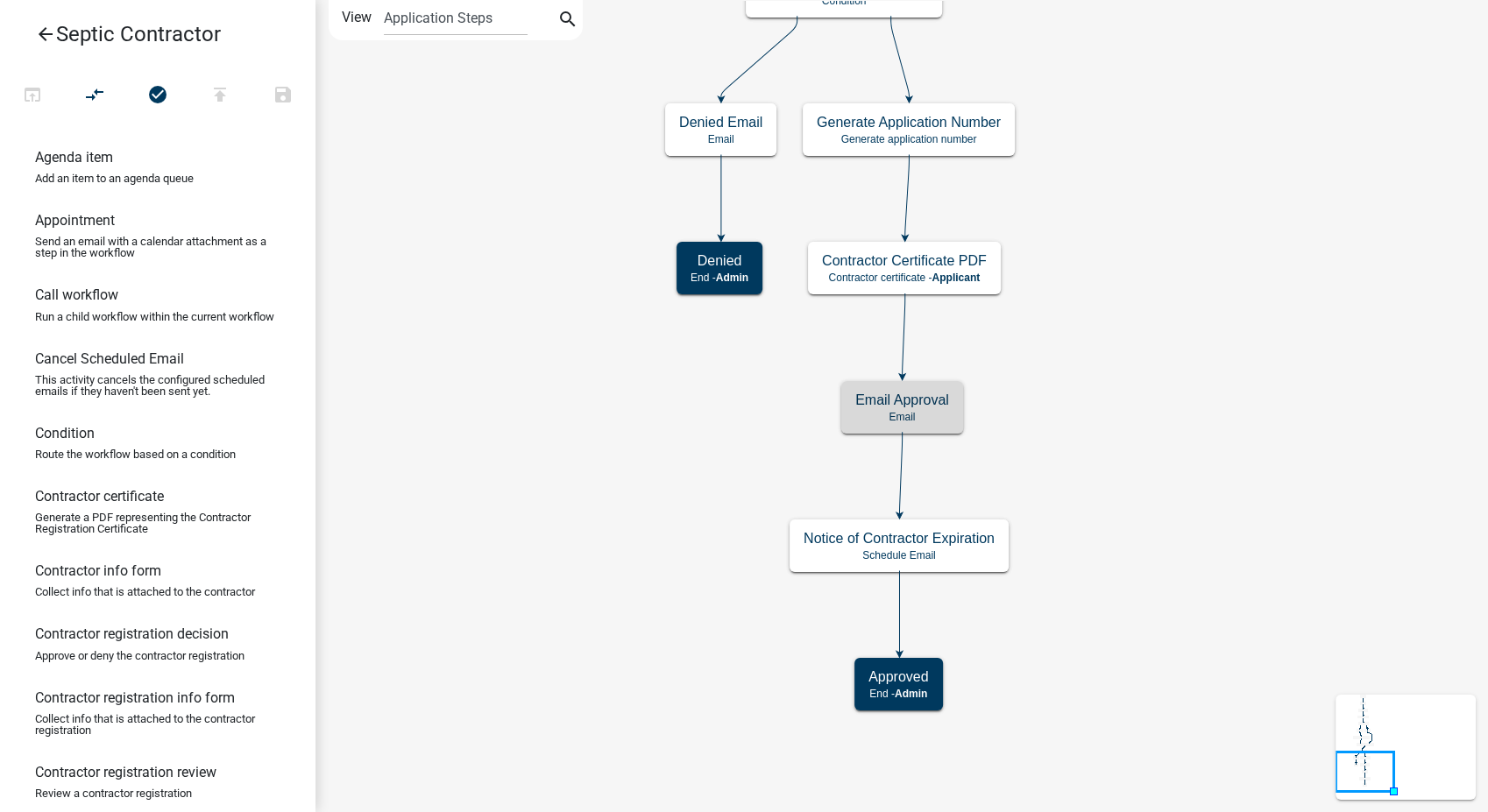
click at [49, 34] on icon "arrow_back" at bounding box center [45, 36] width 21 height 24
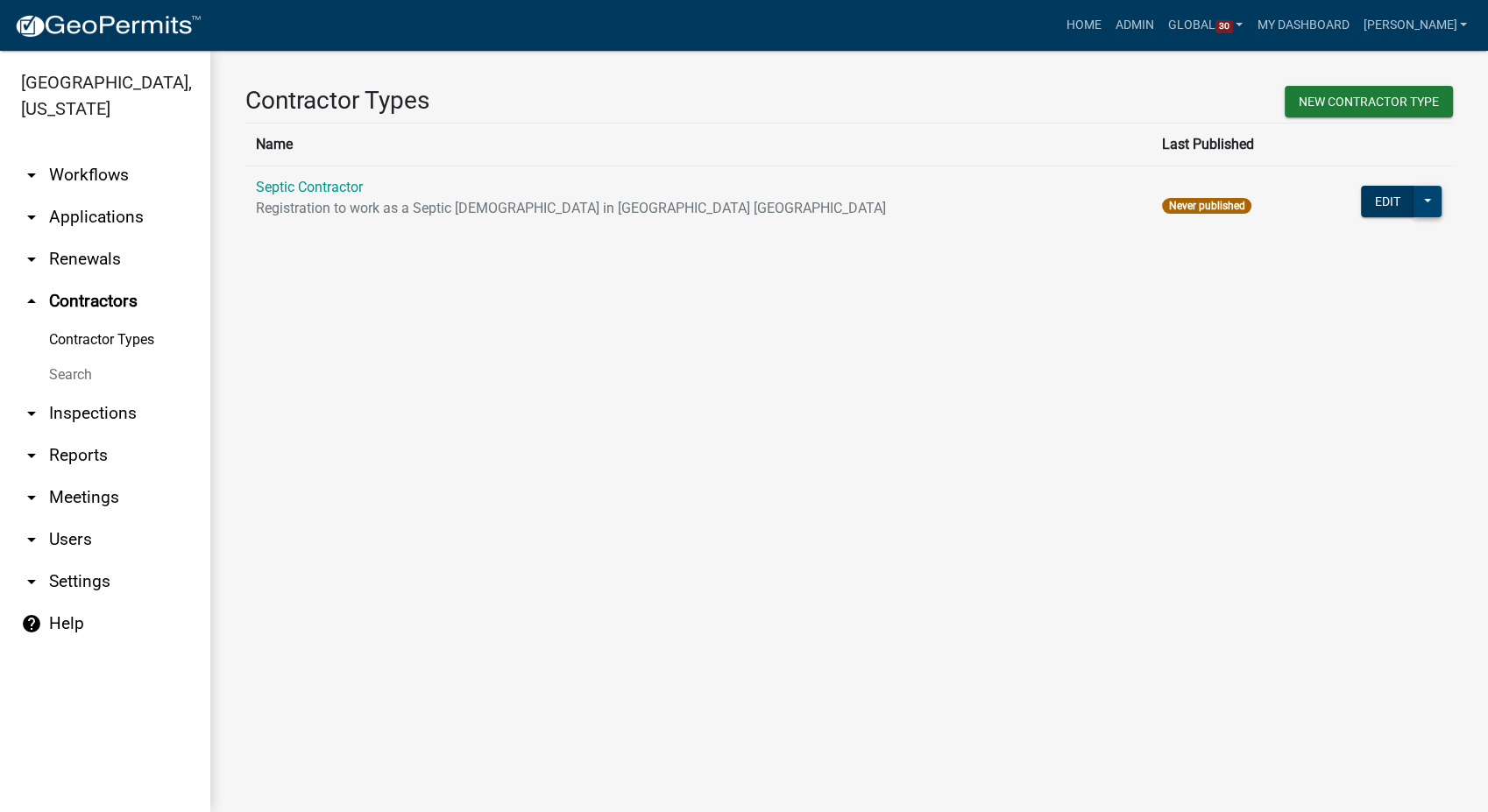
click at [1428, 203] on button at bounding box center [1427, 202] width 28 height 32
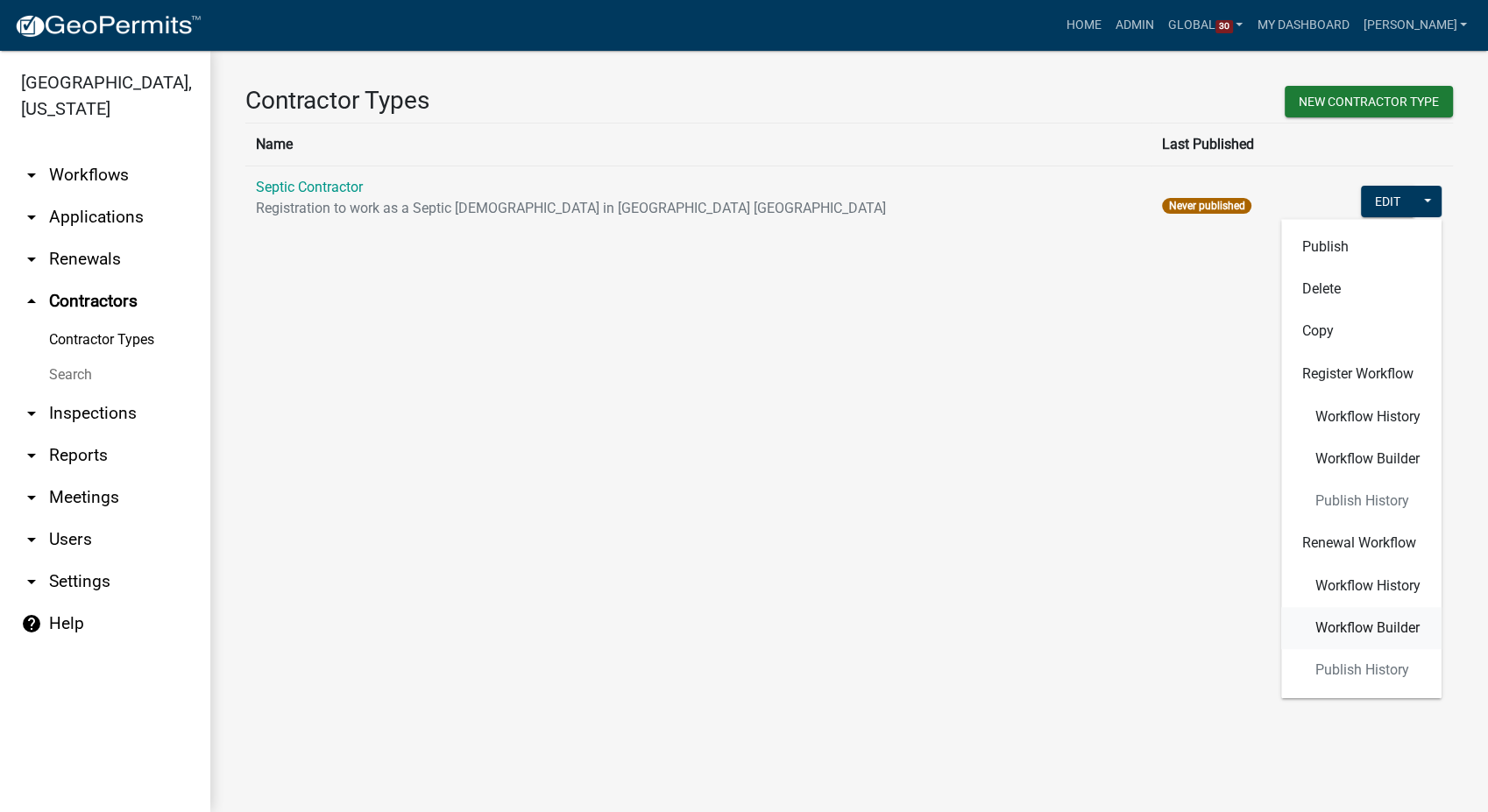
click at [1340, 641] on button "Workflow Builder" at bounding box center [1361, 629] width 160 height 42
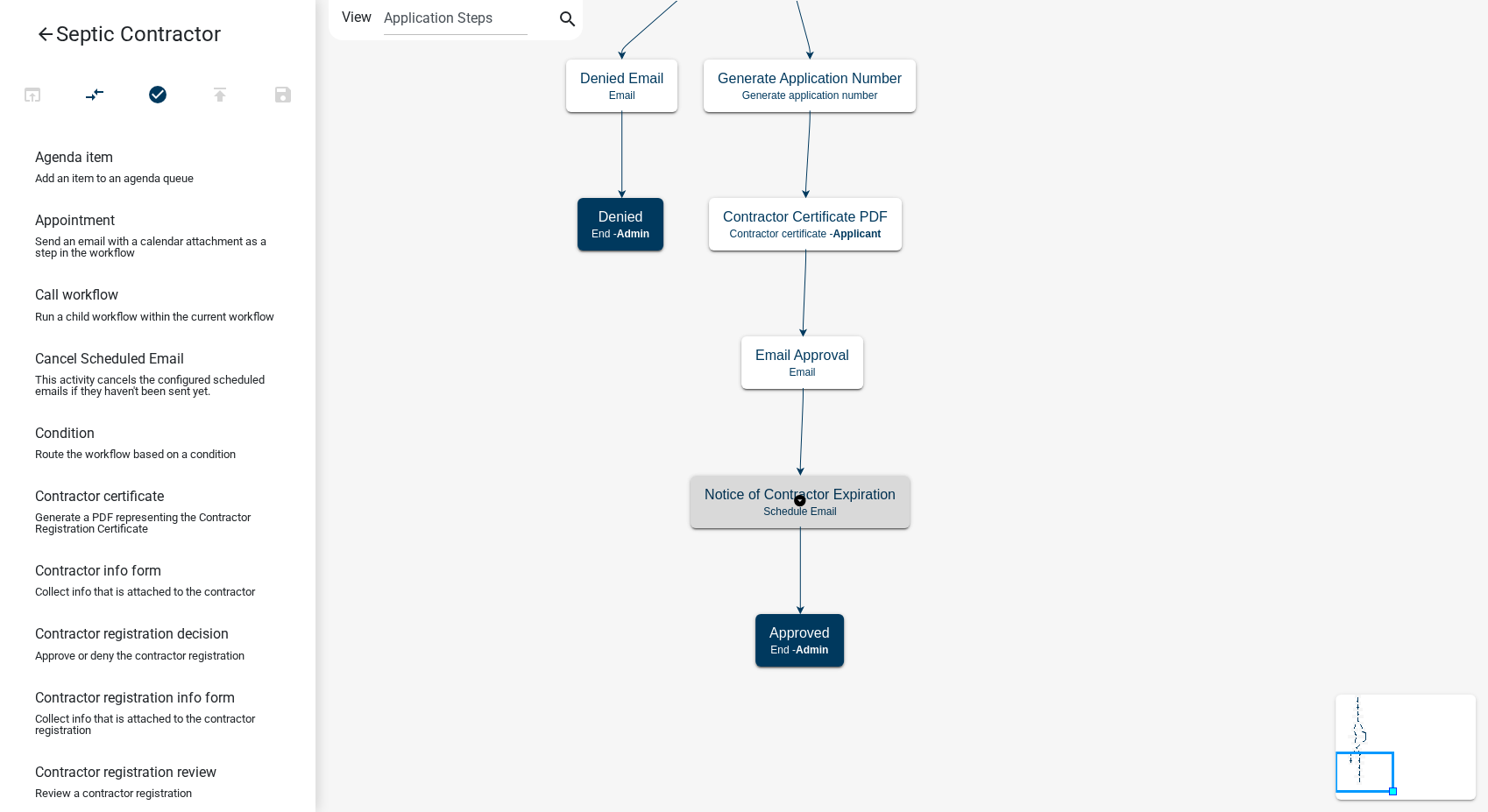
click at [869, 494] on h5 "Notice of Contractor Expiration" at bounding box center [800, 494] width 191 height 16
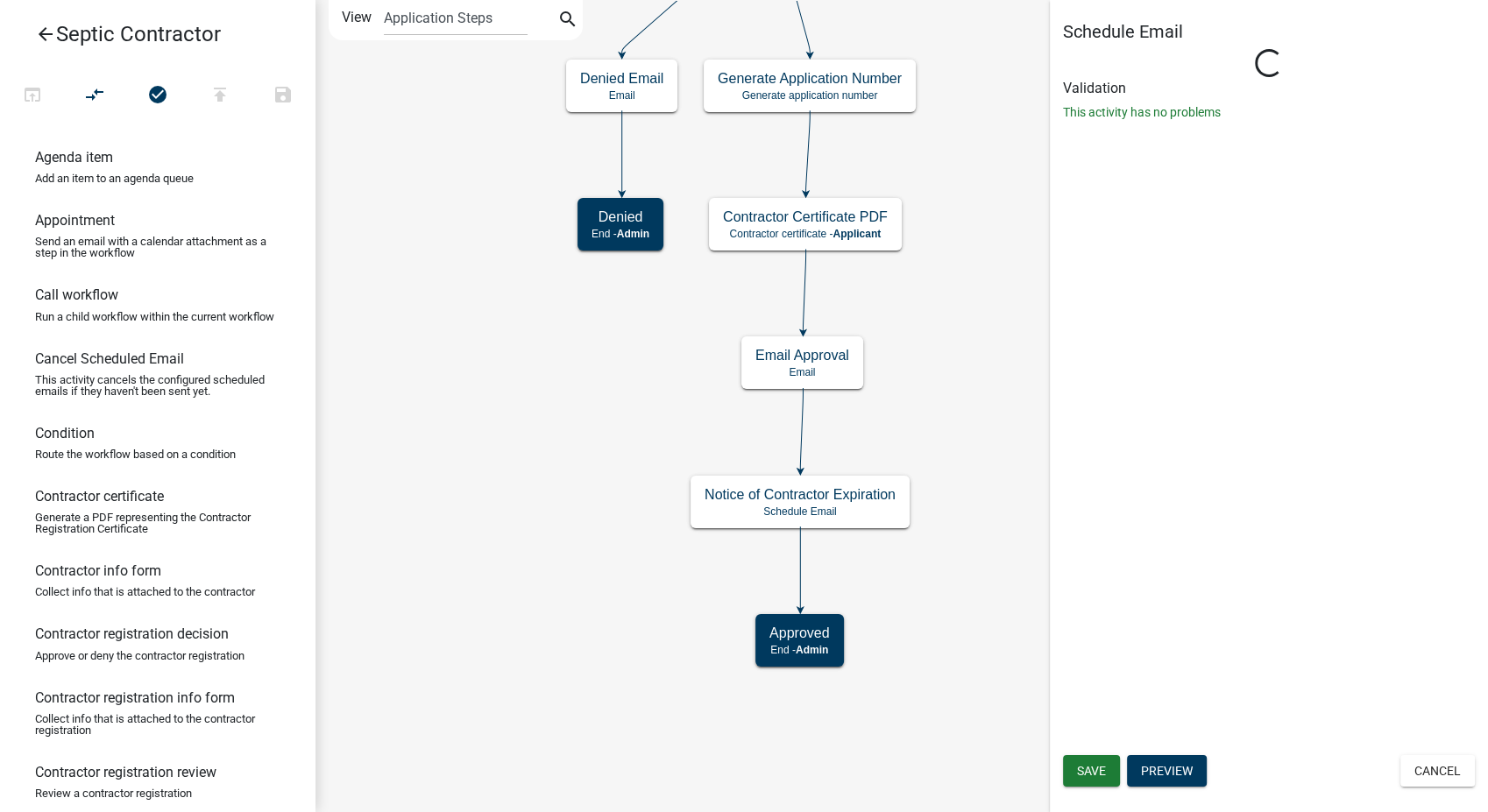
select select "12: 12:00 PM"
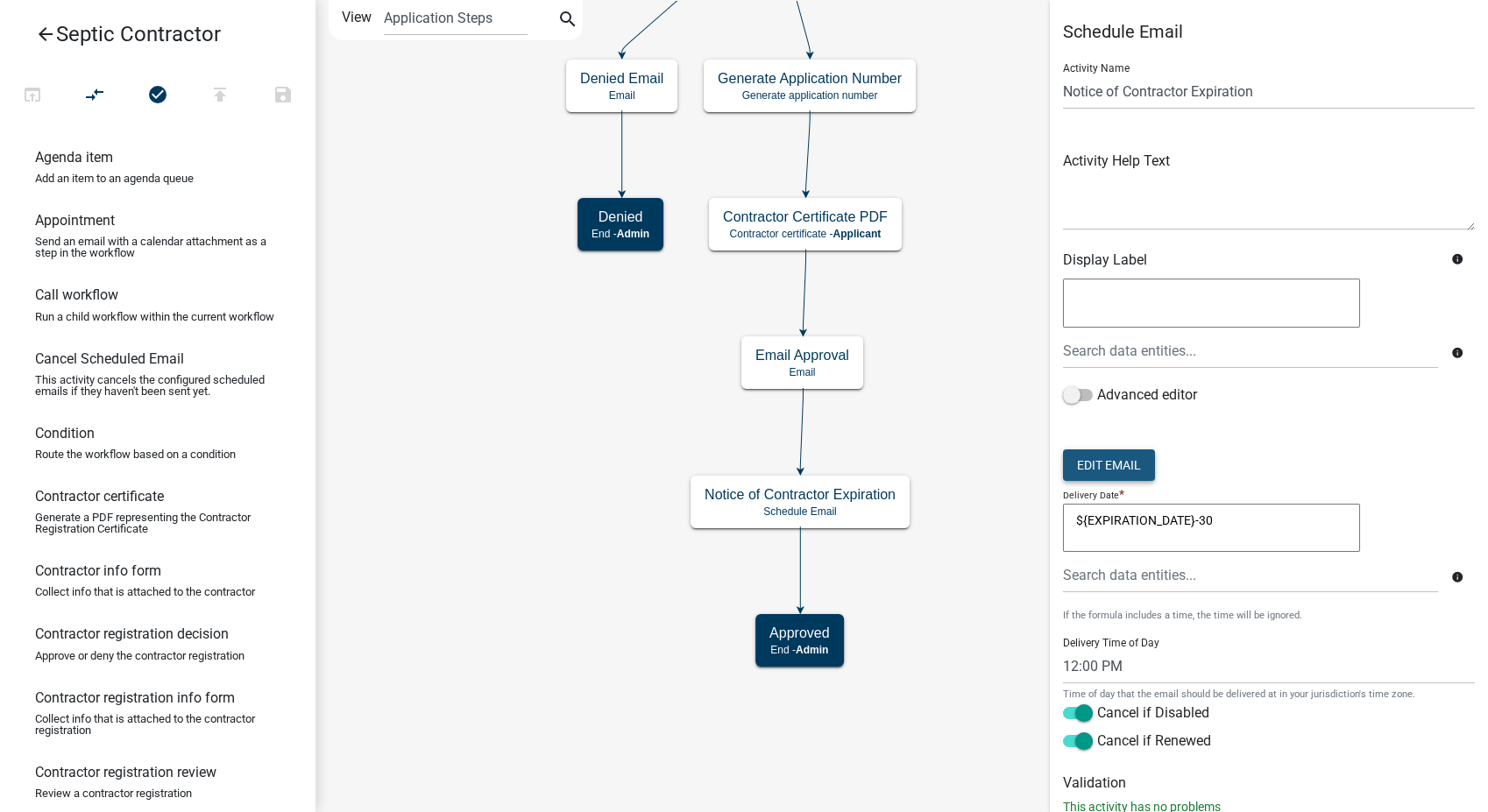
click at [1090, 457] on button "Edit Email" at bounding box center [1108, 465] width 92 height 32
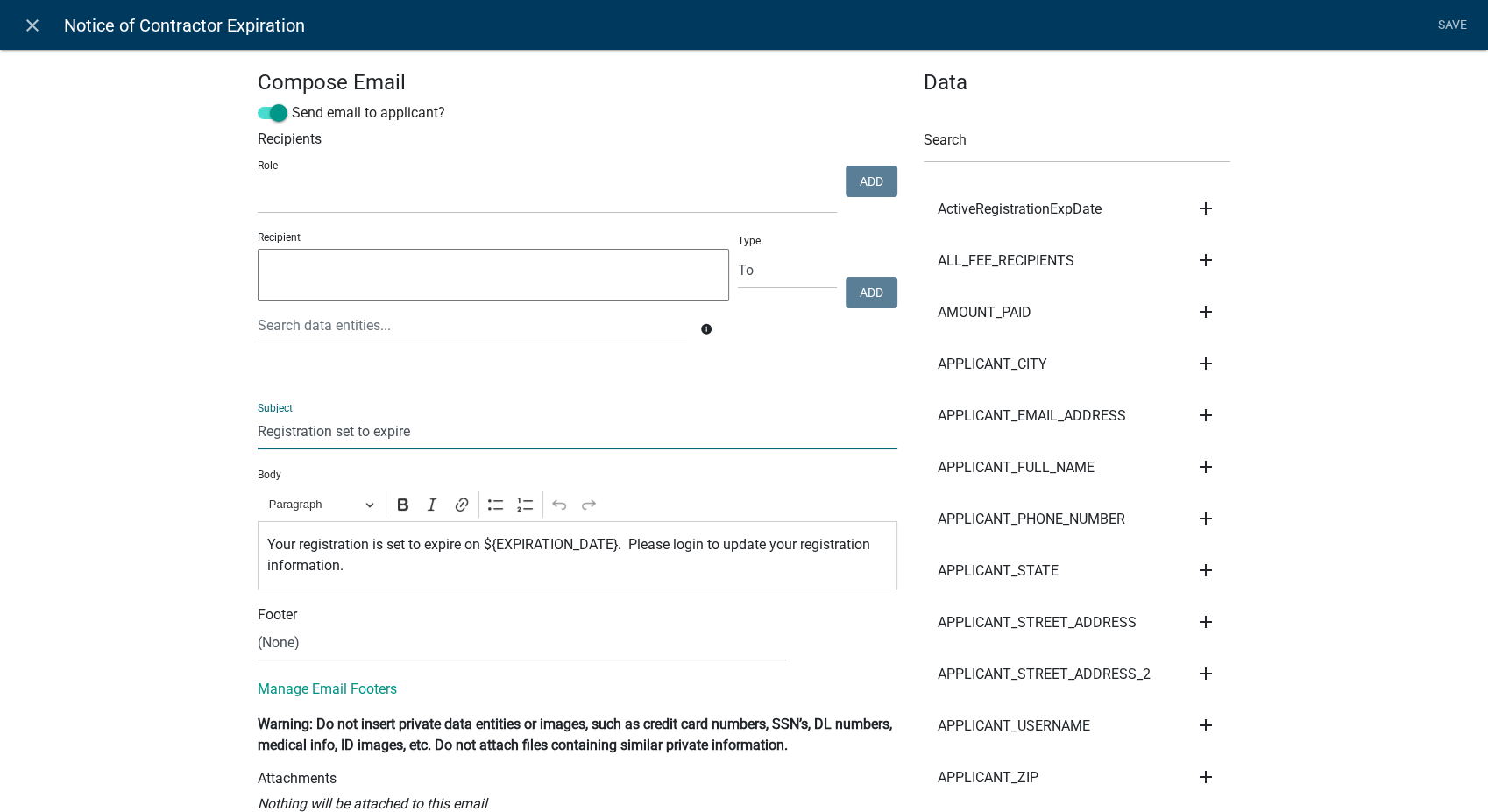
click at [257, 434] on input "Registration set to expire" at bounding box center [577, 431] width 639 height 36
type input "Septic Contractor Registration set to expire"
click at [292, 543] on p "Your registration is set to expire on ${EXPIRATION_DATE}. Please login to updat…" at bounding box center [578, 555] width 621 height 42
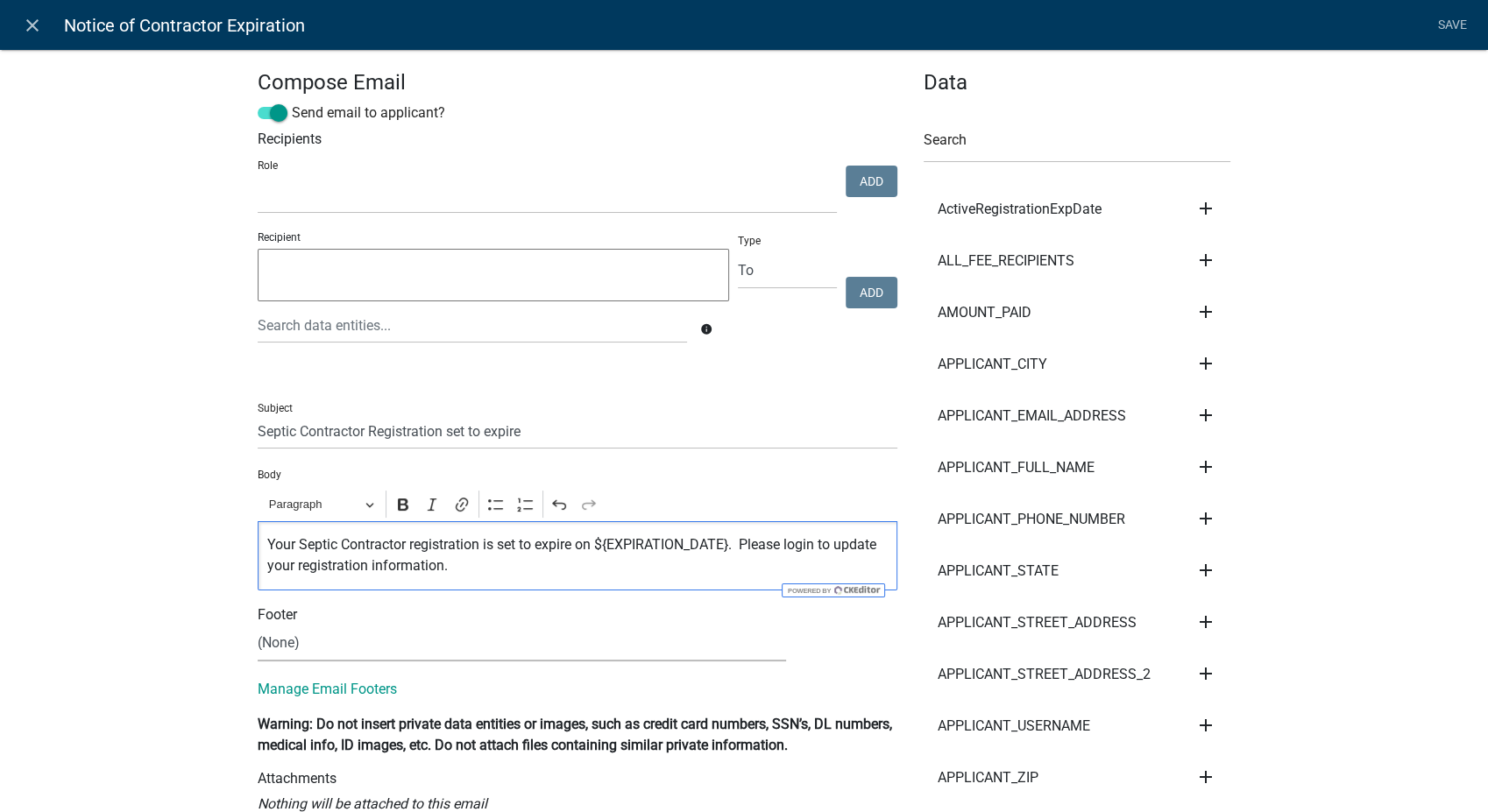
click at [272, 648] on select "(None) Environmental Health Secondary Roads" at bounding box center [522, 643] width 528 height 36
select select "760aa54f-ed77-4682-82be-679e409b8c9e"
click at [257, 626] on select "(None) Environmental Health Secondary Roads" at bounding box center [522, 643] width 528 height 36
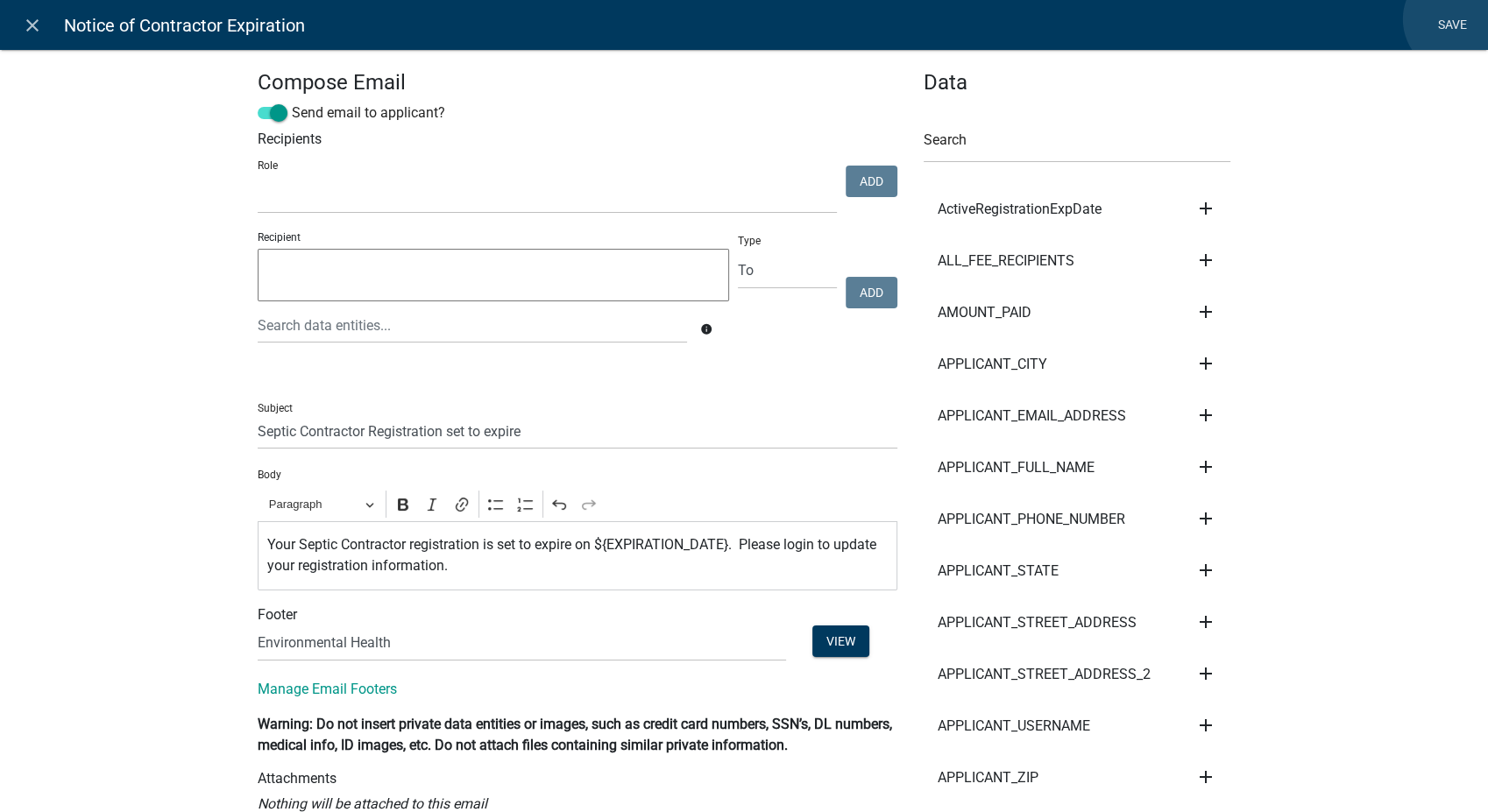
click at [1458, 19] on link "Save" at bounding box center [1451, 25] width 43 height 34
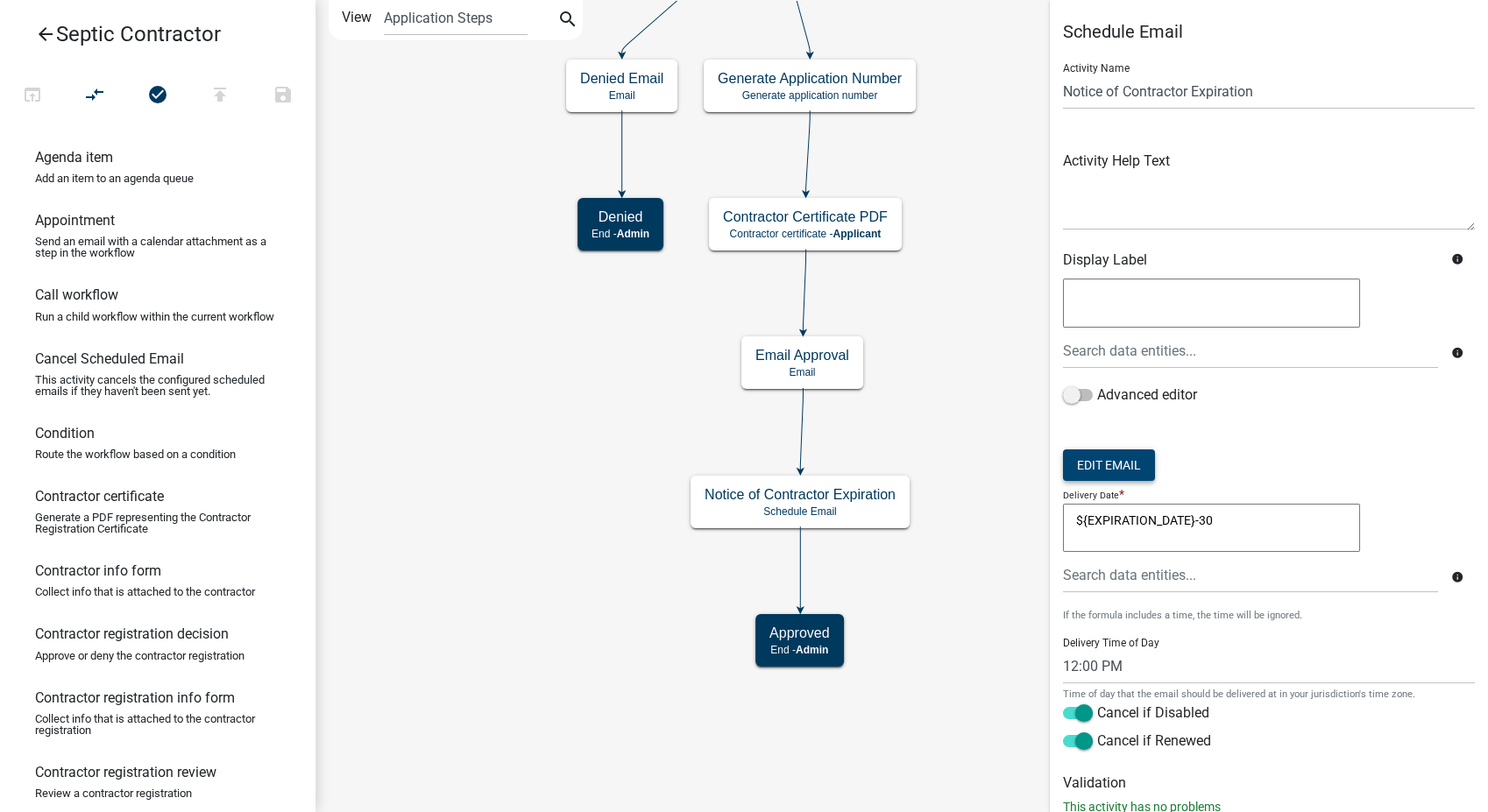
scroll to position [53, 0]
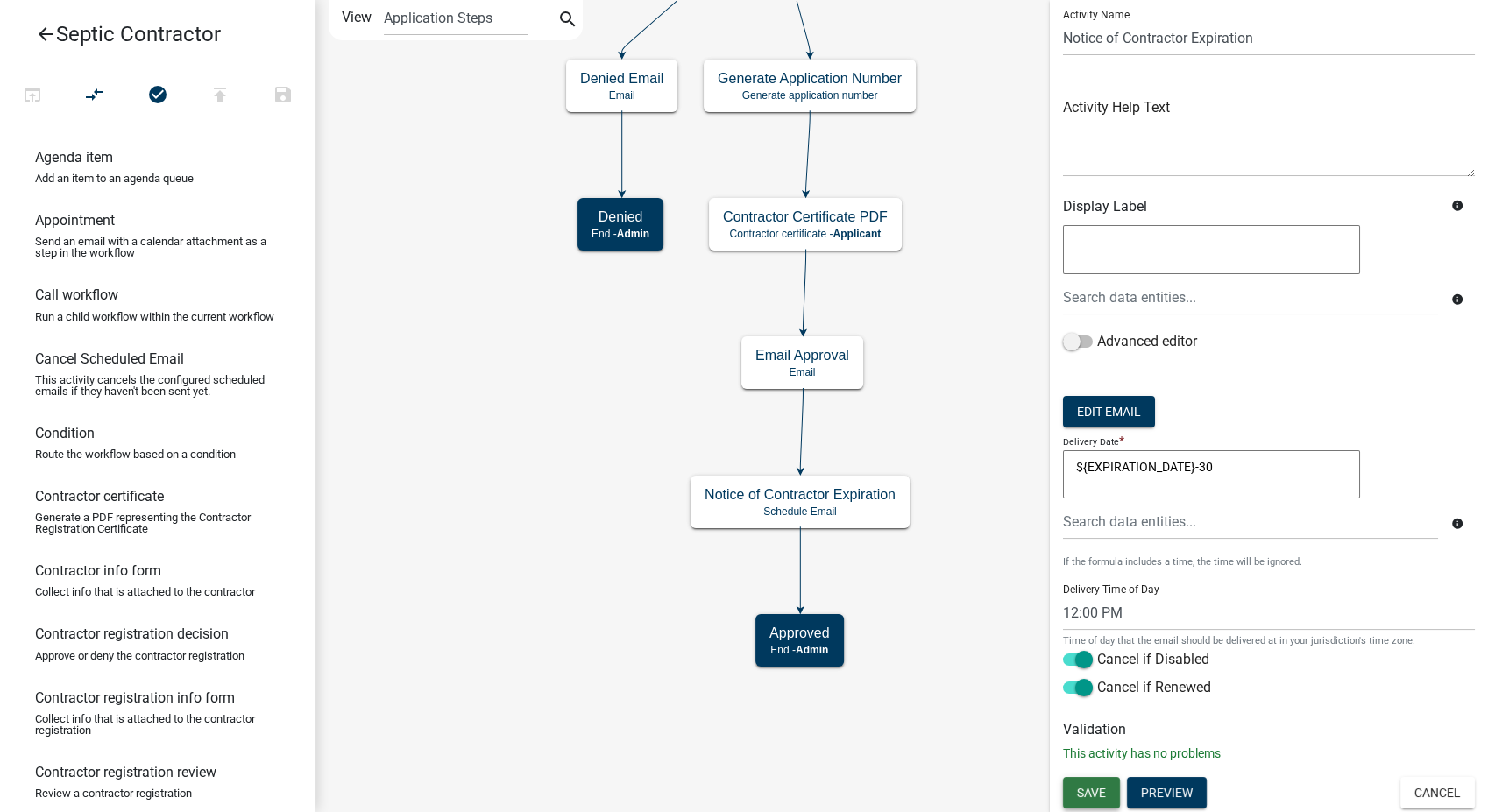
click at [1107, 800] on button "Save" at bounding box center [1091, 793] width 57 height 32
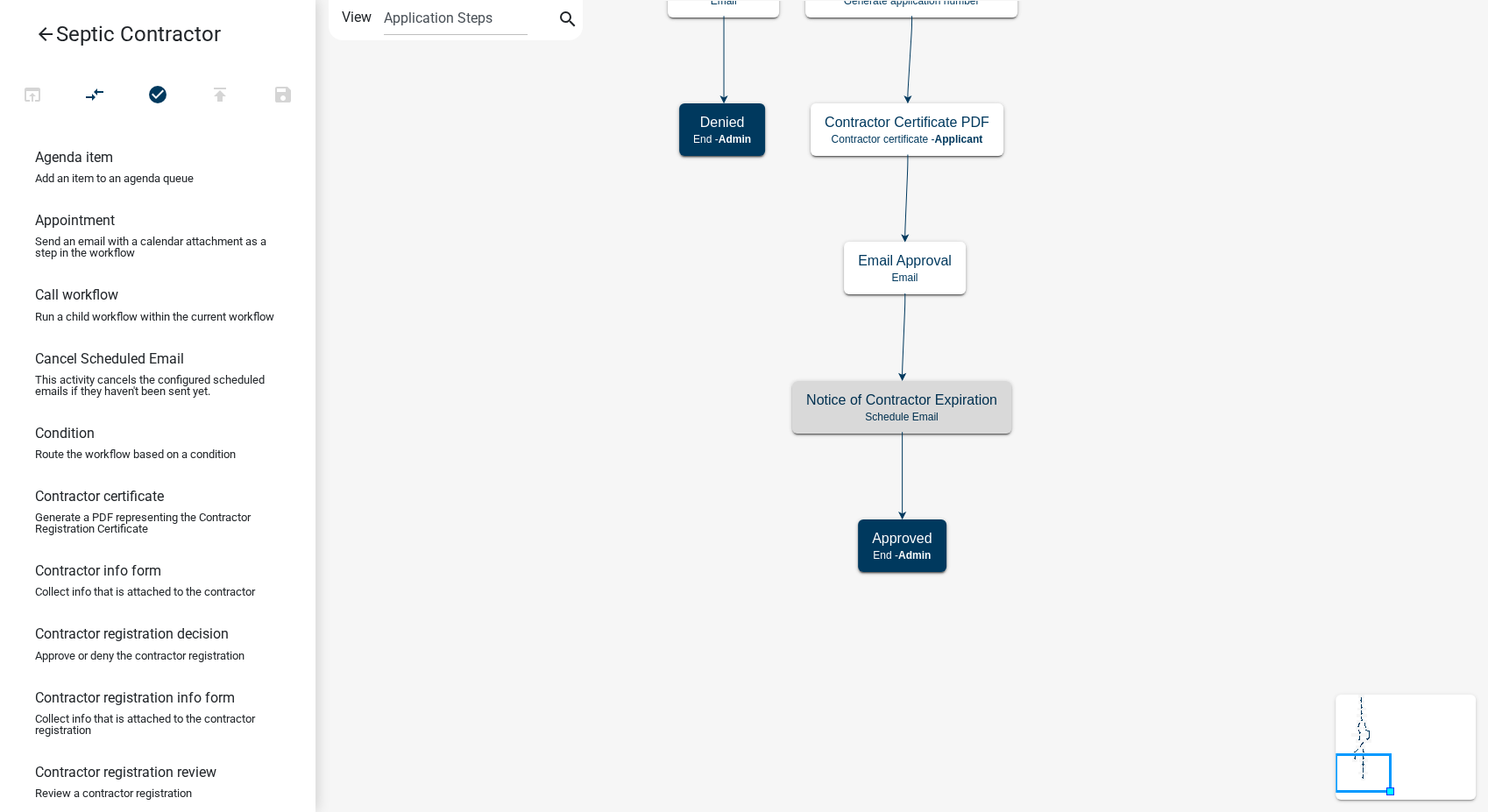
click at [41, 34] on icon "arrow_back" at bounding box center [45, 36] width 21 height 24
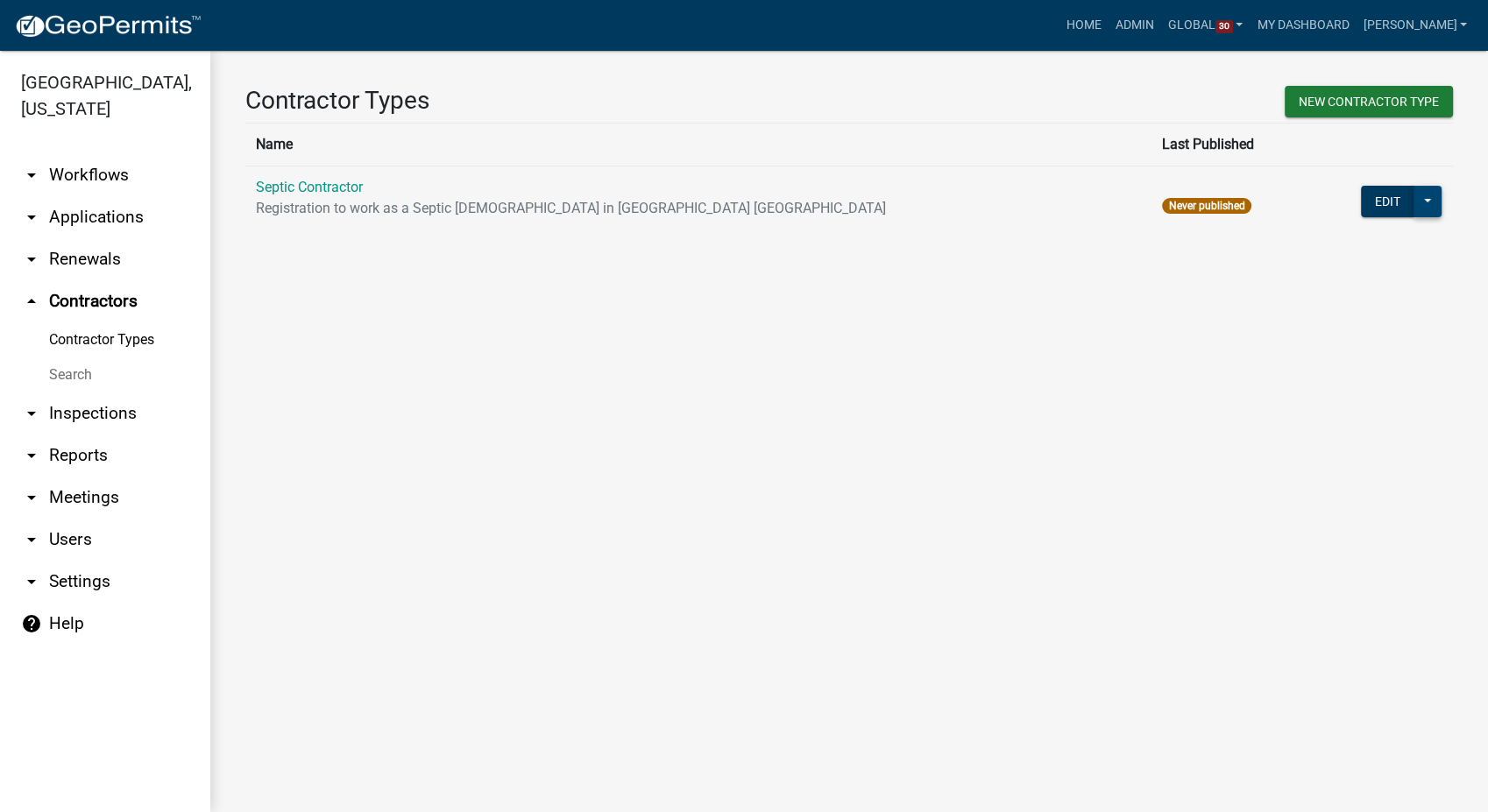
click at [1426, 201] on button at bounding box center [1427, 202] width 28 height 32
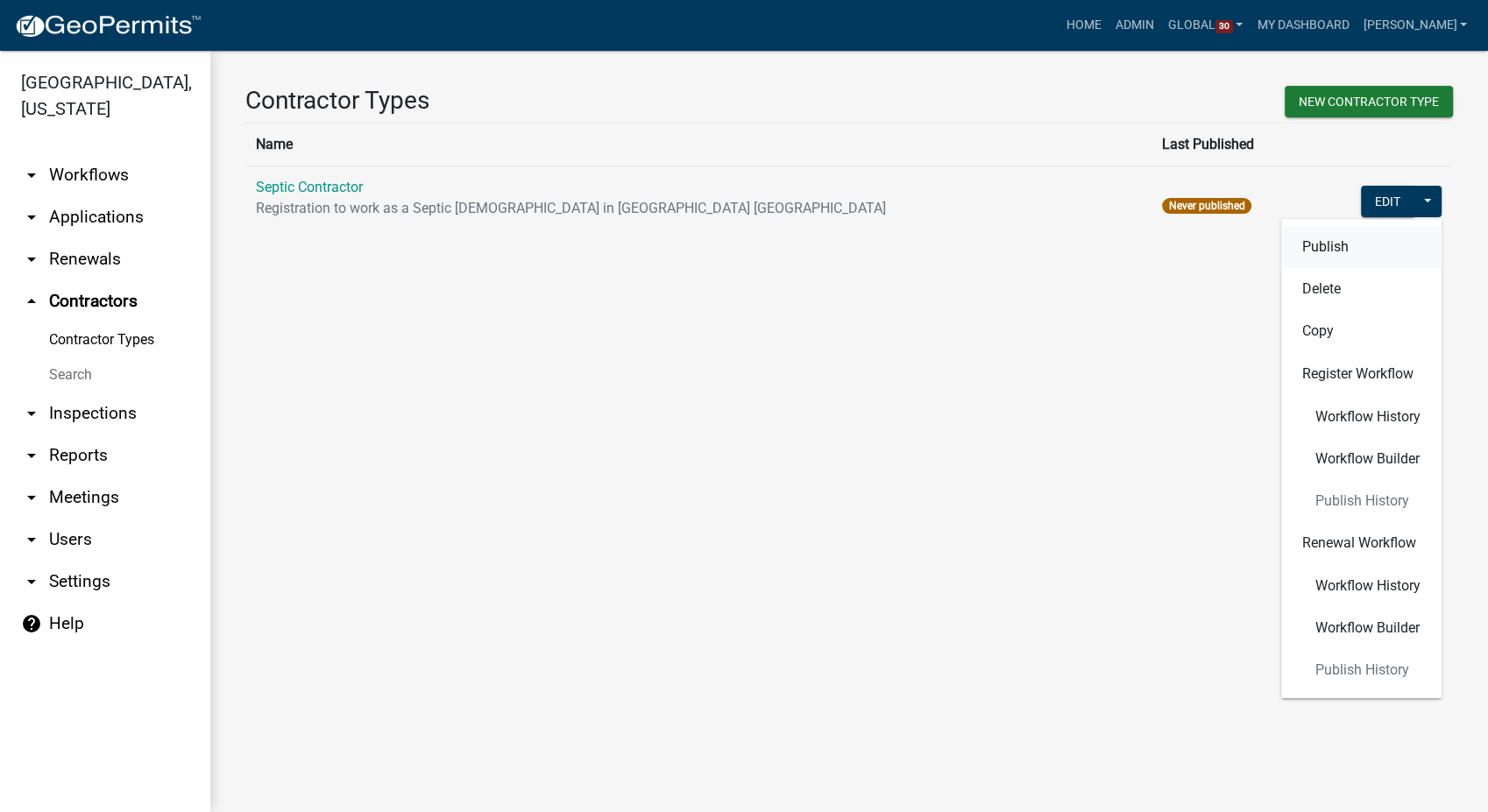
click at [1329, 246] on button "Publish" at bounding box center [1361, 247] width 160 height 42
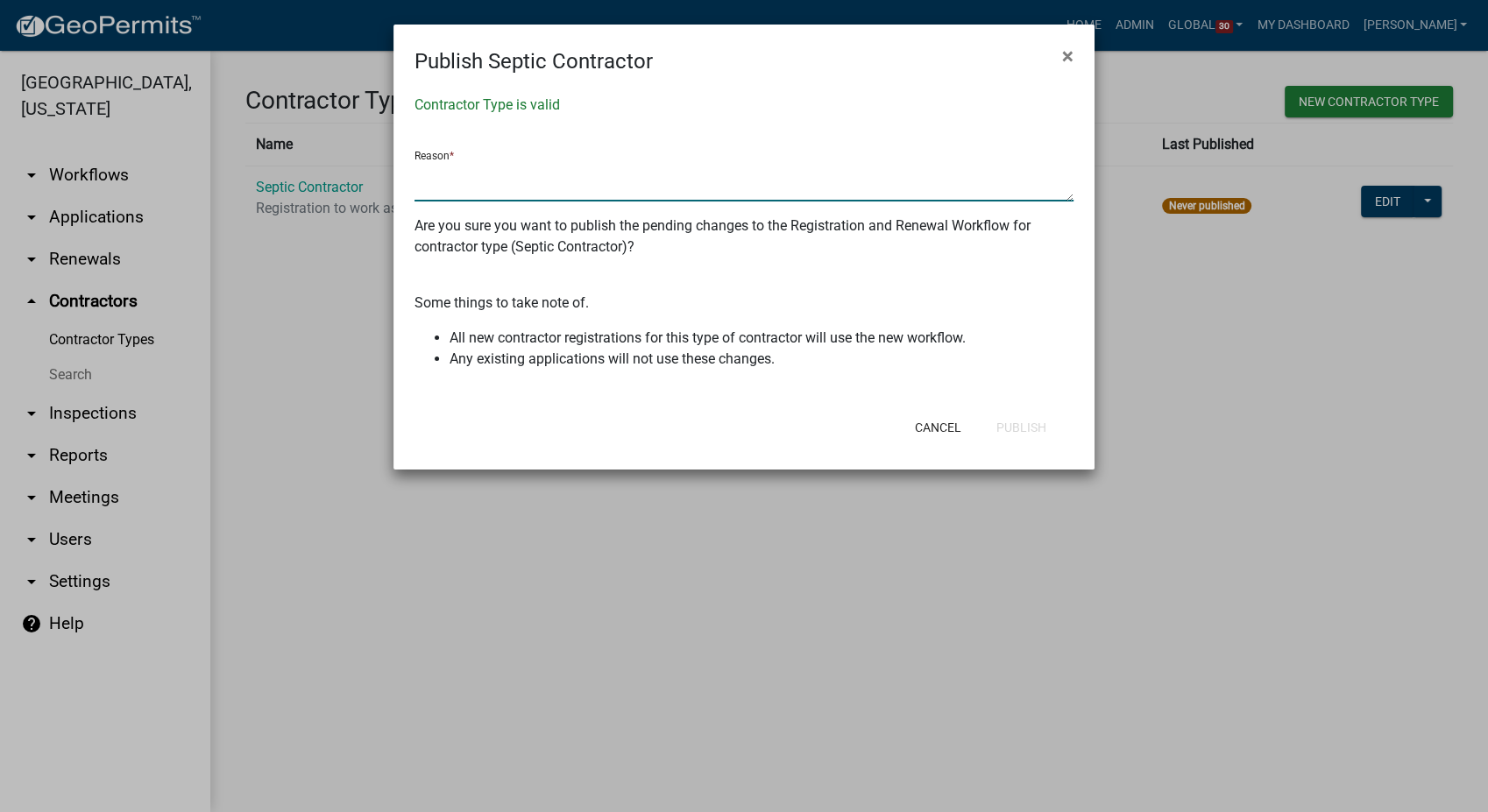
click at [494, 185] on textarea at bounding box center [744, 181] width 659 height 41
type textarea "C"
type textarea "Initial build"
click at [1012, 424] on button "Publish" at bounding box center [1021, 427] width 78 height 32
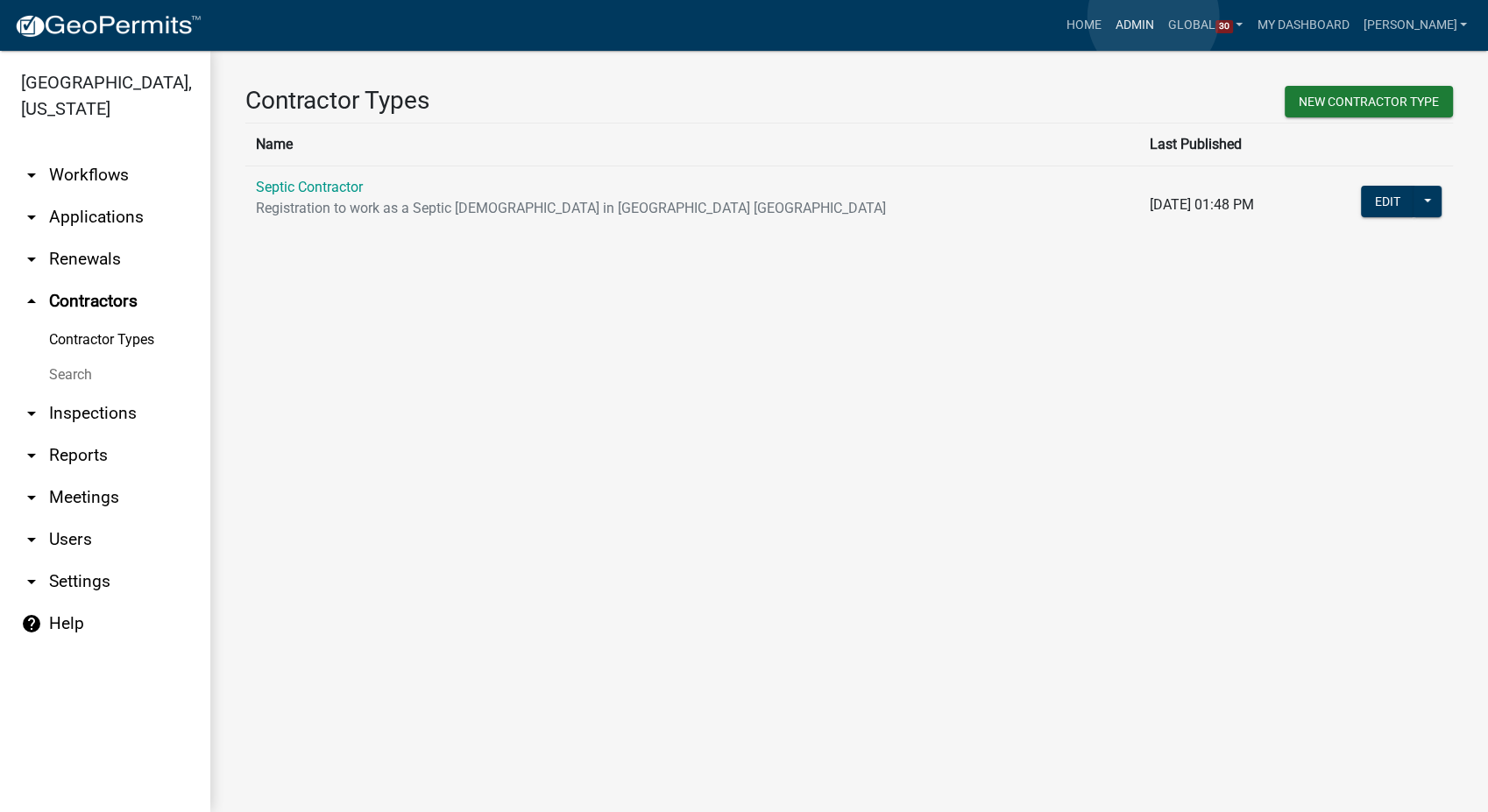
click at [1153, 16] on link "Admin" at bounding box center [1134, 25] width 53 height 34
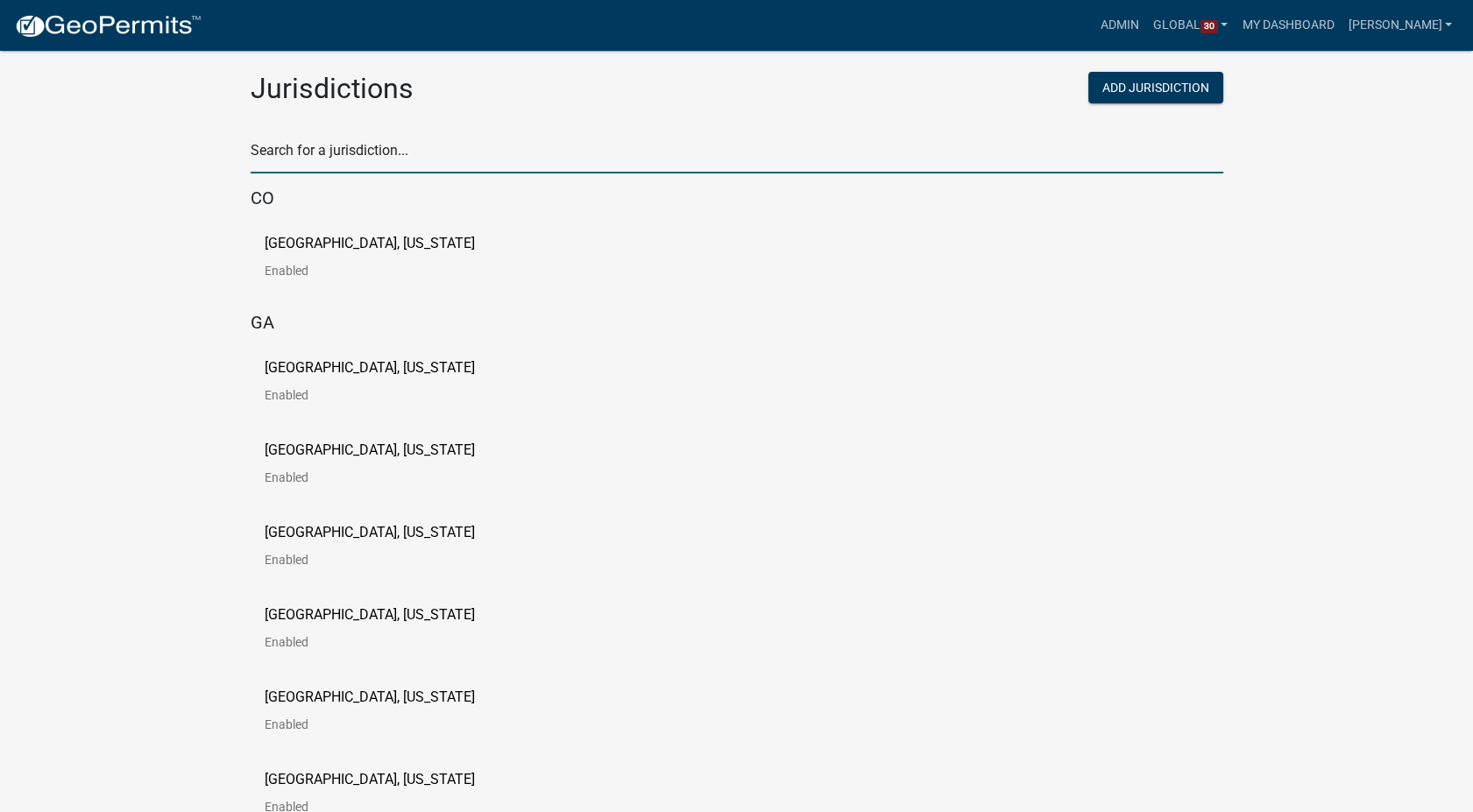
click at [309, 145] on input "text" at bounding box center [737, 155] width 973 height 36
type input "story"
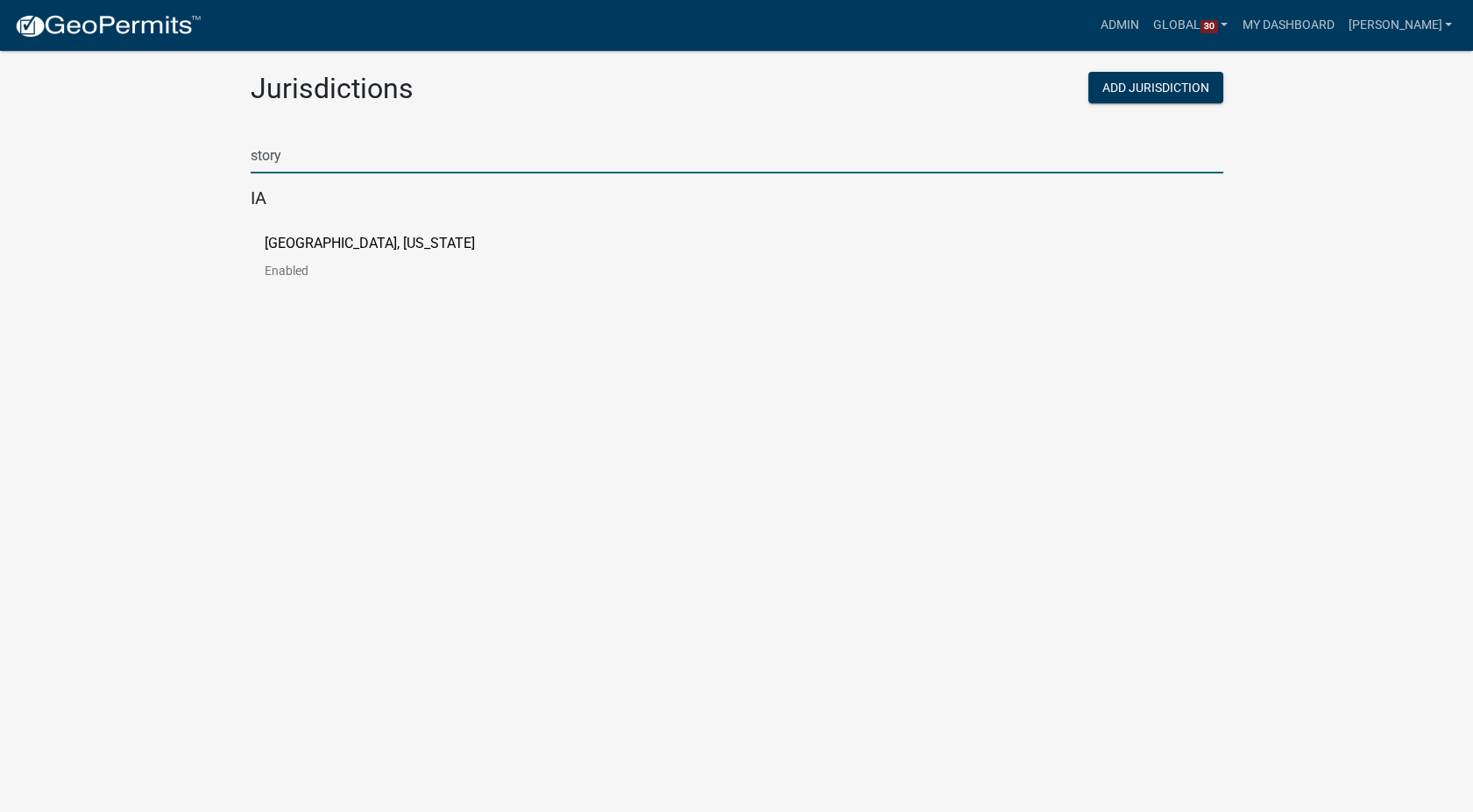
click at [312, 236] on p "[GEOGRAPHIC_DATA], [US_STATE]" at bounding box center [369, 243] width 210 height 14
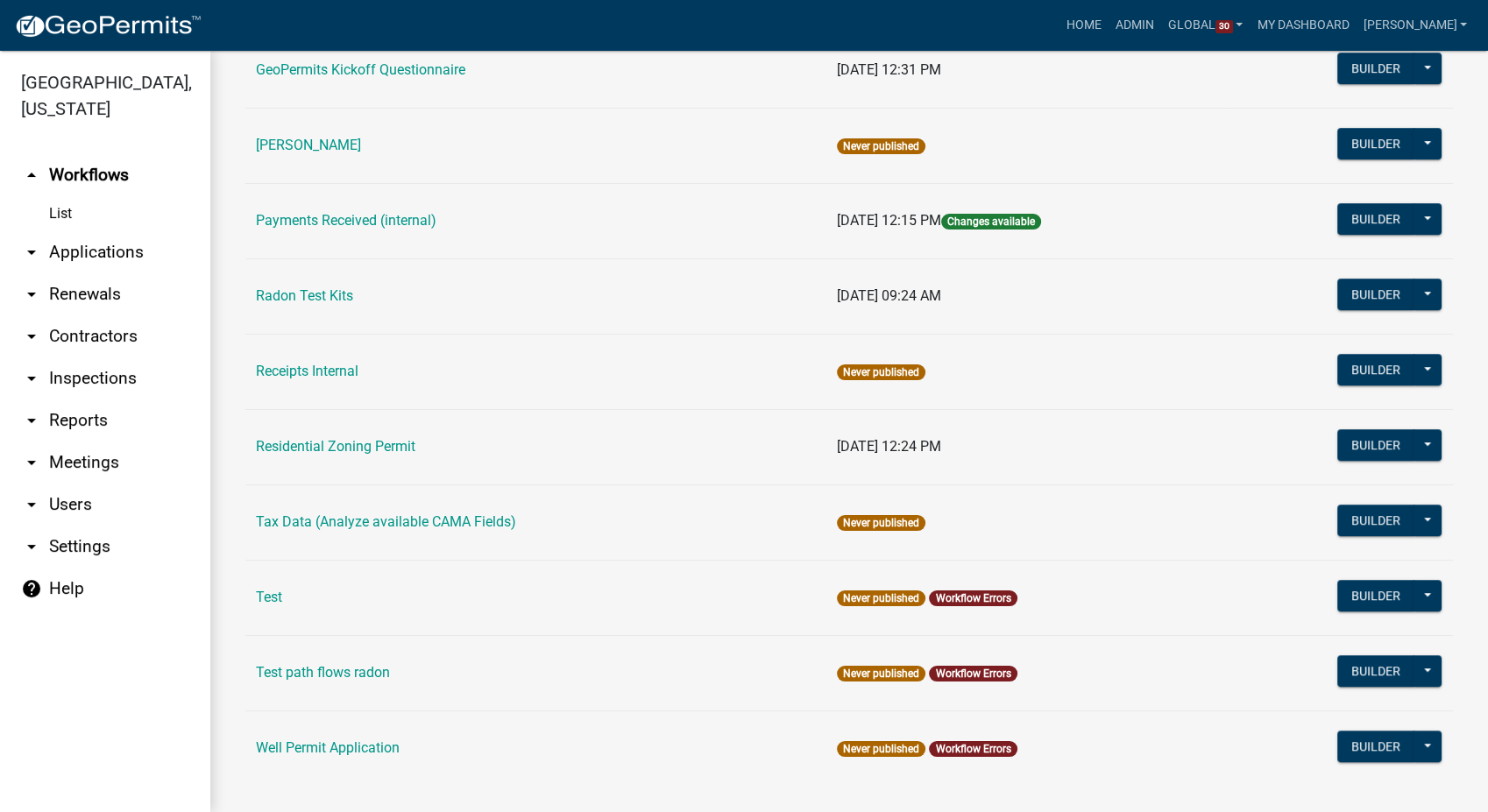
scroll to position [1044, 0]
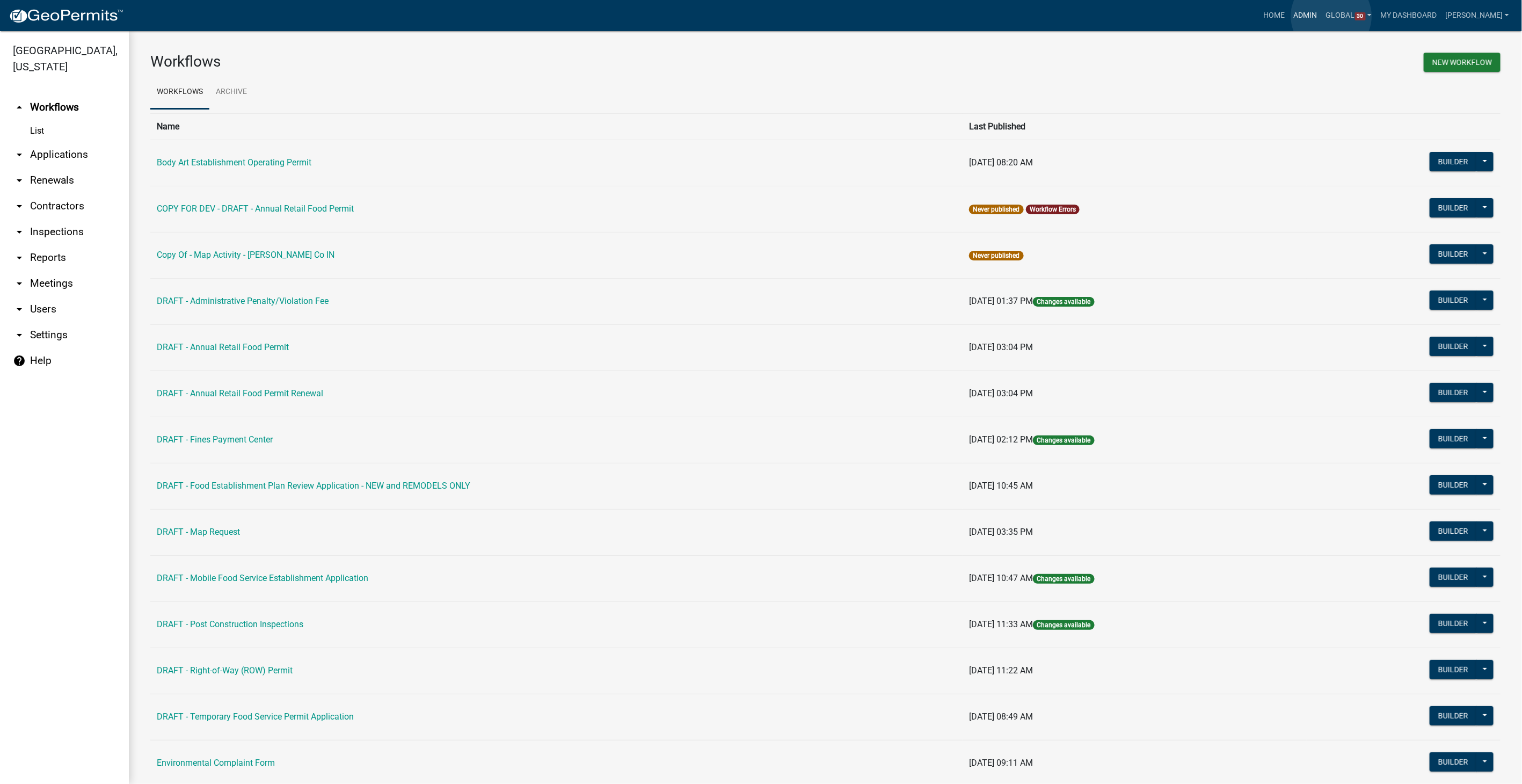
click at [1322, 16] on link "Admin" at bounding box center [1306, 15] width 32 height 21
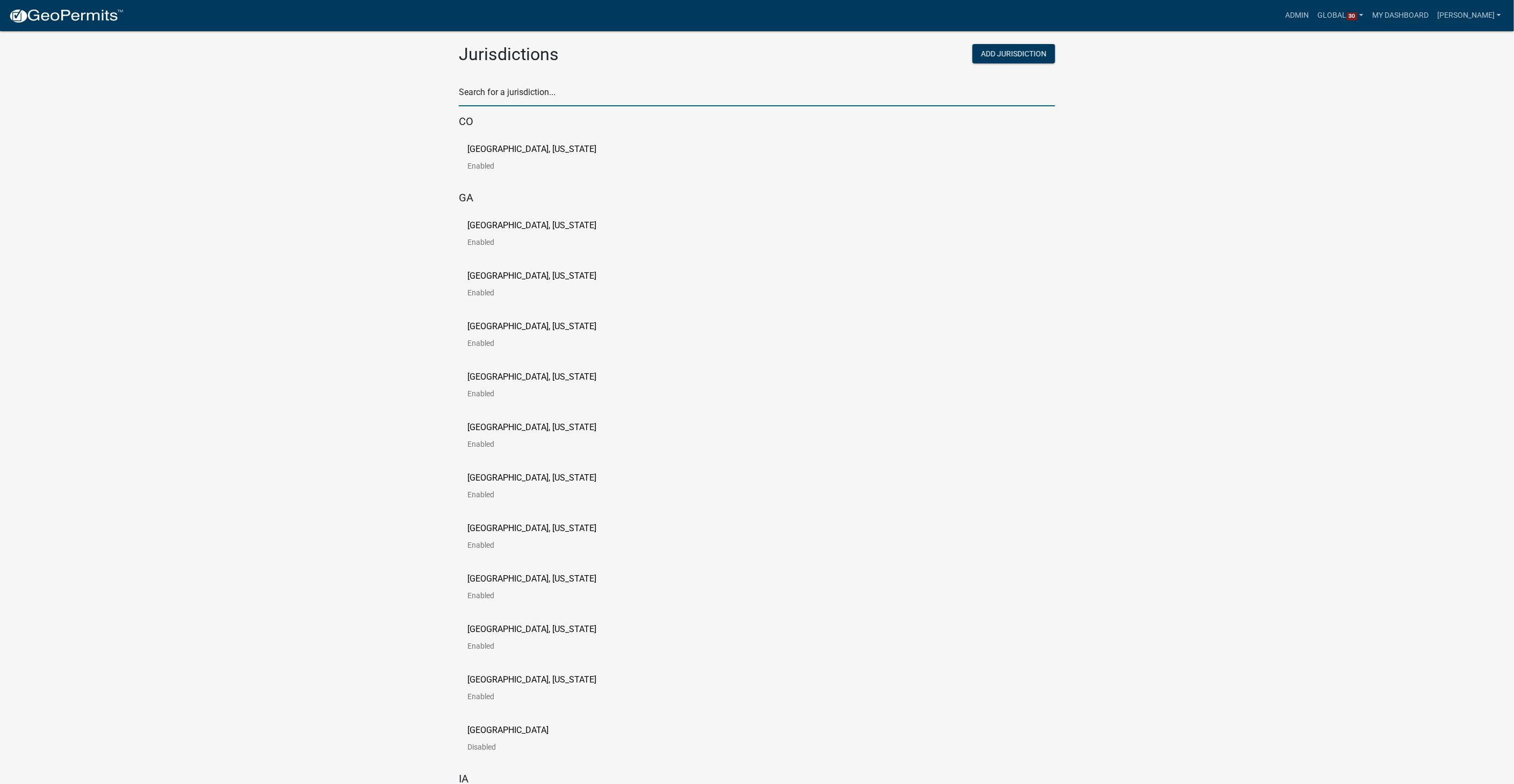
click at [521, 90] on input "text" at bounding box center [757, 95] width 596 height 22
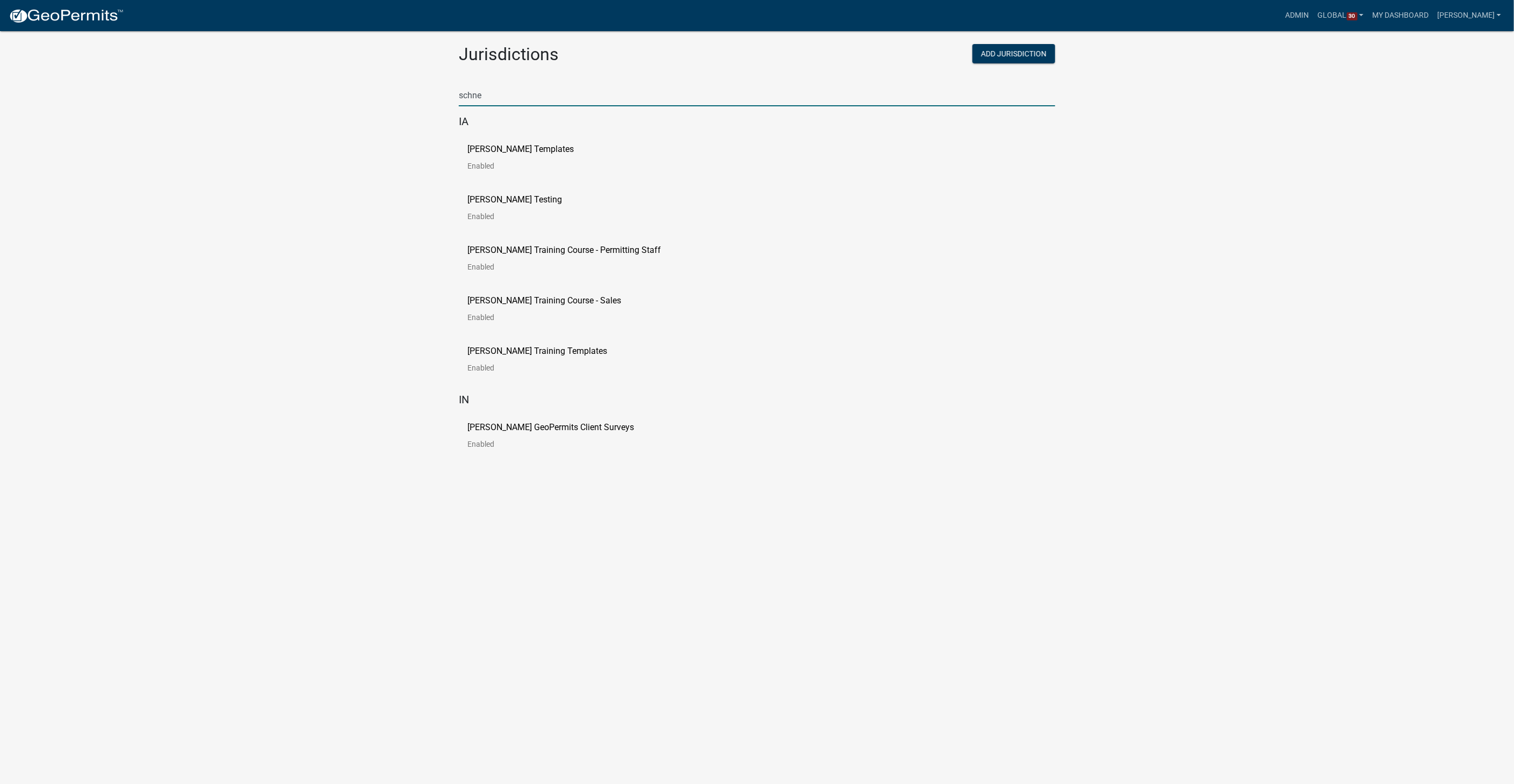
type input "schne"
click at [477, 147] on p "[PERSON_NAME] Templates" at bounding box center [521, 149] width 106 height 9
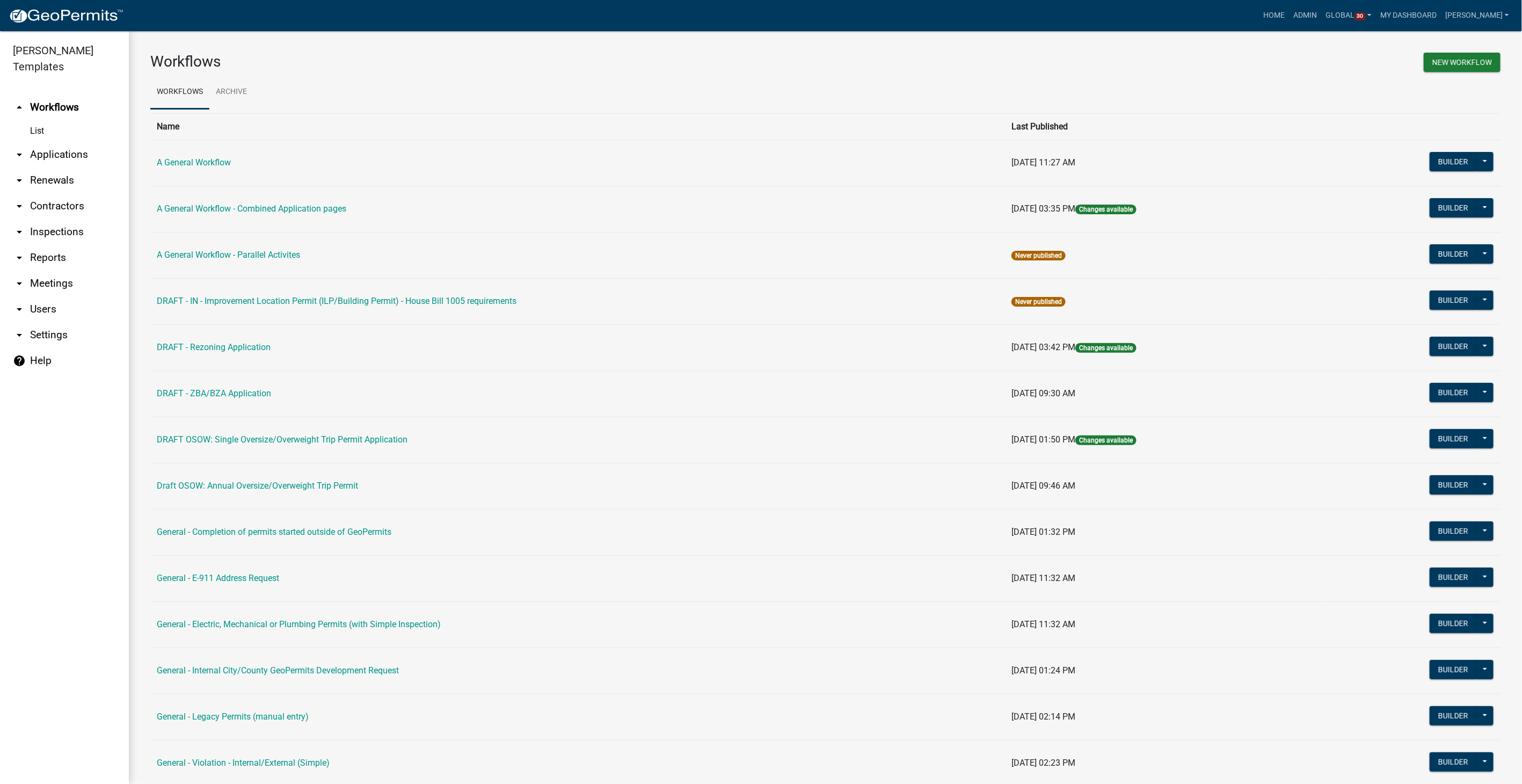
click at [41, 193] on link "arrow_drop_down Contractors" at bounding box center [64, 206] width 129 height 26
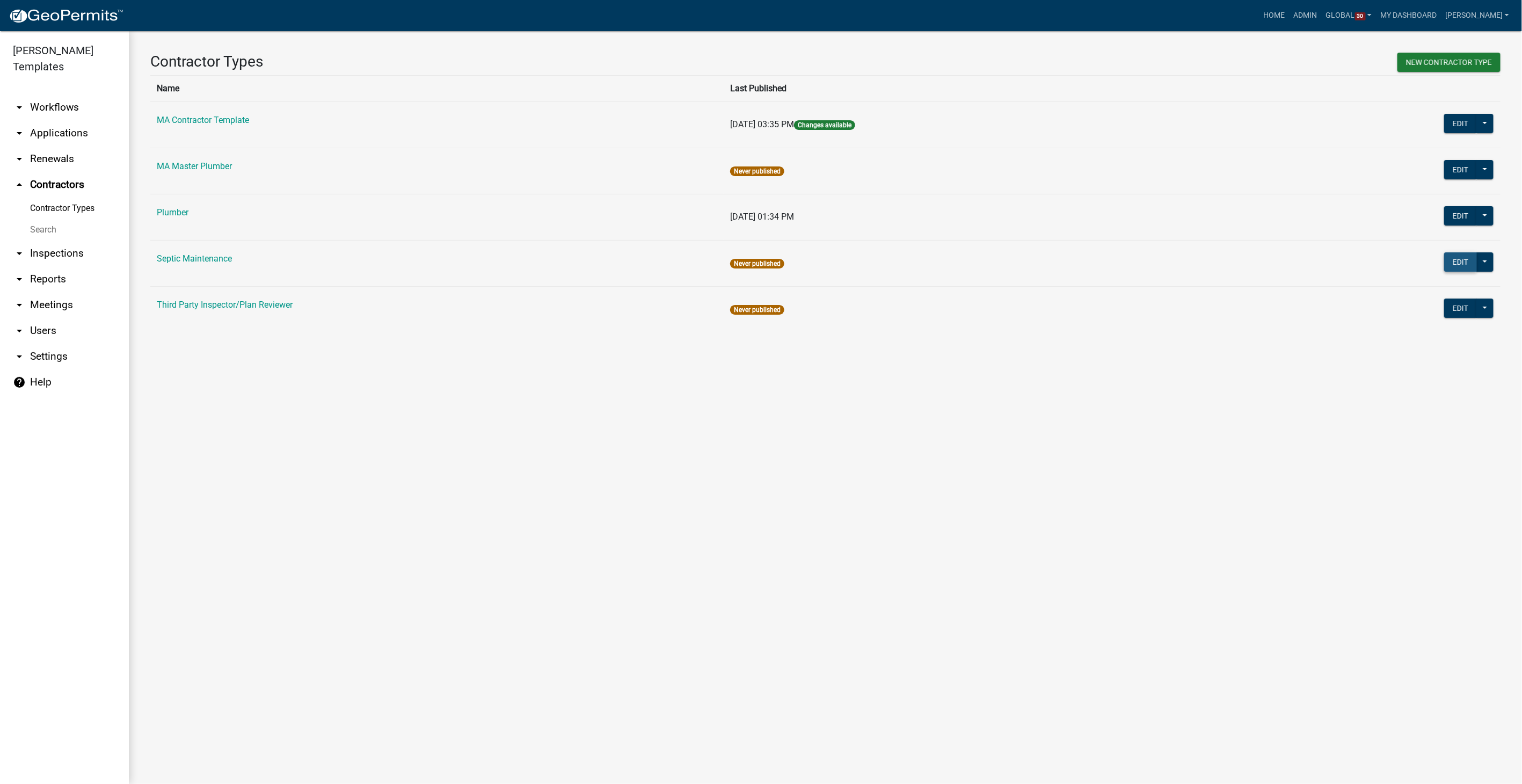
click at [1458, 262] on button "Edit" at bounding box center [1460, 262] width 32 height 19
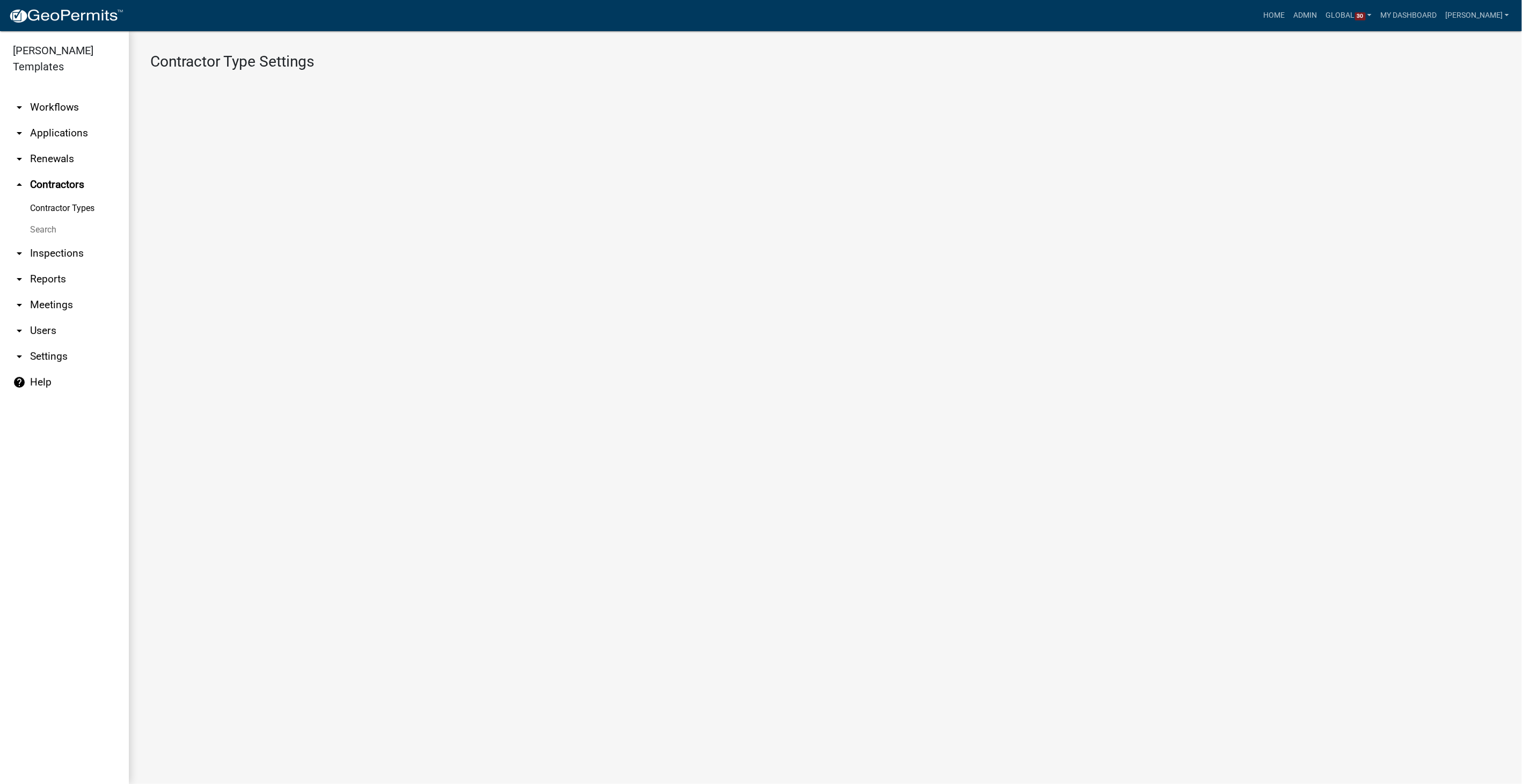
select select "2: 3dcfbe0f-f01c-4e06-bd73-4cc1b9e674cf"
select select "2: dc9db607-4373-45fc-a7aa-37dd034a52e1"
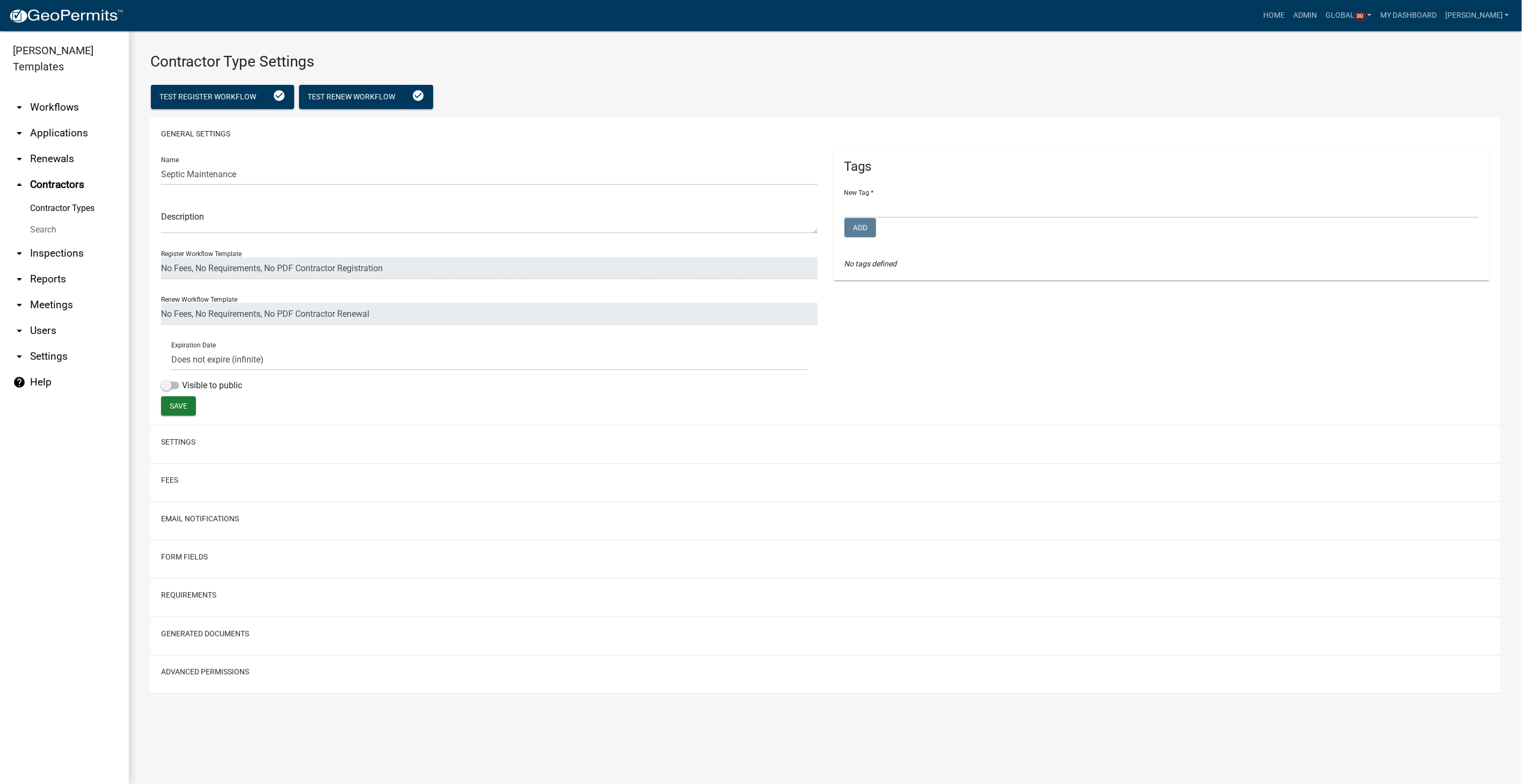
select select
click at [50, 95] on link "arrow_drop_down Workflows" at bounding box center [64, 108] width 129 height 26
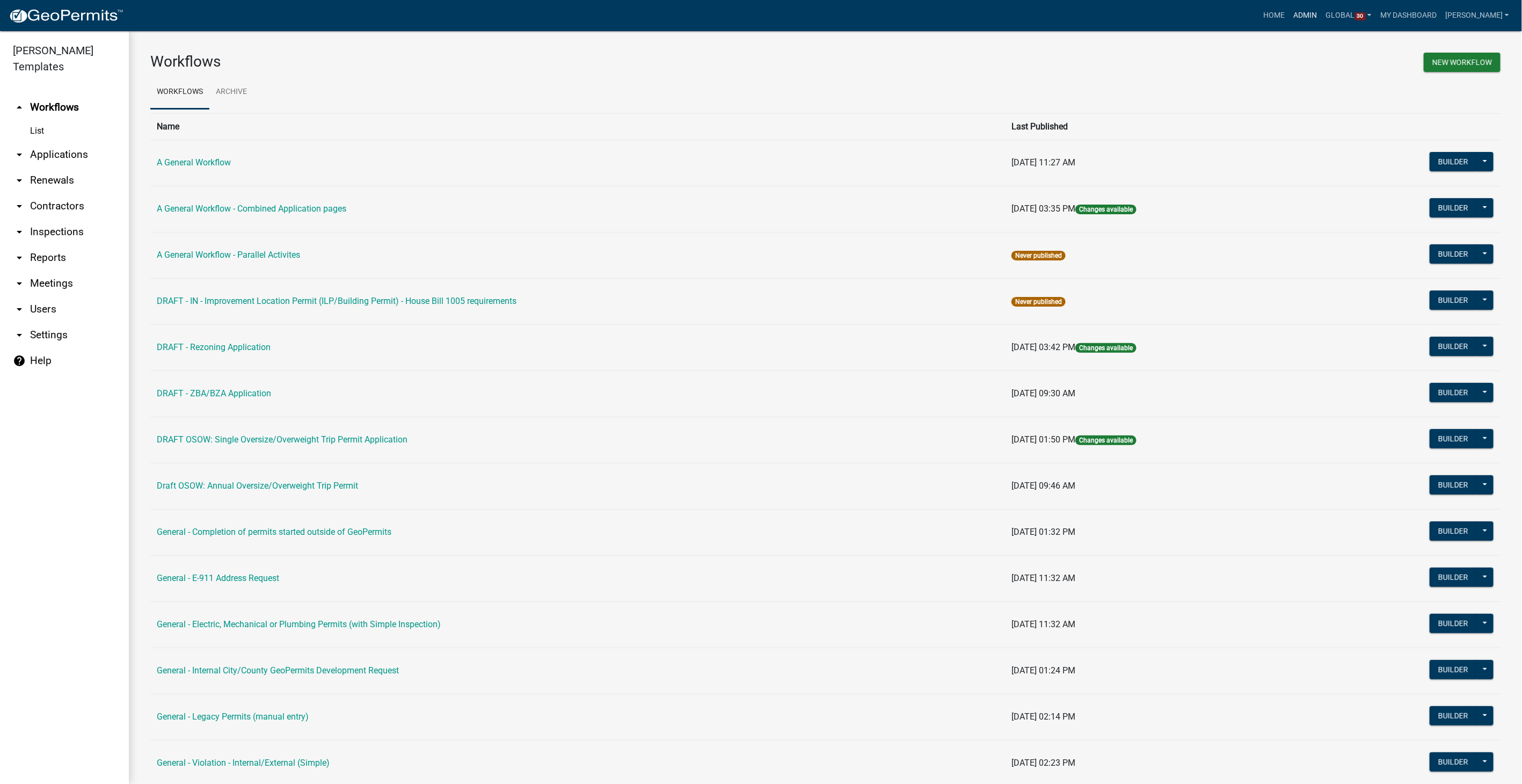
click at [1322, 12] on link "Admin" at bounding box center [1306, 15] width 32 height 21
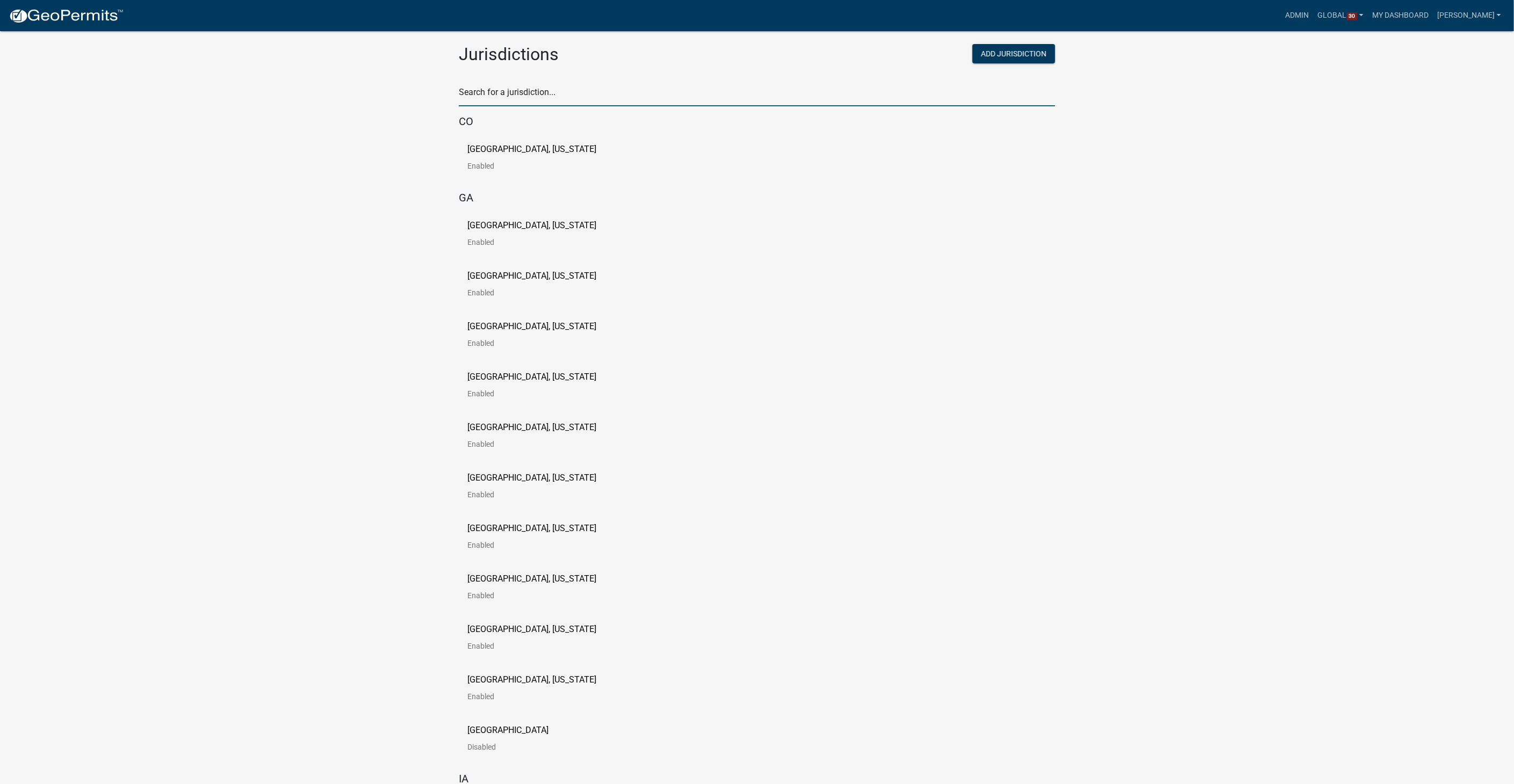
click at [555, 90] on input "text" at bounding box center [757, 95] width 596 height 22
type input "[PERSON_NAME]"
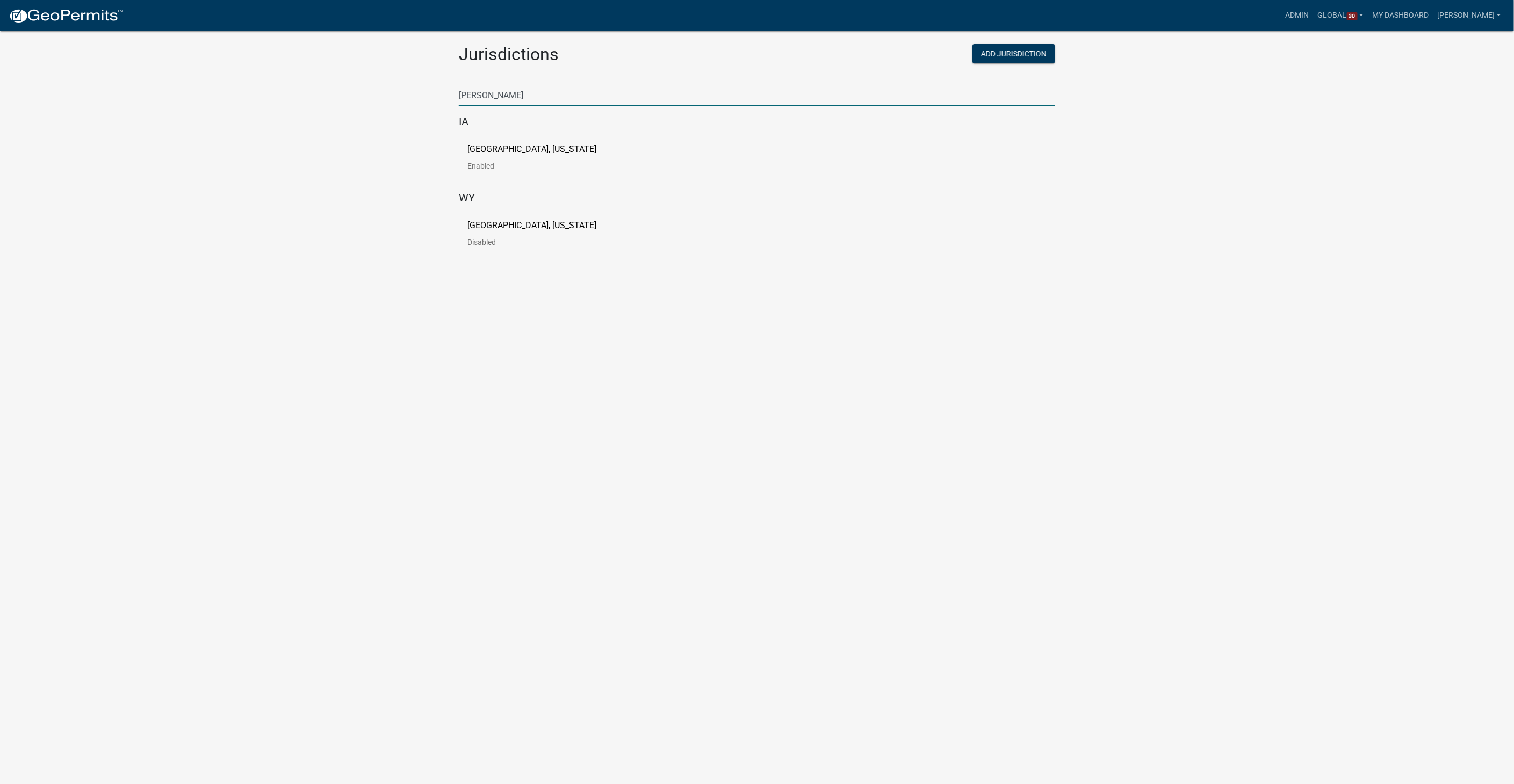
click at [515, 147] on p "[GEOGRAPHIC_DATA], [US_STATE]" at bounding box center [532, 149] width 129 height 9
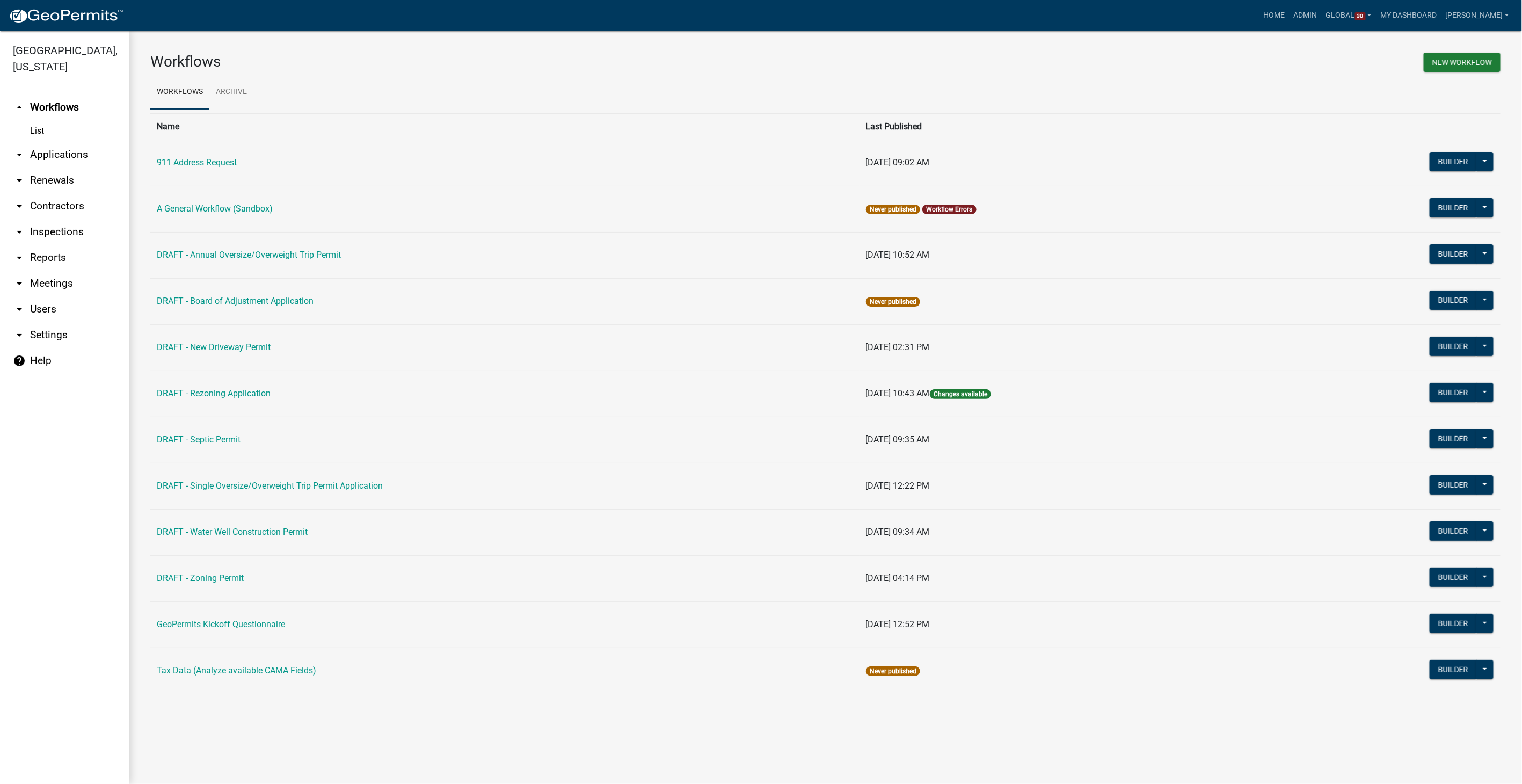
click at [44, 200] on link "arrow_drop_down Contractors" at bounding box center [64, 206] width 129 height 26
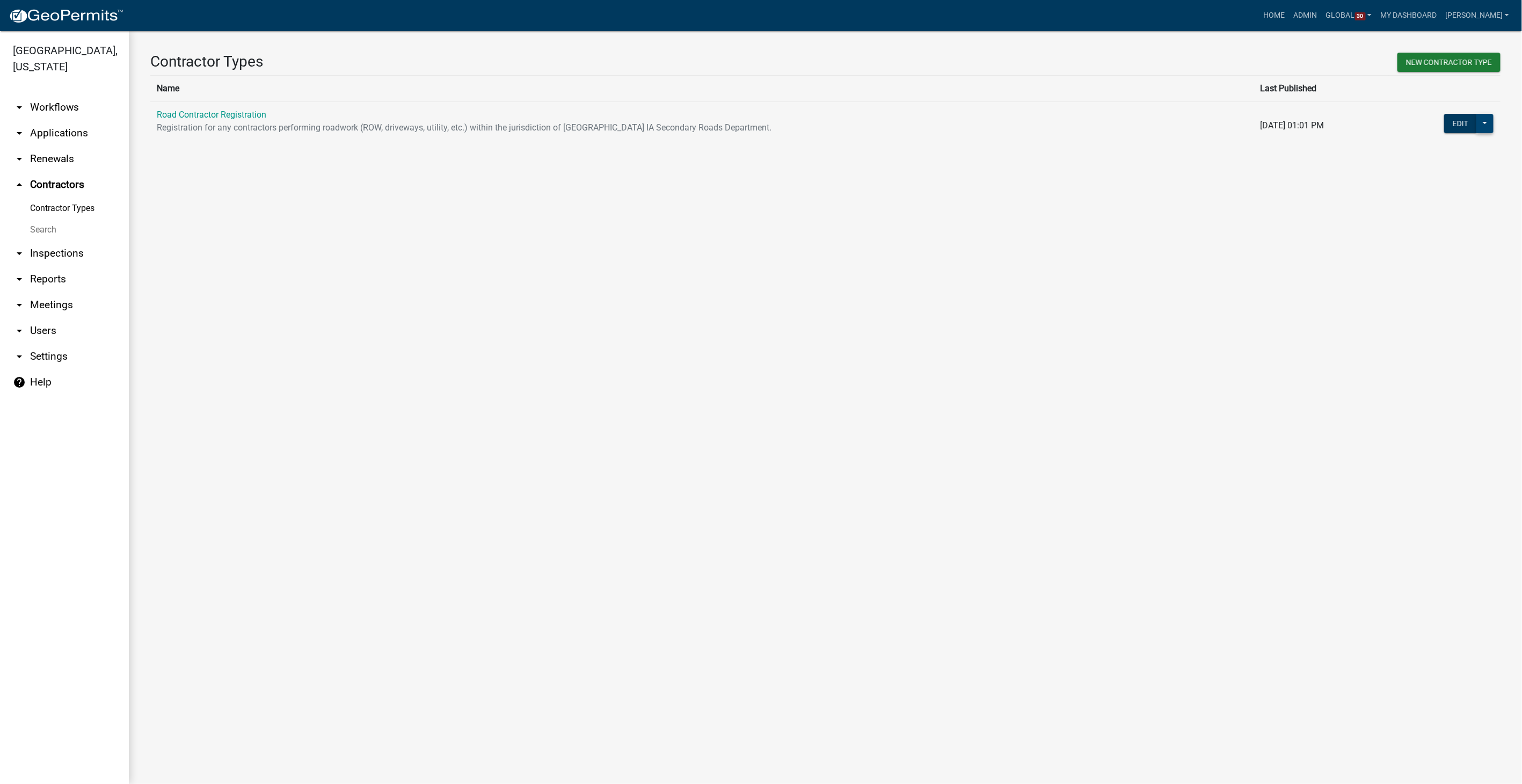
click at [1484, 126] on button at bounding box center [1485, 123] width 17 height 19
click at [1427, 272] on button "Workflow Builder" at bounding box center [1445, 281] width 98 height 26
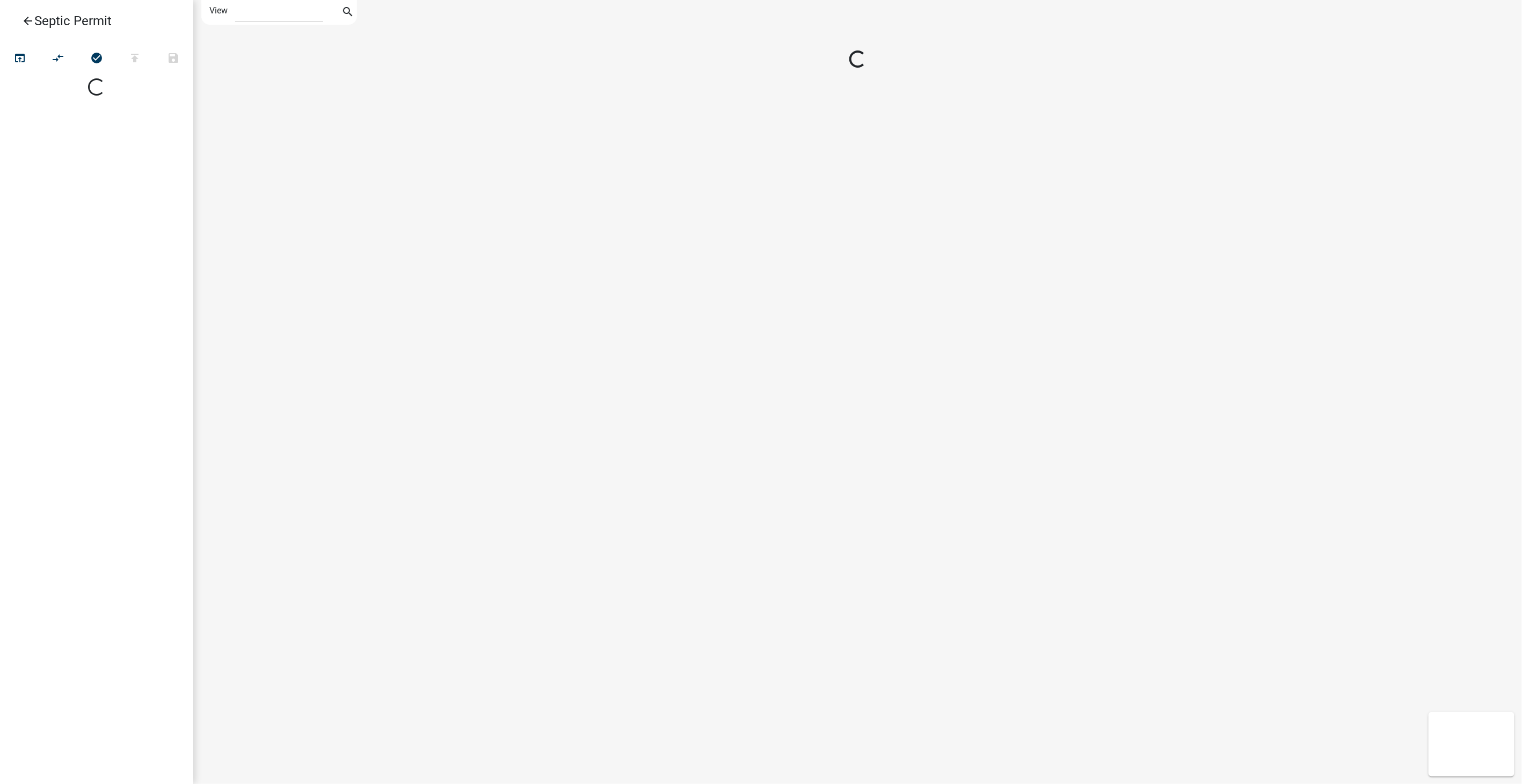
select select "1"
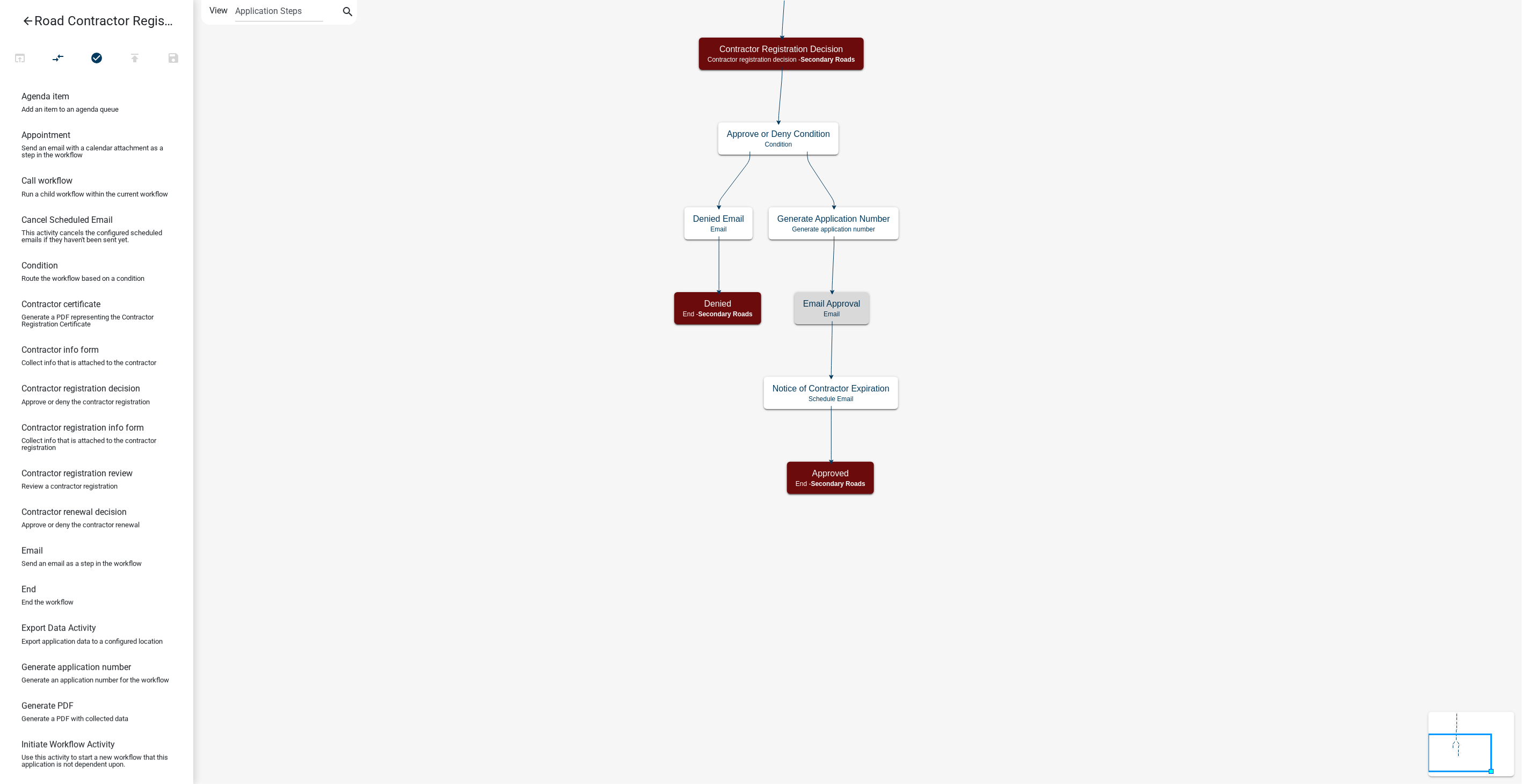
click at [832, 303] on h5 "Email Approval" at bounding box center [831, 303] width 57 height 10
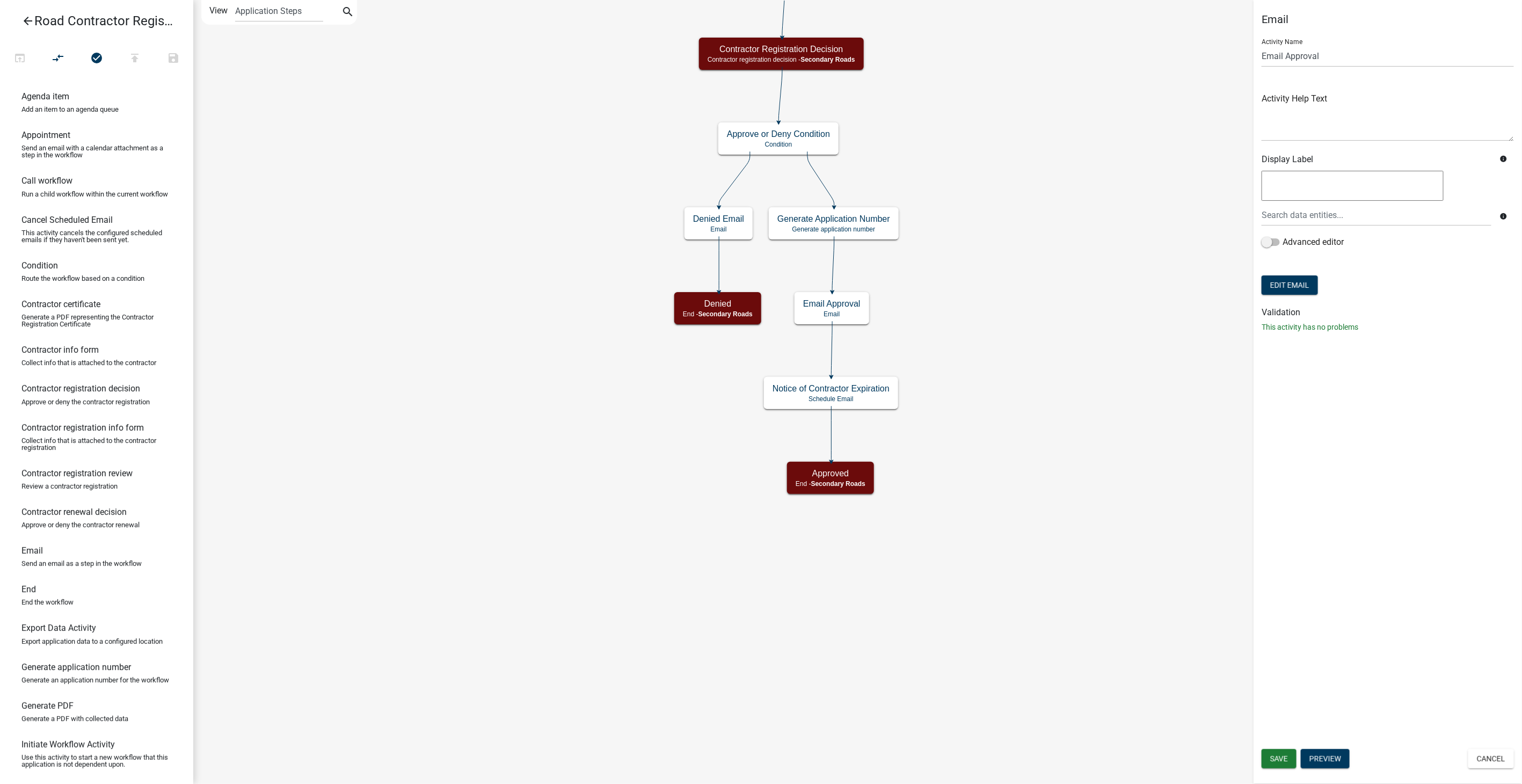
click at [1271, 273] on form "Activity Name Email Approval Activity Help Text Display Label info info Advance…" at bounding box center [1387, 164] width 252 height 268
click at [1273, 289] on button "Edit Email" at bounding box center [1289, 285] width 56 height 19
select select "af937625-4716-422d-9dec-b0b4a857efd0"
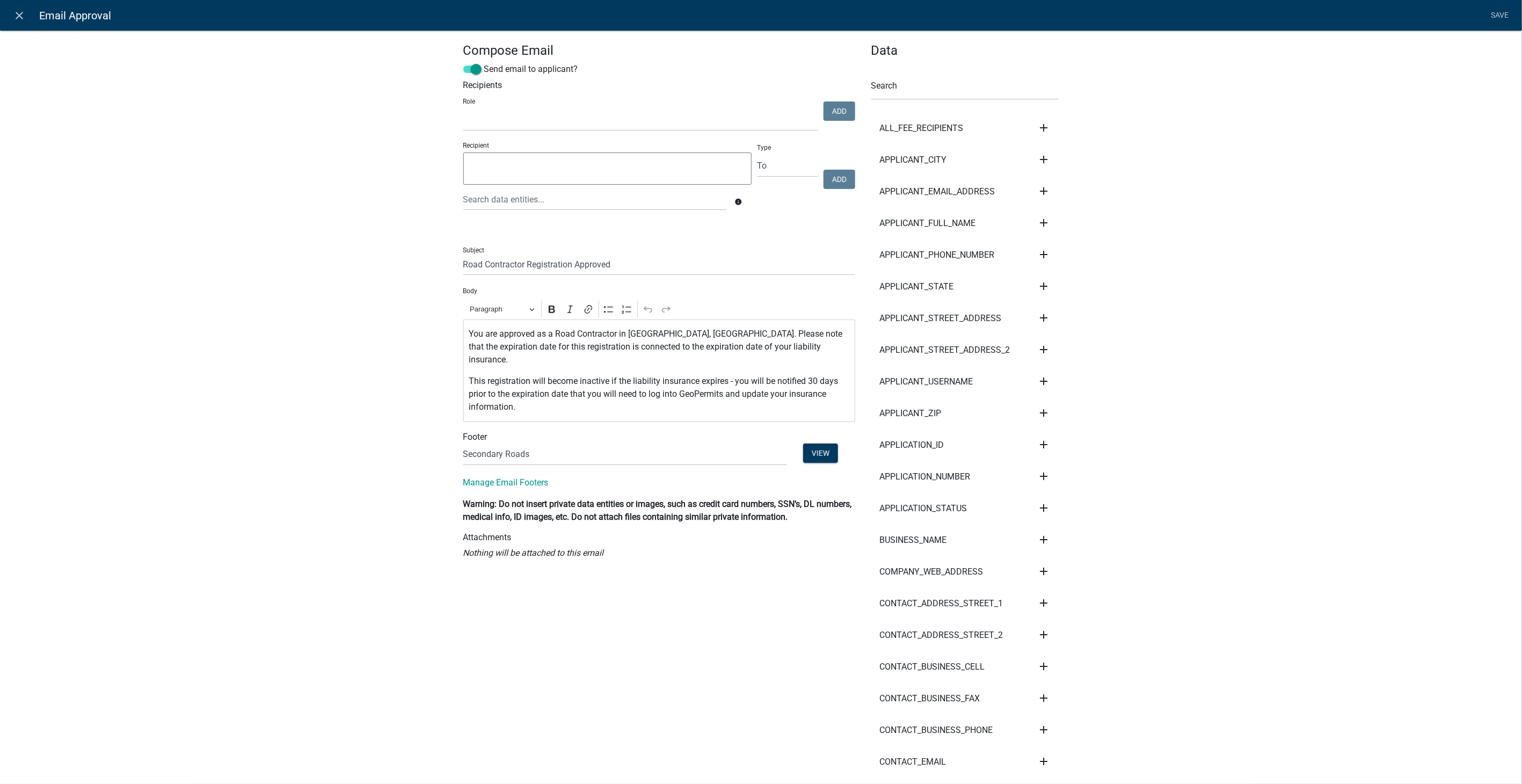
select select
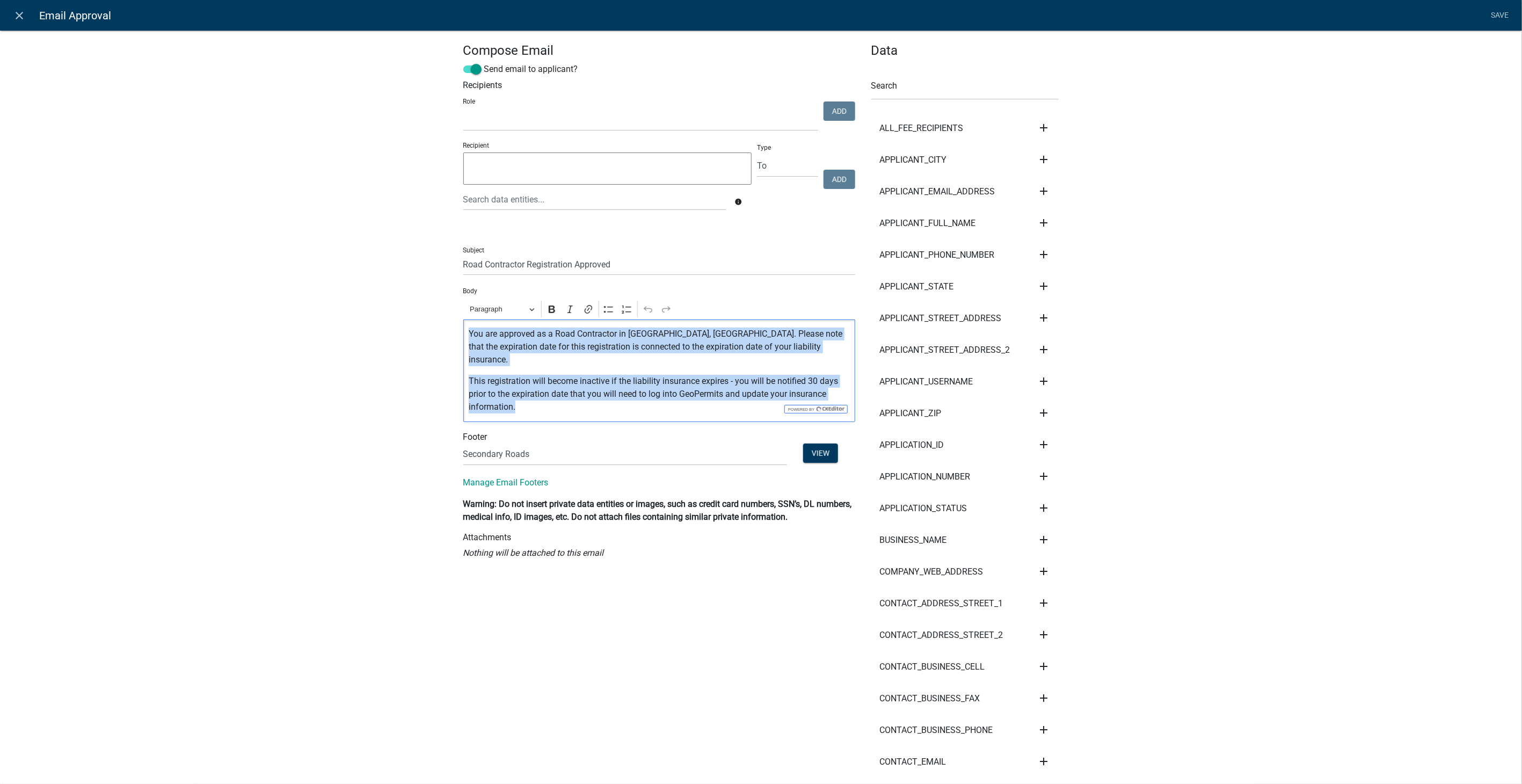
drag, startPoint x: 464, startPoint y: 333, endPoint x: 561, endPoint y: 392, distance: 113.5
click at [561, 392] on div "You are approved as a Road Contractor in Buchanan County, IA. Please note that …" at bounding box center [659, 371] width 392 height 103
copy div "You are approved as a Road Contractor in Buchanan County, IA. Please note that …"
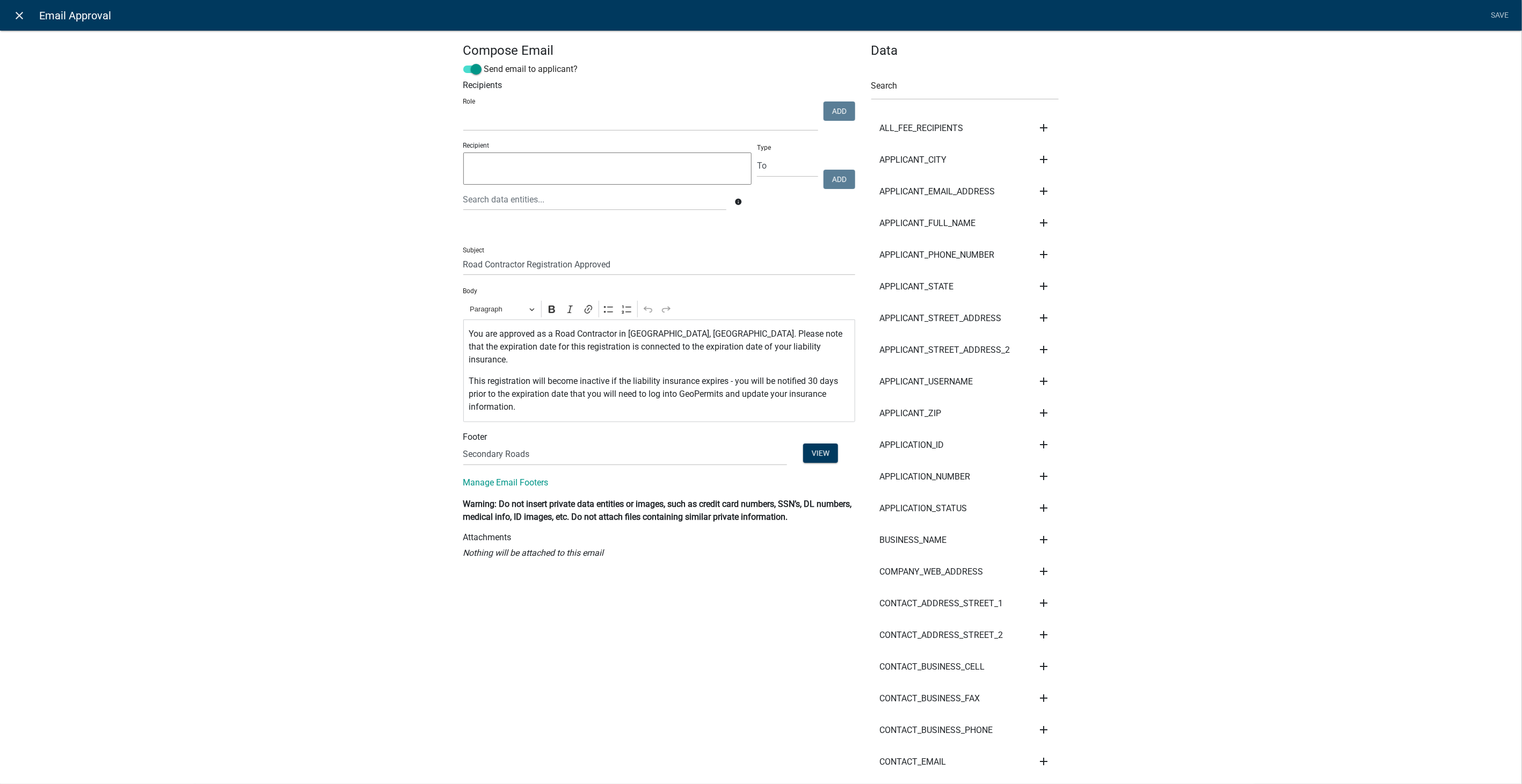
click at [18, 14] on icon "close" at bounding box center [20, 15] width 13 height 13
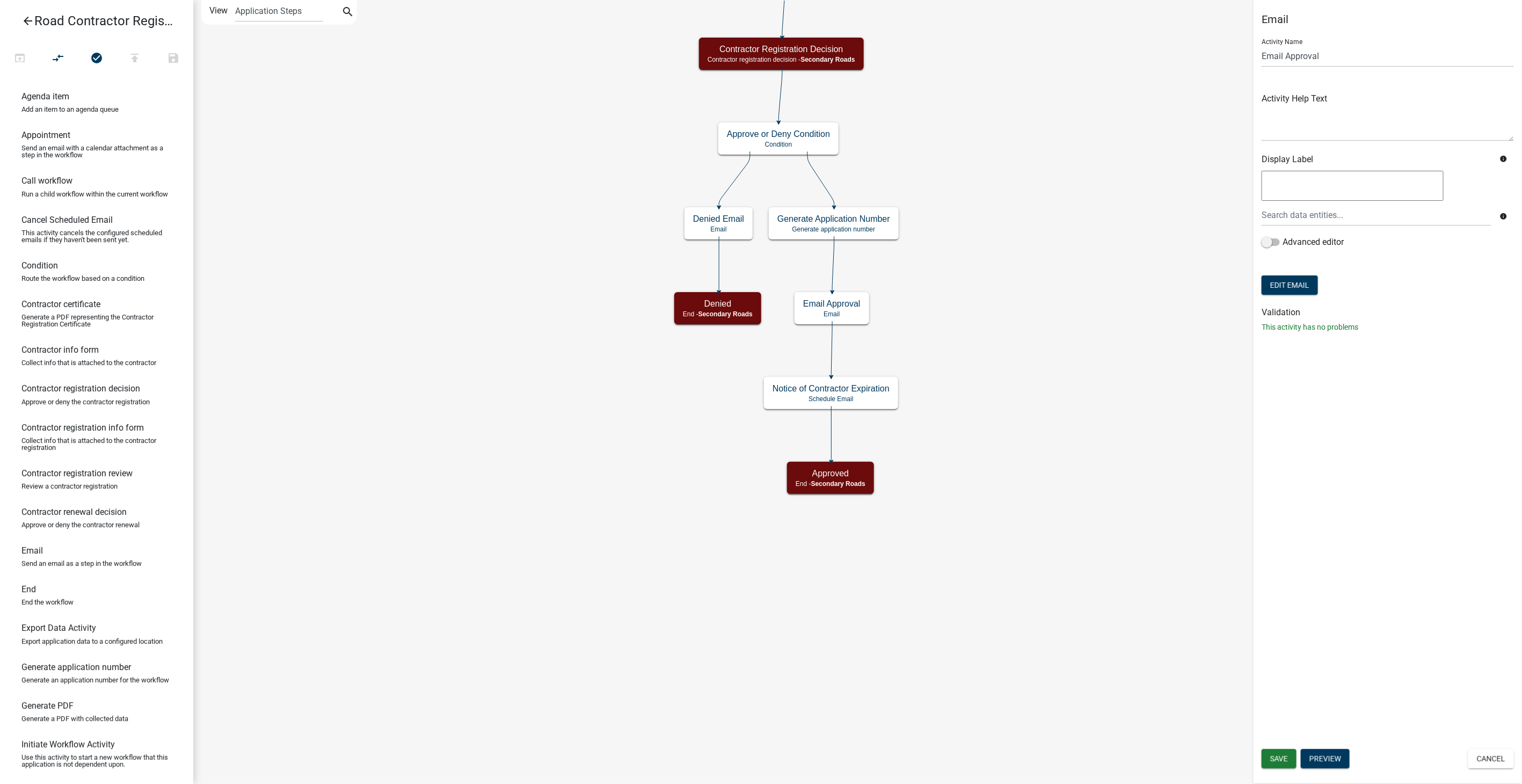
click at [27, 17] on icon "arrow_back" at bounding box center [28, 22] width 13 height 15
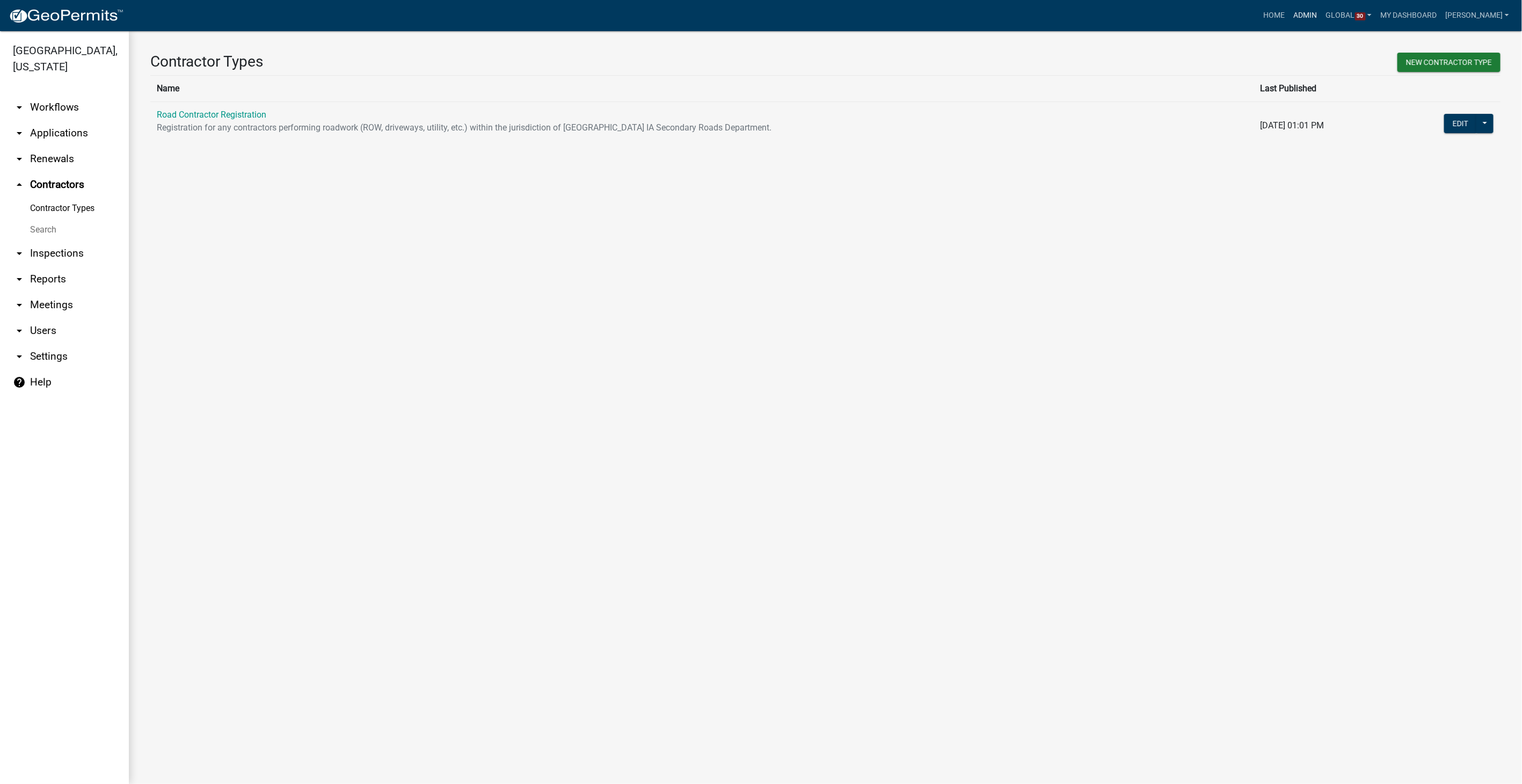
click at [1322, 13] on link "Admin" at bounding box center [1306, 15] width 32 height 21
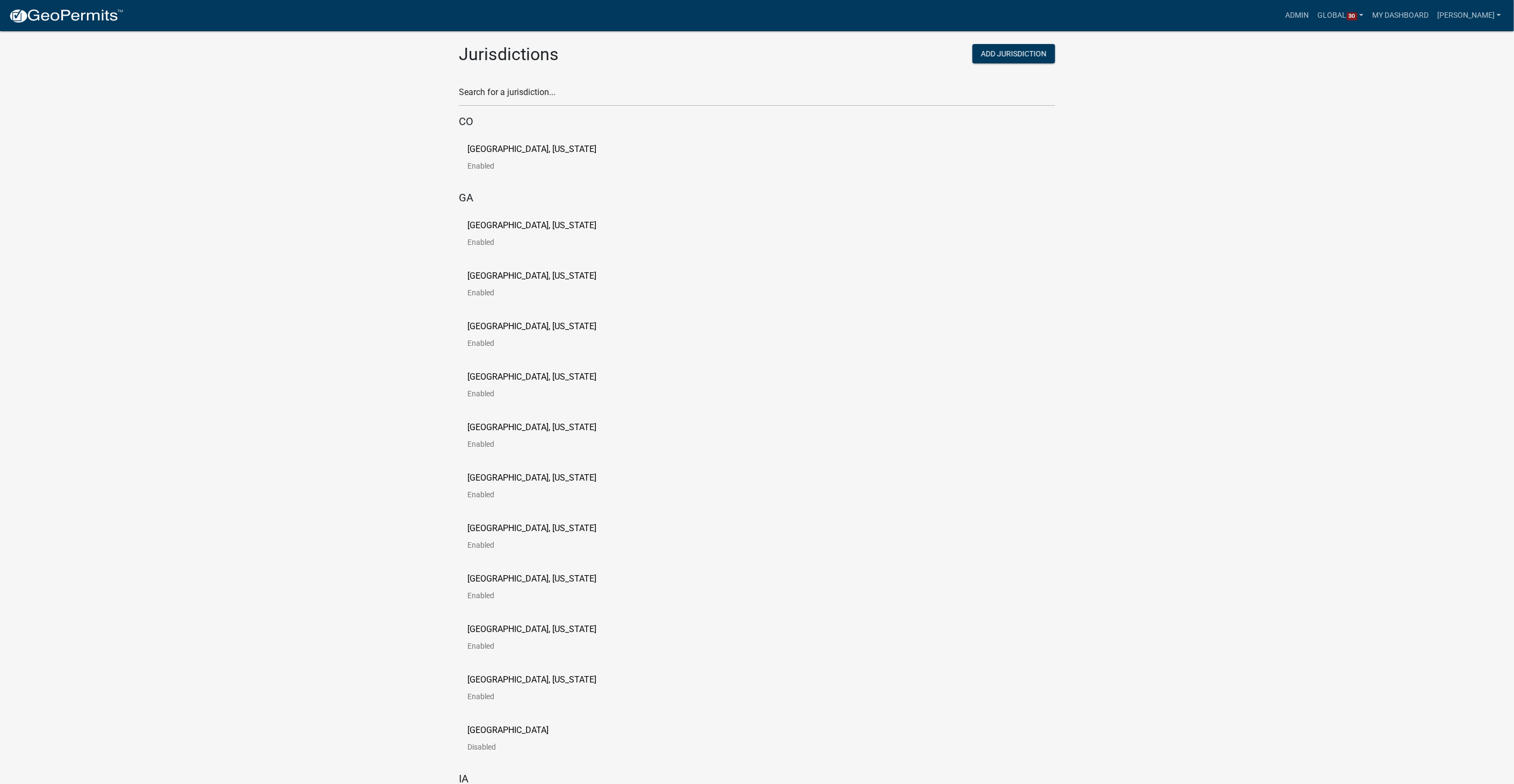
click at [527, 109] on div "Search for a jurisdiction..." at bounding box center [757, 92] width 612 height 45
click at [526, 97] on input "text" at bounding box center [757, 95] width 596 height 22
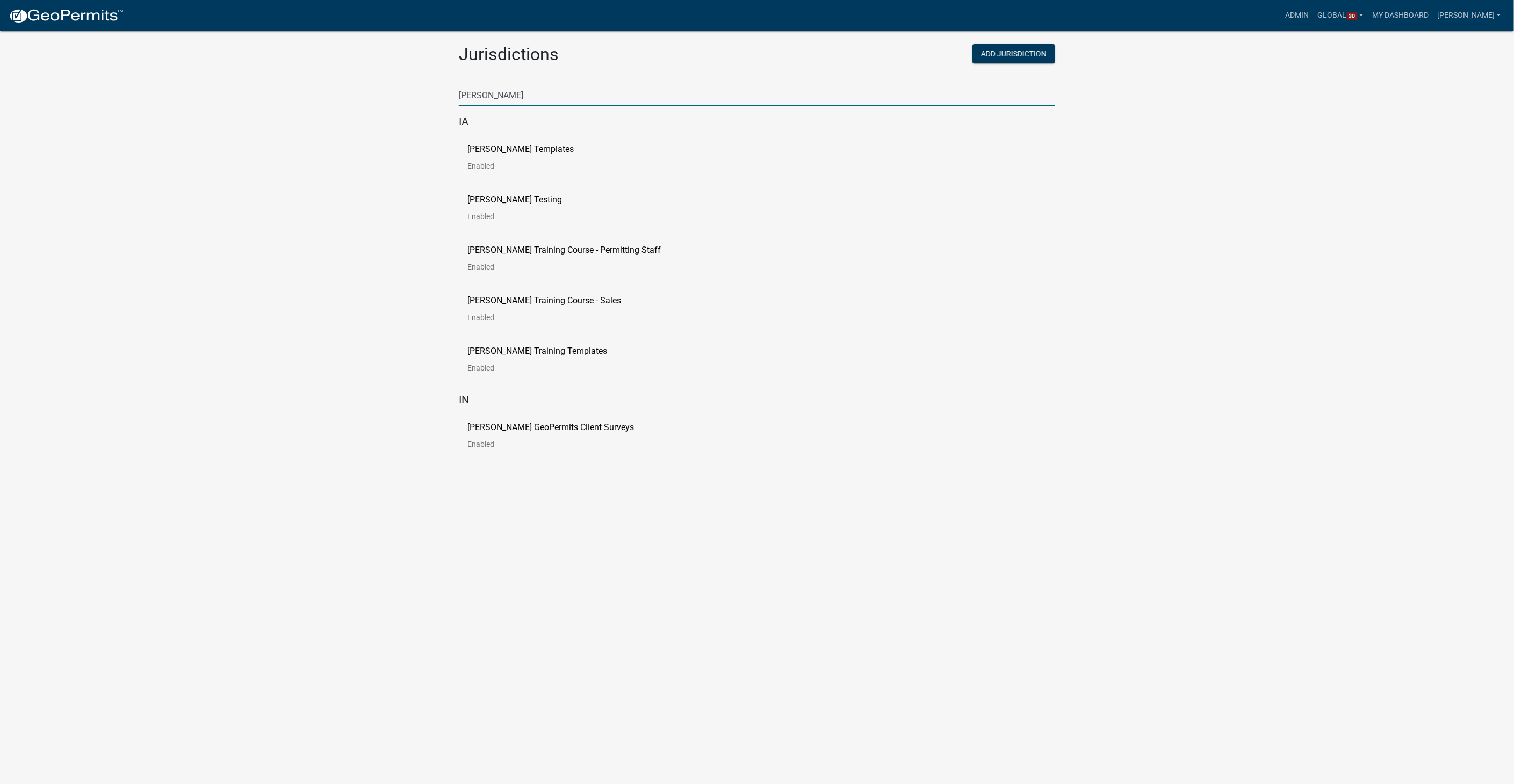
type input "schneider"
click at [481, 148] on p "Schneider Templates" at bounding box center [521, 149] width 106 height 9
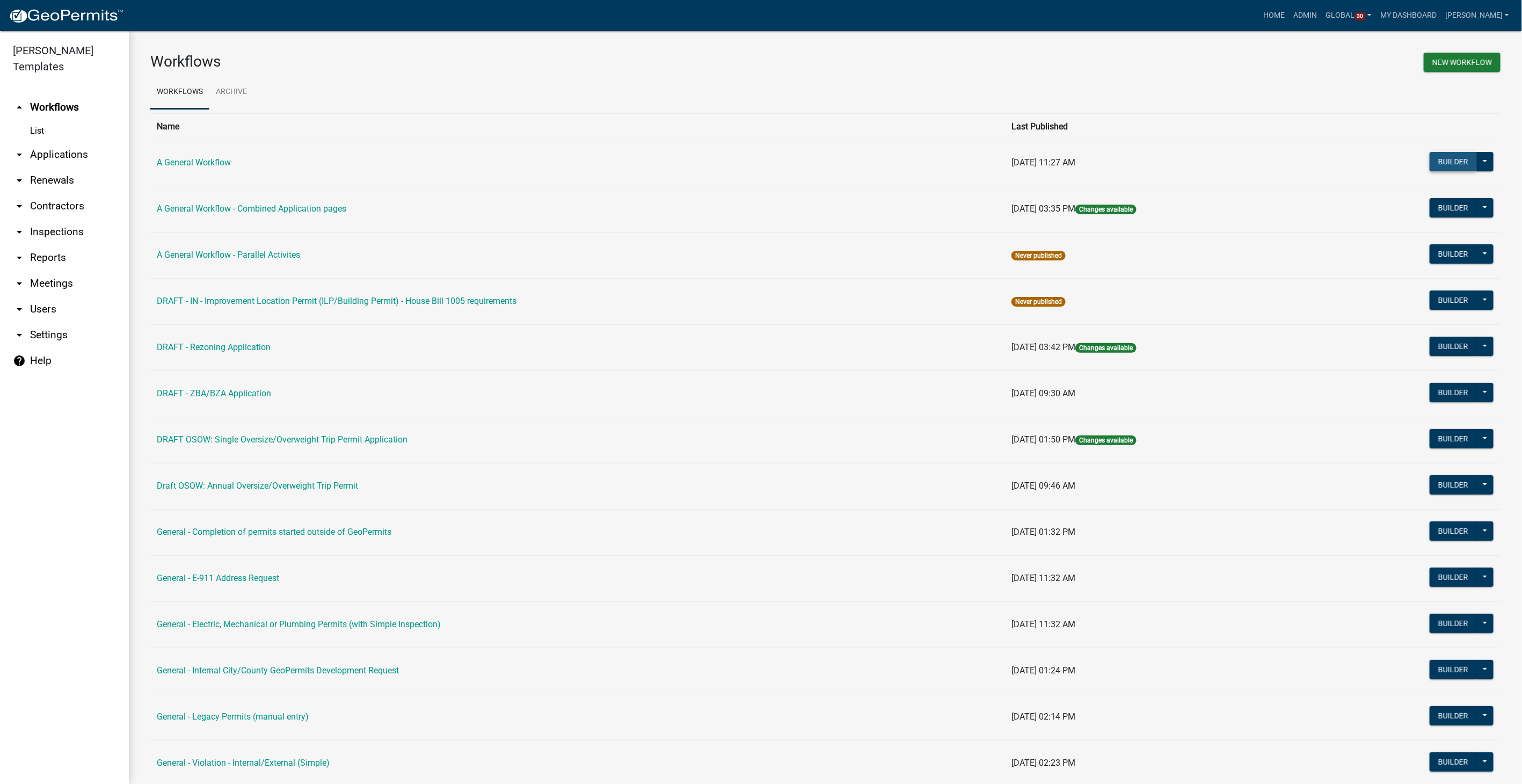
click at [1433, 160] on button "Builder" at bounding box center [1453, 161] width 47 height 19
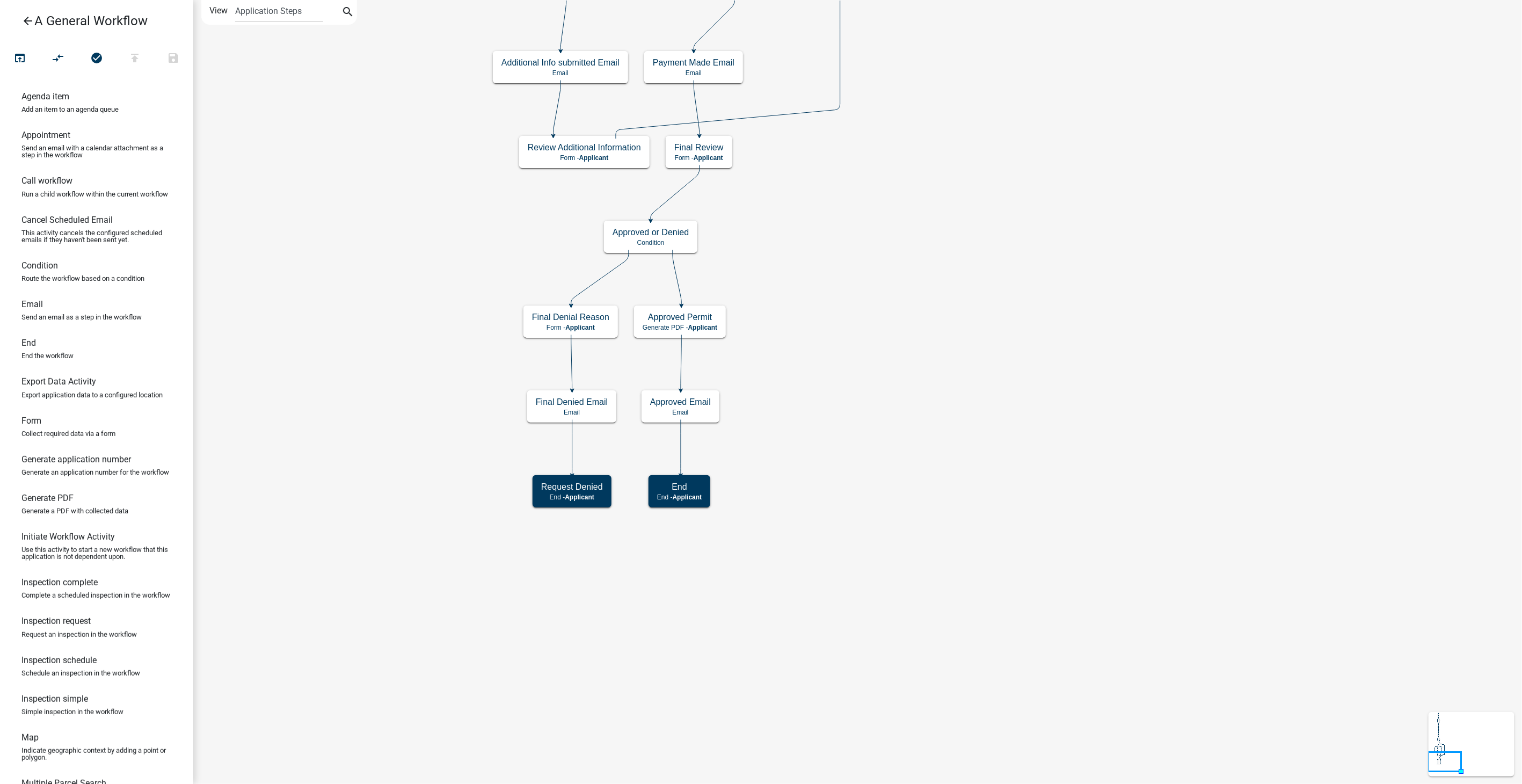
click at [29, 18] on icon "arrow_back" at bounding box center [28, 22] width 13 height 15
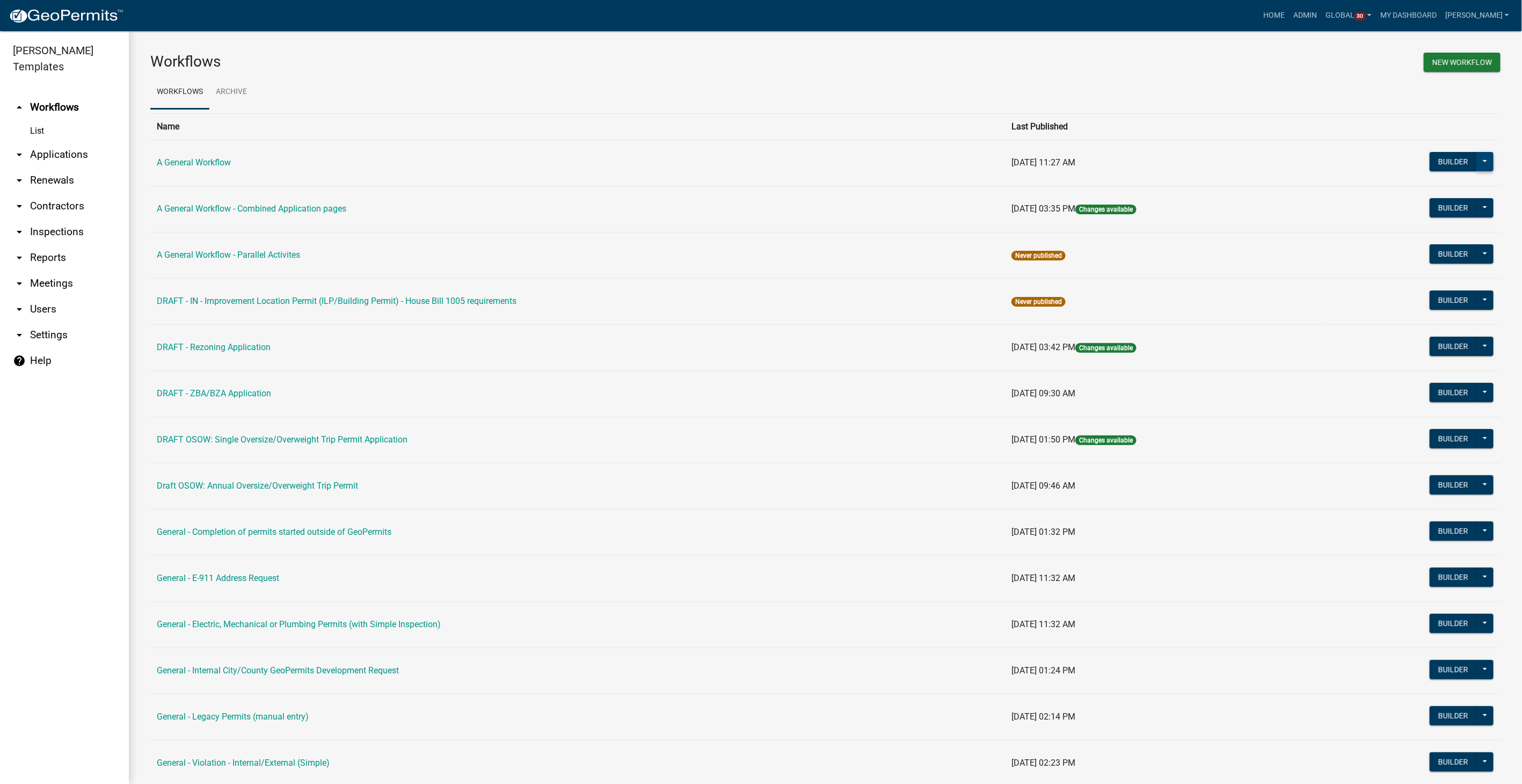
click at [1477, 158] on button at bounding box center [1485, 161] width 17 height 19
click at [1416, 291] on button "Copy" at bounding box center [1449, 292] width 89 height 26
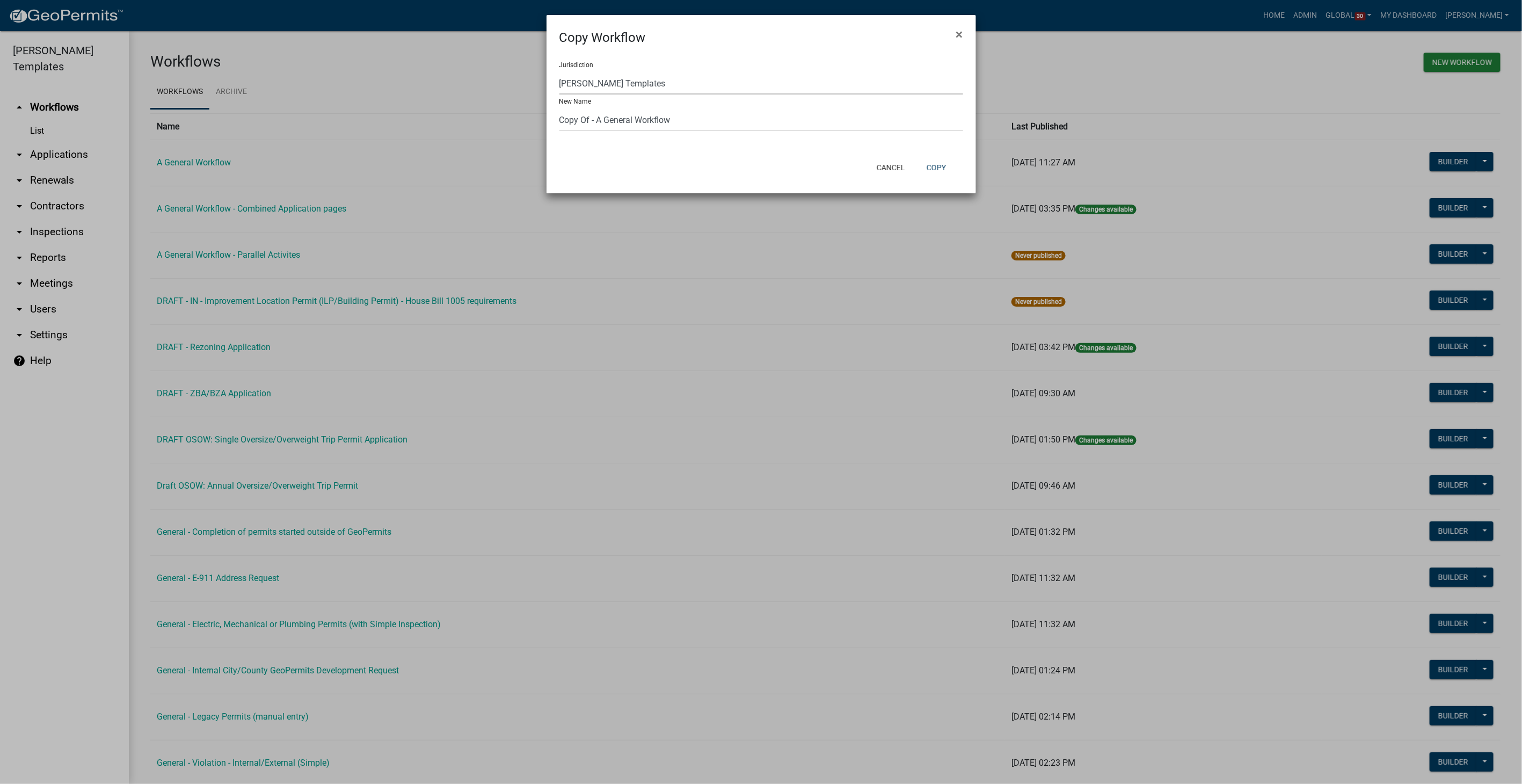
click at [668, 85] on select "Yankton County, South Dakota (Canceled) Wright County, Iowa Winneshiek County, …" at bounding box center [761, 83] width 404 height 22
select select "a7002d7d-8089-43a3-a91d-f0688afbdb11"
click at [560, 73] on select "Yankton County, South Dakota (Canceled) Wright County, Iowa Winneshiek County, …" at bounding box center [761, 83] width 404 height 22
click at [944, 162] on button "Copy" at bounding box center [936, 167] width 37 height 19
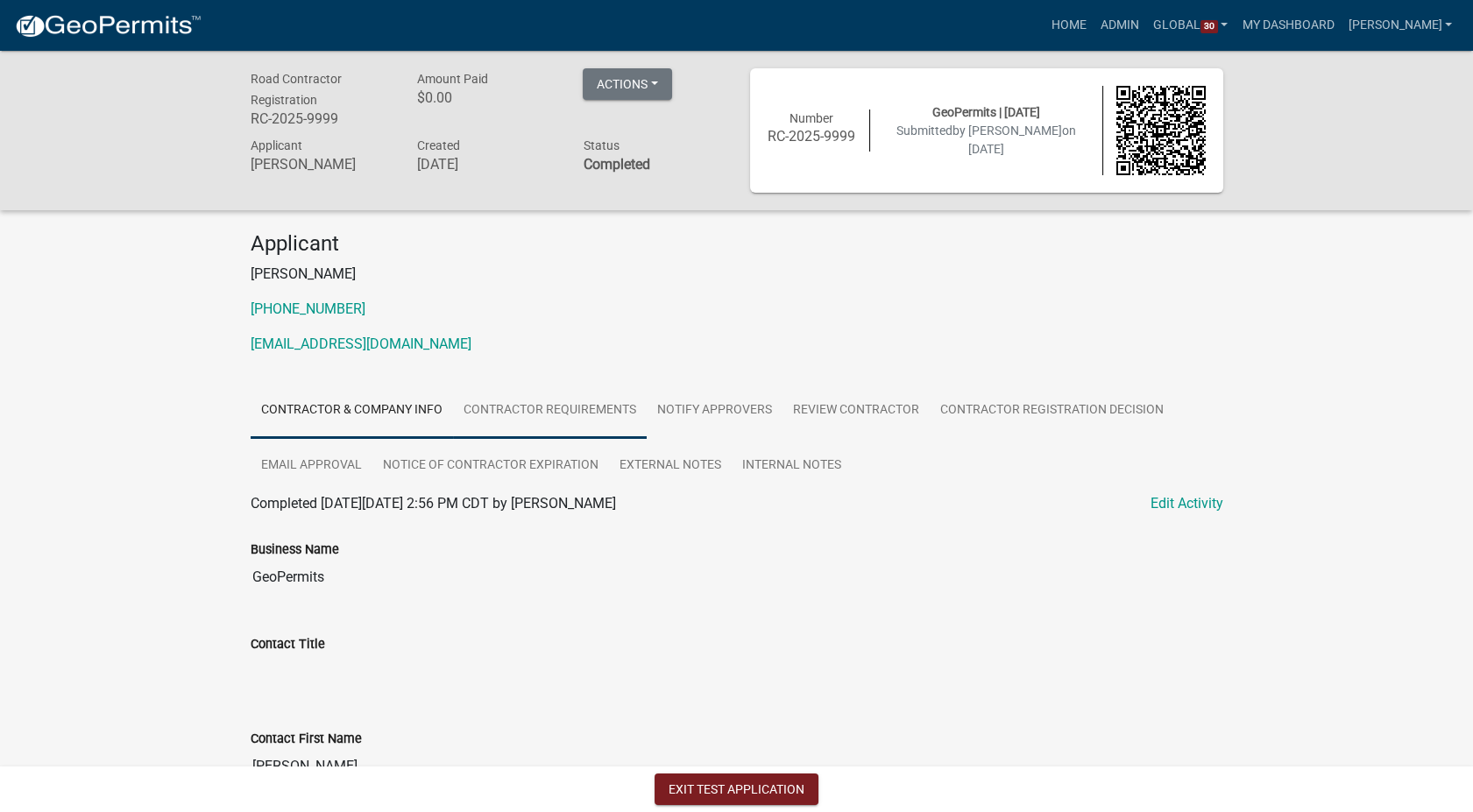
click at [517, 401] on link "Contractor Requirements" at bounding box center [550, 411] width 194 height 56
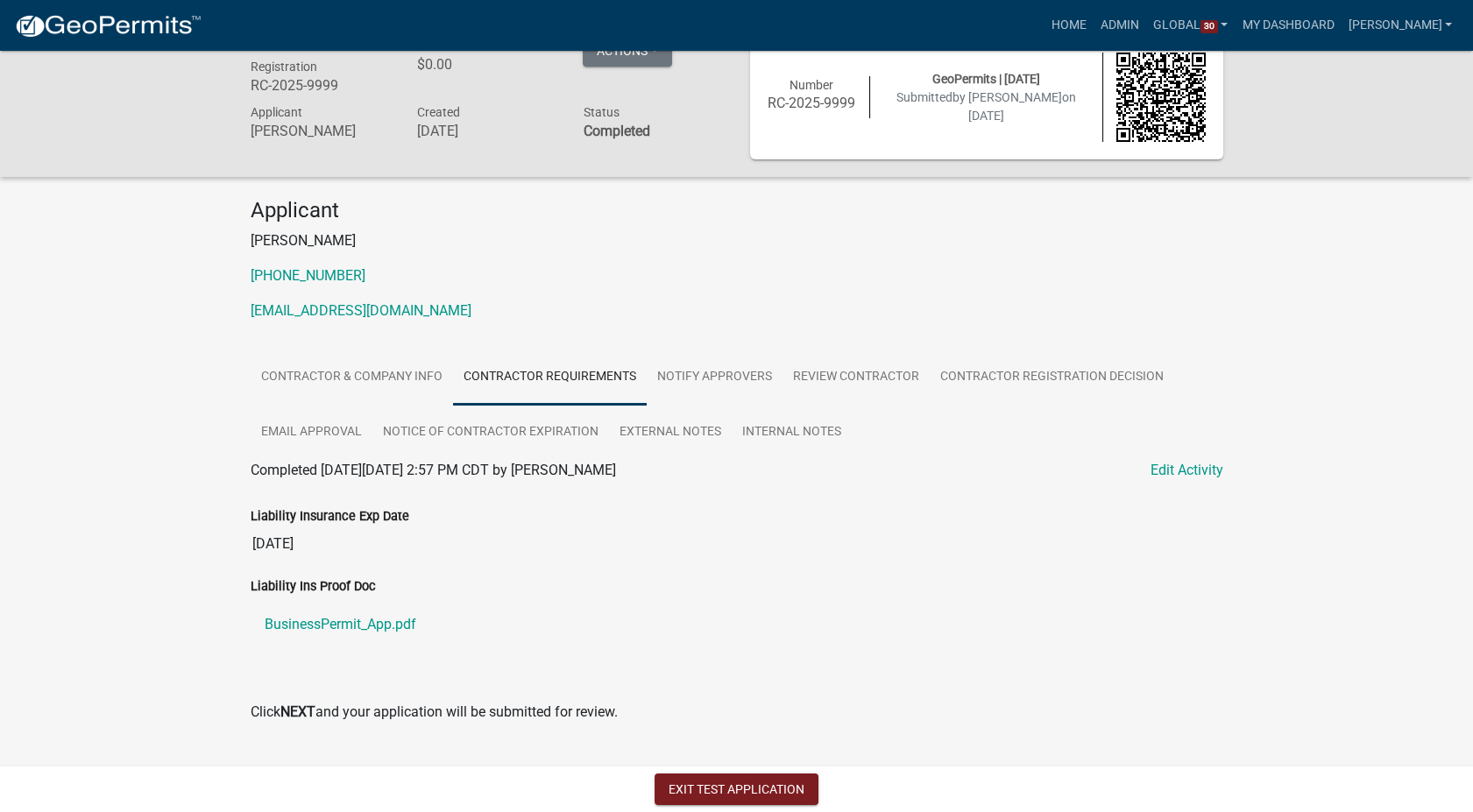
scroll to position [51, 0]
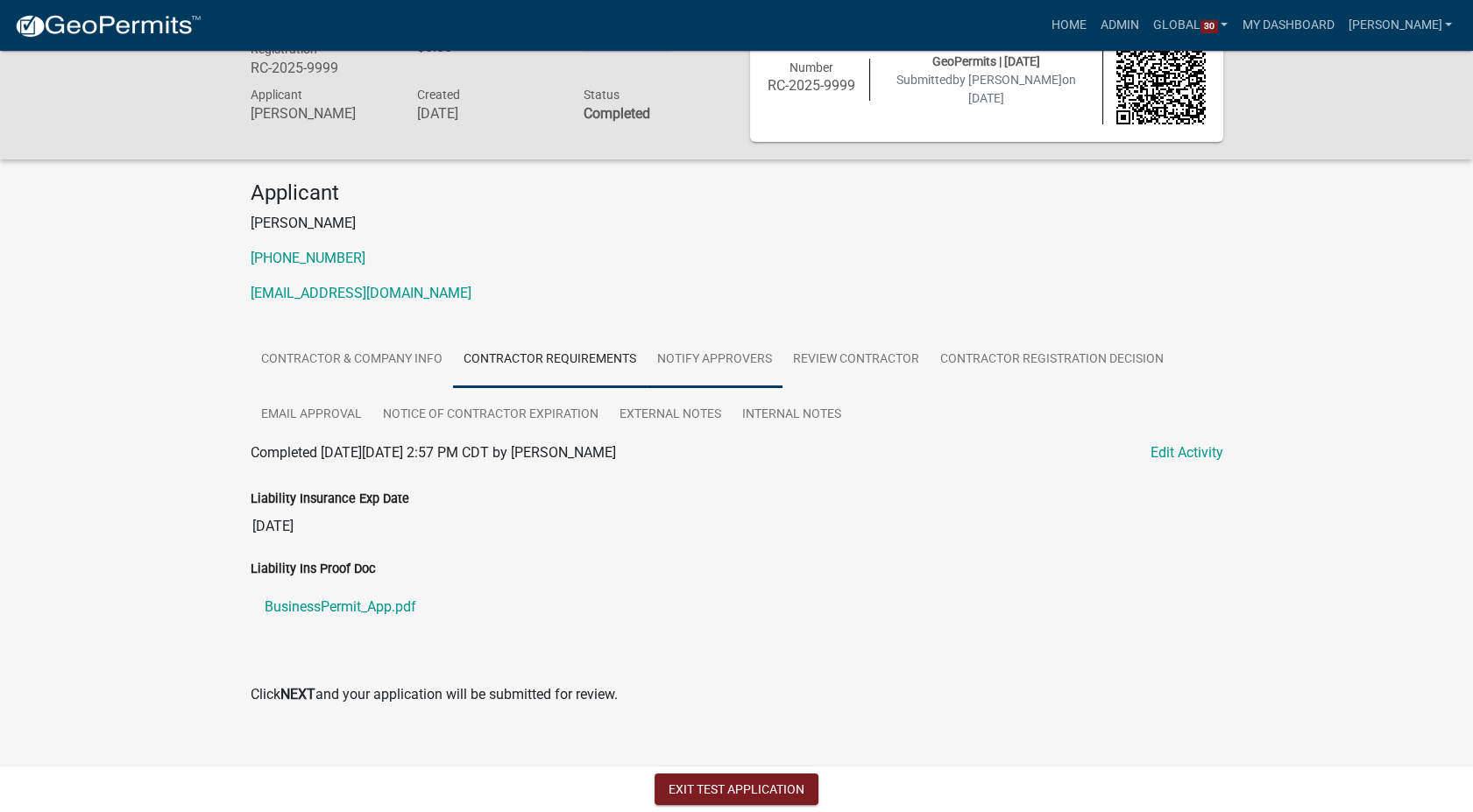
click at [743, 351] on link "Notify Approvers" at bounding box center [715, 360] width 136 height 56
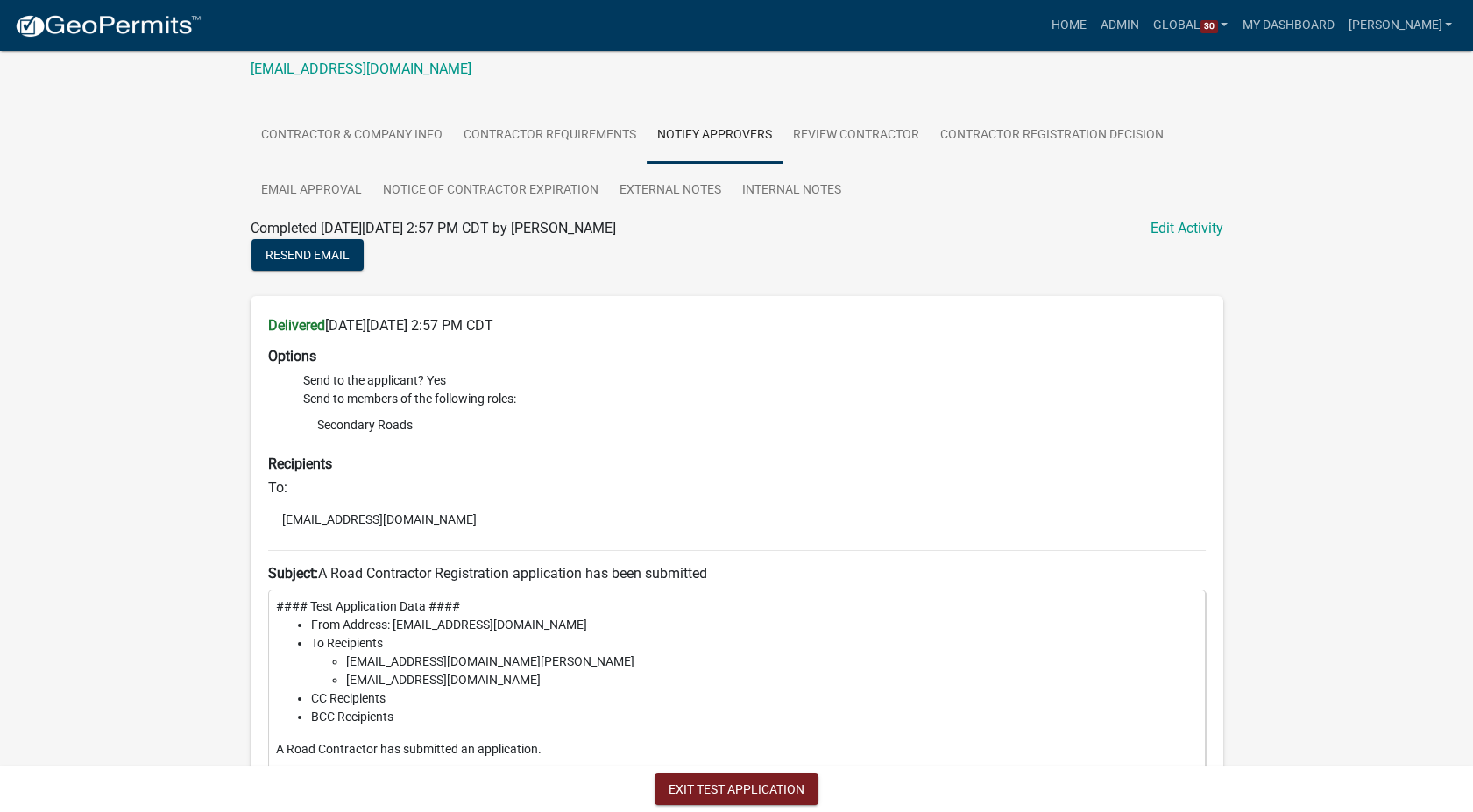
scroll to position [0, 0]
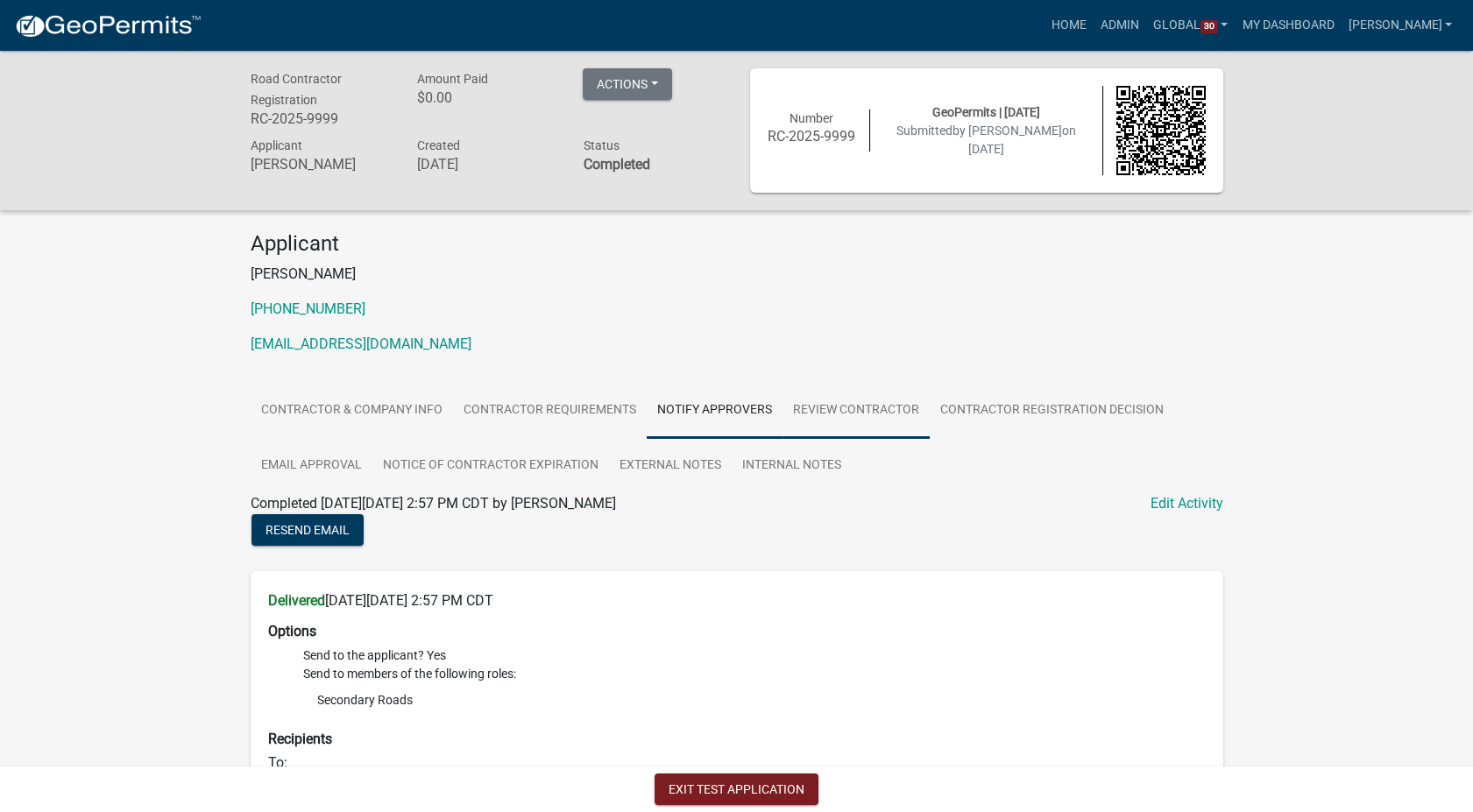
click at [882, 403] on link "Review Contractor" at bounding box center [856, 411] width 148 height 56
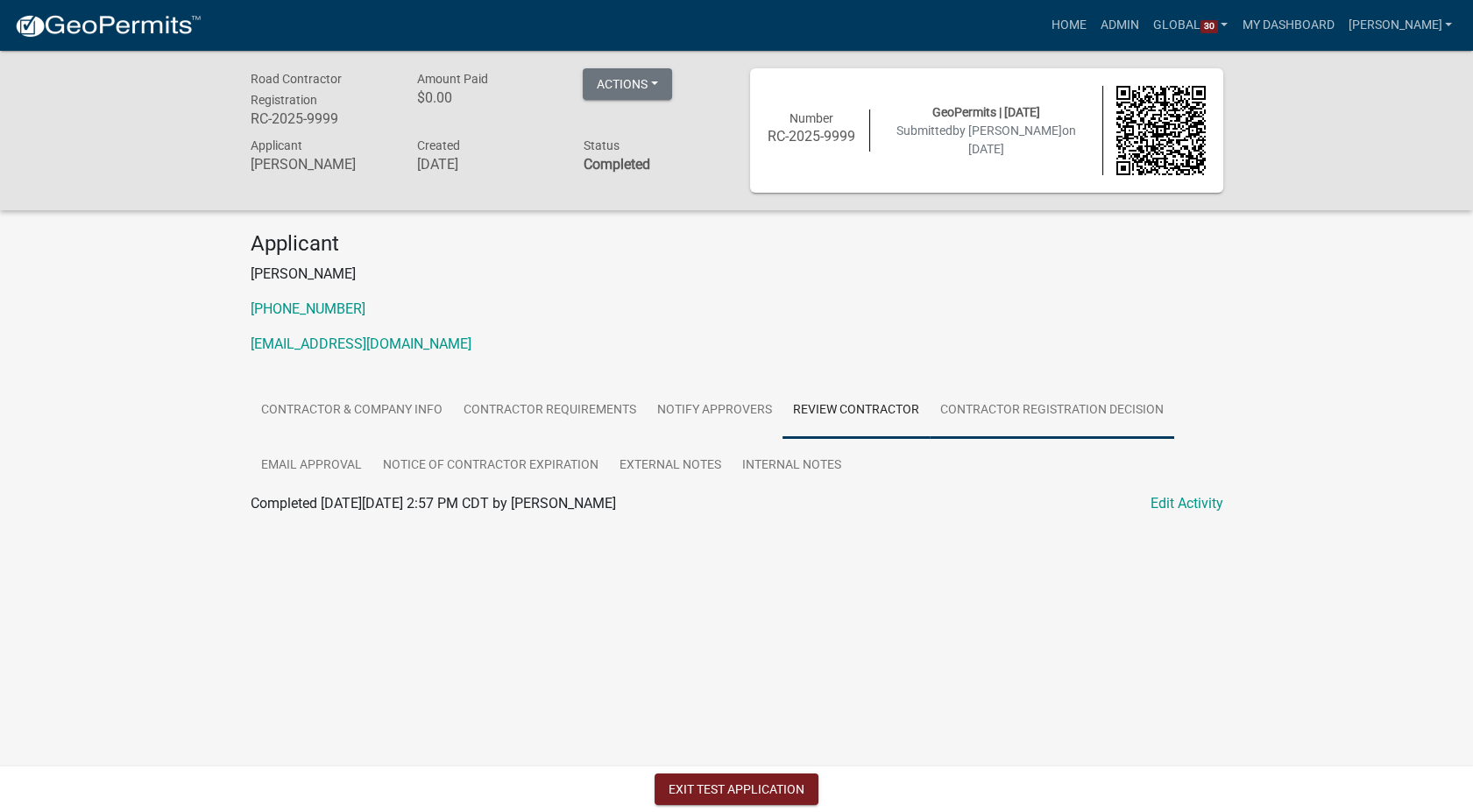
click at [992, 407] on link "Contractor Registration Decision" at bounding box center [1052, 411] width 245 height 56
click at [302, 455] on link "Email Approval" at bounding box center [312, 466] width 122 height 56
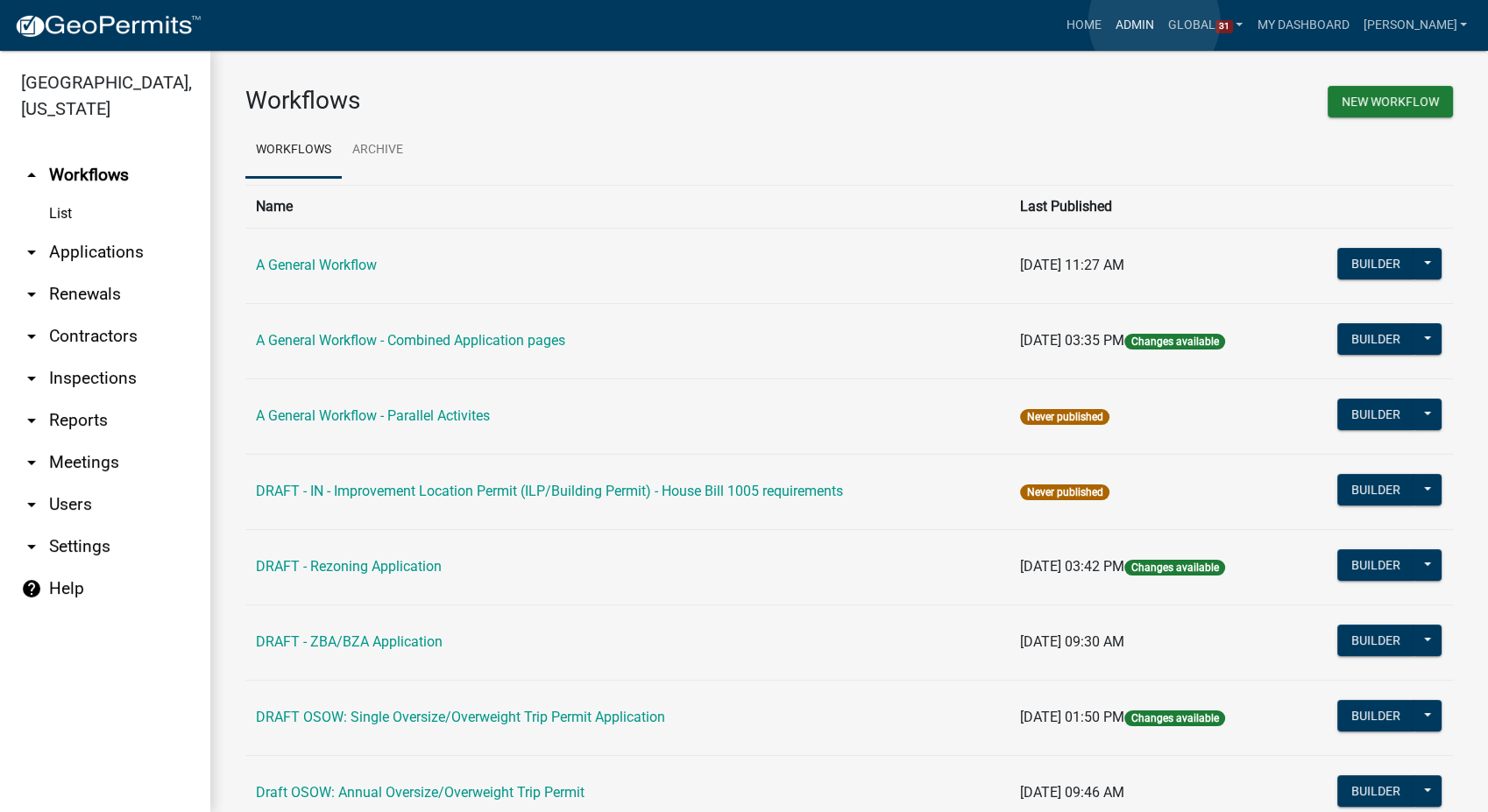
click at [1154, 21] on link "Admin" at bounding box center [1134, 25] width 53 height 34
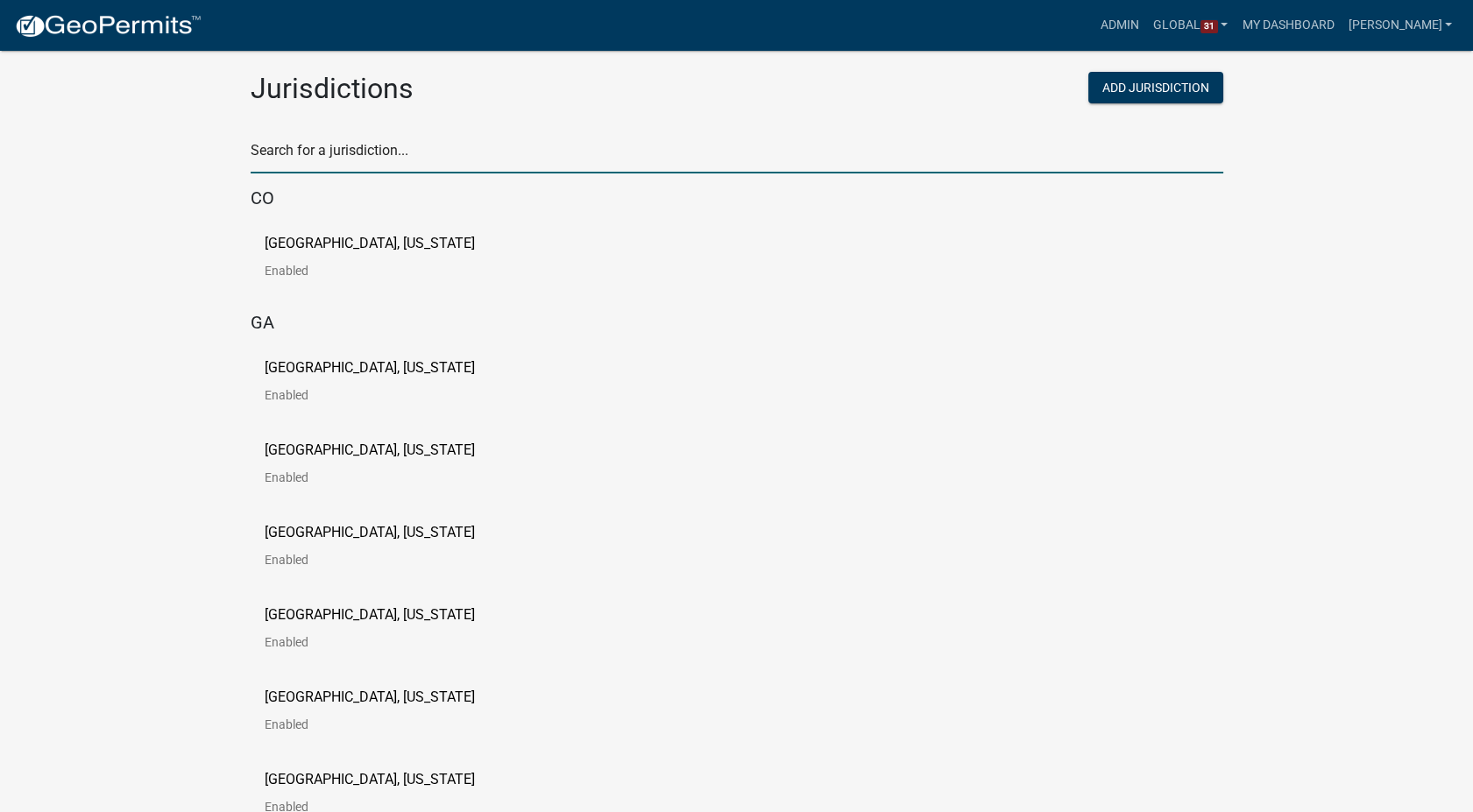
click at [314, 149] on input "text" at bounding box center [737, 155] width 973 height 36
type input "story"
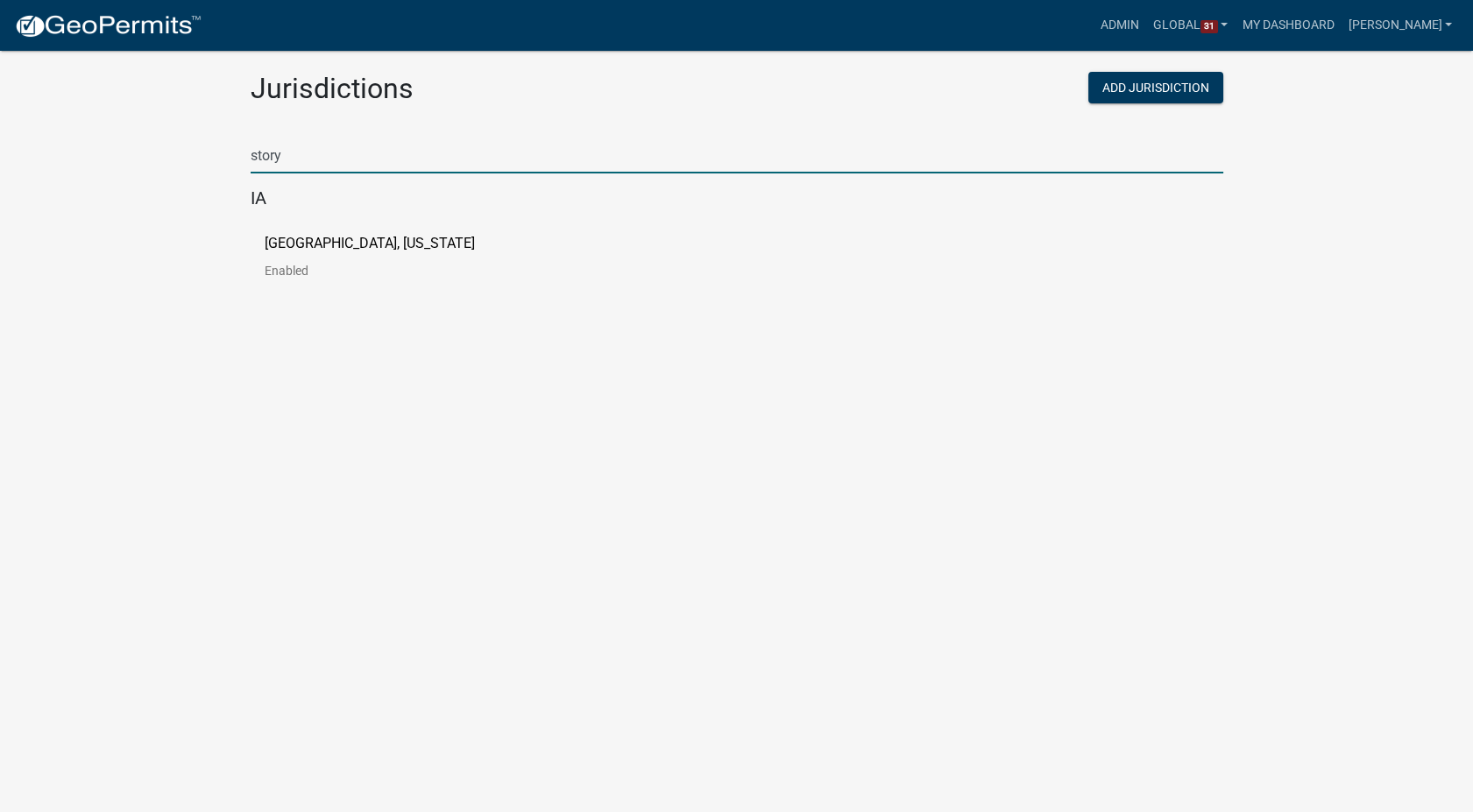
click at [315, 231] on div "[GEOGRAPHIC_DATA], [US_STATE] Enabled" at bounding box center [737, 263] width 973 height 82
click at [307, 246] on p "[GEOGRAPHIC_DATA], [US_STATE]" at bounding box center [369, 243] width 210 height 14
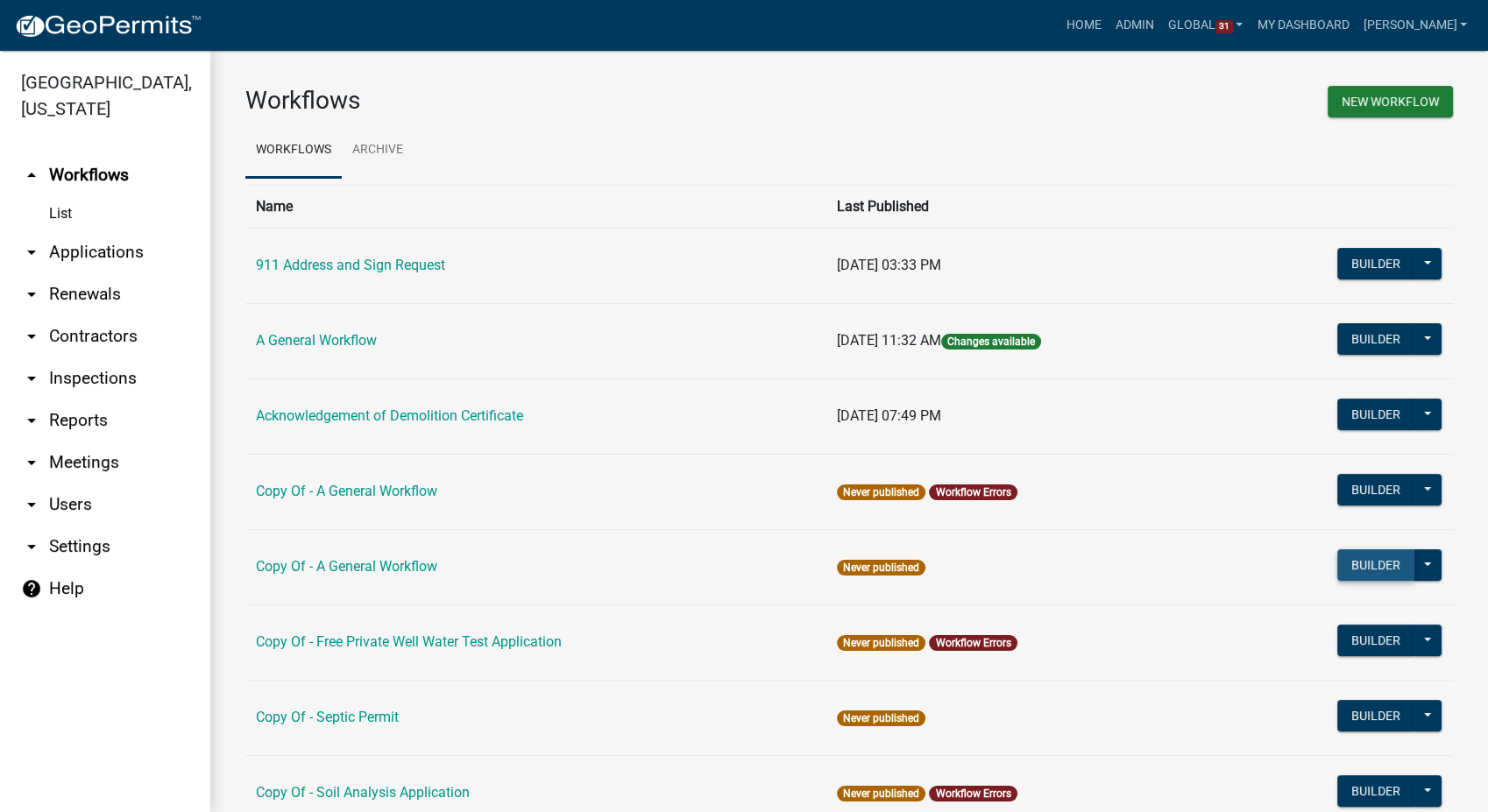
click at [1375, 559] on button "Builder" at bounding box center [1376, 565] width 77 height 32
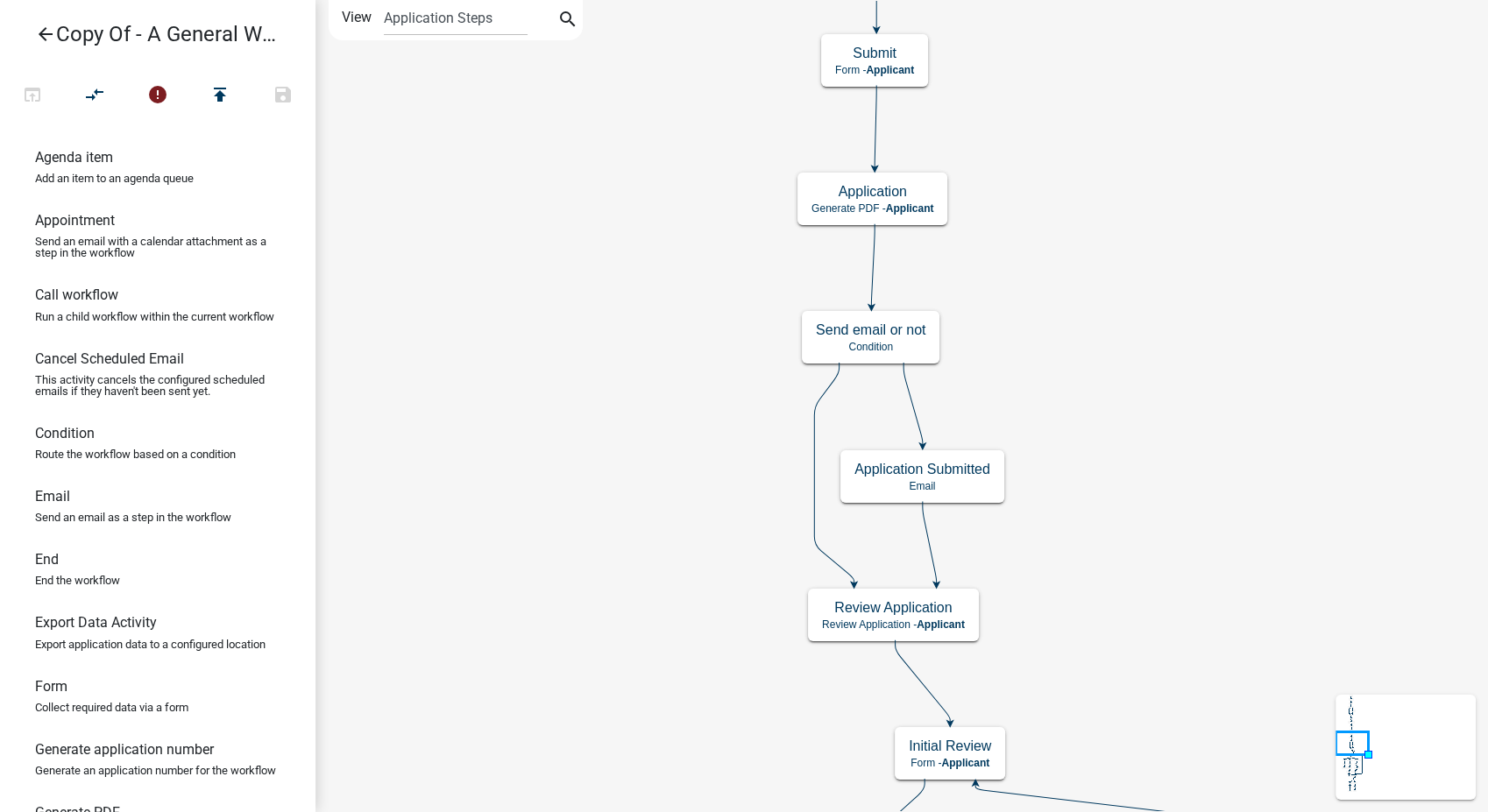
click at [43, 31] on icon "arrow_back" at bounding box center [45, 36] width 21 height 24
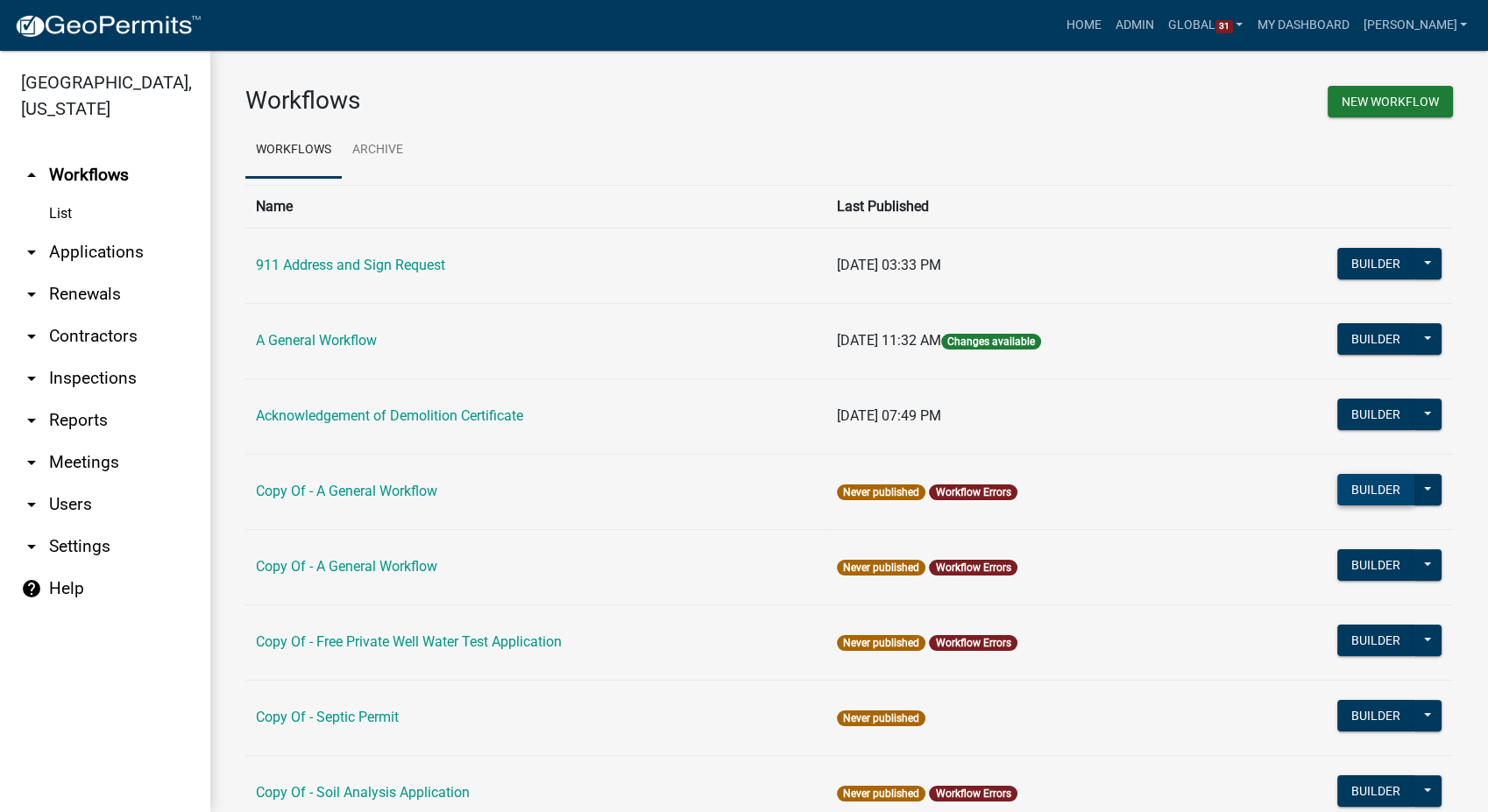
click at [1366, 494] on button "Builder" at bounding box center [1376, 490] width 77 height 32
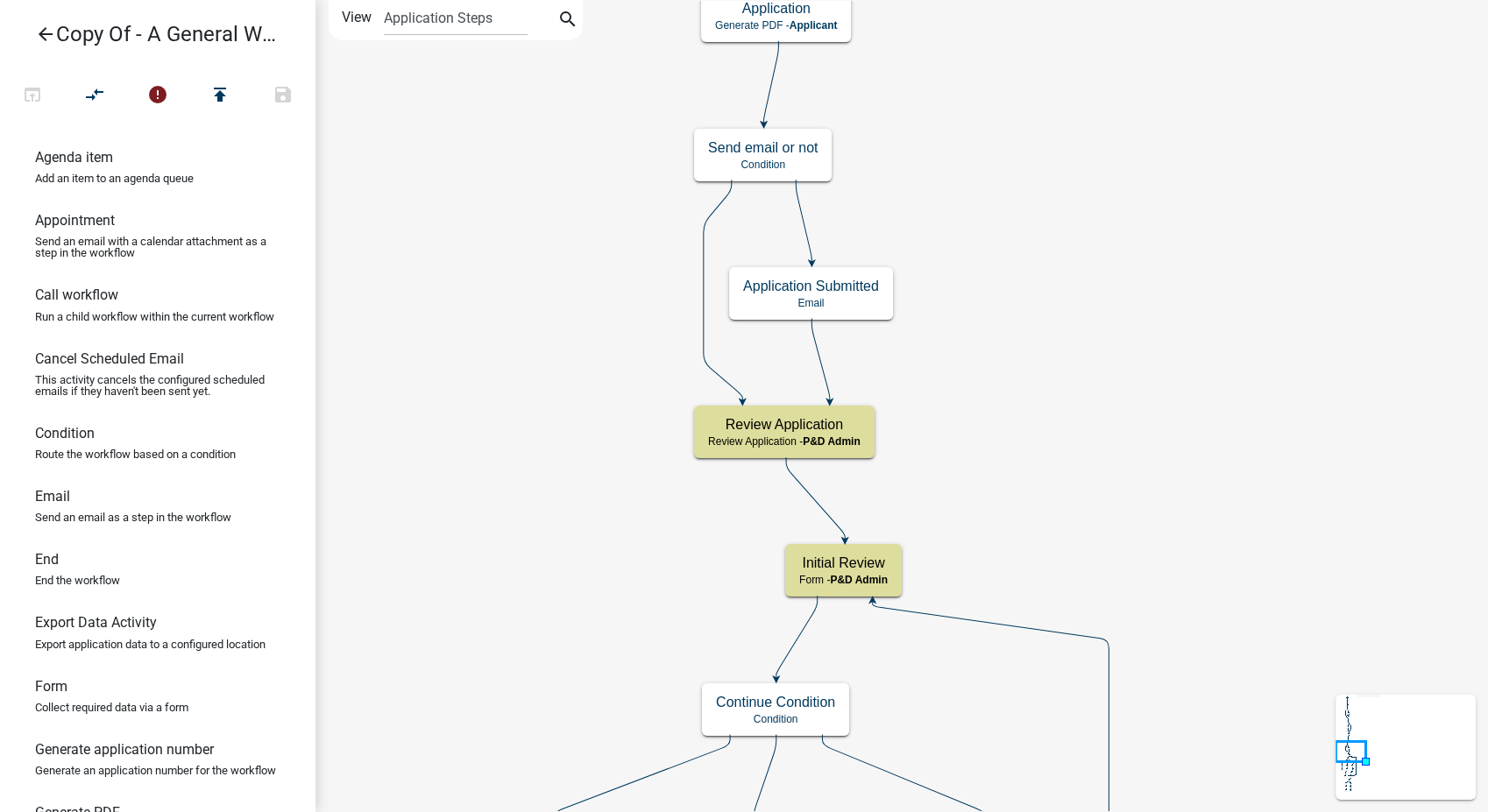
click at [48, 32] on icon "arrow_back" at bounding box center [45, 36] width 21 height 24
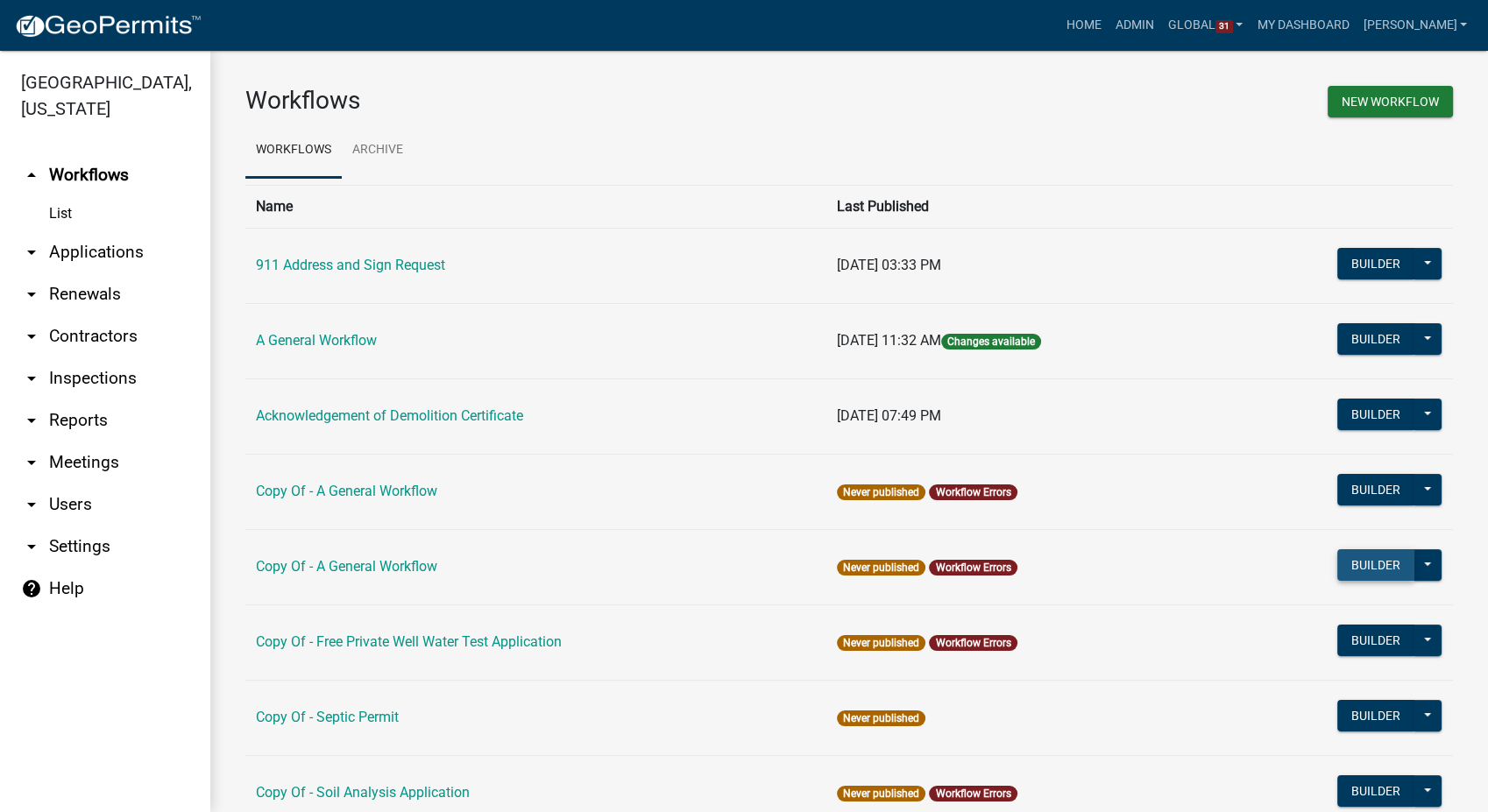
click at [1344, 566] on button "Builder" at bounding box center [1376, 565] width 77 height 32
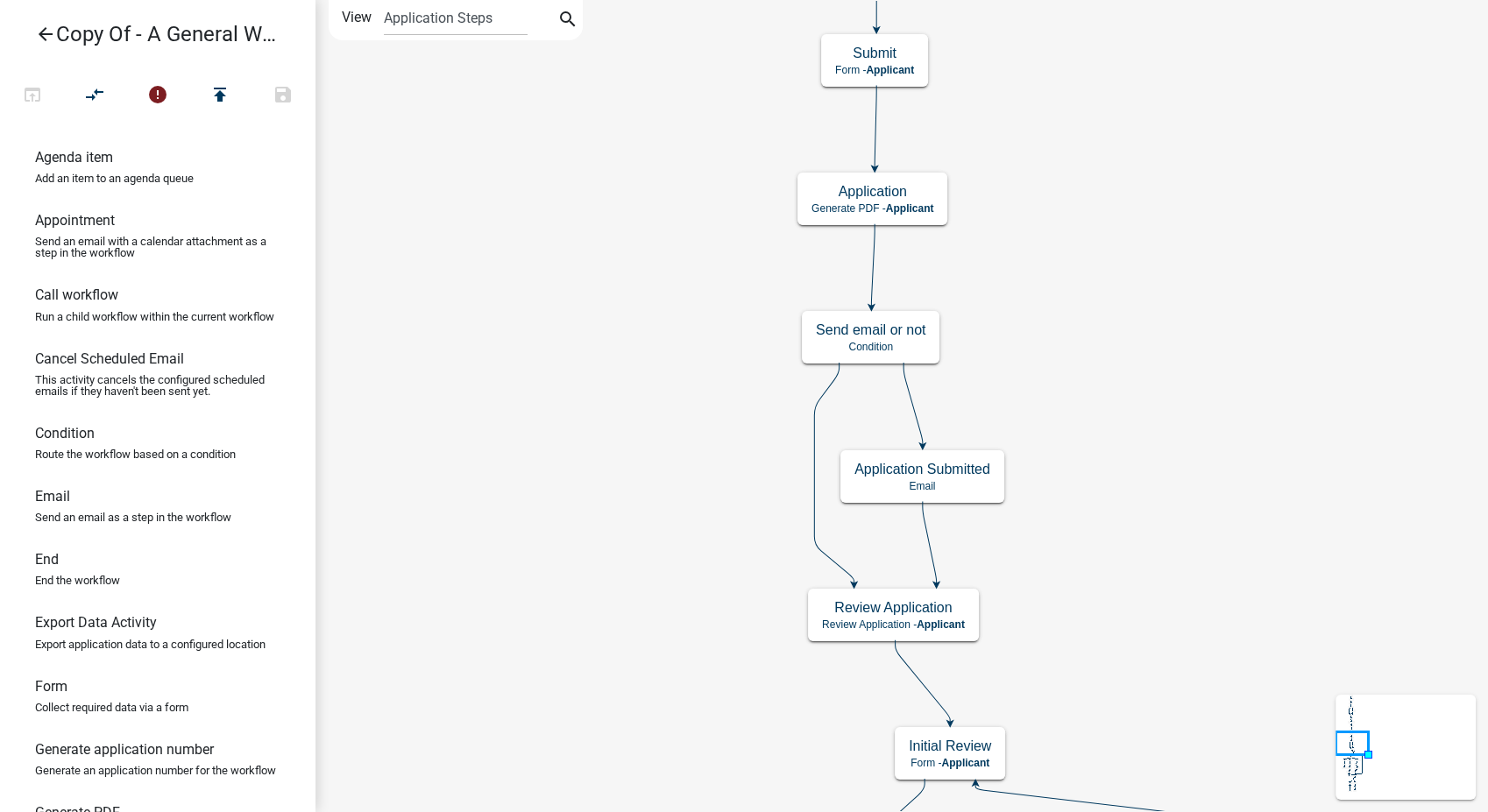
click at [41, 29] on icon "arrow_back" at bounding box center [45, 36] width 21 height 24
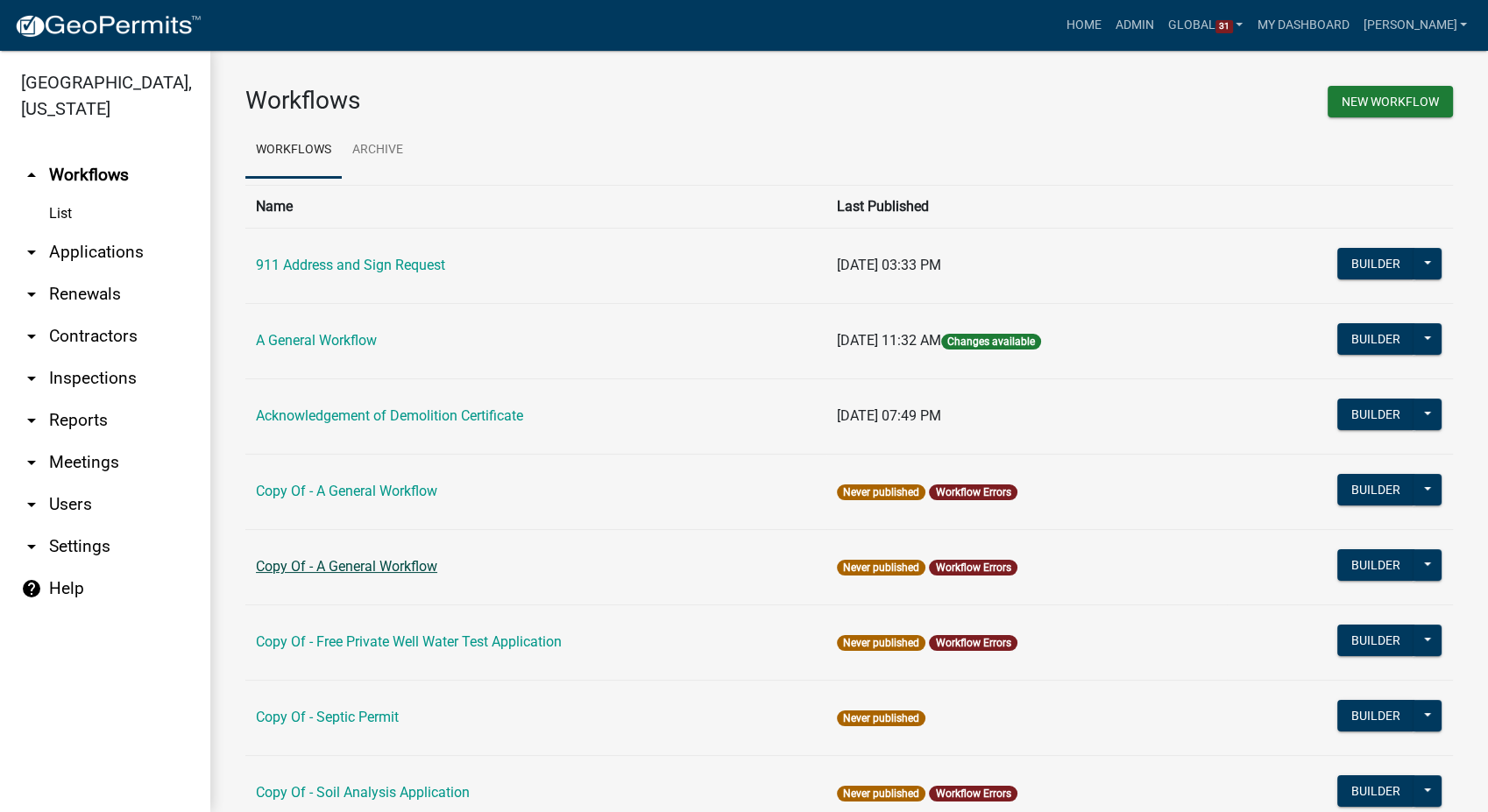
click at [355, 558] on link "Copy Of - A General Workflow" at bounding box center [346, 566] width 181 height 16
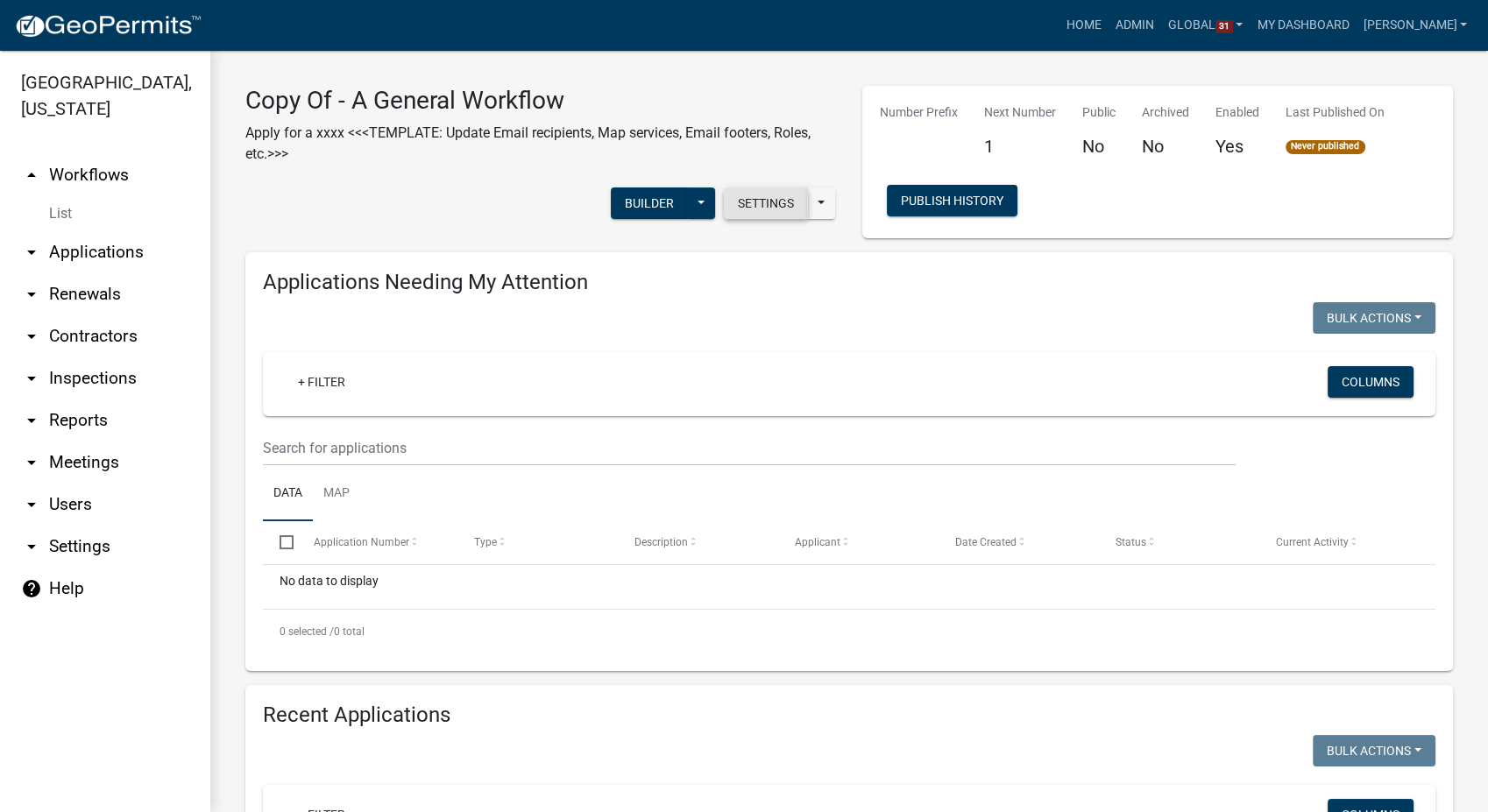
click at [750, 195] on button "Settings" at bounding box center [766, 203] width 84 height 32
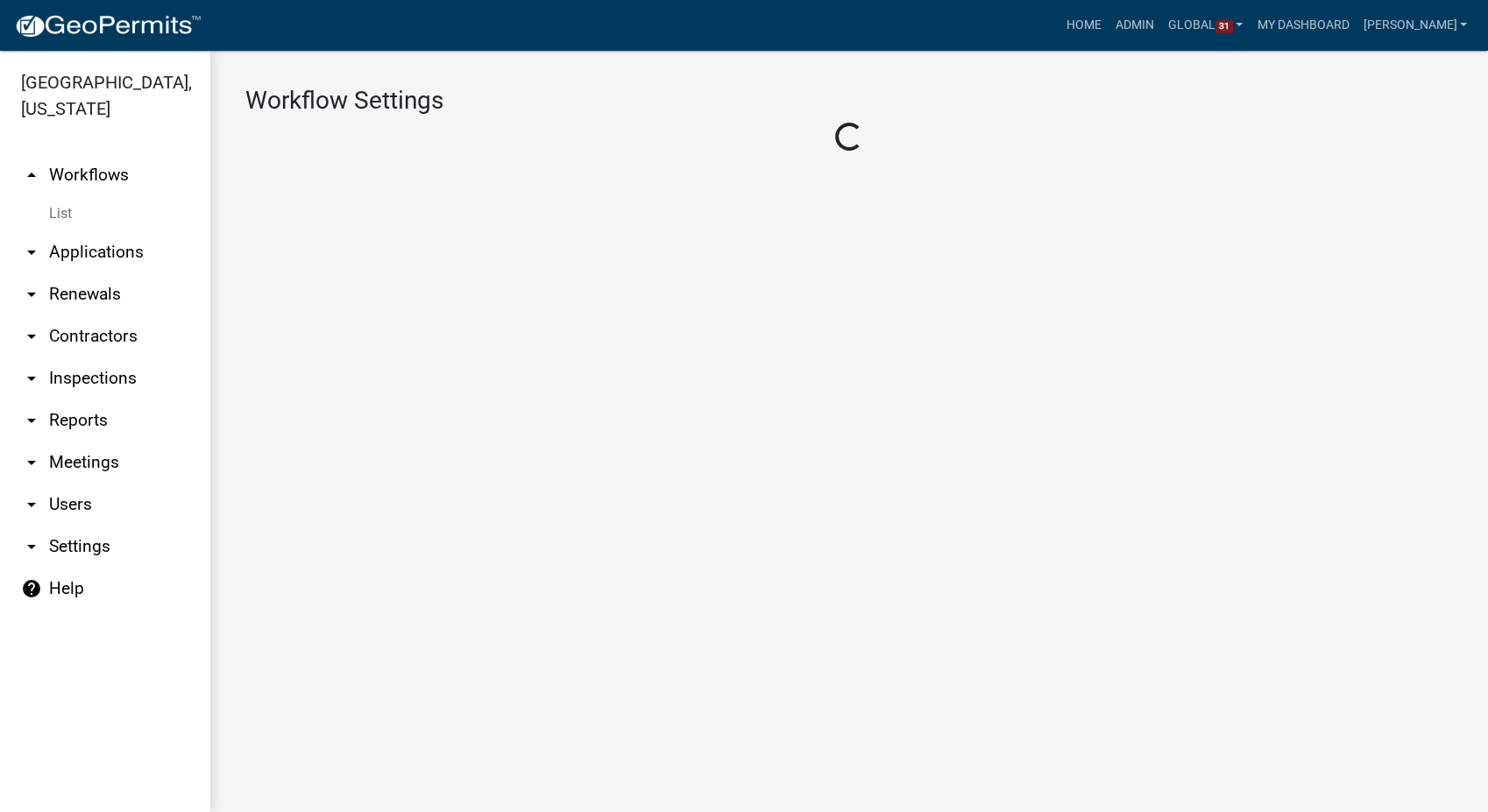
select select "3"
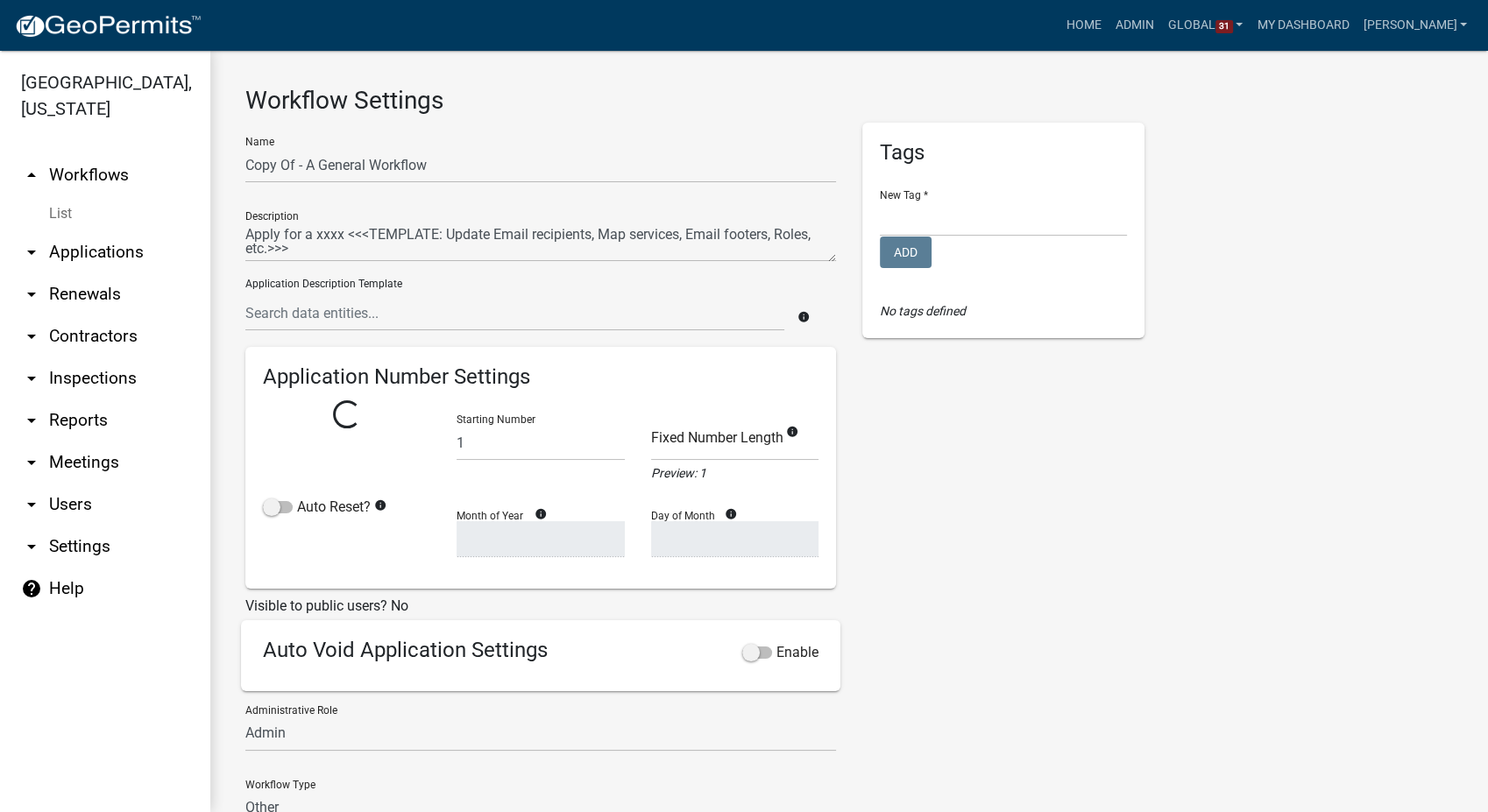
select select
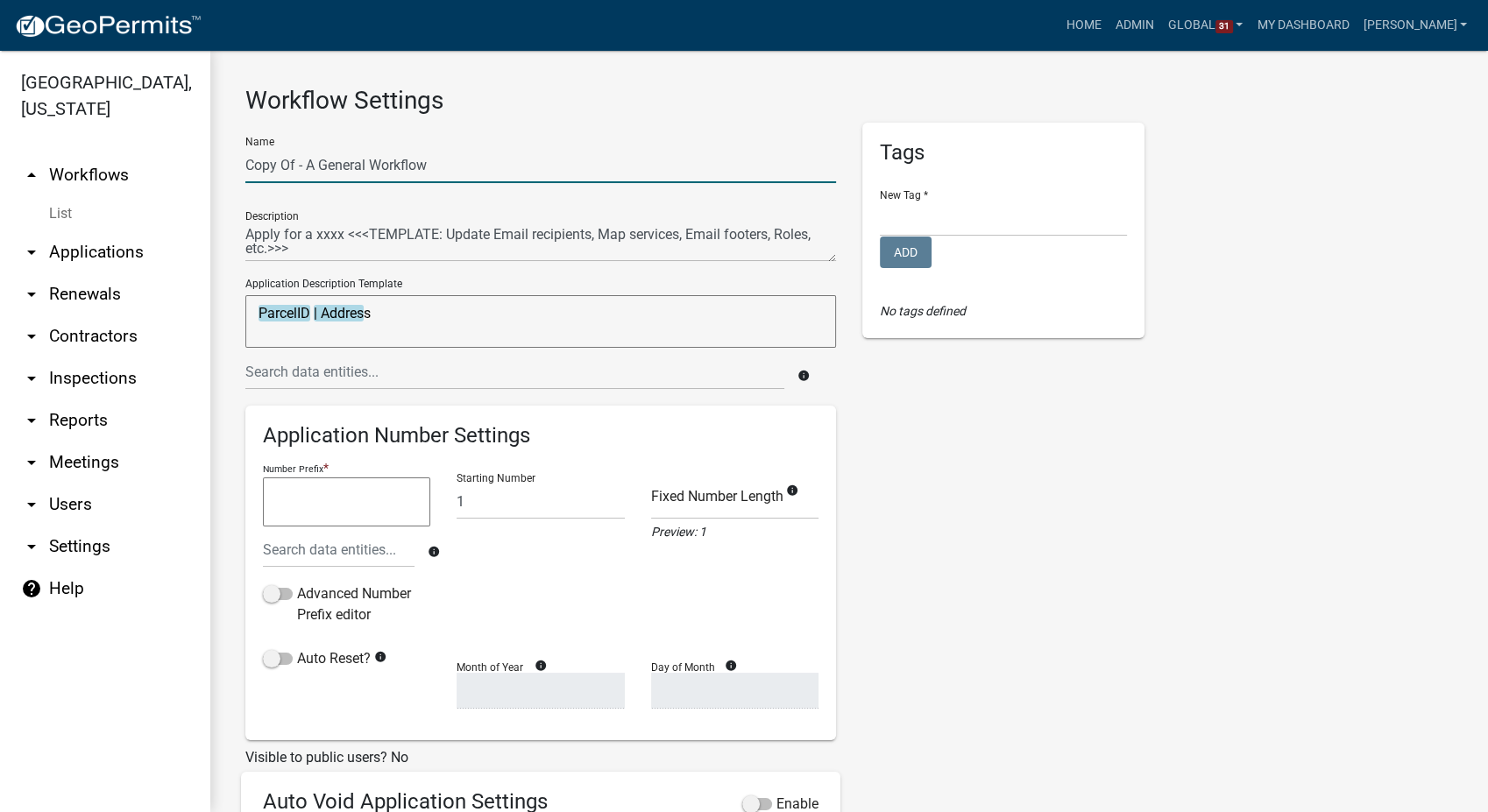
click at [437, 159] on input "Copy Of - A General Workflow" at bounding box center [540, 165] width 590 height 36
type input "C"
type input "DRAFT - Property Research Application"
click at [940, 230] on select "Environmental Health Planning and Development" at bounding box center [1003, 218] width 247 height 36
select select "2318b91e-9b0c-4fe0-a22d-f587d2a6952f"
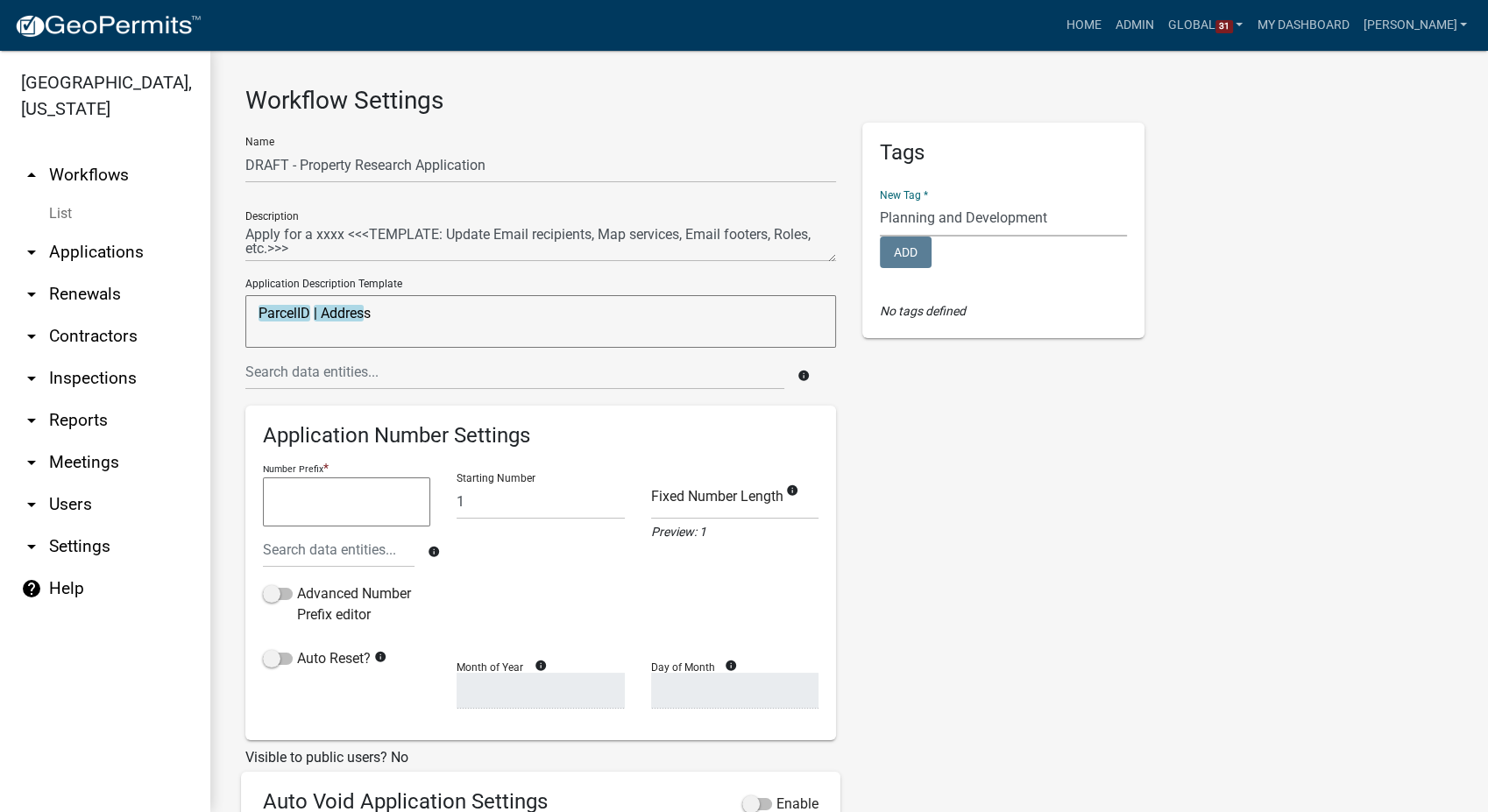
click at [879, 201] on select "Environmental Health Planning and Development" at bounding box center [1003, 218] width 247 height 36
click at [911, 242] on button "Add" at bounding box center [906, 252] width 52 height 32
select select
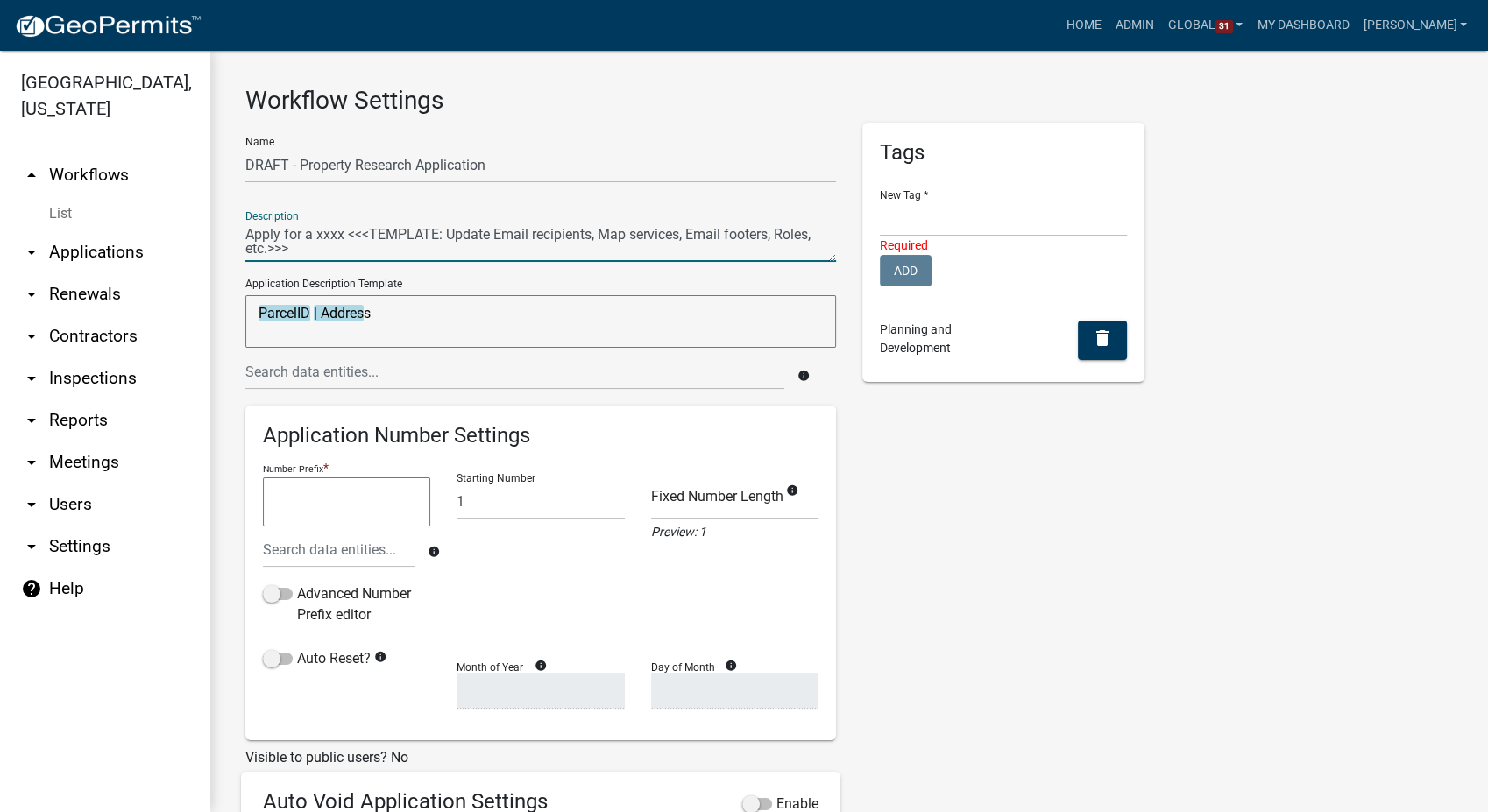
click at [351, 245] on textarea at bounding box center [540, 242] width 590 height 41
type textarea "A"
type textarea "R"
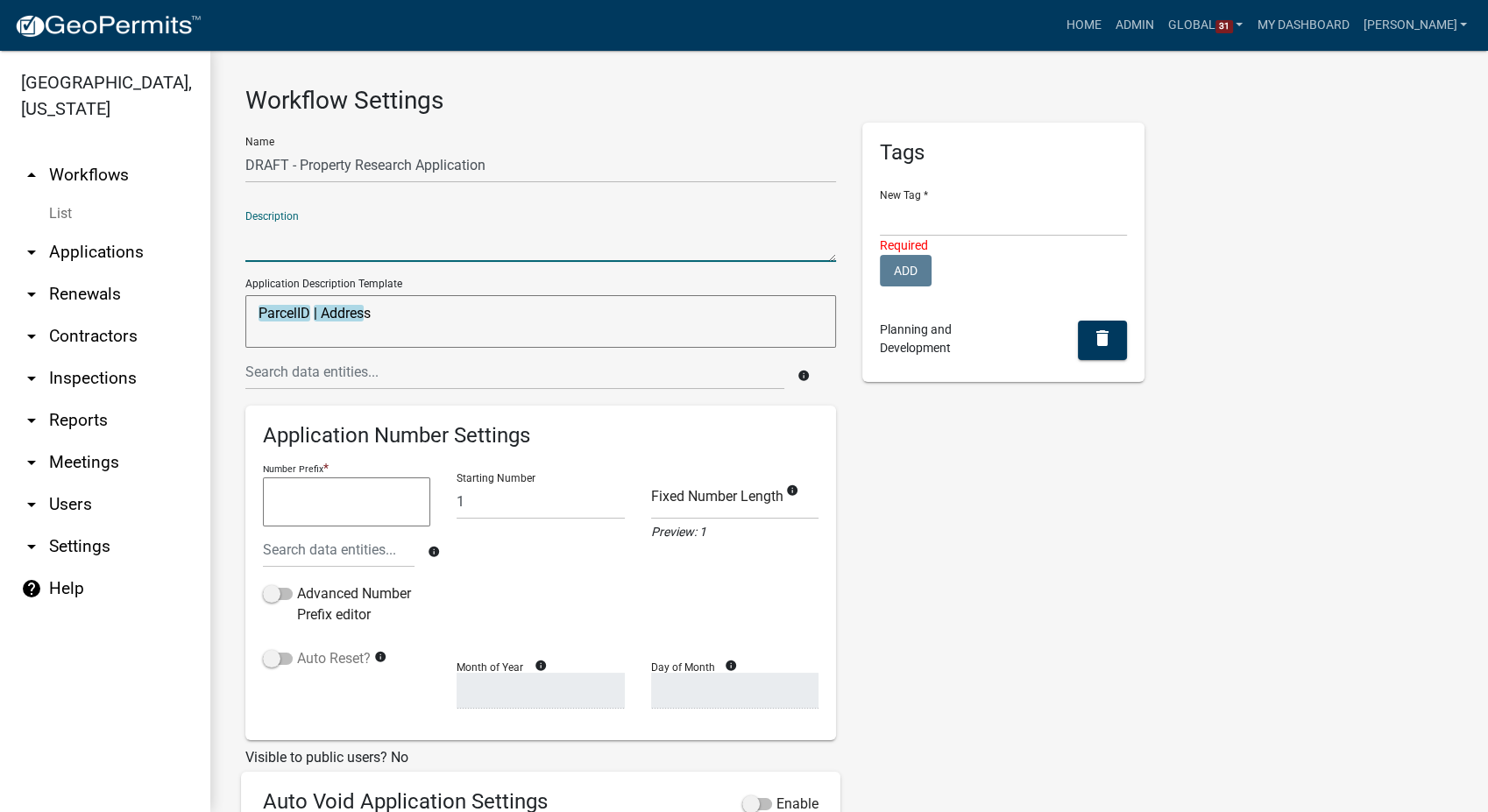
click at [275, 656] on span at bounding box center [278, 659] width 30 height 13
click at [297, 648] on input "Auto Reset?" at bounding box center [297, 648] width 0 height 0
select select
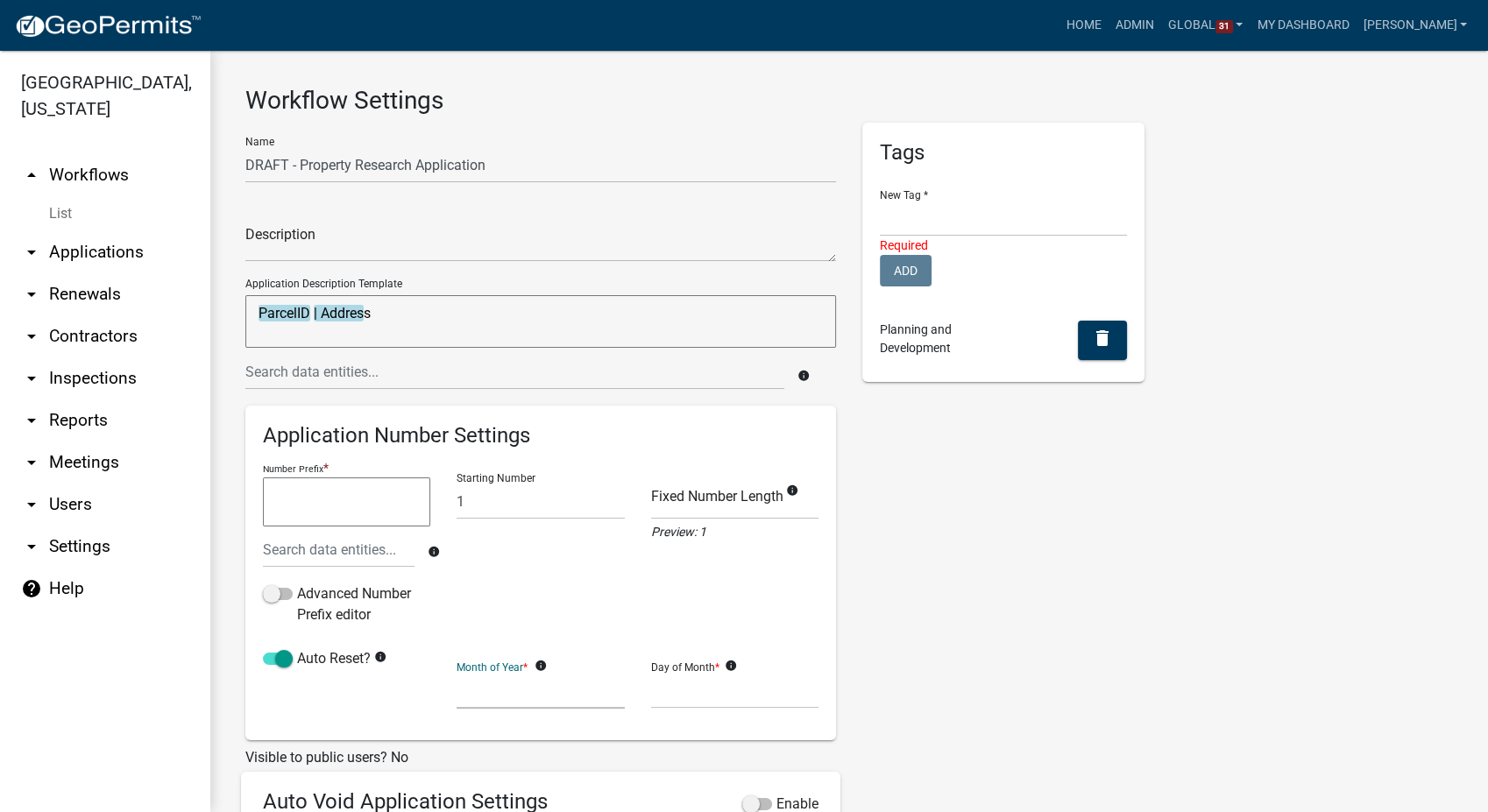
click at [504, 696] on select "January February March April May June July August September October November De…" at bounding box center [540, 690] width 168 height 36
select select "1"
click at [456, 673] on select "January February March April May June July August September October November De…" at bounding box center [540, 690] width 168 height 36
click at [680, 687] on select "1 2 3 4 5 6 7 8 9 10 11 12 13 14 15 16 17 18 19 20 21 22 23 24 25 26 27 28" at bounding box center [735, 690] width 168 height 36
select select "1"
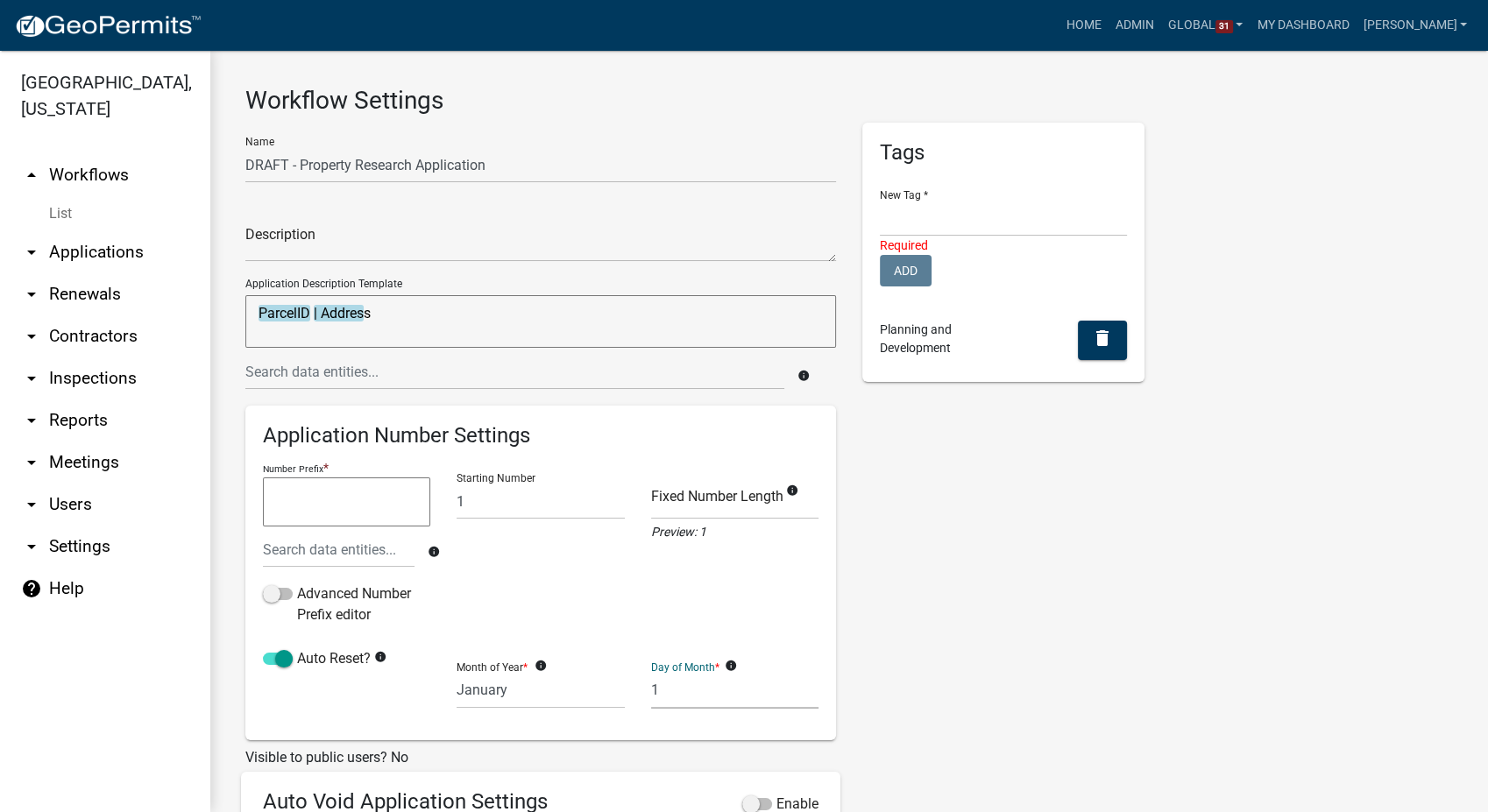
click at [651, 673] on select "1 2 3 4 5 6 7 8 9 10 11 12 13 14 15 16 17 18 19 20 21 22 23 24 25 26 27 28" at bounding box center [735, 690] width 168 height 36
click at [281, 510] on textarea at bounding box center [347, 501] width 168 height 49
type textarea "PR-"
click at [280, 550] on input "text" at bounding box center [338, 550] width 151 height 36
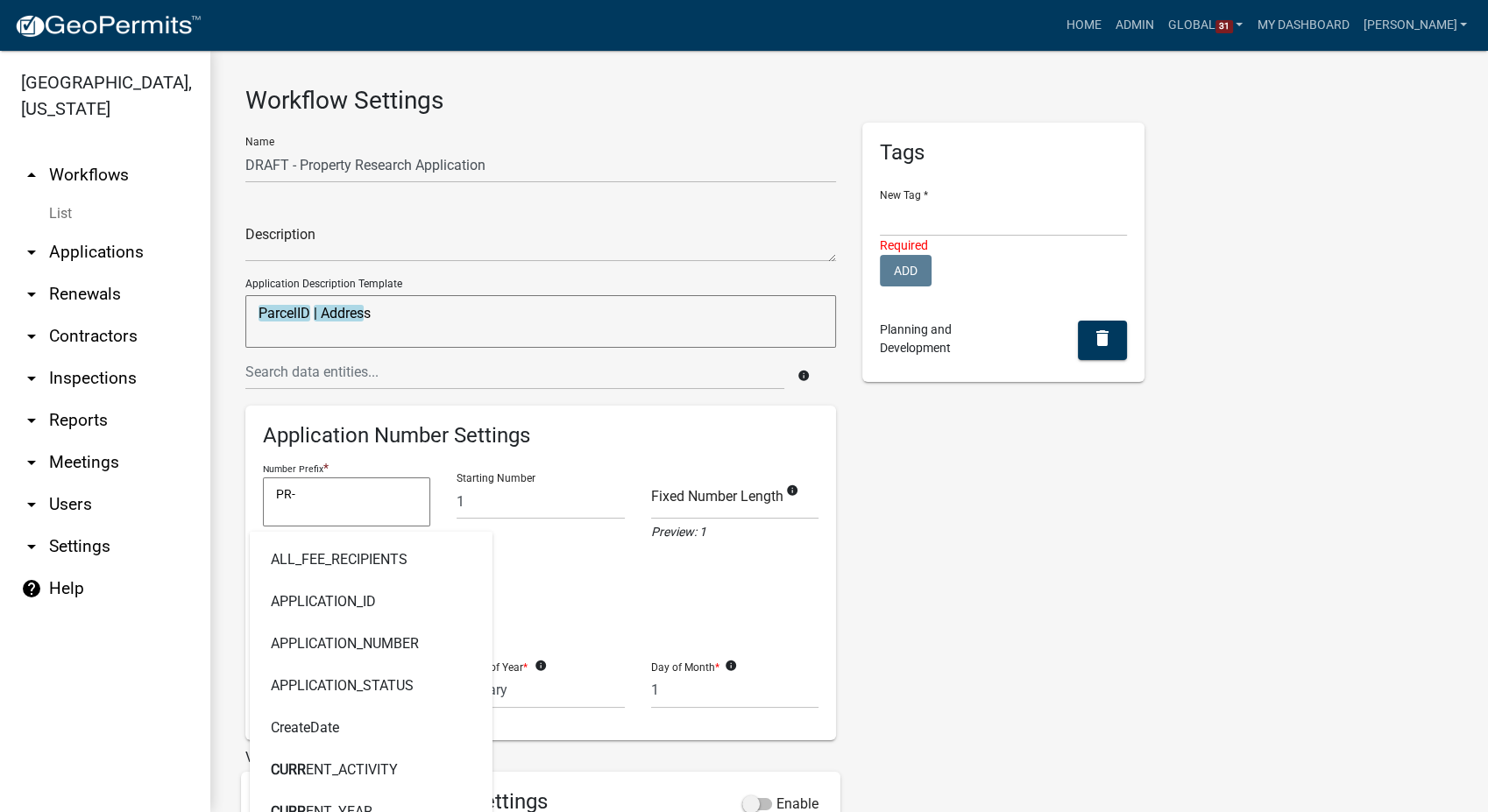
type input "Current"
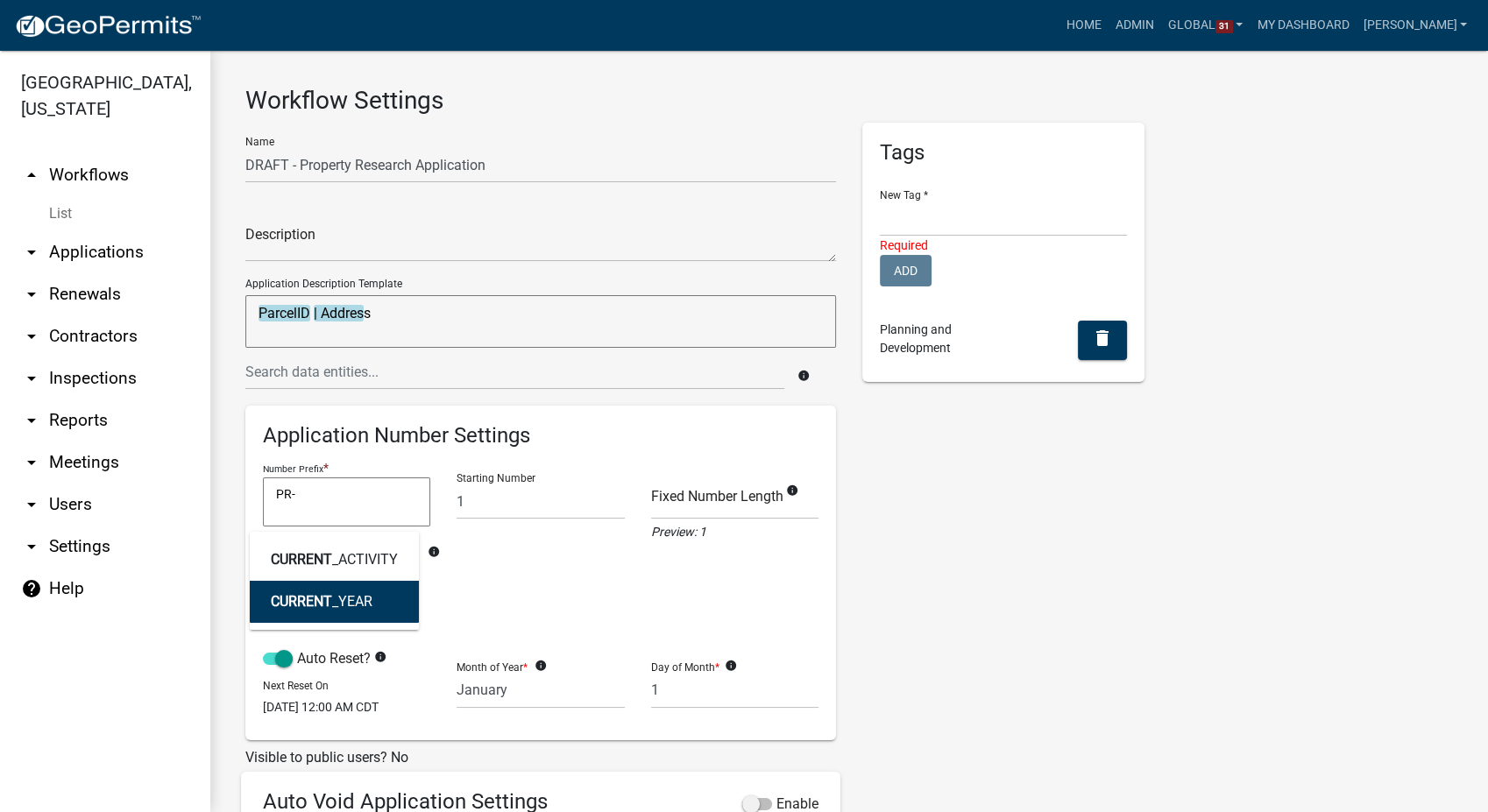
click at [302, 609] on span "CURRENT" at bounding box center [302, 601] width 62 height 16
type textarea "PR-CURRENT_YEAR"
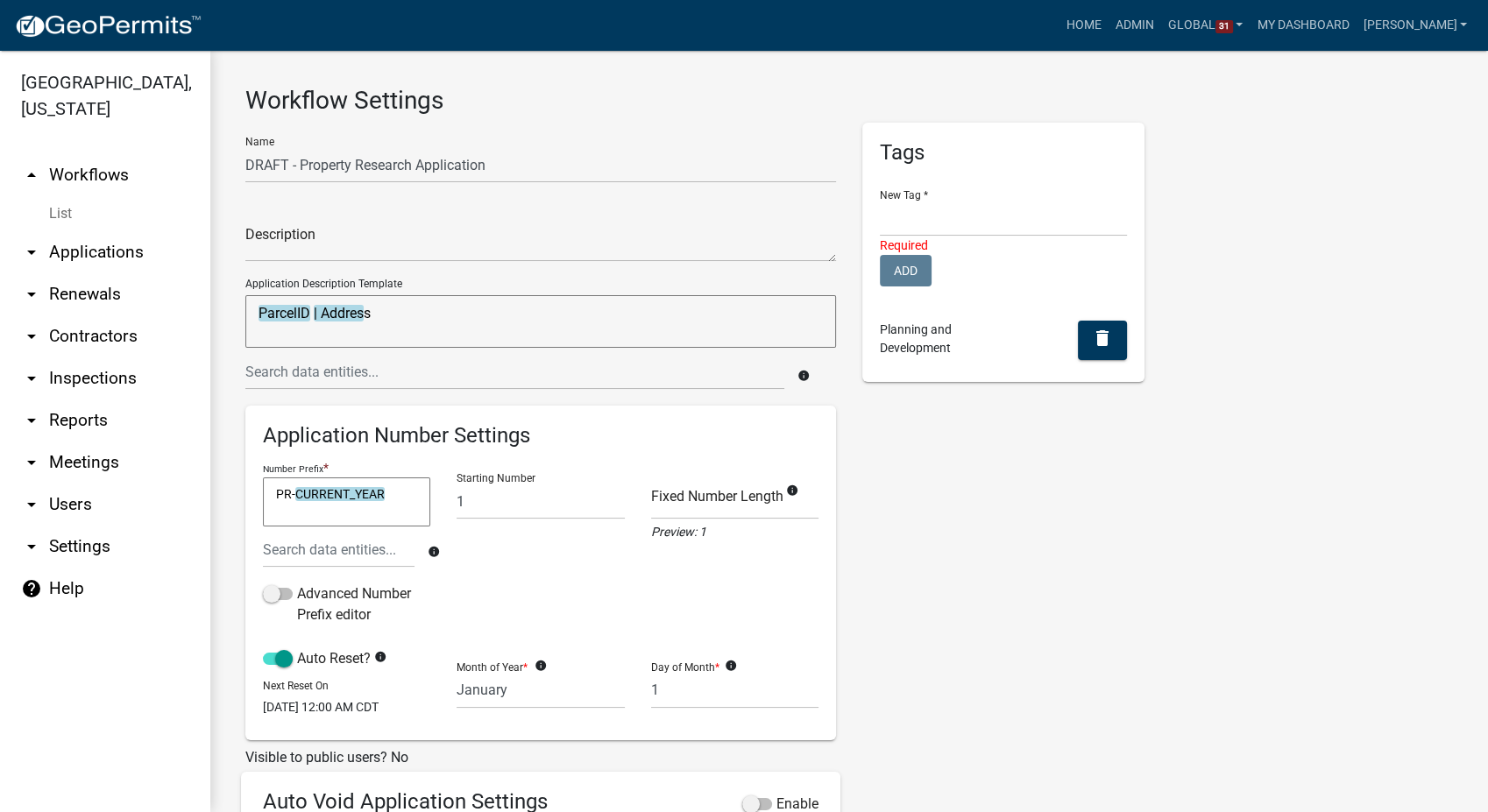
click at [406, 500] on textarea "PR-CURRENT_YEAR" at bounding box center [347, 501] width 168 height 49
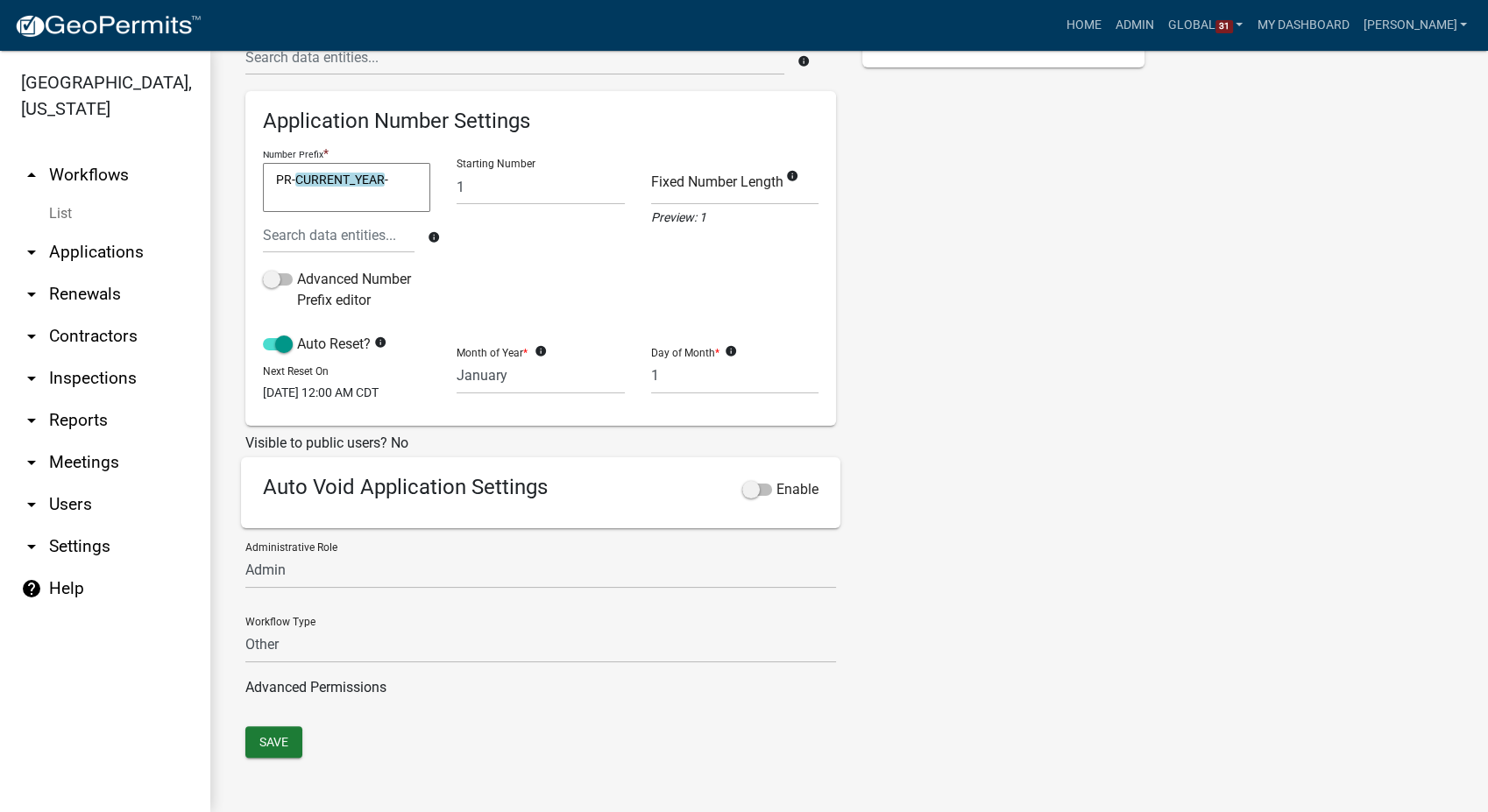
scroll to position [326, 0]
type textarea "PR-CURRENT_YEAR-"
click at [743, 484] on span at bounding box center [757, 490] width 30 height 13
click at [776, 479] on input "Enable" at bounding box center [776, 479] width 0 height 0
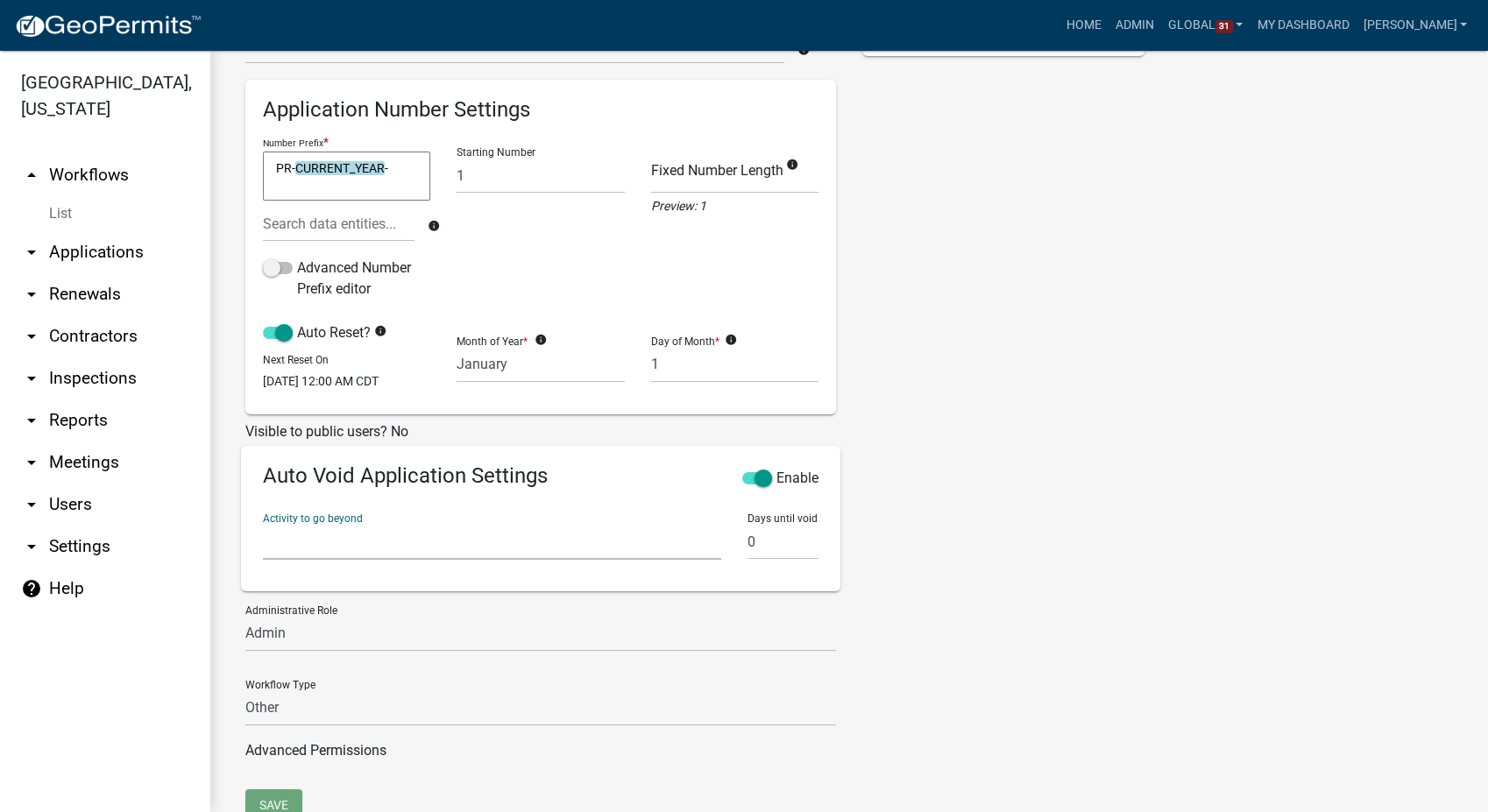
click at [392, 560] on select "Parcel search Additional Parcels Multiple Parcel Search Require User Owner and …" at bounding box center [492, 541] width 458 height 36
click at [263, 534] on select "Parcel search Additional Parcels Multiple Parcel Search Require User Owner and …" at bounding box center [492, 541] width 458 height 36
click at [469, 556] on select "Parcel search Additional Parcels Multiple Parcel Search Require User Owner and …" at bounding box center [492, 541] width 458 height 36
select select "2fdccdfa-7728-4211-88ce-e4301666c427"
click at [263, 534] on select "Parcel search Additional Parcels Multiple Parcel Search Require User Owner and …" at bounding box center [492, 541] width 458 height 36
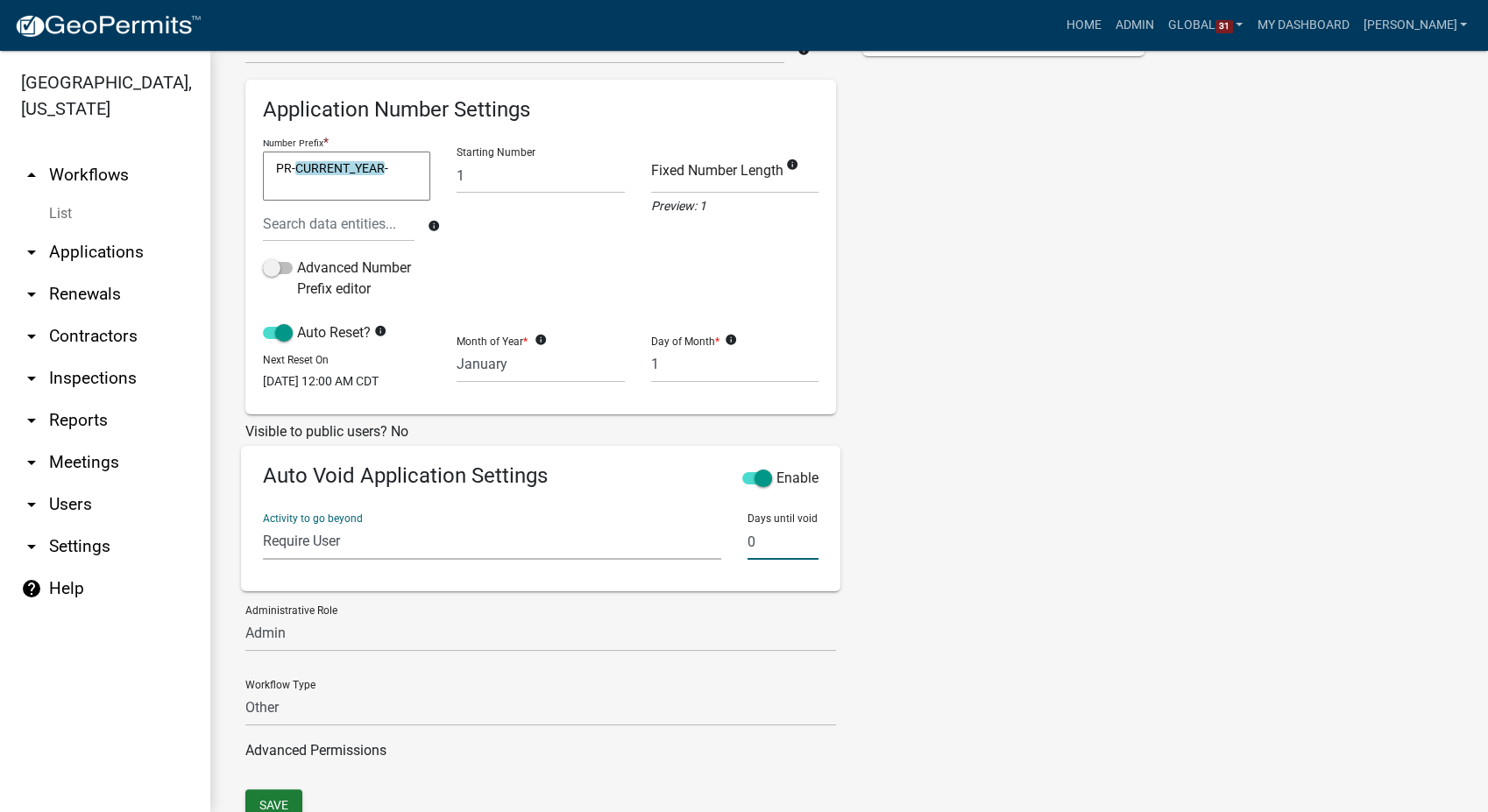
click at [765, 547] on input "0" at bounding box center [783, 541] width 71 height 36
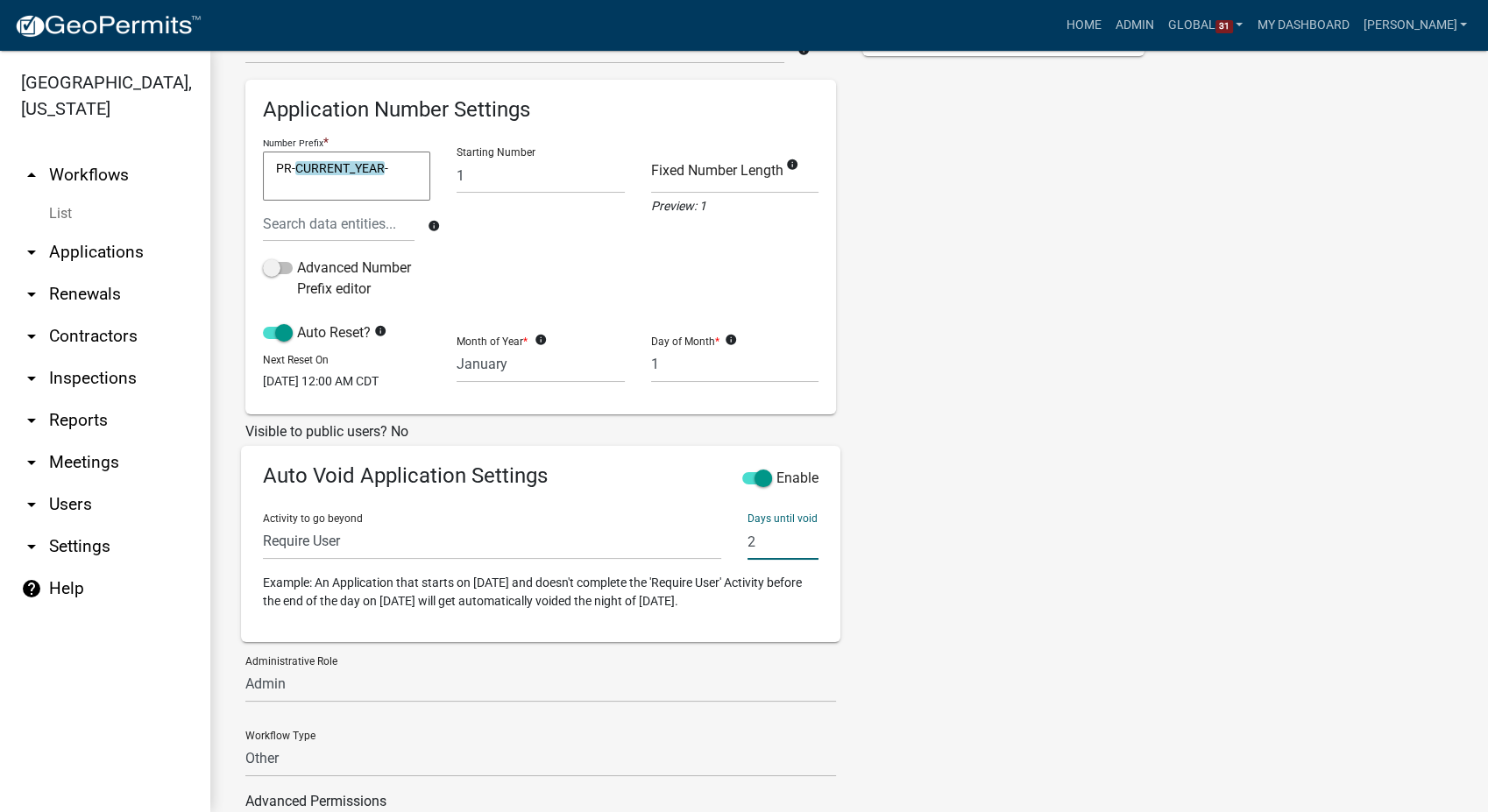
type input "2"
click at [311, 687] on select "Admin EH Administrative Assistant EH Inspection Staff P&D Admin EH Admin EH Dir…" at bounding box center [540, 684] width 590 height 36
select select "1d7849c7-47d0-45c1-bb15-b11de66ef8e1"
click at [245, 677] on select "Admin EH Administrative Assistant EH Inspection Staff P&D Admin EH Admin EH Dir…" at bounding box center [540, 684] width 590 height 36
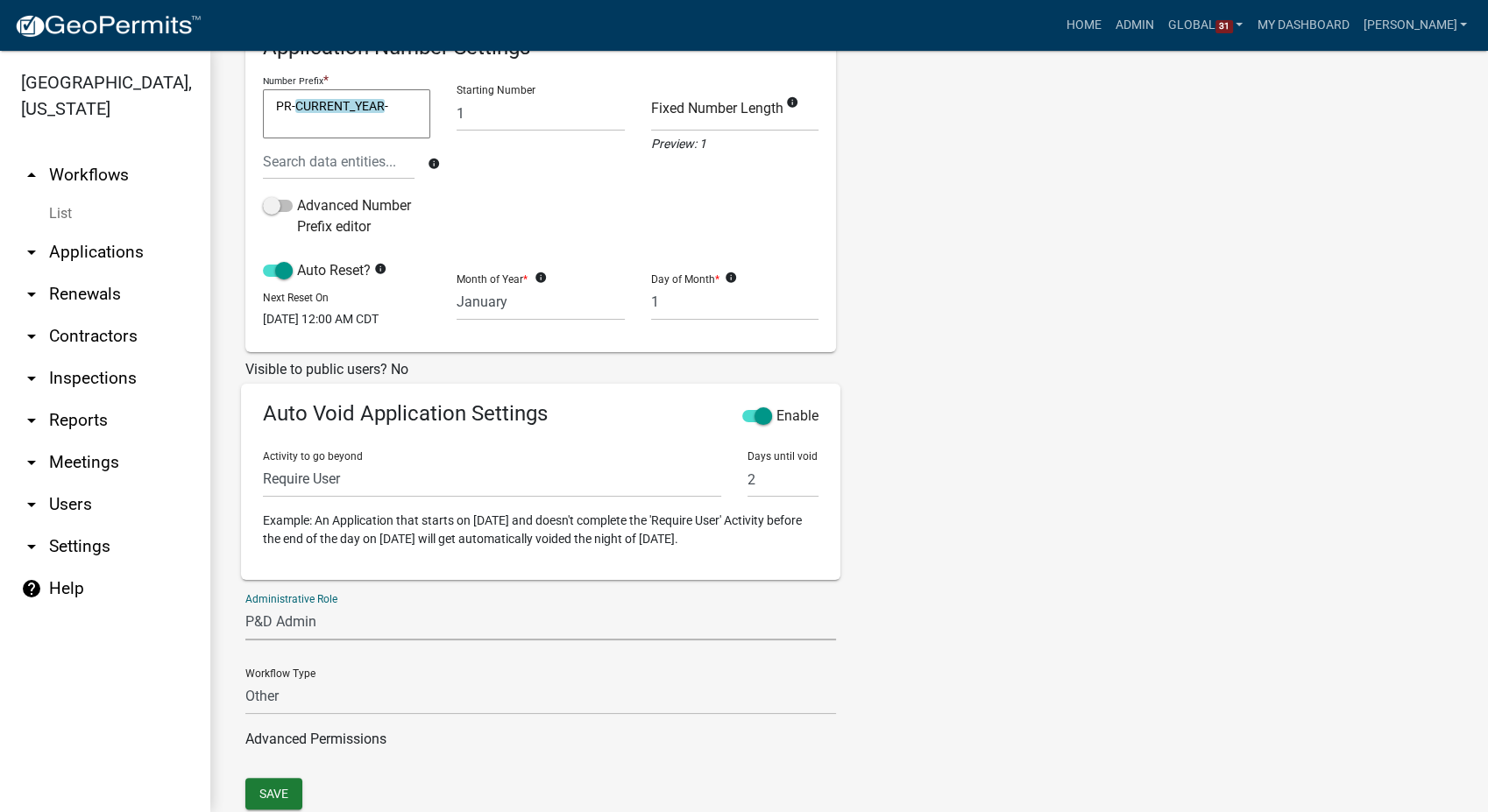
scroll to position [451, 0]
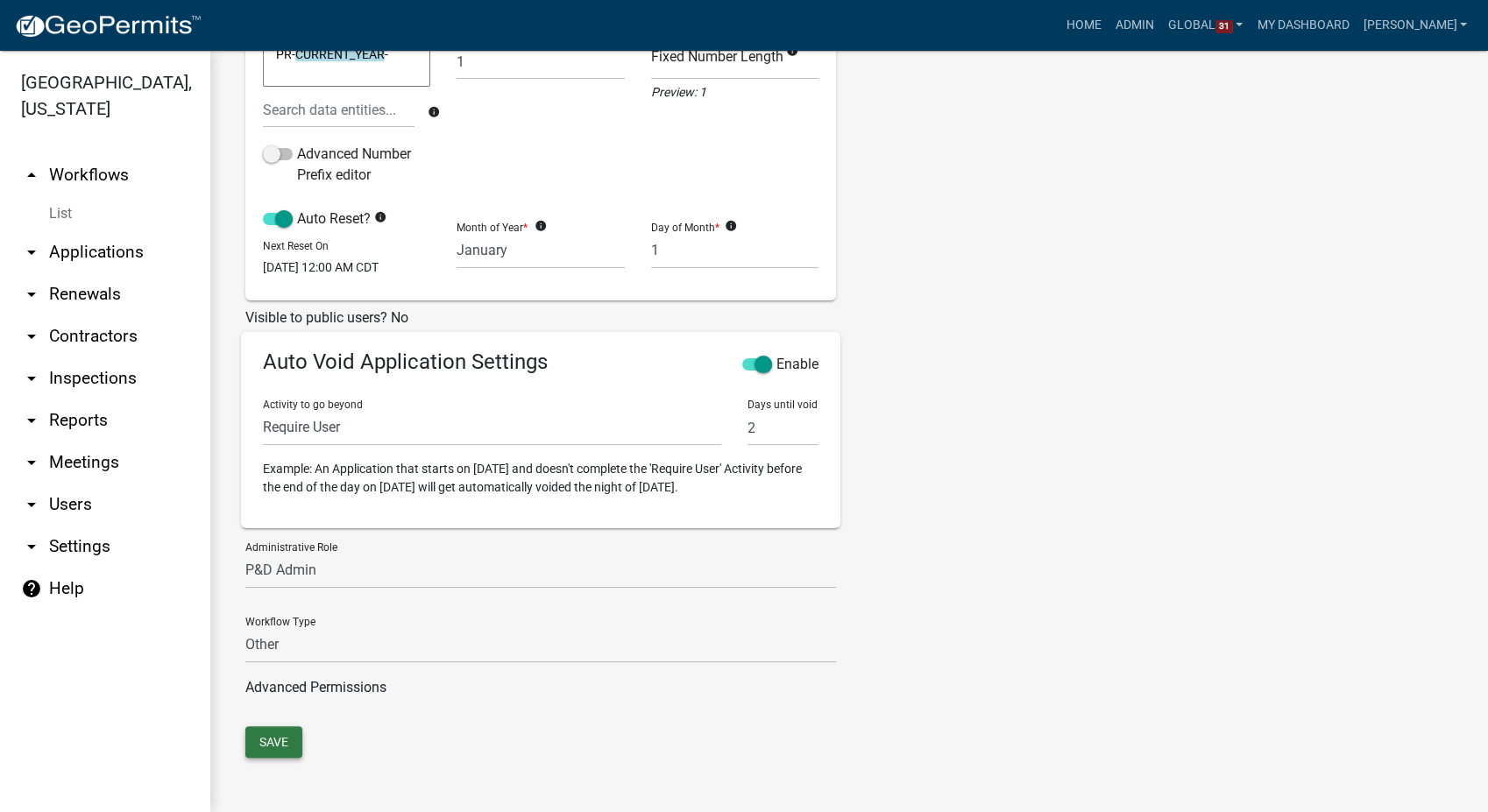
click at [271, 744] on button "Save" at bounding box center [273, 742] width 57 height 32
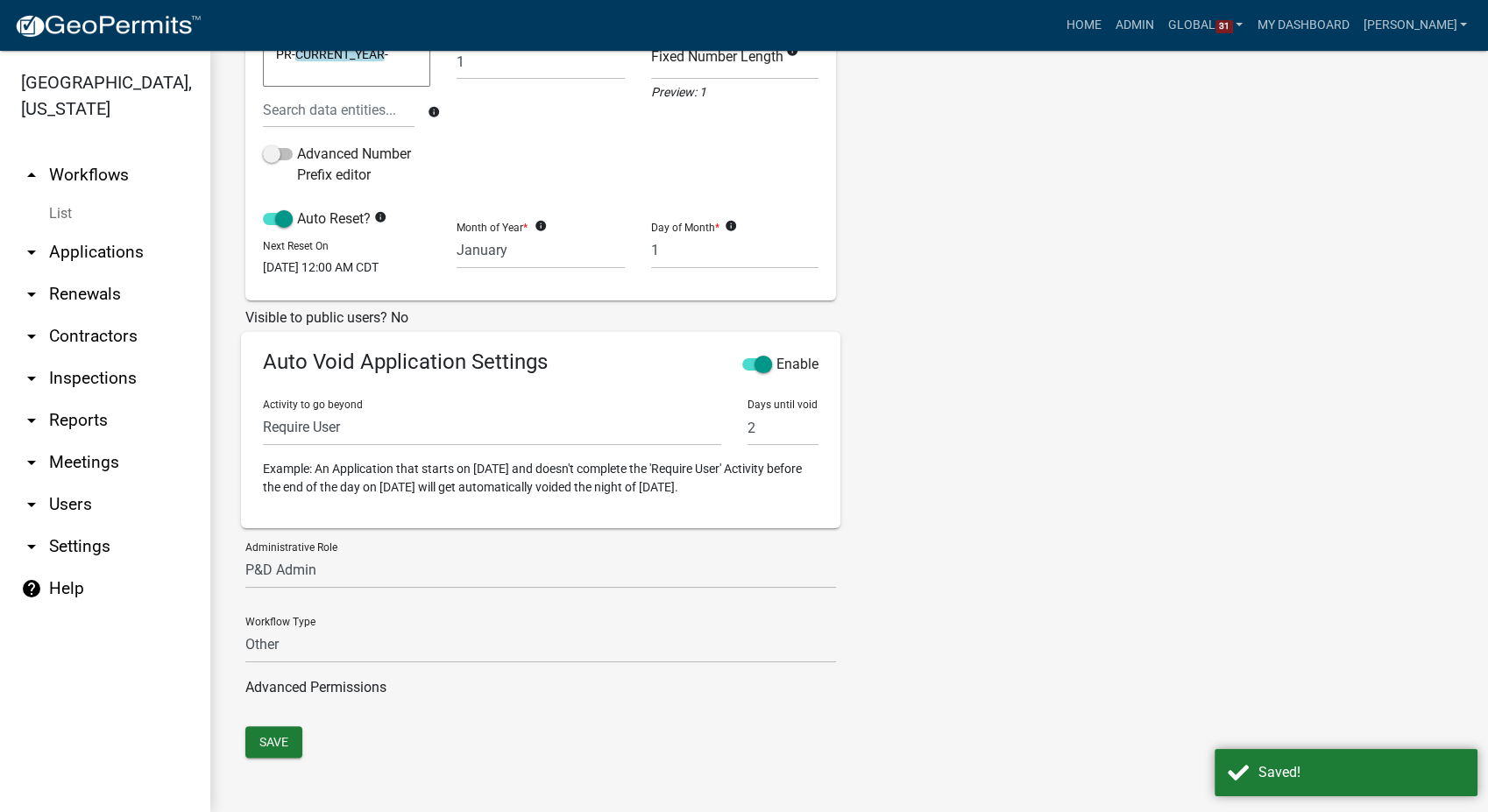
click at [64, 197] on link "List" at bounding box center [105, 214] width 210 height 35
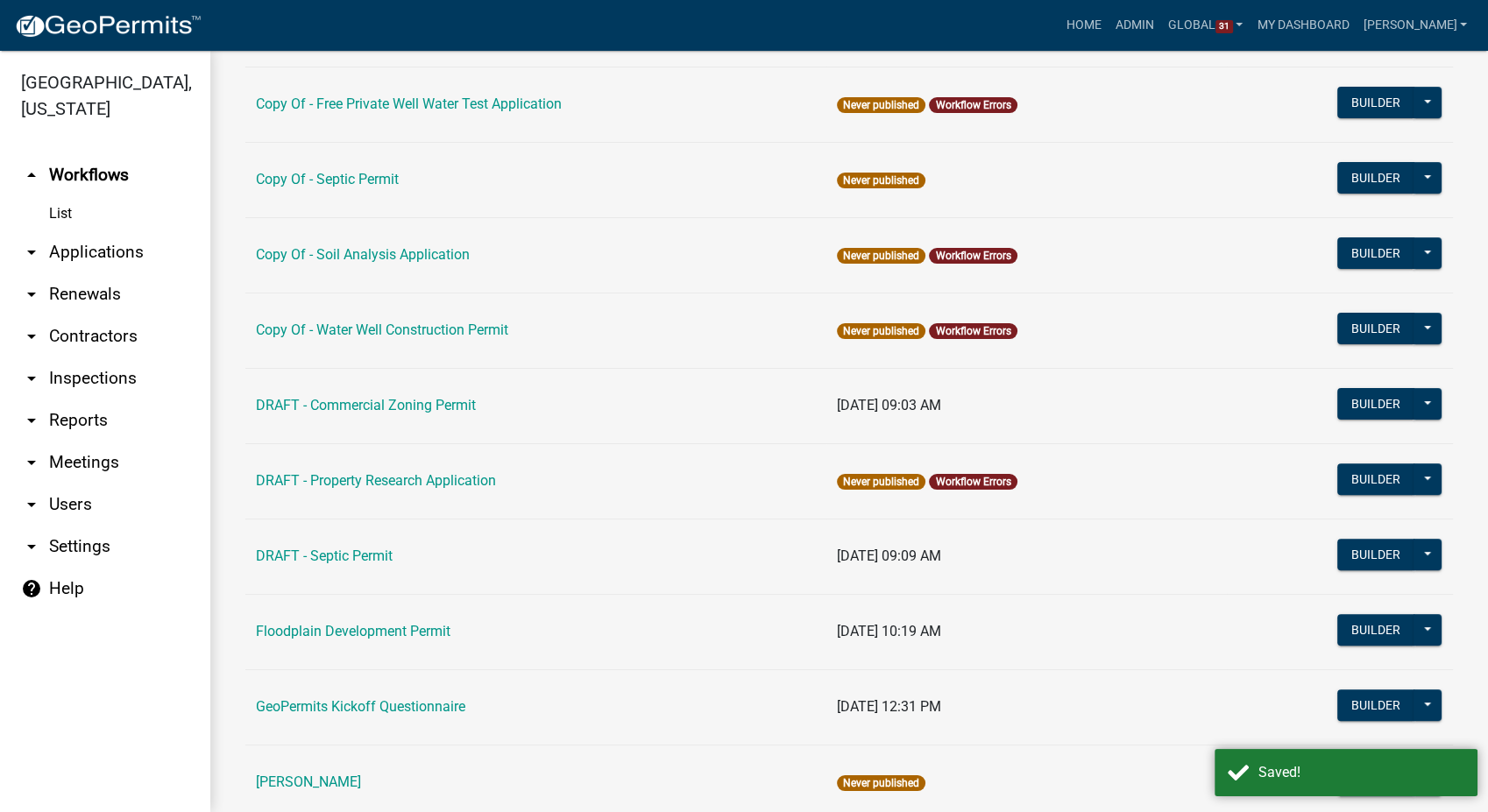
scroll to position [583, 0]
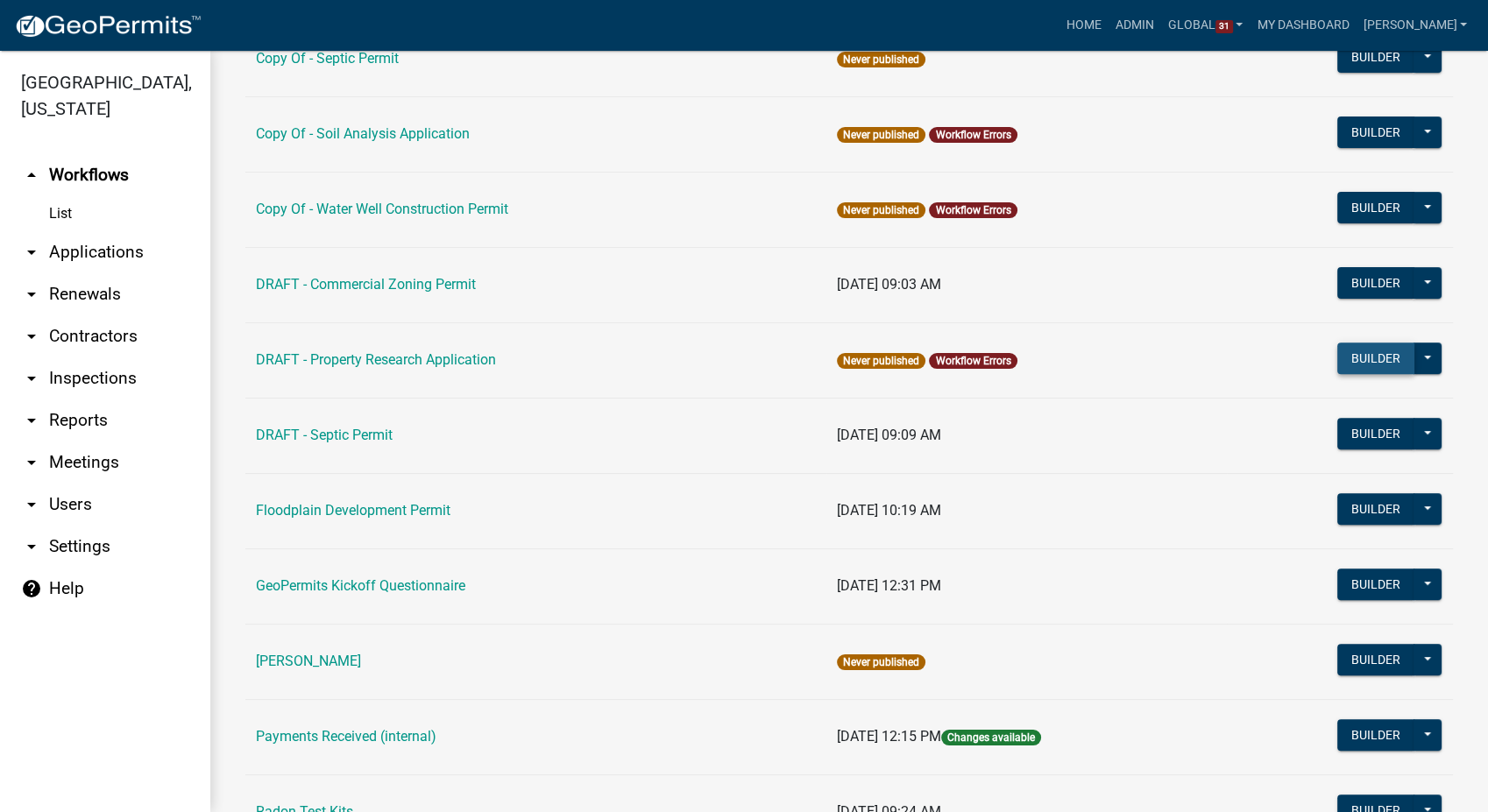
click at [1356, 360] on button "Builder" at bounding box center [1376, 358] width 77 height 32
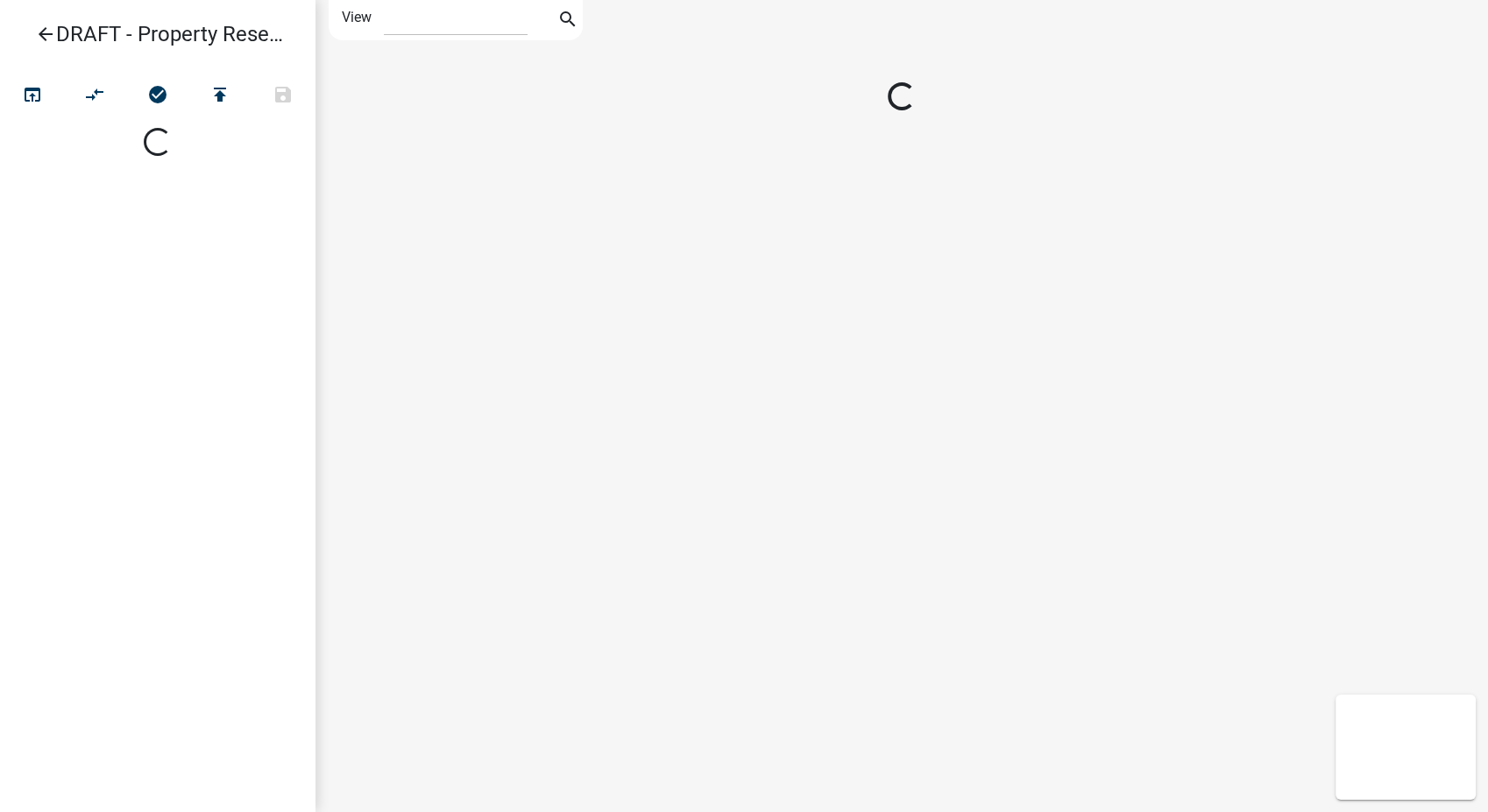
select select "1"
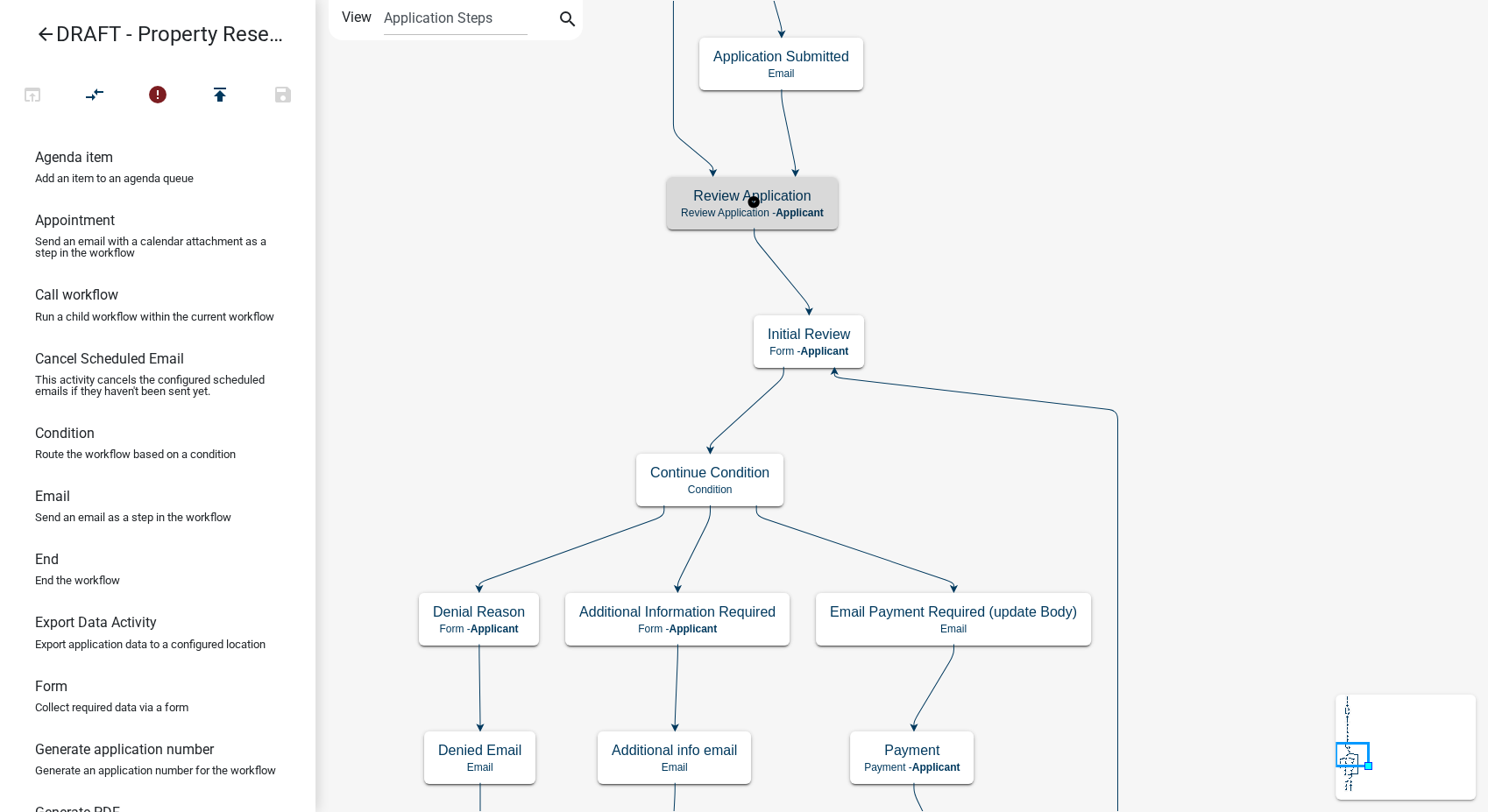
click at [823, 208] on span "Applicant" at bounding box center [799, 212] width 48 height 13
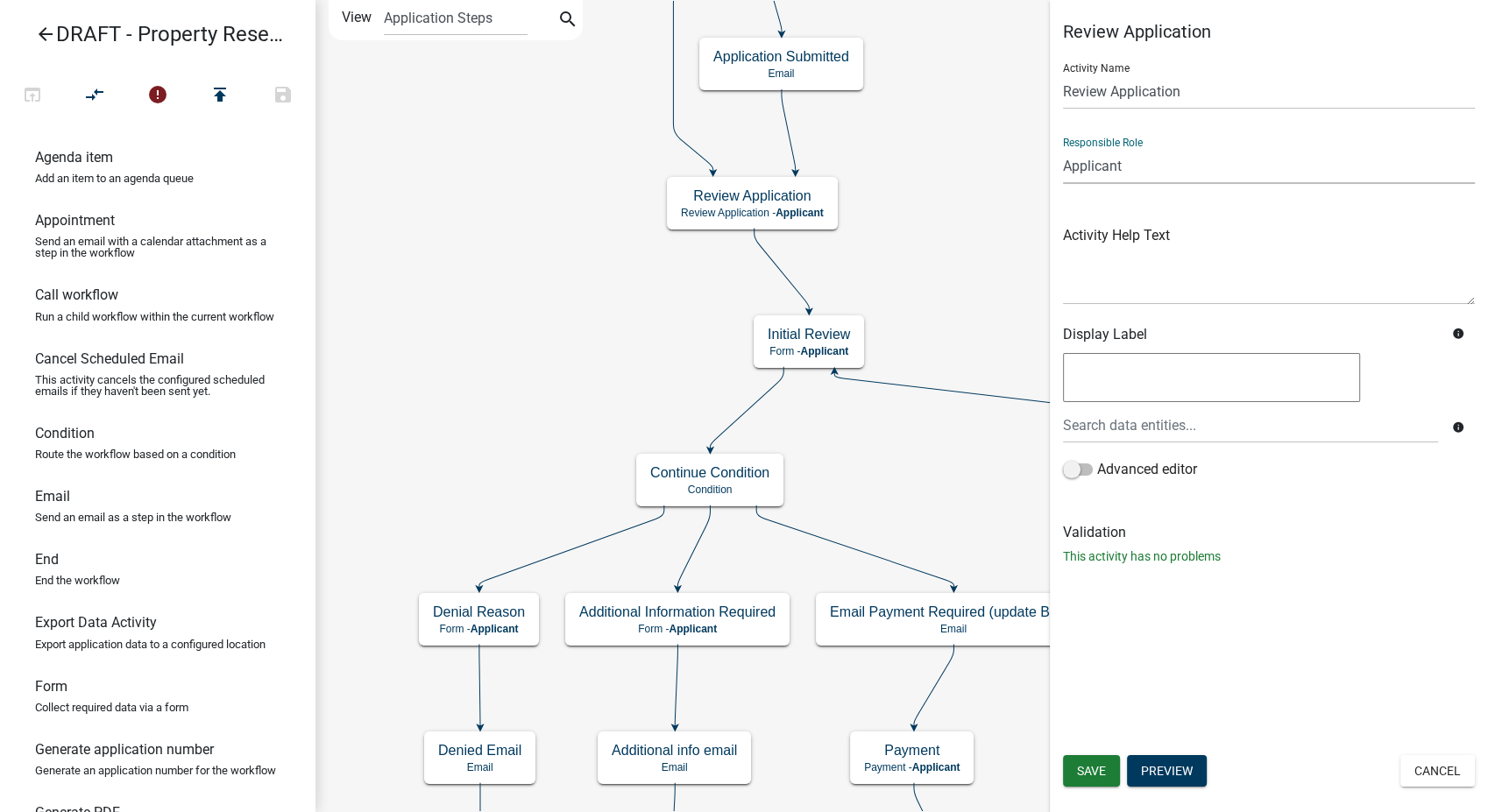
click at [1132, 169] on select "Applicant Admin P & D Inspectors EH Administrative Assistant Zoning Reviewers E…" at bounding box center [1268, 166] width 412 height 36
select select "289CA764-5063-4D44-9E26-A723625F811D"
click at [1063, 149] on select "Applicant Admin P & D Inspectors EH Administrative Assistant Zoning Reviewers E…" at bounding box center [1268, 166] width 412 height 36
click at [1097, 771] on span "Save" at bounding box center [1092, 771] width 29 height 14
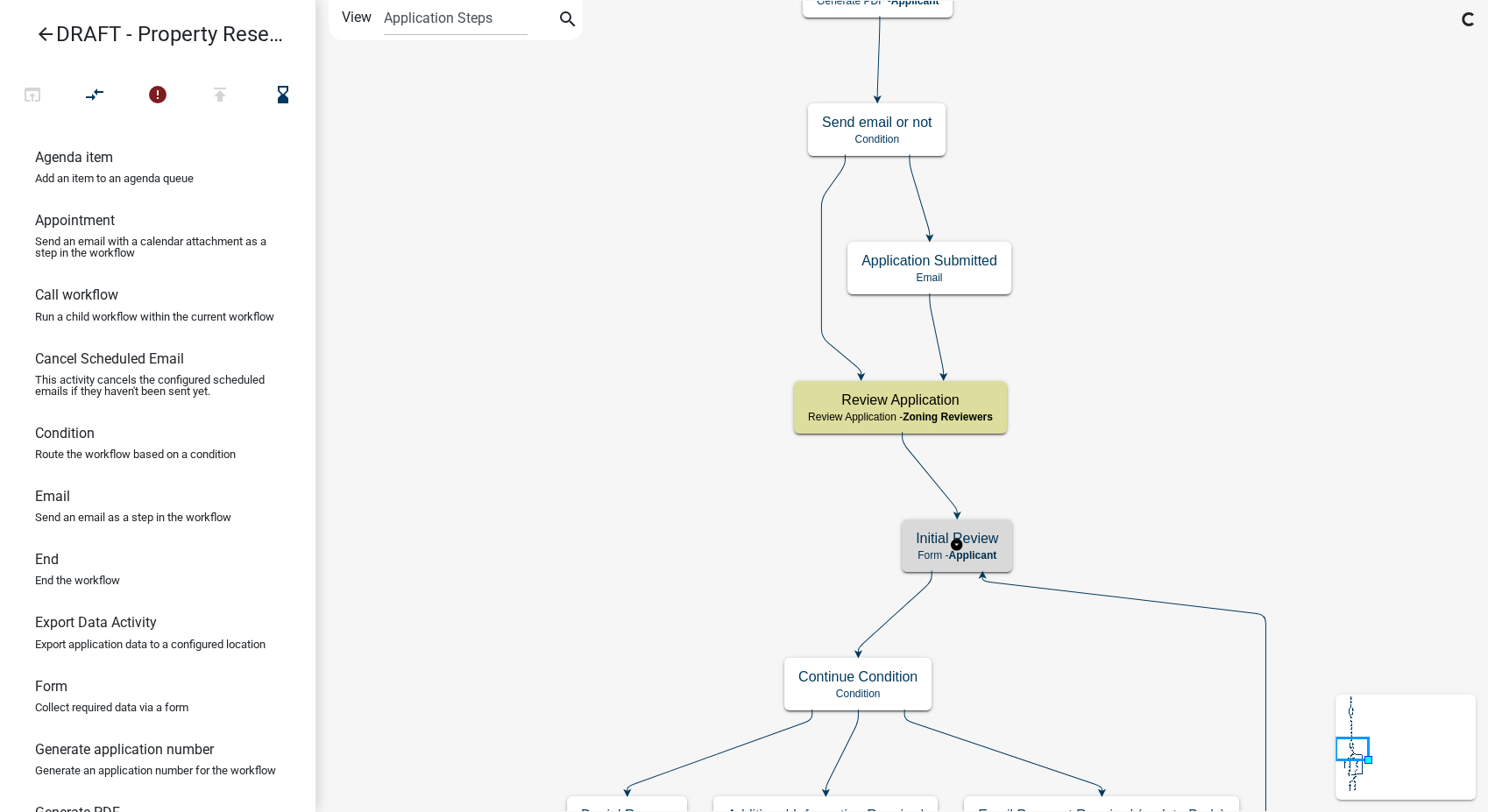
click at [1009, 551] on div "Initial Review Form - Applicant" at bounding box center [957, 546] width 110 height 53
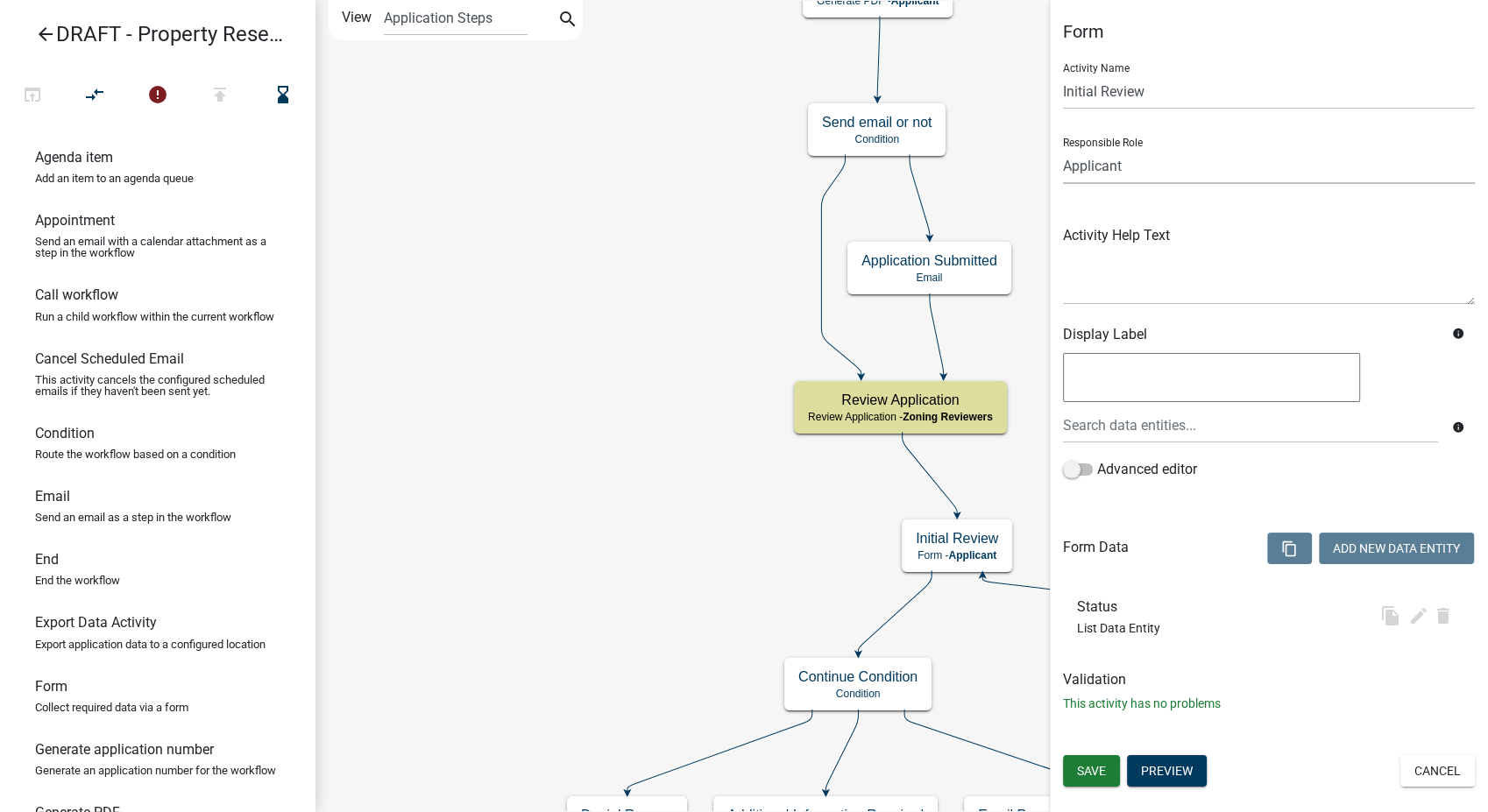
click at [1150, 164] on select "Applicant Admin P & D Inspectors EH Administrative Assistant Zoning Reviewers E…" at bounding box center [1268, 166] width 412 height 36
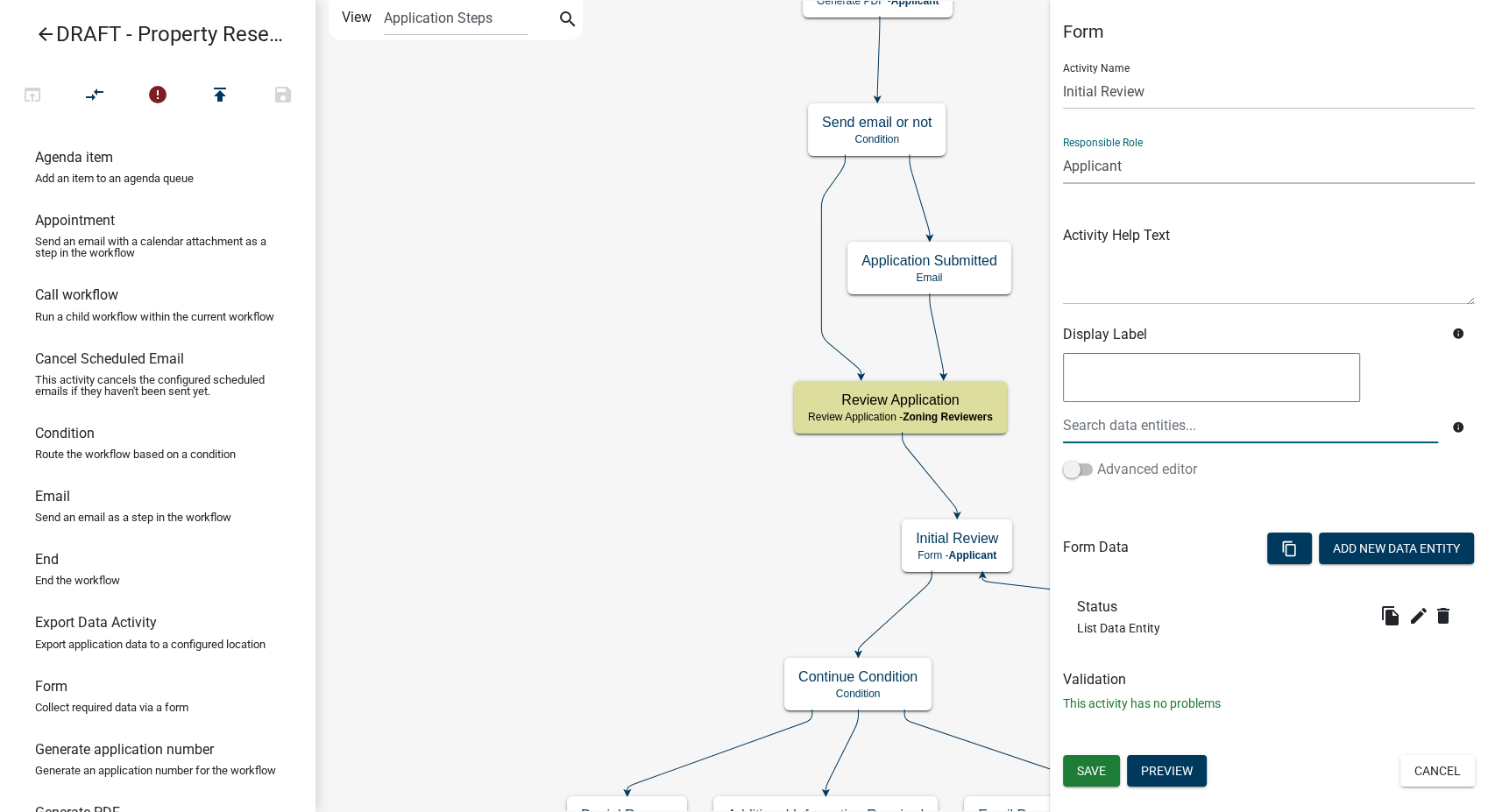
select select "289CA764-5063-4D44-9E26-A723625F811D"
click at [1063, 149] on select "Applicant Admin P & D Inspectors EH Administrative Assistant Zoning Reviewers E…" at bounding box center [1268, 166] width 412 height 36
click at [1094, 760] on button "Save" at bounding box center [1091, 771] width 57 height 32
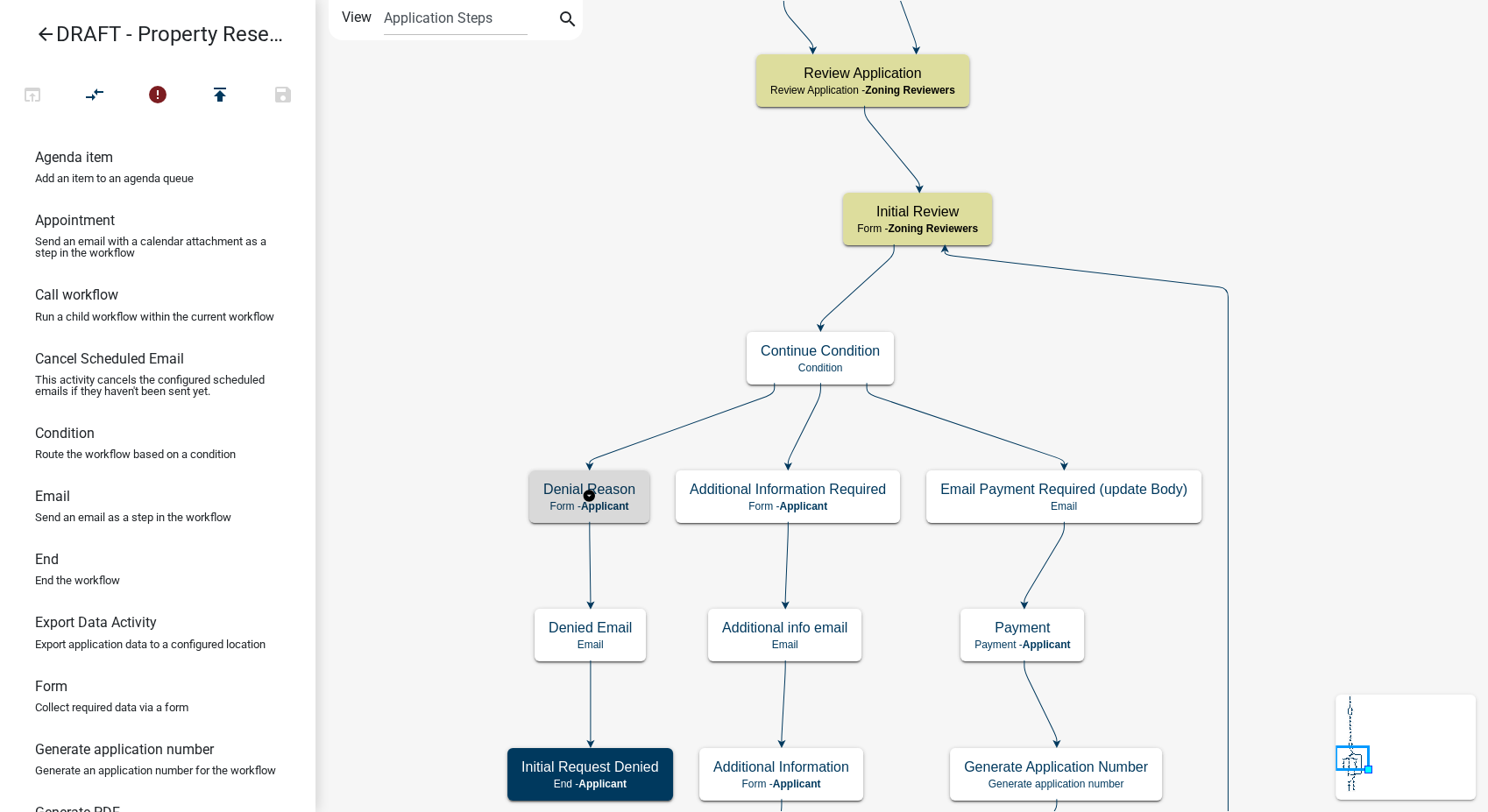
click at [539, 492] on div "Denial Reason Form - Applicant" at bounding box center [589, 497] width 120 height 53
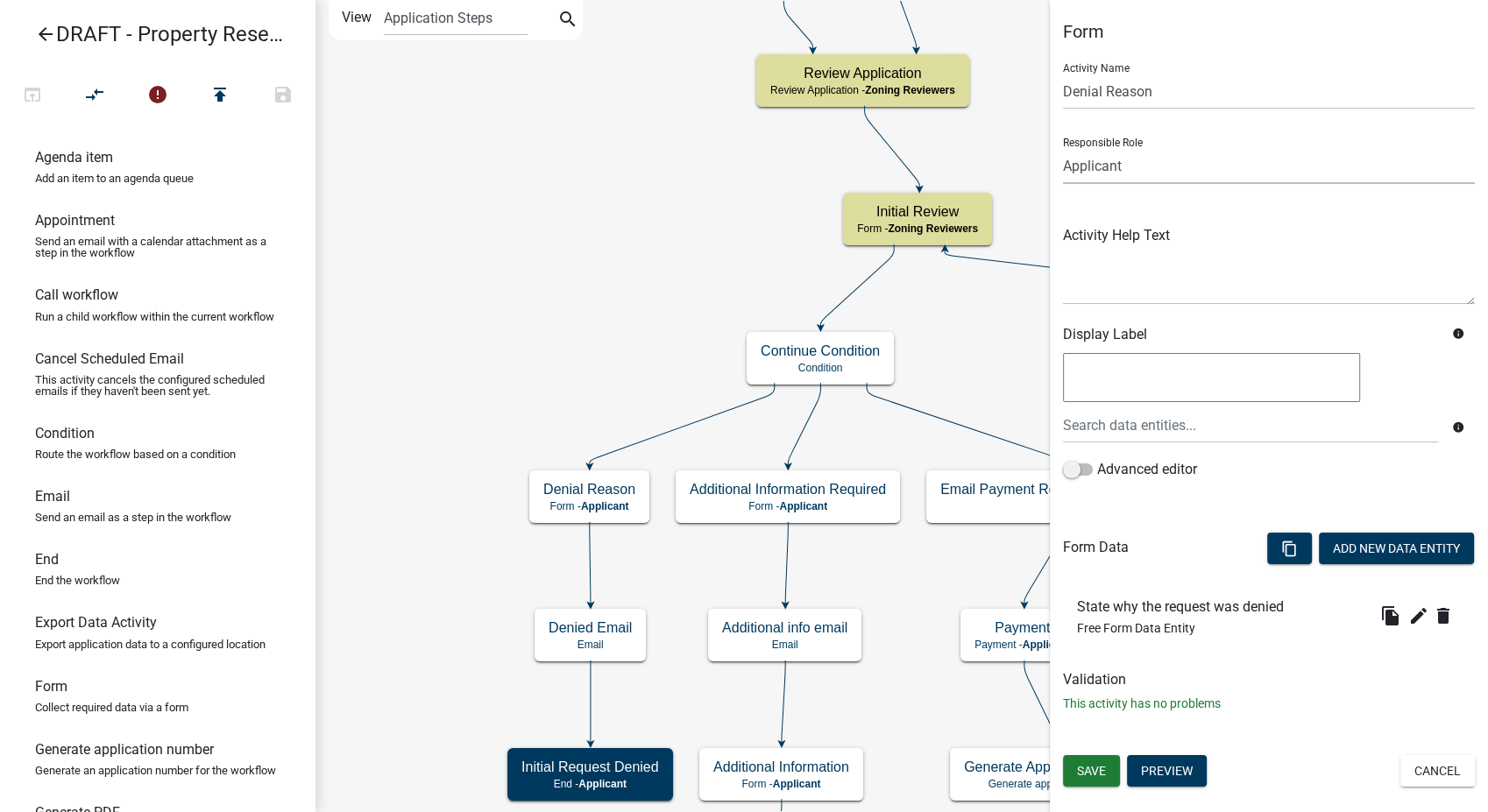
click at [1141, 173] on select "Applicant Admin P & D Inspectors EH Administrative Assistant Zoning Reviewers E…" at bounding box center [1268, 166] width 412 height 36
select select "289CA764-5063-4D44-9E26-A723625F811D"
click at [1063, 149] on select "Applicant Admin P & D Inspectors EH Administrative Assistant Zoning Reviewers E…" at bounding box center [1268, 166] width 412 height 36
click at [1093, 769] on span "Save" at bounding box center [1092, 771] width 29 height 14
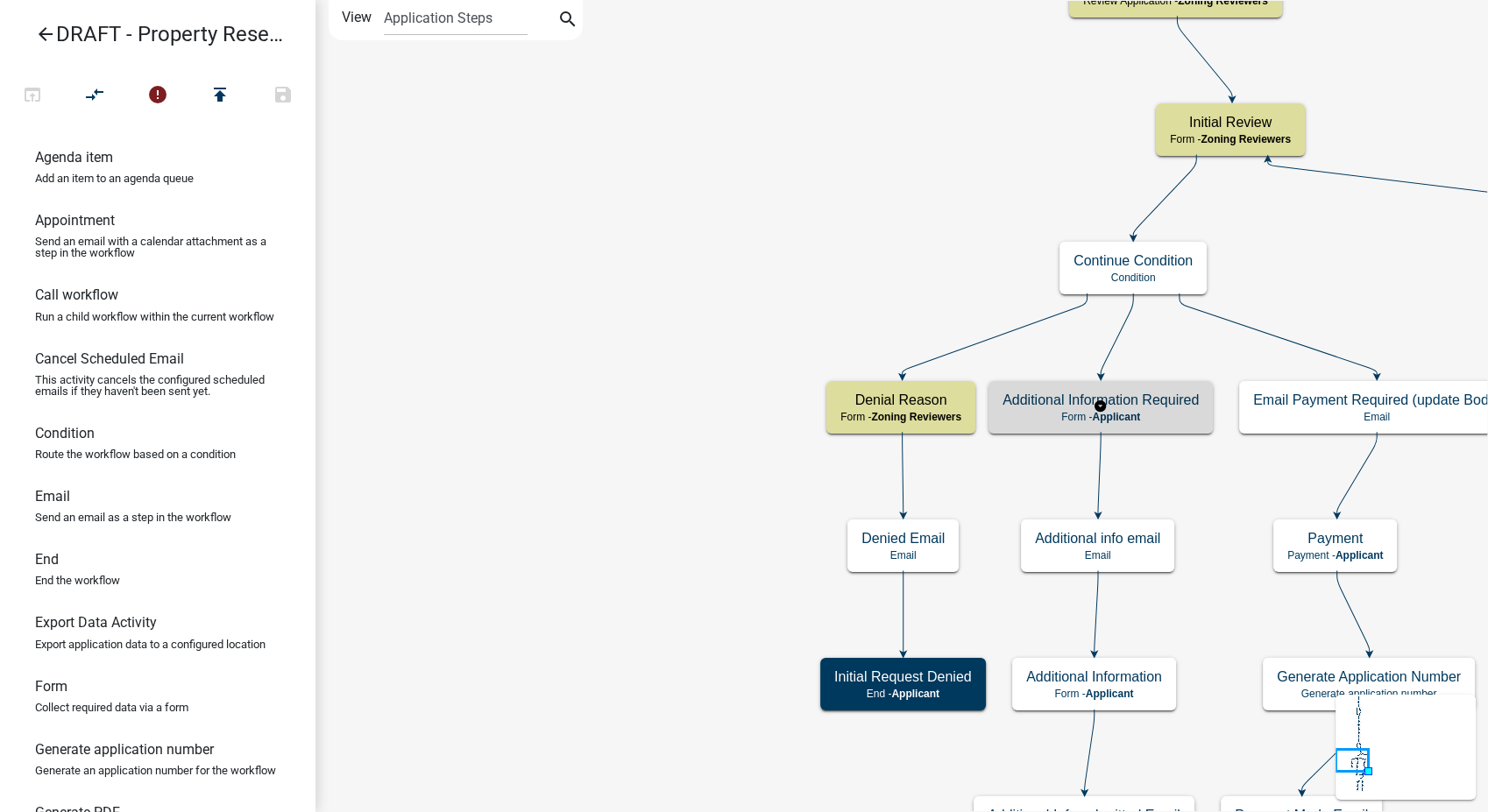
click at [1148, 408] on div "Additional Information Required Form - Applicant" at bounding box center [1100, 407] width 225 height 53
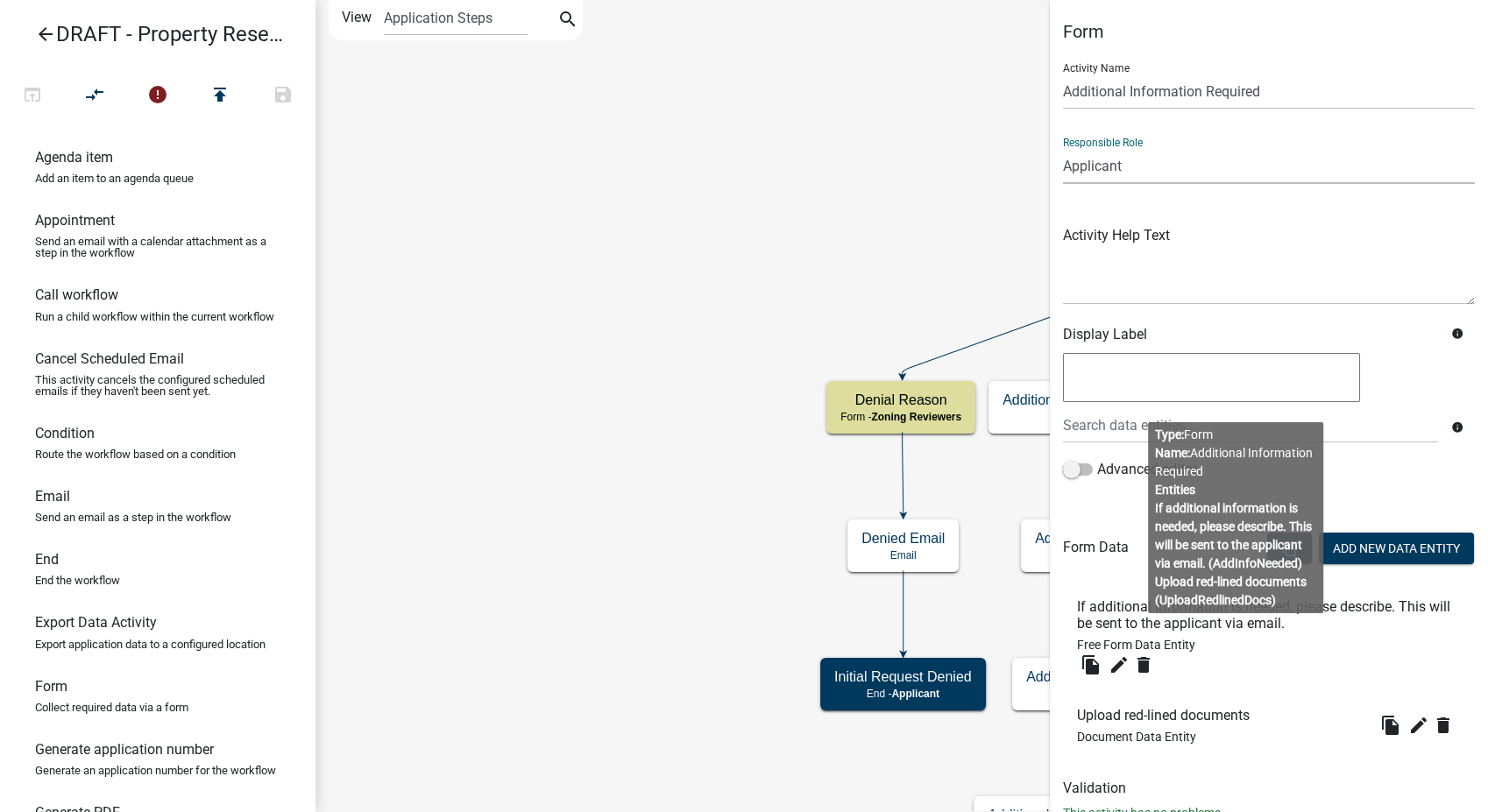
click at [1165, 175] on select "Applicant Admin P & D Inspectors EH Administrative Assistant Zoning Reviewers E…" at bounding box center [1268, 166] width 412 height 36
select select "289CA764-5063-4D44-9E26-A723625F811D"
click at [1063, 149] on select "Applicant Admin P & D Inspectors EH Administrative Assistant Zoning Reviewers E…" at bounding box center [1268, 166] width 412 height 36
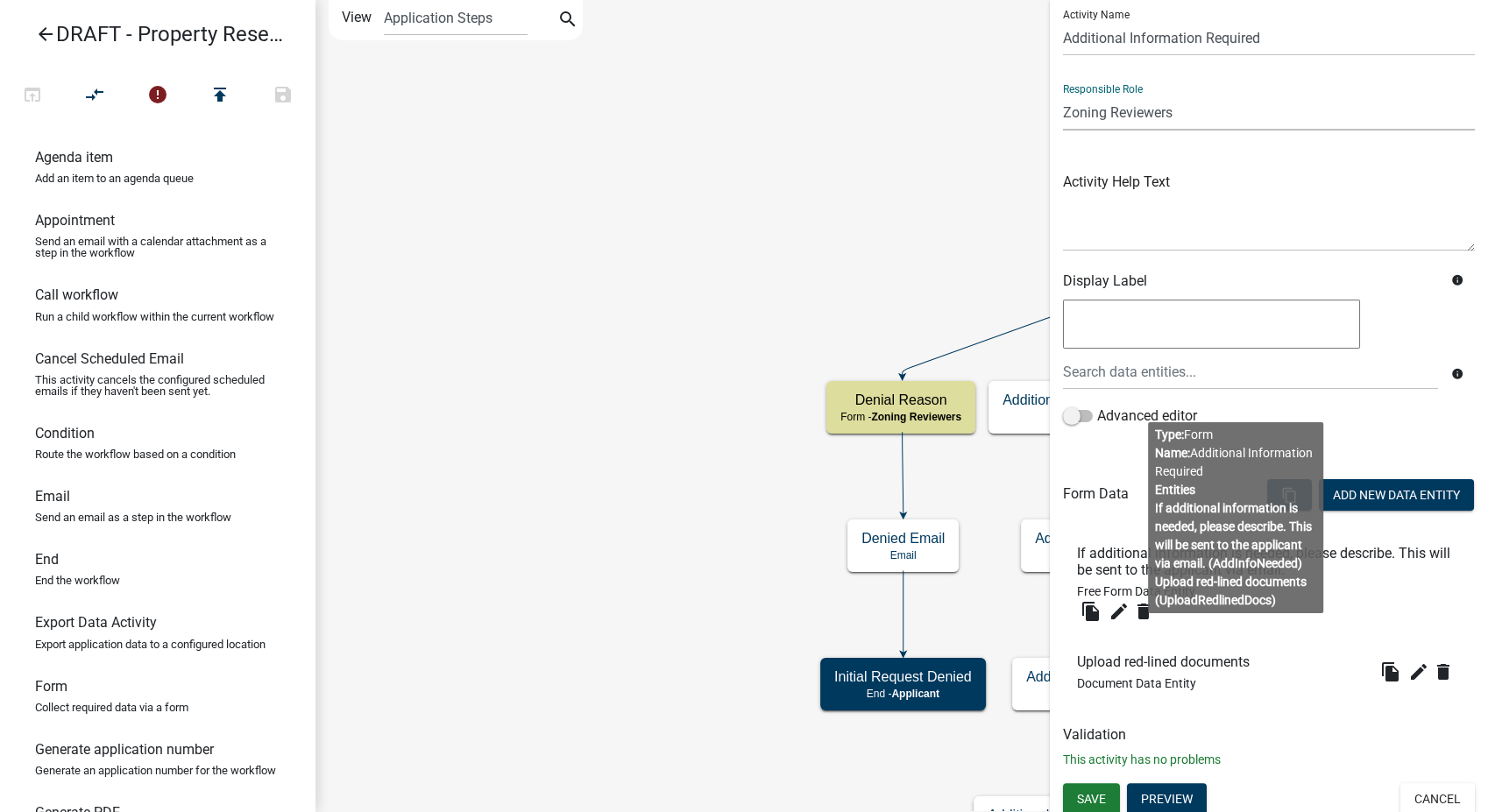
scroll to position [60, 0]
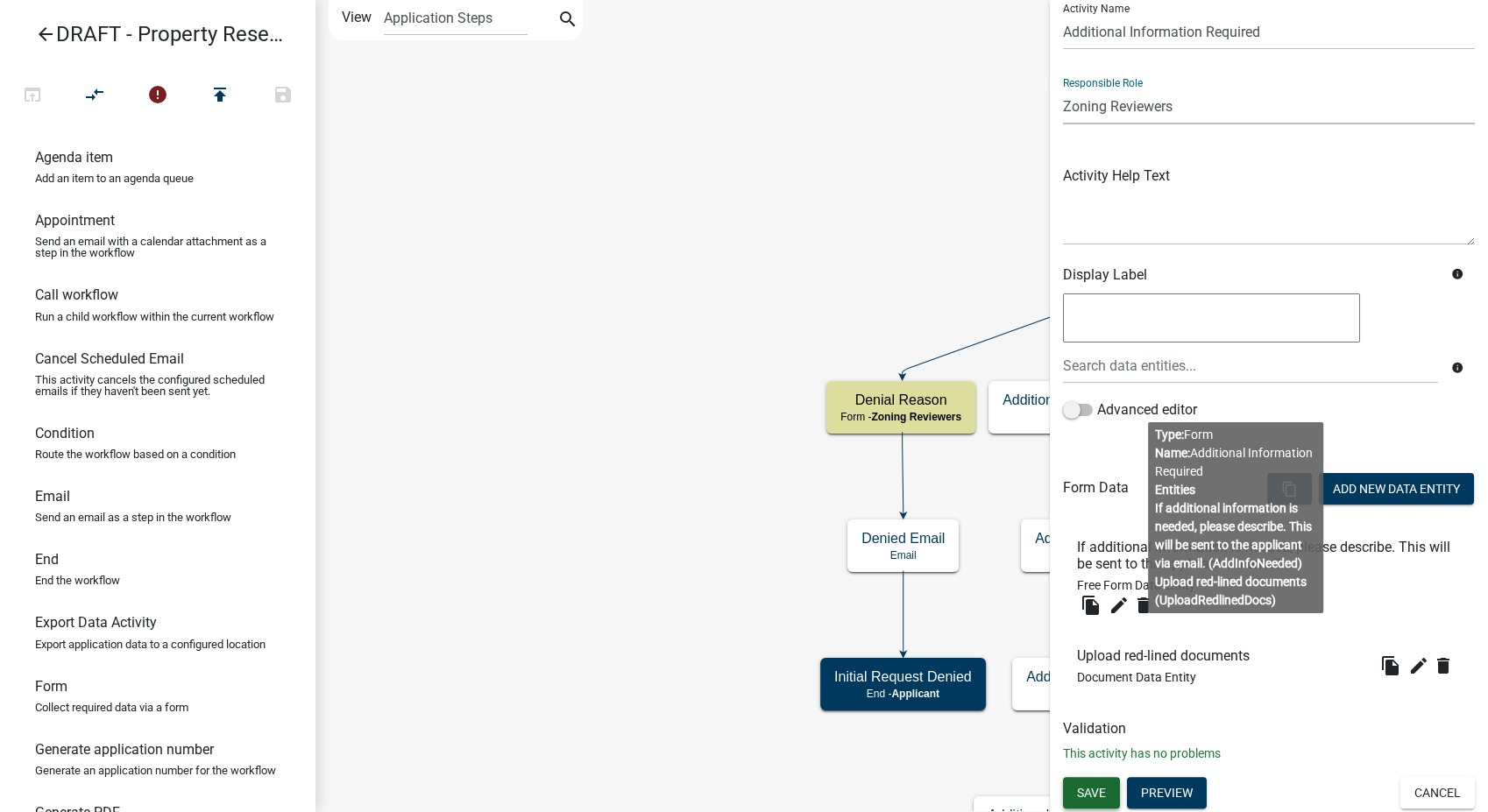
click at [1103, 795] on span "Save" at bounding box center [1092, 792] width 29 height 14
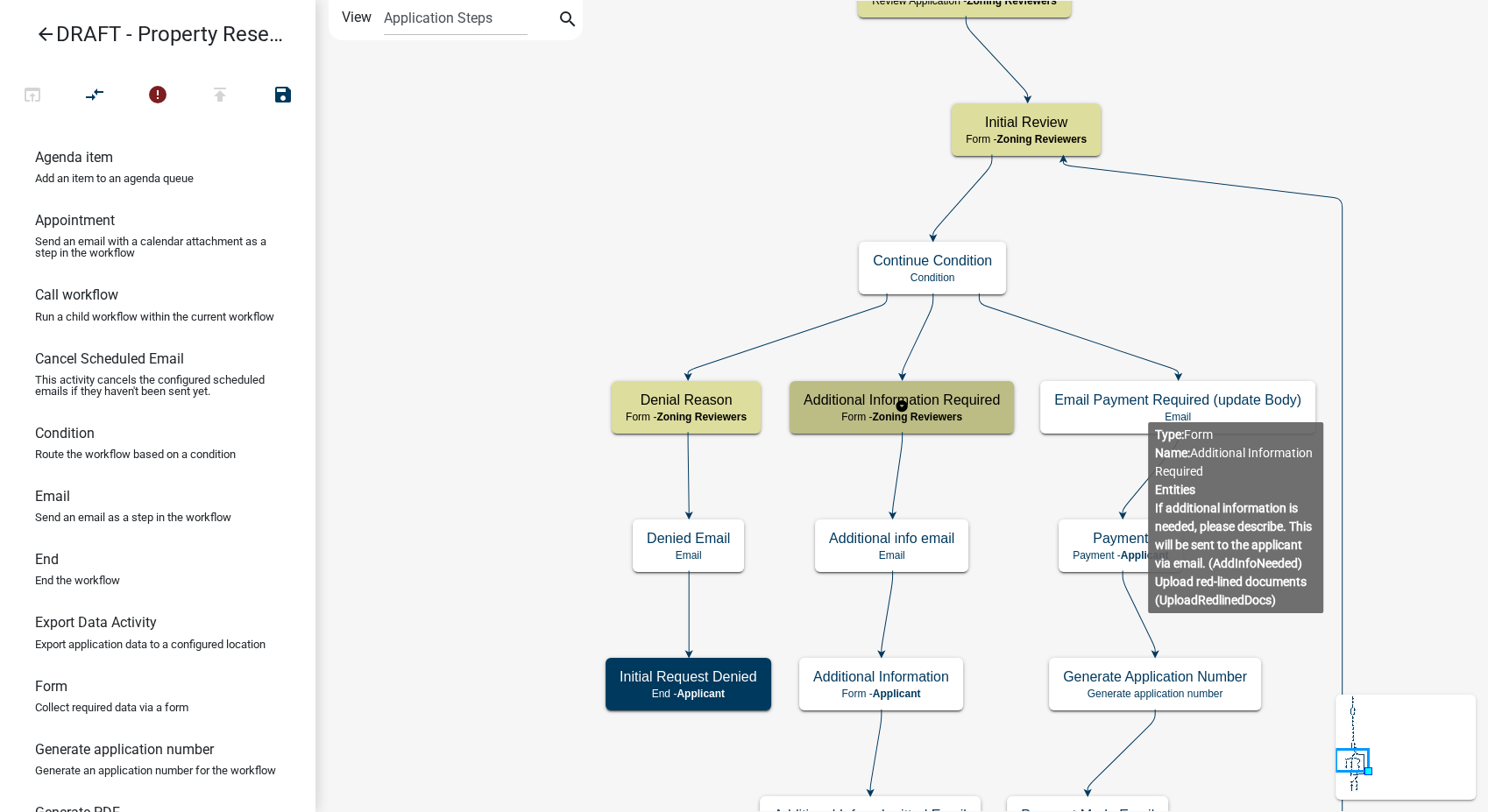
scroll to position [0, 0]
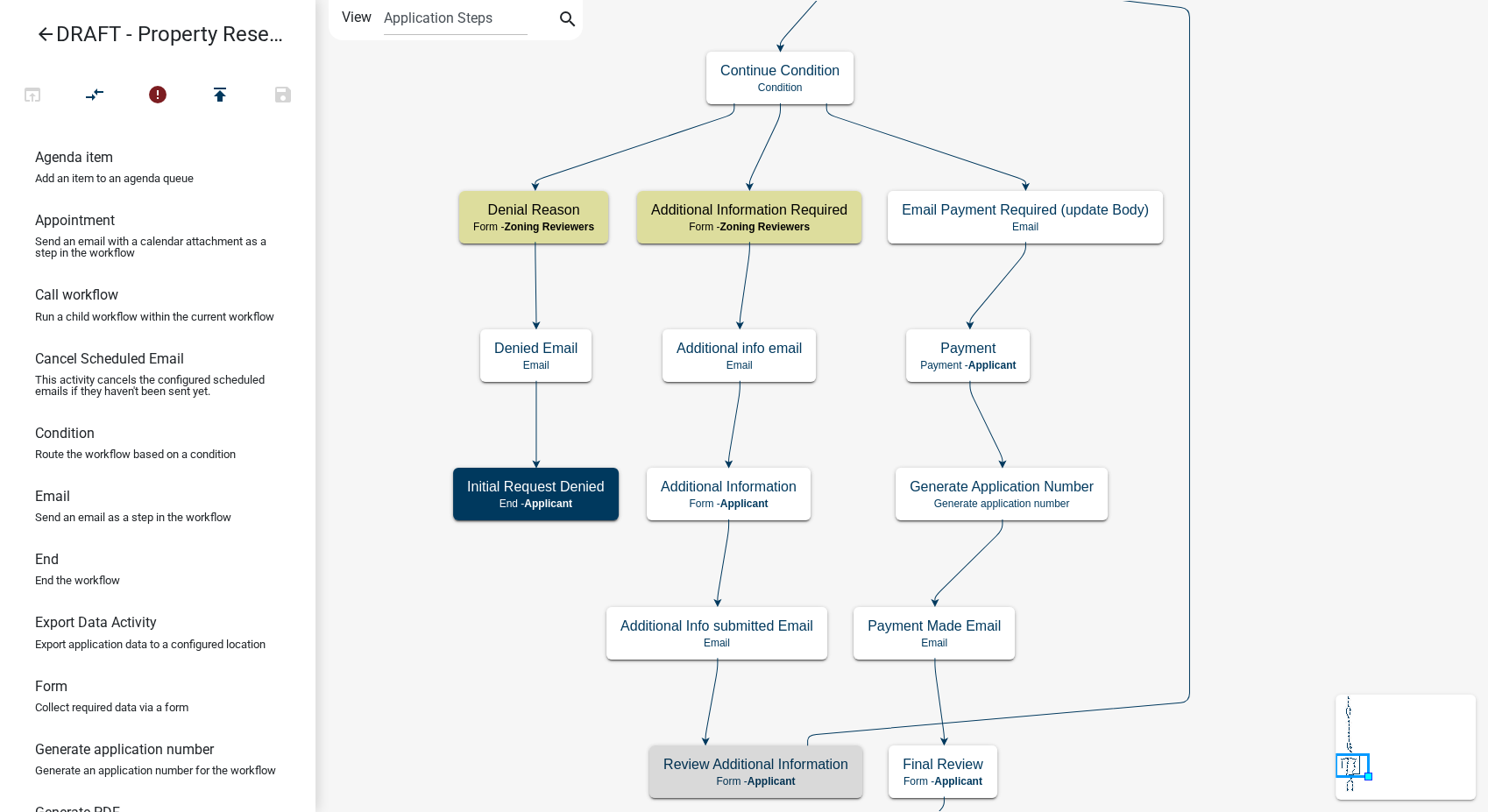
click at [761, 771] on h5 "Review Additional Information" at bounding box center [756, 764] width 185 height 16
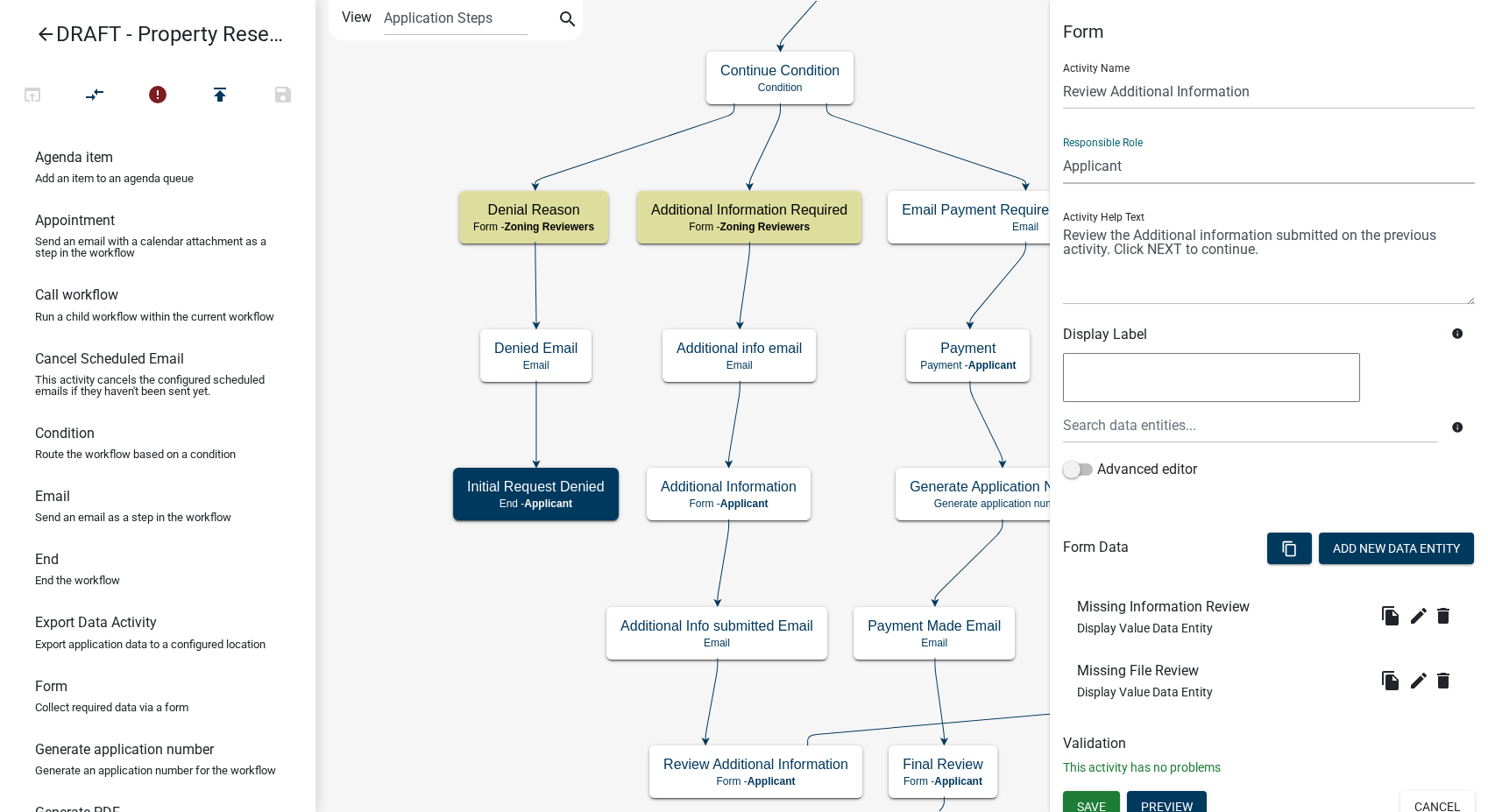
click at [1163, 161] on select "Applicant Admin P & D Inspectors EH Administrative Assistant Zoning Reviewers E…" at bounding box center [1268, 166] width 412 height 36
select select "289CA764-5063-4D44-9E26-A723625F811D"
click at [1063, 149] on select "Applicant Admin P & D Inspectors EH Administrative Assistant Zoning Reviewers E…" at bounding box center [1268, 166] width 412 height 36
click at [1086, 802] on span "Save" at bounding box center [1092, 807] width 29 height 14
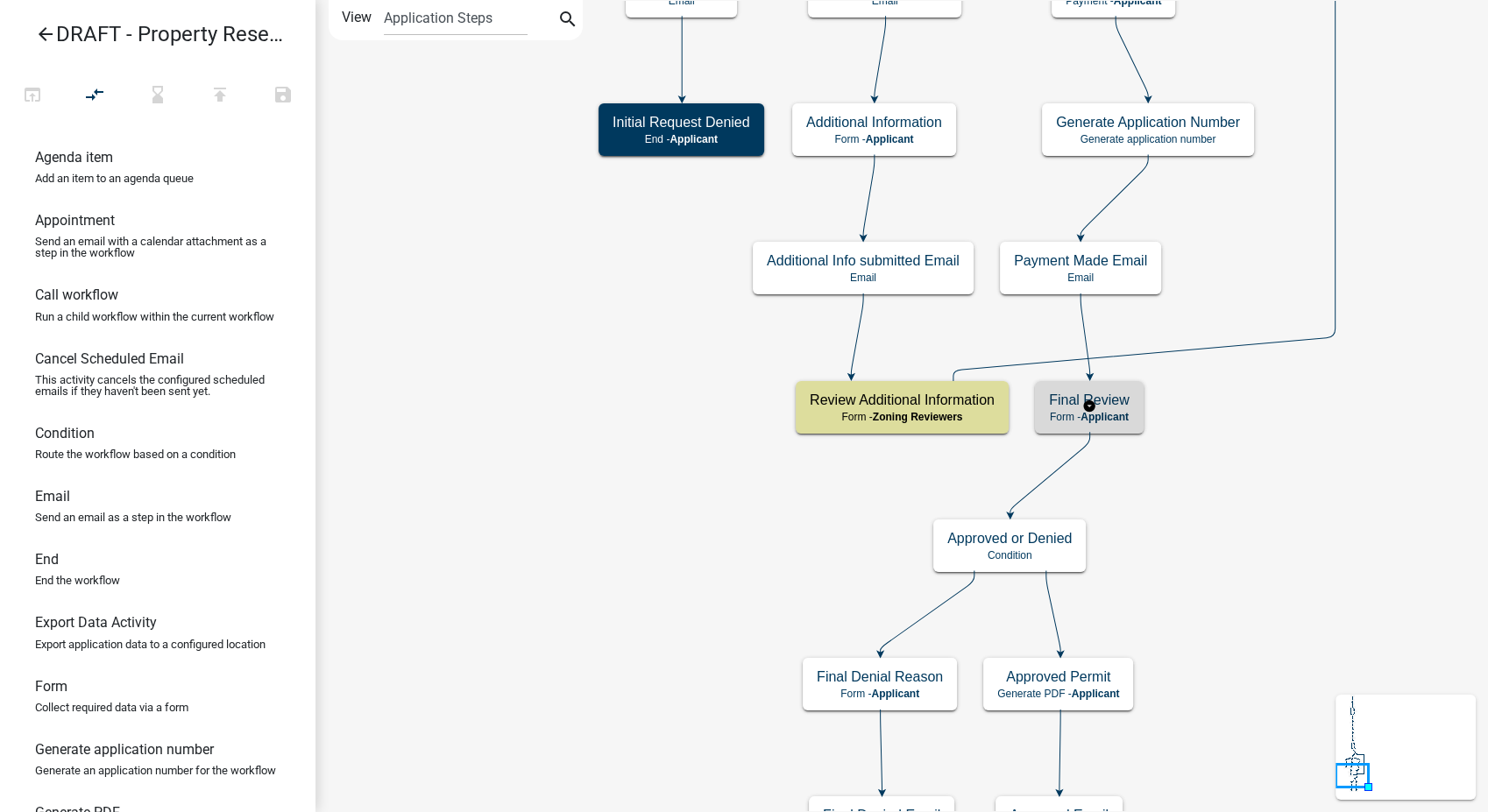
click at [1141, 396] on div "Final Review Form - Applicant" at bounding box center [1089, 407] width 109 height 53
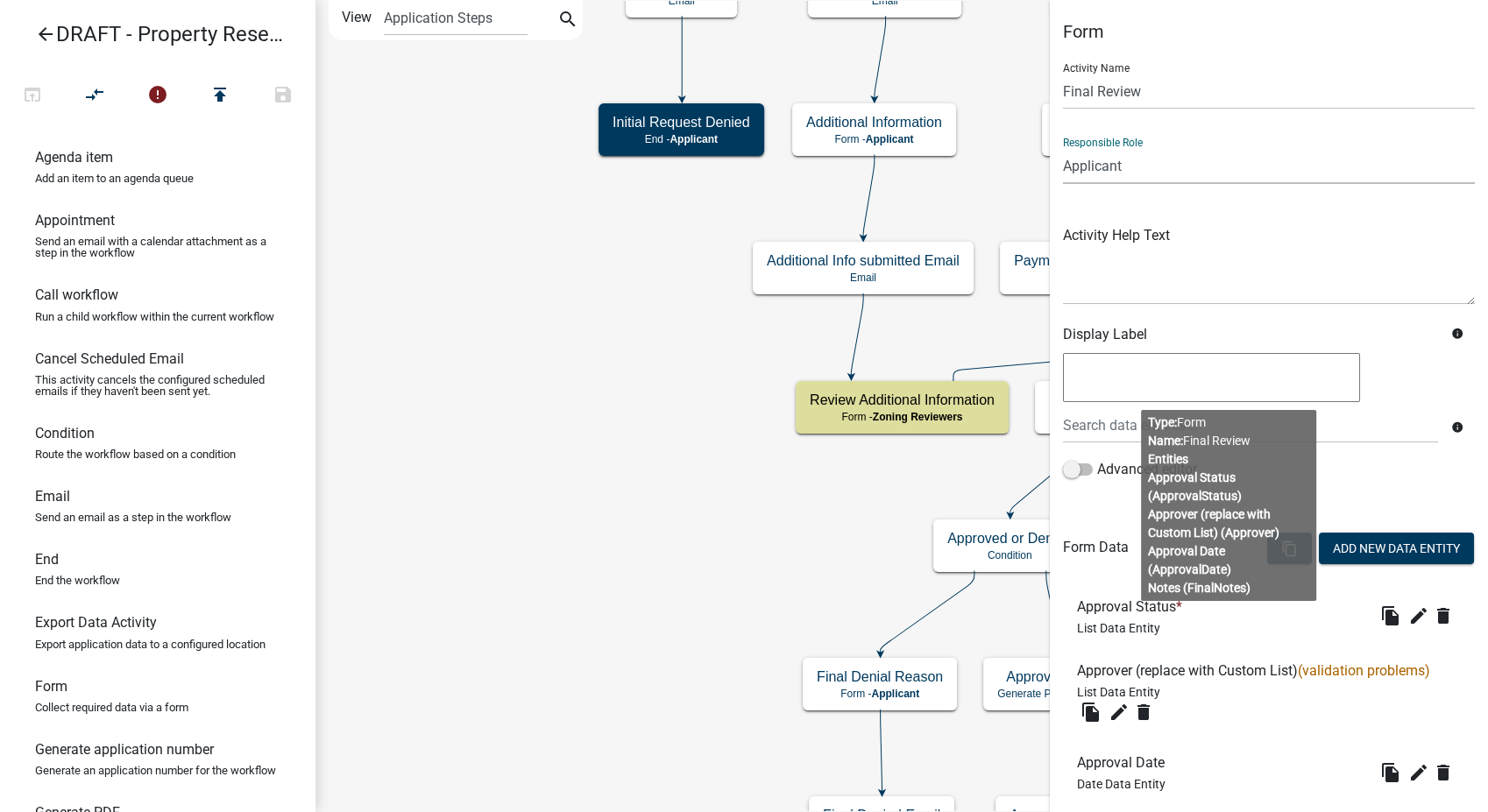
click at [1137, 176] on select "Applicant Admin P & D Inspectors EH Administrative Assistant Zoning Reviewers E…" at bounding box center [1268, 166] width 412 height 36
select select "289CA764-5063-4D44-9E26-A723625F811D"
click at [1063, 149] on select "Applicant Admin P & D Inspectors EH Administrative Assistant Zoning Reviewers E…" at bounding box center [1268, 166] width 412 height 36
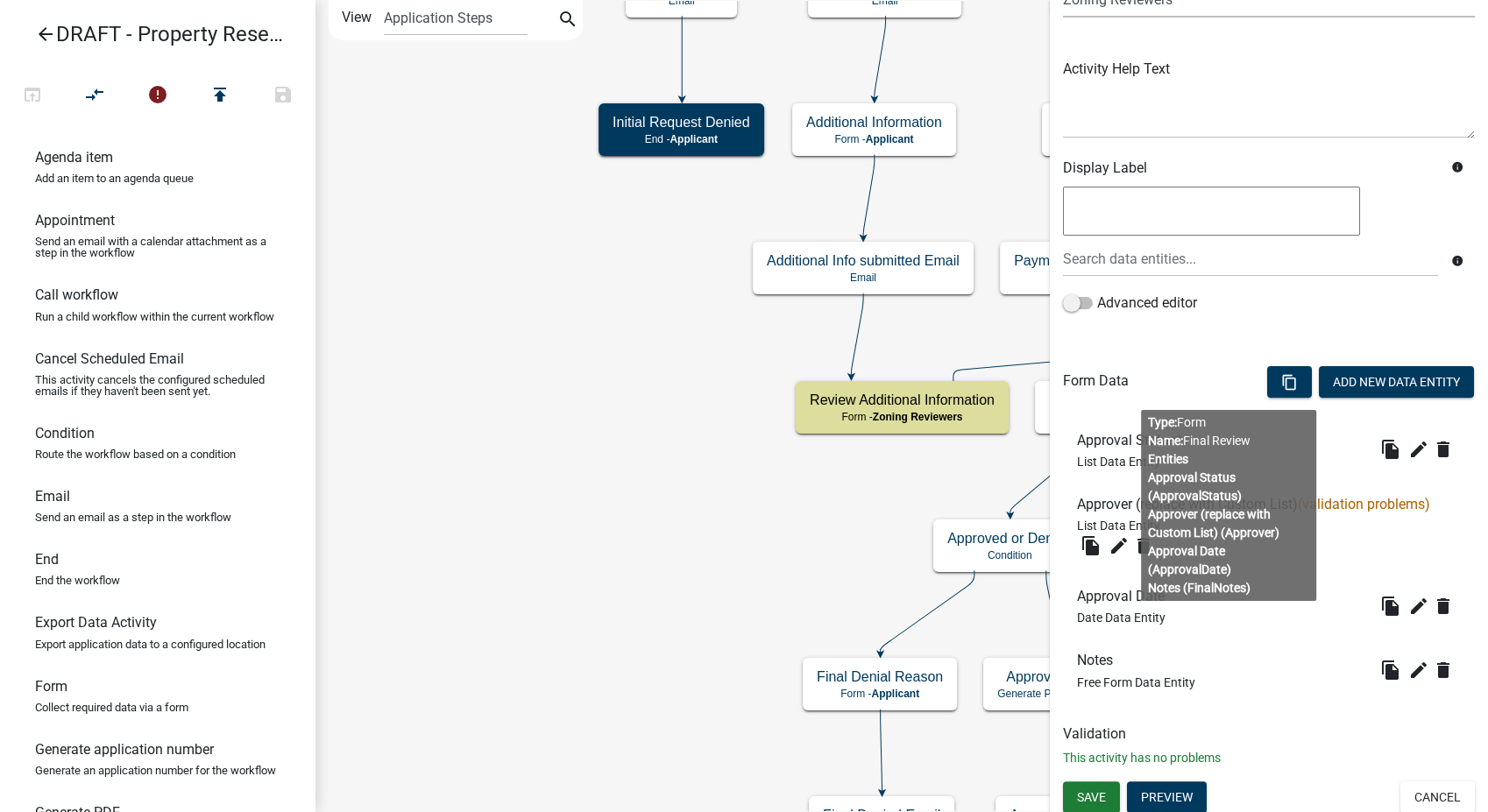
scroll to position [171, 0]
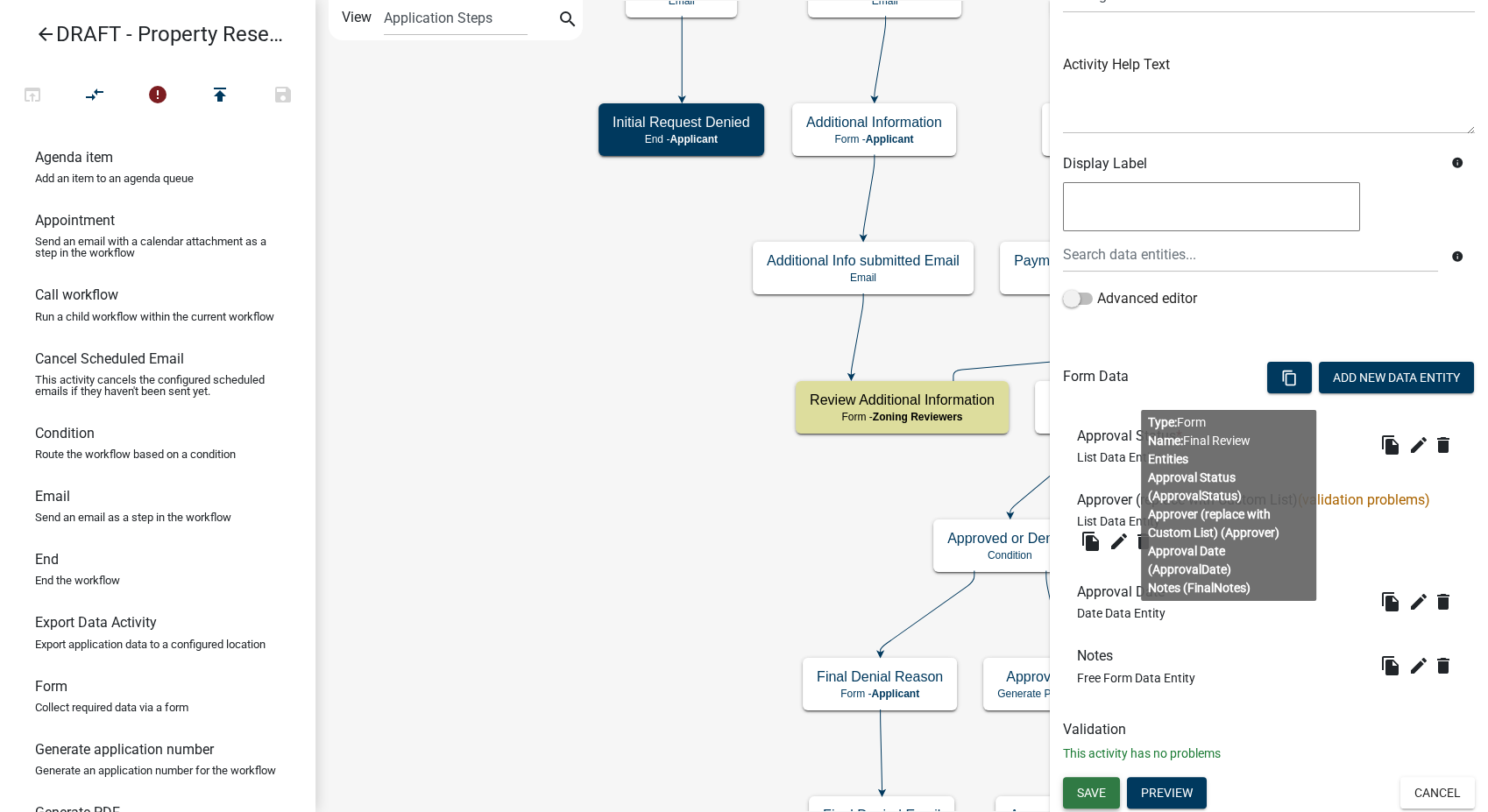
click at [1094, 791] on span "Save" at bounding box center [1092, 792] width 29 height 14
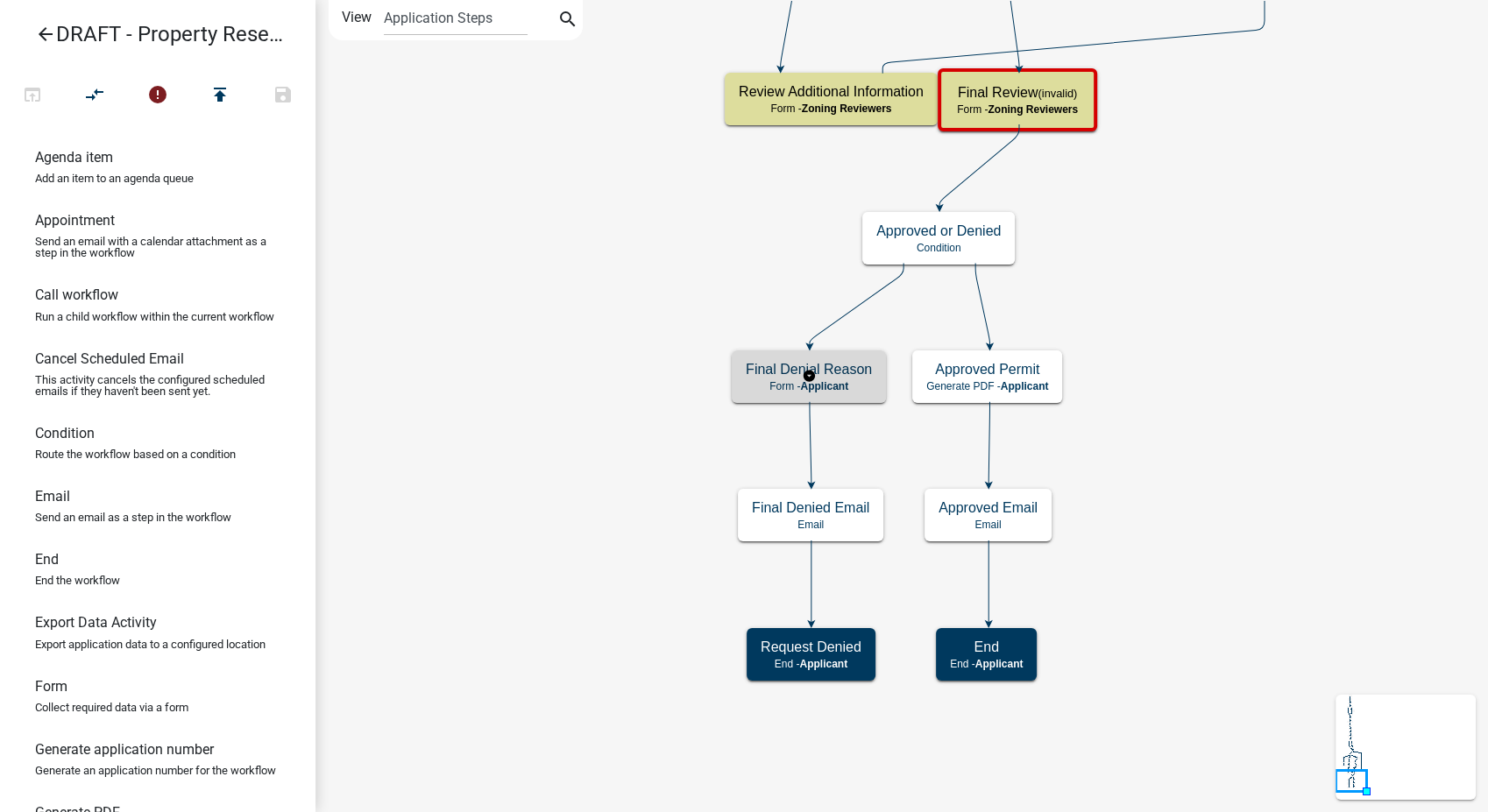
click at [872, 391] on div "Final Denial Reason Form - Applicant" at bounding box center [809, 376] width 154 height 53
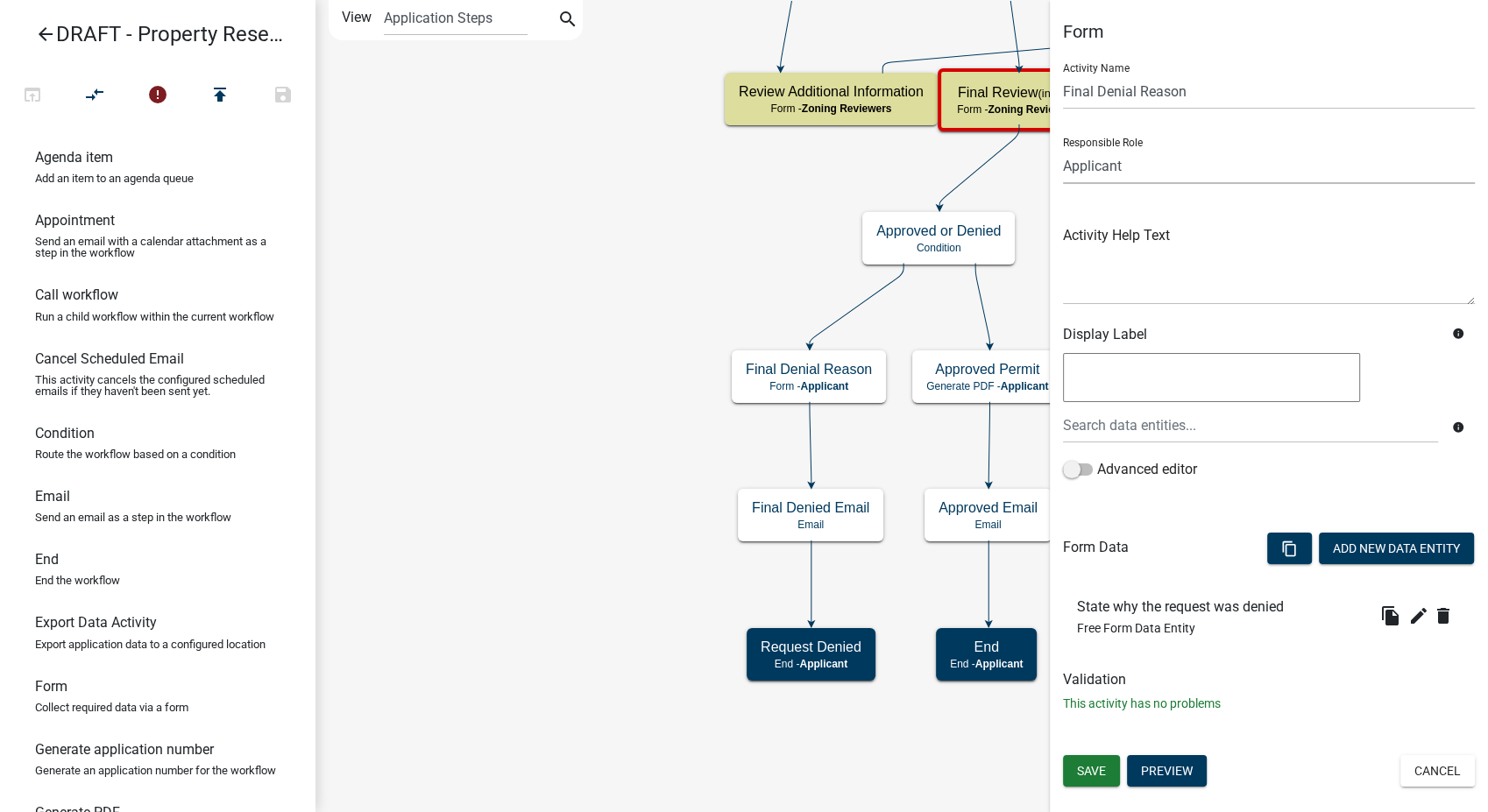
click at [1139, 157] on select "Applicant Admin P & D Inspectors EH Administrative Assistant Zoning Reviewers E…" at bounding box center [1268, 166] width 412 height 36
select select "289CA764-5063-4D44-9E26-A723625F811D"
click at [1063, 149] on select "Applicant Admin P & D Inspectors EH Administrative Assistant Zoning Reviewers E…" at bounding box center [1268, 166] width 412 height 36
click at [1069, 769] on button "Save" at bounding box center [1091, 771] width 57 height 32
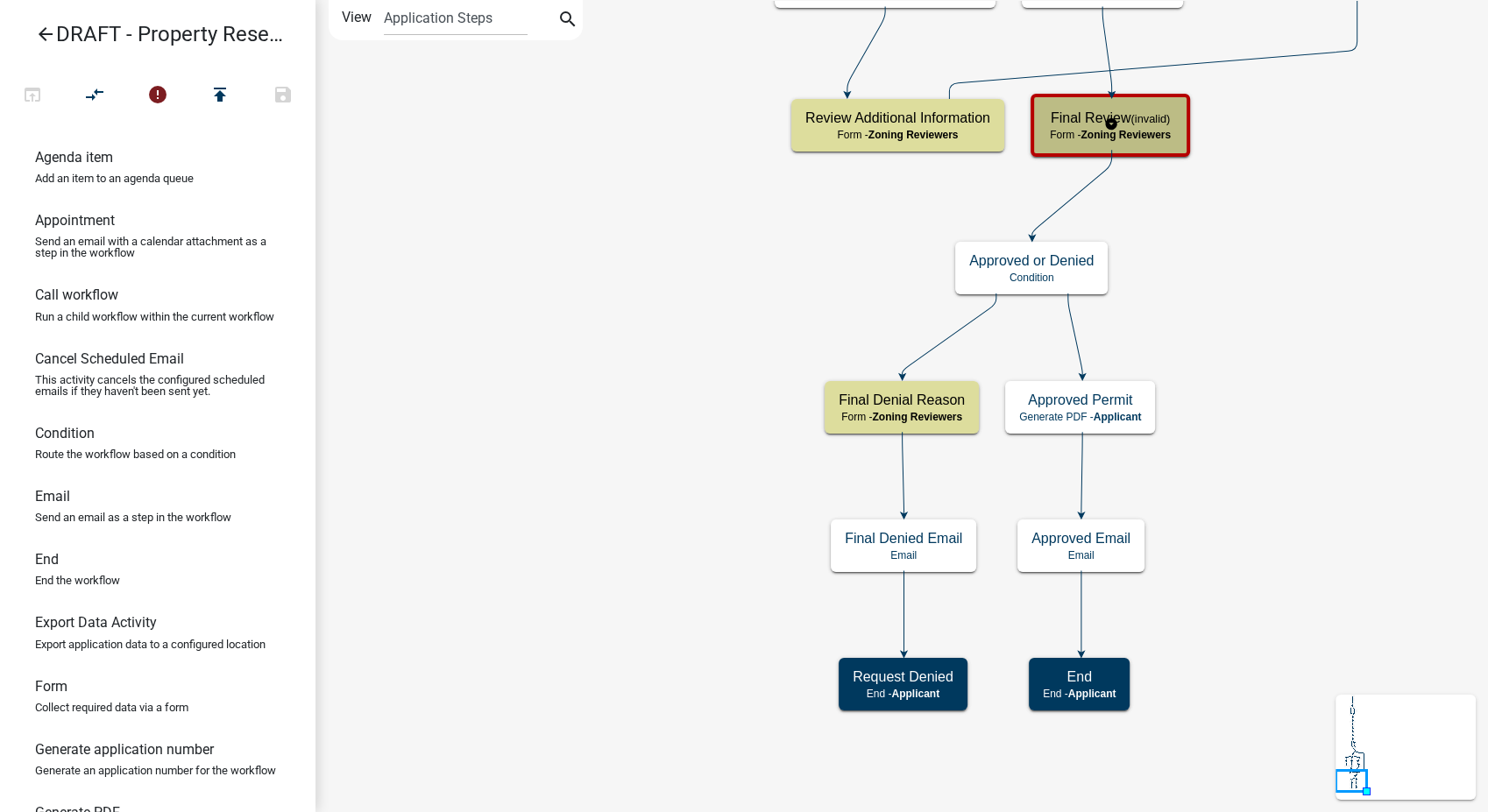
click at [1177, 116] on div "Final Review (invalid) Form - Zoning Reviewers" at bounding box center [1110, 125] width 149 height 53
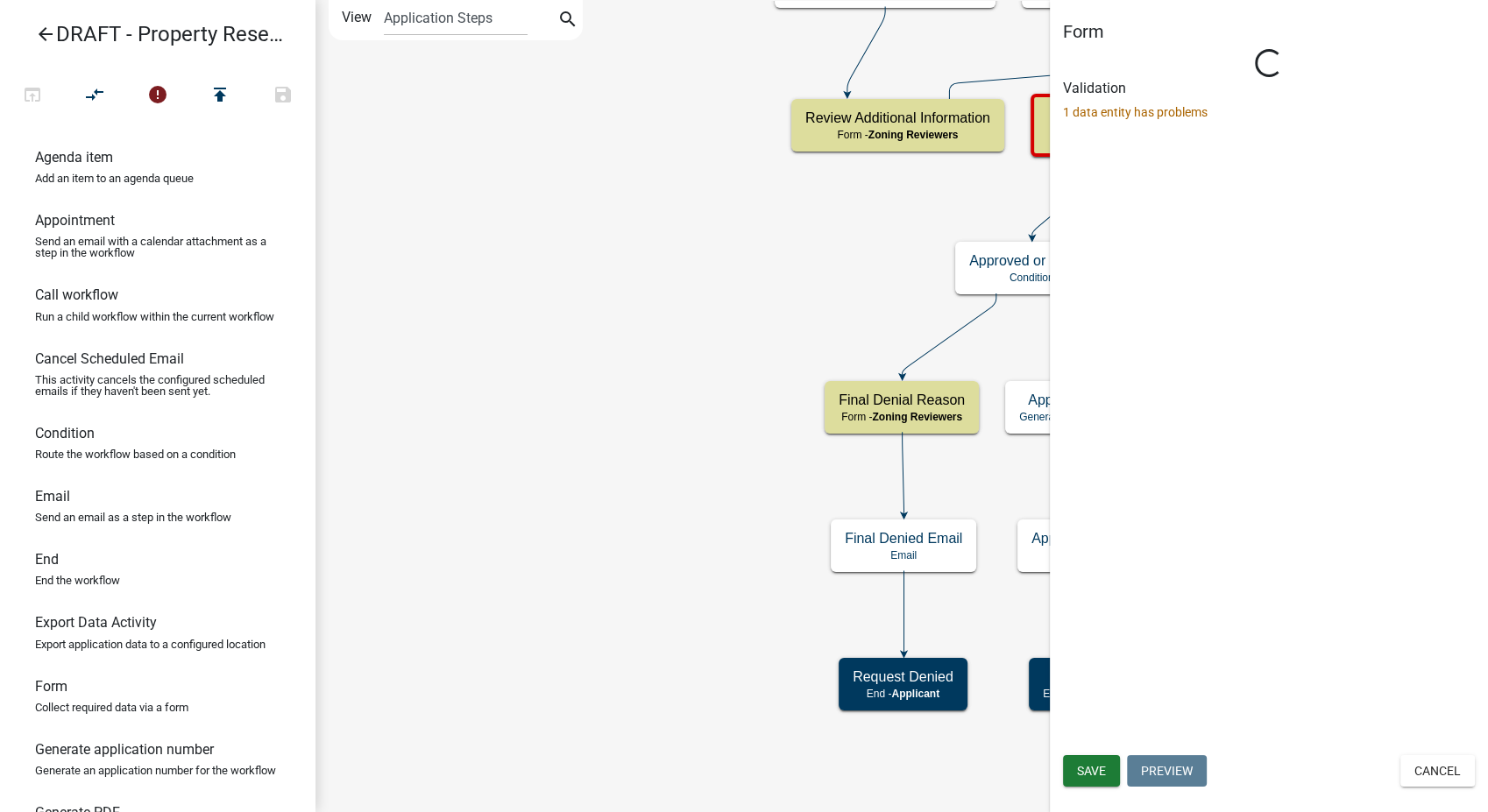
select select "289CA764-5063-4D44-9E26-A723625F811D"
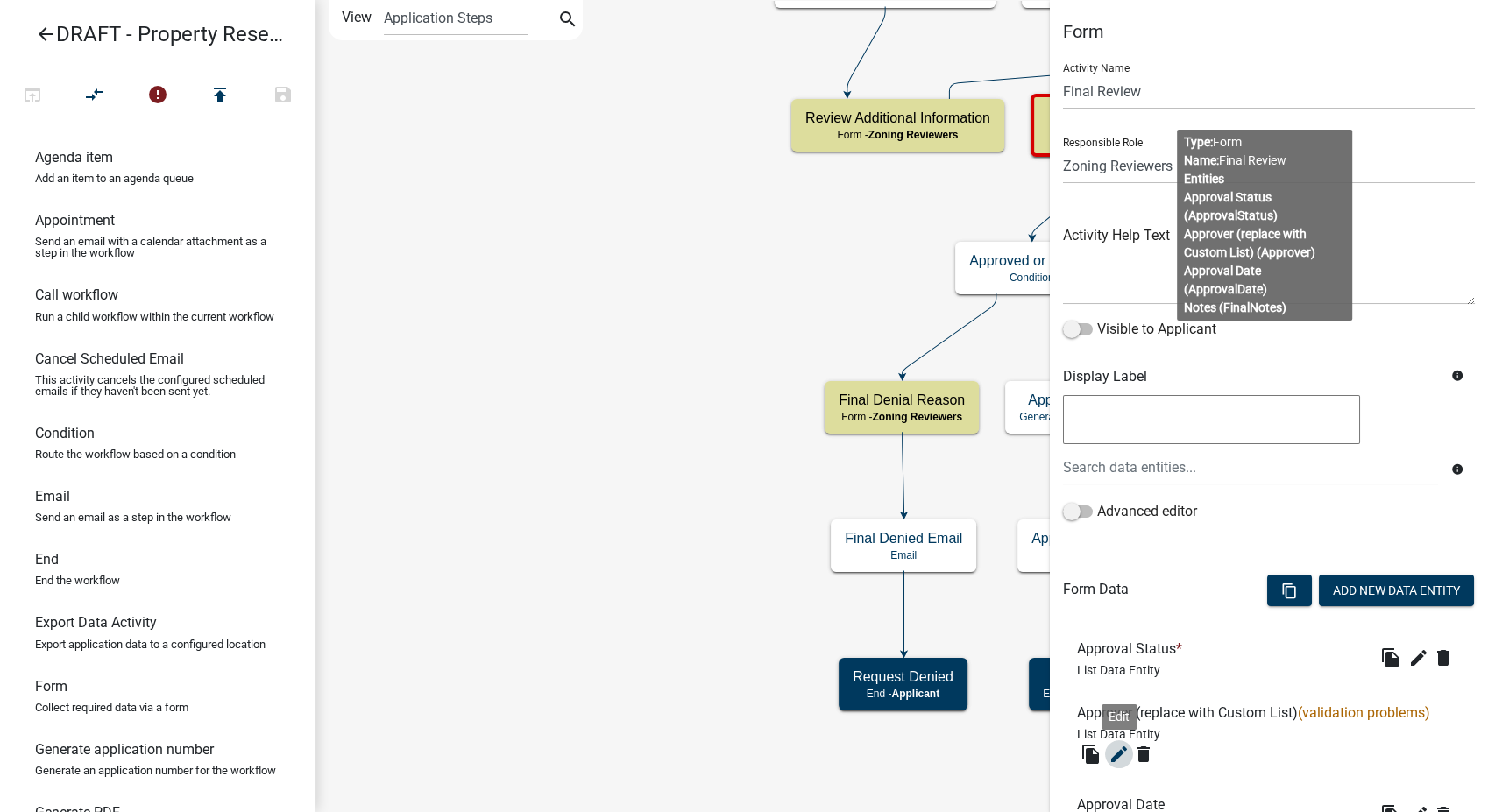
click at [1108, 750] on icon "edit" at bounding box center [1119, 754] width 21 height 21
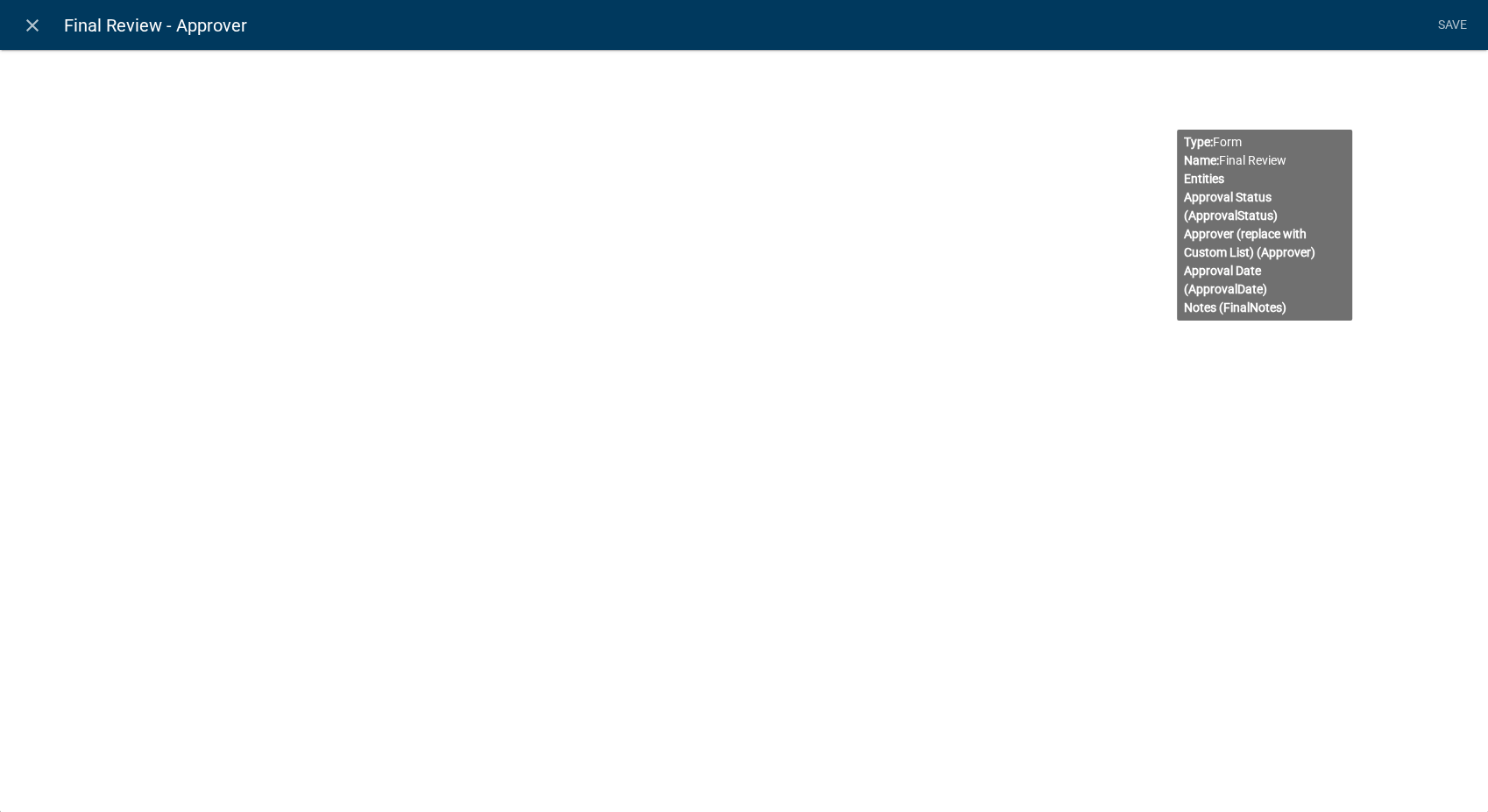
select select "list-data"
select select
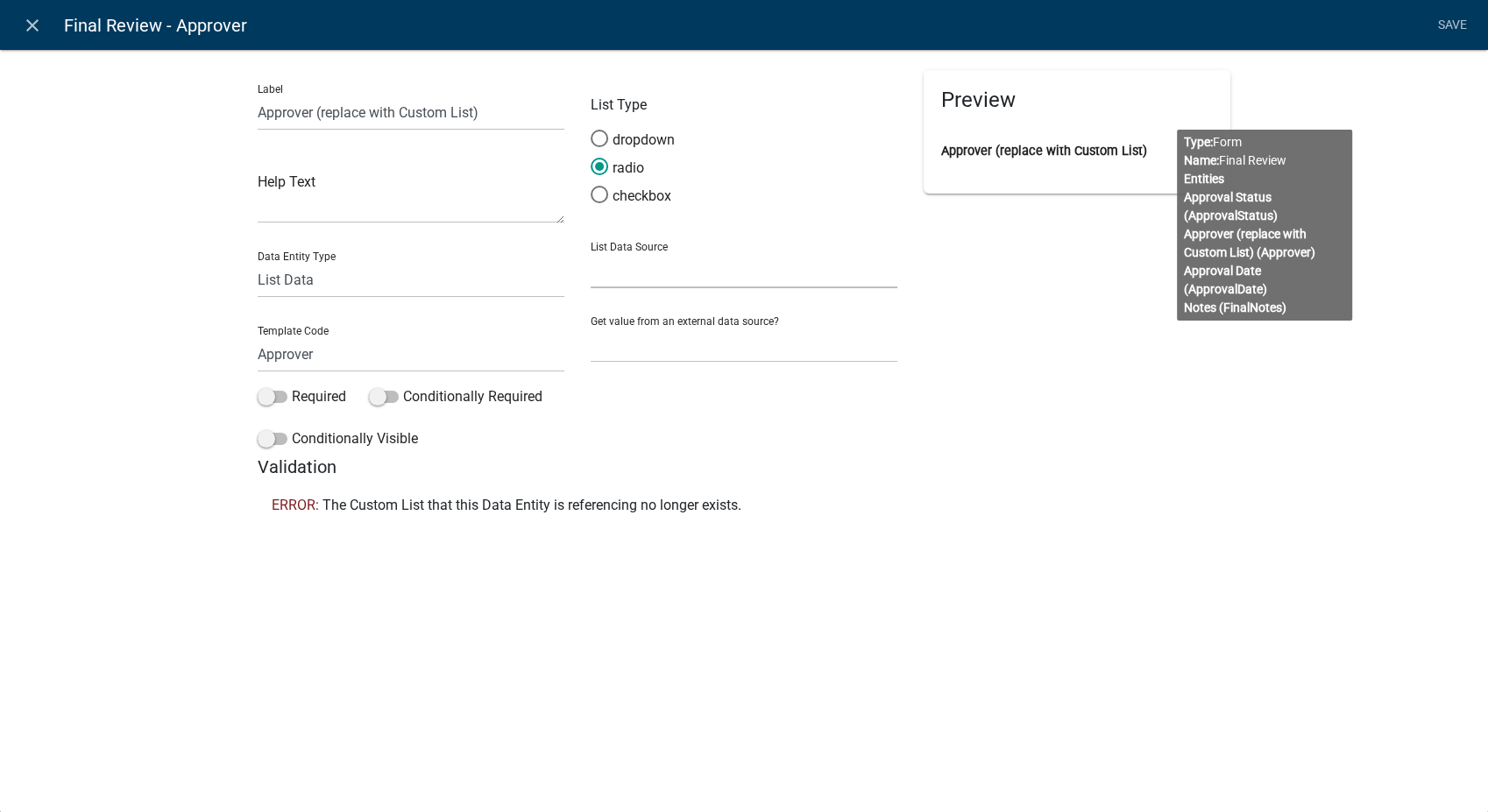
click at [693, 277] on select "State List Assessor's Office Assessor's Office Commercial Structures Commercial…" at bounding box center [744, 270] width 307 height 36
select select "custom-list-f9a9d1a7-0962-48f6-884e-0c2268a62952"
click at [590, 253] on select "State List Assessor's Office Assessor's Office Commercial Structures Commercial…" at bounding box center [744, 270] width 307 height 36
click at [1443, 20] on link "Save" at bounding box center [1451, 25] width 43 height 34
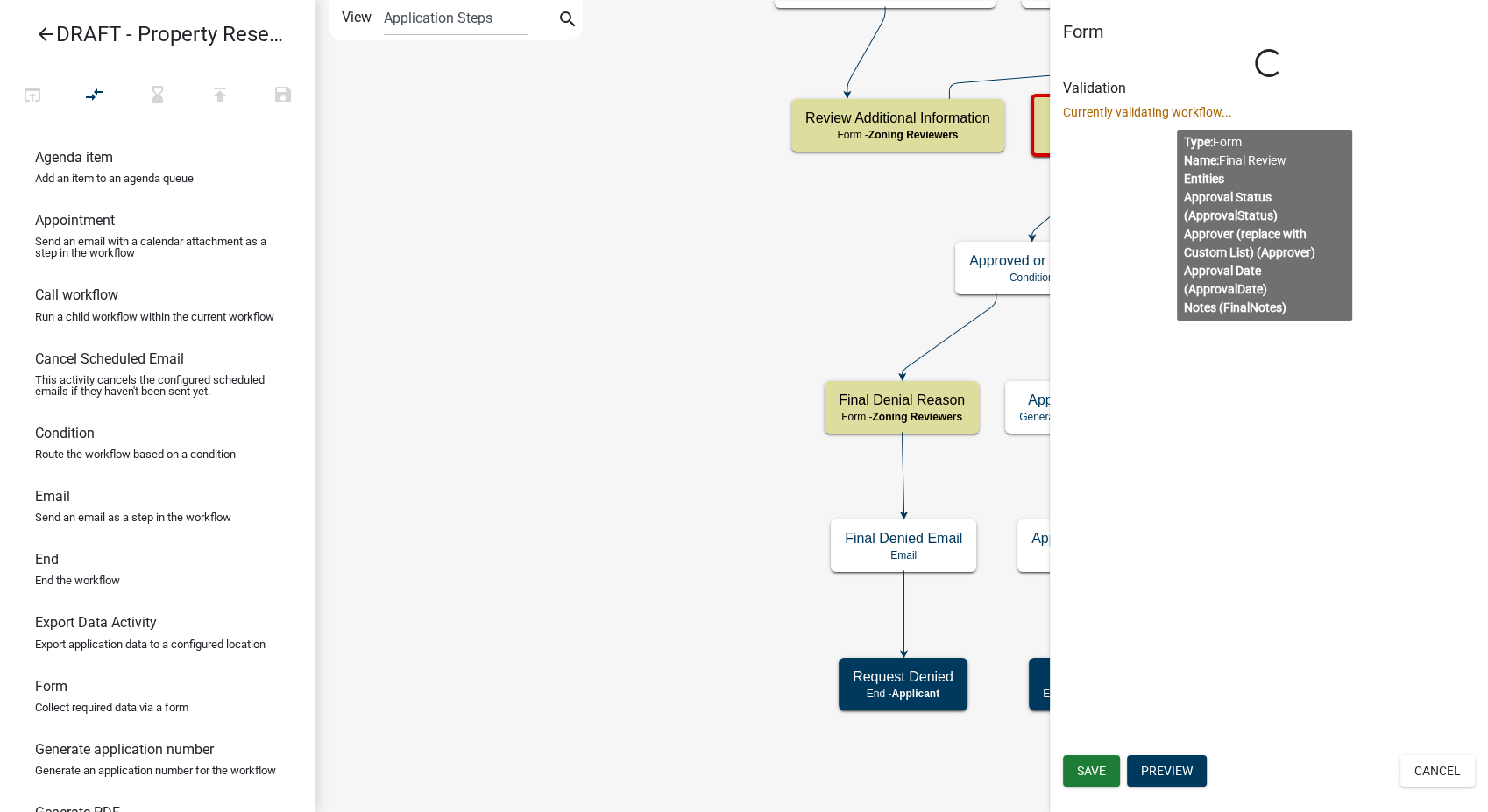
select select "289CA764-5063-4D44-9E26-A723625F811D"
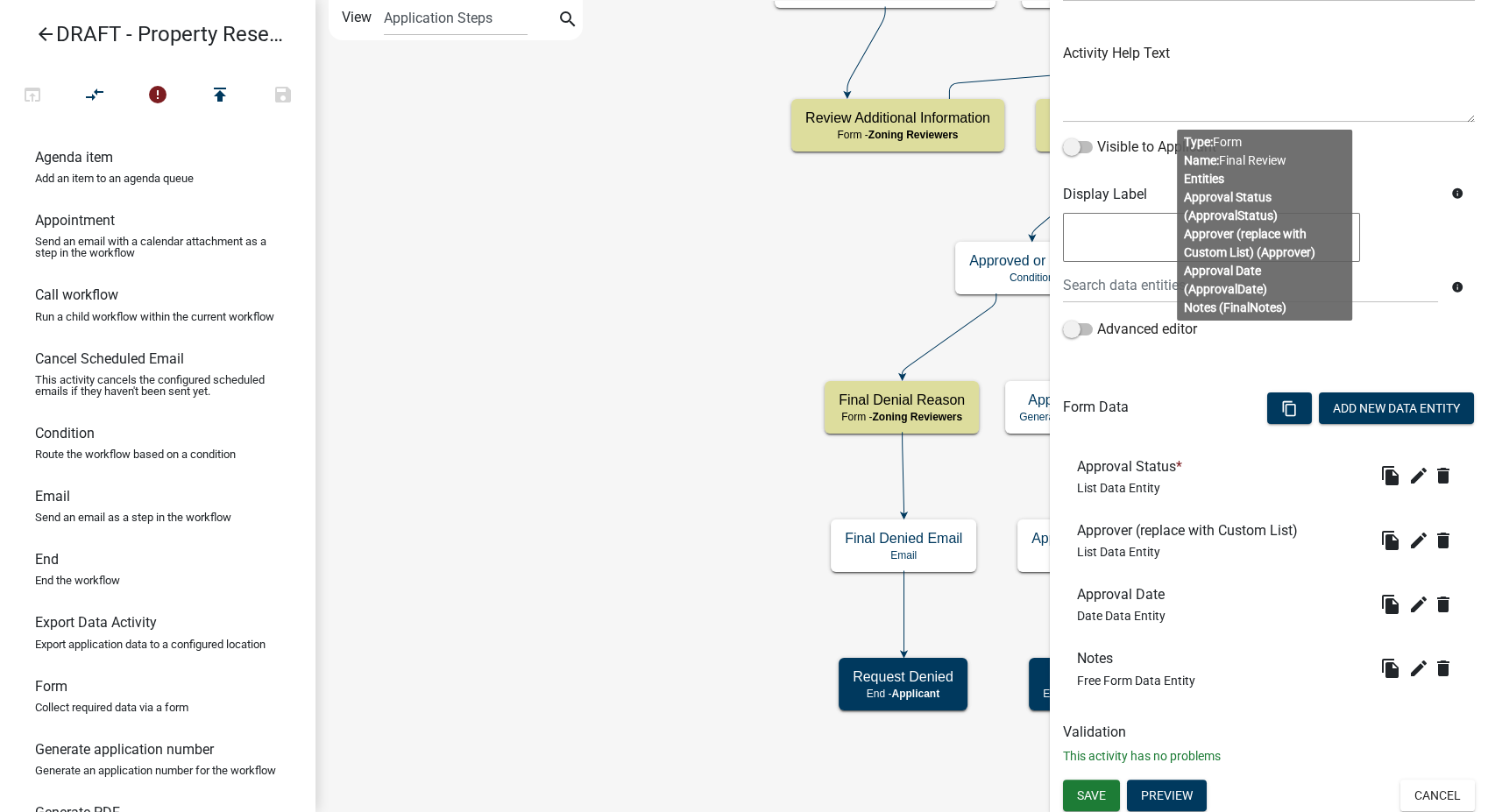
scroll to position [185, 0]
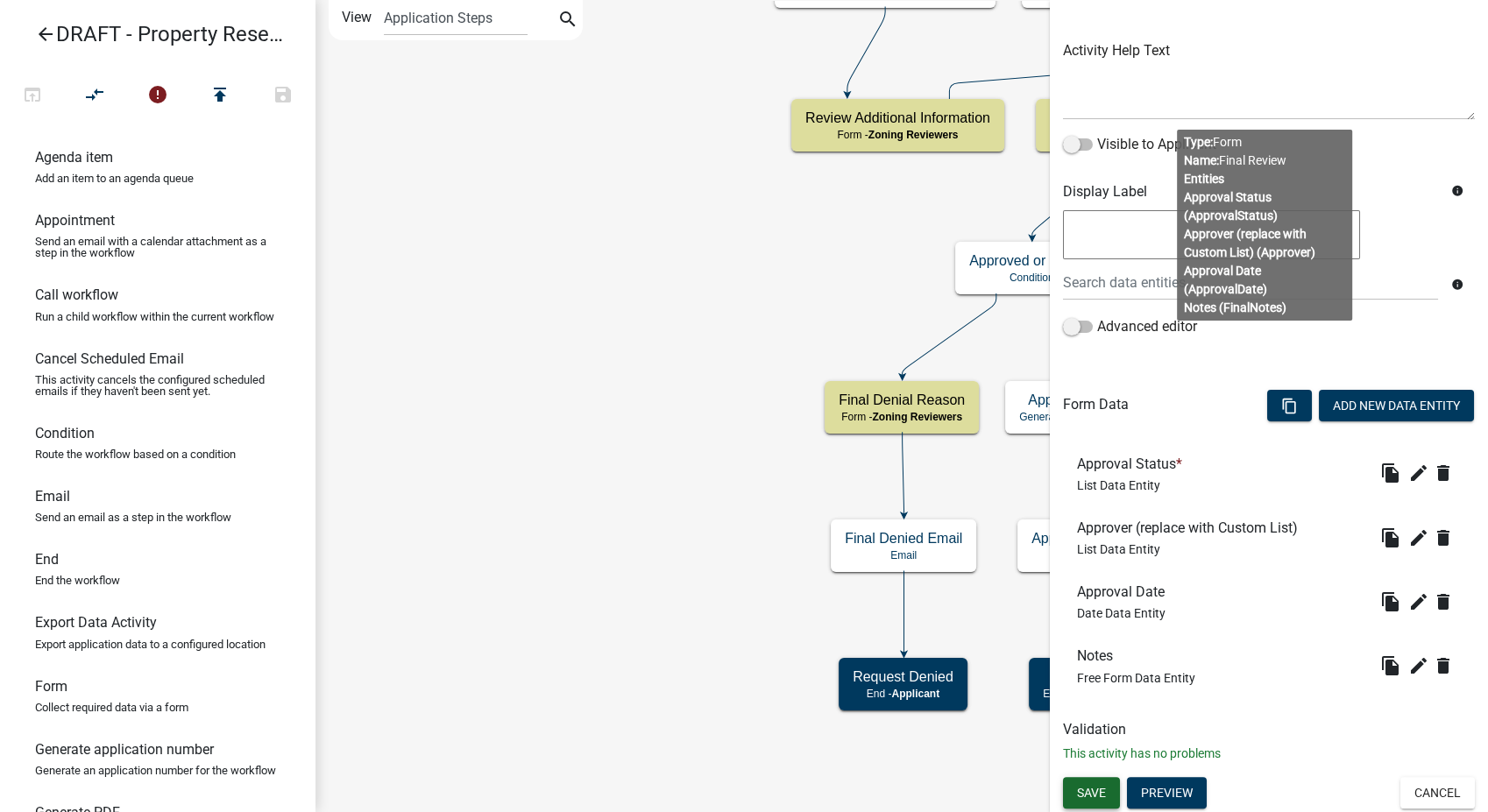
click at [1084, 788] on span "Save" at bounding box center [1092, 792] width 29 height 14
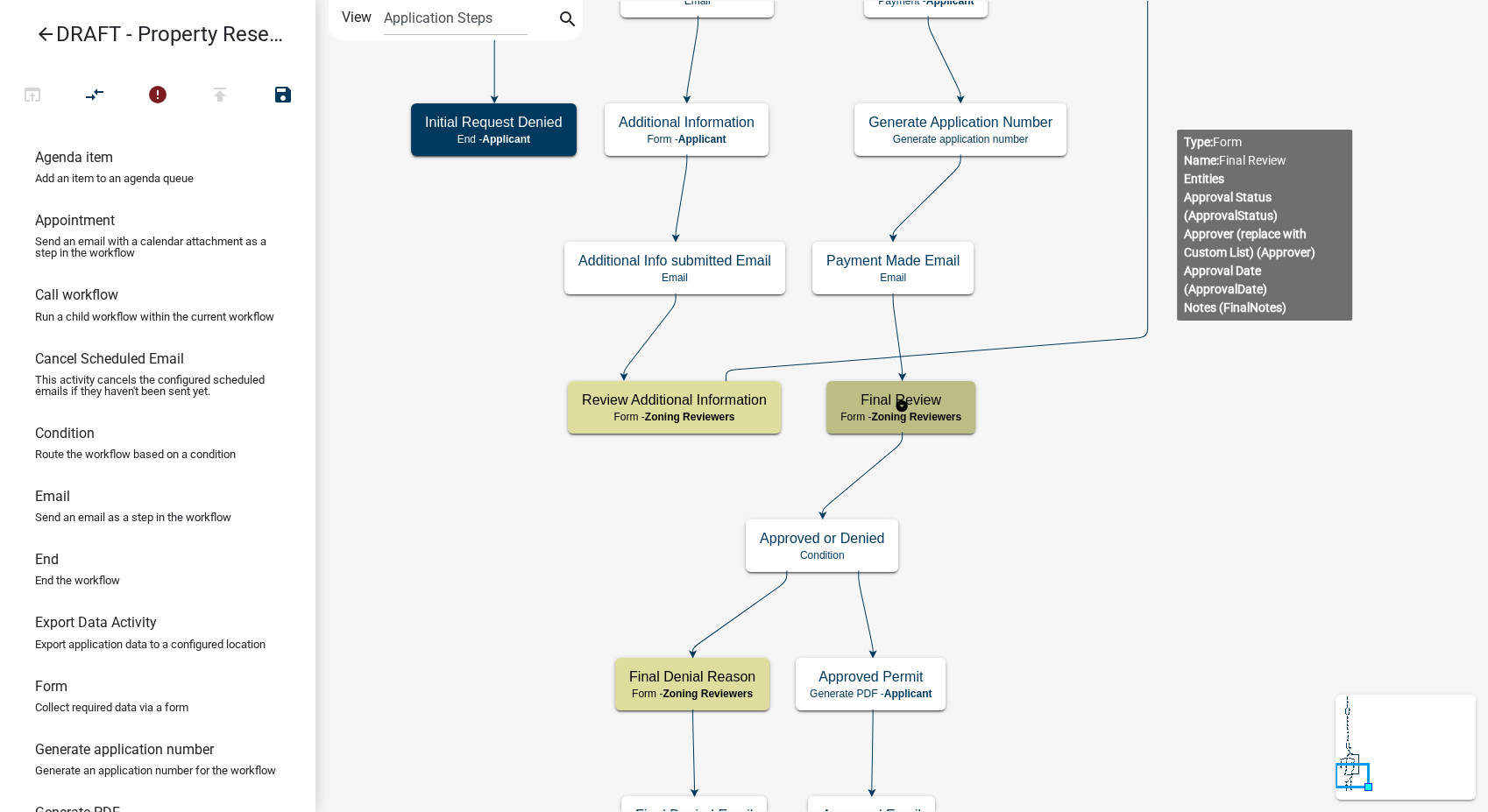
scroll to position [0, 0]
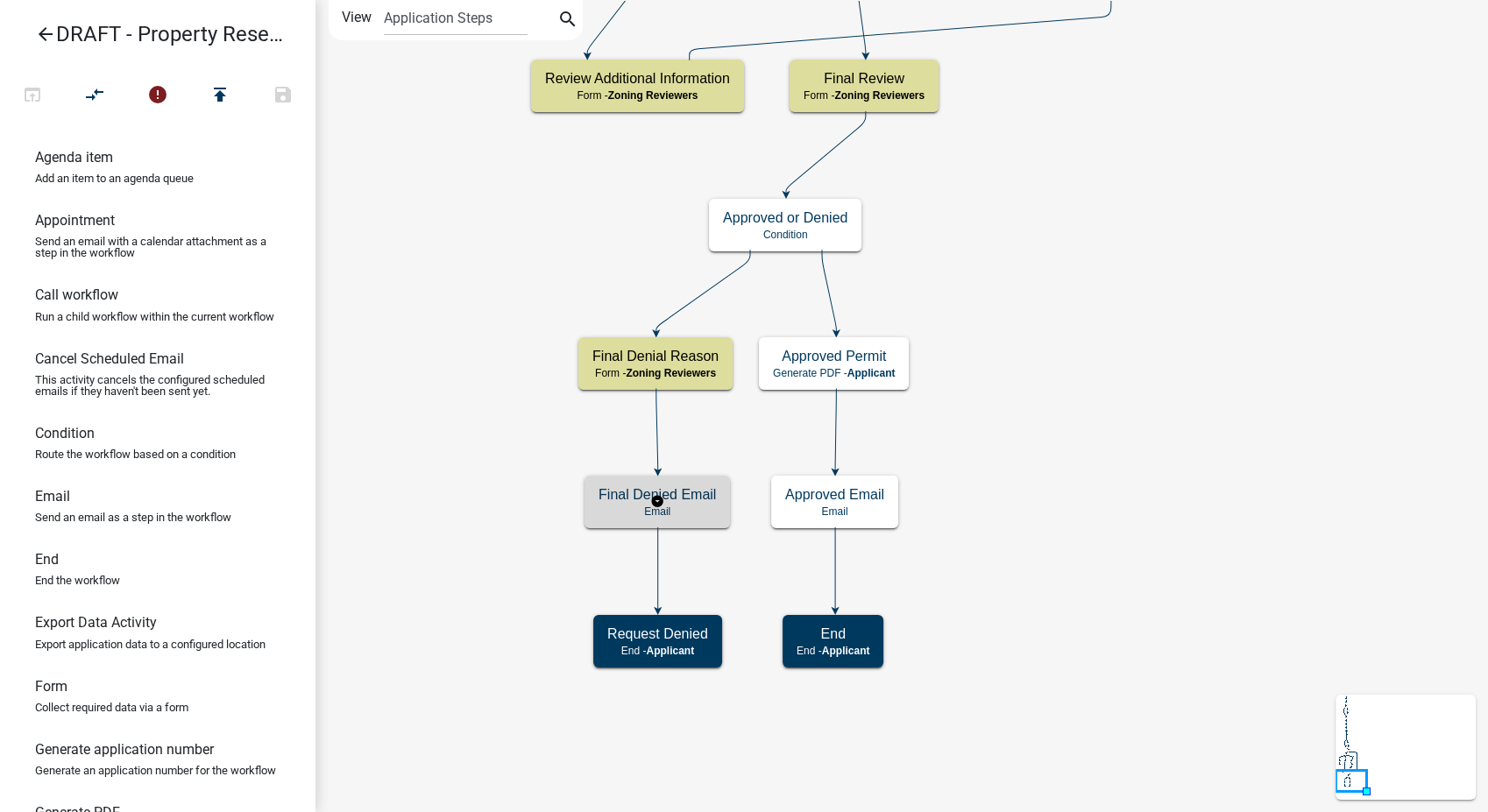
click at [677, 495] on h5 "Final Denied Email" at bounding box center [658, 494] width 118 height 16
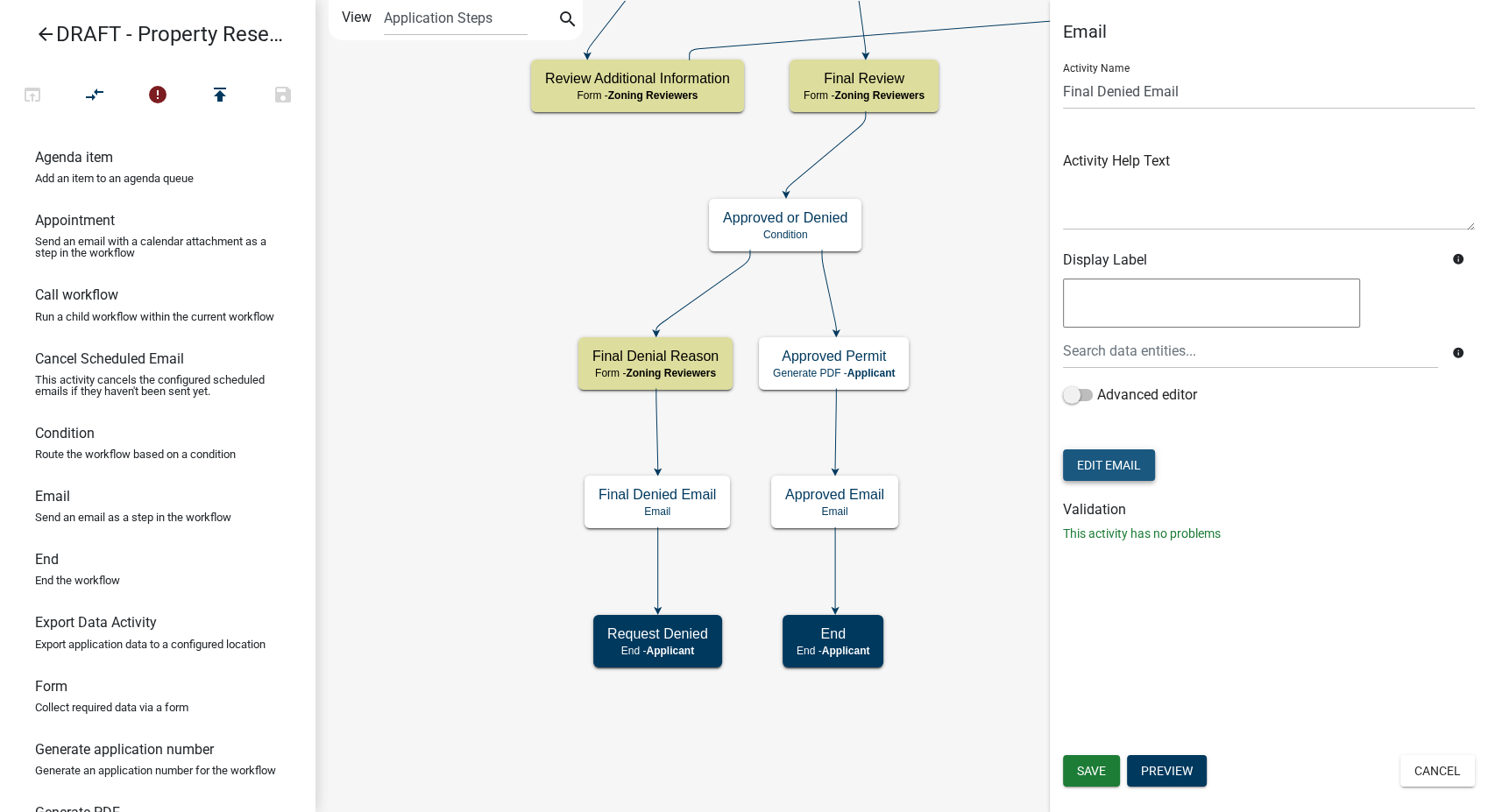
click at [1112, 465] on button "Edit Email" at bounding box center [1108, 465] width 92 height 32
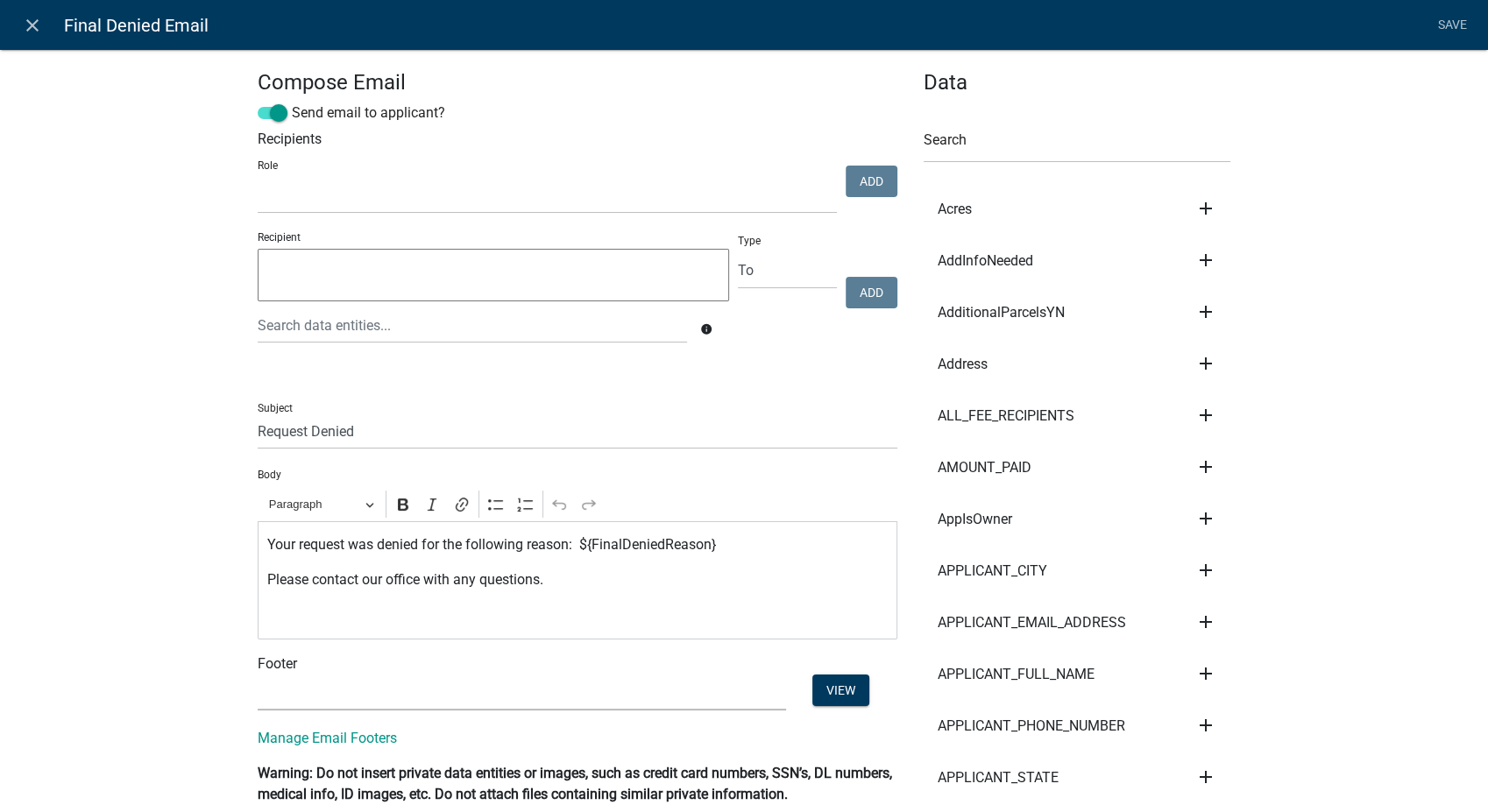
click at [302, 698] on select "(None) Environmental Health Planning & Development" at bounding box center [522, 692] width 528 height 36
select select "6b414dd9-46b1-4634-9489-6945e61a5ceb"
click at [257, 675] on select "(None) Environmental Health Planning & Development" at bounding box center [522, 692] width 528 height 36
click at [420, 629] on div "Your request was denied for the following reason: ${FinalDeniedReason} Please c…" at bounding box center [577, 581] width 639 height 119
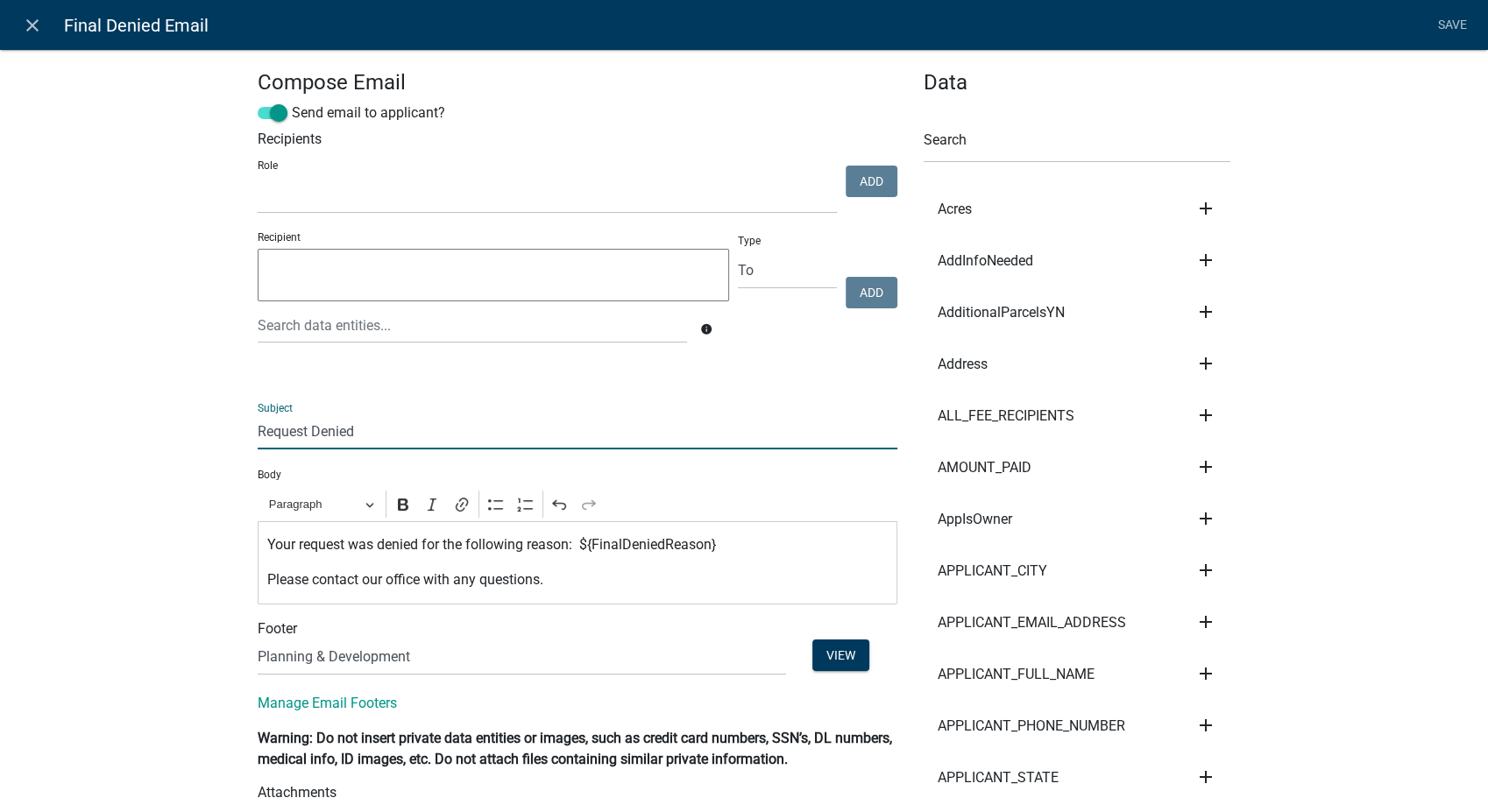
click at [257, 431] on input "Request Denied" at bounding box center [577, 431] width 639 height 36
type input "Property Research Request Denied"
click at [1444, 24] on link "Save" at bounding box center [1451, 25] width 43 height 34
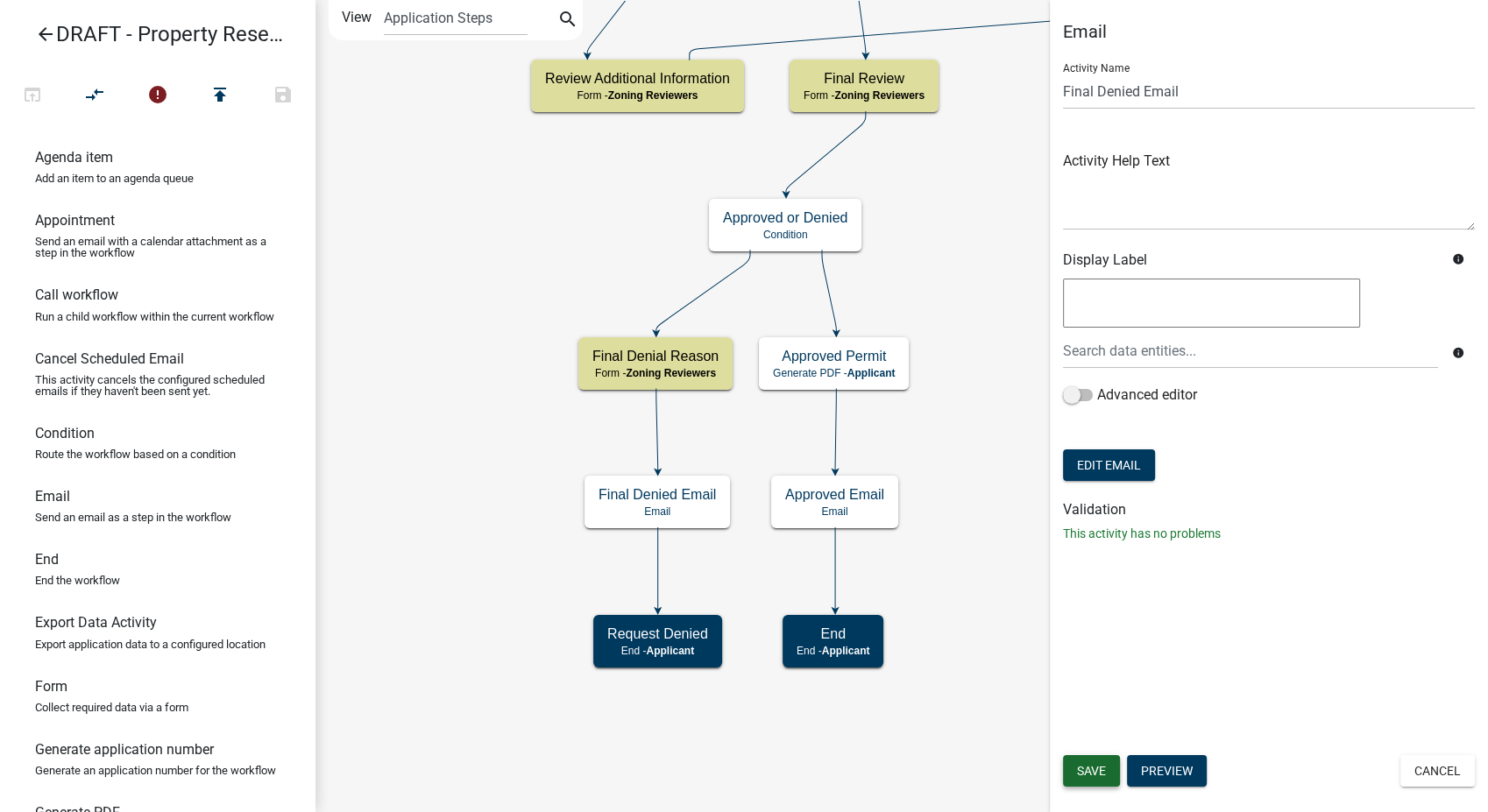
click at [1097, 777] on span "Save" at bounding box center [1092, 771] width 29 height 14
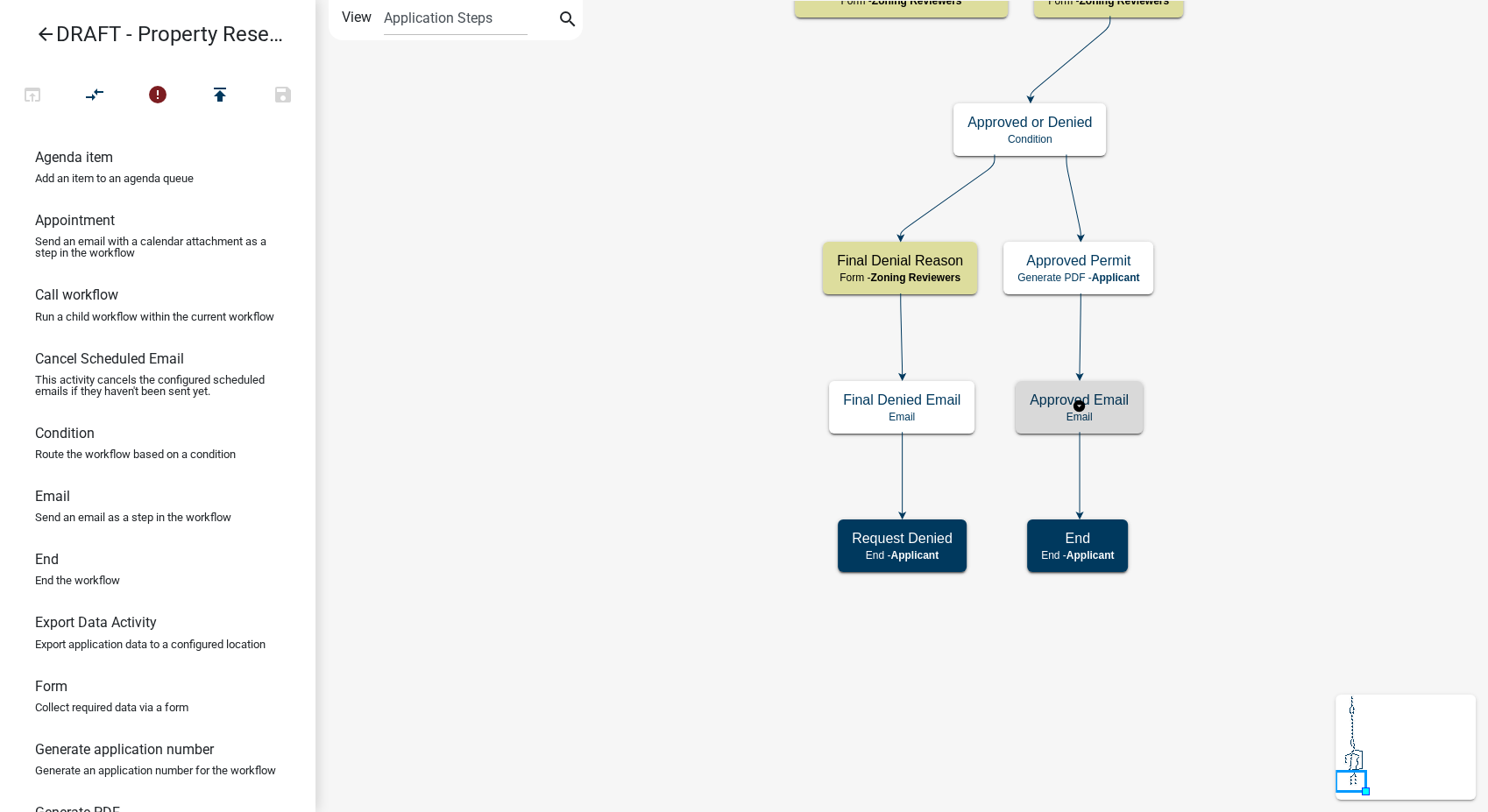
click at [1108, 400] on h5 "Approved Email" at bounding box center [1079, 399] width 99 height 16
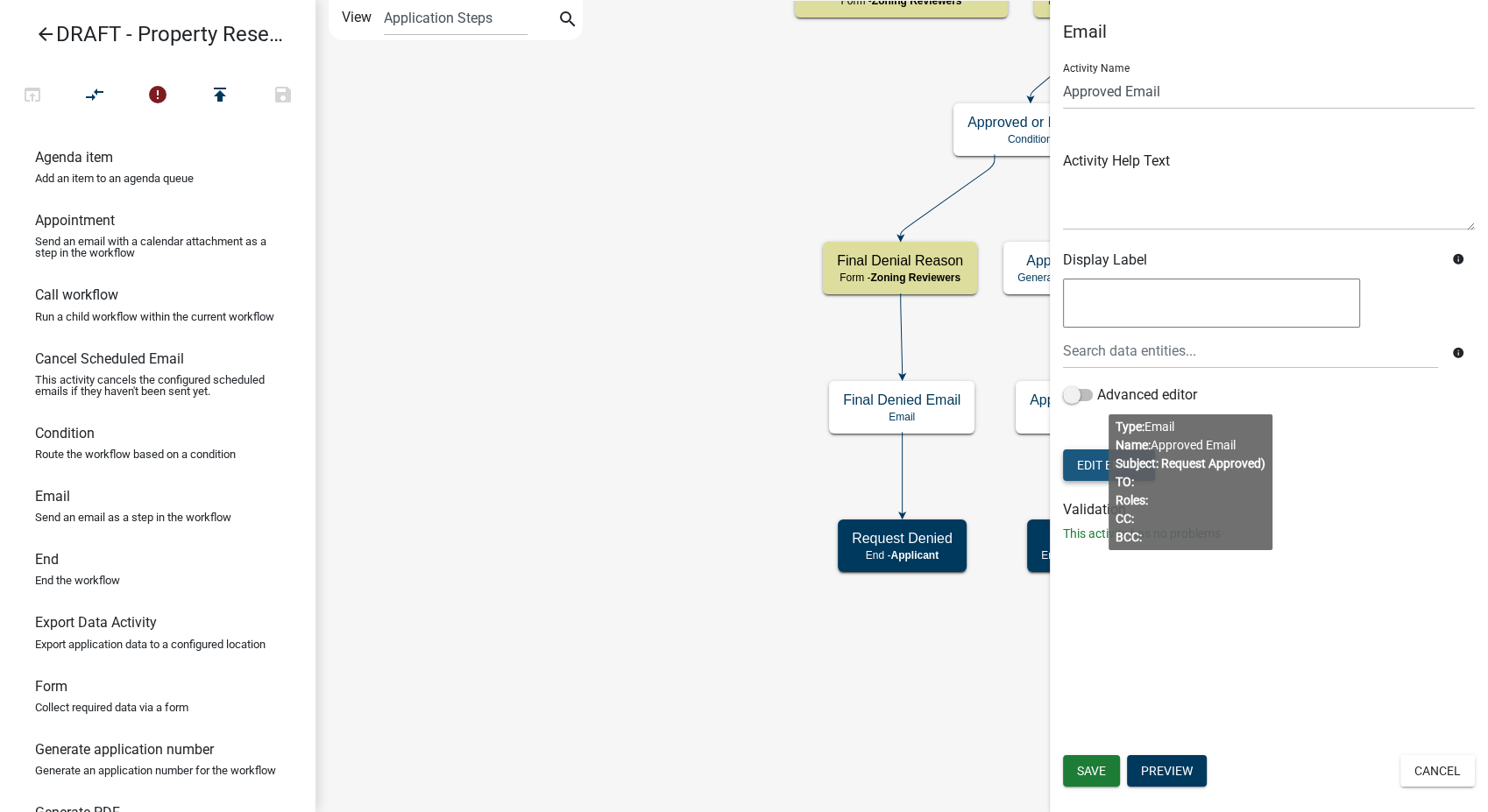
click at [1091, 463] on button "Edit Email" at bounding box center [1108, 465] width 92 height 32
select select
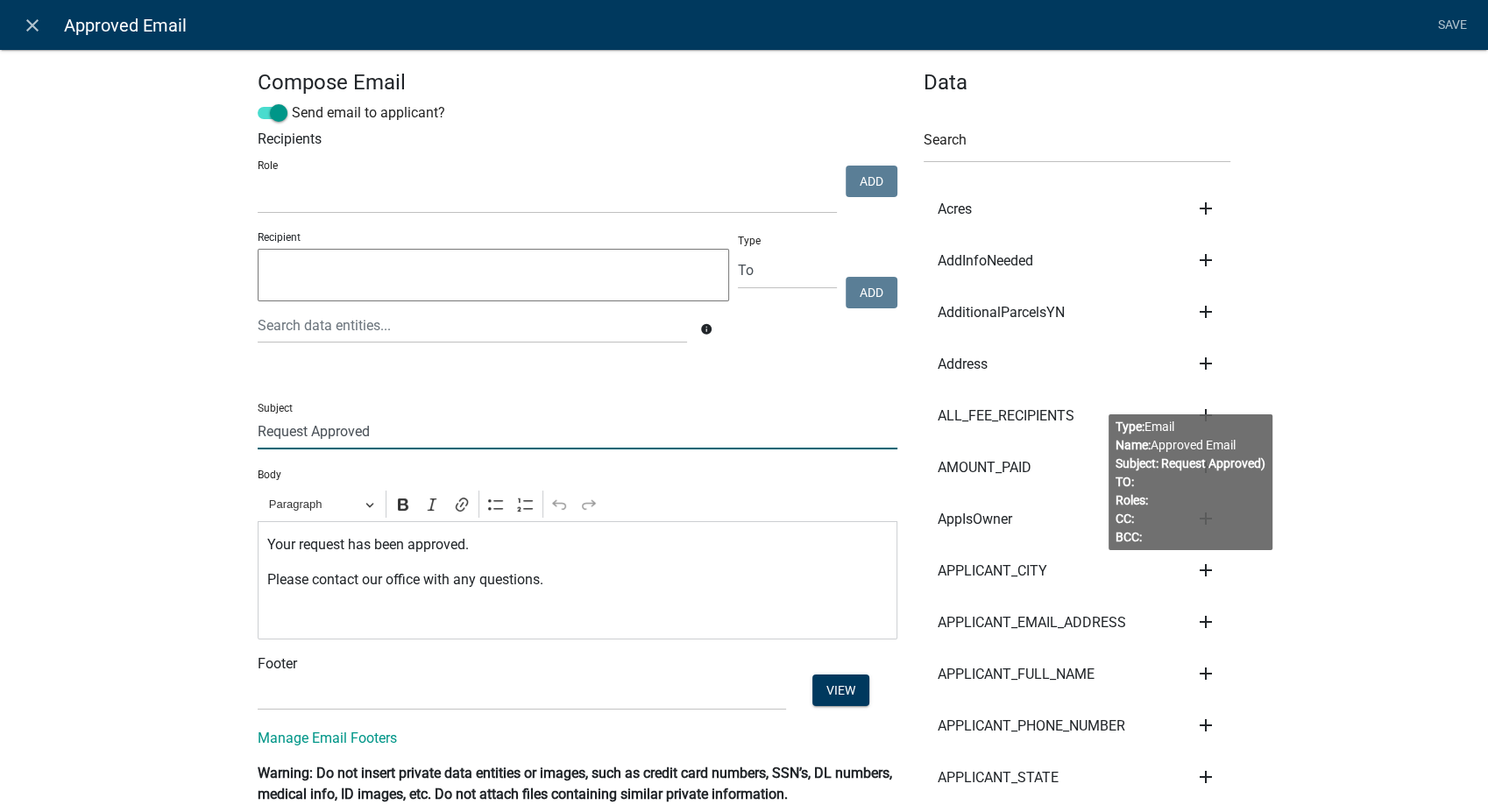
click at [257, 433] on input "Request Approved" at bounding box center [577, 431] width 639 height 36
type input "Property Research Request Approved"
click at [491, 554] on p "Your request has been approved." at bounding box center [578, 545] width 621 height 21
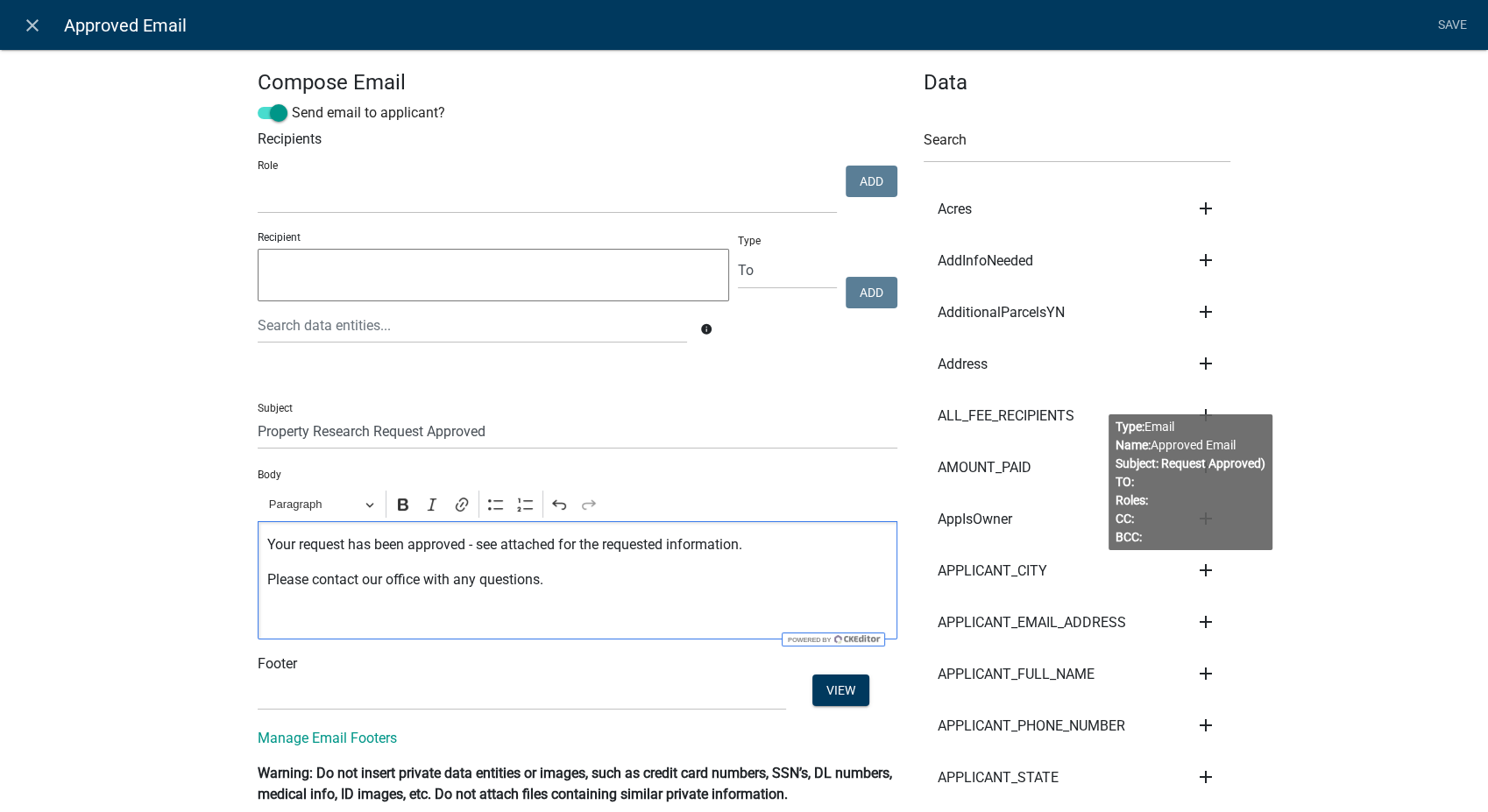
click at [308, 620] on p "Editor editing area: main. Press Alt+0 for help." at bounding box center [578, 615] width 621 height 21
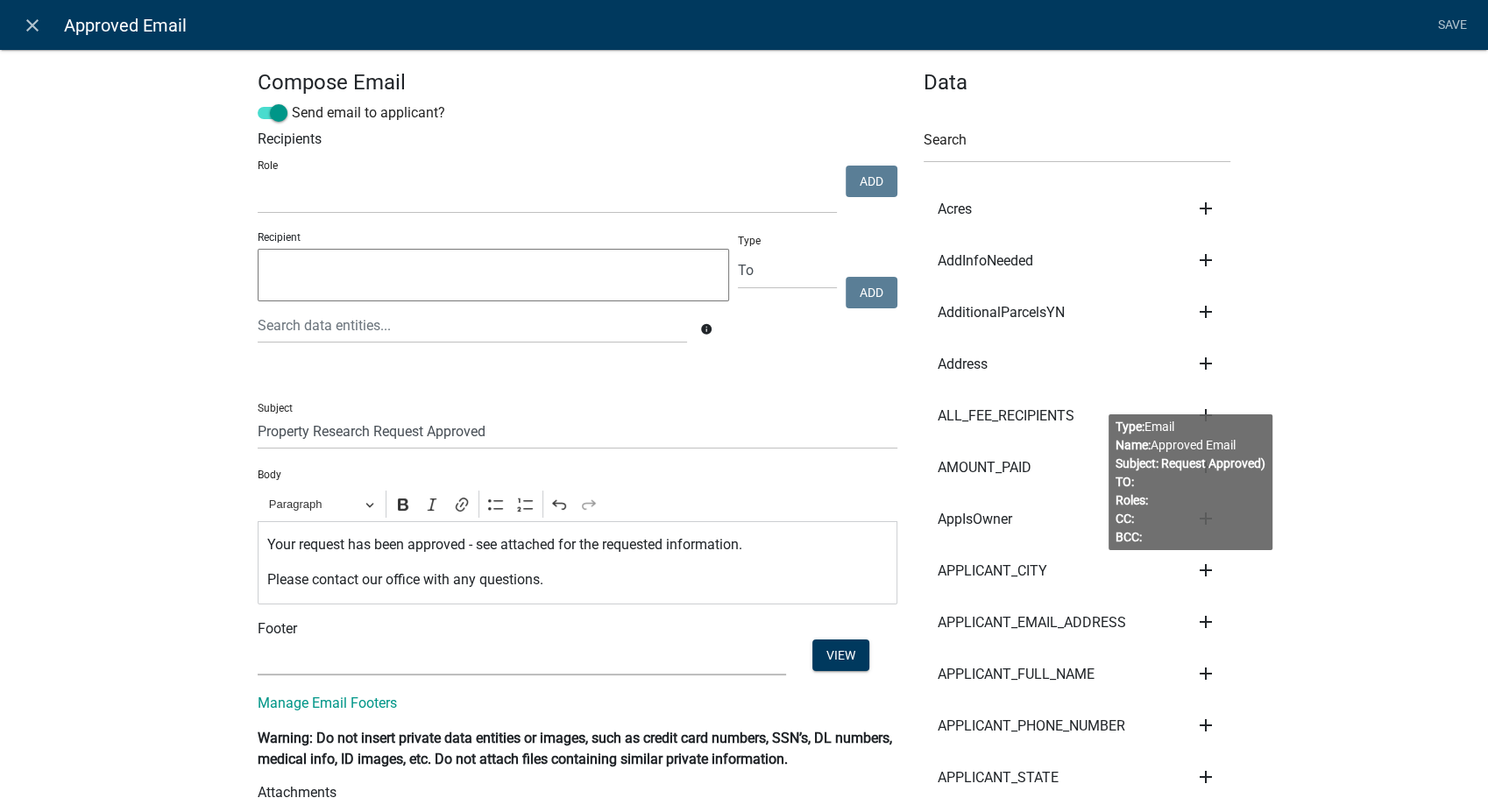
click at [322, 657] on select "(None) Environmental Health Planning & Development" at bounding box center [522, 657] width 528 height 36
select select "6b414dd9-46b1-4634-9489-6945e61a5ceb"
click at [257, 639] on select "(None) Environmental Health Planning & Development" at bounding box center [522, 657] width 528 height 36
click at [834, 653] on button "View" at bounding box center [840, 655] width 57 height 32
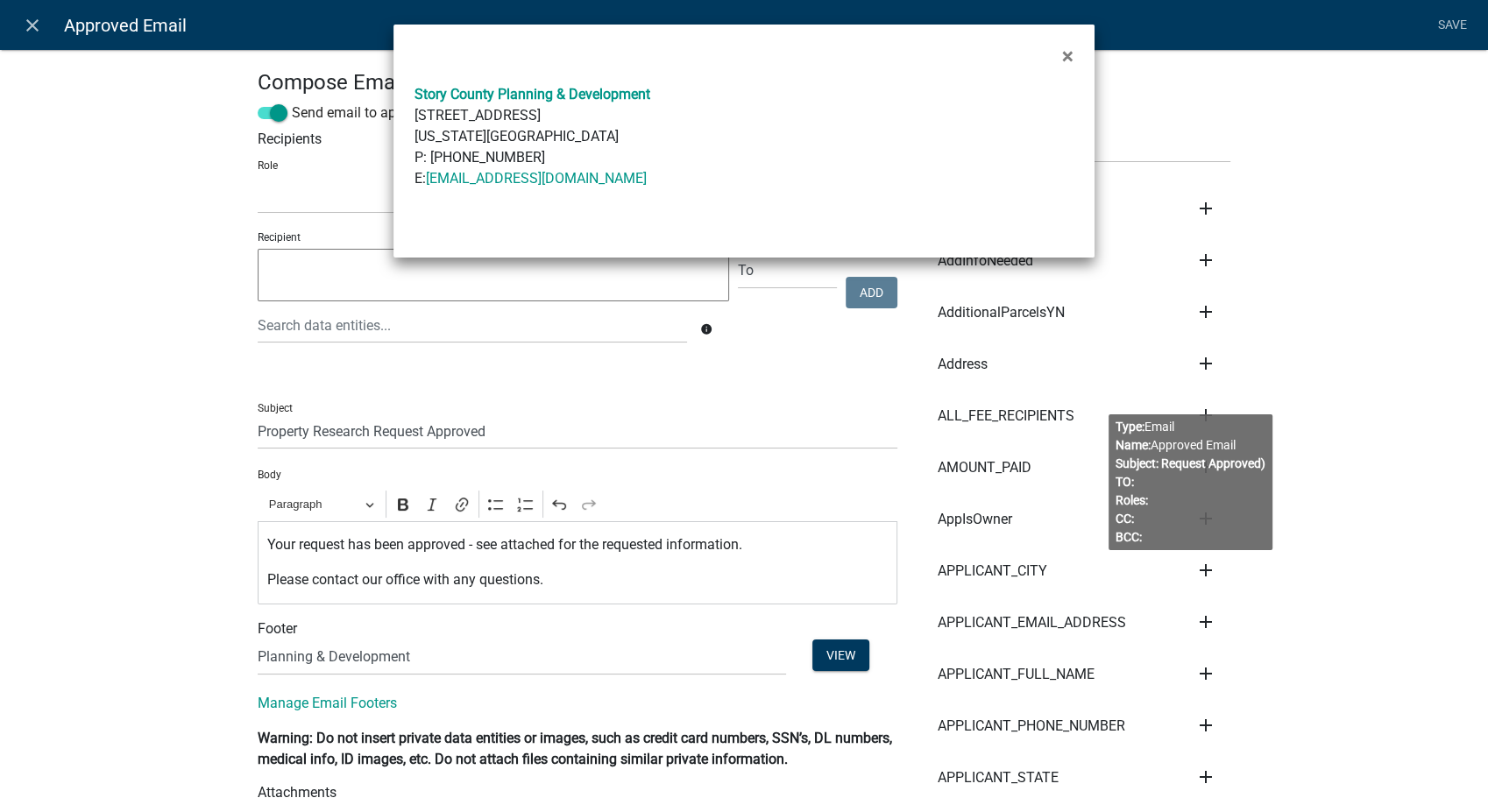
click at [684, 647] on ngb-modal-window "× Story County Planning & Development [STREET_ADDRESS][US_STATE] P: [PHONE_NUMB…" at bounding box center [744, 406] width 1488 height 812
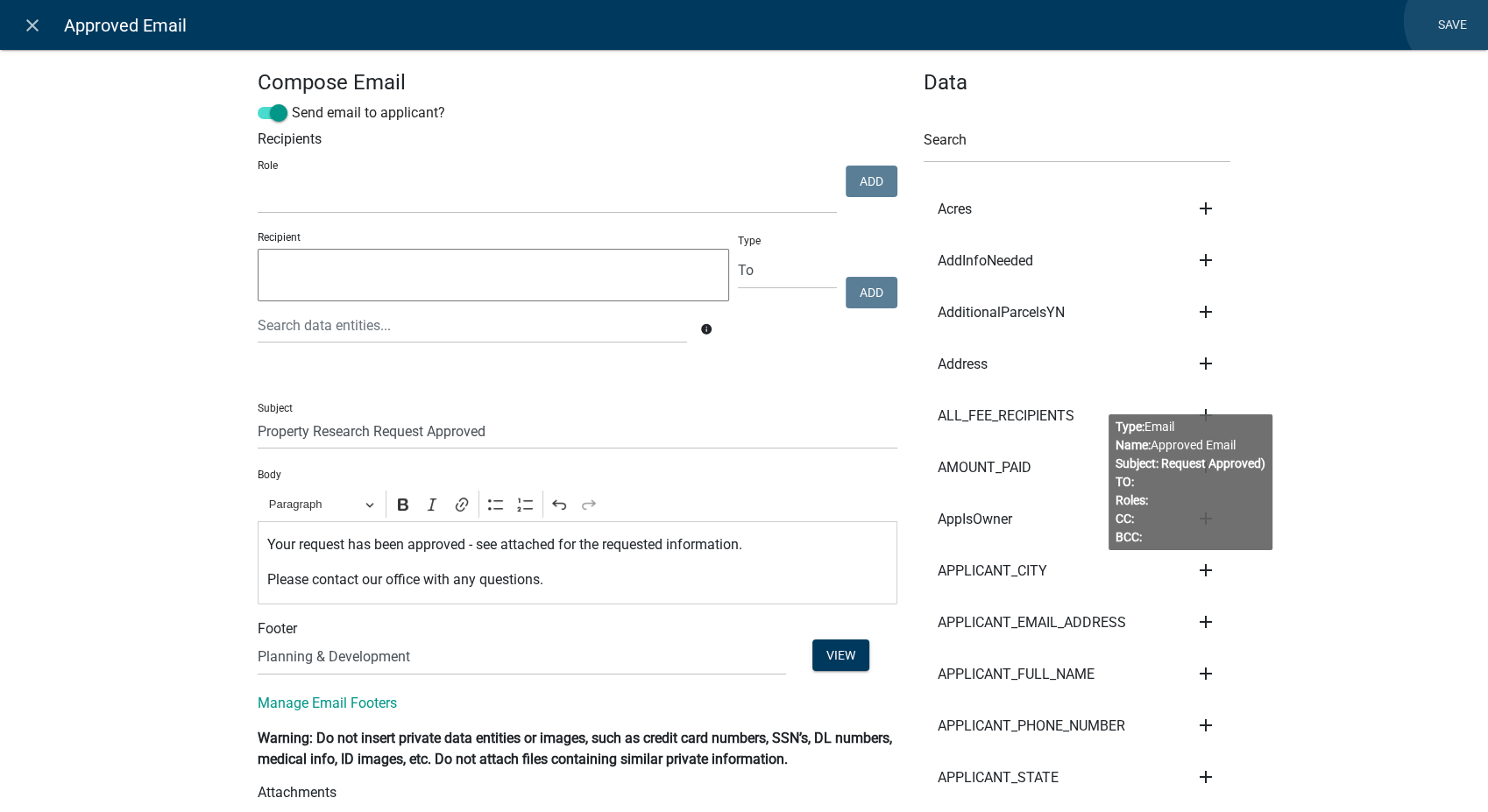
click at [1459, 21] on link "Save" at bounding box center [1451, 25] width 43 height 34
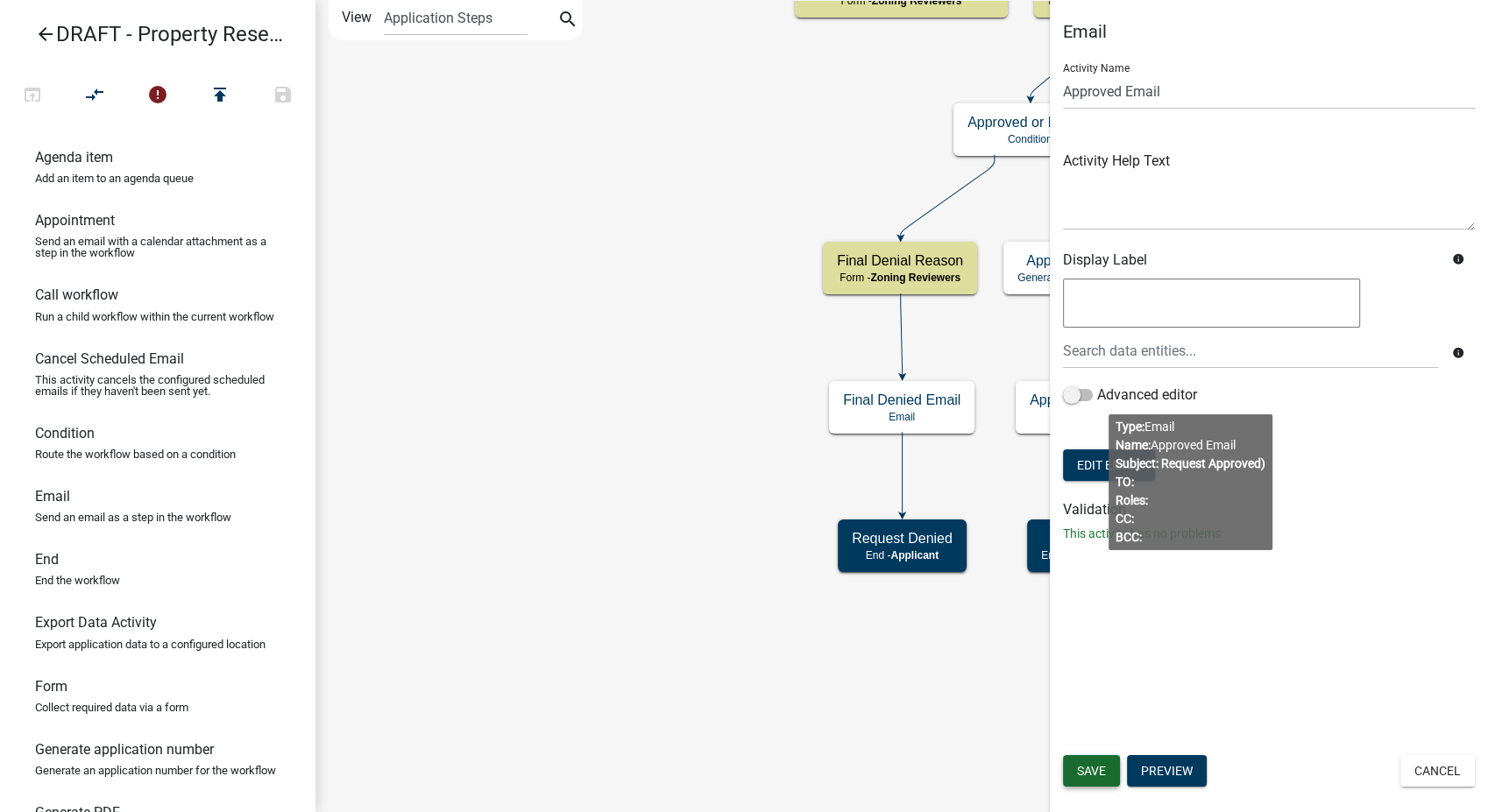
click at [1096, 768] on span "Save" at bounding box center [1092, 771] width 29 height 14
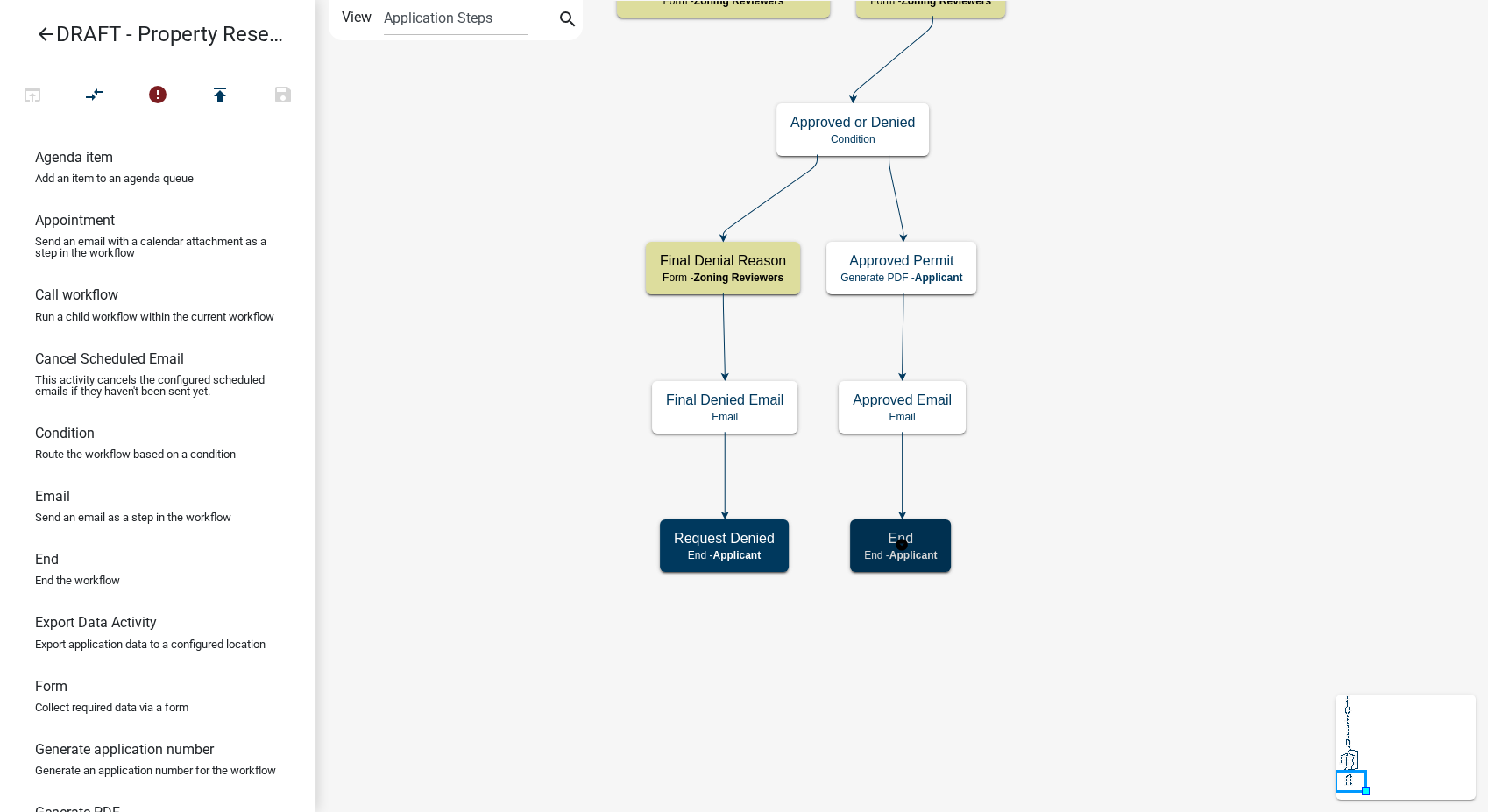
click at [931, 554] on span "Applicant" at bounding box center [913, 555] width 48 height 13
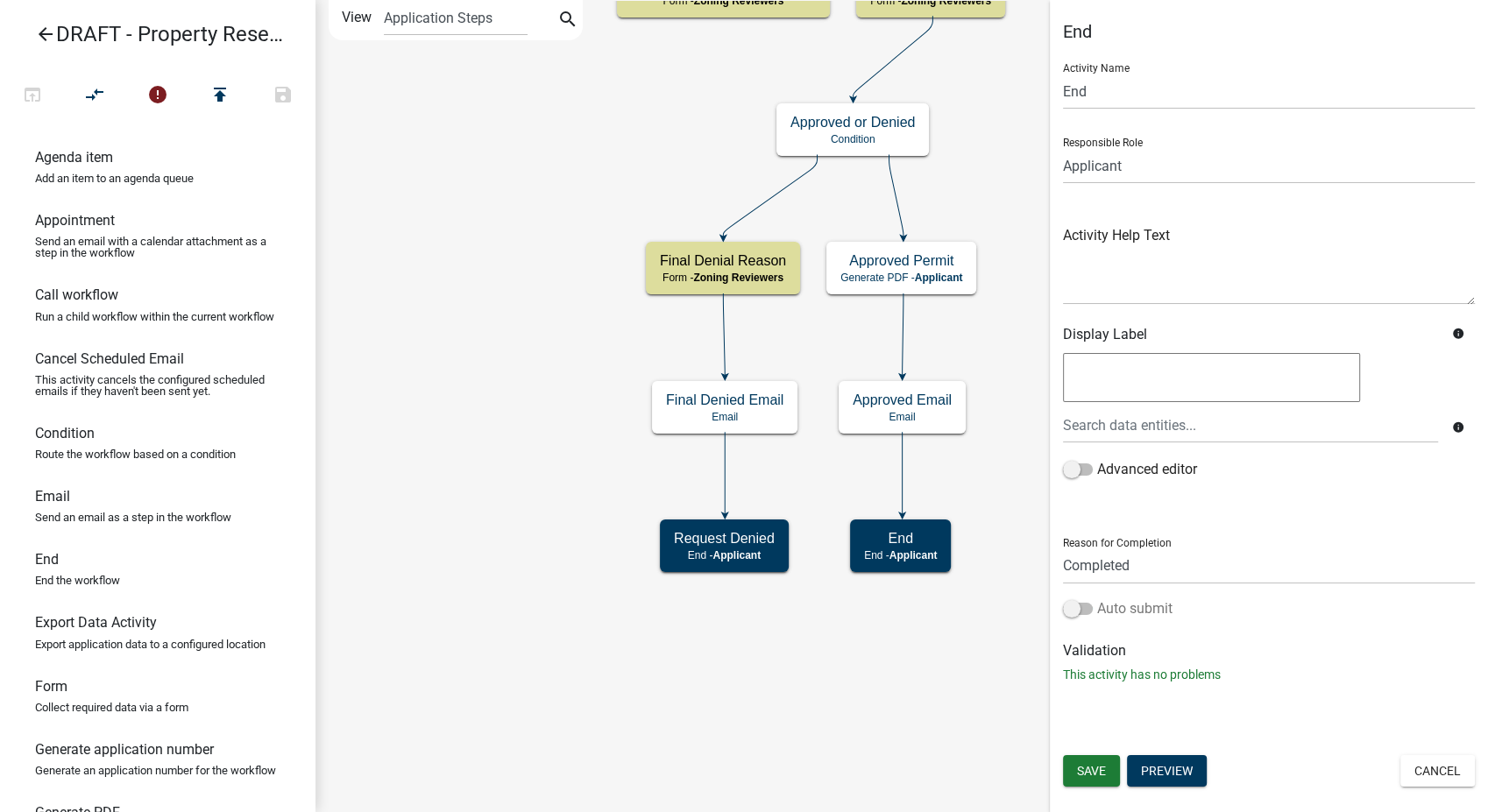
click at [1068, 609] on span at bounding box center [1077, 609] width 30 height 13
click at [1097, 599] on input "Auto submit" at bounding box center [1097, 599] width 0 height 0
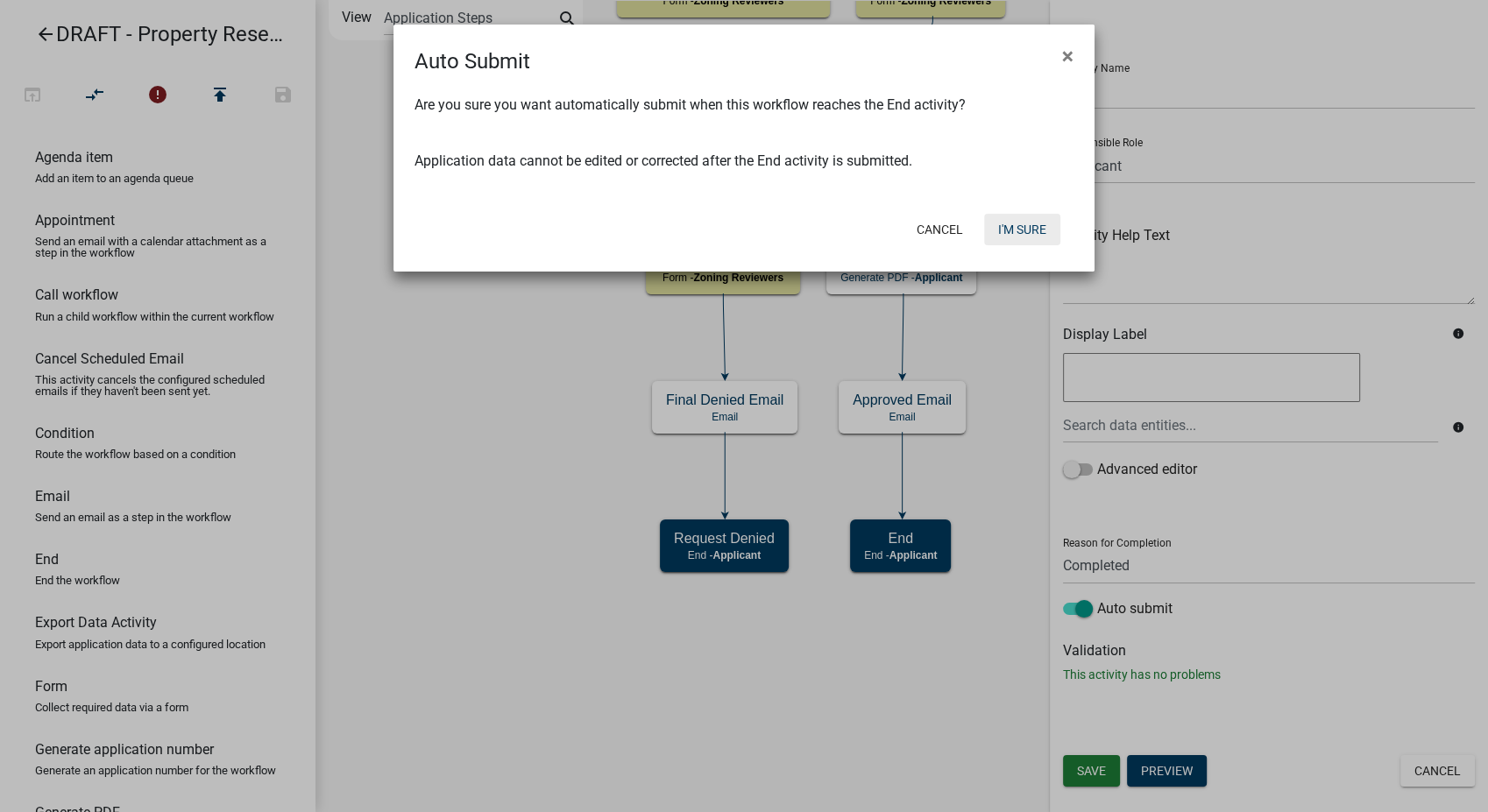
click at [1023, 230] on button "I'm Sure" at bounding box center [1021, 230] width 76 height 32
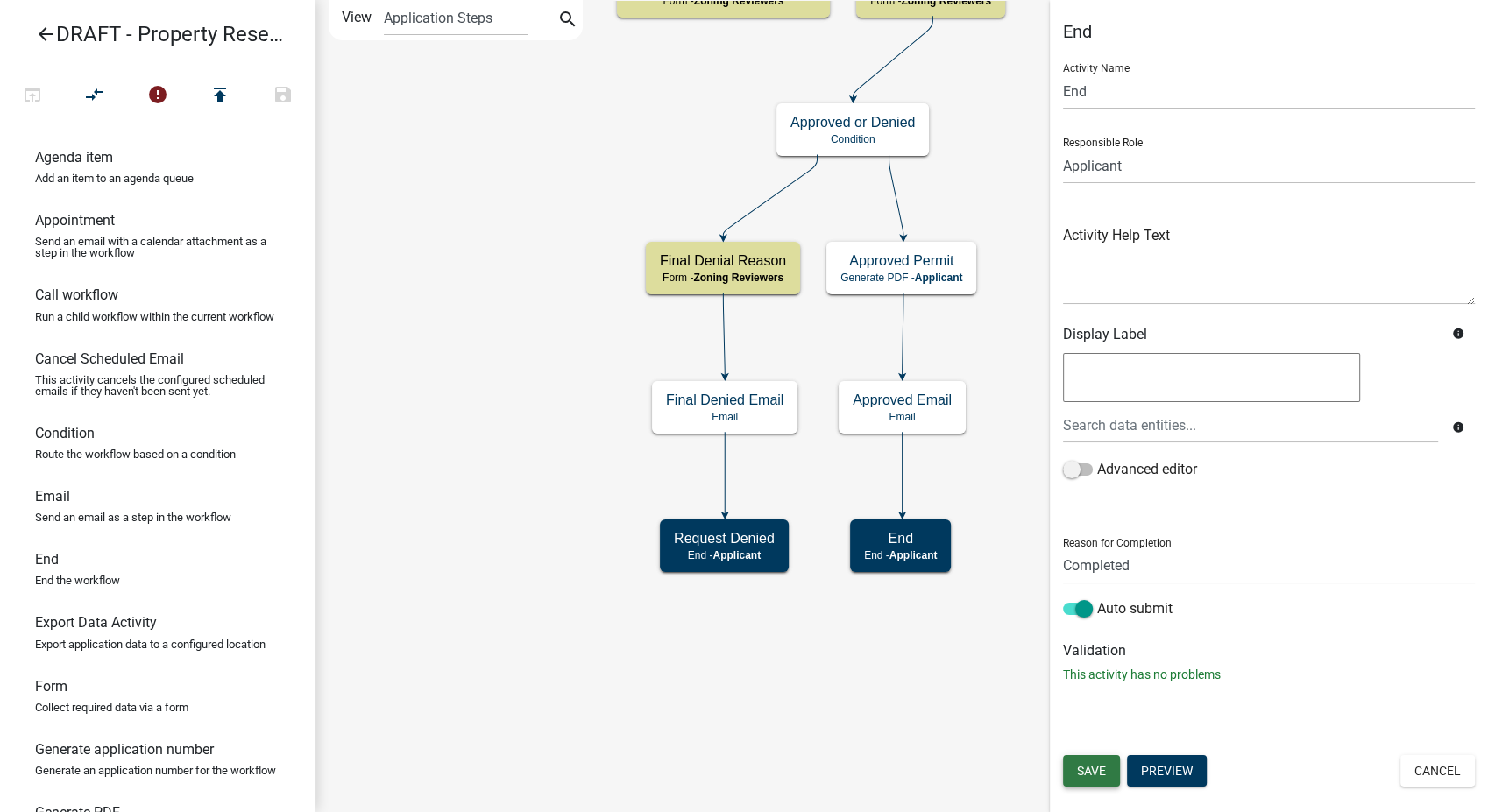
click at [1092, 767] on span "Save" at bounding box center [1092, 771] width 29 height 14
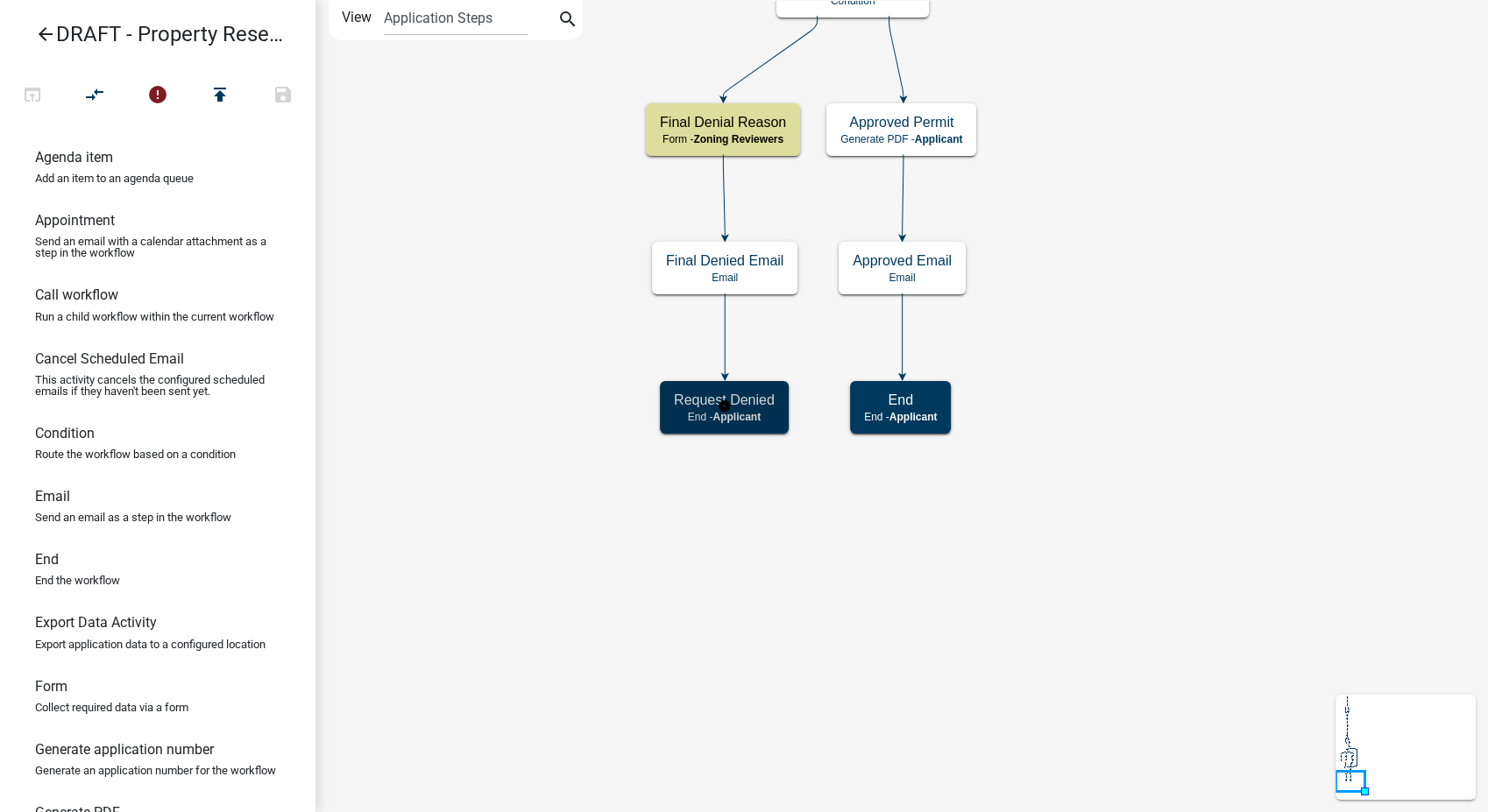
click at [752, 420] on span "Applicant" at bounding box center [737, 417] width 48 height 13
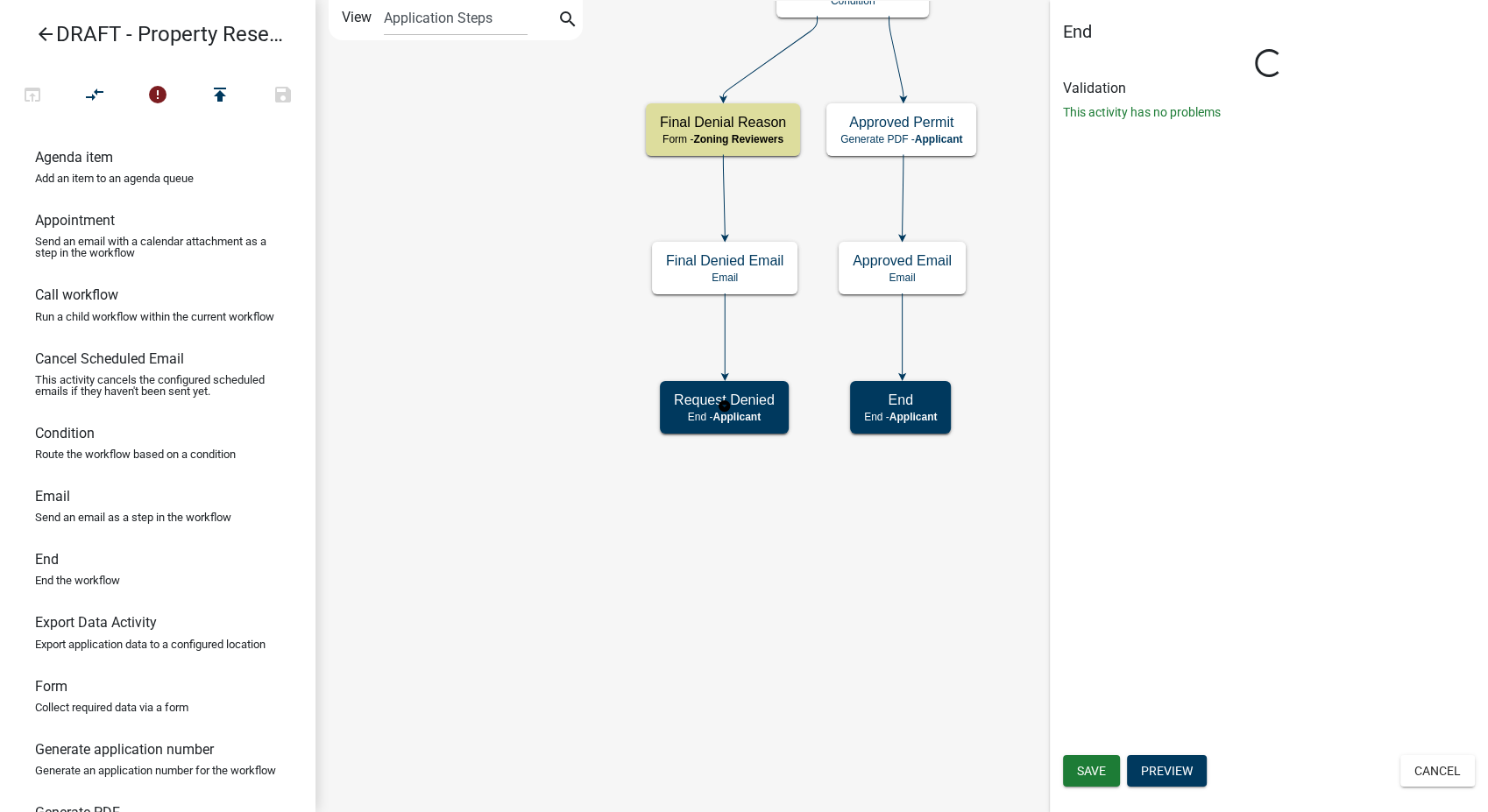
select select "Rejected"
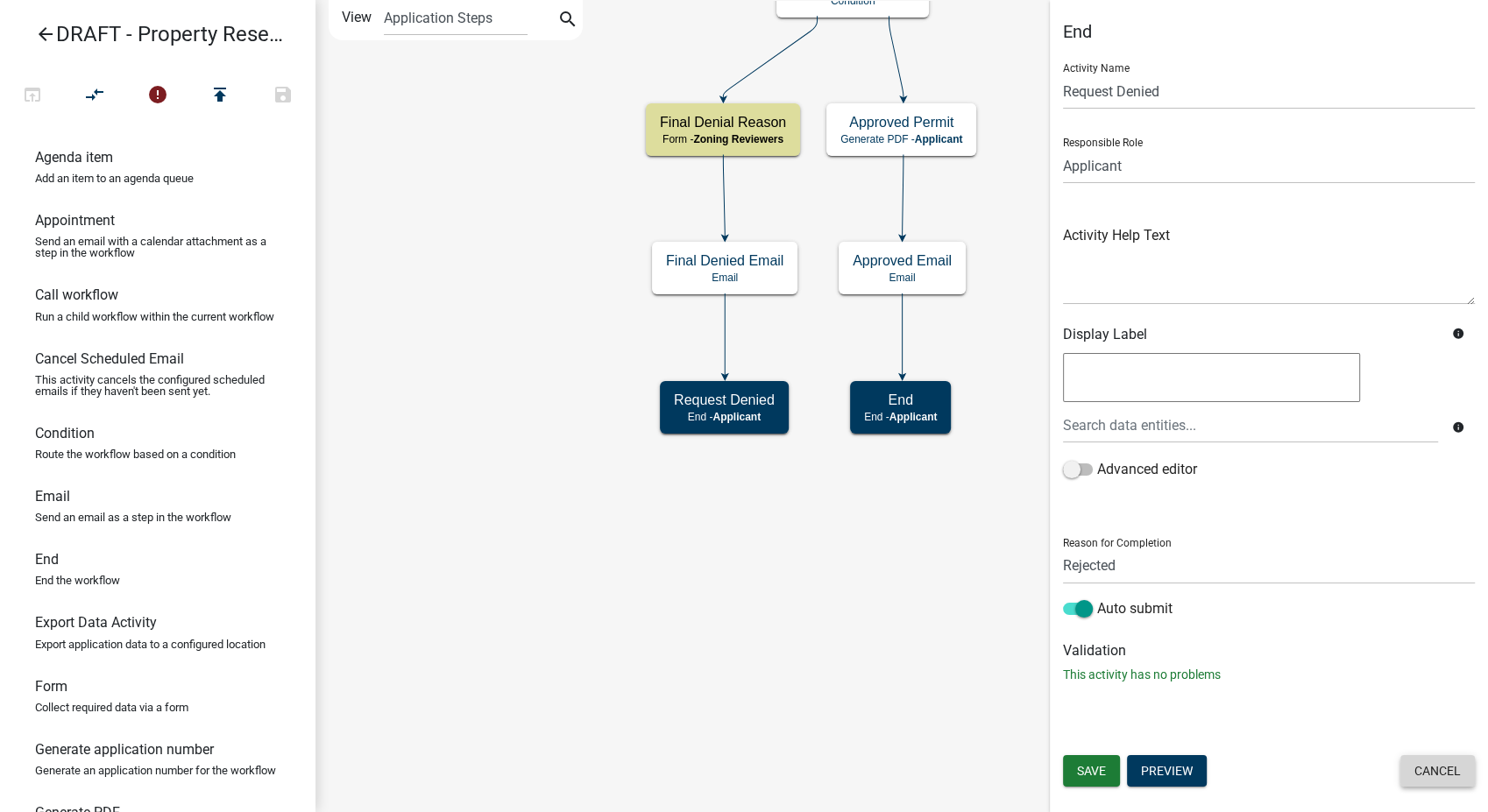
drag, startPoint x: 1437, startPoint y: 770, endPoint x: 1239, endPoint y: 490, distance: 342.9
click at [1436, 769] on button "Cancel" at bounding box center [1437, 771] width 74 height 32
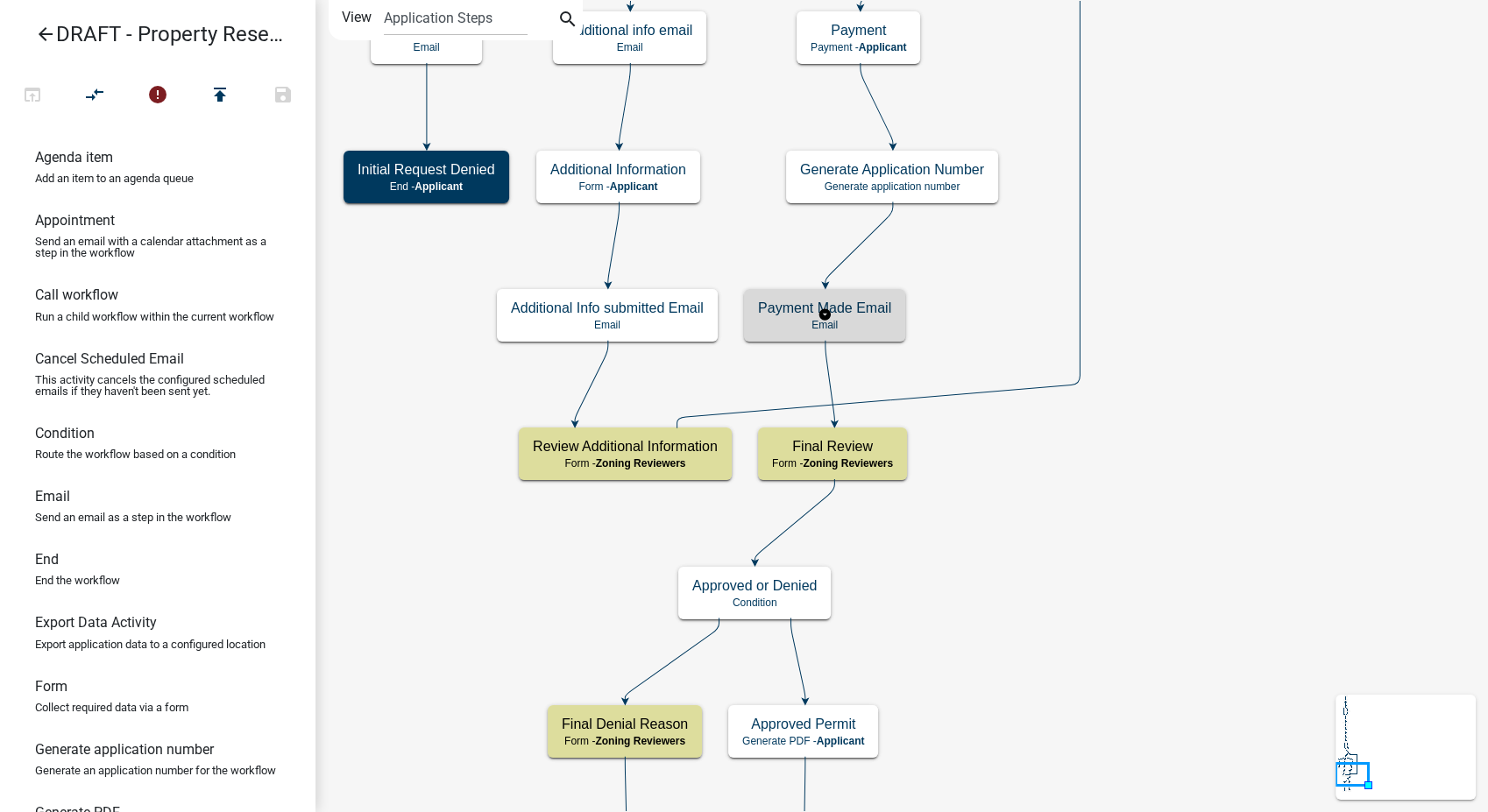
click at [859, 298] on div "Payment Made Email Email" at bounding box center [824, 315] width 161 height 53
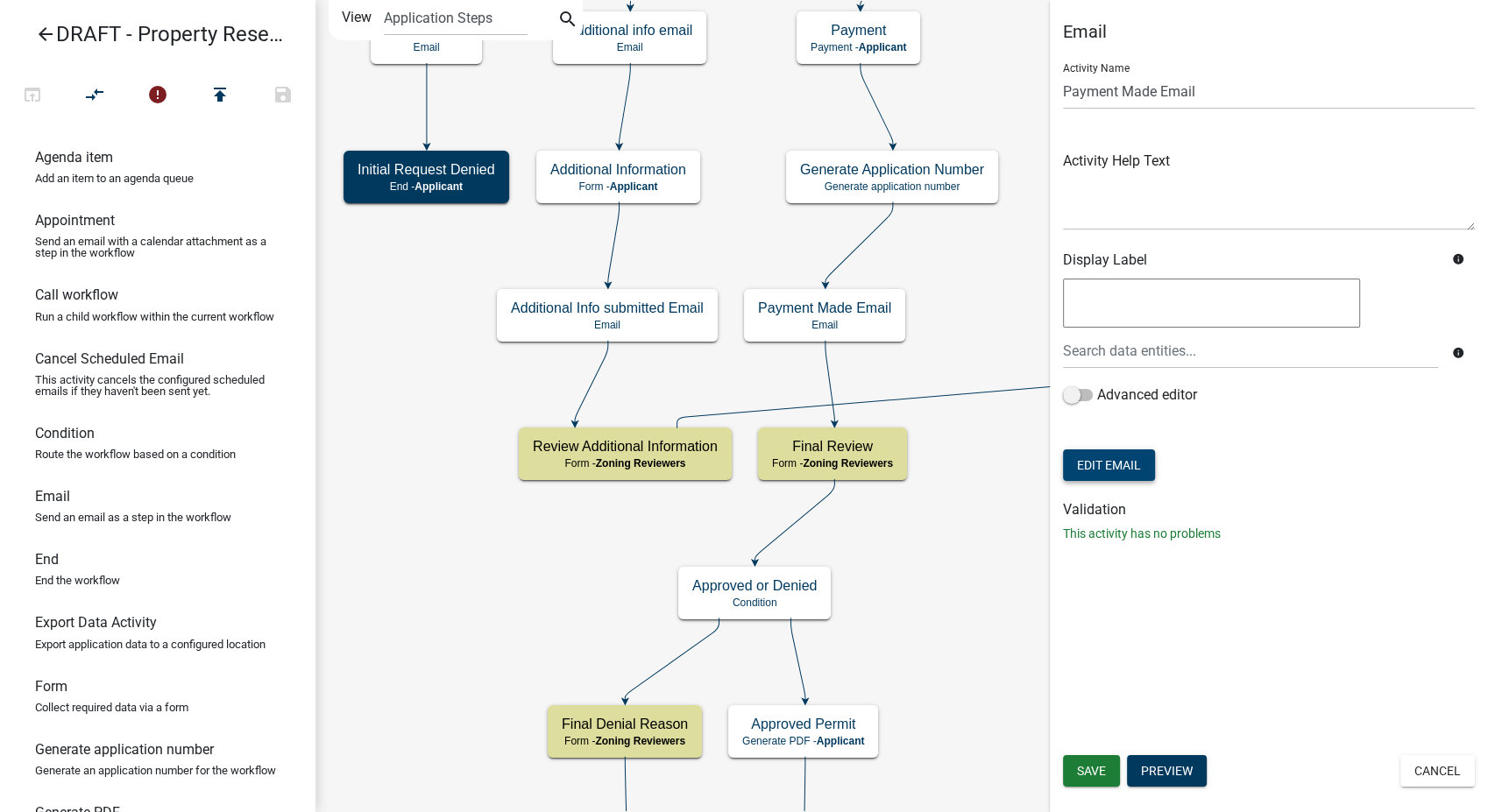
click at [1096, 465] on button "Edit Email" at bounding box center [1108, 465] width 92 height 32
select select
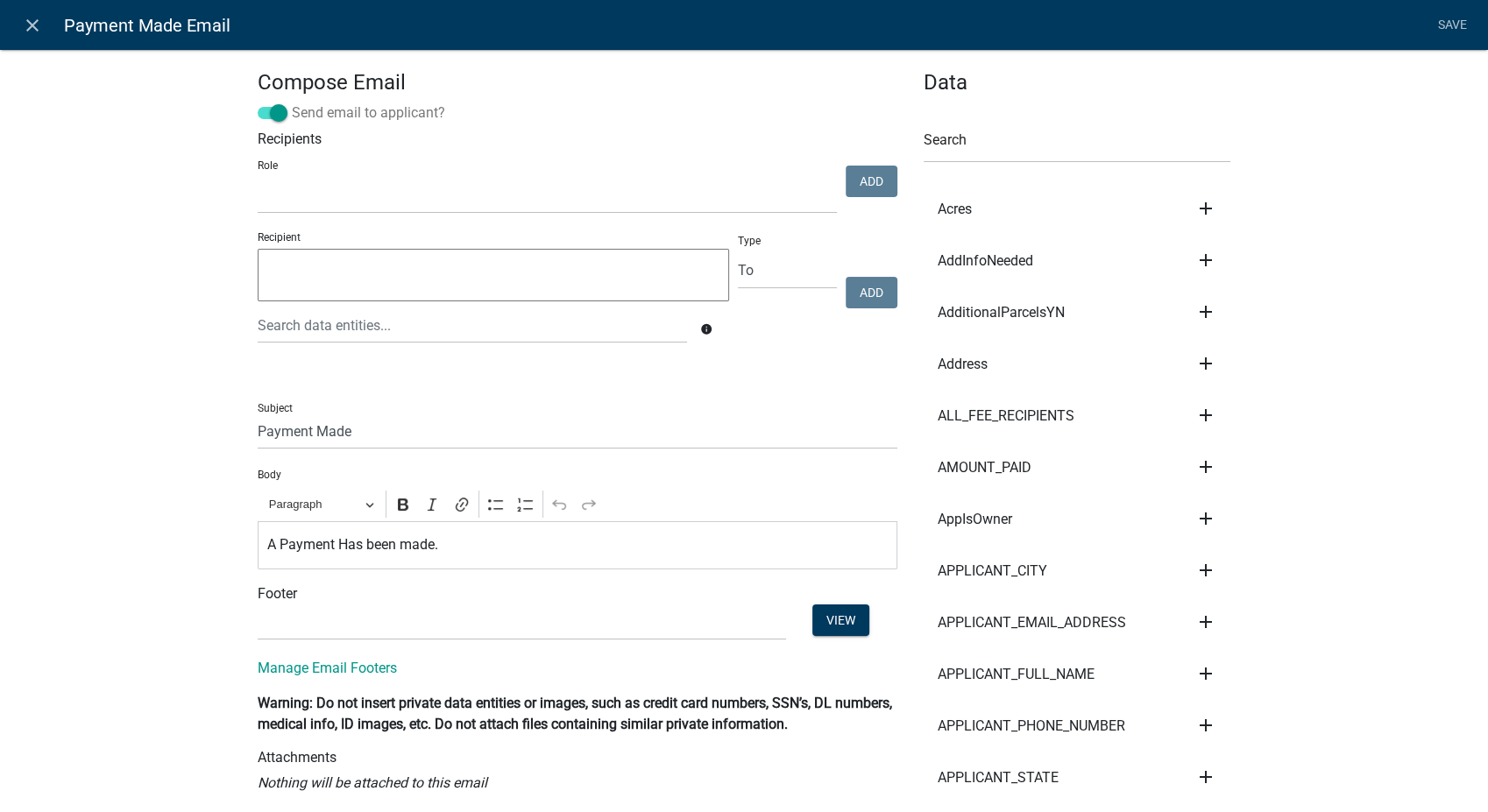
click at [273, 109] on span at bounding box center [272, 113] width 30 height 13
click at [292, 102] on input "Send email to applicant?" at bounding box center [292, 102] width 0 height 0
click at [314, 196] on select "Admin P & D Inspectors EH Administrative Assistant EH Front Desk Zoning Reviewe…" at bounding box center [547, 195] width 580 height 36
select select "289ca764-5063-4d44-9e26-a723625f811d"
click at [257, 177] on select "Admin P & D Inspectors EH Administrative Assistant EH Front Desk Zoning Reviewe…" at bounding box center [547, 195] width 580 height 36
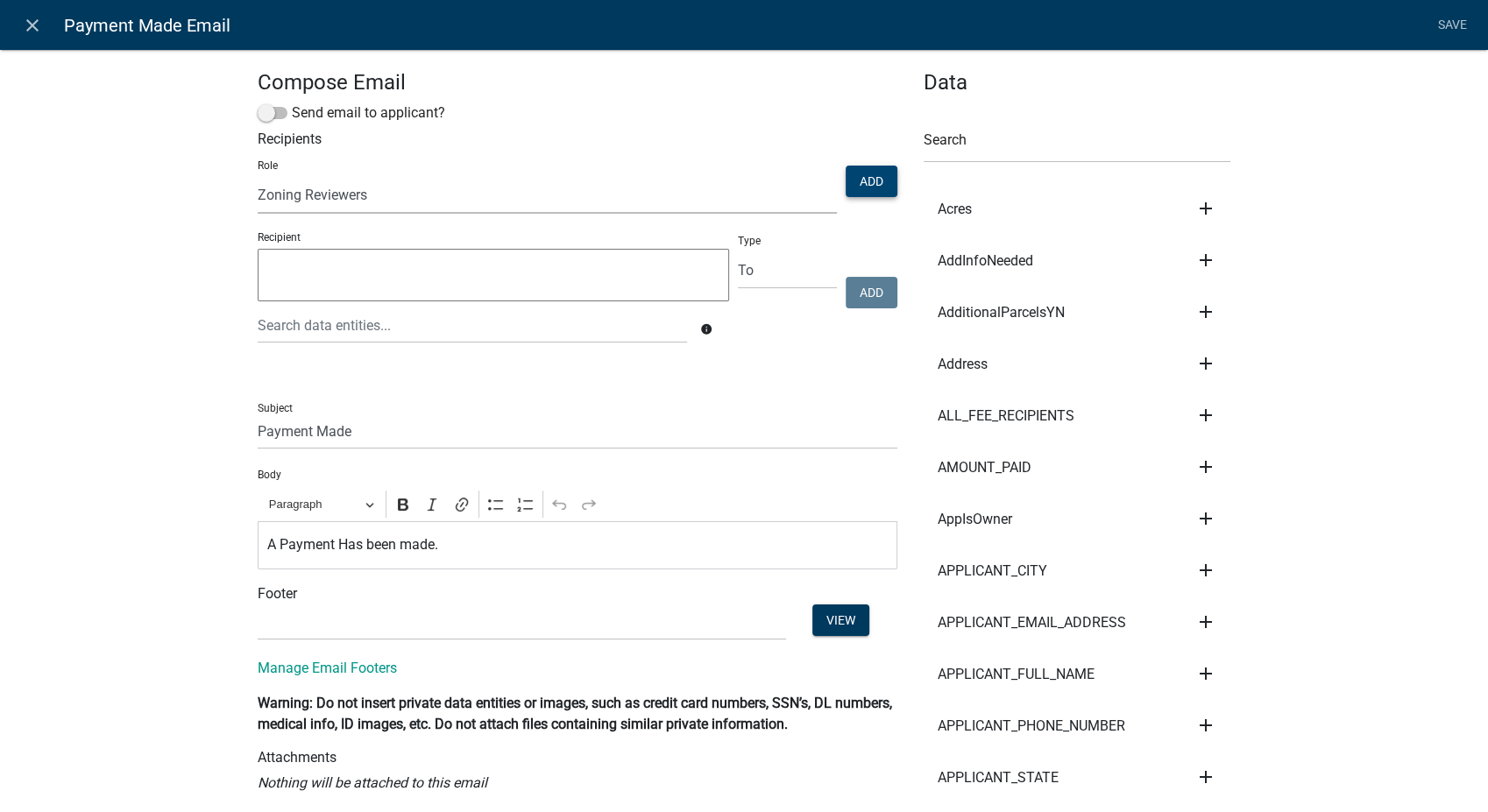
click at [858, 176] on button "Add" at bounding box center [872, 181] width 52 height 32
select select
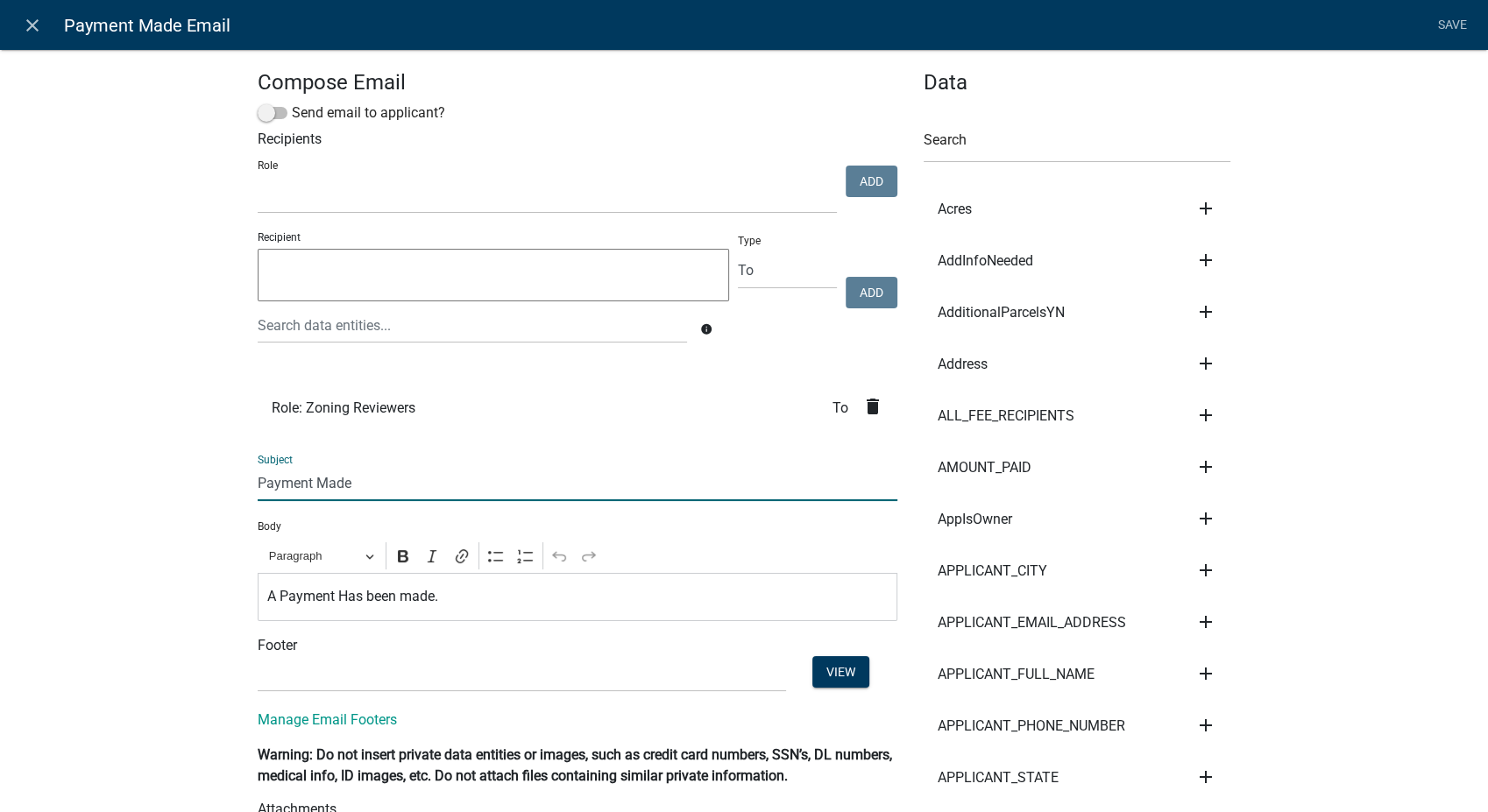
click at [257, 484] on input "Payment Made" at bounding box center [577, 482] width 639 height 36
type input "Property Research Payment Made"
click at [1439, 24] on link "Save" at bounding box center [1451, 25] width 43 height 34
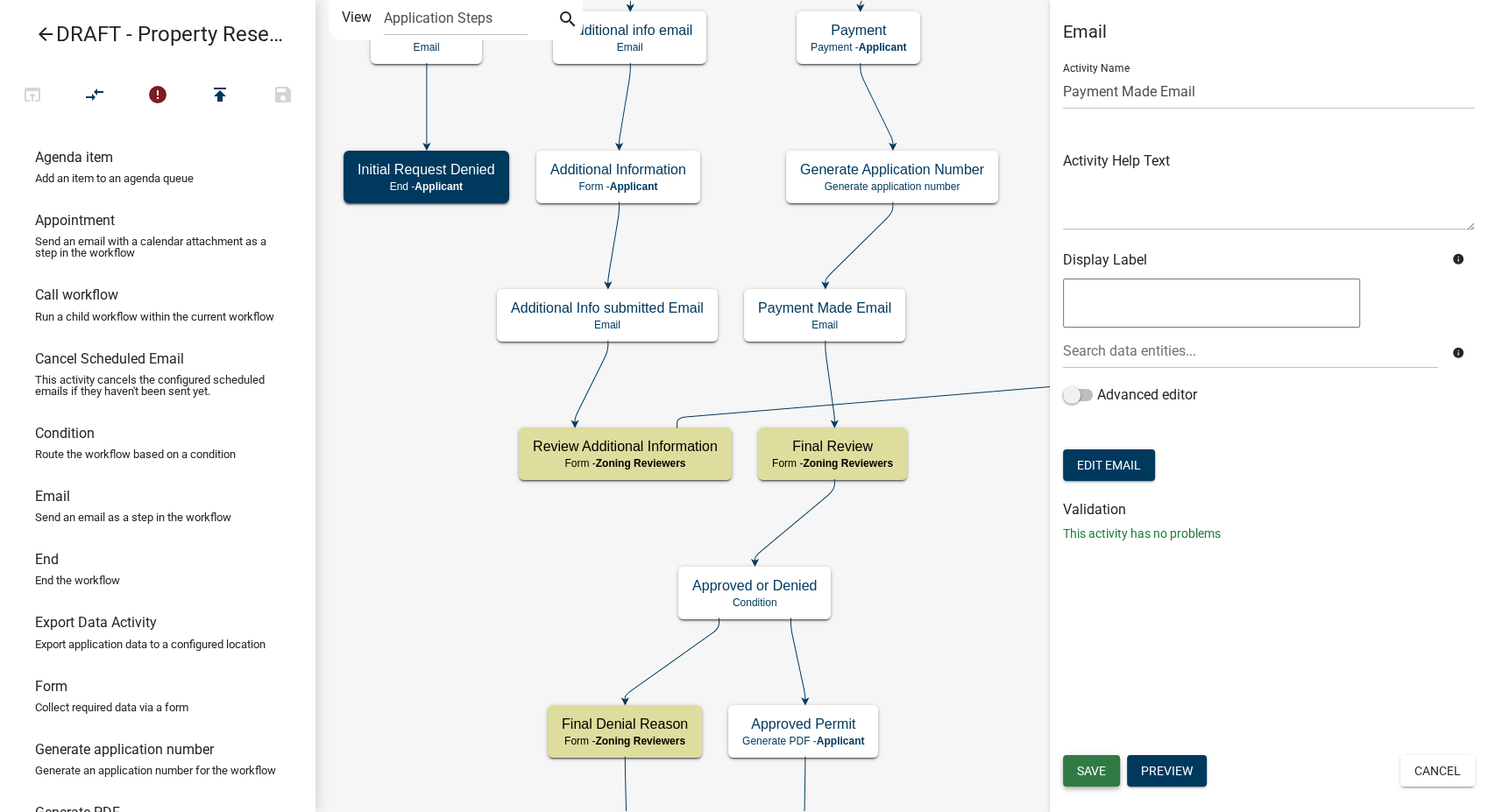
click at [1087, 771] on span "Save" at bounding box center [1092, 771] width 29 height 14
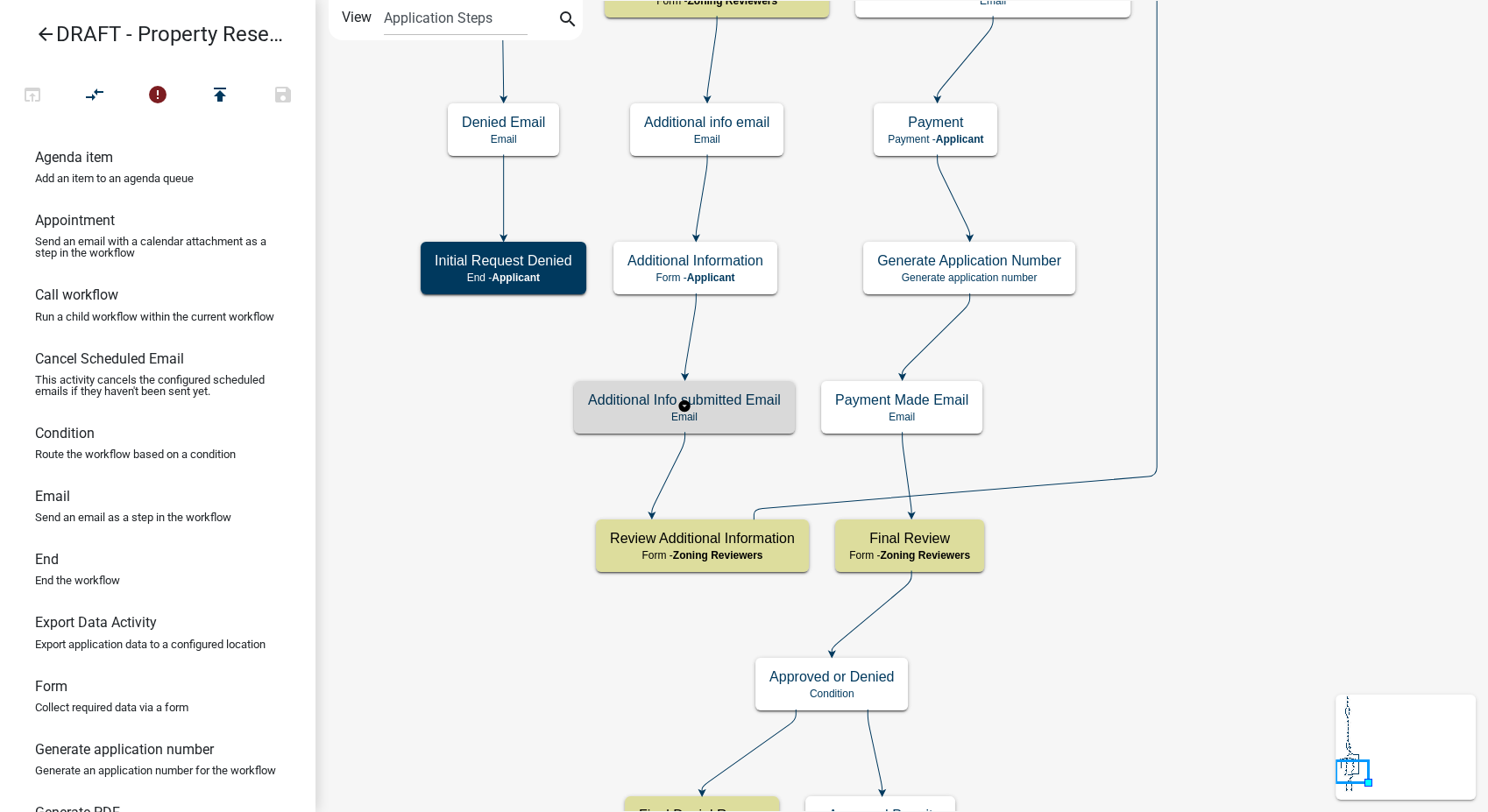
click at [729, 407] on h5 "Additional Info submitted Email" at bounding box center [685, 399] width 193 height 16
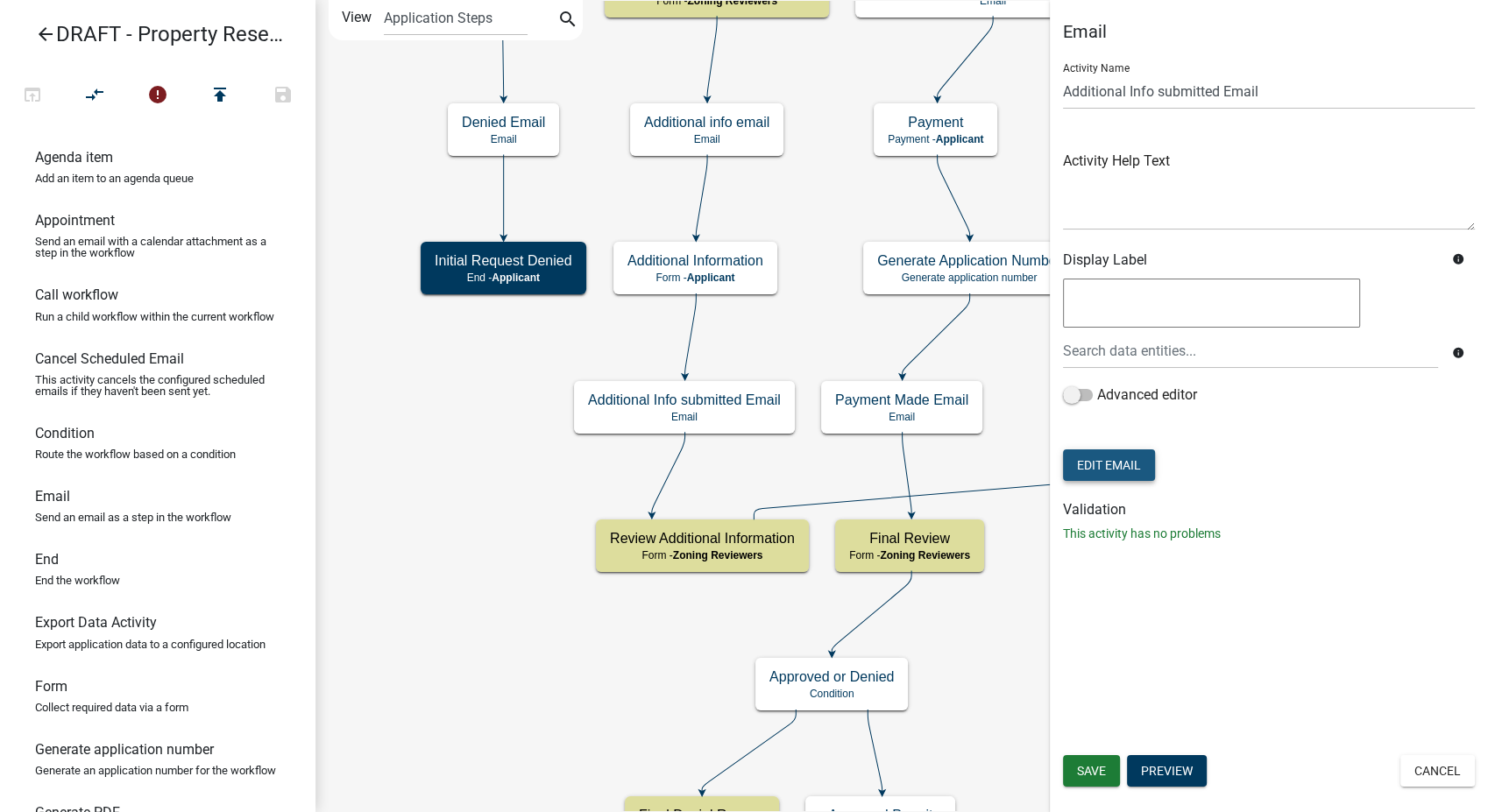
click at [1094, 459] on button "Edit Email" at bounding box center [1108, 465] width 92 height 32
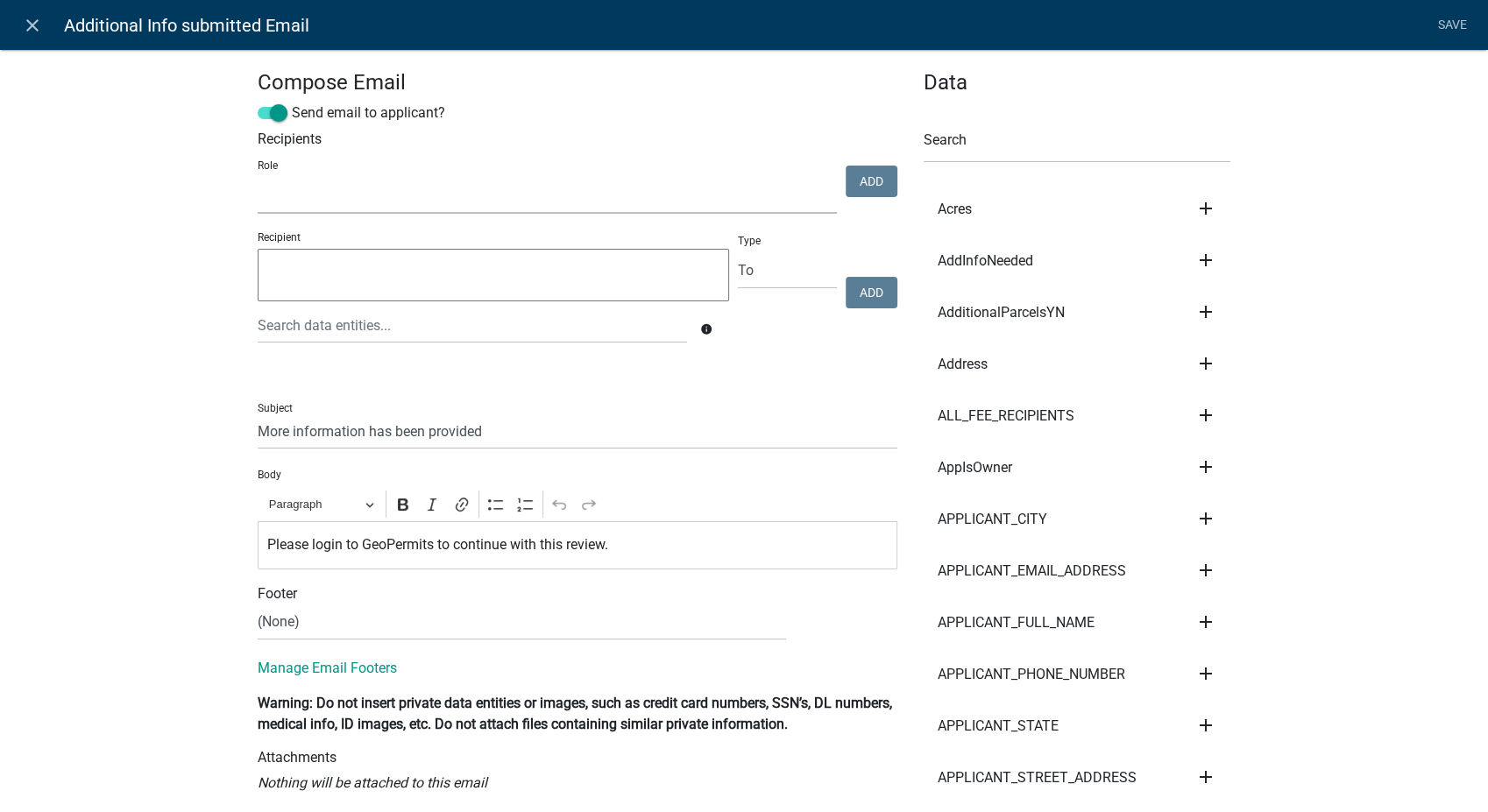
click at [419, 191] on select "Admin P & D Inspectors EH Administrative Assistant EH Front Desk Zoning Reviewe…" at bounding box center [547, 195] width 580 height 36
select select "289ca764-5063-4d44-9e26-a723625f811d"
click at [257, 177] on select "Admin P & D Inspectors EH Administrative Assistant EH Front Desk Zoning Reviewe…" at bounding box center [547, 195] width 580 height 36
click at [858, 186] on button "Add" at bounding box center [872, 181] width 52 height 32
select select
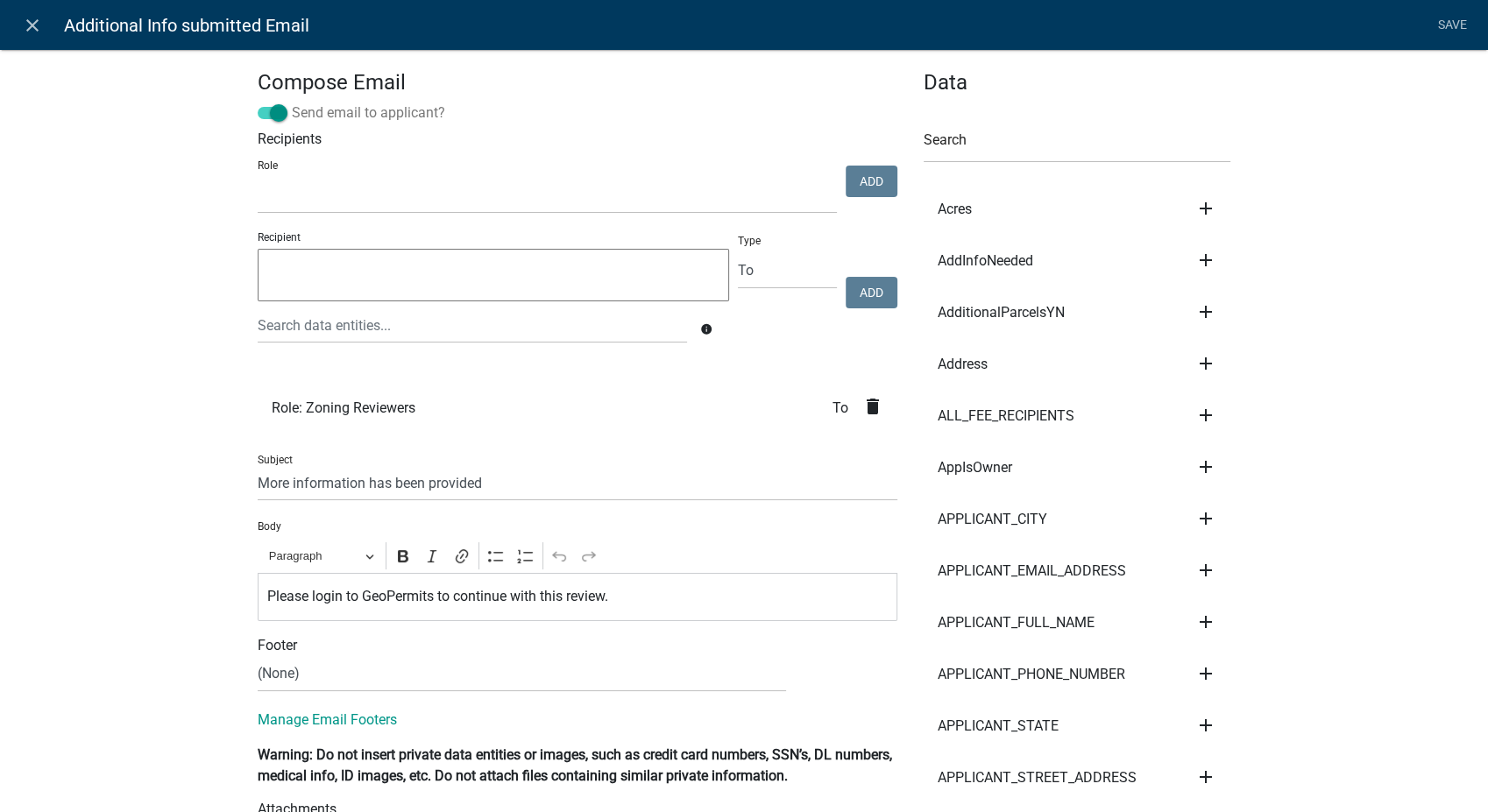
click at [270, 113] on span at bounding box center [272, 113] width 30 height 13
click at [292, 102] on input "Send email to applicant?" at bounding box center [292, 102] width 0 height 0
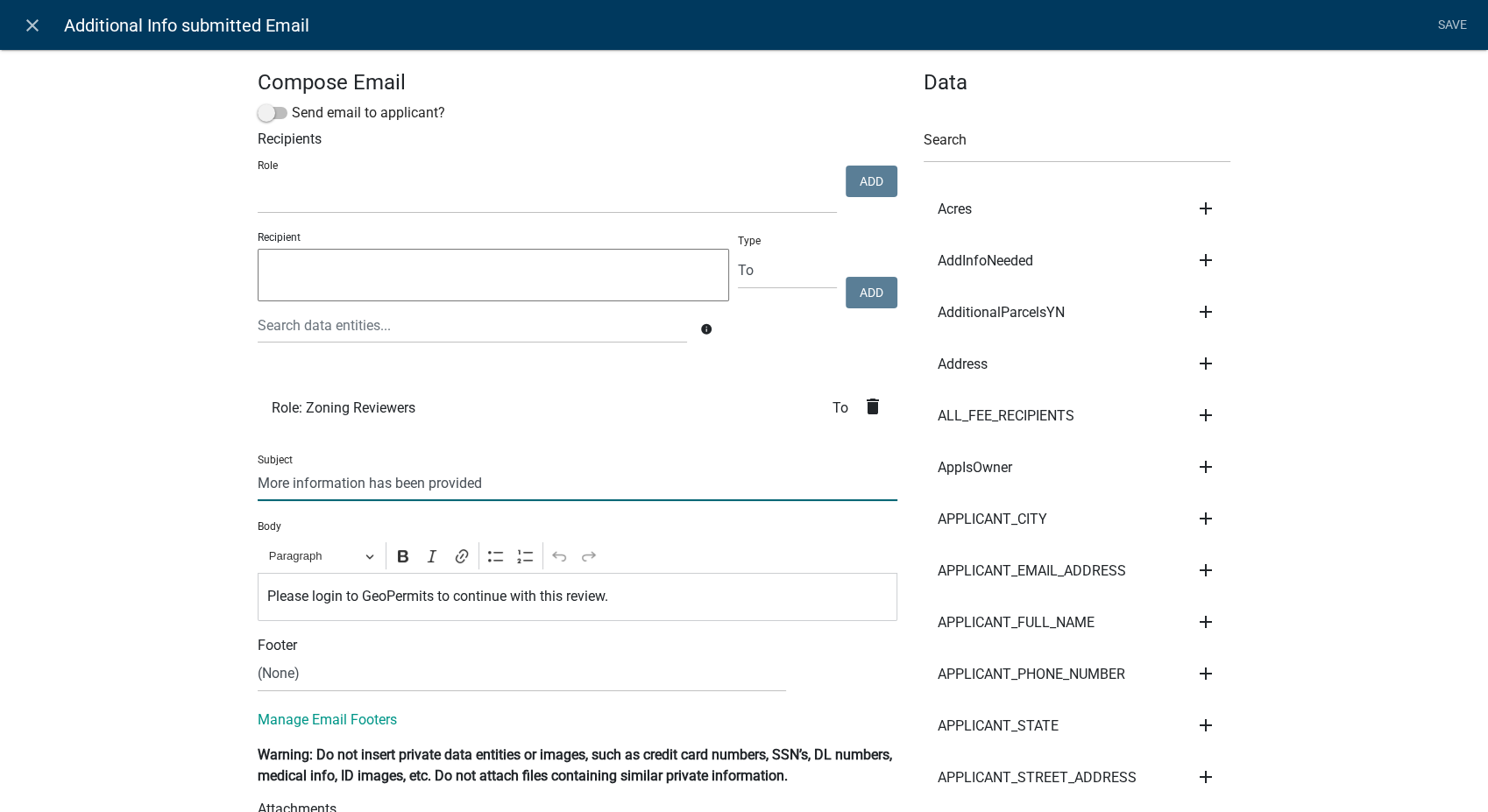
click at [537, 480] on input "More information has been provided" at bounding box center [577, 482] width 639 height 36
type input "More information has been provided - Property Research Request"
click at [1444, 11] on link "Save" at bounding box center [1451, 25] width 43 height 34
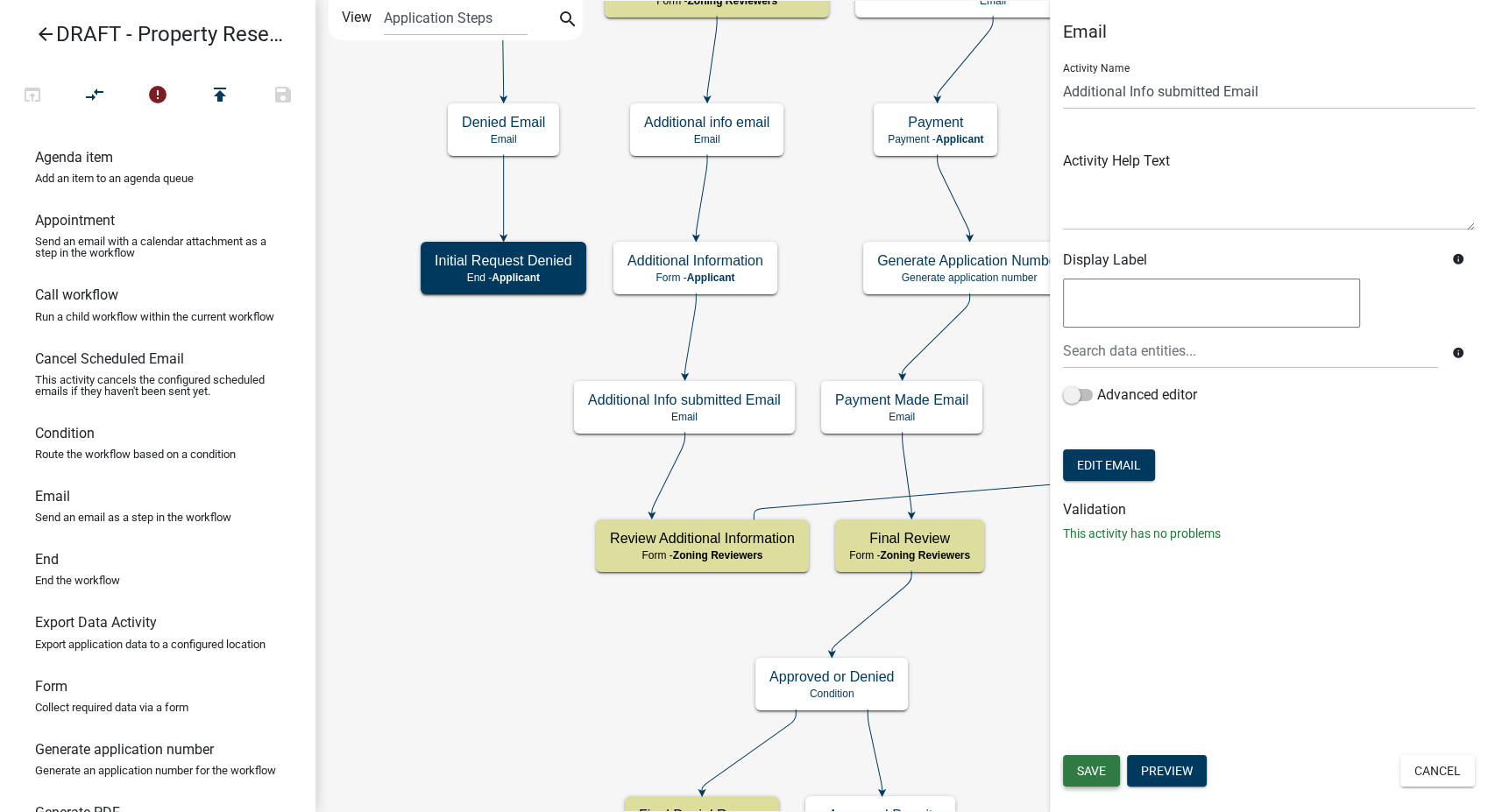
drag, startPoint x: 1113, startPoint y: 775, endPoint x: 1122, endPoint y: 777, distance: 9.2
click at [1119, 776] on button "Save" at bounding box center [1091, 771] width 57 height 32
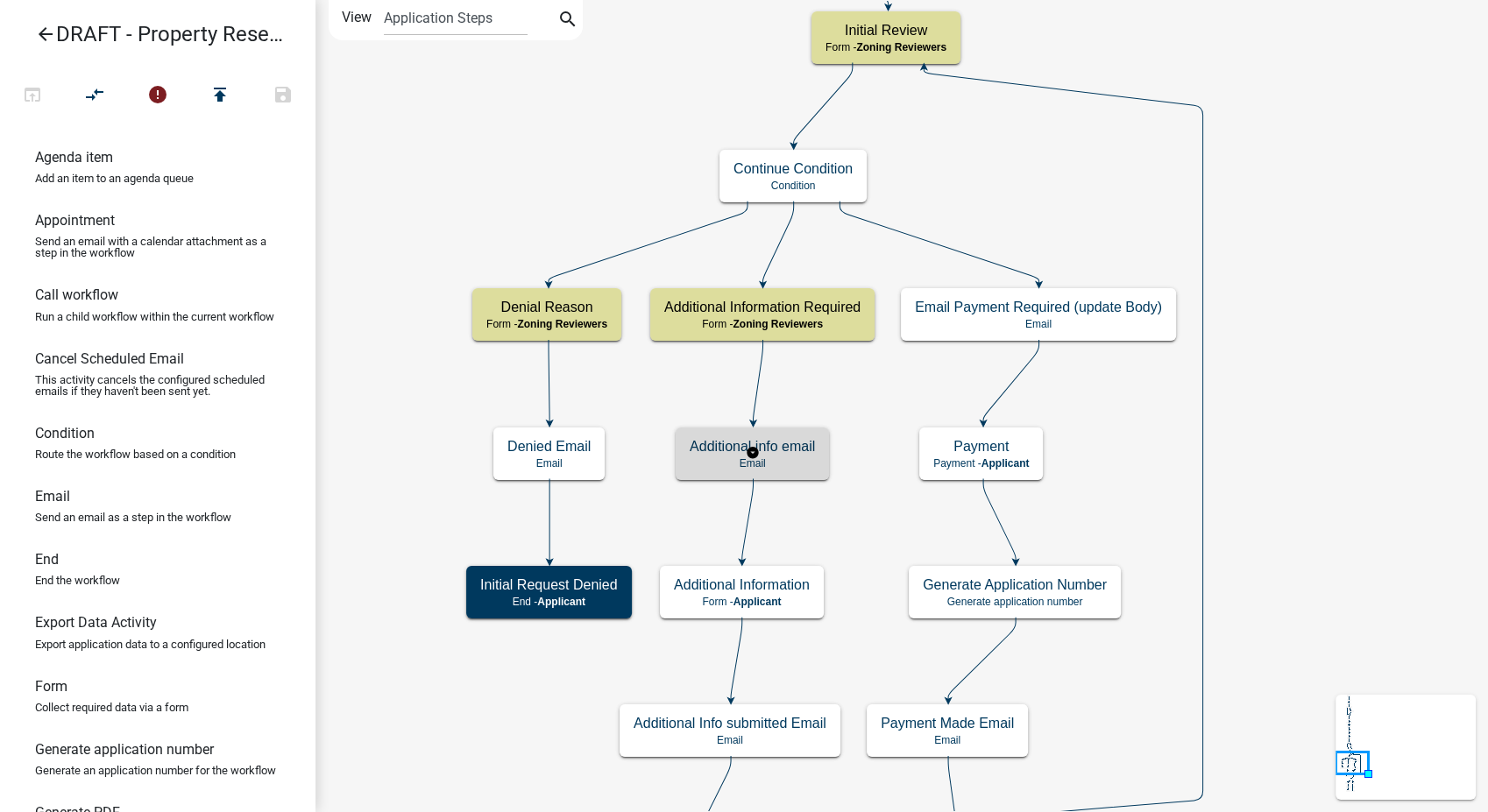
click at [814, 448] on h5 "Additional info email" at bounding box center [752, 446] width 125 height 16
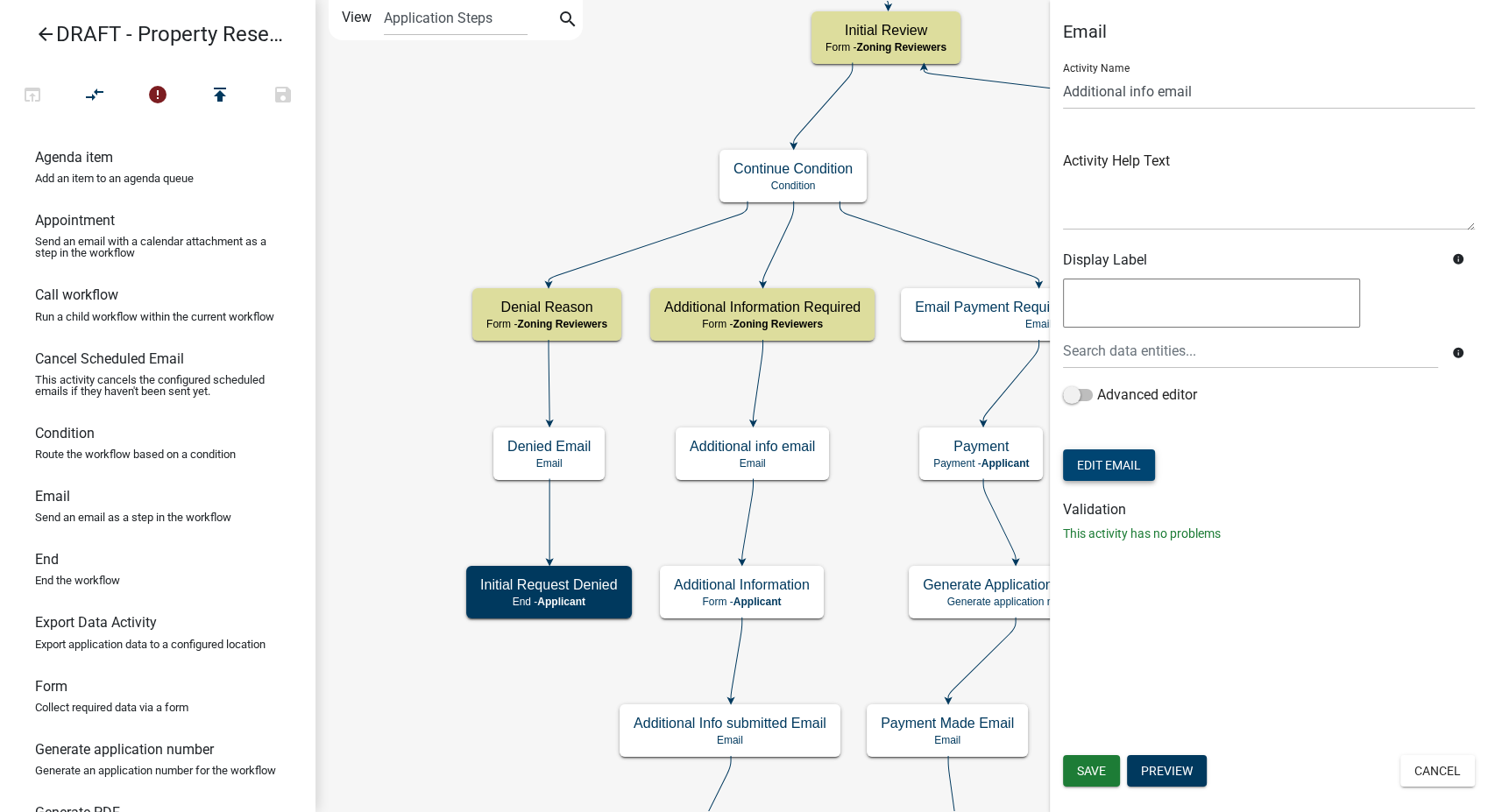
click at [1095, 468] on button "Edit Email" at bounding box center [1108, 465] width 92 height 32
select select
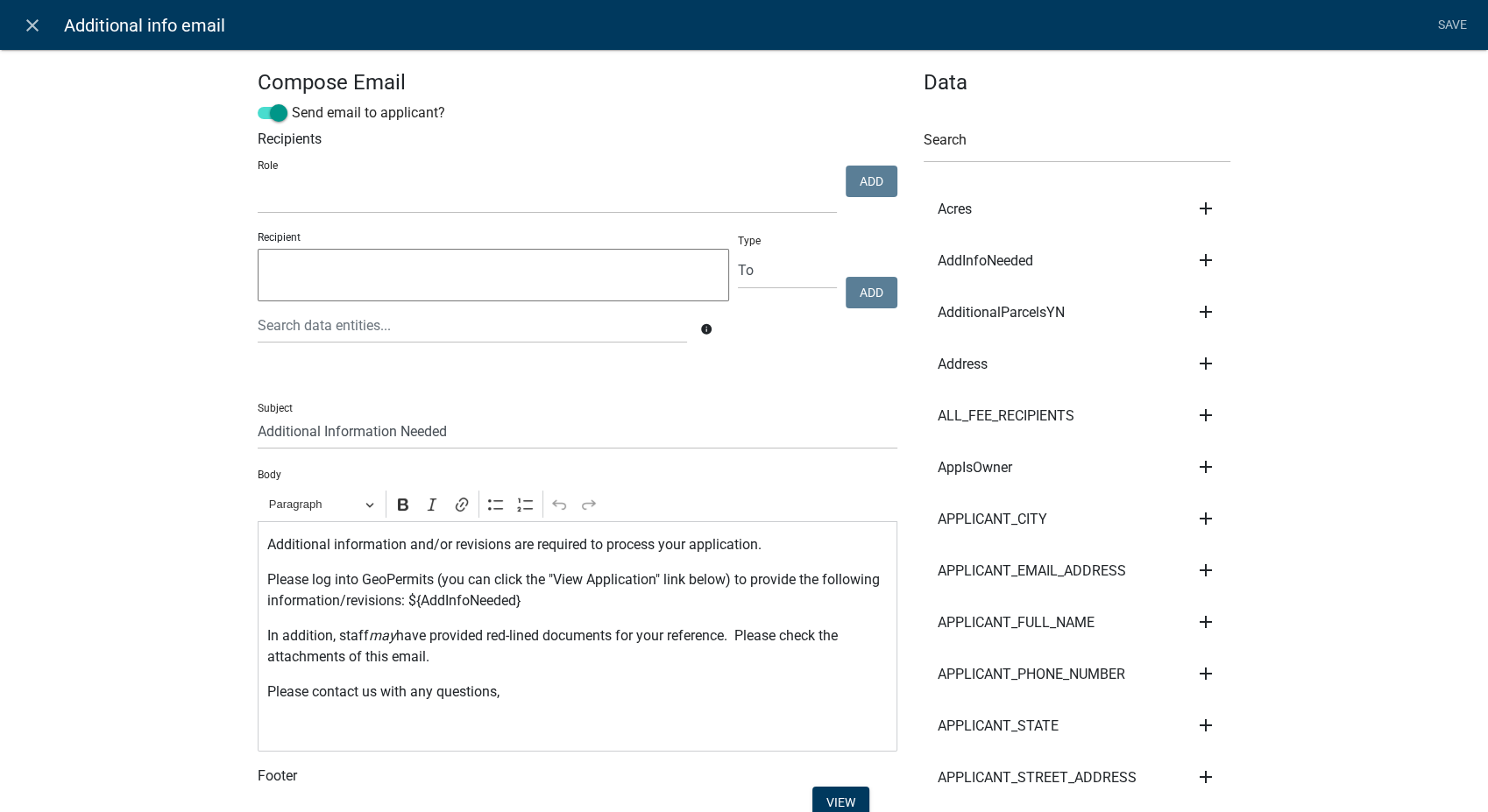
select select
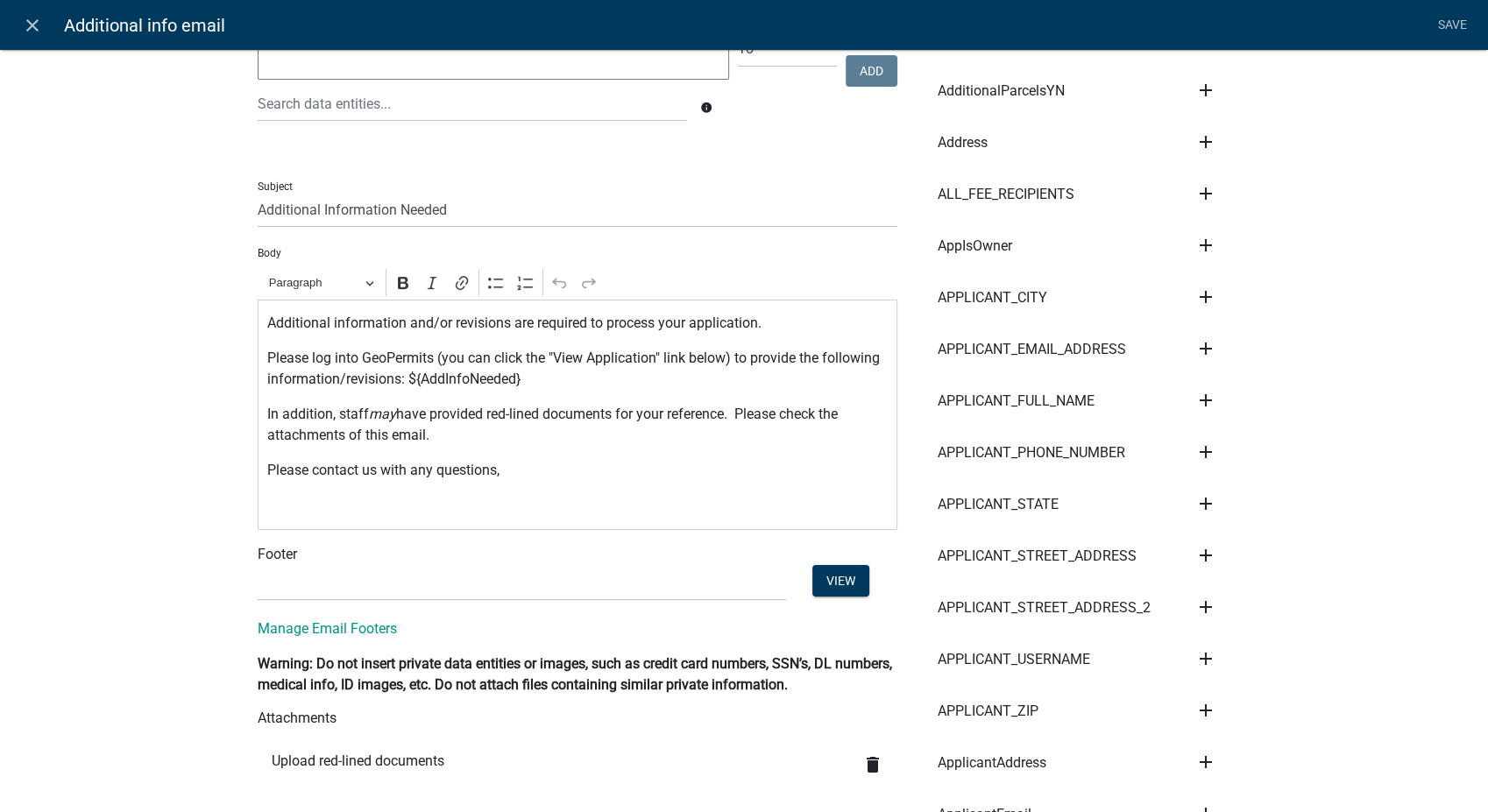
scroll to position [389, 0]
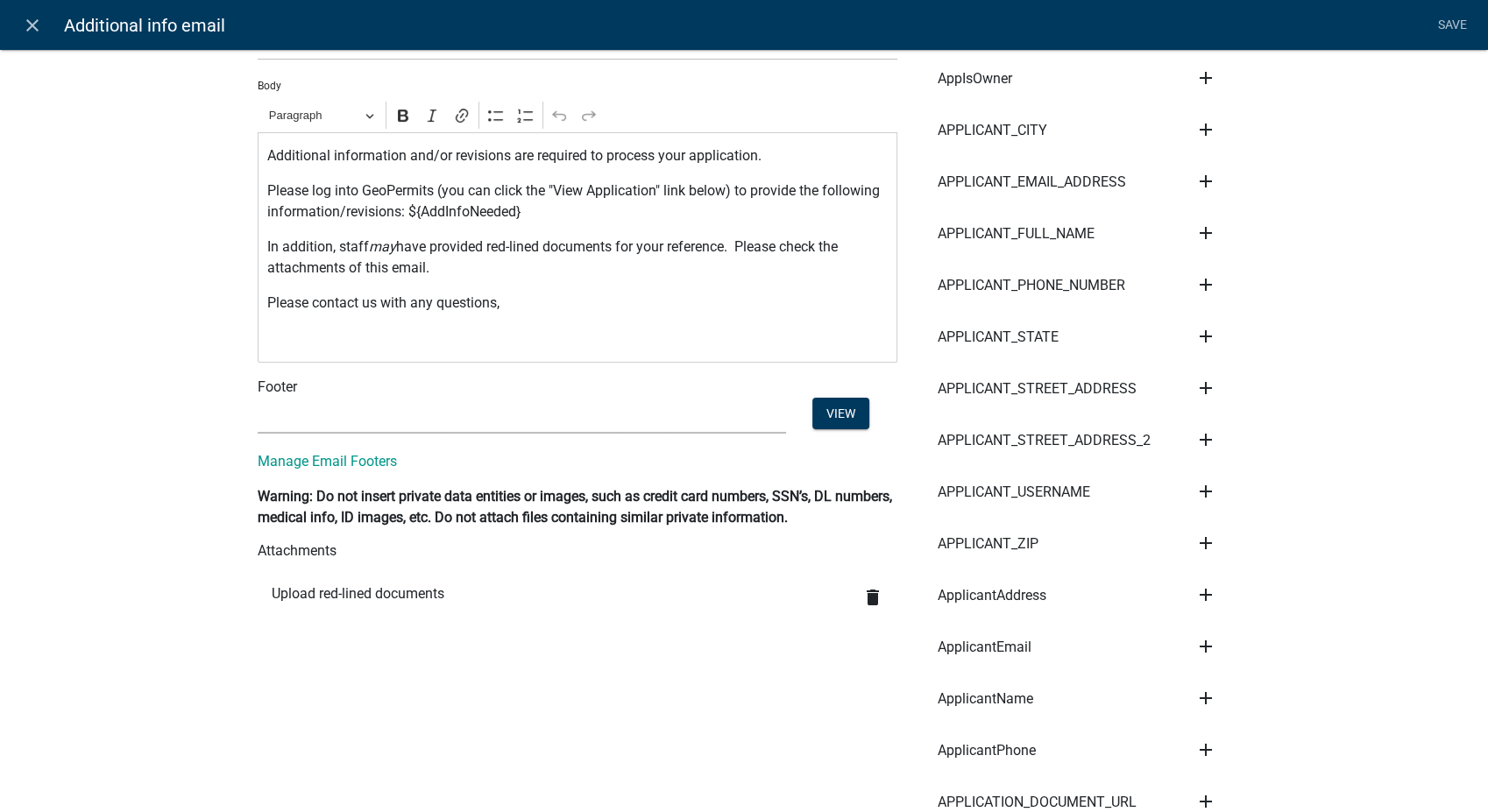
click at [262, 424] on select "(None) Environmental Health Planning & Development" at bounding box center [522, 416] width 528 height 36
select select "6b414dd9-46b1-4634-9489-6945e61a5ceb"
click at [257, 398] on select "(None) Environmental Health Planning & Development" at bounding box center [522, 416] width 528 height 36
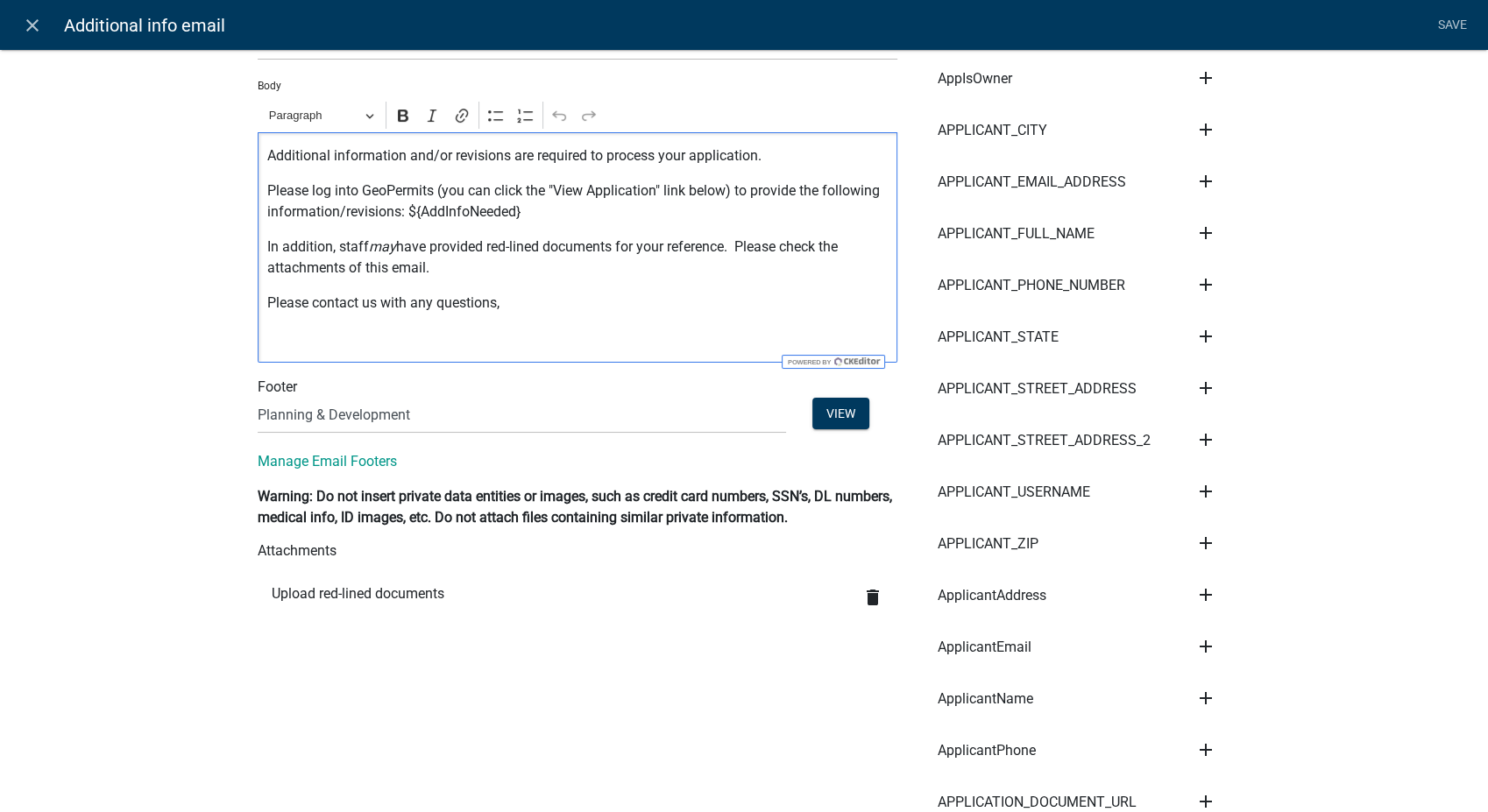
click at [271, 341] on p "Editor editing area: main. Press Alt+0 for help." at bounding box center [578, 338] width 621 height 21
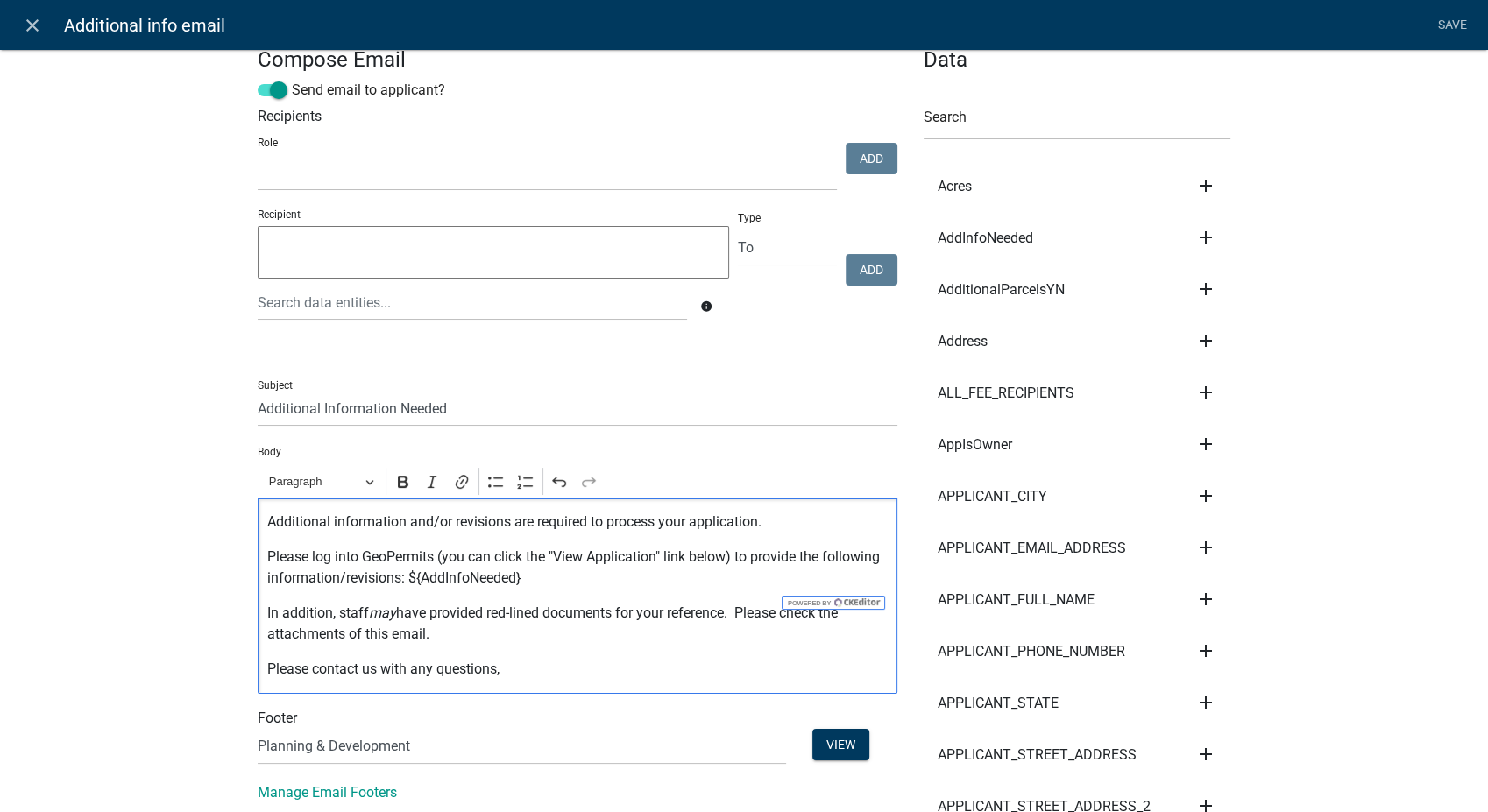
scroll to position [0, 0]
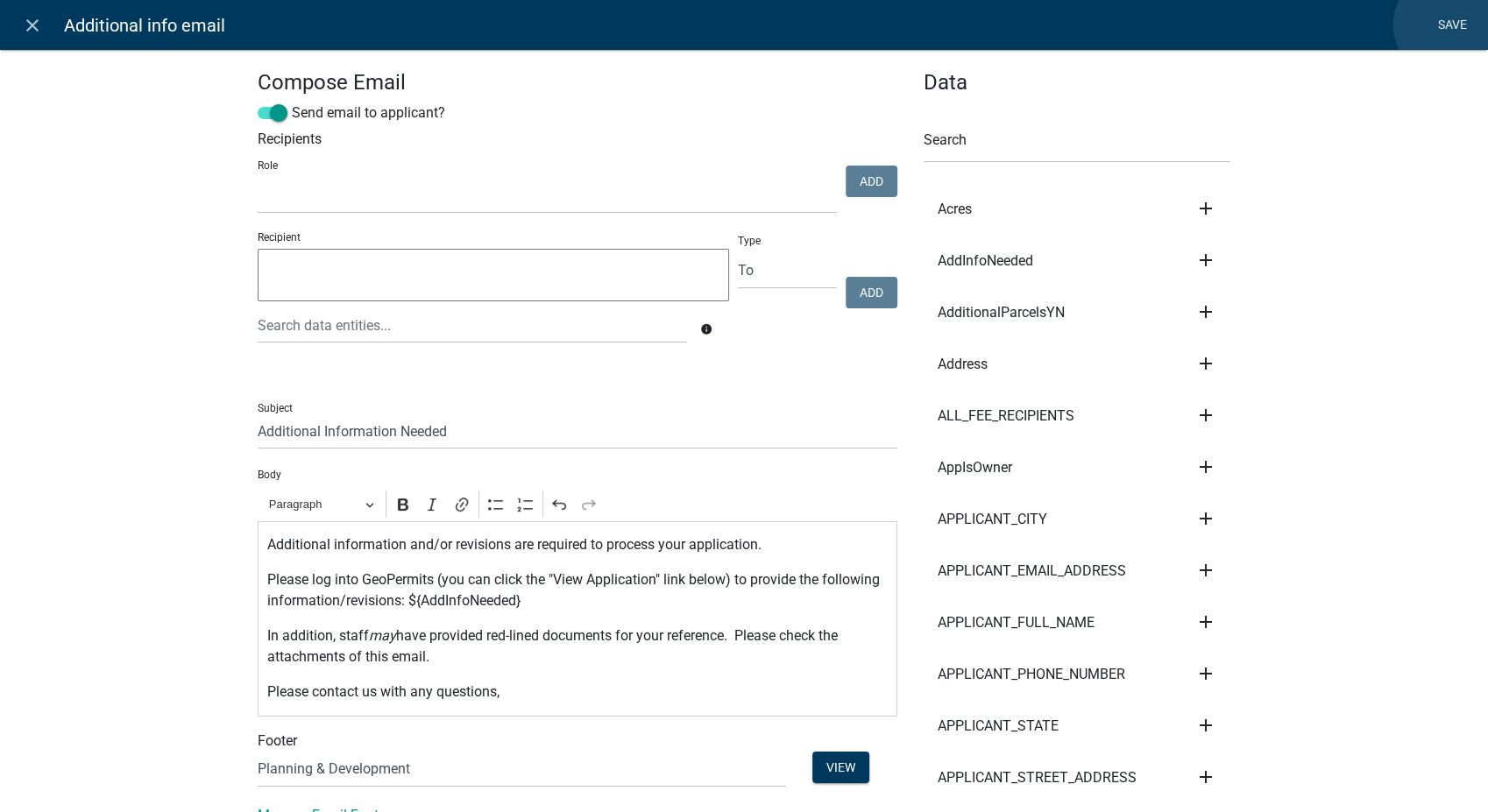
click at [1448, 24] on link "Save" at bounding box center [1451, 25] width 43 height 34
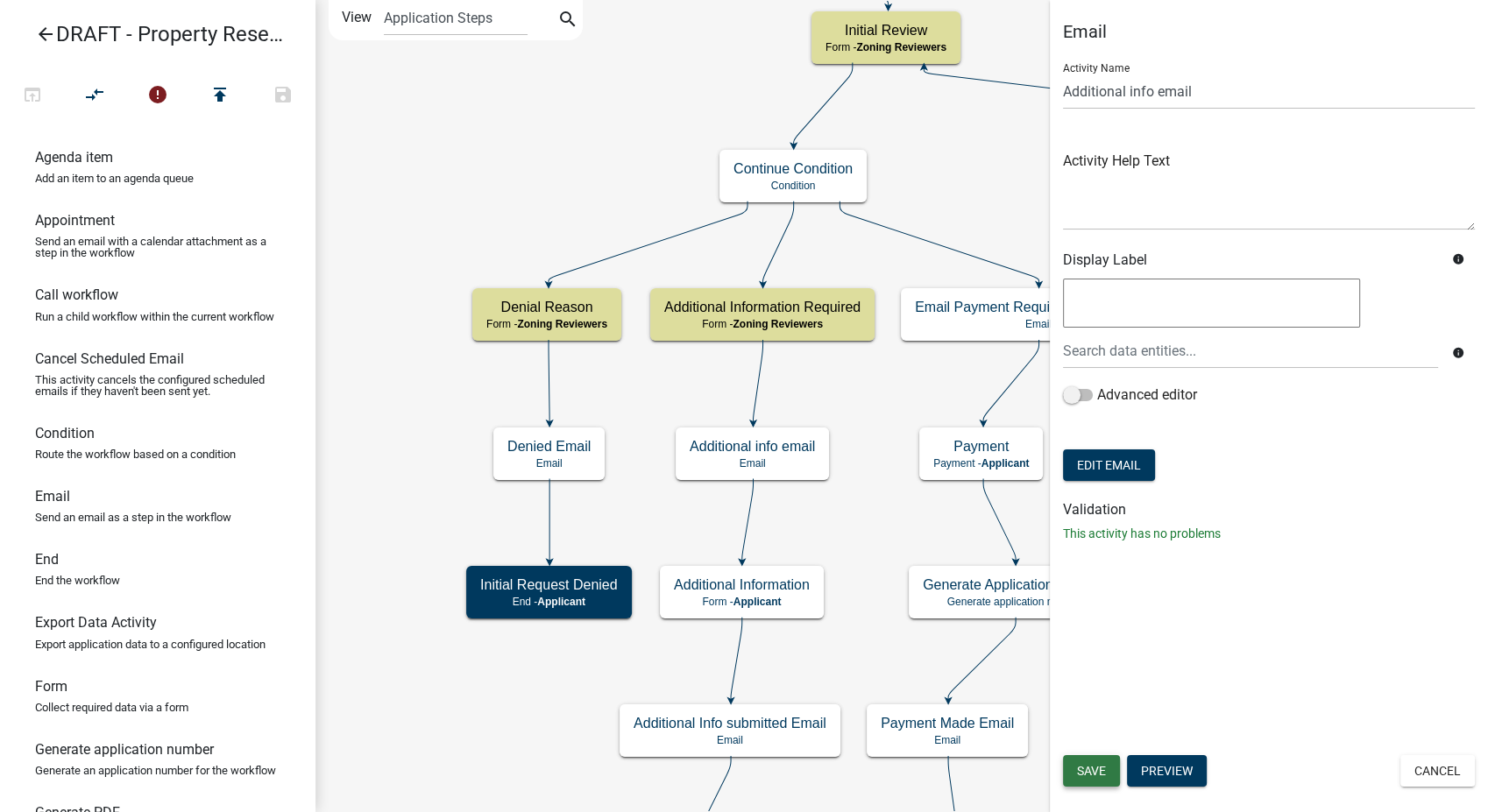
click at [1108, 776] on button "Save" at bounding box center [1091, 771] width 57 height 32
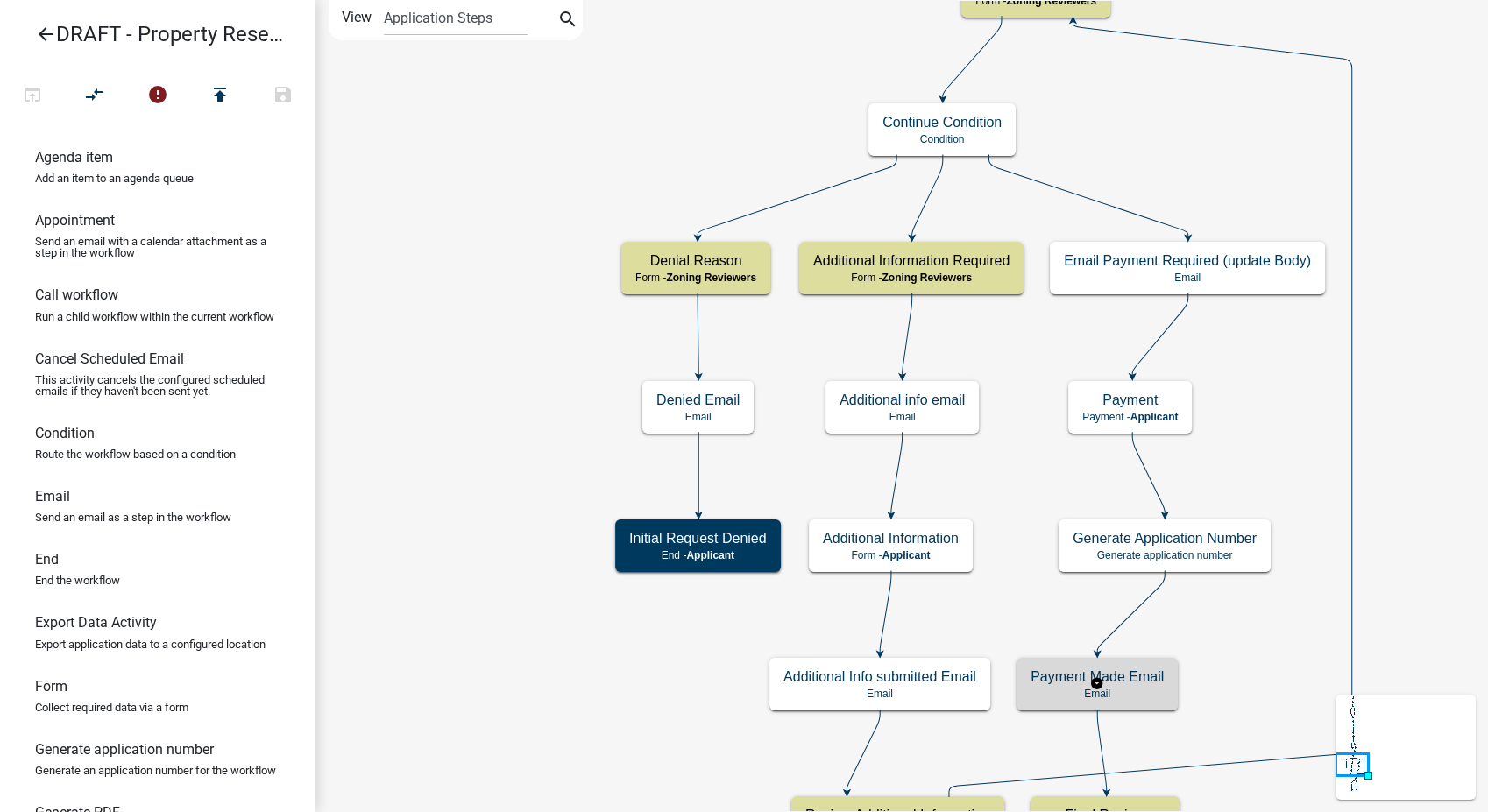
click at [1170, 686] on div "Payment Made Email Email" at bounding box center [1096, 684] width 161 height 53
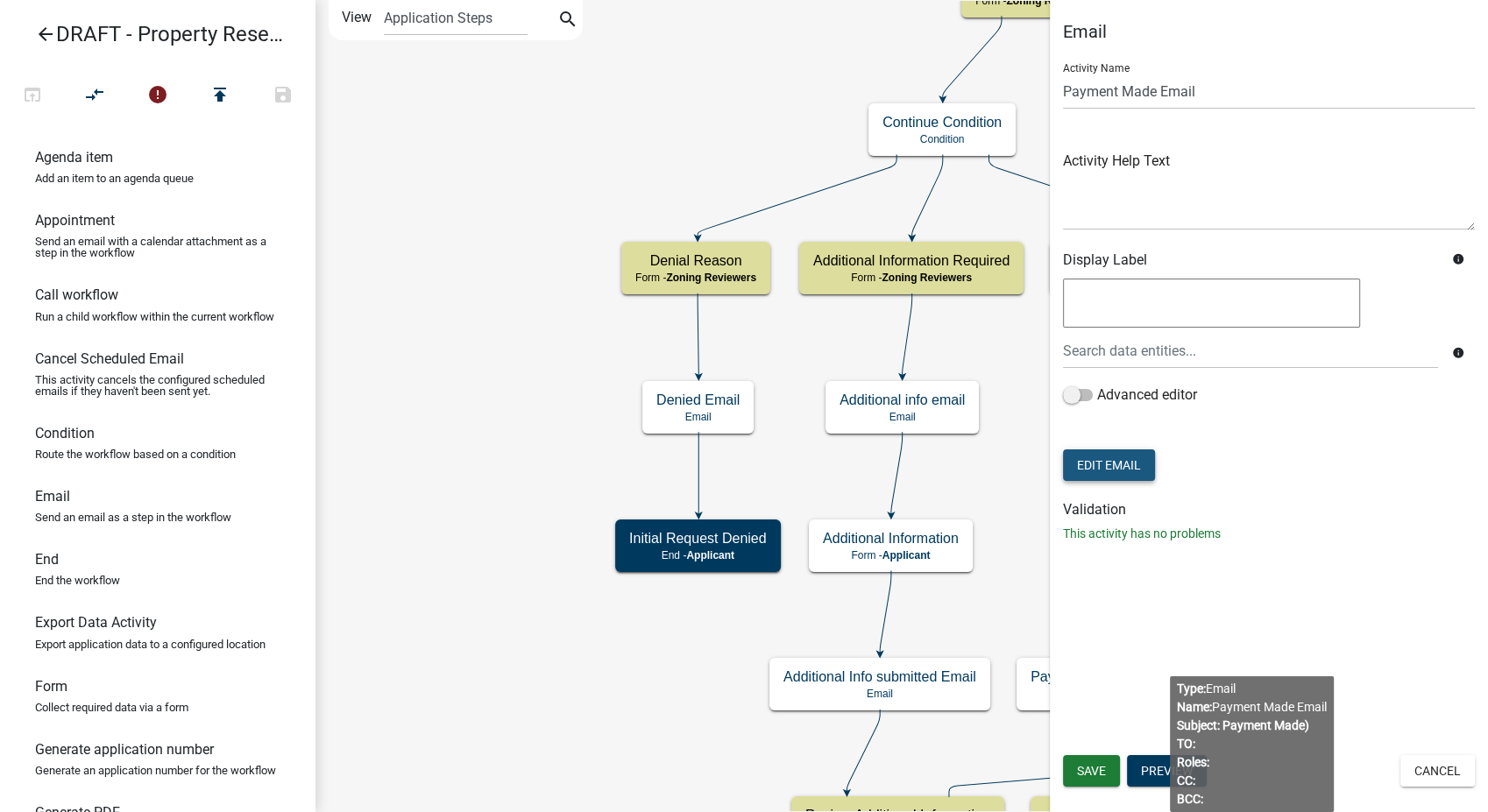
click at [1127, 459] on button "Edit Email" at bounding box center [1108, 465] width 92 height 32
select select
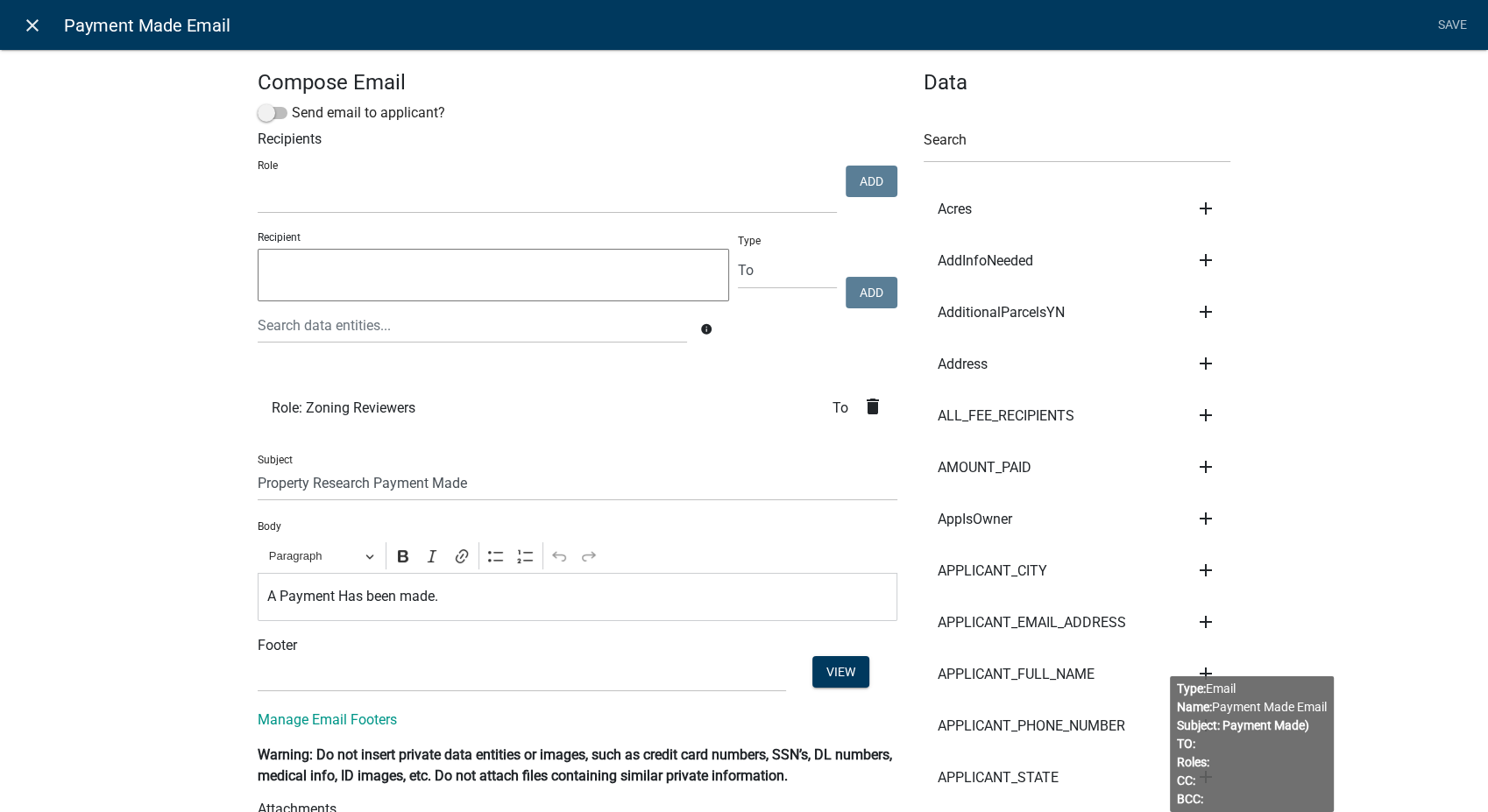
click at [29, 24] on icon "close" at bounding box center [33, 25] width 21 height 21
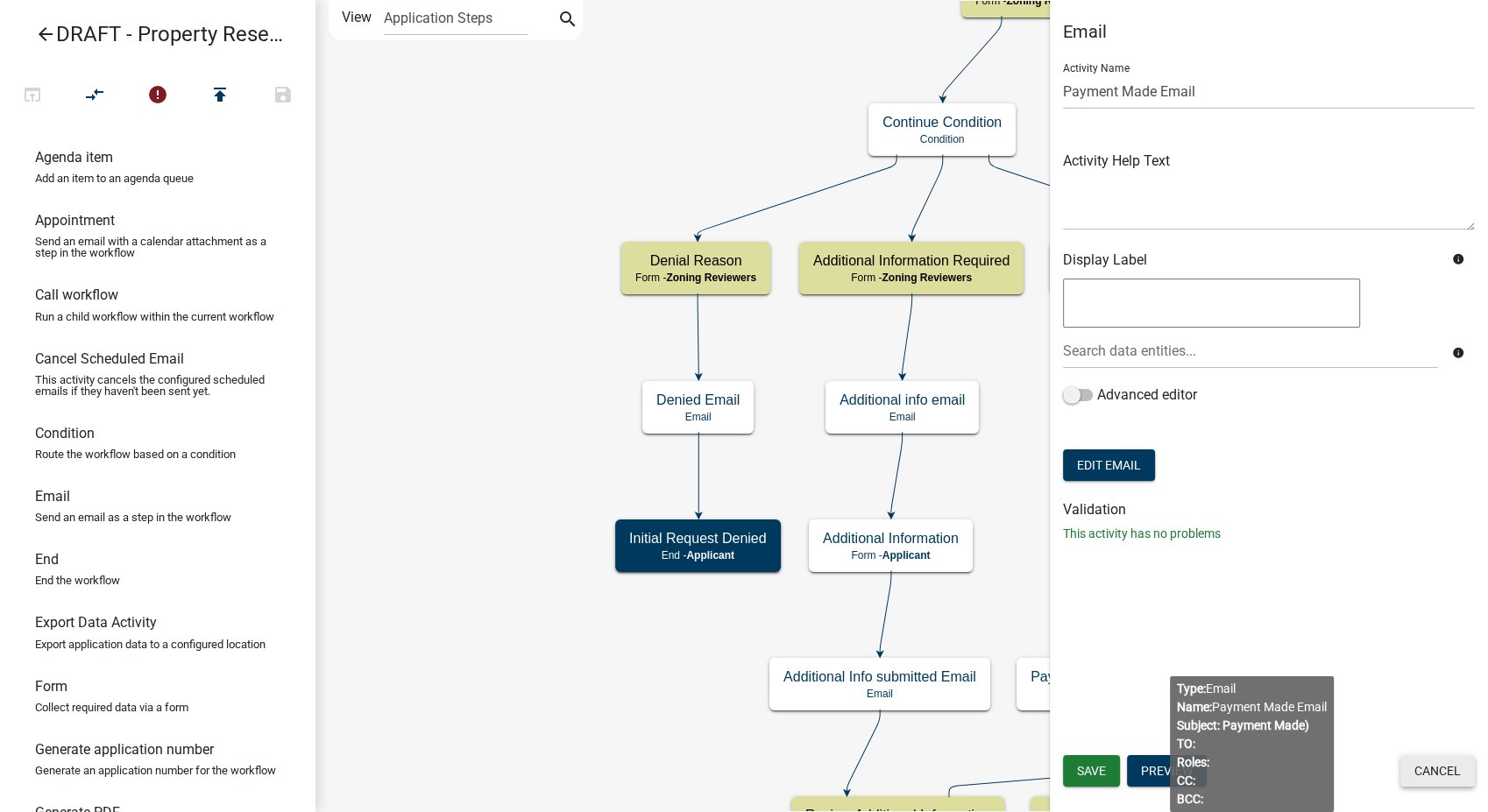
click at [1433, 766] on button "Cancel" at bounding box center [1437, 771] width 74 height 32
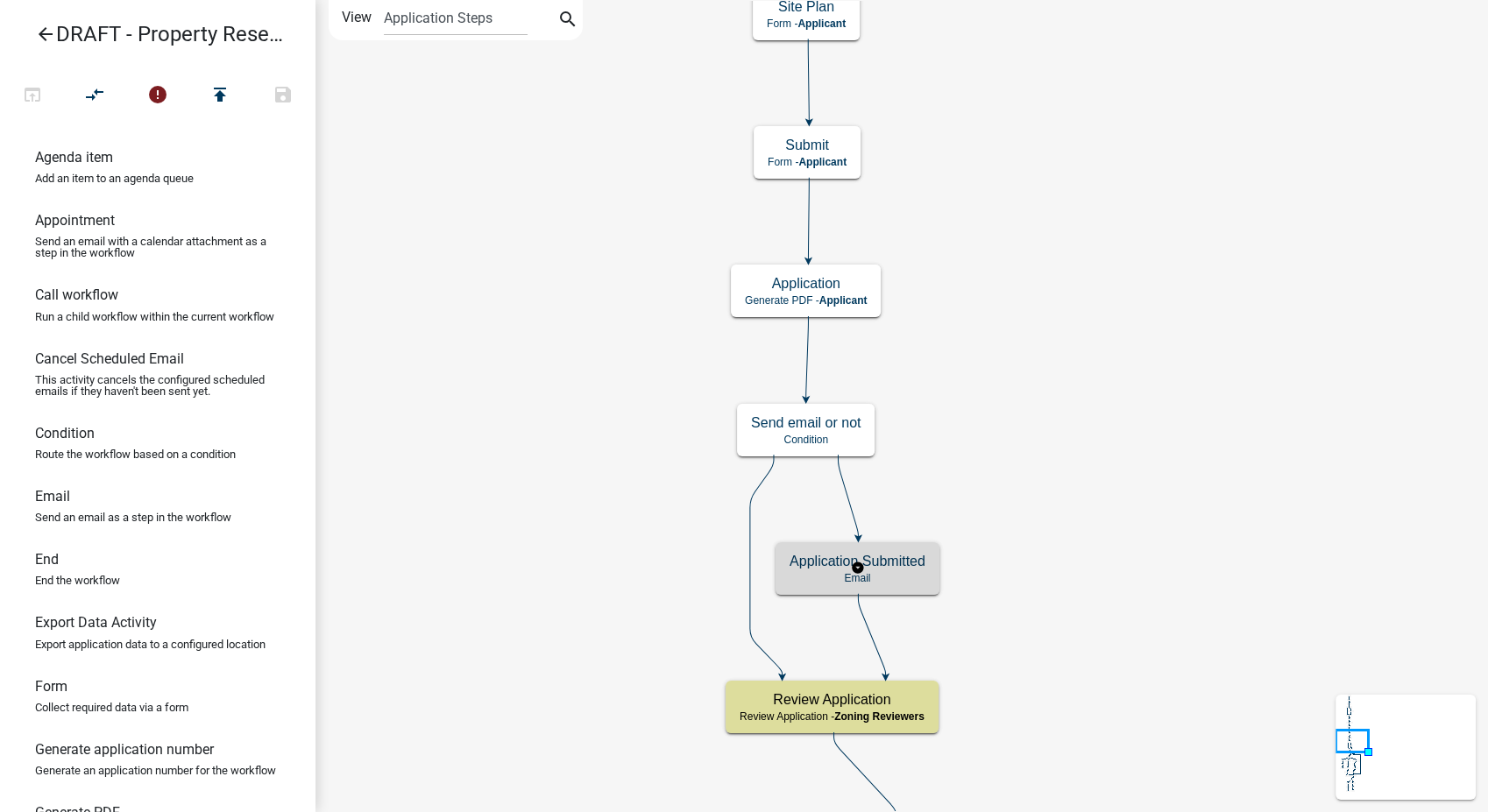
click at [887, 579] on p "Email" at bounding box center [857, 578] width 136 height 13
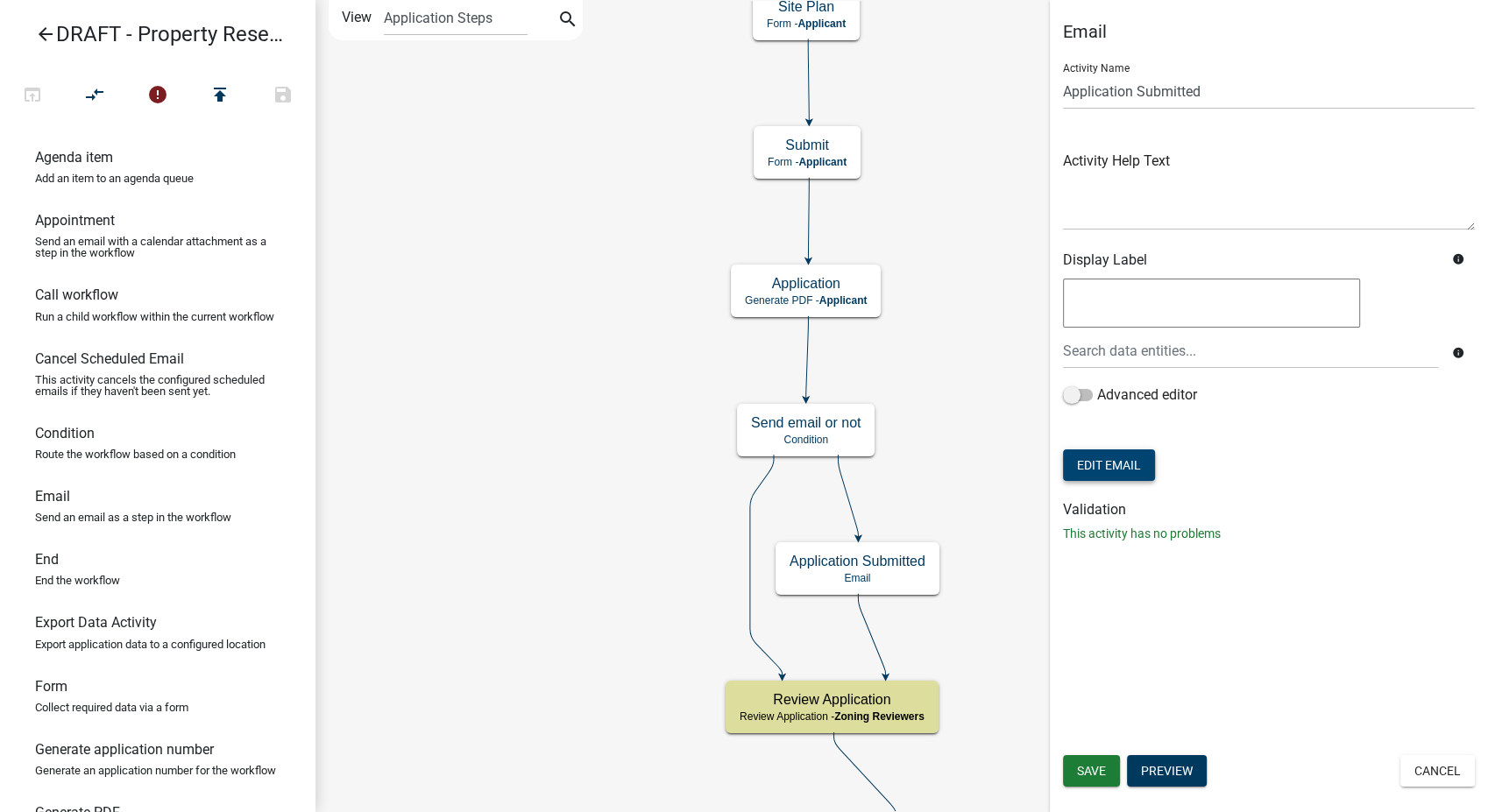
click at [1101, 462] on button "Edit Email" at bounding box center [1108, 465] width 92 height 32
select select
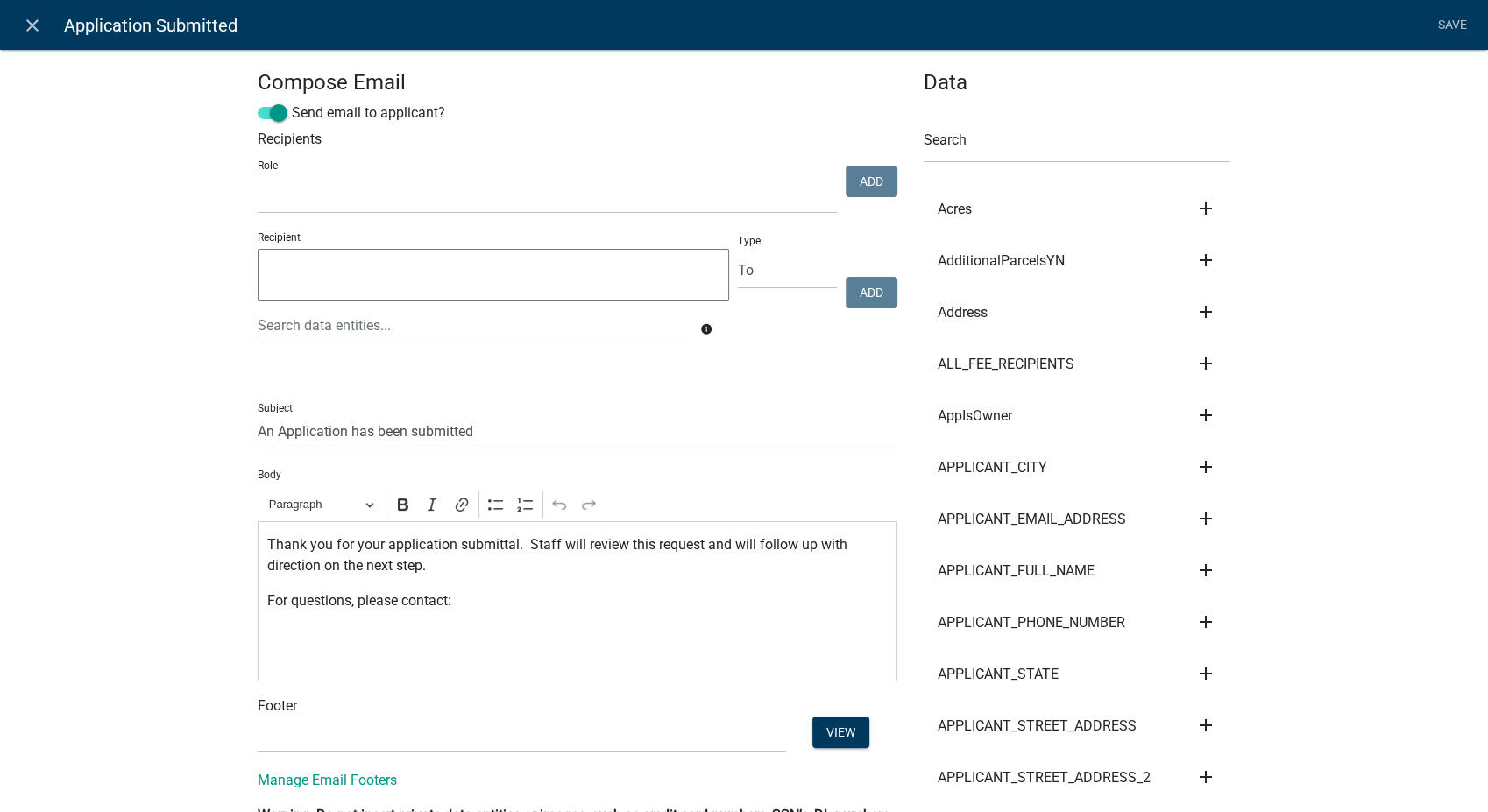
select select
click at [337, 732] on select "(None) Environmental Health Planning & Development" at bounding box center [522, 734] width 528 height 36
select select "6b414dd9-46b1-4634-9489-6945e61a5ceb"
click at [257, 717] on select "(None) Environmental Health Planning & Development" at bounding box center [522, 734] width 528 height 36
click at [266, 676] on div "Thank you for your application submittal. Staff will review this request and wi…" at bounding box center [577, 602] width 639 height 160
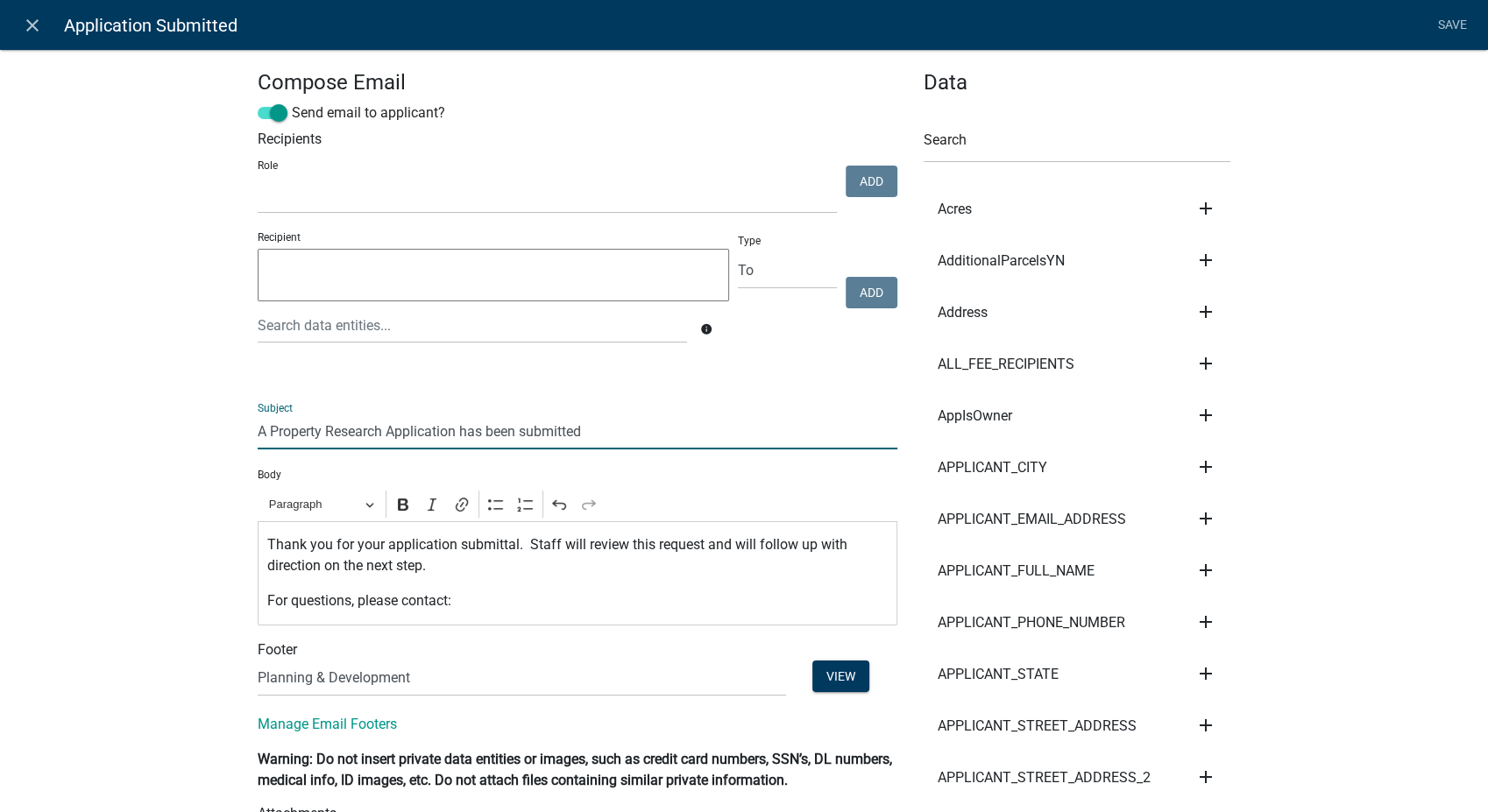
type input "A Property Research Application has been submitted"
click at [305, 199] on select "Admin P & D Inspectors EH Administrative Assistant EH Front Desk Zoning Reviewe…" at bounding box center [547, 195] width 580 height 36
select select "289ca764-5063-4d44-9e26-a723625f811d"
click at [257, 177] on select "Admin P & D Inspectors EH Administrative Assistant EH Front Desk Zoning Reviewe…" at bounding box center [547, 195] width 580 height 36
click at [868, 183] on button "Add" at bounding box center [872, 181] width 52 height 32
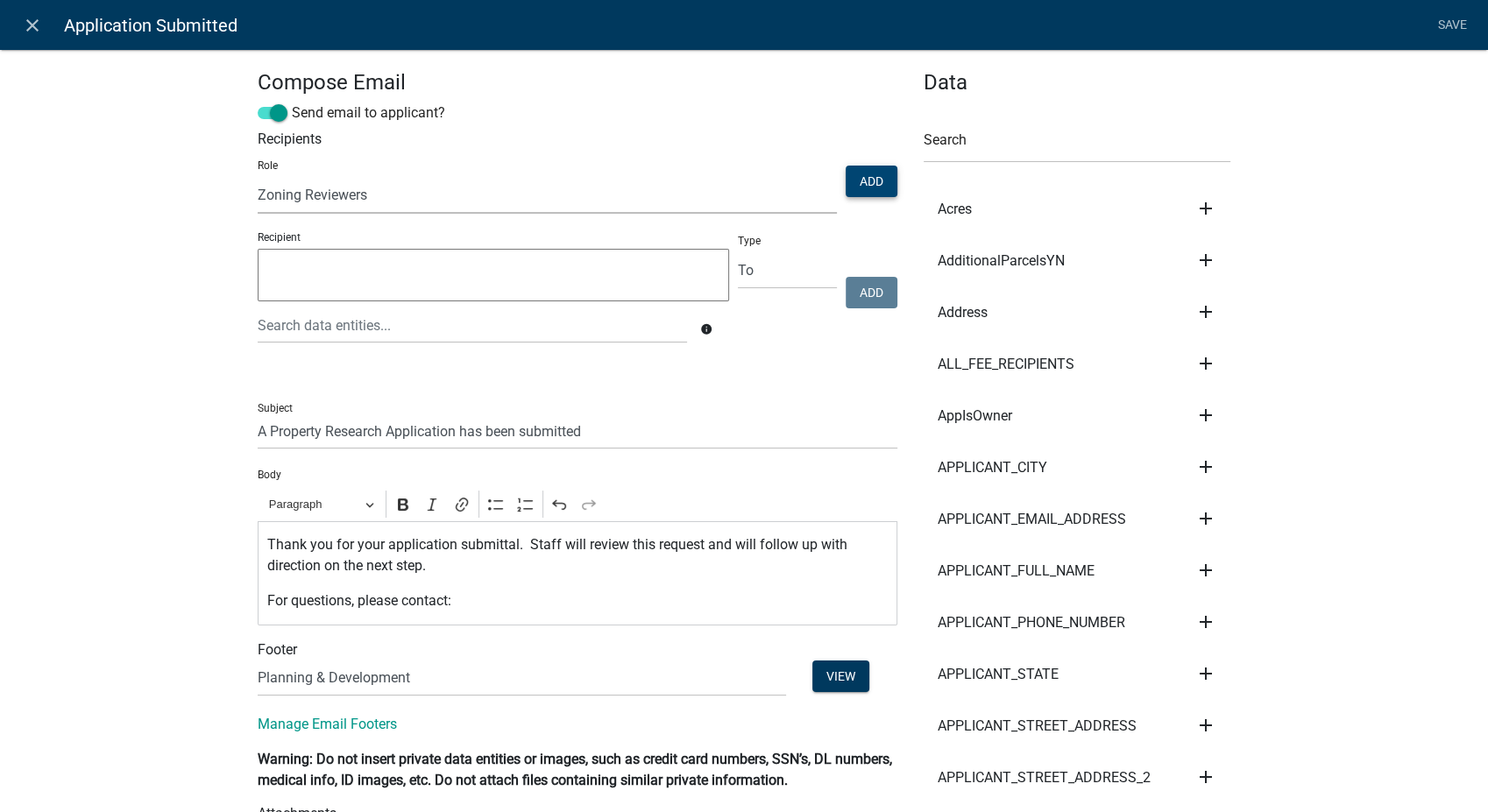
select select
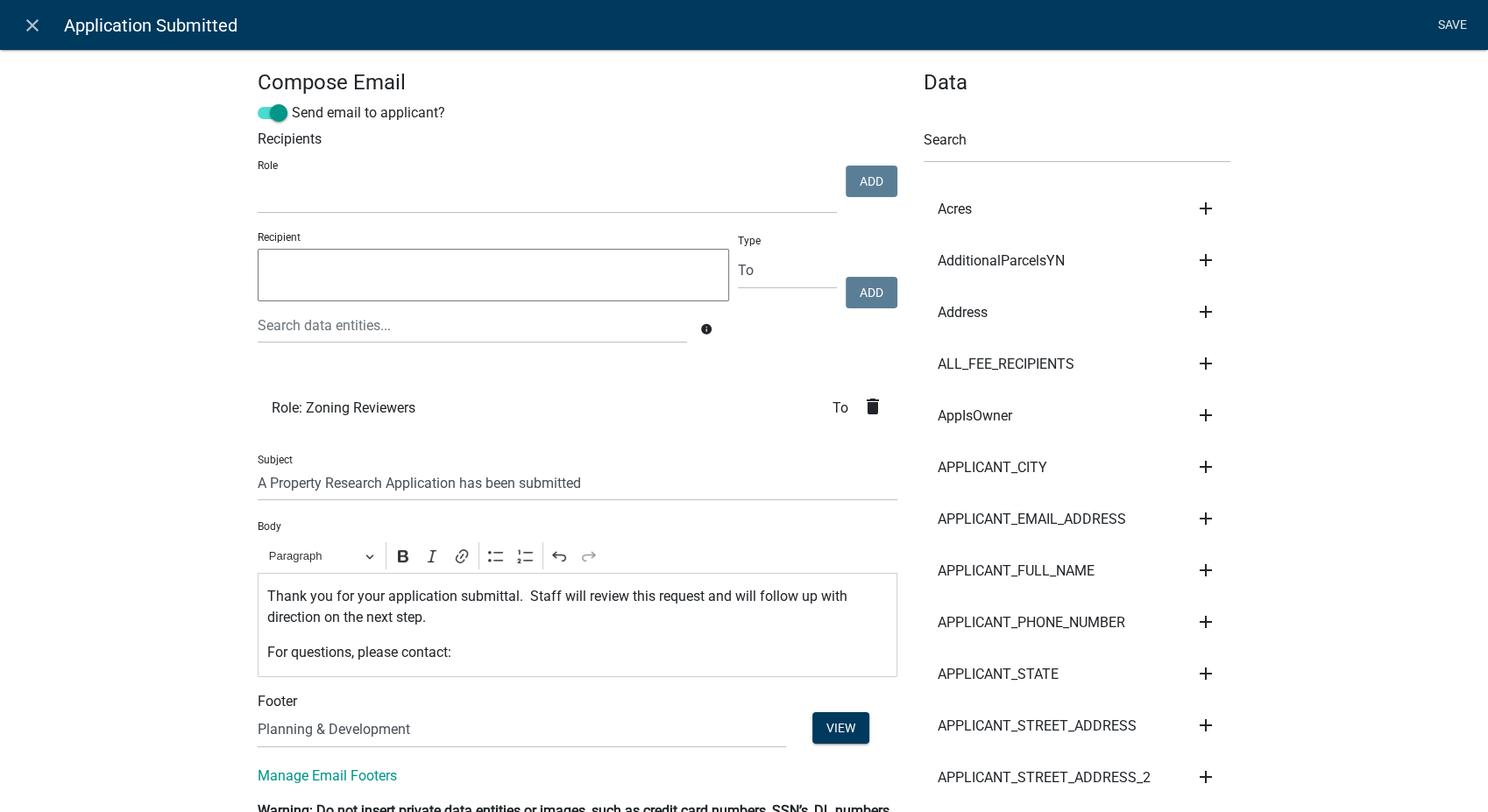
click at [1438, 20] on link "Save" at bounding box center [1451, 25] width 43 height 34
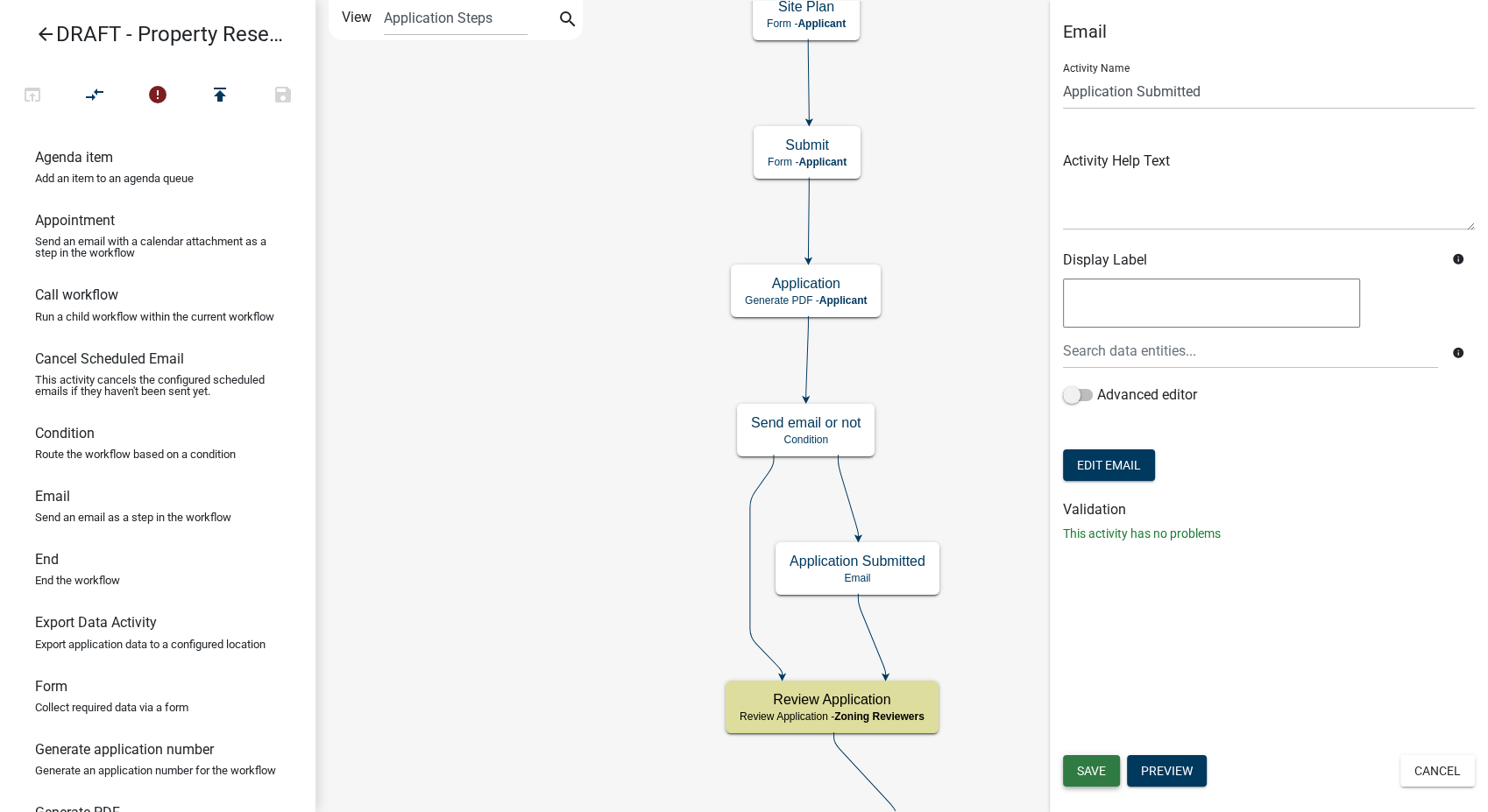
click at [1096, 774] on span "Save" at bounding box center [1092, 771] width 29 height 14
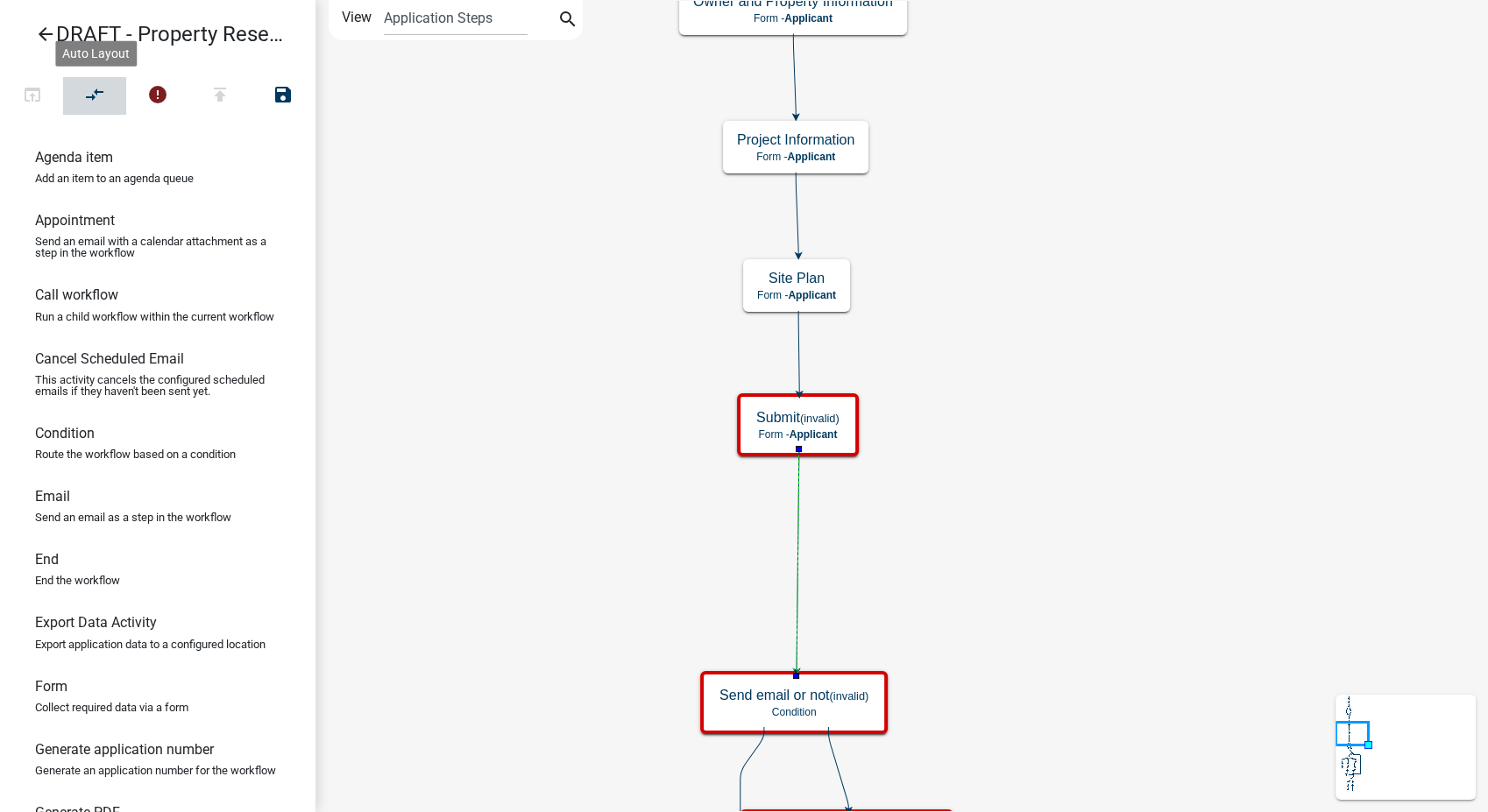
click at [92, 91] on icon "compare_arrows" at bounding box center [95, 95] width 21 height 24
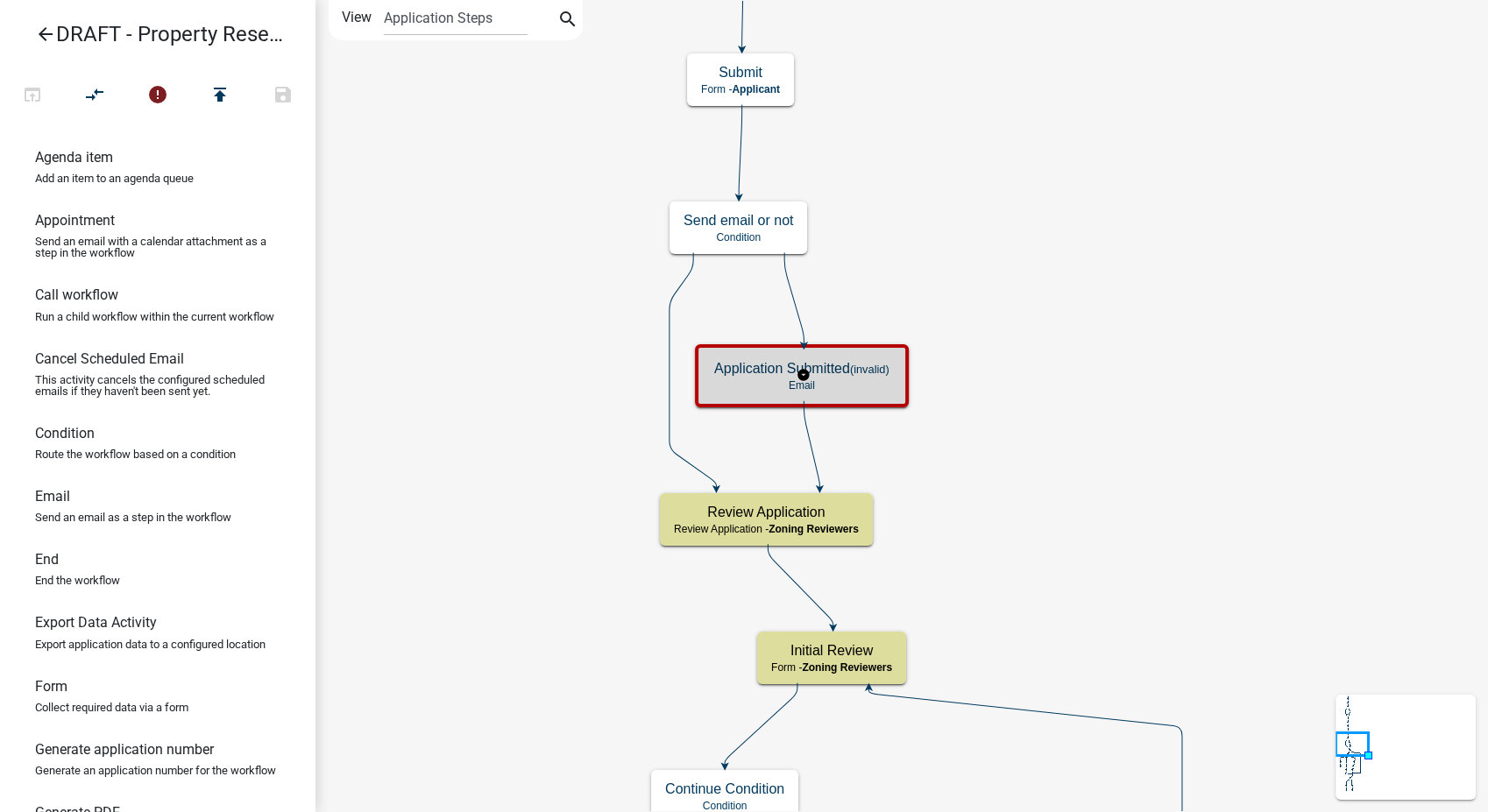
click at [841, 380] on p "Email" at bounding box center [802, 385] width 176 height 13
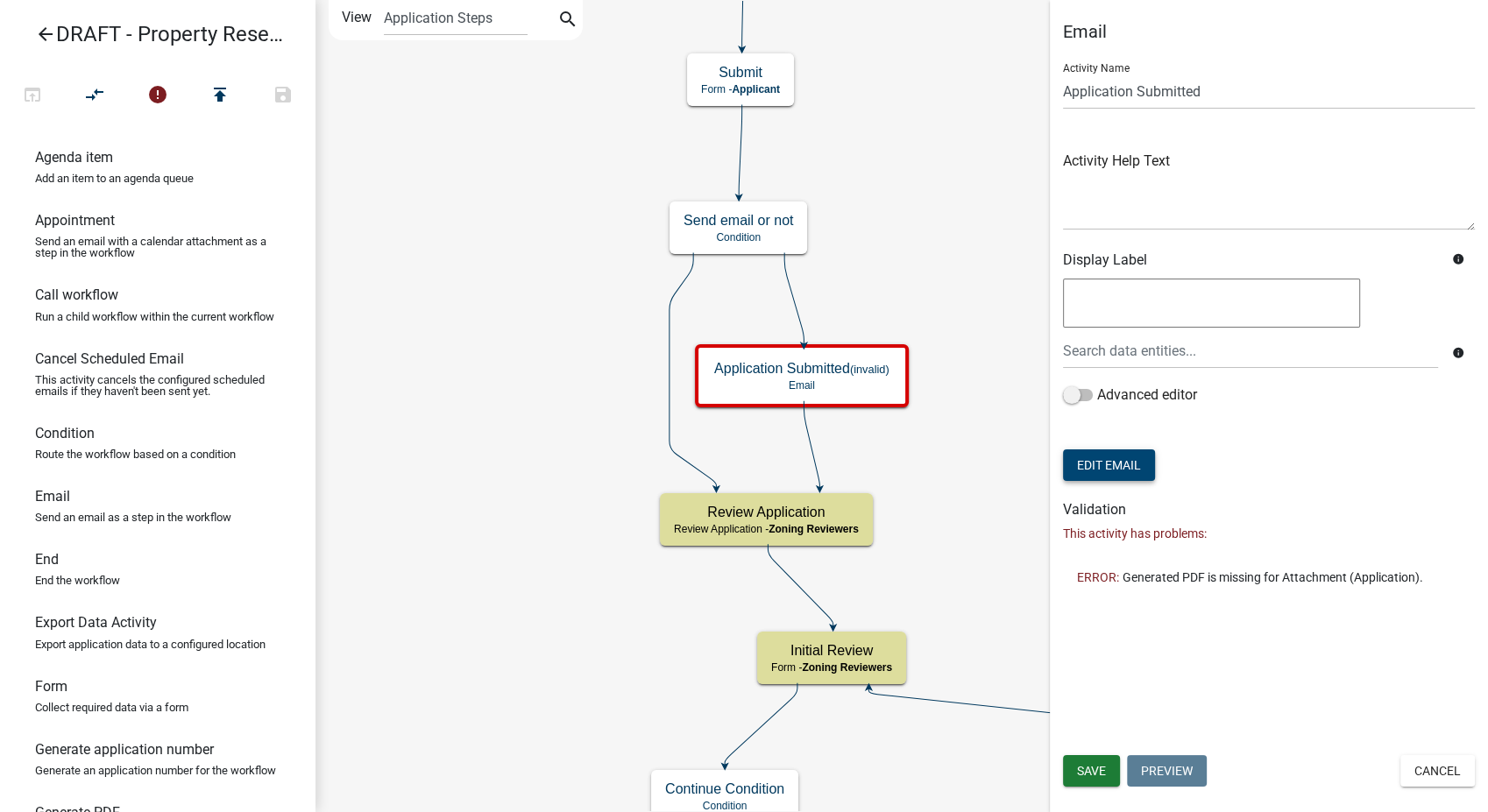
click at [1101, 472] on button "Edit Email" at bounding box center [1108, 465] width 92 height 32
select select "6b414dd9-46b1-4634-9489-6945e61a5ceb"
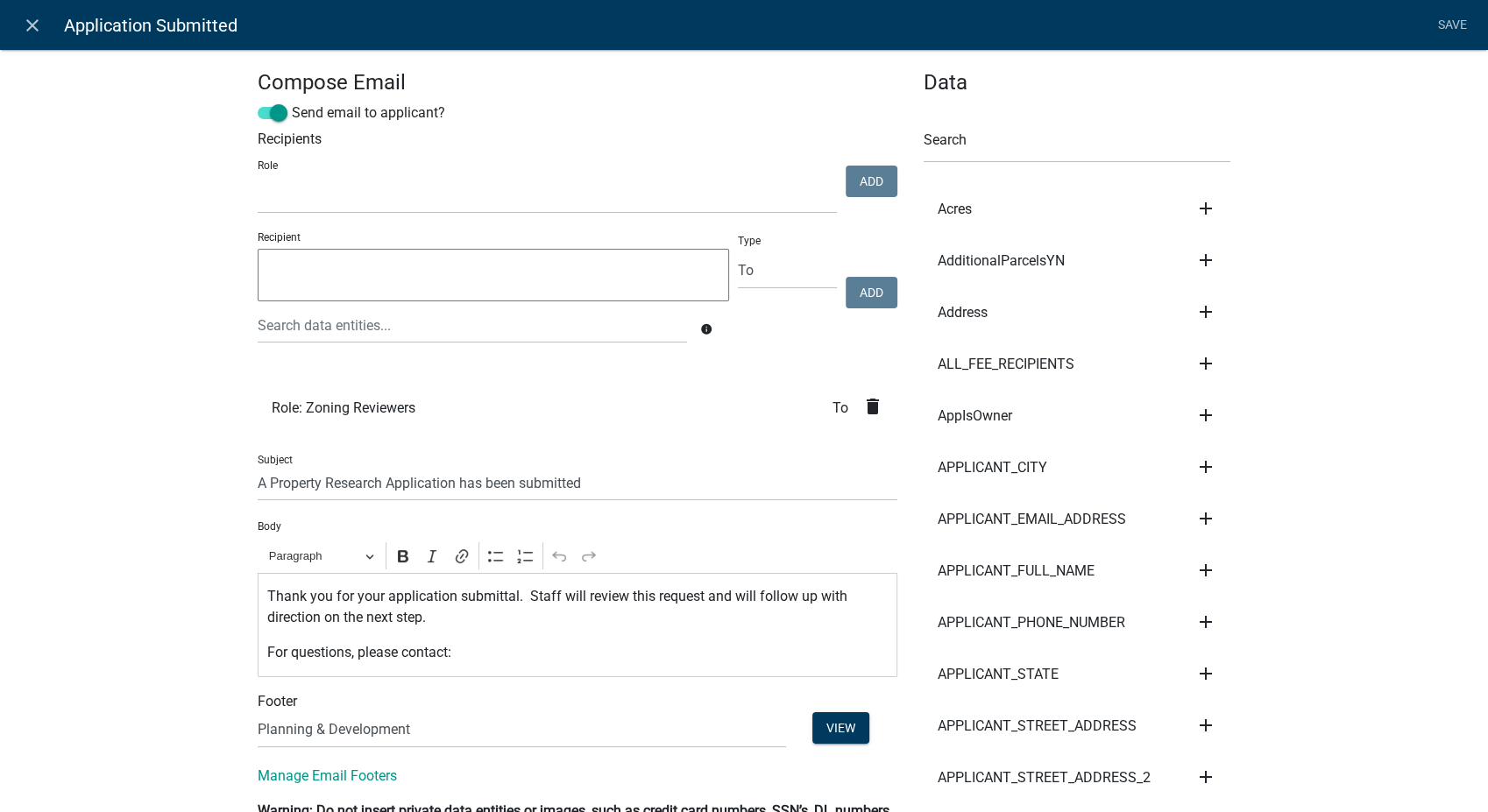
select select
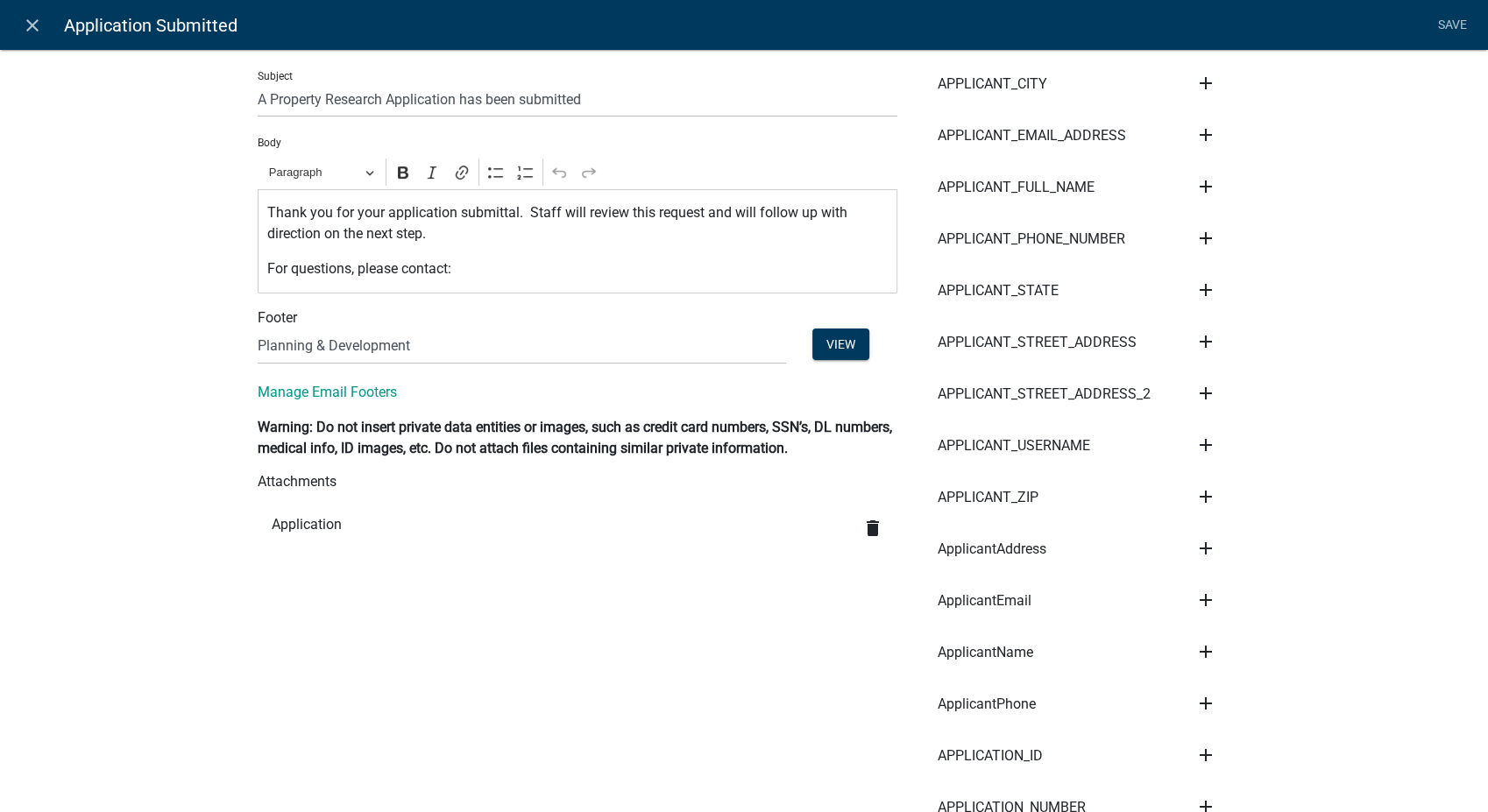
scroll to position [389, 0]
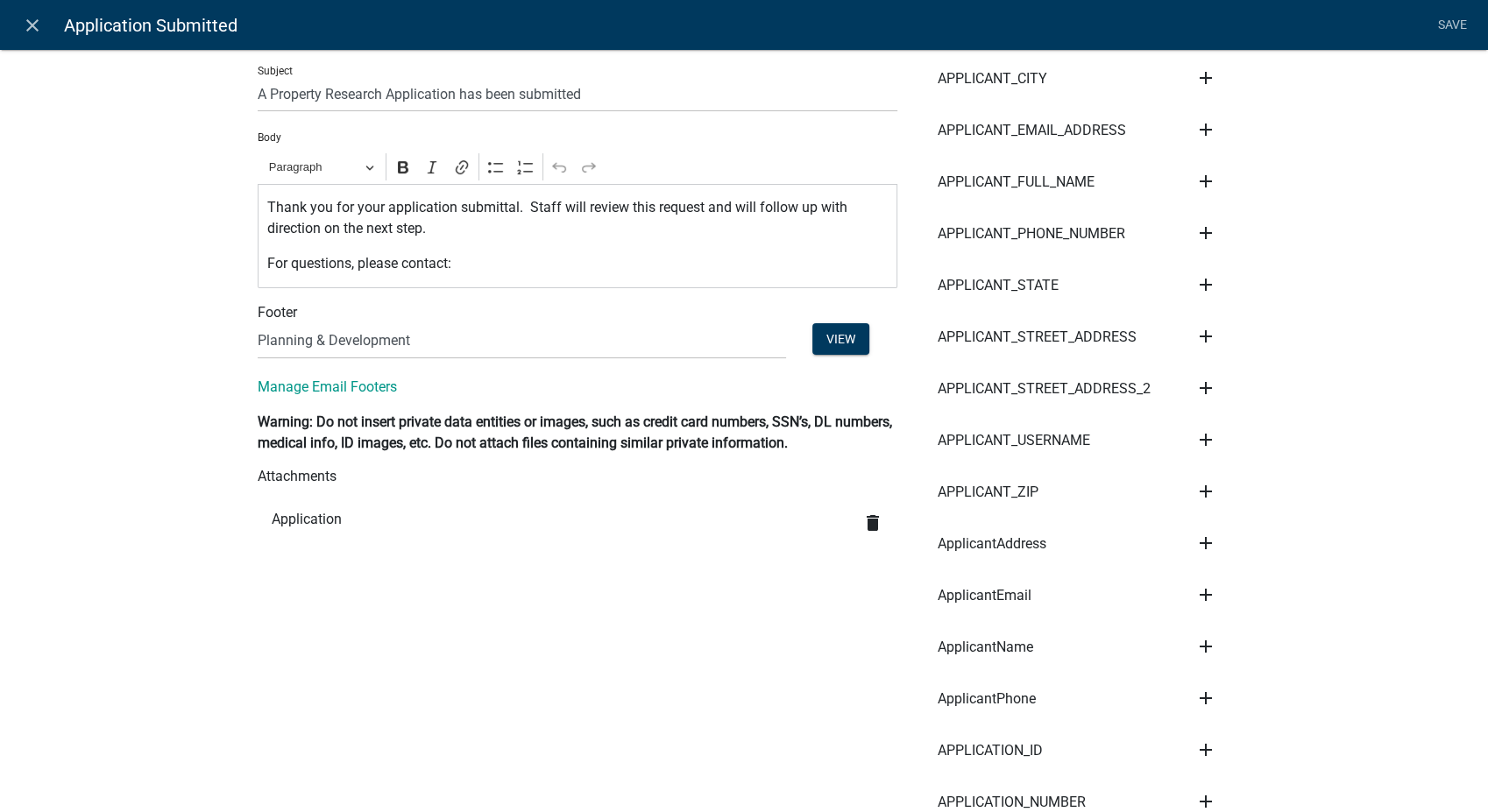
click at [870, 517] on icon "delete" at bounding box center [873, 524] width 21 height 21
click at [1446, 19] on link "Save" at bounding box center [1451, 25] width 43 height 34
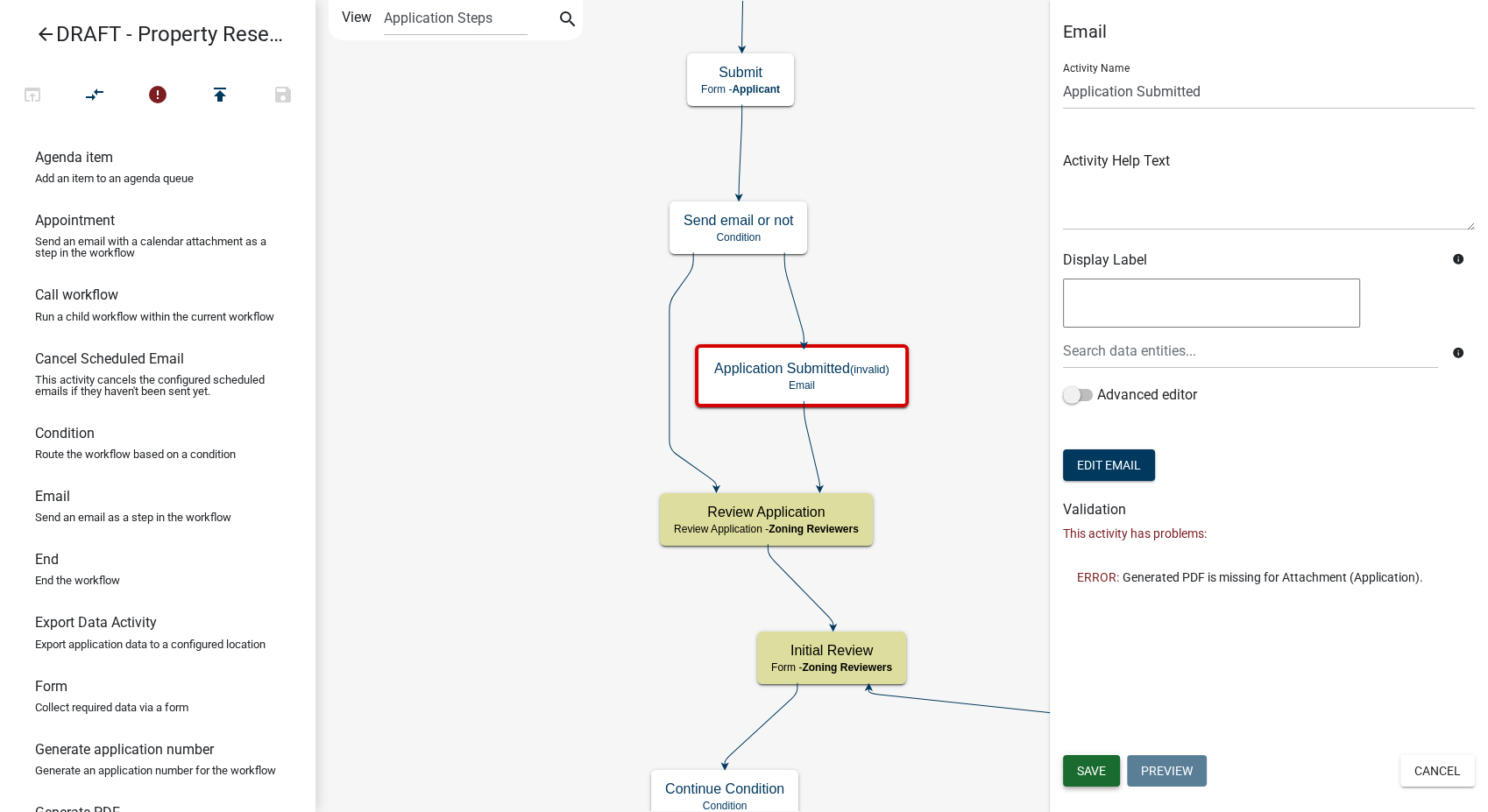
click at [1091, 775] on span "Save" at bounding box center [1092, 771] width 29 height 14
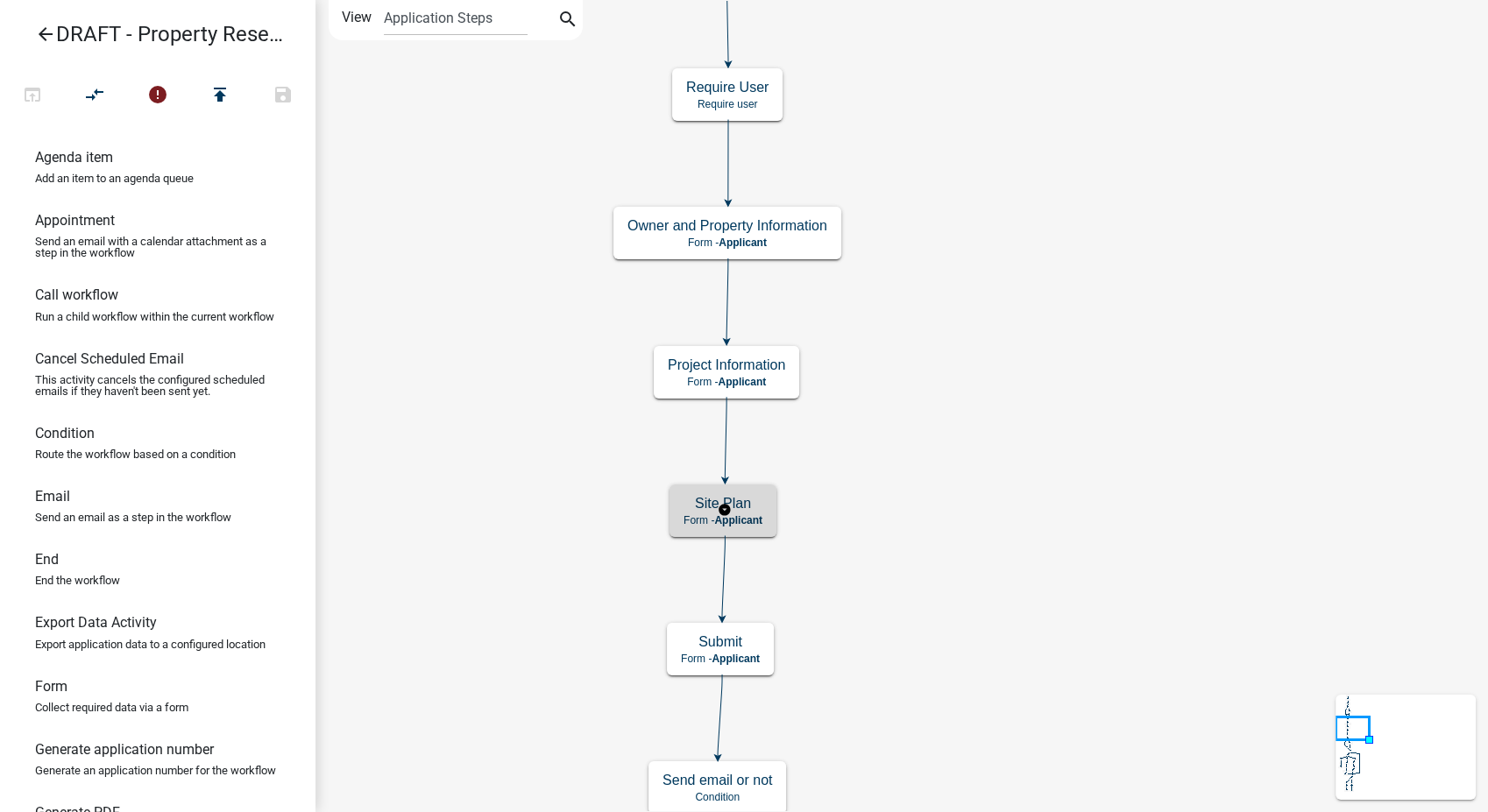
click at [738, 522] on span "Applicant" at bounding box center [739, 520] width 48 height 13
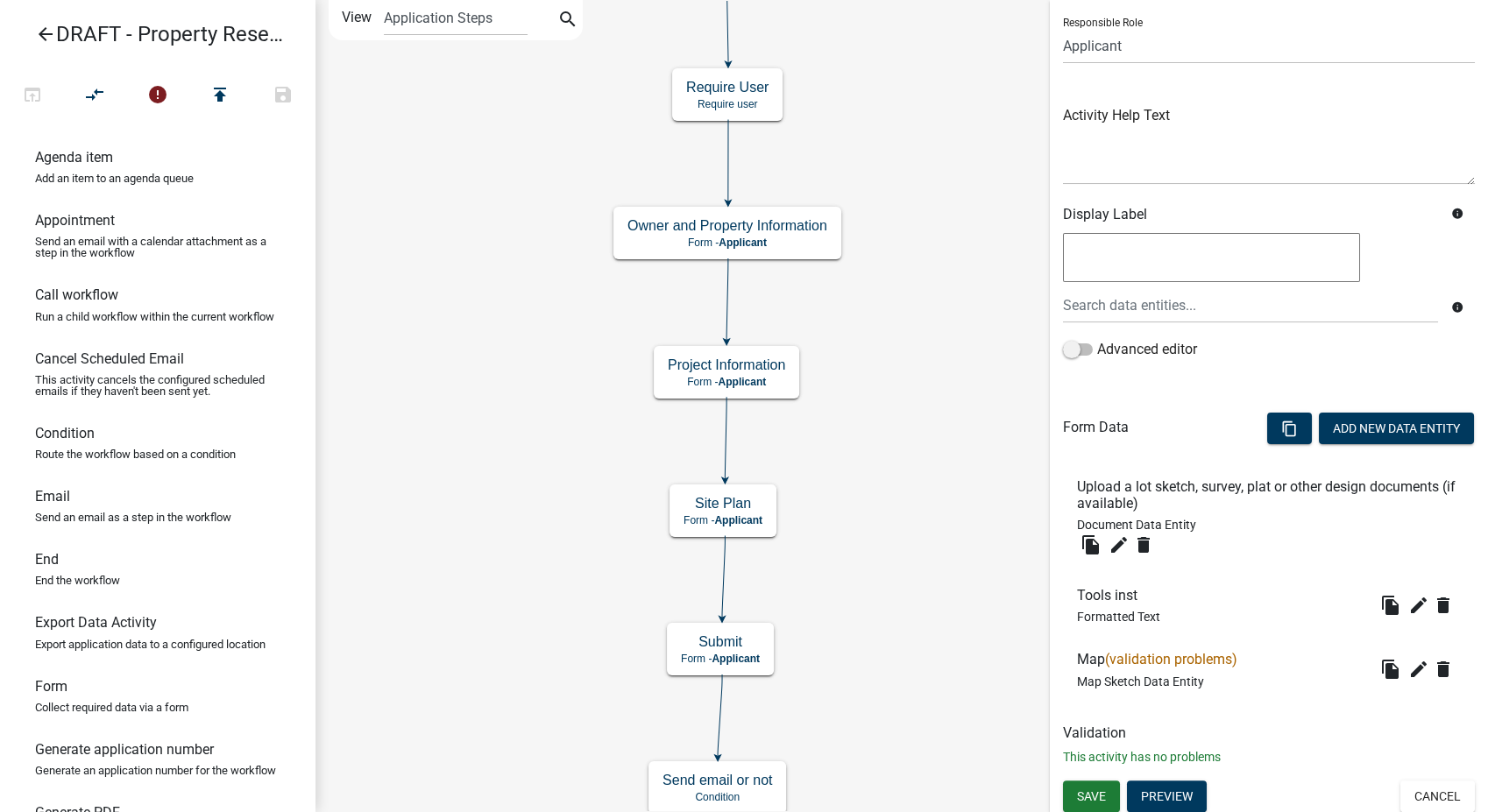
scroll to position [123, 0]
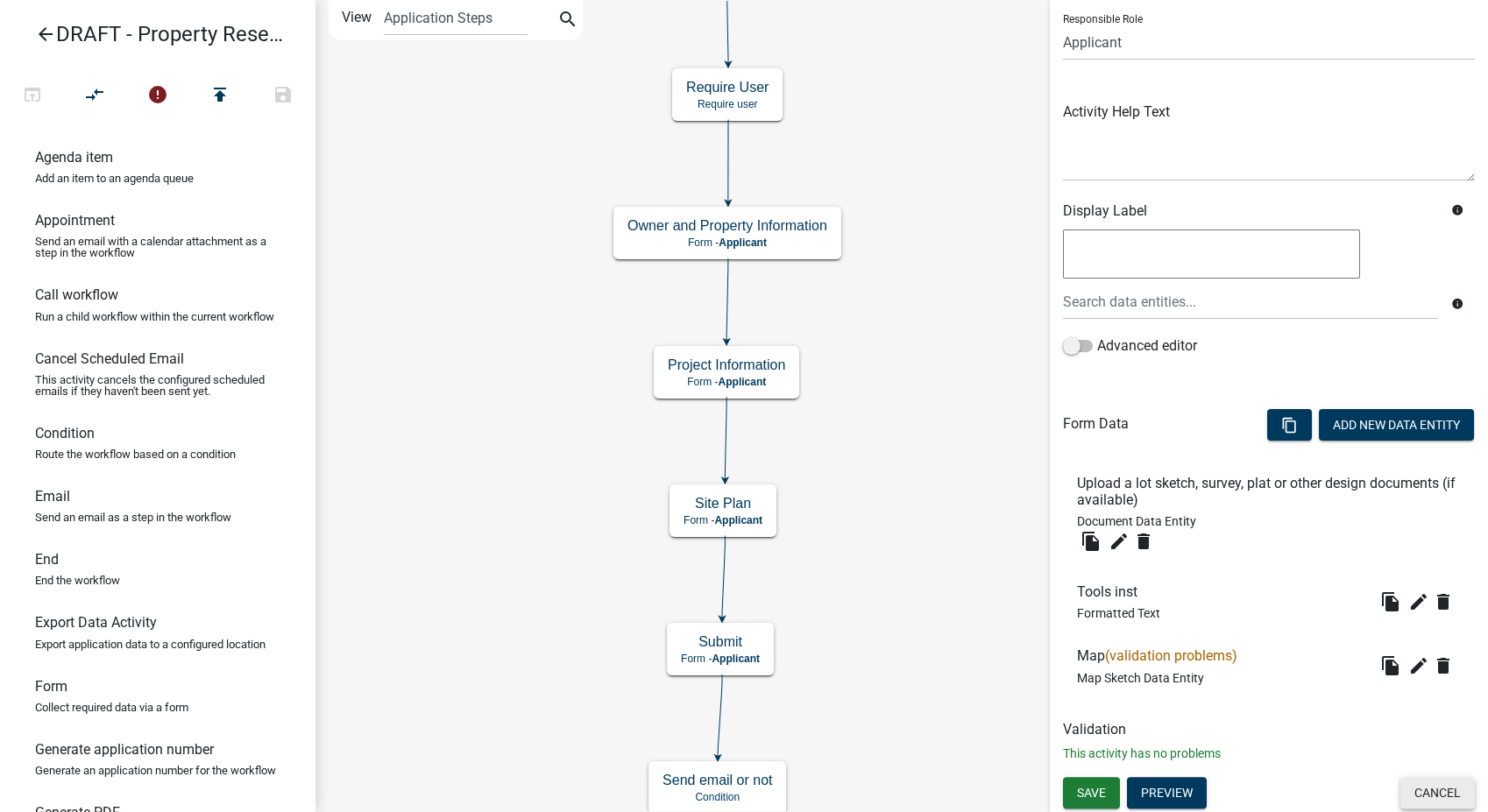
click at [1424, 792] on button "Cancel" at bounding box center [1437, 793] width 74 height 32
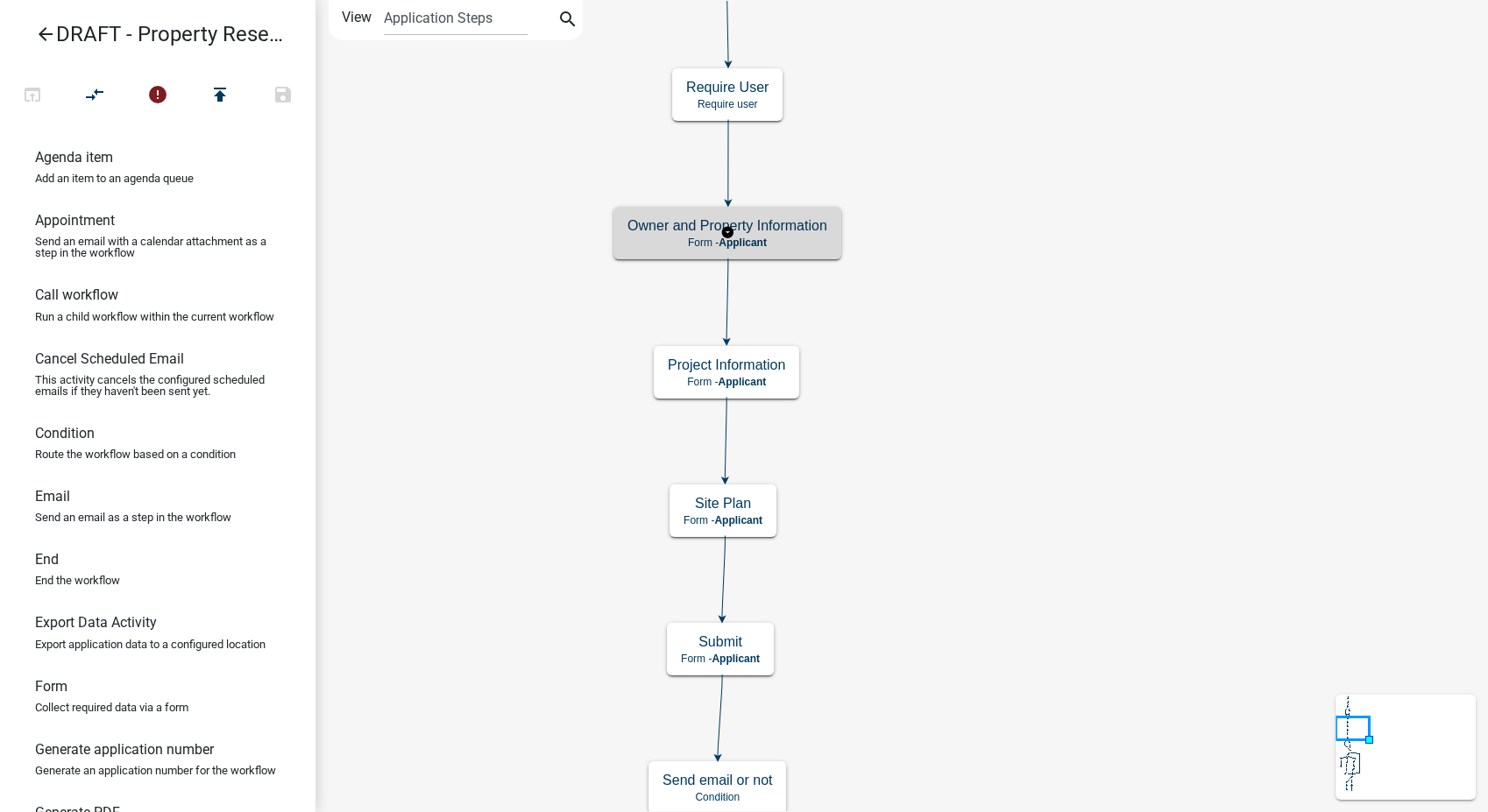
click at [776, 233] on h5 "Owner and Property Information" at bounding box center [727, 225] width 200 height 16
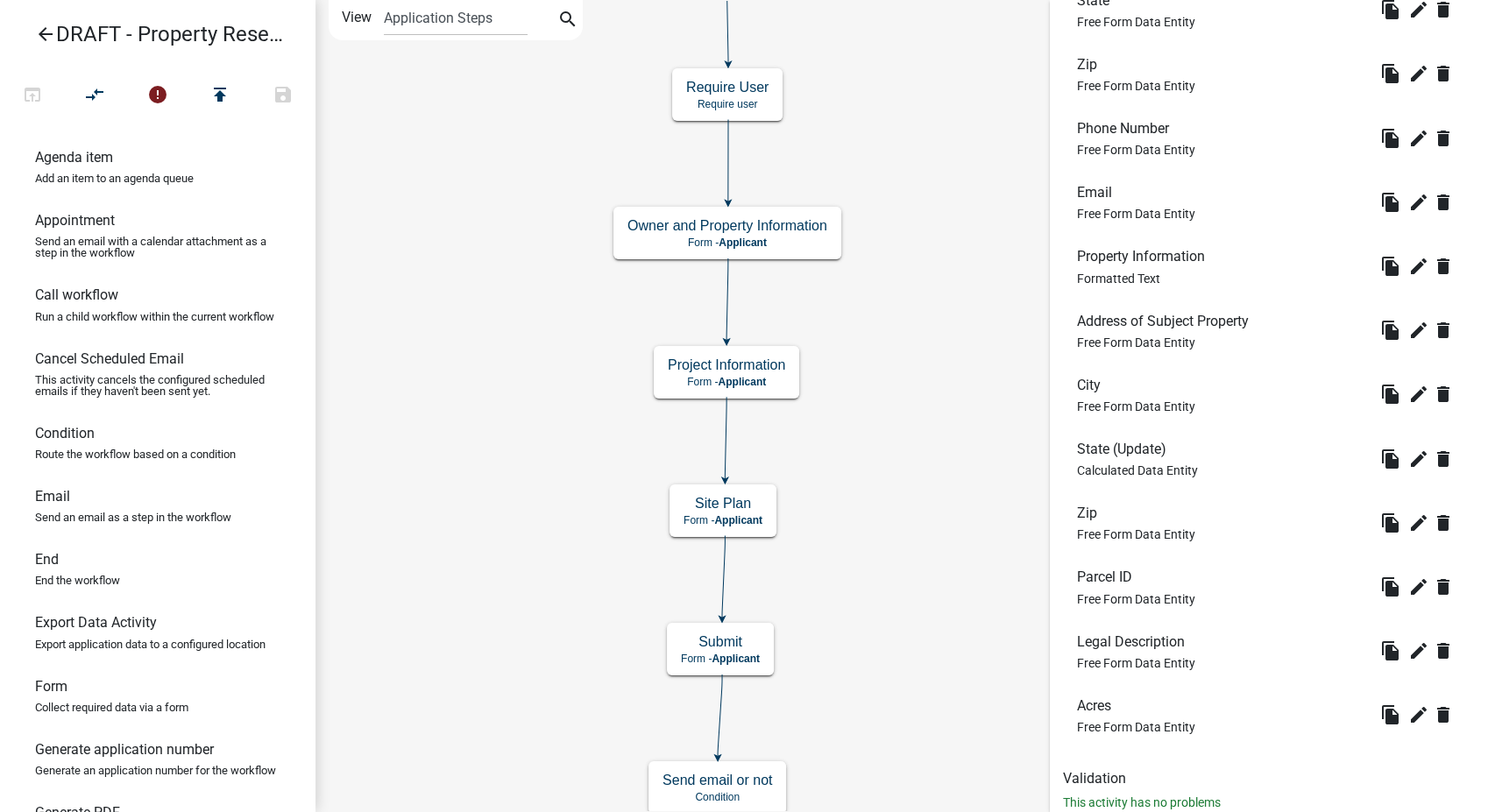
scroll to position [1265, 0]
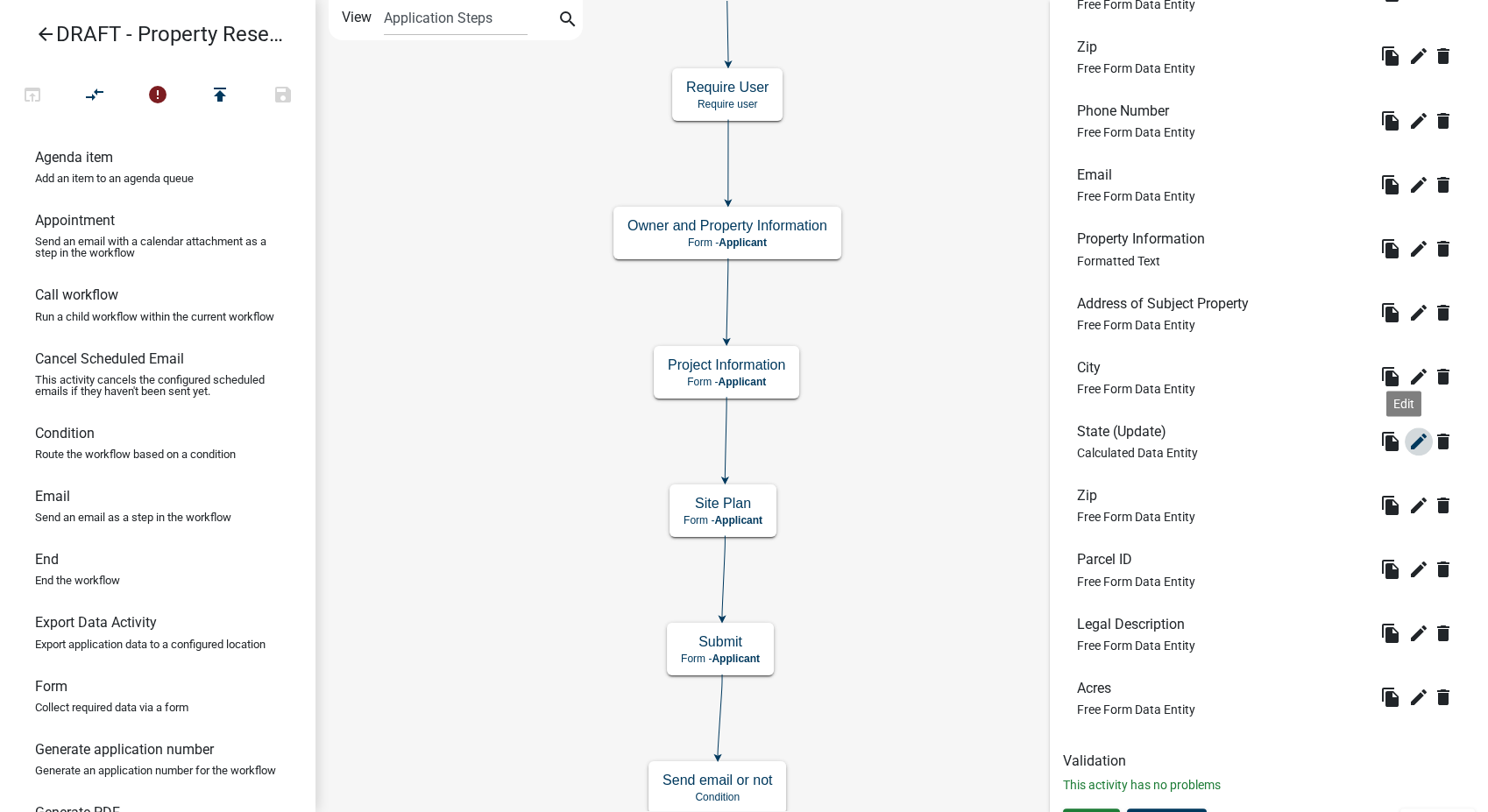
click at [1408, 440] on icon "edit" at bounding box center [1419, 442] width 21 height 21
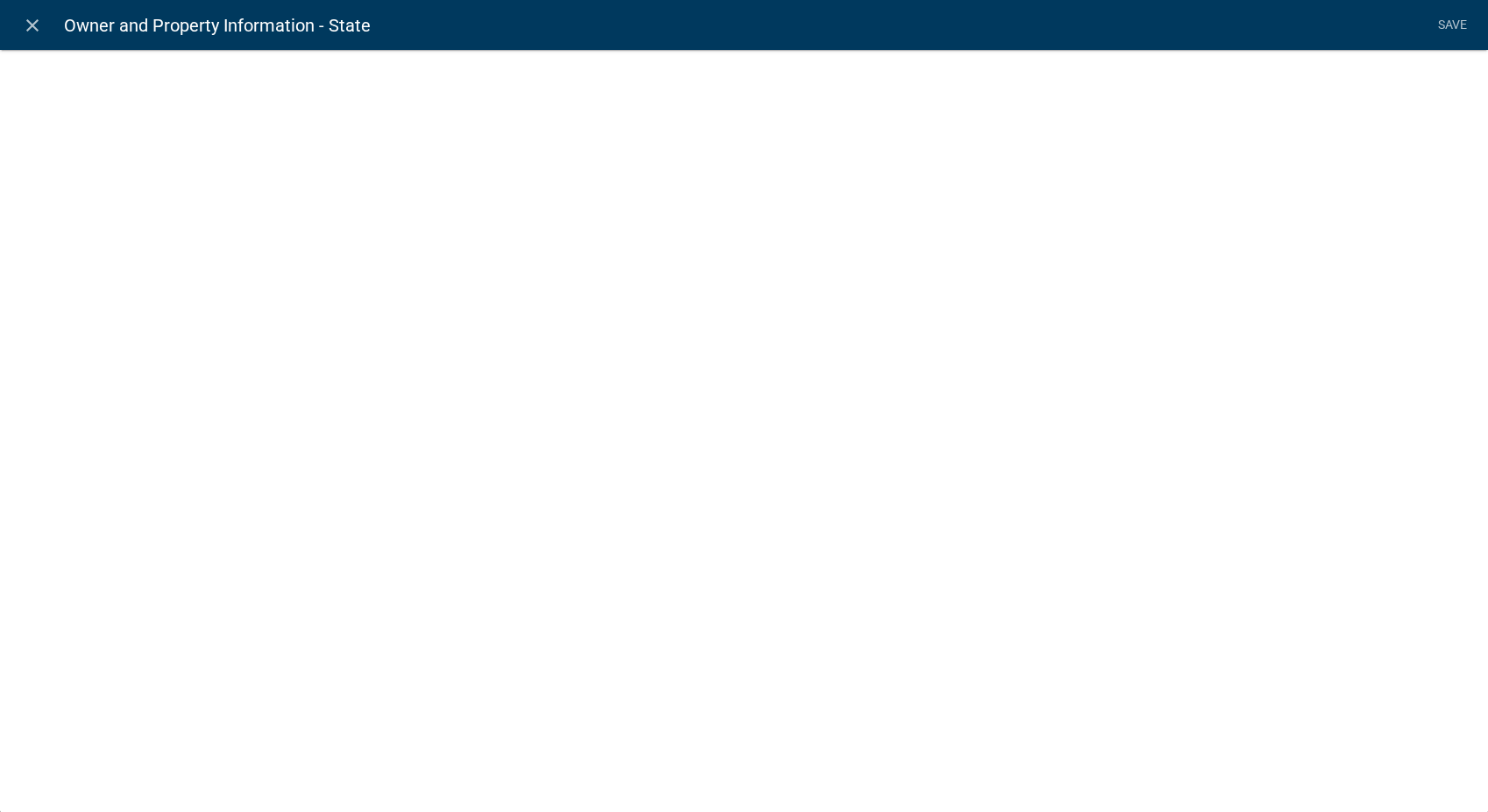
select select "calculated-value"
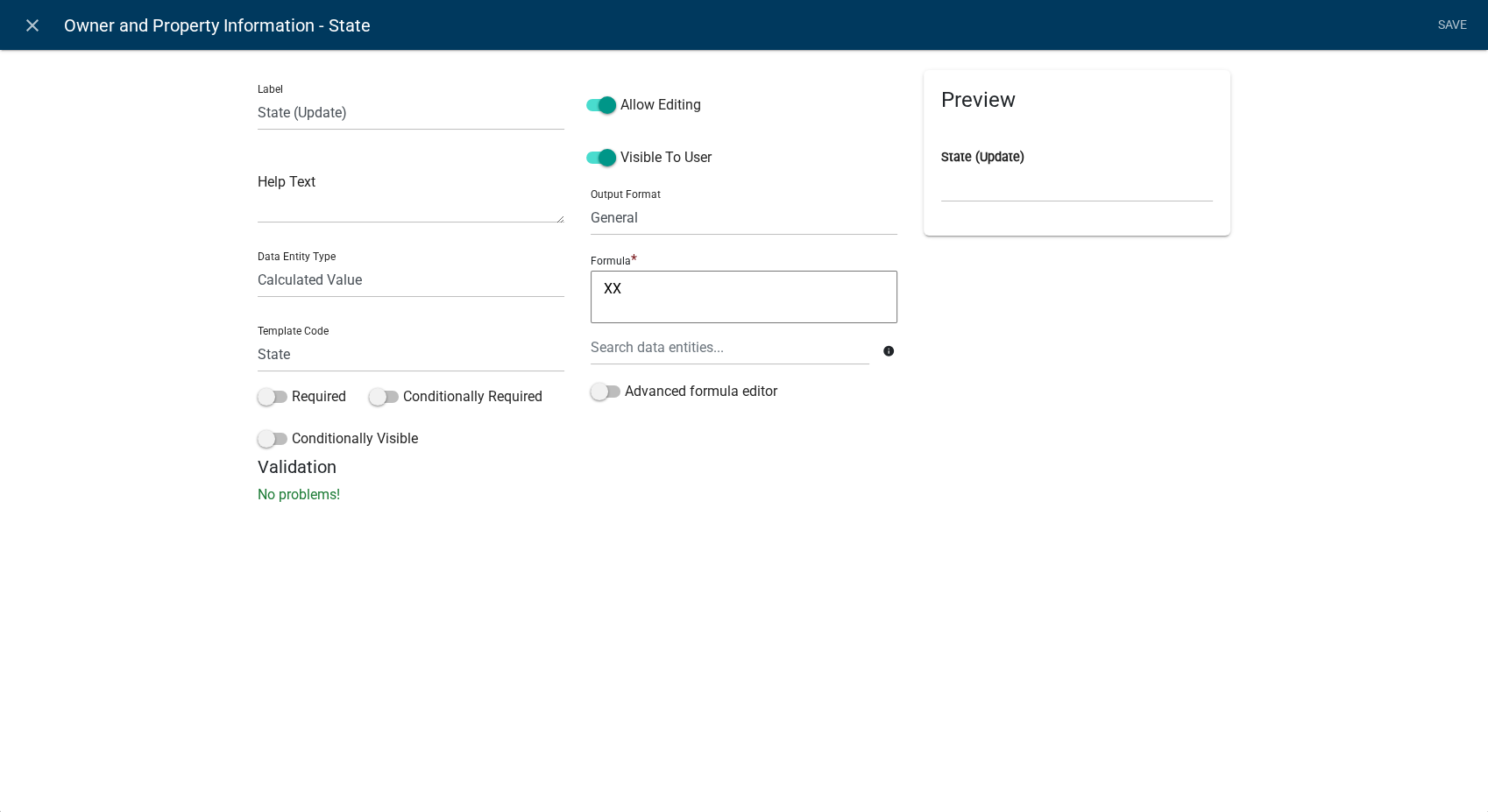
click at [623, 287] on textarea "XX" at bounding box center [744, 297] width 307 height 53
type textarea "X"
type textarea "IA"
click at [355, 116] on input "State (Update)" at bounding box center [411, 112] width 307 height 36
type input "State"
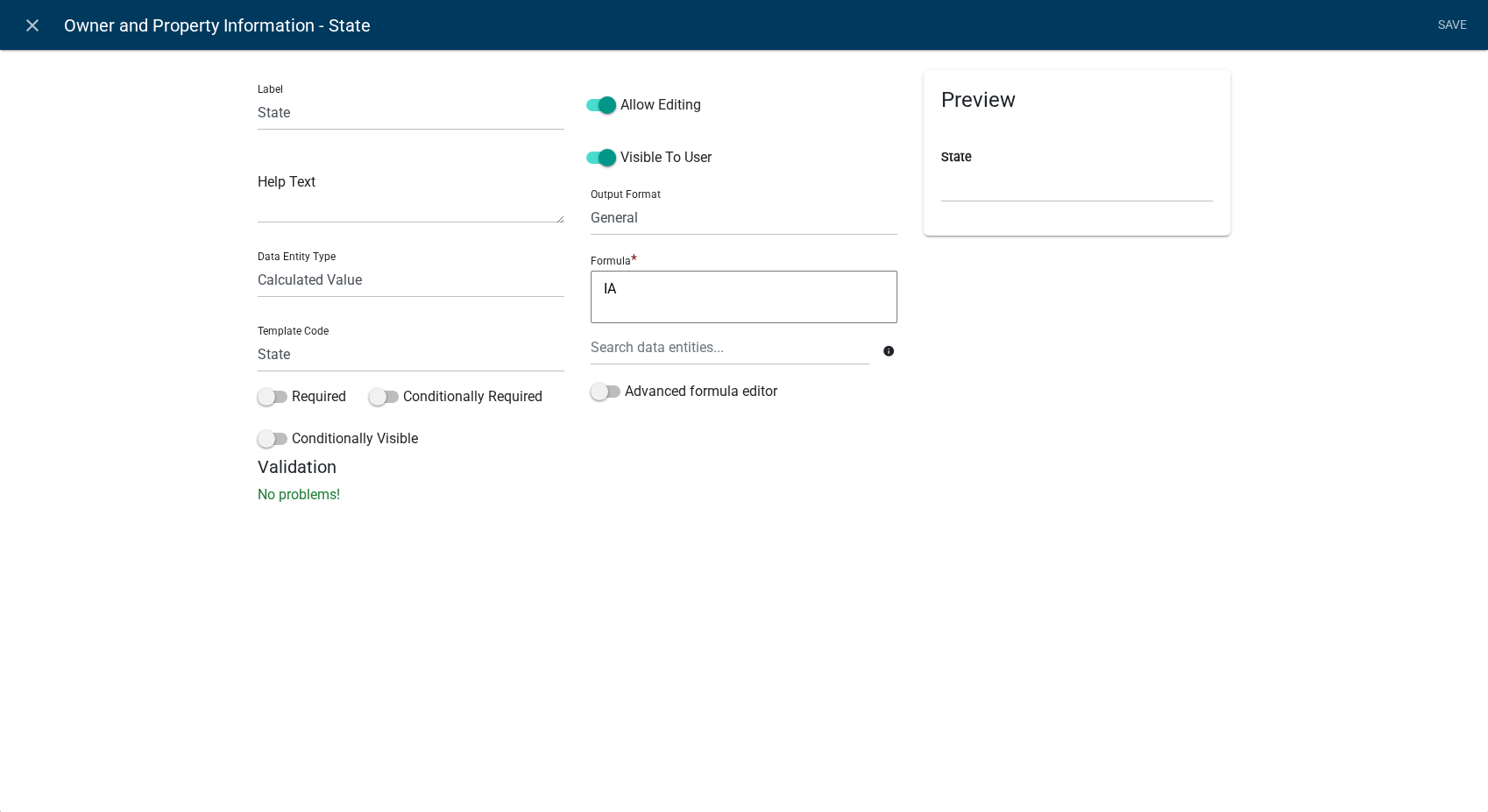
click at [1110, 301] on div "Preview State" at bounding box center [1076, 263] width 333 height 387
click at [1446, 18] on link "Save" at bounding box center [1451, 25] width 43 height 34
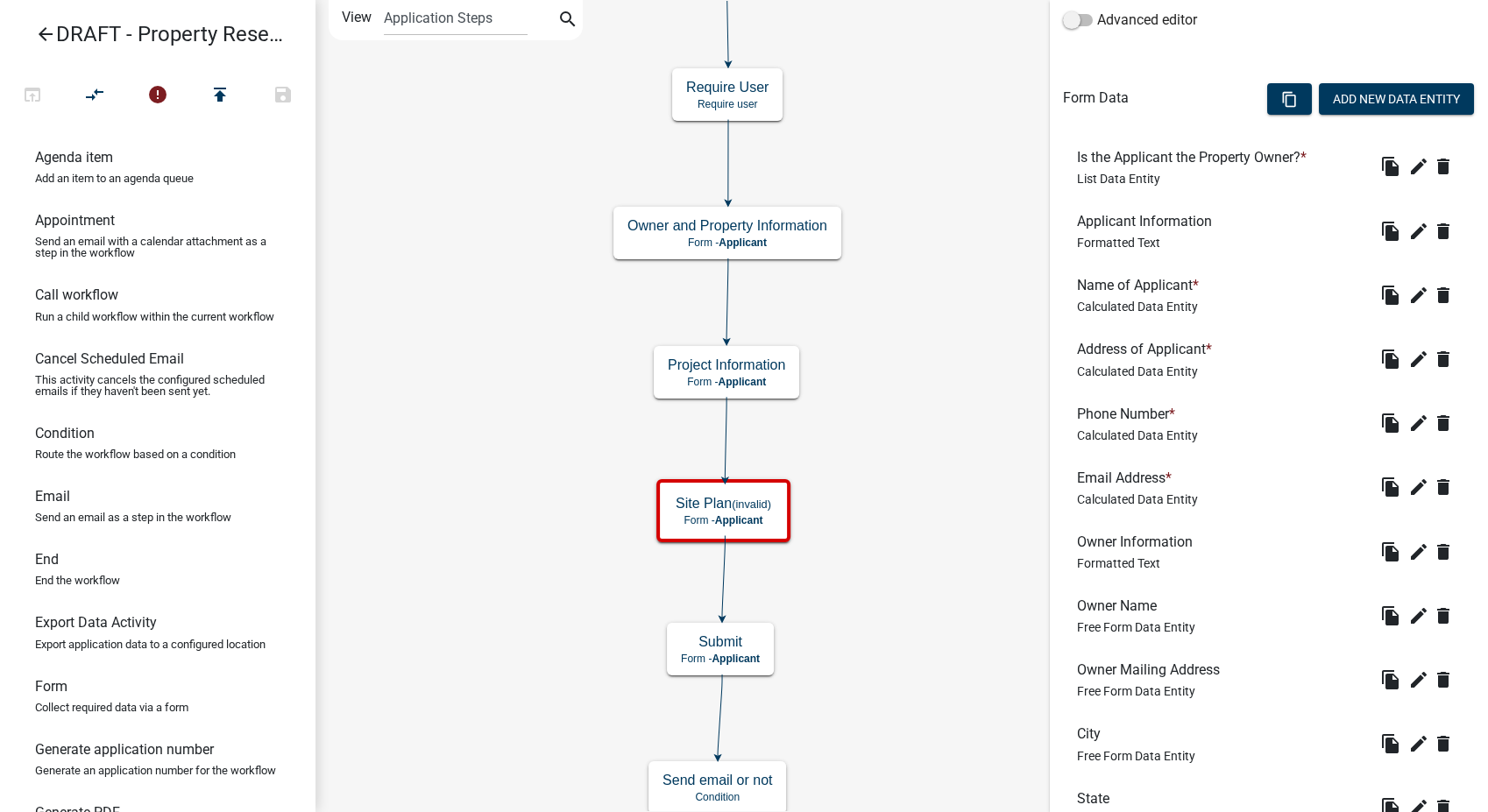
scroll to position [323, 0]
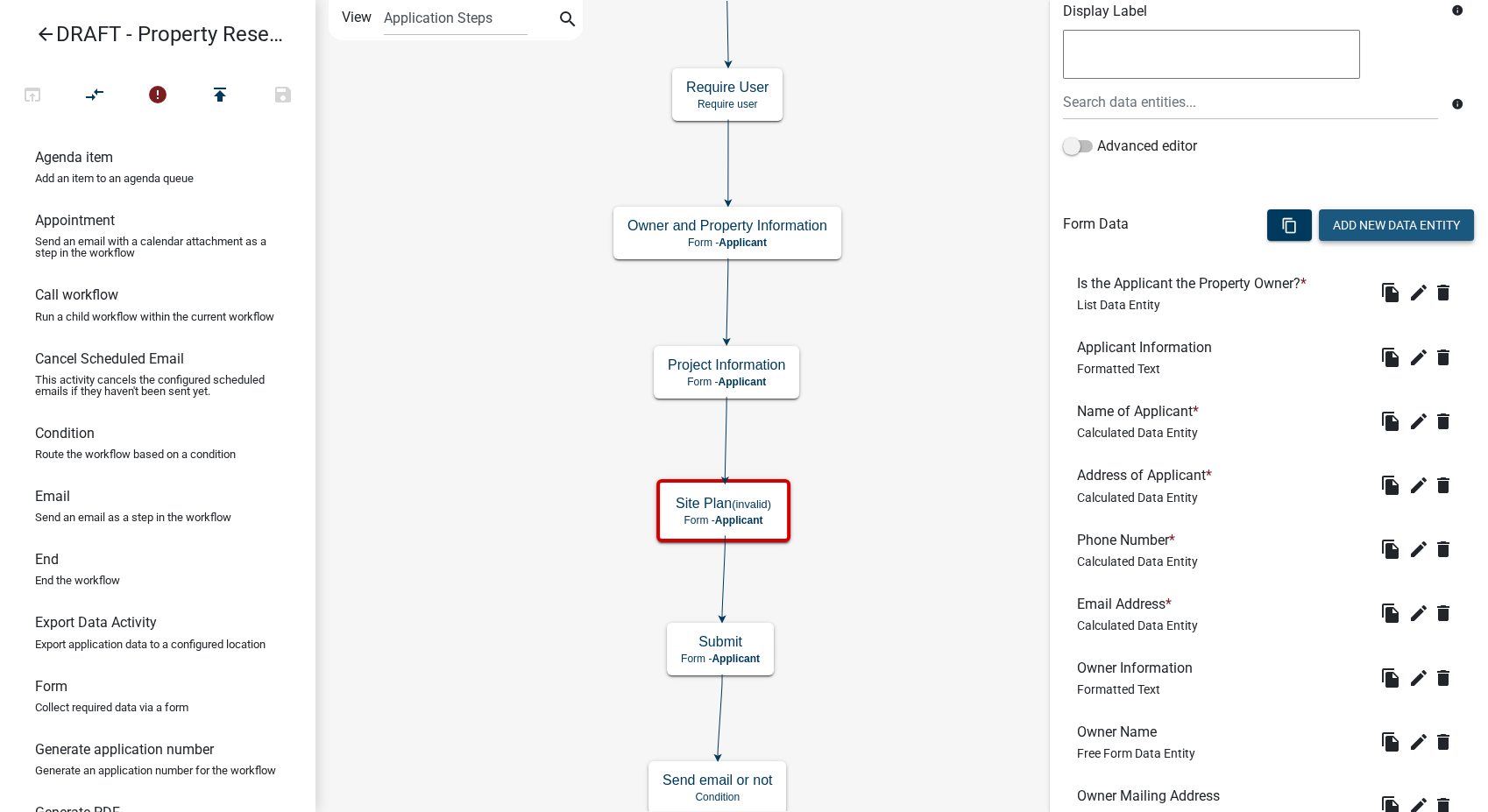
click at [1339, 233] on button "Add New Data Entity" at bounding box center [1396, 225] width 155 height 32
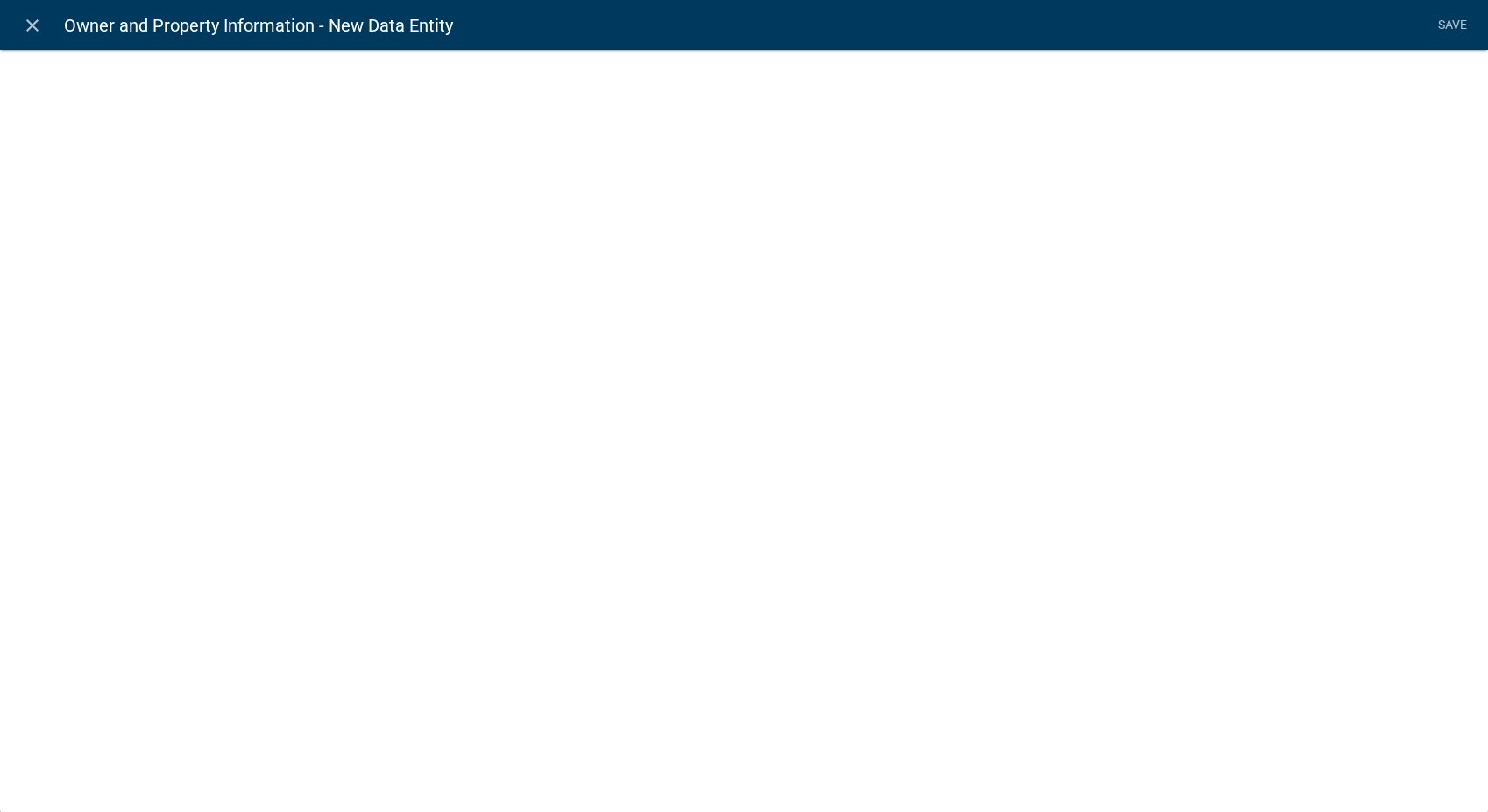
select select
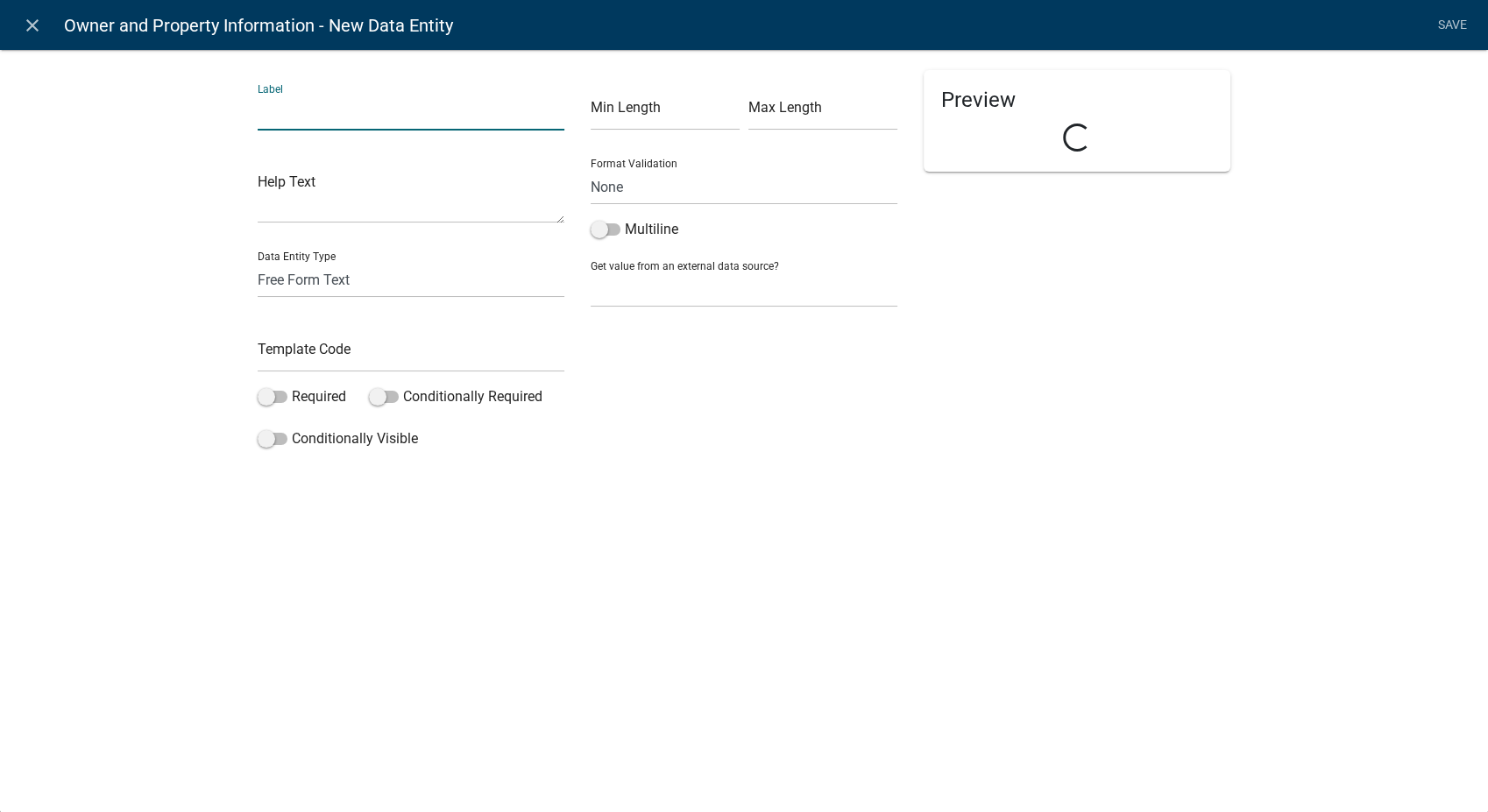
drag, startPoint x: 259, startPoint y: 122, endPoint x: 303, endPoint y: 110, distance: 45.6
click at [303, 110] on input "text" at bounding box center [411, 112] width 307 height 36
type input "Lot Size"
click at [300, 368] on input "text" at bounding box center [411, 354] width 307 height 36
type input "LotSize"
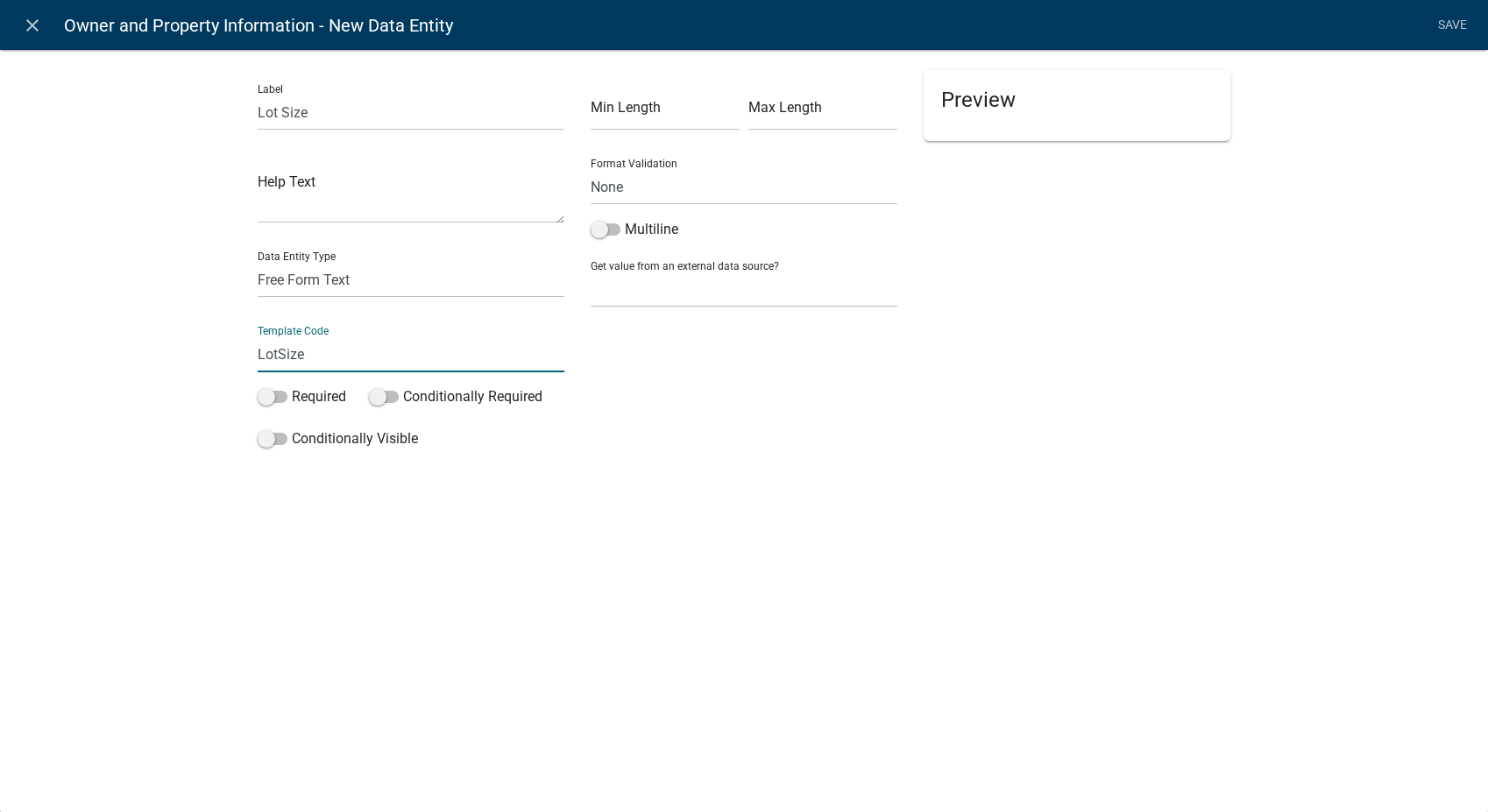
click at [1298, 233] on div "Label Lot Size Help Text Data Entity Type Free Form Text Document Display Entit…" at bounding box center [744, 257] width 1488 height 473
click at [1451, 16] on link "Save" at bounding box center [1451, 25] width 43 height 34
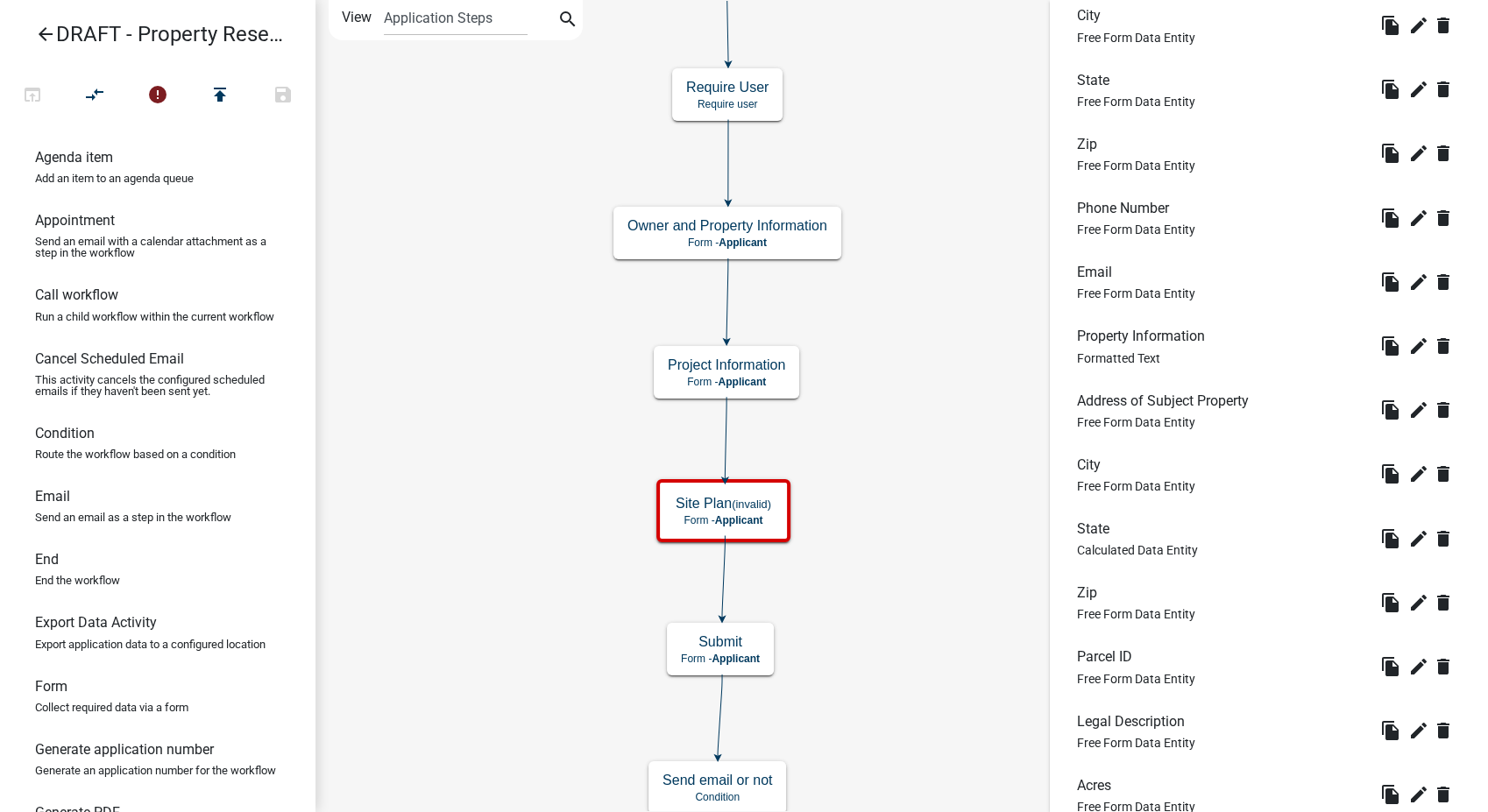
scroll to position [1361, 0]
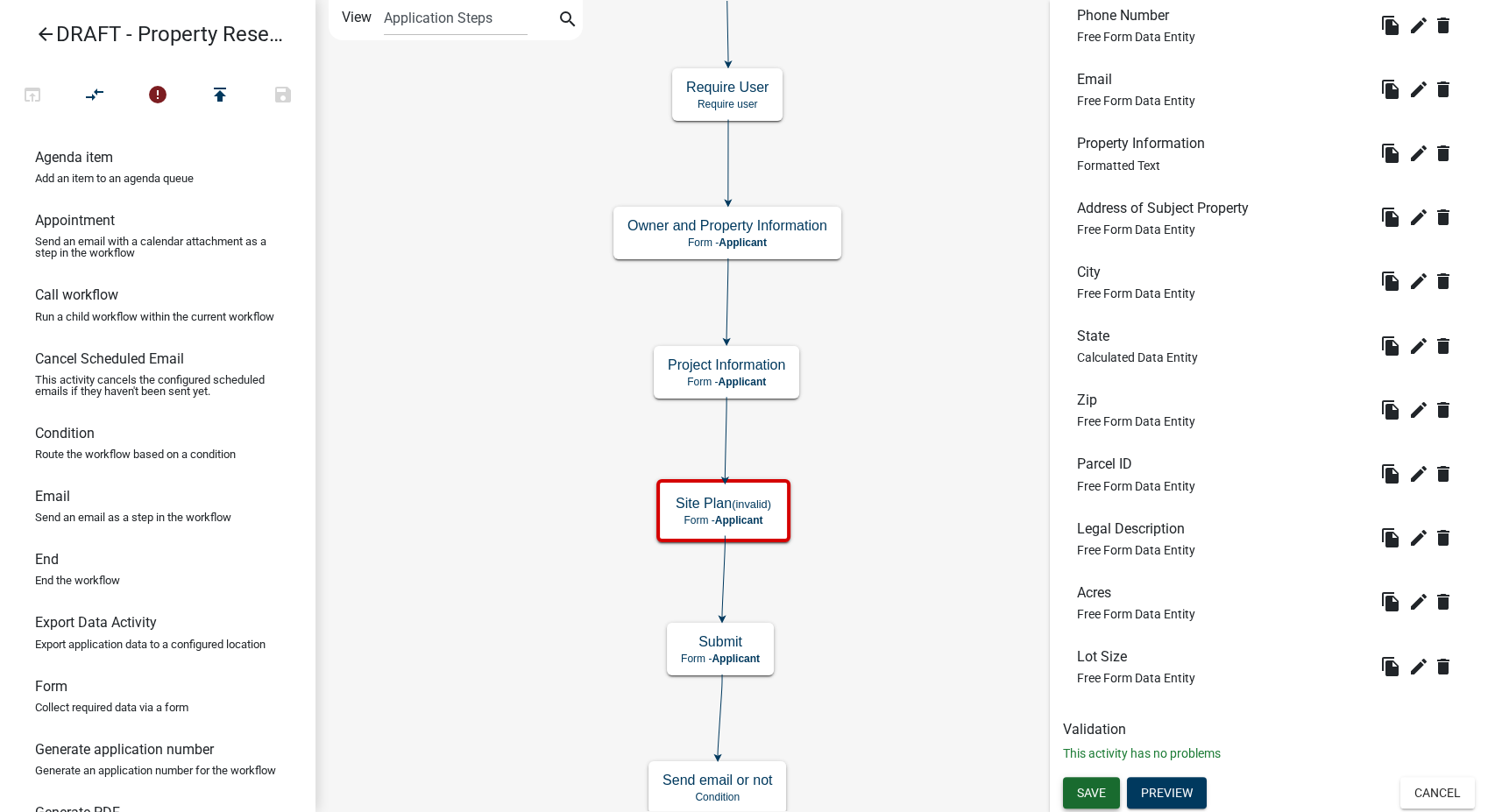
click at [1079, 796] on span "Save" at bounding box center [1092, 793] width 29 height 14
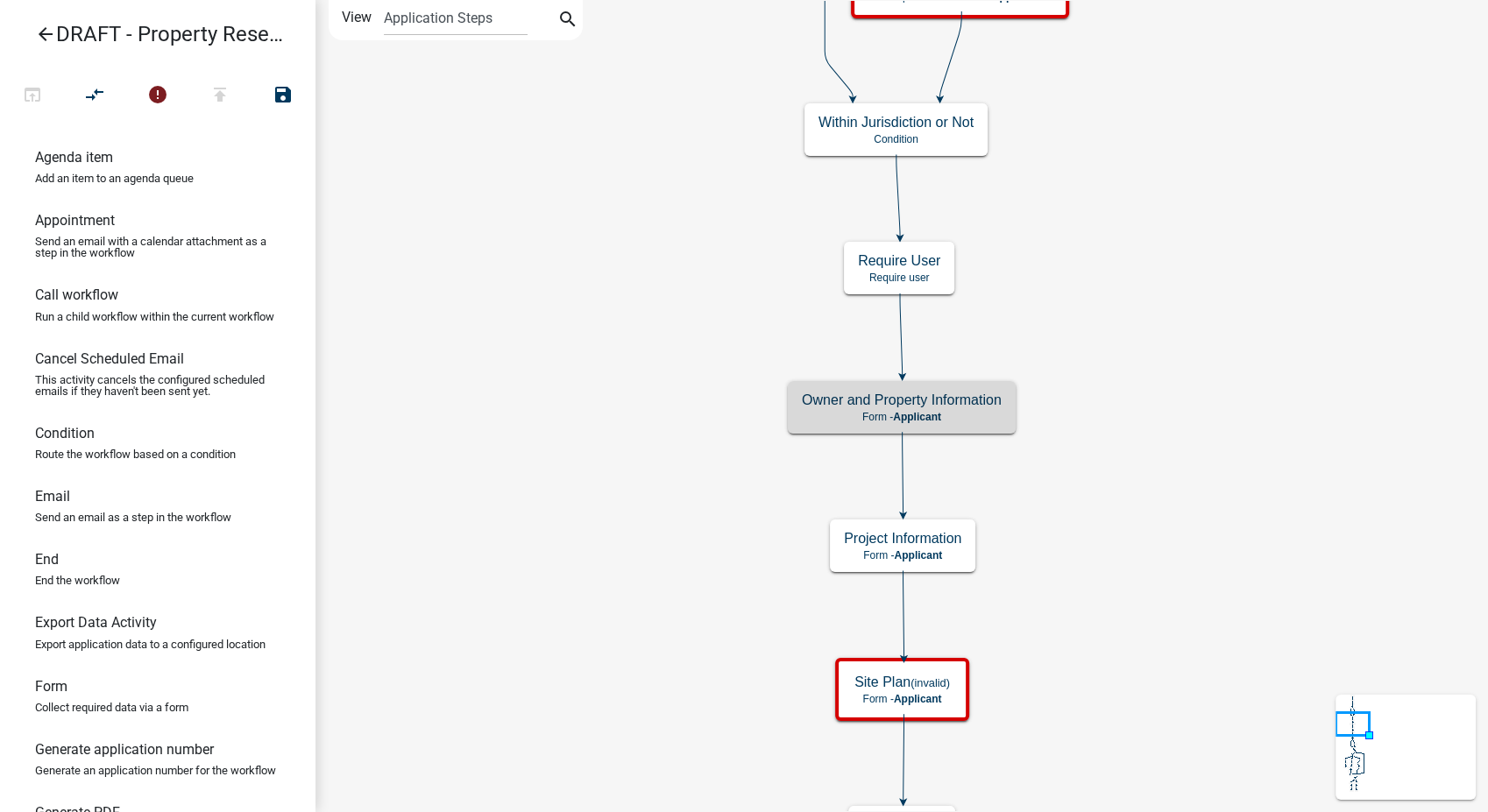
scroll to position [0, 0]
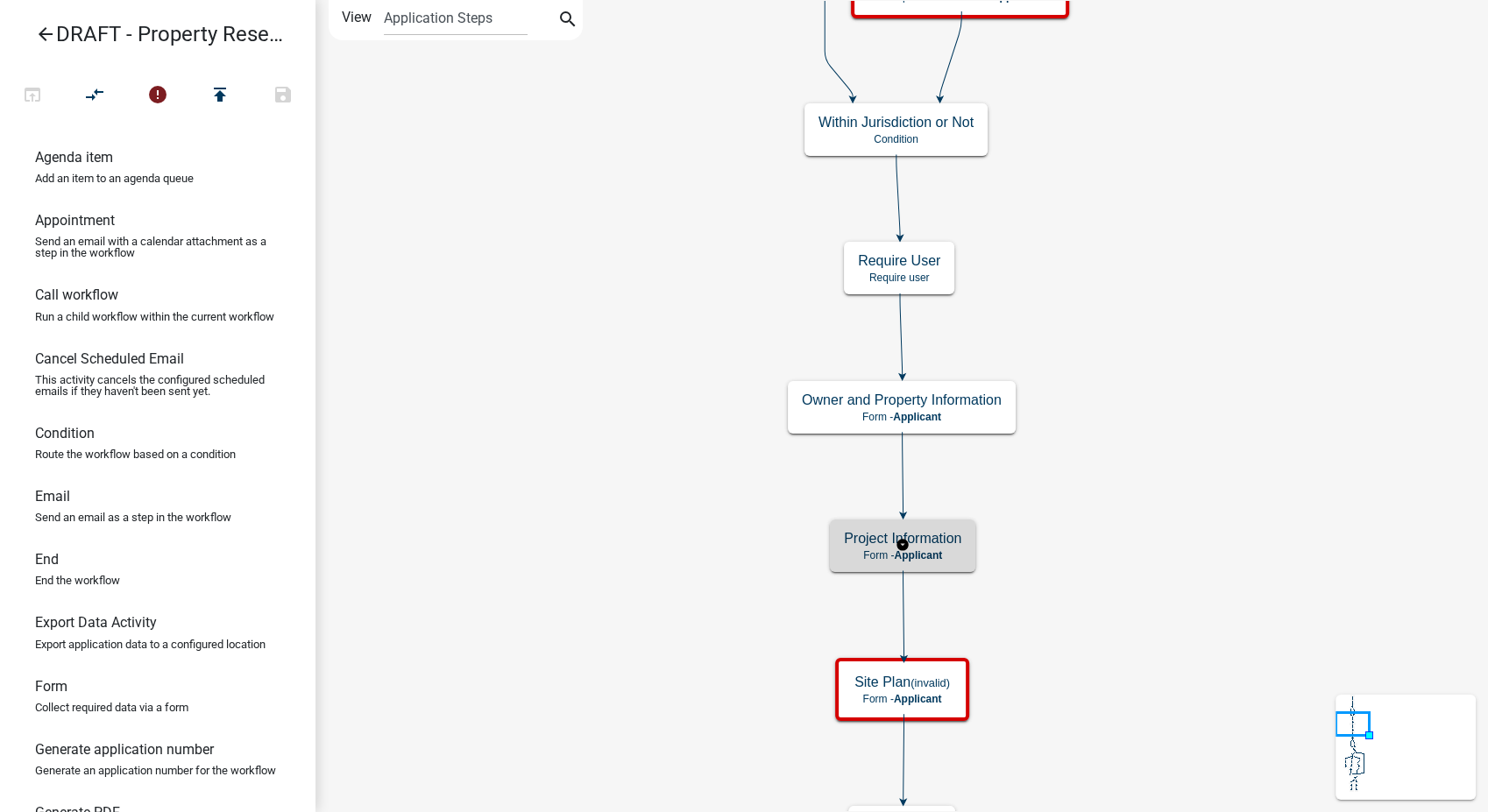
click at [956, 552] on p "Form - Applicant" at bounding box center [903, 555] width 118 height 13
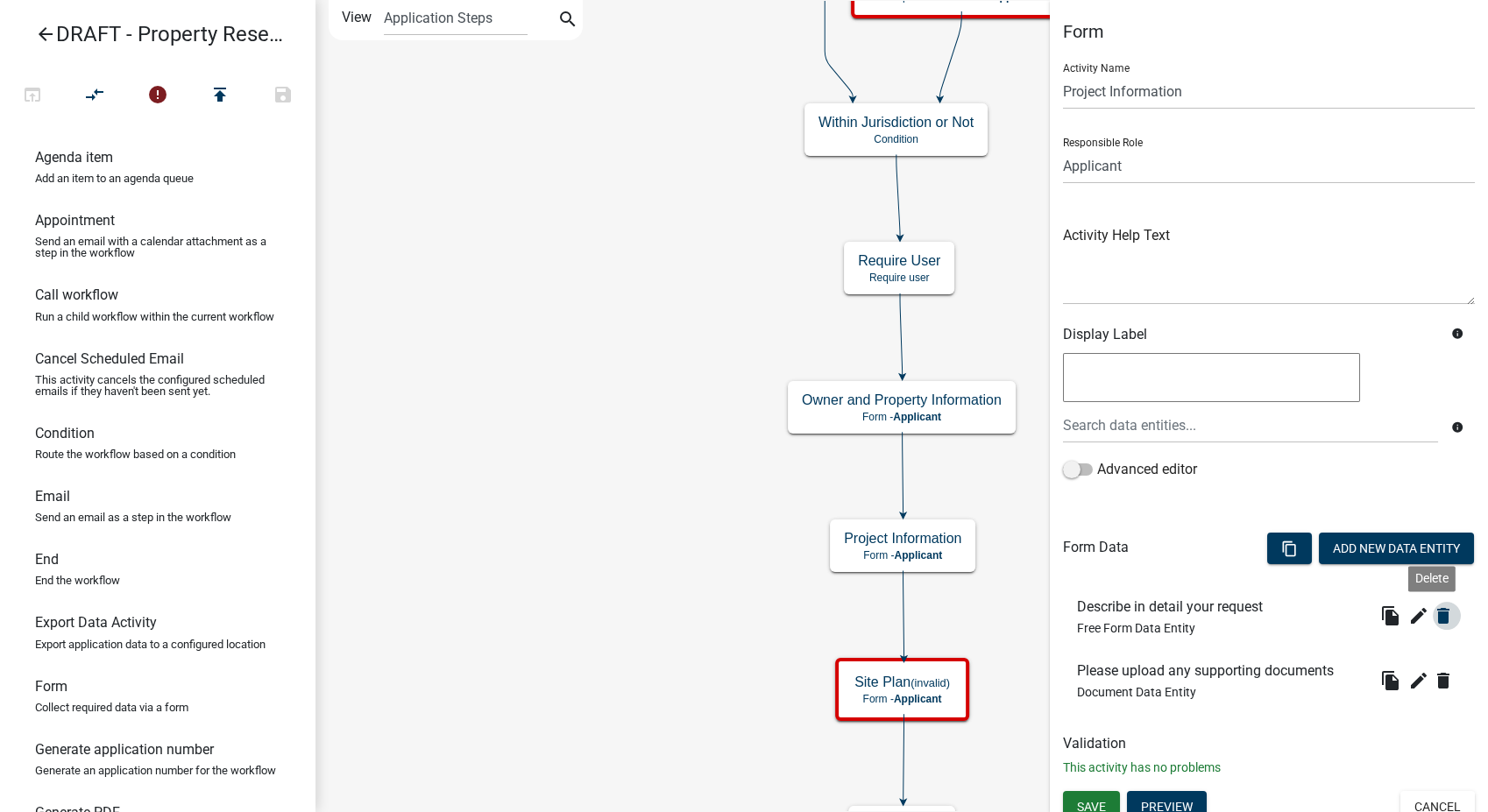
click at [1433, 613] on icon "delete" at bounding box center [1444, 616] width 21 height 21
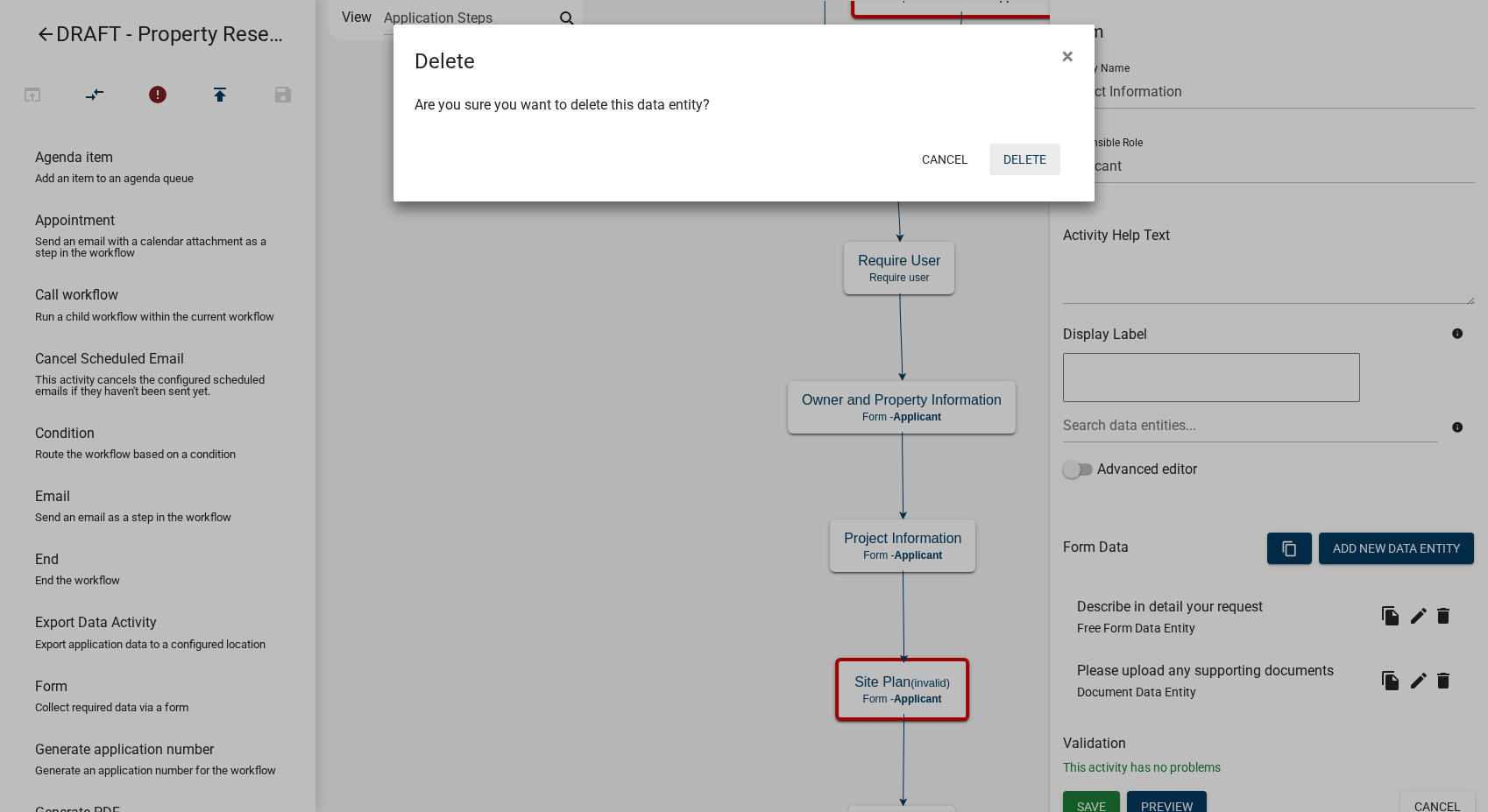
click at [1012, 152] on button "Delete" at bounding box center [1025, 159] width 71 height 32
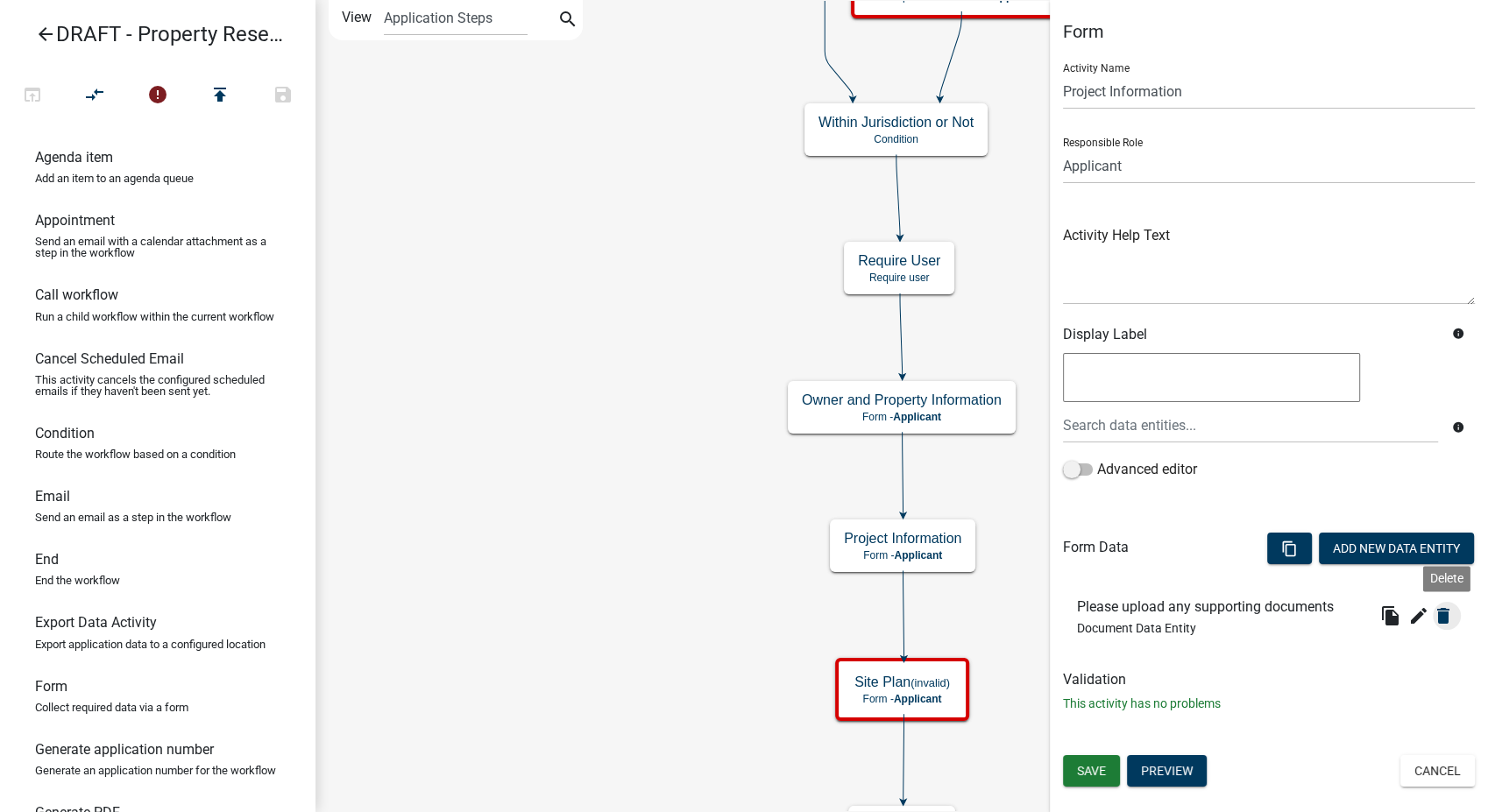
click at [1443, 615] on icon "delete" at bounding box center [1444, 616] width 21 height 21
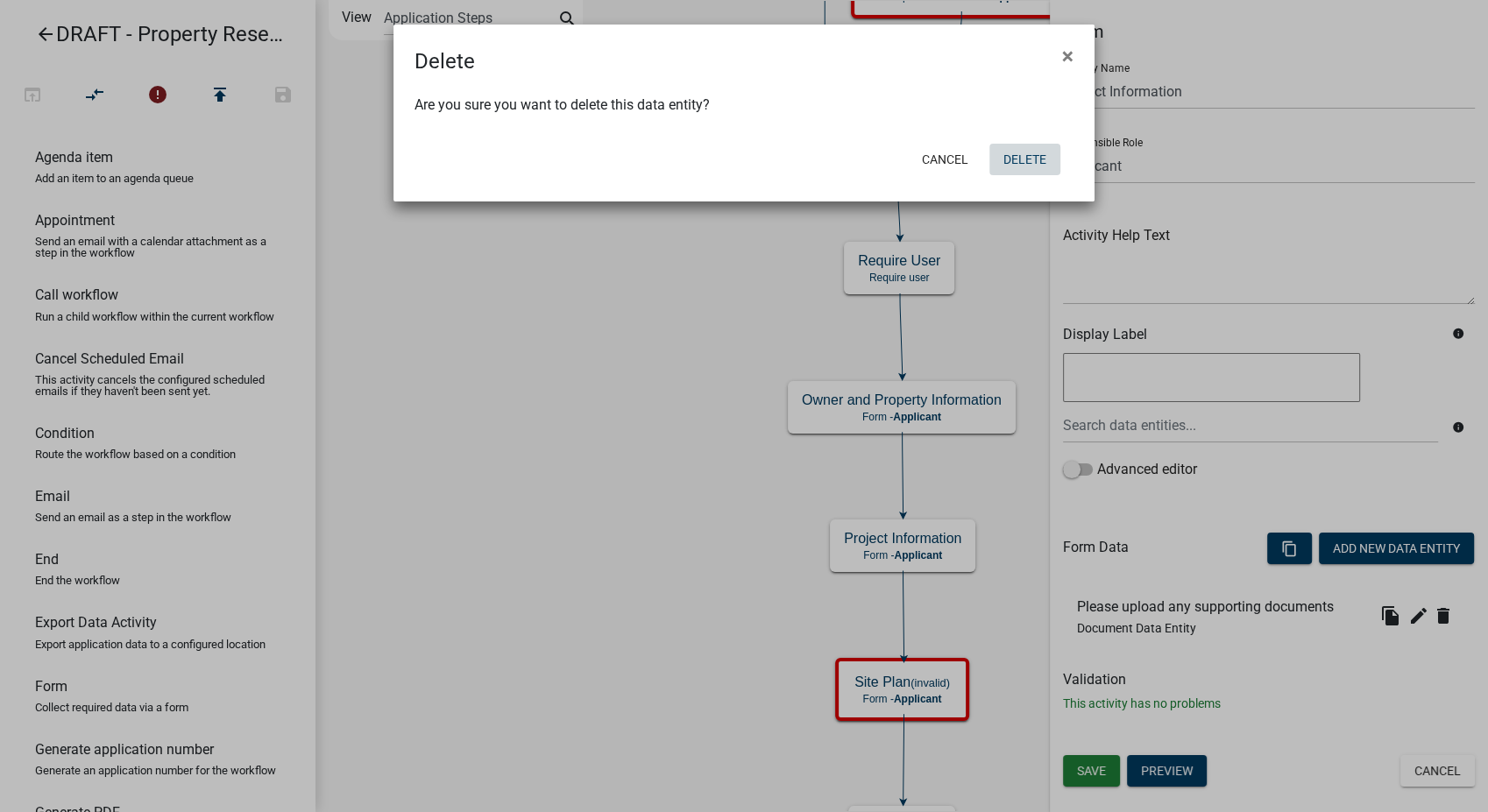
click at [1023, 157] on button "Delete" at bounding box center [1025, 159] width 71 height 32
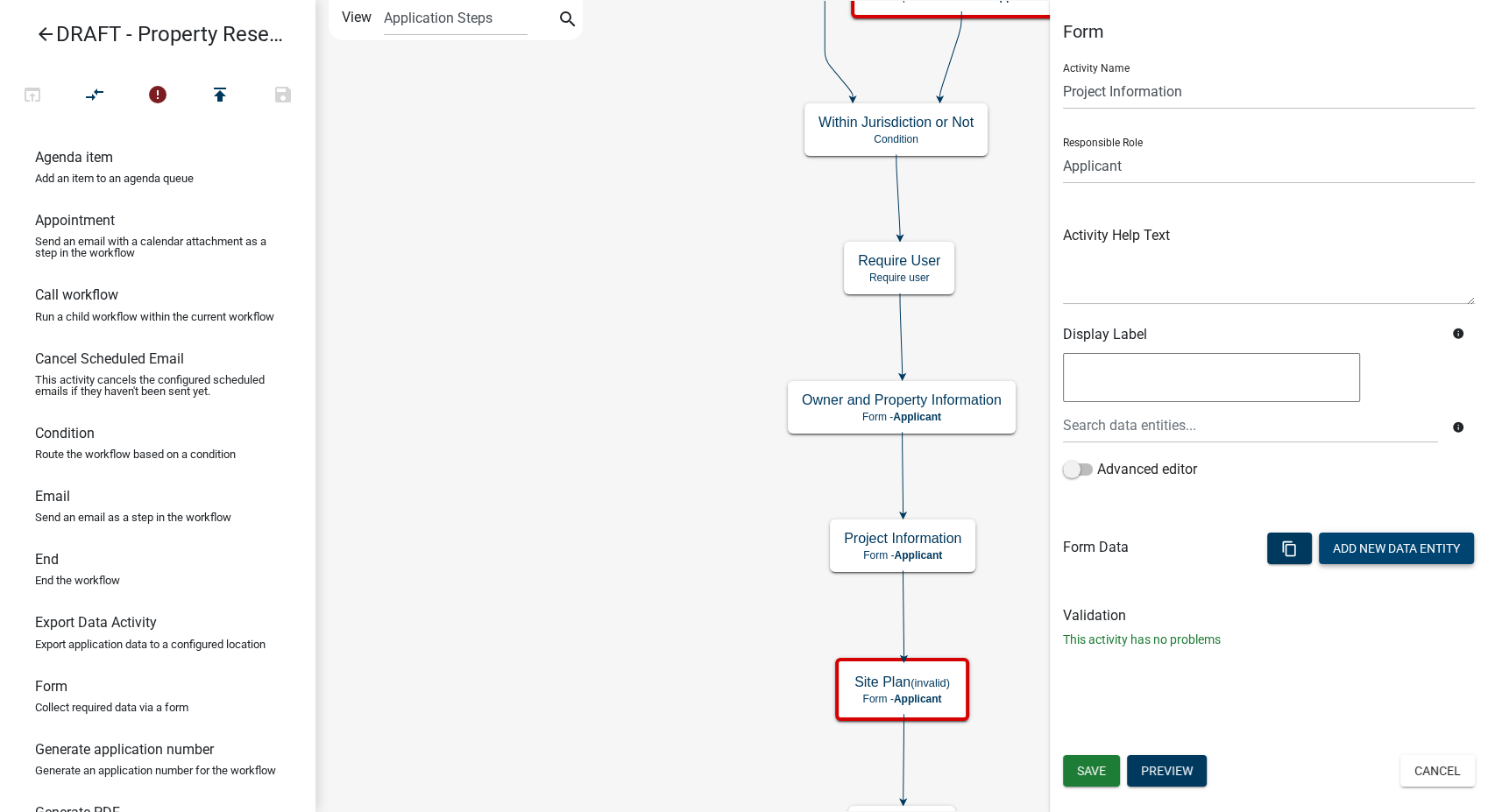
click at [1376, 552] on button "Add New Data Entity" at bounding box center [1396, 548] width 155 height 32
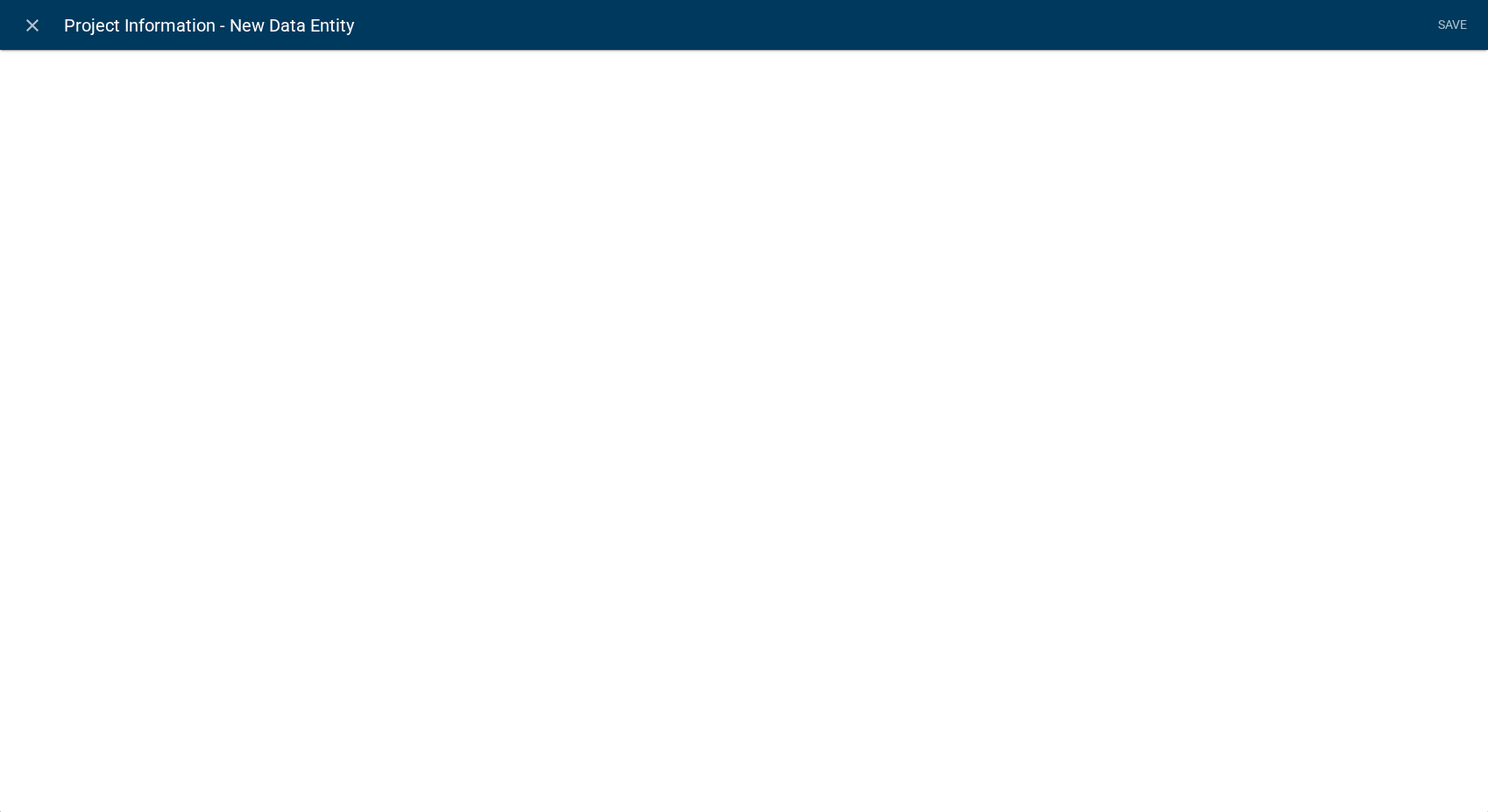
select select
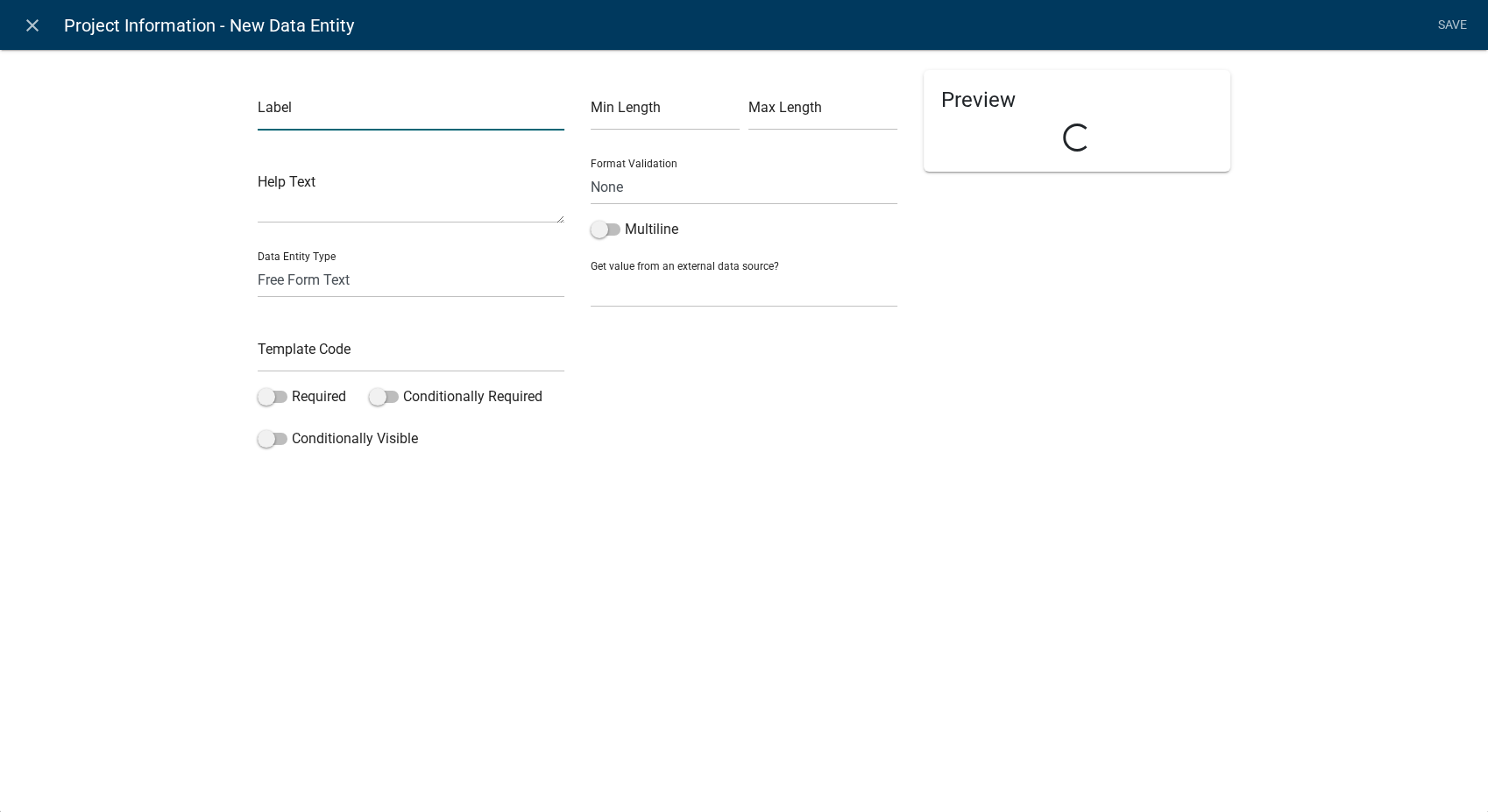
click at [344, 106] on input "text" at bounding box center [411, 112] width 307 height 36
type input "[PERSON_NAME] Score"
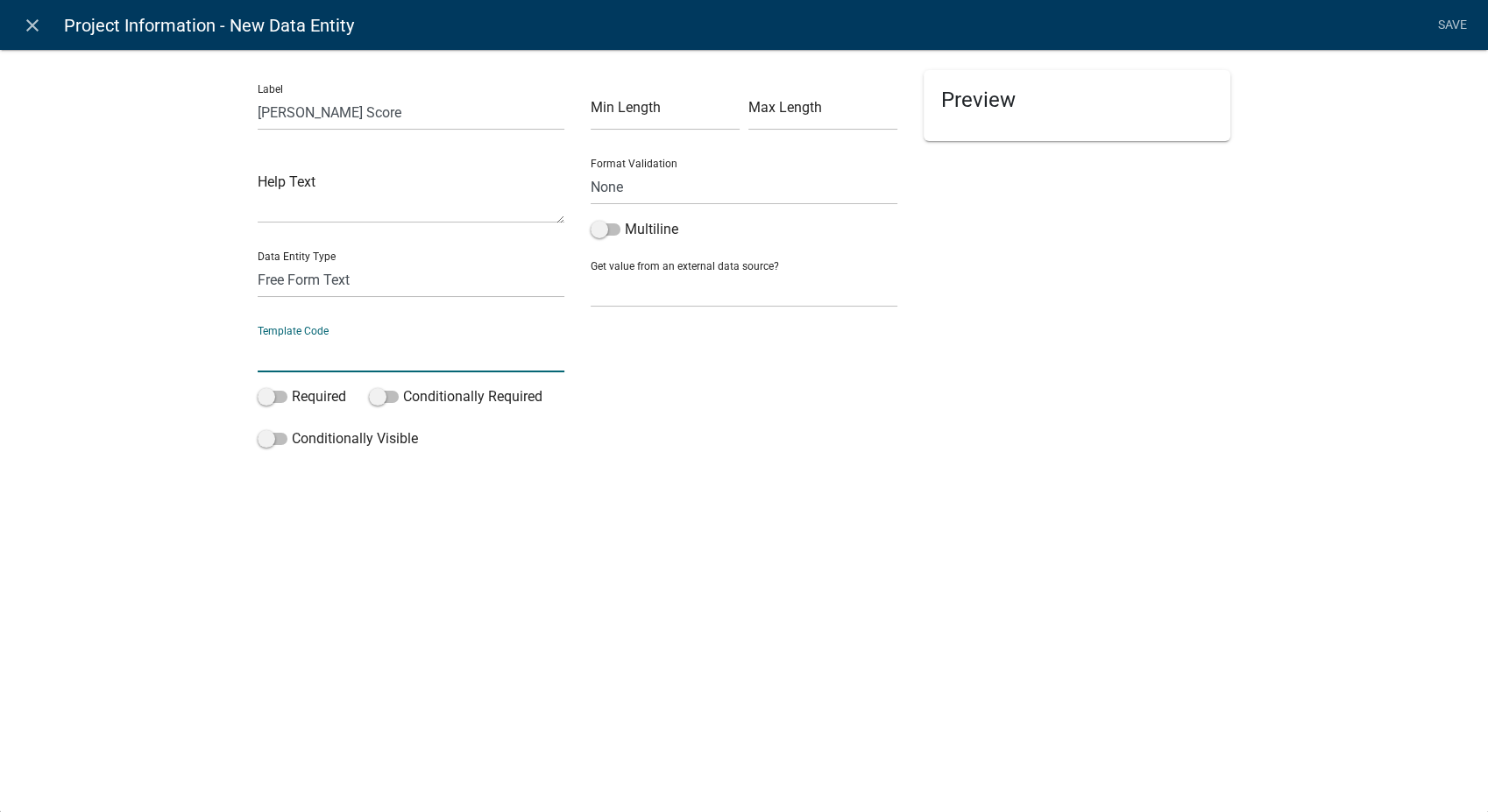
click at [350, 349] on input "text" at bounding box center [411, 354] width 307 height 36
type input "LESAScore"
click at [261, 396] on span at bounding box center [272, 396] width 30 height 13
click at [292, 387] on input "Required" at bounding box center [292, 387] width 0 height 0
click at [1452, 20] on link "Save" at bounding box center [1451, 25] width 43 height 34
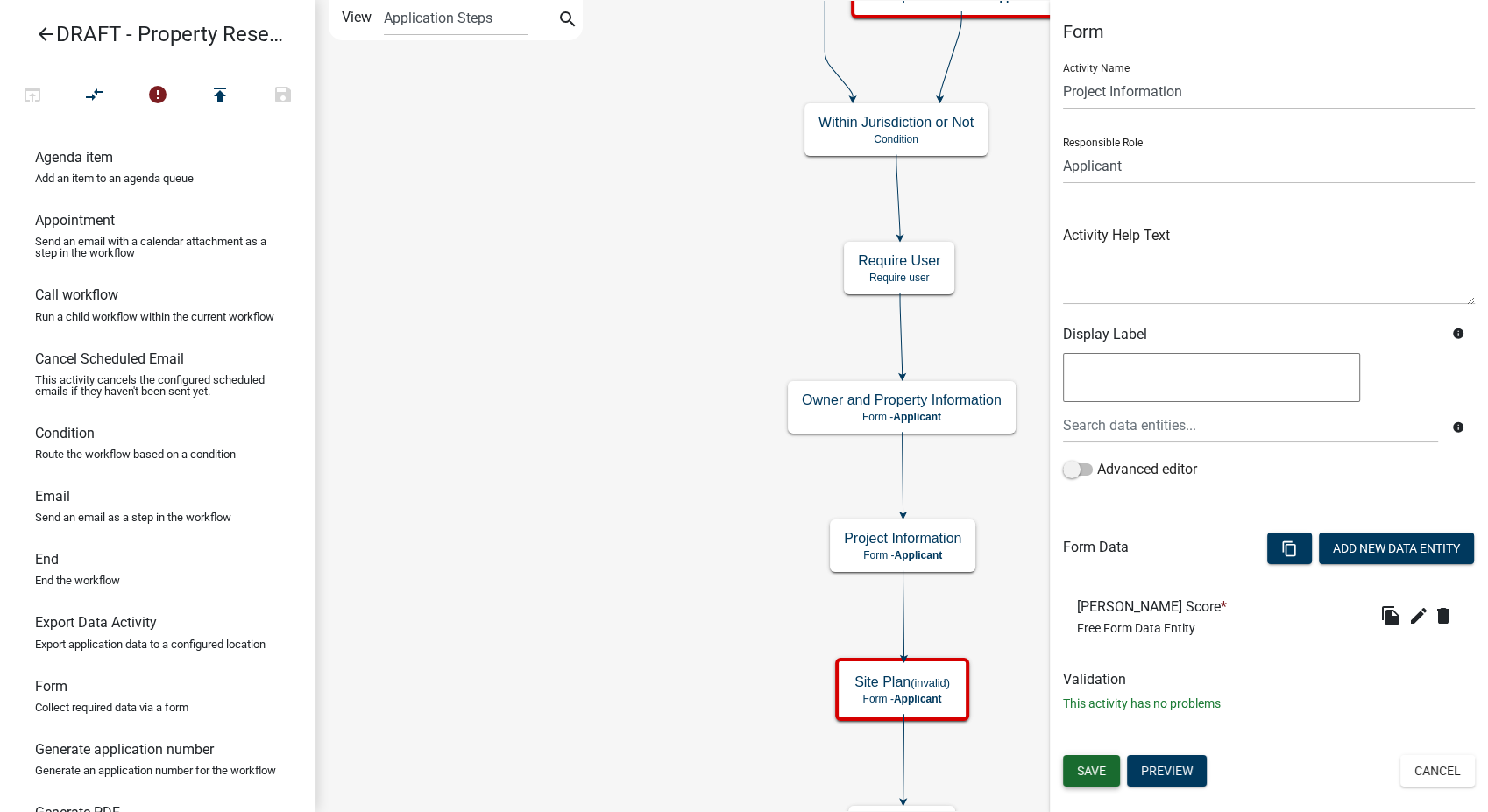
click at [1091, 782] on button "Save" at bounding box center [1091, 771] width 57 height 32
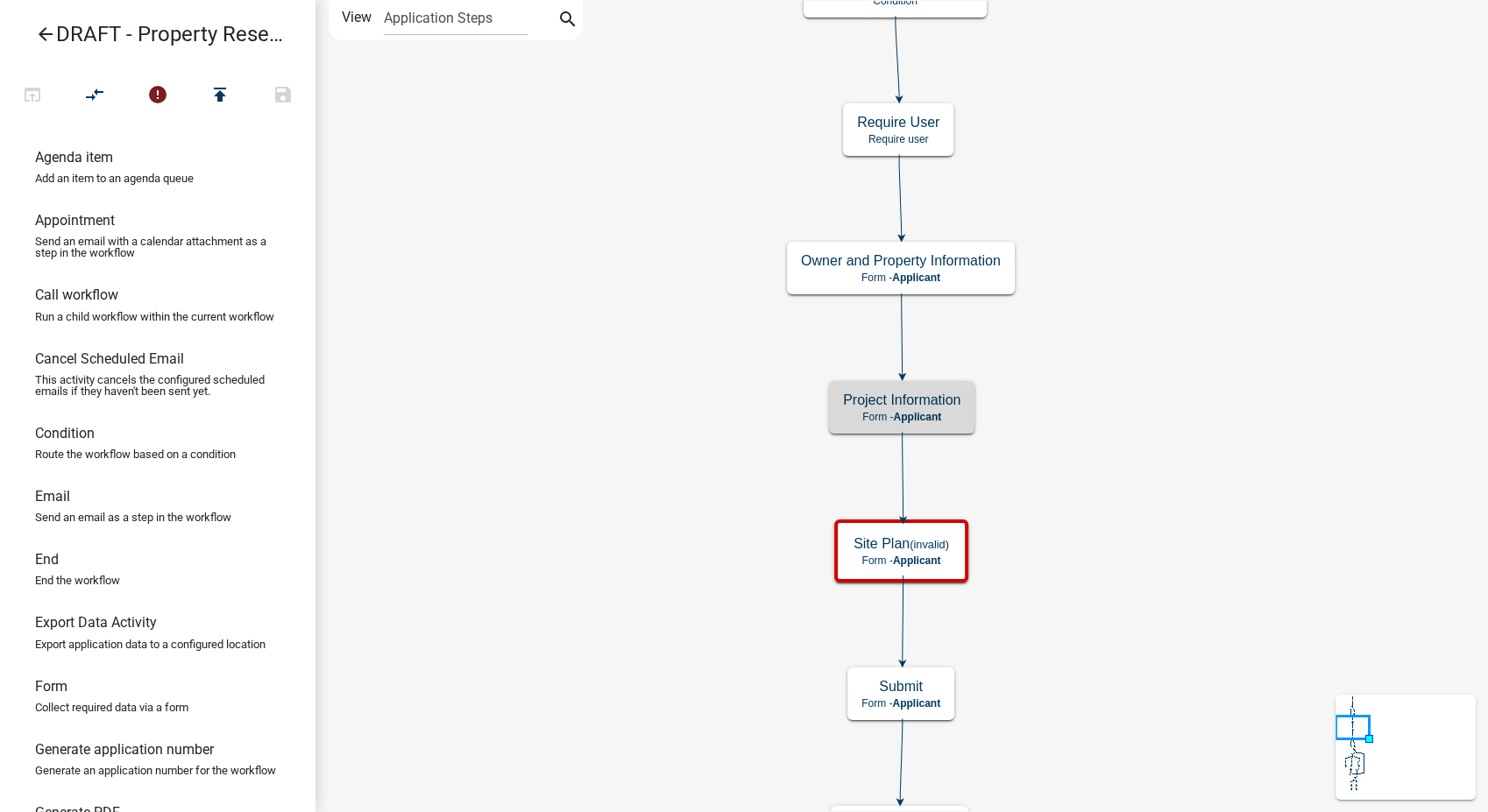
click at [46, 36] on icon "arrow_back" at bounding box center [45, 36] width 21 height 24
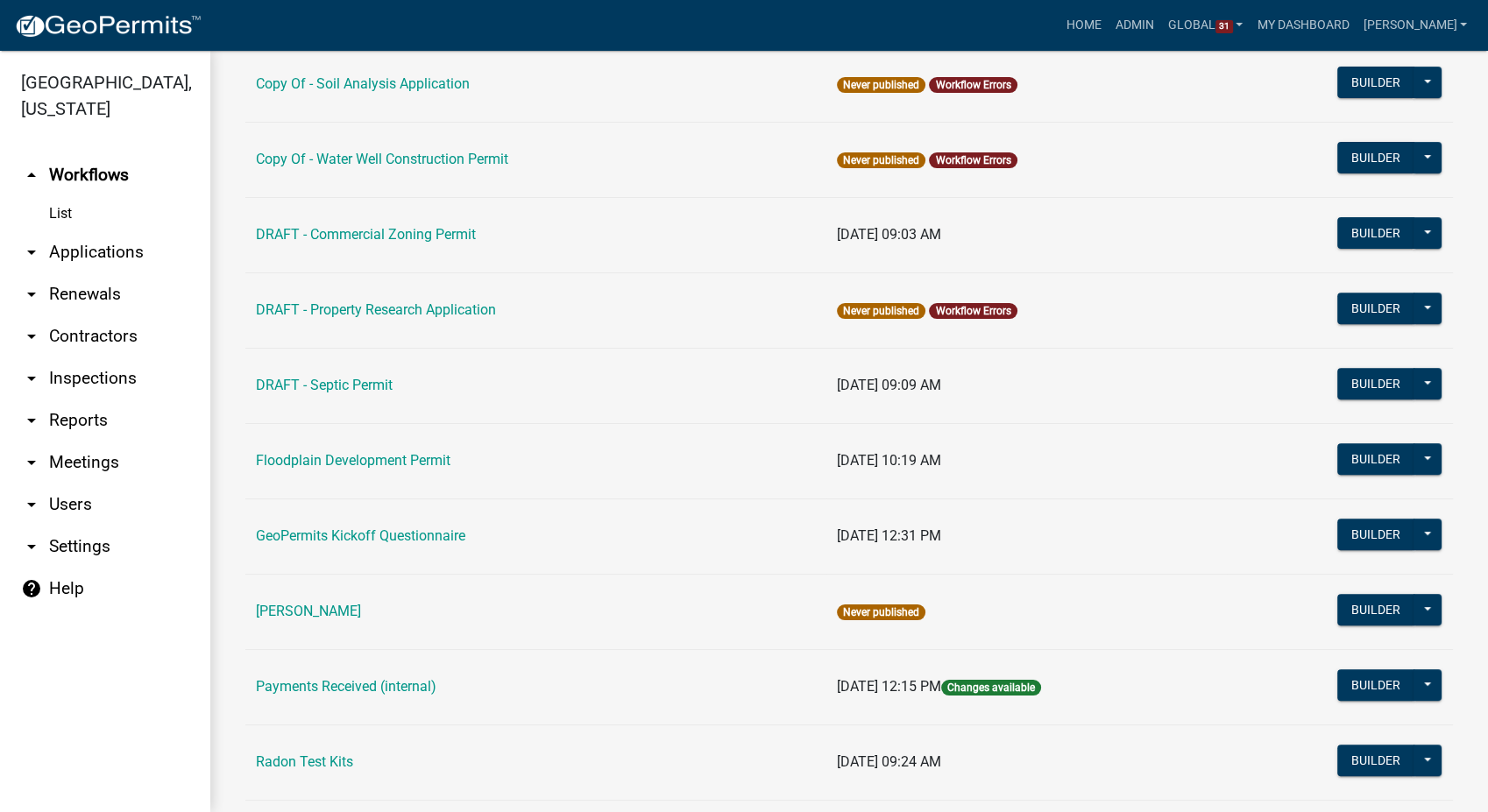
scroll to position [633, 0]
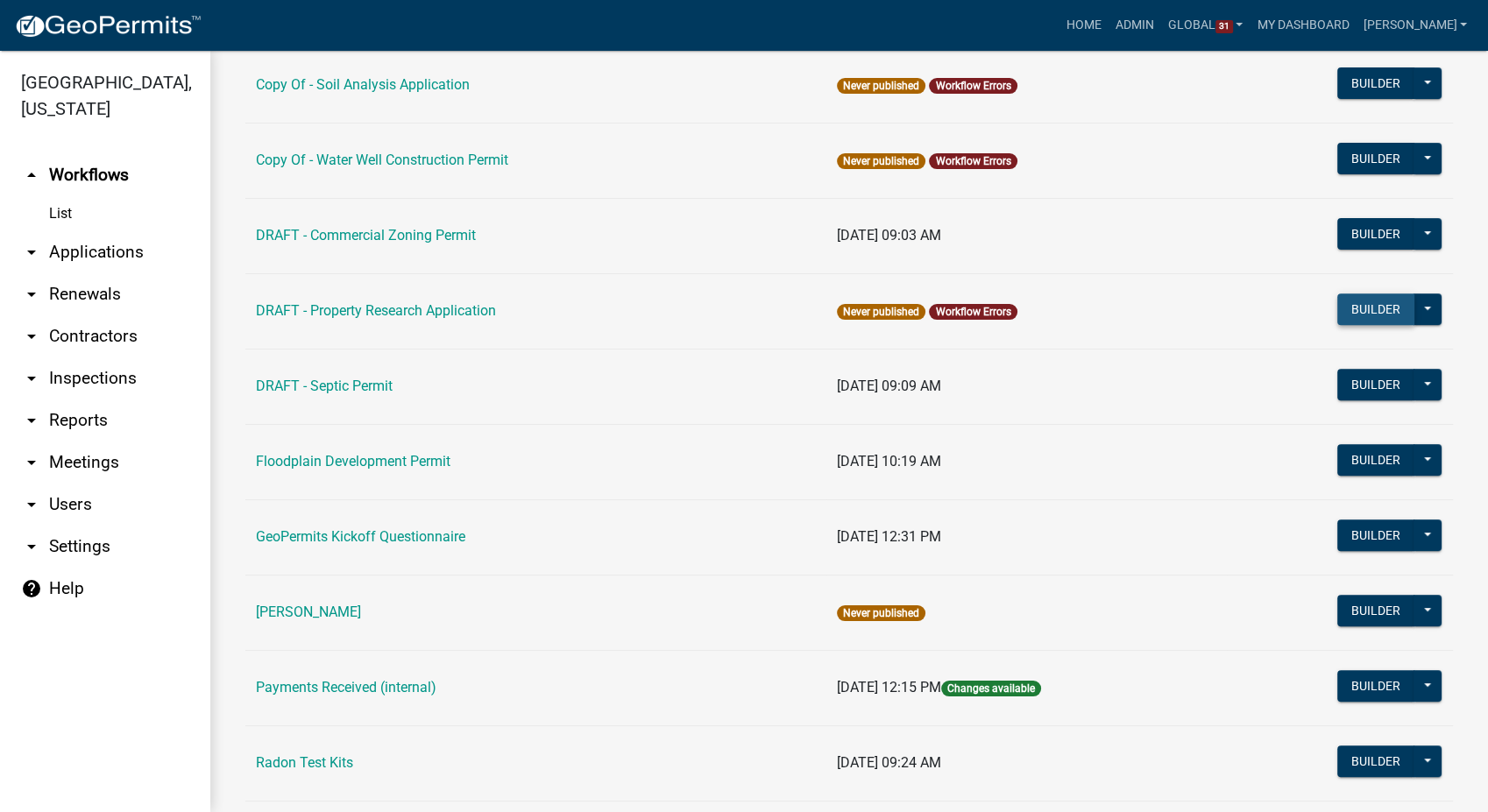
click at [1348, 309] on button "Builder" at bounding box center [1376, 309] width 77 height 32
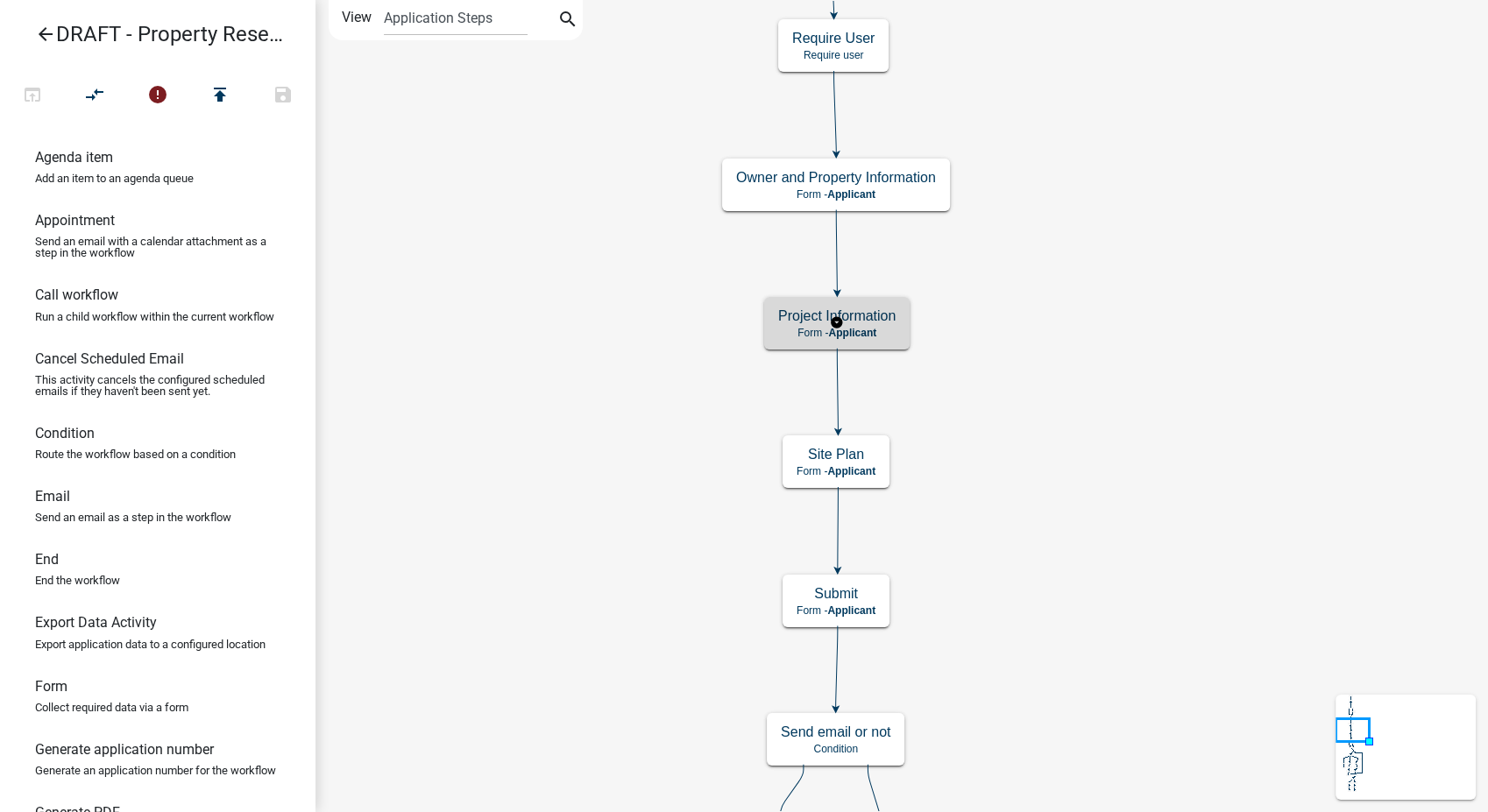
click at [885, 327] on p "Form - Applicant" at bounding box center [837, 333] width 118 height 13
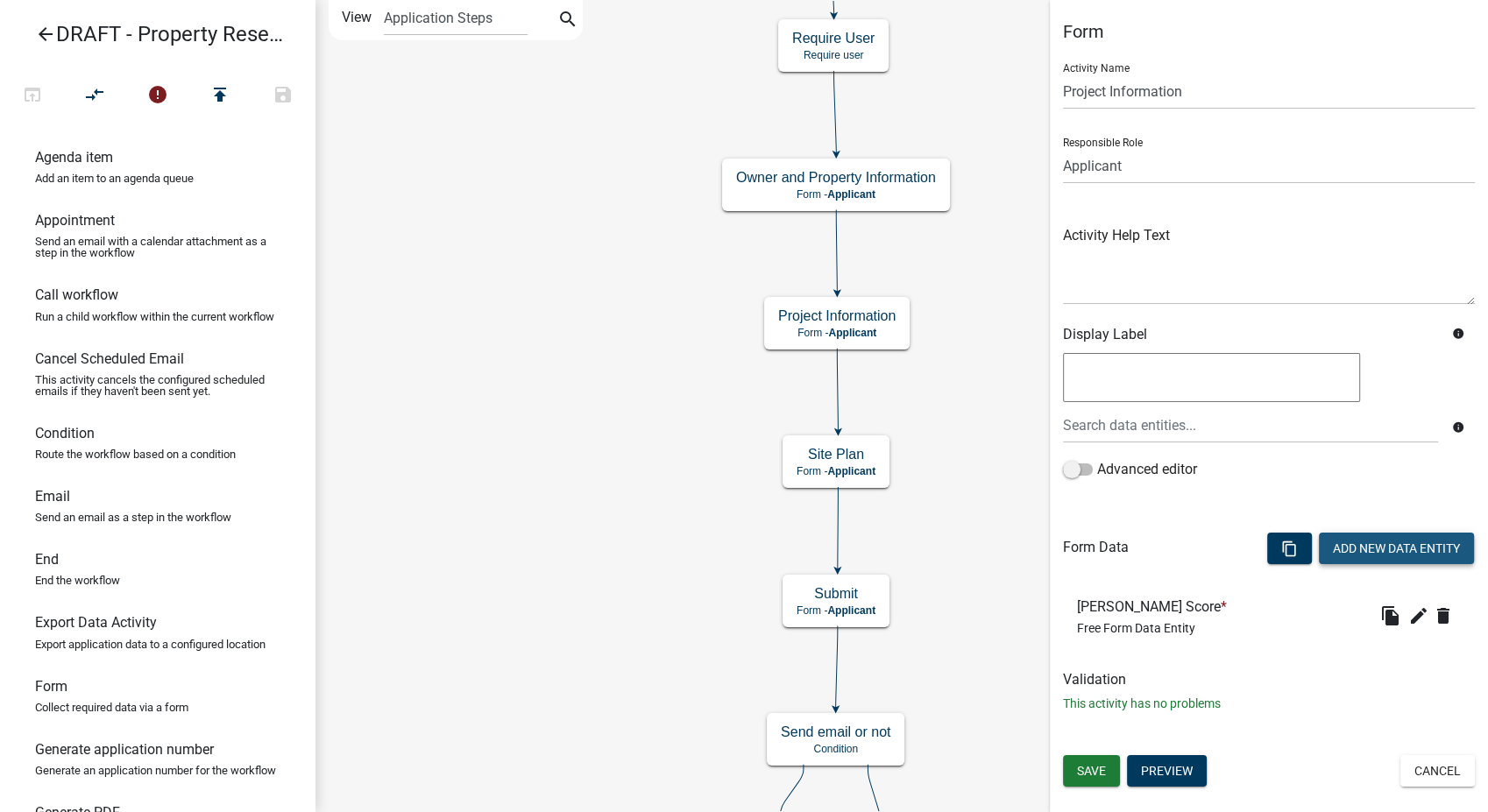
click at [1366, 555] on button "Add New Data Entity" at bounding box center [1396, 548] width 155 height 32
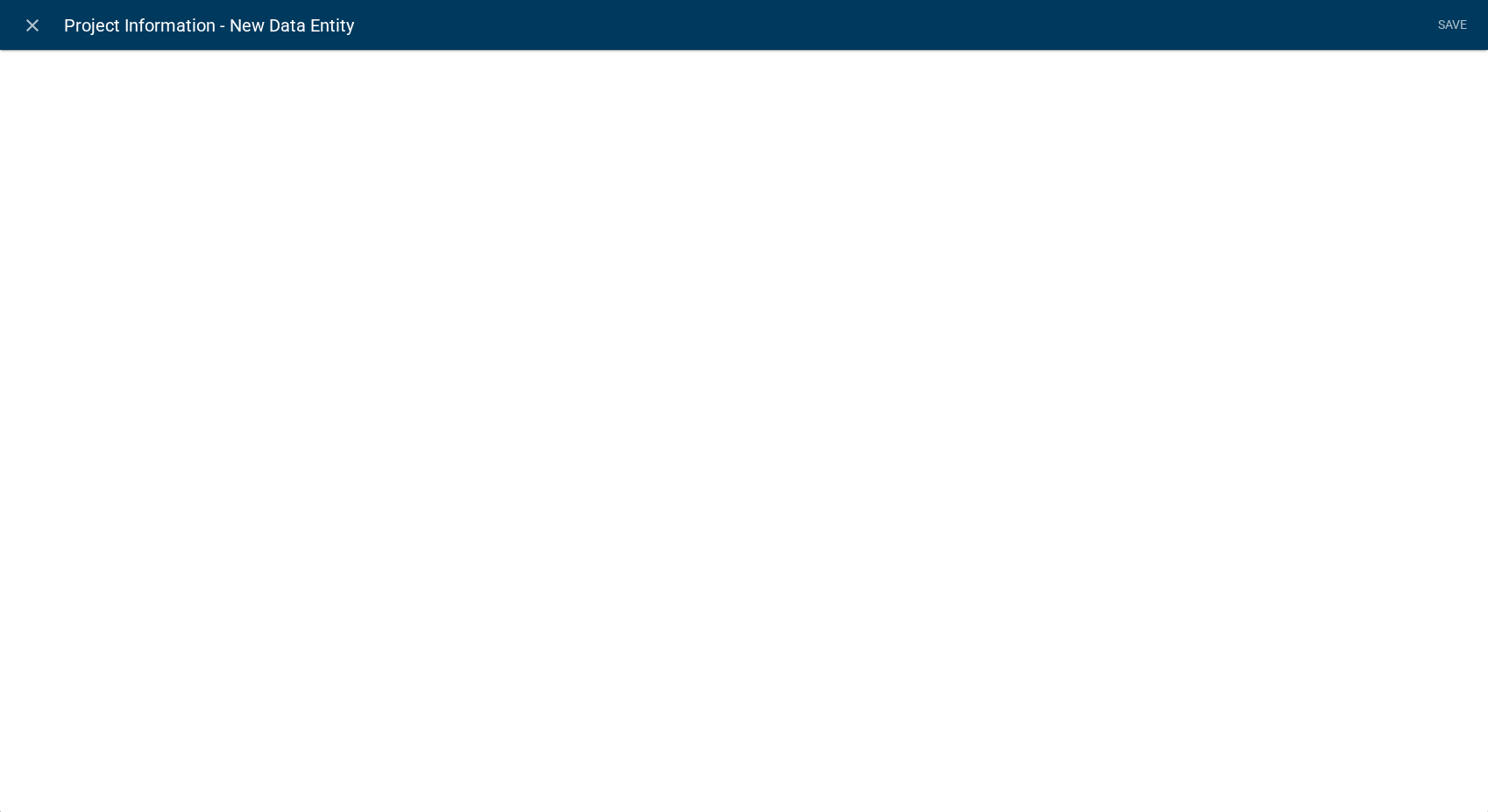
select select
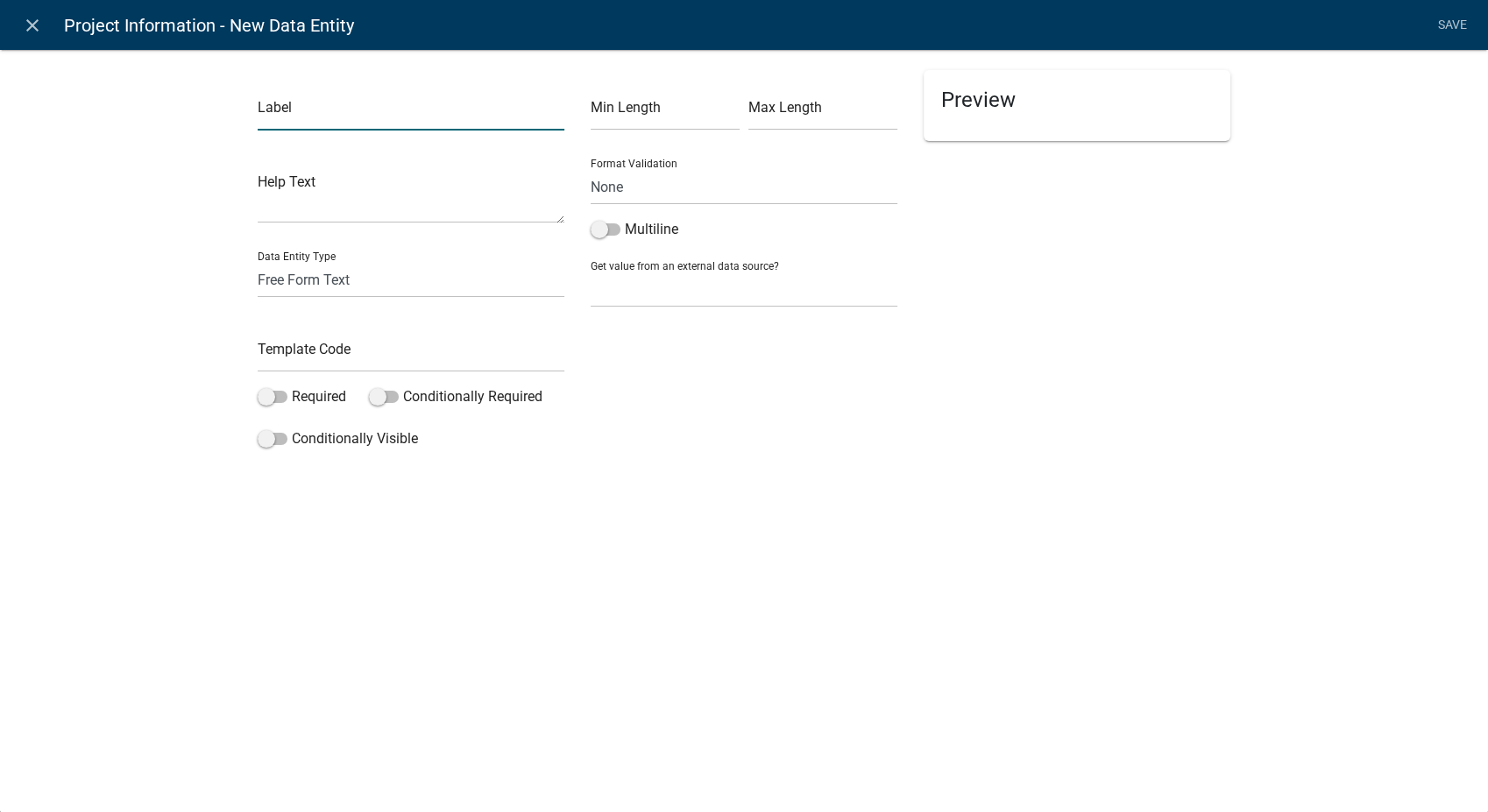
click at [357, 105] on input "text" at bounding box center [411, 112] width 307 height 36
type input "SA Score"
click at [311, 348] on input "text" at bounding box center [411, 354] width 307 height 36
type input "SAScore"
click at [269, 398] on span at bounding box center [272, 396] width 30 height 13
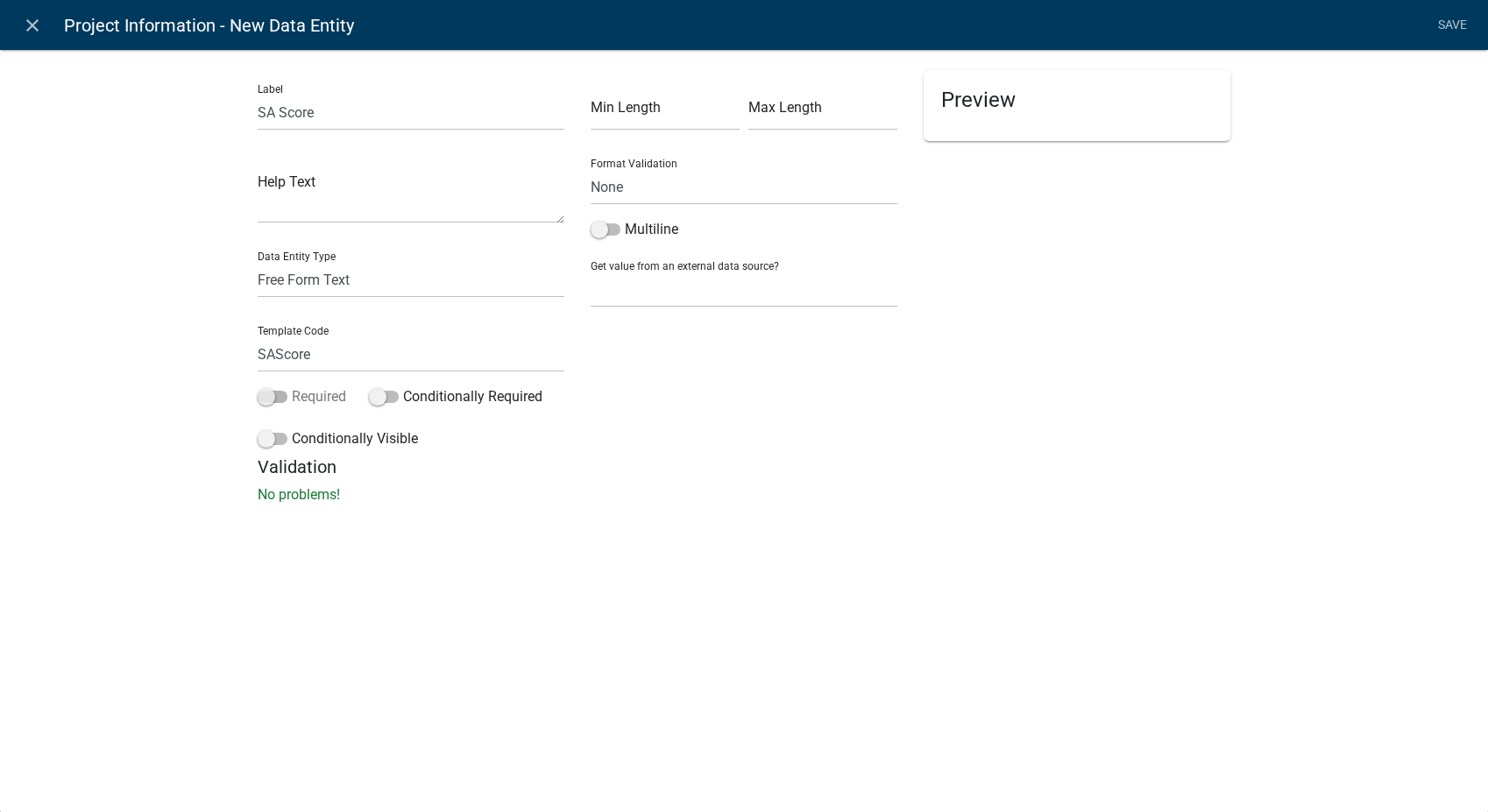
click at [292, 387] on input "Required" at bounding box center [292, 387] width 0 height 0
click at [1448, 28] on link "Save" at bounding box center [1451, 25] width 43 height 34
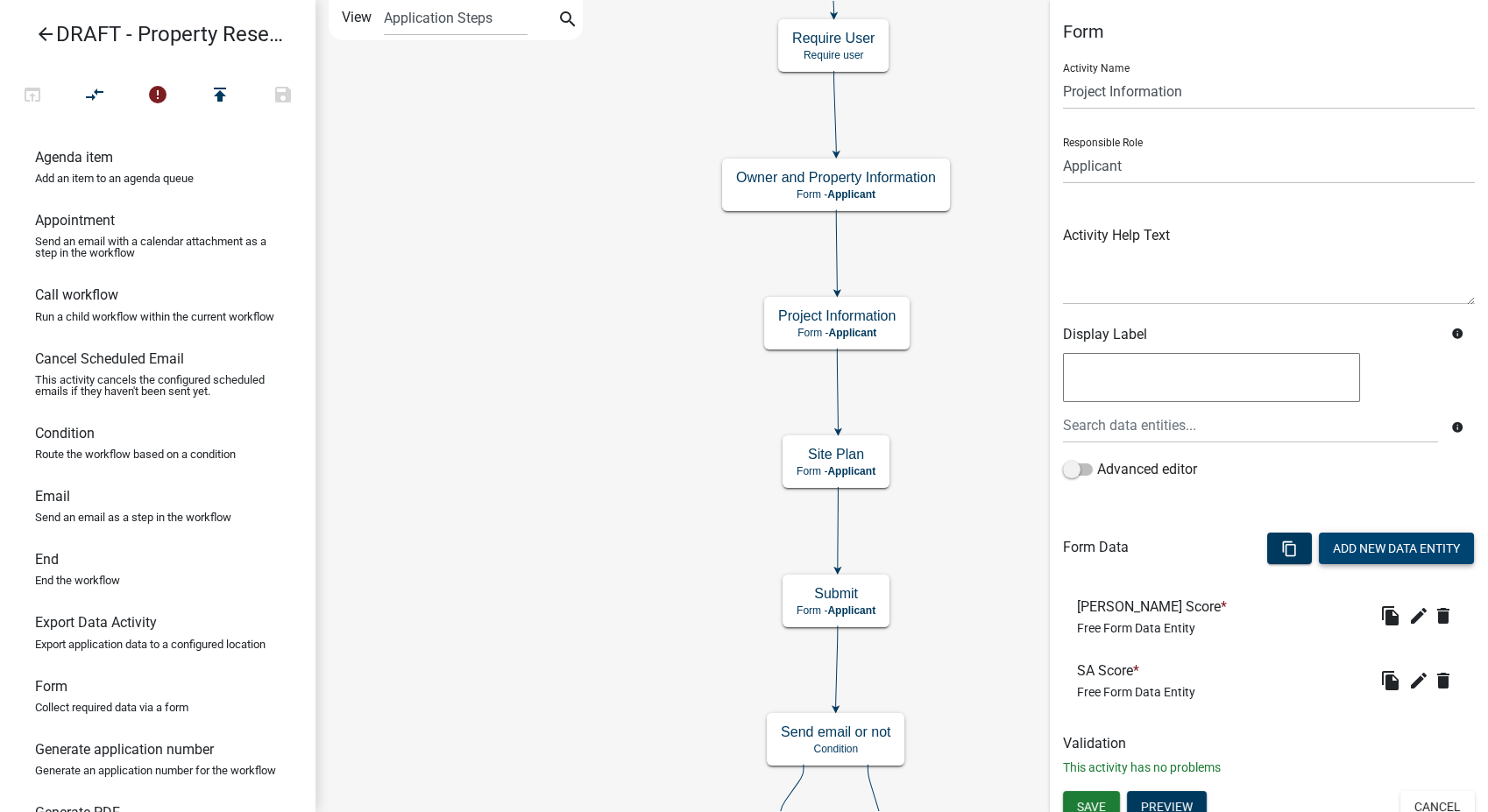
click at [1340, 555] on button "Add New Data Entity" at bounding box center [1396, 548] width 155 height 32
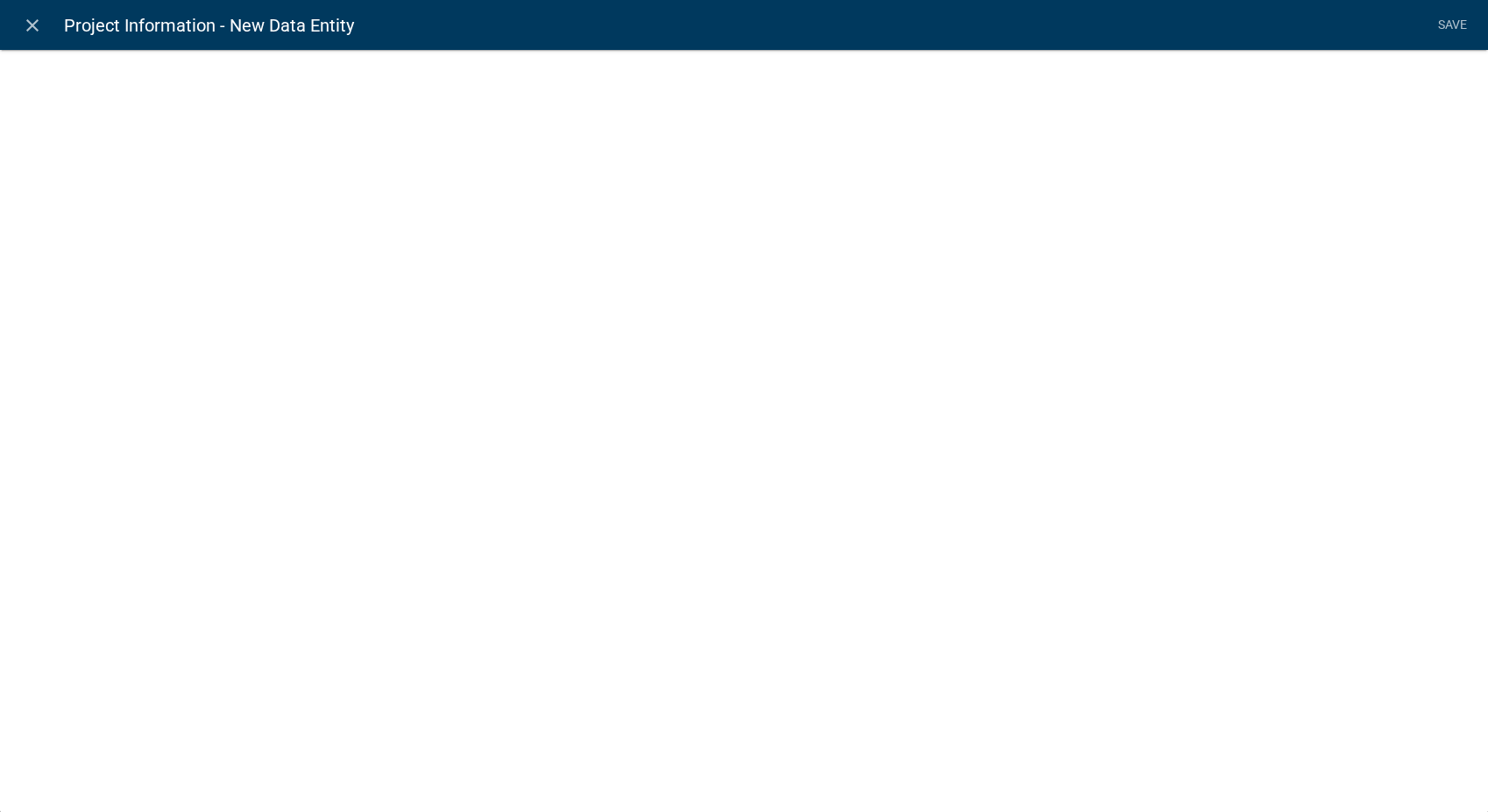
select select
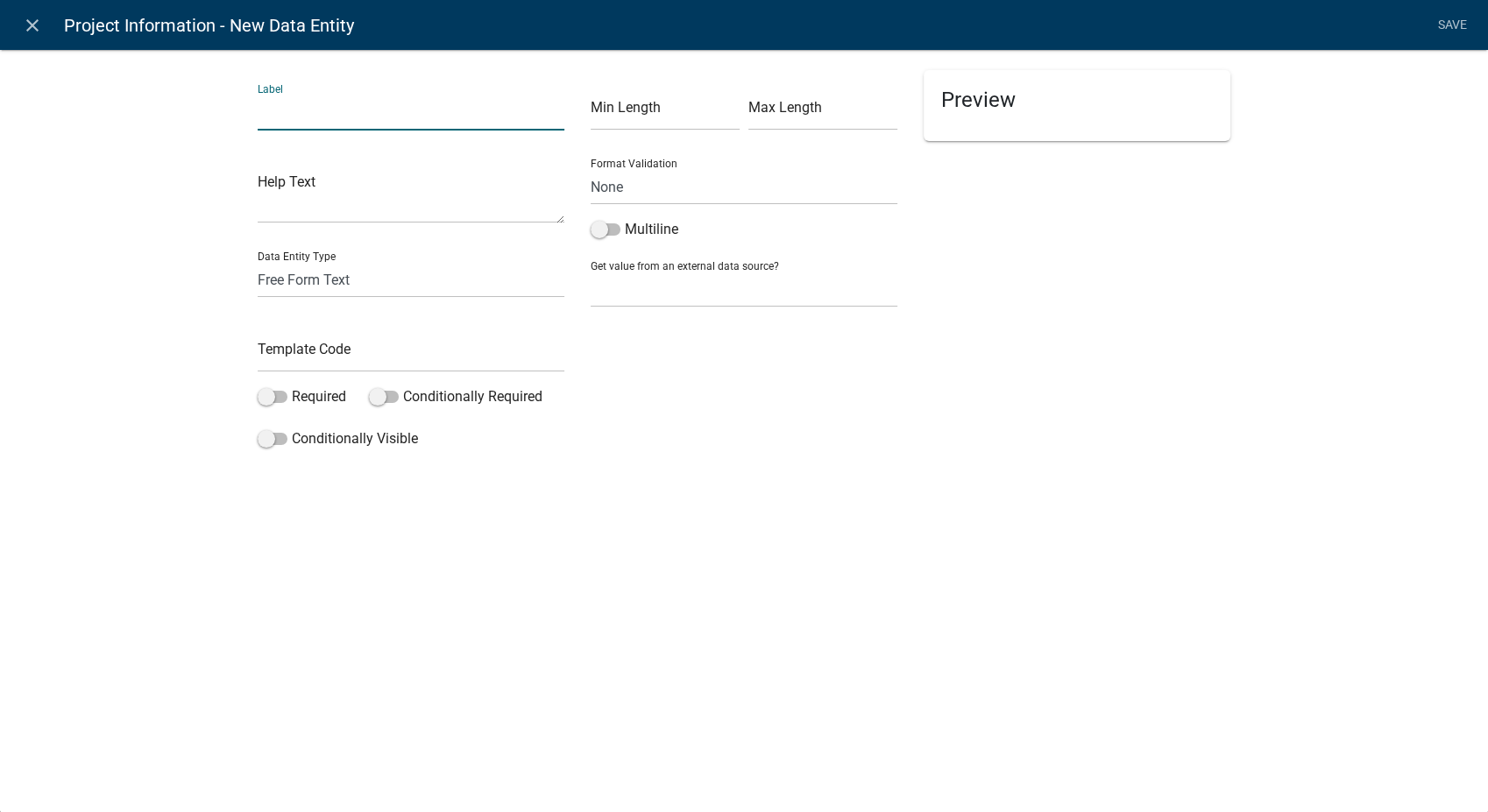
click at [356, 119] on input "text" at bounding box center [411, 112] width 307 height 36
type input "Include Process:"
click at [311, 278] on select "Free Form Text Document Display Entity Value Fee Numeric Data Date Map Sketch D…" at bounding box center [411, 280] width 307 height 36
select select "list-data"
click at [257, 262] on select "Free Form Text Document Display Entity Value Fee Numeric Data Date Map Sketch D…" at bounding box center [411, 280] width 307 height 36
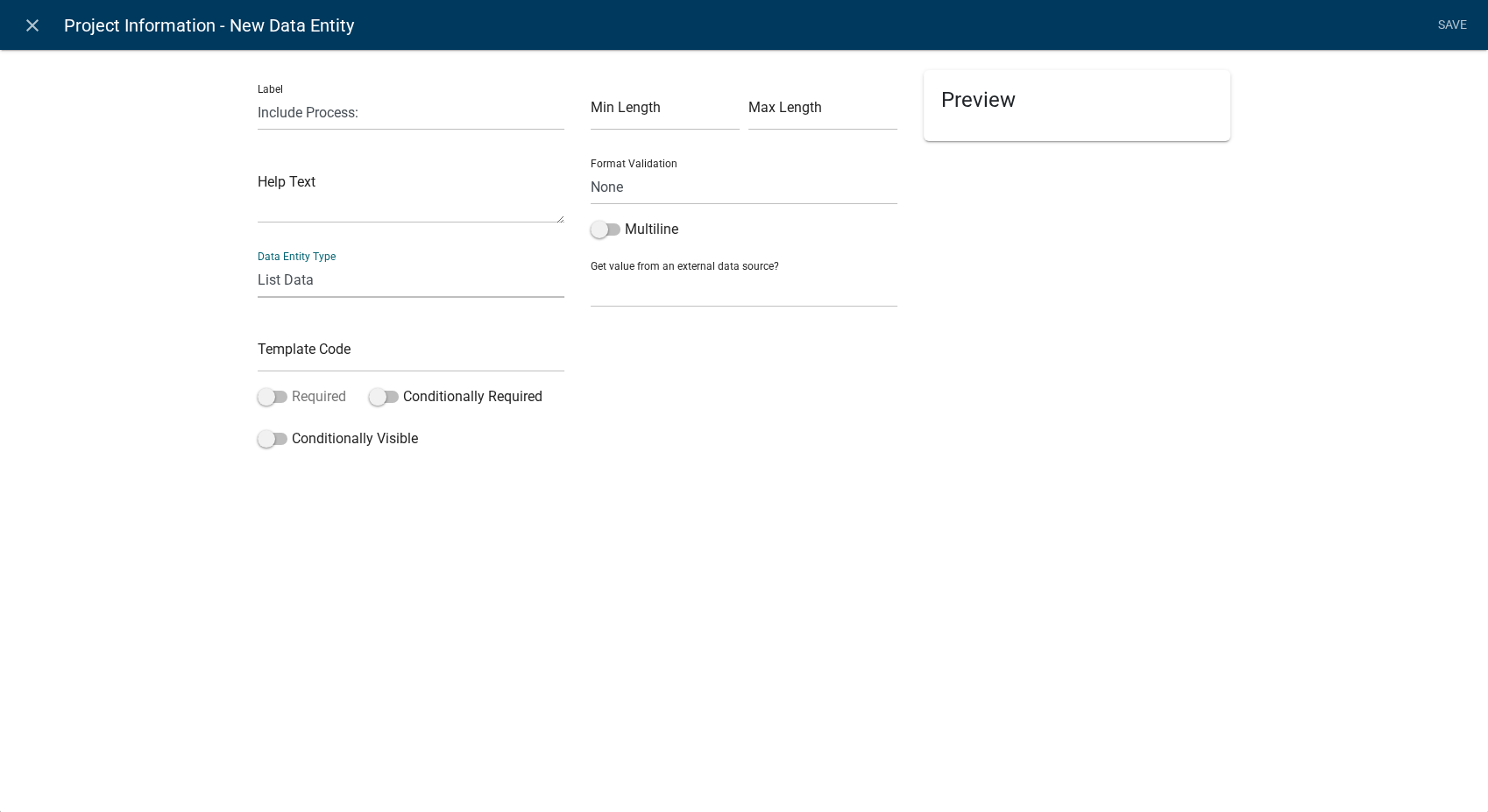
select select "list-data"
select select
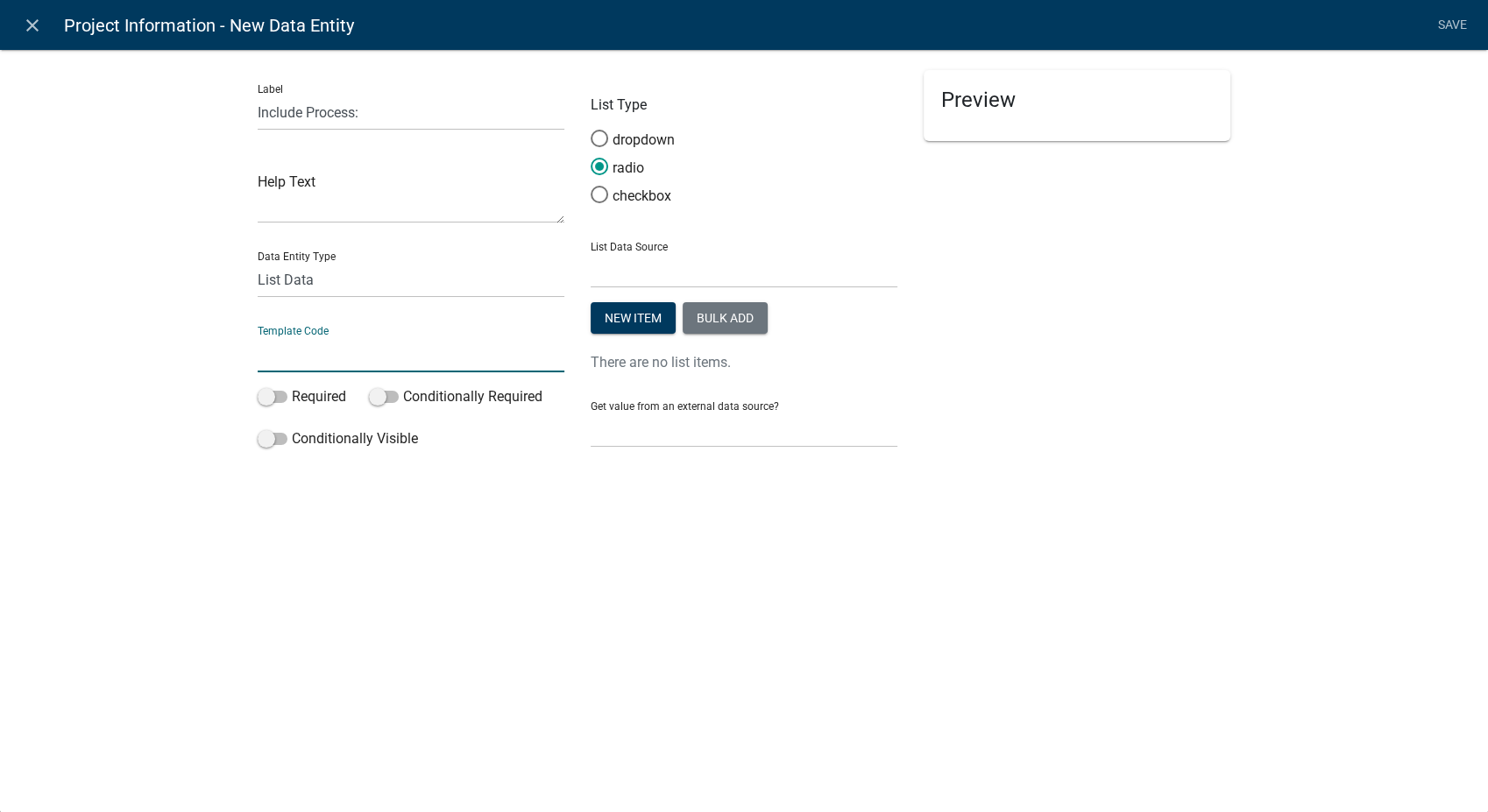
click at [281, 356] on input "text" at bounding box center [411, 354] width 307 height 36
type input "ProcessType"
click at [702, 316] on button "Bulk add" at bounding box center [725, 317] width 85 height 32
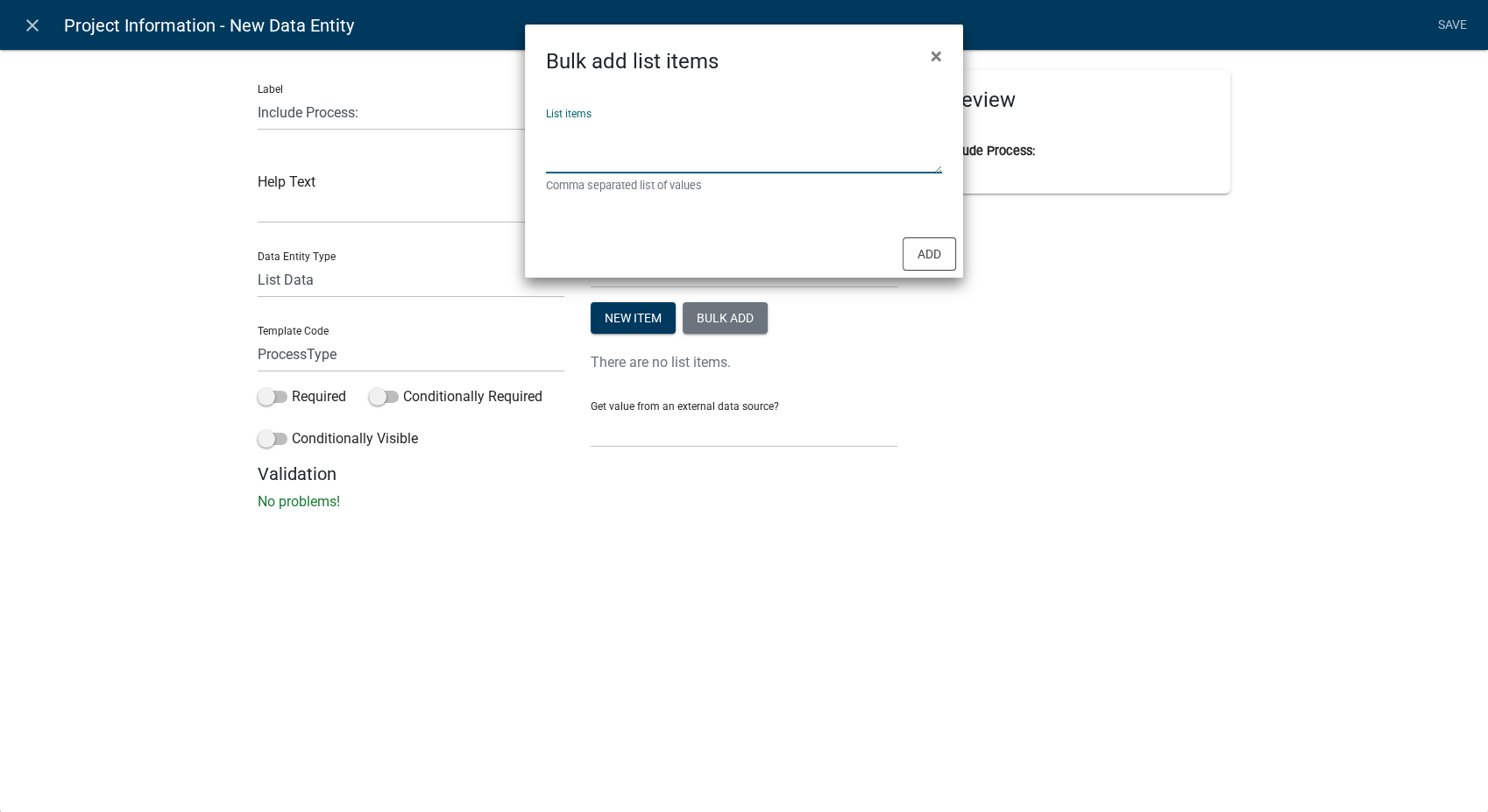
click at [571, 145] on textarea "List items" at bounding box center [744, 147] width 396 height 54
type textarea "Residential Subdivision,Minor Subdivision,Major Subdivision,Rezoning"
click at [945, 255] on button "Add" at bounding box center [929, 254] width 53 height 34
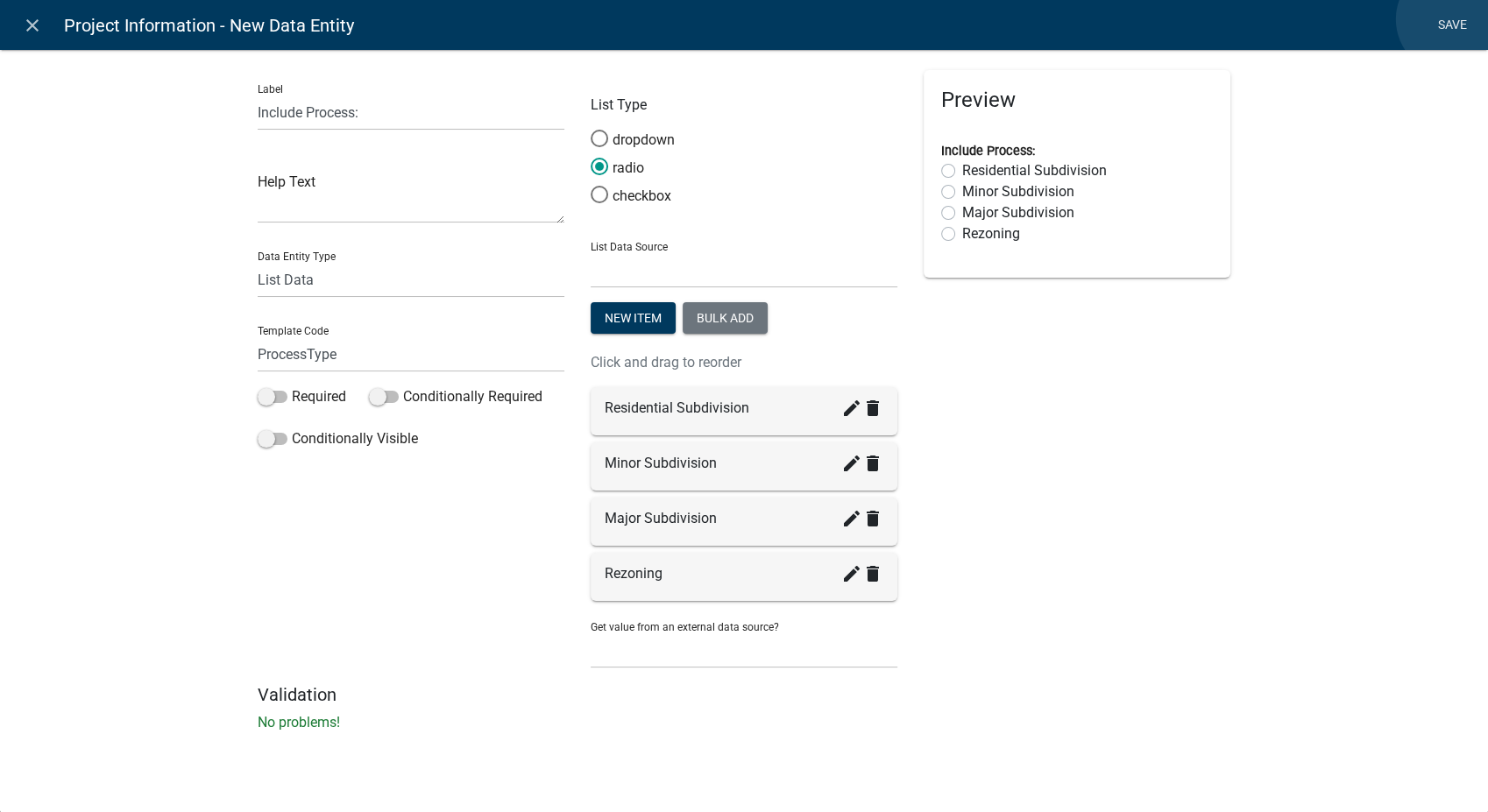
click at [1451, 19] on link "Save" at bounding box center [1451, 25] width 43 height 34
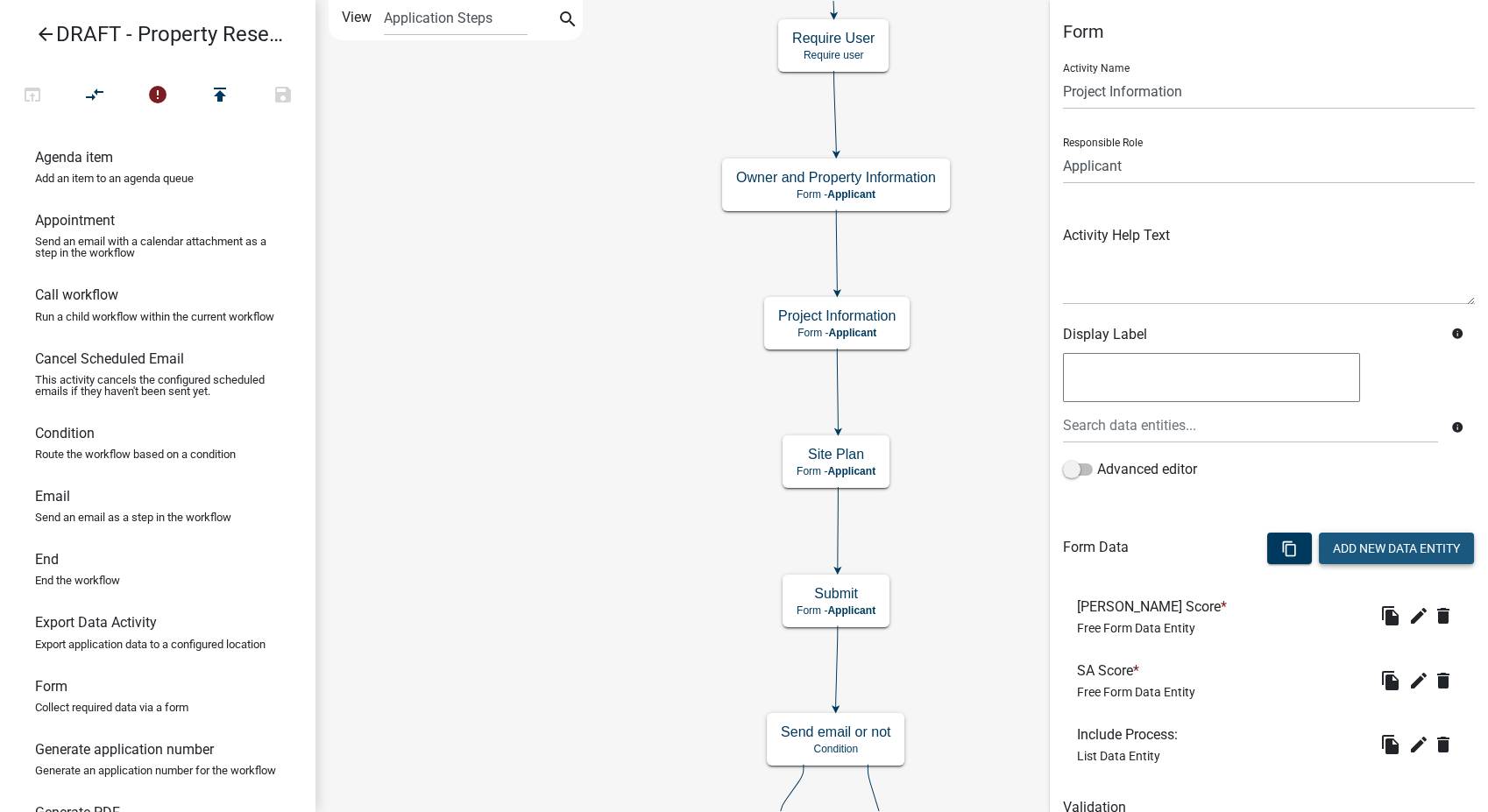
click at [1366, 543] on button "Add New Data Entity" at bounding box center [1396, 548] width 155 height 32
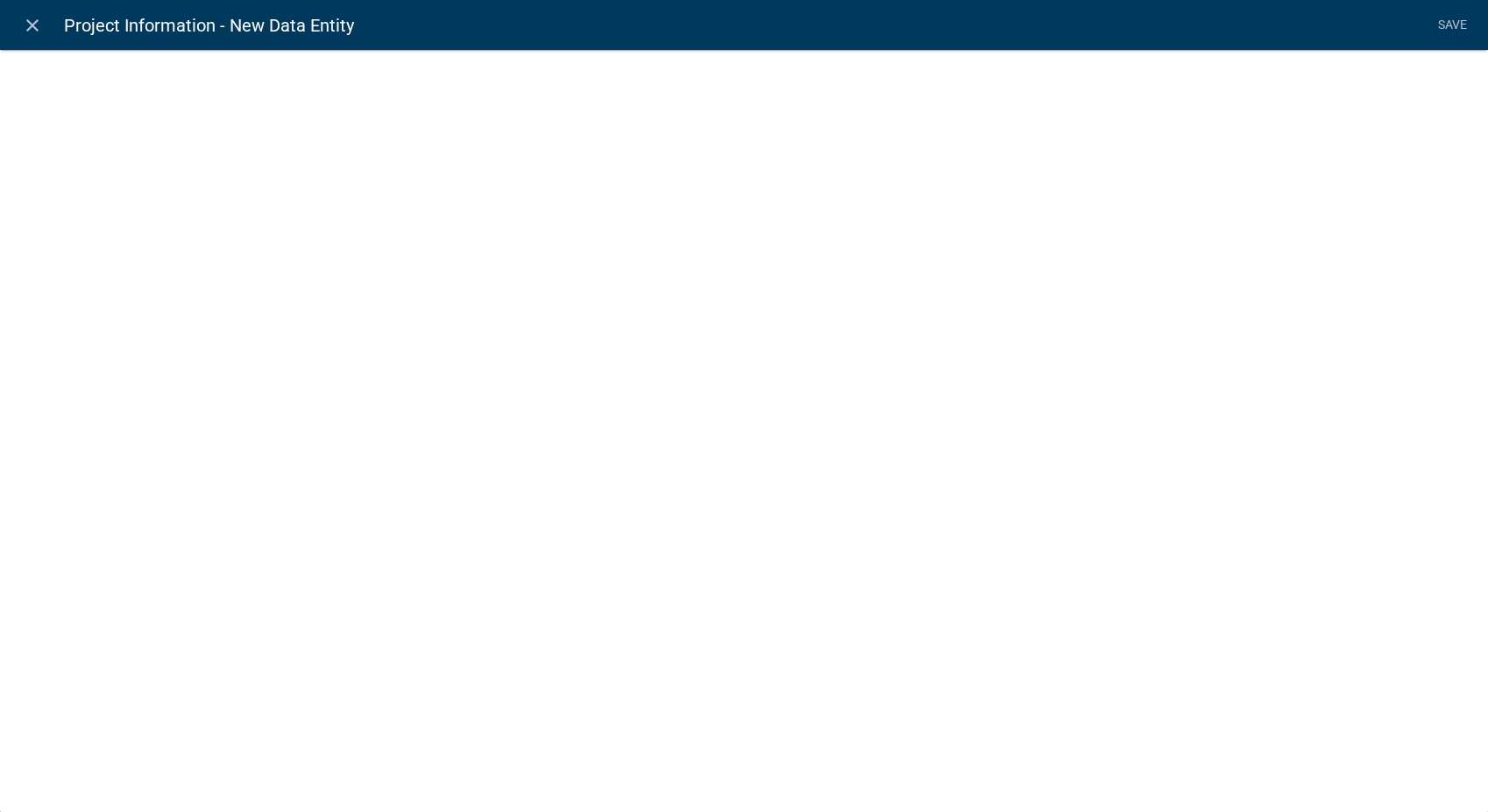
select select
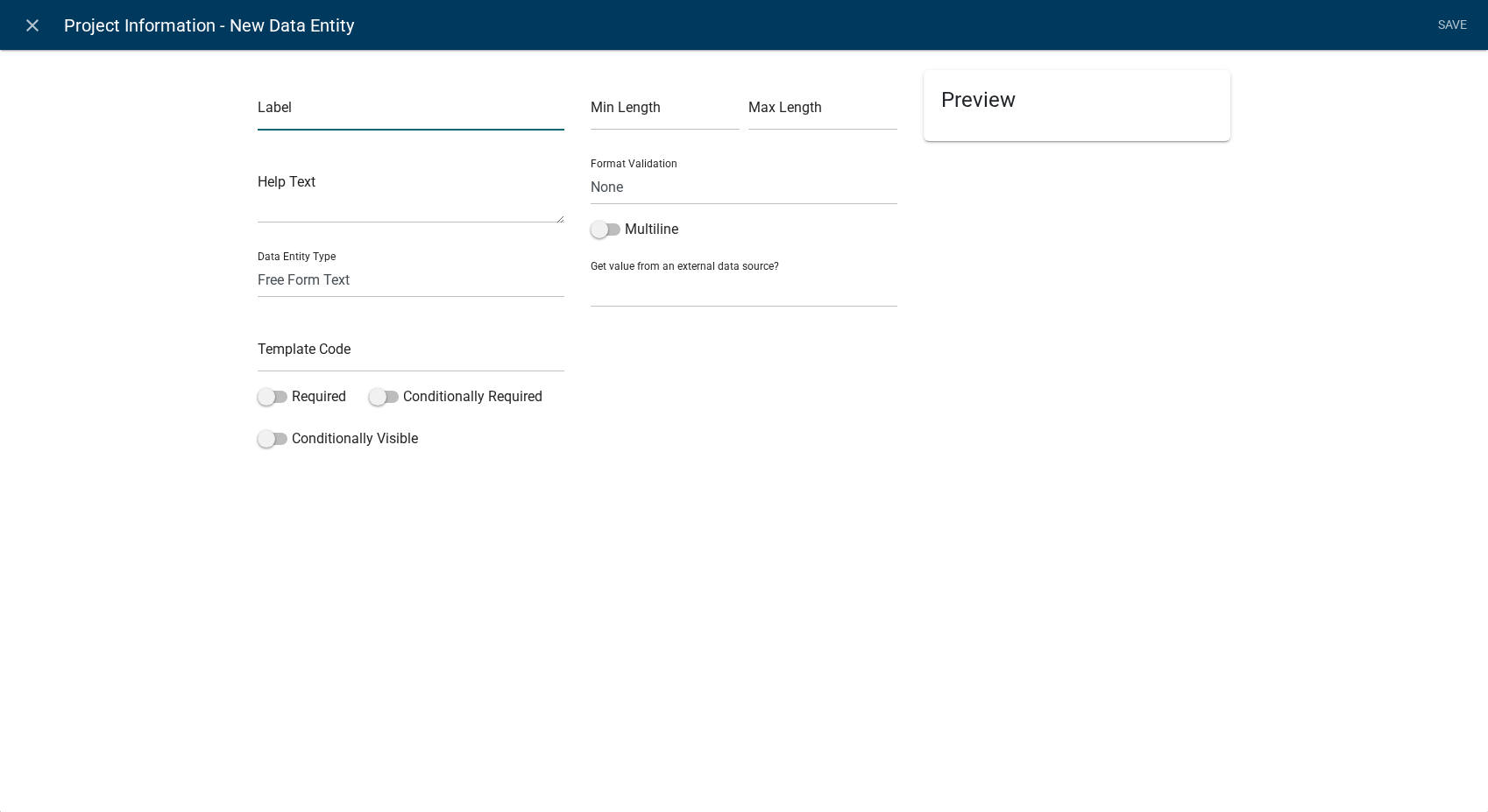
click at [286, 117] on input "text" at bounding box center [411, 112] width 307 height 36
type input "Divisible:"
click at [283, 285] on select "Free Form Text Document Display Entity Value Fee Numeric Data Date Map Sketch D…" at bounding box center [411, 280] width 307 height 36
select select "list-data"
click at [257, 262] on select "Free Form Text Document Display Entity Value Fee Numeric Data Date Map Sketch D…" at bounding box center [411, 280] width 307 height 36
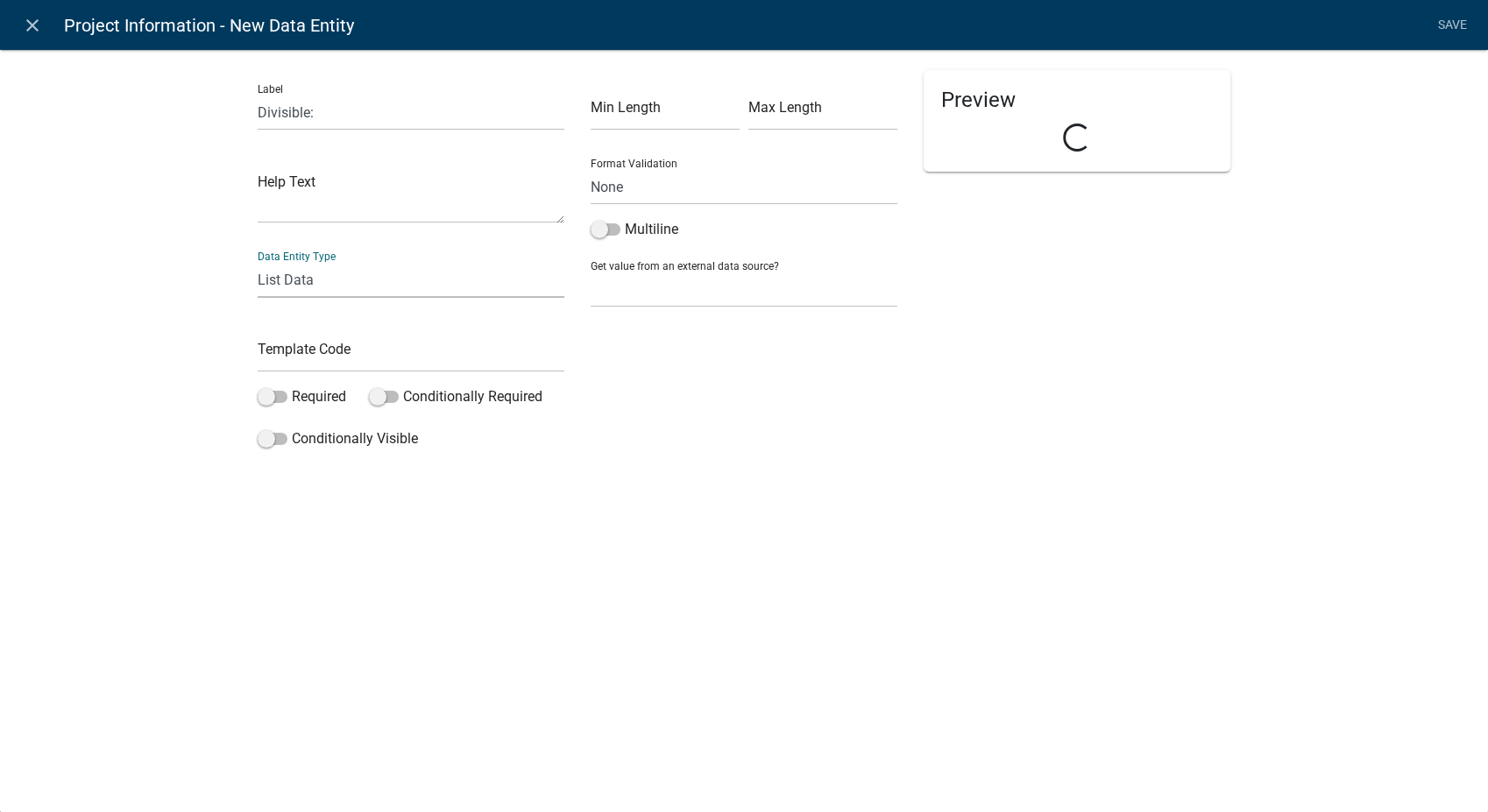
select select "list-data"
select select
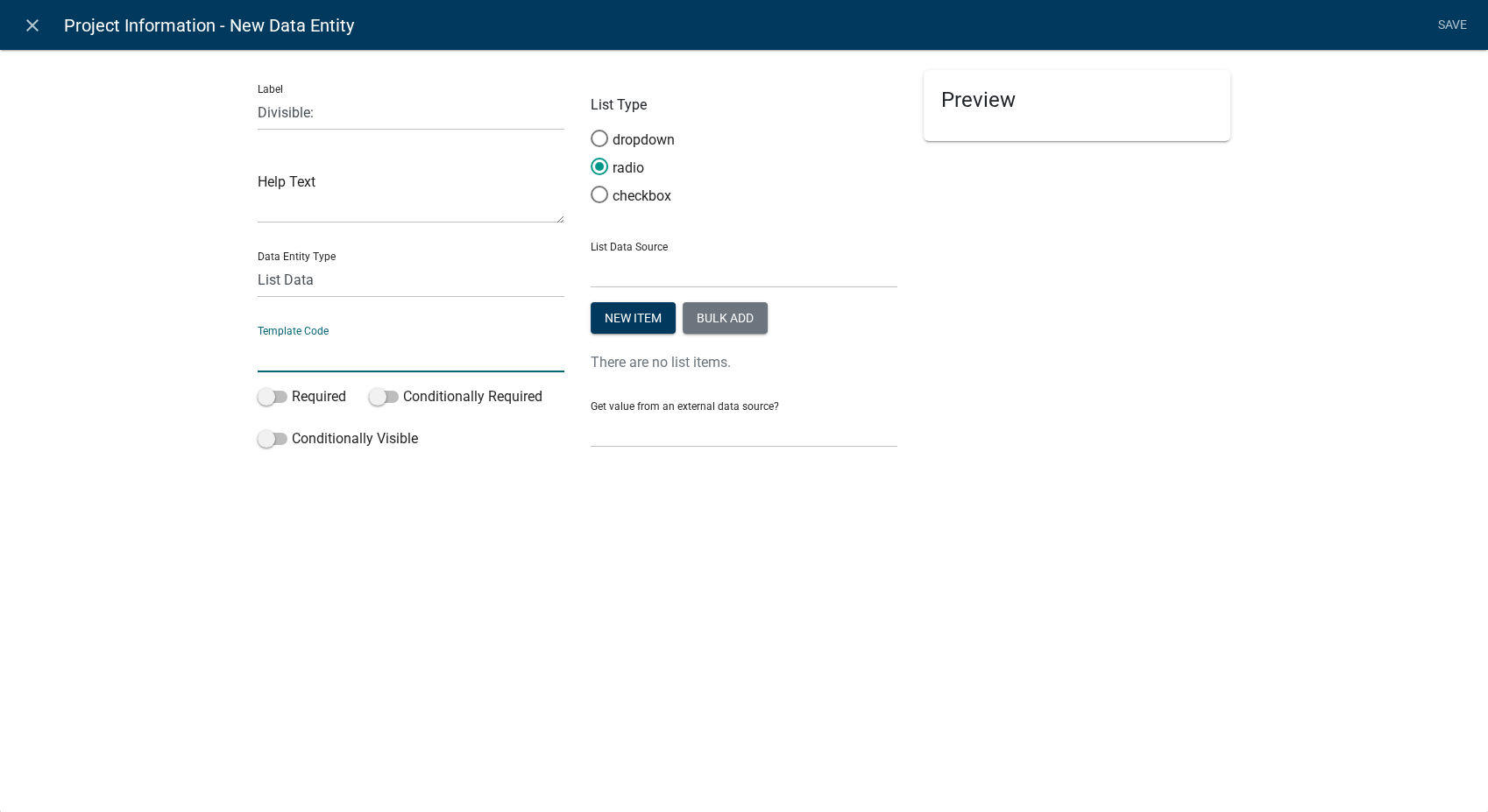
drag, startPoint x: 286, startPoint y: 369, endPoint x: 289, endPoint y: 360, distance: 9.5
click at [289, 360] on input "text" at bounding box center [411, 354] width 307 height 36
type input "DivisionType"
click at [709, 326] on button "Bulk add" at bounding box center [725, 317] width 85 height 32
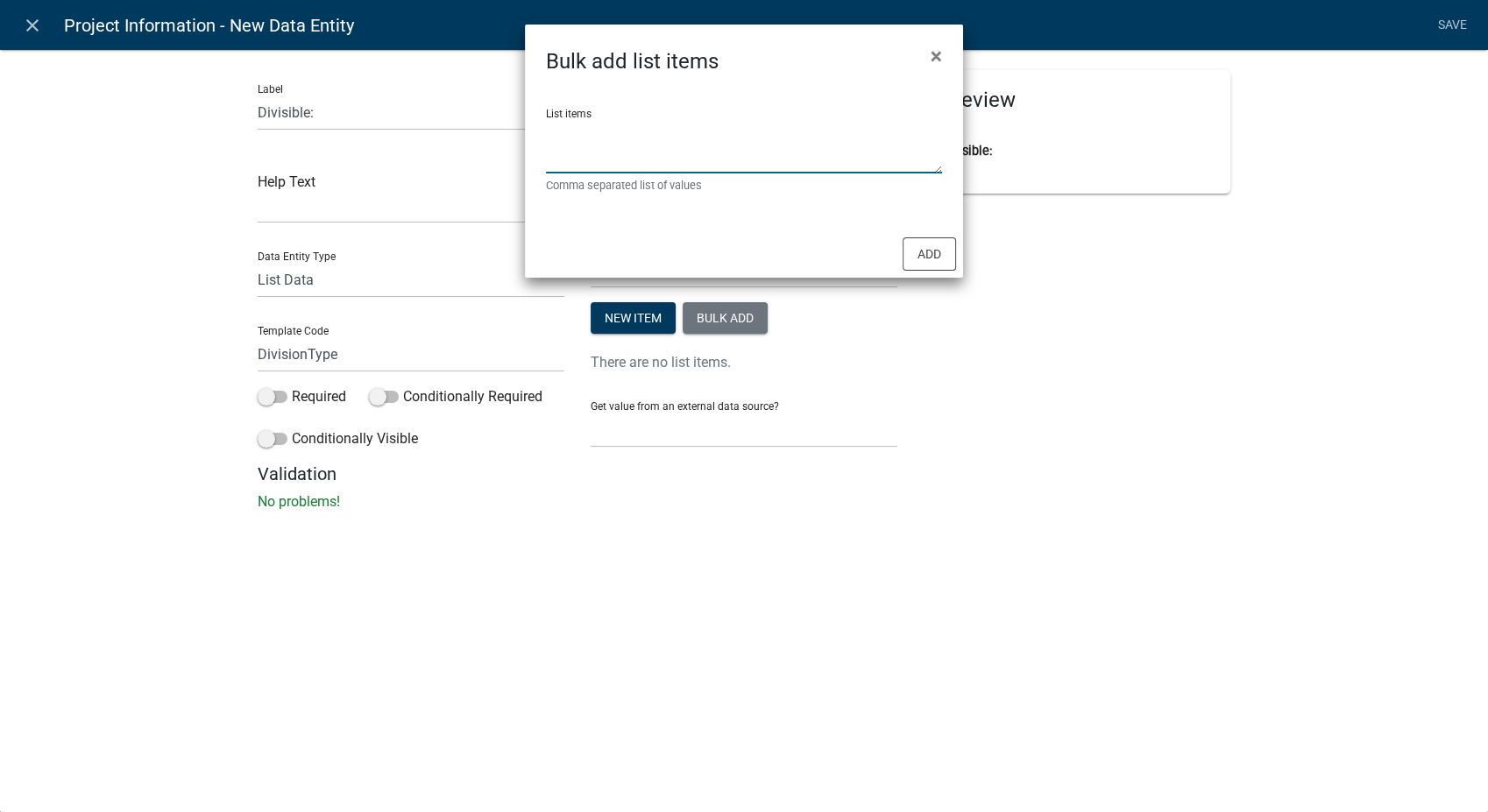
click at [563, 142] on textarea "List items" at bounding box center [744, 147] width 396 height 54
type textarea "Existing Dwelling,No Dwelling, N/A"
click at [911, 256] on button "Add" at bounding box center [929, 254] width 53 height 34
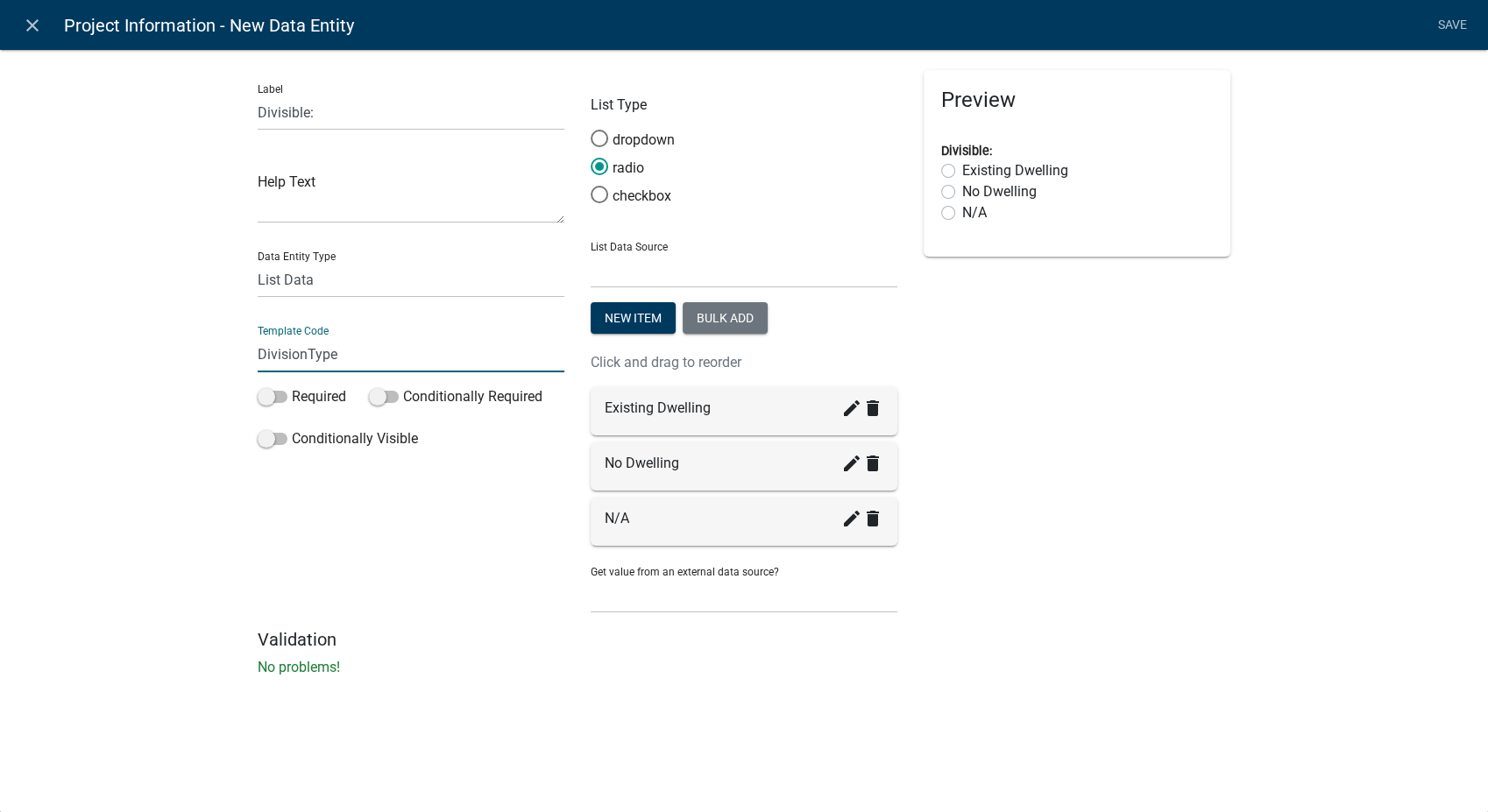
click at [334, 358] on input "DivisionType" at bounding box center [411, 354] width 307 height 36
type input "Divisible"
click at [1447, 17] on li "Save" at bounding box center [1451, 25] width 43 height 34
click at [1447, 17] on link "Save" at bounding box center [1451, 25] width 43 height 34
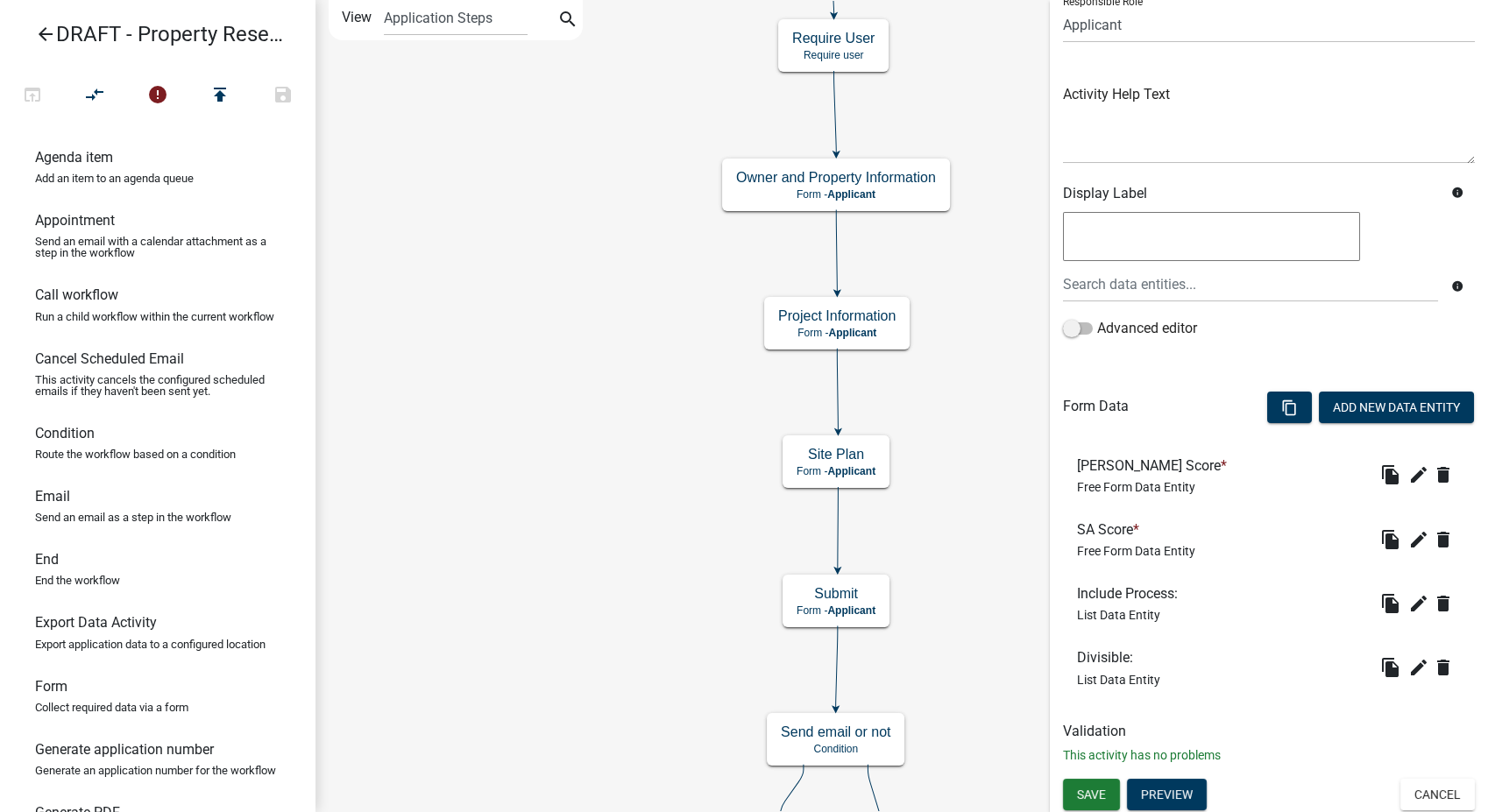
scroll to position [143, 0]
click at [1352, 402] on button "Add New Data Entity" at bounding box center [1396, 405] width 155 height 32
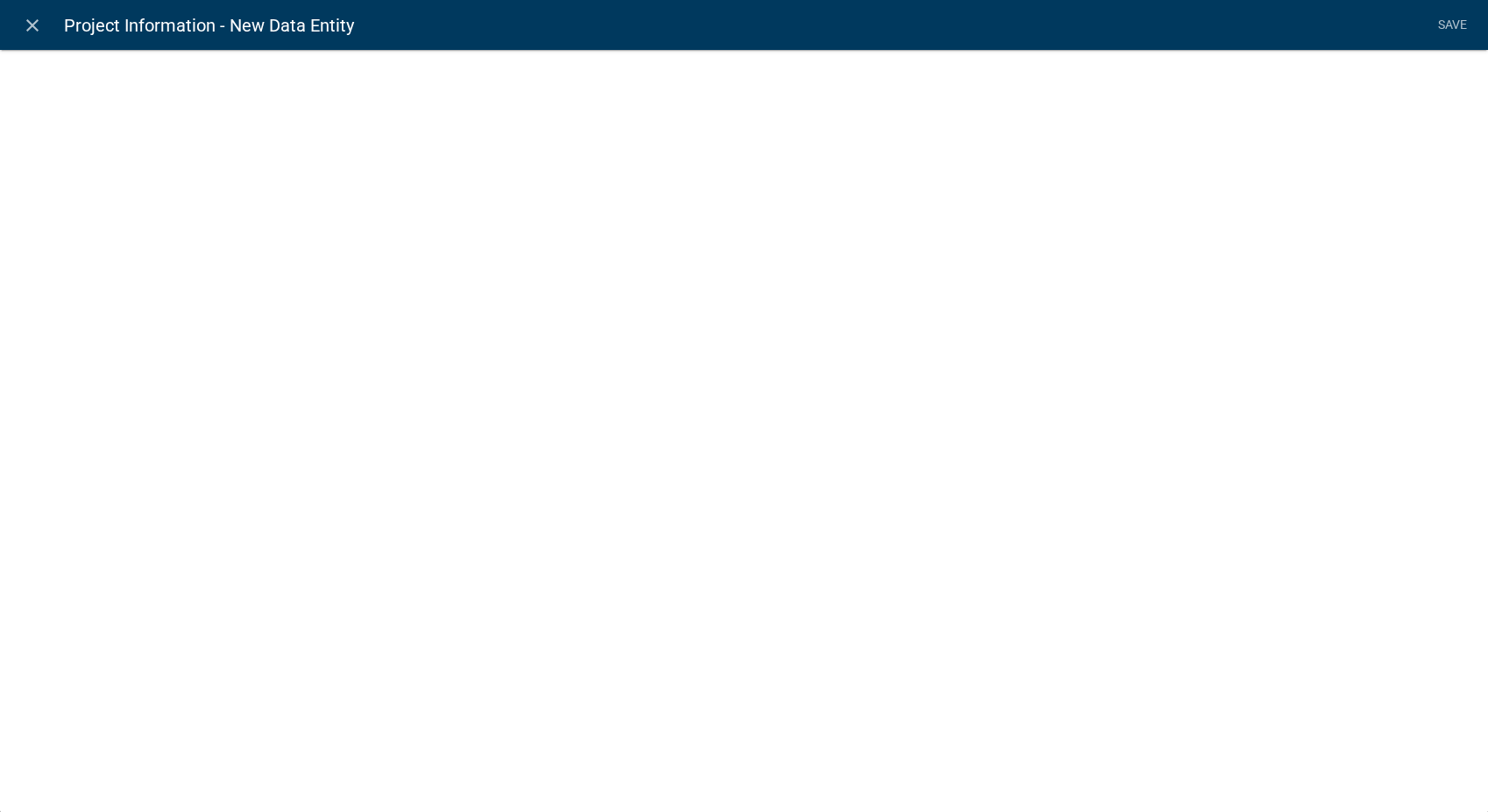
select select
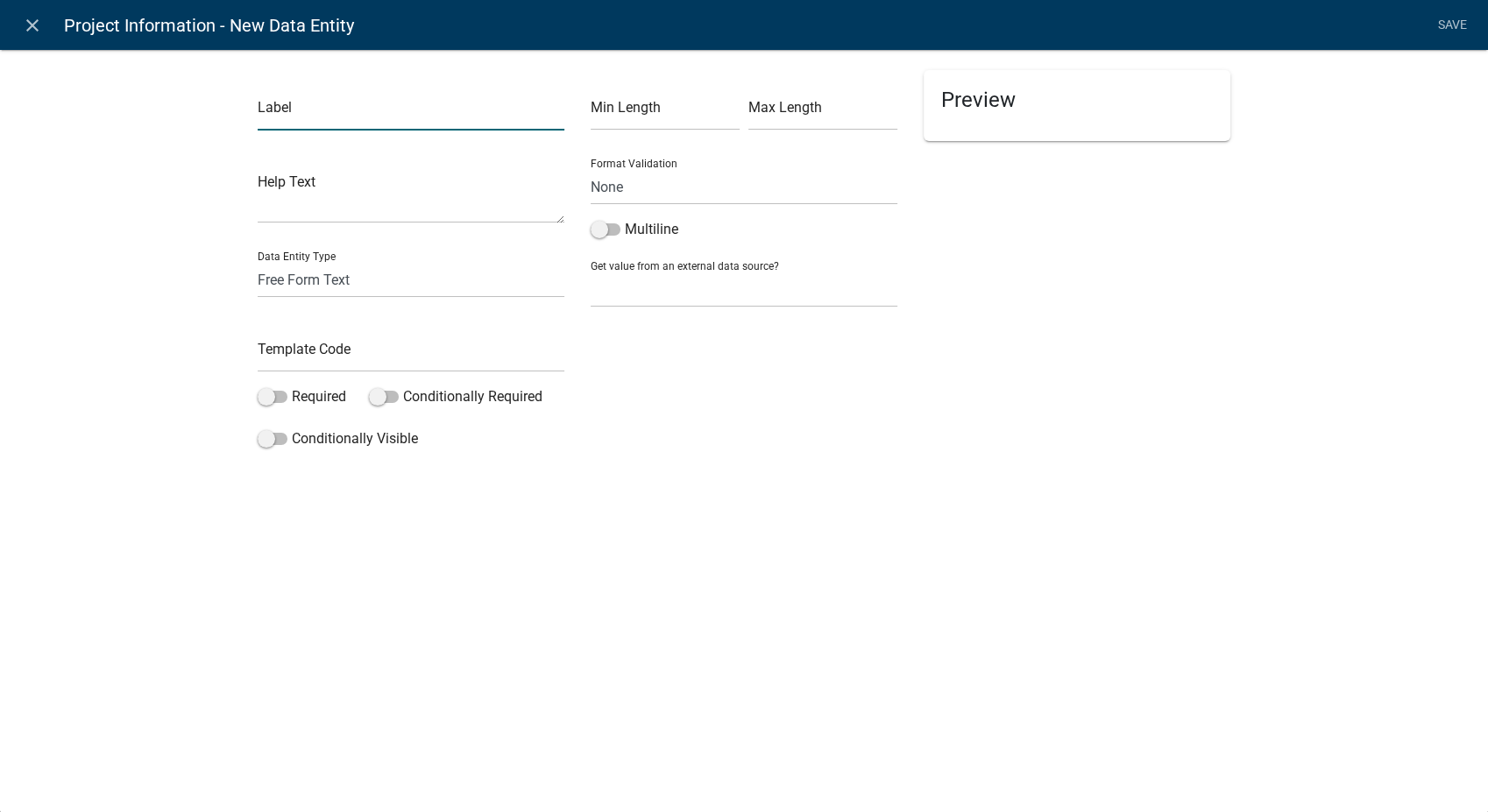
click at [302, 109] on input "text" at bounding box center [411, 112] width 307 height 36
type input "Other Information:"
click at [297, 274] on select "Free Form Text Document Display Entity Value Fee Numeric Data Date Map Sketch D…" at bounding box center [411, 280] width 307 height 36
select select "list-data"
click at [257, 262] on select "Free Form Text Document Display Entity Value Fee Numeric Data Date Map Sketch D…" at bounding box center [411, 280] width 307 height 36
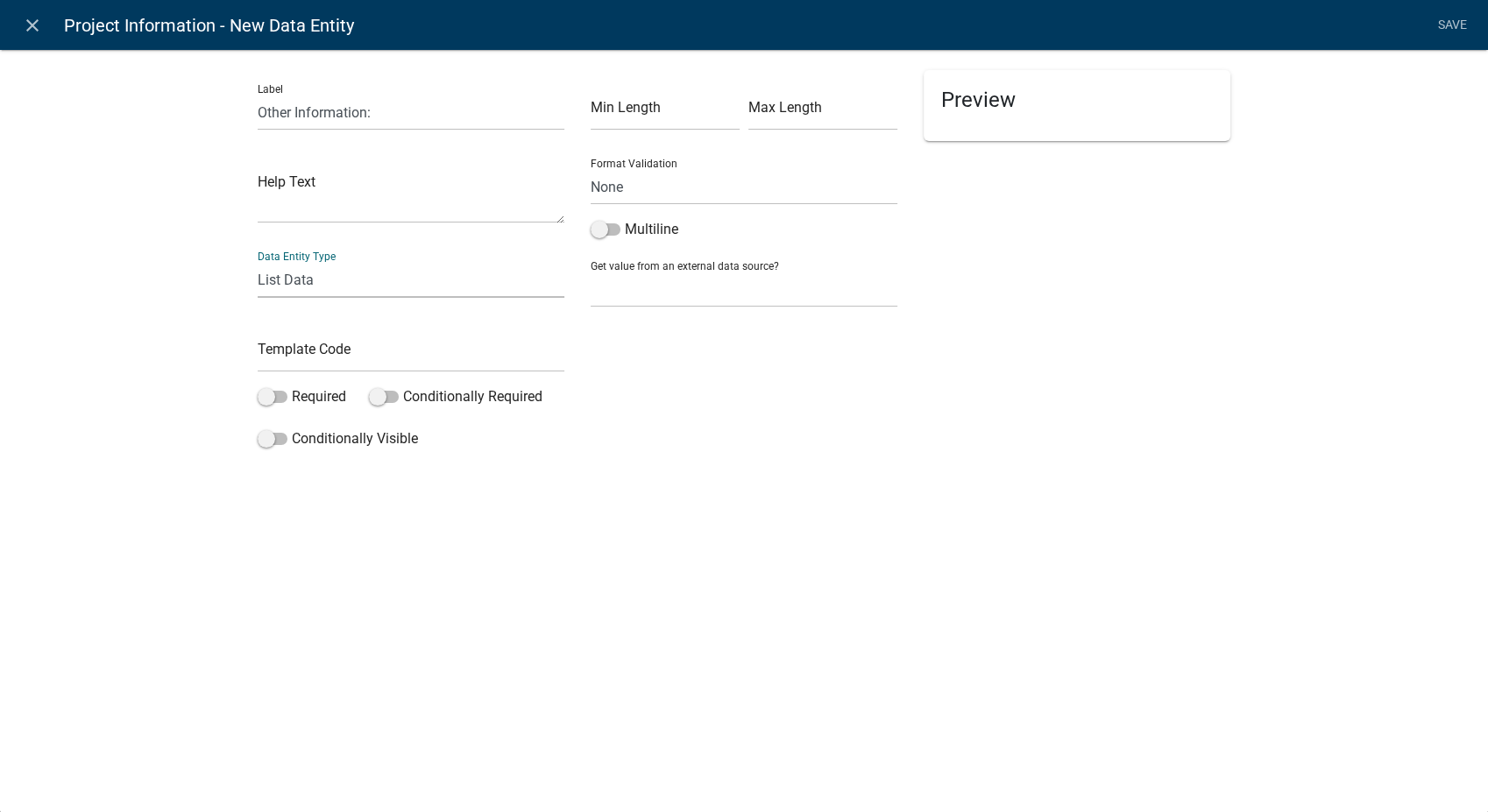
select select "list-data"
select select
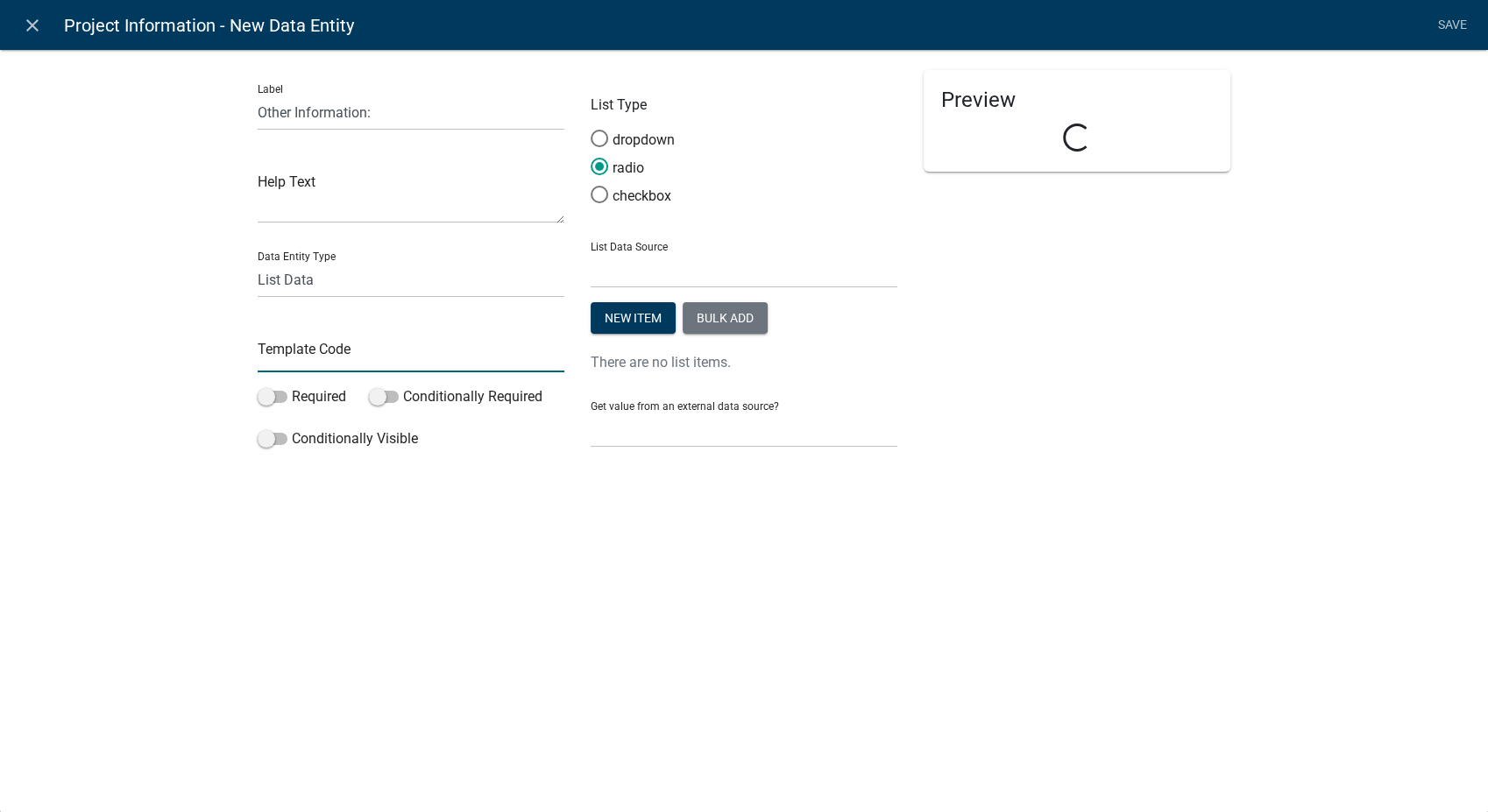
click at [276, 360] on input "text" at bounding box center [411, 354] width 307 height 36
type input "OtherInfoList"
click at [602, 196] on span at bounding box center [599, 195] width 37 height 38
click at [590, 186] on input "checkbox" at bounding box center [590, 186] width 0 height 0
click at [717, 321] on button "Bulk add" at bounding box center [725, 317] width 85 height 32
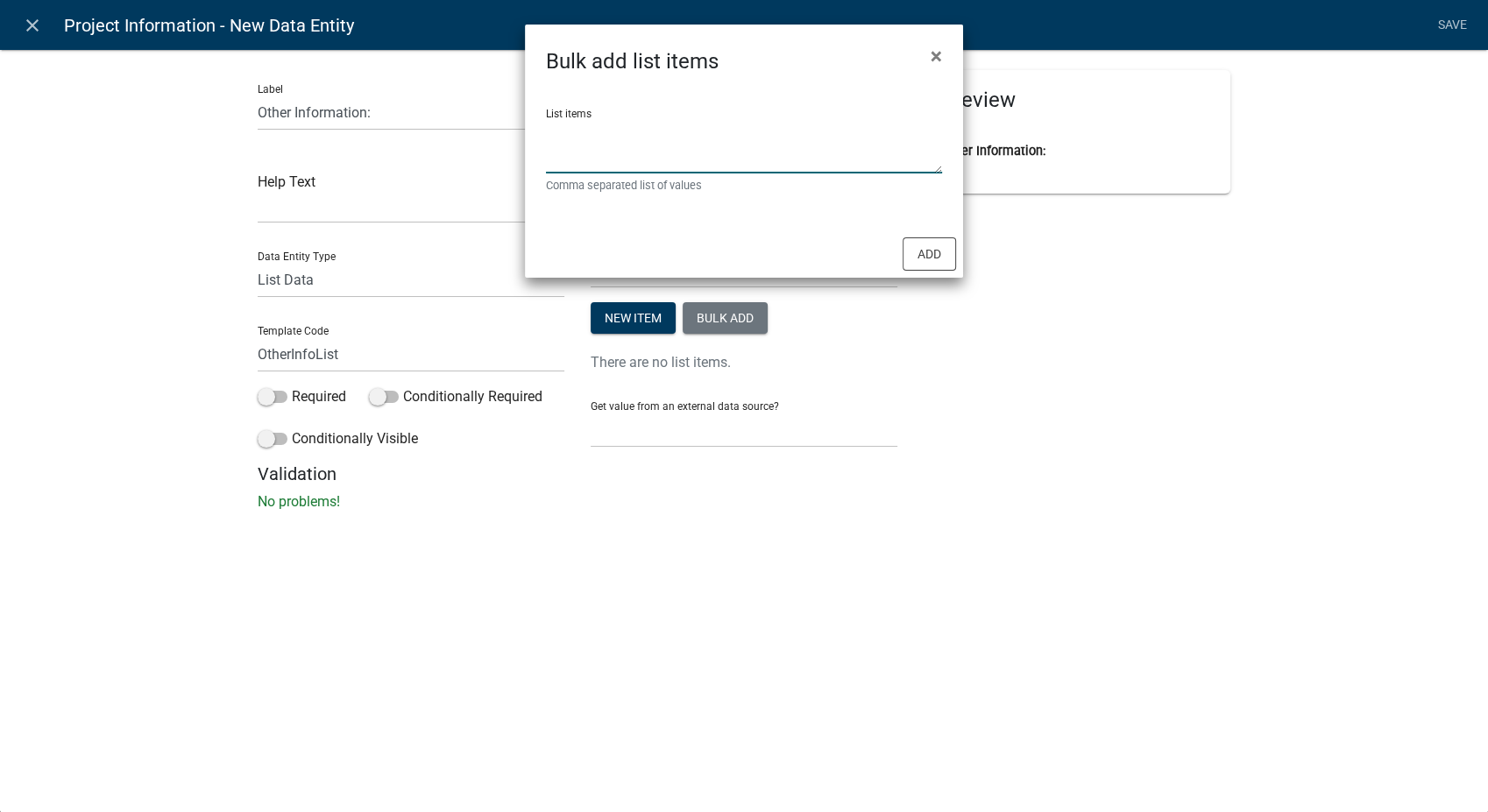
click at [584, 136] on textarea "List items" at bounding box center [744, 147] width 396 height 54
type textarea "Access Easement/No Frontage,Natural Resources,Stream Easement,Floodplain,Drivew…"
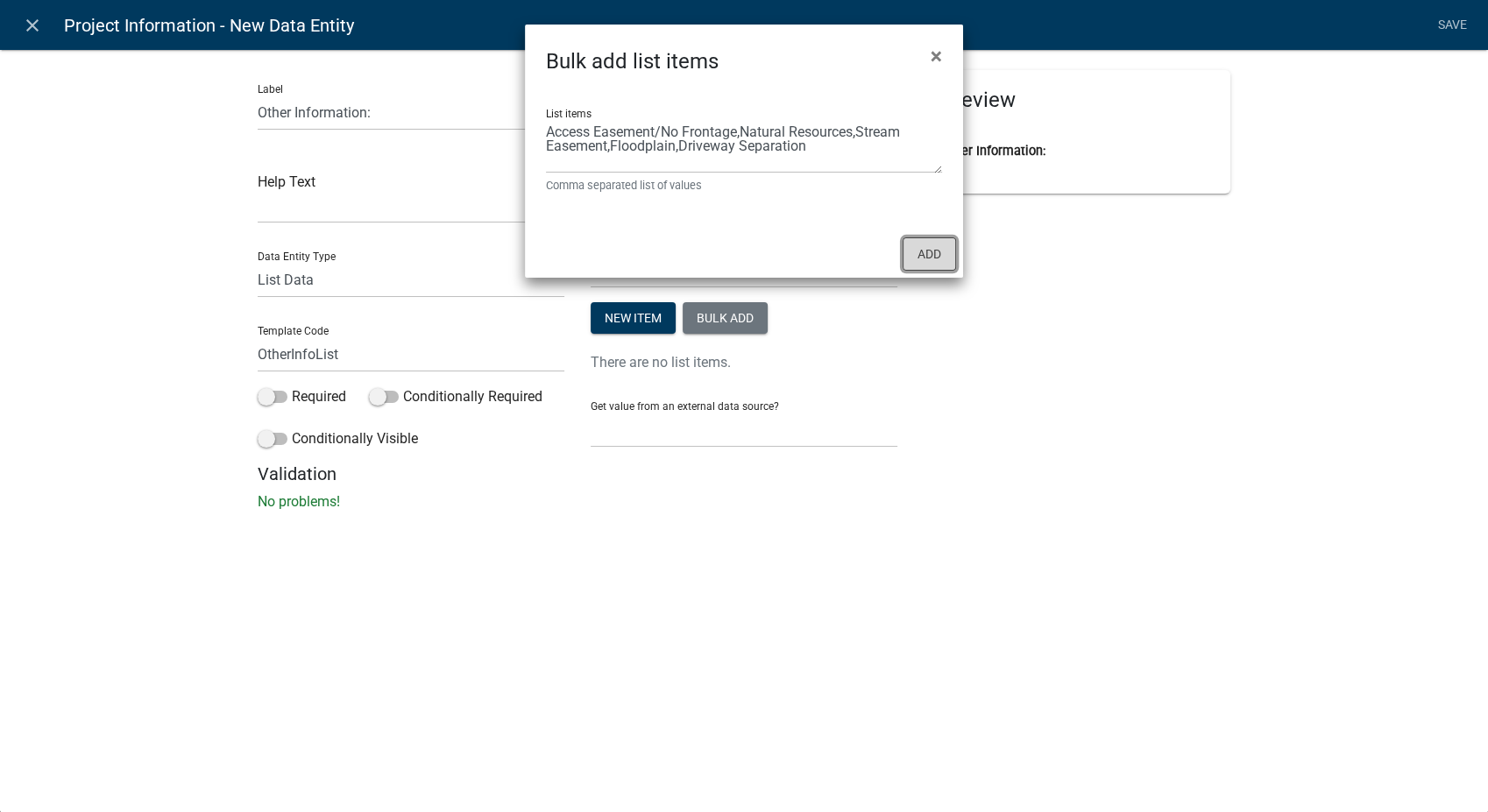
click at [923, 252] on button "Add" at bounding box center [929, 254] width 53 height 34
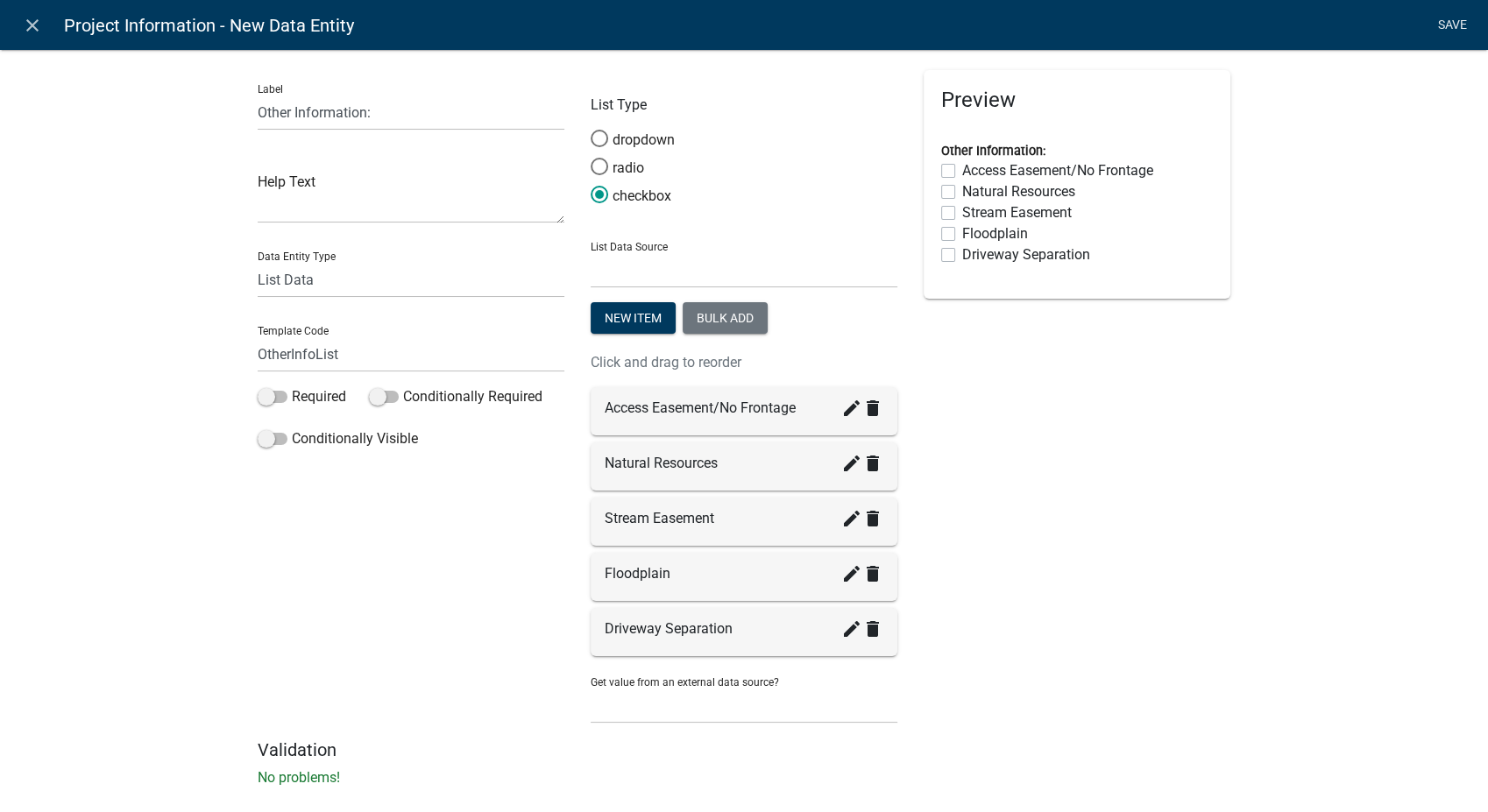
click at [1440, 24] on link "Save" at bounding box center [1451, 25] width 43 height 34
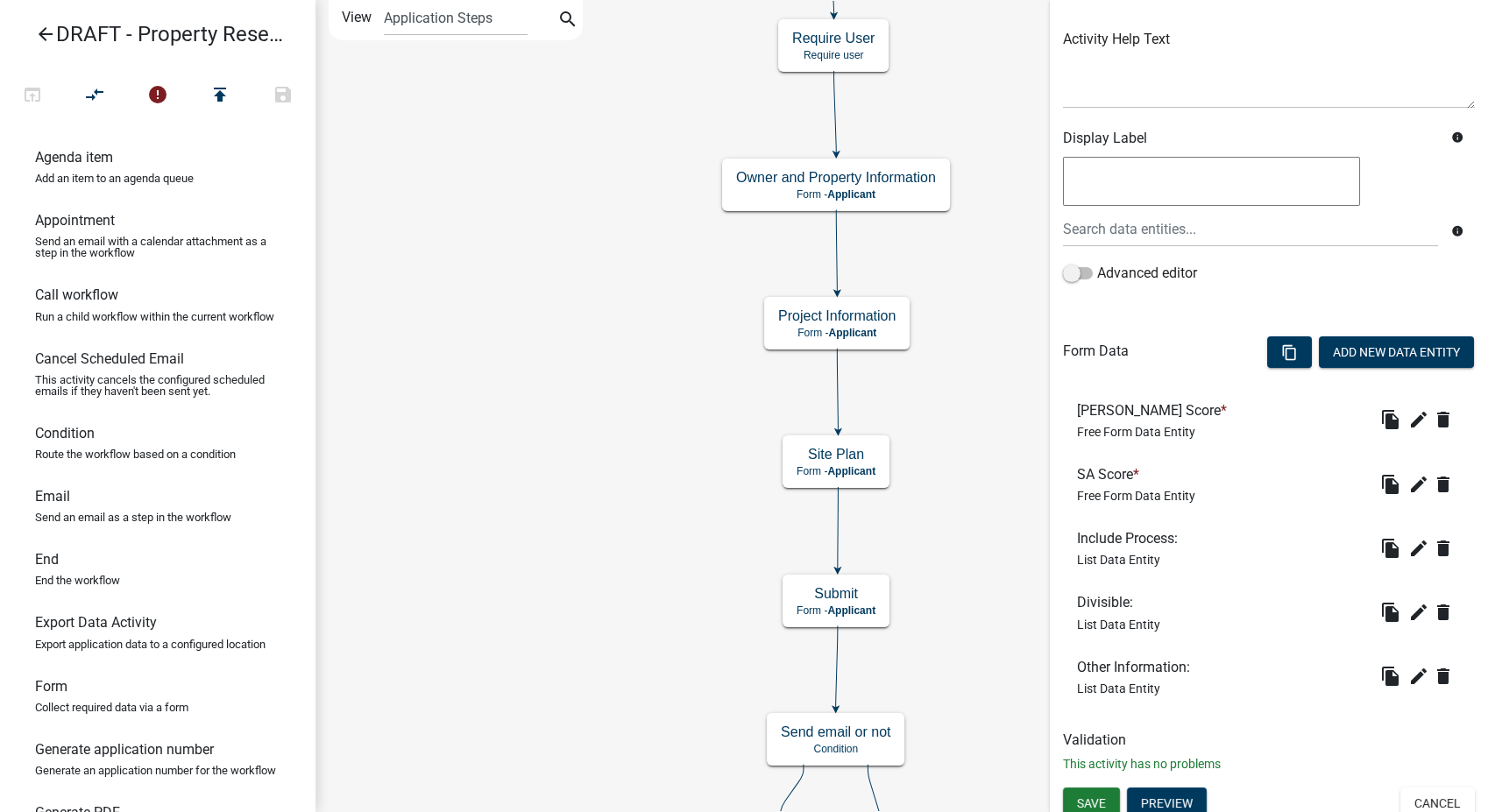
scroll to position [206, 0]
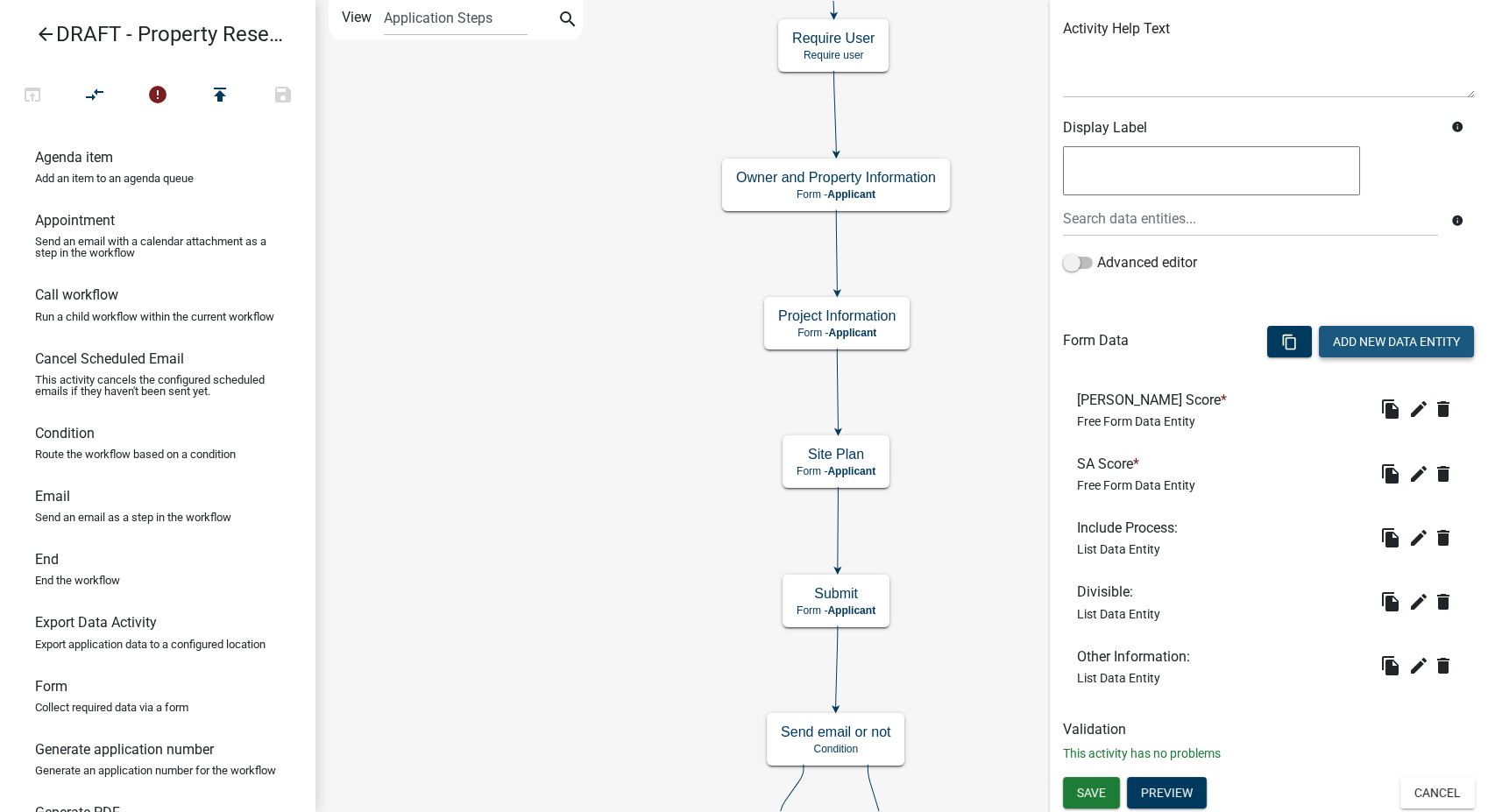
click at [1328, 348] on button "Add New Data Entity" at bounding box center [1396, 341] width 155 height 32
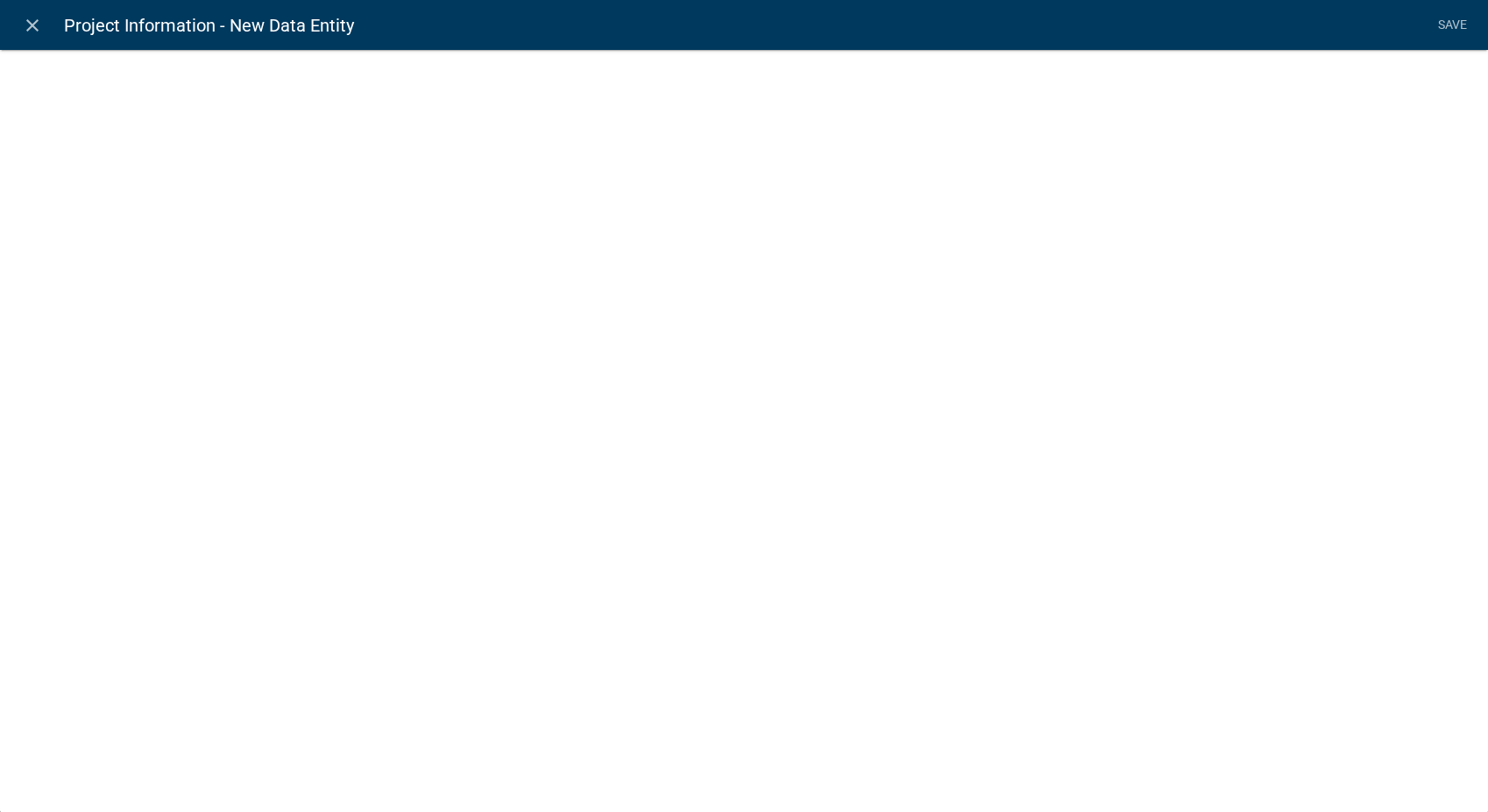
select select
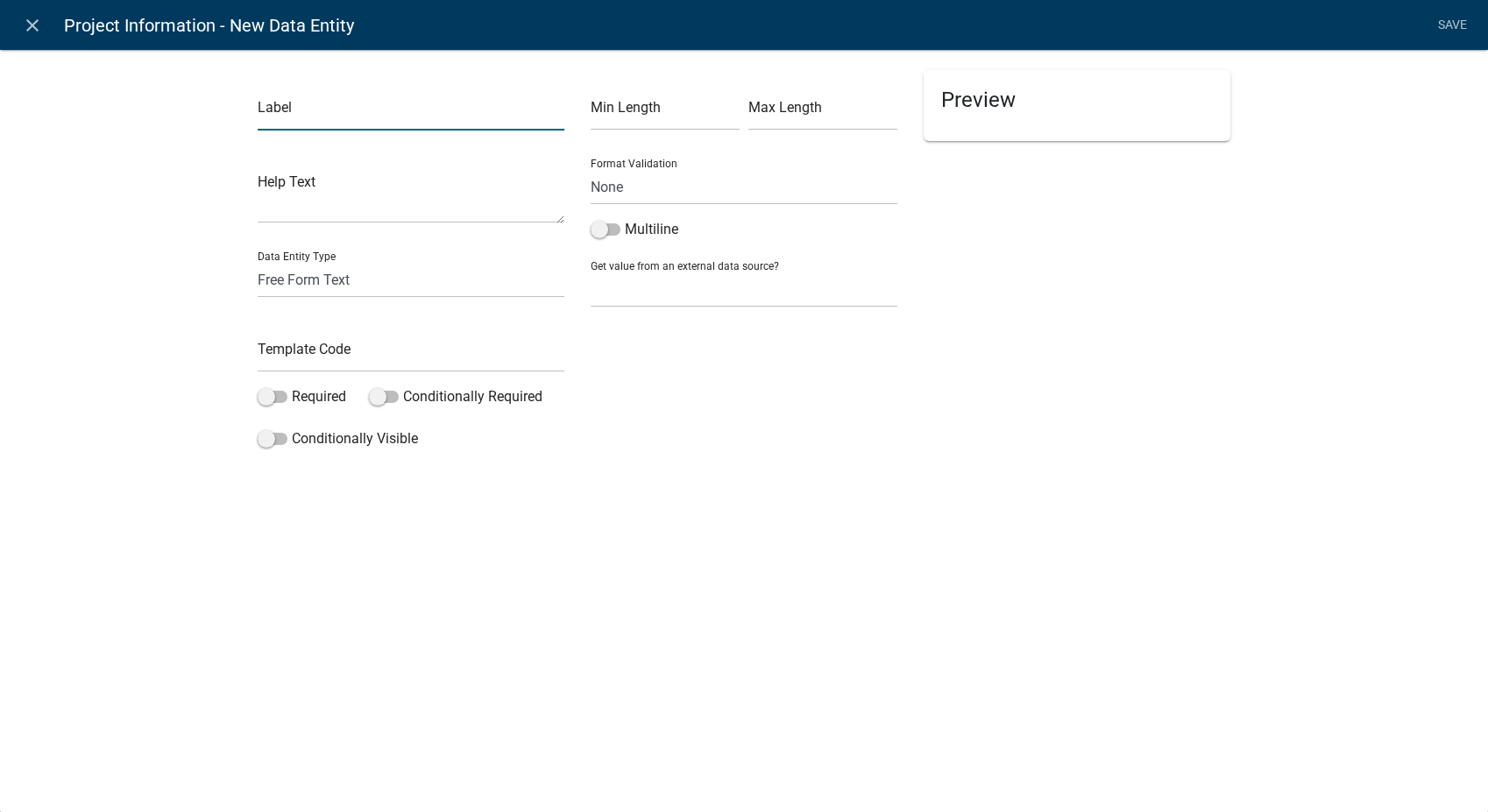
click at [273, 126] on input "text" at bounding box center [411, 112] width 307 height 36
type input "Access Easement/No Frontage"
click at [284, 283] on select "Free Form Text Document Display Entity Value Fee Numeric Data Date Map Sketch D…" at bounding box center [411, 280] width 307 height 36
select select "rich-text"
click at [257, 262] on select "Free Form Text Document Display Entity Value Fee Numeric Data Date Map Sketch D…" at bounding box center [411, 280] width 307 height 36
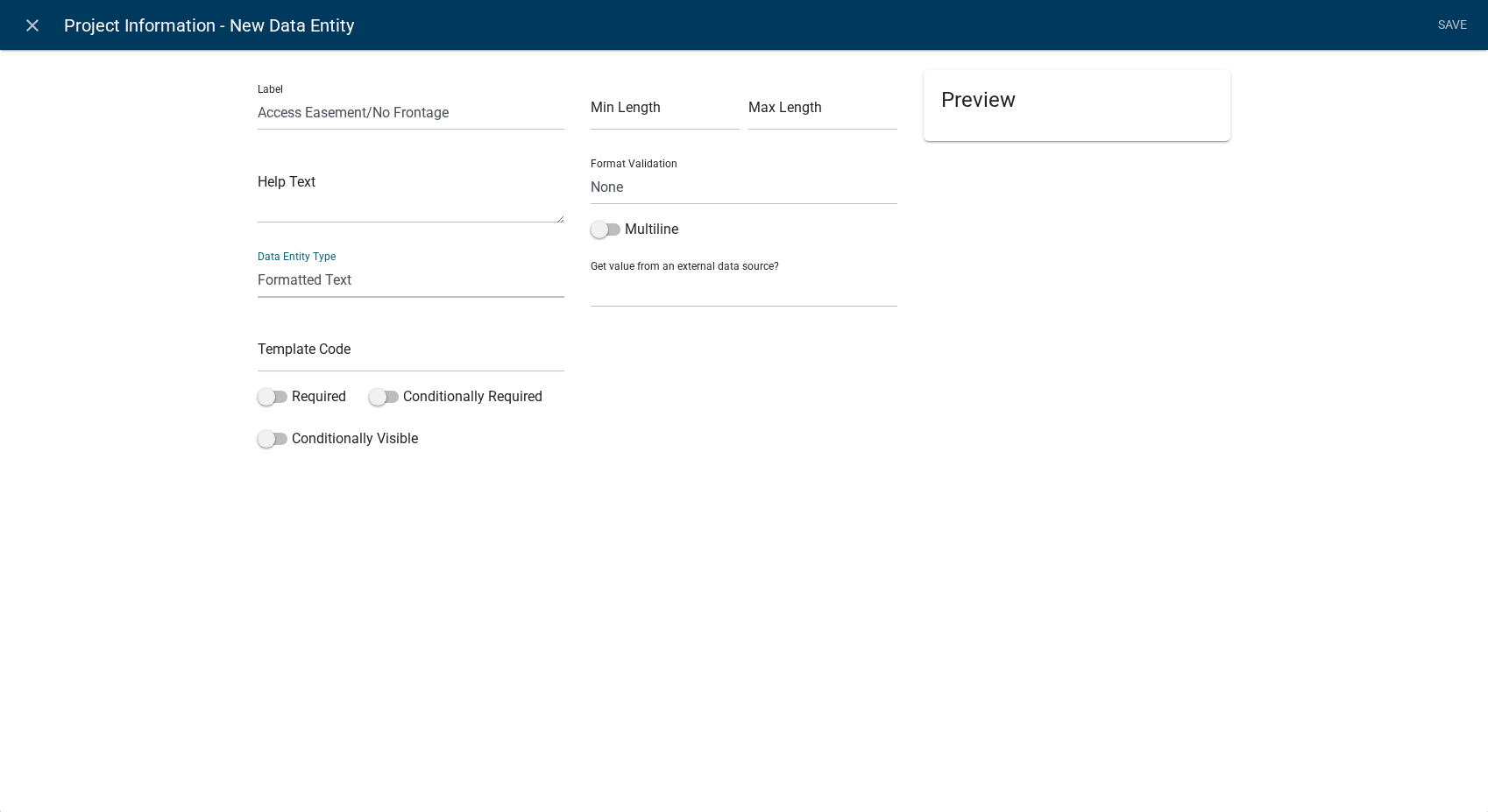
select select "rich-text"
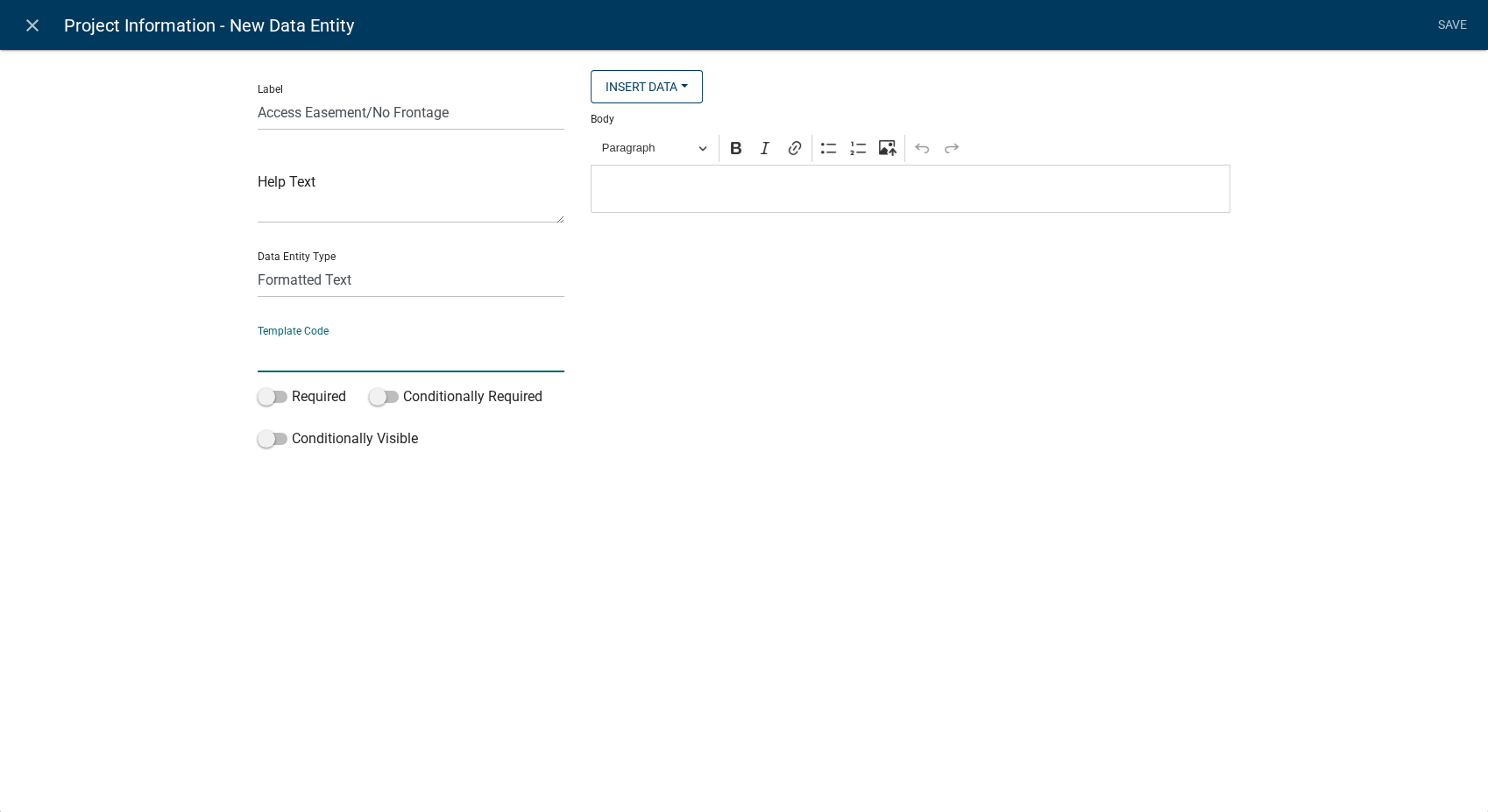
click at [288, 351] on input "text" at bounding box center [411, 354] width 307 height 36
type input "Access Easement"
click at [618, 190] on p "Editor editing area: main. Press Alt+0 for help." at bounding box center [910, 189] width 621 height 21
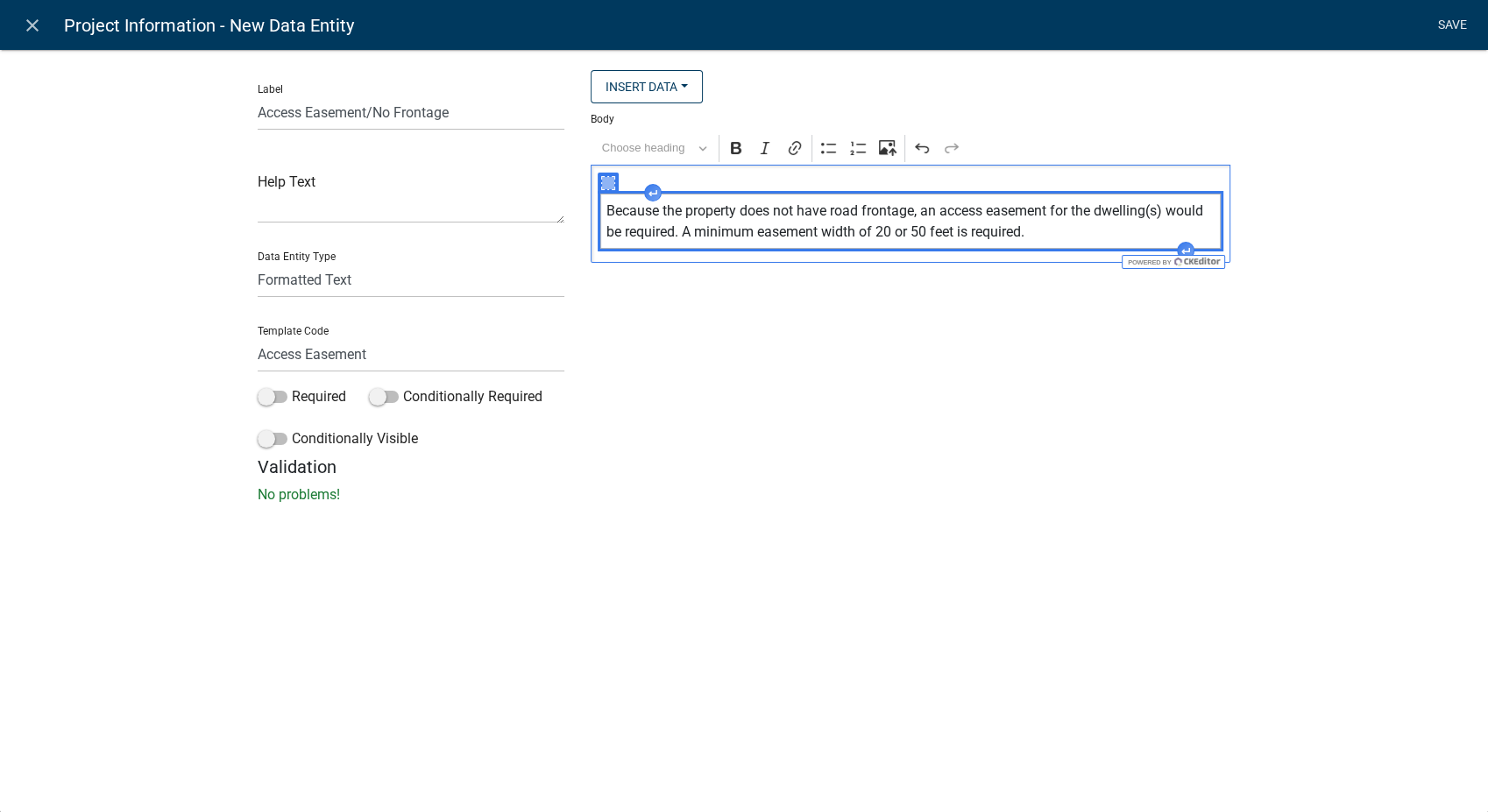
click at [1449, 17] on link "Save" at bounding box center [1451, 25] width 43 height 34
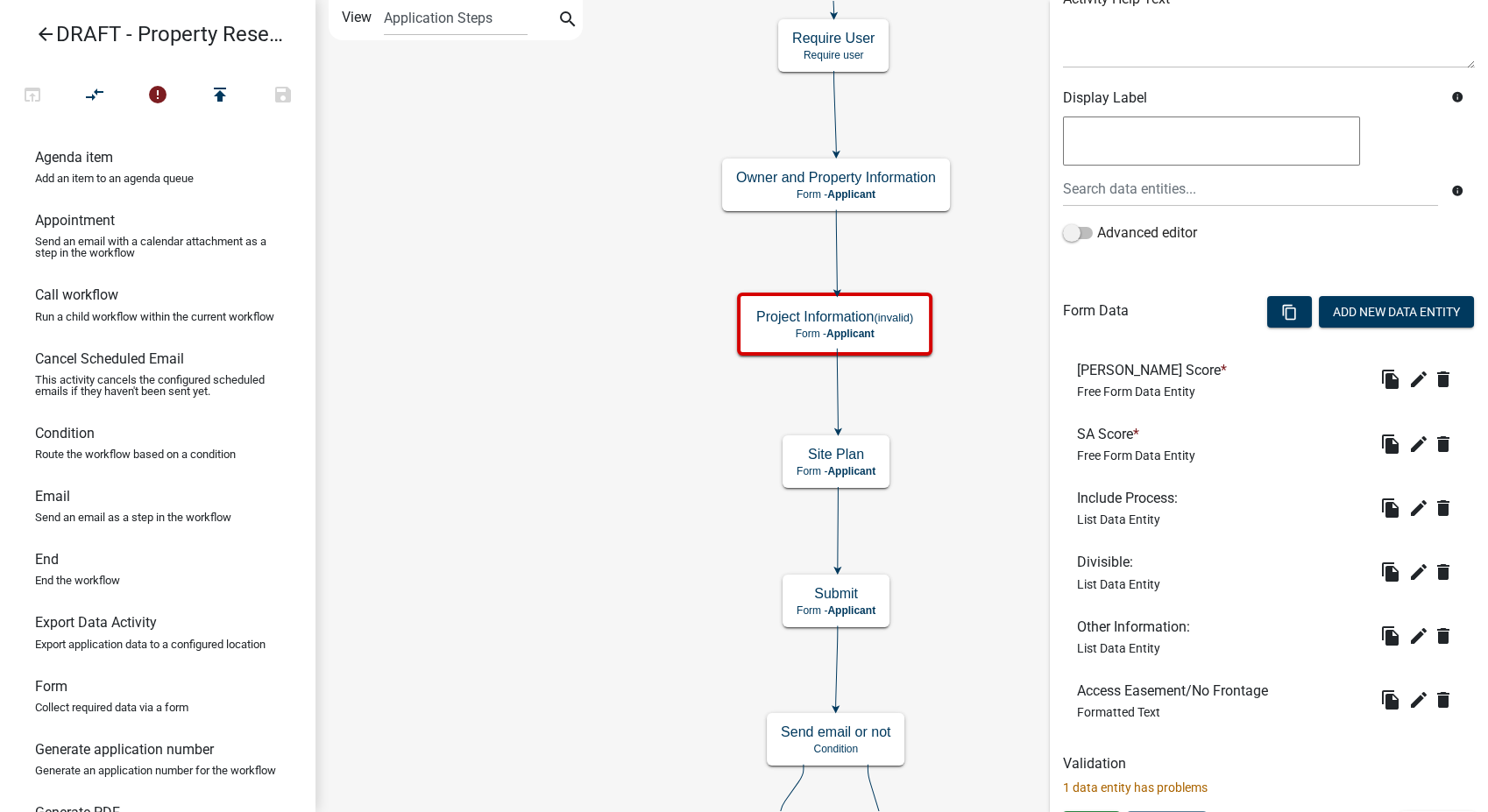
scroll to position [271, 0]
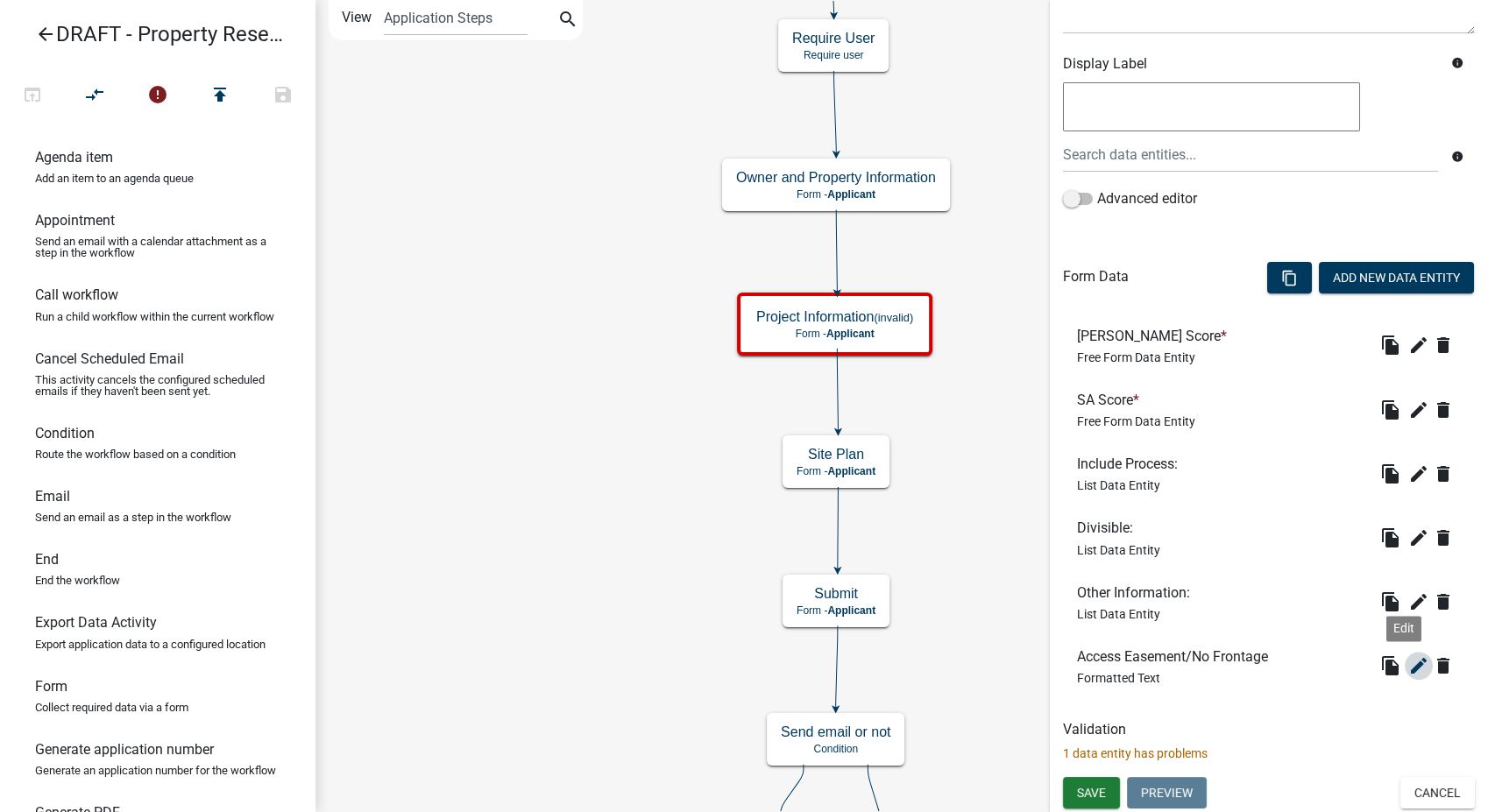
click at [1408, 664] on icon "edit" at bounding box center [1419, 666] width 21 height 21
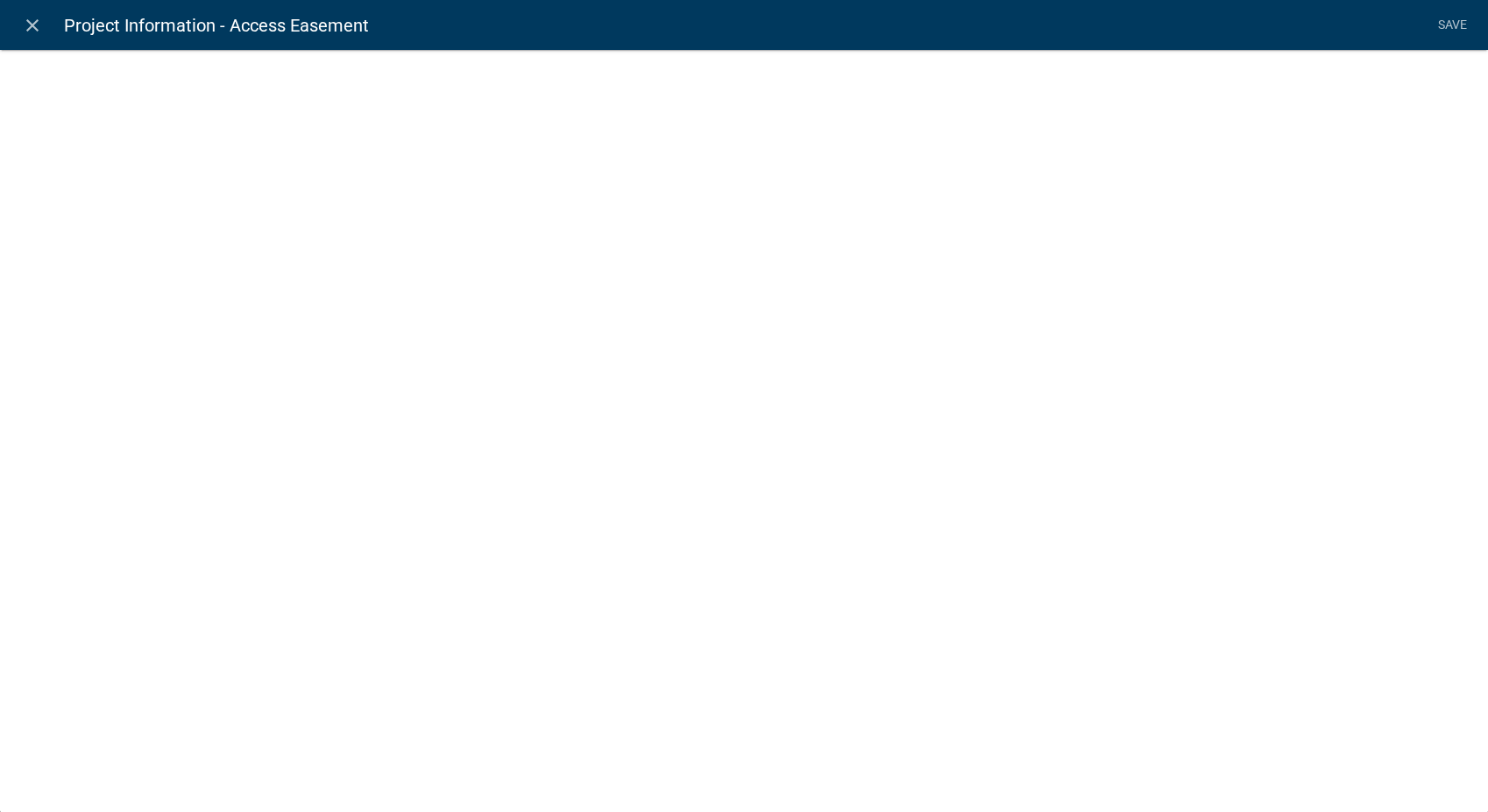
select select "rich-text"
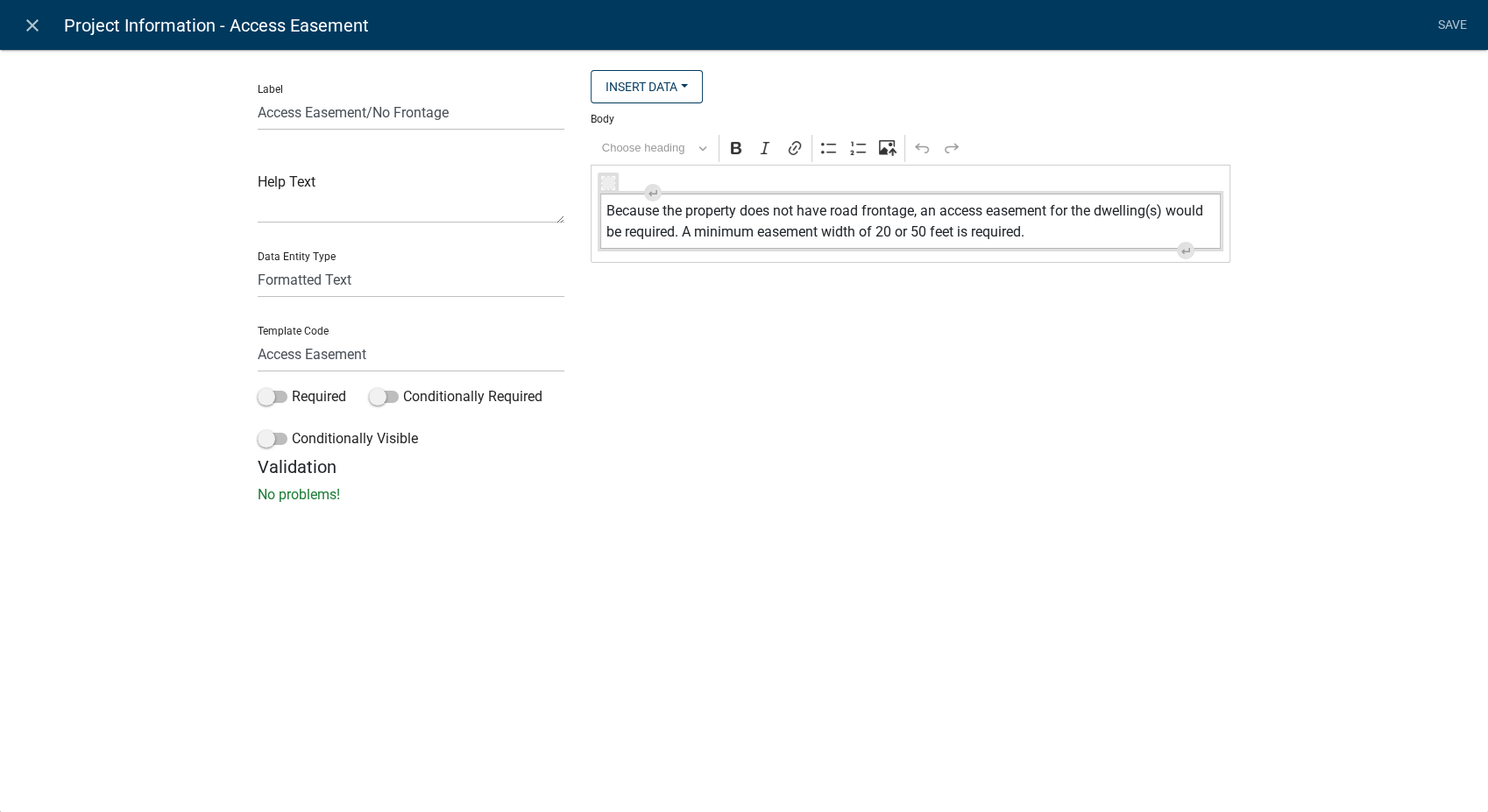
click at [772, 178] on div "Because the property does not have road frontage, an access easement for the dw…" at bounding box center [909, 213] width 639 height 97
click at [34, 19] on icon "close" at bounding box center [33, 25] width 21 height 21
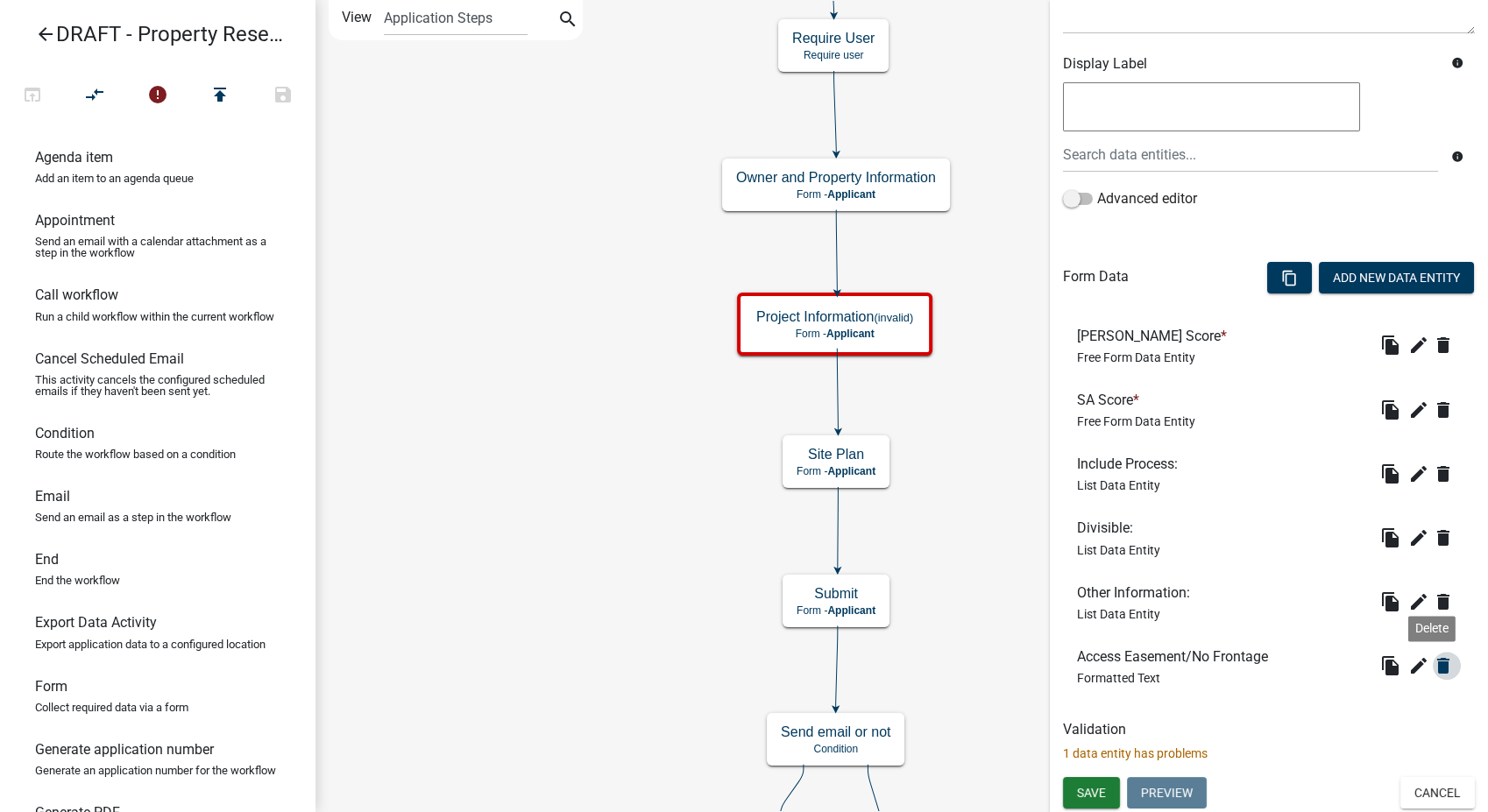
click at [1434, 666] on icon "delete" at bounding box center [1444, 666] width 21 height 21
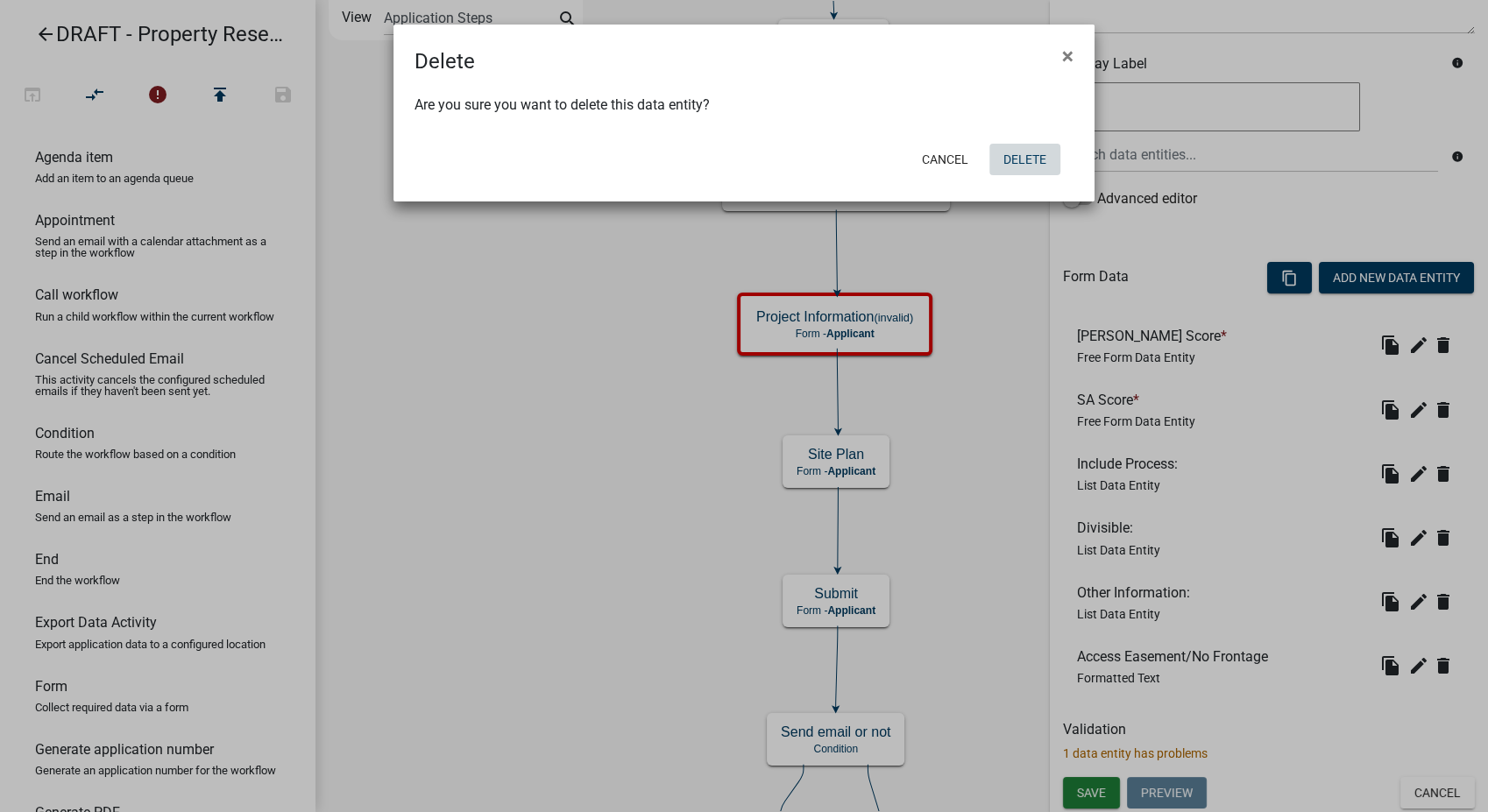
click at [1003, 154] on button "Delete" at bounding box center [1025, 159] width 71 height 32
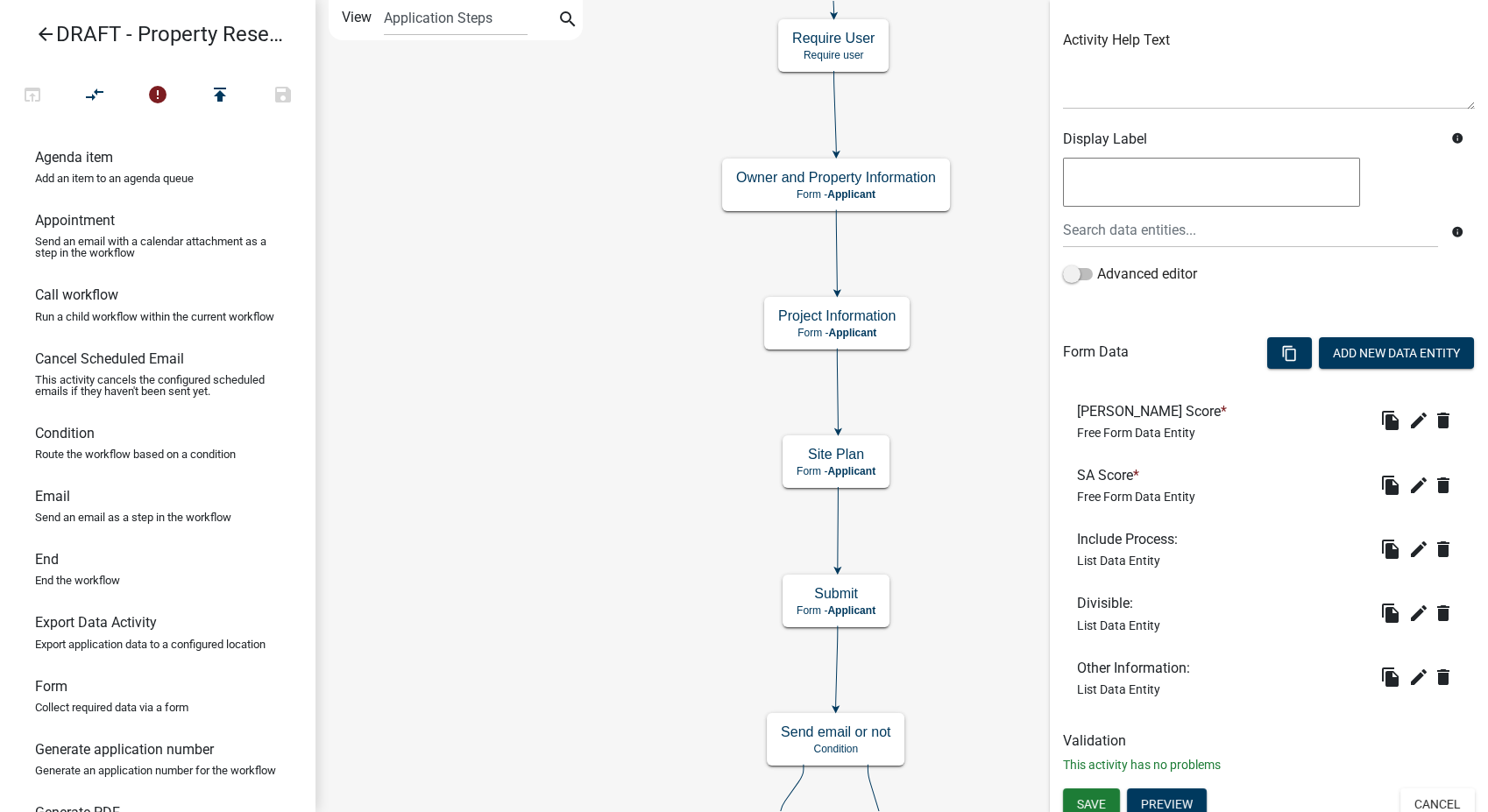
scroll to position [206, 0]
